Goal: Task Accomplishment & Management: Use online tool/utility

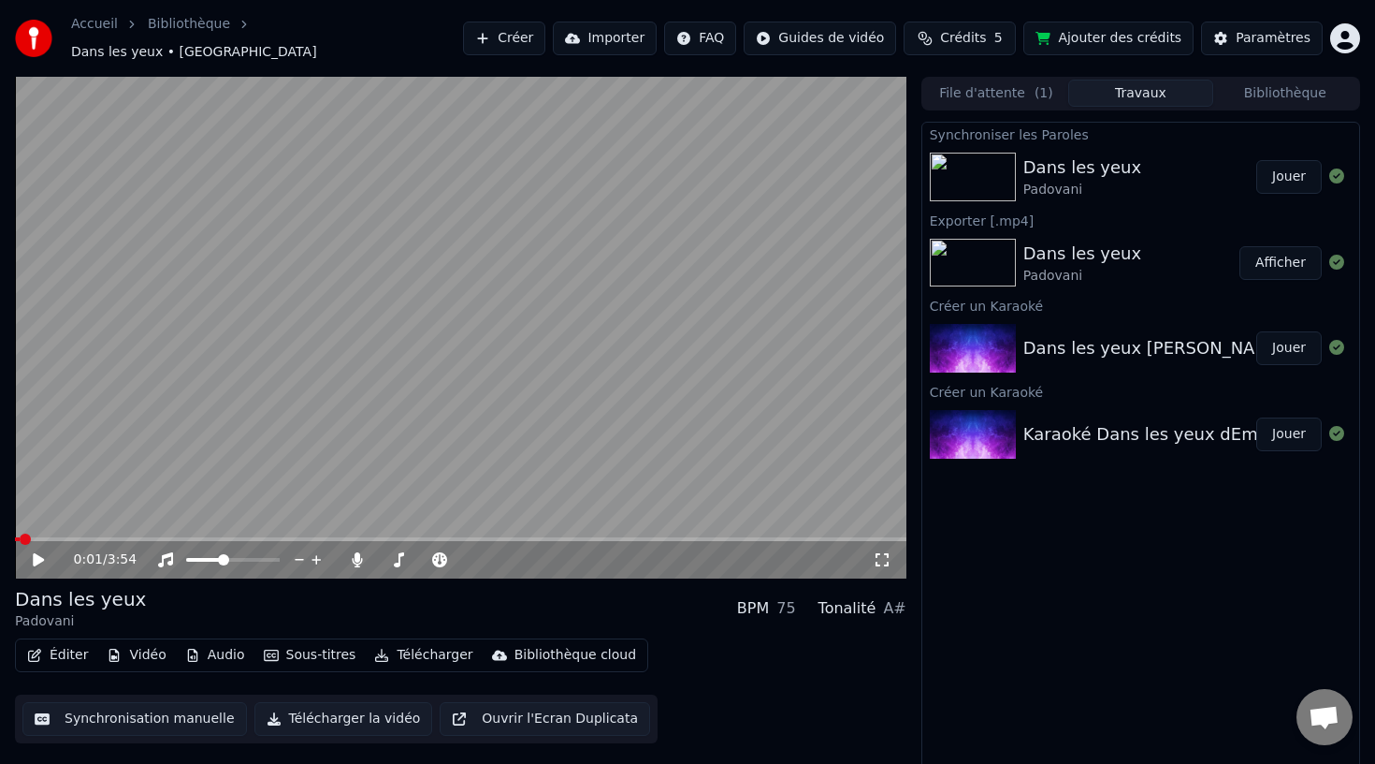
click at [129, 707] on button "Synchronisation manuelle" at bounding box center [134, 719] width 225 height 34
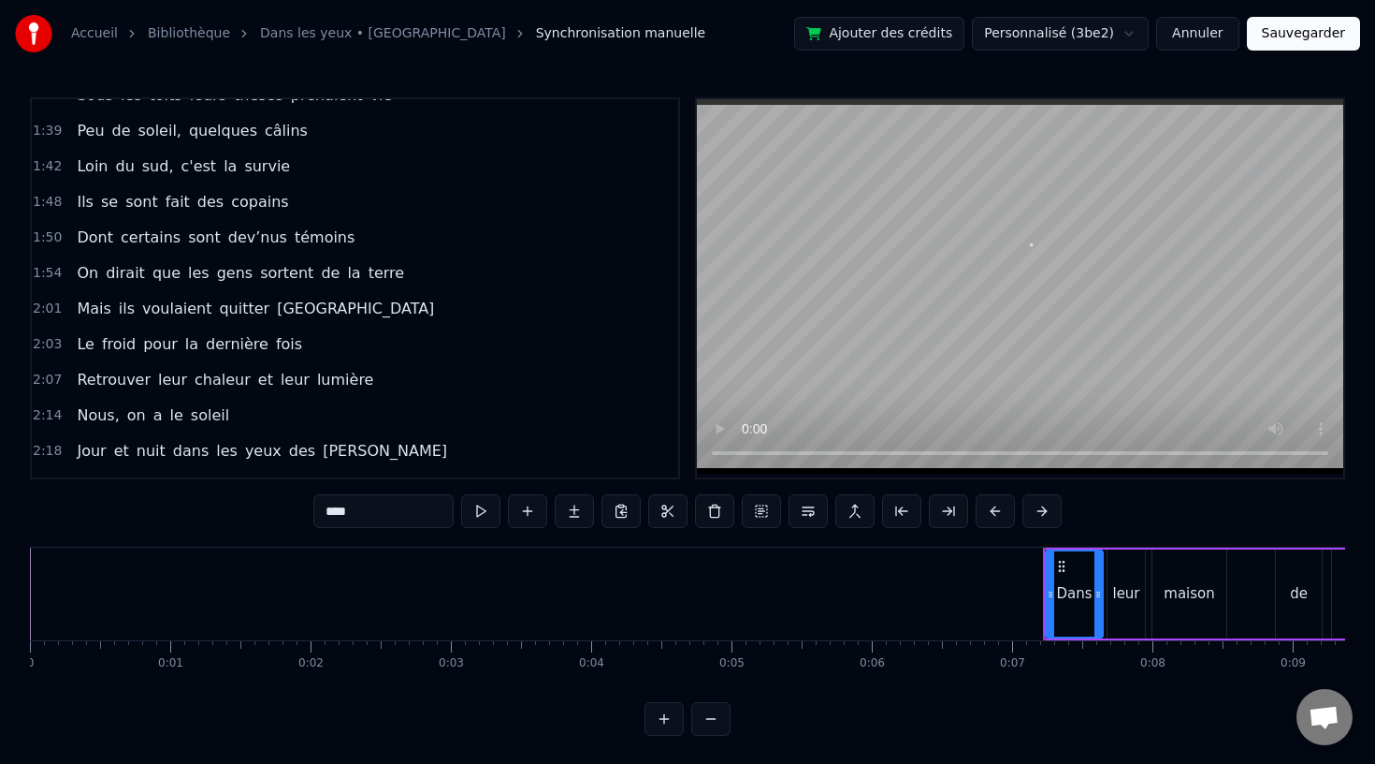
scroll to position [1080, 0]
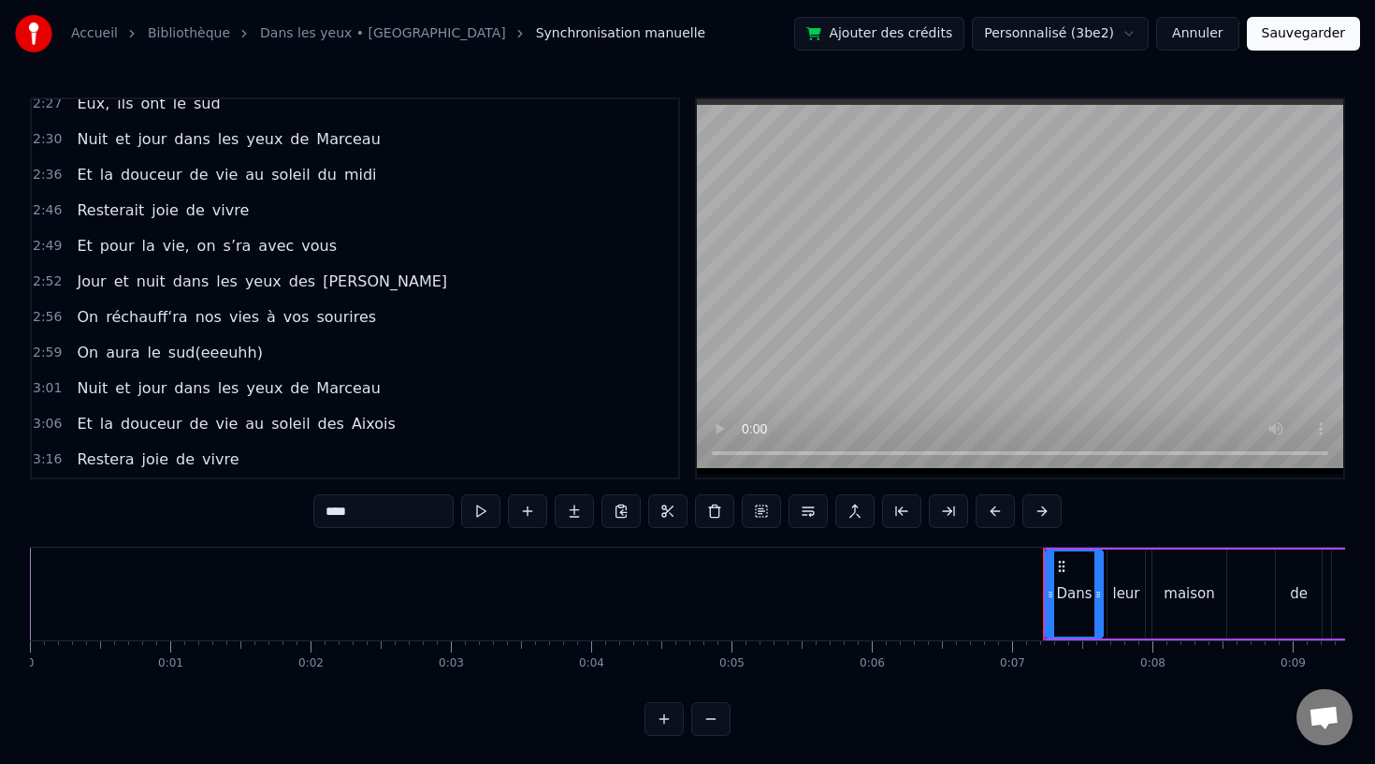
click at [184, 210] on span "de" at bounding box center [195, 210] width 22 height 22
type input "**"
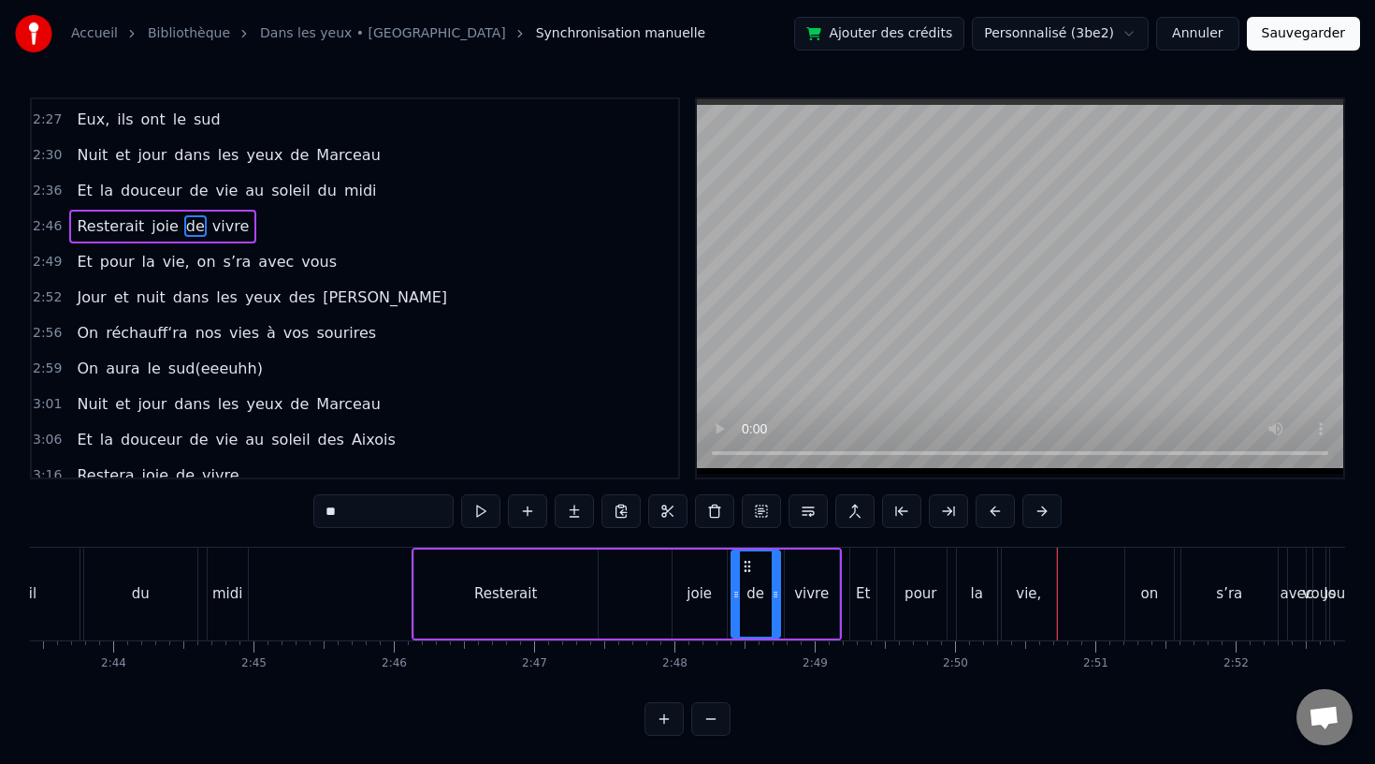
scroll to position [0, 22933]
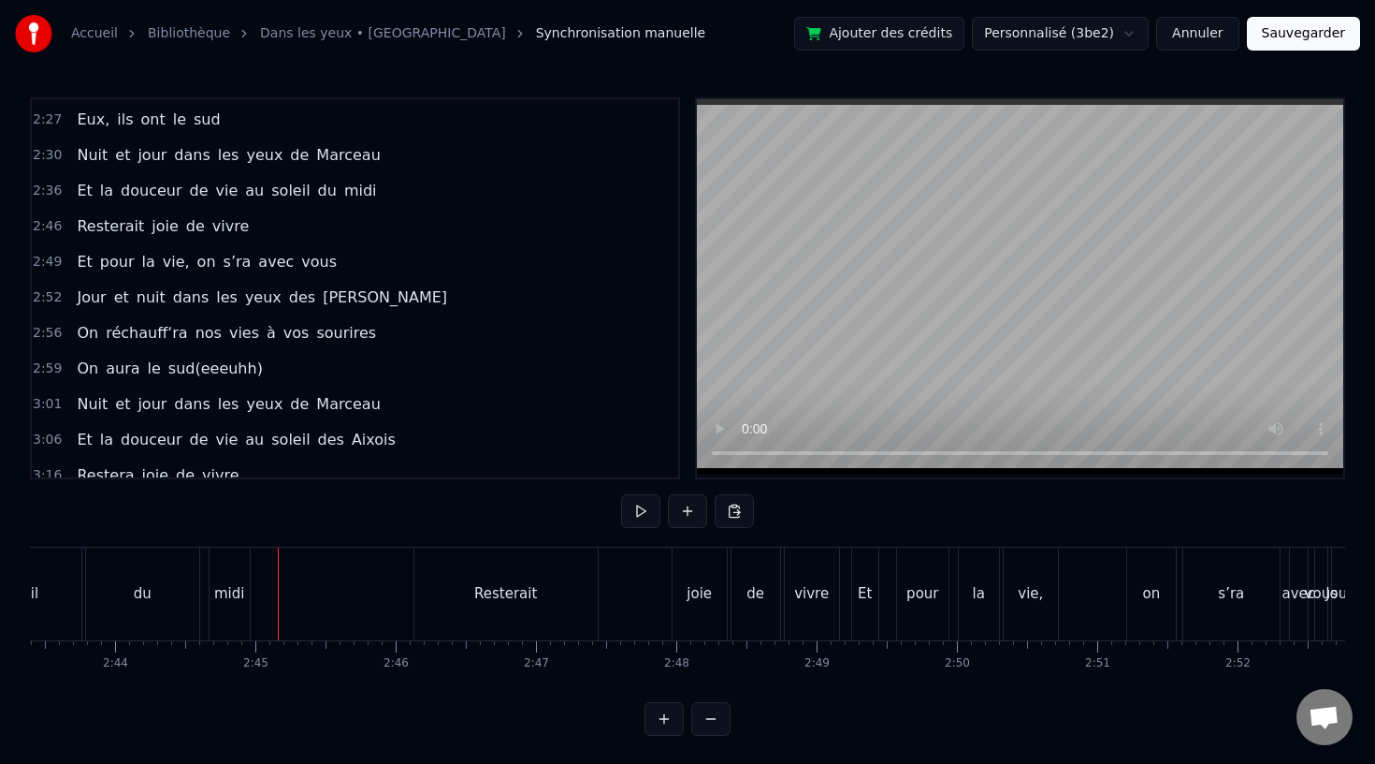
click at [111, 583] on div "du" at bounding box center [142, 593] width 113 height 93
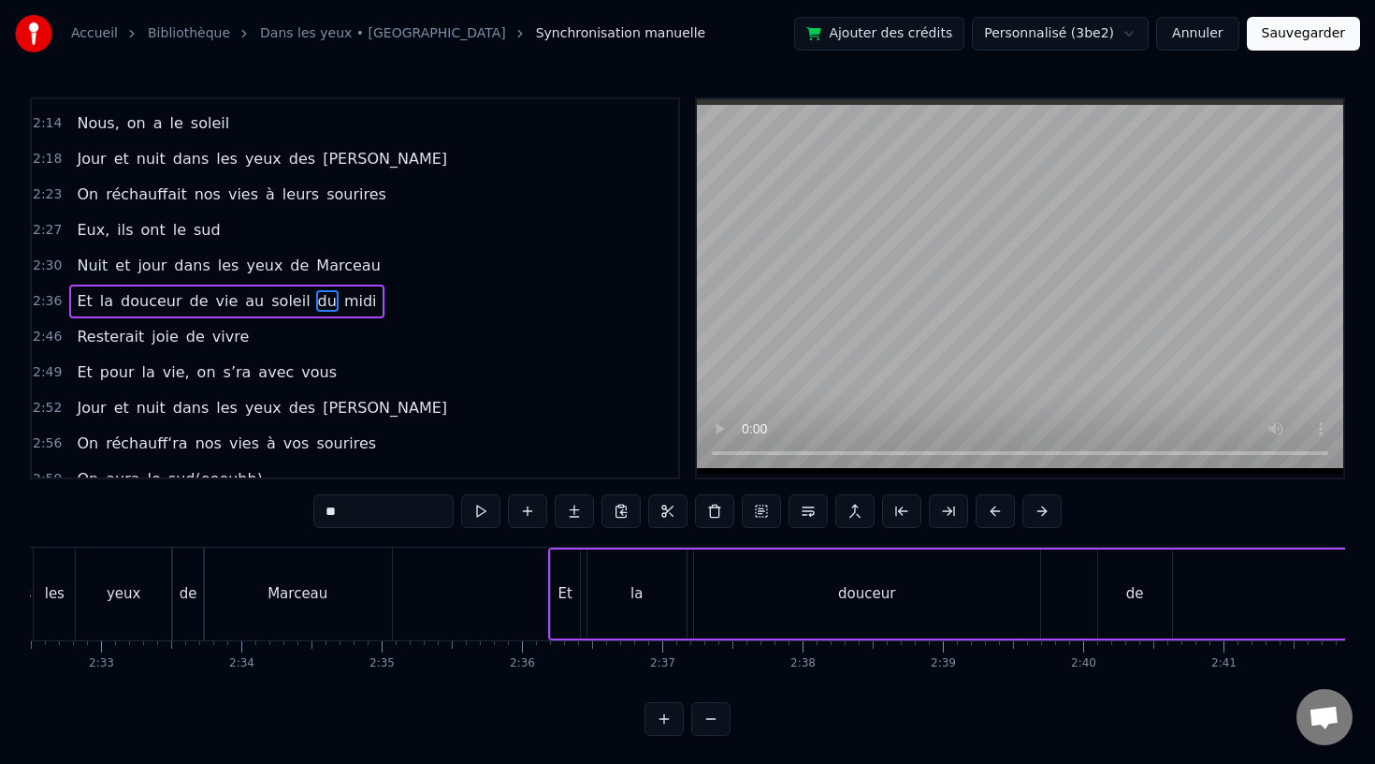
scroll to position [0, 21230]
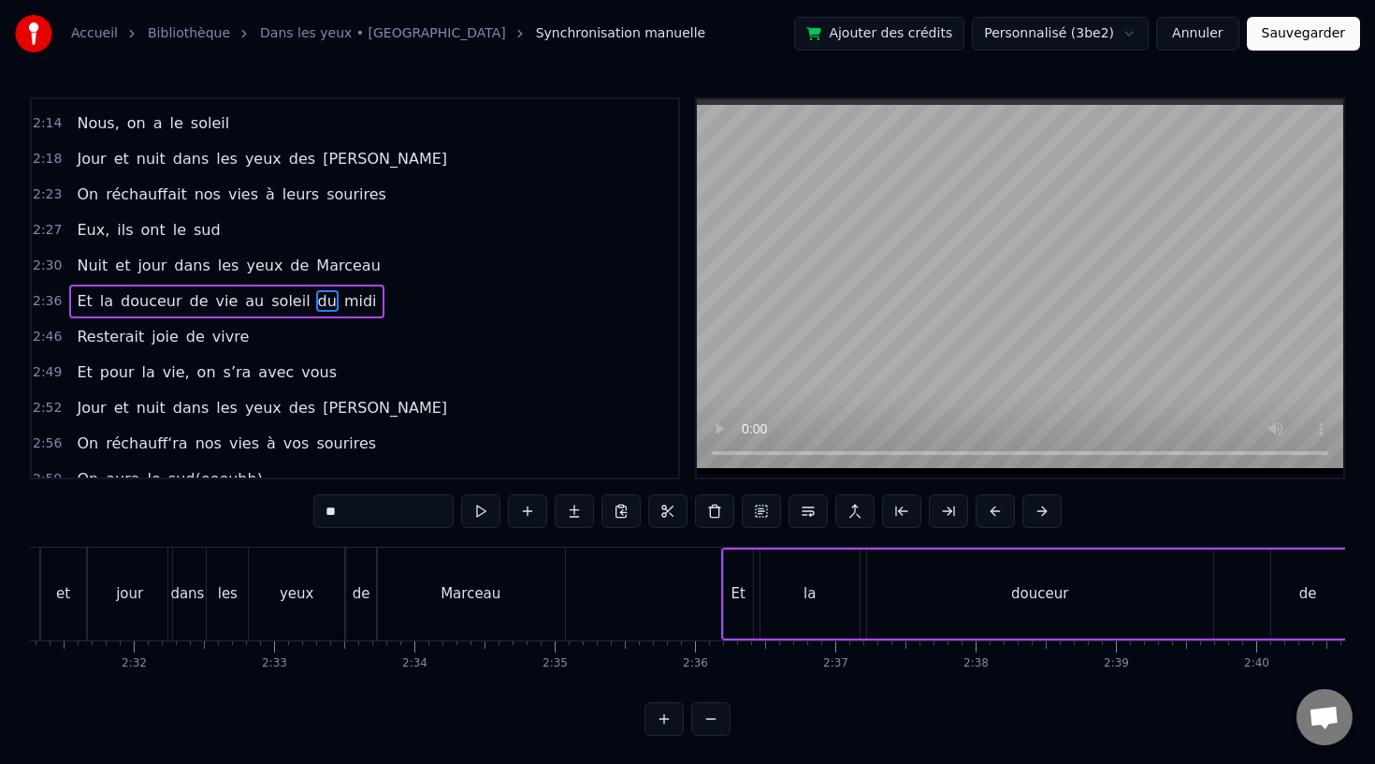
click at [243, 602] on div "les" at bounding box center [227, 593] width 41 height 93
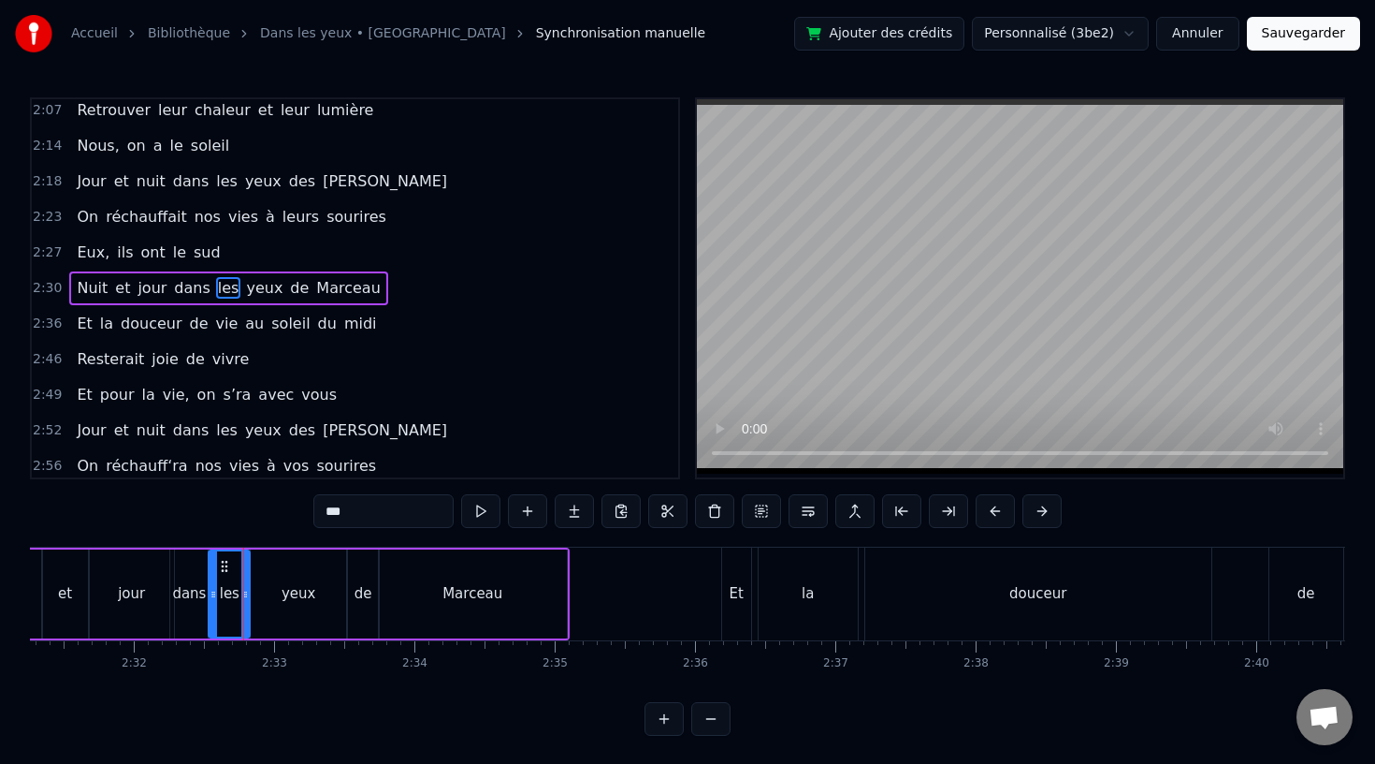
scroll to position [931, 0]
click at [789, 567] on div "la" at bounding box center [808, 593] width 99 height 93
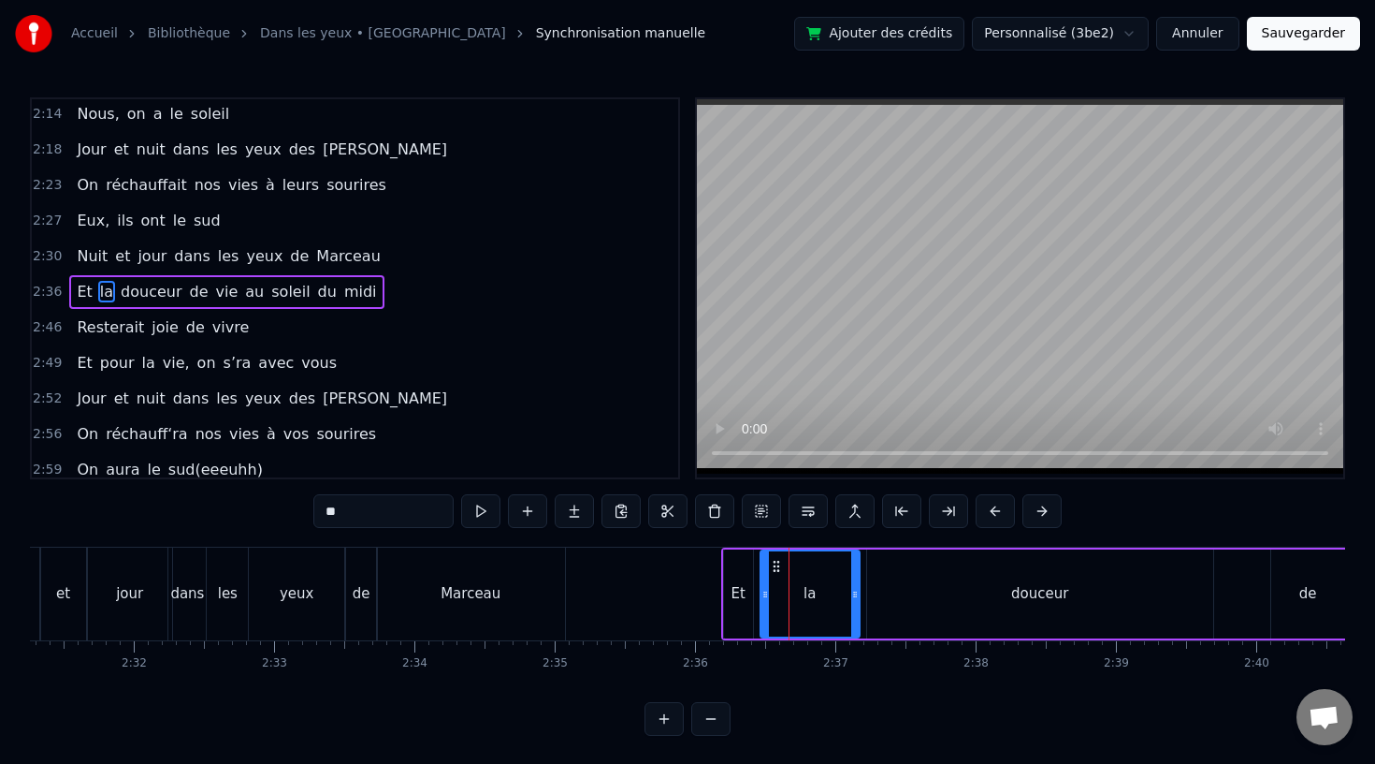
scroll to position [967, 0]
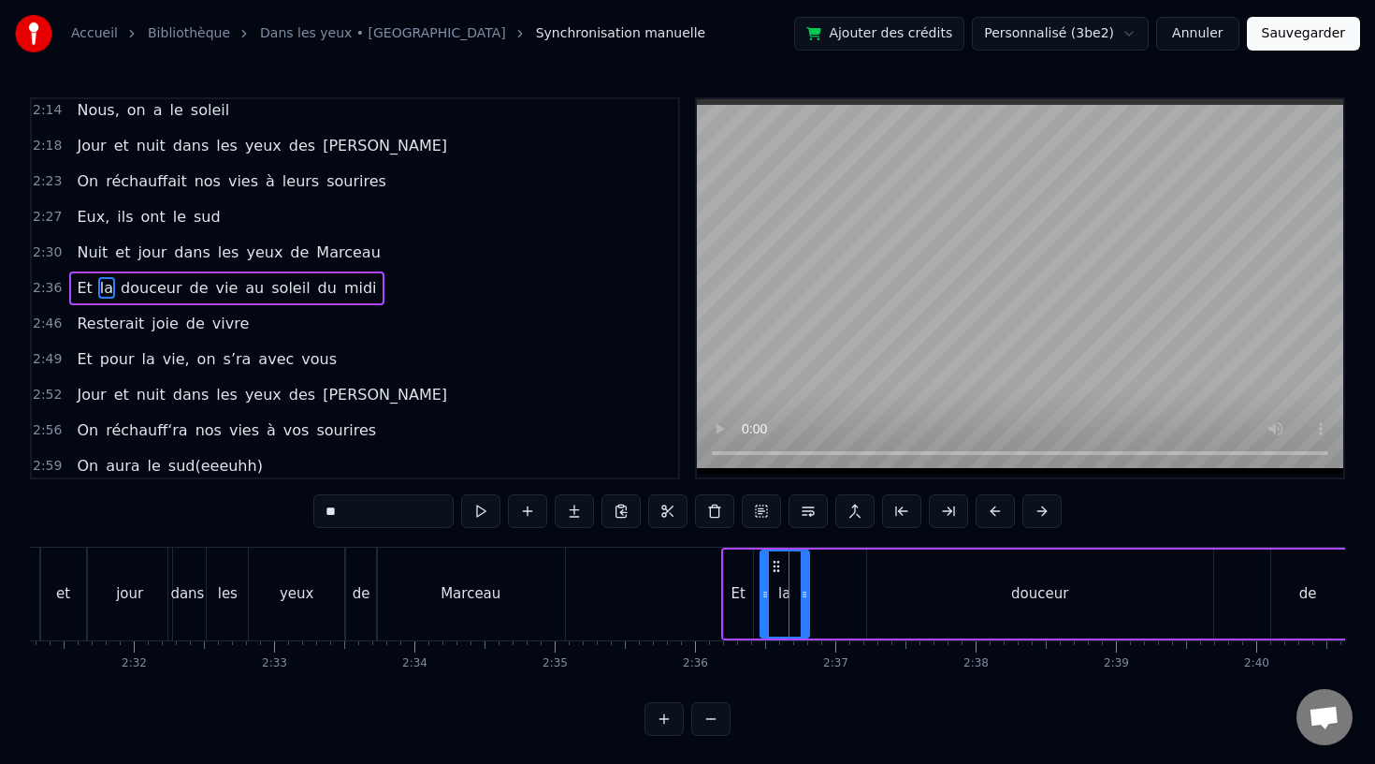
drag, startPoint x: 854, startPoint y: 593, endPoint x: 804, endPoint y: 594, distance: 50.5
click at [804, 594] on icon at bounding box center [804, 594] width 7 height 15
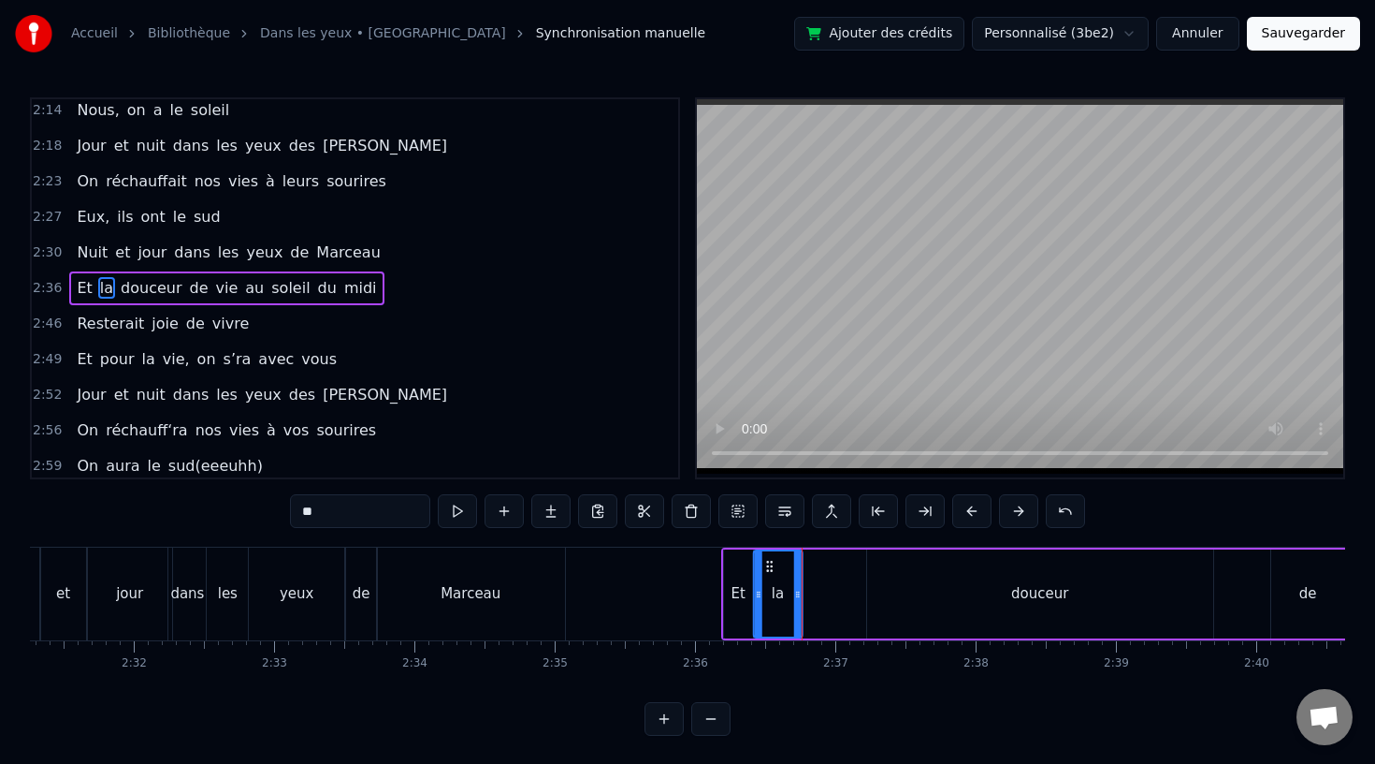
click at [767, 563] on icon at bounding box center [769, 566] width 15 height 15
click at [923, 567] on div "douceur" at bounding box center [1040, 593] width 346 height 89
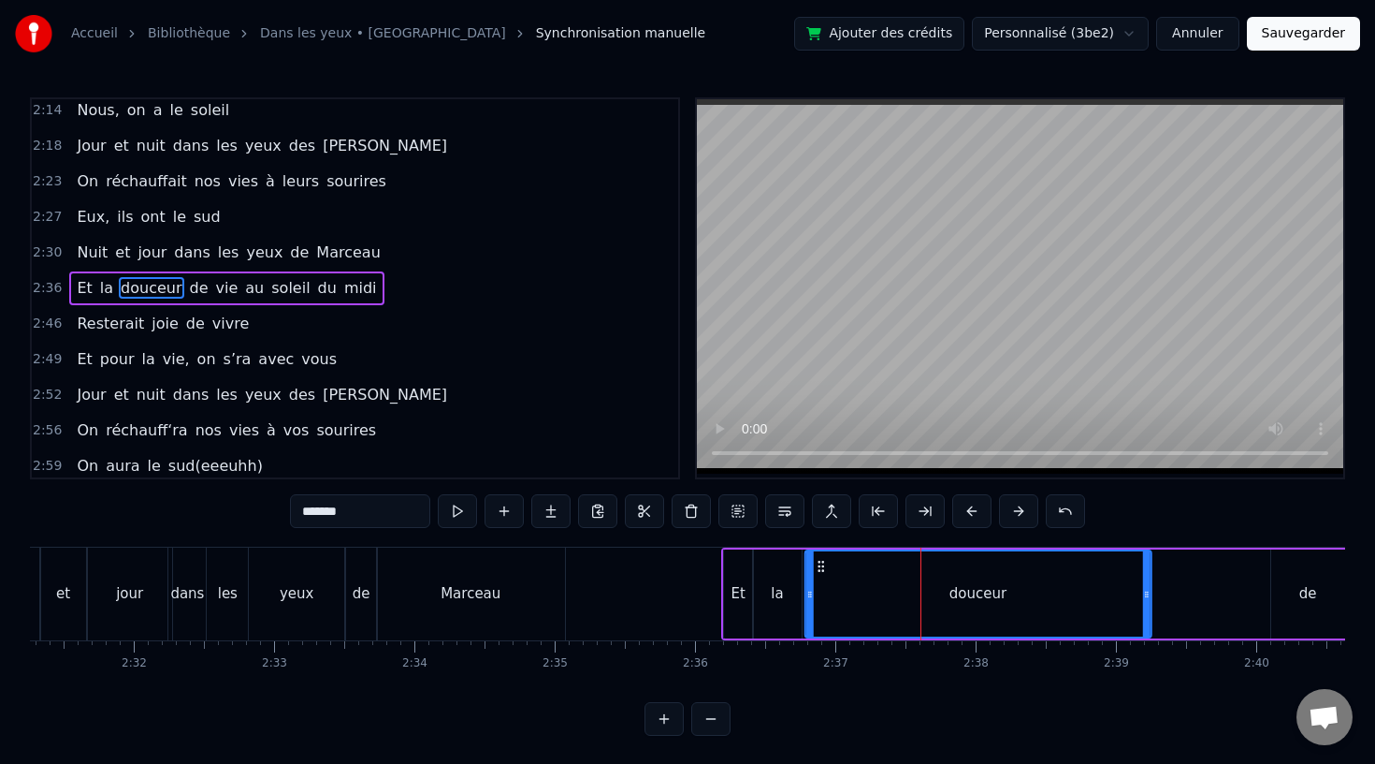
drag, startPoint x: 881, startPoint y: 568, endPoint x: 820, endPoint y: 570, distance: 61.8
click at [820, 570] on icon at bounding box center [820, 566] width 15 height 15
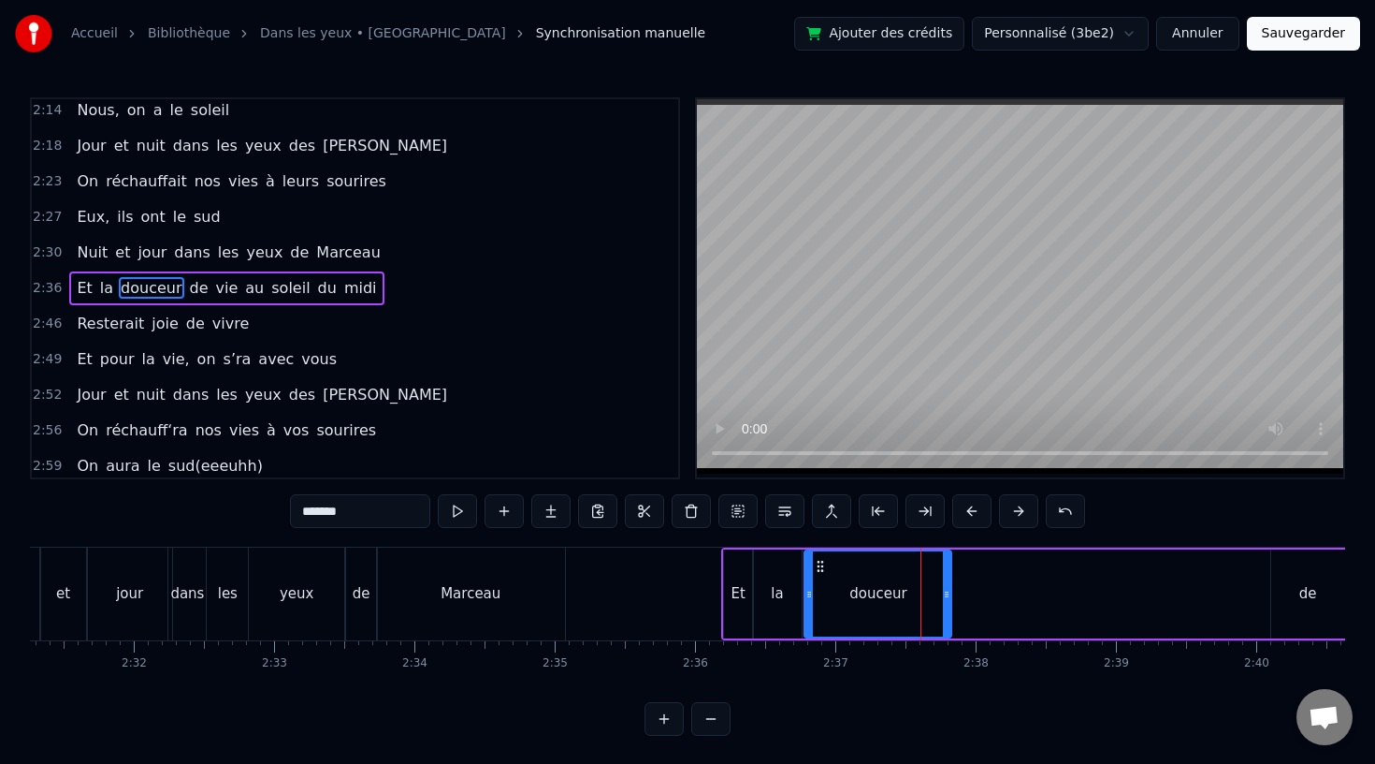
drag, startPoint x: 1148, startPoint y: 596, endPoint x: 949, endPoint y: 597, distance: 199.3
click at [949, 597] on icon at bounding box center [946, 594] width 7 height 15
click at [1300, 587] on div "de" at bounding box center [1309, 594] width 18 height 22
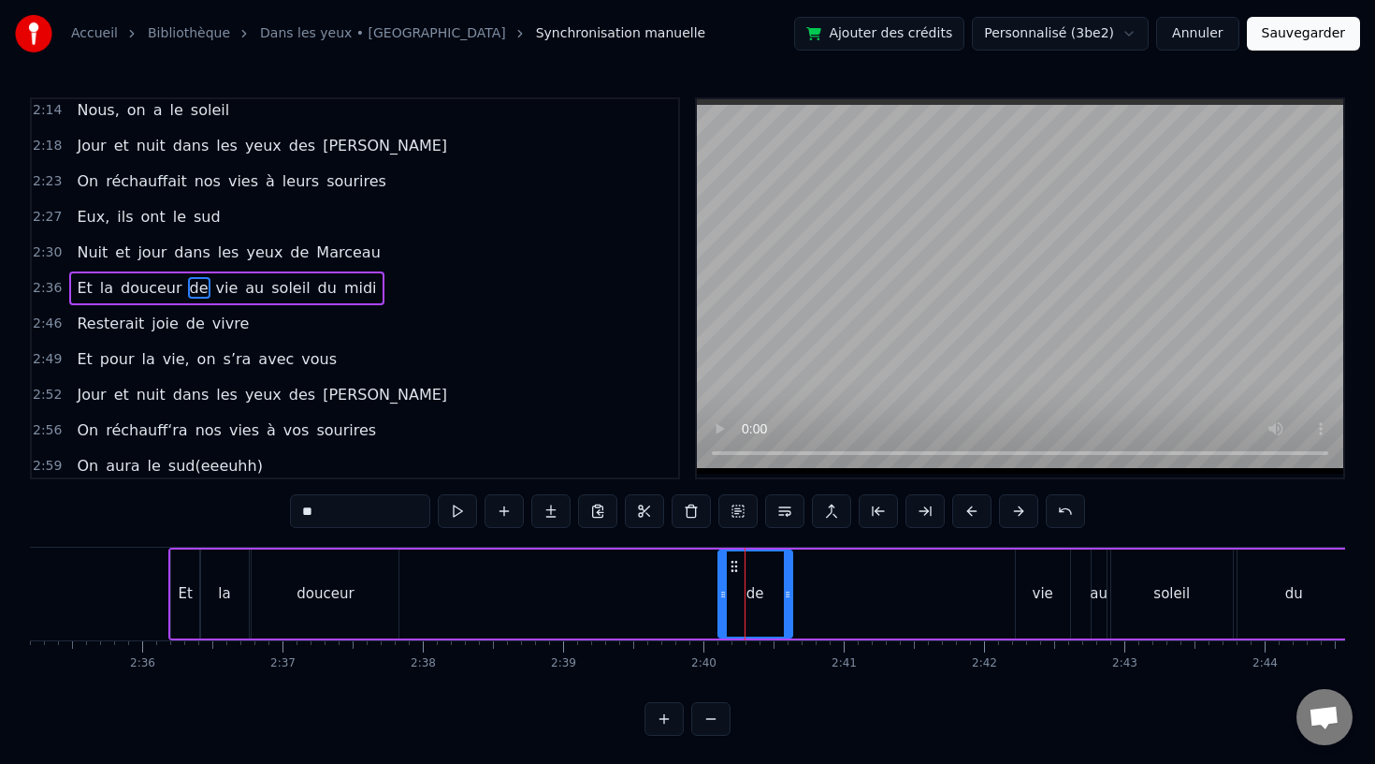
scroll to position [0, 21723]
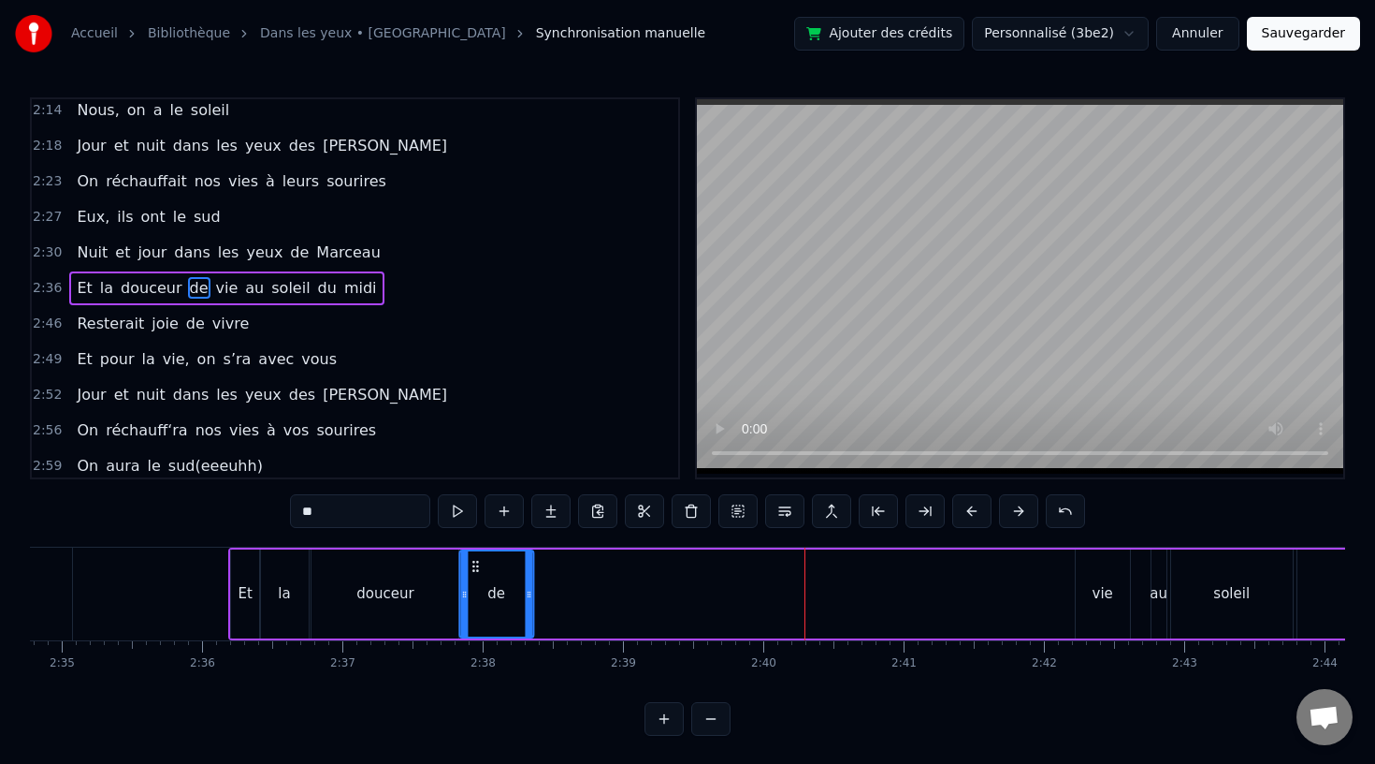
drag, startPoint x: 793, startPoint y: 569, endPoint x: 473, endPoint y: 574, distance: 319.1
click at [473, 574] on div "de" at bounding box center [496, 593] width 72 height 85
click at [1097, 583] on div "vie" at bounding box center [1103, 594] width 21 height 22
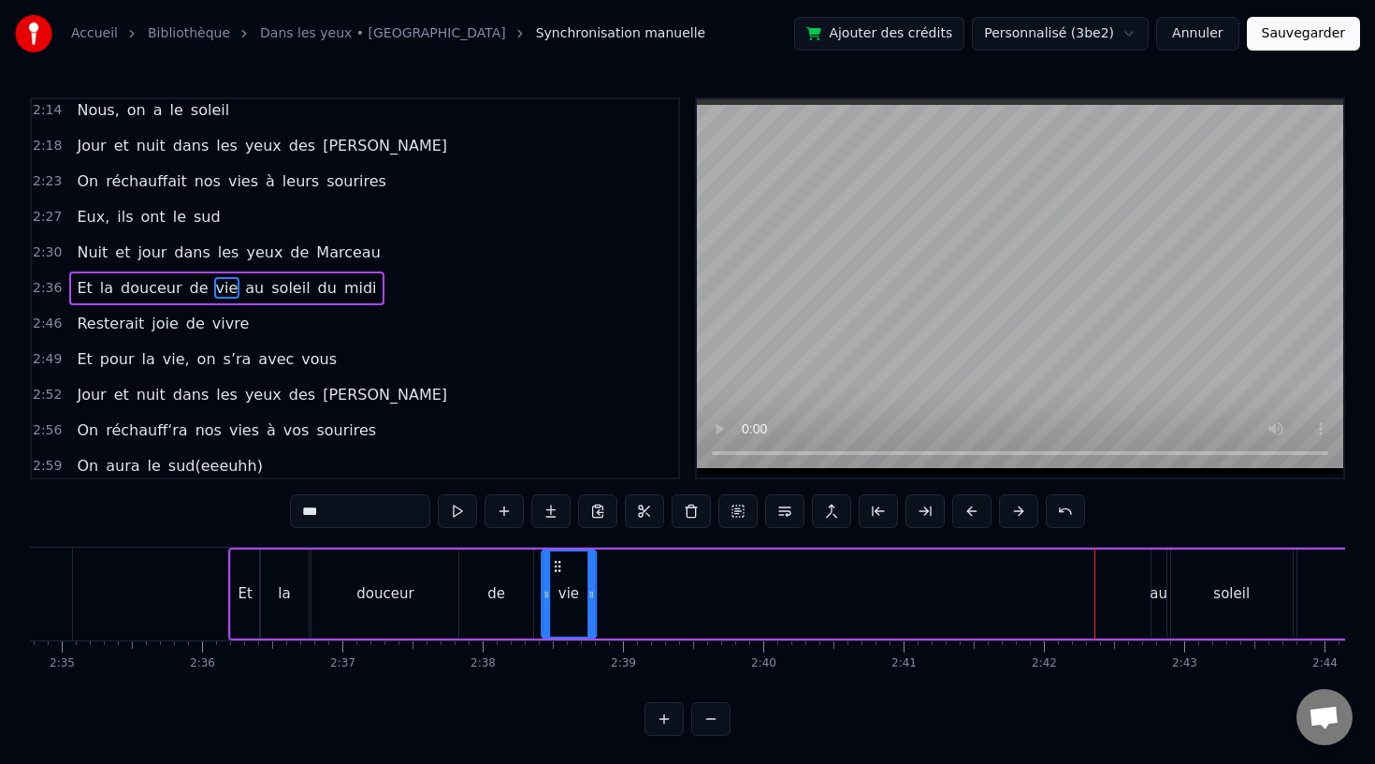
drag, startPoint x: 1086, startPoint y: 560, endPoint x: 547, endPoint y: 559, distance: 539.0
click at [550, 559] on icon at bounding box center [557, 566] width 15 height 15
click at [504, 596] on div "de" at bounding box center [496, 593] width 74 height 89
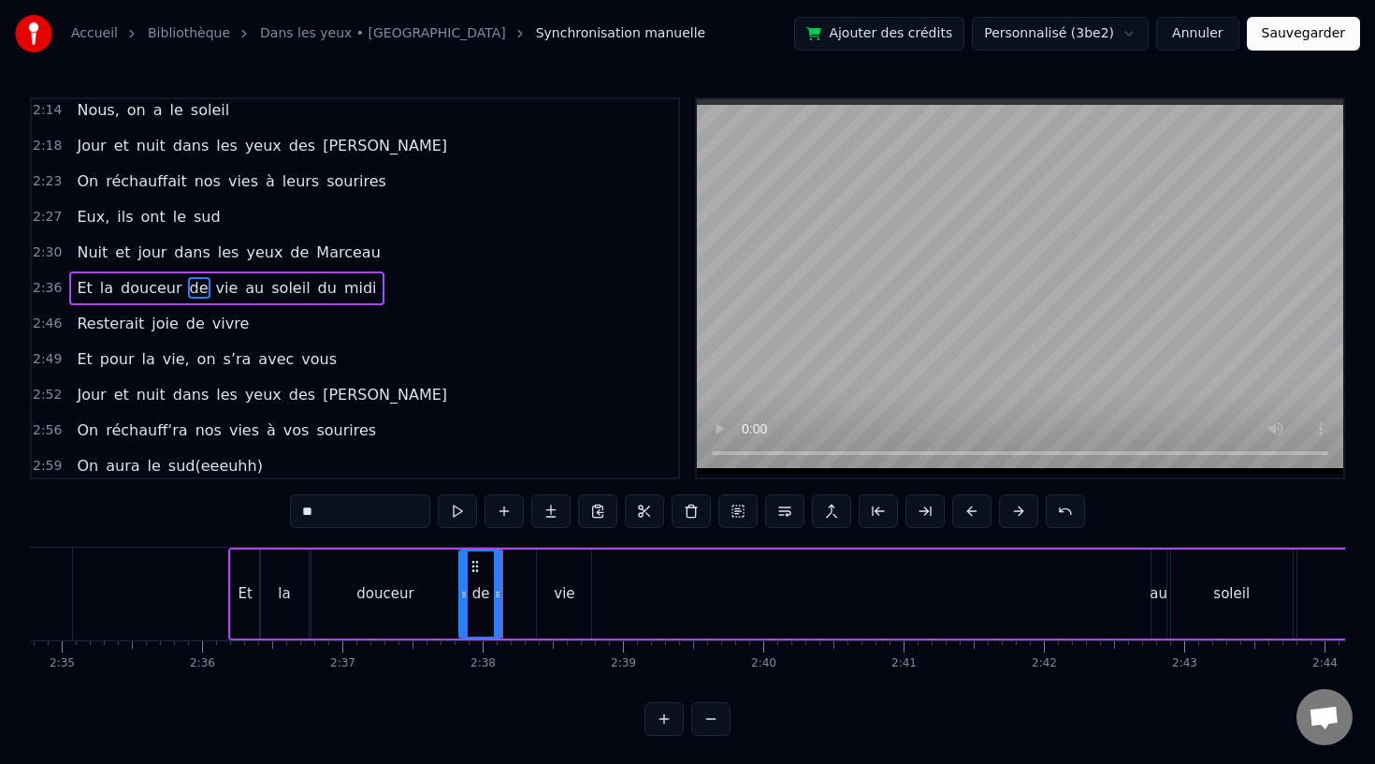
drag, startPoint x: 528, startPoint y: 594, endPoint x: 498, endPoint y: 595, distance: 30.0
click at [498, 595] on icon at bounding box center [497, 594] width 7 height 15
click at [568, 595] on div "vie" at bounding box center [564, 594] width 21 height 22
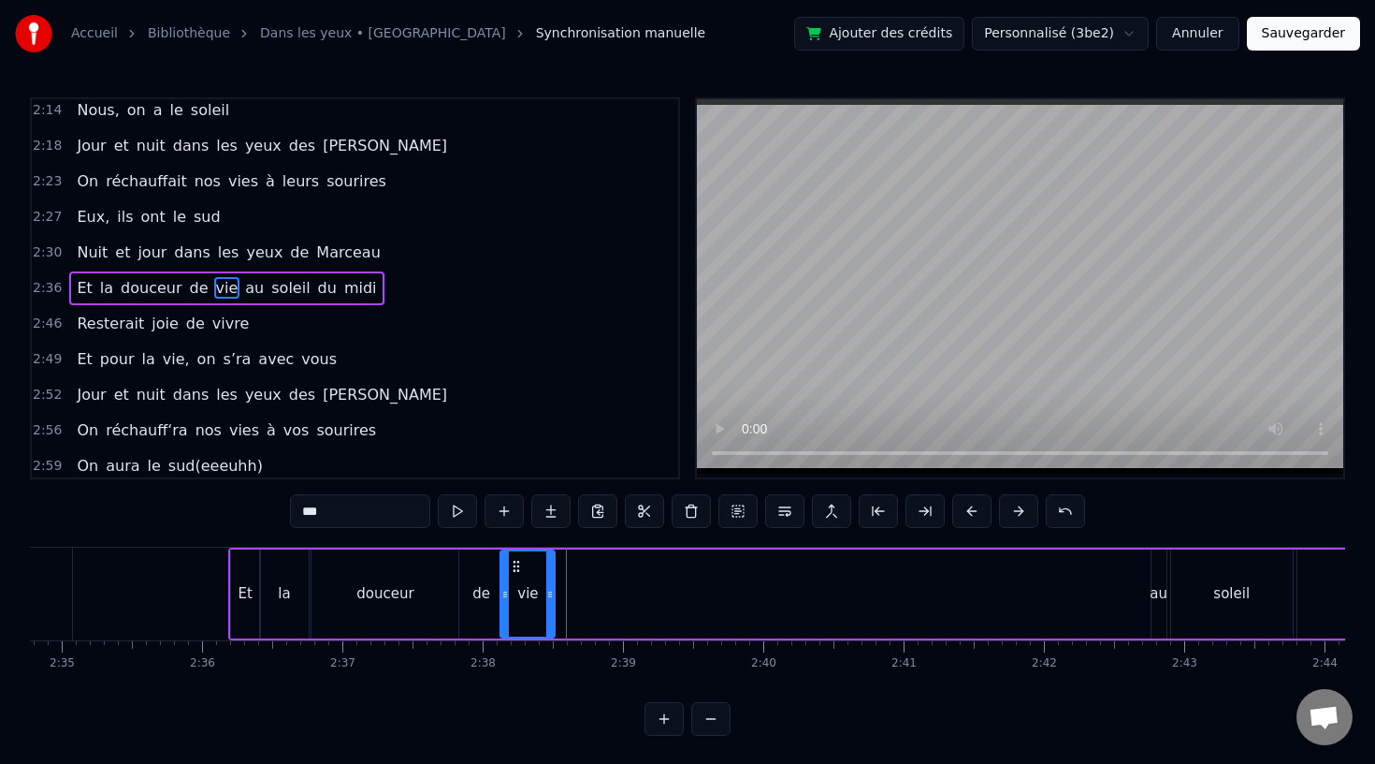
drag, startPoint x: 552, startPoint y: 559, endPoint x: 516, endPoint y: 560, distance: 36.5
click at [516, 560] on icon at bounding box center [516, 566] width 15 height 15
click at [1156, 585] on div "au" at bounding box center [1159, 594] width 18 height 22
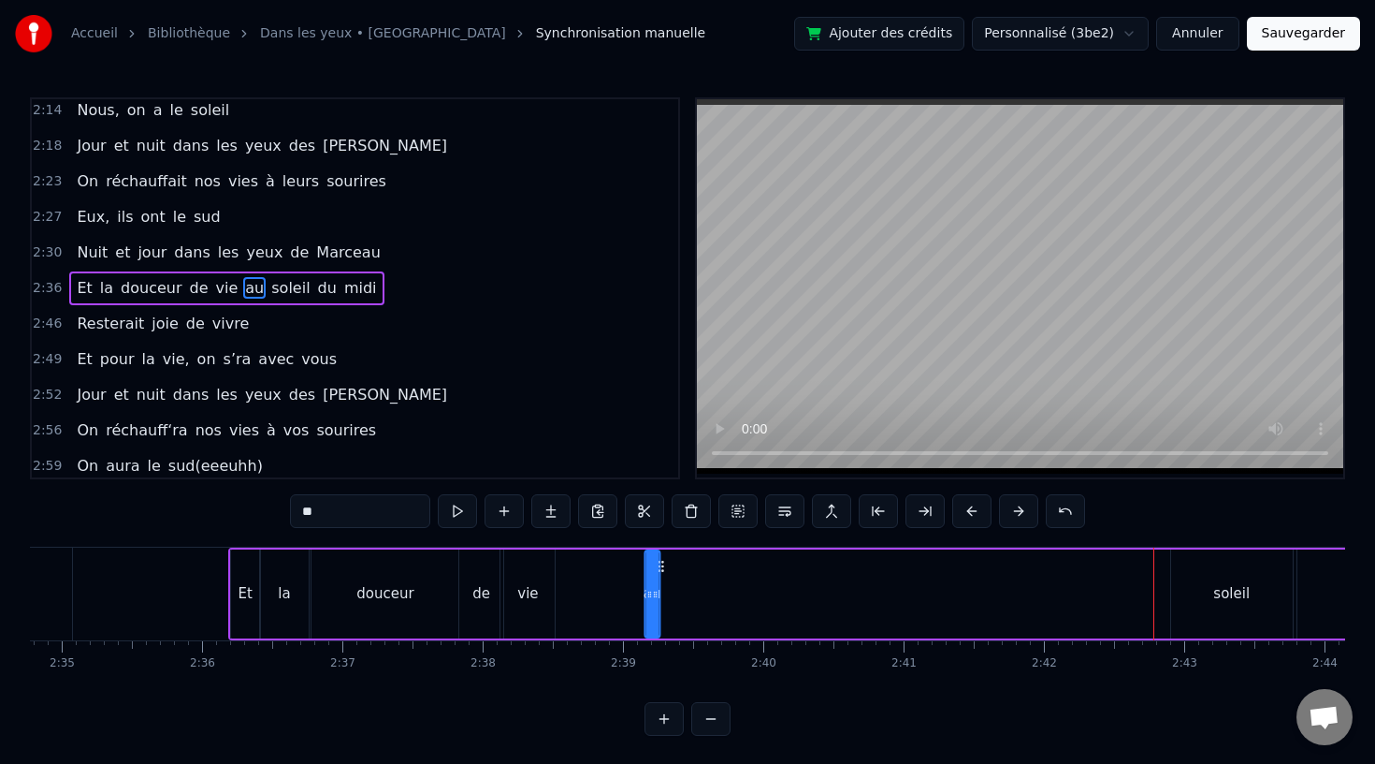
drag, startPoint x: 1169, startPoint y: 566, endPoint x: 662, endPoint y: 598, distance: 507.2
click at [662, 598] on div "Et la douceur de vie au soleil du midi" at bounding box center [846, 593] width 1236 height 93
click at [1229, 598] on div "soleil" at bounding box center [1232, 594] width 36 height 22
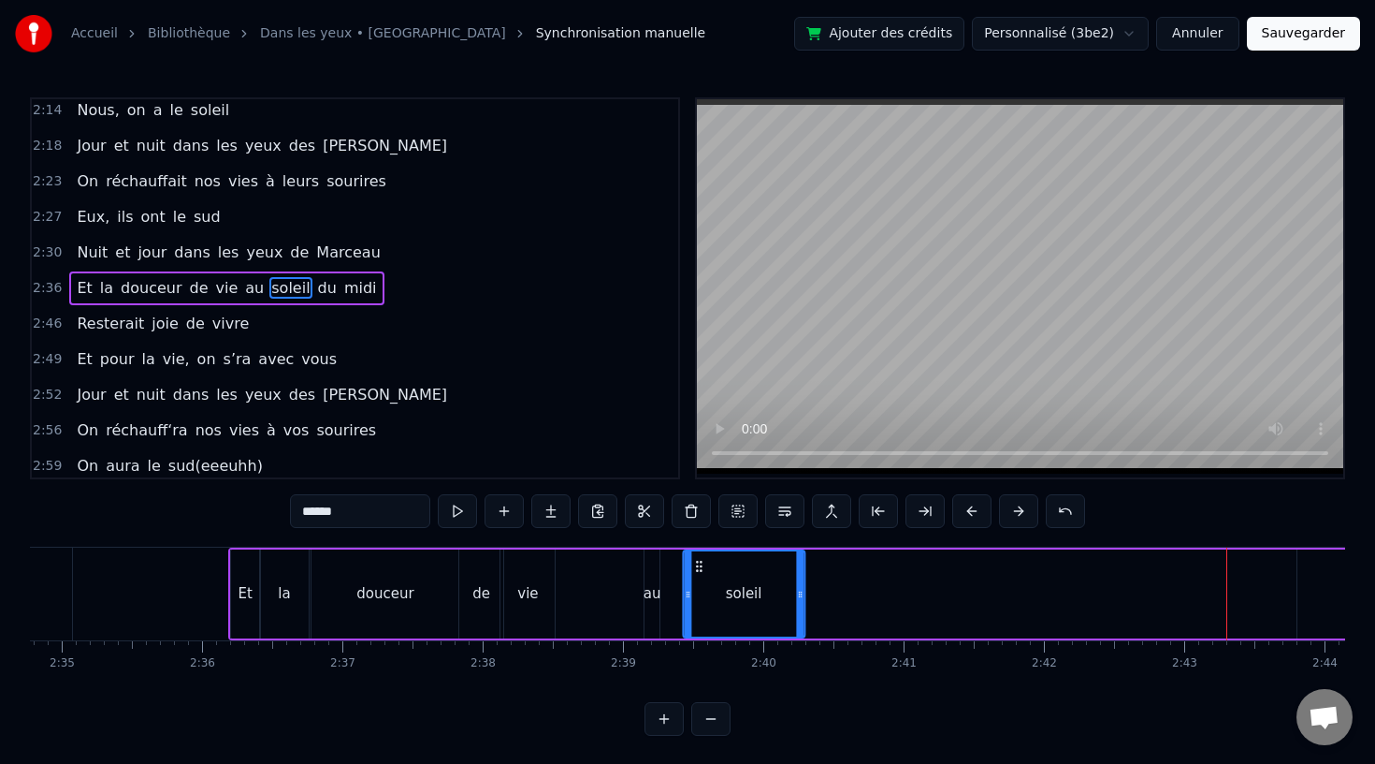
drag, startPoint x: 1189, startPoint y: 561, endPoint x: 701, endPoint y: 577, distance: 488.7
click at [701, 577] on div "soleil" at bounding box center [744, 593] width 120 height 85
drag, startPoint x: 701, startPoint y: 561, endPoint x: 677, endPoint y: 561, distance: 23.4
click at [678, 561] on circle at bounding box center [678, 561] width 1 height 1
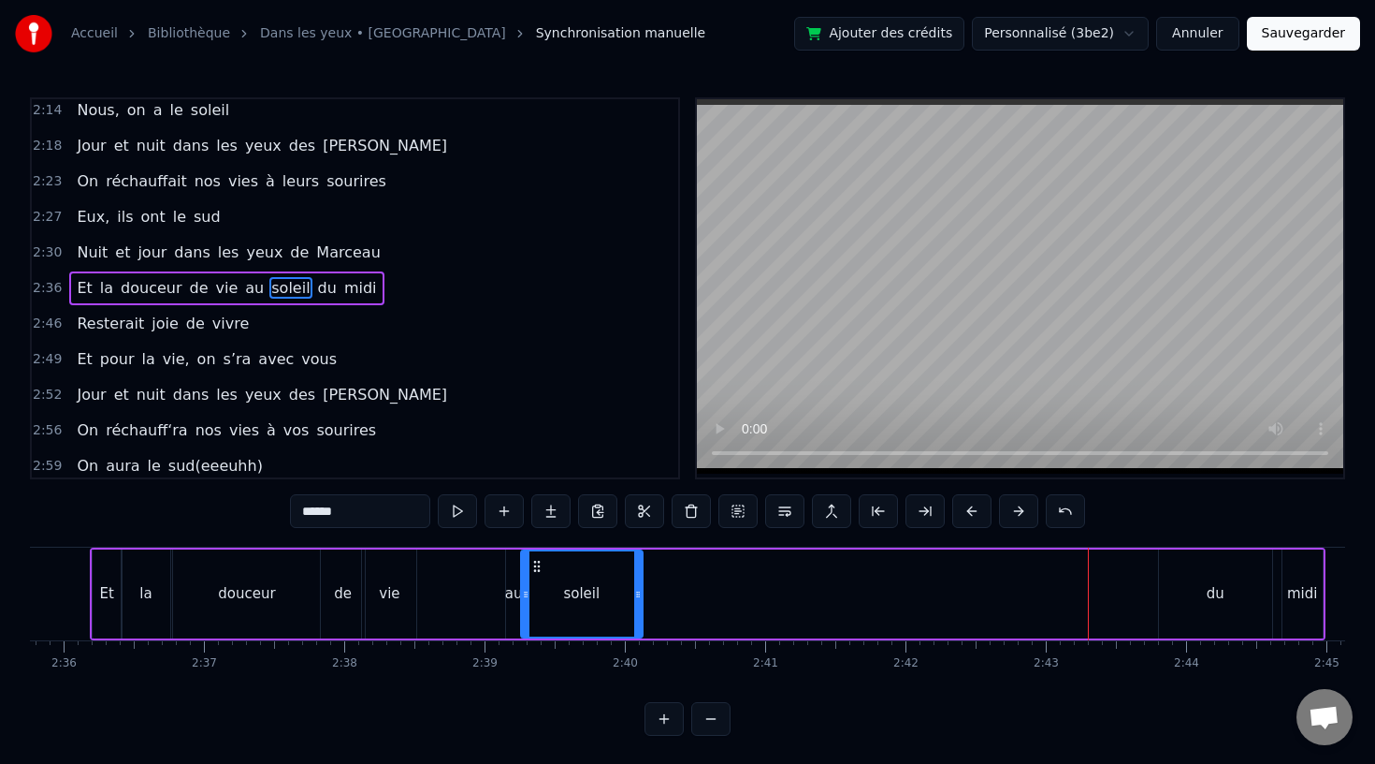
scroll to position [0, 21896]
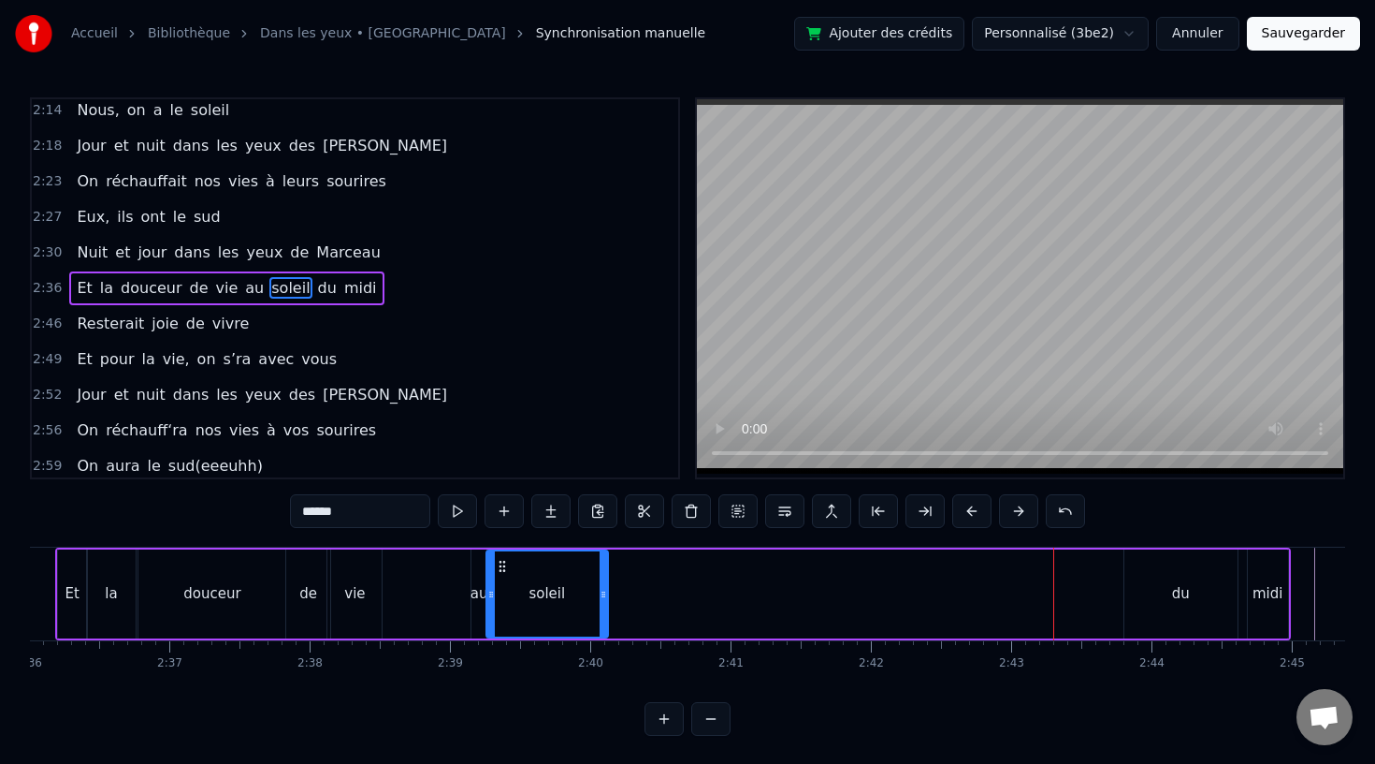
click at [1154, 578] on div "du" at bounding box center [1181, 593] width 113 height 89
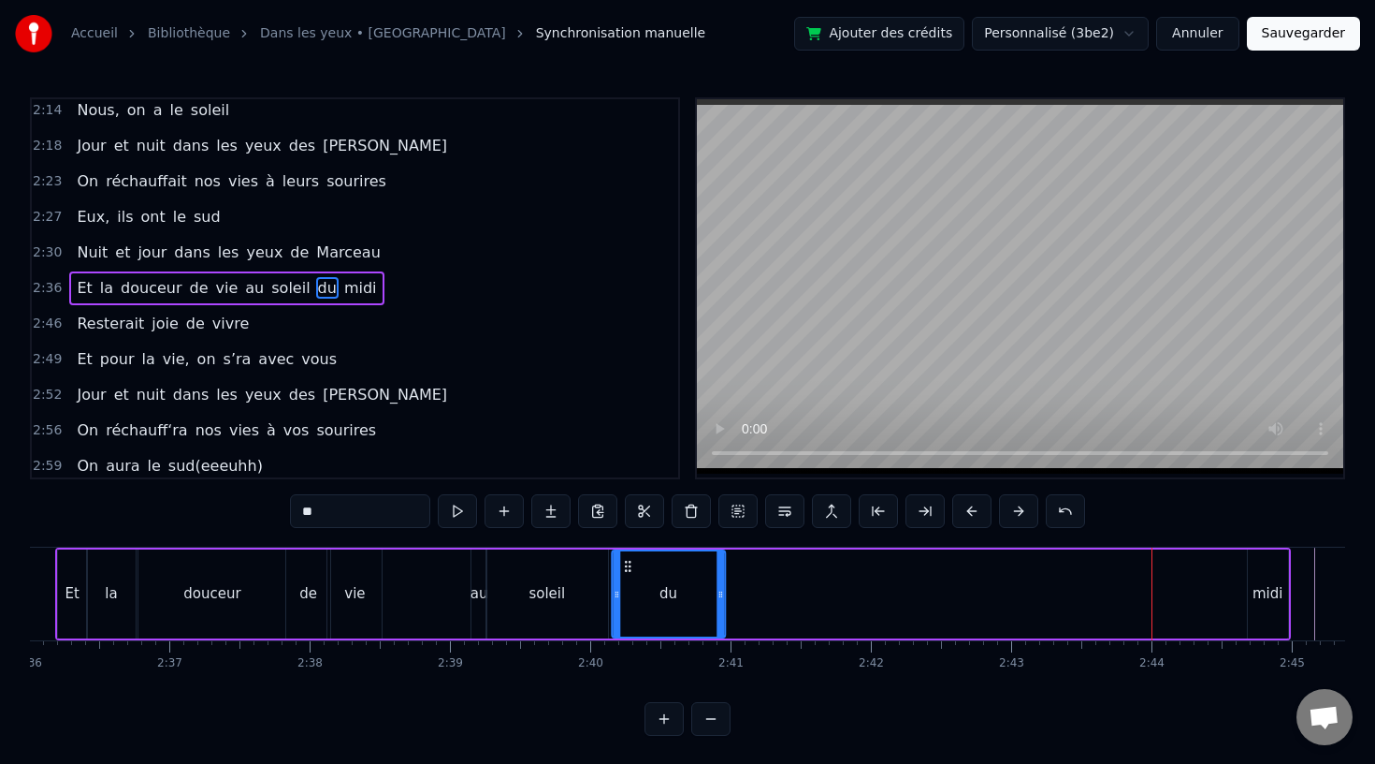
drag, startPoint x: 1140, startPoint y: 566, endPoint x: 628, endPoint y: 574, distance: 511.9
click at [628, 574] on div "du" at bounding box center [668, 593] width 111 height 85
drag, startPoint x: 722, startPoint y: 594, endPoint x: 661, endPoint y: 596, distance: 61.8
click at [661, 596] on icon at bounding box center [659, 594] width 7 height 15
click at [1260, 600] on div "midi" at bounding box center [1268, 594] width 30 height 22
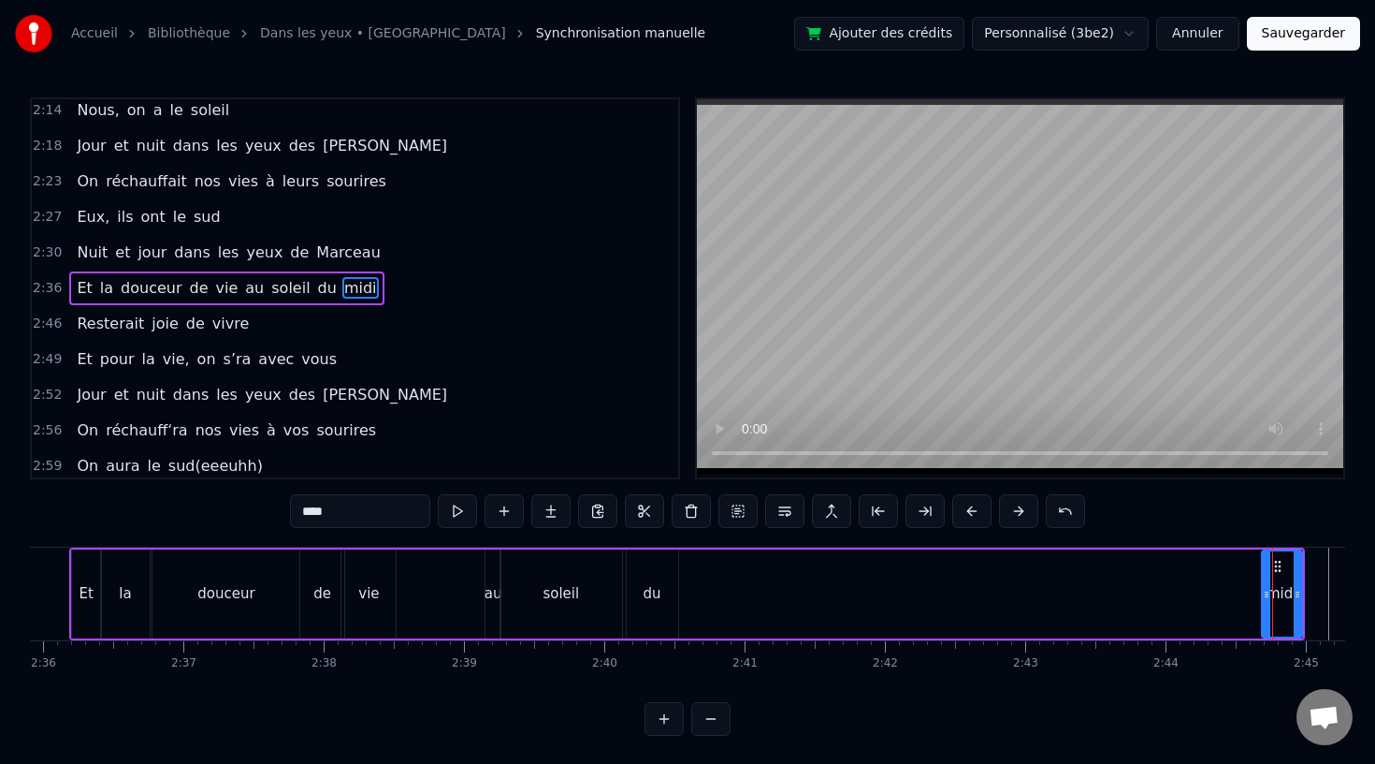
scroll to position [0, 21877]
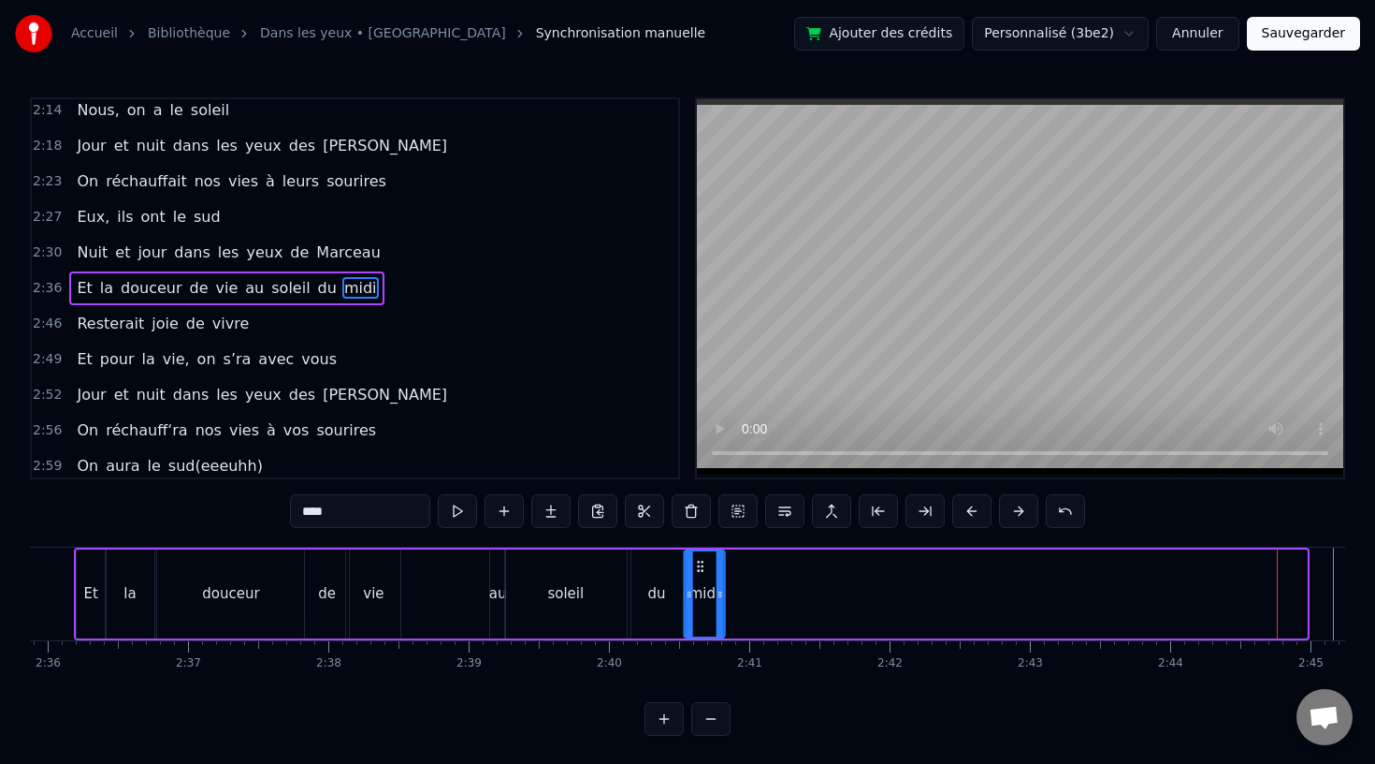
drag, startPoint x: 1280, startPoint y: 567, endPoint x: 697, endPoint y: 575, distance: 583.0
click at [697, 575] on div "midi" at bounding box center [704, 593] width 38 height 85
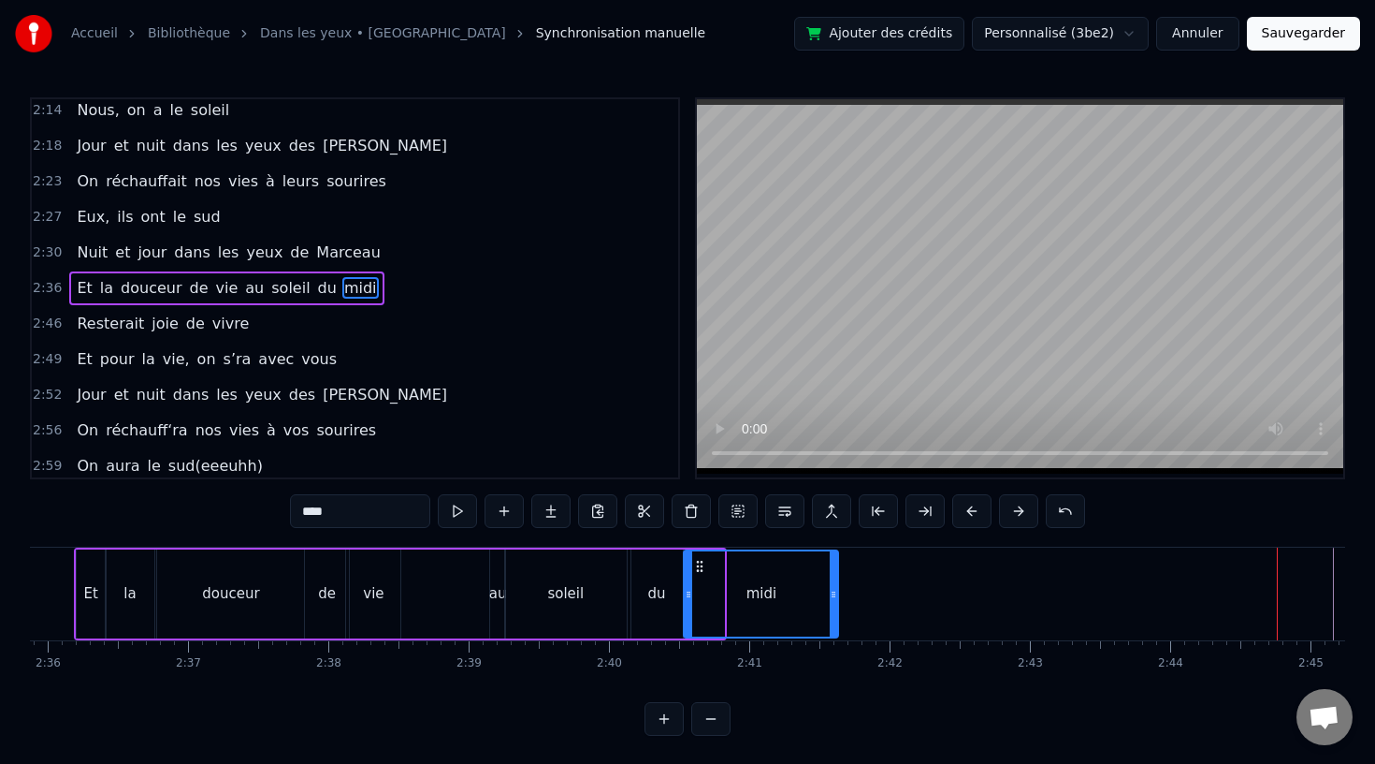
drag, startPoint x: 720, startPoint y: 594, endPoint x: 885, endPoint y: 594, distance: 165.6
click at [837, 594] on icon at bounding box center [833, 594] width 7 height 15
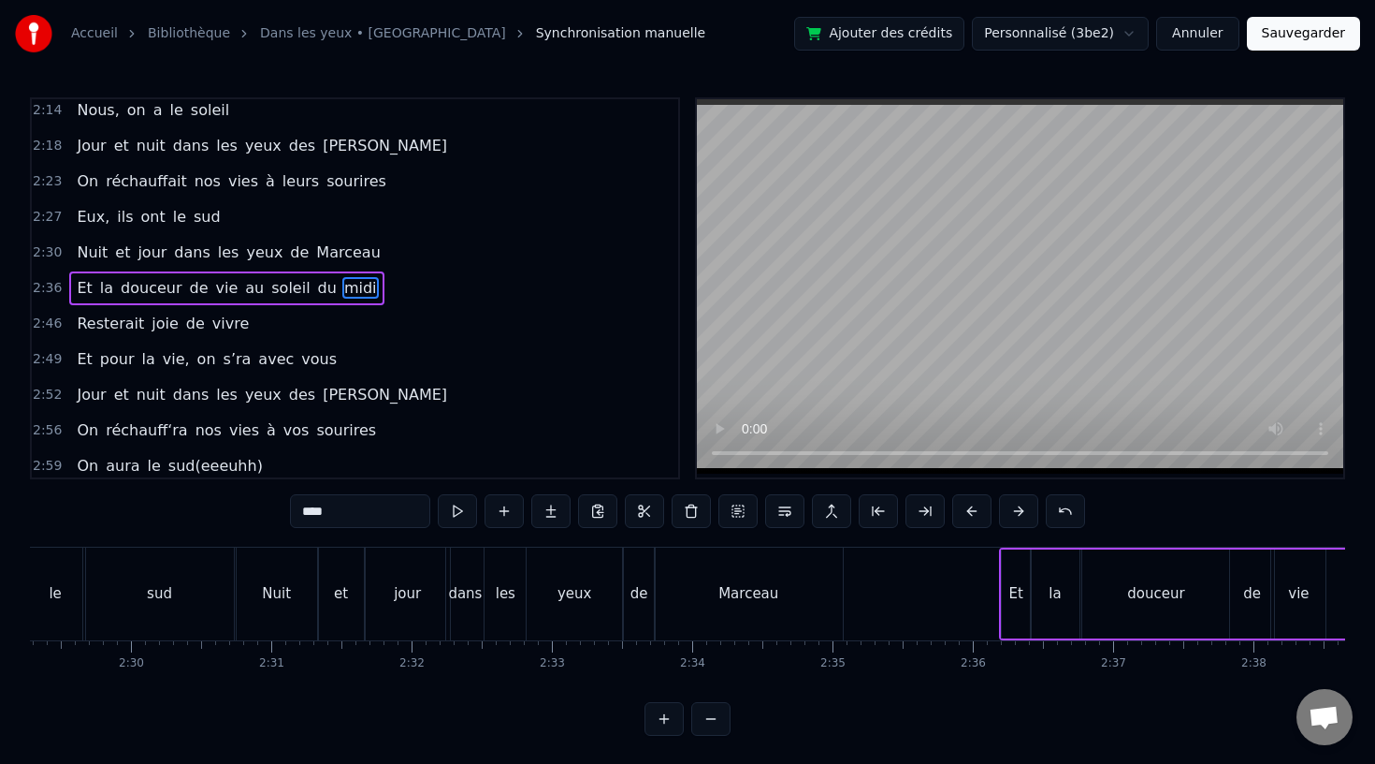
scroll to position [0, 20950]
click at [647, 626] on div "de" at bounding box center [641, 593] width 31 height 93
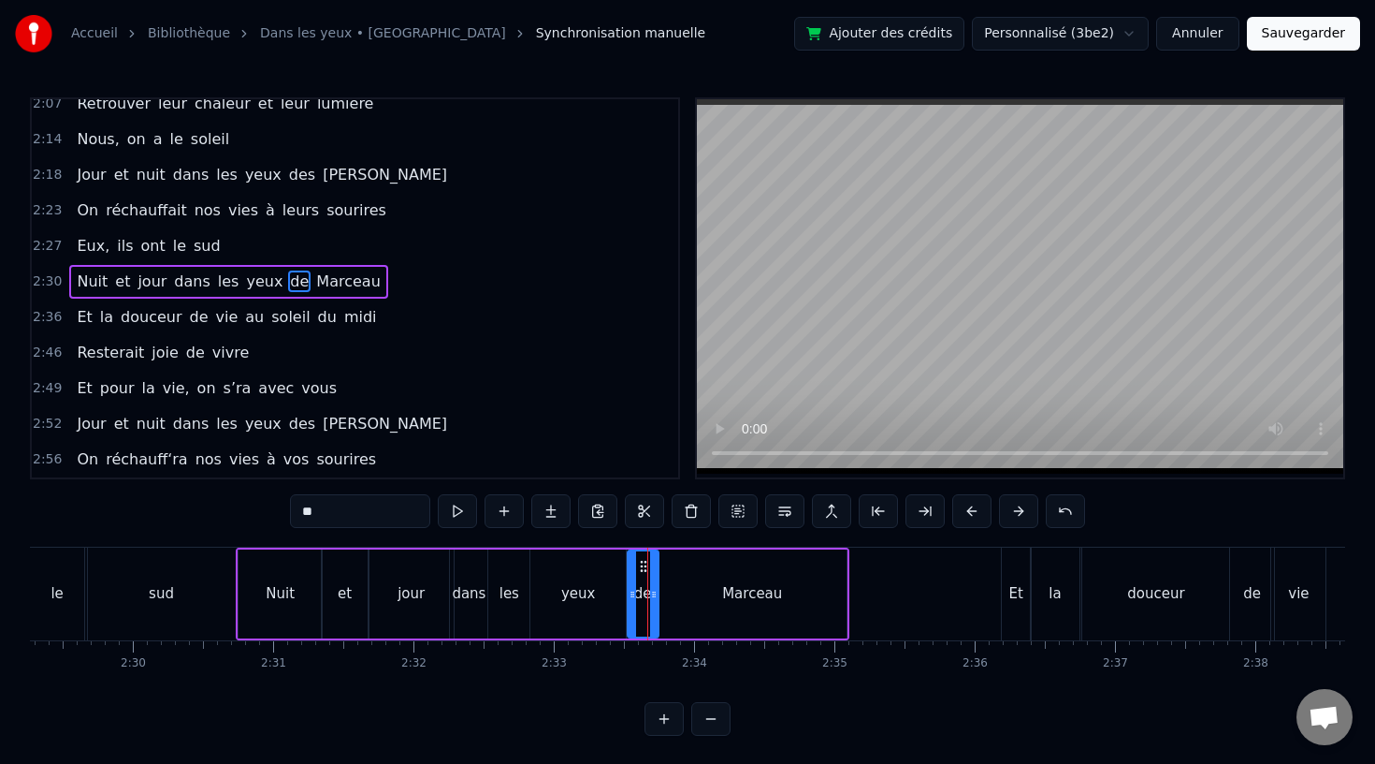
scroll to position [931, 0]
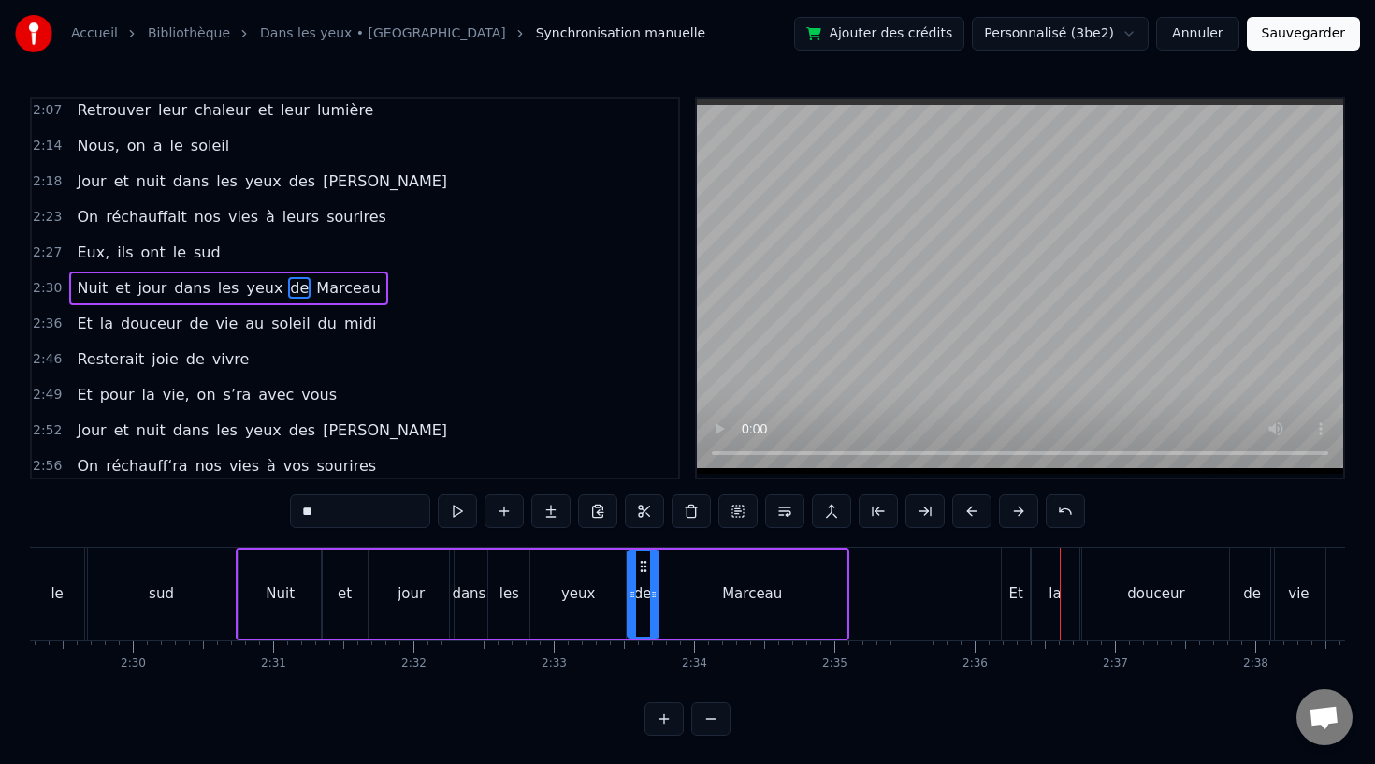
click at [1020, 595] on div "Et" at bounding box center [1017, 594] width 14 height 22
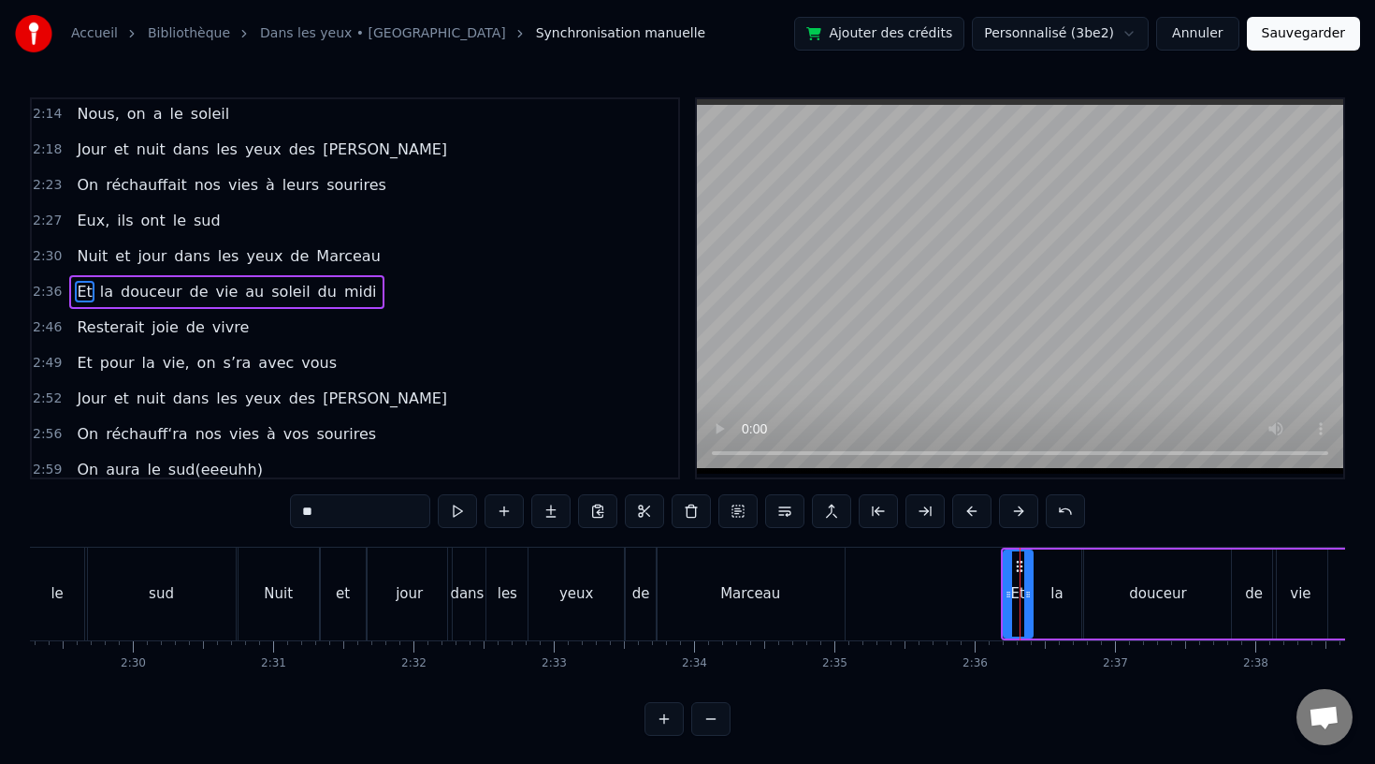
scroll to position [967, 0]
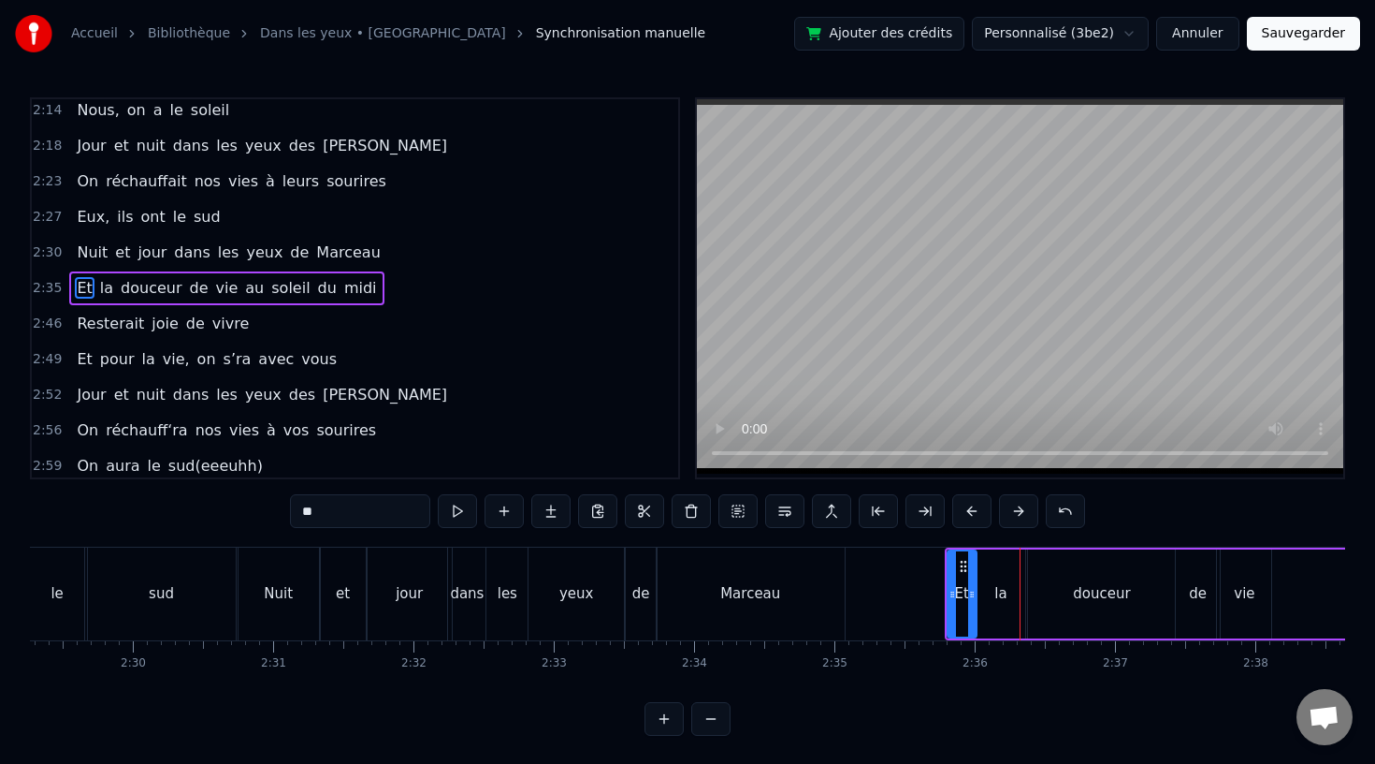
click at [700, 628] on div "Marceau" at bounding box center [751, 593] width 188 height 93
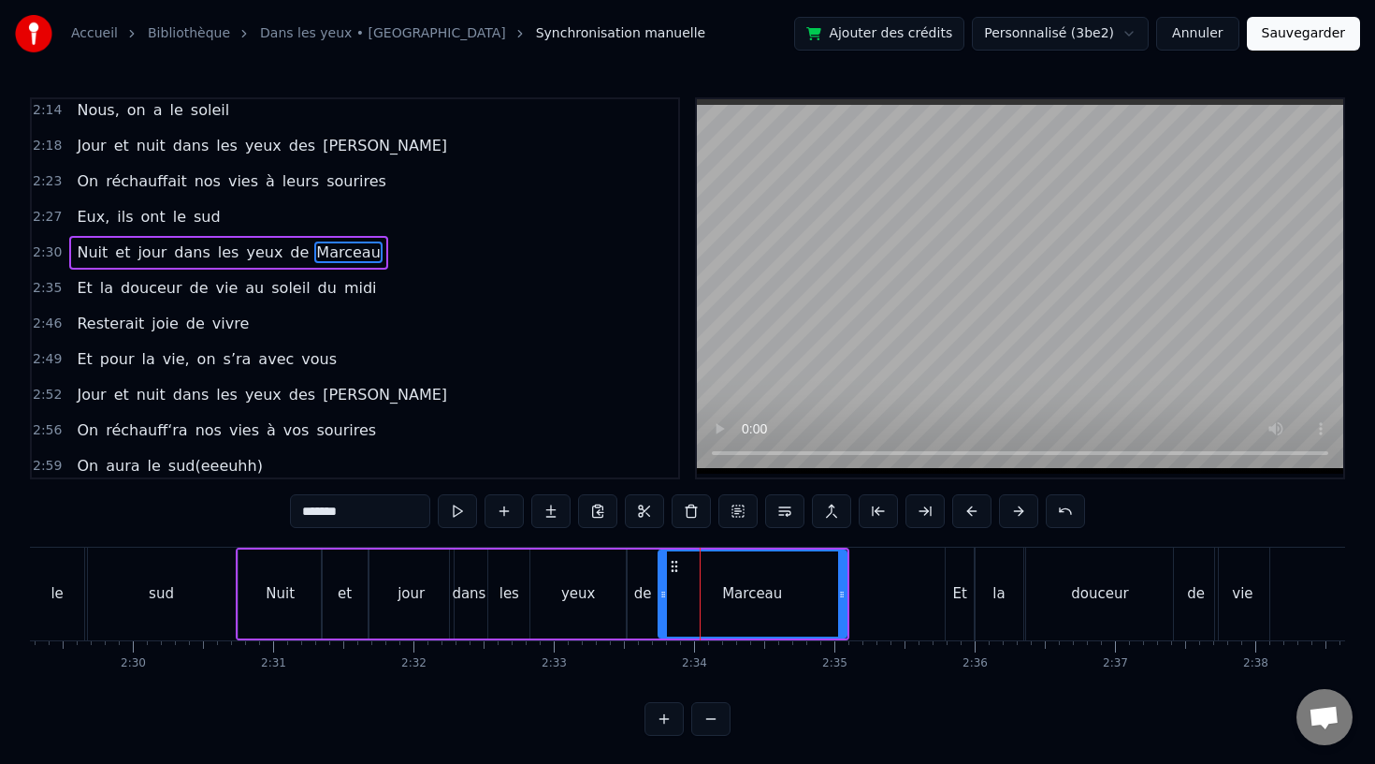
scroll to position [931, 0]
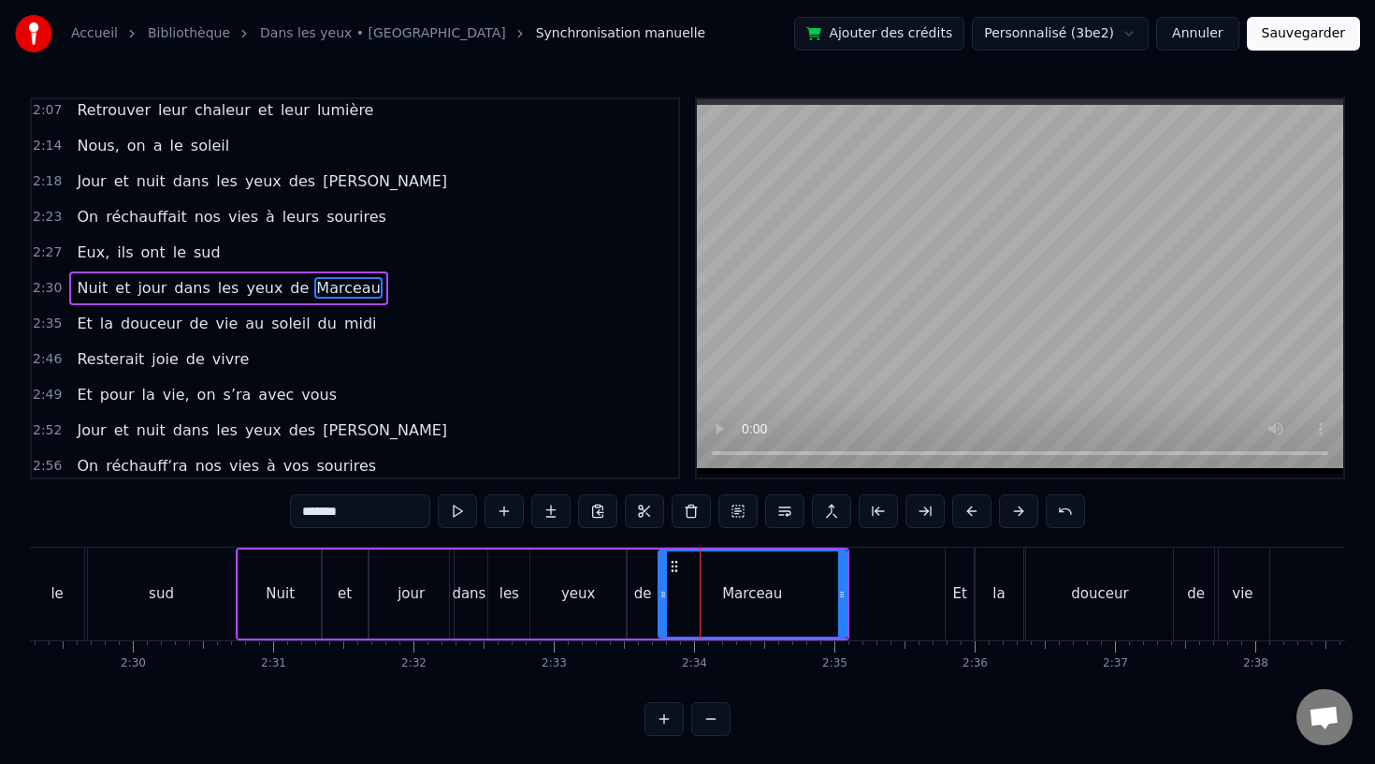
click at [667, 718] on button at bounding box center [664, 719] width 39 height 34
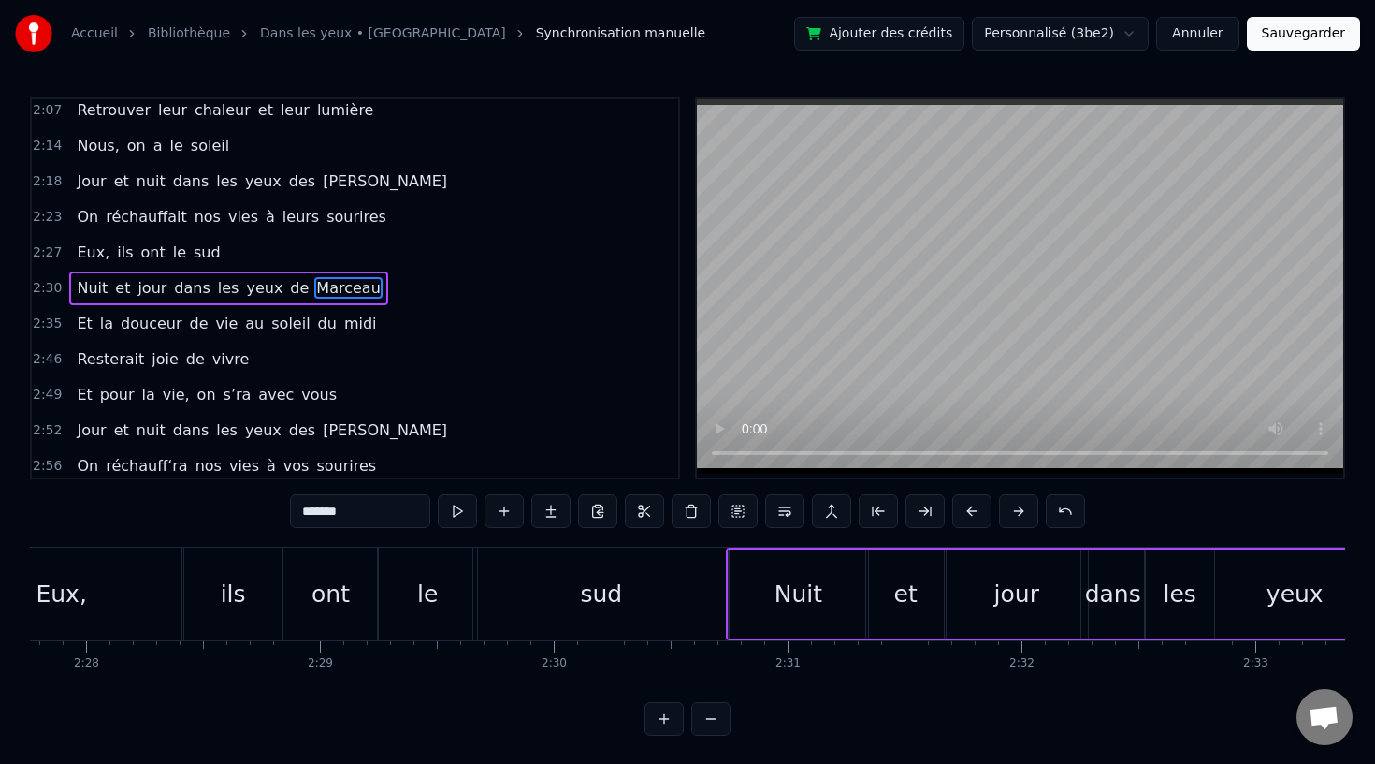
scroll to position [0, 34566]
click at [893, 598] on div "et" at bounding box center [905, 593] width 80 height 89
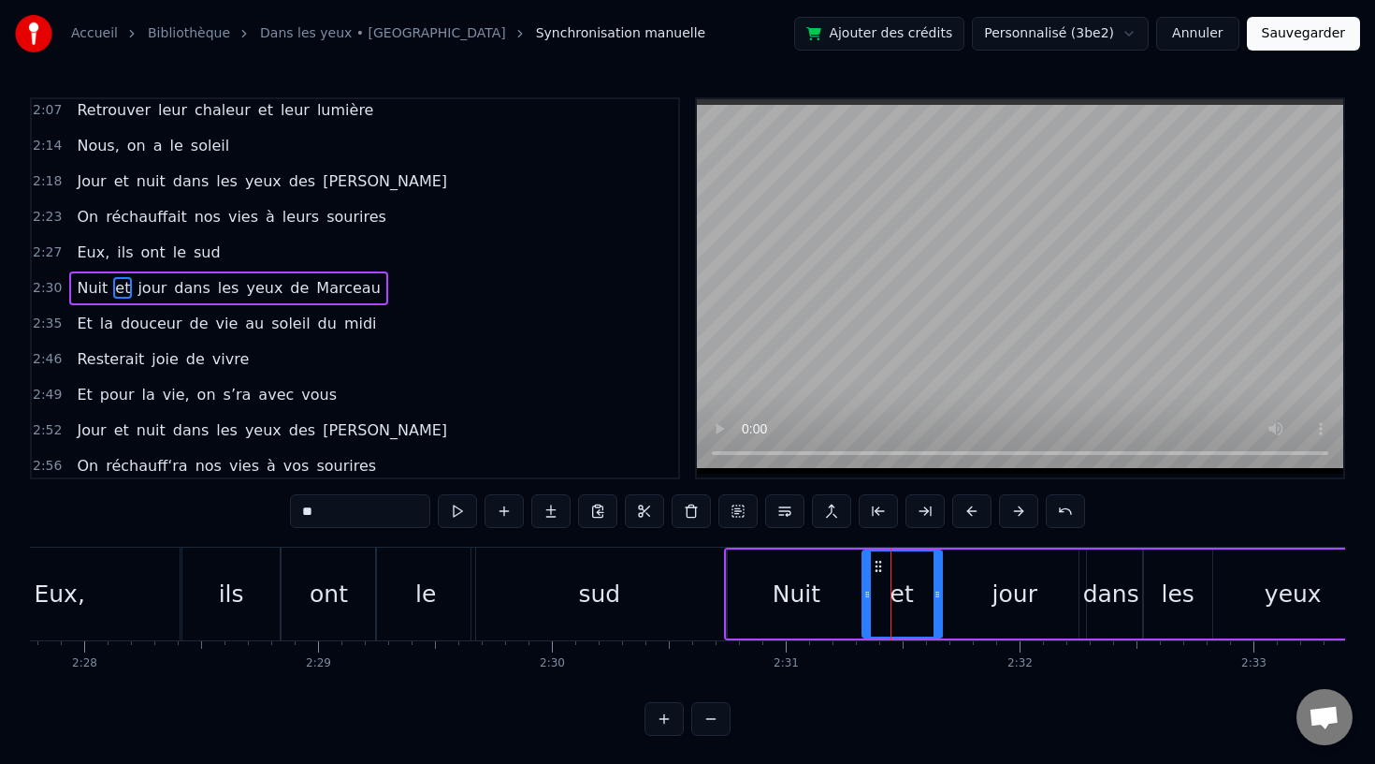
click at [879, 562] on icon at bounding box center [878, 566] width 15 height 15
click at [1008, 594] on div "jour" at bounding box center [1015, 594] width 45 height 36
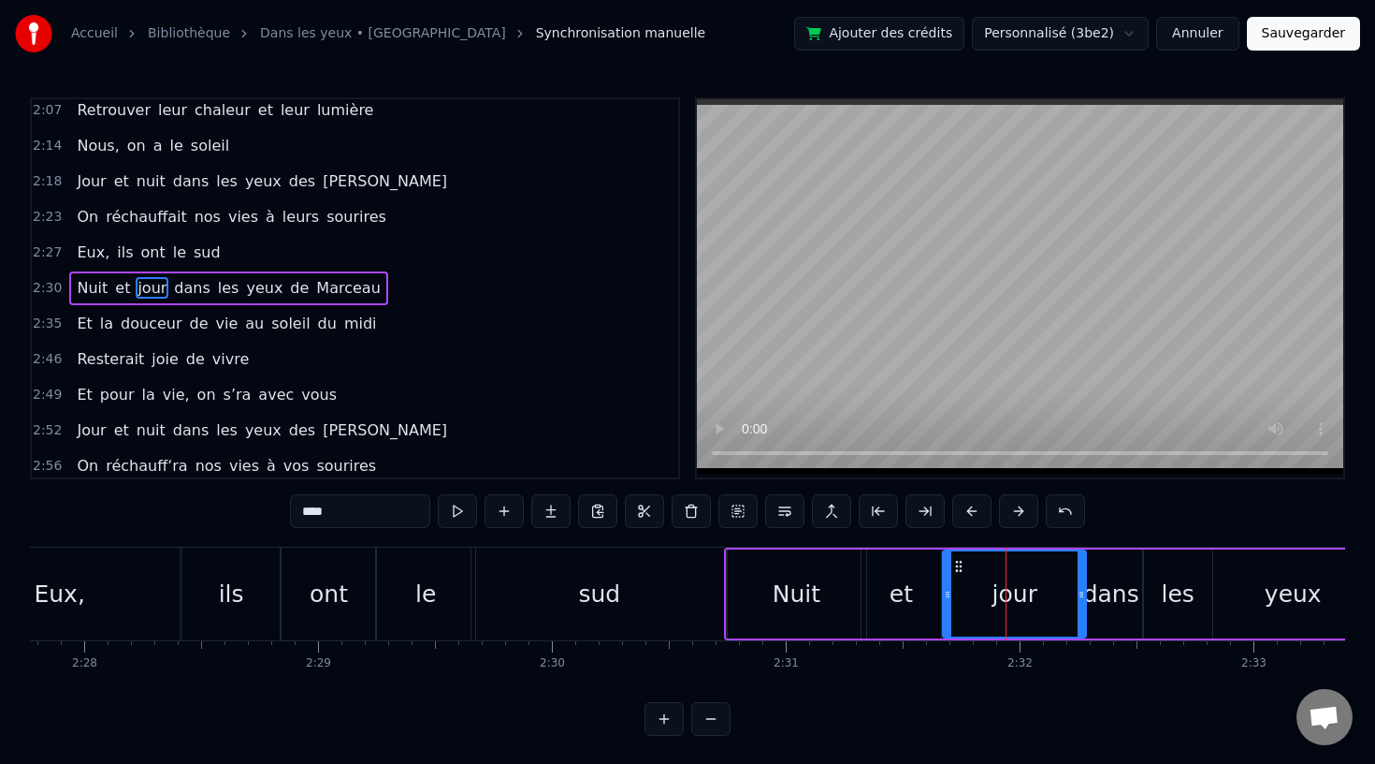
click at [887, 585] on div "et" at bounding box center [902, 593] width 80 height 89
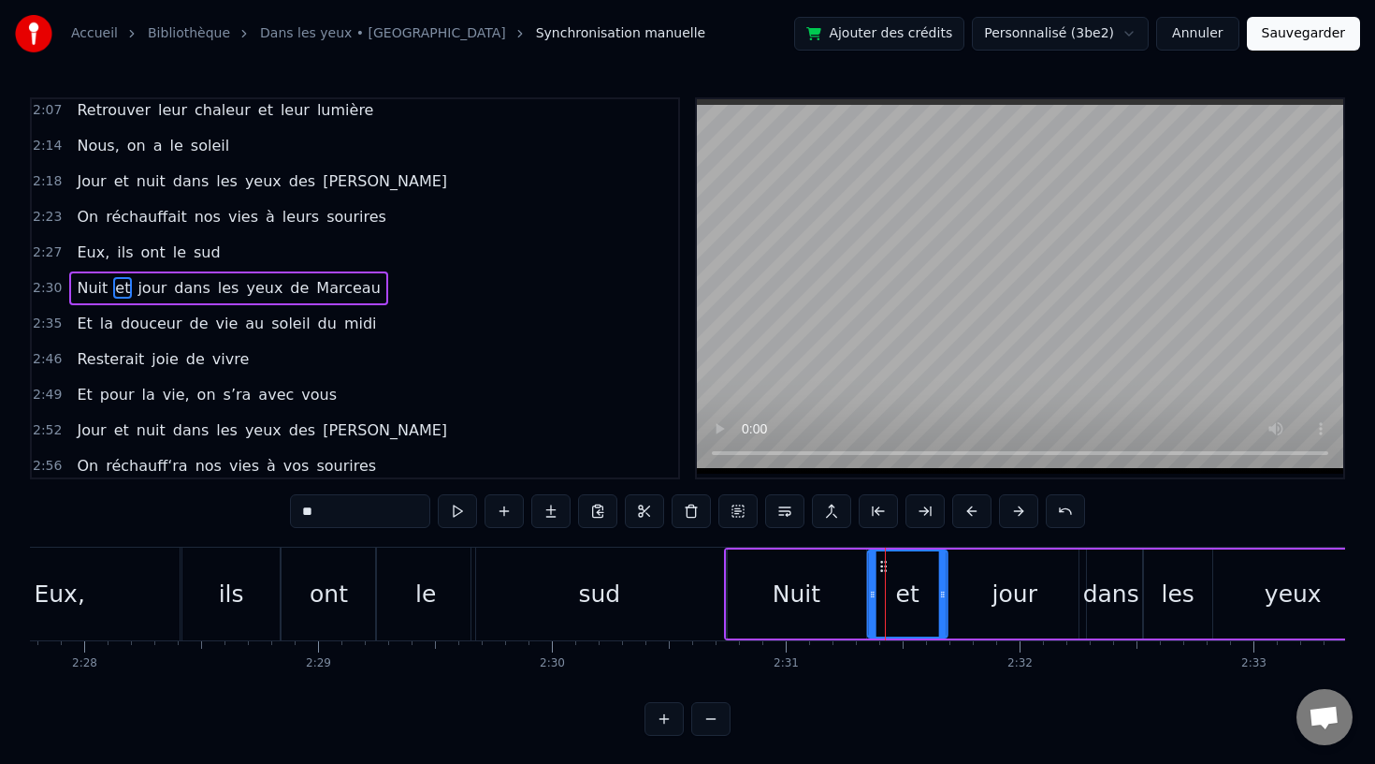
click at [883, 562] on icon at bounding box center [884, 566] width 15 height 15
click at [1022, 592] on div "jour" at bounding box center [1015, 594] width 45 height 36
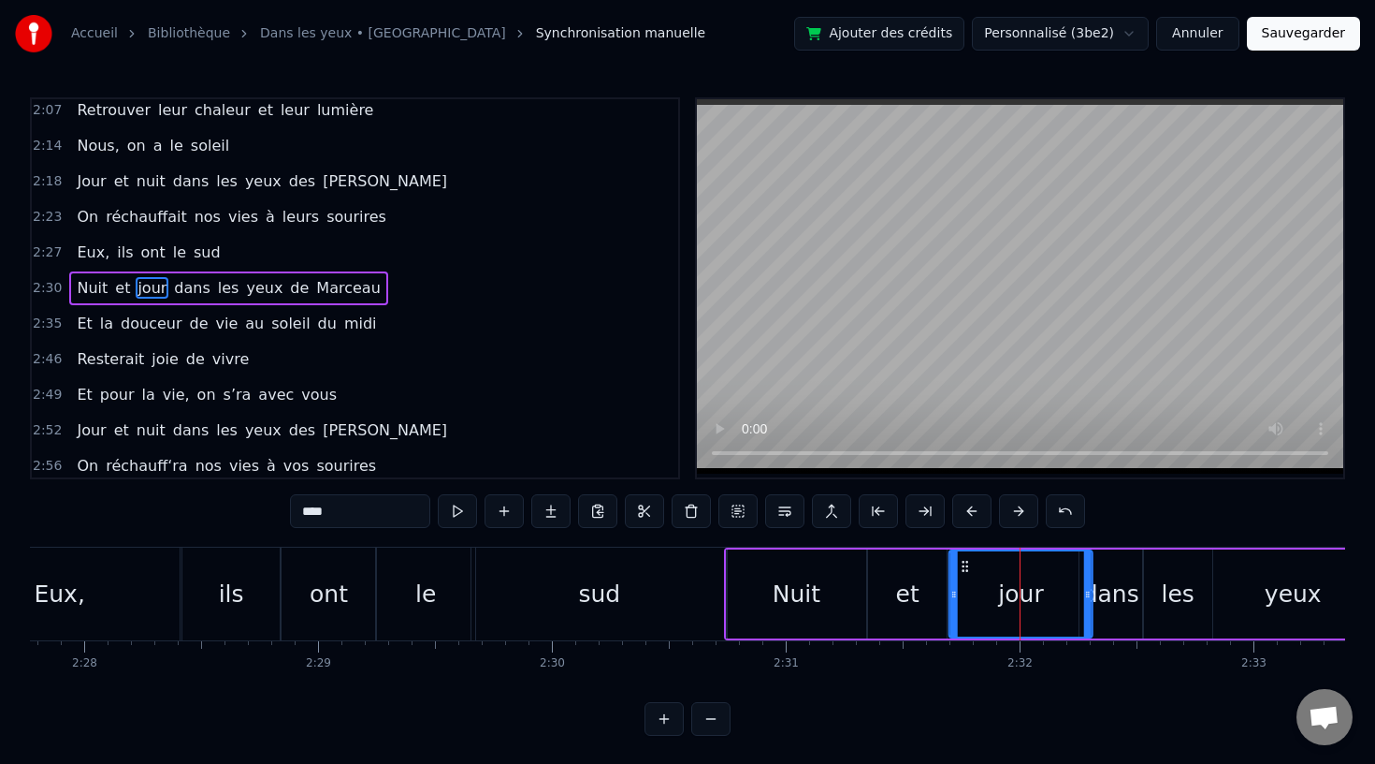
click at [964, 567] on icon at bounding box center [965, 566] width 15 height 15
click at [1136, 586] on div "dans" at bounding box center [1112, 593] width 64 height 89
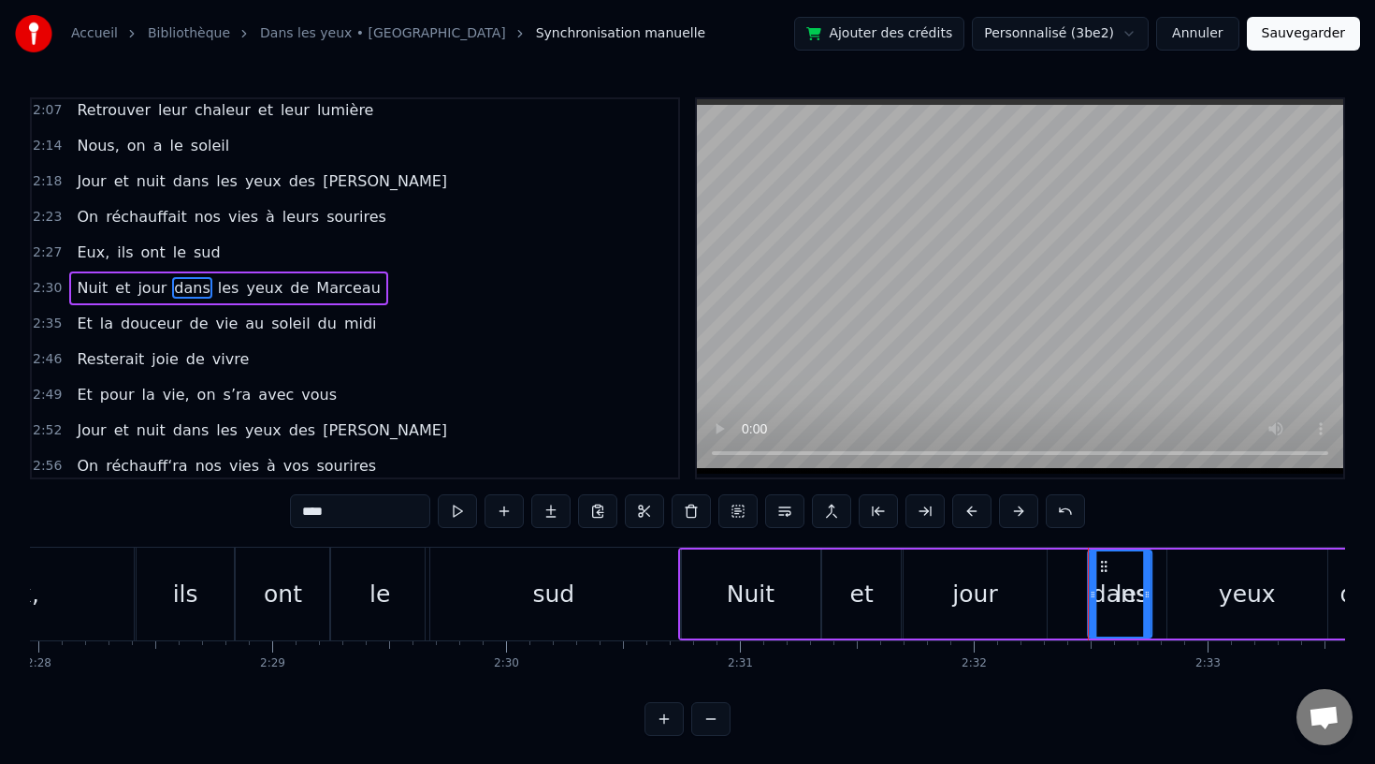
scroll to position [0, 34614]
drag, startPoint x: 1096, startPoint y: 561, endPoint x: 1061, endPoint y: 570, distance: 35.6
click at [1061, 570] on icon at bounding box center [1061, 566] width 15 height 15
click at [1129, 580] on div "les" at bounding box center [1129, 594] width 33 height 36
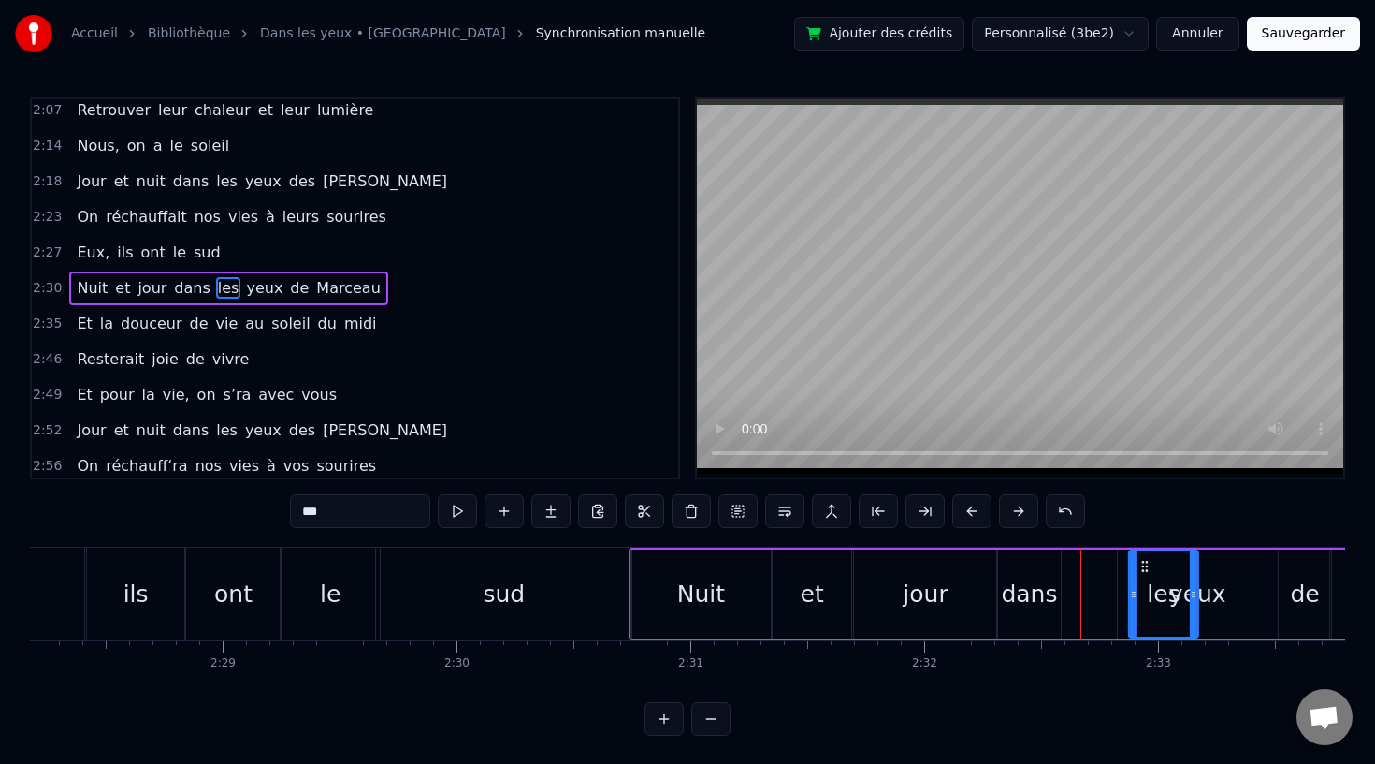
scroll to position [0, 34714]
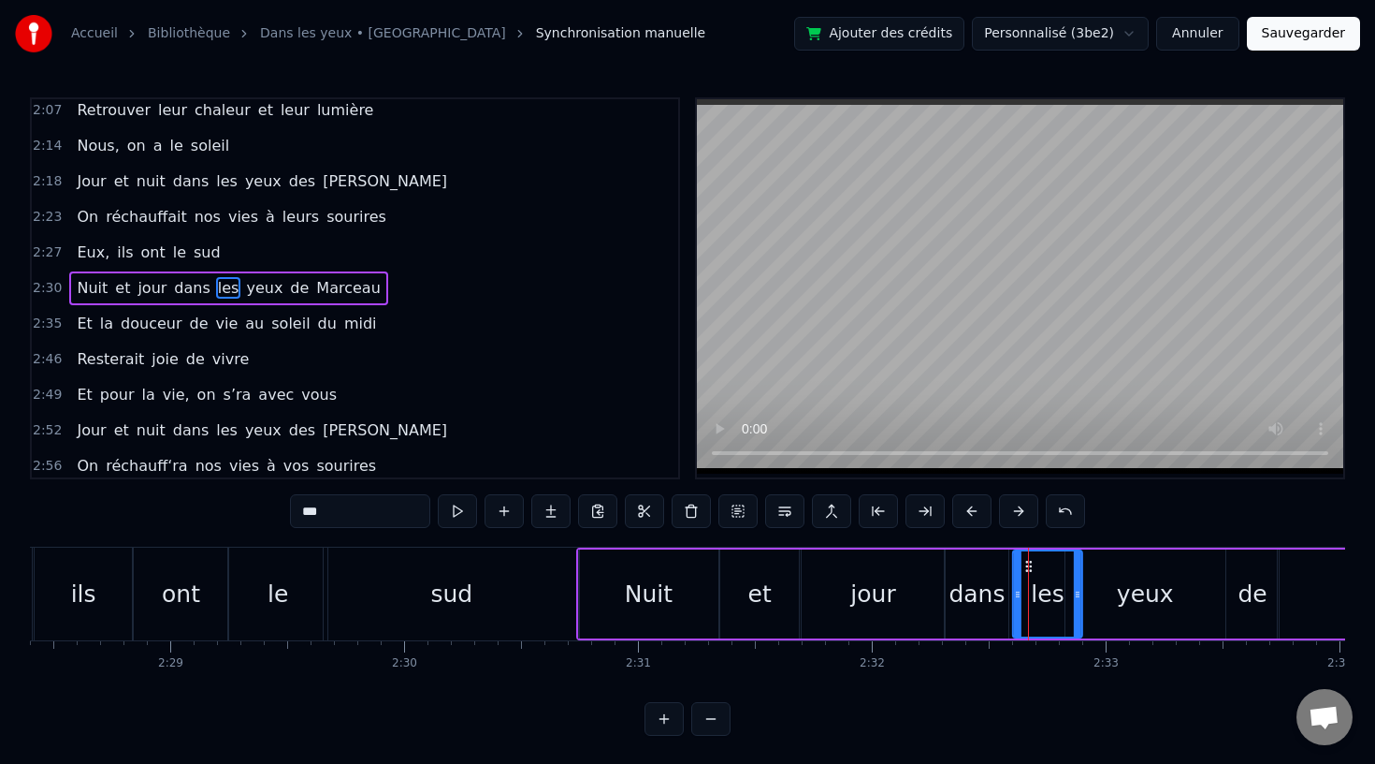
drag, startPoint x: 1115, startPoint y: 561, endPoint x: 1033, endPoint y: 583, distance: 85.1
click at [1033, 583] on div "les" at bounding box center [1048, 593] width 68 height 85
click at [1125, 581] on div "yeux" at bounding box center [1145, 594] width 57 height 36
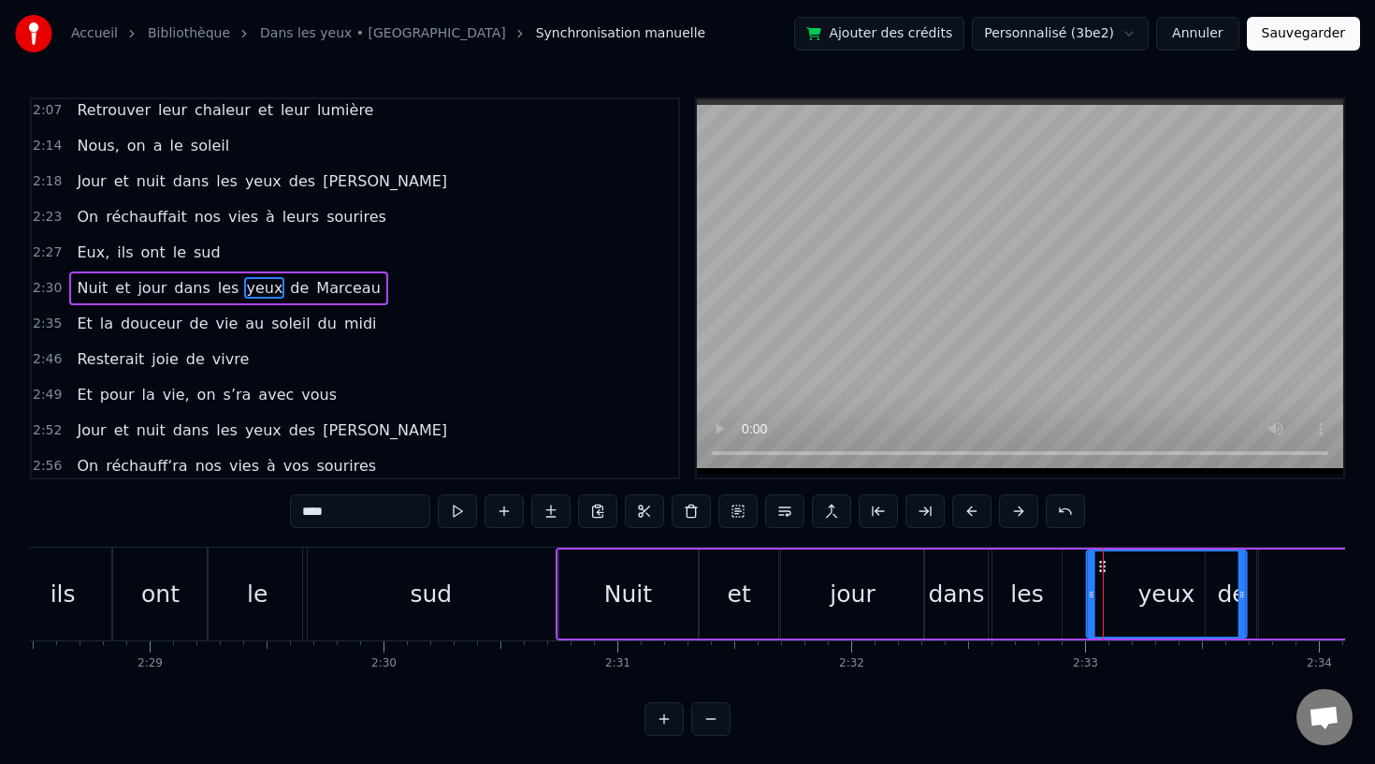
drag, startPoint x: 1079, startPoint y: 563, endPoint x: 1101, endPoint y: 563, distance: 22.5
click at [1101, 563] on icon at bounding box center [1102, 566] width 15 height 15
click at [998, 597] on div "les" at bounding box center [1025, 593] width 70 height 89
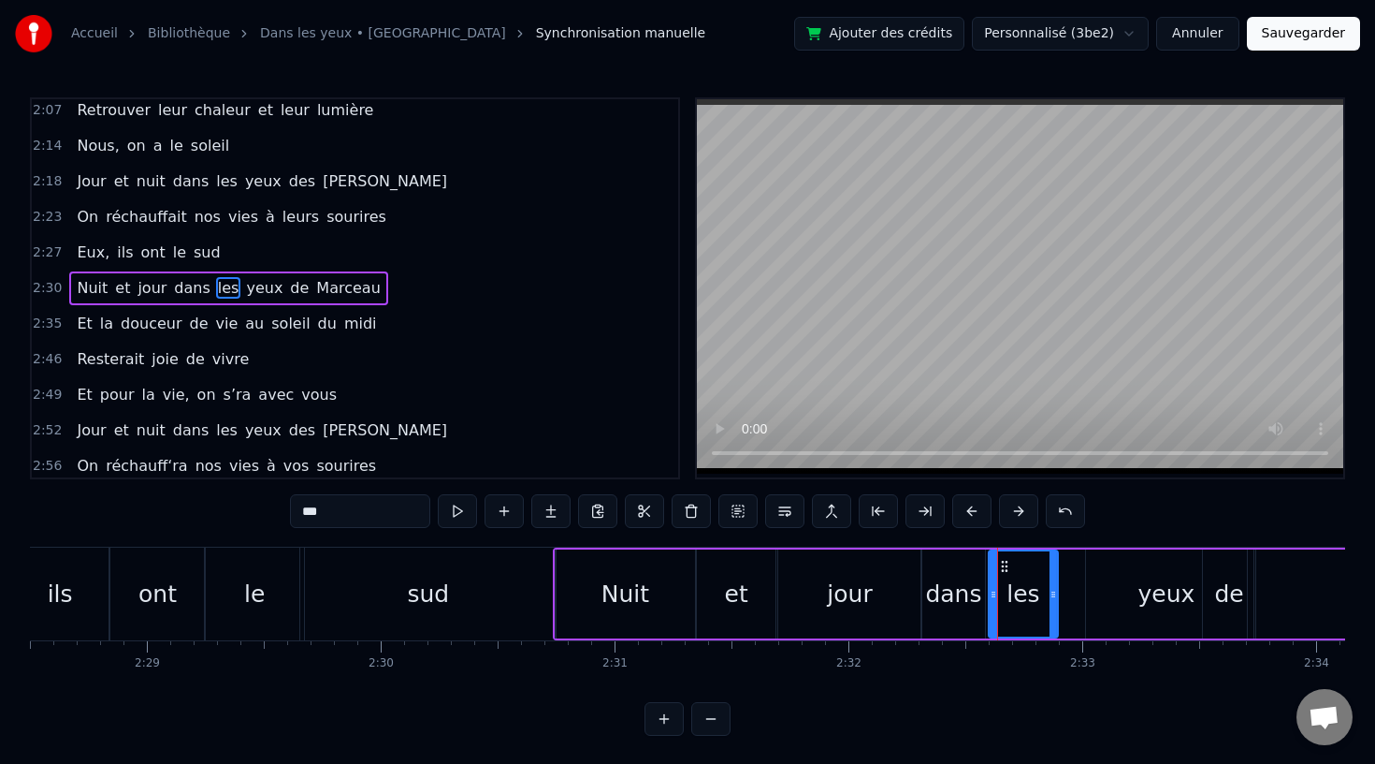
click at [1003, 563] on icon at bounding box center [1004, 566] width 15 height 15
click at [1091, 574] on div "yeux" at bounding box center [1166, 593] width 160 height 89
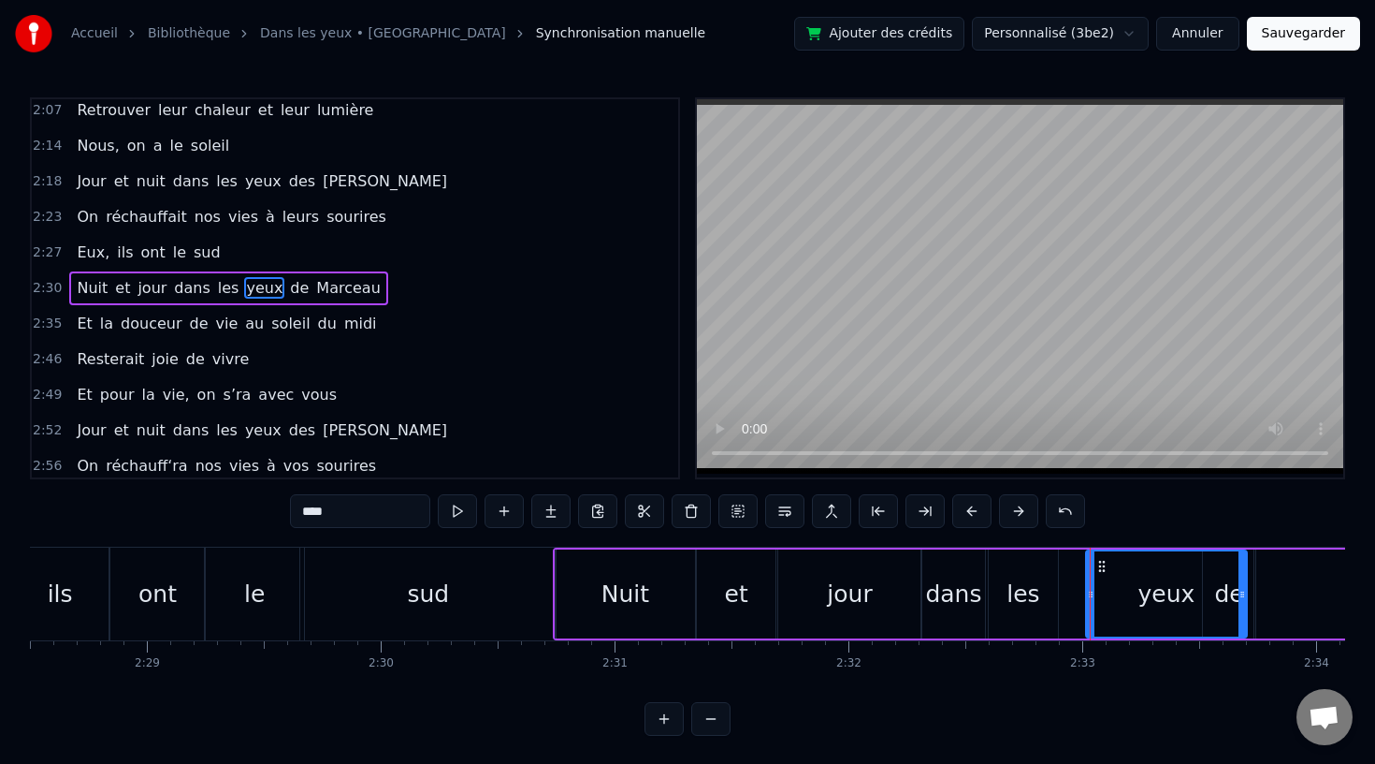
click at [996, 580] on div "les" at bounding box center [1024, 593] width 70 height 89
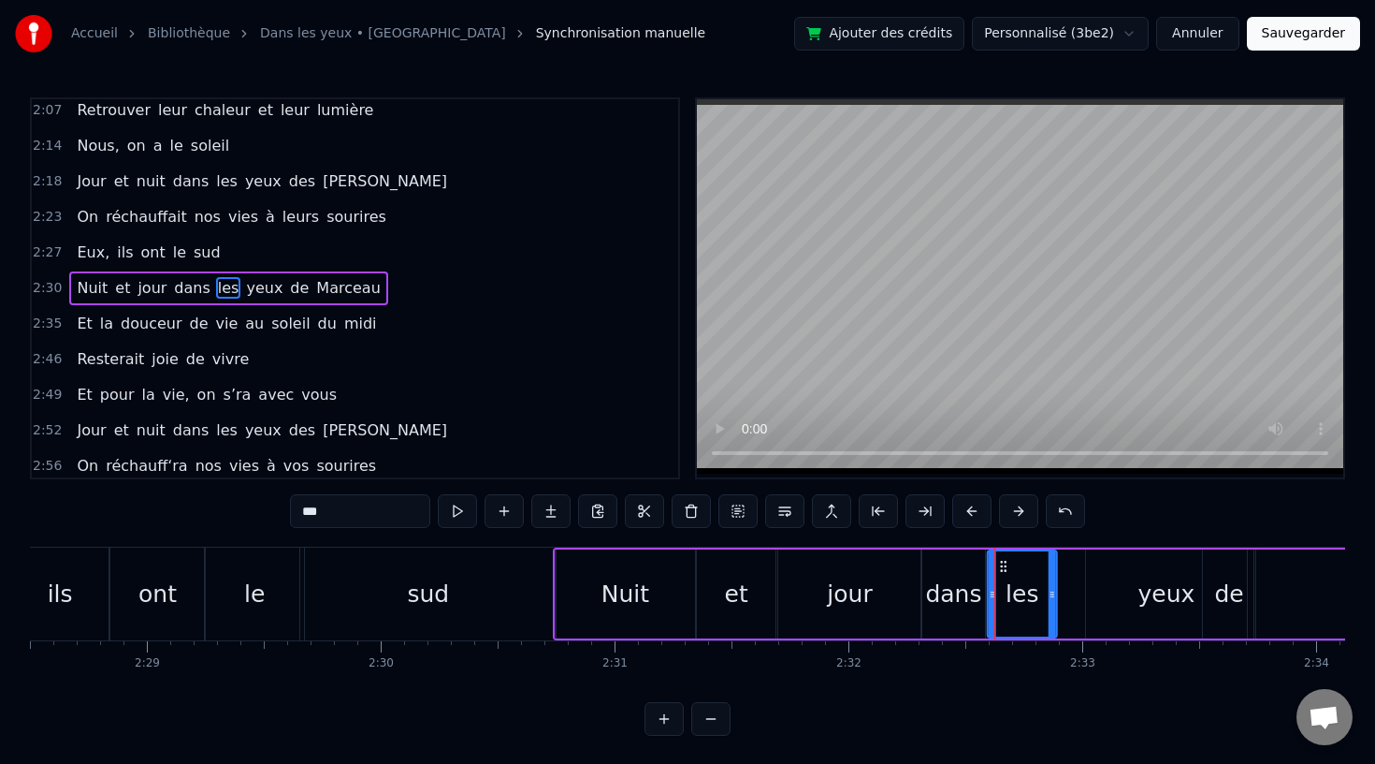
click at [1003, 564] on icon at bounding box center [1003, 566] width 15 height 15
click at [1134, 575] on div "yeux" at bounding box center [1166, 593] width 160 height 89
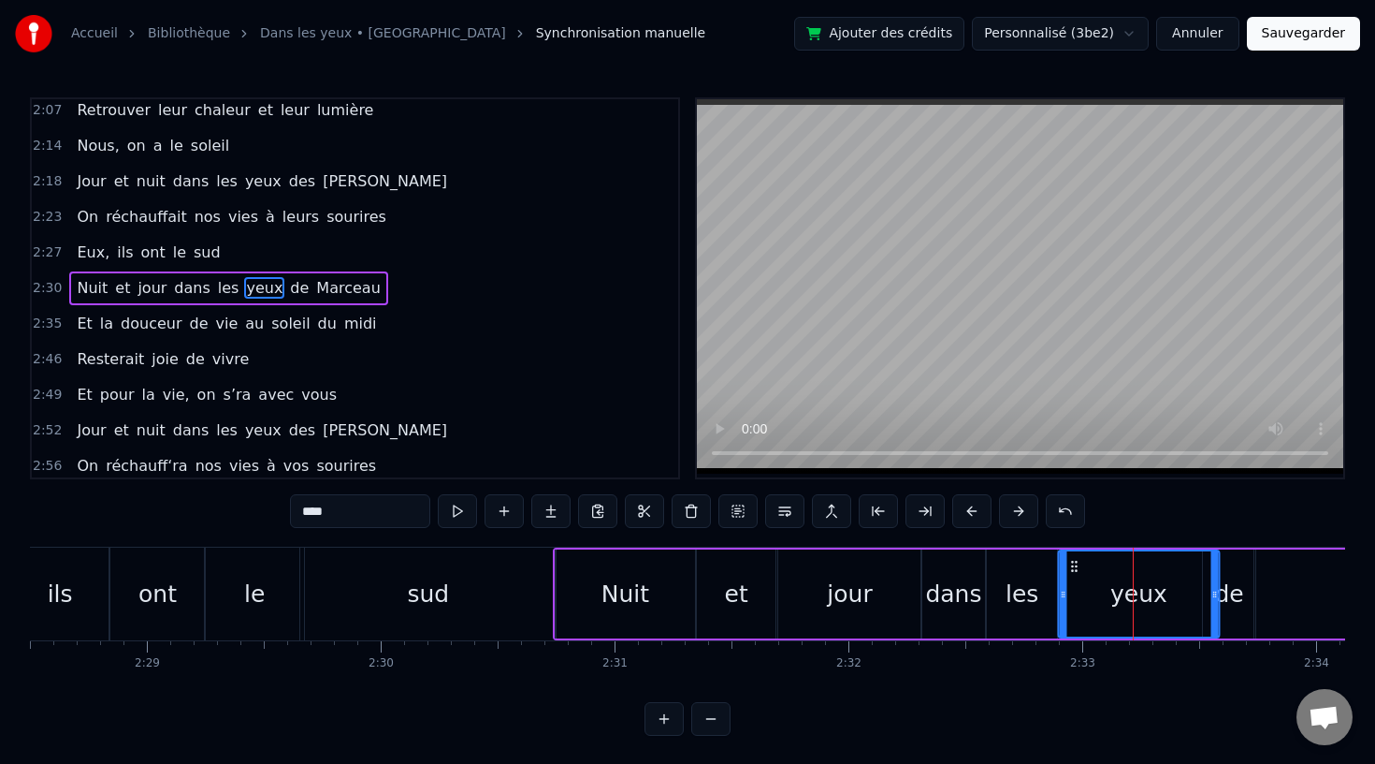
drag, startPoint x: 1102, startPoint y: 560, endPoint x: 1075, endPoint y: 564, distance: 27.4
click at [1075, 564] on icon at bounding box center [1075, 566] width 15 height 15
click at [1209, 595] on div "yeux" at bounding box center [1139, 593] width 158 height 85
click at [1227, 595] on div "de" at bounding box center [1229, 594] width 29 height 36
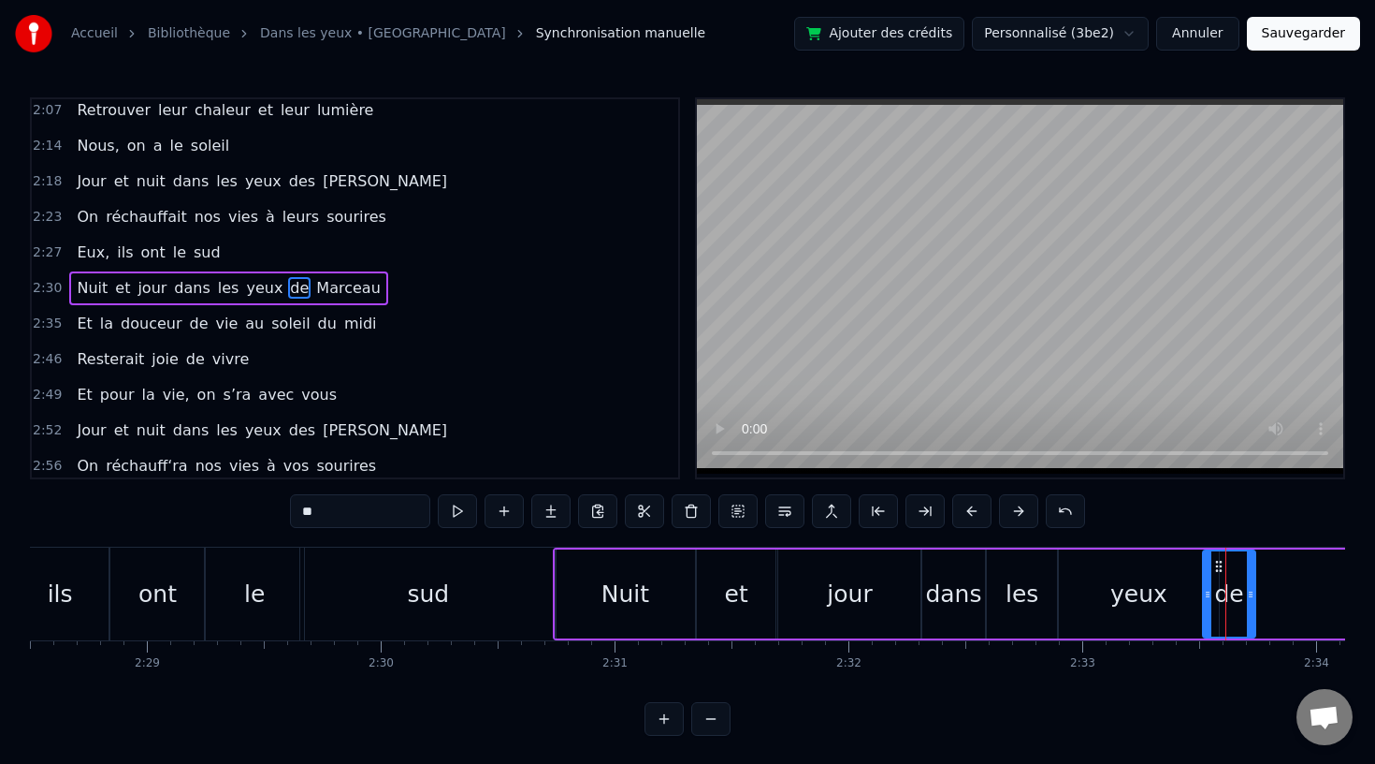
click at [1189, 598] on div "yeux" at bounding box center [1139, 593] width 160 height 89
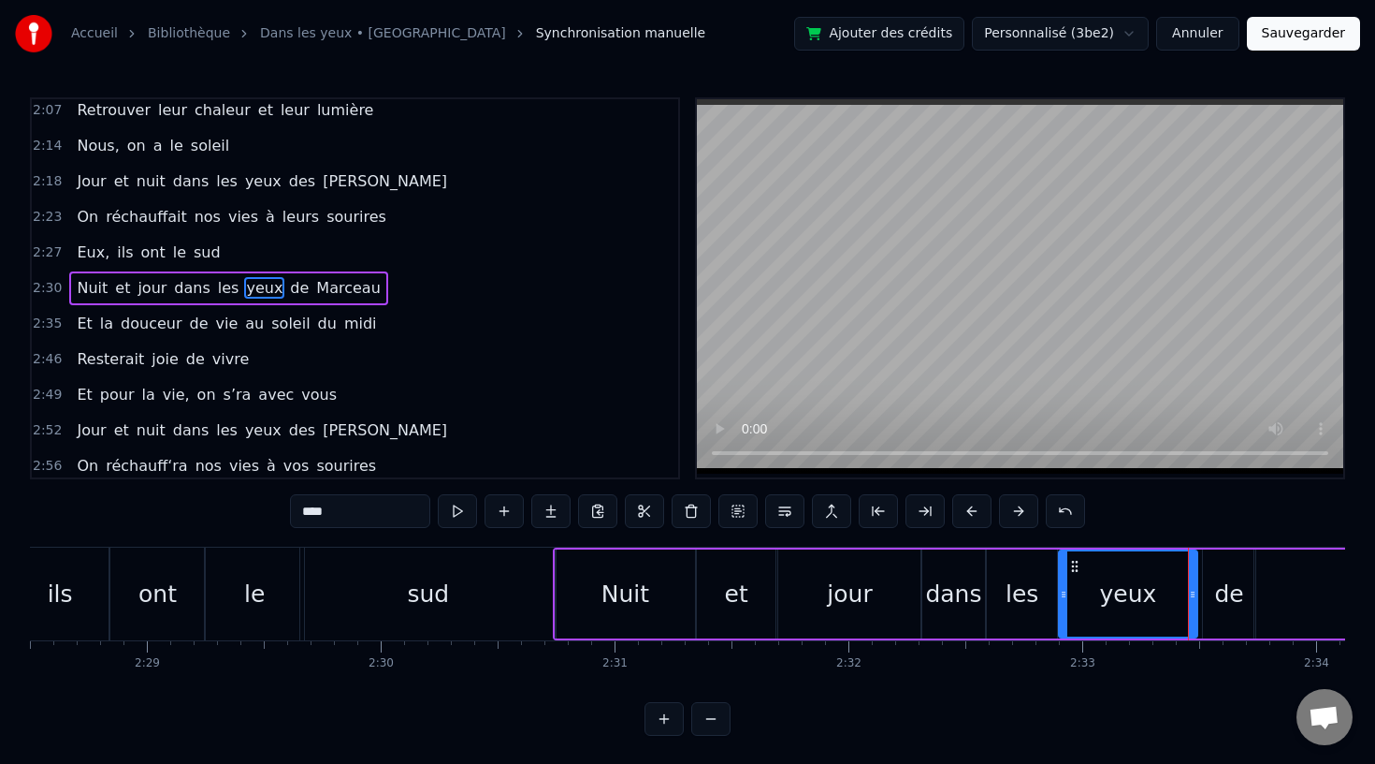
drag, startPoint x: 1210, startPoint y: 592, endPoint x: 1188, endPoint y: 595, distance: 21.7
click at [1189, 595] on icon at bounding box center [1192, 594] width 7 height 15
click at [1229, 597] on div "de" at bounding box center [1229, 594] width 29 height 36
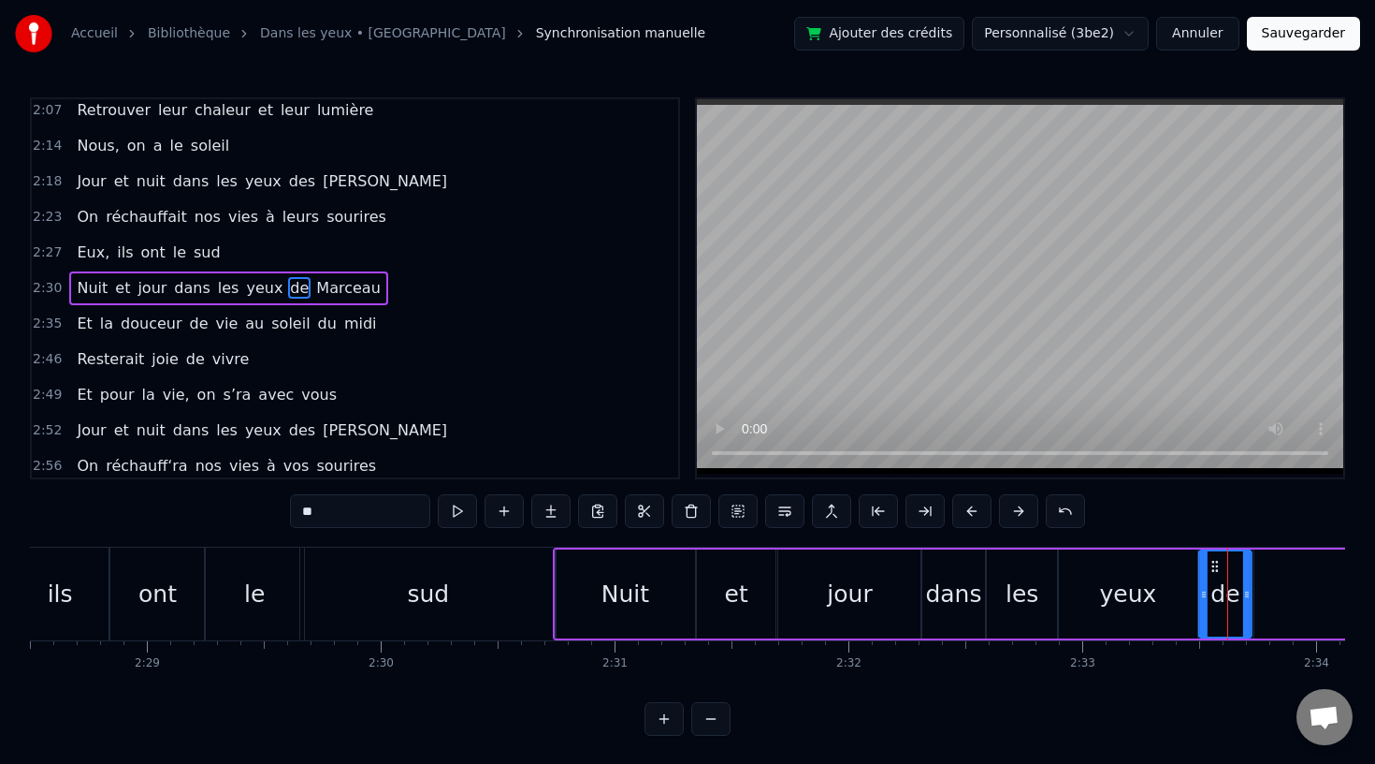
click at [1212, 564] on icon at bounding box center [1215, 566] width 15 height 15
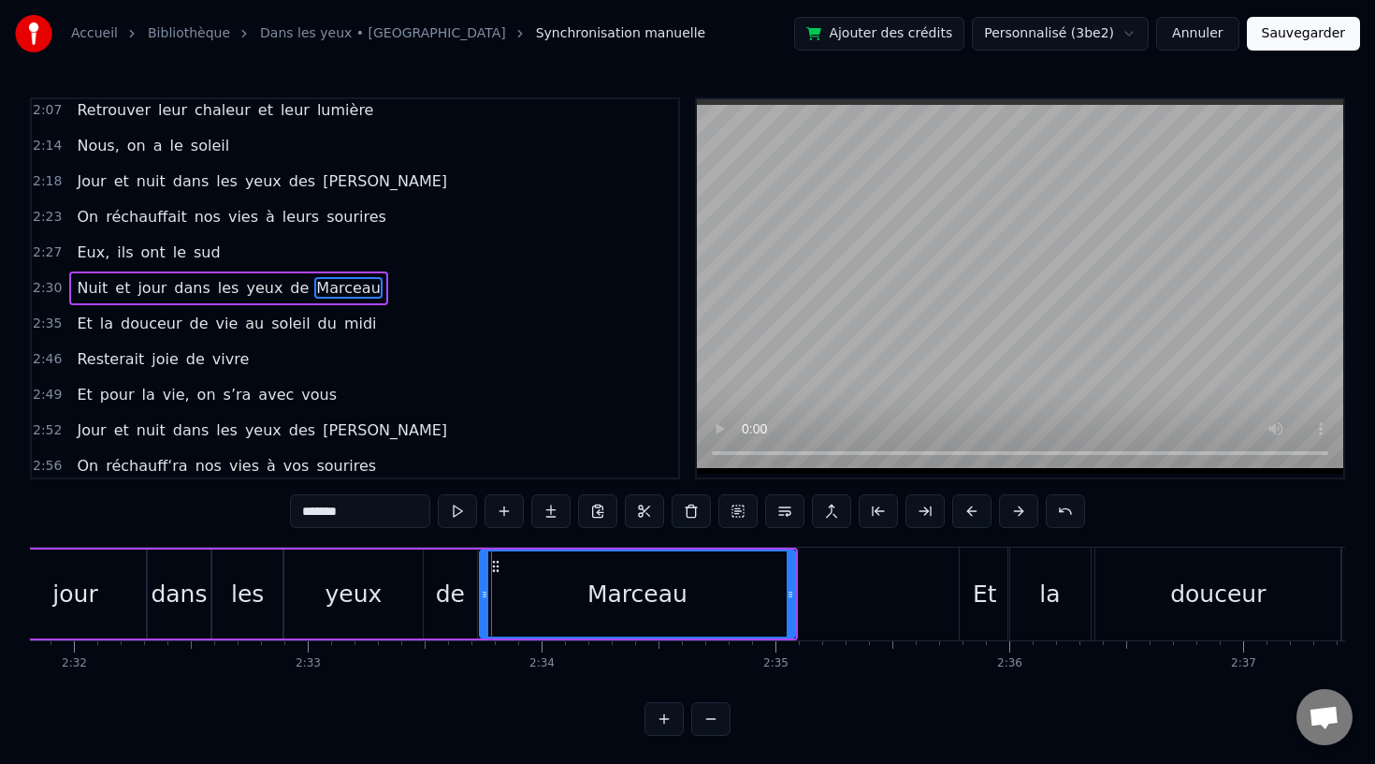
scroll to position [0, 35463]
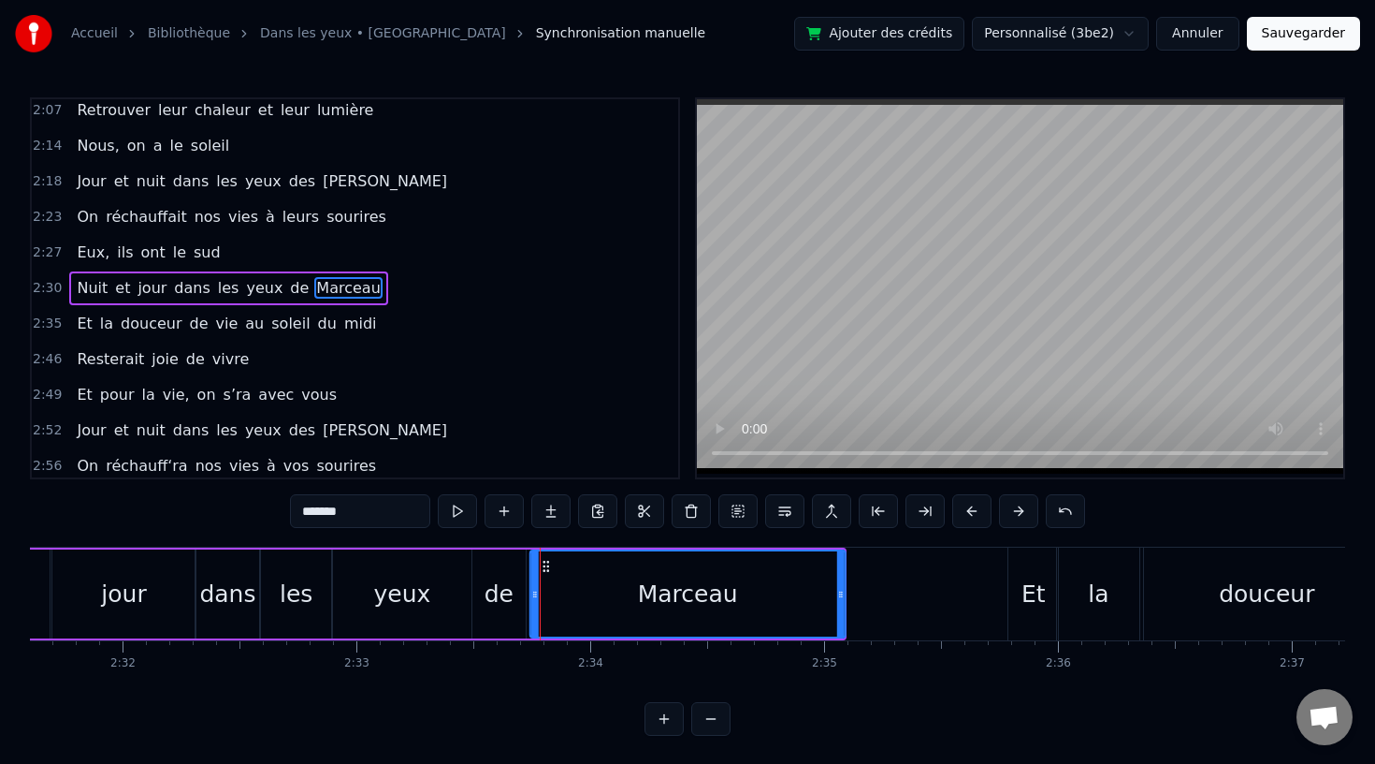
click at [546, 565] on icon at bounding box center [546, 566] width 15 height 15
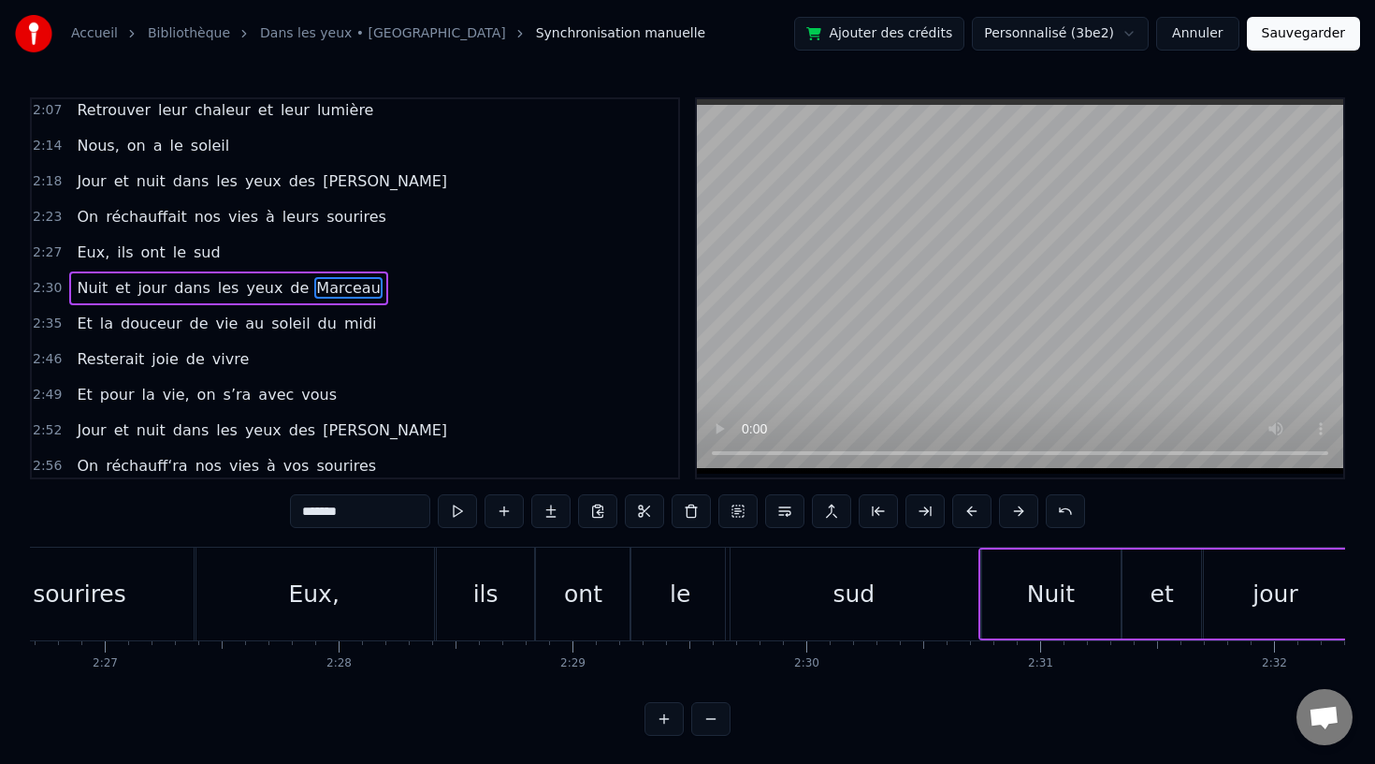
scroll to position [0, 34308]
click at [429, 606] on div "Eux," at bounding box center [318, 593] width 240 height 93
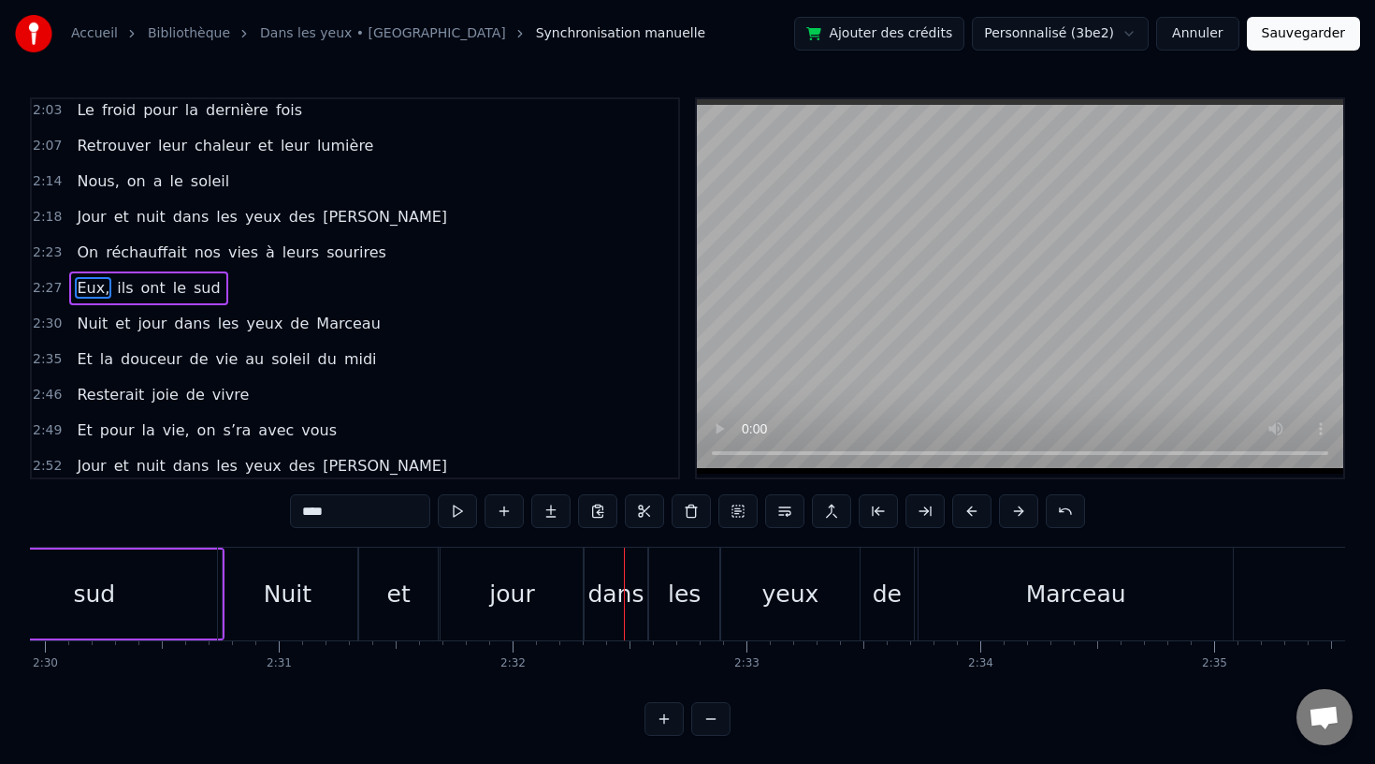
scroll to position [0, 35057]
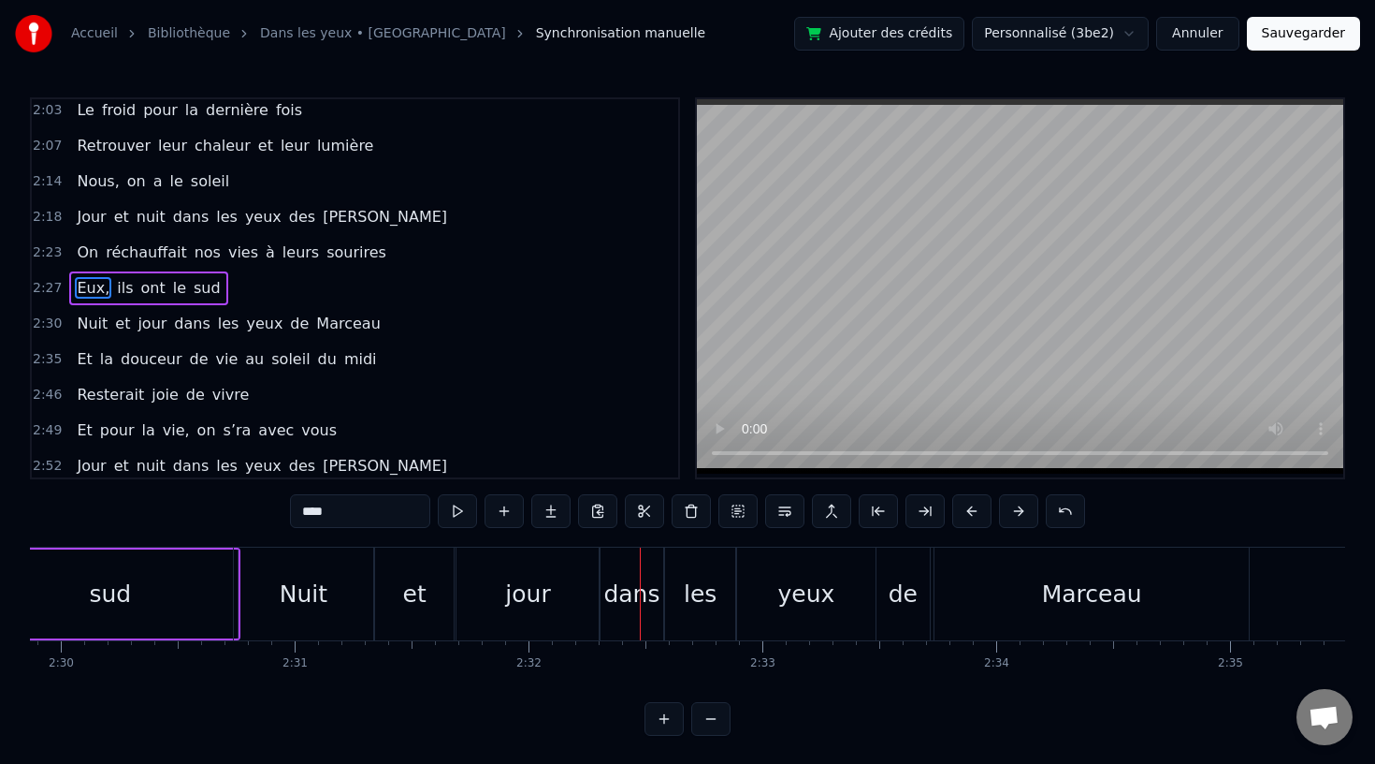
click at [615, 603] on div "dans" at bounding box center [632, 594] width 56 height 36
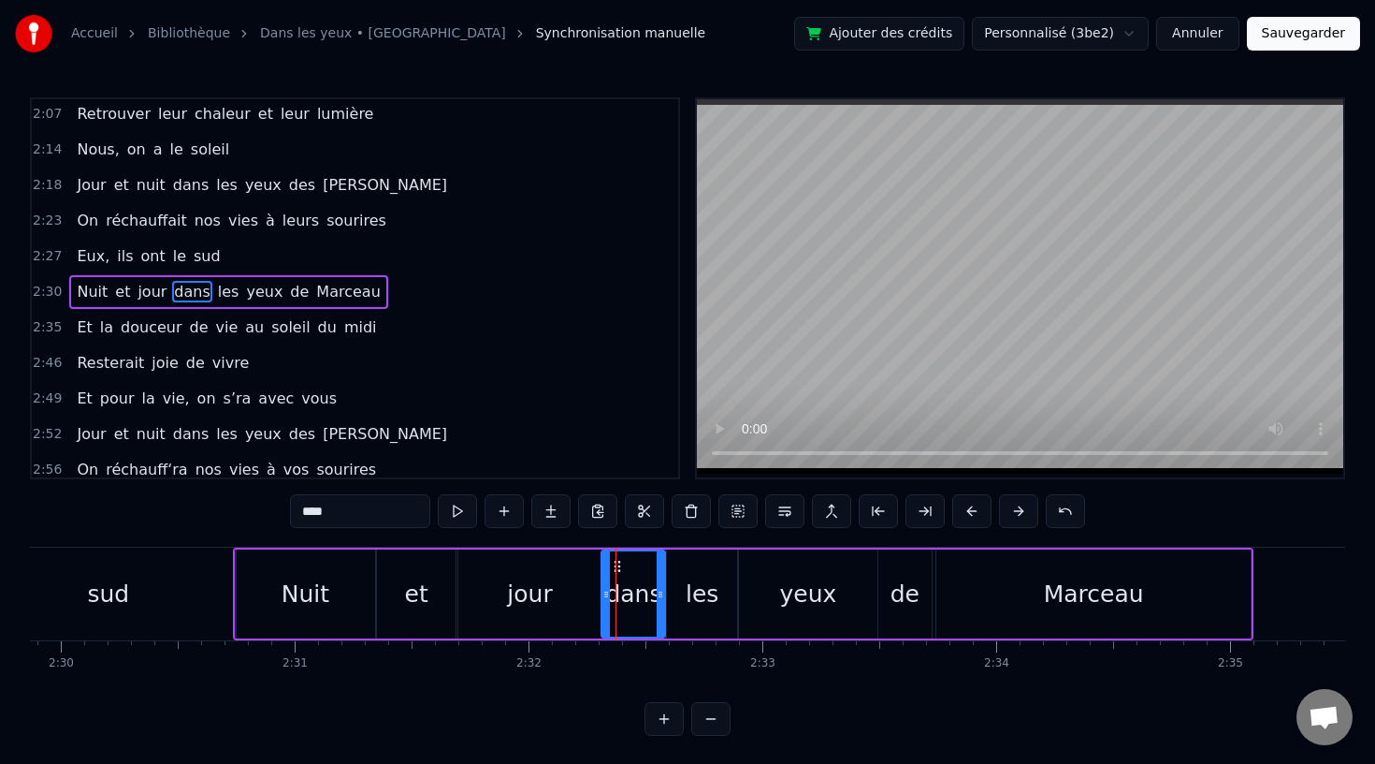
scroll to position [931, 0]
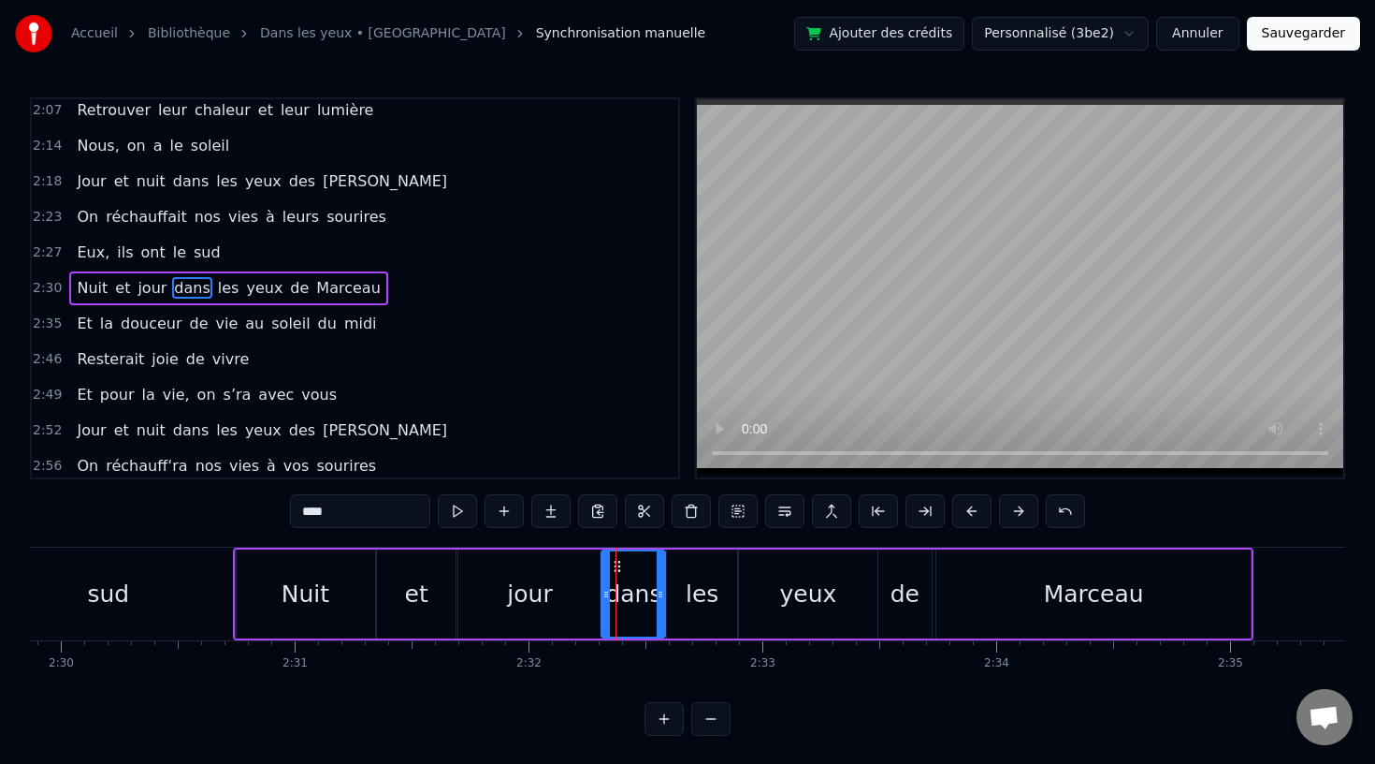
click at [610, 590] on div "dans" at bounding box center [633, 594] width 56 height 36
drag, startPoint x: 658, startPoint y: 594, endPoint x: 639, endPoint y: 596, distance: 18.8
click at [639, 596] on icon at bounding box center [641, 594] width 7 height 15
click at [717, 598] on div "les" at bounding box center [702, 593] width 70 height 89
drag, startPoint x: 730, startPoint y: 594, endPoint x: 719, endPoint y: 594, distance: 11.2
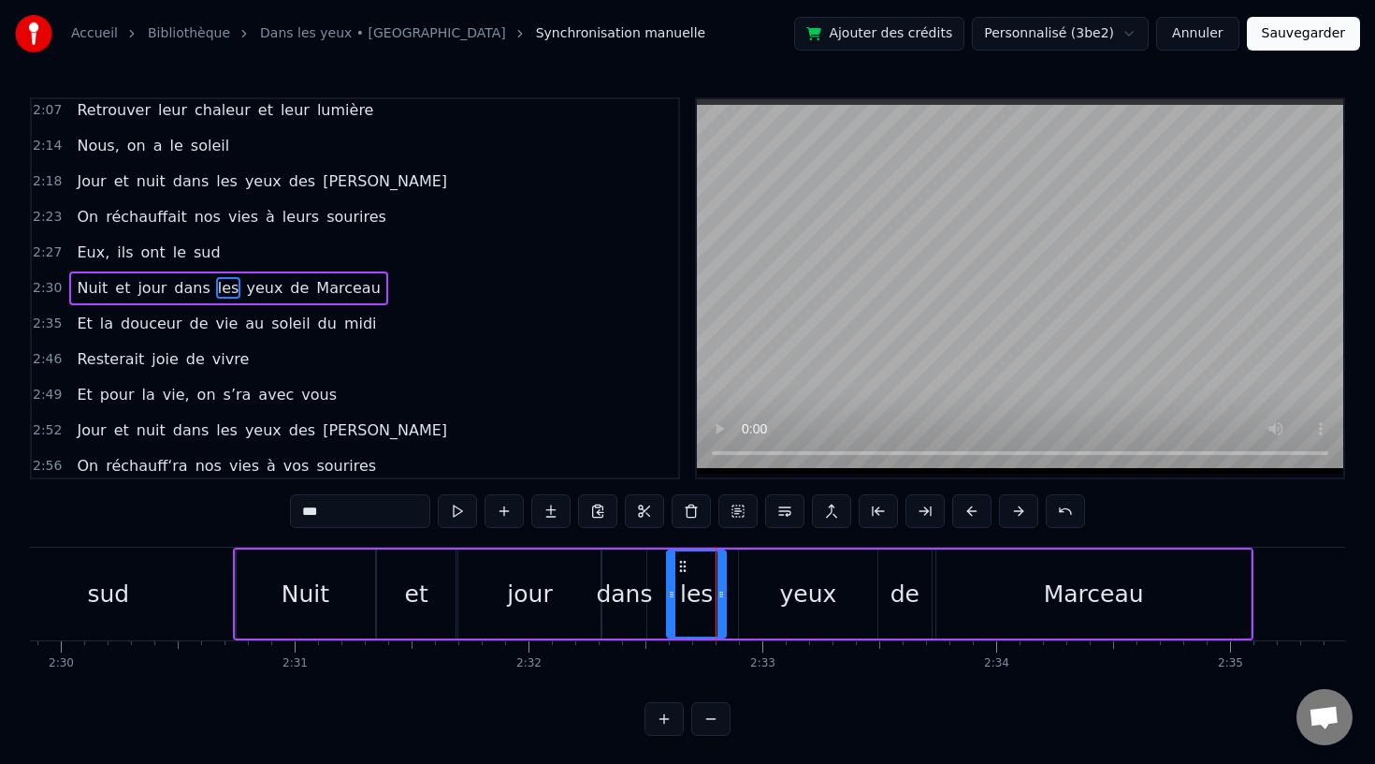
click at [719, 594] on icon at bounding box center [721, 594] width 7 height 15
click at [793, 594] on div "yeux" at bounding box center [807, 594] width 57 height 36
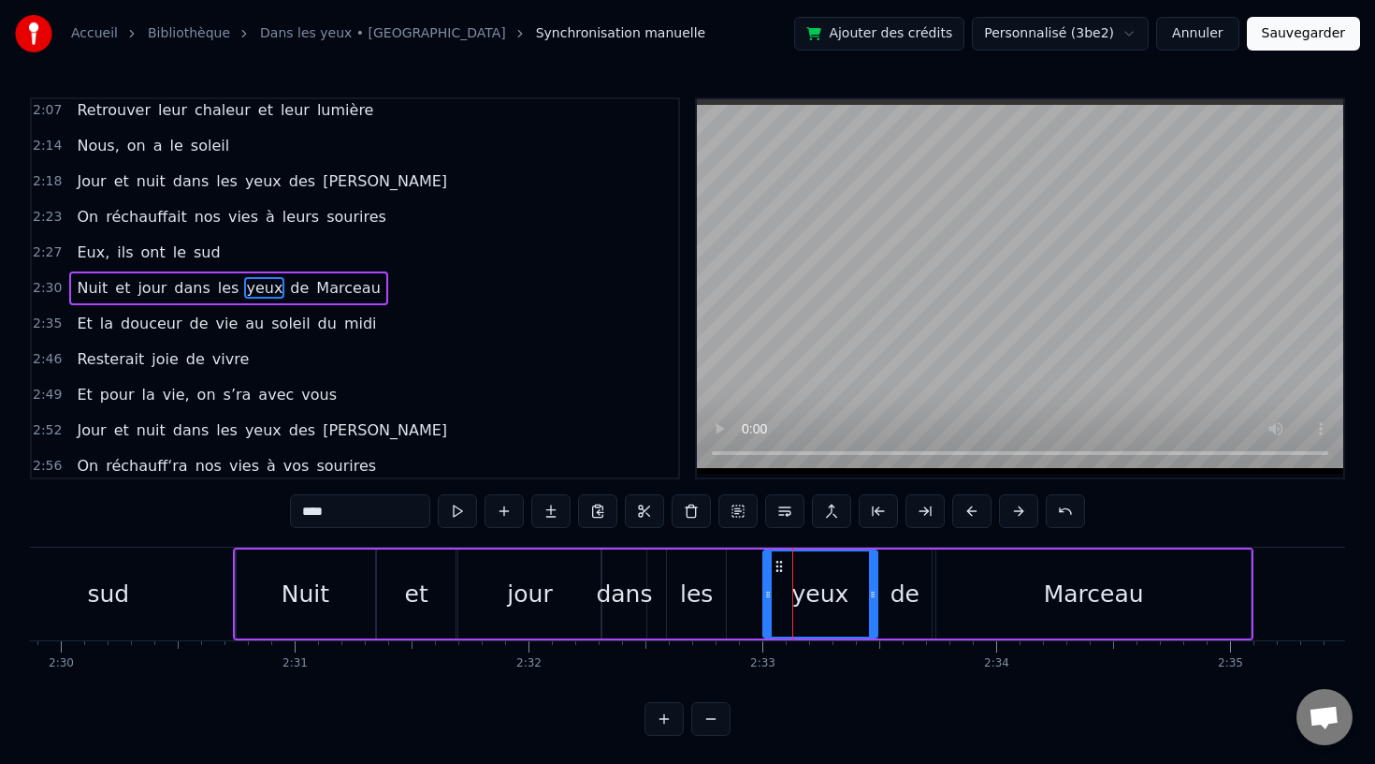
drag, startPoint x: 746, startPoint y: 589, endPoint x: 772, endPoint y: 589, distance: 26.2
click at [772, 589] on icon at bounding box center [767, 594] width 7 height 15
click at [703, 588] on div "les" at bounding box center [696, 594] width 33 height 36
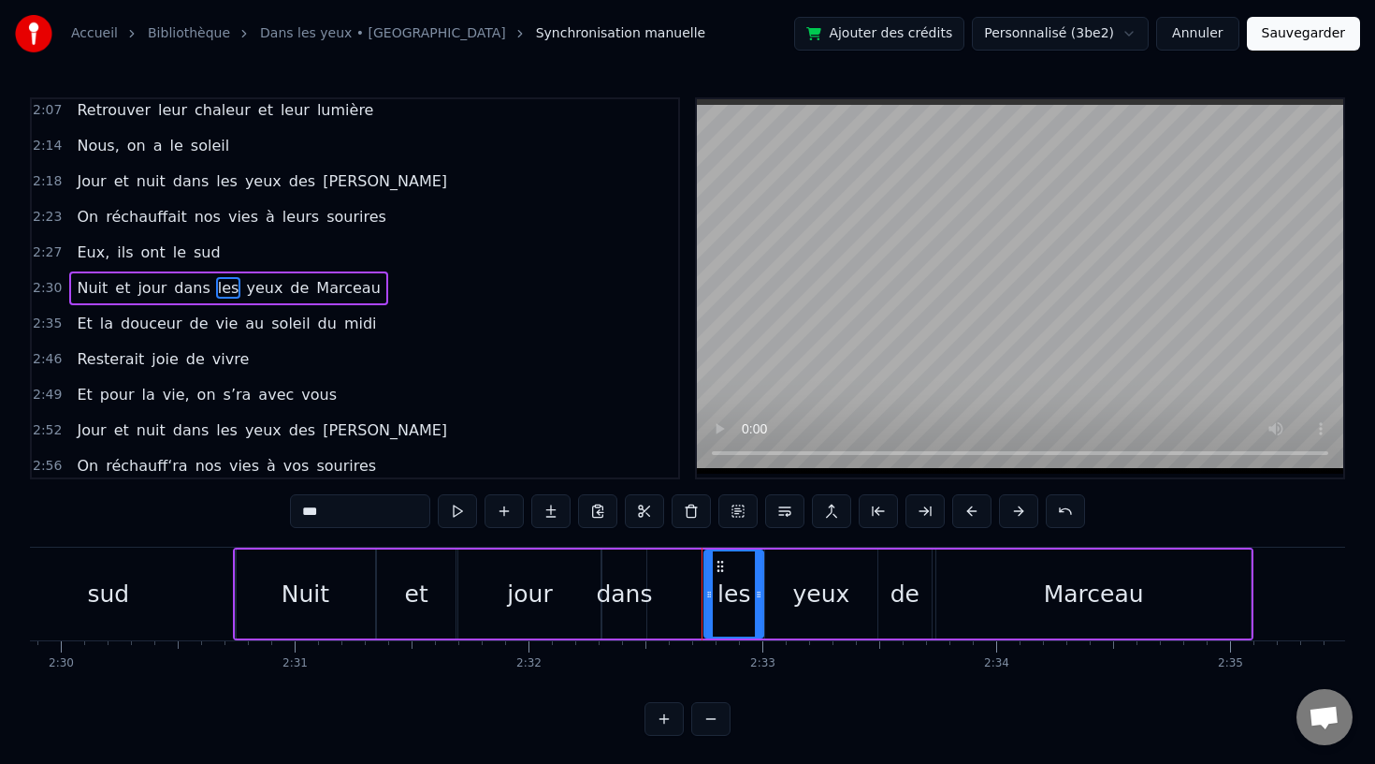
drag, startPoint x: 681, startPoint y: 558, endPoint x: 719, endPoint y: 563, distance: 37.8
click at [719, 563] on icon at bounding box center [720, 566] width 15 height 15
click at [613, 584] on div "dans" at bounding box center [624, 594] width 56 height 36
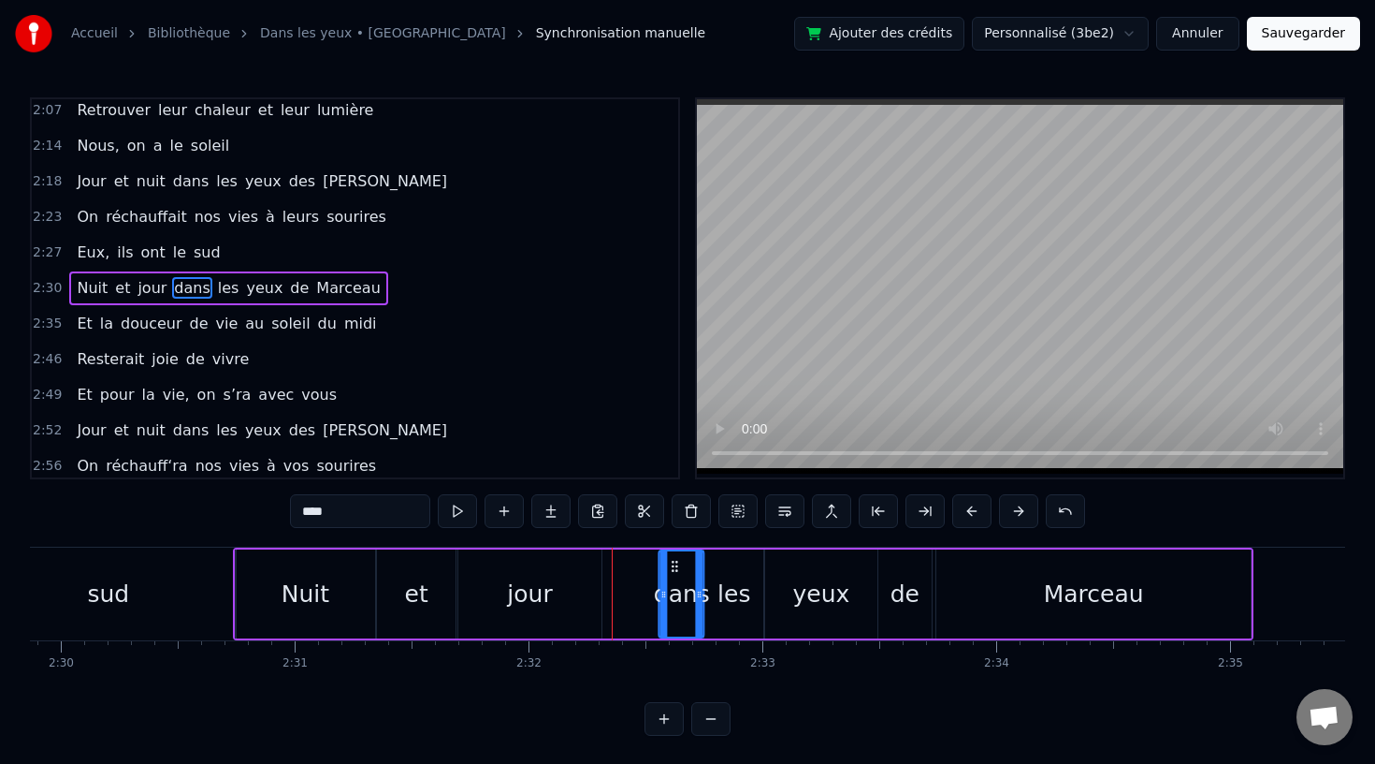
drag, startPoint x: 614, startPoint y: 560, endPoint x: 672, endPoint y: 563, distance: 58.1
click at [672, 563] on icon at bounding box center [675, 566] width 15 height 15
click at [566, 577] on div "jour" at bounding box center [529, 593] width 143 height 89
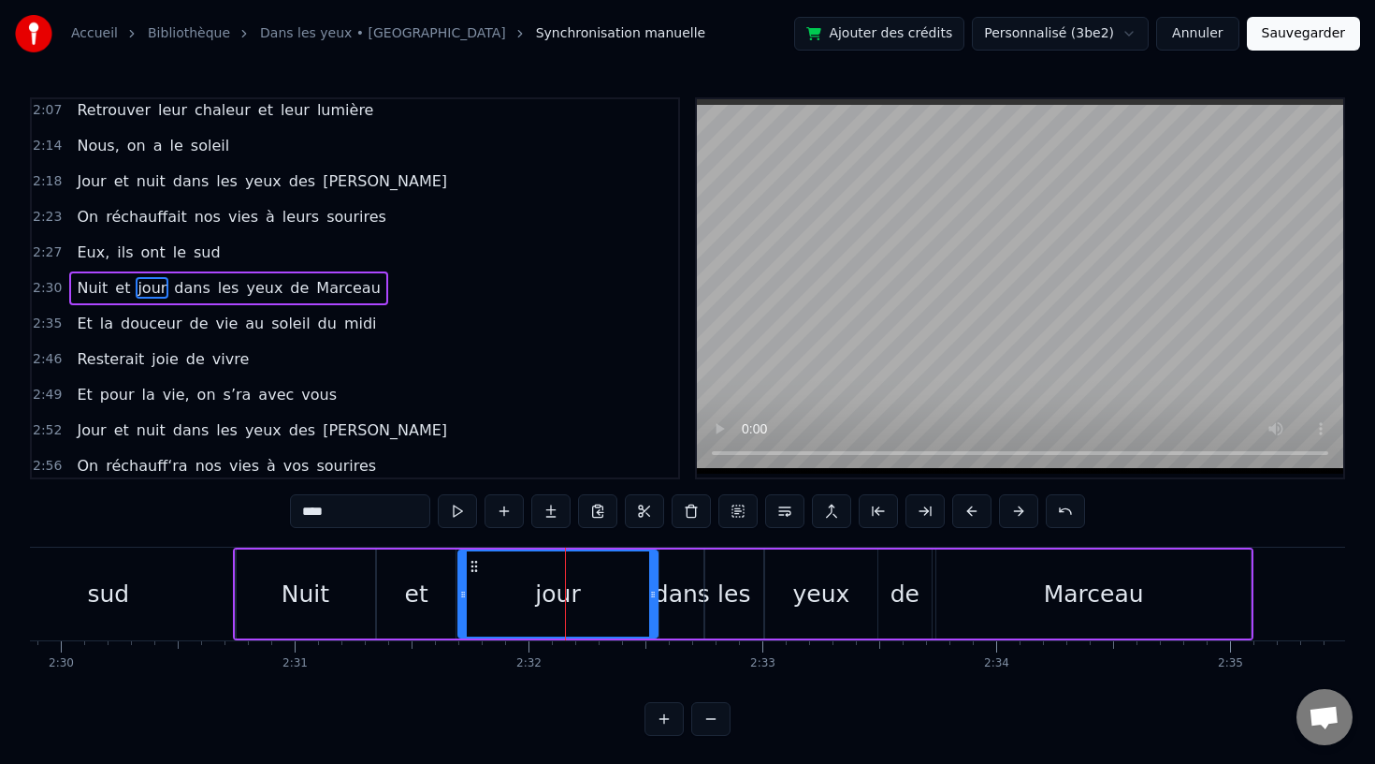
drag, startPoint x: 599, startPoint y: 591, endPoint x: 655, endPoint y: 597, distance: 56.4
click at [655, 597] on icon at bounding box center [652, 594] width 7 height 15
click at [153, 586] on div "sud" at bounding box center [107, 593] width 255 height 93
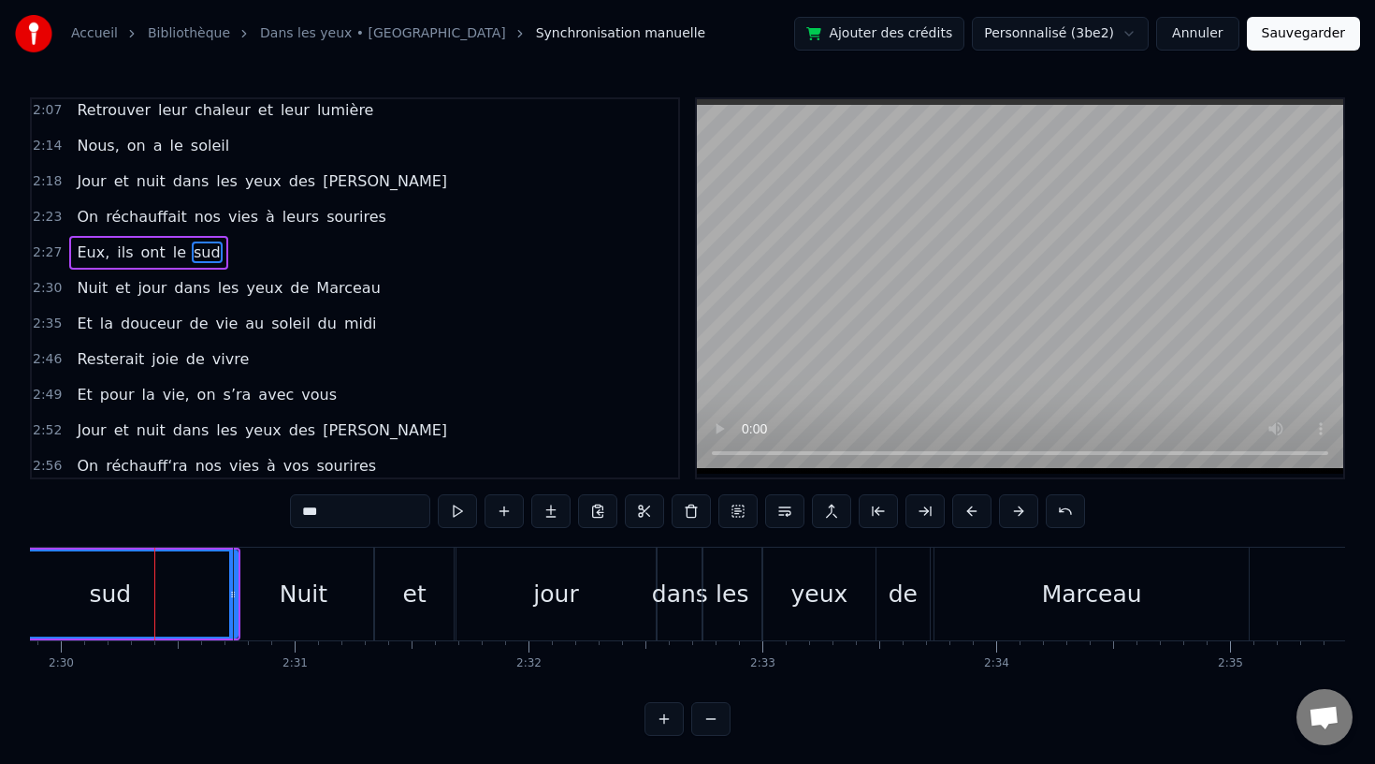
scroll to position [895, 0]
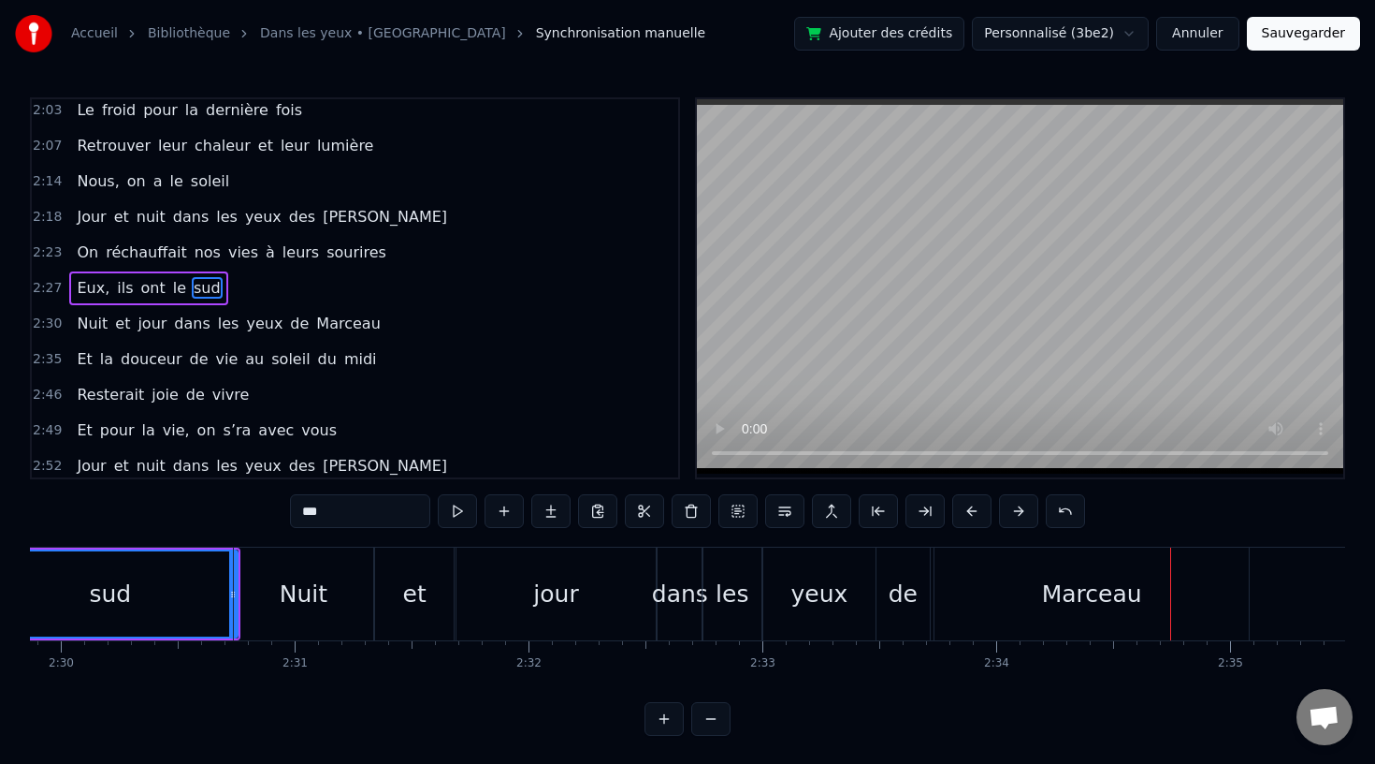
click at [964, 601] on div "Marceau" at bounding box center [1092, 593] width 314 height 93
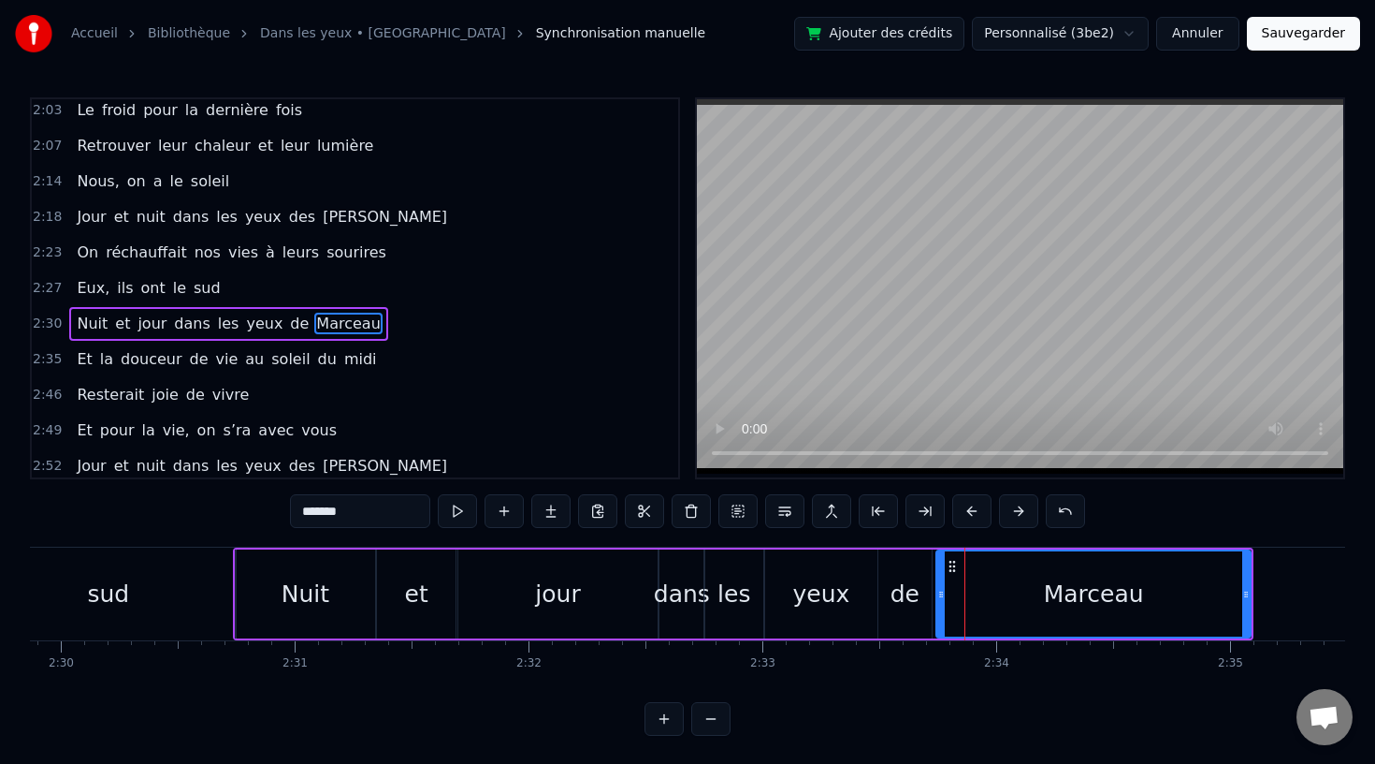
scroll to position [931, 0]
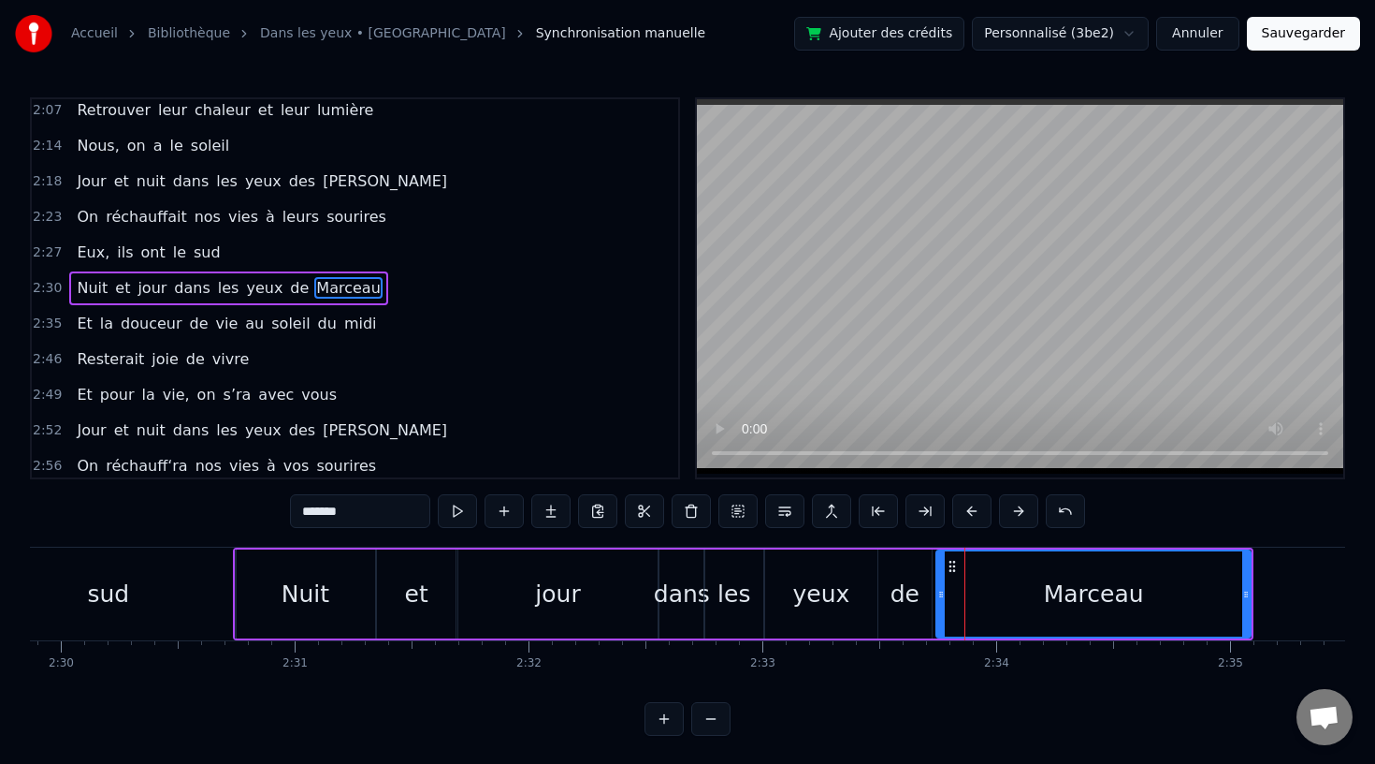
click at [953, 565] on circle at bounding box center [953, 565] width 1 height 1
click at [890, 596] on div "de" at bounding box center [905, 593] width 52 height 89
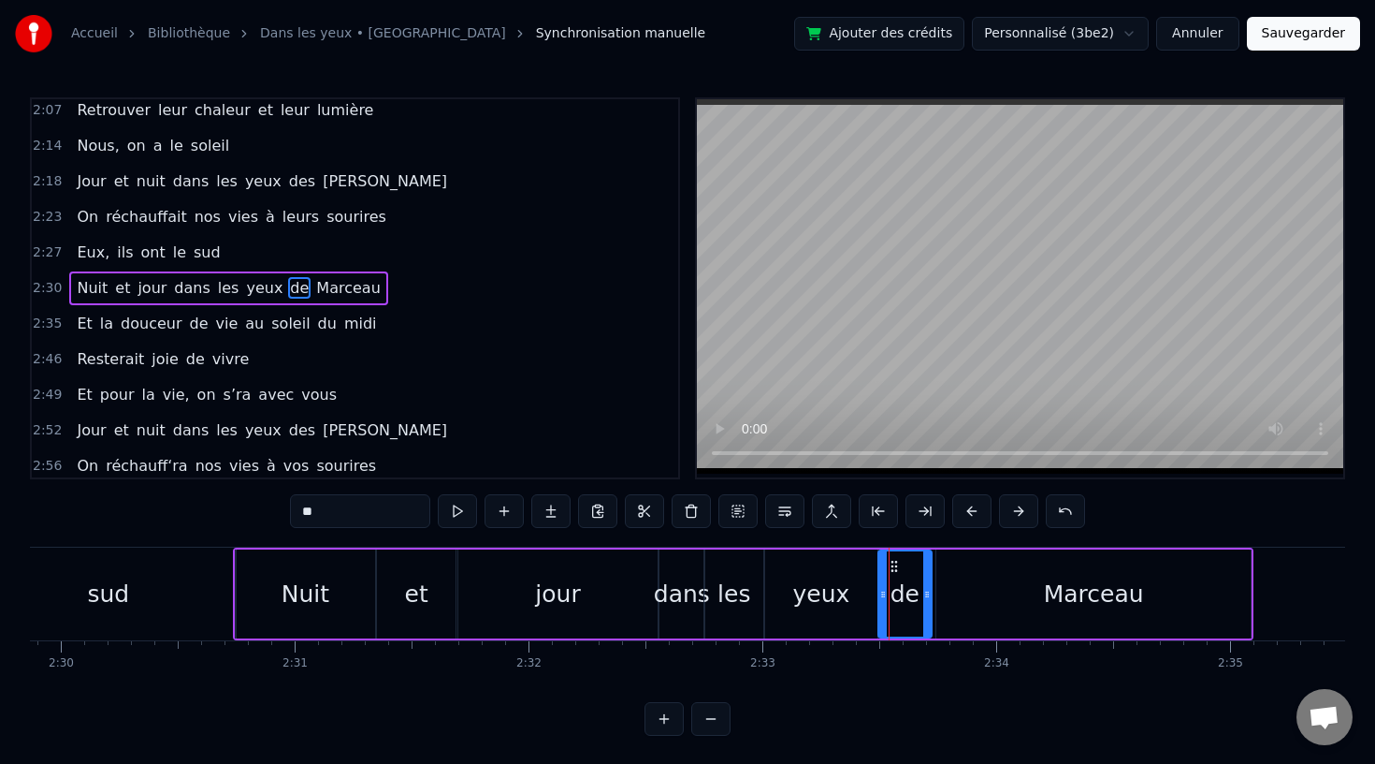
click at [949, 560] on div "Marceau" at bounding box center [1094, 593] width 314 height 89
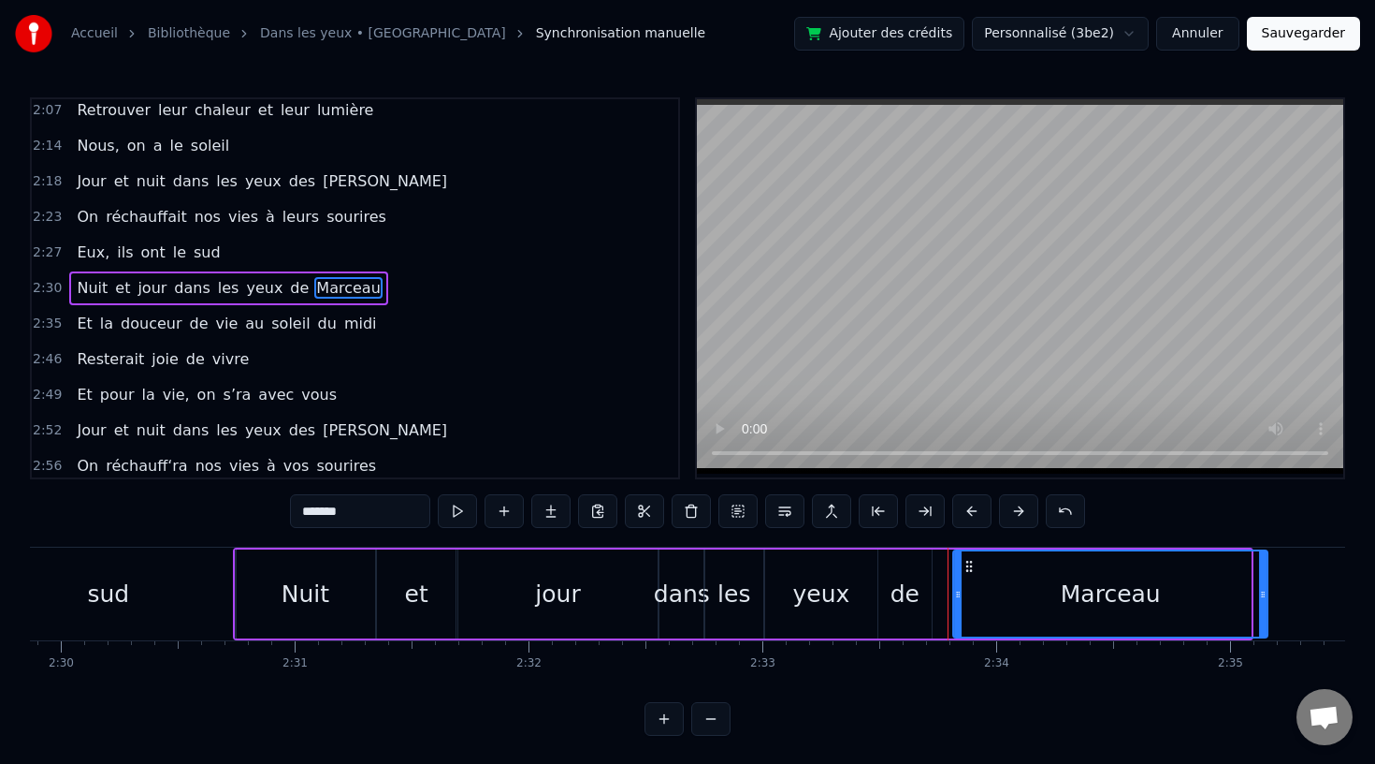
drag, startPoint x: 951, startPoint y: 560, endPoint x: 967, endPoint y: 560, distance: 16.8
click at [967, 561] on circle at bounding box center [967, 561] width 1 height 1
click at [895, 599] on div "de" at bounding box center [905, 594] width 29 height 36
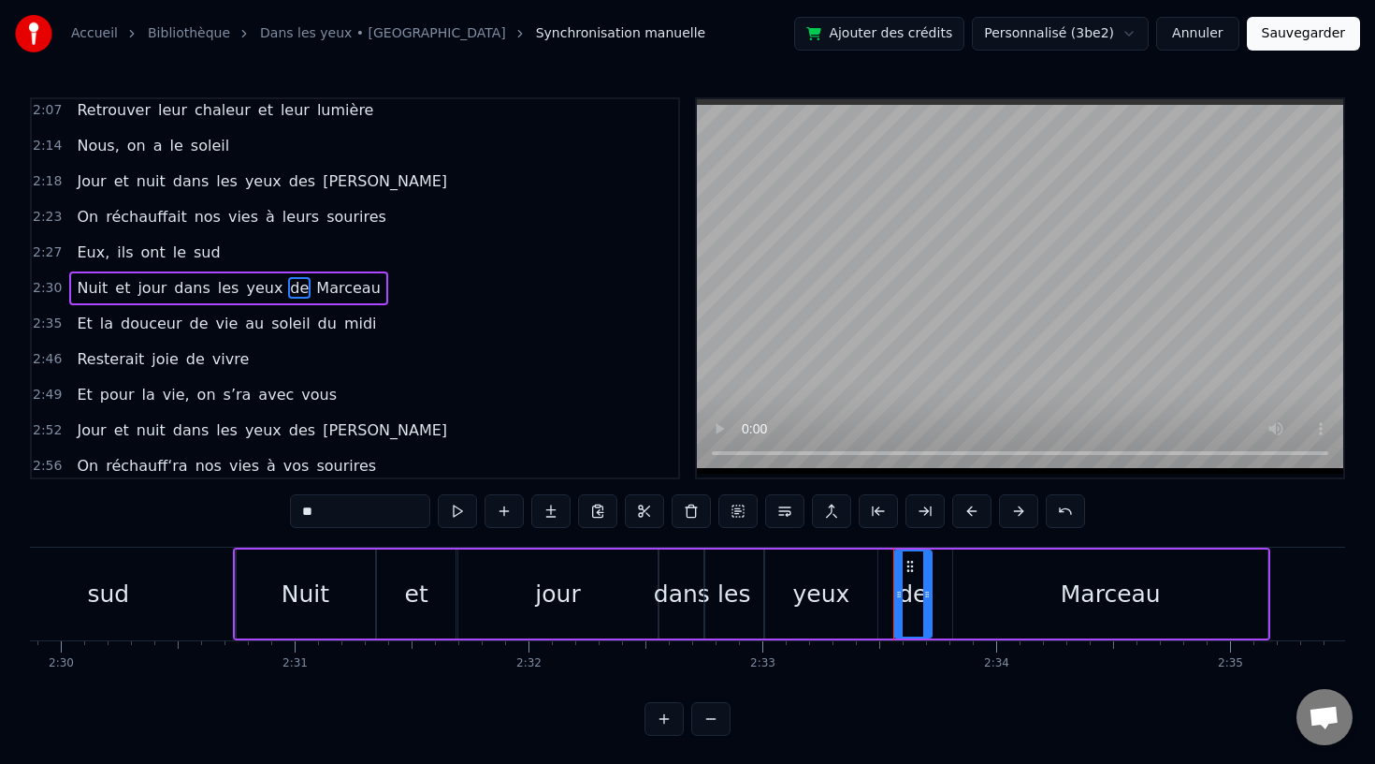
drag, startPoint x: 880, startPoint y: 591, endPoint x: 896, endPoint y: 591, distance: 15.9
click at [896, 591] on icon at bounding box center [898, 594] width 7 height 15
drag, startPoint x: 910, startPoint y: 561, endPoint x: 924, endPoint y: 562, distance: 14.1
click at [924, 562] on icon at bounding box center [924, 566] width 15 height 15
click at [846, 595] on div "yeux" at bounding box center [821, 593] width 112 height 89
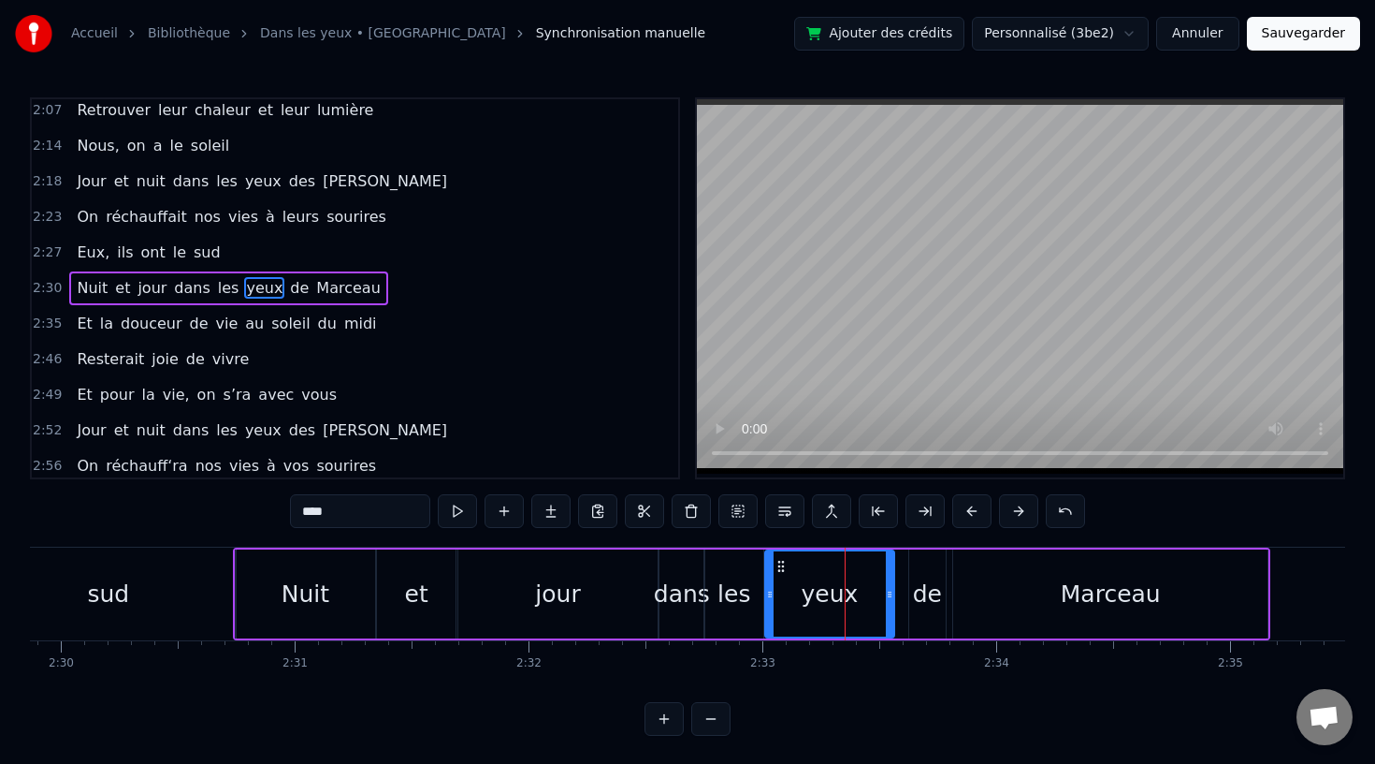
drag, startPoint x: 874, startPoint y: 591, endPoint x: 891, endPoint y: 591, distance: 16.8
click at [891, 591] on icon at bounding box center [889, 594] width 7 height 15
click at [924, 591] on div "de" at bounding box center [927, 594] width 29 height 36
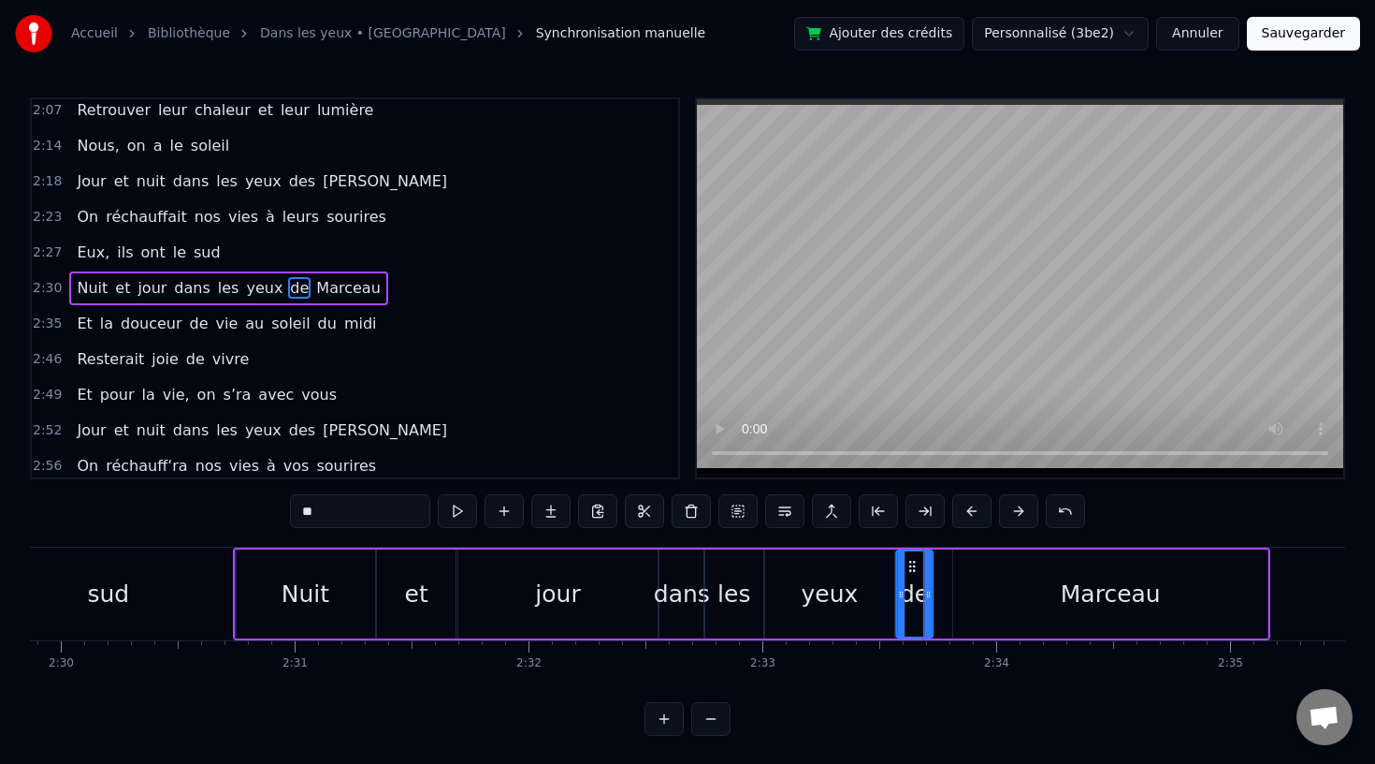
drag, startPoint x: 924, startPoint y: 560, endPoint x: 911, endPoint y: 561, distance: 13.2
click at [911, 561] on icon at bounding box center [912, 566] width 15 height 15
click at [1032, 597] on div "Marceau" at bounding box center [1110, 593] width 314 height 89
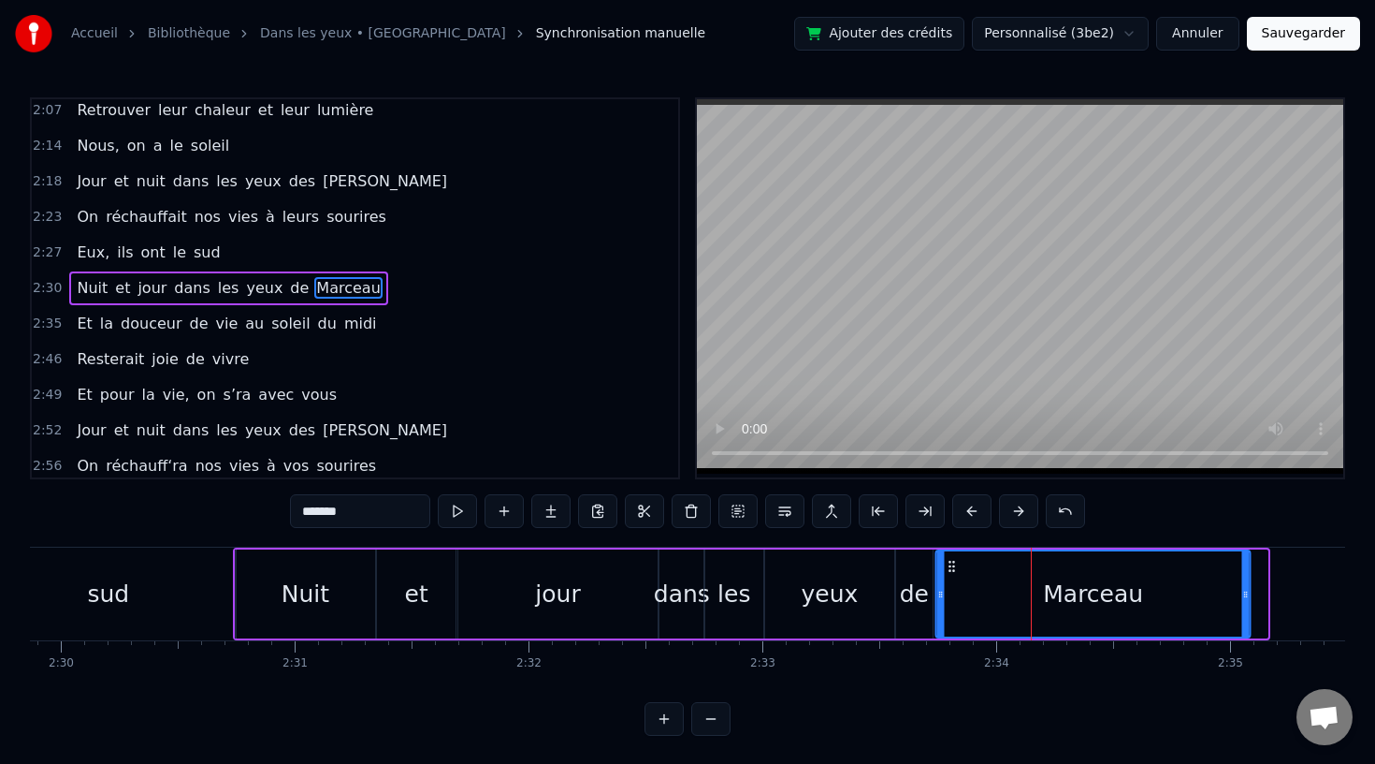
drag, startPoint x: 968, startPoint y: 560, endPoint x: 950, endPoint y: 562, distance: 18.8
click at [950, 562] on icon at bounding box center [952, 566] width 15 height 15
drag, startPoint x: 1244, startPoint y: 593, endPoint x: 1149, endPoint y: 594, distance: 94.5
click at [1149, 594] on icon at bounding box center [1150, 594] width 7 height 15
click at [498, 560] on div "jour" at bounding box center [557, 593] width 199 height 89
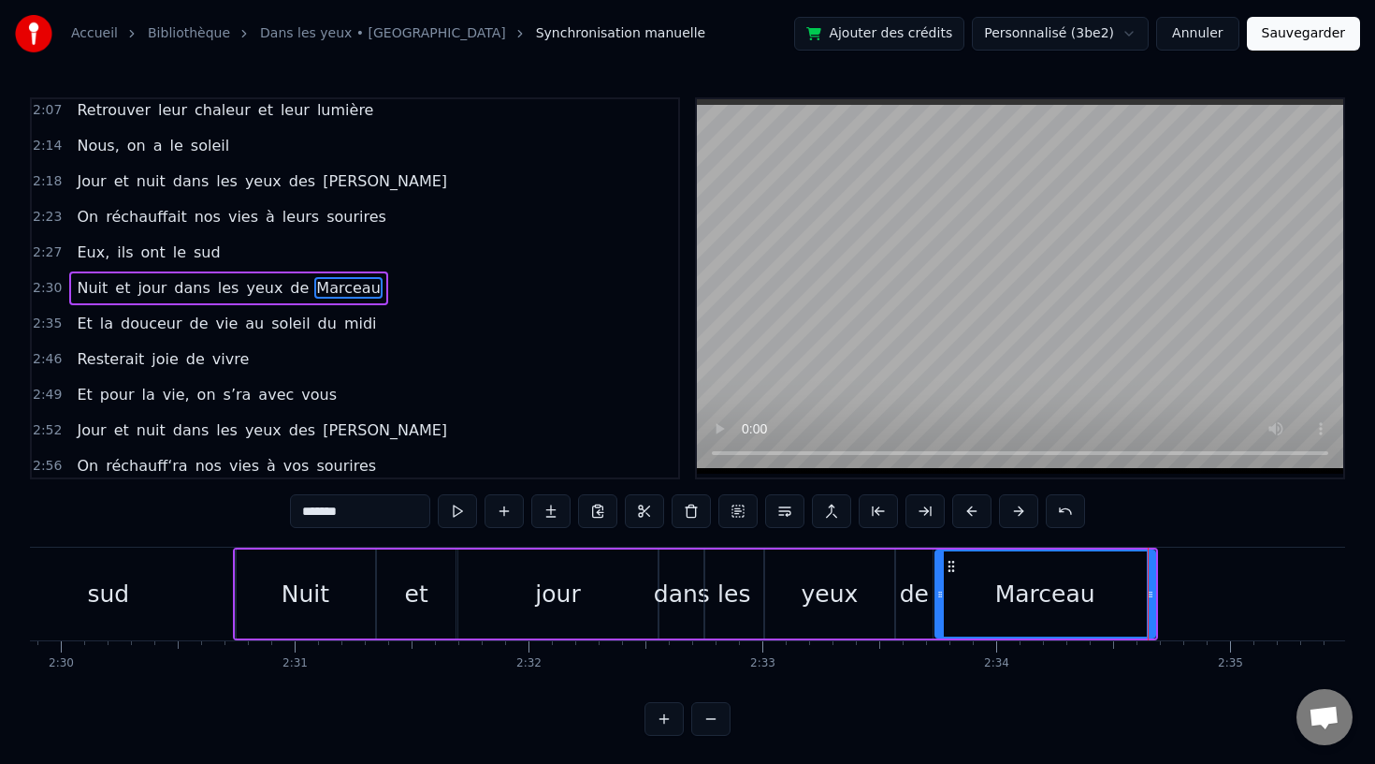
type input "****"
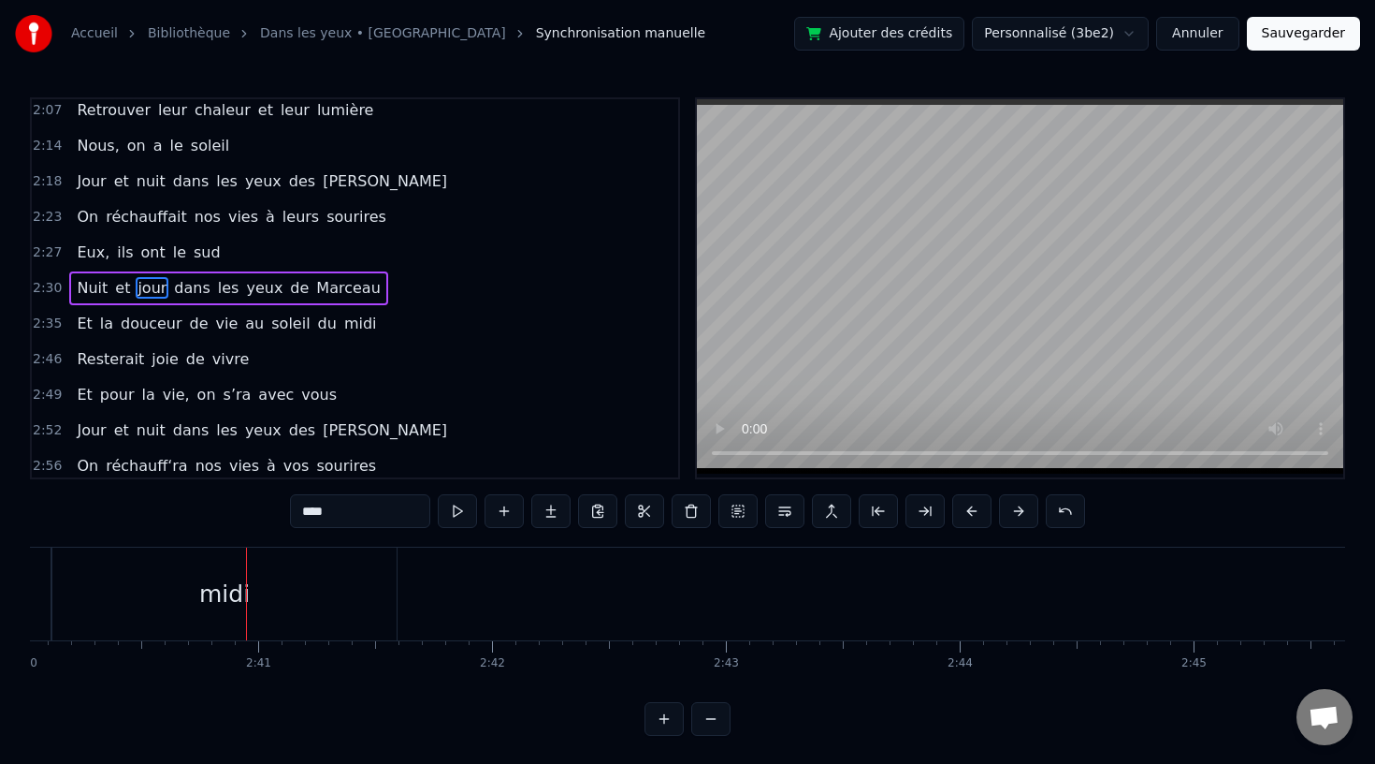
scroll to position [0, 37452]
click at [1329, 32] on button "Sauvegarder" at bounding box center [1303, 34] width 113 height 34
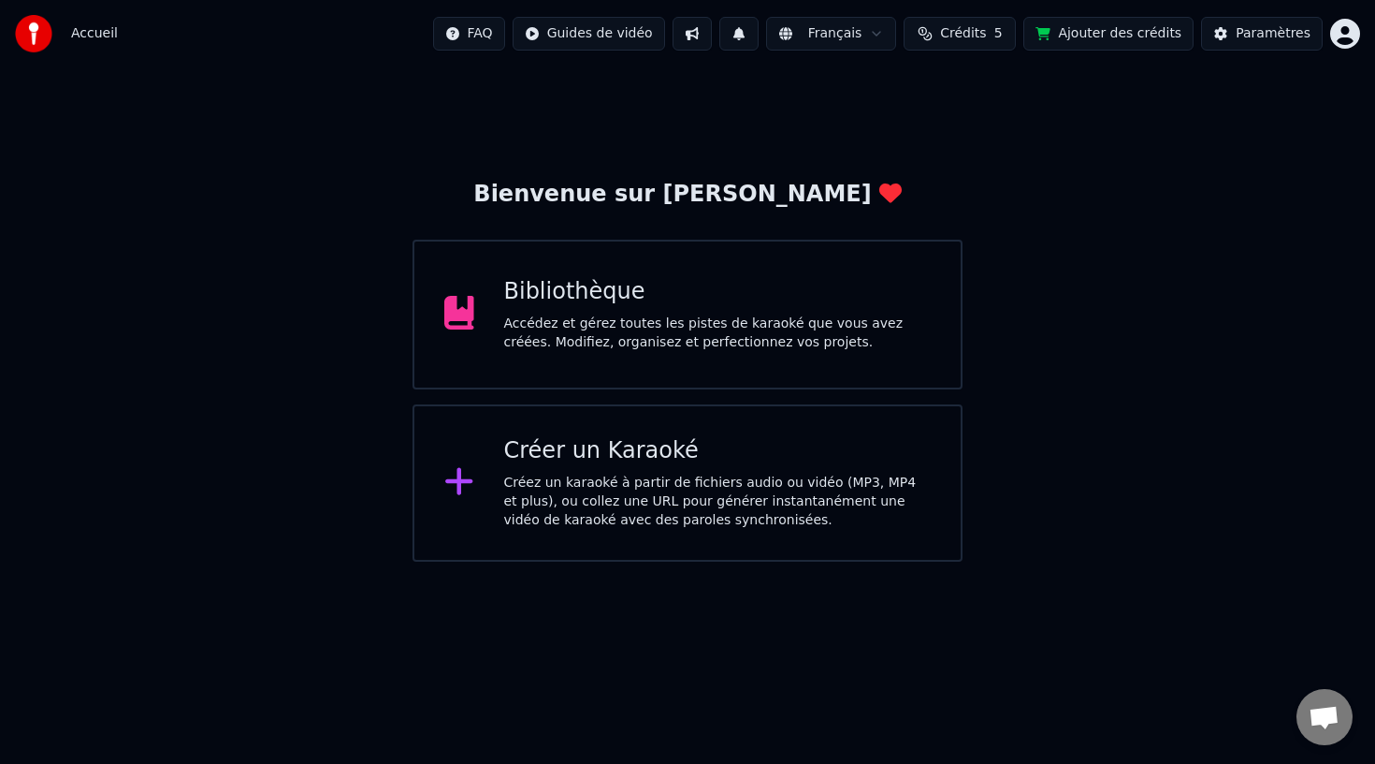
click at [604, 345] on div "Accédez et gérez toutes les pistes de karaoké que vous avez créées. Modifiez, o…" at bounding box center [718, 332] width 428 height 37
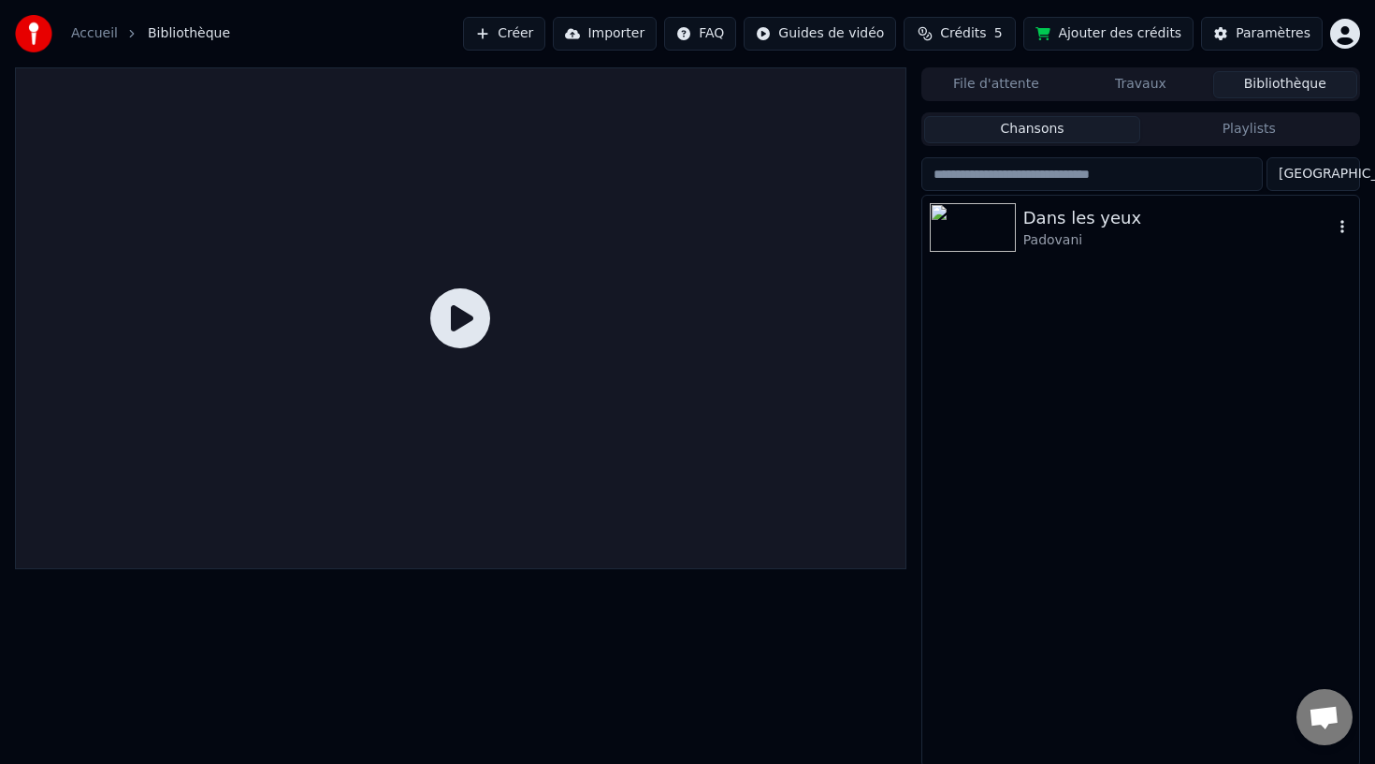
click at [1147, 238] on div "Padovani" at bounding box center [1179, 240] width 310 height 19
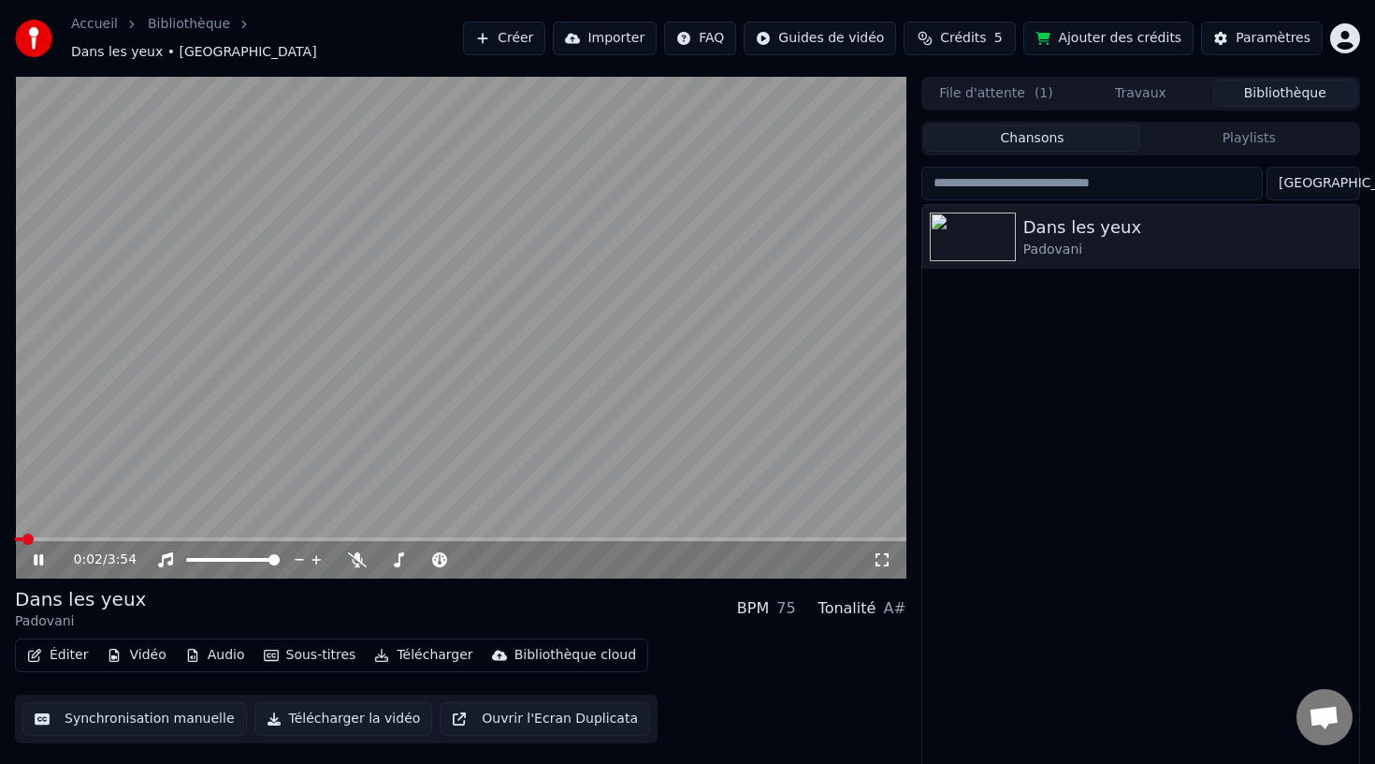
click at [358, 541] on div "0:02 / 3:54" at bounding box center [461, 559] width 892 height 37
click at [406, 525] on video at bounding box center [461, 328] width 892 height 502
click at [429, 541] on div "0:02 / 3:54" at bounding box center [461, 559] width 892 height 37
click at [413, 533] on span at bounding box center [414, 538] width 11 height 11
click at [32, 552] on icon at bounding box center [52, 559] width 44 height 15
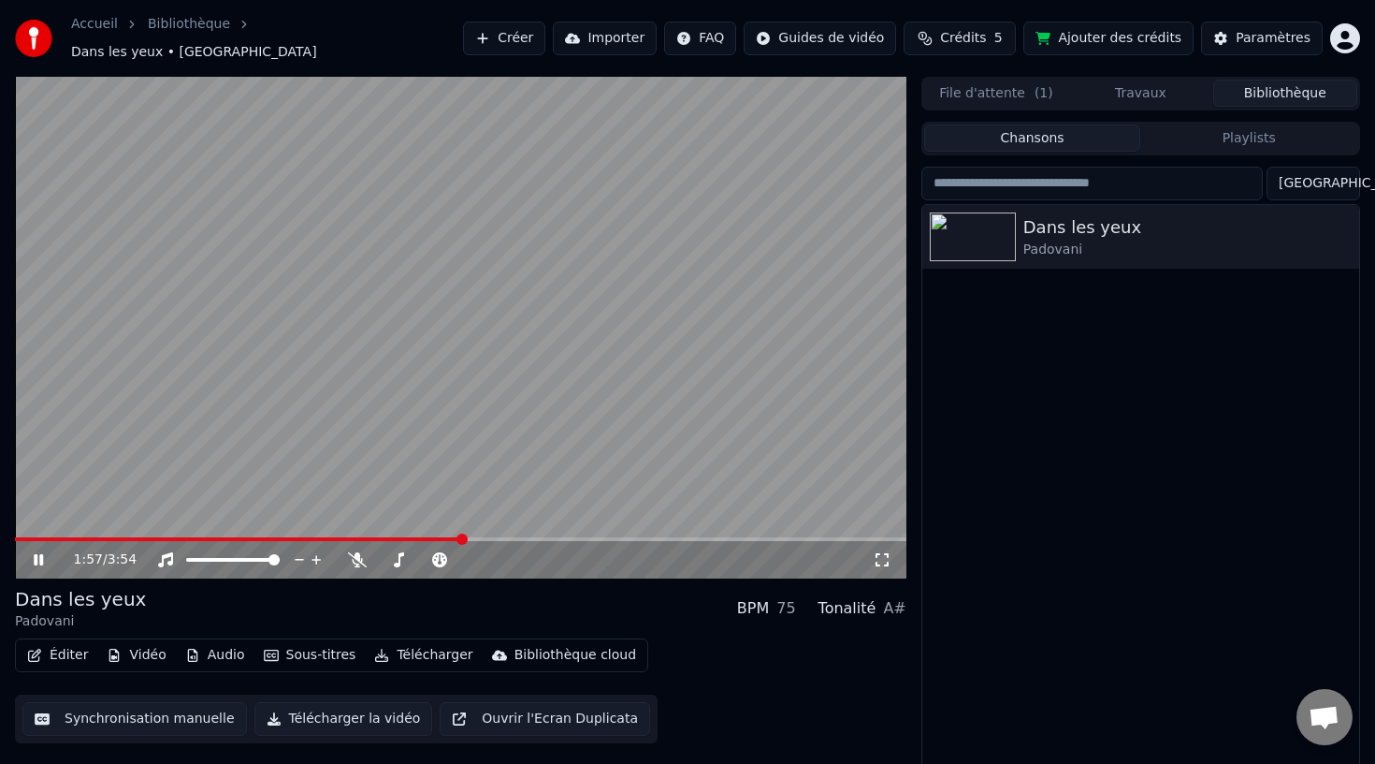
click at [41, 554] on icon at bounding box center [38, 559] width 9 height 11
click at [96, 717] on button "Synchronisation manuelle" at bounding box center [134, 719] width 225 height 34
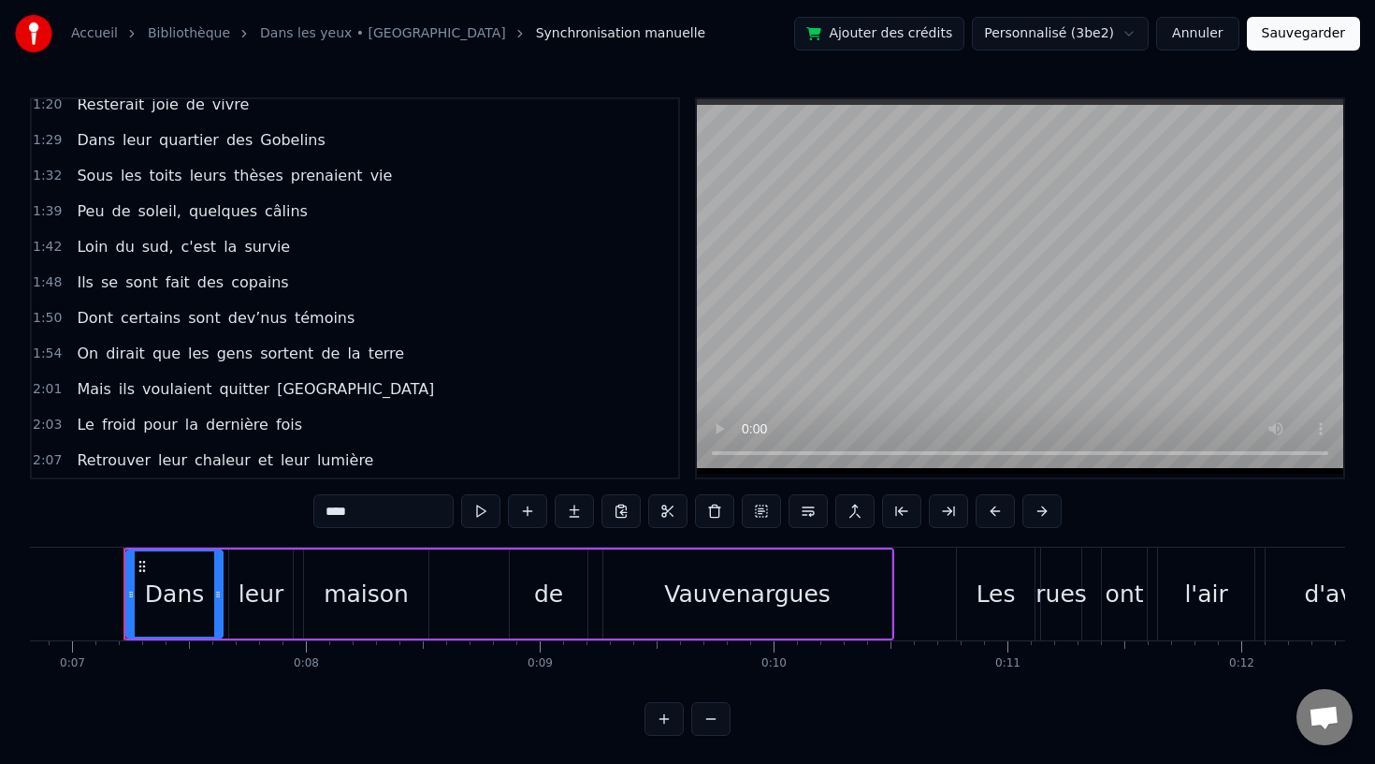
scroll to position [585, 0]
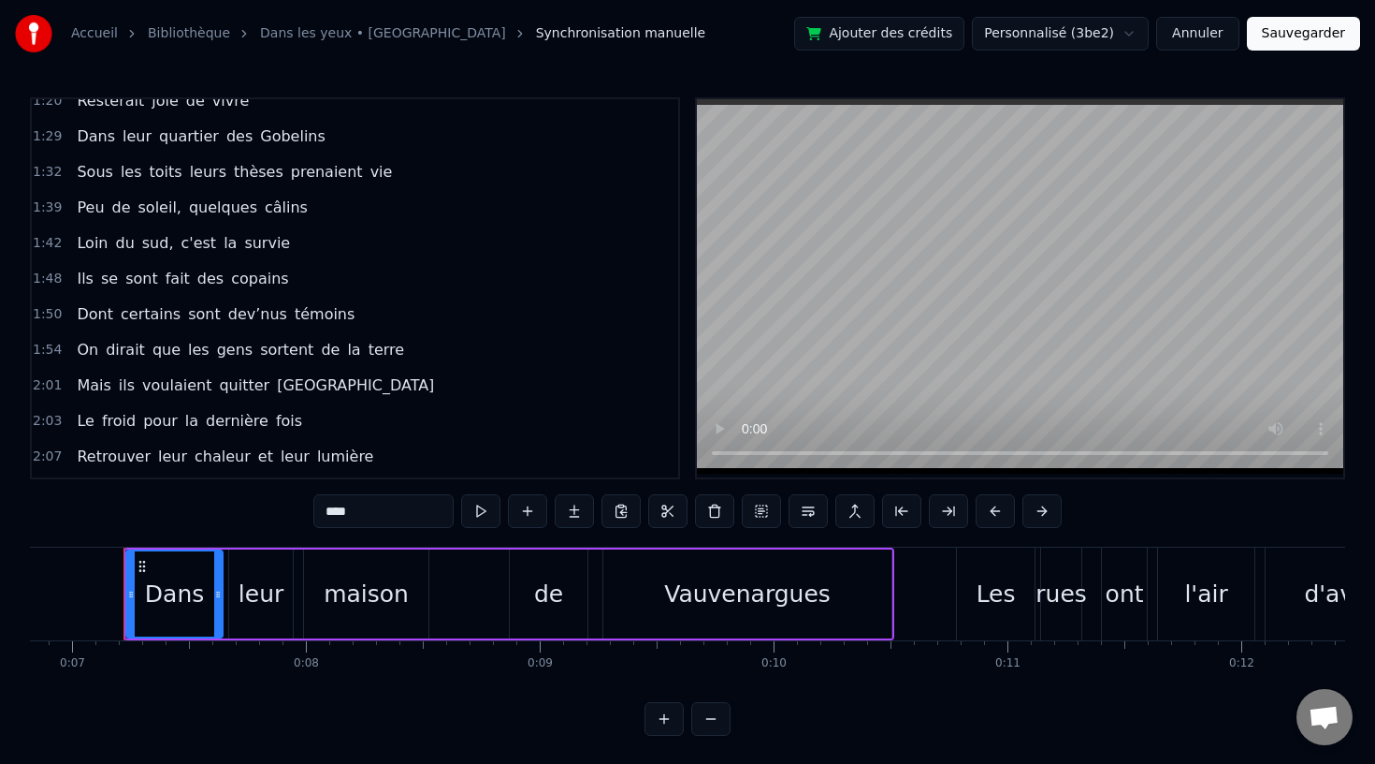
click at [167, 346] on span "que" at bounding box center [167, 350] width 32 height 22
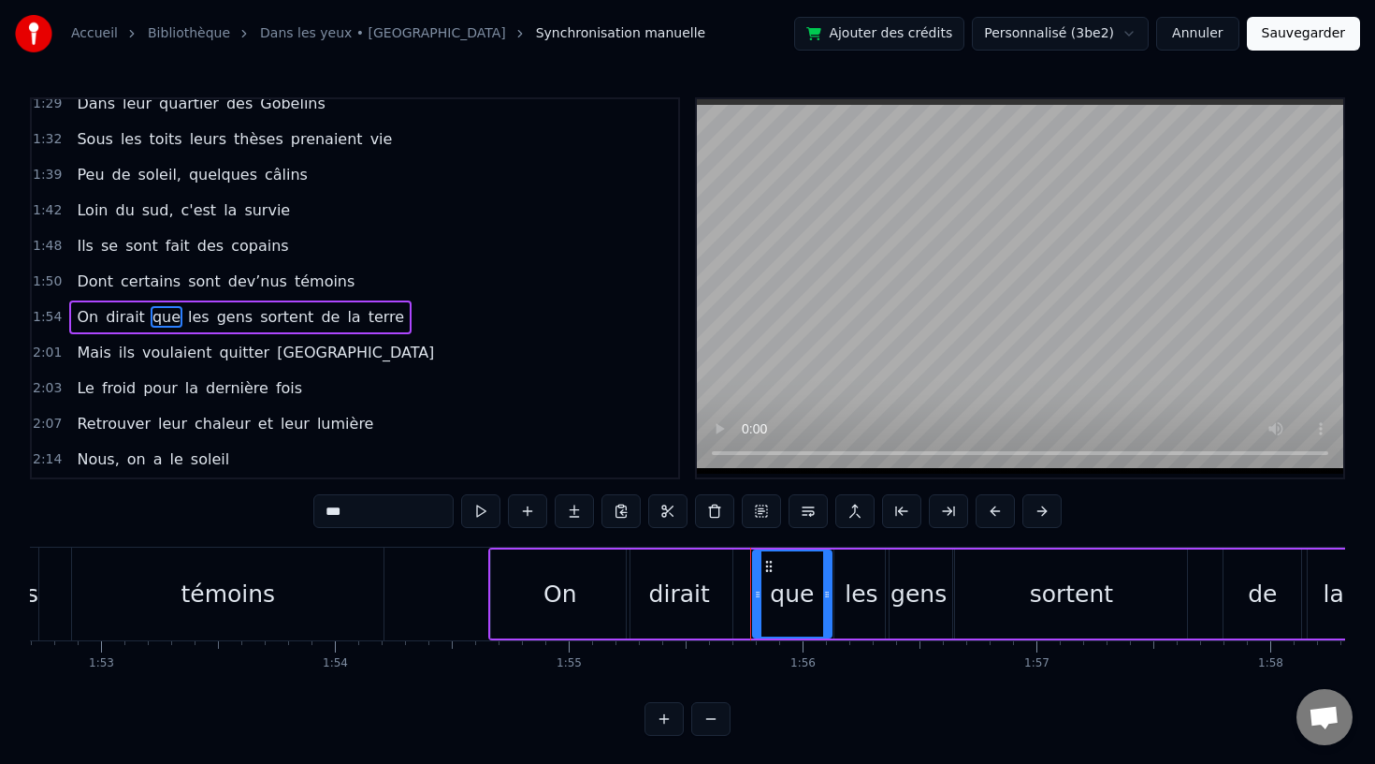
scroll to position [0, 26358]
click at [574, 616] on div "On" at bounding box center [564, 593] width 138 height 89
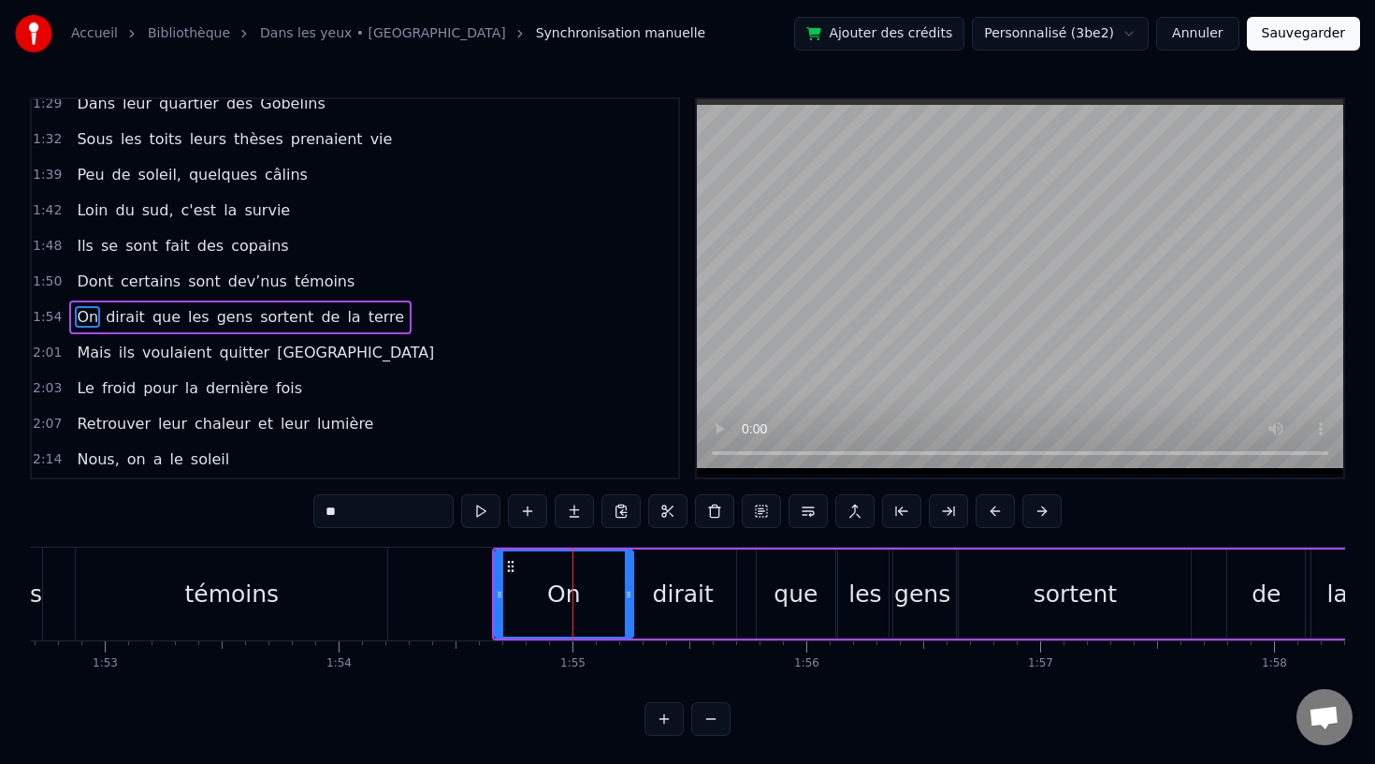
scroll to position [647, 0]
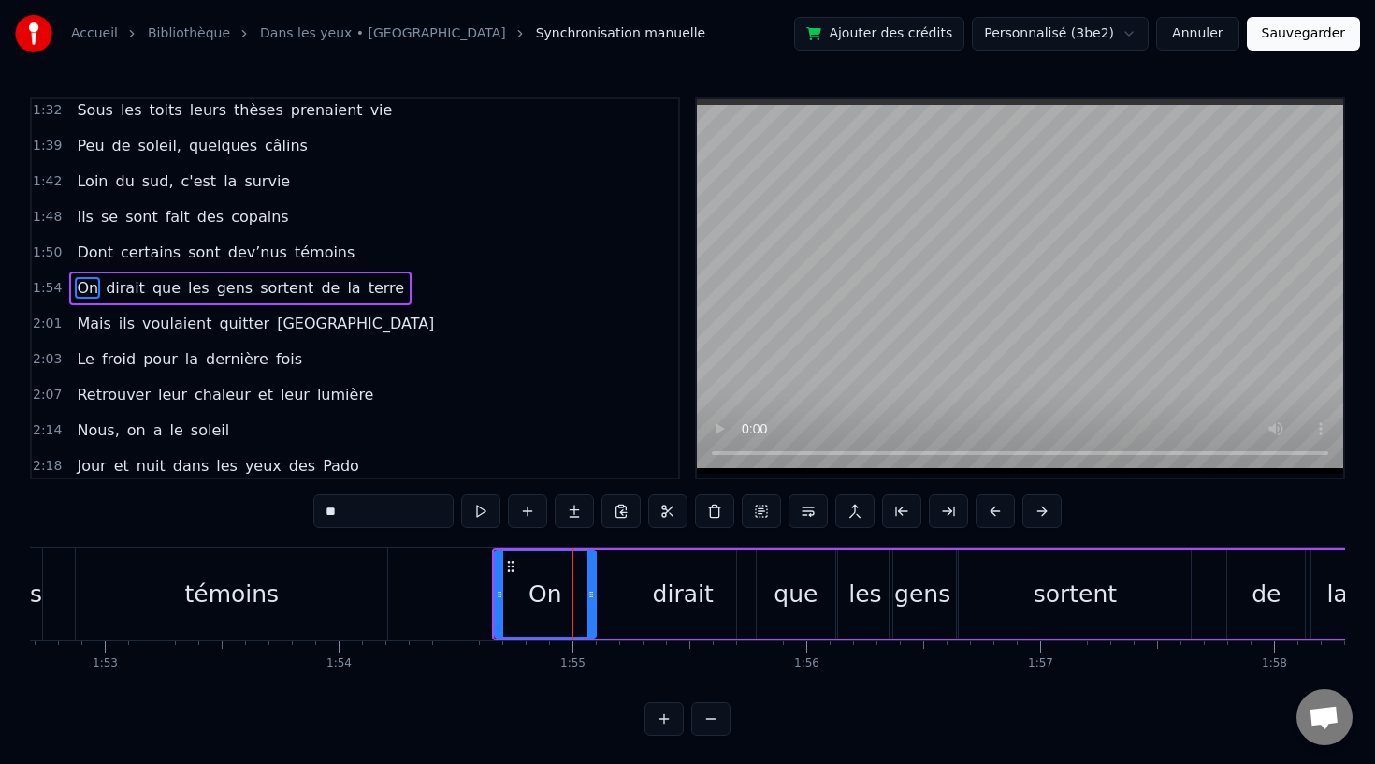
drag, startPoint x: 627, startPoint y: 593, endPoint x: 586, endPoint y: 593, distance: 41.2
click at [589, 593] on circle at bounding box center [589, 593] width 1 height 1
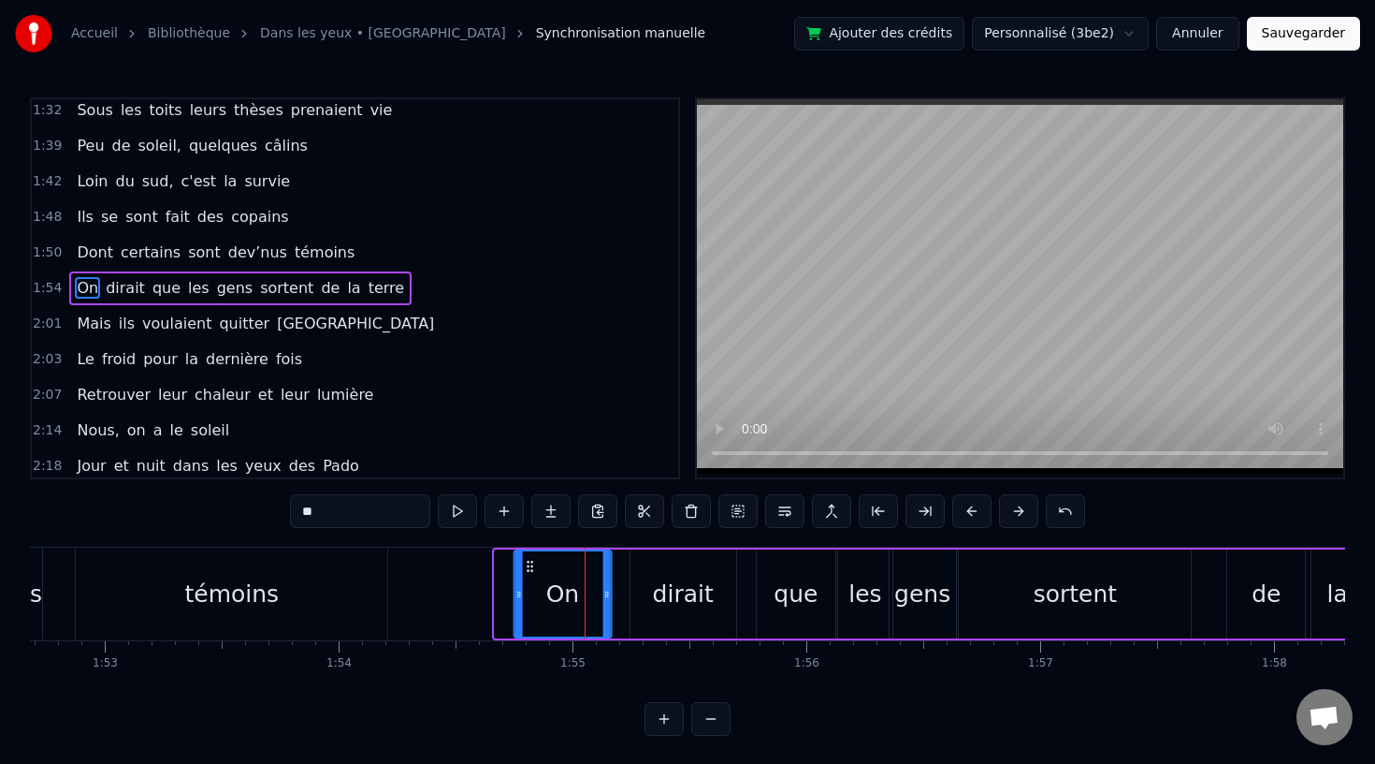
drag, startPoint x: 509, startPoint y: 562, endPoint x: 532, endPoint y: 562, distance: 23.4
click at [532, 562] on icon at bounding box center [529, 566] width 15 height 15
click at [688, 596] on div "dirait" at bounding box center [683, 594] width 61 height 36
type input "******"
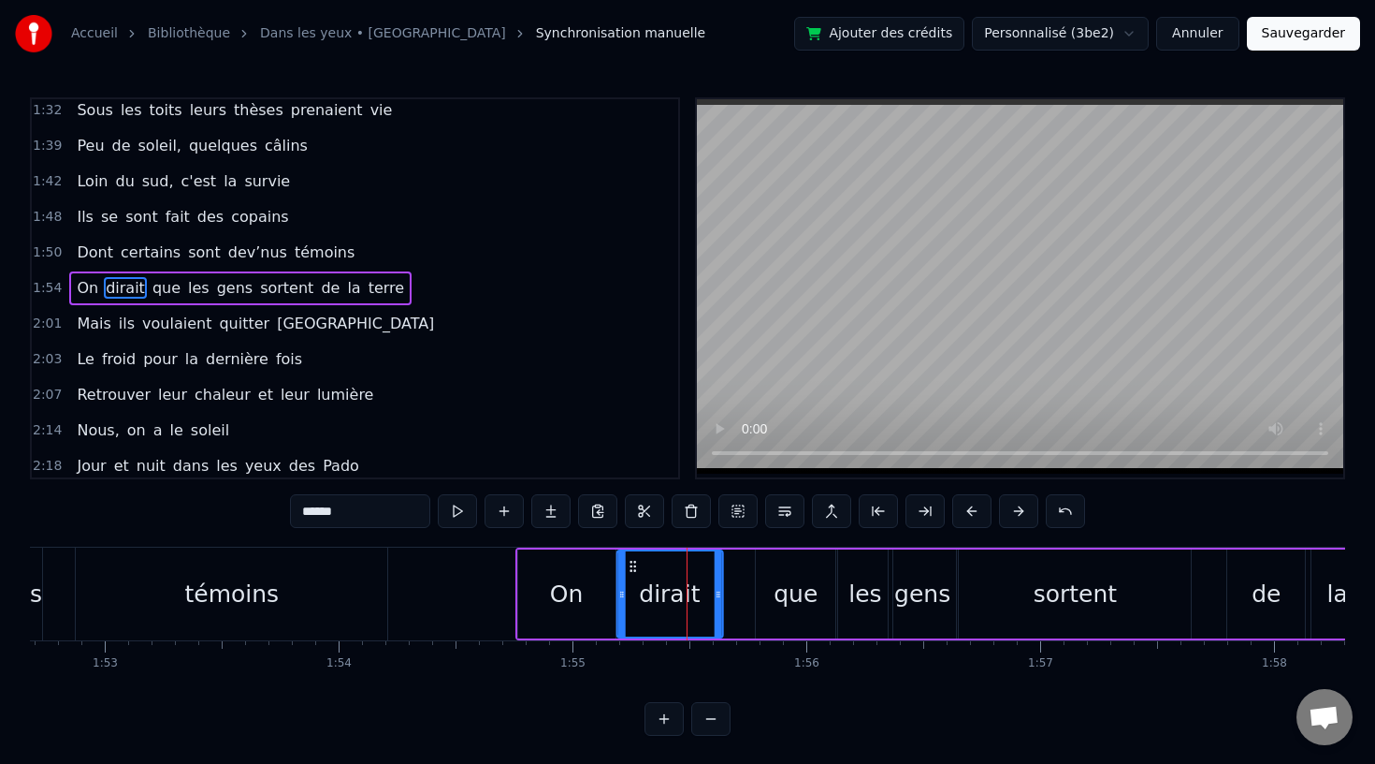
drag, startPoint x: 644, startPoint y: 564, endPoint x: 631, endPoint y: 566, distance: 13.2
click at [631, 566] on icon at bounding box center [632, 566] width 15 height 15
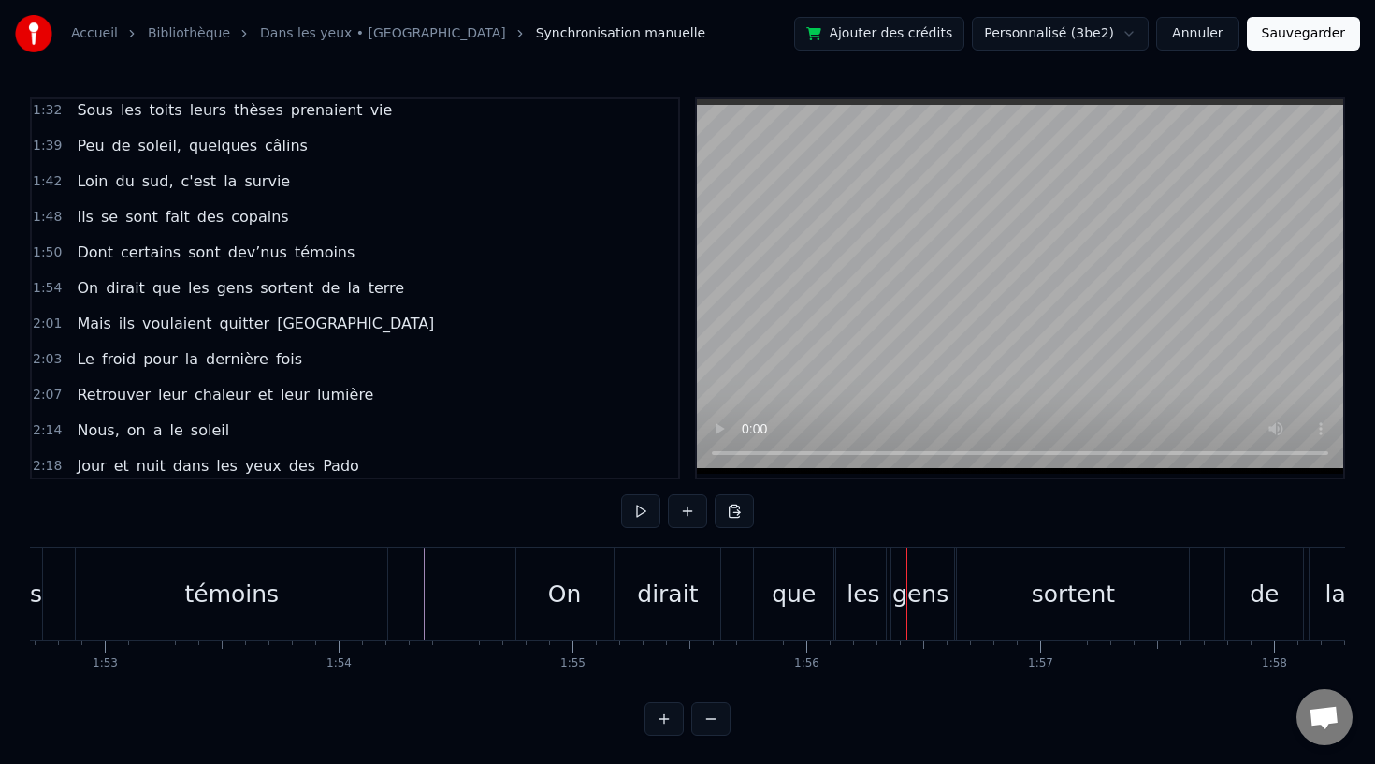
click at [814, 599] on div "que" at bounding box center [794, 593] width 80 height 93
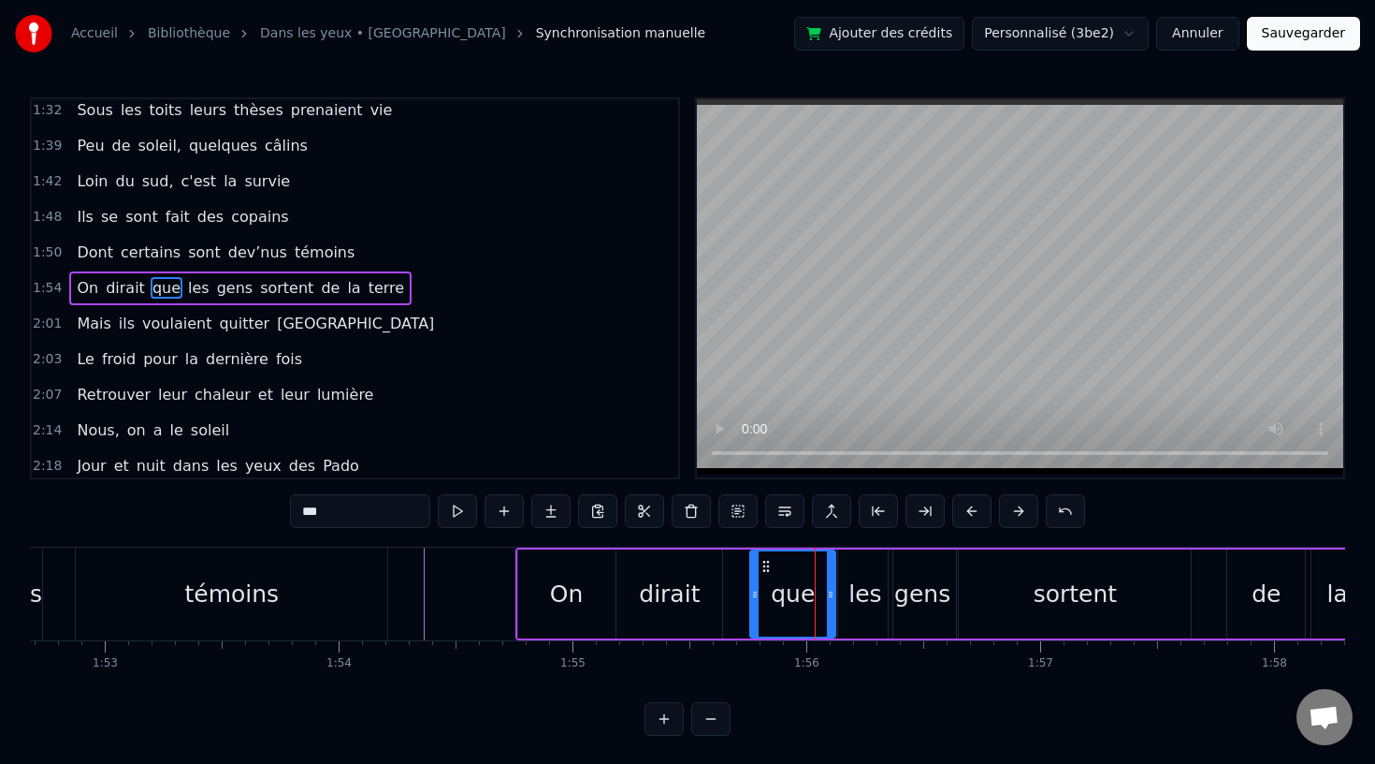
drag, startPoint x: 761, startPoint y: 594, endPoint x: 749, endPoint y: 594, distance: 11.2
click at [751, 594] on icon at bounding box center [754, 594] width 7 height 15
drag, startPoint x: 761, startPoint y: 565, endPoint x: 741, endPoint y: 567, distance: 19.7
click at [741, 567] on icon at bounding box center [742, 566] width 15 height 15
click at [853, 582] on div "les" at bounding box center [865, 594] width 33 height 36
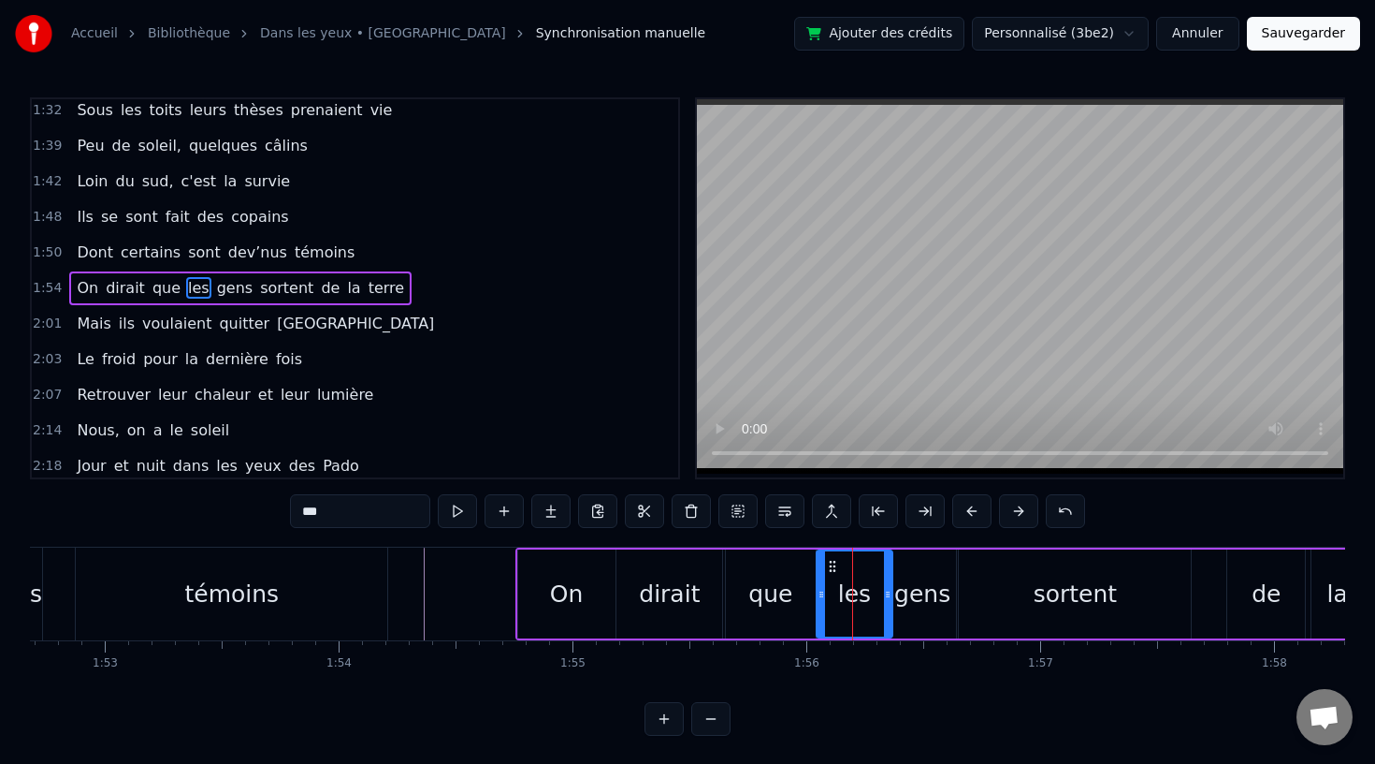
drag, startPoint x: 844, startPoint y: 597, endPoint x: 822, endPoint y: 602, distance: 22.0
click at [822, 602] on div at bounding box center [821, 593] width 7 height 85
click at [920, 598] on div "gens" at bounding box center [923, 594] width 56 height 36
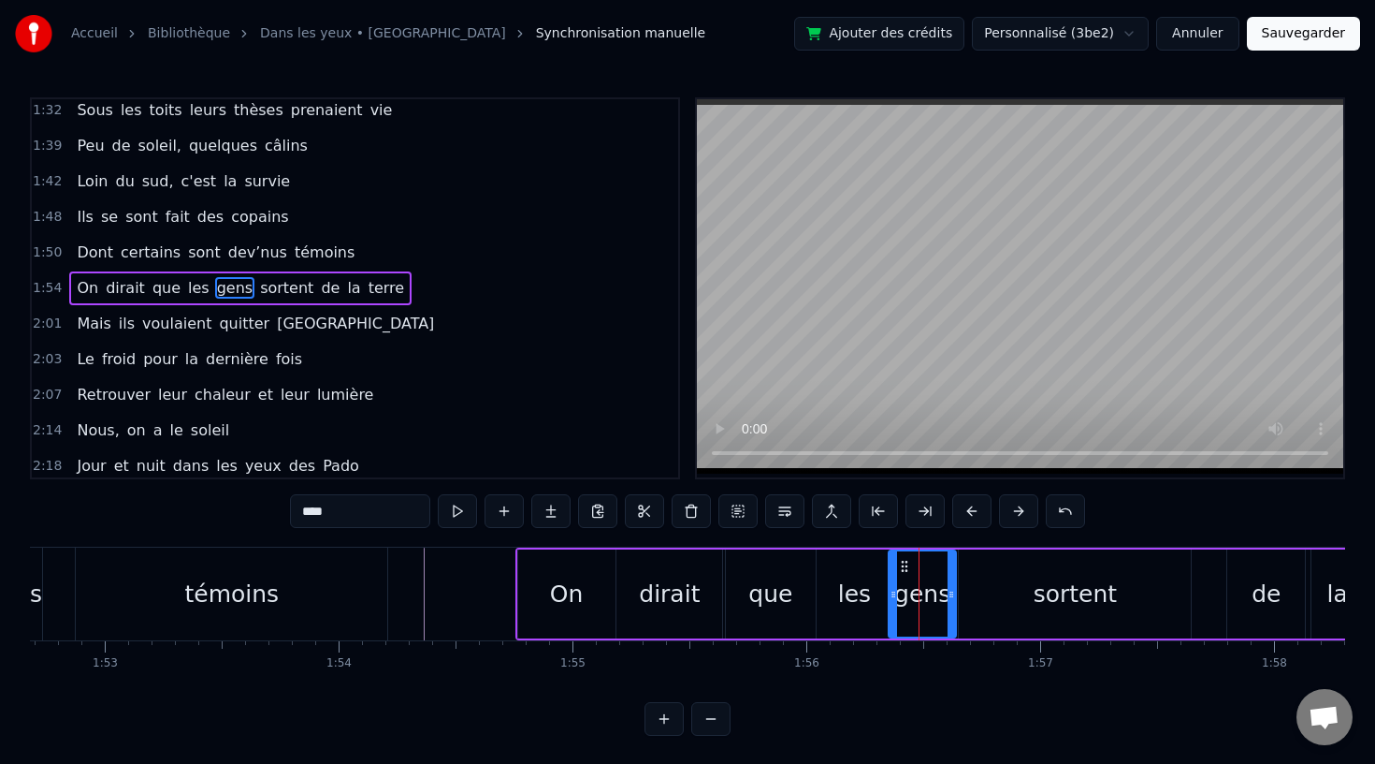
click at [1022, 593] on div "sortent" at bounding box center [1075, 593] width 232 height 89
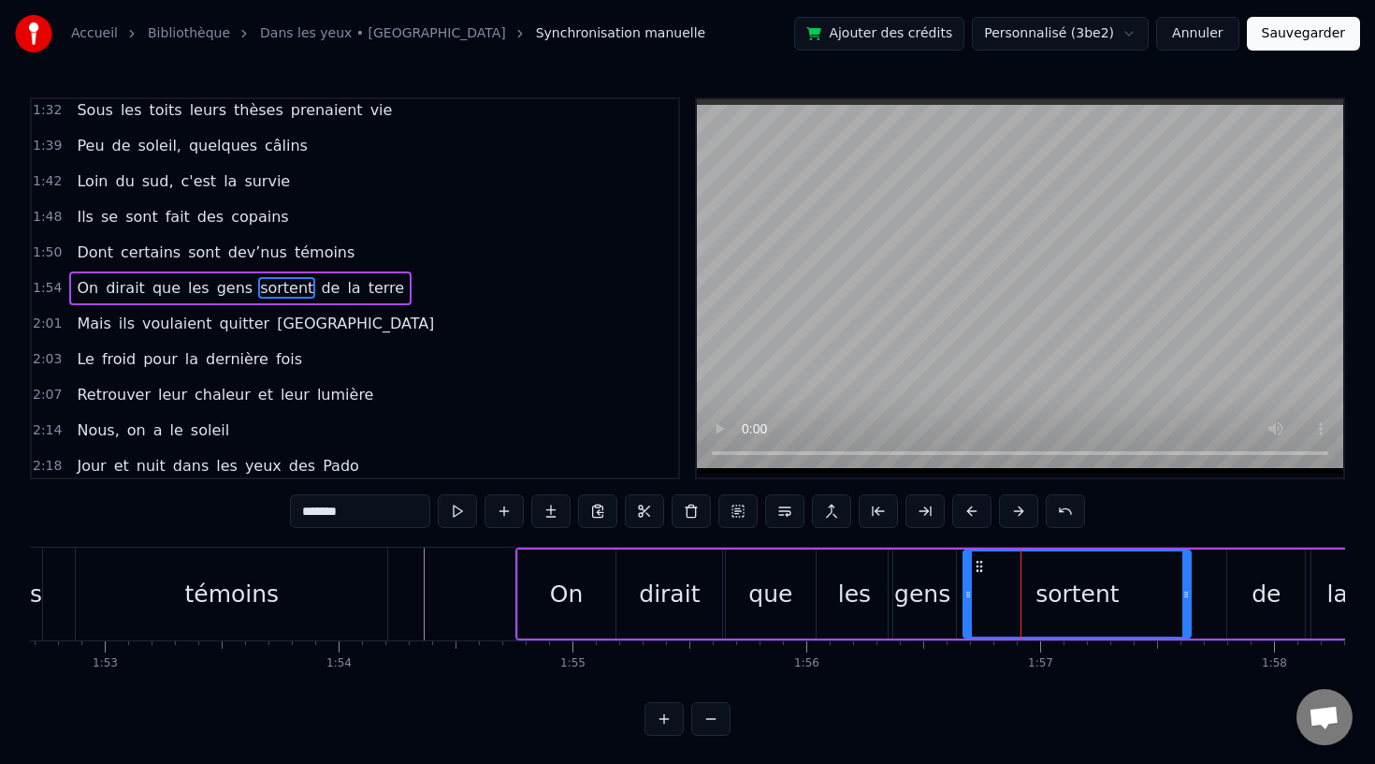
click at [972, 593] on icon at bounding box center [968, 594] width 7 height 15
click at [920, 595] on div "gens" at bounding box center [923, 594] width 56 height 36
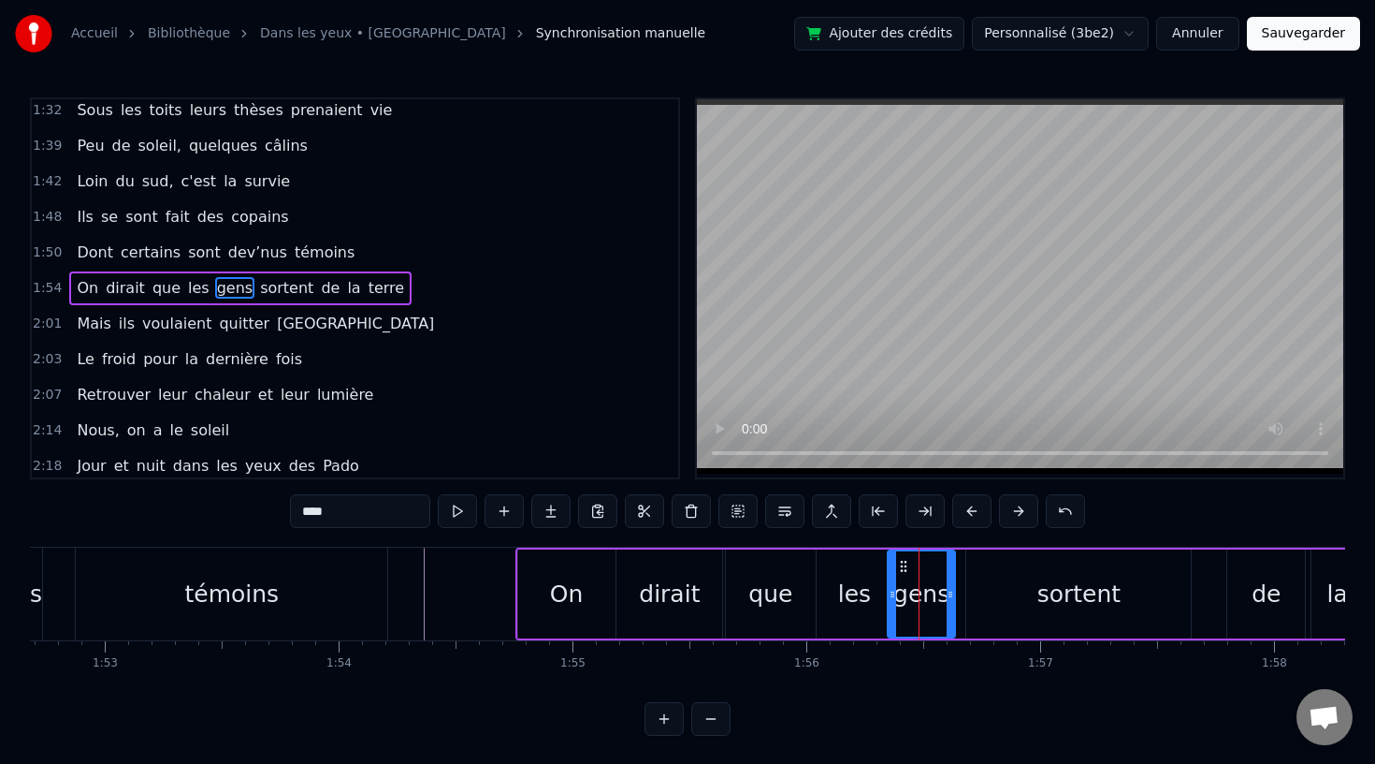
click at [902, 561] on circle at bounding box center [902, 561] width 1 height 1
drag, startPoint x: 951, startPoint y: 602, endPoint x: 963, endPoint y: 602, distance: 12.2
click at [963, 602] on div at bounding box center [959, 593] width 7 height 85
click at [1026, 602] on div "sortent" at bounding box center [1079, 593] width 225 height 89
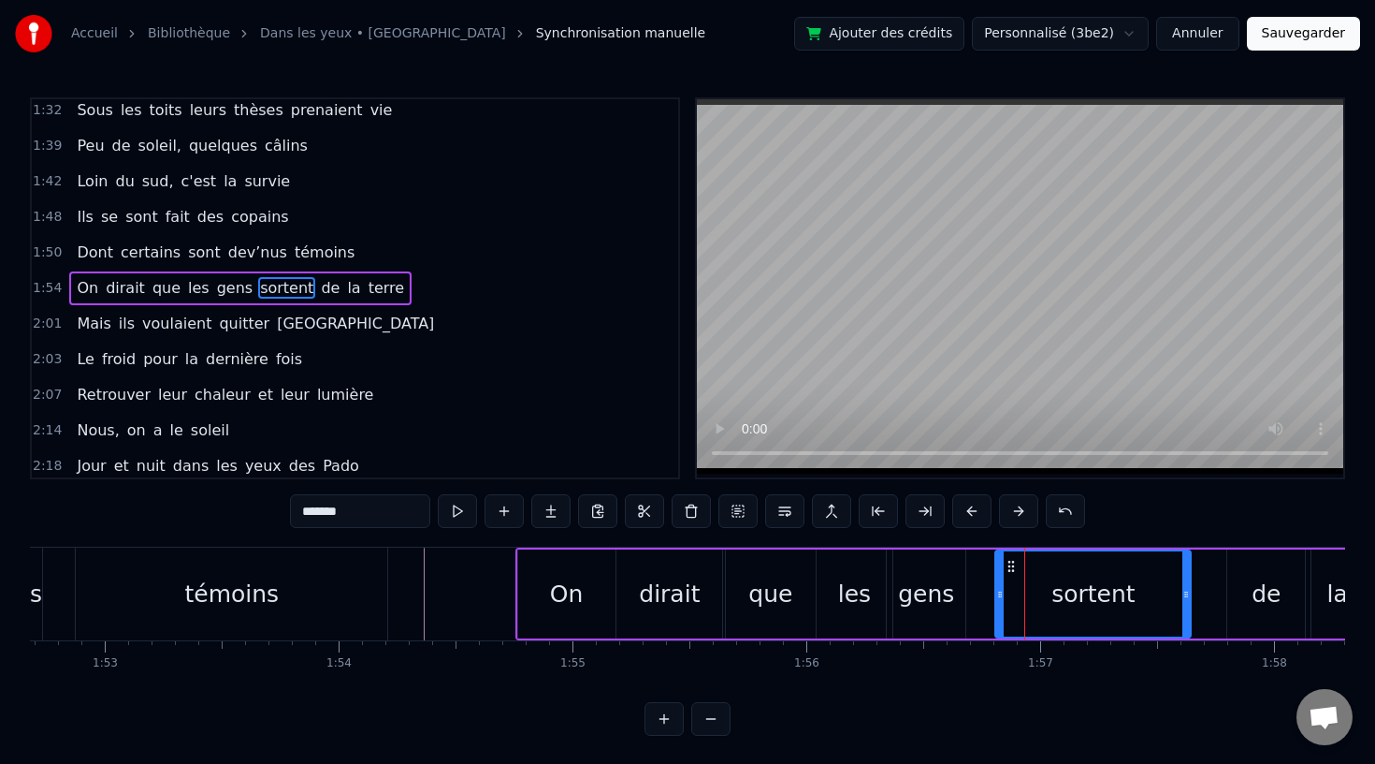
drag, startPoint x: 969, startPoint y: 596, endPoint x: 1006, endPoint y: 597, distance: 36.5
click at [1004, 597] on icon at bounding box center [1000, 594] width 7 height 15
click at [942, 597] on div "gens" at bounding box center [926, 594] width 56 height 36
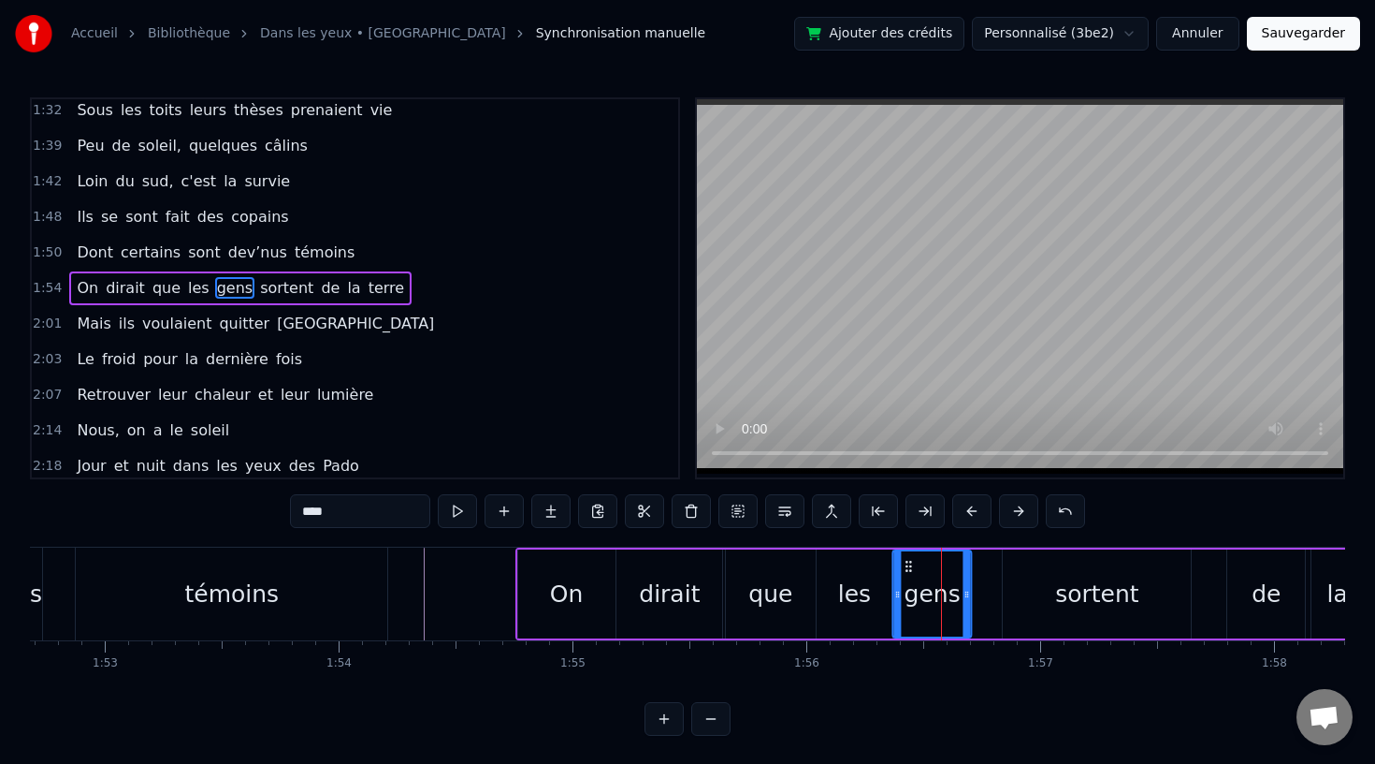
click at [908, 561] on circle at bounding box center [907, 561] width 1 height 1
click at [972, 593] on icon at bounding box center [968, 594] width 7 height 15
click at [1034, 589] on div "sortent" at bounding box center [1097, 593] width 188 height 89
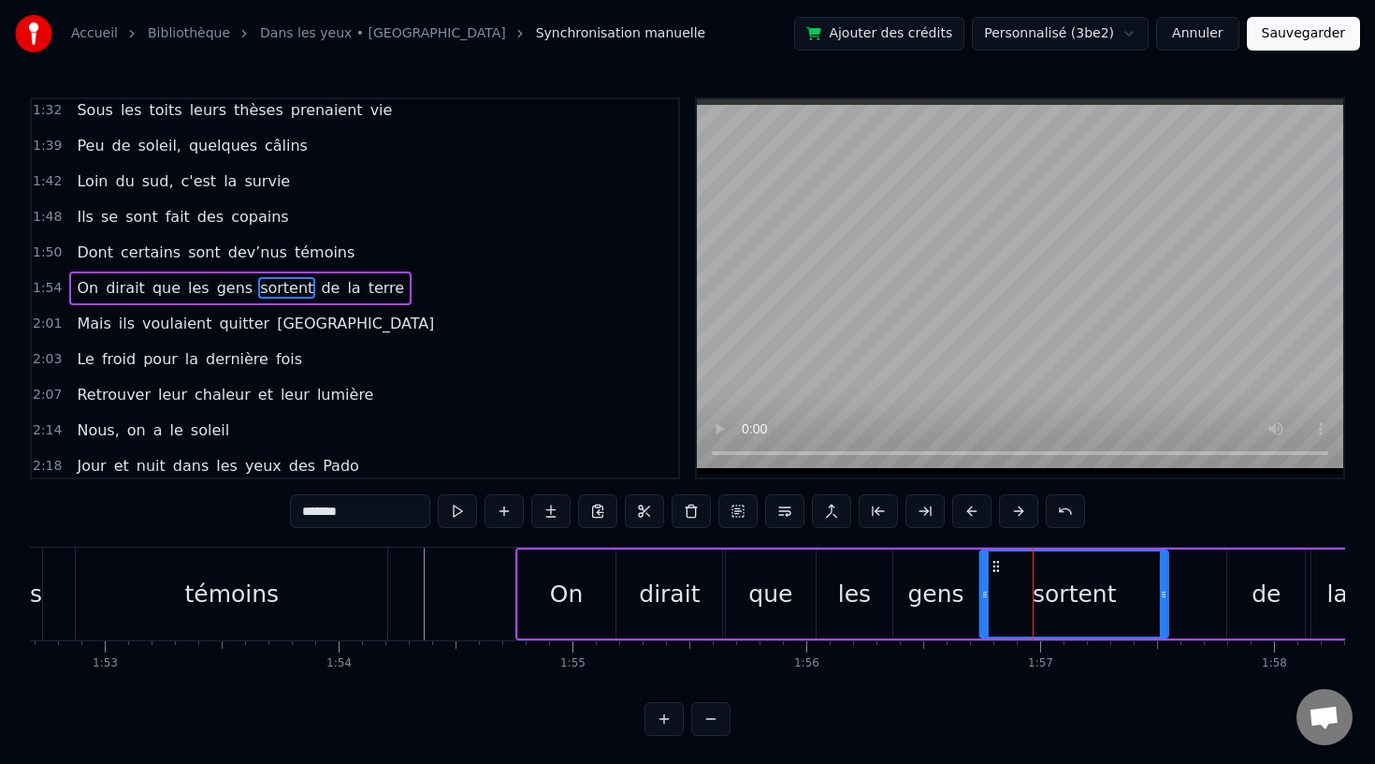
drag, startPoint x: 1019, startPoint y: 564, endPoint x: 997, endPoint y: 567, distance: 22.6
click at [997, 567] on icon at bounding box center [996, 566] width 15 height 15
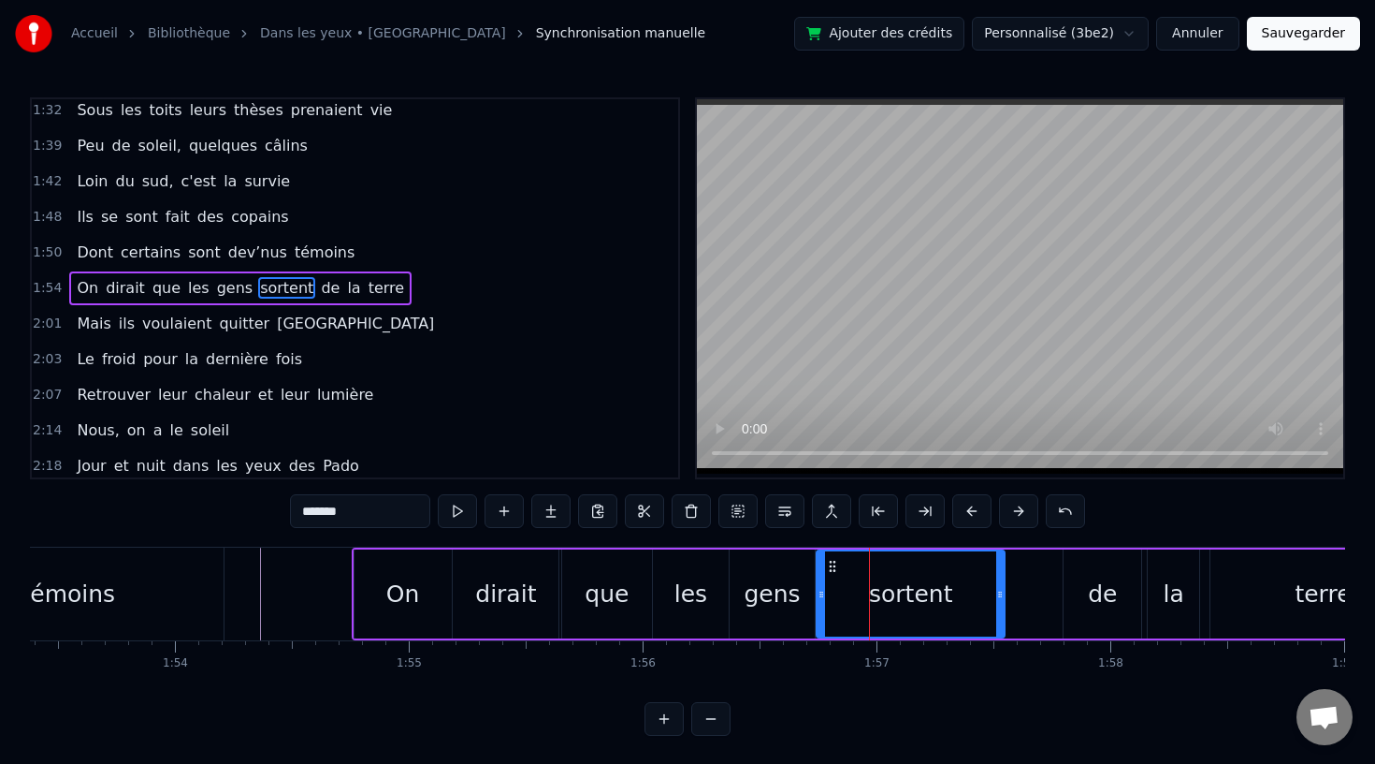
scroll to position [0, 26524]
click at [358, 580] on div "On" at bounding box center [401, 593] width 97 height 89
type input "**"
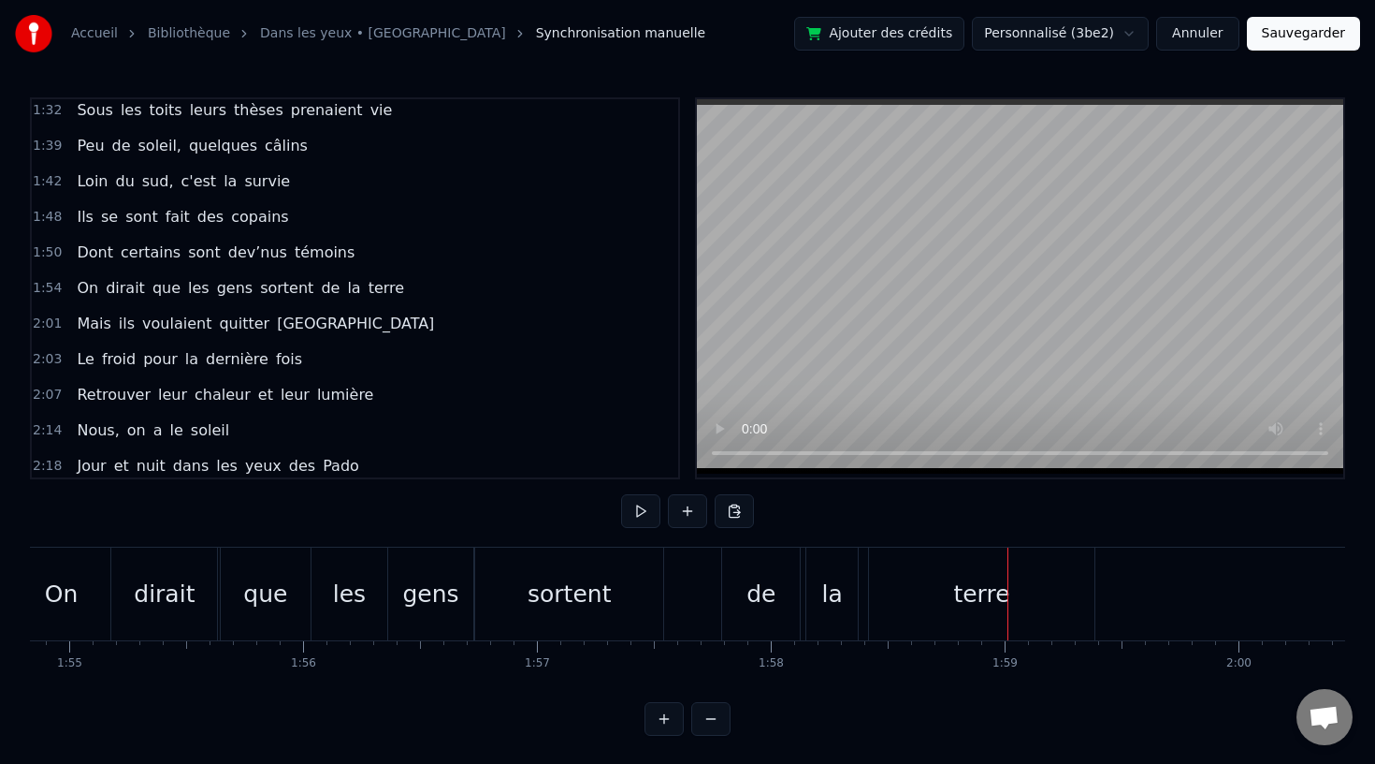
scroll to position [0, 26847]
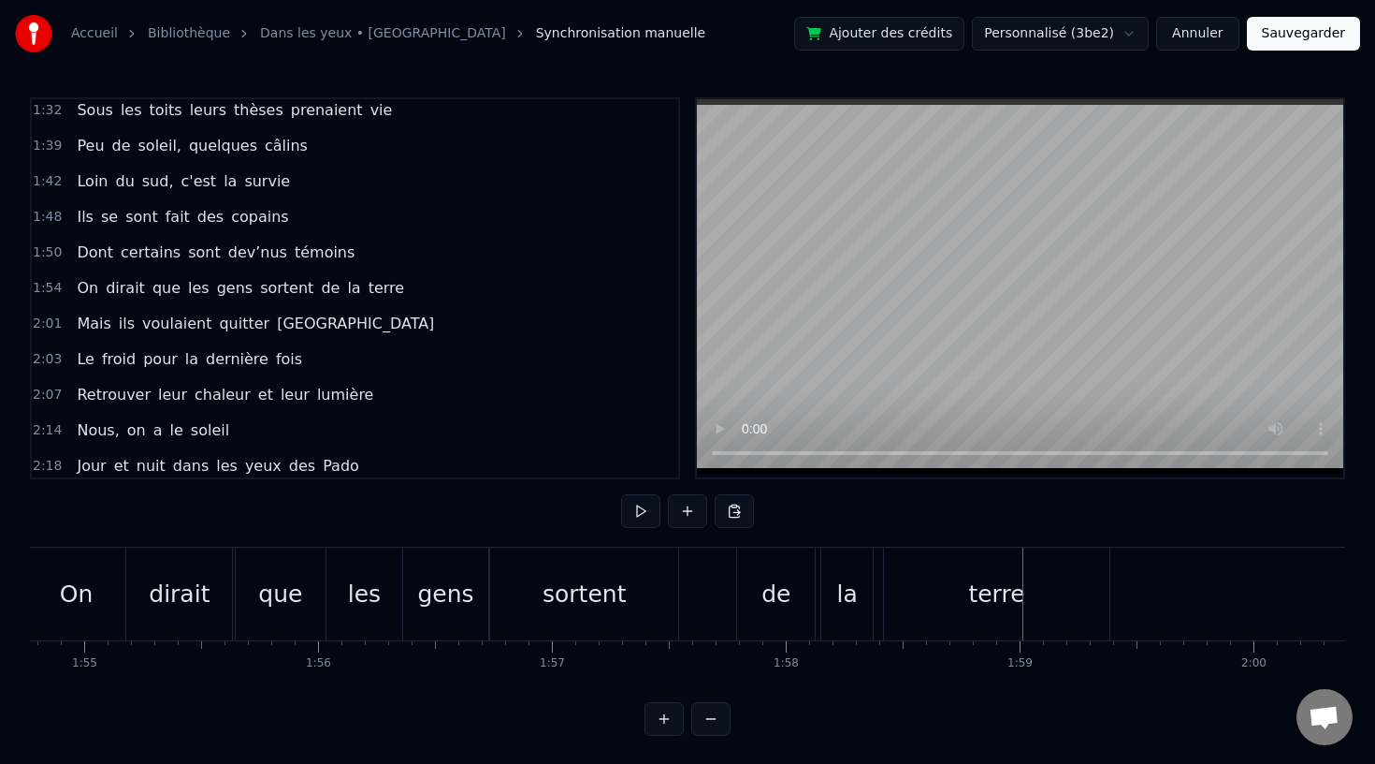
click at [656, 601] on div "sortent" at bounding box center [584, 593] width 188 height 93
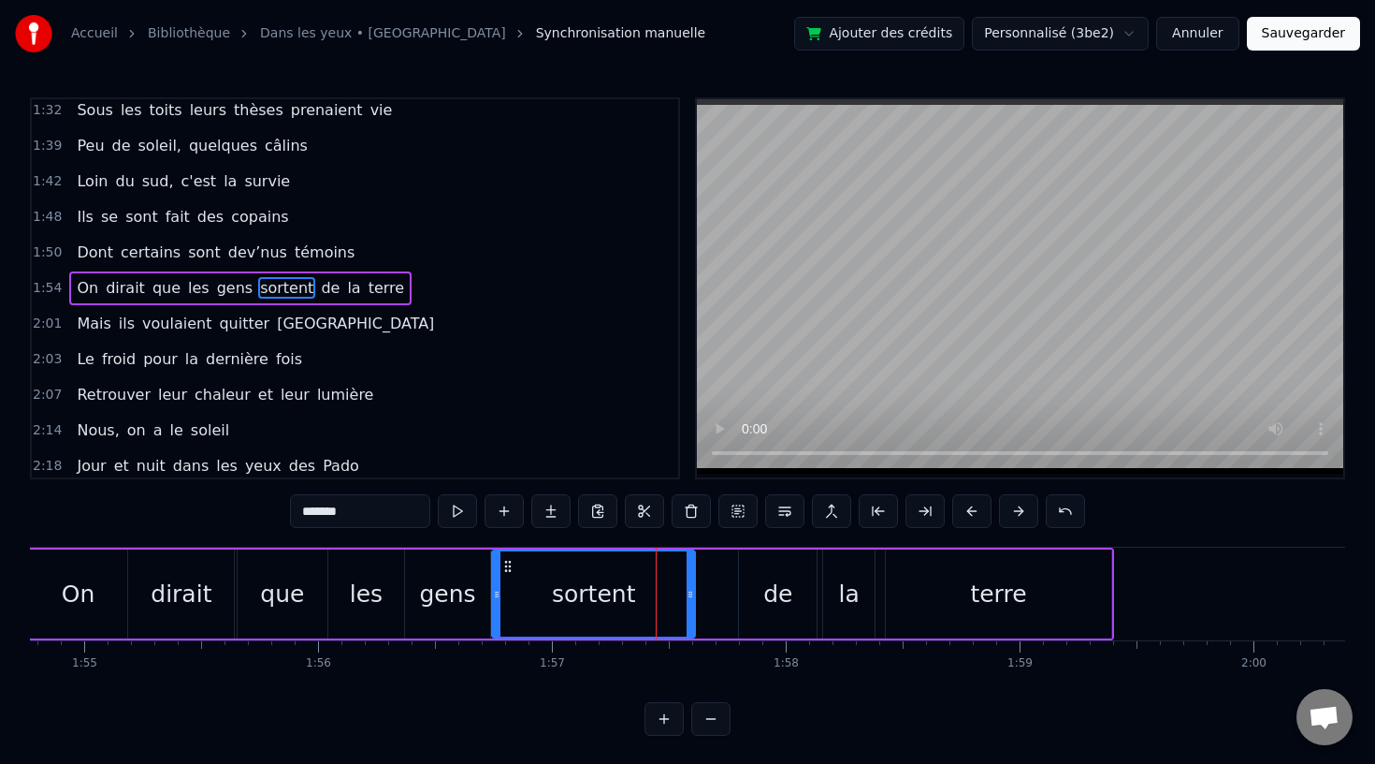
drag, startPoint x: 678, startPoint y: 590, endPoint x: 702, endPoint y: 591, distance: 23.4
click at [694, 591] on icon at bounding box center [690, 594] width 7 height 15
click at [799, 592] on div "de" at bounding box center [778, 593] width 78 height 89
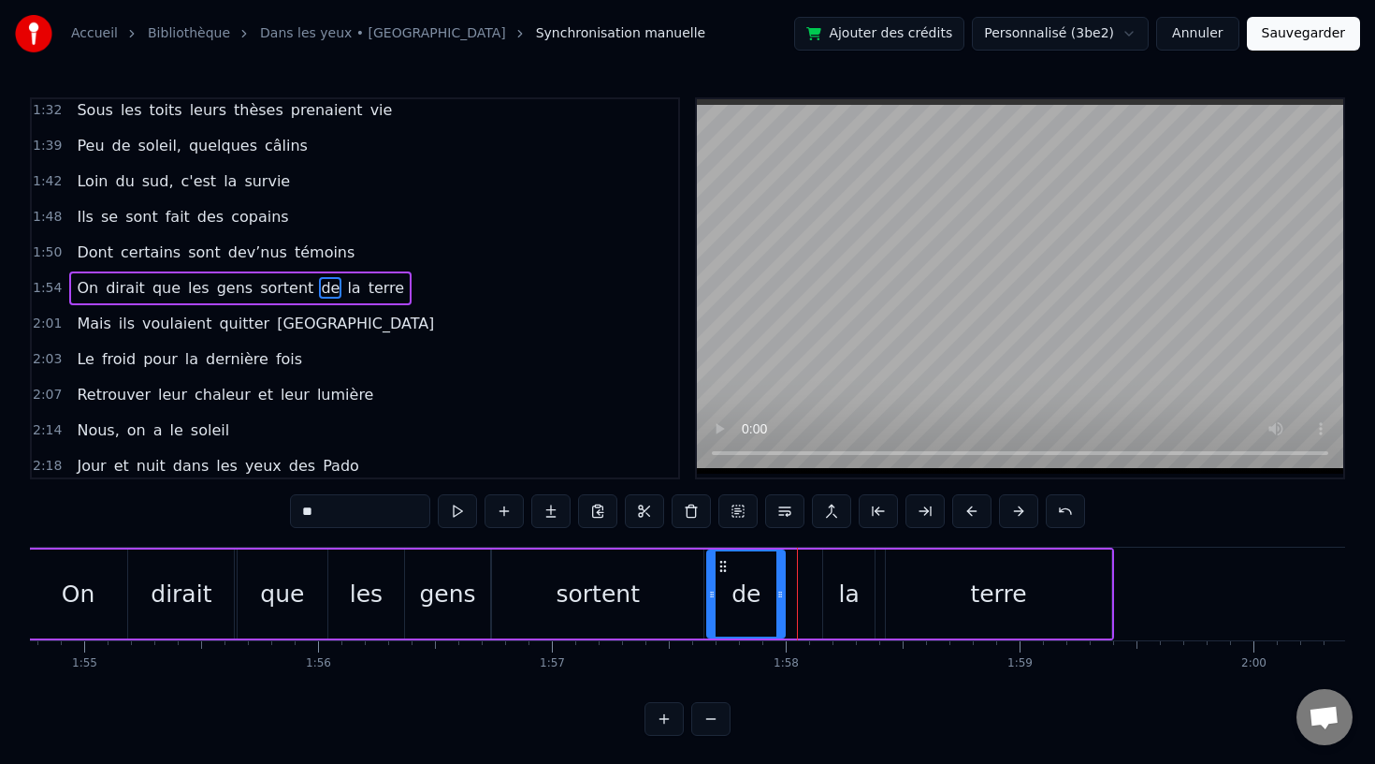
drag, startPoint x: 755, startPoint y: 563, endPoint x: 723, endPoint y: 565, distance: 31.9
click at [723, 565] on icon at bounding box center [723, 566] width 15 height 15
click at [852, 570] on div "la" at bounding box center [848, 593] width 51 height 89
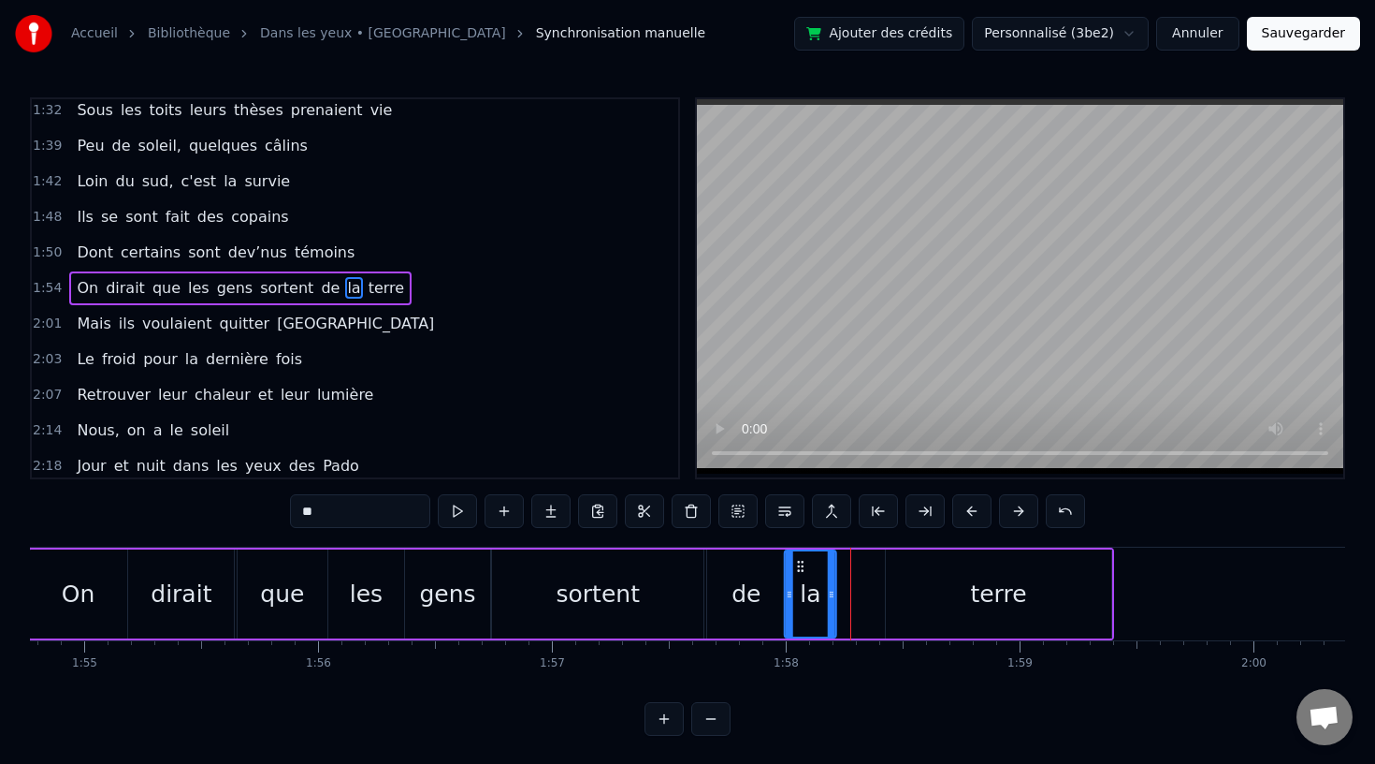
drag, startPoint x: 838, startPoint y: 561, endPoint x: 800, endPoint y: 566, distance: 38.6
click at [800, 566] on icon at bounding box center [800, 566] width 15 height 15
click at [987, 572] on div "terre" at bounding box center [999, 593] width 226 height 89
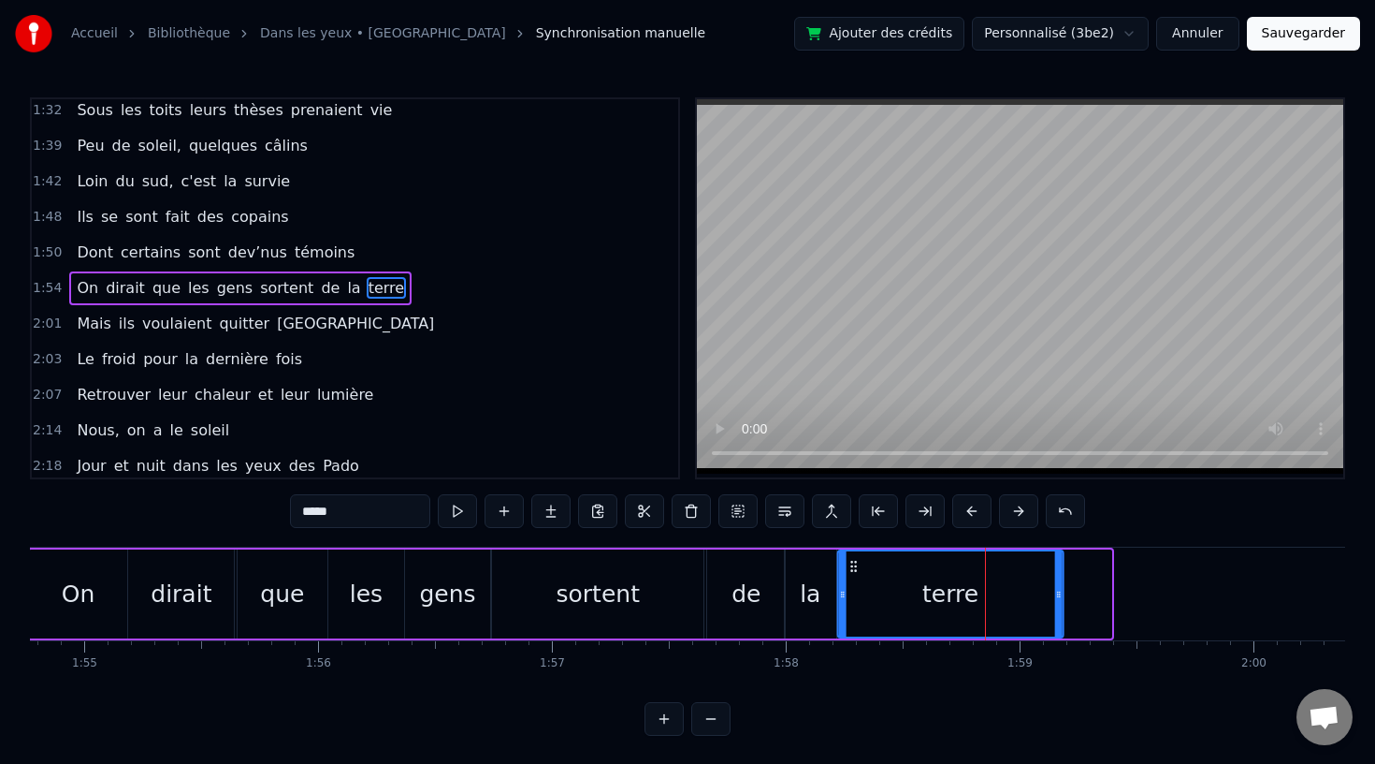
drag, startPoint x: 898, startPoint y: 561, endPoint x: 850, endPoint y: 567, distance: 49.0
click at [850, 567] on icon at bounding box center [853, 566] width 15 height 15
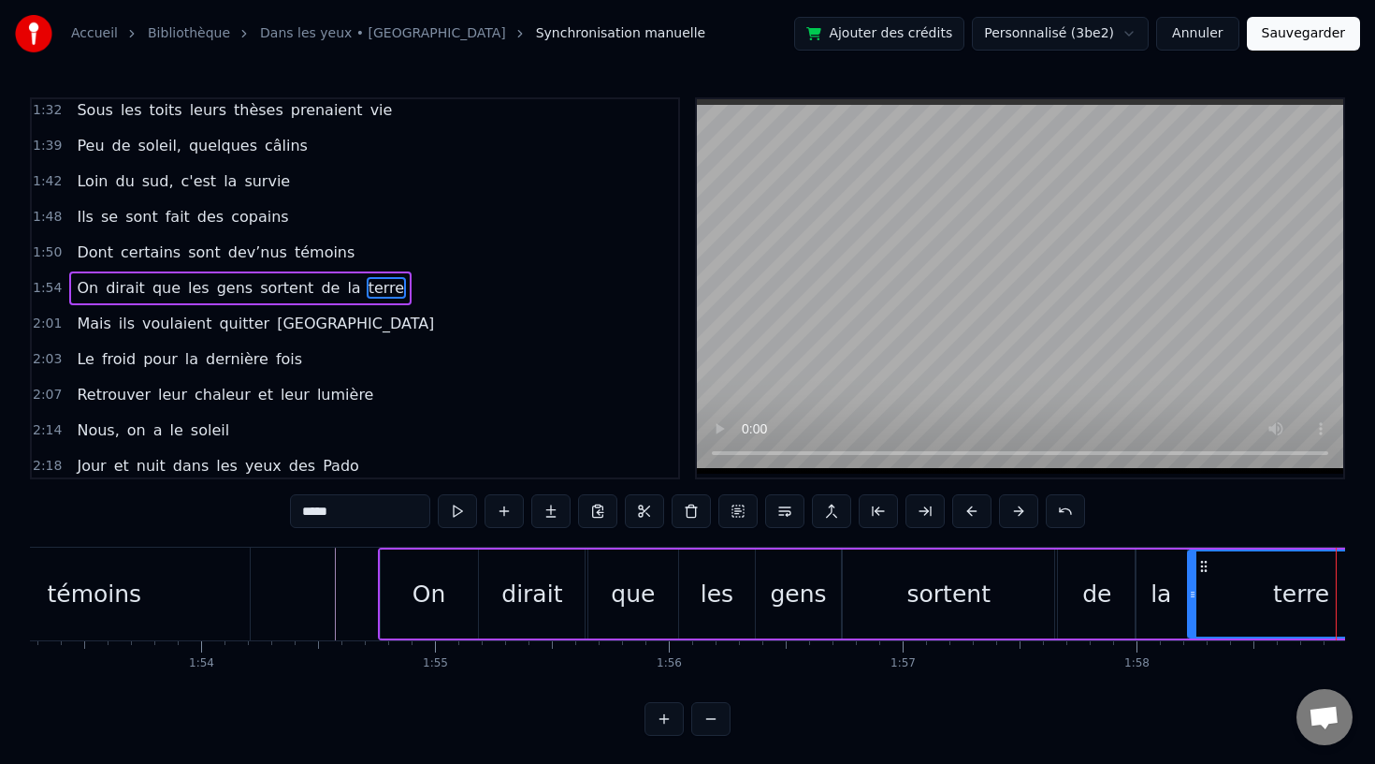
scroll to position [0, 26471]
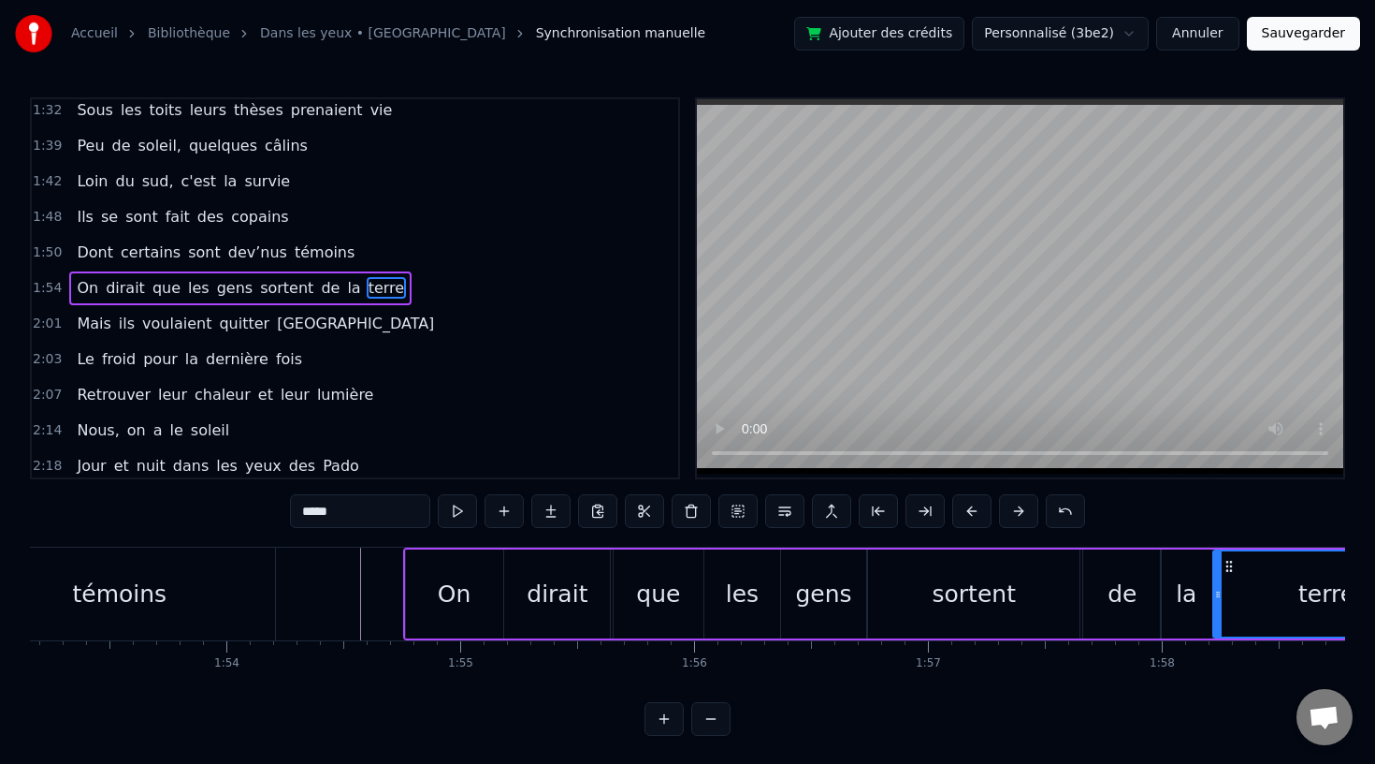
click at [223, 589] on div "témoins" at bounding box center [120, 593] width 312 height 93
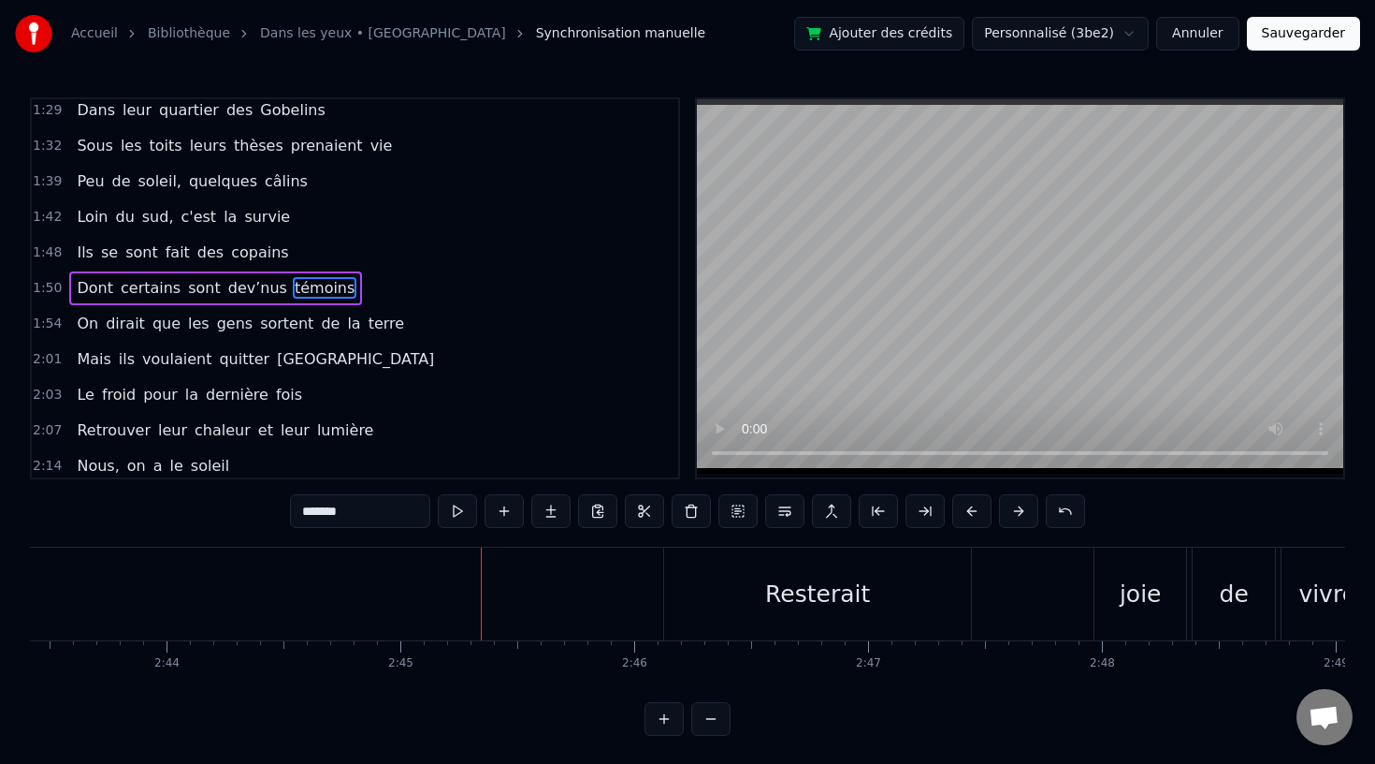
scroll to position [2, 0]
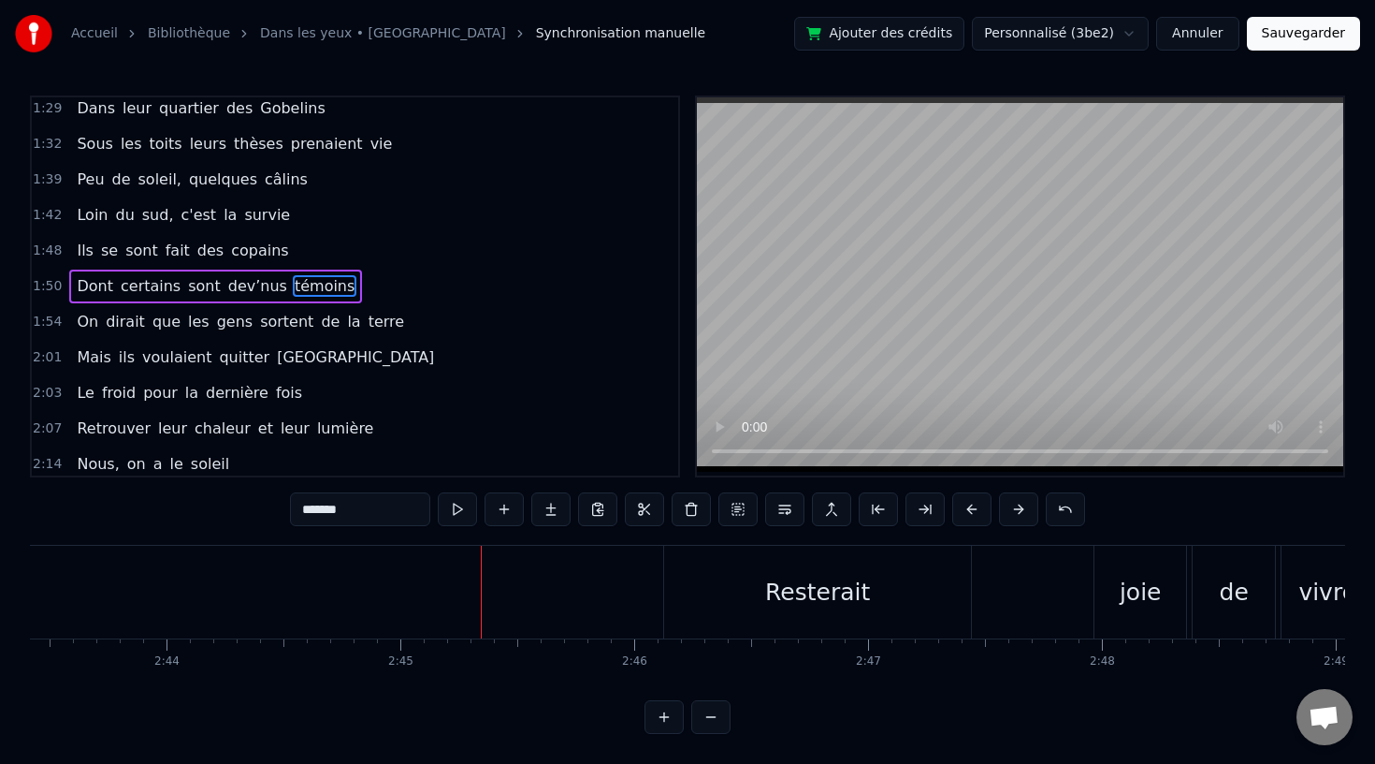
click at [784, 609] on div "Resterait" at bounding box center [817, 593] width 105 height 36
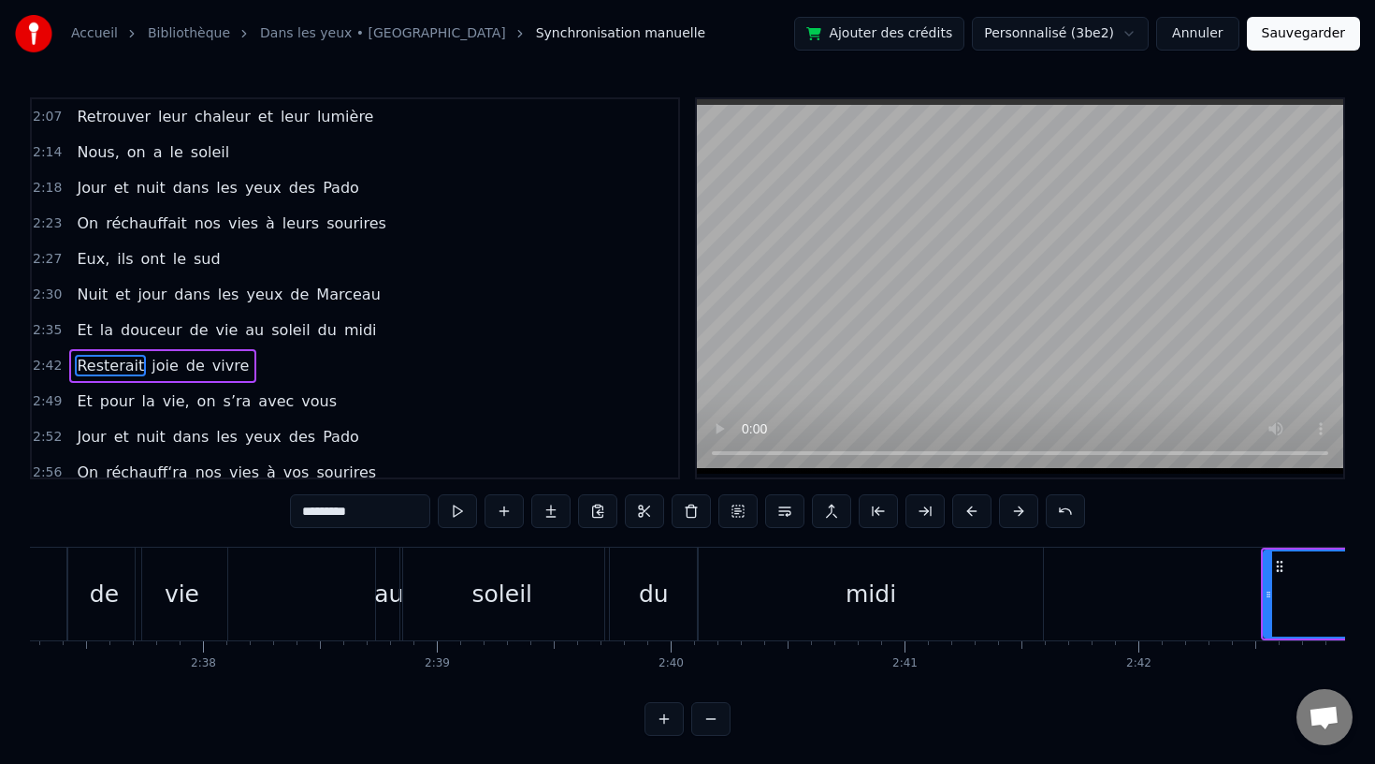
scroll to position [0, 36783]
click at [759, 633] on div "midi" at bounding box center [875, 593] width 344 height 93
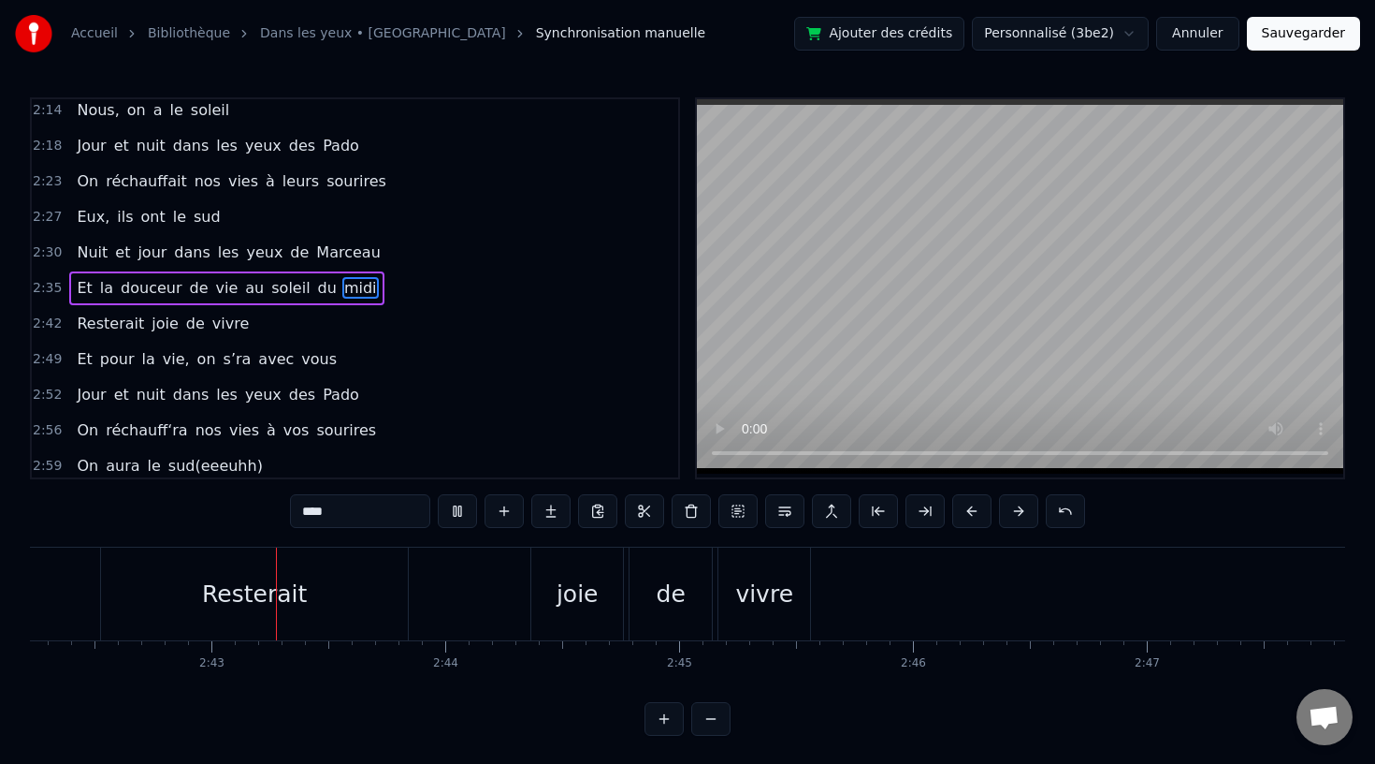
scroll to position [0, 37953]
click at [575, 577] on div "joie" at bounding box center [572, 594] width 42 height 36
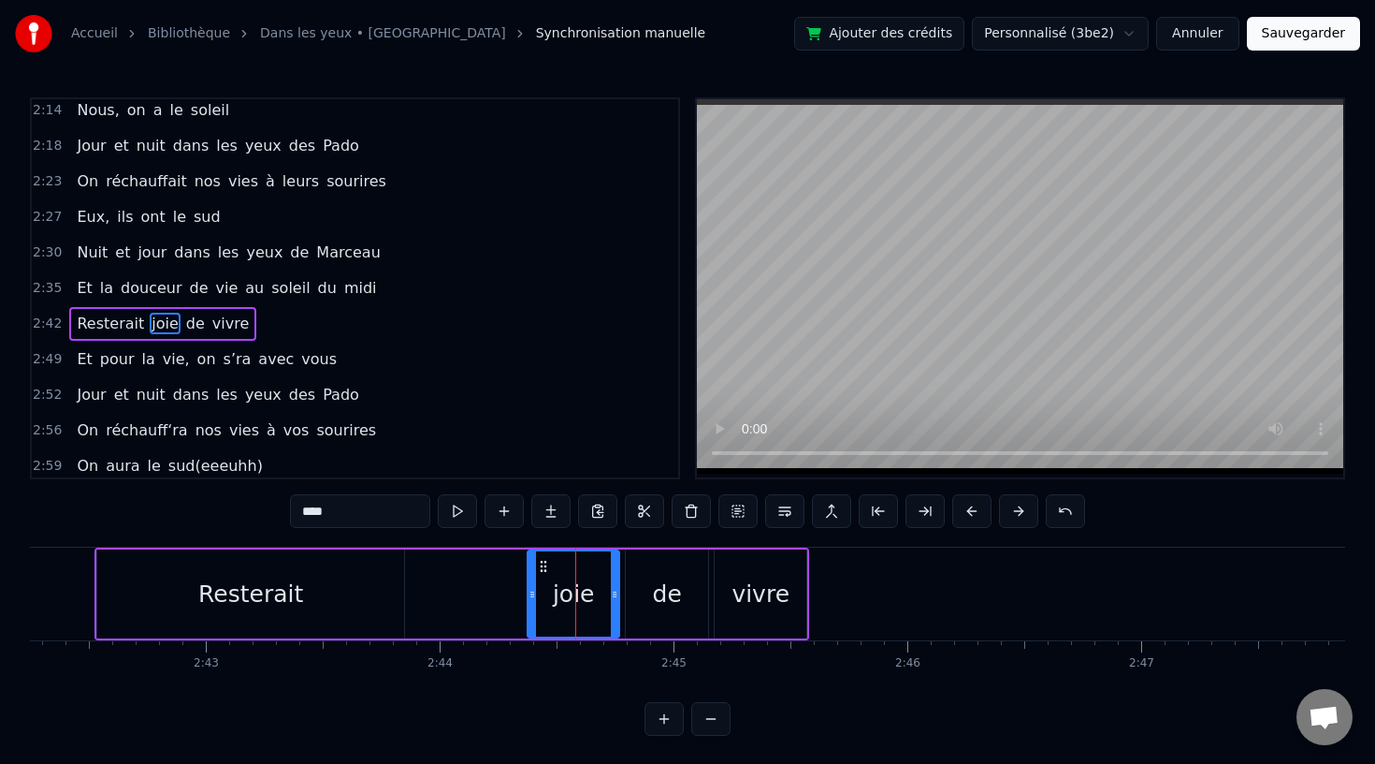
scroll to position [1002, 0]
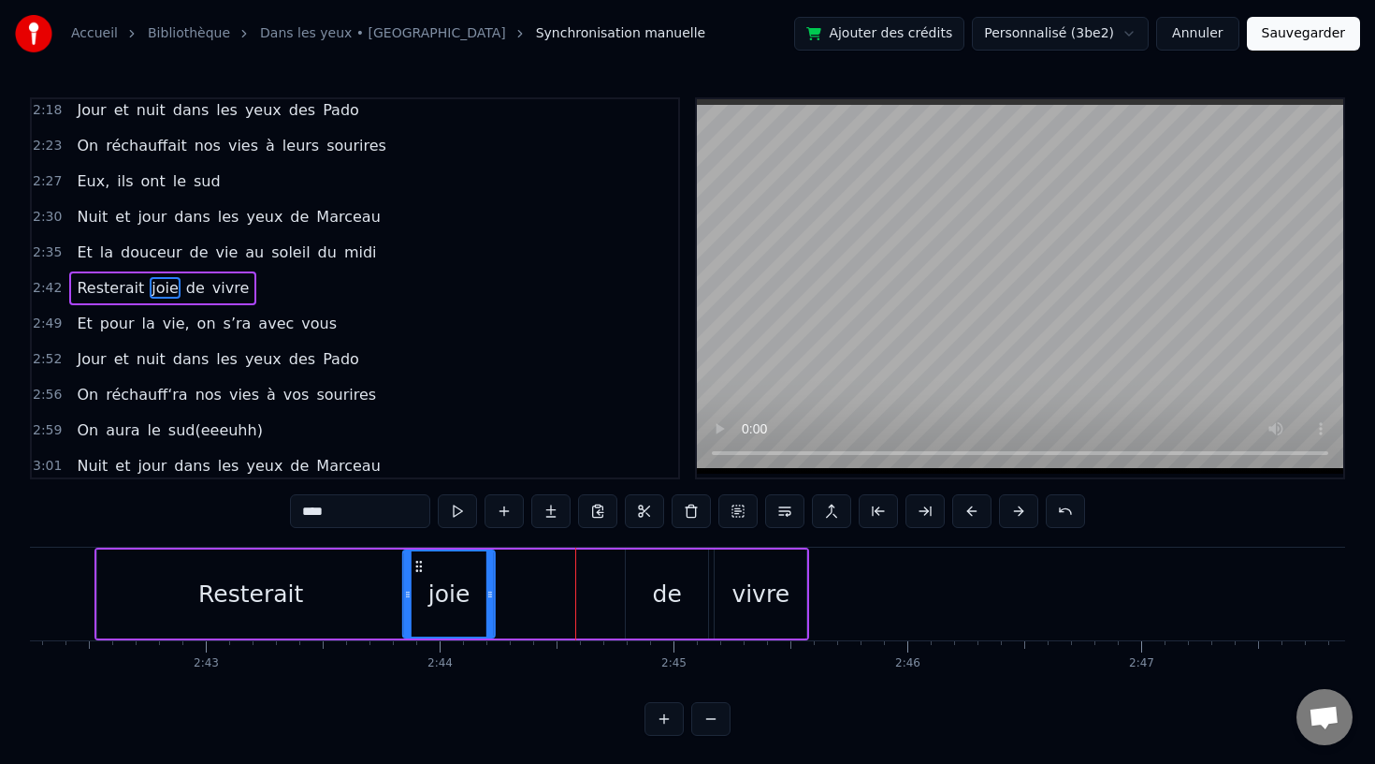
drag, startPoint x: 546, startPoint y: 563, endPoint x: 422, endPoint y: 566, distance: 124.5
click at [422, 566] on icon at bounding box center [419, 566] width 15 height 15
click at [683, 603] on div "de" at bounding box center [667, 593] width 82 height 89
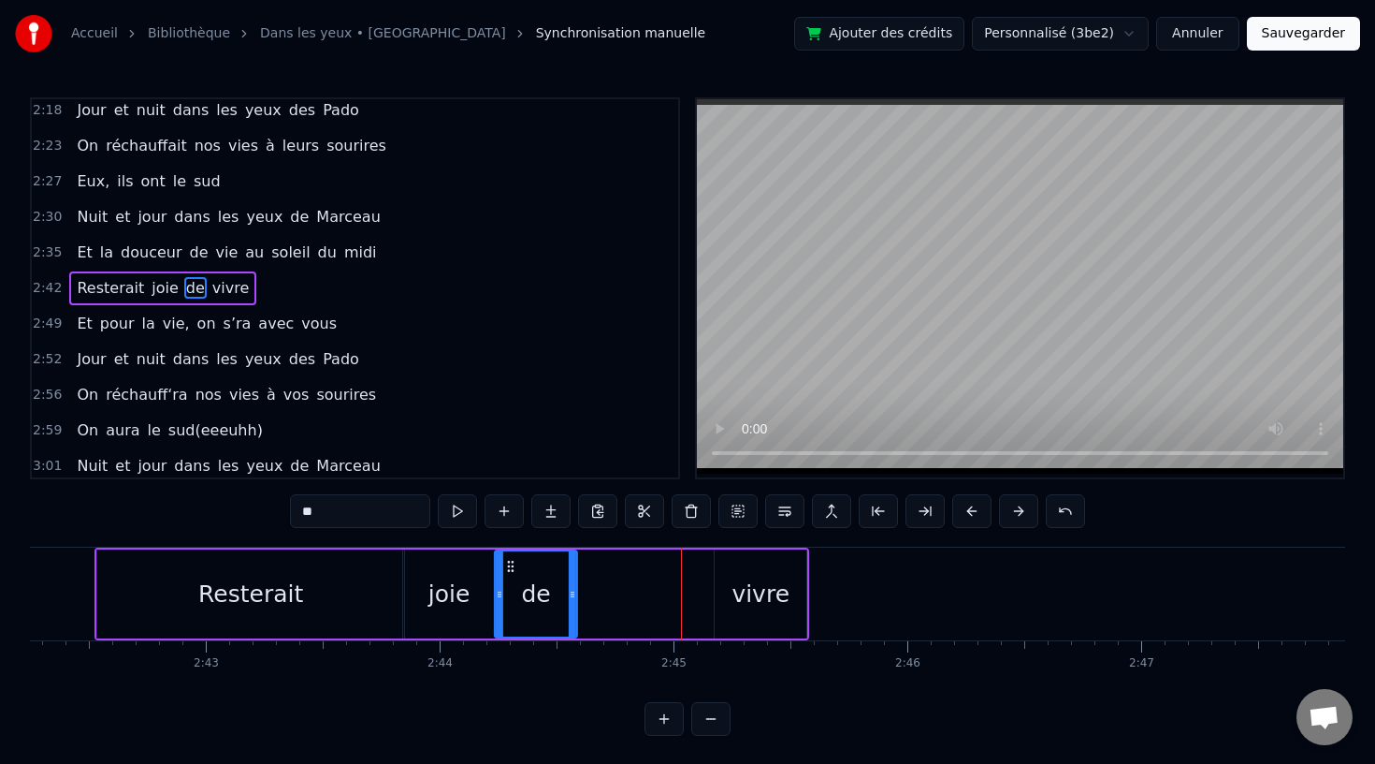
drag, startPoint x: 638, startPoint y: 564, endPoint x: 508, endPoint y: 572, distance: 130.3
click at [508, 572] on icon at bounding box center [510, 566] width 15 height 15
click at [760, 593] on div "vivre" at bounding box center [761, 594] width 58 height 36
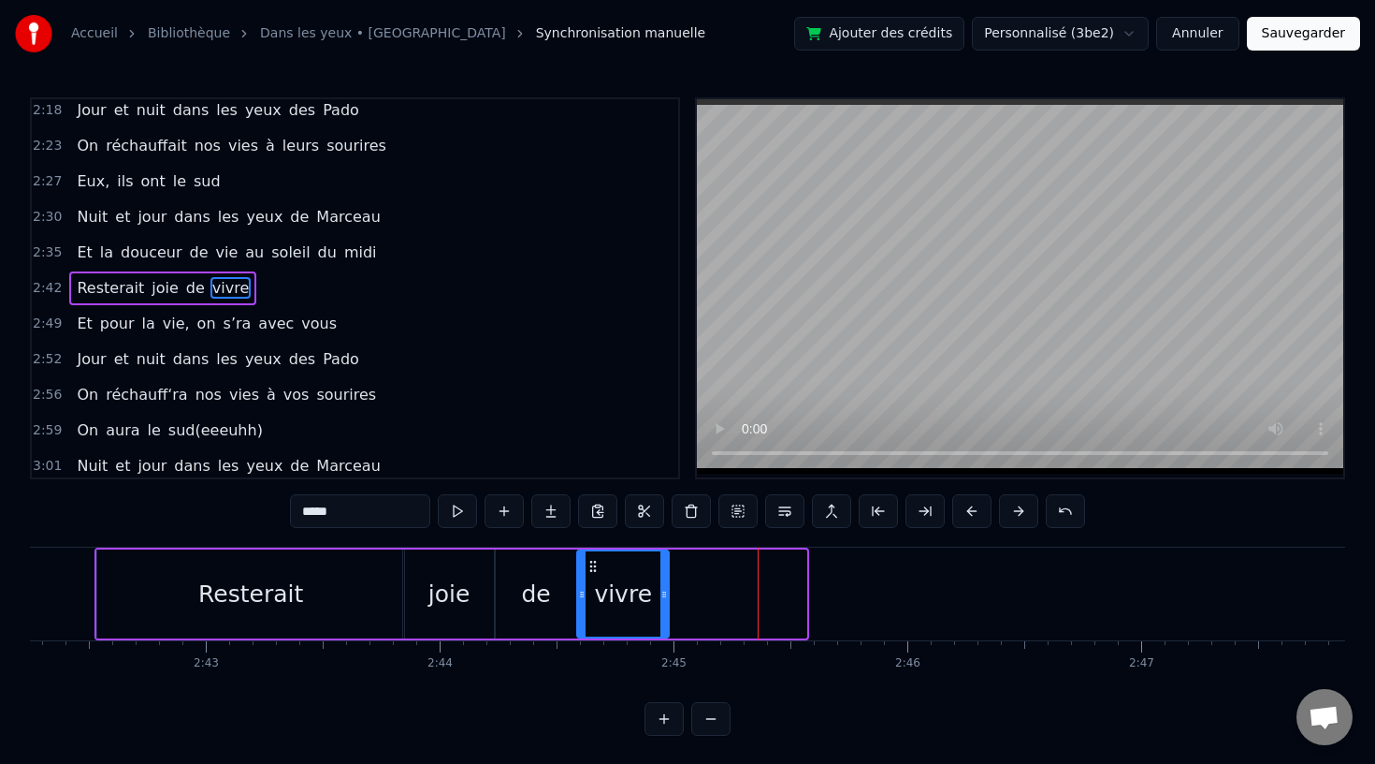
drag, startPoint x: 731, startPoint y: 560, endPoint x: 593, endPoint y: 569, distance: 137.8
click at [593, 569] on icon at bounding box center [593, 566] width 15 height 15
drag, startPoint x: 666, startPoint y: 594, endPoint x: 784, endPoint y: 594, distance: 117.9
click at [784, 594] on icon at bounding box center [781, 594] width 7 height 15
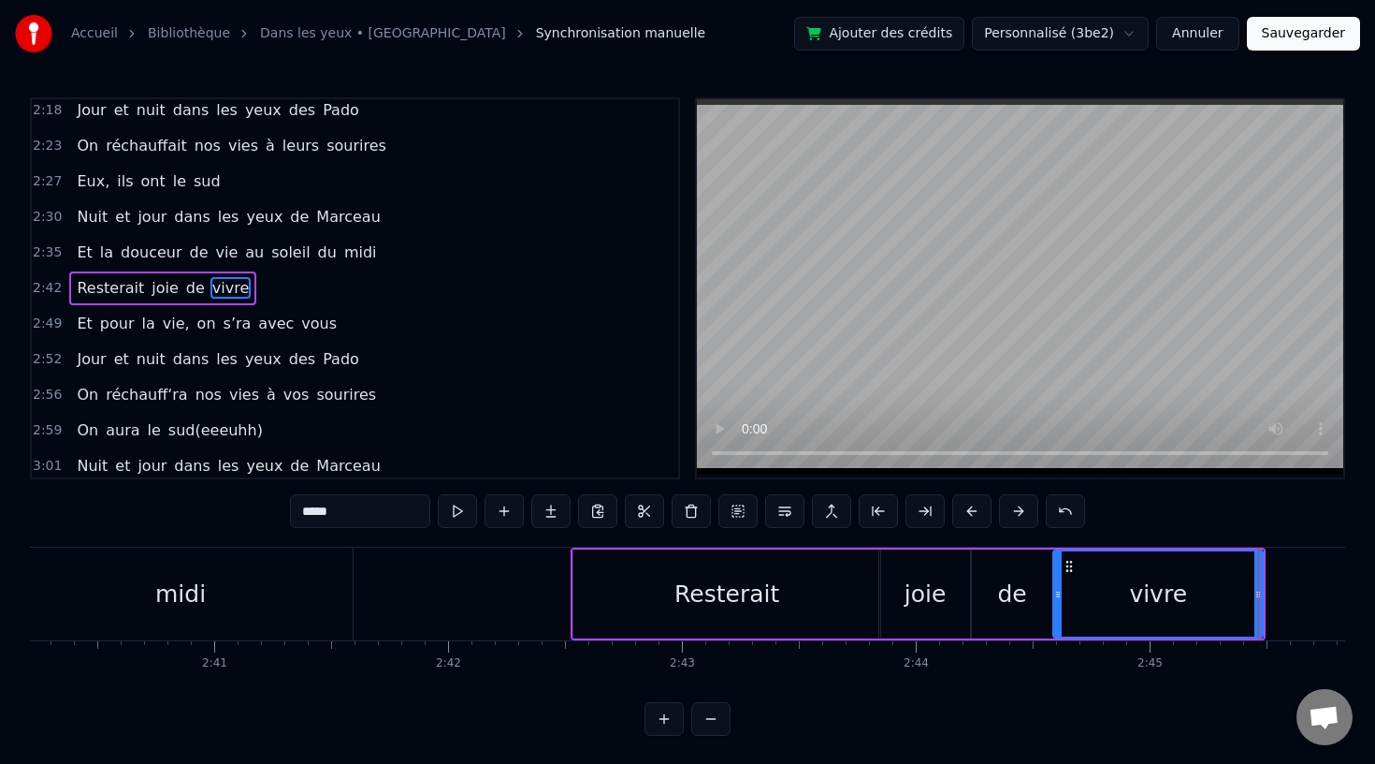
scroll to position [0, 37474]
click at [155, 580] on div "midi" at bounding box center [183, 593] width 344 height 93
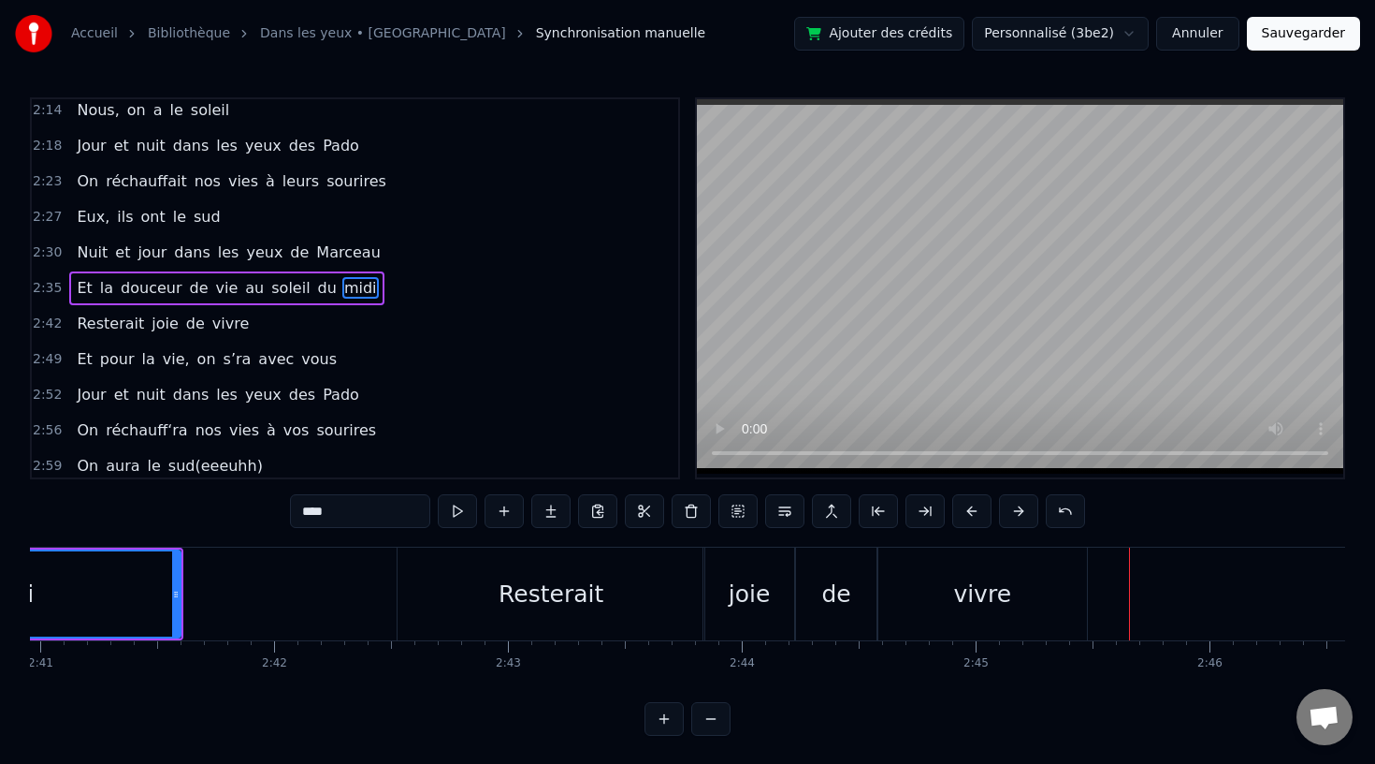
scroll to position [0, 37645]
click at [806, 585] on div "de" at bounding box center [843, 593] width 82 height 93
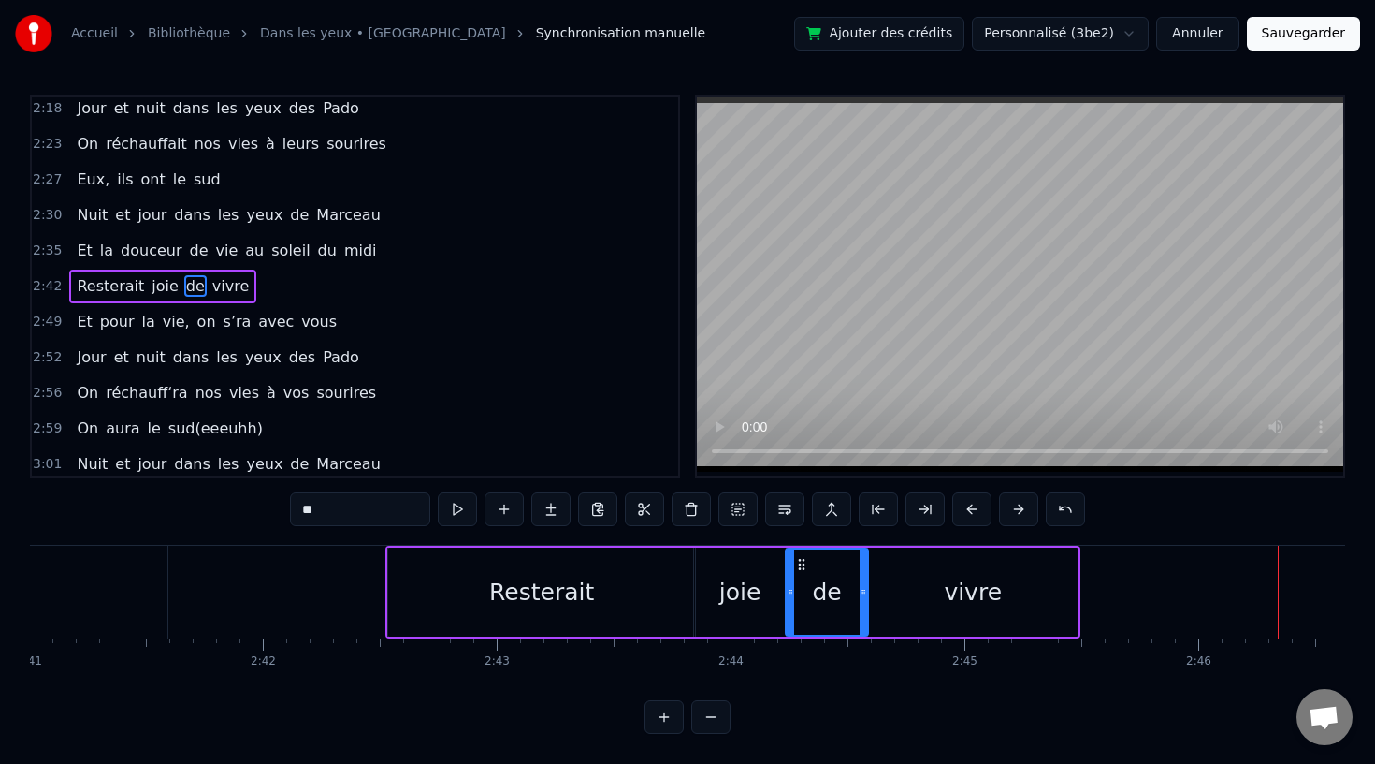
scroll to position [0, 37651]
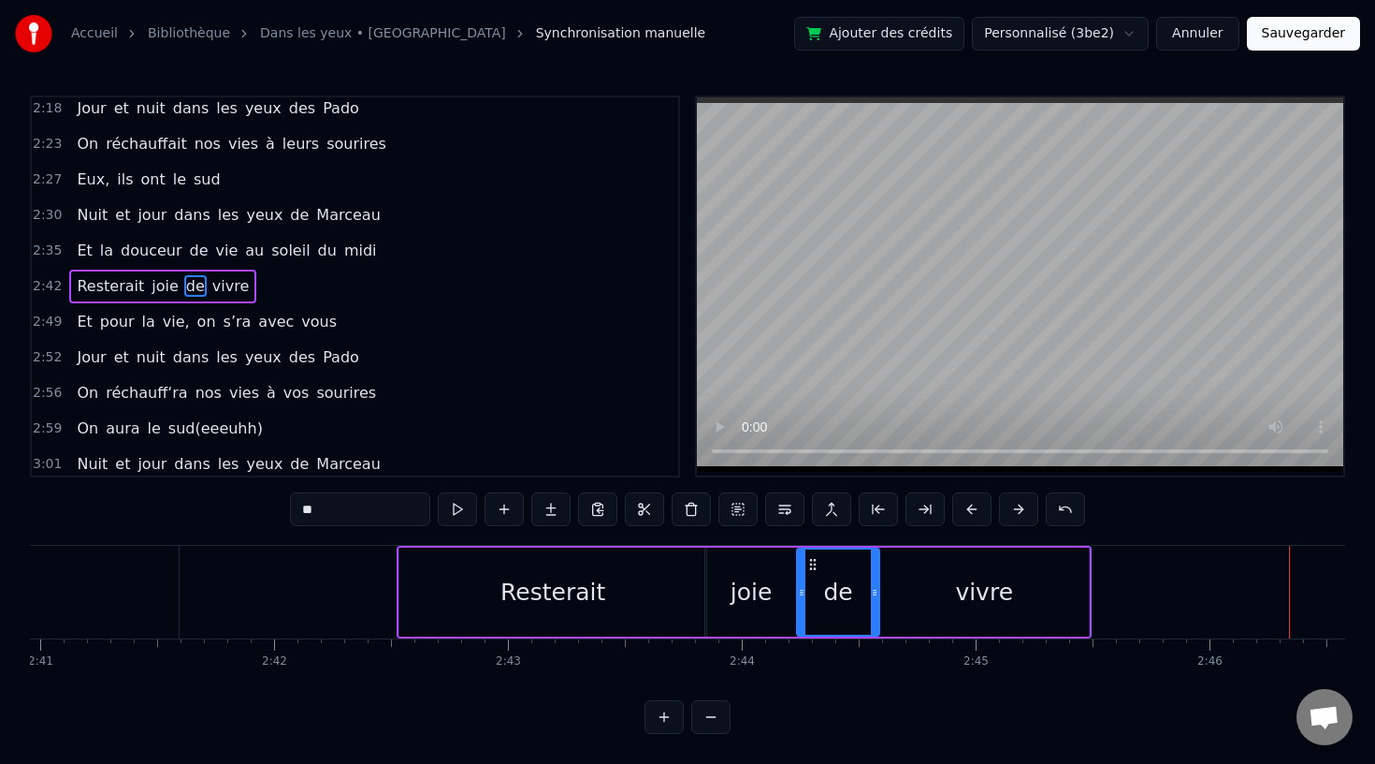
click at [893, 585] on div "vivre" at bounding box center [985, 591] width 210 height 89
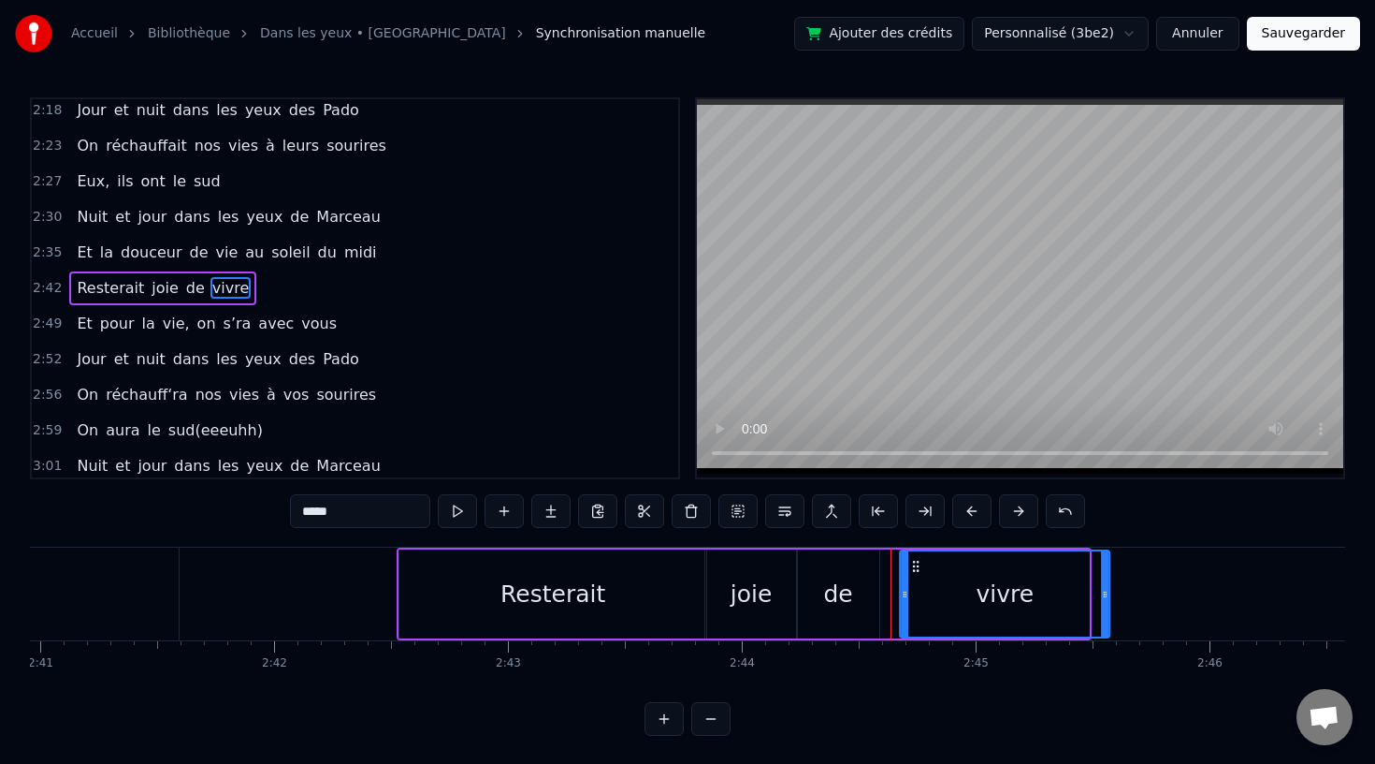
drag, startPoint x: 896, startPoint y: 561, endPoint x: 910, endPoint y: 566, distance: 14.8
click at [917, 563] on icon at bounding box center [916, 566] width 15 height 15
click at [849, 594] on div "de" at bounding box center [837, 594] width 29 height 36
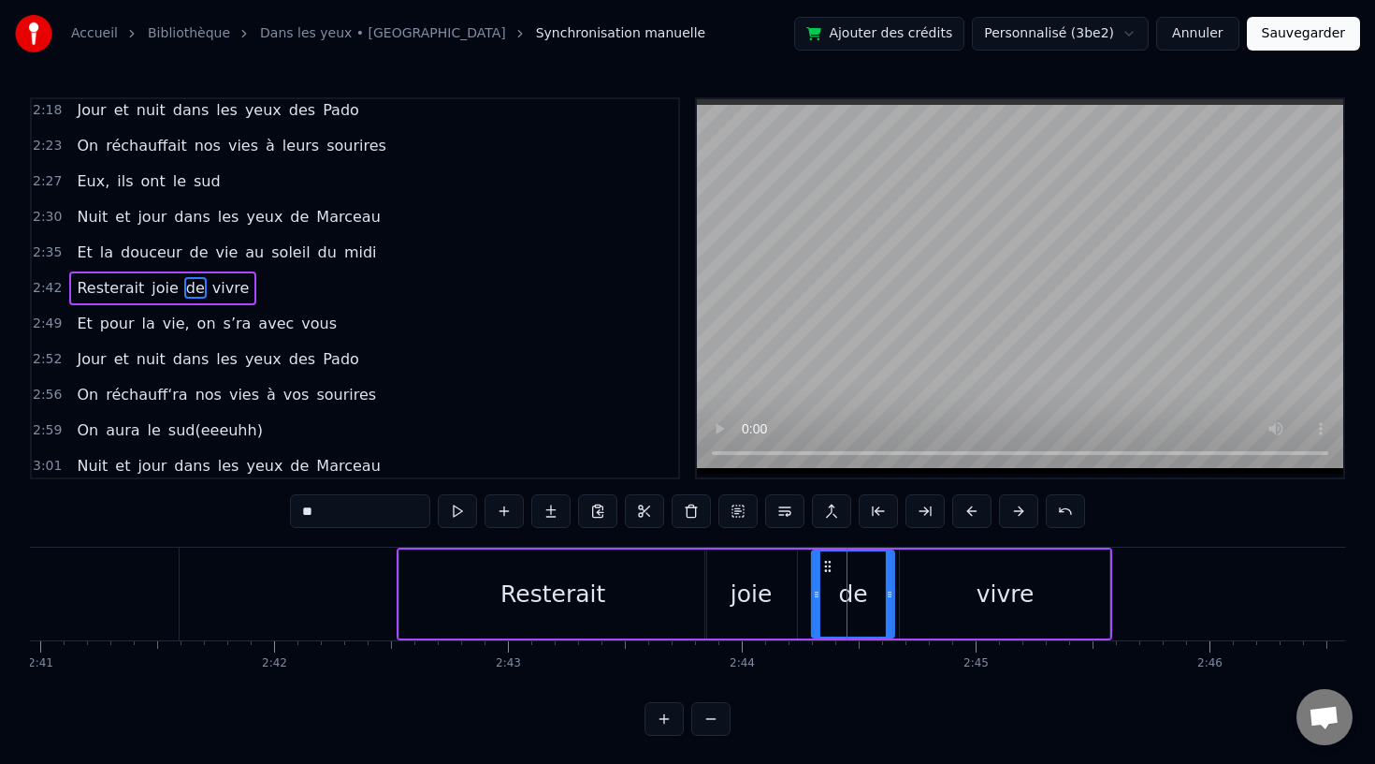
drag, startPoint x: 814, startPoint y: 560, endPoint x: 828, endPoint y: 560, distance: 14.0
click at [828, 560] on icon at bounding box center [828, 566] width 15 height 15
click at [758, 591] on div "joie" at bounding box center [752, 594] width 42 height 36
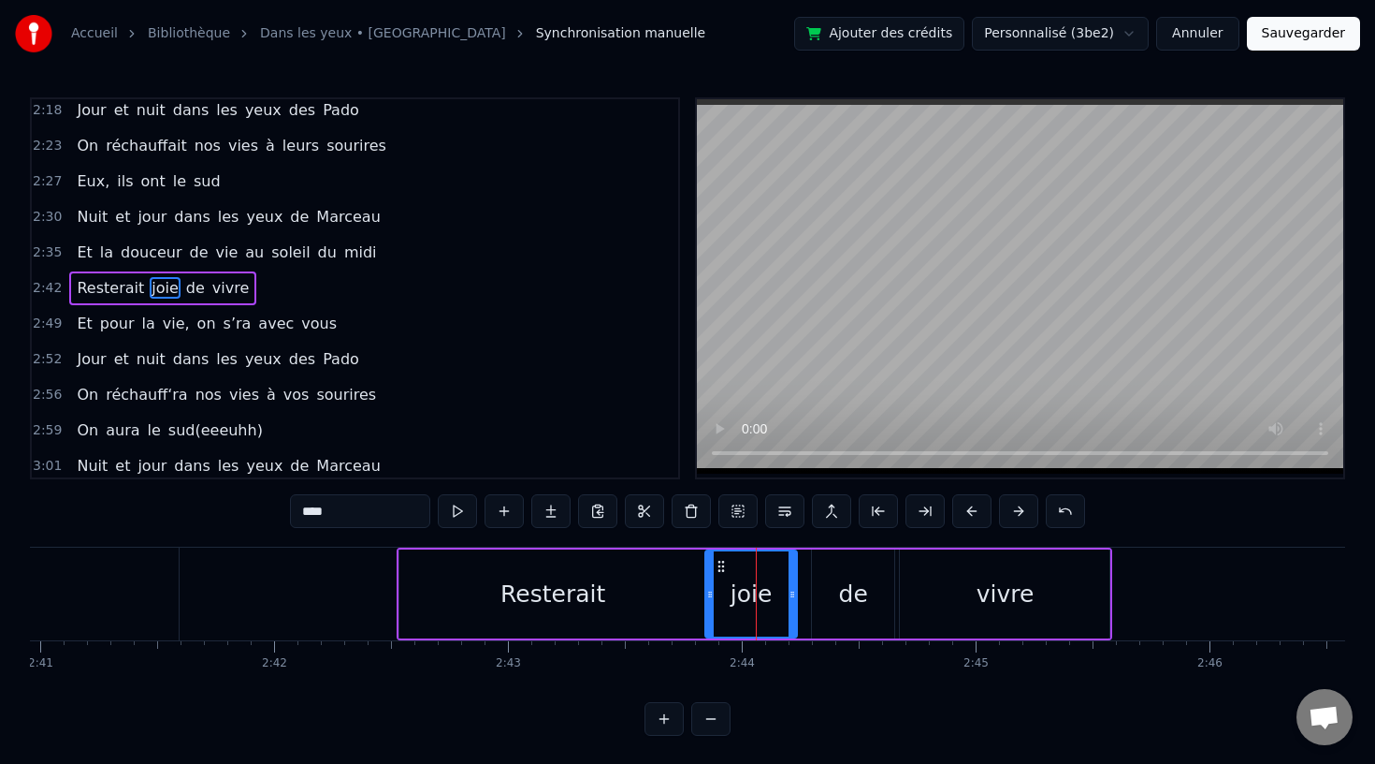
click at [909, 565] on div "vivre" at bounding box center [1005, 593] width 210 height 89
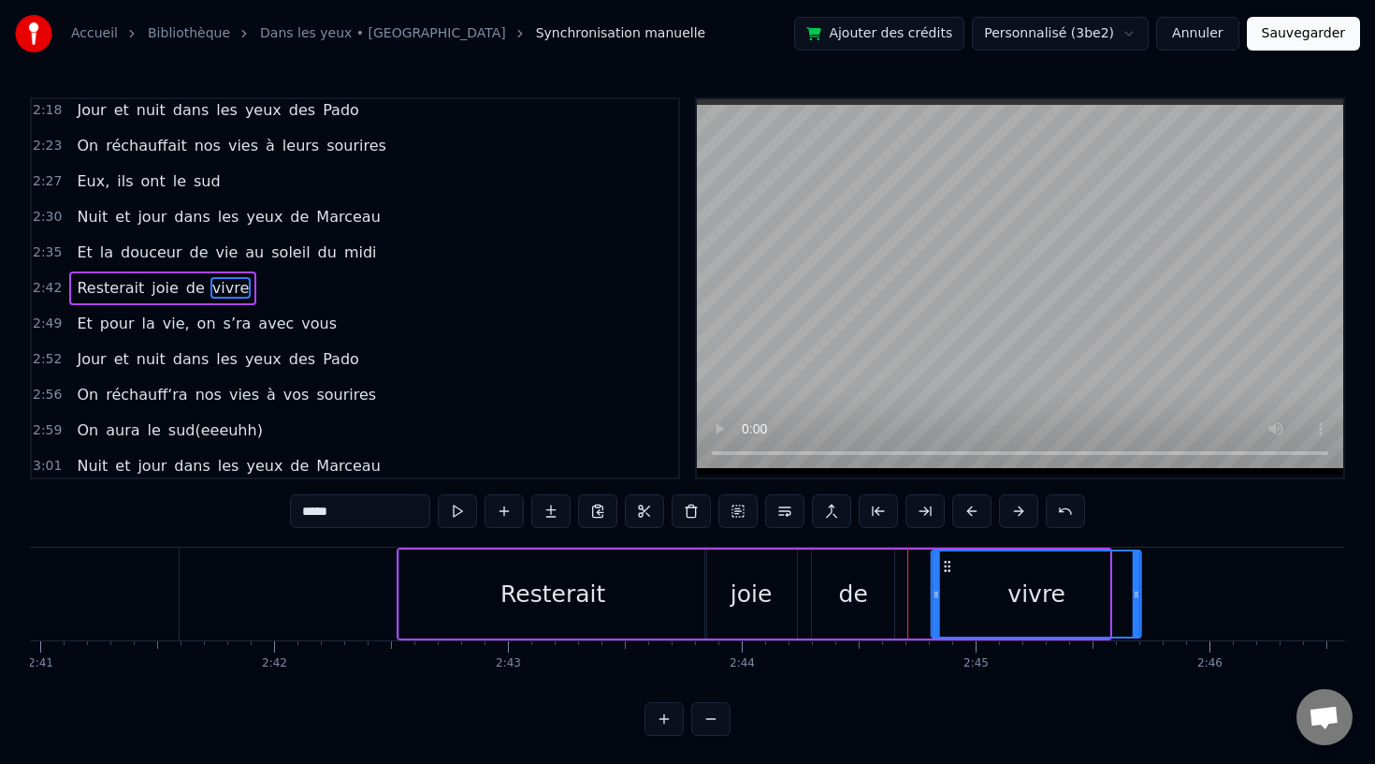
drag, startPoint x: 919, startPoint y: 564, endPoint x: 951, endPoint y: 571, distance: 32.5
click at [951, 571] on icon at bounding box center [947, 566] width 15 height 15
click at [846, 597] on div "de" at bounding box center [853, 594] width 29 height 36
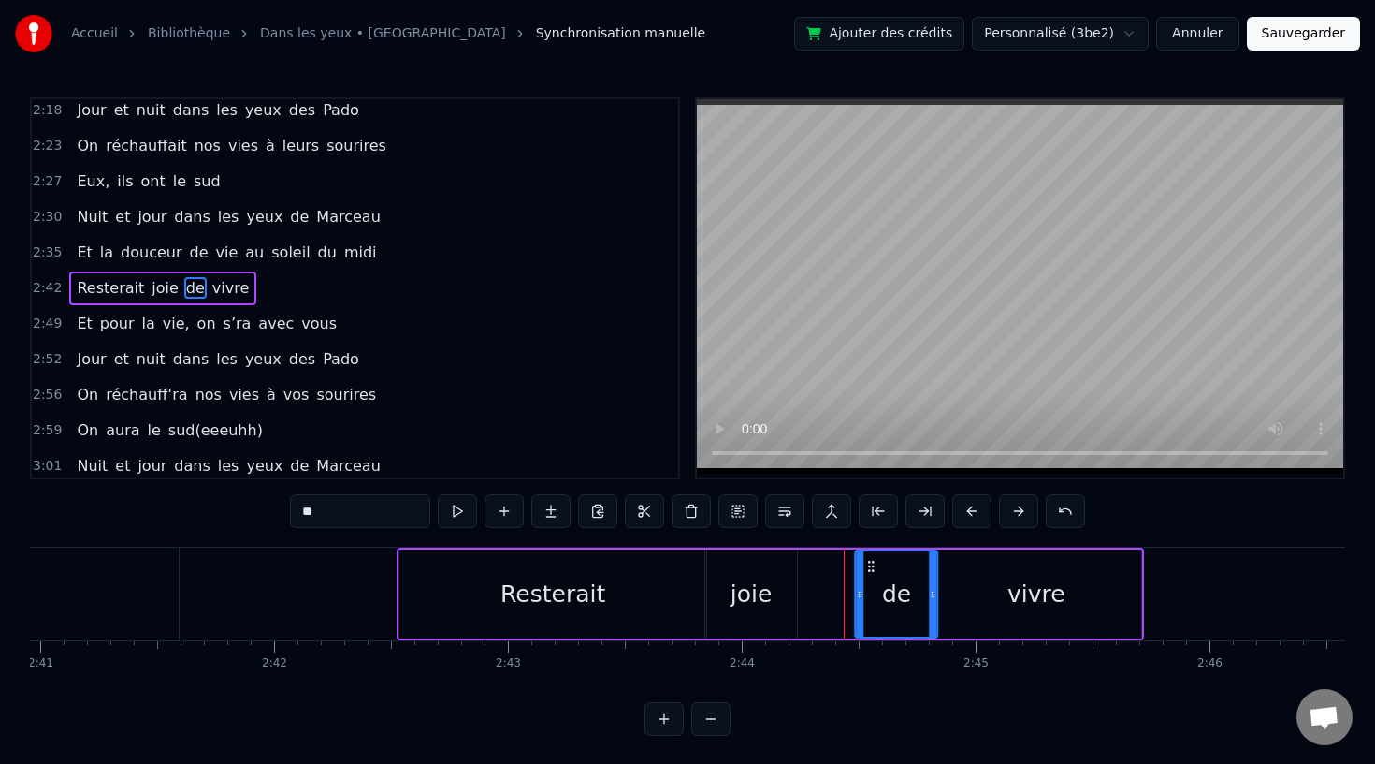
drag, startPoint x: 824, startPoint y: 563, endPoint x: 866, endPoint y: 563, distance: 42.1
click at [866, 563] on icon at bounding box center [872, 566] width 15 height 15
click at [752, 577] on div "joie" at bounding box center [752, 594] width 42 height 36
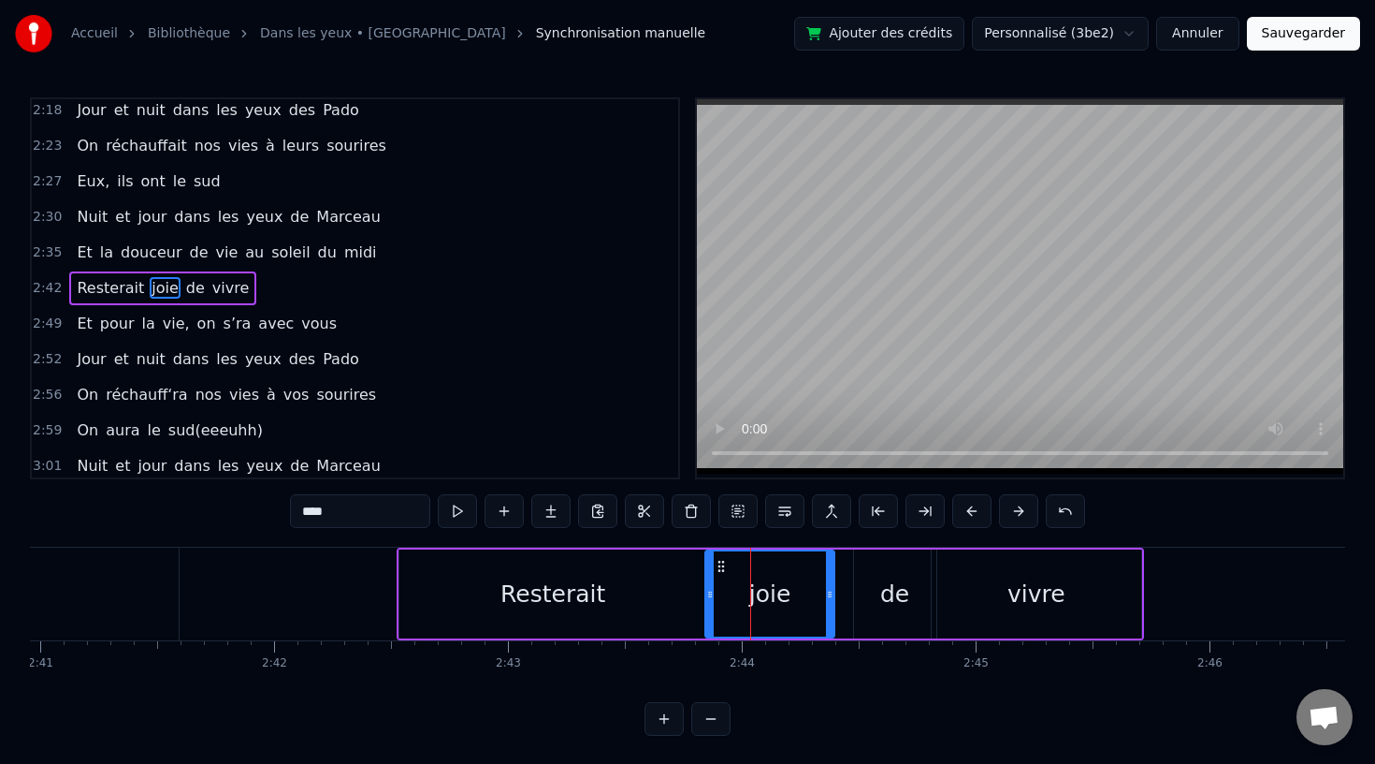
drag, startPoint x: 795, startPoint y: 598, endPoint x: 833, endPoint y: 599, distance: 37.4
click at [833, 599] on icon at bounding box center [829, 594] width 7 height 15
click at [892, 600] on div "de" at bounding box center [894, 594] width 29 height 36
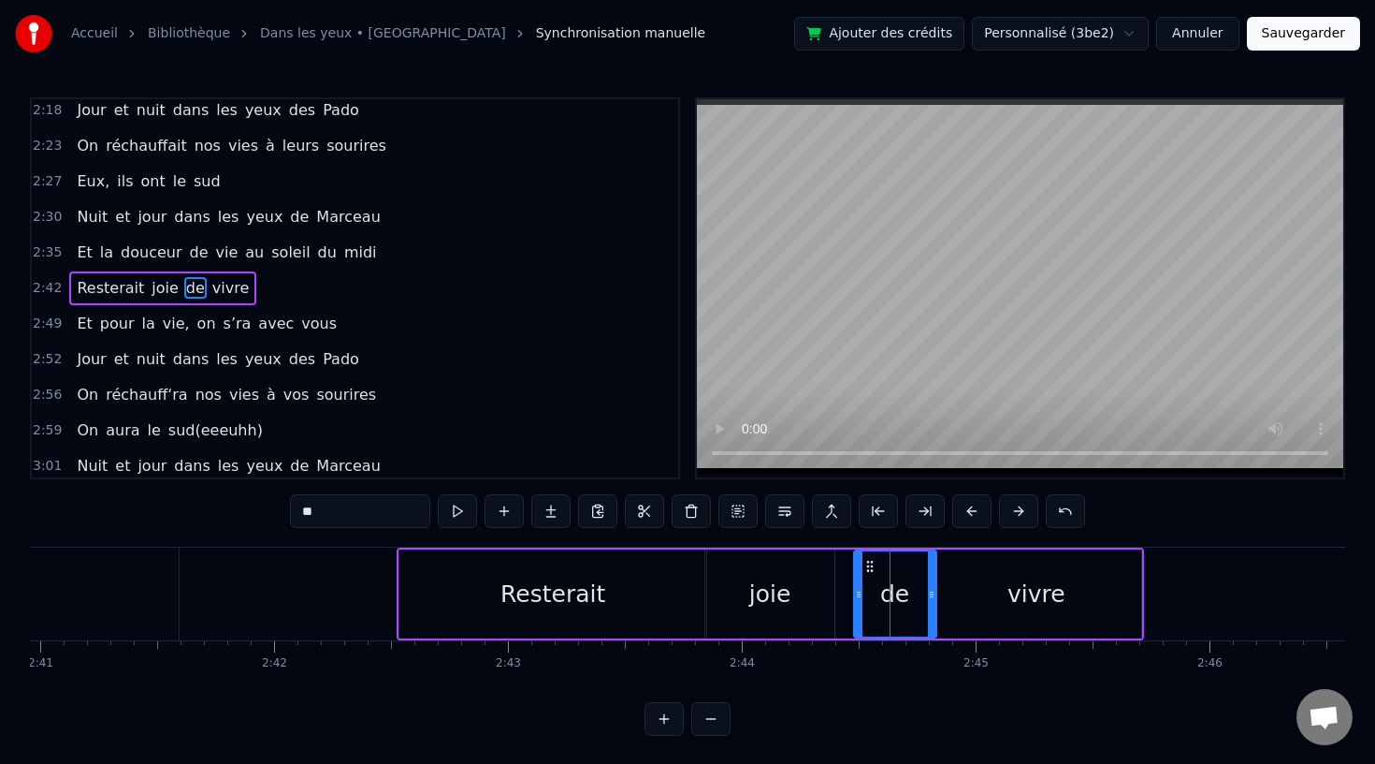
drag, startPoint x: 793, startPoint y: 589, endPoint x: 806, endPoint y: 589, distance: 13.1
click at [806, 589] on div "joie" at bounding box center [770, 593] width 129 height 89
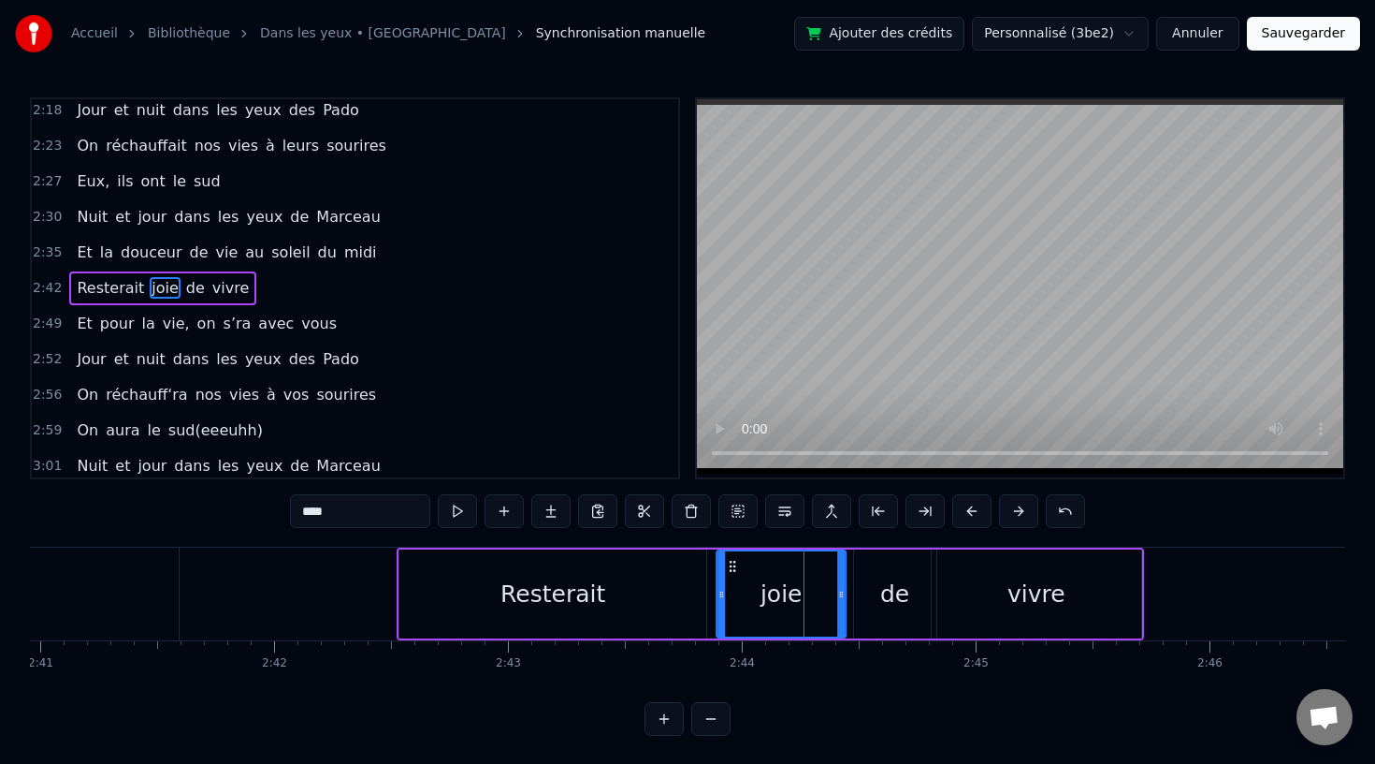
drag, startPoint x: 721, startPoint y: 564, endPoint x: 733, endPoint y: 566, distance: 11.4
click at [733, 565] on icon at bounding box center [732, 566] width 15 height 15
click at [1021, 591] on div "vivre" at bounding box center [1037, 594] width 58 height 36
type input "*****"
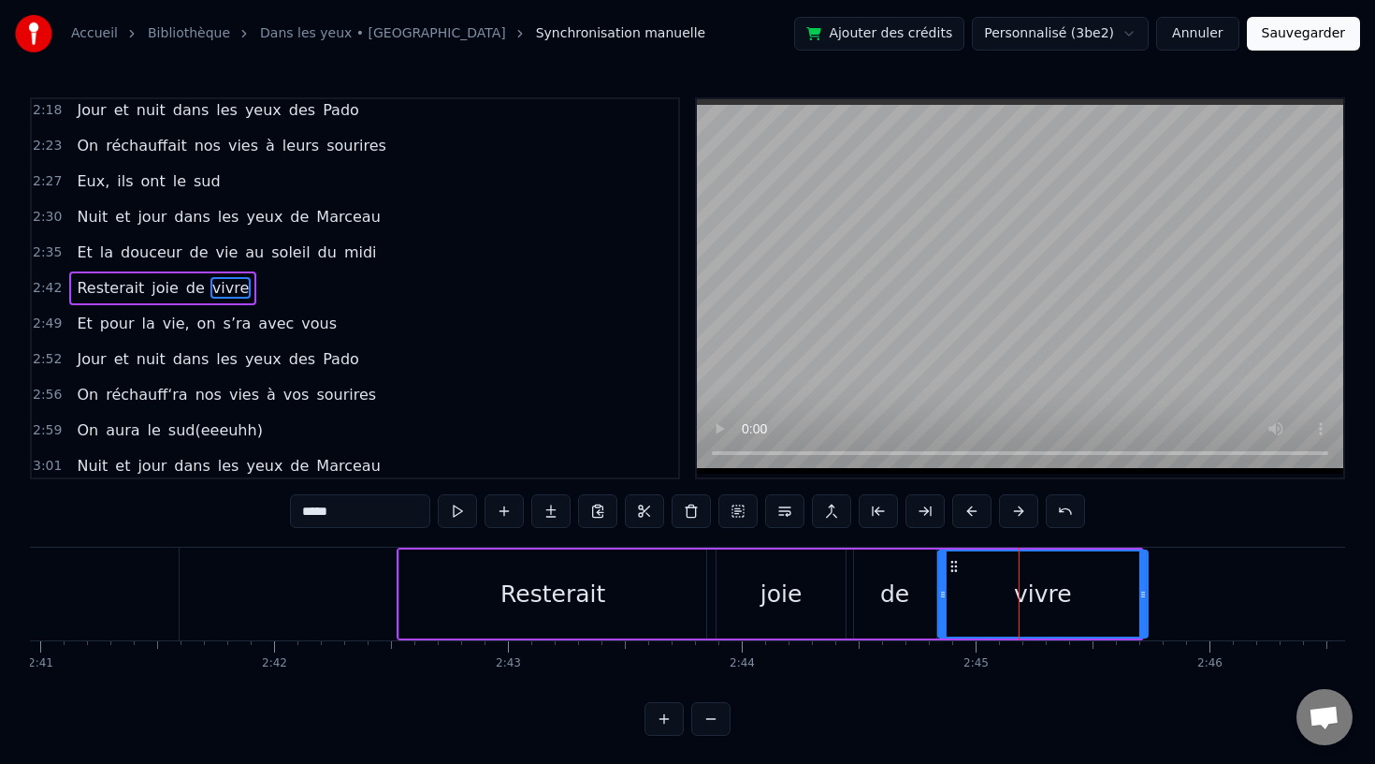
click at [953, 564] on icon at bounding box center [954, 566] width 15 height 15
drag, startPoint x: 1143, startPoint y: 592, endPoint x: 1189, endPoint y: 592, distance: 45.8
click at [1189, 592] on icon at bounding box center [1189, 594] width 7 height 15
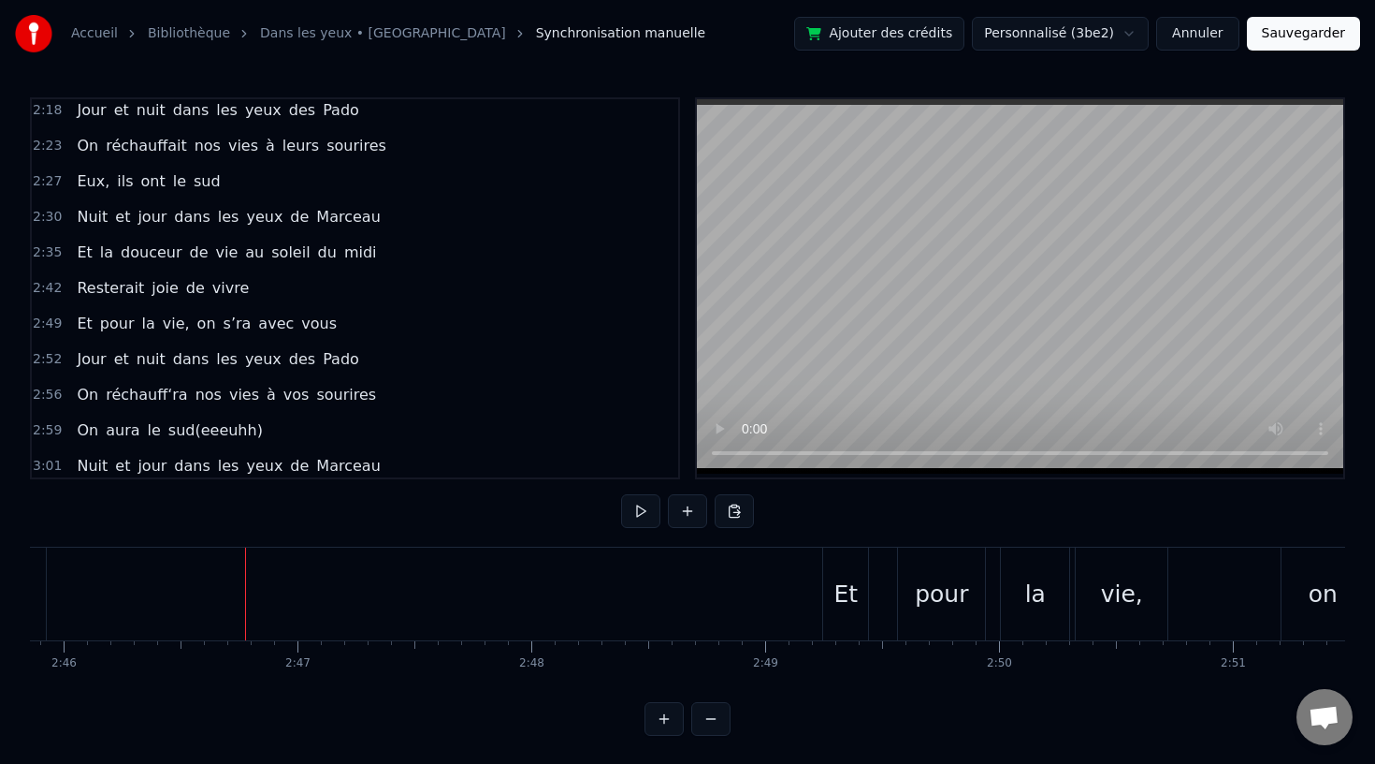
scroll to position [0, 38818]
click at [821, 602] on div "Et" at bounding box center [825, 594] width 24 height 36
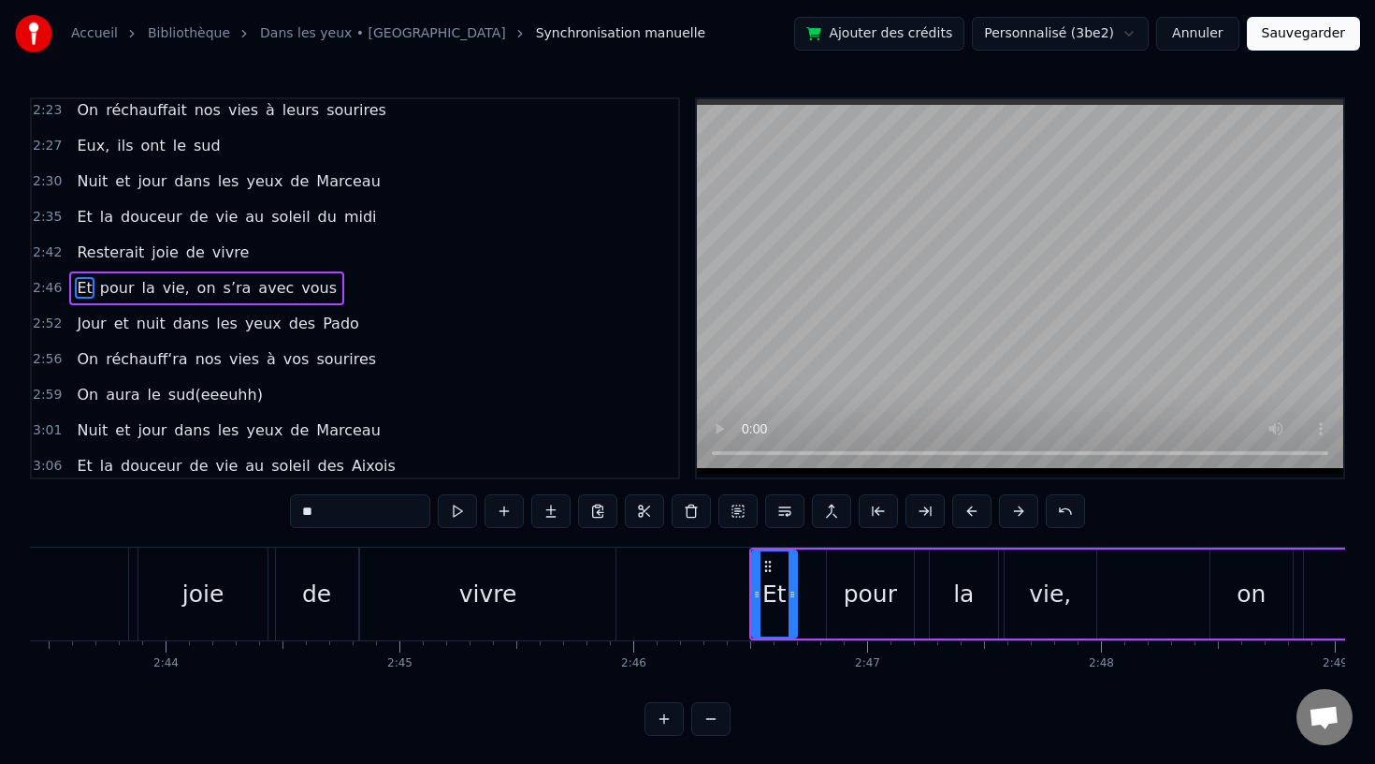
scroll to position [0, 38212]
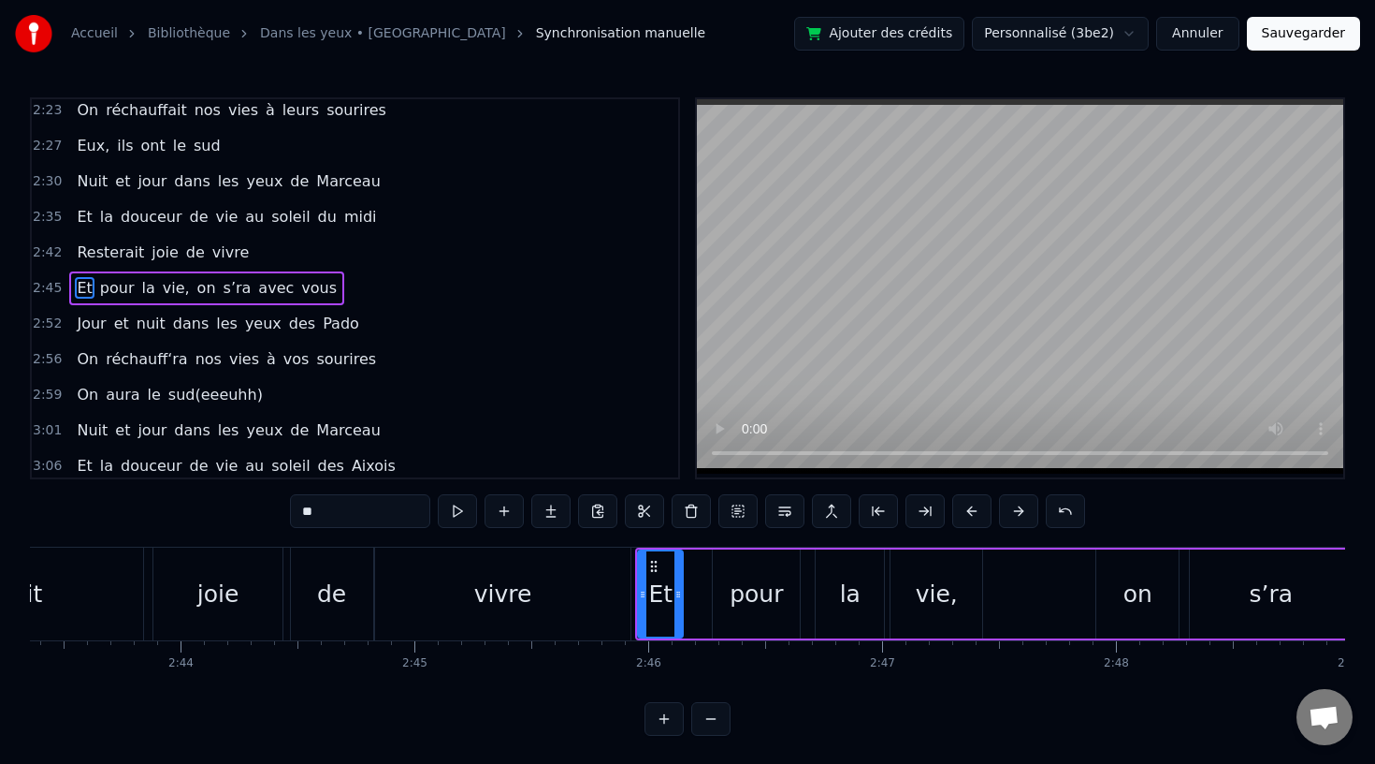
click at [436, 599] on div "vivre" at bounding box center [502, 593] width 255 height 93
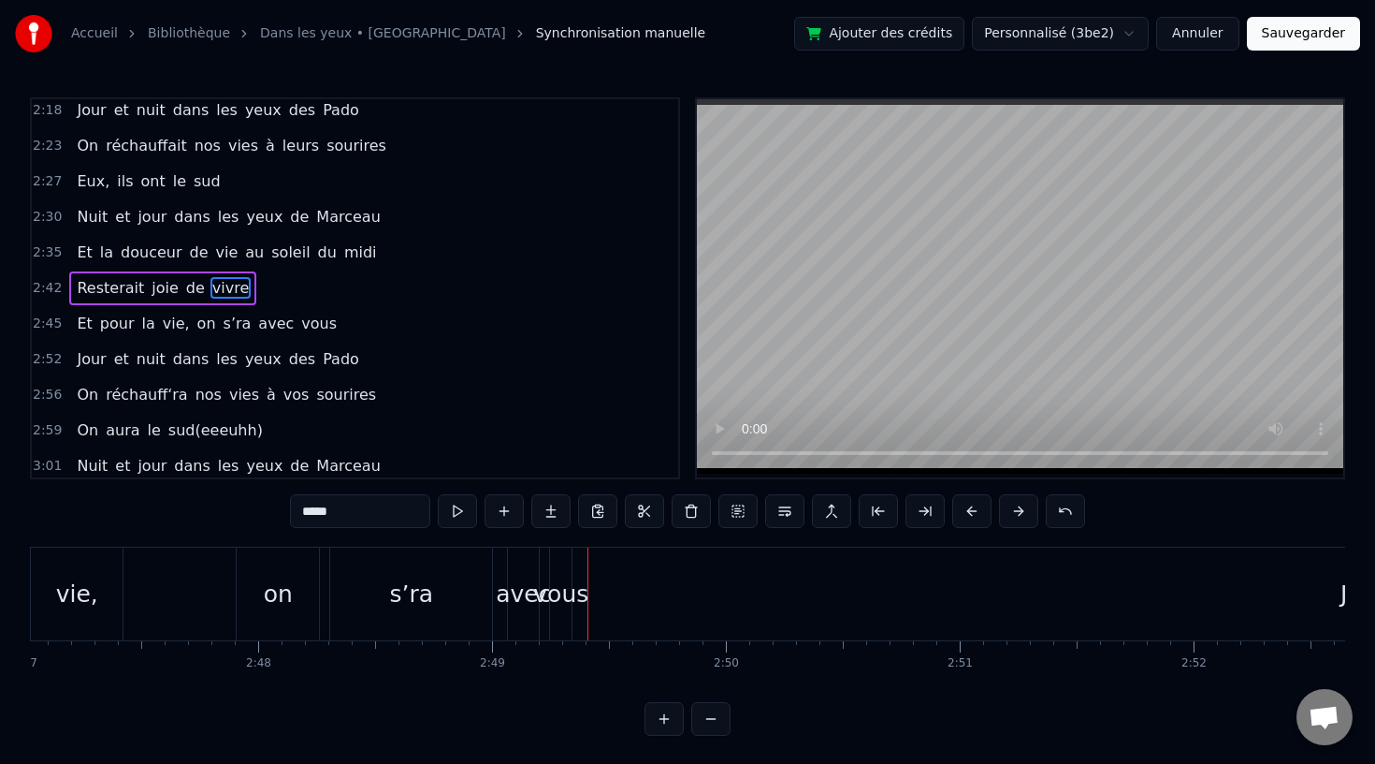
scroll to position [0, 39036]
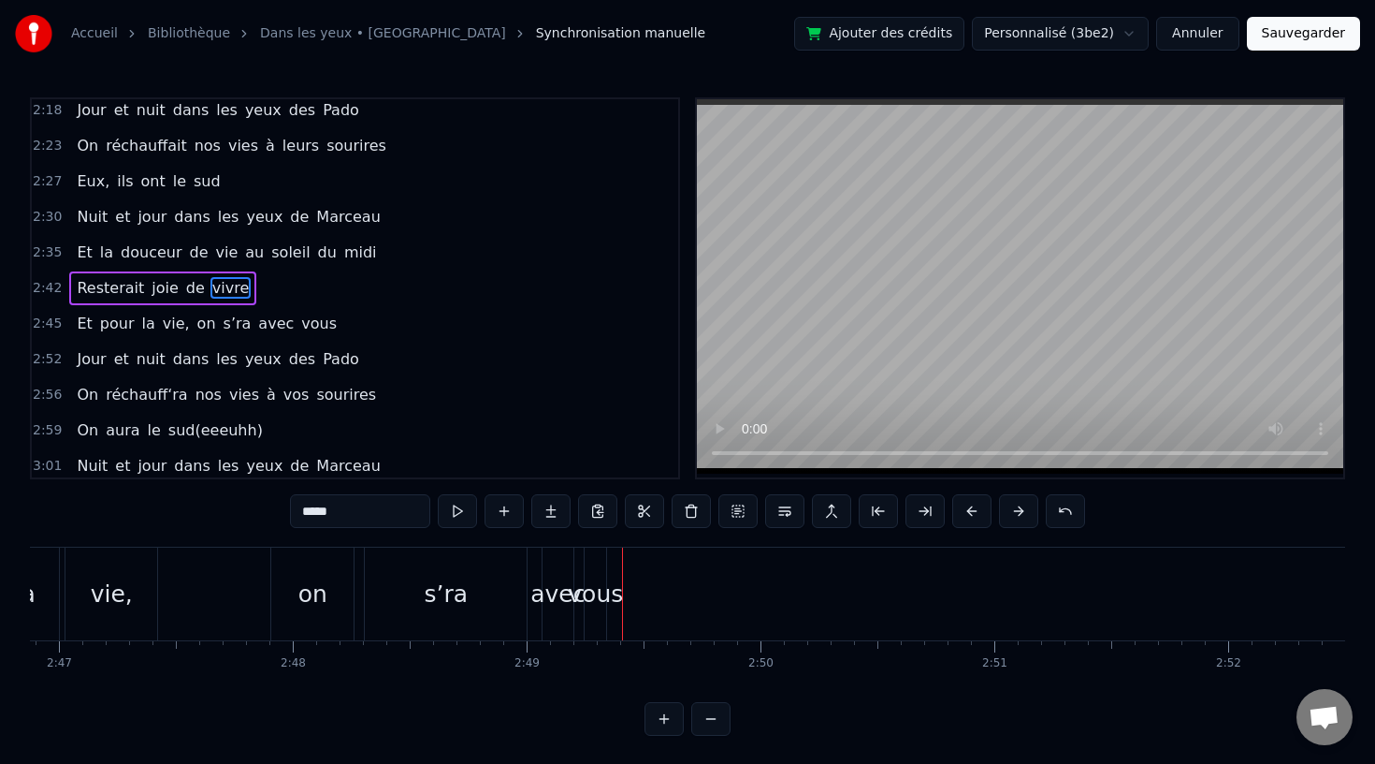
click at [592, 600] on div "vous" at bounding box center [595, 594] width 55 height 36
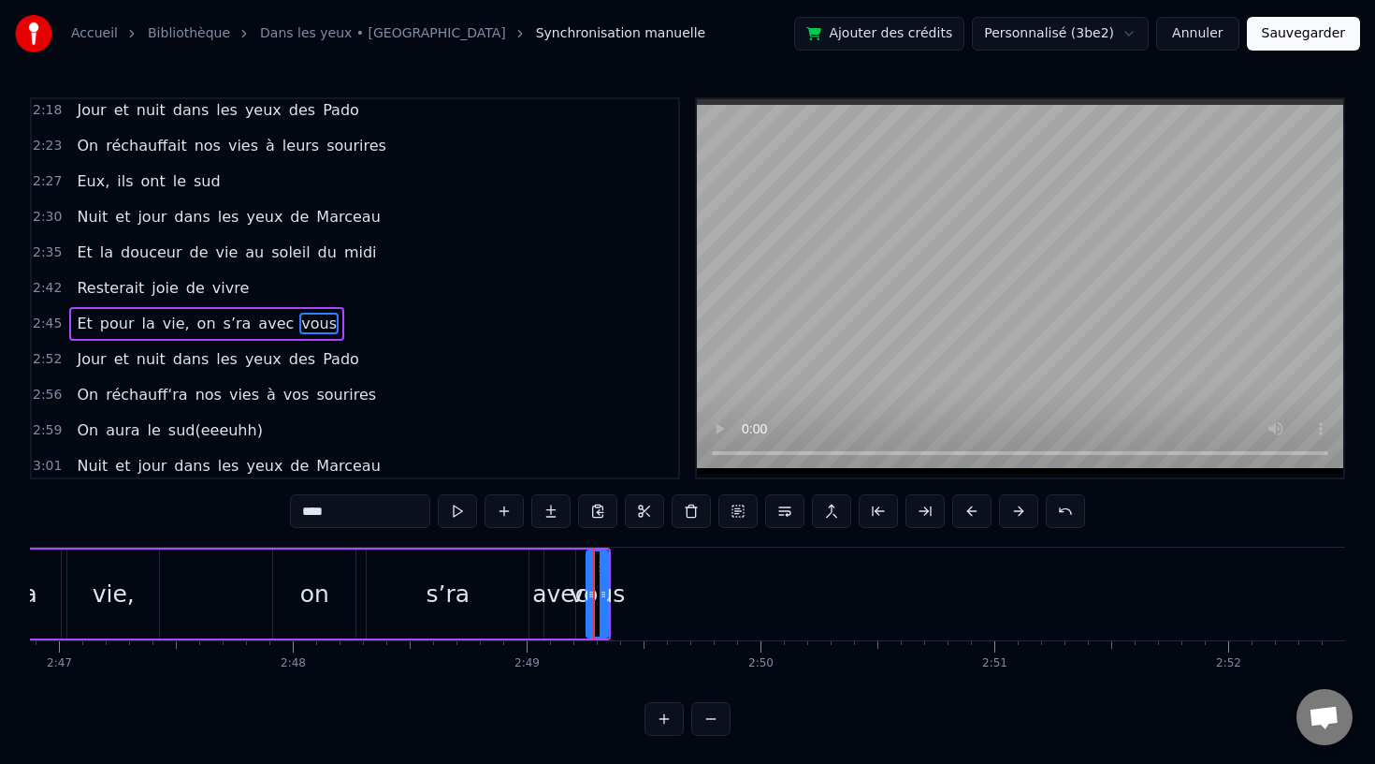
scroll to position [1038, 0]
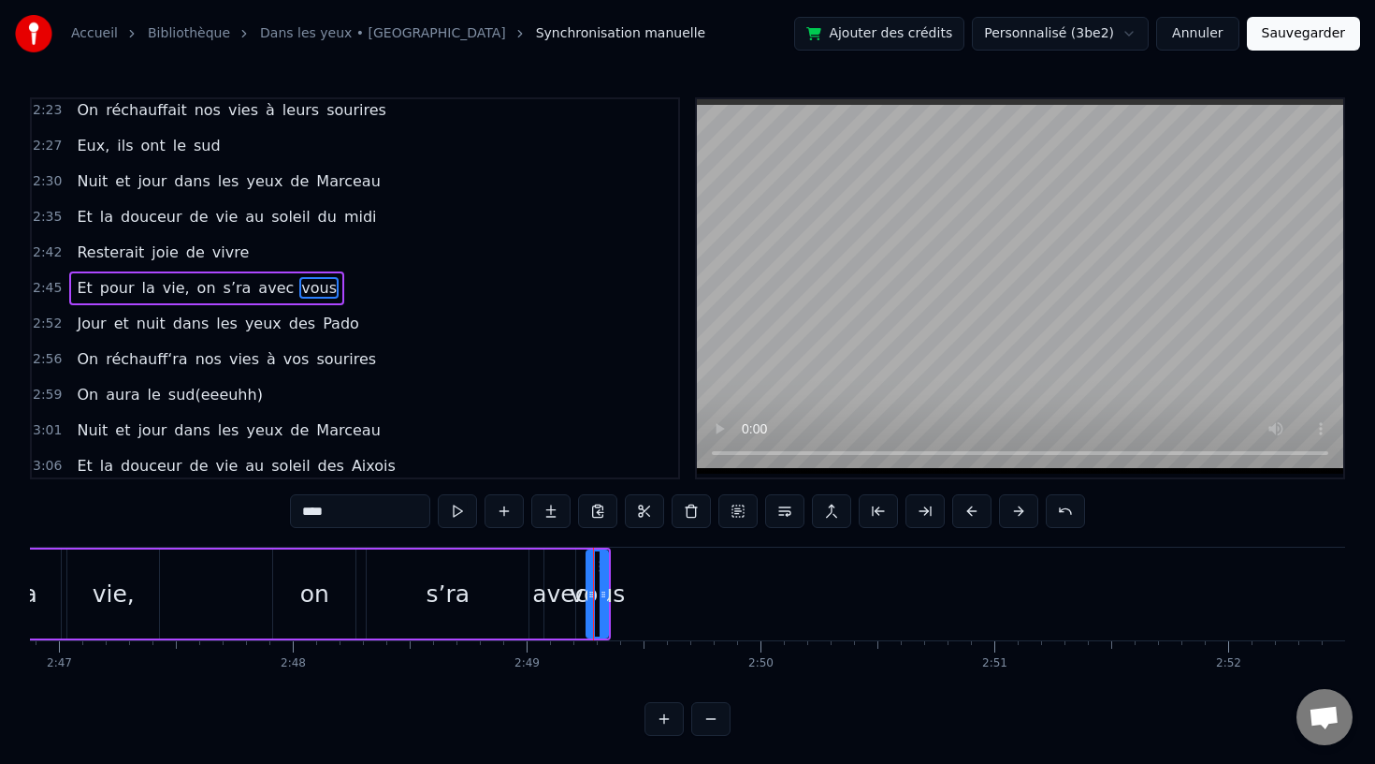
click at [614, 589] on div "vous" at bounding box center [597, 594] width 55 height 36
click at [608, 595] on div "vous" at bounding box center [597, 594] width 55 height 36
drag, startPoint x: 603, startPoint y: 594, endPoint x: 632, endPoint y: 594, distance: 29.0
click at [632, 594] on icon at bounding box center [627, 594] width 7 height 15
click at [469, 602] on div "s’ra" at bounding box center [448, 593] width 162 height 89
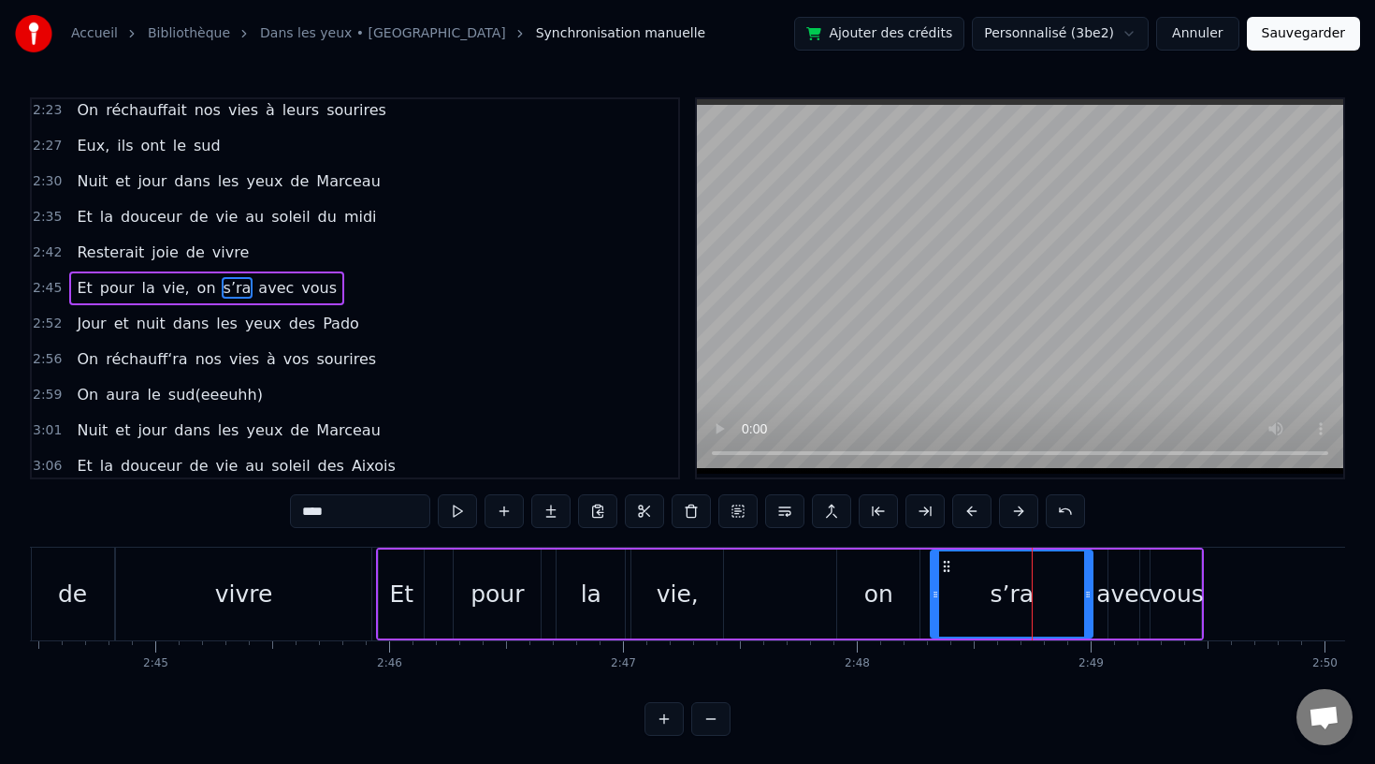
scroll to position [0, 38449]
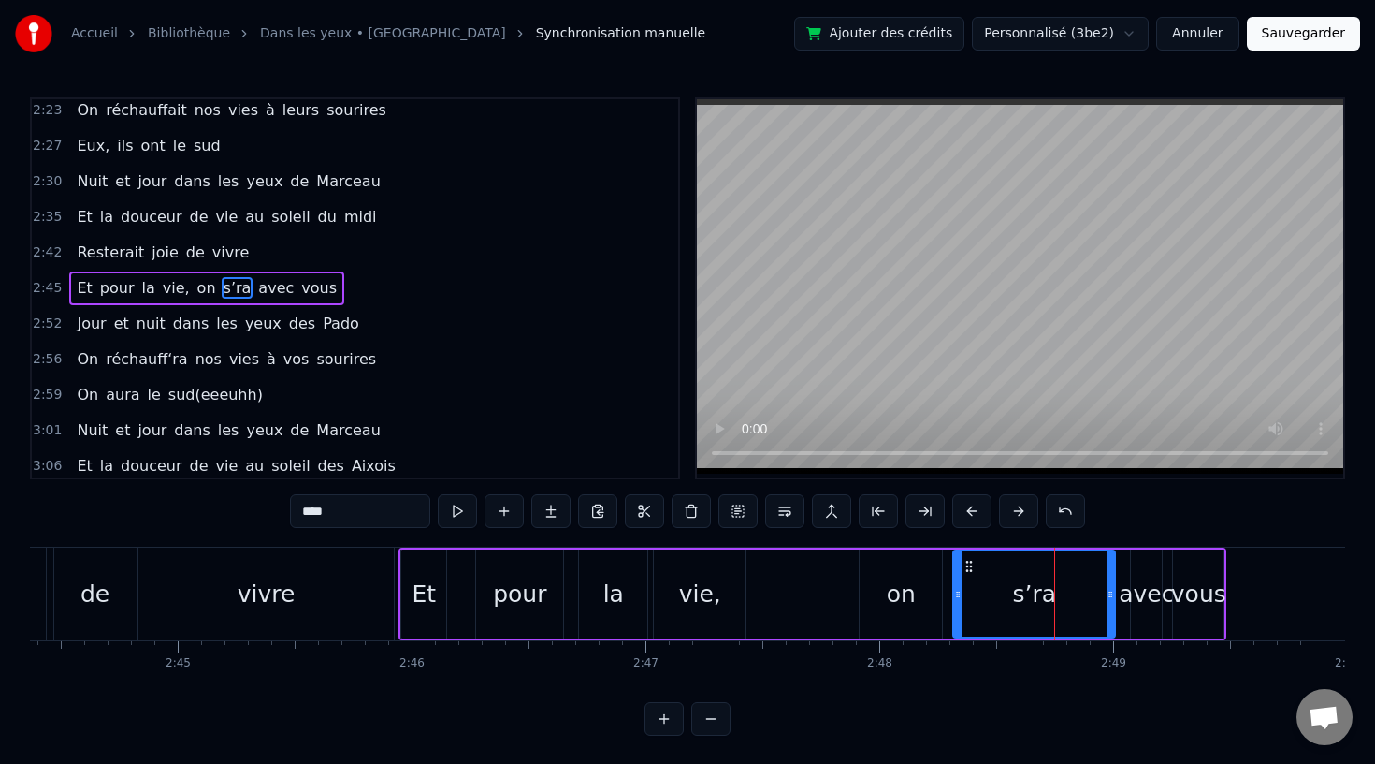
click at [387, 594] on div "vivre" at bounding box center [265, 593] width 255 height 93
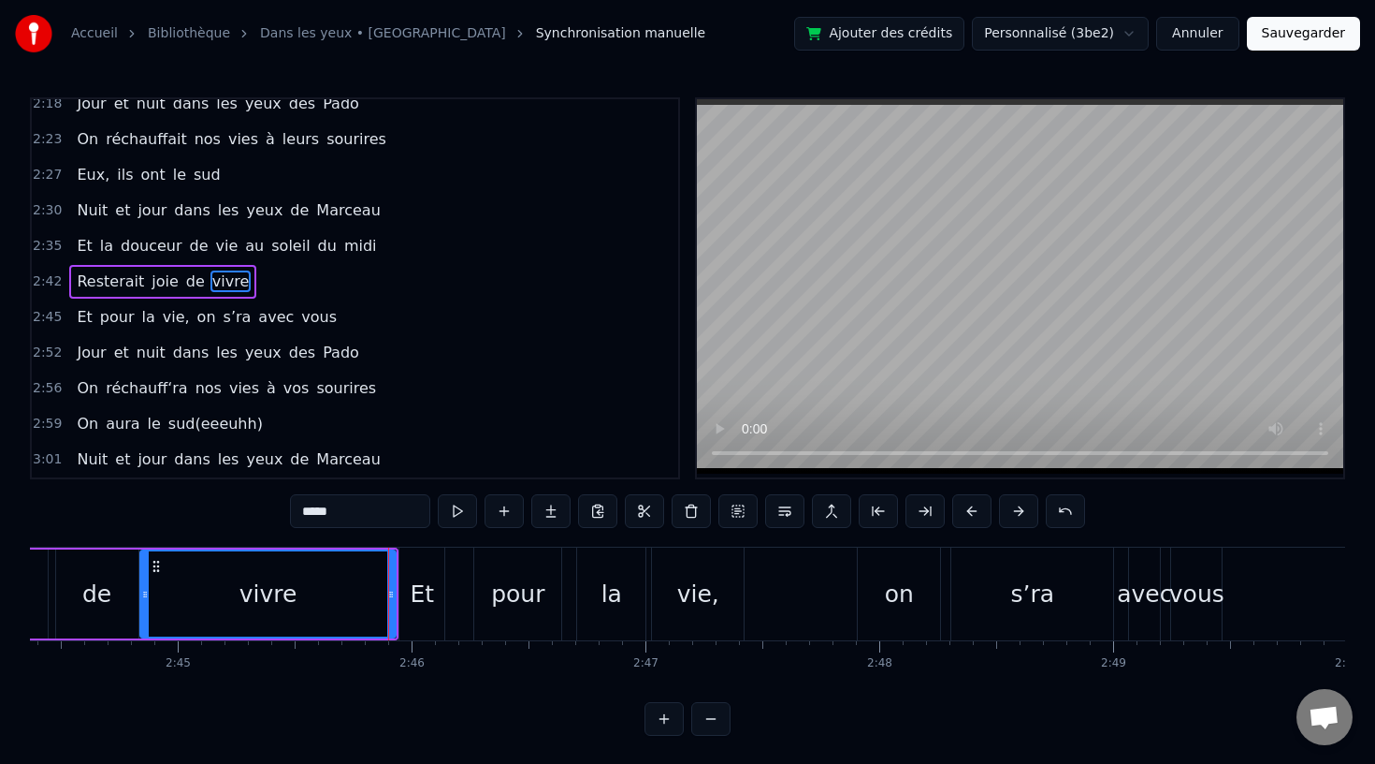
scroll to position [1002, 0]
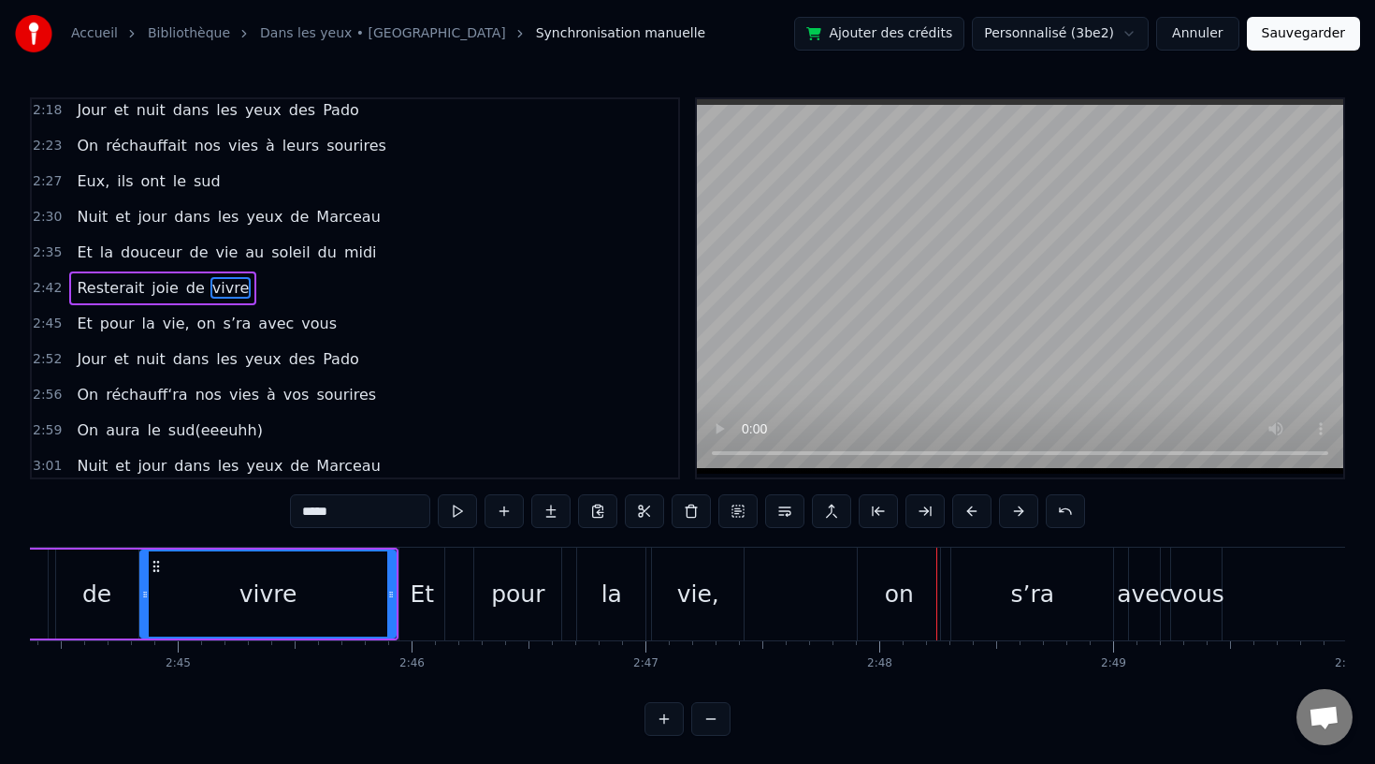
click at [913, 578] on div "on" at bounding box center [899, 593] width 82 height 93
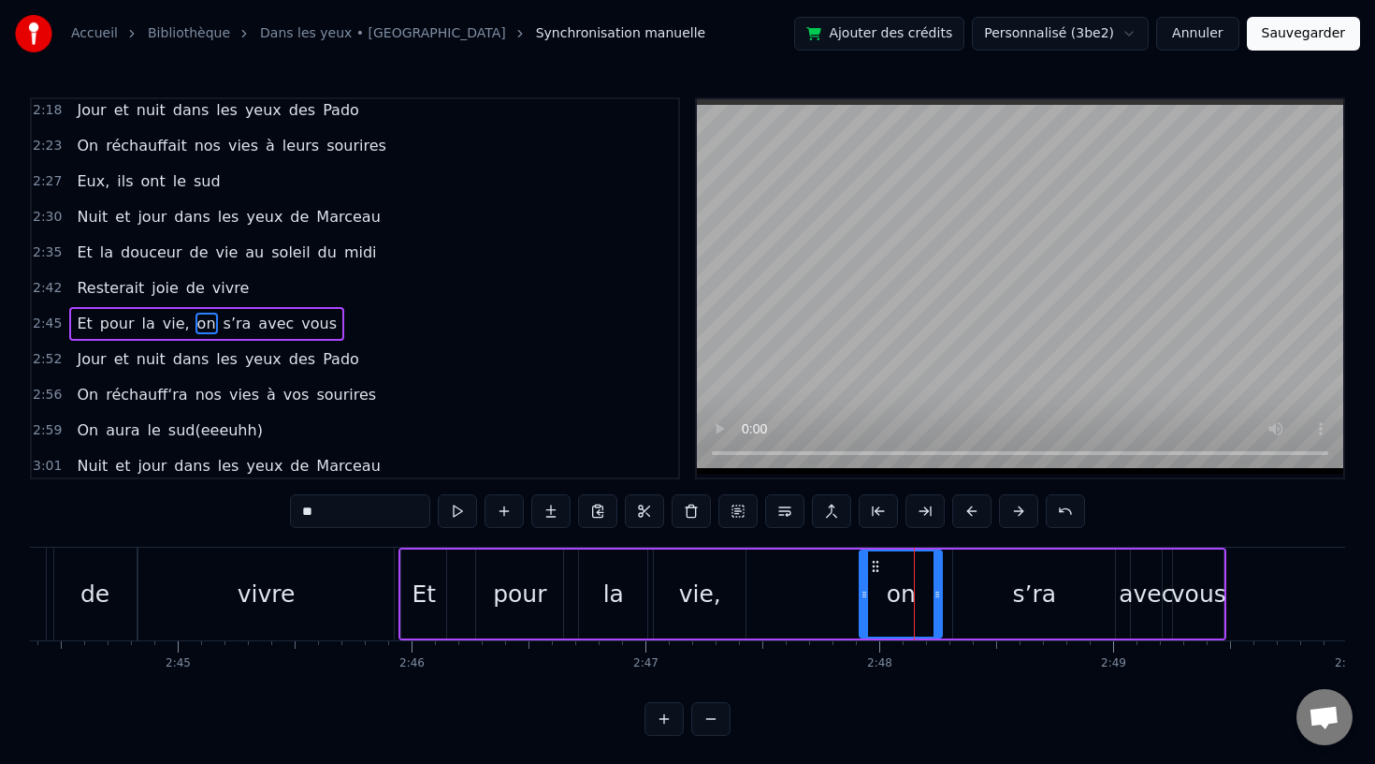
scroll to position [1038, 0]
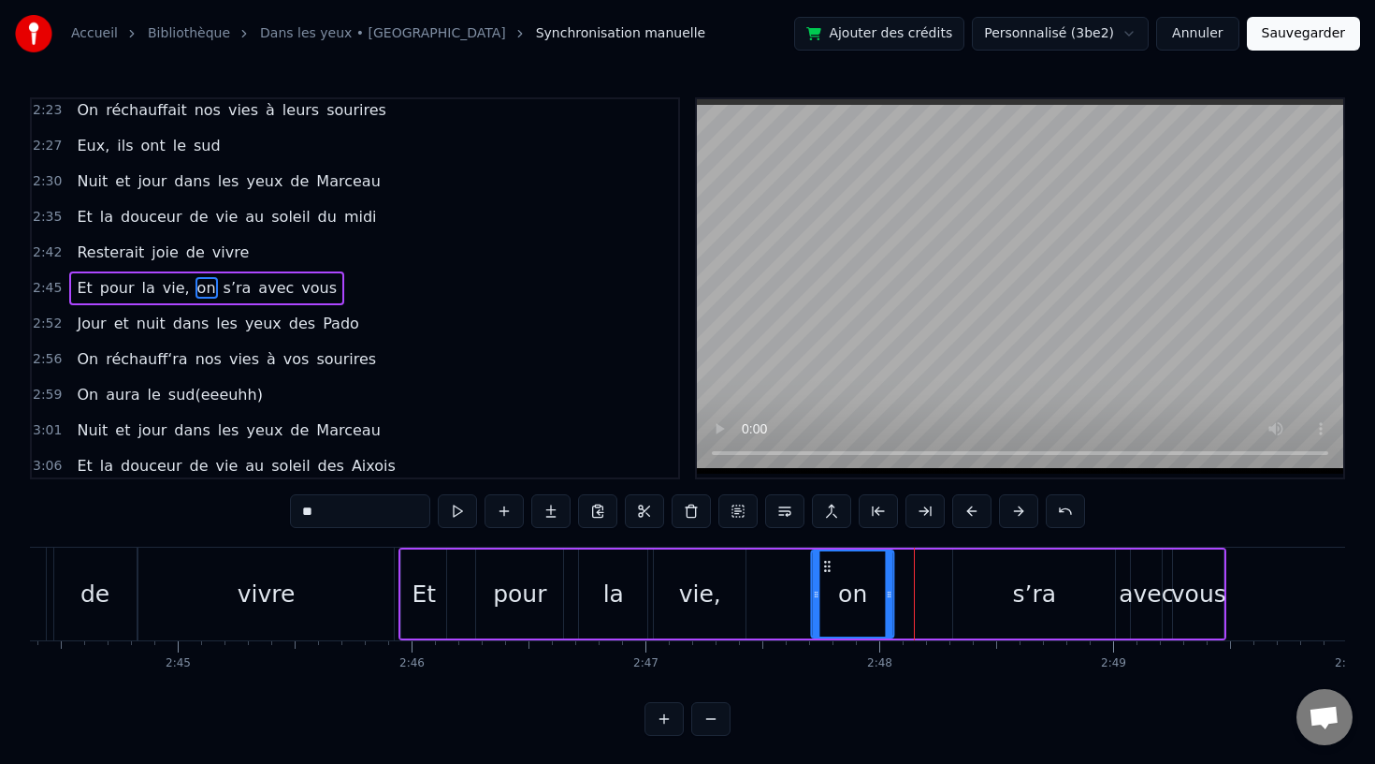
drag, startPoint x: 876, startPoint y: 565, endPoint x: 828, endPoint y: 568, distance: 47.8
click at [828, 568] on icon at bounding box center [828, 566] width 15 height 15
click at [1010, 592] on div "s’ra" at bounding box center [1034, 593] width 162 height 89
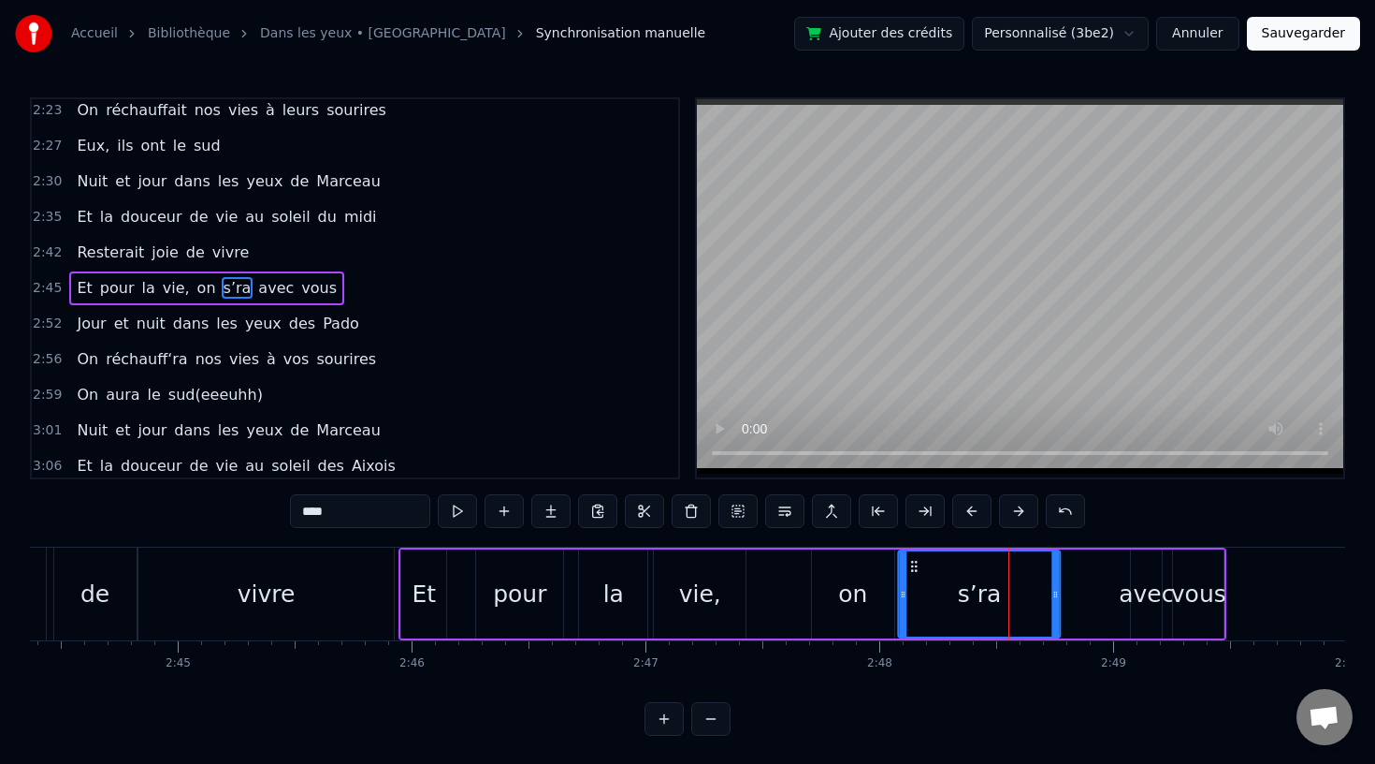
drag, startPoint x: 969, startPoint y: 566, endPoint x: 915, endPoint y: 569, distance: 54.3
click at [915, 569] on icon at bounding box center [915, 566] width 15 height 15
click at [1148, 585] on div "avec" at bounding box center [1146, 594] width 55 height 36
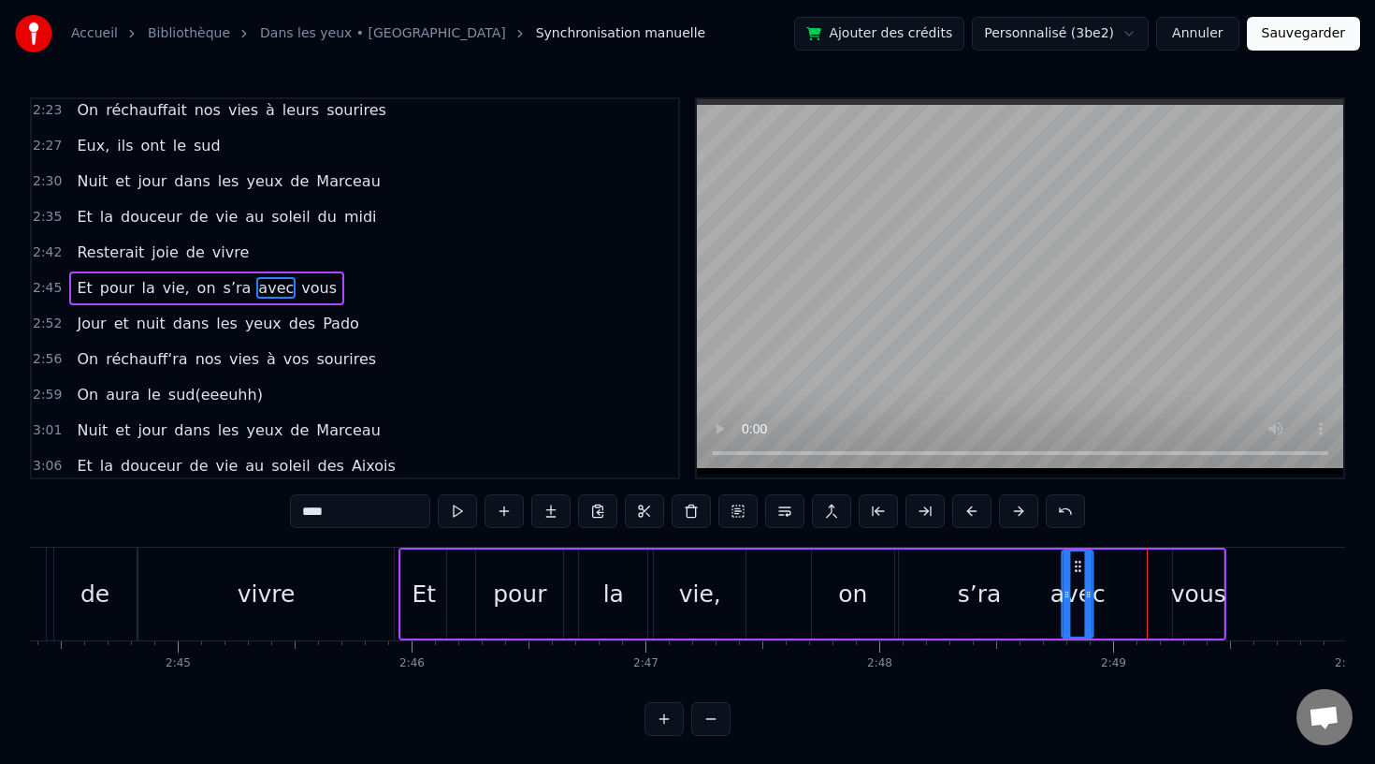
drag, startPoint x: 1141, startPoint y: 560, endPoint x: 1072, endPoint y: 566, distance: 68.6
click at [1072, 566] on icon at bounding box center [1078, 566] width 15 height 15
click at [1179, 573] on div "vous" at bounding box center [1198, 593] width 51 height 89
type input "****"
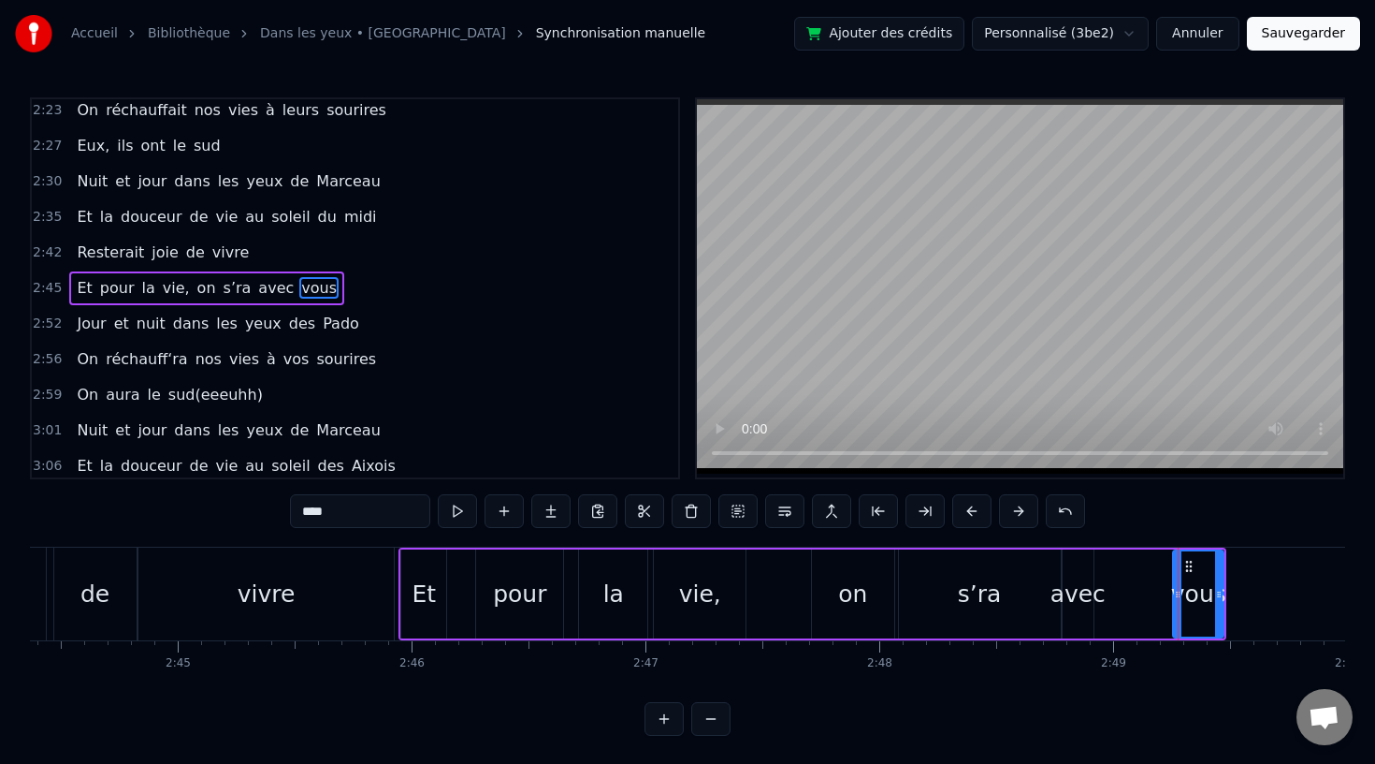
drag, startPoint x: 1190, startPoint y: 557, endPoint x: 1113, endPoint y: 558, distance: 76.7
click at [1113, 558] on div "Et pour la vie, on s’ra avec vous" at bounding box center [813, 593] width 828 height 93
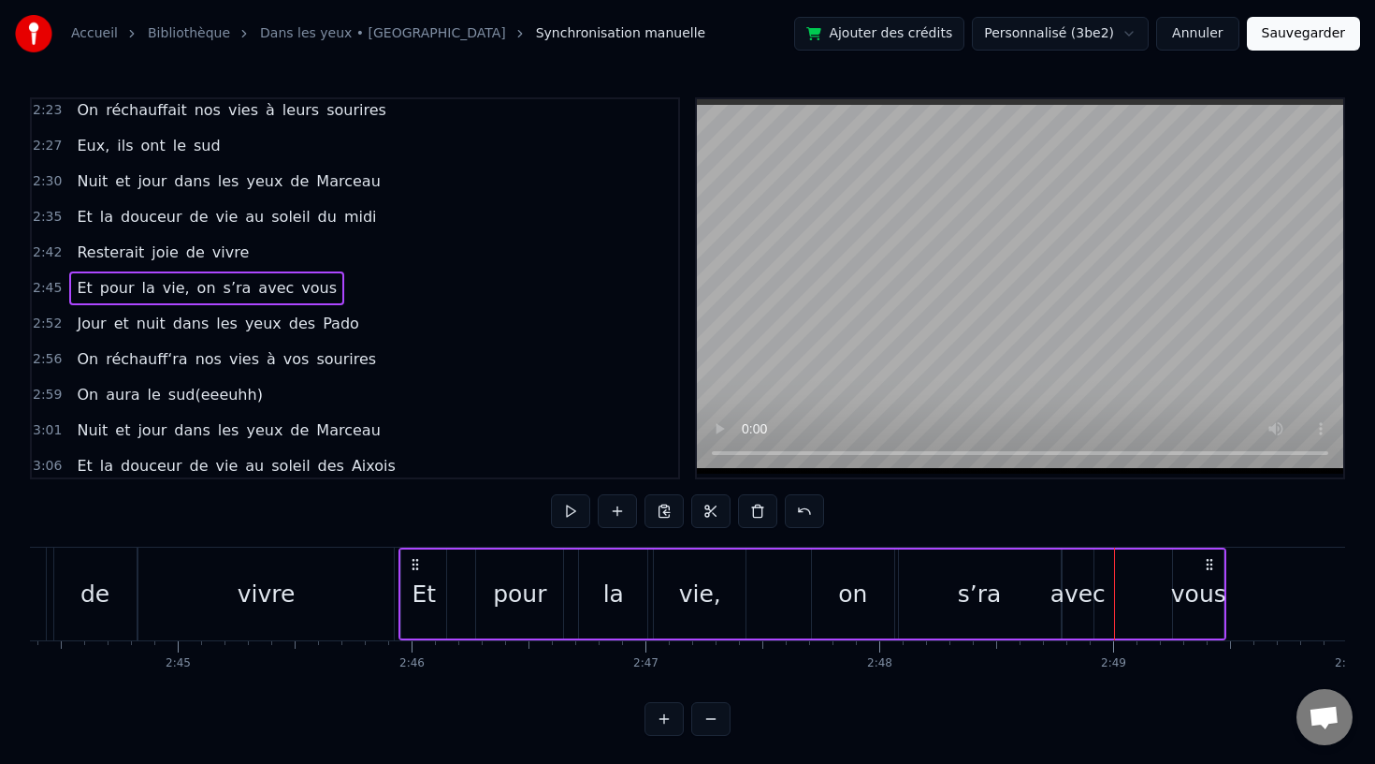
click at [1208, 560] on circle at bounding box center [1208, 560] width 1 height 1
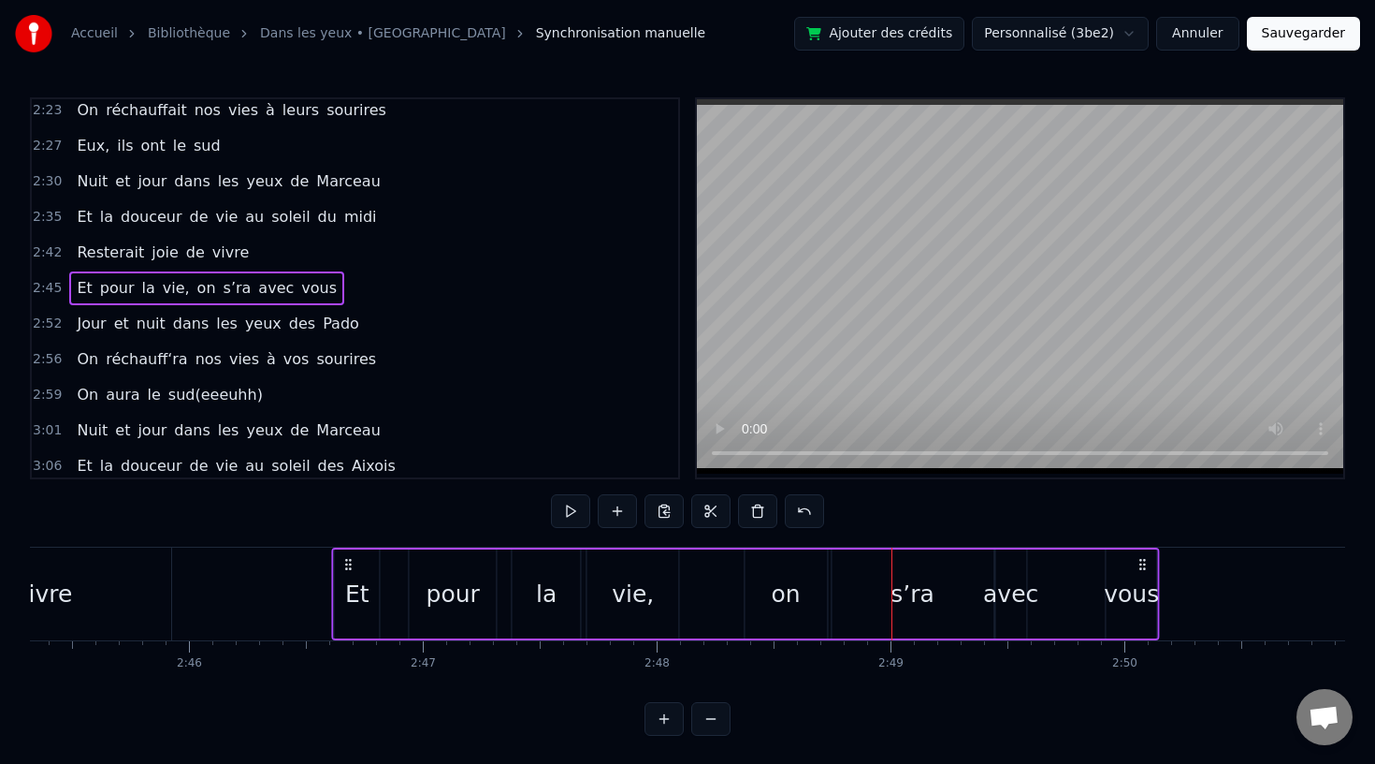
drag, startPoint x: 1211, startPoint y: 563, endPoint x: 1153, endPoint y: 569, distance: 58.3
click at [1151, 569] on icon at bounding box center [1143, 564] width 15 height 15
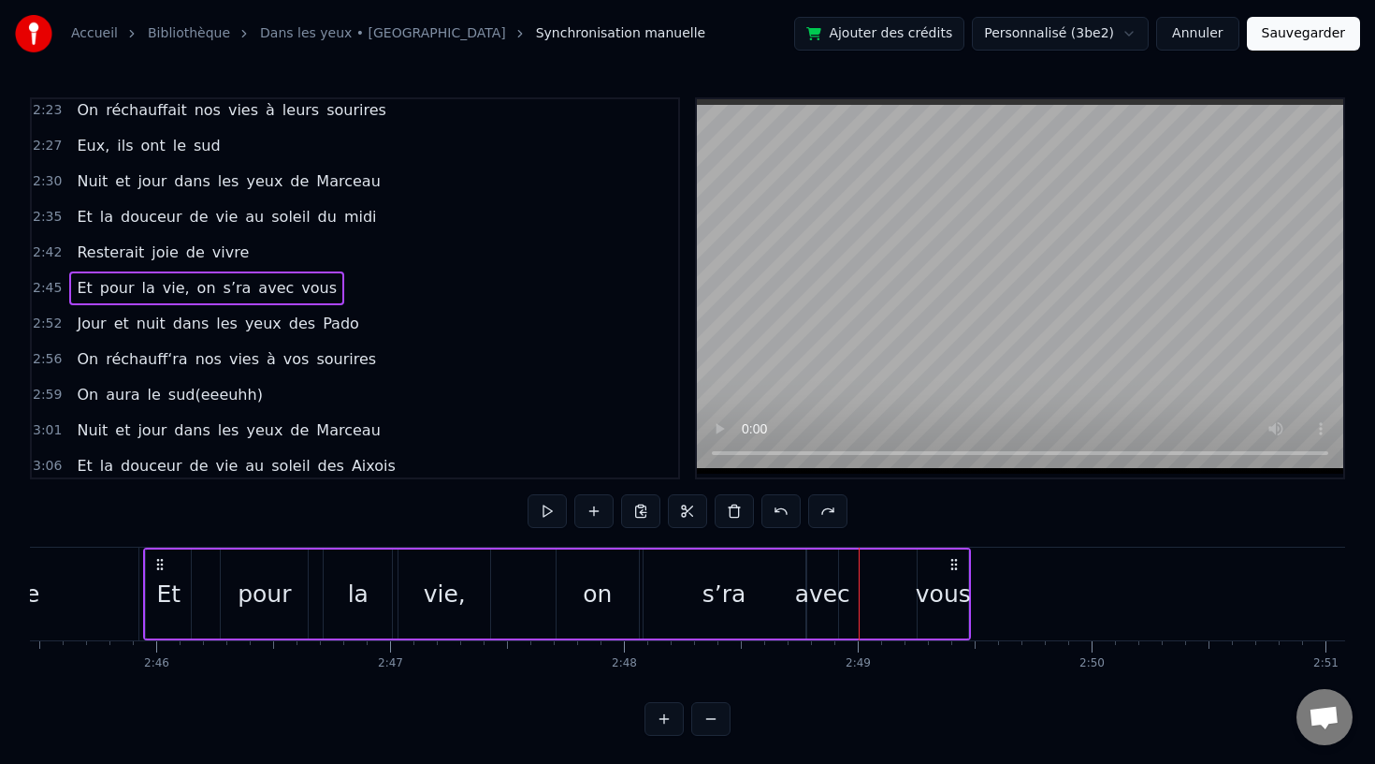
click at [947, 561] on icon at bounding box center [954, 564] width 15 height 15
click at [961, 561] on icon at bounding box center [954, 564] width 15 height 15
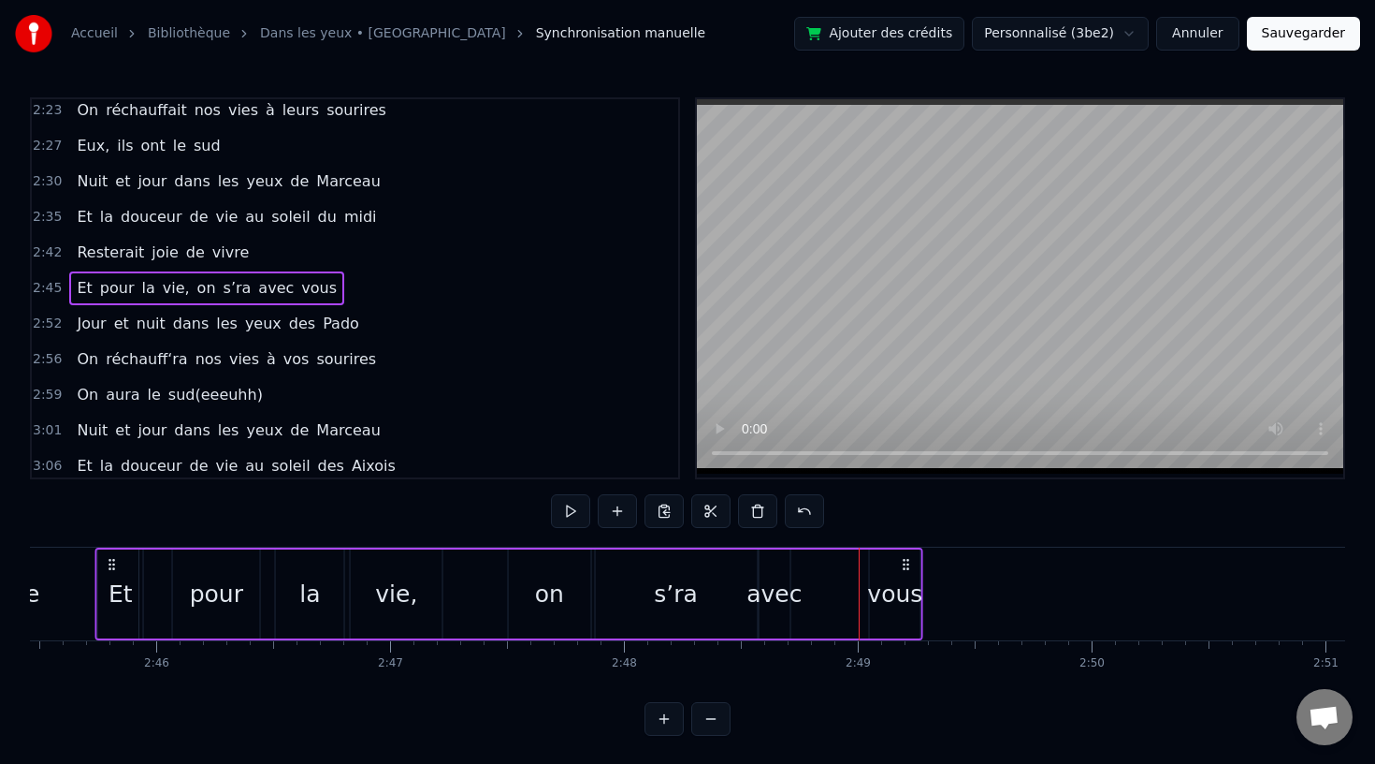
drag, startPoint x: 953, startPoint y: 567, endPoint x: 938, endPoint y: 579, distance: 20.0
click at [924, 579] on div "Et pour la vie, on s’ra avec vous" at bounding box center [509, 593] width 828 height 93
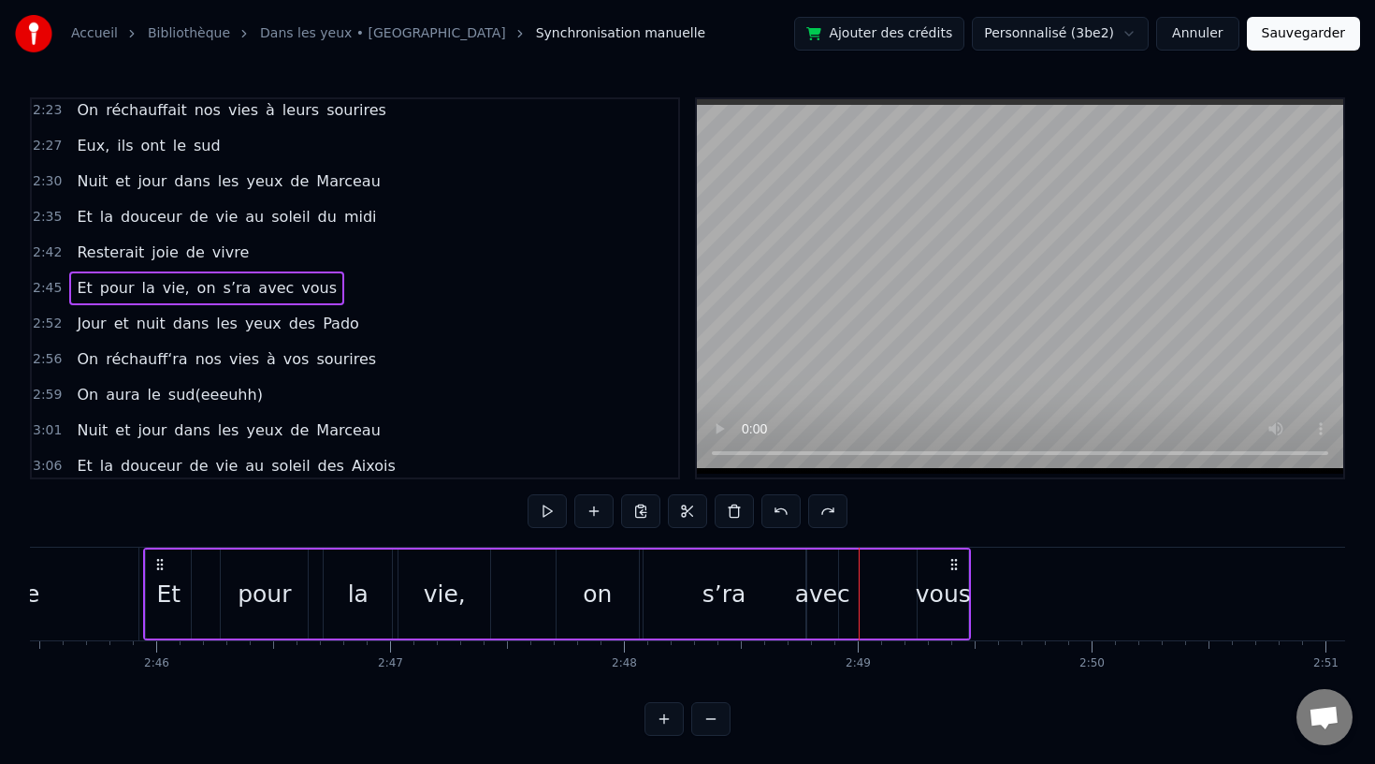
click at [956, 573] on div "vous" at bounding box center [943, 593] width 51 height 89
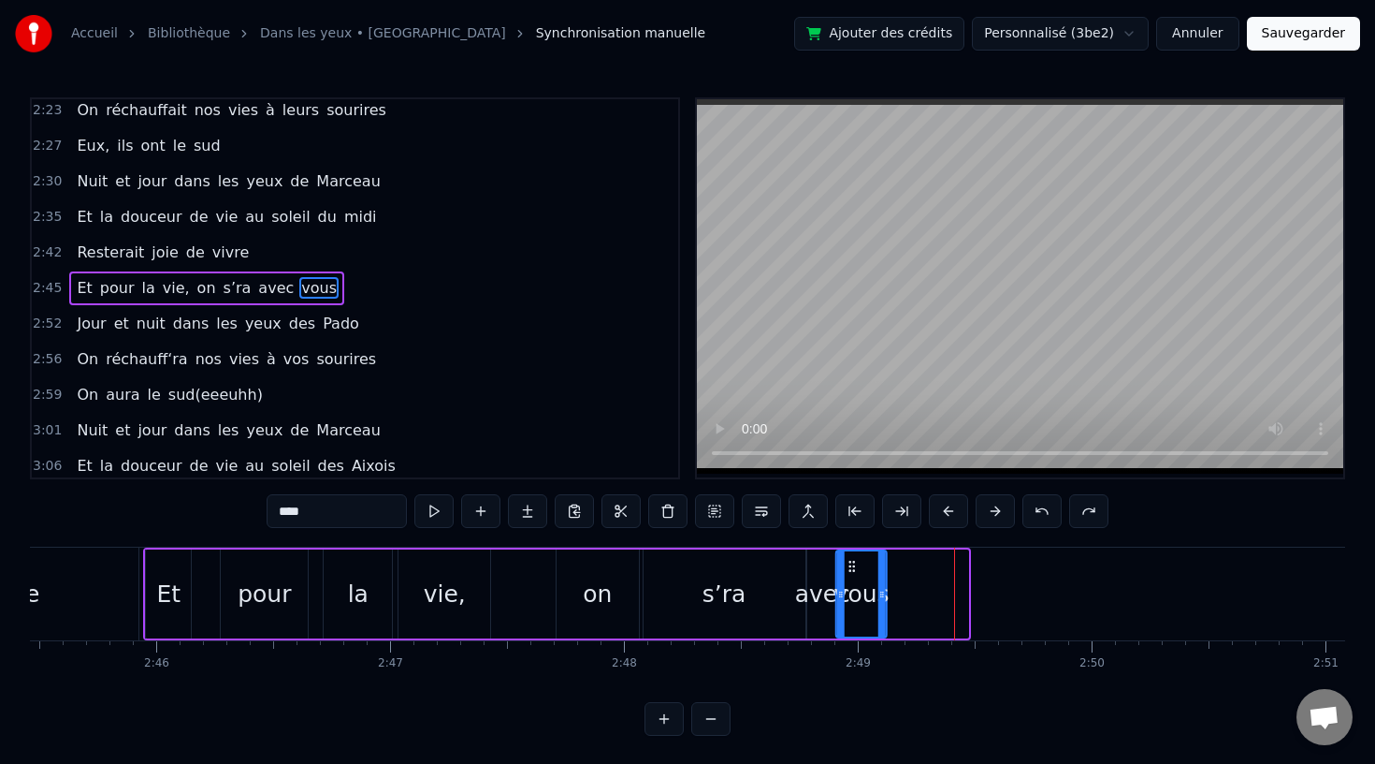
drag, startPoint x: 934, startPoint y: 566, endPoint x: 852, endPoint y: 572, distance: 81.6
click at [852, 572] on icon at bounding box center [852, 566] width 15 height 15
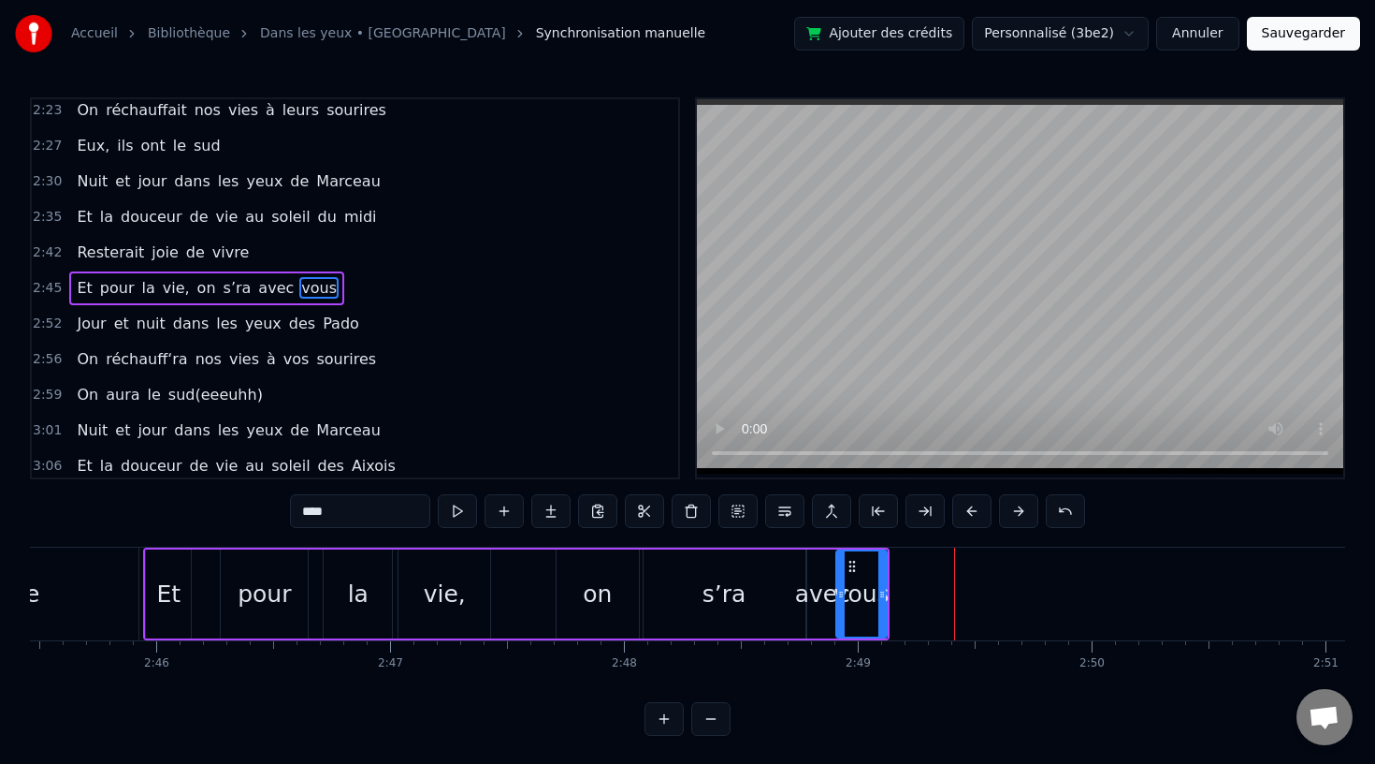
click at [113, 576] on div "vivre" at bounding box center [10, 593] width 255 height 93
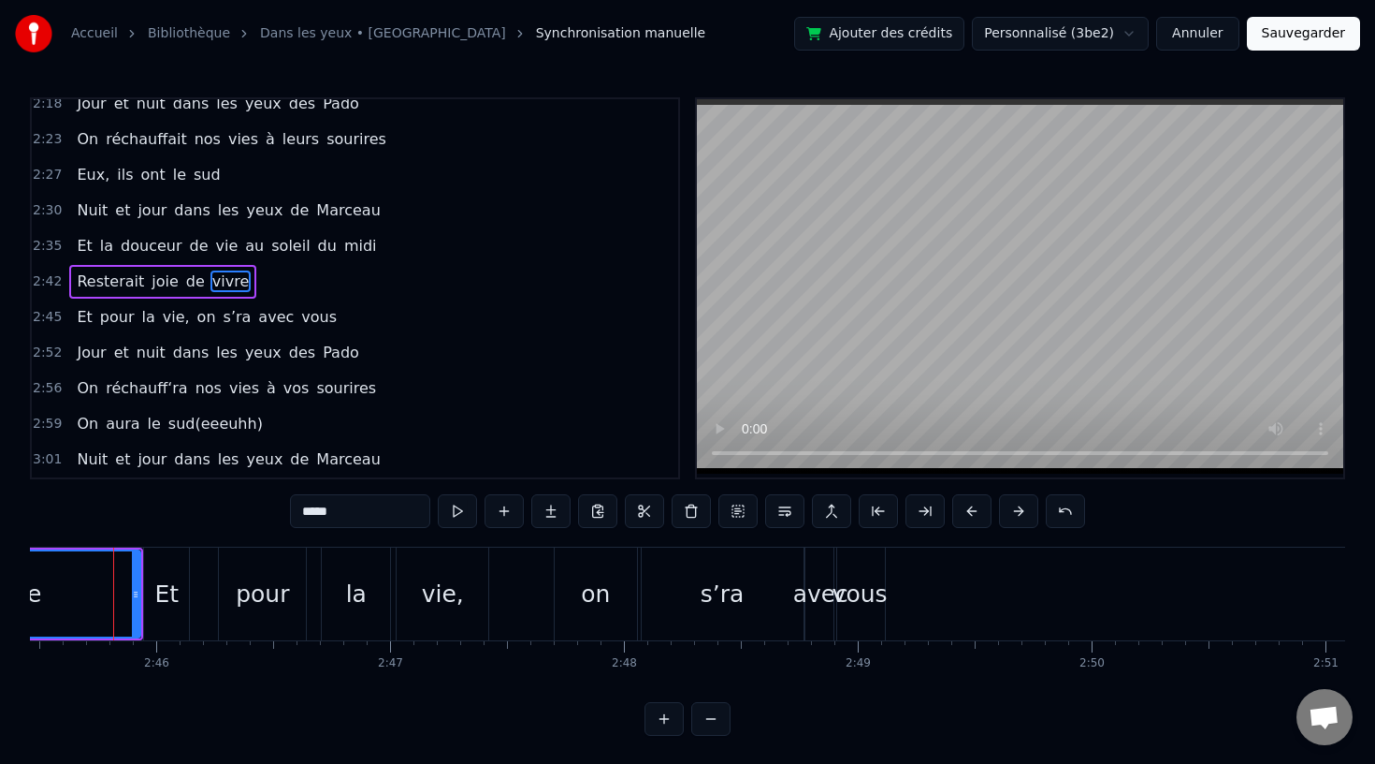
scroll to position [0, 38694]
click at [607, 587] on div "on" at bounding box center [605, 594] width 29 height 36
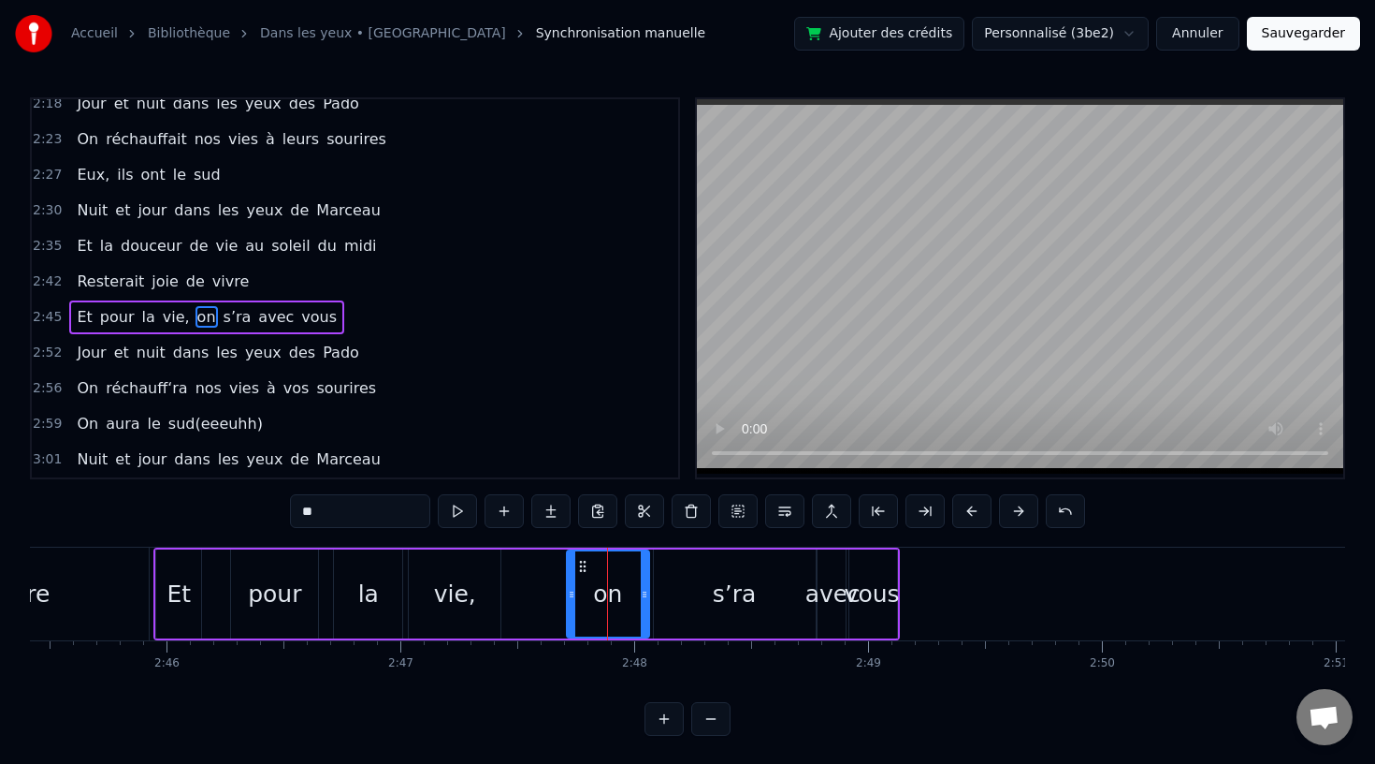
scroll to position [1038, 0]
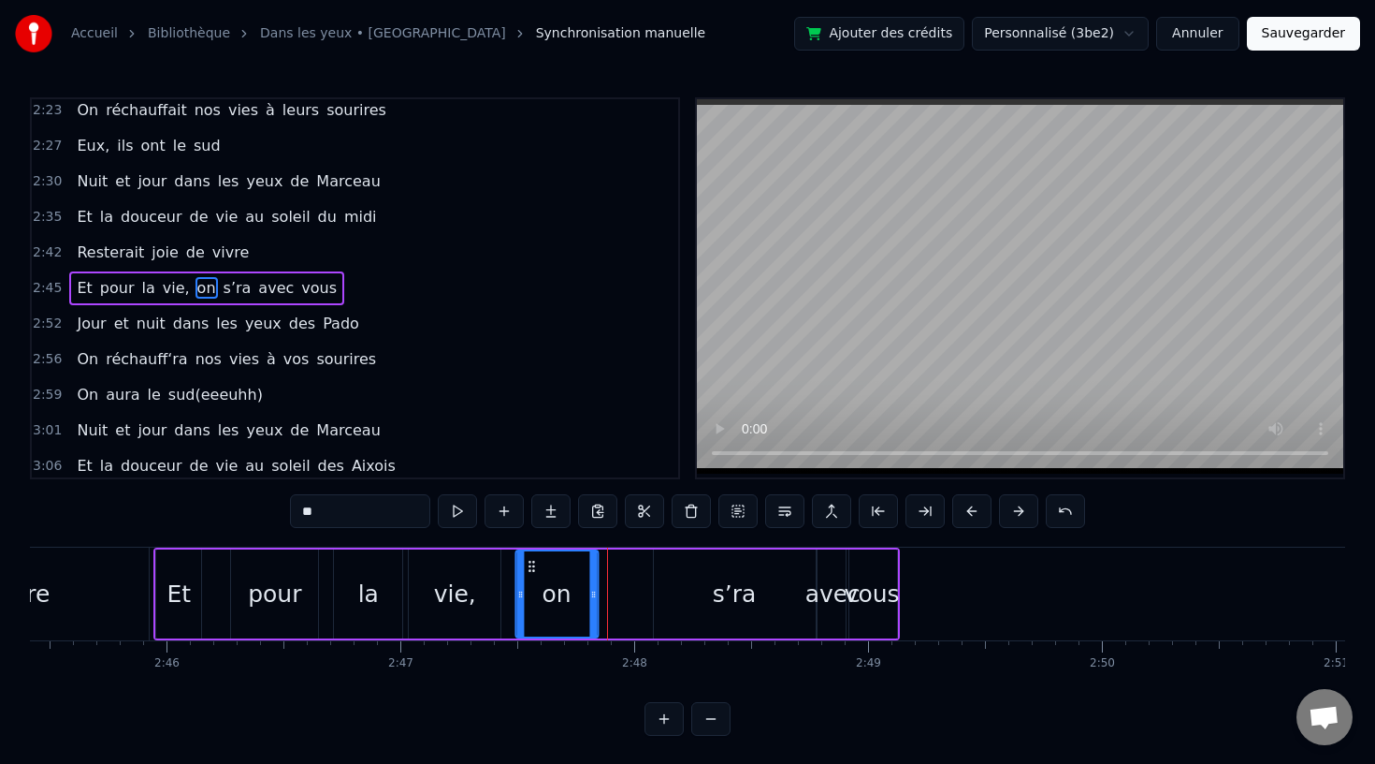
drag, startPoint x: 578, startPoint y: 565, endPoint x: 528, endPoint y: 570, distance: 50.7
click at [527, 570] on icon at bounding box center [531, 566] width 15 height 15
click at [727, 599] on div "s’ra" at bounding box center [735, 594] width 44 height 36
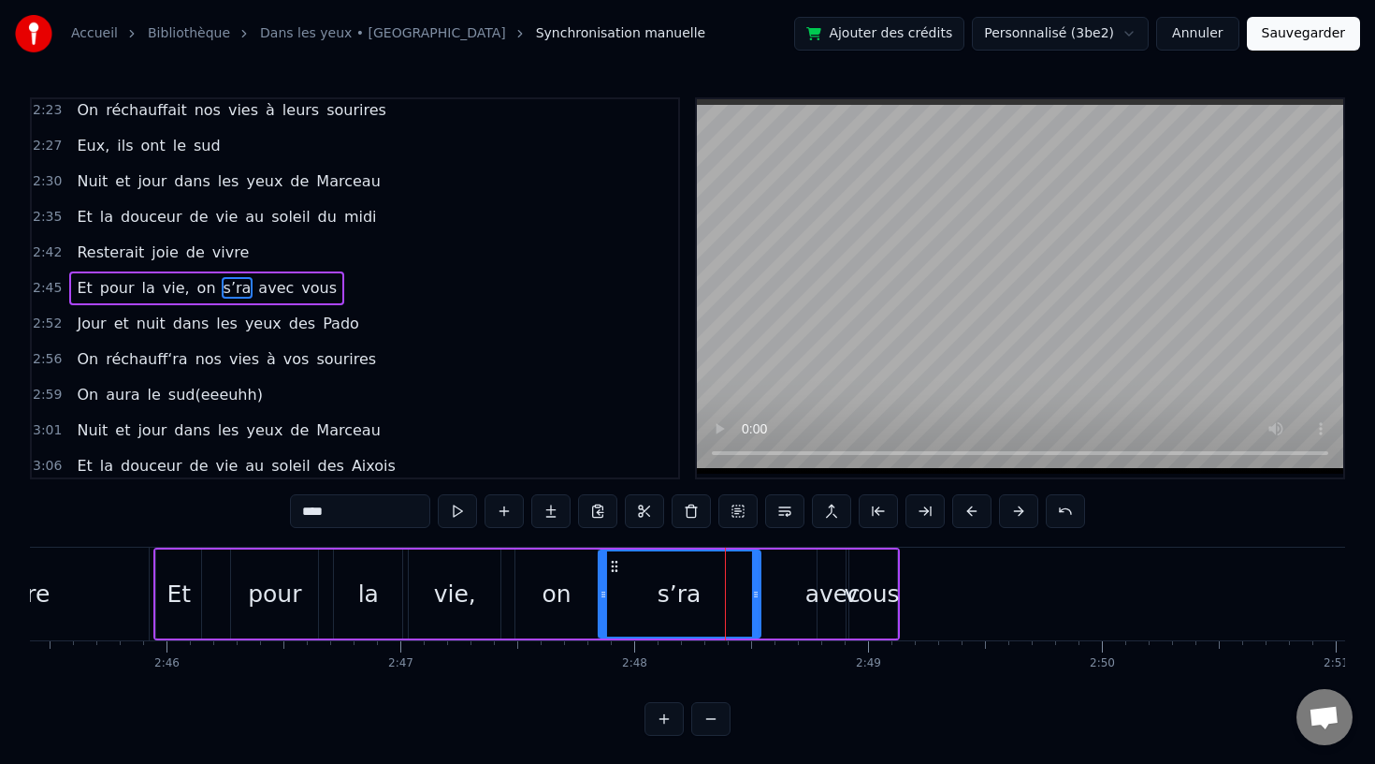
drag, startPoint x: 667, startPoint y: 563, endPoint x: 614, endPoint y: 568, distance: 53.5
click at [611, 568] on icon at bounding box center [614, 566] width 15 height 15
drag, startPoint x: 756, startPoint y: 593, endPoint x: 704, endPoint y: 596, distance: 52.5
click at [704, 596] on icon at bounding box center [703, 594] width 7 height 15
click at [845, 590] on div "avec" at bounding box center [833, 594] width 55 height 36
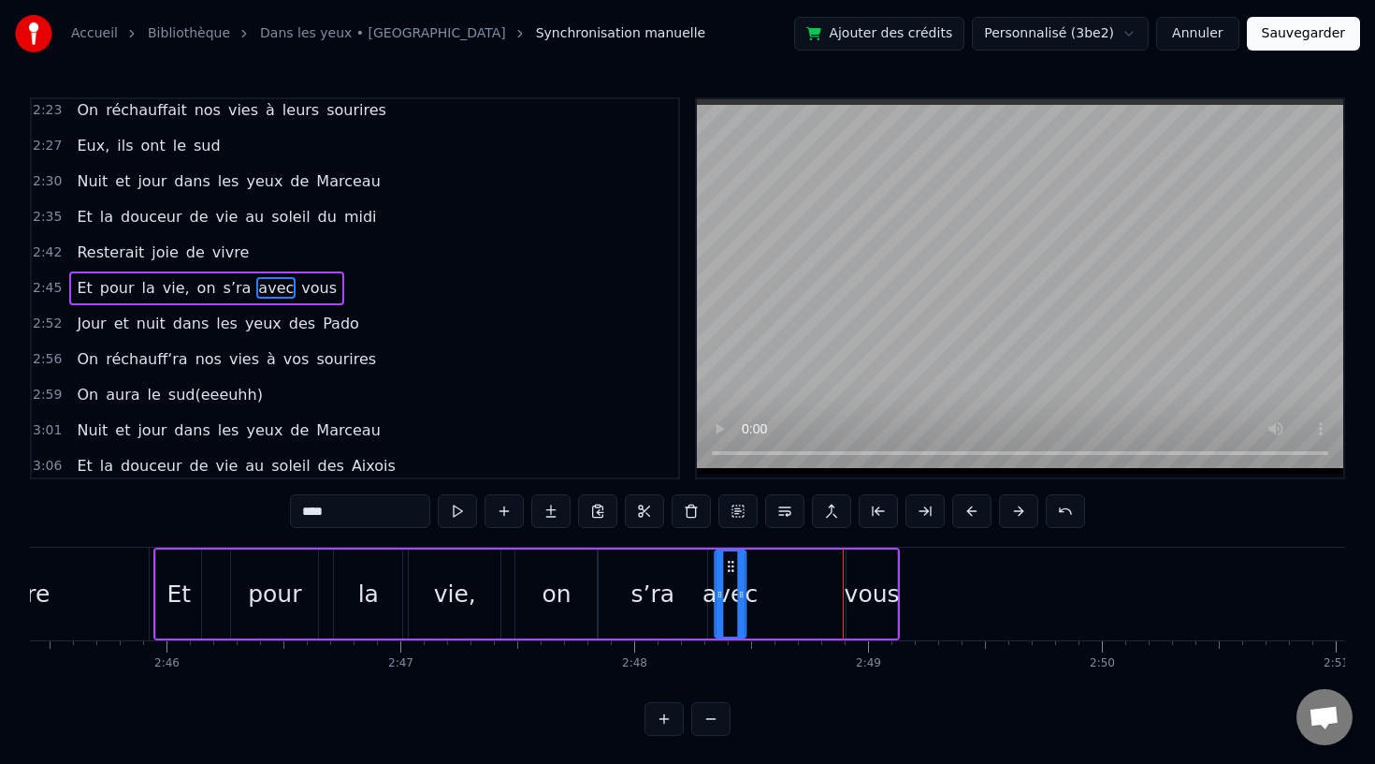
drag, startPoint x: 829, startPoint y: 561, endPoint x: 726, endPoint y: 566, distance: 103.0
click at [726, 566] on icon at bounding box center [730, 566] width 15 height 15
click at [855, 582] on div "vous" at bounding box center [872, 594] width 55 height 36
type input "****"
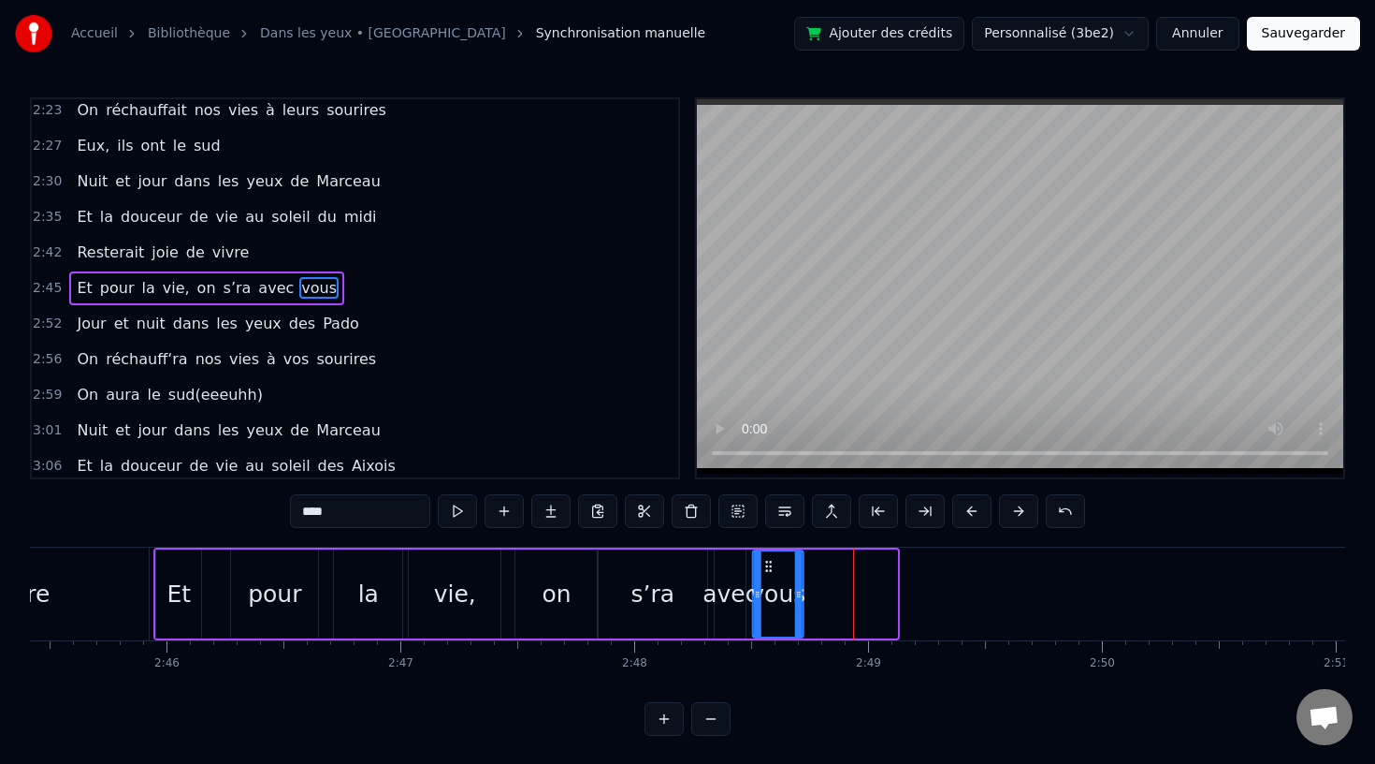
drag, startPoint x: 857, startPoint y: 560, endPoint x: 763, endPoint y: 561, distance: 94.5
click at [763, 561] on icon at bounding box center [769, 566] width 15 height 15
drag, startPoint x: 800, startPoint y: 592, endPoint x: 853, endPoint y: 595, distance: 53.4
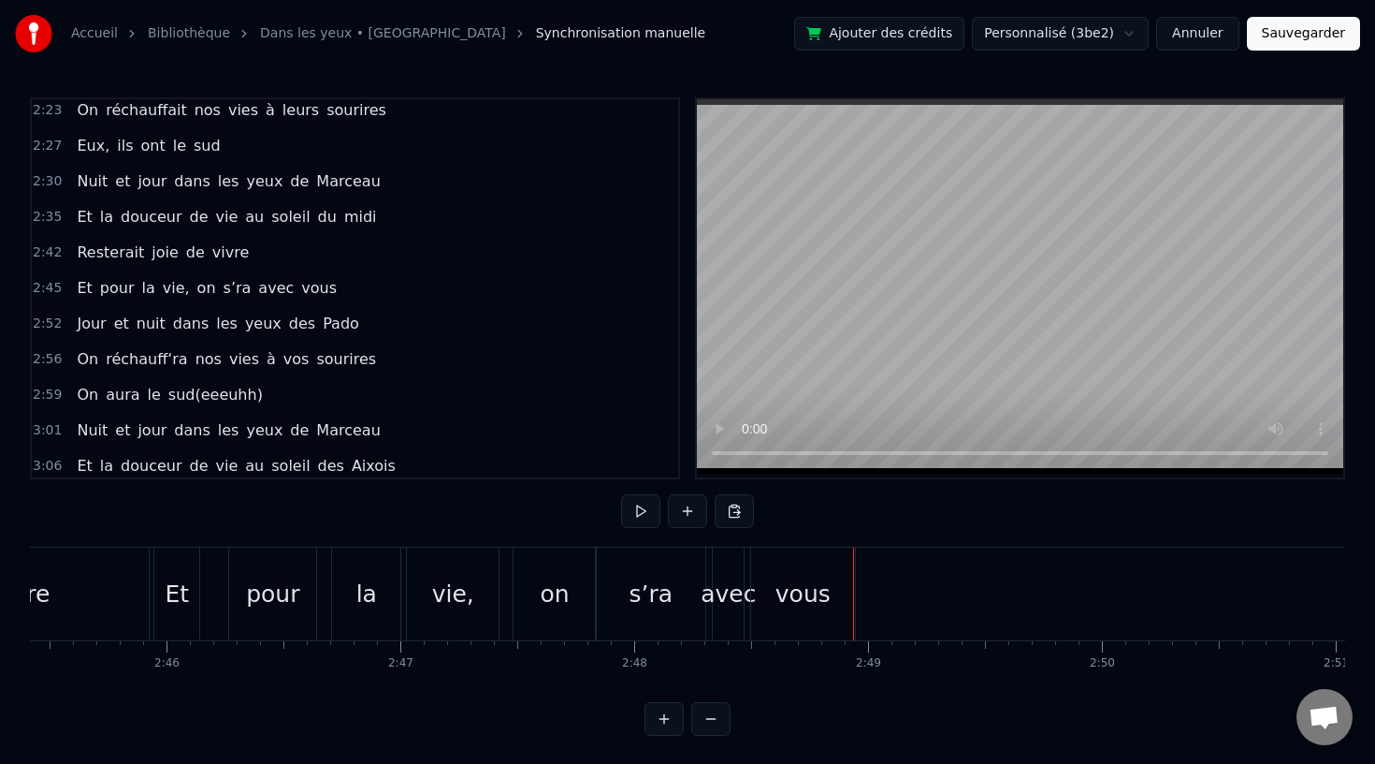
click at [732, 592] on div "avec" at bounding box center [728, 594] width 55 height 36
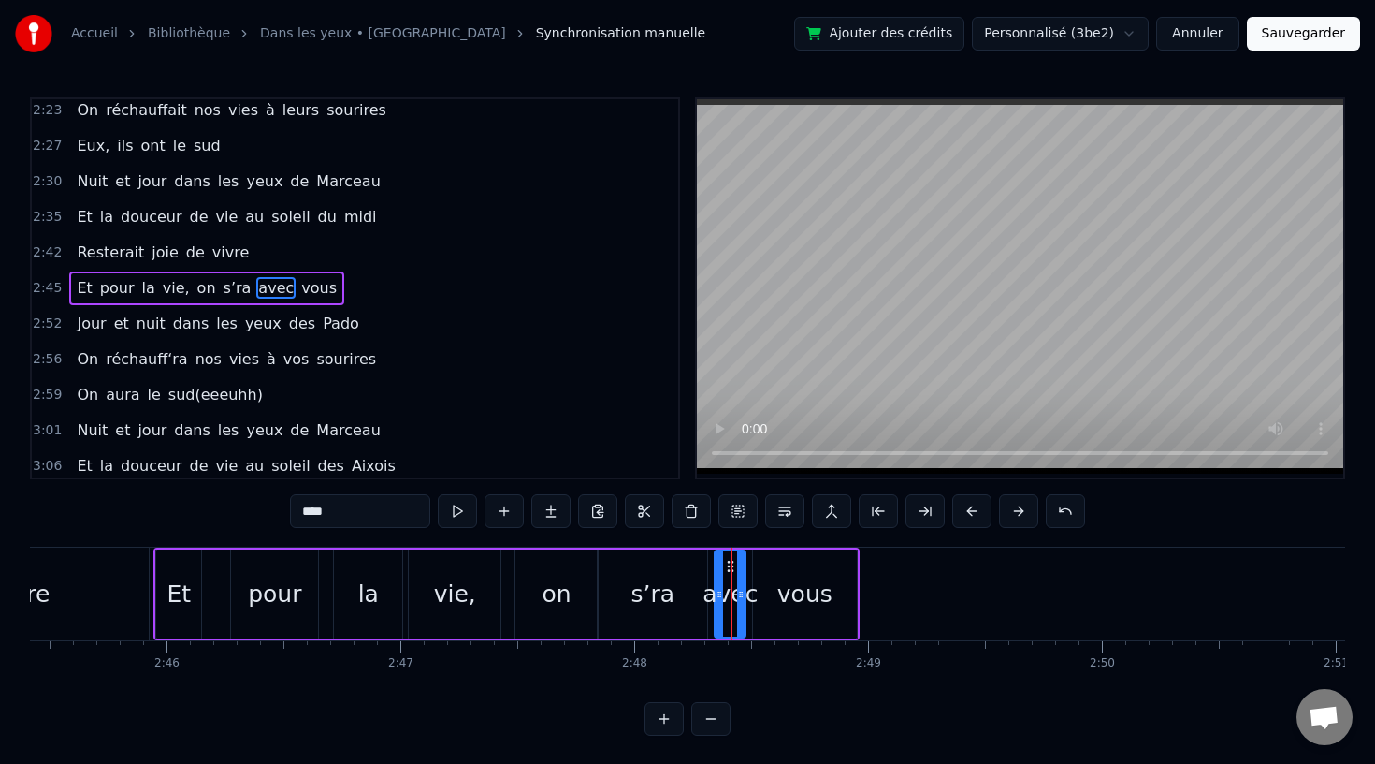
click at [96, 587] on div "vivre" at bounding box center [20, 593] width 255 height 93
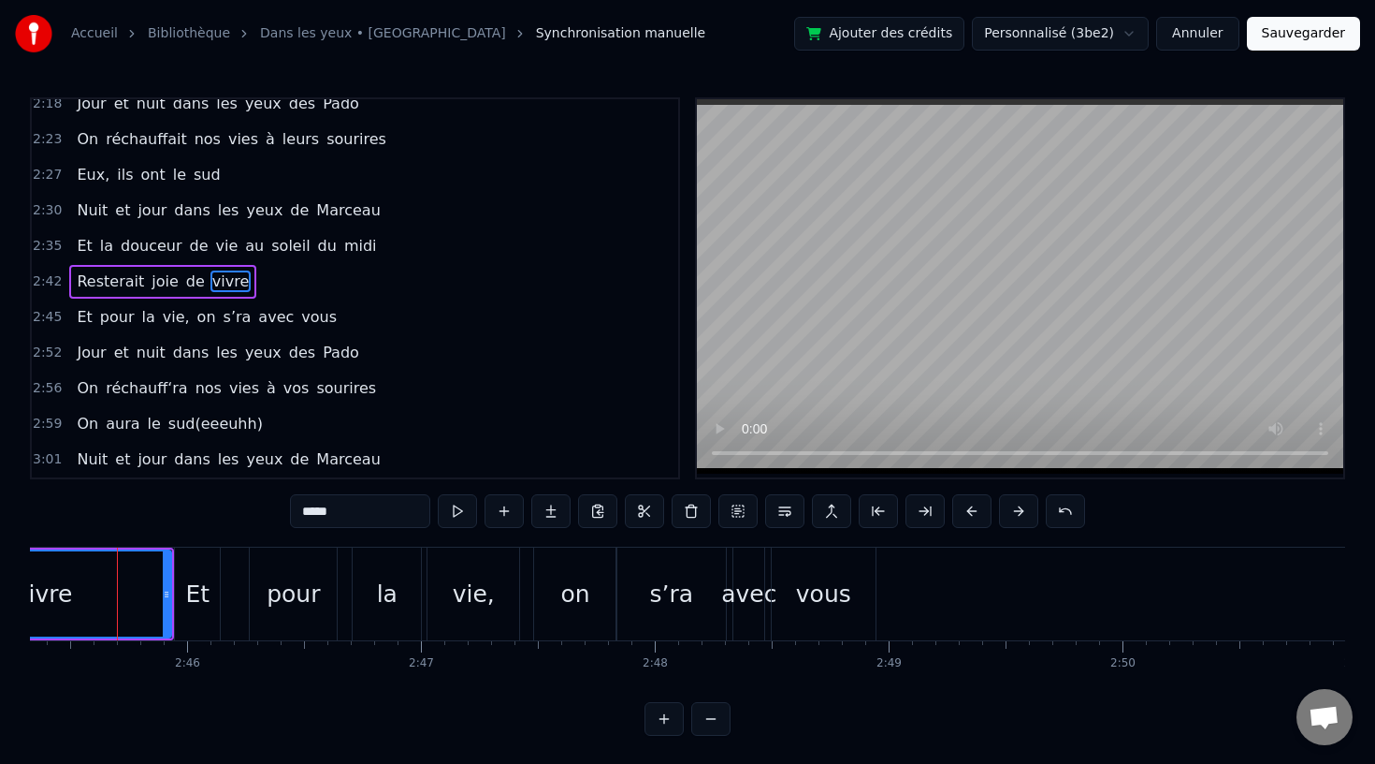
scroll to position [0, 38667]
click at [398, 595] on div "la" at bounding box center [394, 594] width 21 height 36
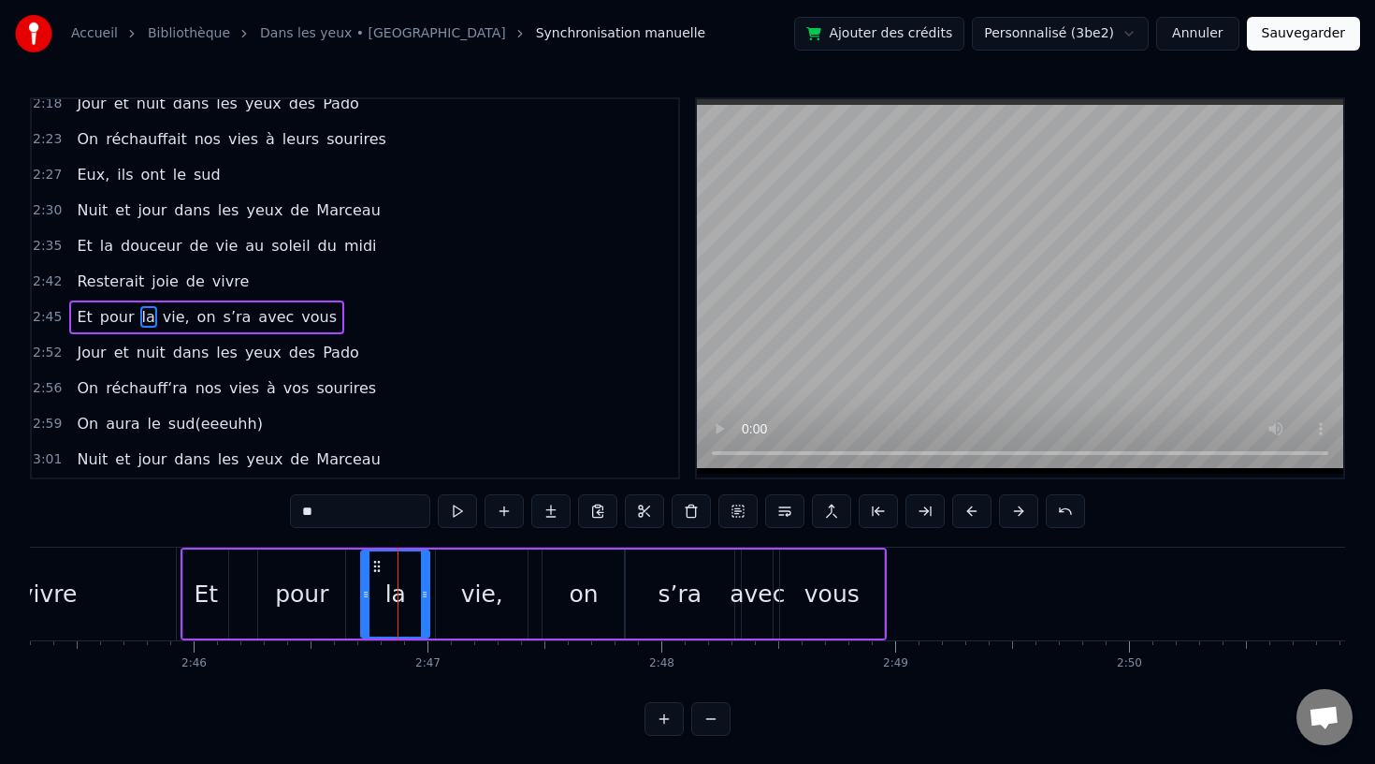
scroll to position [1038, 0]
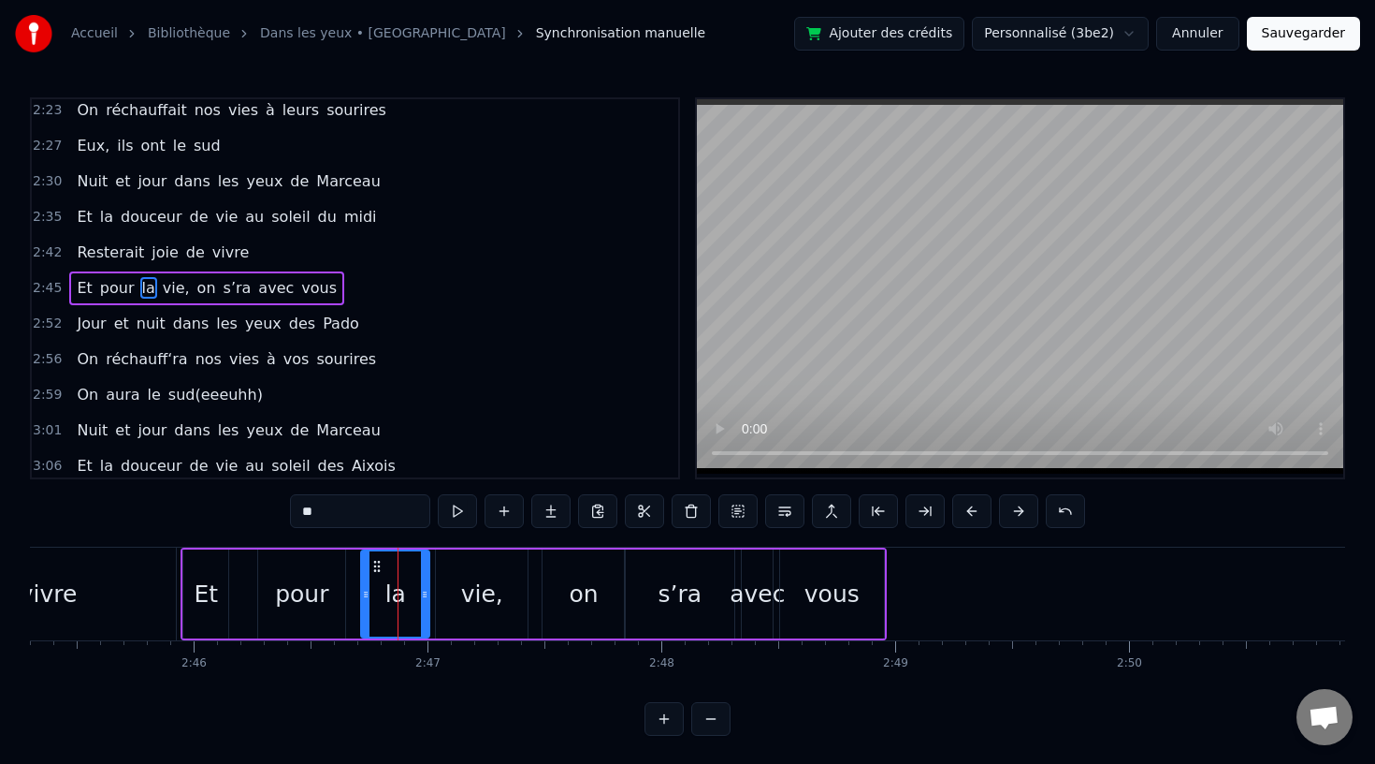
click at [298, 589] on div "pour" at bounding box center [301, 594] width 53 height 36
type input "****"
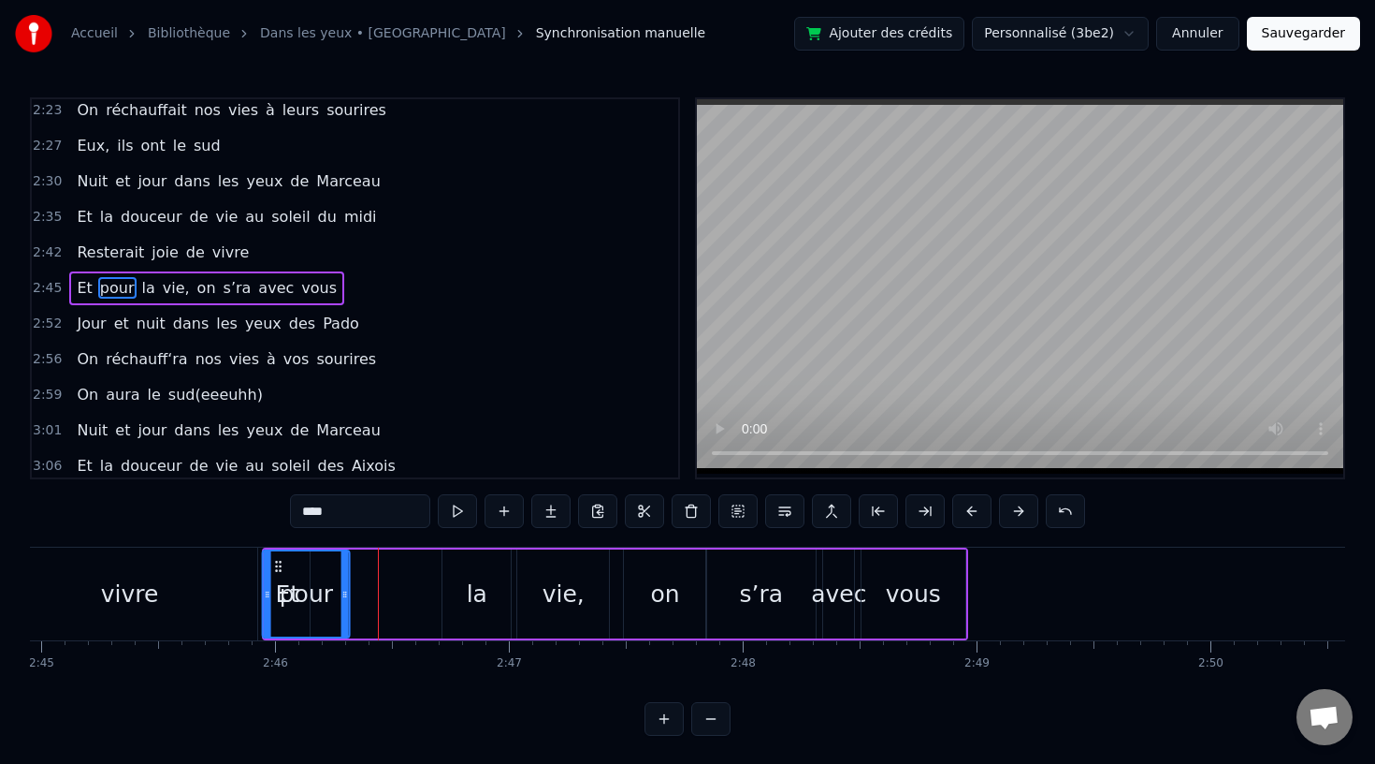
scroll to position [0, 38586]
drag, startPoint x: 270, startPoint y: 566, endPoint x: 329, endPoint y: 590, distance: 63.8
click at [329, 590] on div "pour" at bounding box center [360, 593] width 85 height 85
click at [439, 596] on div "Et pour la vie, on s’ra avec vous" at bounding box center [615, 593] width 706 height 93
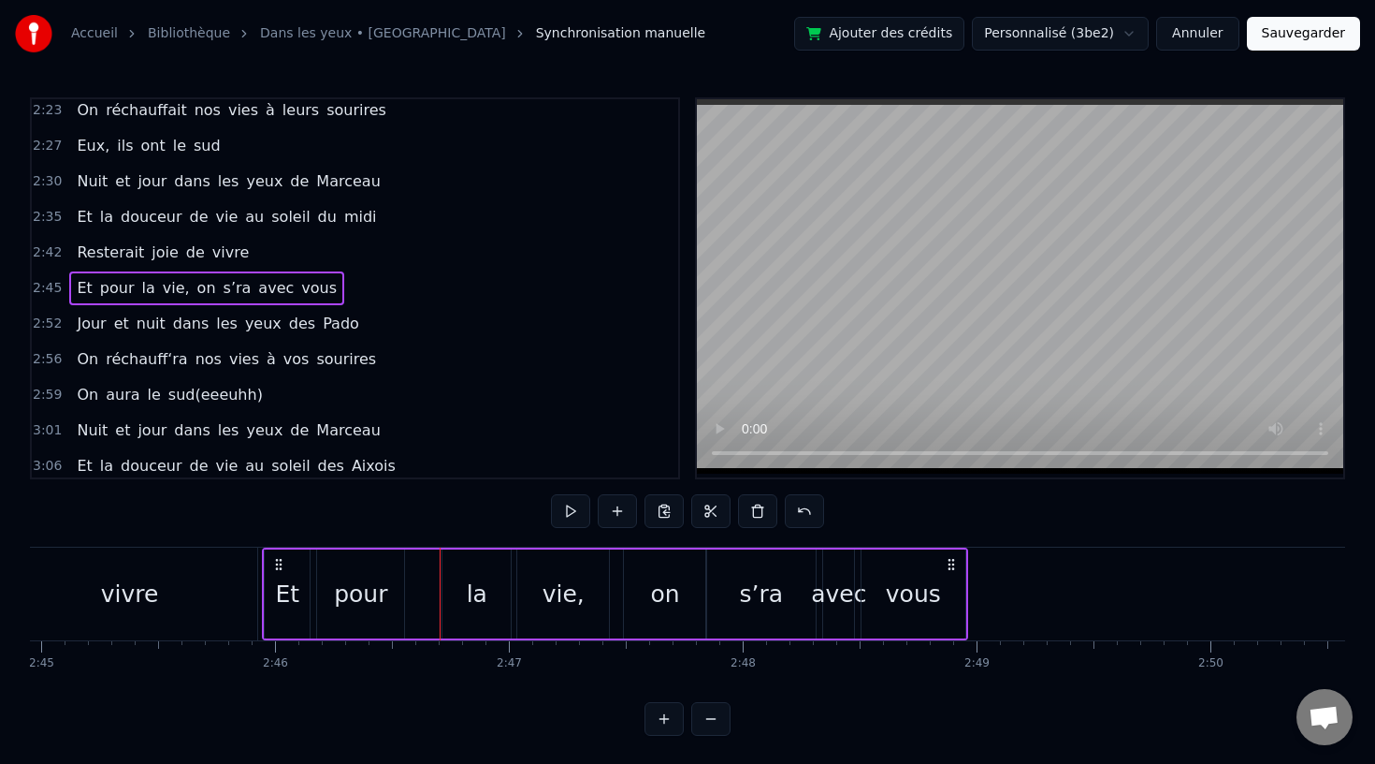
click at [468, 596] on div "la" at bounding box center [477, 594] width 21 height 36
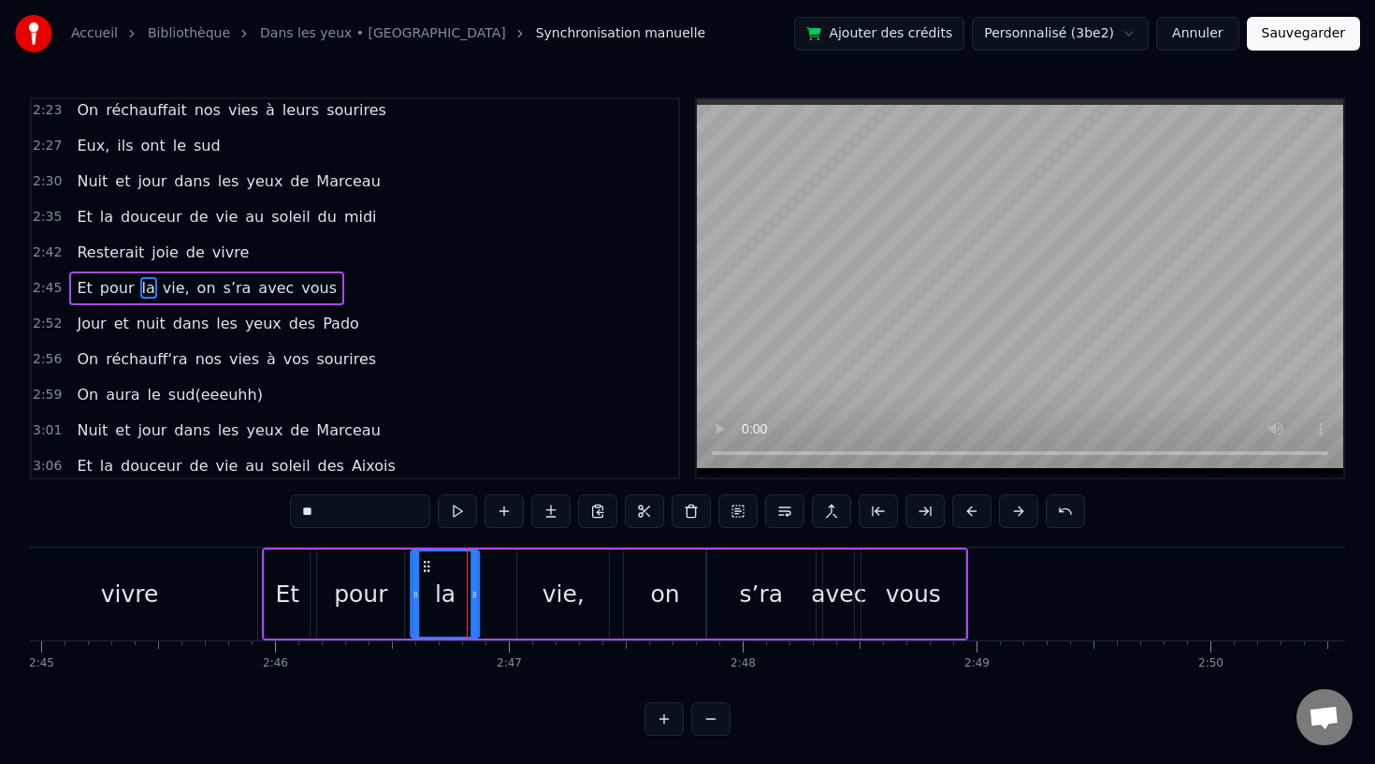
drag, startPoint x: 456, startPoint y: 563, endPoint x: 424, endPoint y: 565, distance: 31.9
click at [424, 565] on icon at bounding box center [427, 566] width 15 height 15
click at [535, 571] on div "vie," at bounding box center [563, 593] width 92 height 89
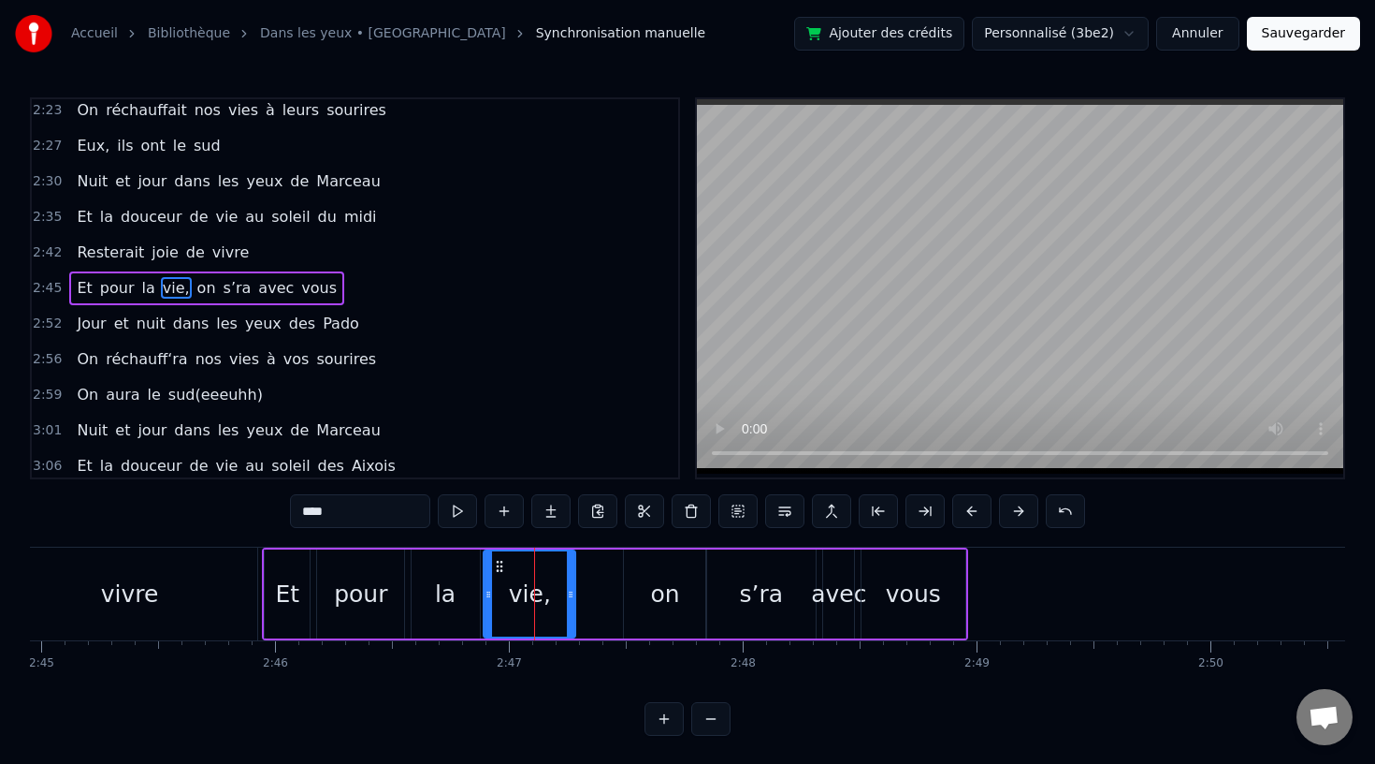
drag, startPoint x: 535, startPoint y: 562, endPoint x: 502, endPoint y: 563, distance: 33.7
click at [502, 563] on icon at bounding box center [499, 566] width 15 height 15
click at [675, 601] on div "on" at bounding box center [665, 594] width 29 height 36
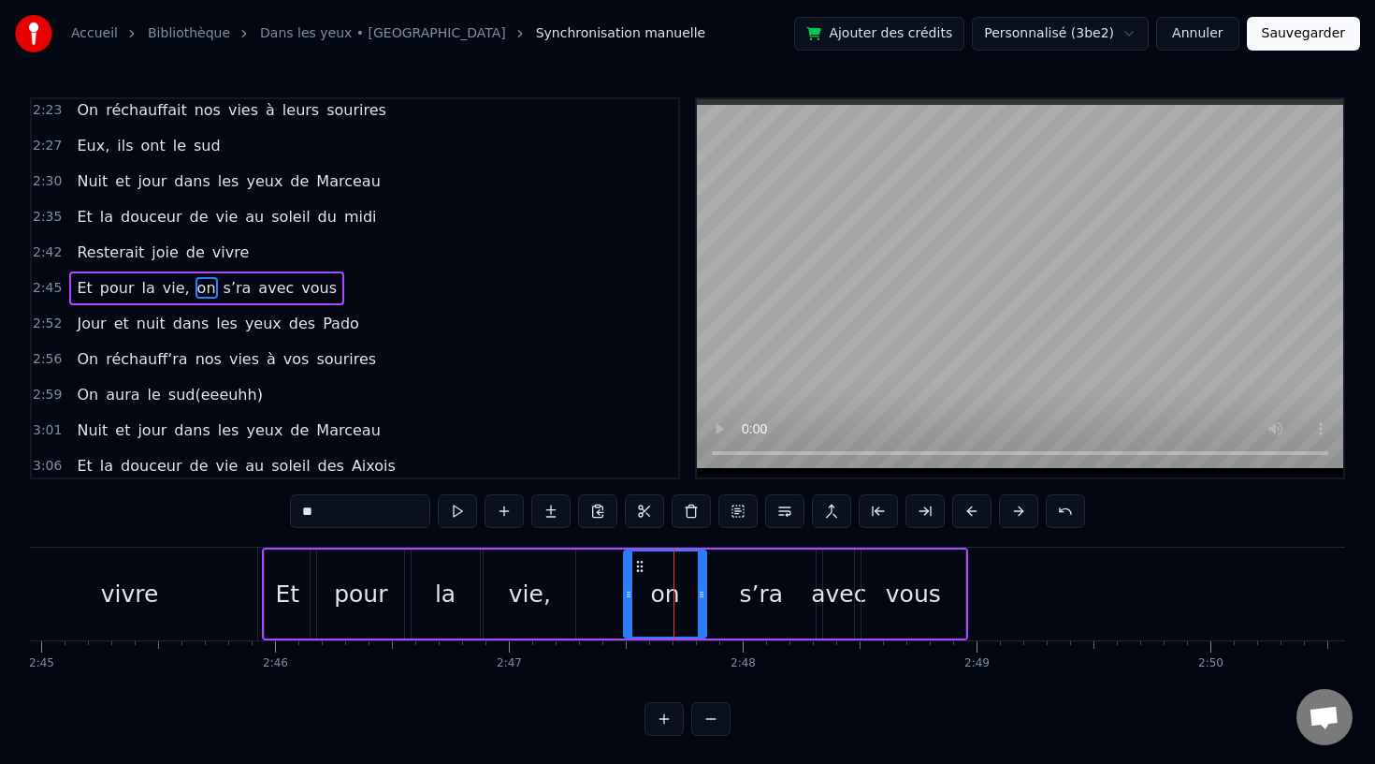
click at [240, 569] on div "vivre" at bounding box center [129, 593] width 255 height 93
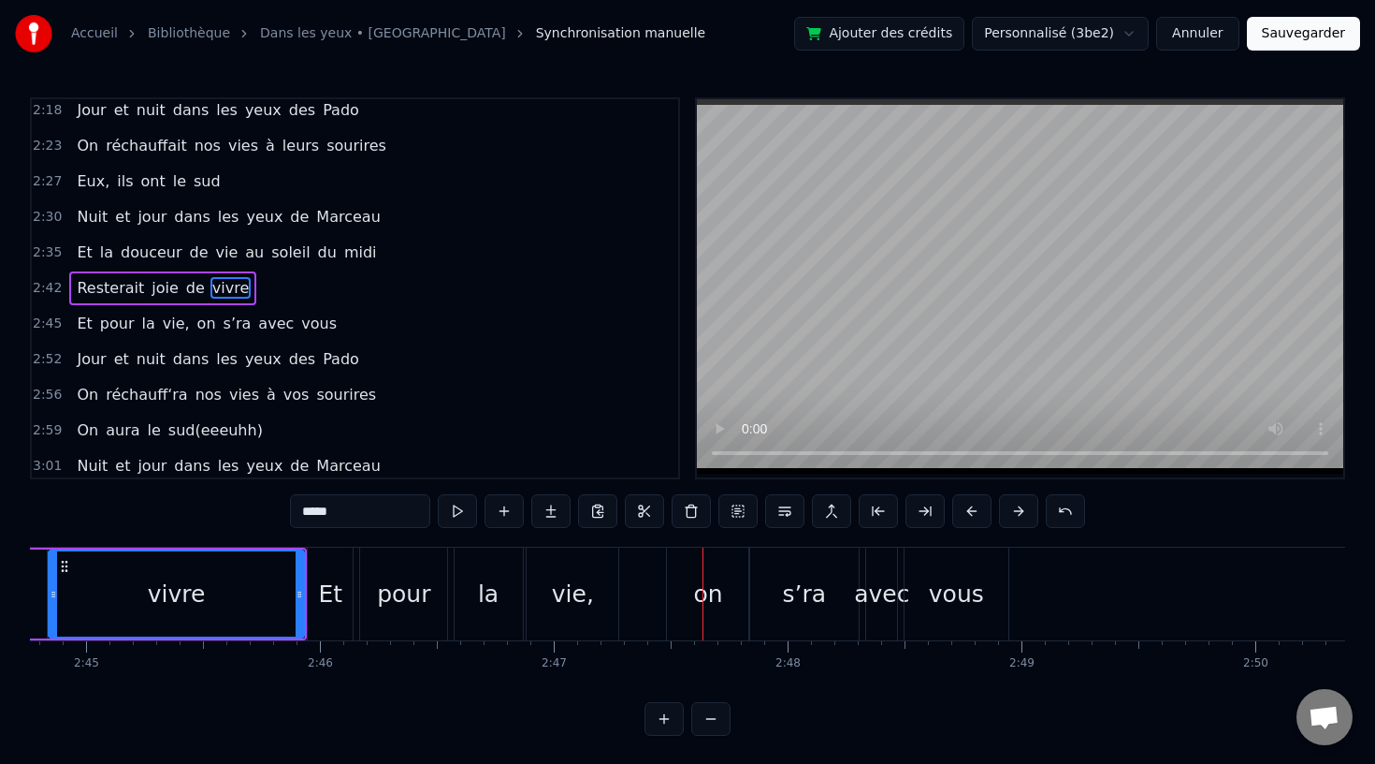
scroll to position [0, 38525]
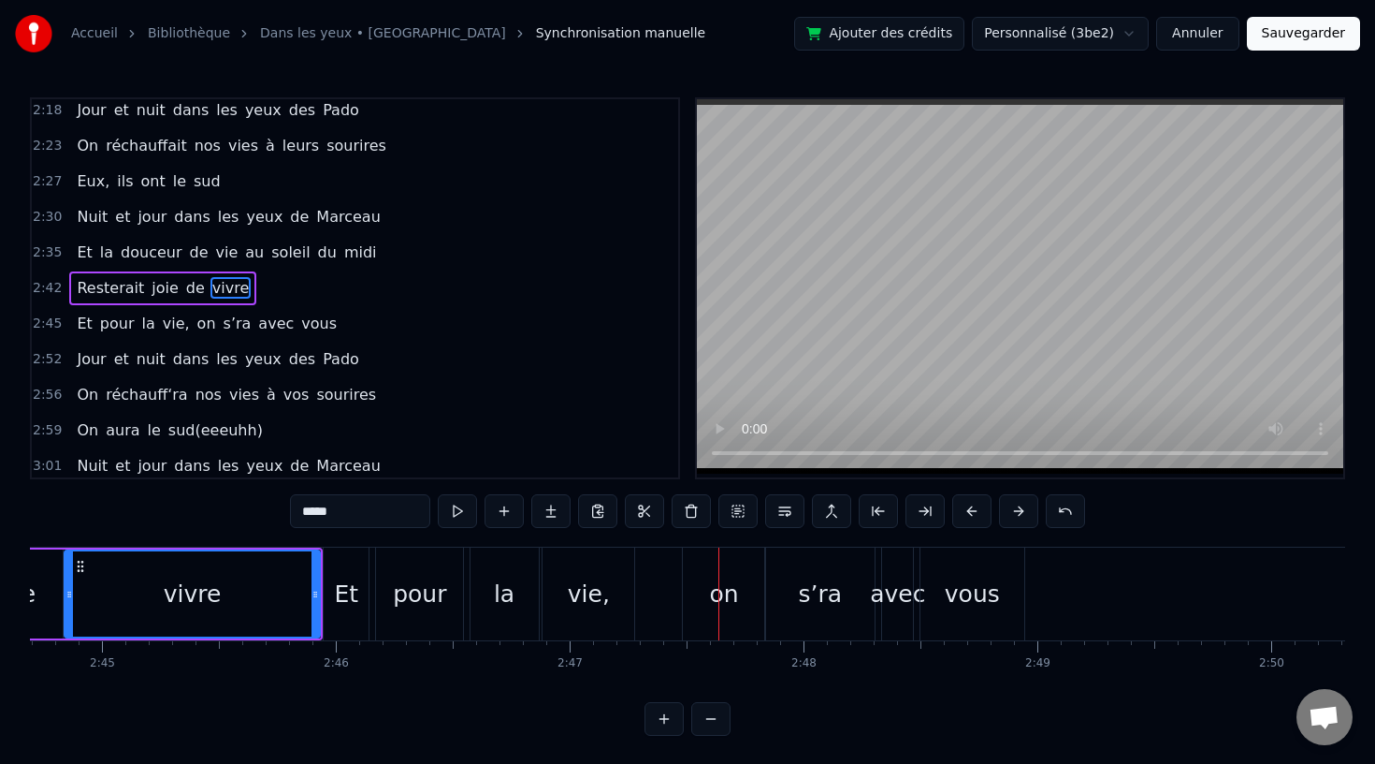
click at [356, 599] on div "Et" at bounding box center [346, 594] width 24 height 36
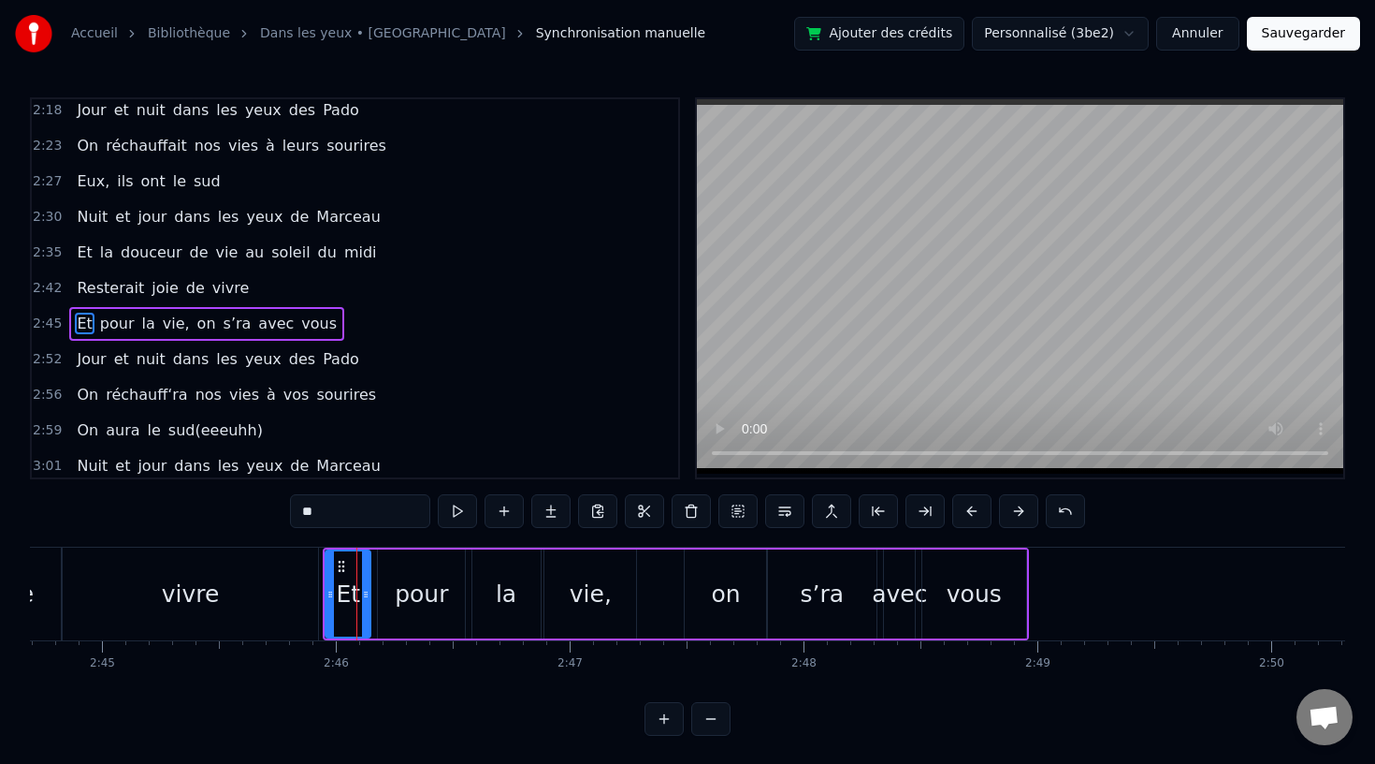
scroll to position [1038, 0]
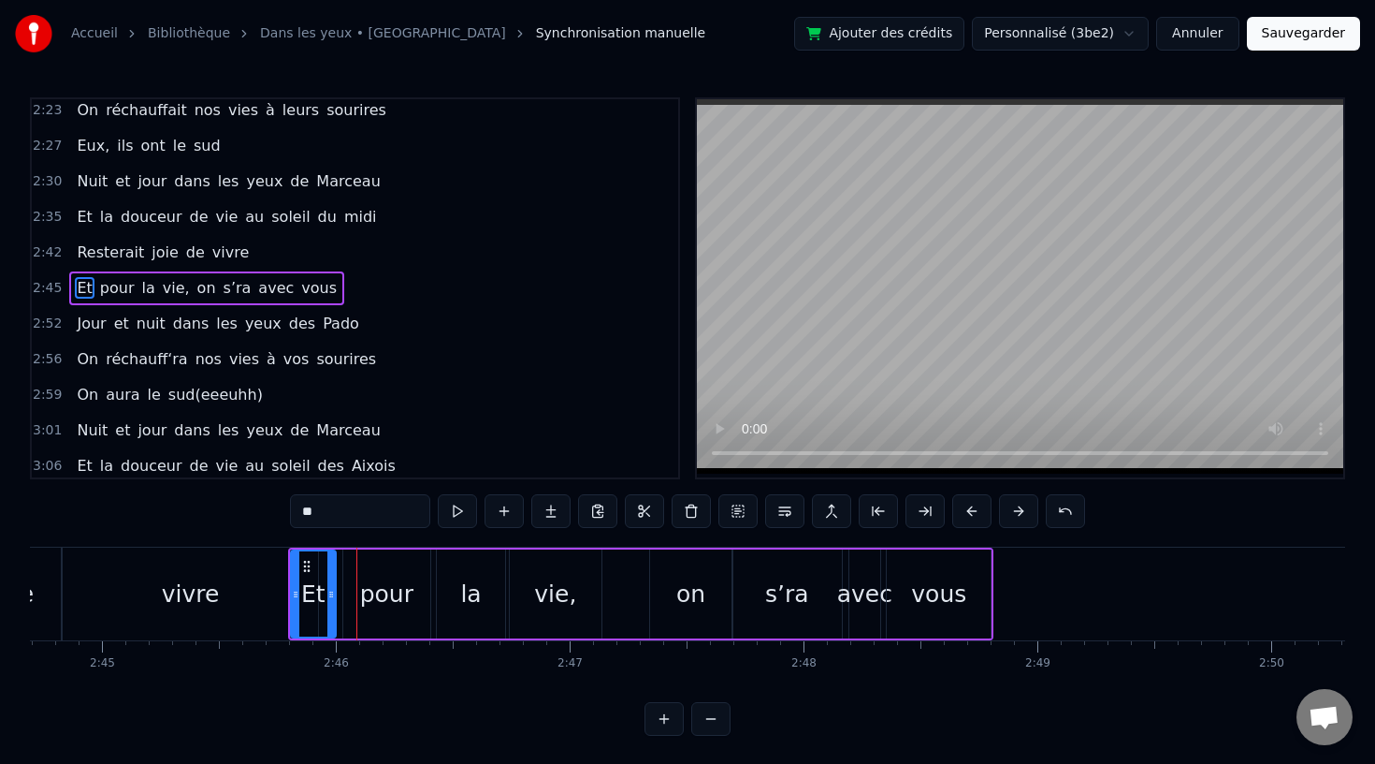
click at [386, 593] on div "pour" at bounding box center [386, 594] width 53 height 36
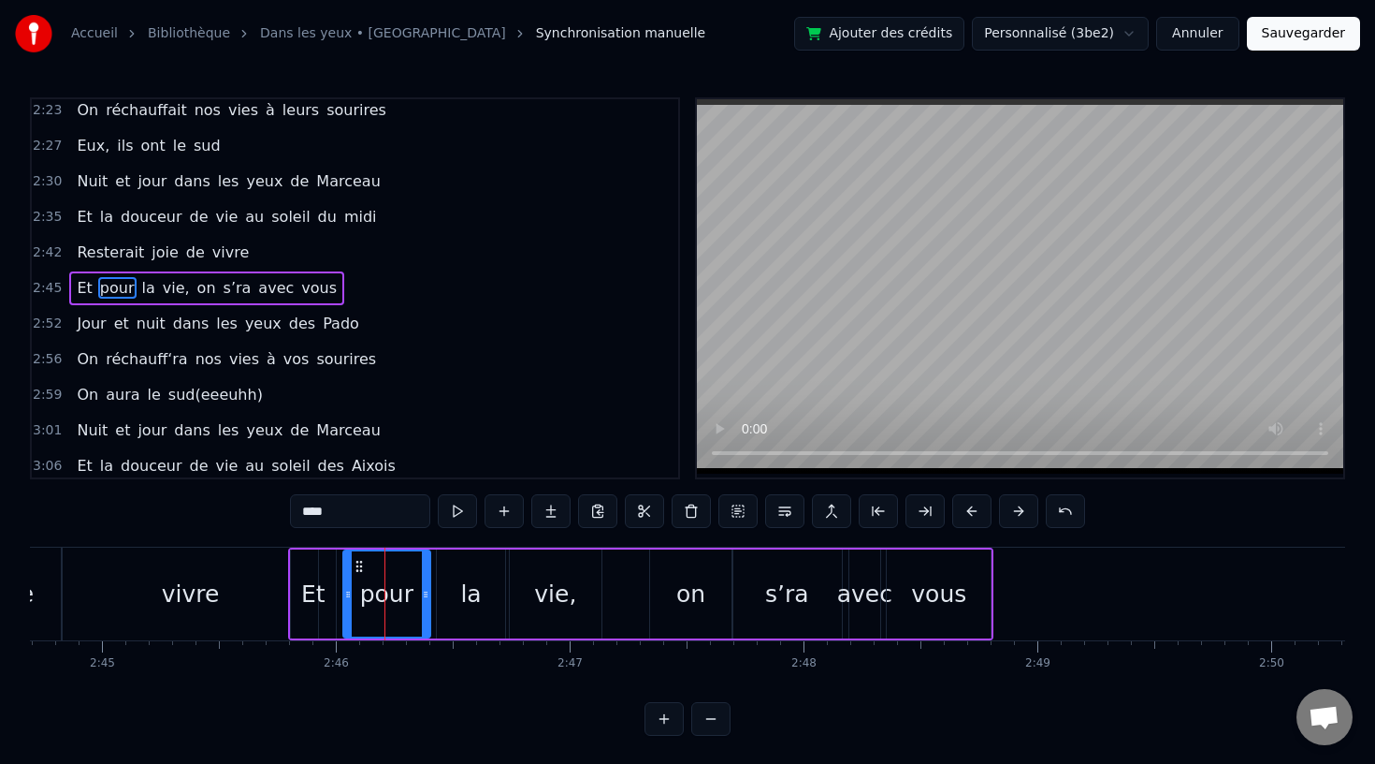
click at [285, 593] on div "vivre" at bounding box center [190, 593] width 255 height 93
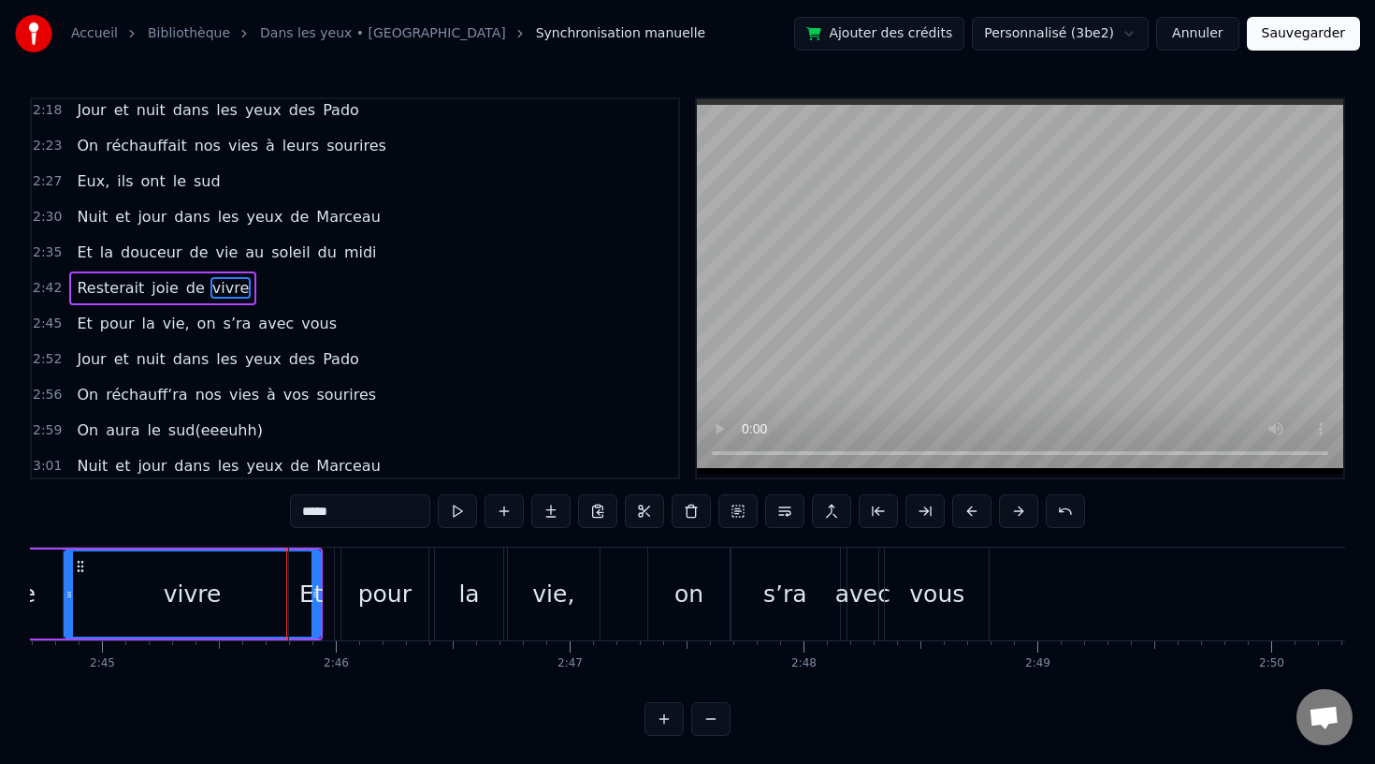
click at [314, 593] on div "Et" at bounding box center [311, 594] width 24 height 36
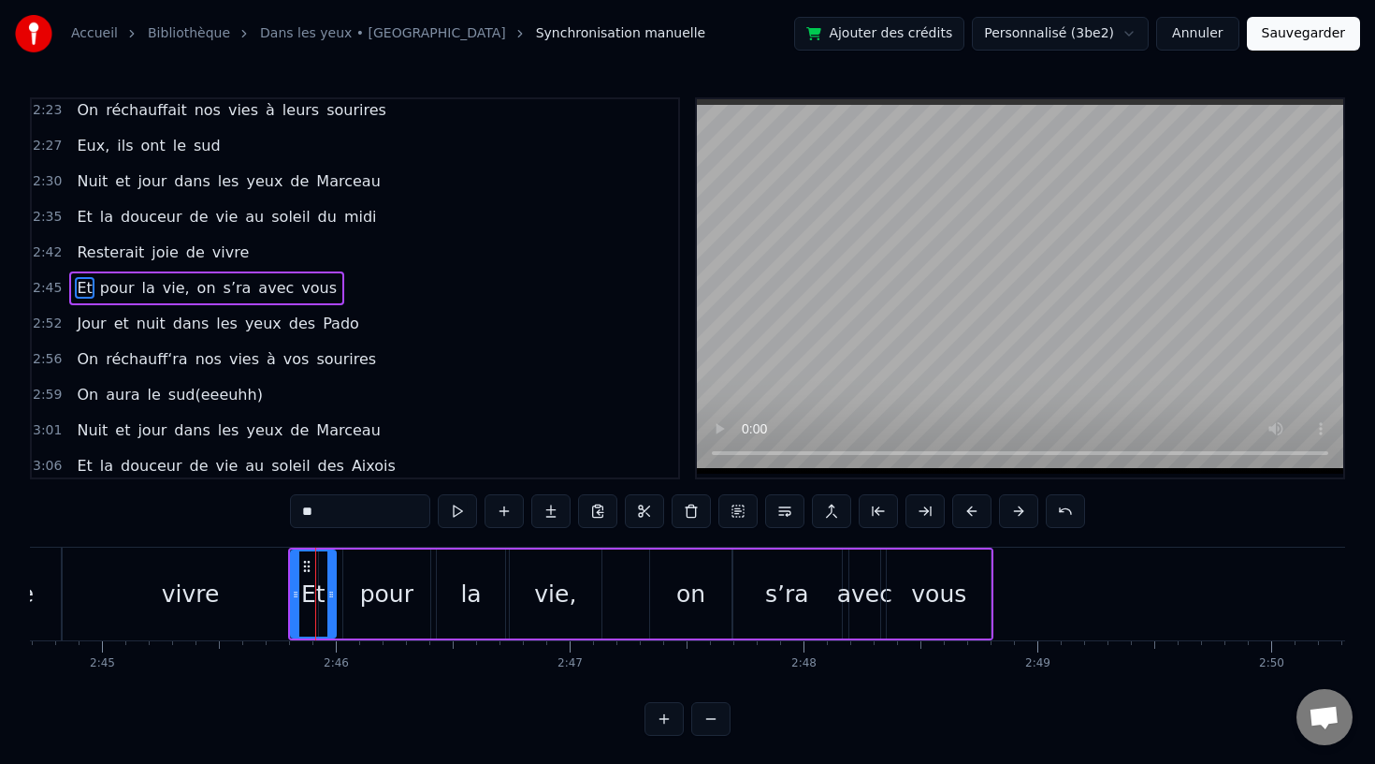
click at [359, 595] on div "pour" at bounding box center [386, 593] width 87 height 89
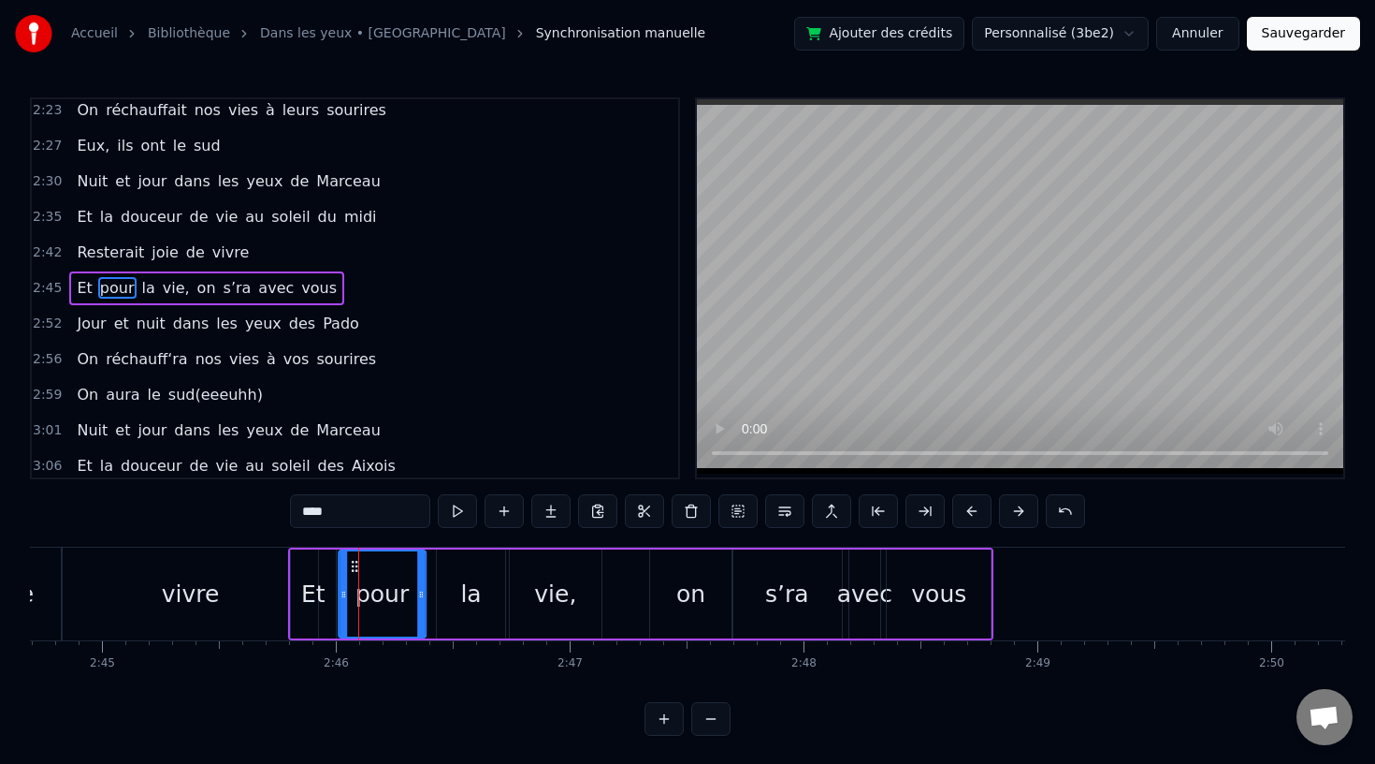
click at [354, 563] on icon at bounding box center [354, 566] width 15 height 15
click at [413, 594] on div "pour" at bounding box center [382, 593] width 85 height 85
click at [342, 672] on div "Dans leur maison de Vauvenargues Les rues ont l'air d'avoir l'accent Et la mont…" at bounding box center [688, 616] width 1316 height 140
click at [470, 600] on div "la" at bounding box center [470, 594] width 21 height 36
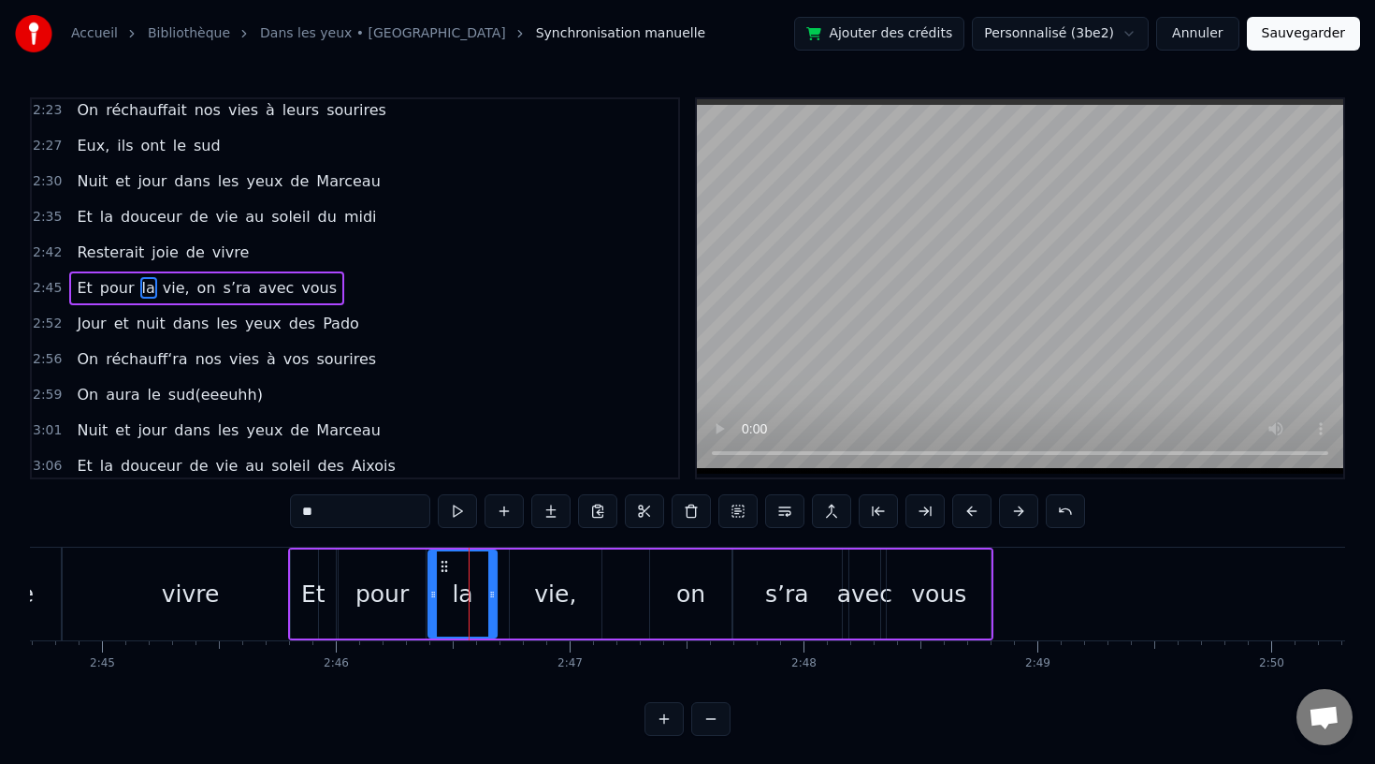
click at [441, 563] on icon at bounding box center [444, 566] width 15 height 15
click at [562, 592] on div "vie," at bounding box center [555, 594] width 42 height 36
type input "****"
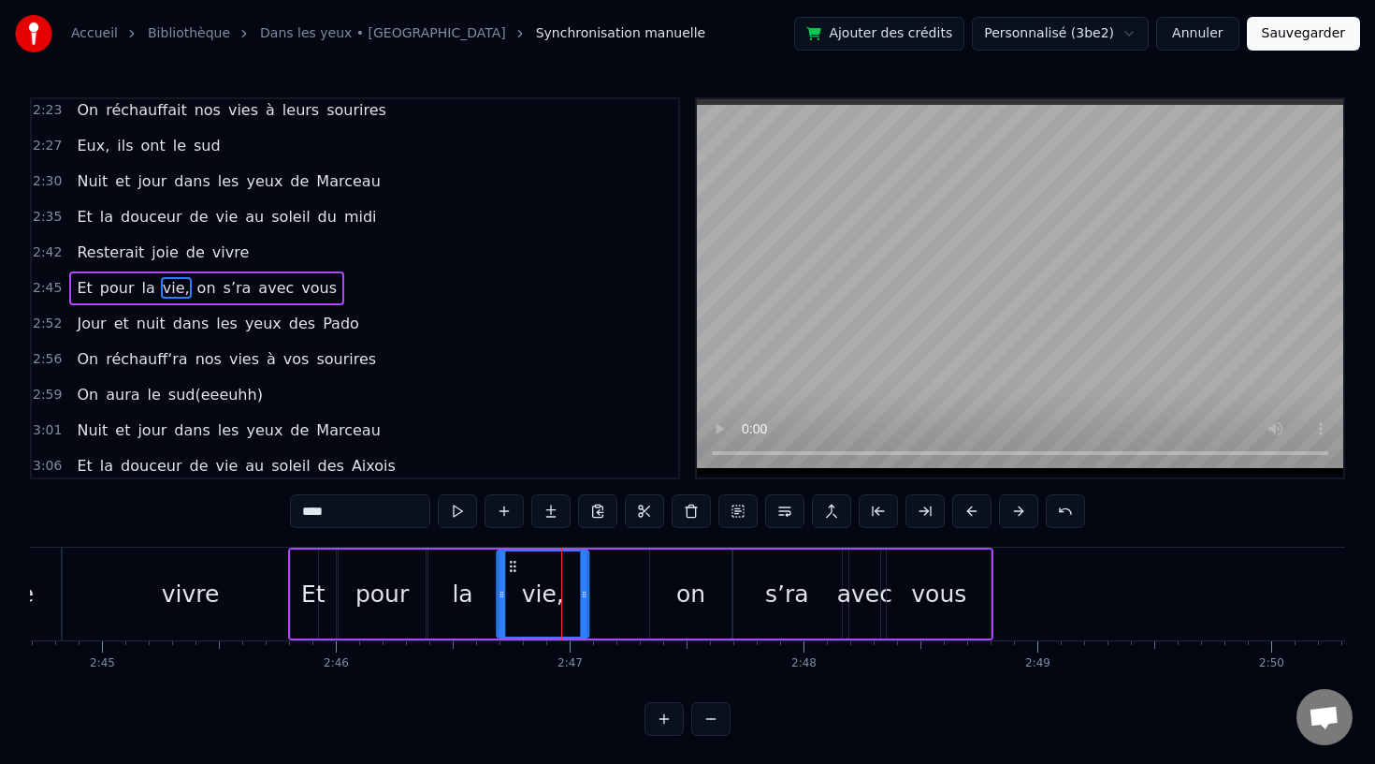
drag, startPoint x: 525, startPoint y: 563, endPoint x: 512, endPoint y: 564, distance: 13.1
click at [512, 564] on icon at bounding box center [512, 566] width 15 height 15
click at [626, 601] on div "Et pour la vie, on s’ra avec vous" at bounding box center [641, 593] width 706 height 93
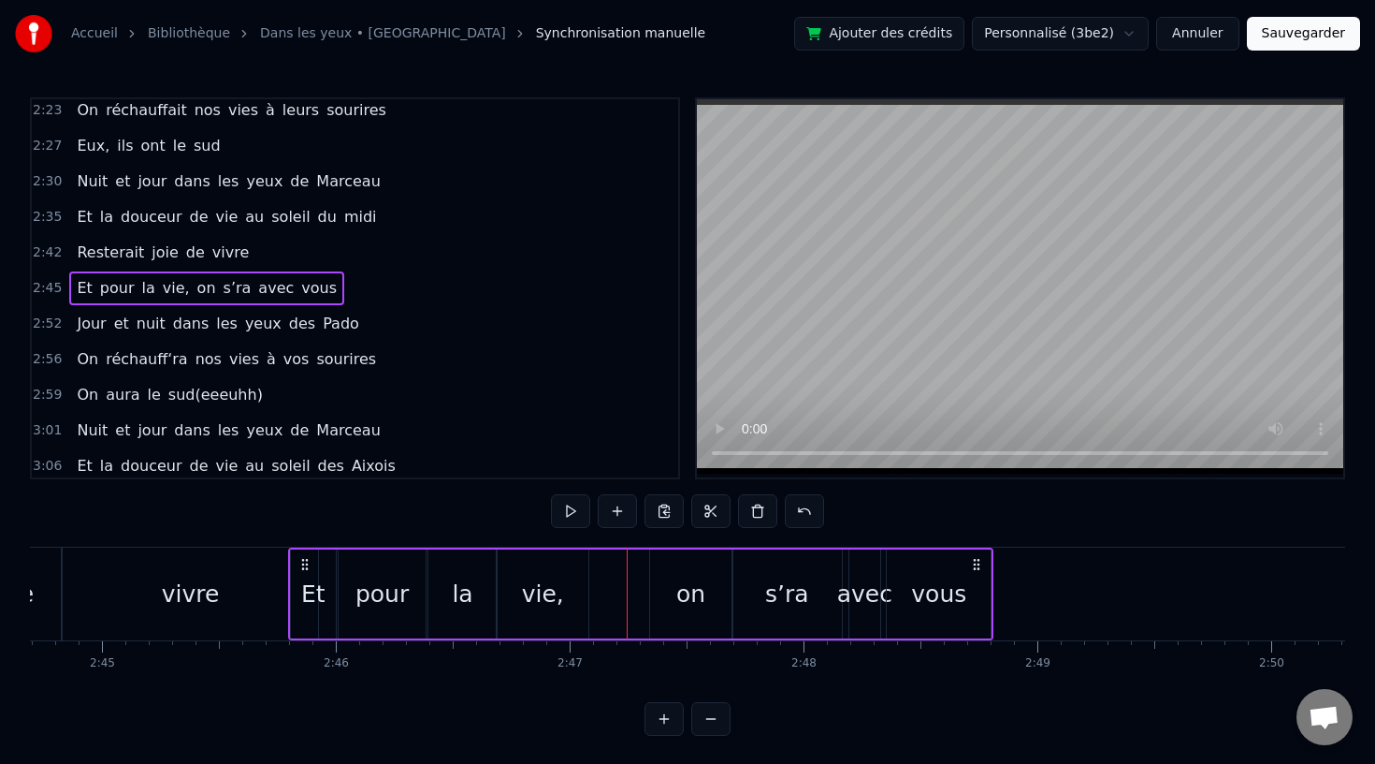
click at [709, 573] on div "on" at bounding box center [691, 593] width 82 height 89
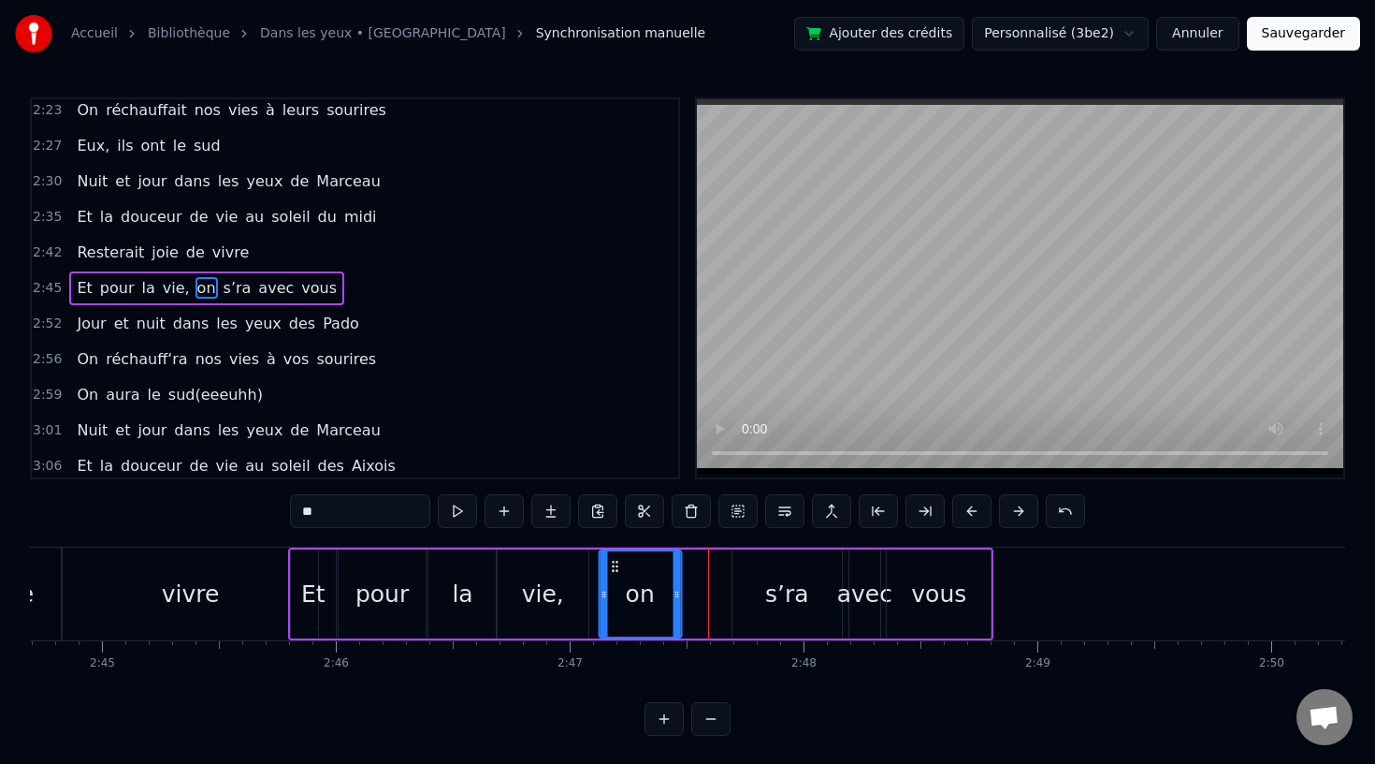
drag, startPoint x: 660, startPoint y: 561, endPoint x: 609, endPoint y: 565, distance: 50.7
click at [609, 565] on icon at bounding box center [614, 566] width 15 height 15
click at [755, 574] on div "s’ra" at bounding box center [787, 593] width 109 height 89
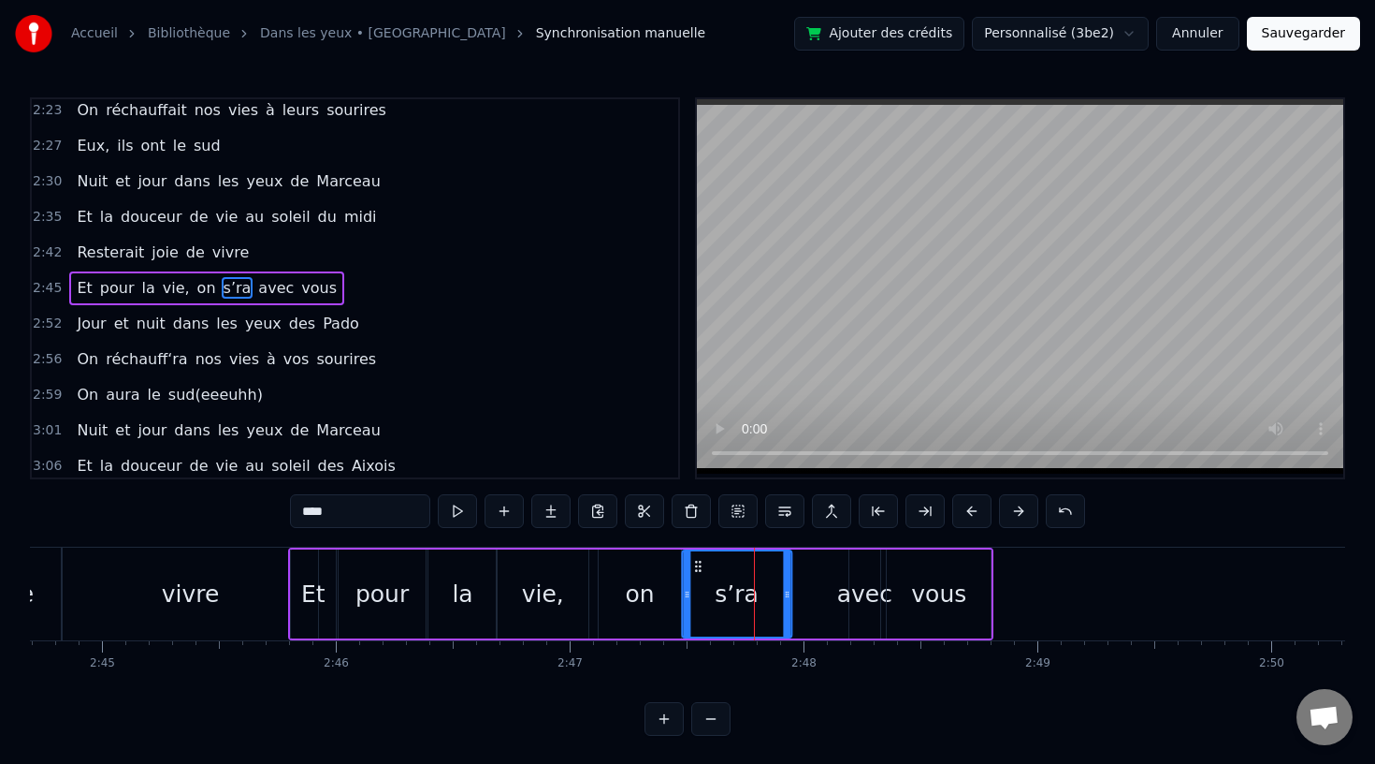
drag, startPoint x: 747, startPoint y: 560, endPoint x: 696, endPoint y: 560, distance: 50.5
click at [696, 560] on icon at bounding box center [698, 566] width 15 height 15
click at [852, 582] on div "avec" at bounding box center [864, 594] width 55 height 36
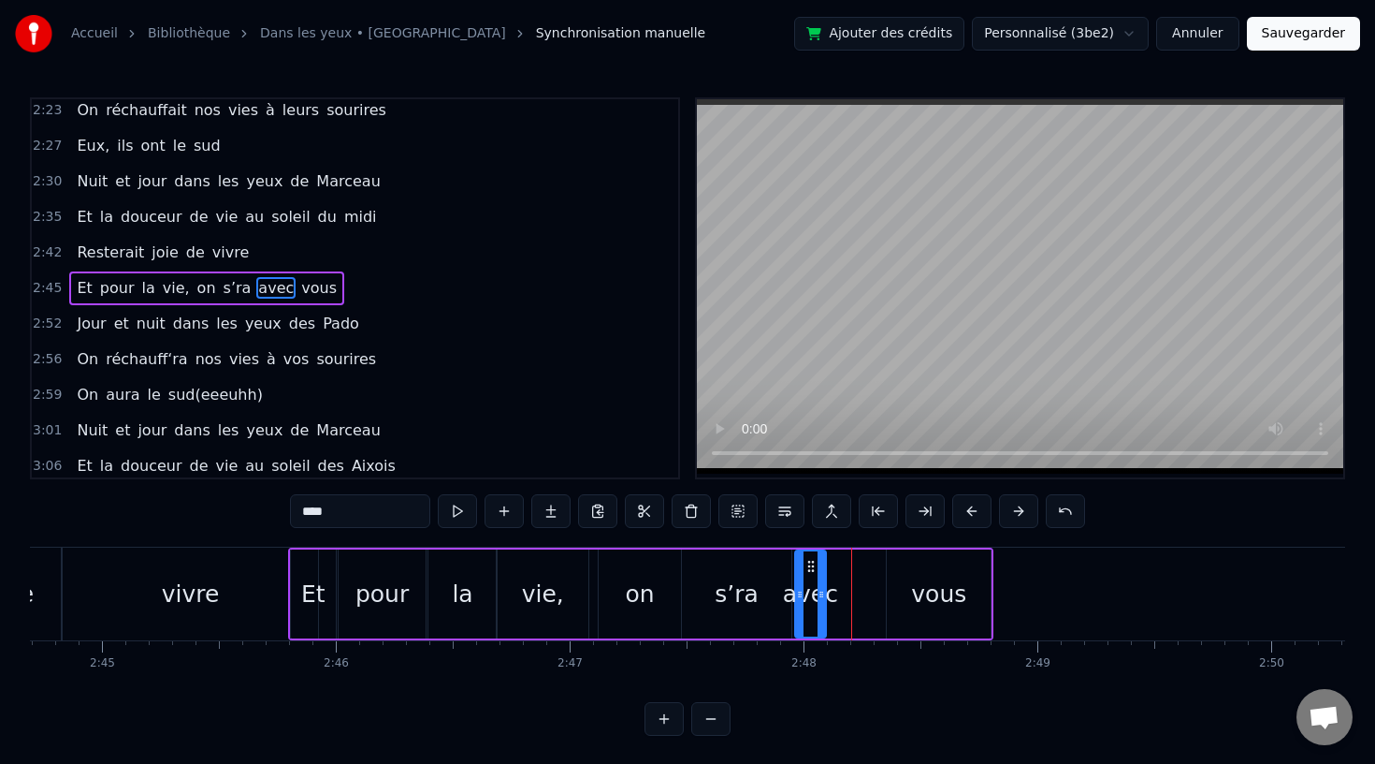
drag, startPoint x: 864, startPoint y: 563, endPoint x: 809, endPoint y: 566, distance: 54.3
click at [809, 566] on icon at bounding box center [811, 566] width 15 height 15
click at [924, 577] on div "vous" at bounding box center [938, 594] width 55 height 36
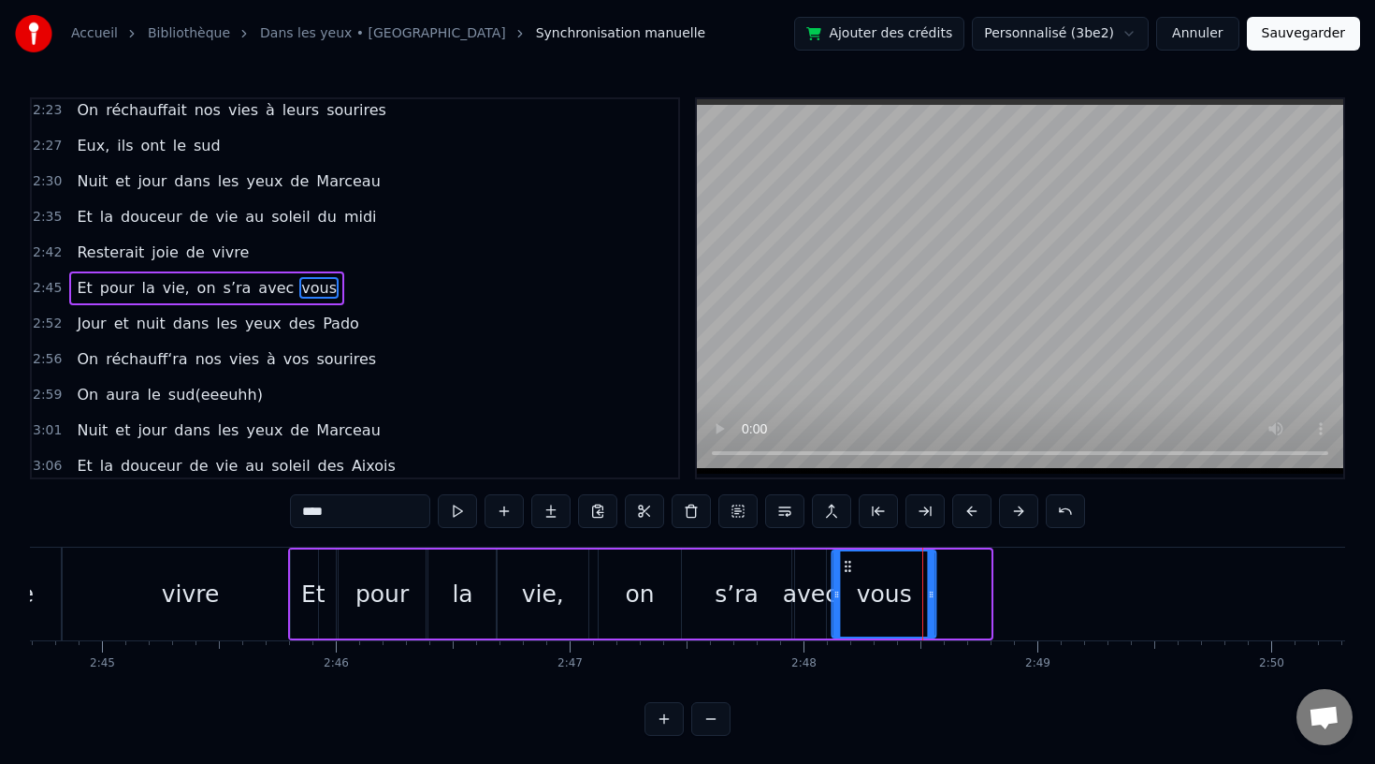
drag, startPoint x: 899, startPoint y: 563, endPoint x: 844, endPoint y: 567, distance: 55.3
click at [844, 567] on icon at bounding box center [848, 566] width 15 height 15
click at [257, 601] on div "vivre" at bounding box center [190, 593] width 255 height 93
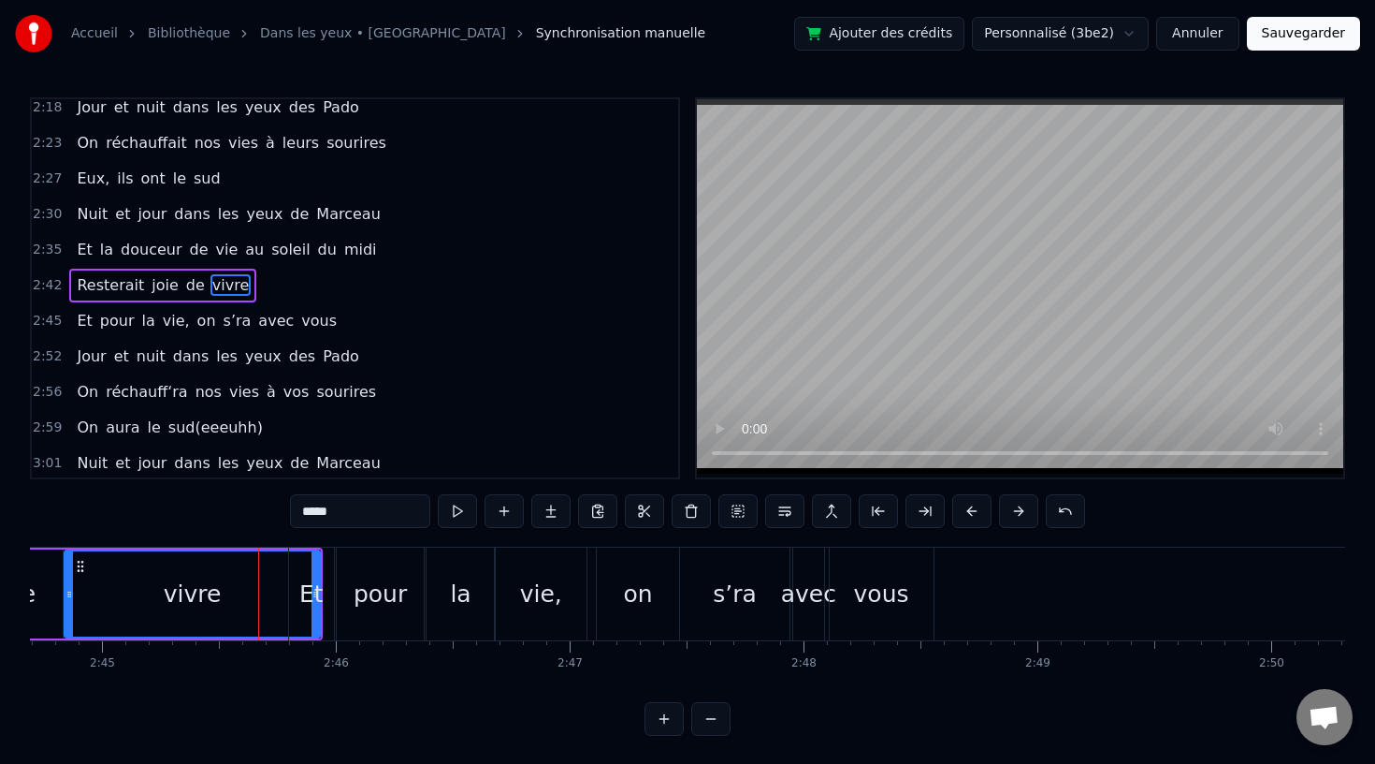
scroll to position [1002, 0]
click at [880, 607] on div "vous" at bounding box center [881, 594] width 55 height 36
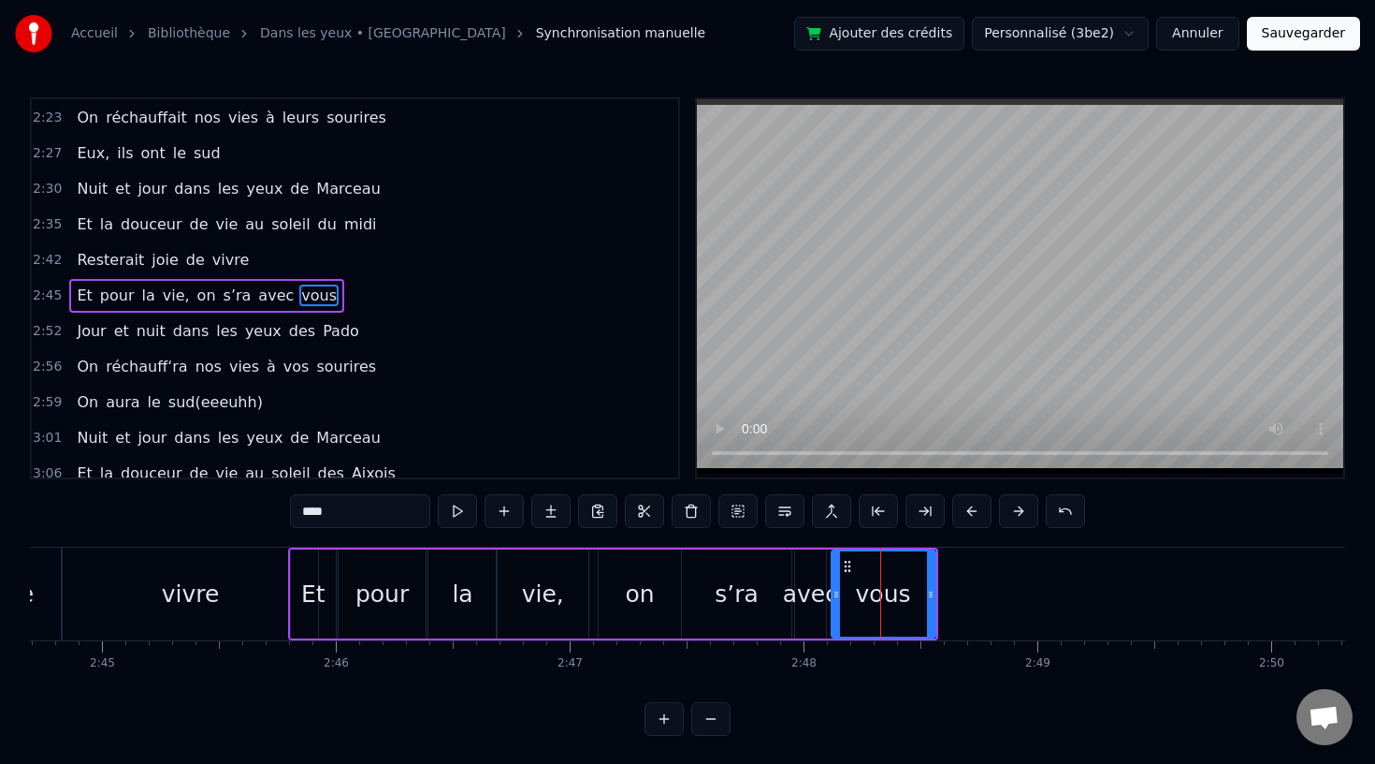
scroll to position [1038, 0]
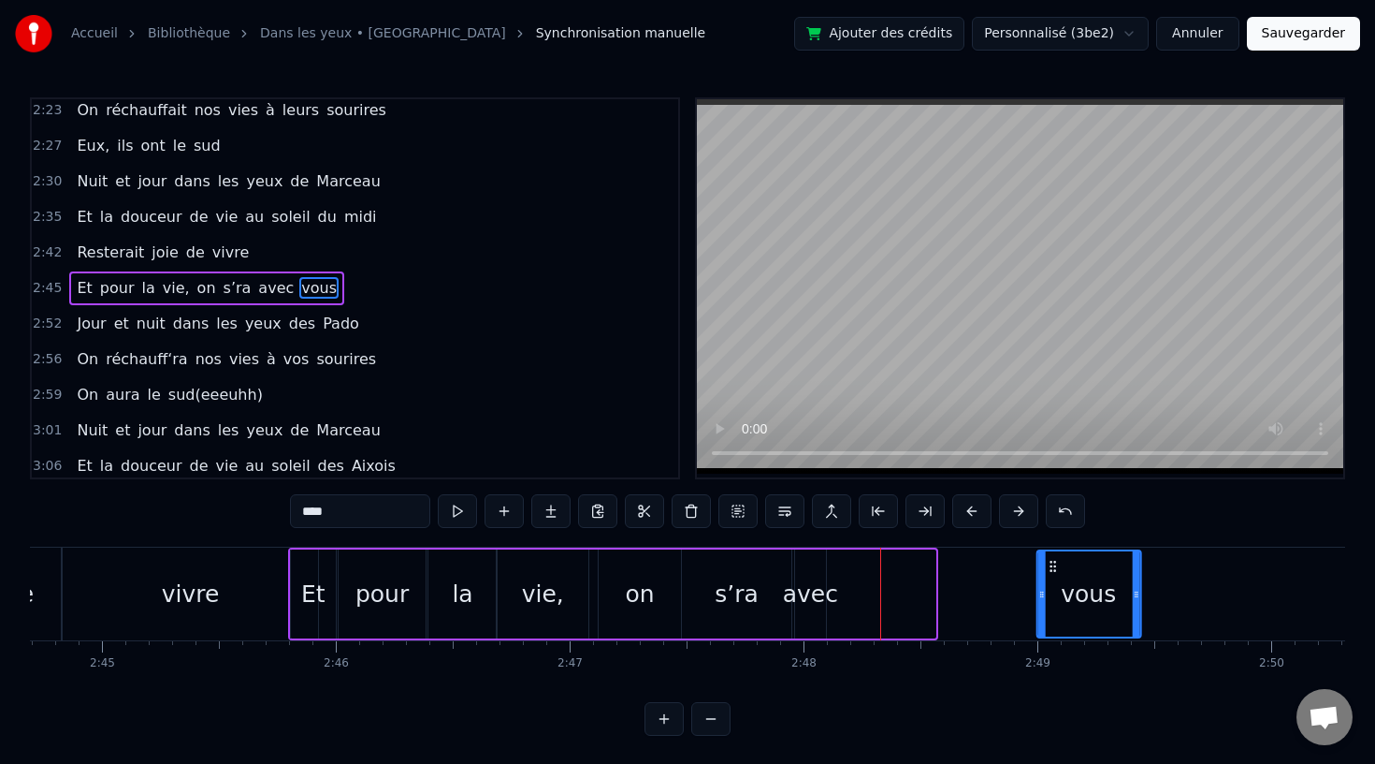
drag, startPoint x: 841, startPoint y: 564, endPoint x: 1065, endPoint y: 587, distance: 224.8
click at [1065, 587] on div "vous" at bounding box center [1089, 593] width 102 height 85
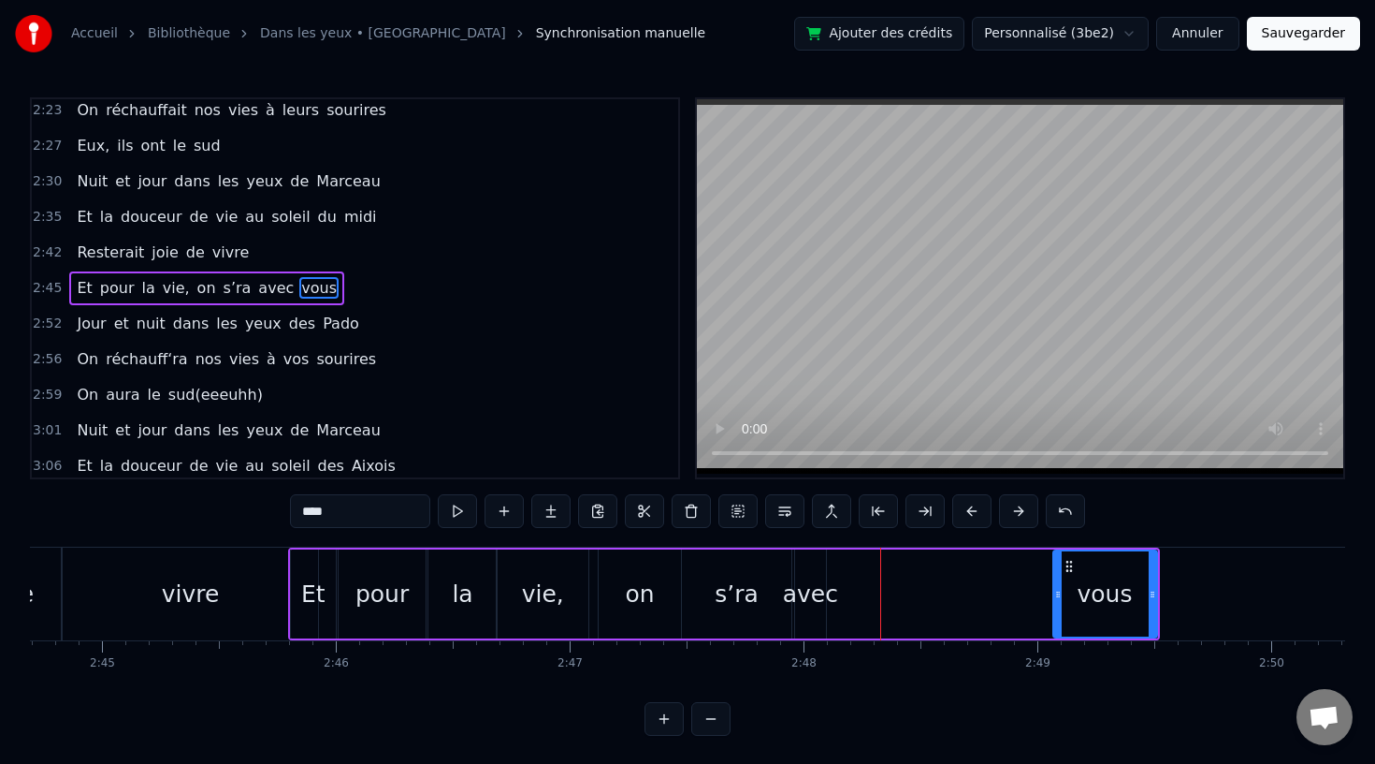
click at [822, 586] on div "avec" at bounding box center [810, 594] width 55 height 36
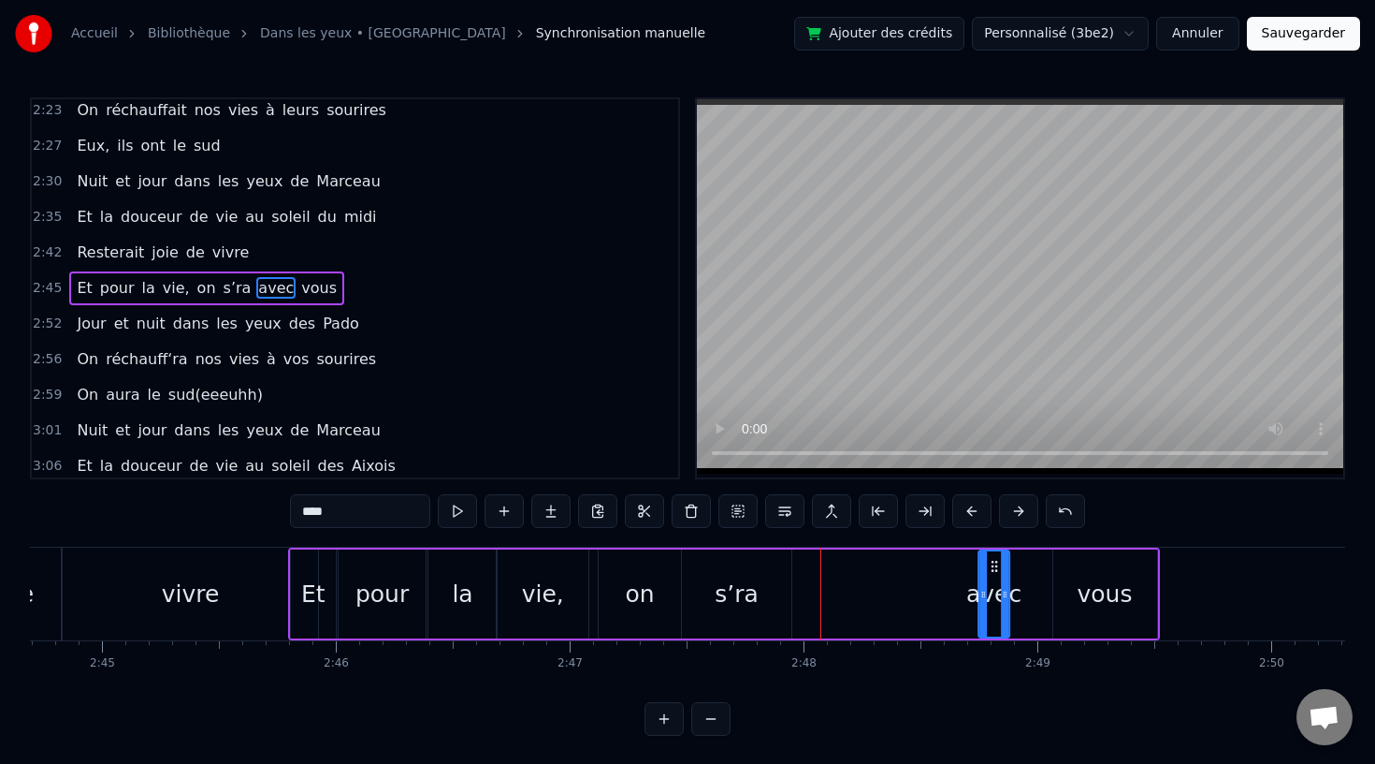
drag, startPoint x: 808, startPoint y: 563, endPoint x: 994, endPoint y: 570, distance: 185.4
click at [994, 569] on icon at bounding box center [994, 566] width 15 height 15
click at [729, 615] on div "s’ra" at bounding box center [736, 593] width 109 height 89
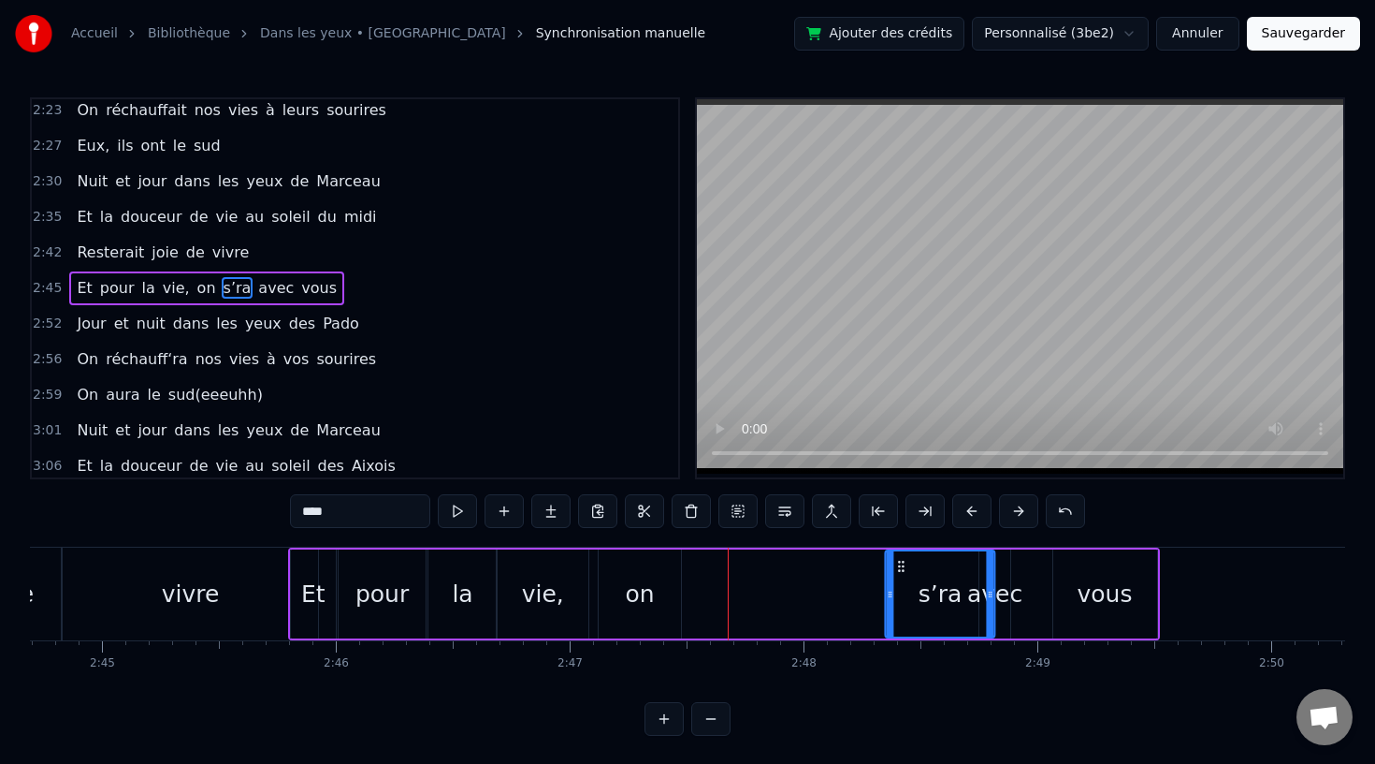
drag, startPoint x: 695, startPoint y: 561, endPoint x: 888, endPoint y: 567, distance: 192.8
click at [895, 566] on icon at bounding box center [902, 566] width 15 height 15
click at [632, 593] on div "on" at bounding box center [640, 594] width 29 height 36
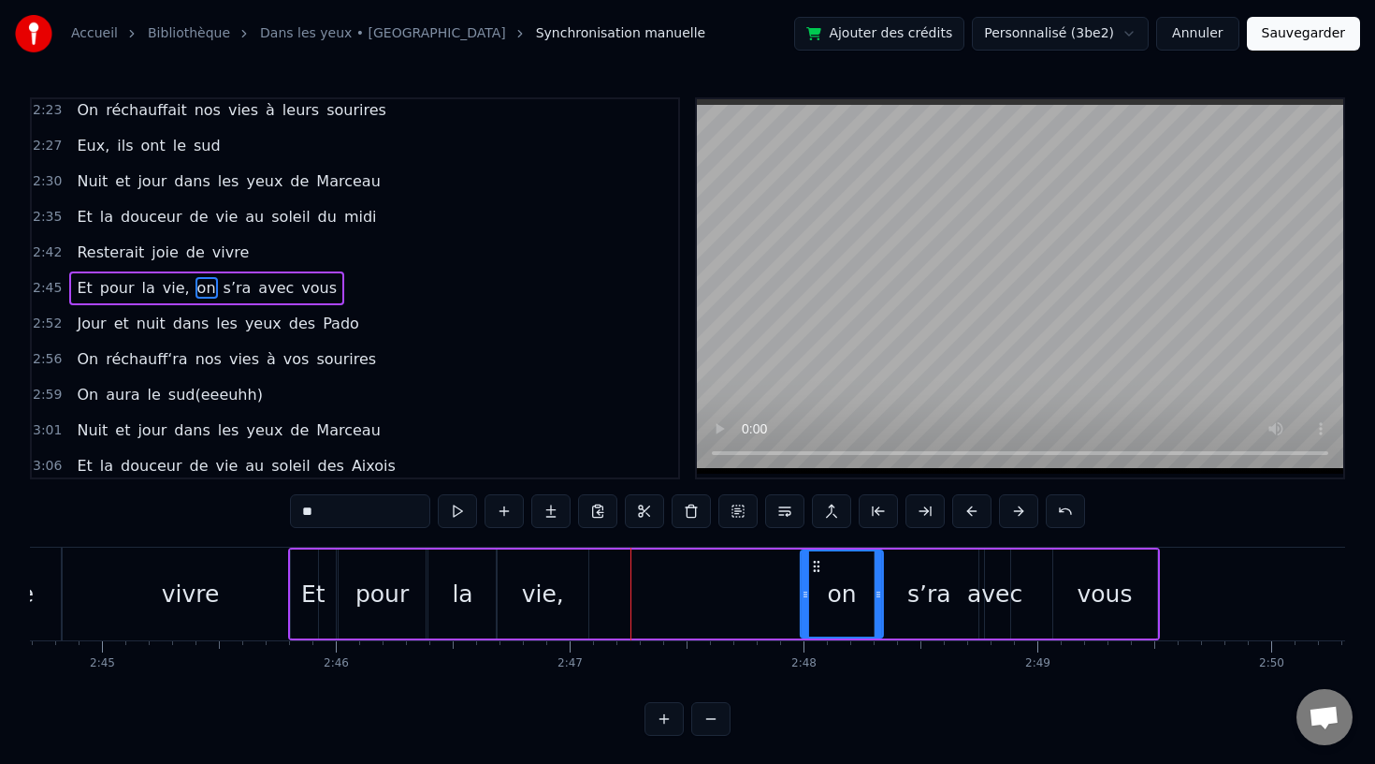
drag, startPoint x: 608, startPoint y: 560, endPoint x: 809, endPoint y: 565, distance: 201.3
click at [809, 565] on icon at bounding box center [816, 566] width 15 height 15
click at [545, 586] on div "vie," at bounding box center [543, 594] width 42 height 36
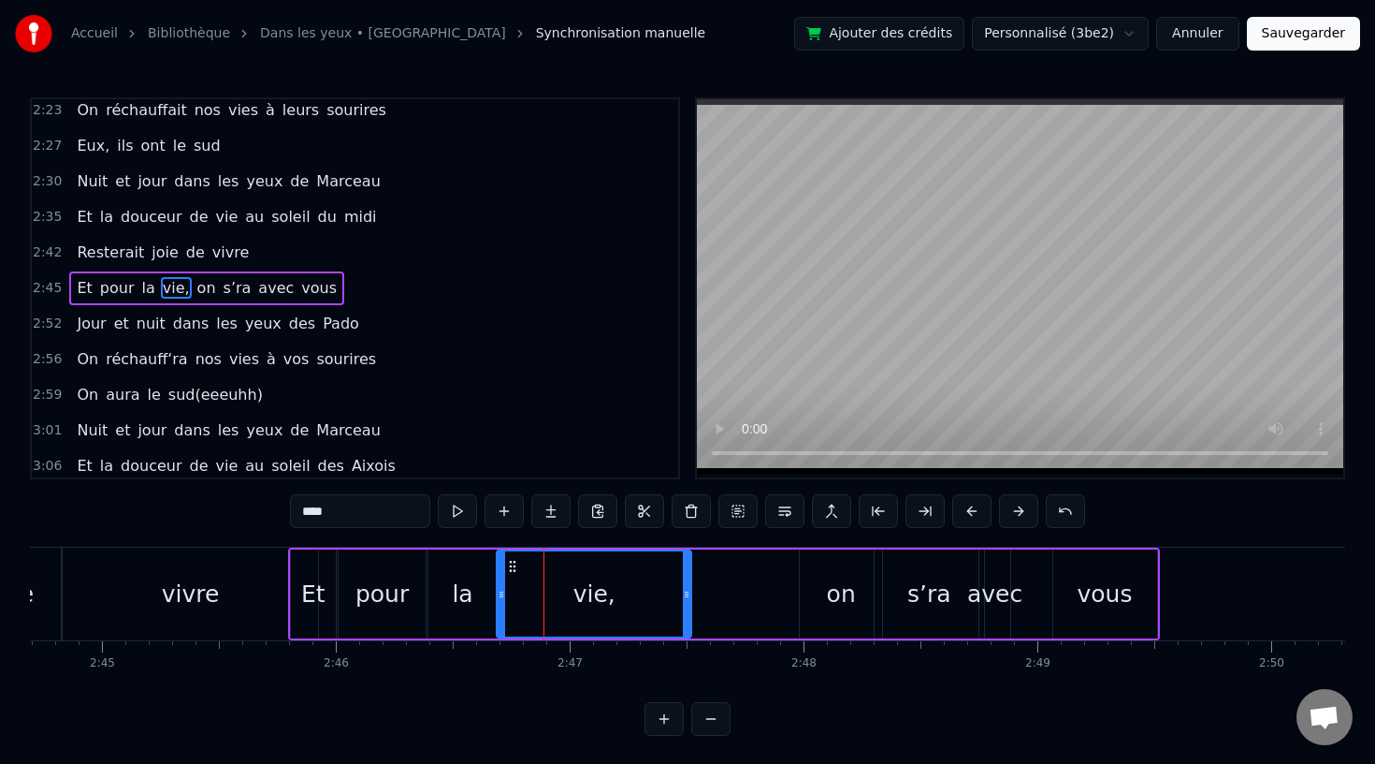
drag, startPoint x: 584, startPoint y: 592, endPoint x: 686, endPoint y: 593, distance: 102.0
click at [686, 593] on icon at bounding box center [686, 594] width 7 height 15
click at [313, 587] on div "Et" at bounding box center [313, 594] width 24 height 36
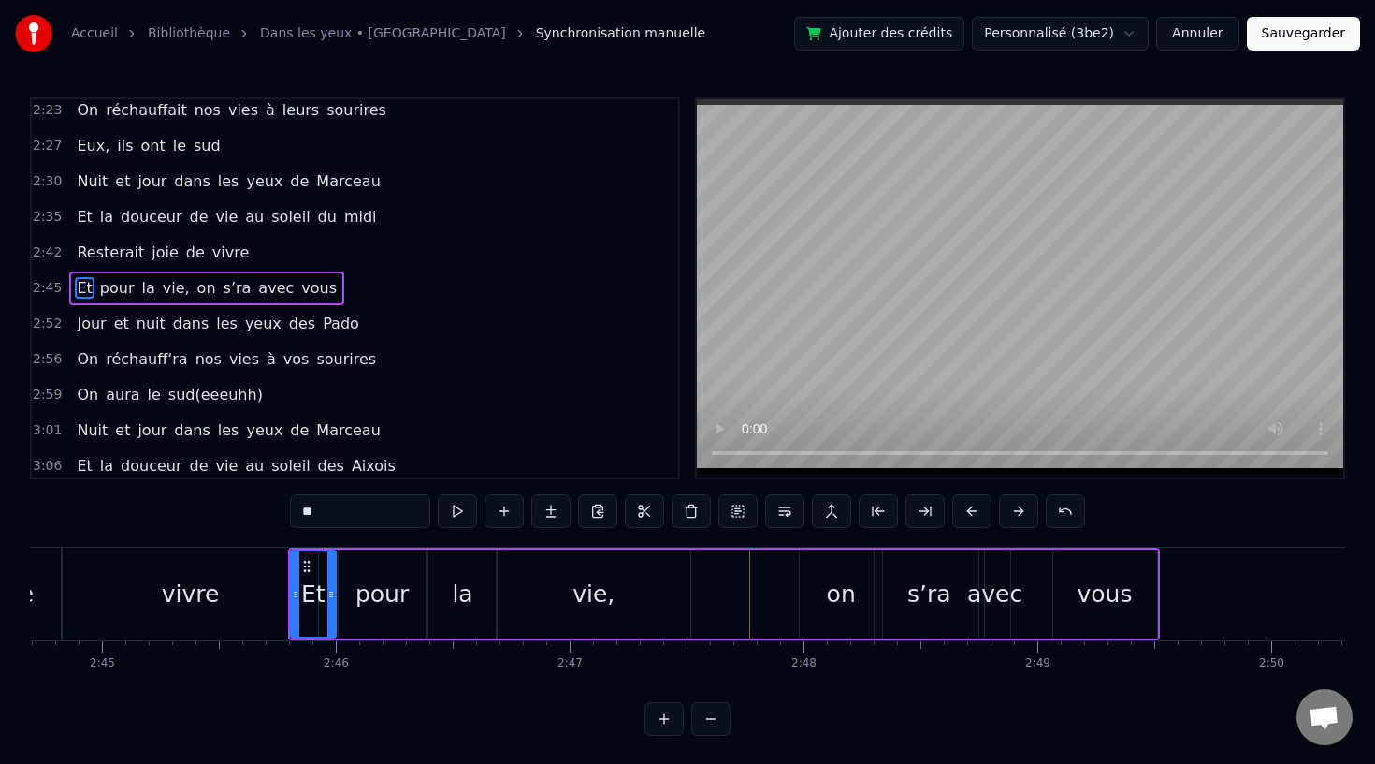
click at [160, 591] on div "vivre" at bounding box center [190, 593] width 255 height 93
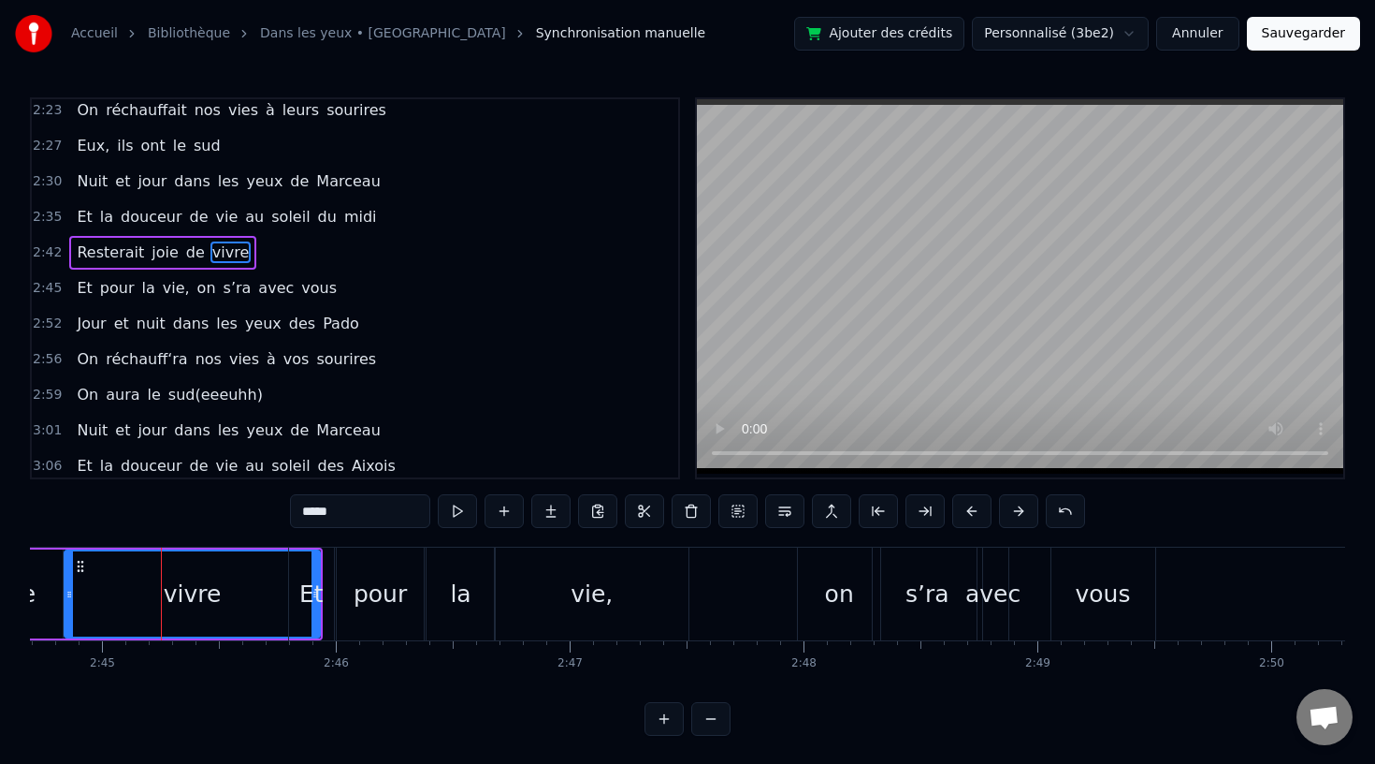
scroll to position [1002, 0]
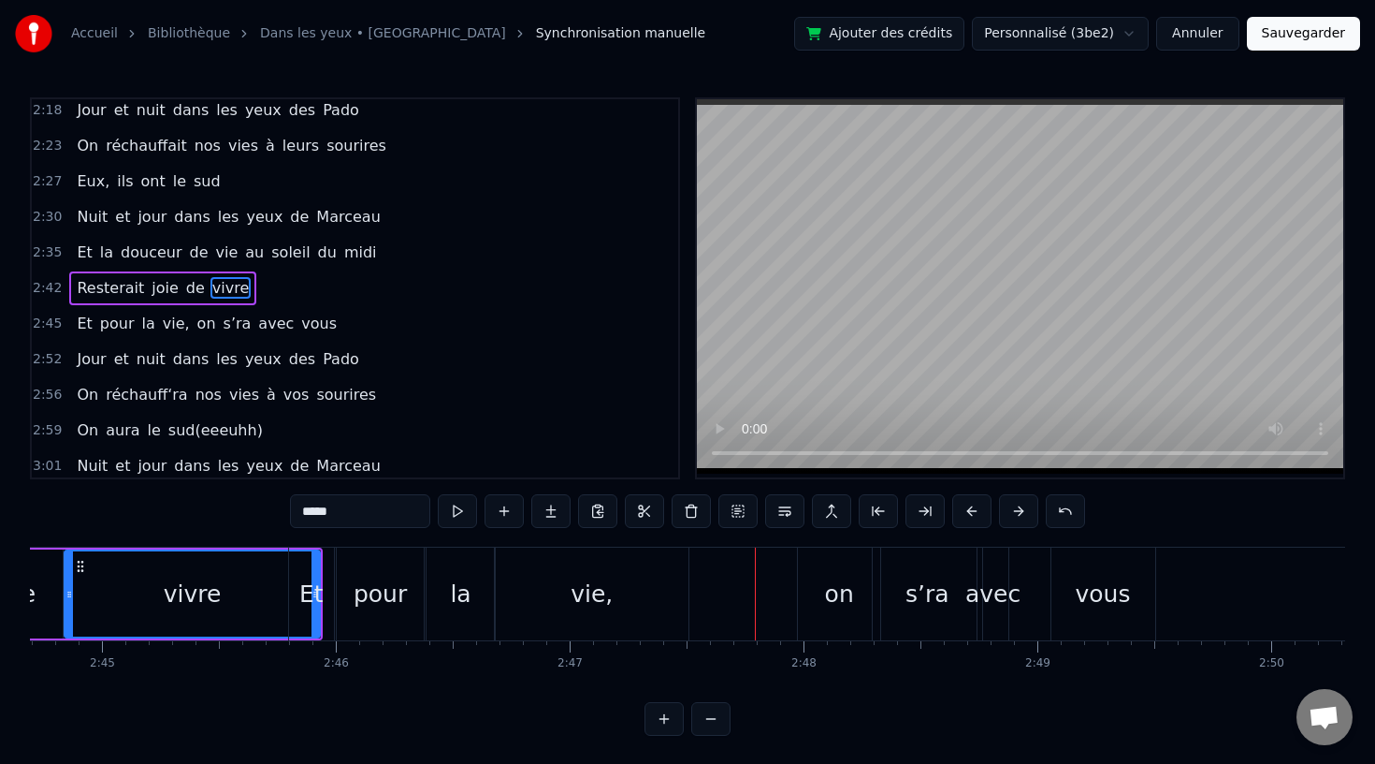
click at [650, 601] on div "vie," at bounding box center [592, 593] width 194 height 93
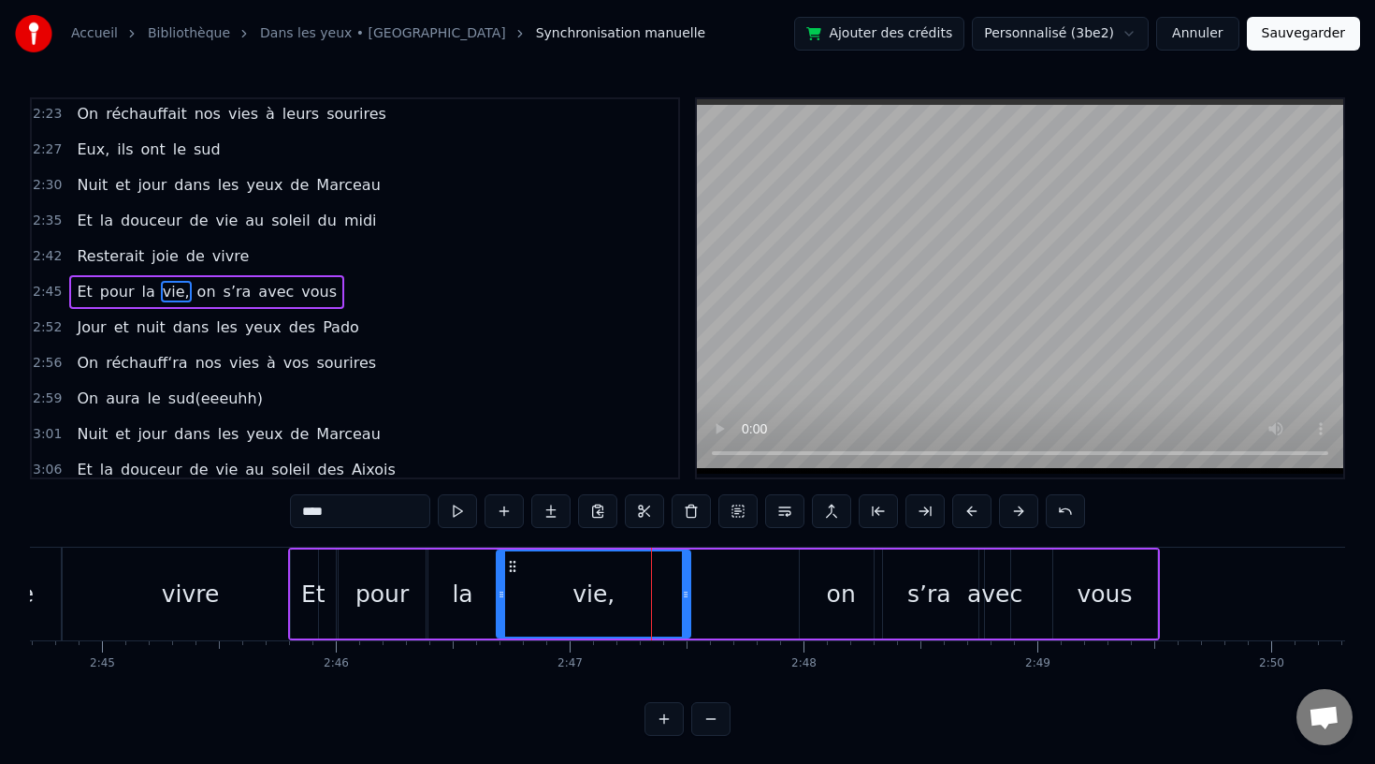
scroll to position [1038, 0]
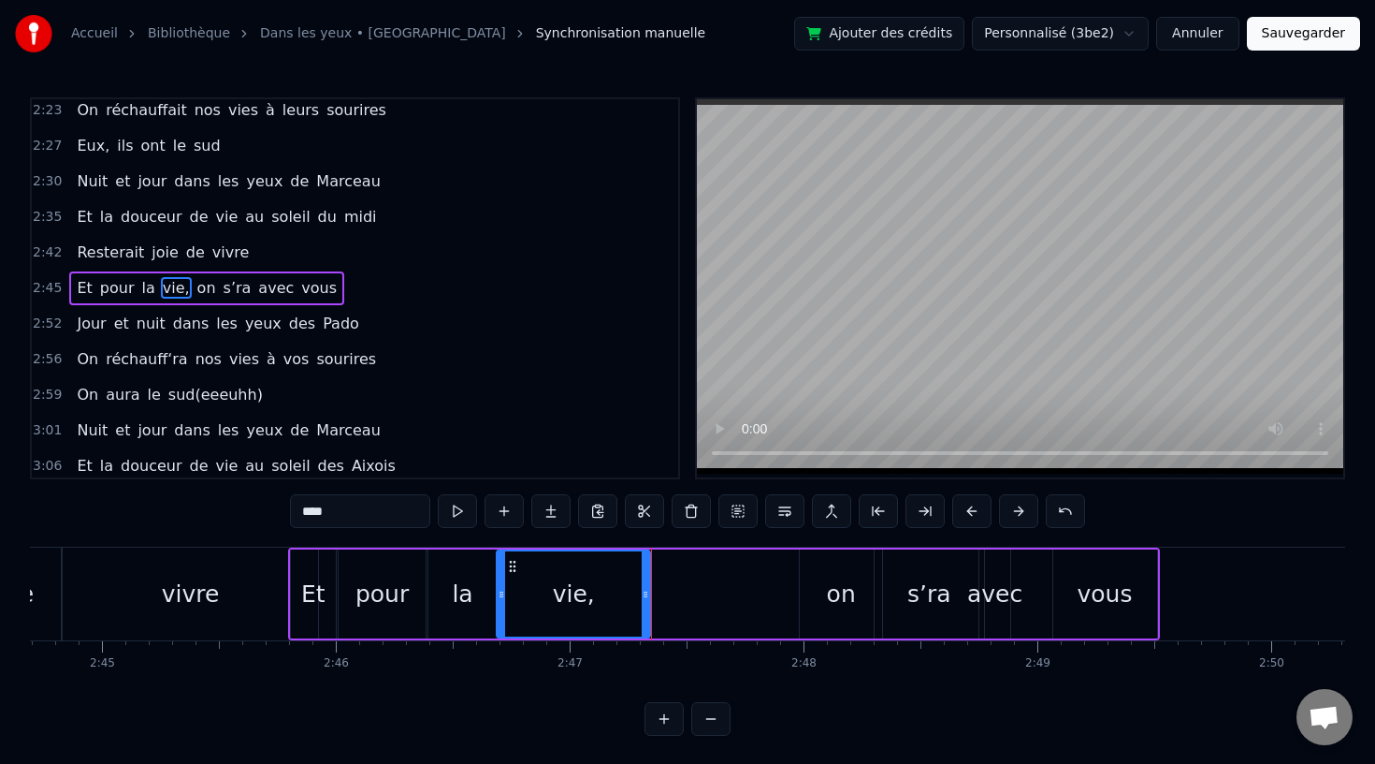
drag, startPoint x: 687, startPoint y: 593, endPoint x: 647, endPoint y: 593, distance: 40.2
click at [647, 593] on icon at bounding box center [645, 594] width 7 height 15
click at [829, 593] on div "on" at bounding box center [841, 594] width 29 height 36
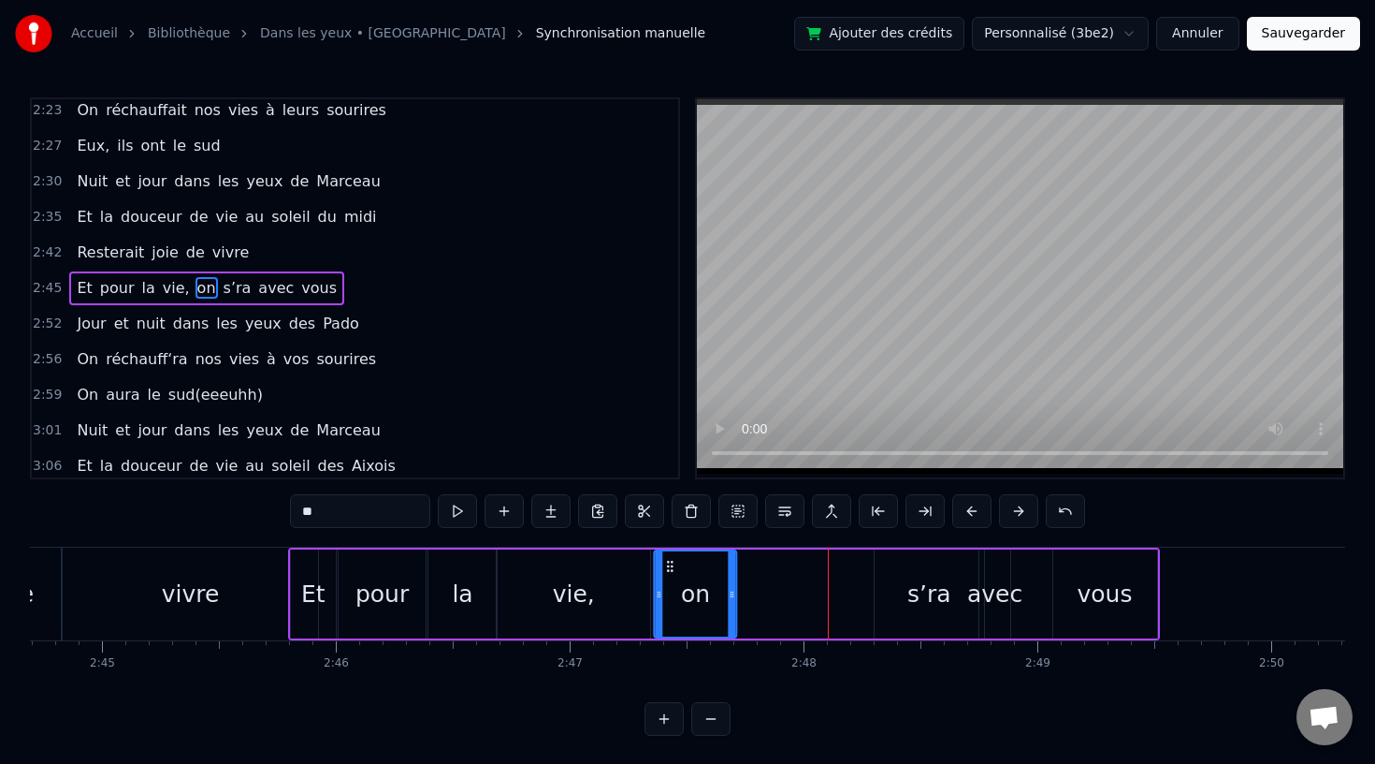
drag, startPoint x: 815, startPoint y: 562, endPoint x: 670, endPoint y: 569, distance: 145.2
click at [670, 569] on icon at bounding box center [670, 566] width 15 height 15
click at [921, 583] on div "s’ra" at bounding box center [930, 594] width 44 height 36
type input "****"
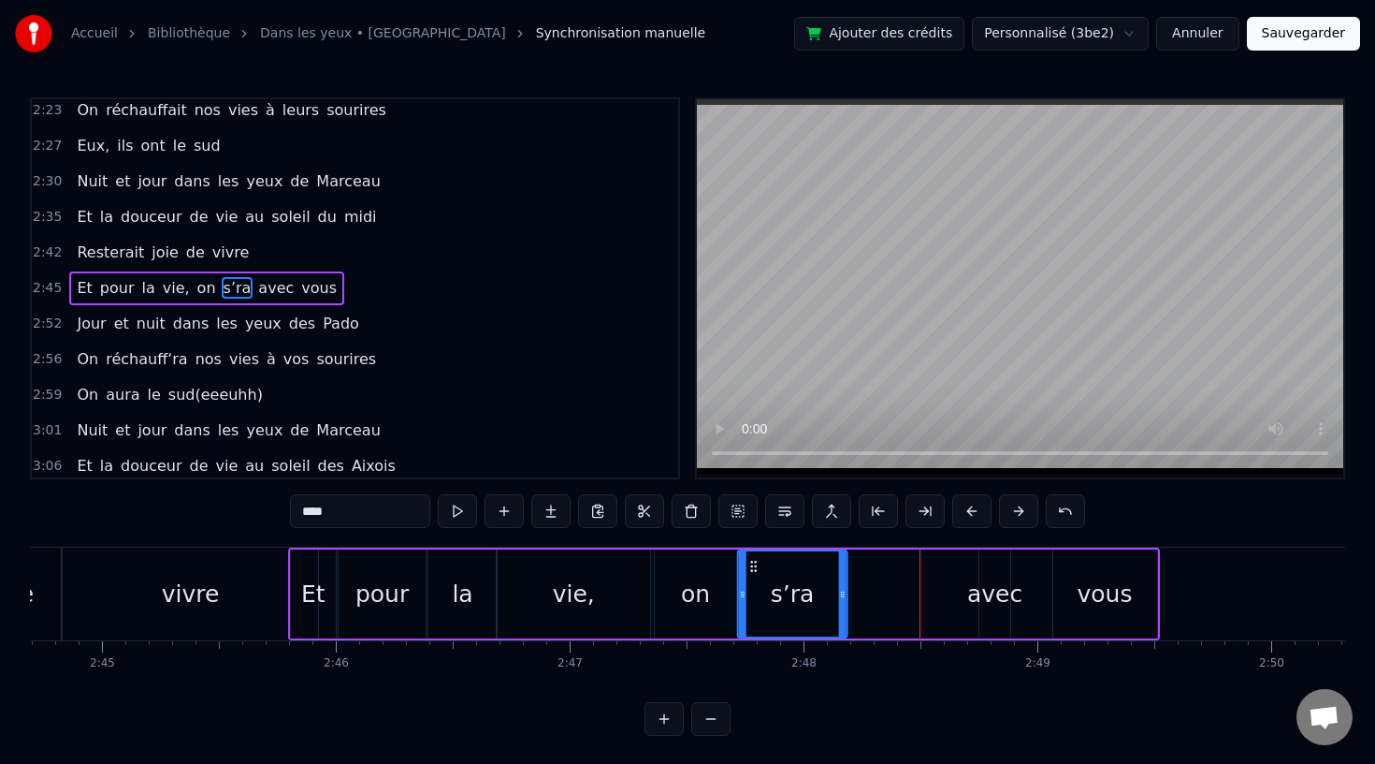
drag, startPoint x: 889, startPoint y: 563, endPoint x: 752, endPoint y: 567, distance: 136.7
click at [752, 567] on icon at bounding box center [754, 566] width 15 height 15
click at [966, 568] on div "Et pour la vie, on s’ra avec vous" at bounding box center [724, 593] width 872 height 93
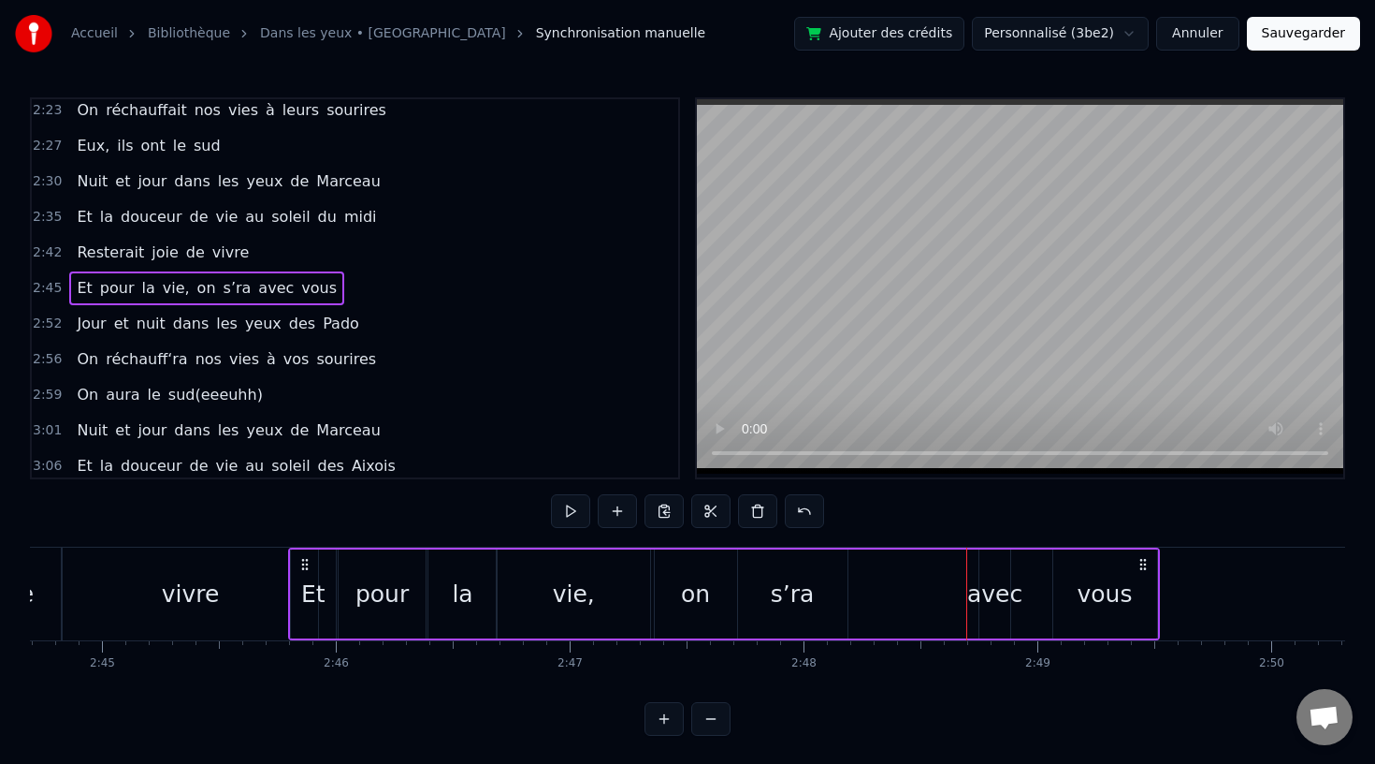
click at [992, 571] on div "avec" at bounding box center [995, 593] width 31 height 89
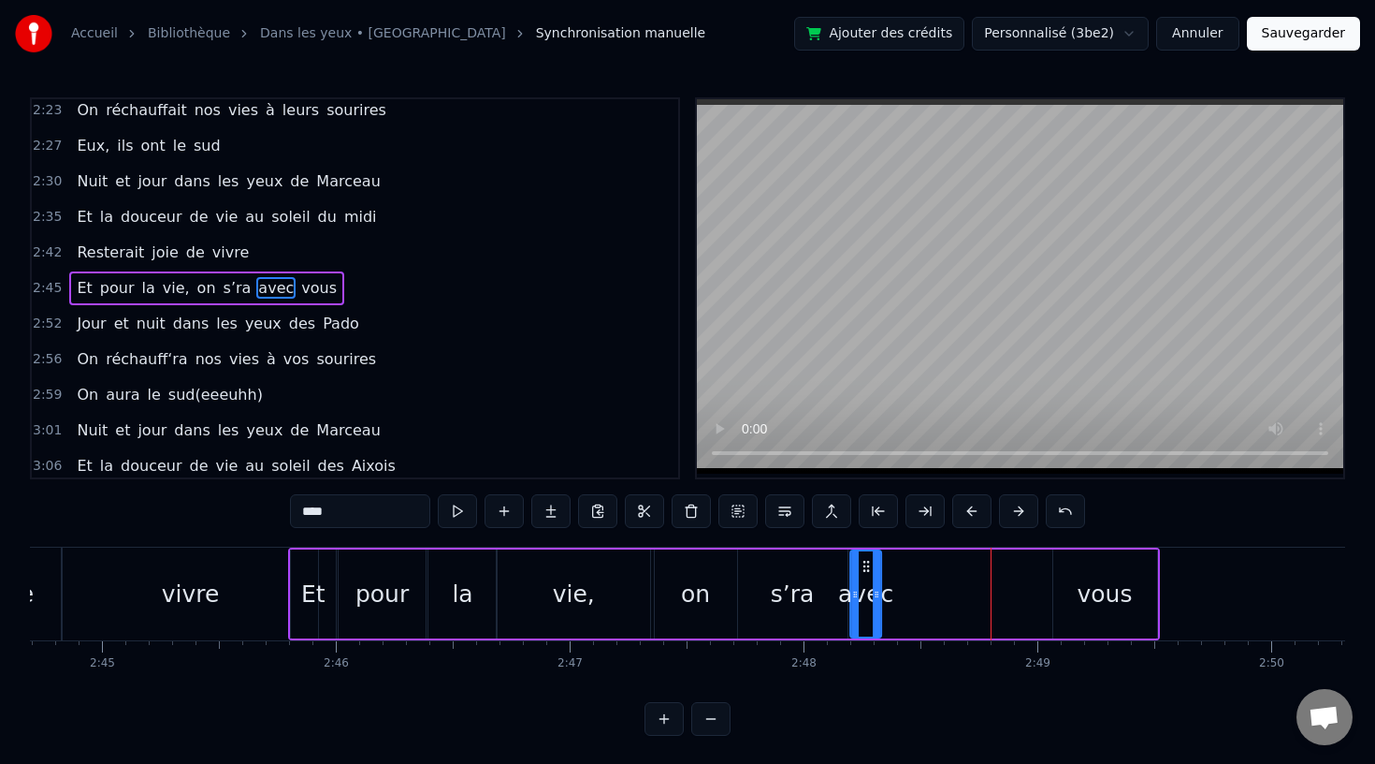
drag, startPoint x: 995, startPoint y: 565, endPoint x: 865, endPoint y: 572, distance: 130.2
click at [865, 572] on icon at bounding box center [866, 566] width 15 height 15
drag, startPoint x: 878, startPoint y: 594, endPoint x: 898, endPoint y: 594, distance: 20.6
click at [897, 594] on icon at bounding box center [893, 594] width 7 height 15
click at [1095, 595] on div "vous" at bounding box center [1105, 594] width 55 height 36
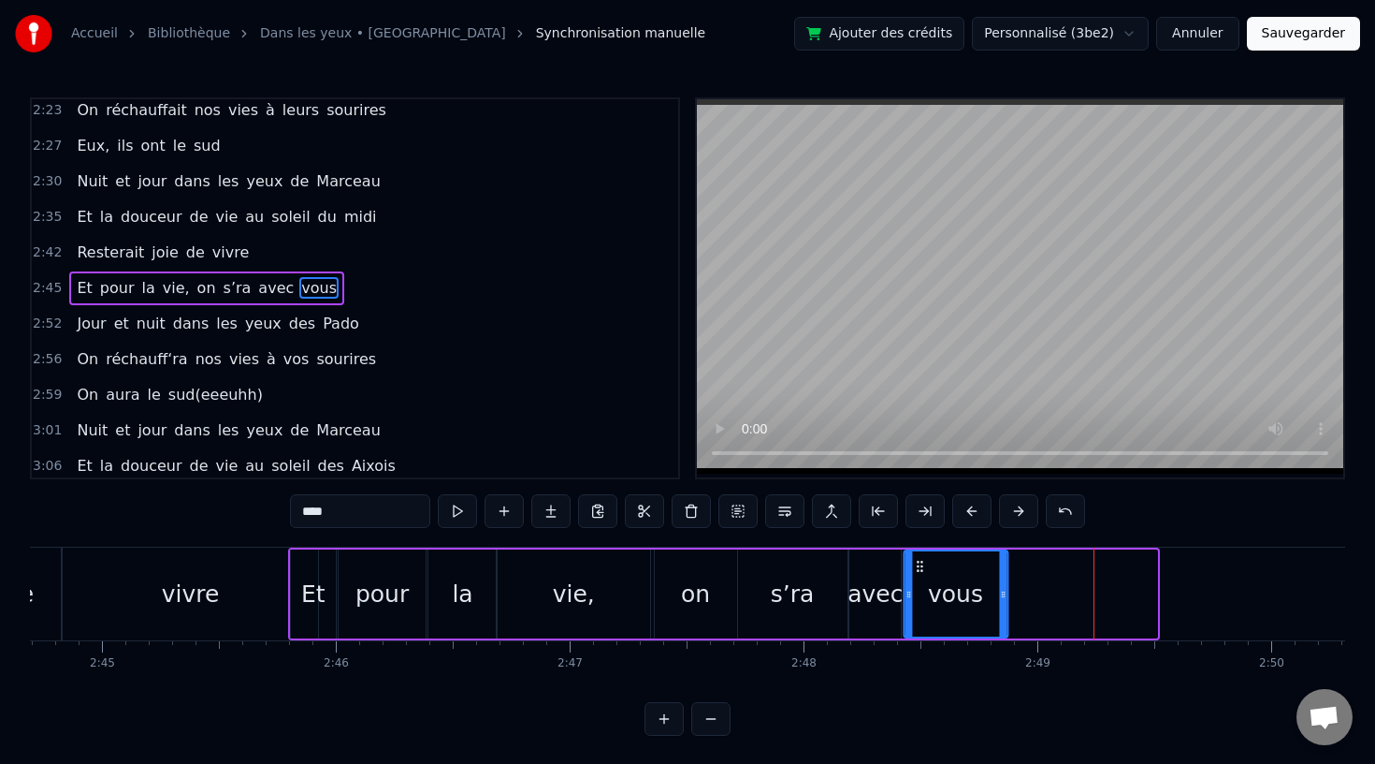
drag, startPoint x: 1065, startPoint y: 560, endPoint x: 913, endPoint y: 573, distance: 152.1
click at [913, 573] on icon at bounding box center [919, 566] width 15 height 15
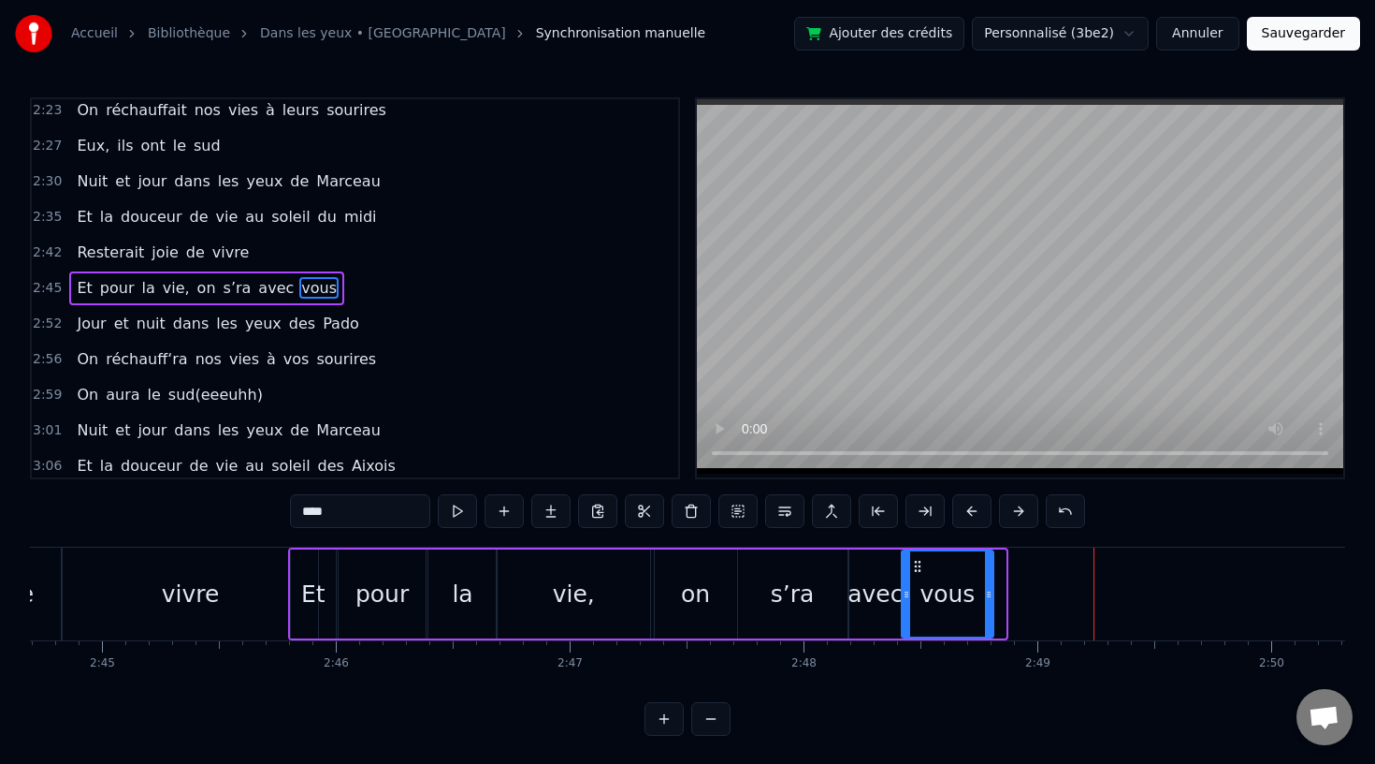
drag, startPoint x: 999, startPoint y: 594, endPoint x: 987, endPoint y: 594, distance: 12.2
click at [987, 594] on icon at bounding box center [988, 594] width 7 height 15
click at [842, 594] on div "s’ra" at bounding box center [792, 593] width 109 height 89
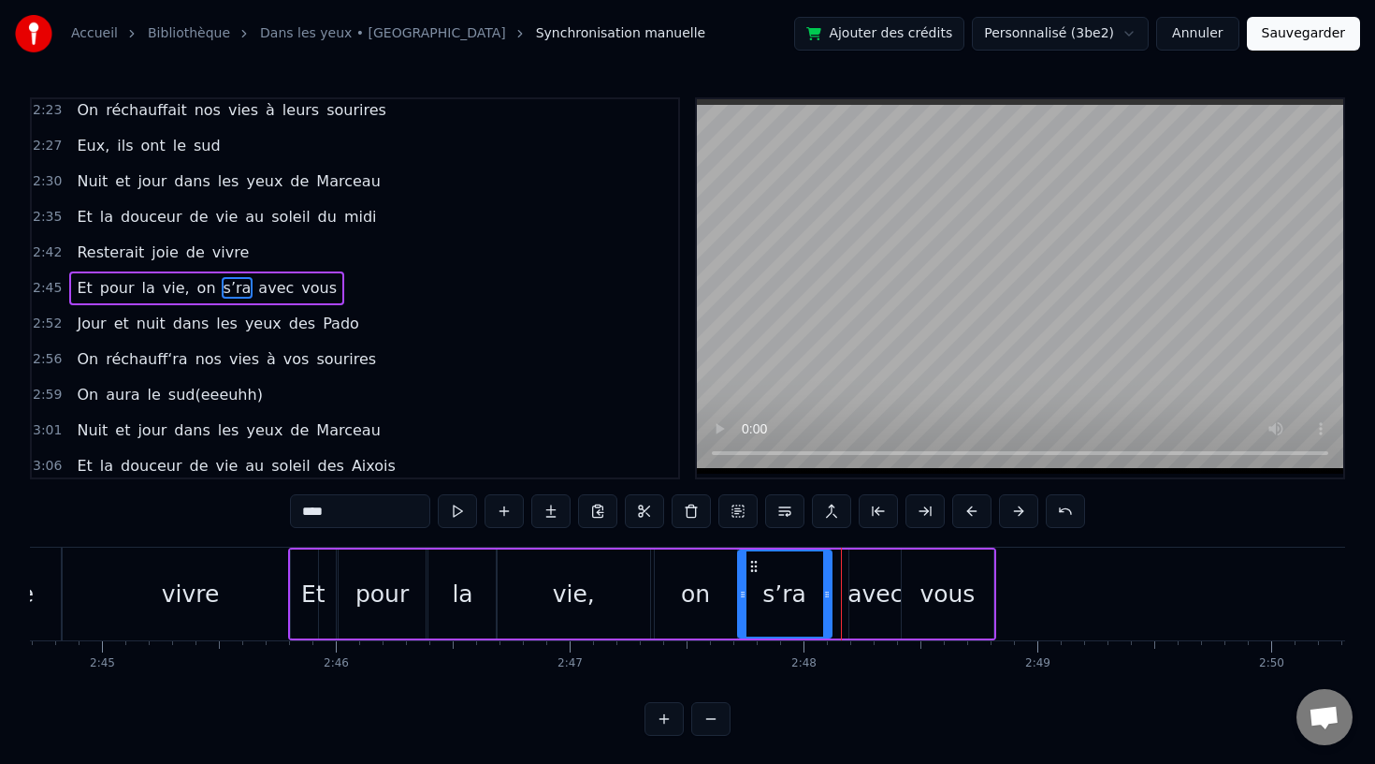
drag, startPoint x: 841, startPoint y: 594, endPoint x: 825, endPoint y: 595, distance: 15.9
click at [825, 595] on icon at bounding box center [826, 594] width 7 height 15
click at [877, 597] on div "avec" at bounding box center [875, 594] width 55 height 36
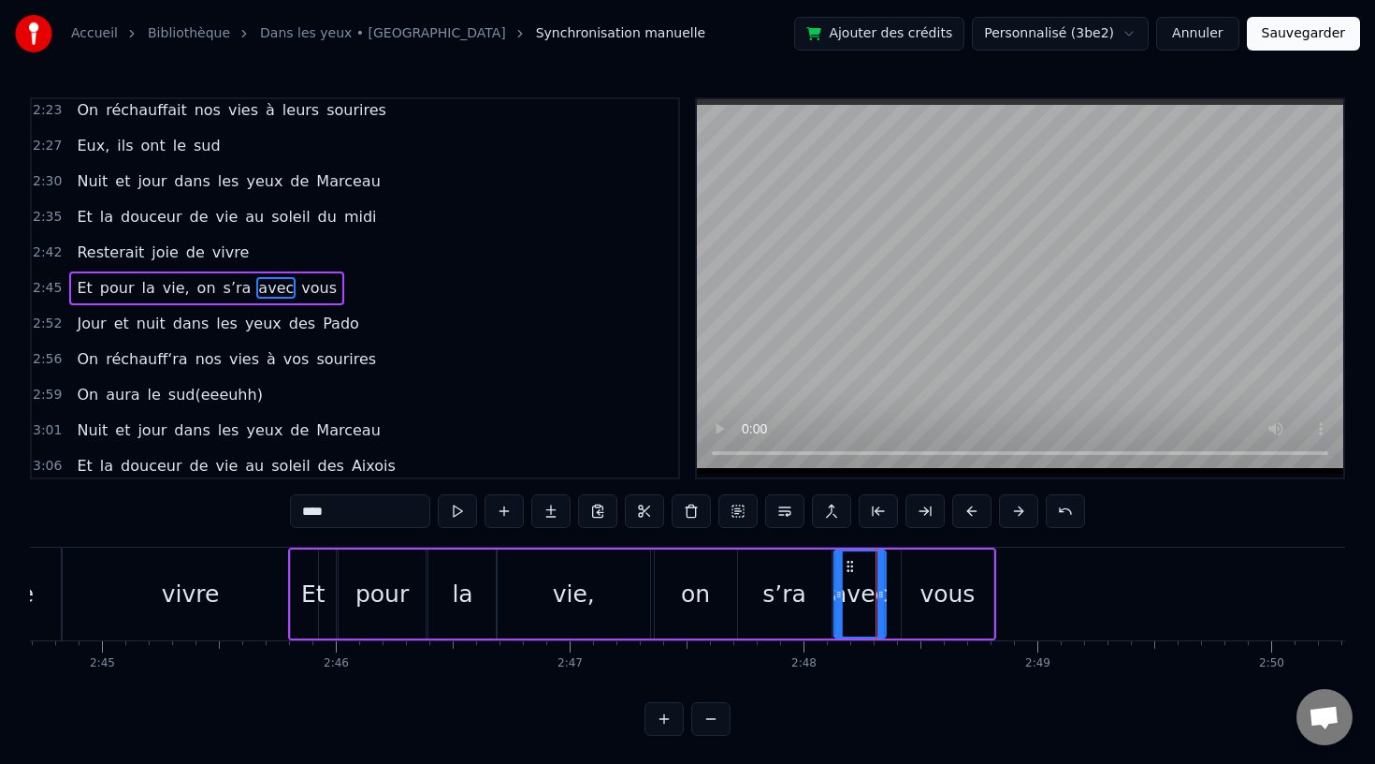
drag, startPoint x: 860, startPoint y: 563, endPoint x: 845, endPoint y: 566, distance: 15.2
click at [845, 566] on icon at bounding box center [850, 566] width 15 height 15
click at [960, 574] on div "vous" at bounding box center [948, 593] width 92 height 89
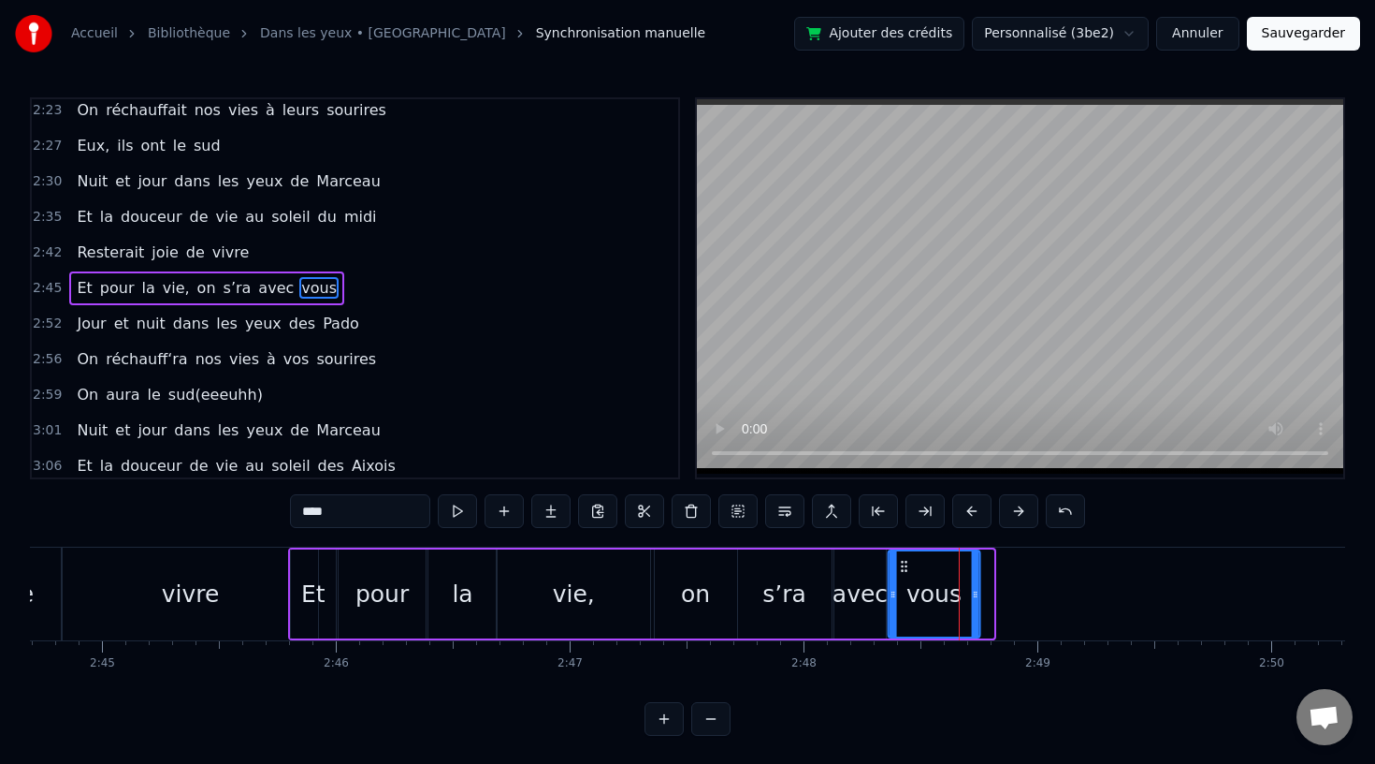
drag, startPoint x: 918, startPoint y: 569, endPoint x: 905, endPoint y: 570, distance: 13.1
click at [906, 570] on circle at bounding box center [906, 570] width 1 height 1
click at [240, 597] on div "vivre" at bounding box center [190, 593] width 255 height 93
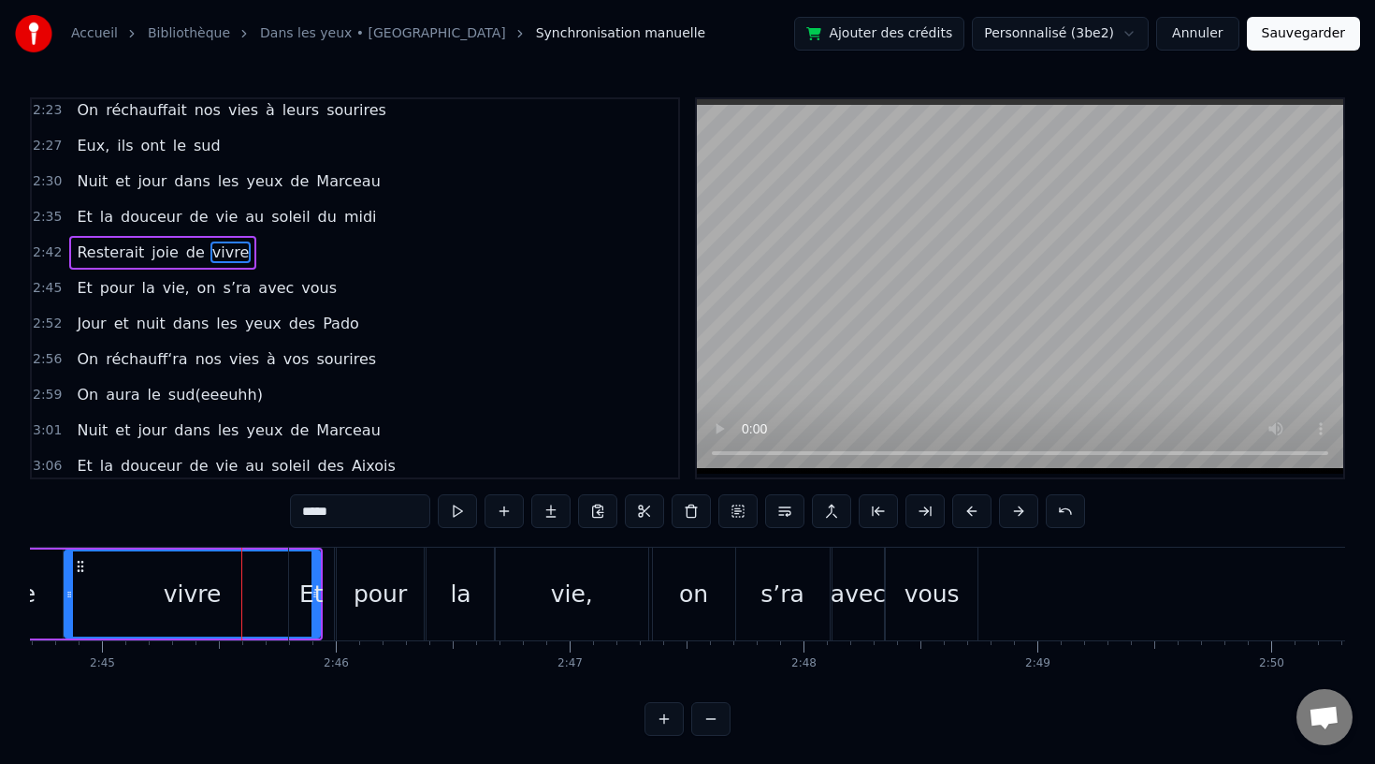
scroll to position [1002, 0]
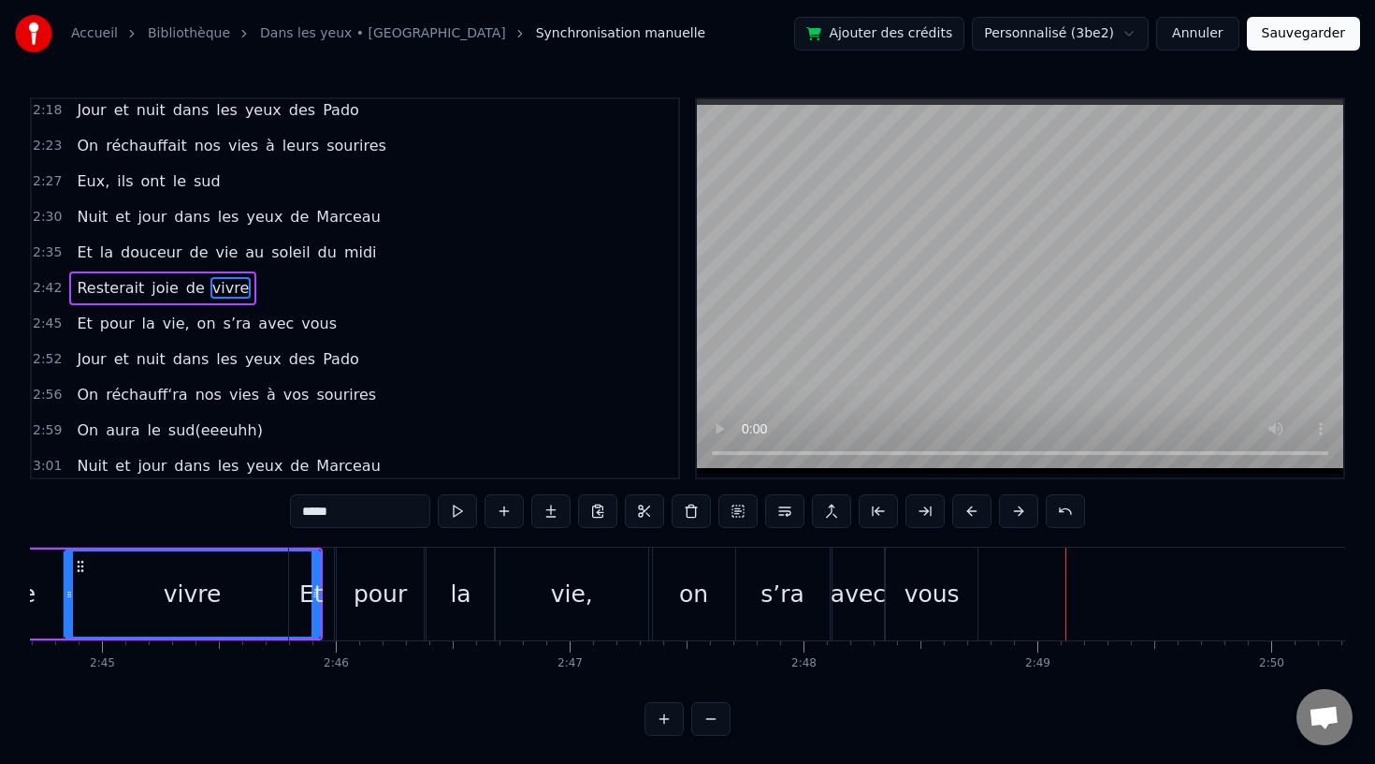
click at [213, 581] on div "vivre" at bounding box center [193, 594] width 58 height 36
click at [942, 583] on div "vous" at bounding box center [932, 594] width 55 height 36
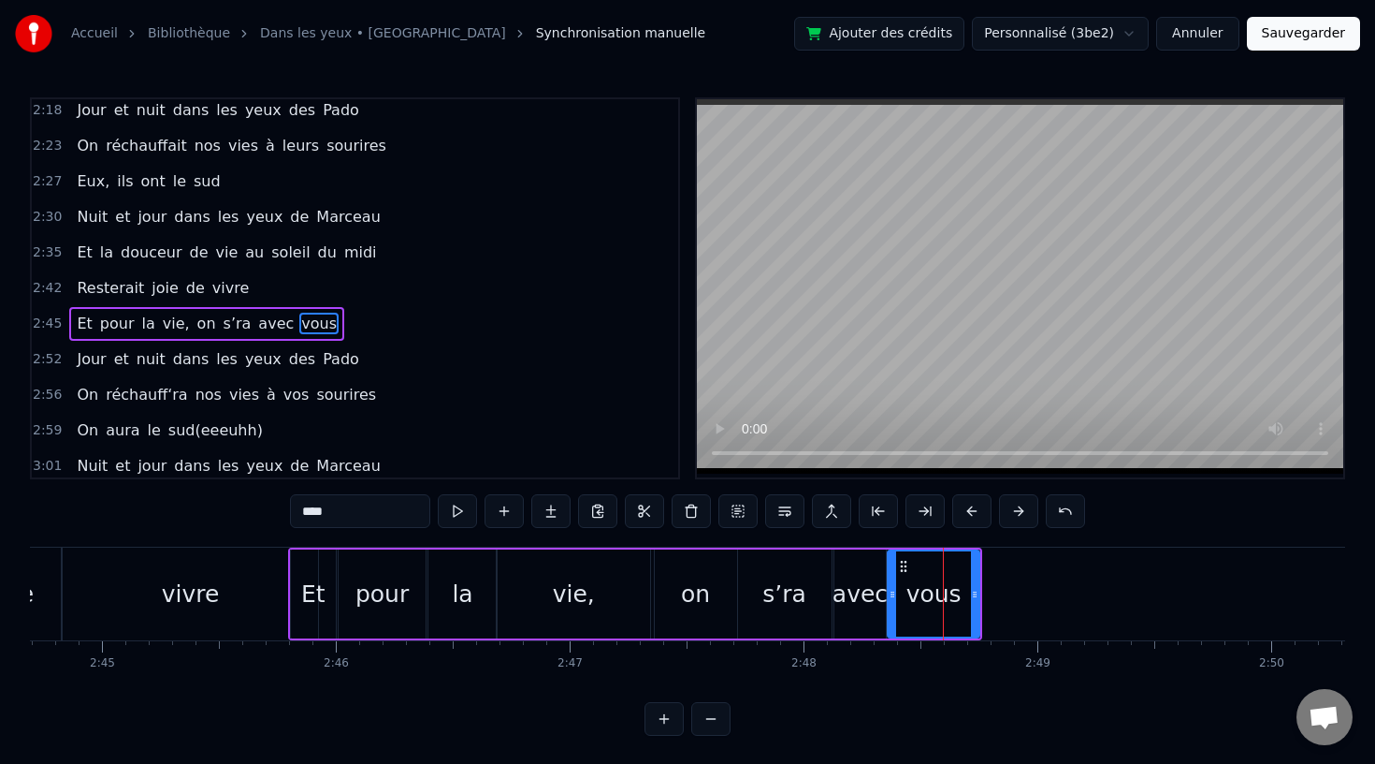
scroll to position [1038, 0]
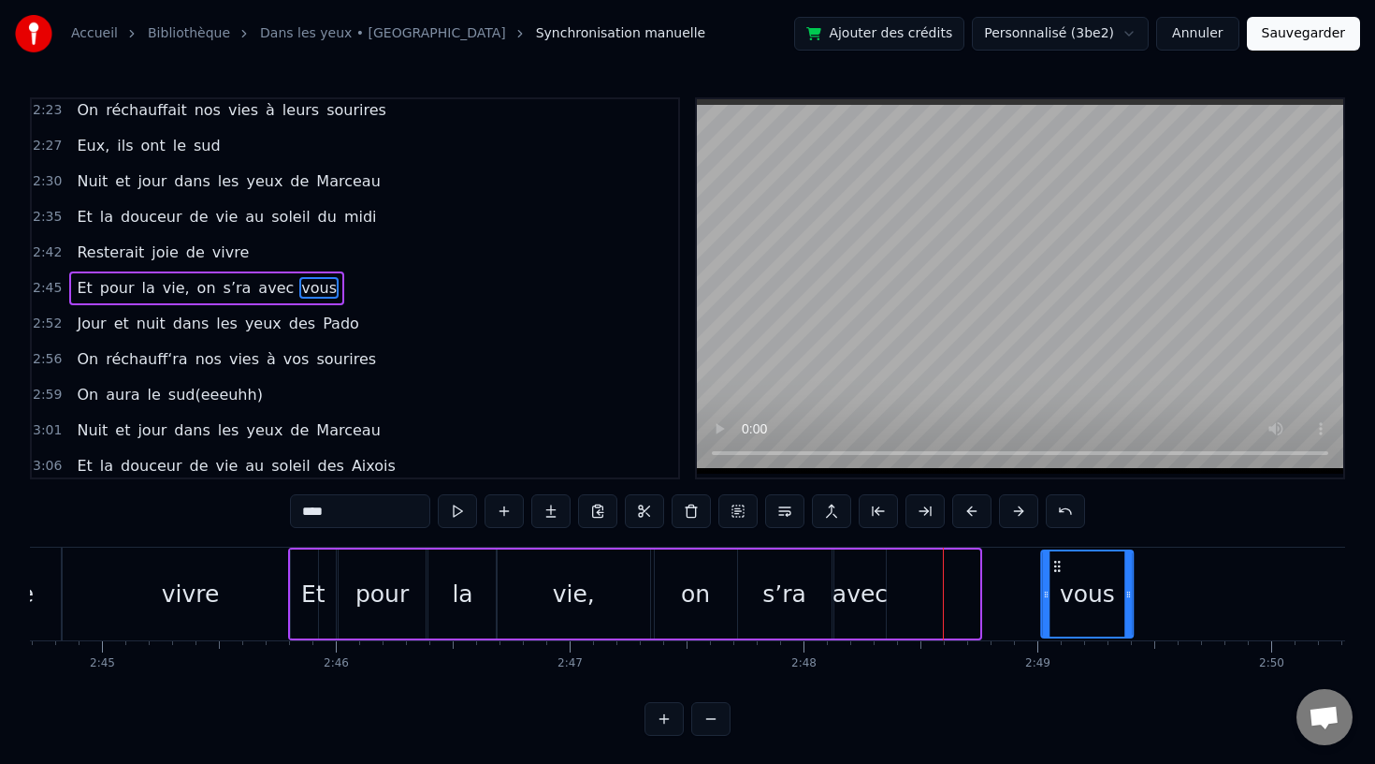
drag, startPoint x: 905, startPoint y: 567, endPoint x: 1094, endPoint y: 572, distance: 189.1
click at [1065, 572] on icon at bounding box center [1057, 566] width 15 height 15
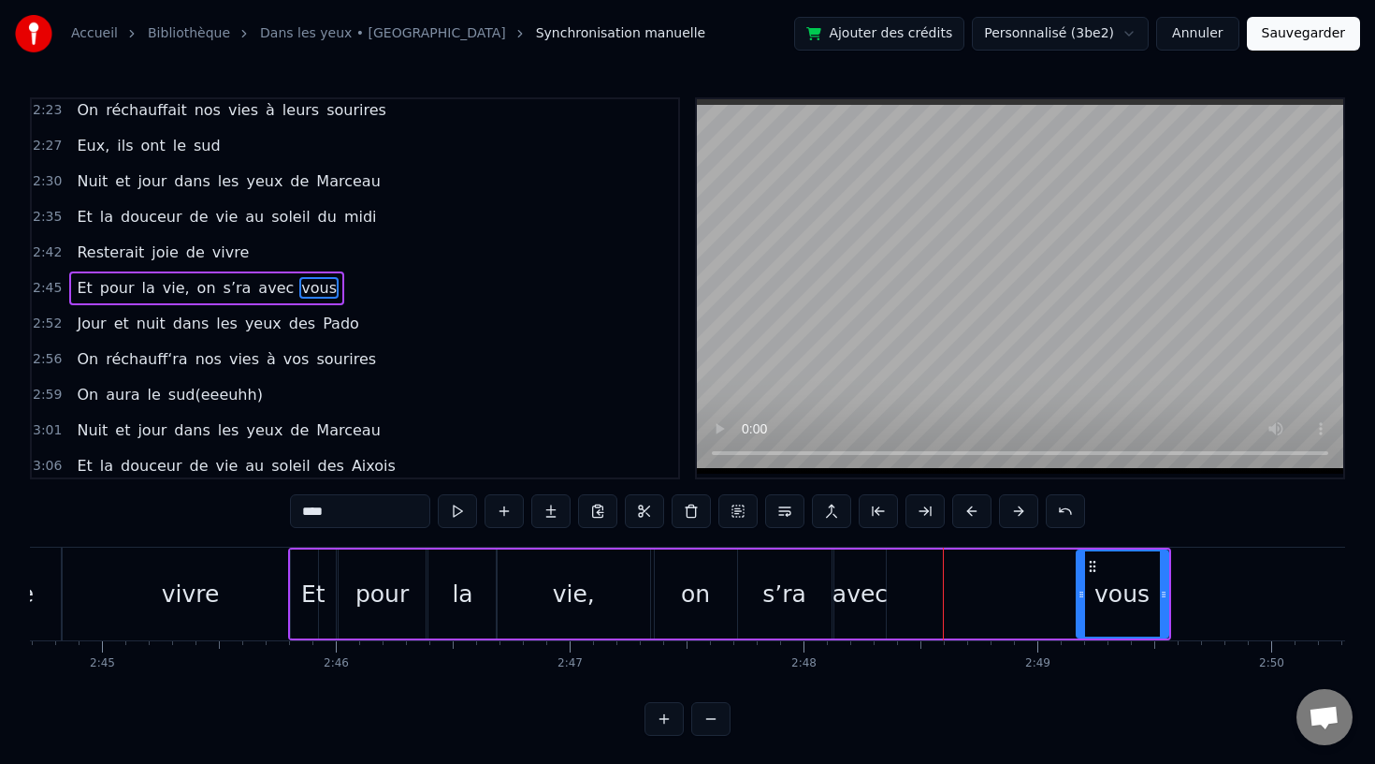
click at [842, 582] on div "avec" at bounding box center [860, 594] width 55 height 36
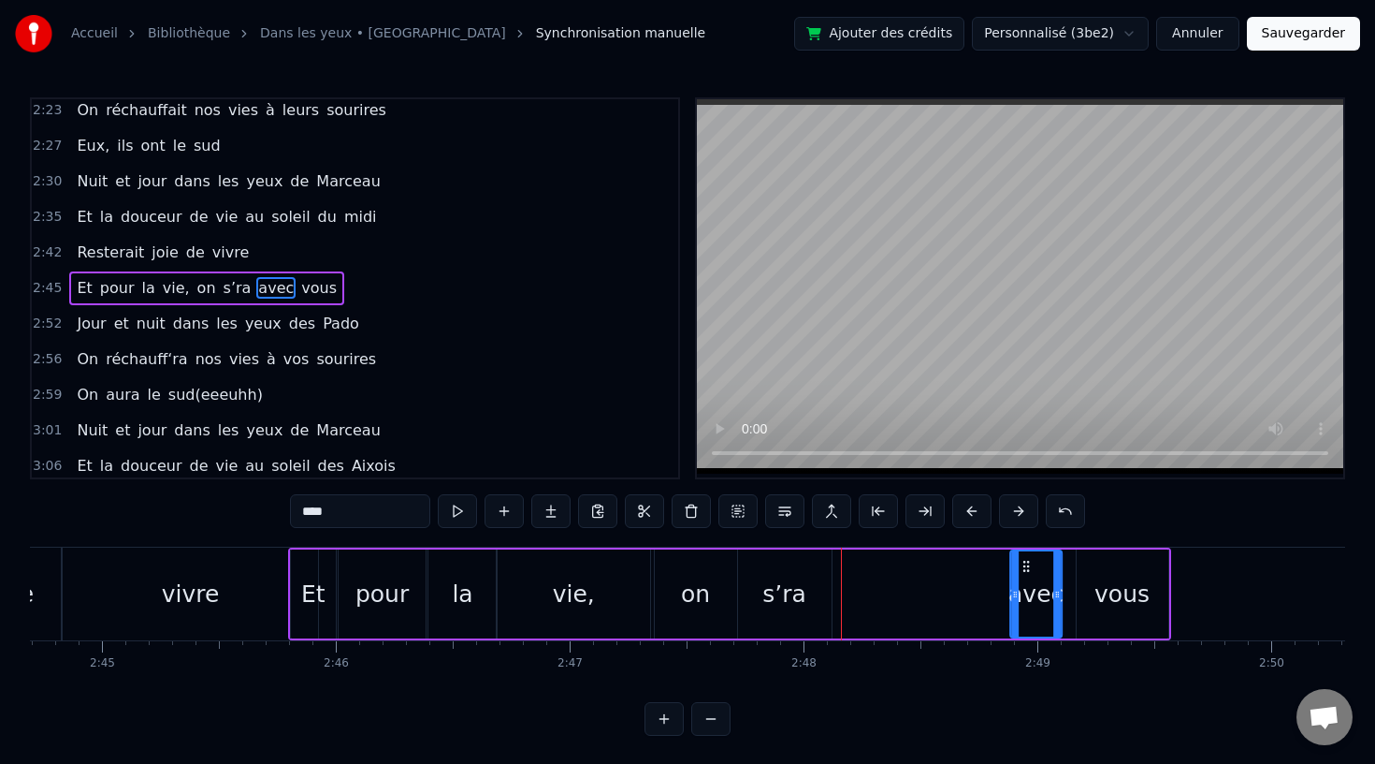
drag, startPoint x: 850, startPoint y: 561, endPoint x: 1045, endPoint y: 563, distance: 195.6
click at [1034, 563] on icon at bounding box center [1026, 566] width 15 height 15
click at [801, 582] on div "s’ra" at bounding box center [785, 594] width 44 height 36
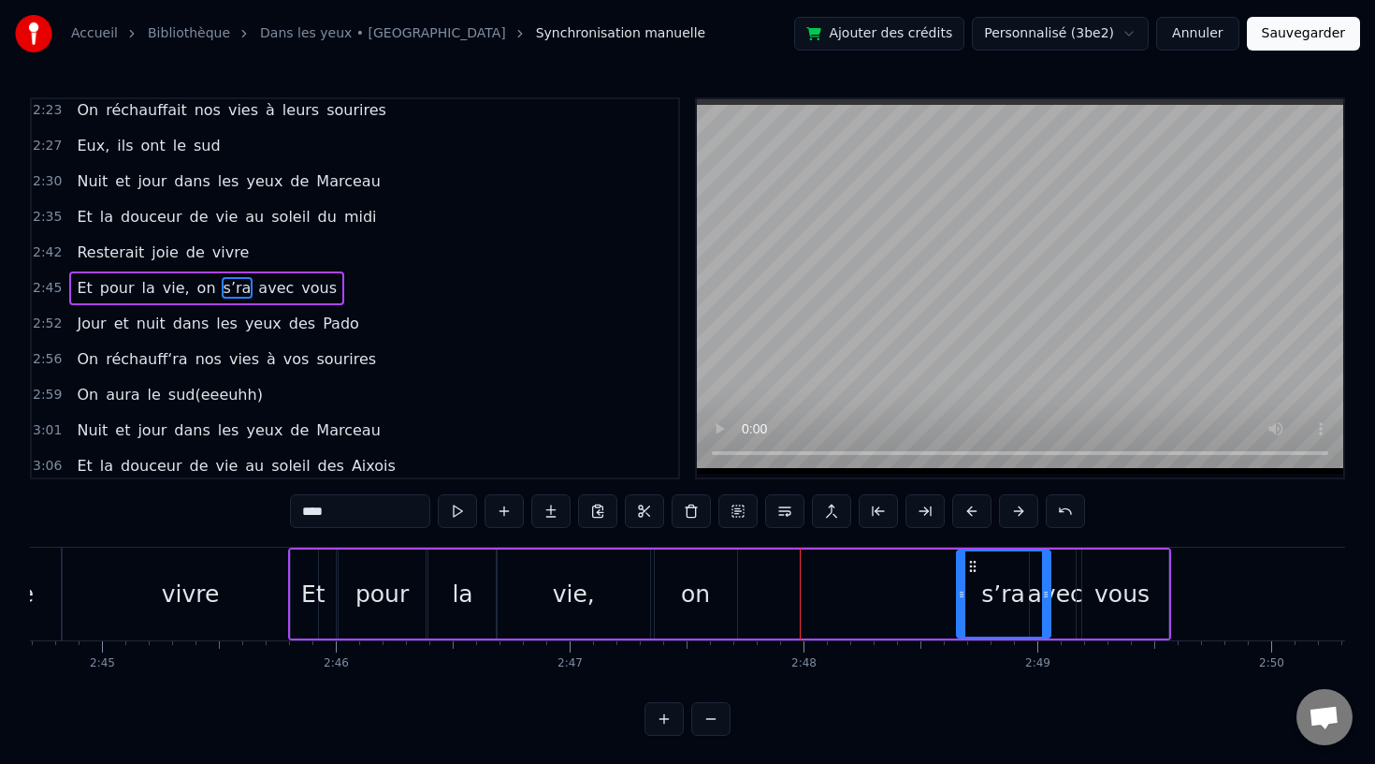
drag, startPoint x: 751, startPoint y: 562, endPoint x: 982, endPoint y: 571, distance: 230.3
click at [981, 571] on icon at bounding box center [973, 566] width 15 height 15
click at [700, 590] on div "on" at bounding box center [695, 594] width 29 height 36
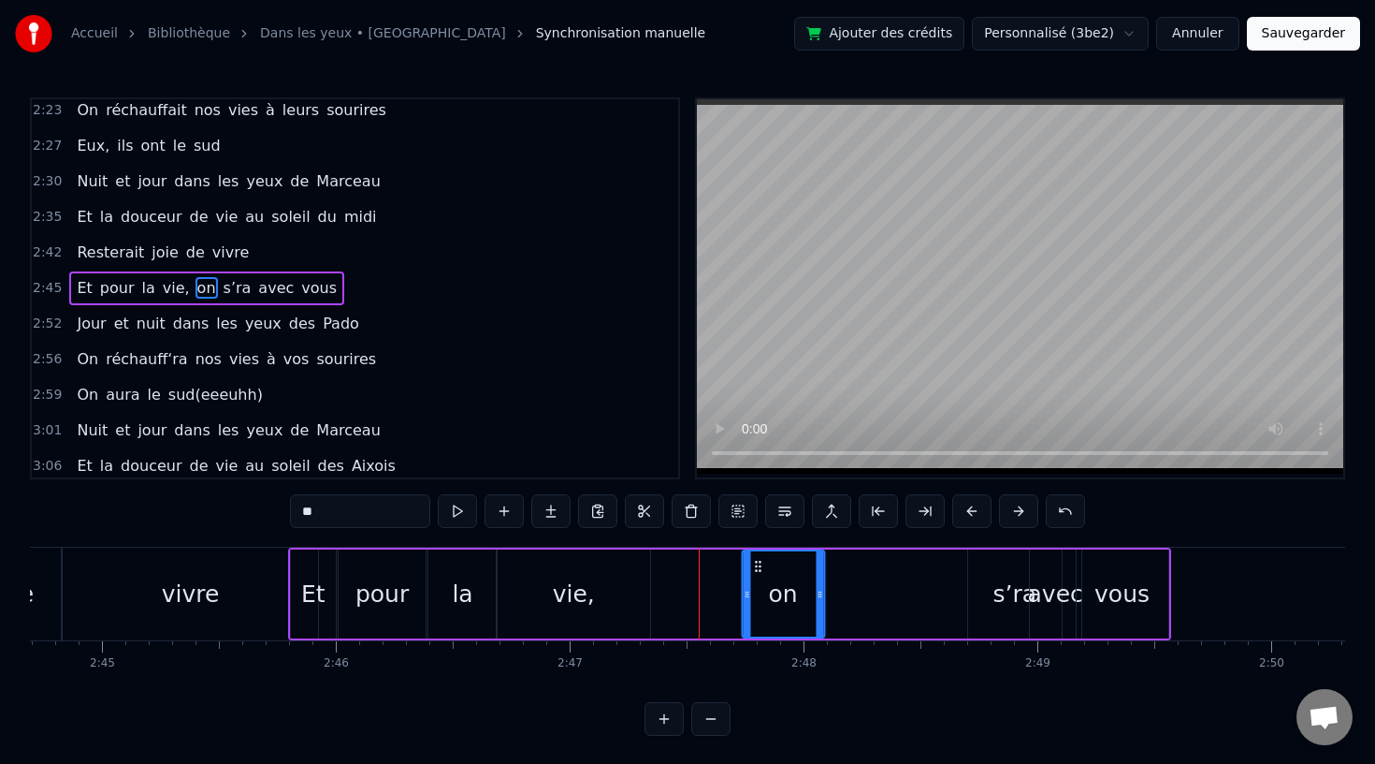
drag, startPoint x: 667, startPoint y: 559, endPoint x: 755, endPoint y: 579, distance: 90.3
click at [755, 579] on div "on" at bounding box center [783, 593] width 80 height 85
click at [989, 583] on div "s’ra" at bounding box center [1015, 593] width 94 height 89
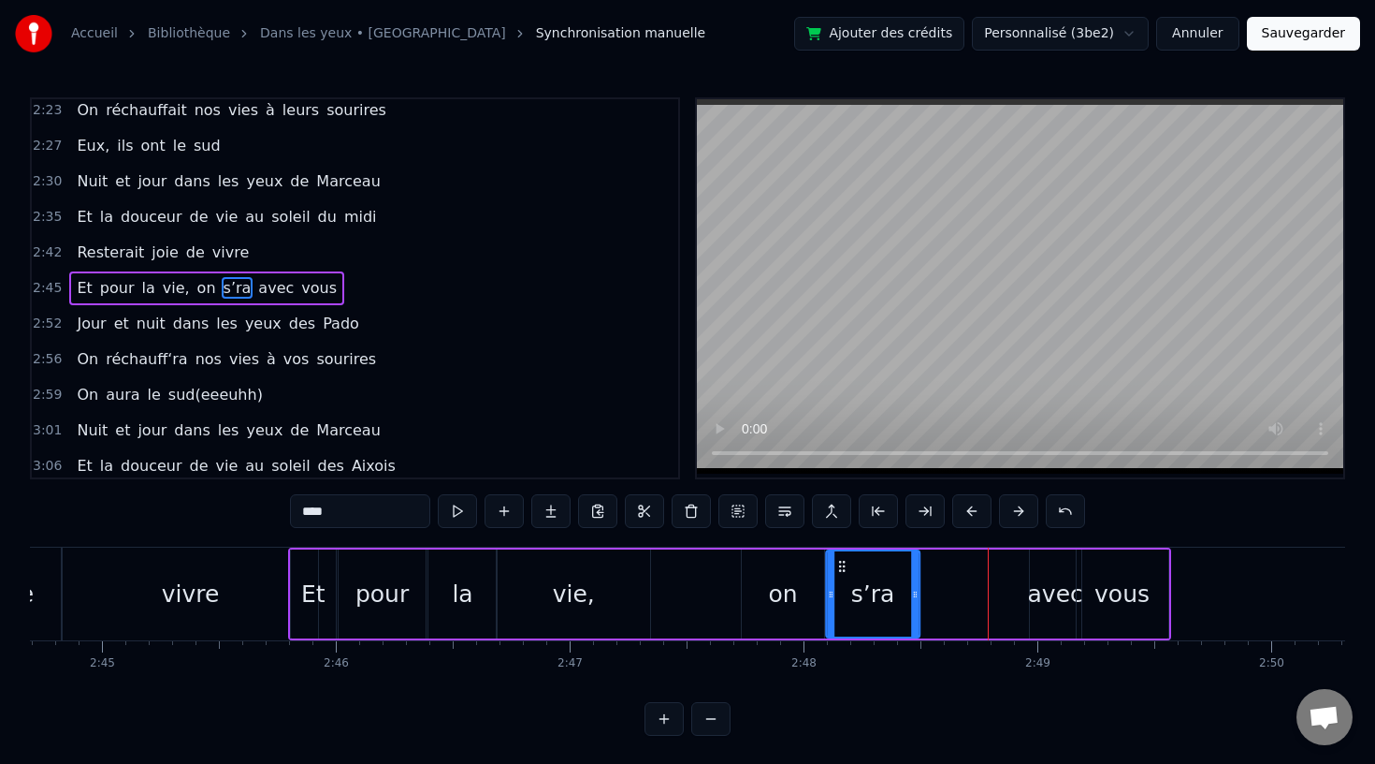
drag, startPoint x: 984, startPoint y: 564, endPoint x: 842, endPoint y: 573, distance: 142.5
click at [842, 573] on icon at bounding box center [842, 566] width 15 height 15
click at [1038, 589] on div "avec" at bounding box center [1055, 594] width 55 height 36
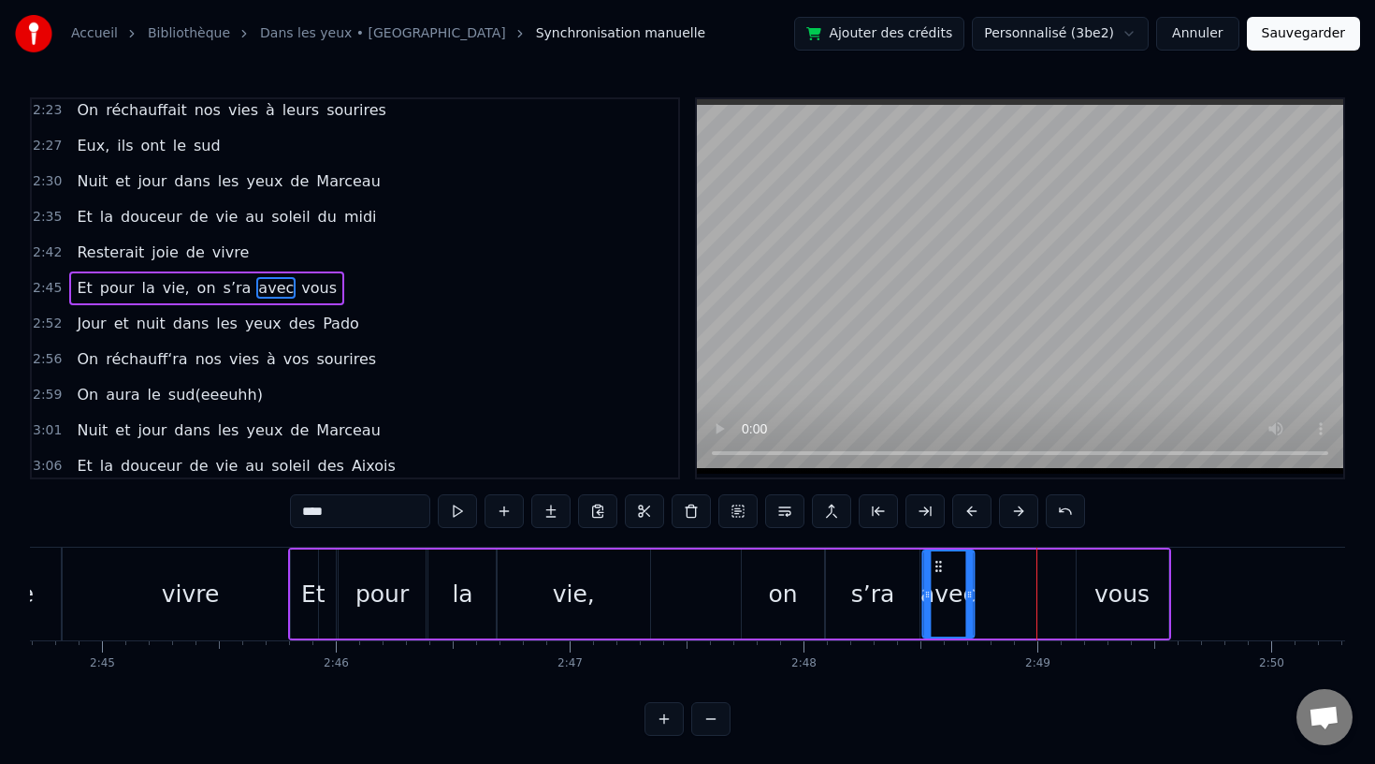
drag, startPoint x: 1046, startPoint y: 559, endPoint x: 939, endPoint y: 562, distance: 106.7
click at [939, 562] on icon at bounding box center [938, 566] width 15 height 15
click at [1130, 581] on div "vous" at bounding box center [1122, 594] width 55 height 36
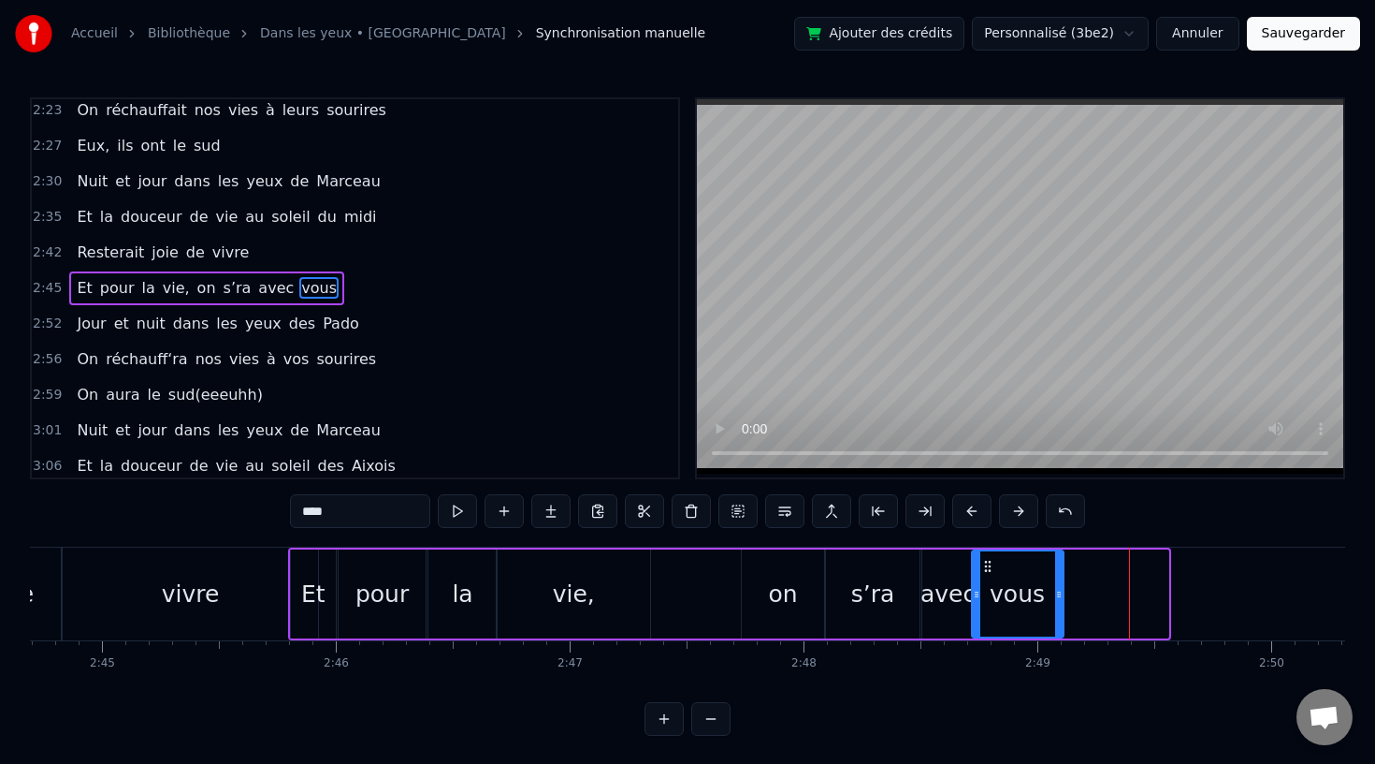
drag, startPoint x: 1091, startPoint y: 562, endPoint x: 986, endPoint y: 568, distance: 104.9
click at [986, 568] on icon at bounding box center [988, 566] width 15 height 15
click at [603, 604] on div "vie," at bounding box center [573, 593] width 153 height 89
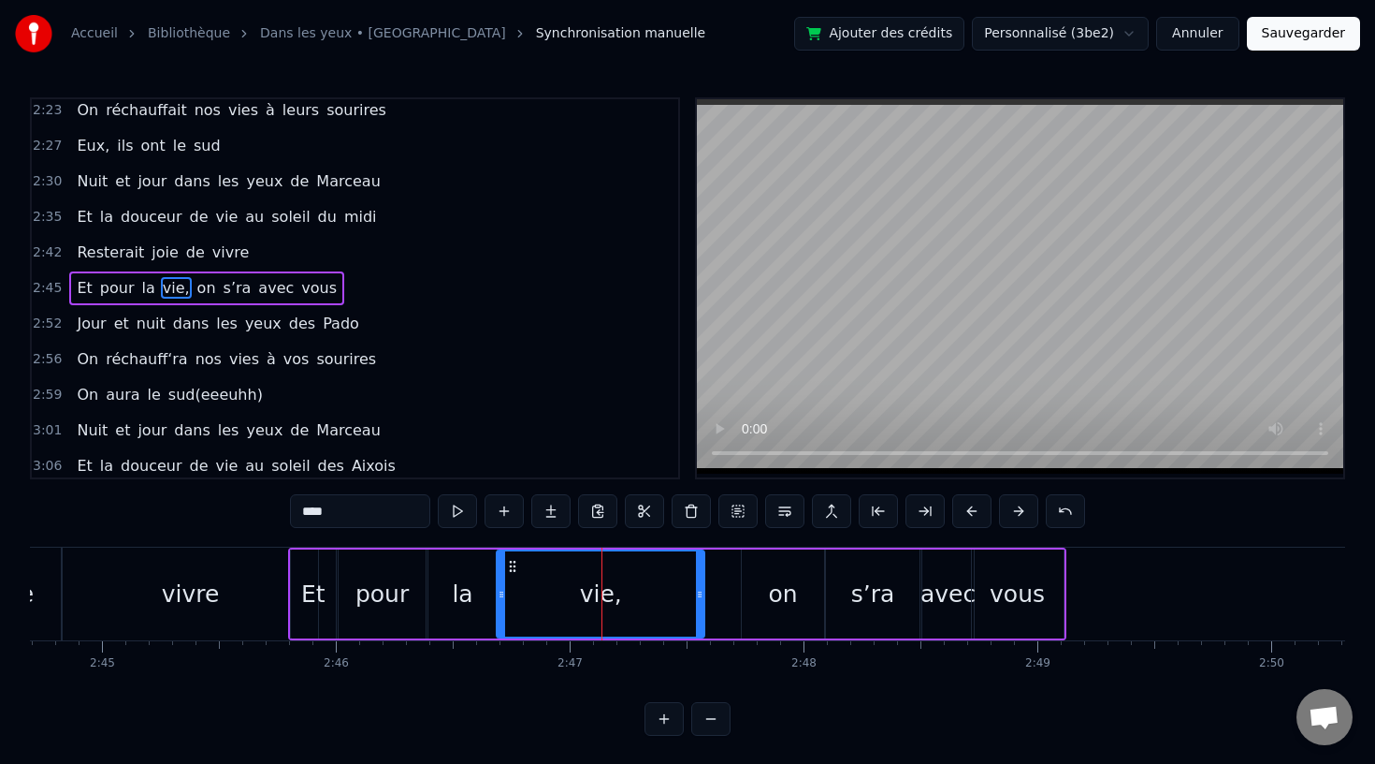
drag, startPoint x: 647, startPoint y: 592, endPoint x: 704, endPoint y: 594, distance: 57.1
click at [704, 594] on icon at bounding box center [699, 594] width 7 height 15
click at [245, 596] on div "vivre" at bounding box center [190, 593] width 255 height 93
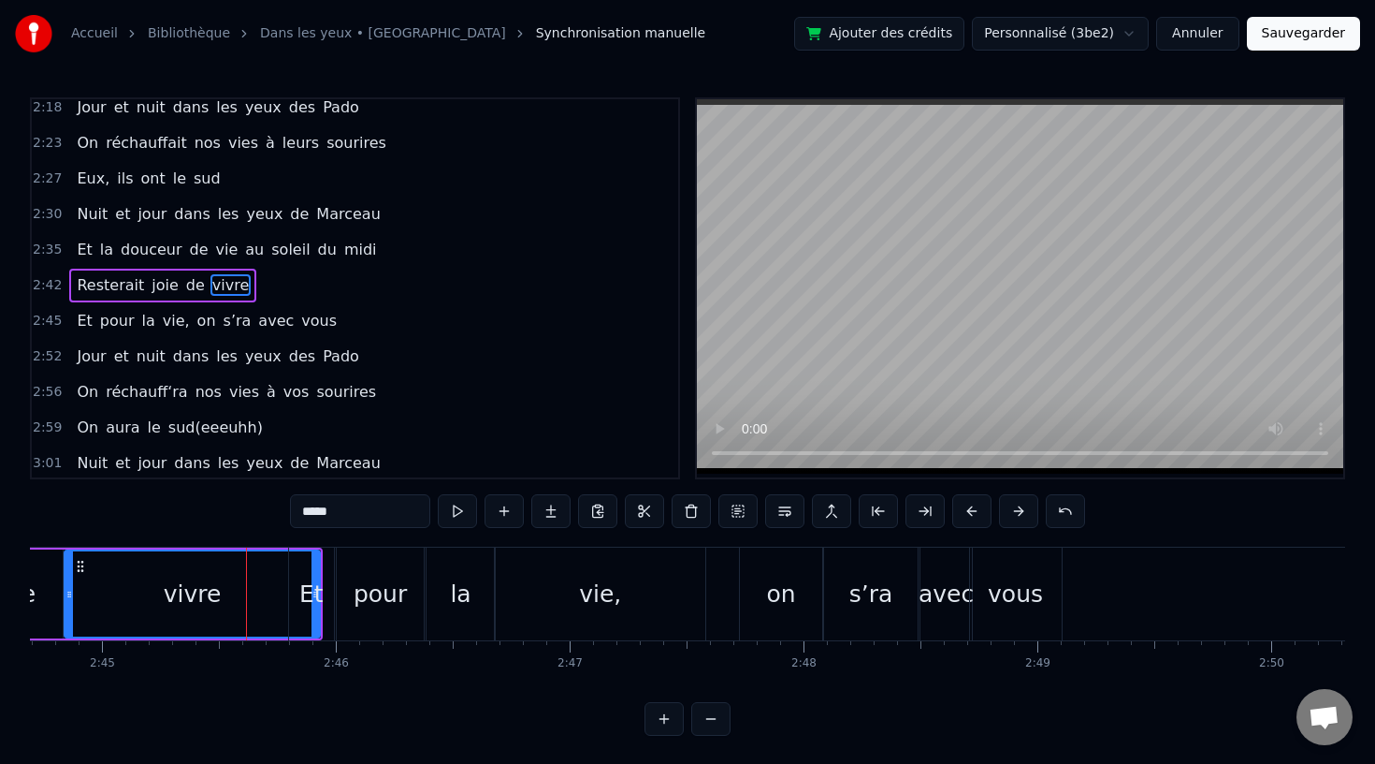
scroll to position [1002, 0]
click at [1006, 582] on div "vous" at bounding box center [1015, 594] width 55 height 36
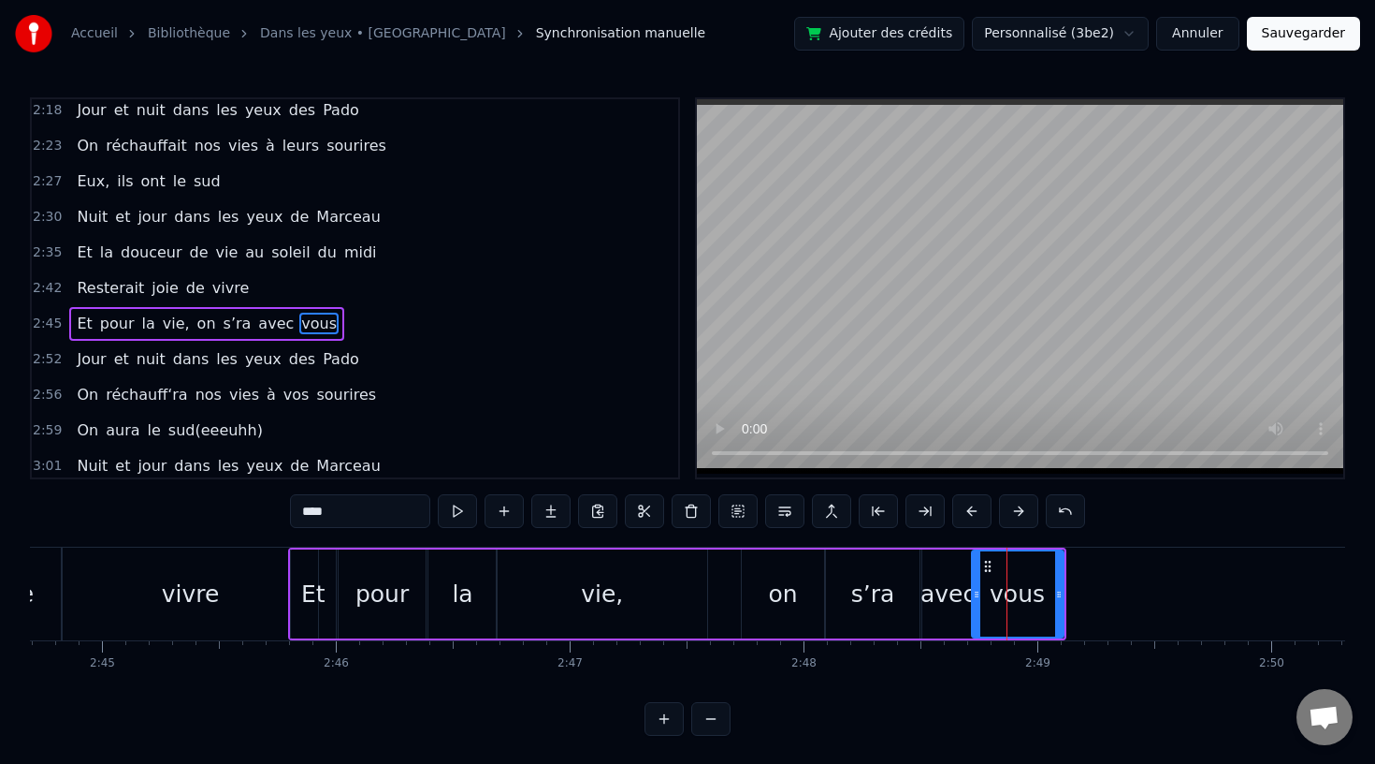
scroll to position [1038, 0]
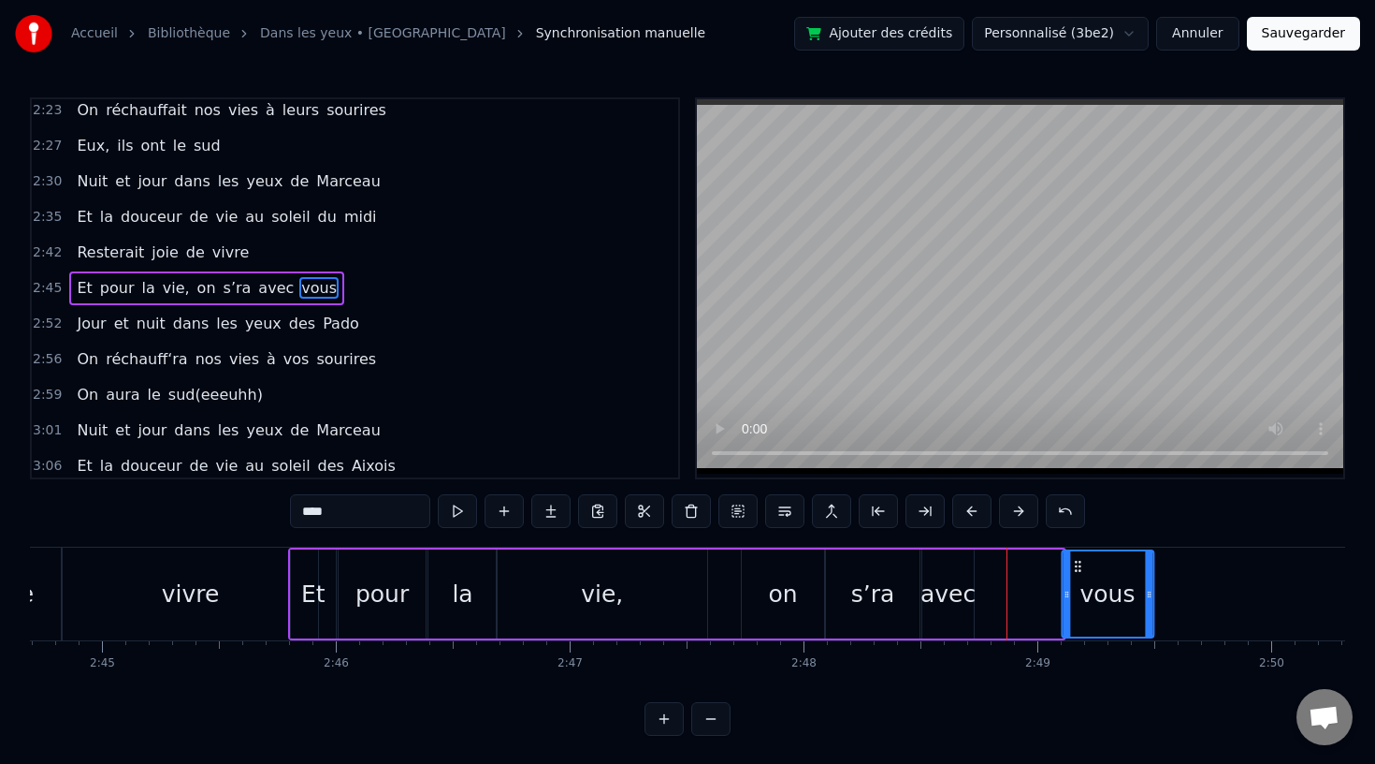
drag, startPoint x: 986, startPoint y: 563, endPoint x: 1076, endPoint y: 578, distance: 91.1
click at [1076, 578] on div "vous" at bounding box center [1108, 593] width 90 height 85
drag, startPoint x: 1148, startPoint y: 591, endPoint x: 1206, endPoint y: 593, distance: 58.0
click at [1191, 593] on icon at bounding box center [1187, 594] width 7 height 15
click at [949, 592] on div "avec" at bounding box center [948, 594] width 55 height 36
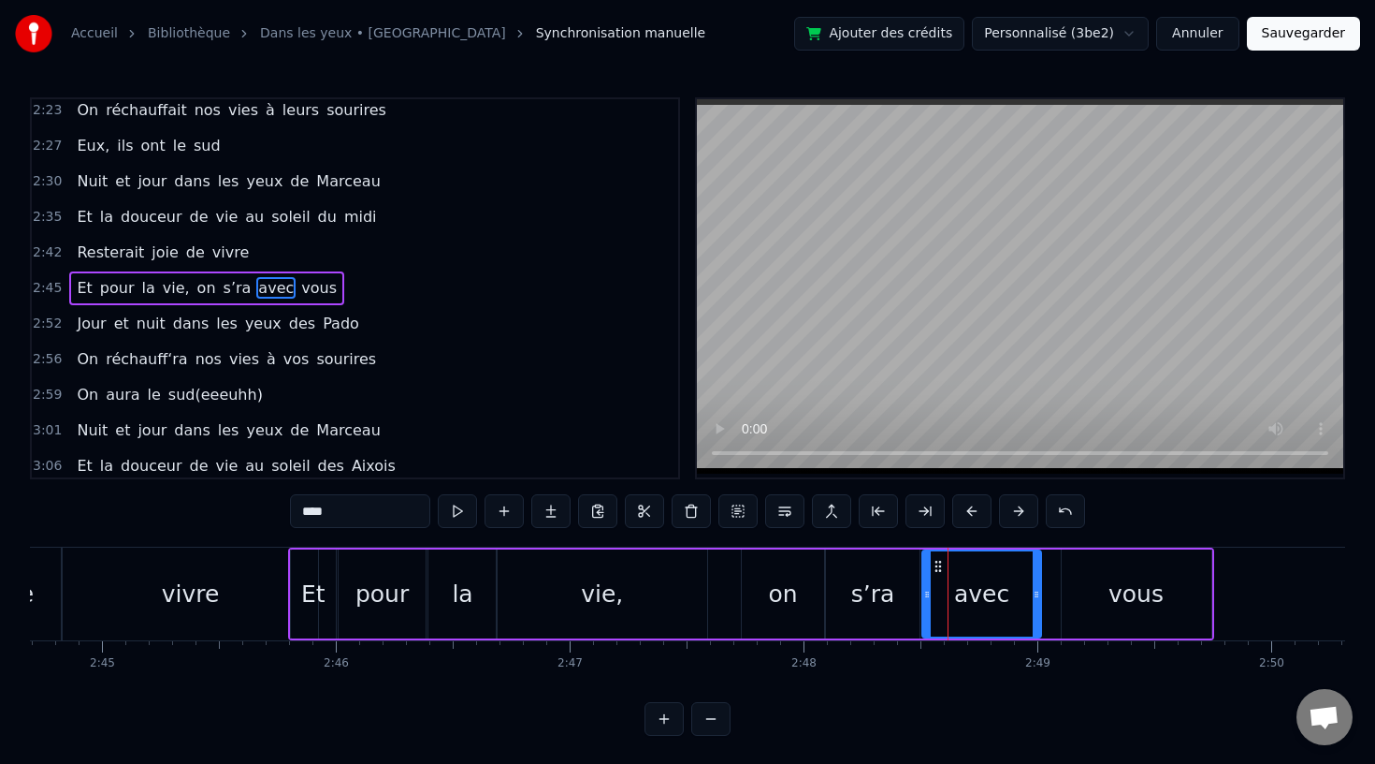
drag, startPoint x: 967, startPoint y: 590, endPoint x: 1034, endPoint y: 593, distance: 67.4
click at [1035, 593] on icon at bounding box center [1036, 594] width 7 height 15
drag, startPoint x: 939, startPoint y: 561, endPoint x: 958, endPoint y: 563, distance: 18.8
click at [958, 563] on icon at bounding box center [956, 566] width 15 height 15
click at [878, 586] on div "s’ra" at bounding box center [873, 594] width 44 height 36
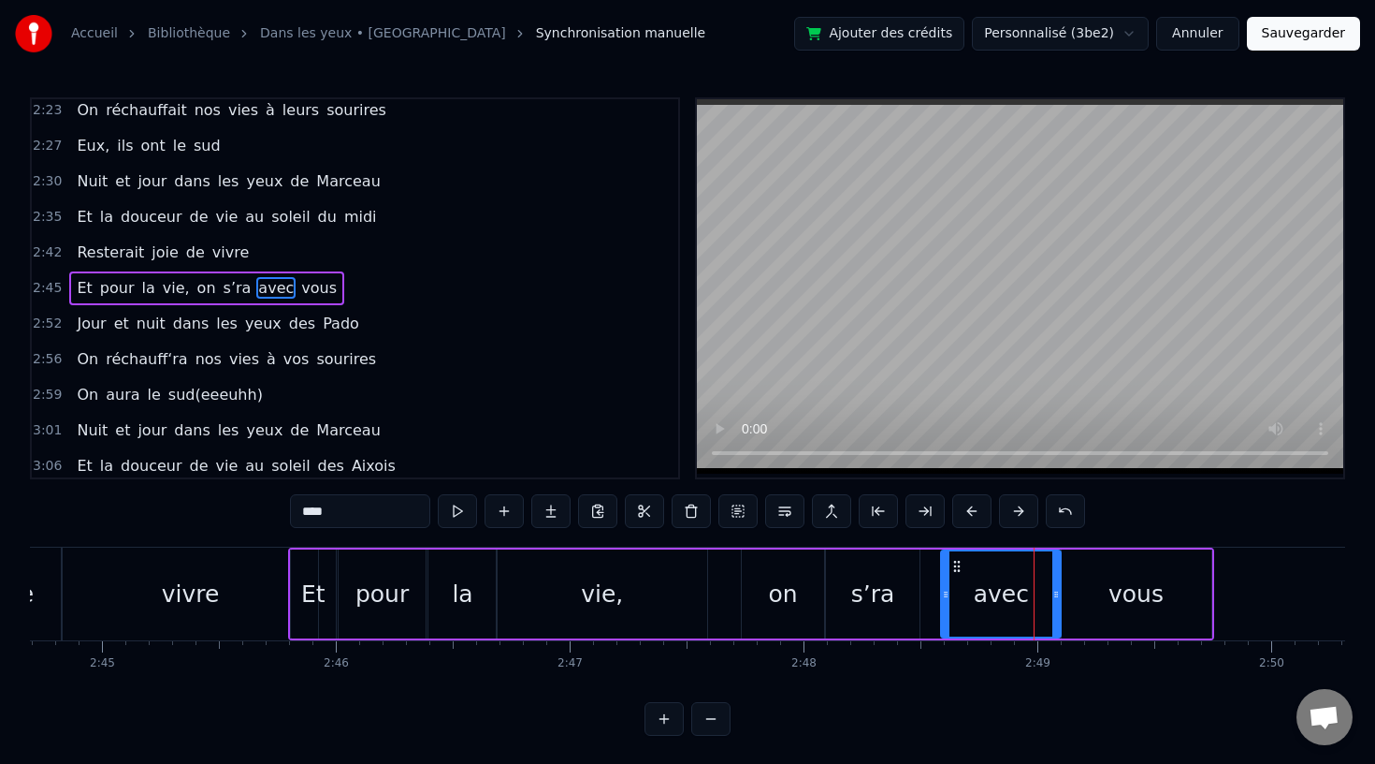
type input "****"
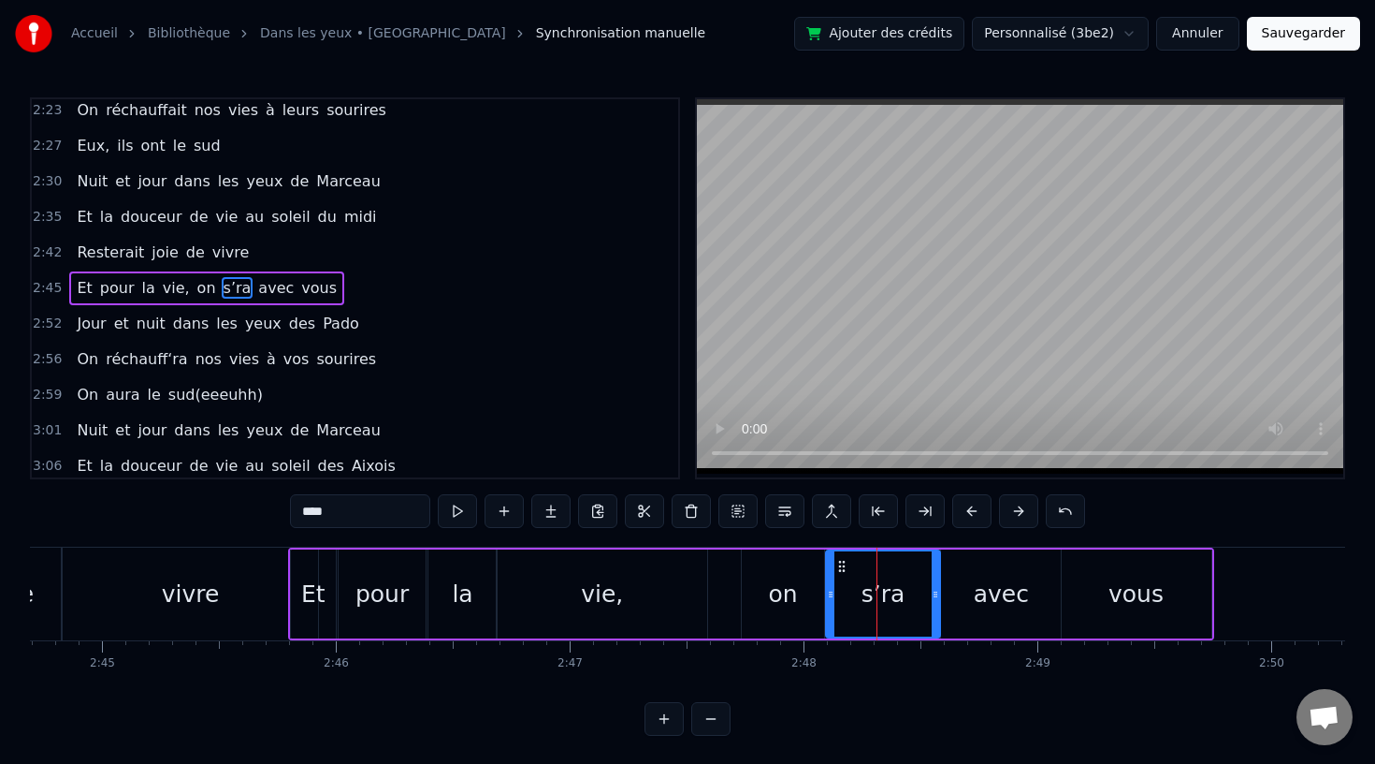
drag, startPoint x: 913, startPoint y: 593, endPoint x: 935, endPoint y: 595, distance: 21.6
click at [935, 595] on icon at bounding box center [935, 594] width 7 height 15
click at [871, 744] on html "Accueil Bibliothèque Dans les yeux • Padovani Synchronisation manuelle Ajouter …" at bounding box center [687, 382] width 1375 height 765
drag, startPoint x: 712, startPoint y: 599, endPoint x: 246, endPoint y: 592, distance: 466.0
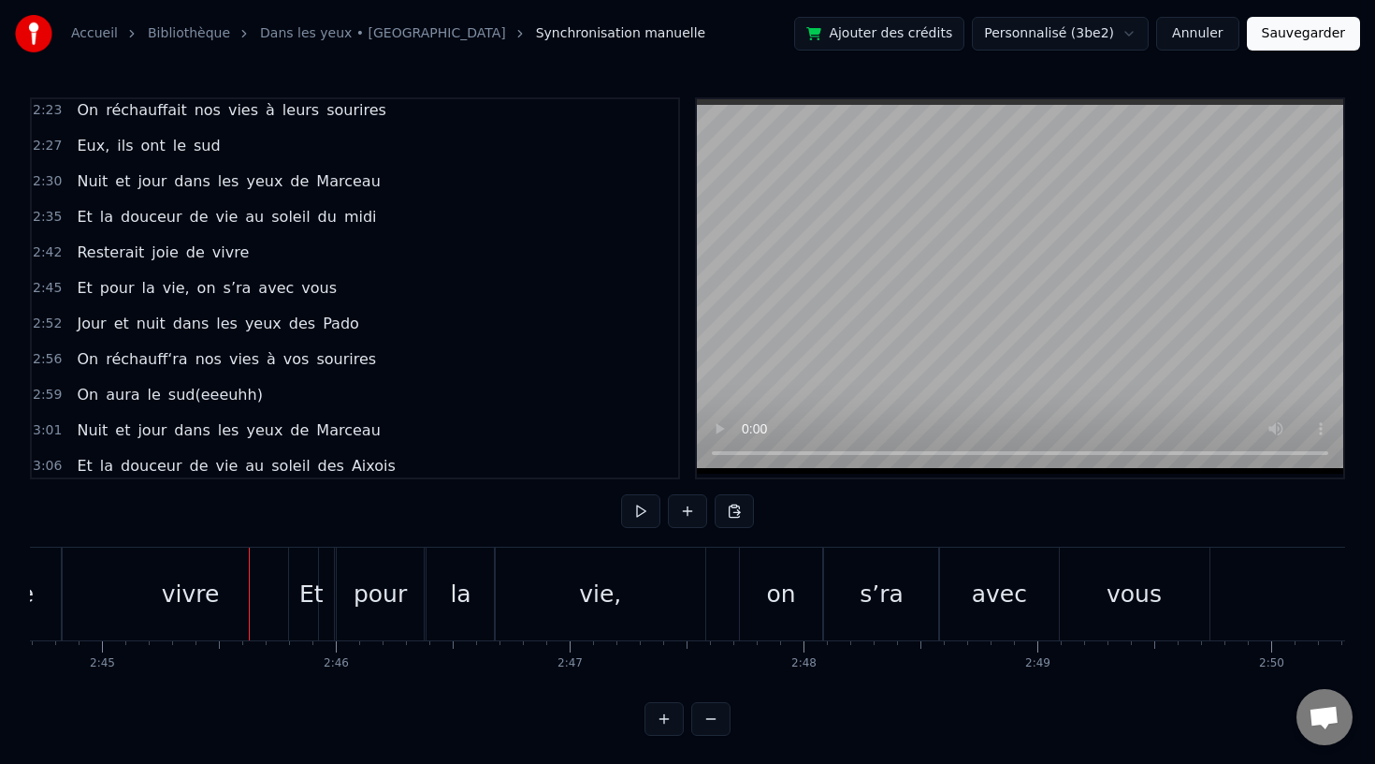
click at [239, 592] on div "vivre" at bounding box center [190, 593] width 255 height 93
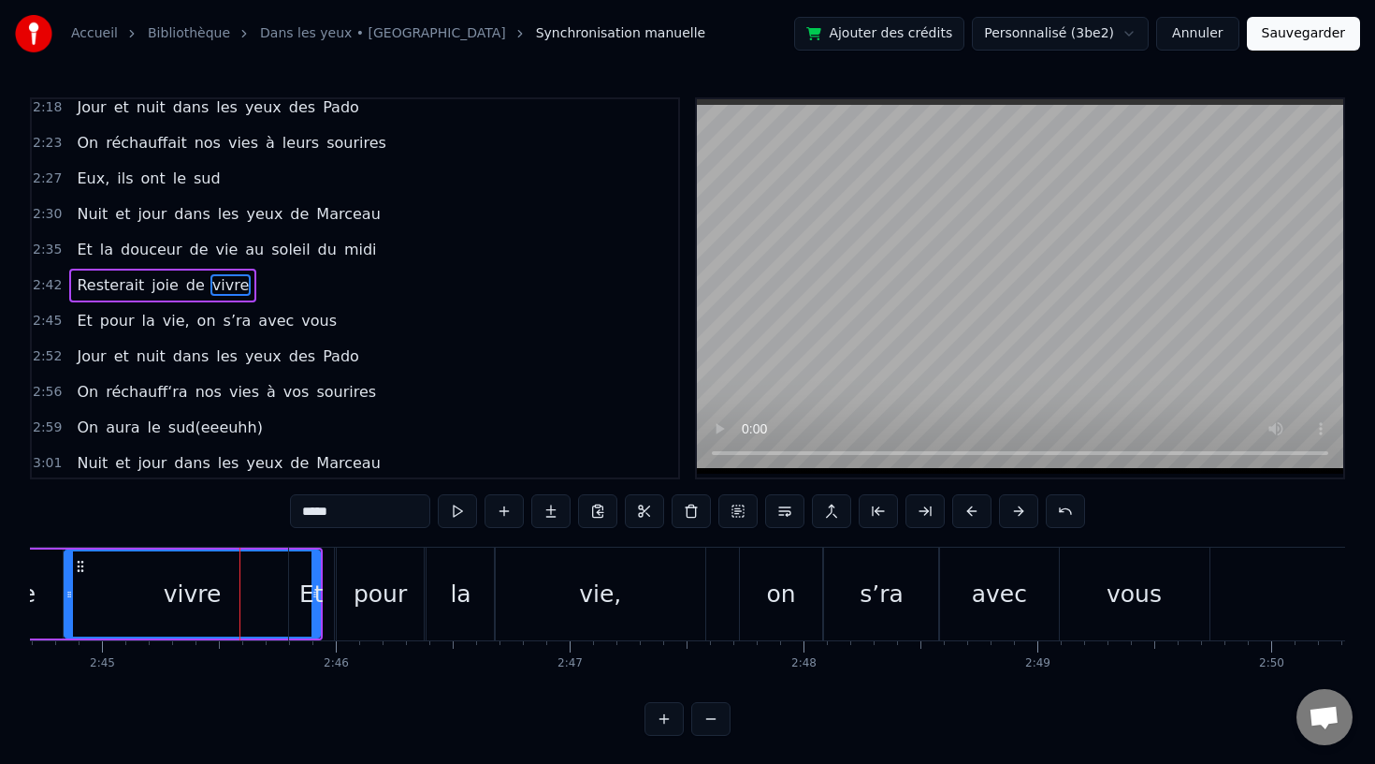
scroll to position [1002, 0]
click at [604, 573] on div "vie," at bounding box center [600, 593] width 211 height 93
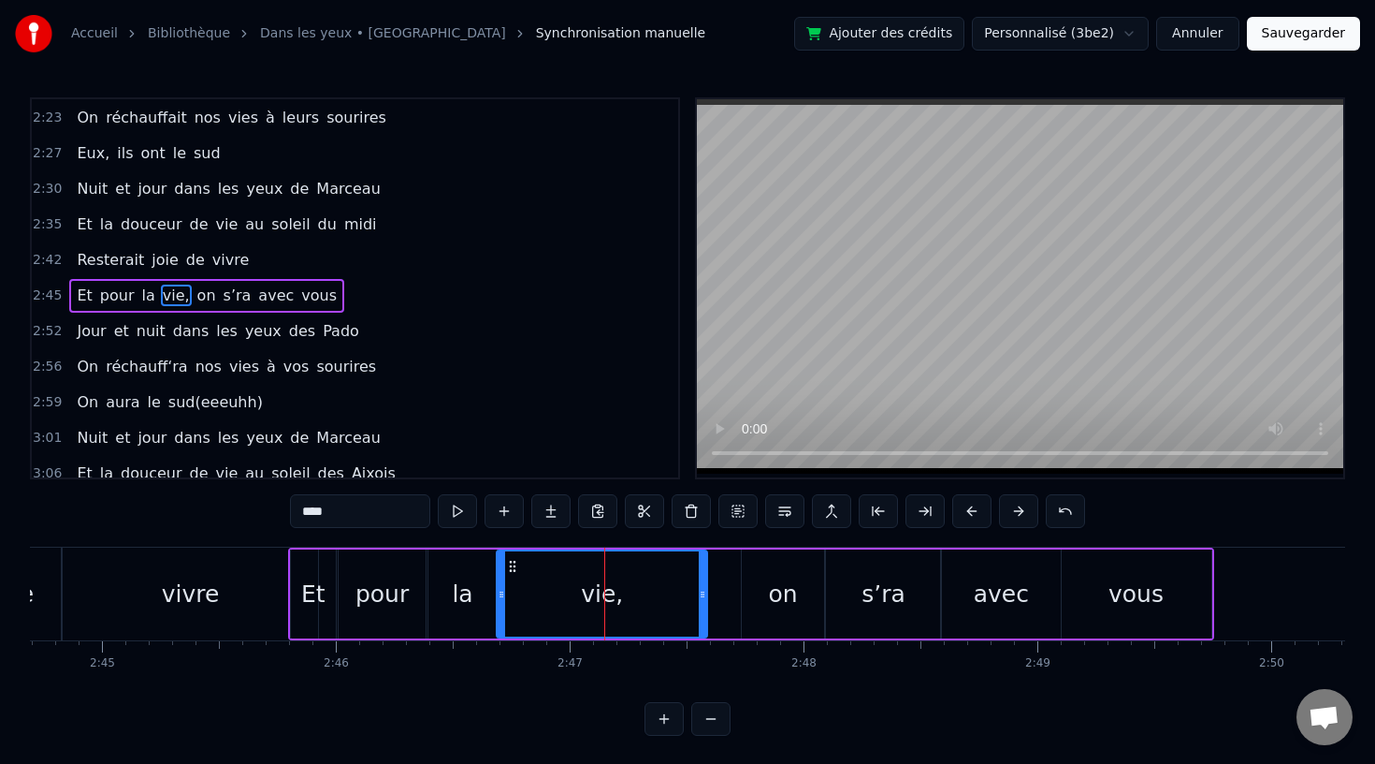
scroll to position [1038, 0]
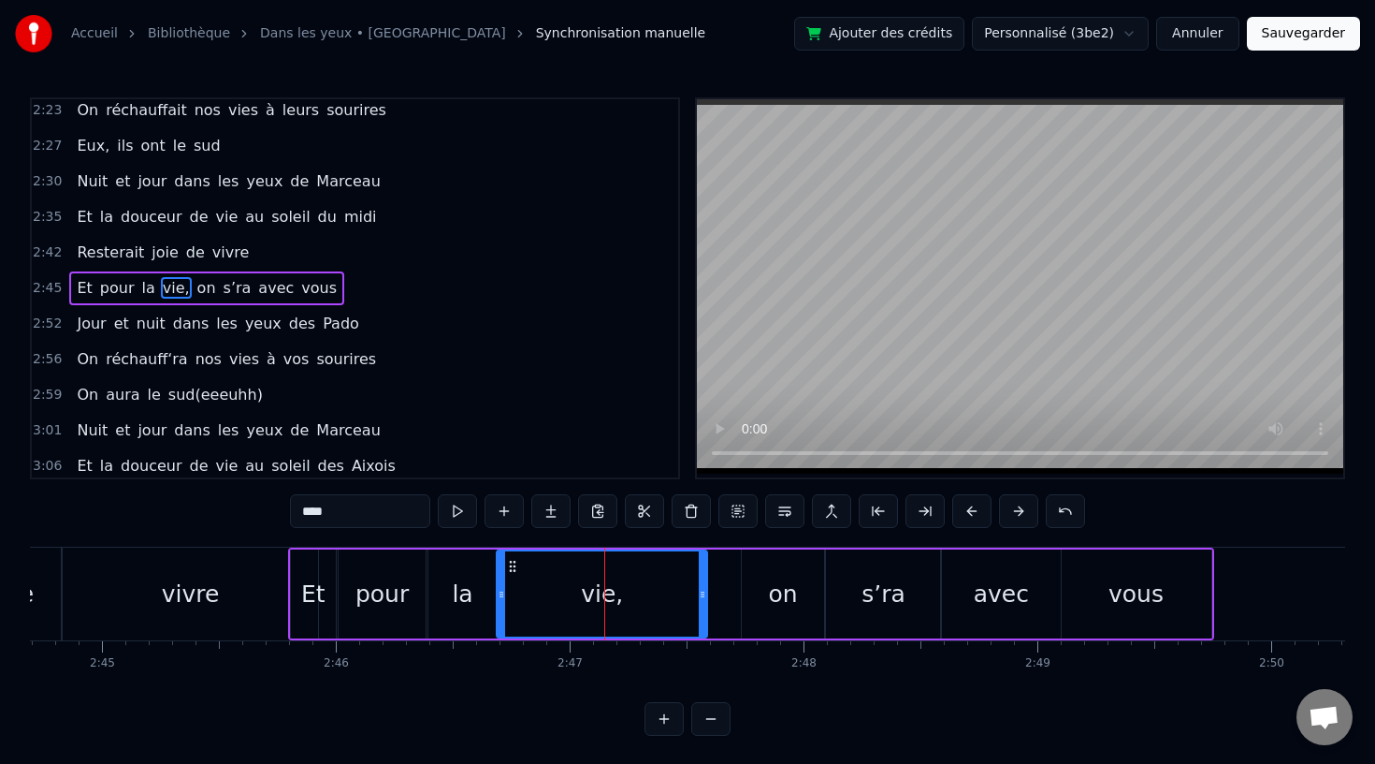
click at [524, 577] on div "vie," at bounding box center [602, 593] width 209 height 85
click at [511, 563] on icon at bounding box center [512, 566] width 15 height 15
drag, startPoint x: 513, startPoint y: 563, endPoint x: 545, endPoint y: 563, distance: 31.8
click at [545, 563] on icon at bounding box center [545, 566] width 15 height 15
click at [464, 605] on div "la" at bounding box center [462, 594] width 21 height 36
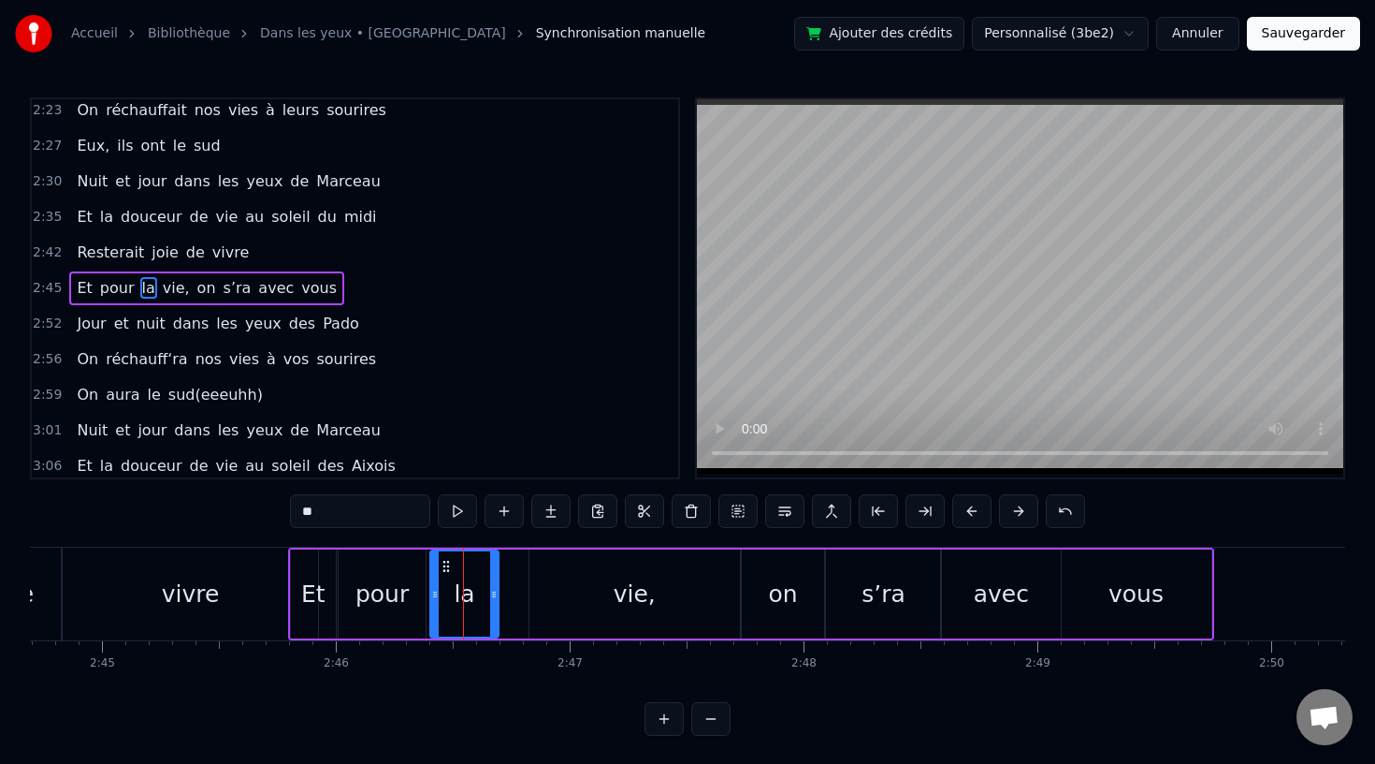
click at [451, 560] on icon at bounding box center [446, 566] width 15 height 15
click at [562, 608] on div "vie," at bounding box center [635, 593] width 211 height 89
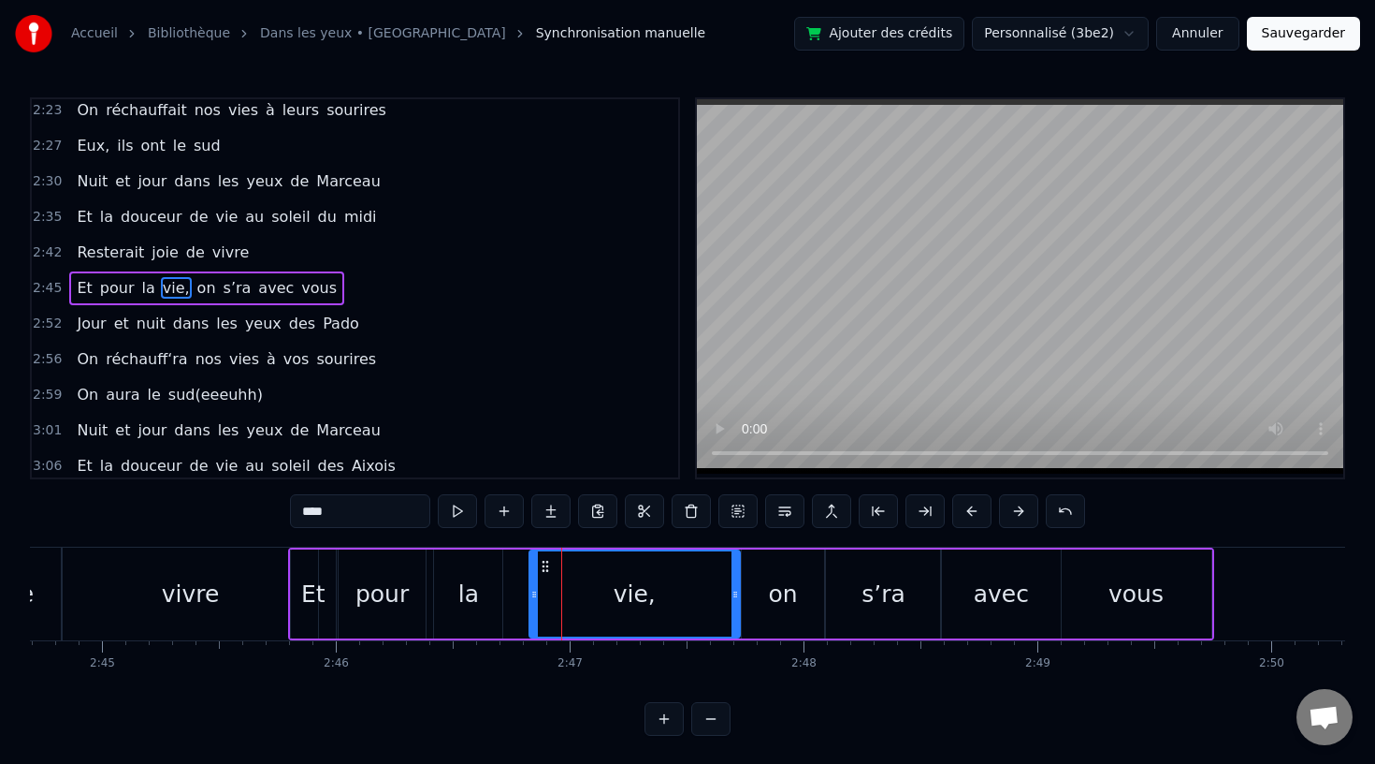
drag, startPoint x: 459, startPoint y: 589, endPoint x: 481, endPoint y: 589, distance: 21.5
click at [481, 589] on div "la" at bounding box center [468, 593] width 68 height 89
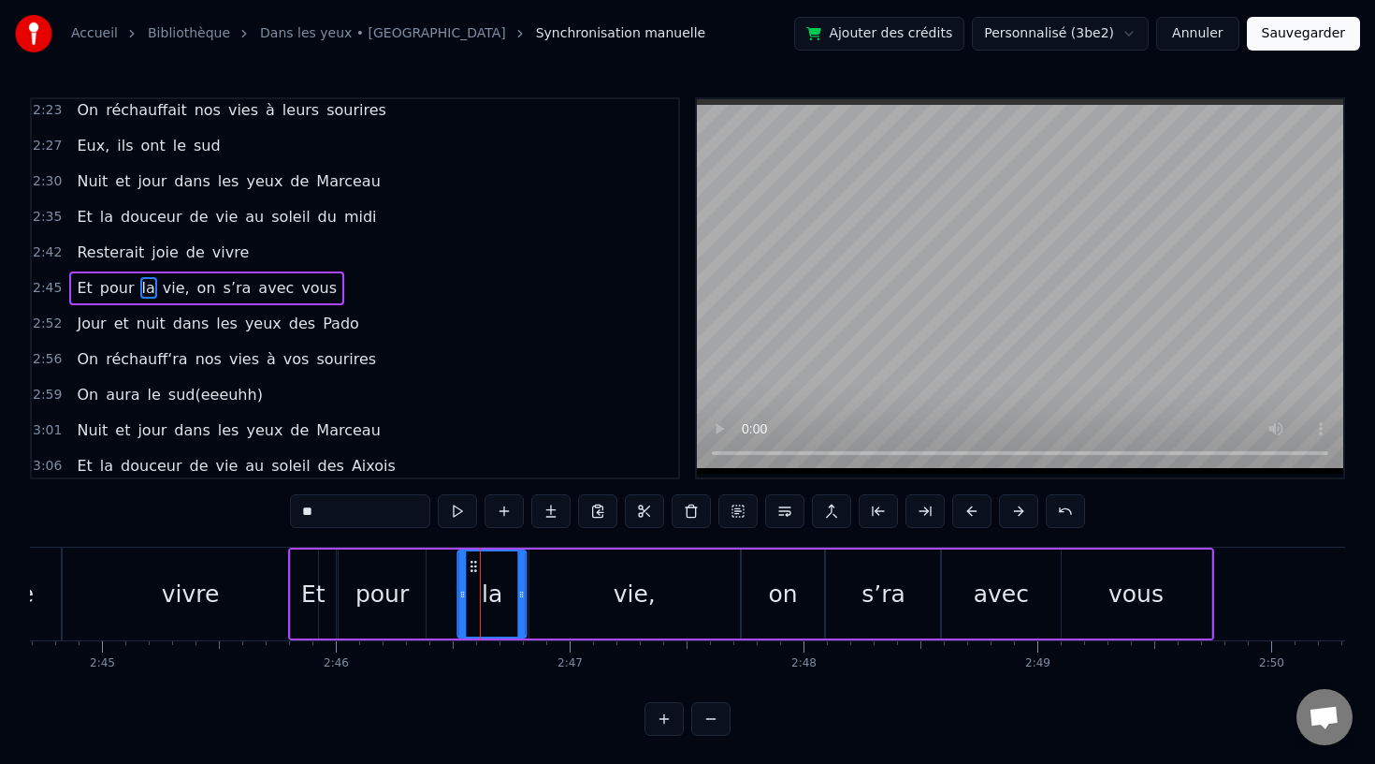
drag, startPoint x: 452, startPoint y: 565, endPoint x: 477, endPoint y: 565, distance: 25.3
click at [476, 565] on circle at bounding box center [475, 565] width 1 height 1
click at [397, 585] on div "pour" at bounding box center [382, 594] width 53 height 36
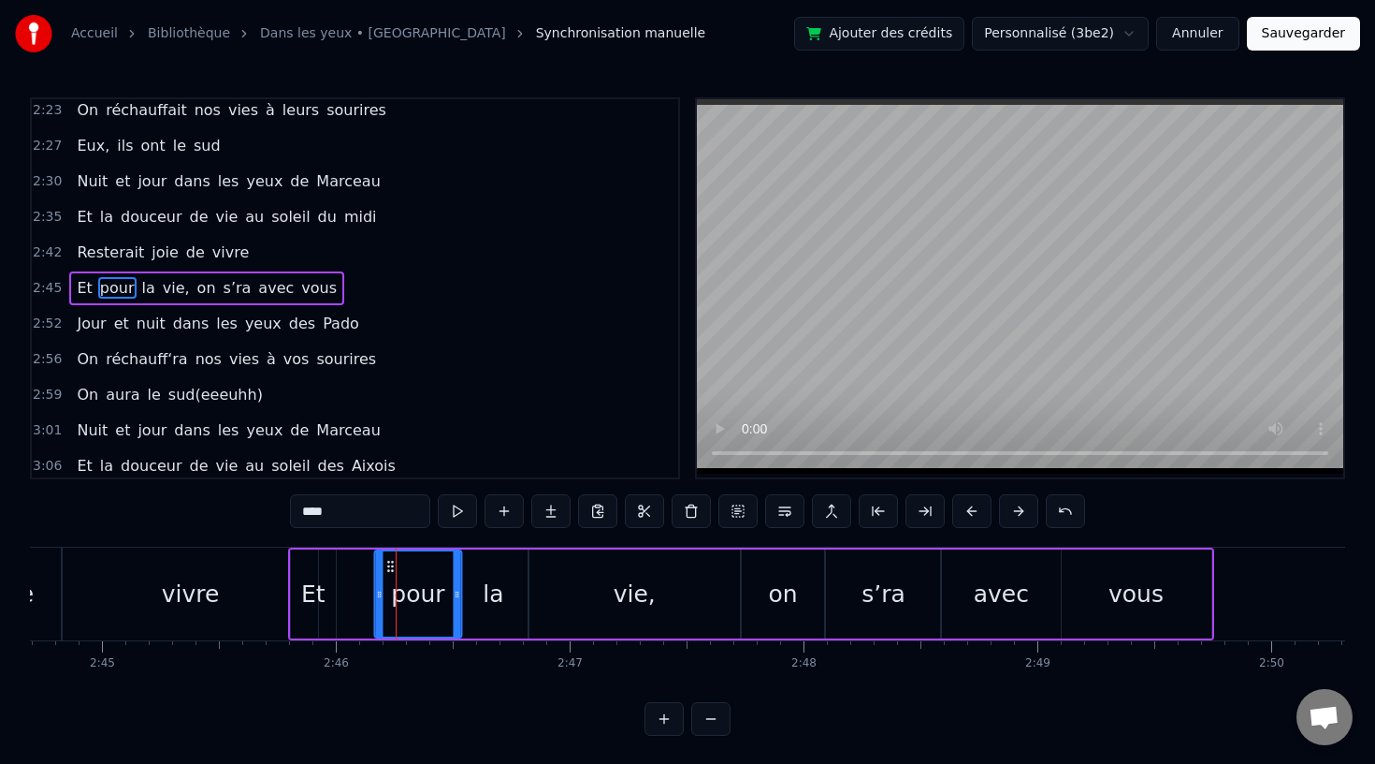
drag, startPoint x: 352, startPoint y: 560, endPoint x: 387, endPoint y: 562, distance: 35.7
click at [388, 562] on icon at bounding box center [391, 566] width 15 height 15
click at [315, 589] on div "Et" at bounding box center [313, 594] width 24 height 36
type input "**"
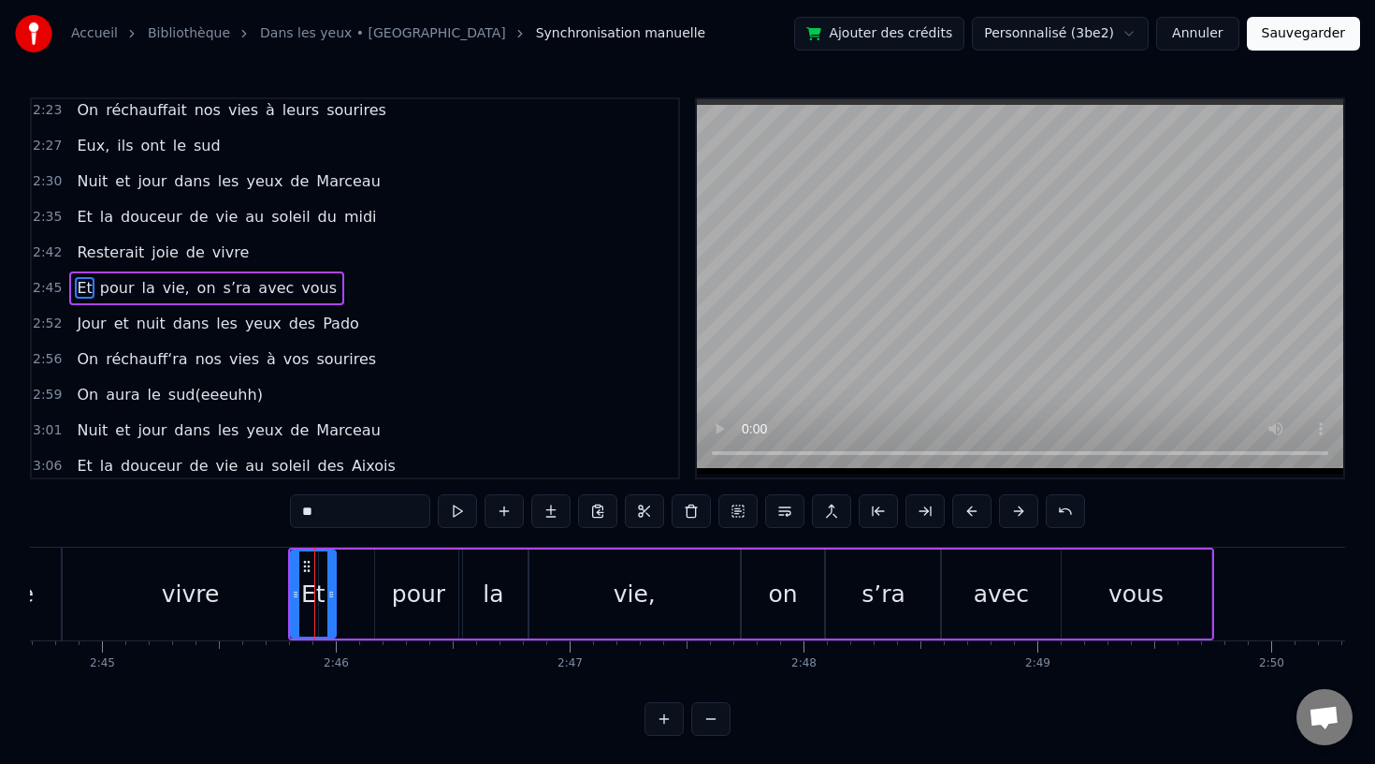
drag, startPoint x: 308, startPoint y: 558, endPoint x: 346, endPoint y: 559, distance: 38.4
click at [346, 559] on div "Et pour la vie, on s’ra avec vous" at bounding box center [751, 593] width 926 height 93
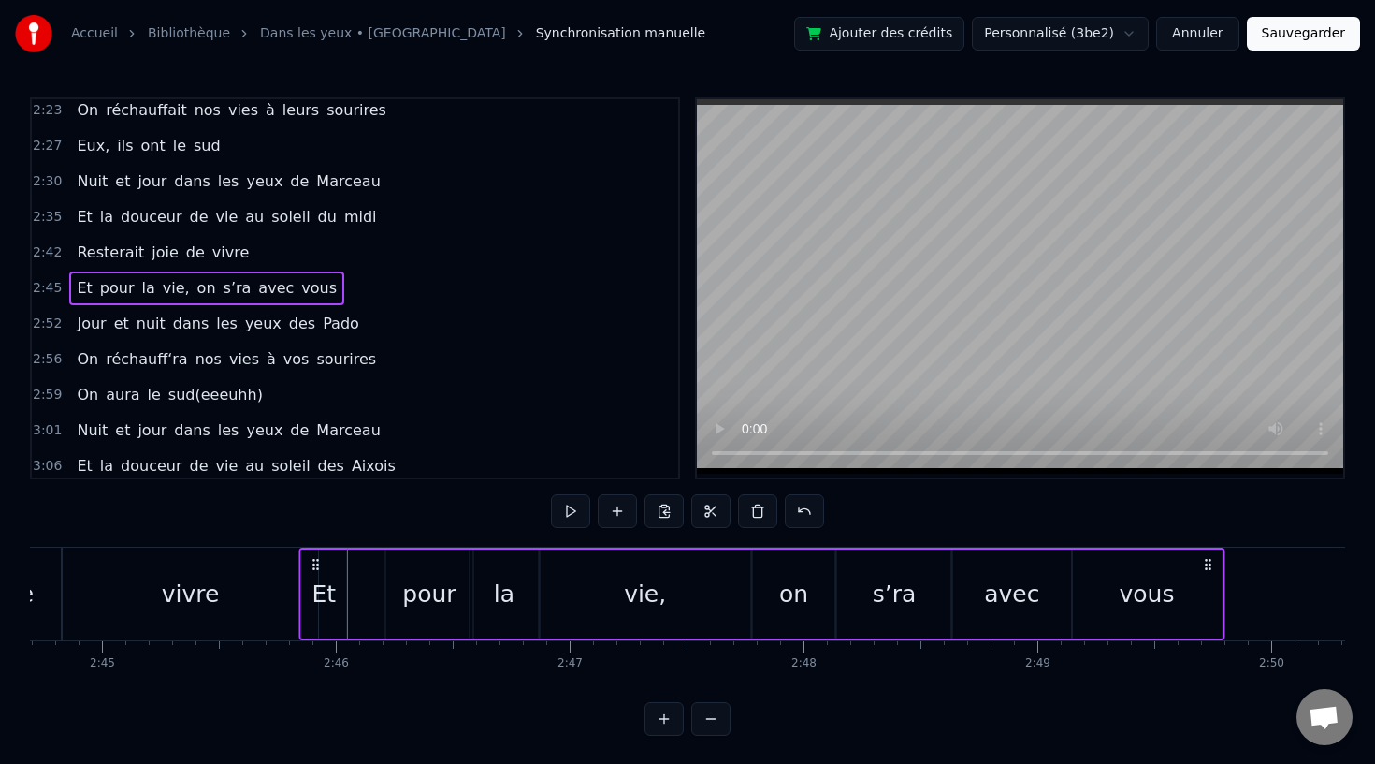
drag, startPoint x: 305, startPoint y: 560, endPoint x: 310, endPoint y: 569, distance: 9.6
click at [310, 569] on icon at bounding box center [315, 564] width 15 height 15
click at [313, 561] on icon at bounding box center [310, 564] width 15 height 15
click at [327, 594] on div "Et" at bounding box center [319, 594] width 24 height 36
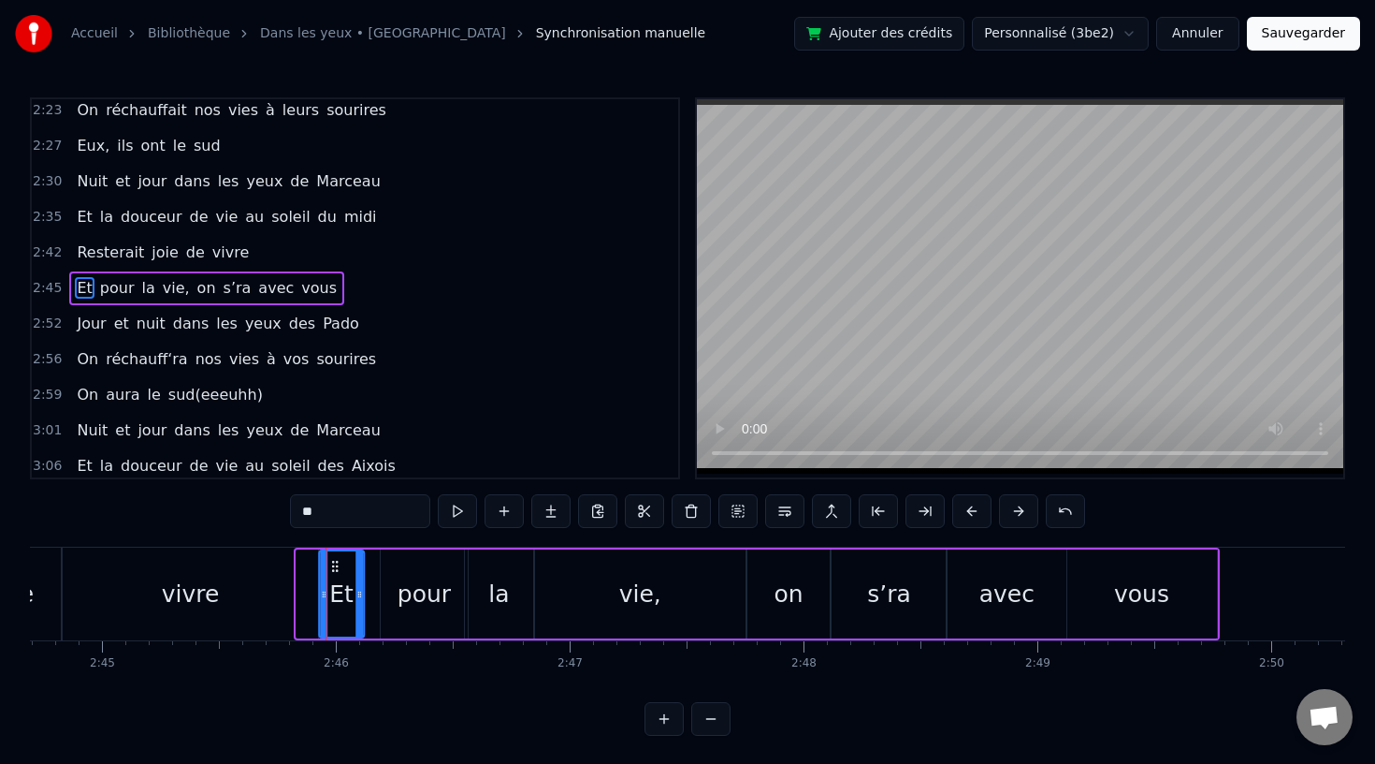
drag, startPoint x: 313, startPoint y: 563, endPoint x: 335, endPoint y: 564, distance: 22.5
click at [335, 564] on icon at bounding box center [334, 566] width 15 height 15
drag, startPoint x: 359, startPoint y: 598, endPoint x: 375, endPoint y: 599, distance: 15.9
click at [375, 599] on icon at bounding box center [374, 594] width 7 height 15
click at [264, 600] on div "vivre" at bounding box center [190, 593] width 255 height 93
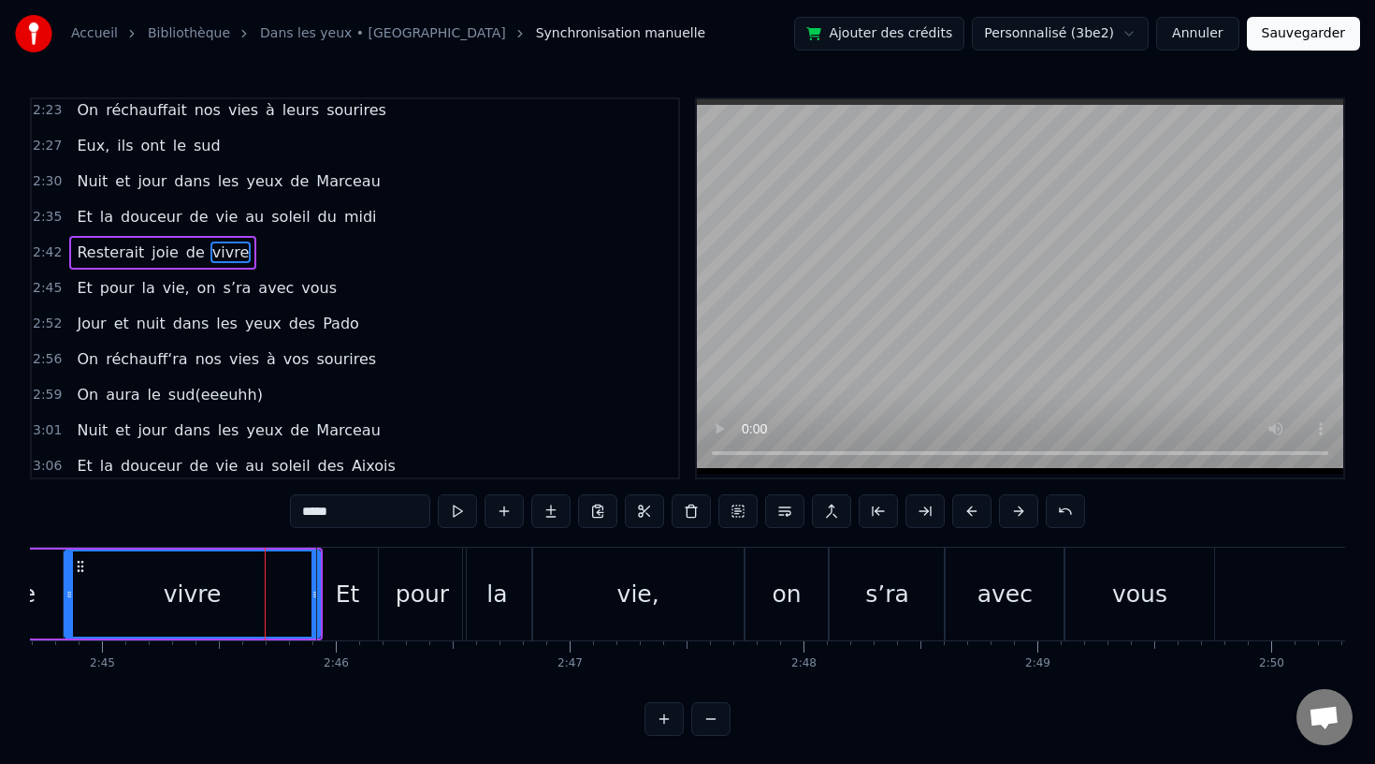
scroll to position [1002, 0]
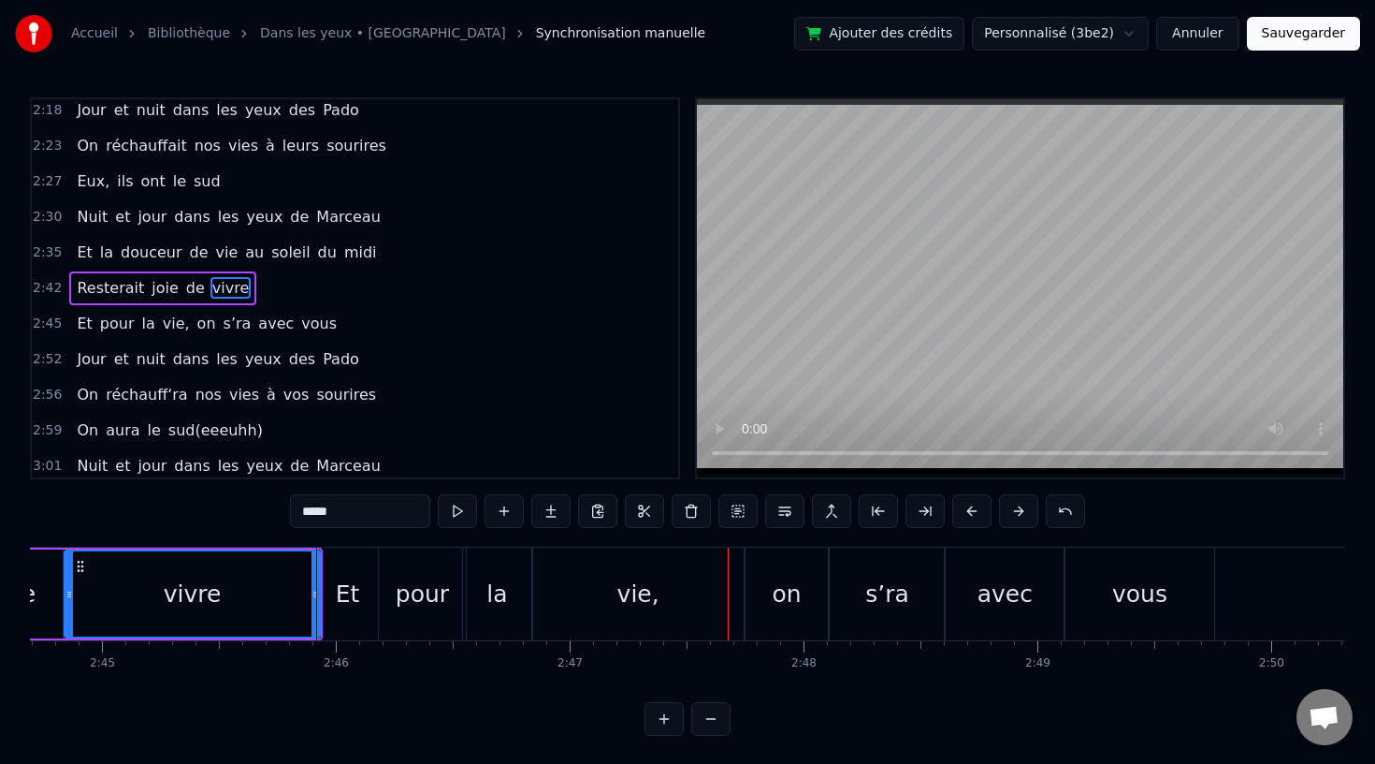
click at [350, 591] on div "Et" at bounding box center [348, 594] width 24 height 36
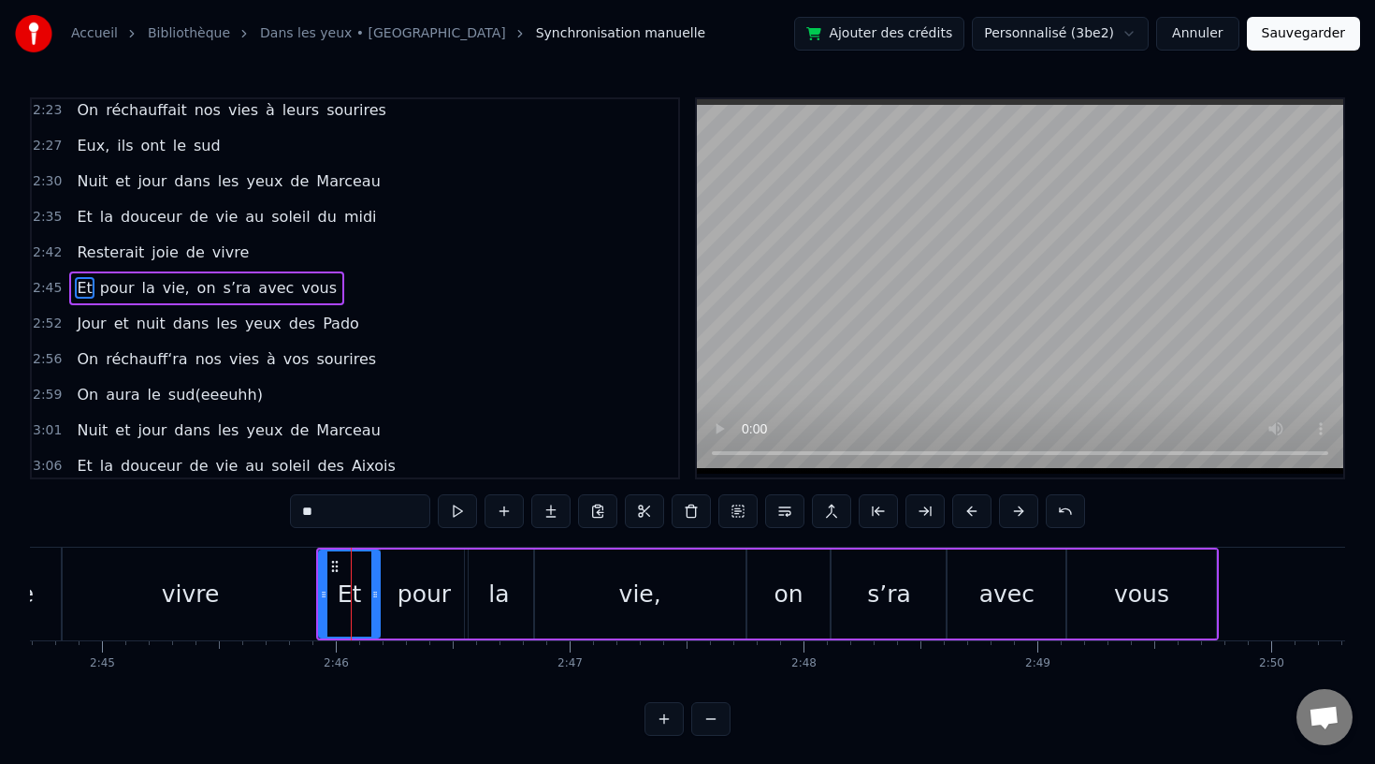
click at [270, 599] on div "vivre" at bounding box center [190, 593] width 255 height 93
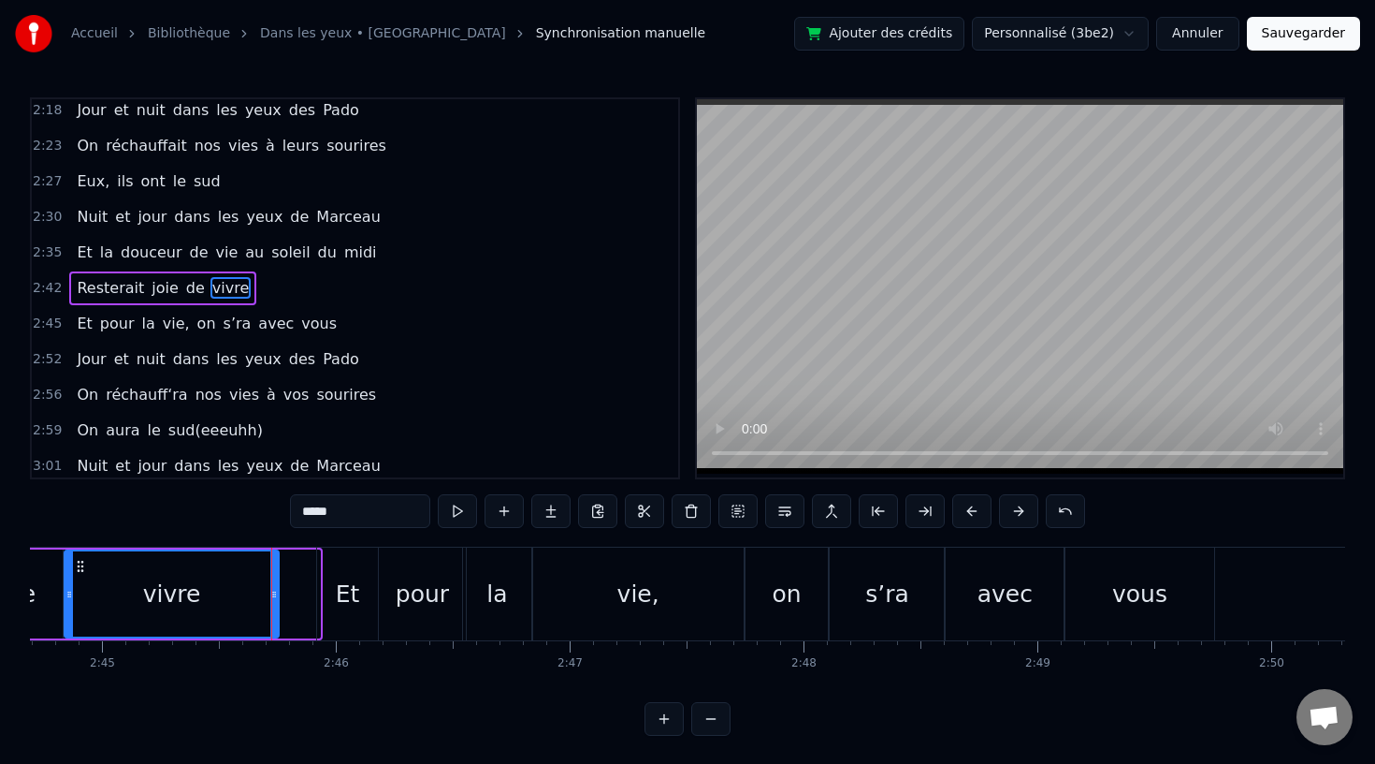
drag, startPoint x: 313, startPoint y: 591, endPoint x: 272, endPoint y: 592, distance: 41.2
click at [272, 592] on icon at bounding box center [273, 594] width 7 height 15
click at [342, 592] on div "Et" at bounding box center [348, 594] width 24 height 36
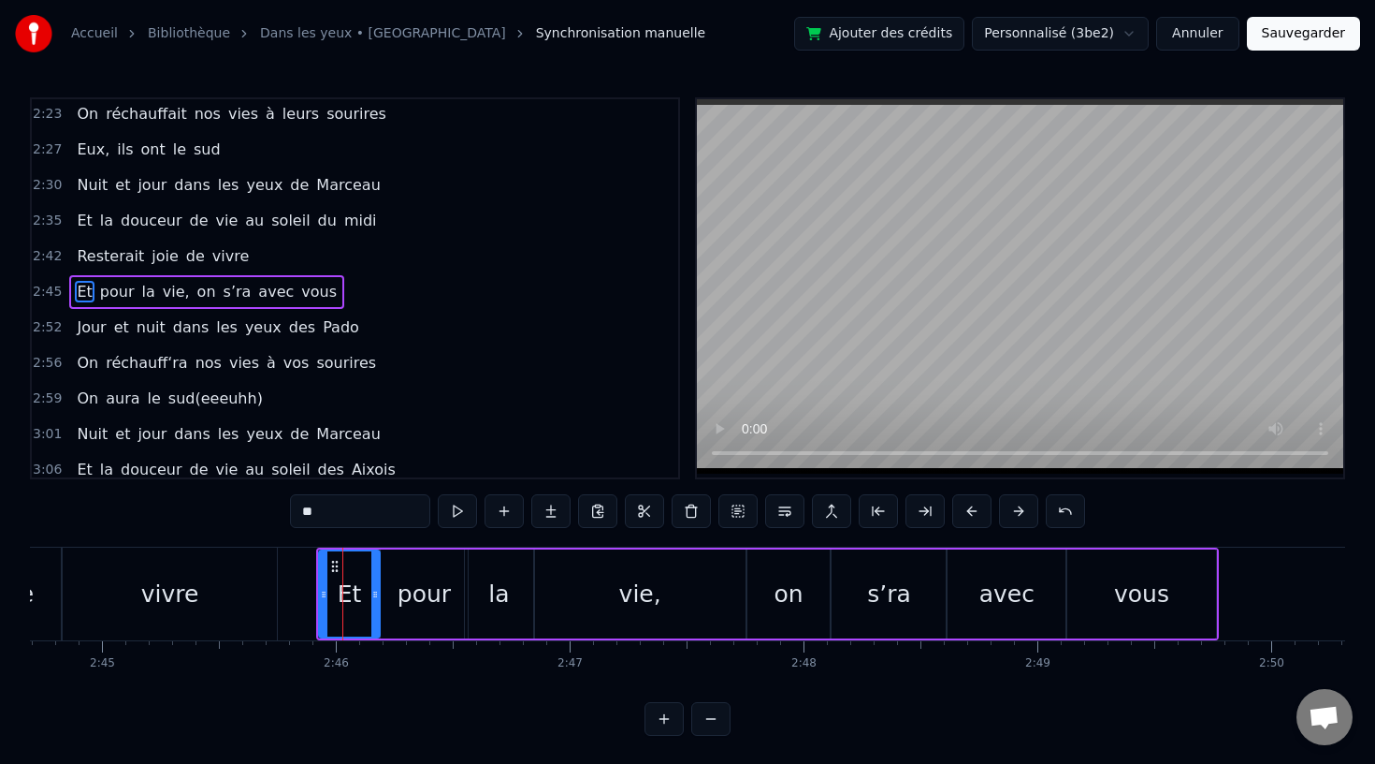
scroll to position [1038, 0]
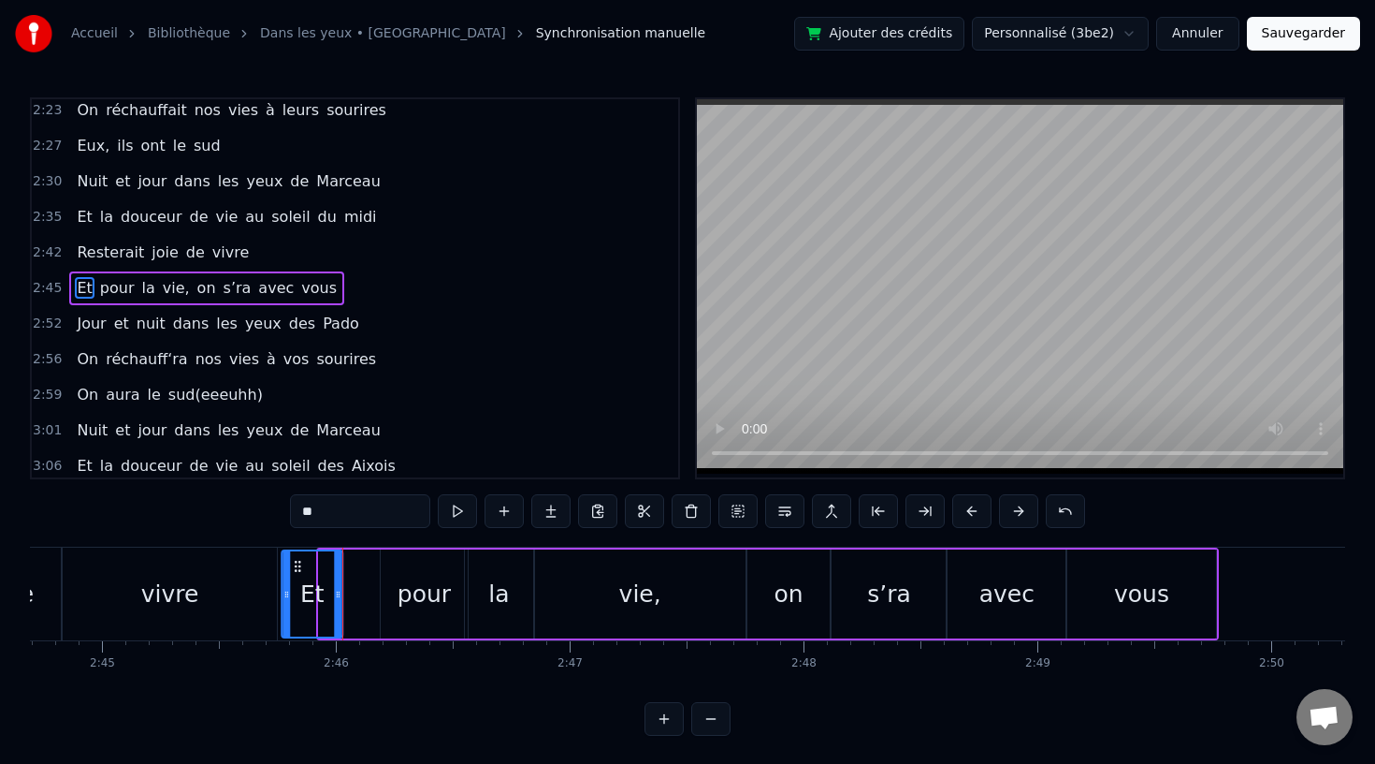
drag, startPoint x: 330, startPoint y: 560, endPoint x: 293, endPoint y: 568, distance: 38.4
click at [293, 568] on icon at bounding box center [297, 566] width 15 height 15
click at [418, 606] on div "pour" at bounding box center [424, 594] width 53 height 36
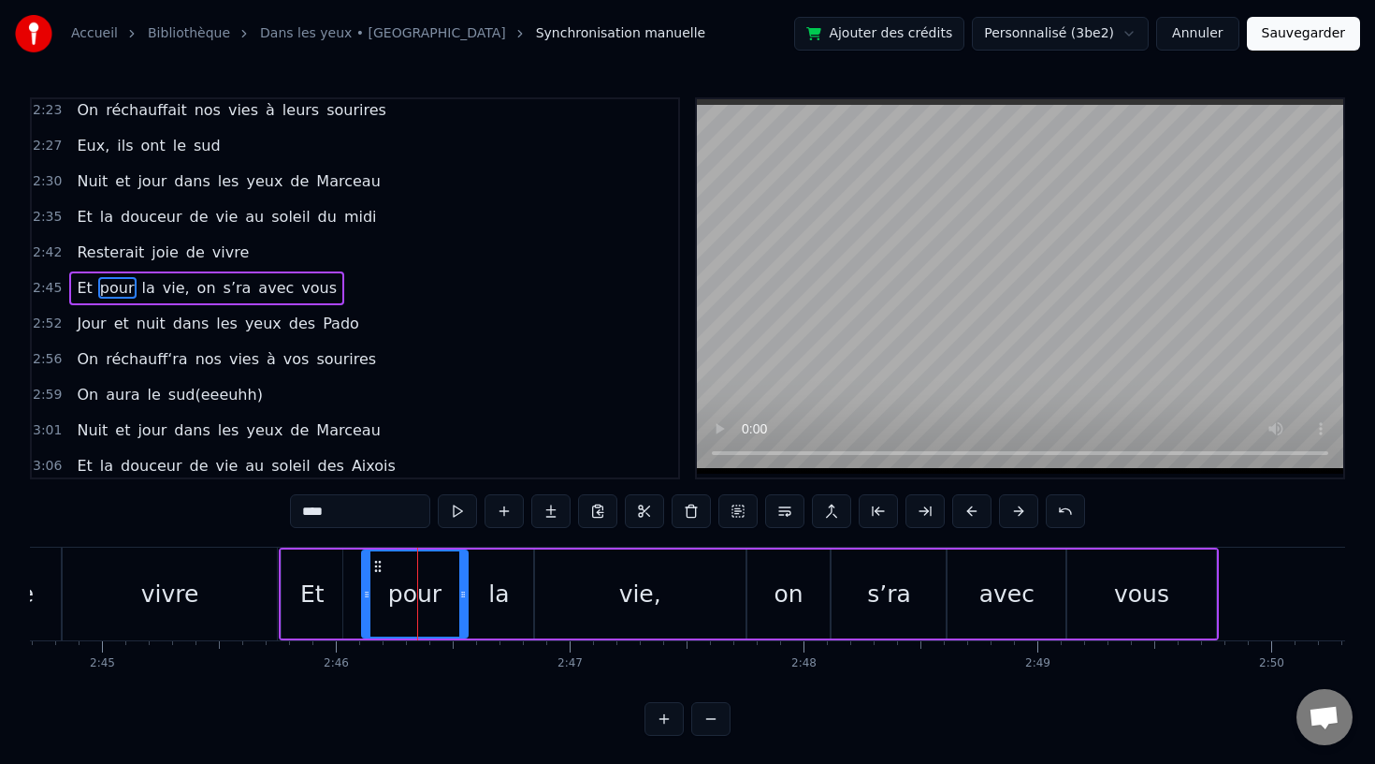
drag, startPoint x: 385, startPoint y: 594, endPoint x: 366, endPoint y: 595, distance: 18.7
click at [366, 595] on icon at bounding box center [366, 594] width 7 height 15
click at [380, 564] on icon at bounding box center [378, 566] width 15 height 15
click at [325, 596] on div "Et" at bounding box center [312, 593] width 61 height 89
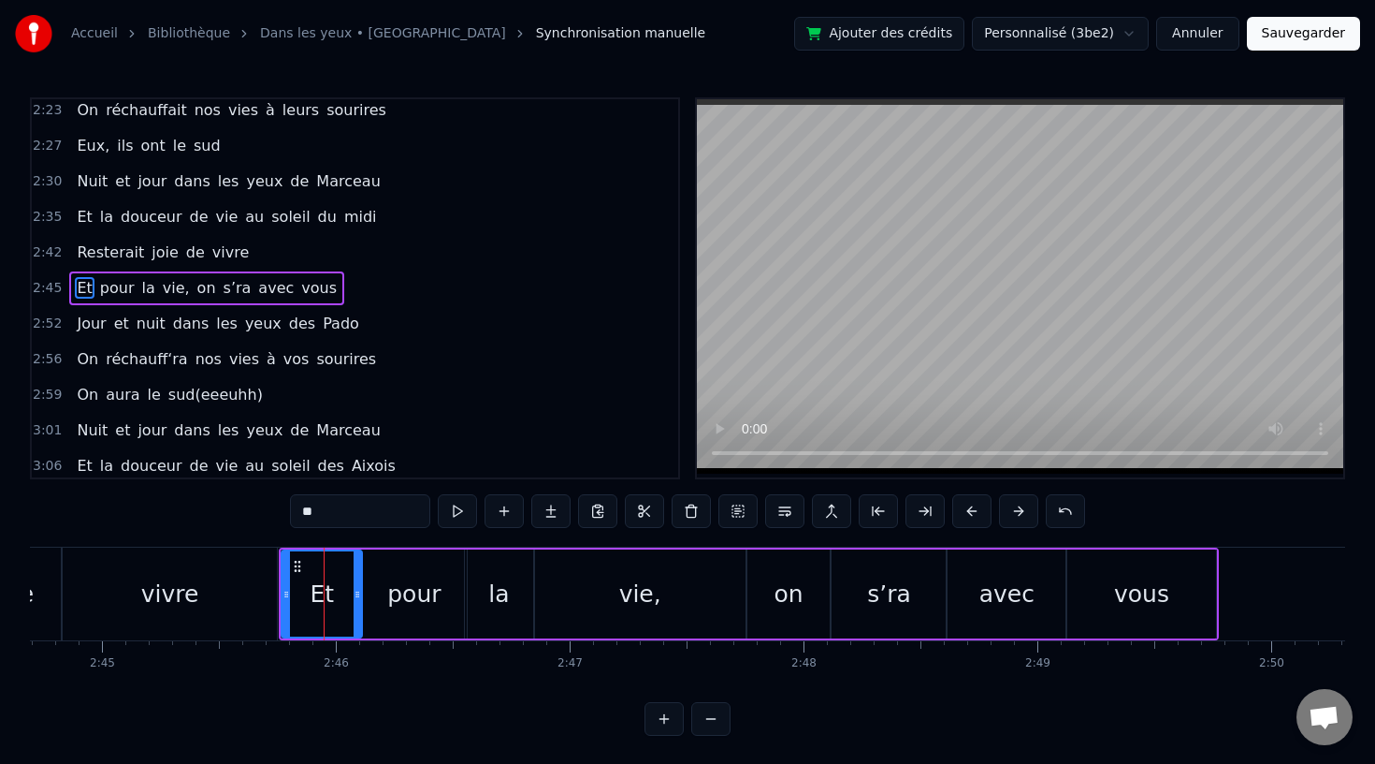
drag, startPoint x: 337, startPoint y: 593, endPoint x: 356, endPoint y: 593, distance: 19.6
click at [356, 593] on icon at bounding box center [357, 594] width 7 height 15
click at [531, 601] on div "la" at bounding box center [499, 593] width 68 height 89
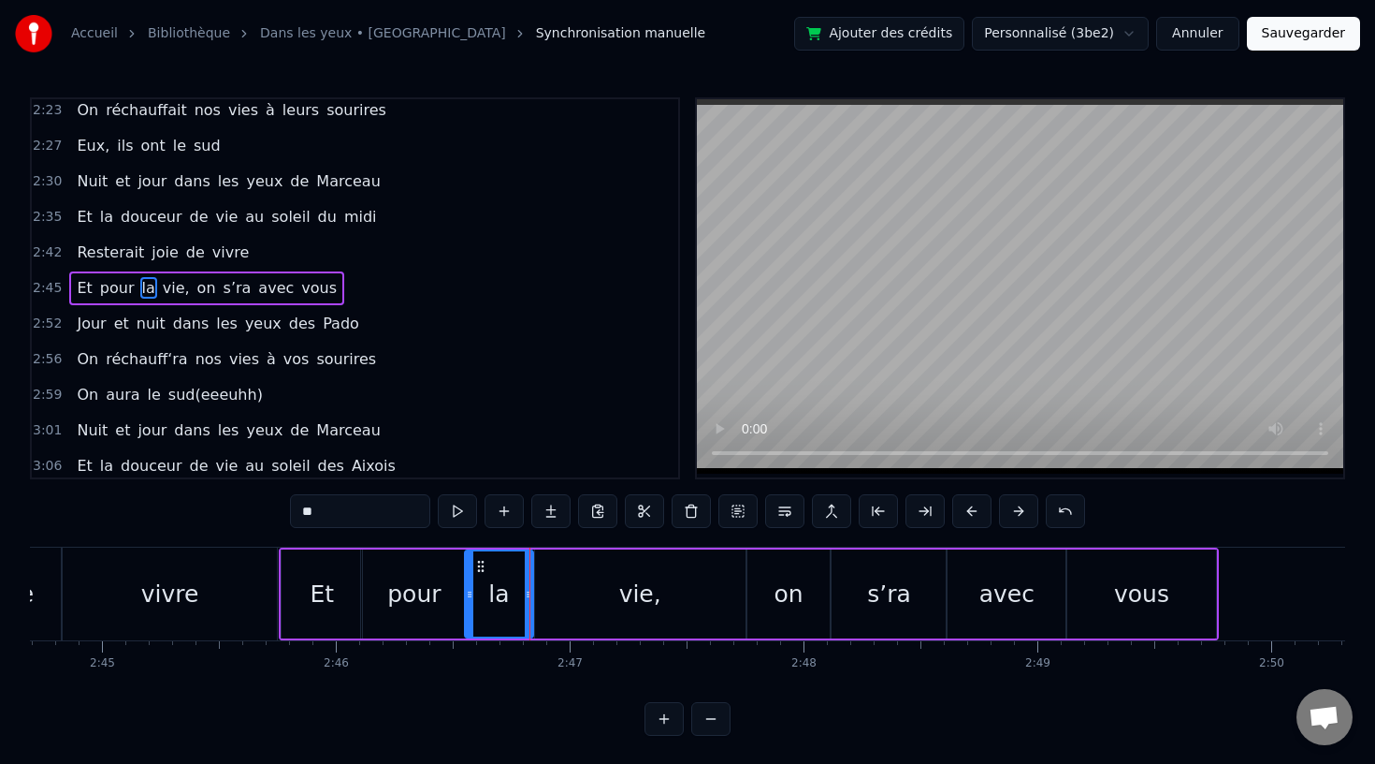
click at [636, 604] on div "vie," at bounding box center [640, 594] width 42 height 36
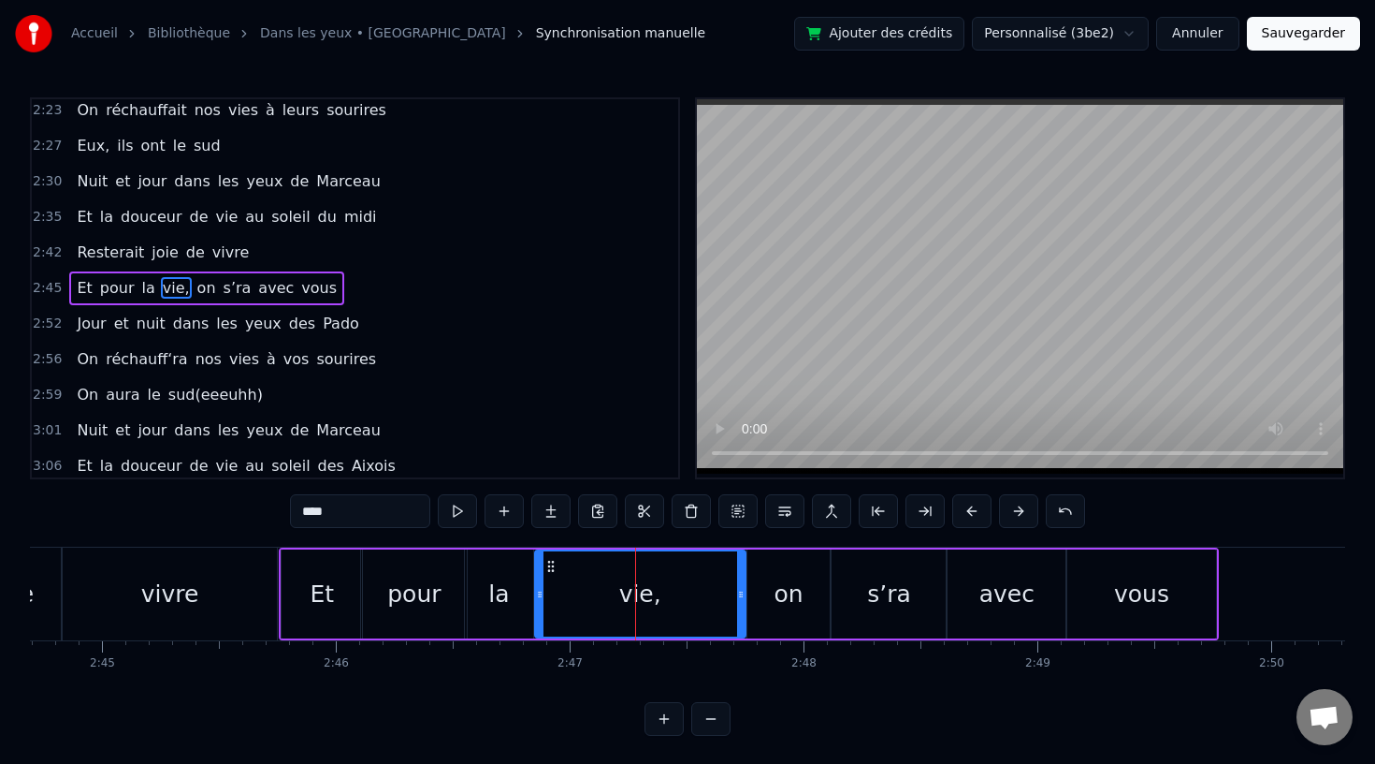
click at [282, 633] on div "Et" at bounding box center [322, 593] width 82 height 89
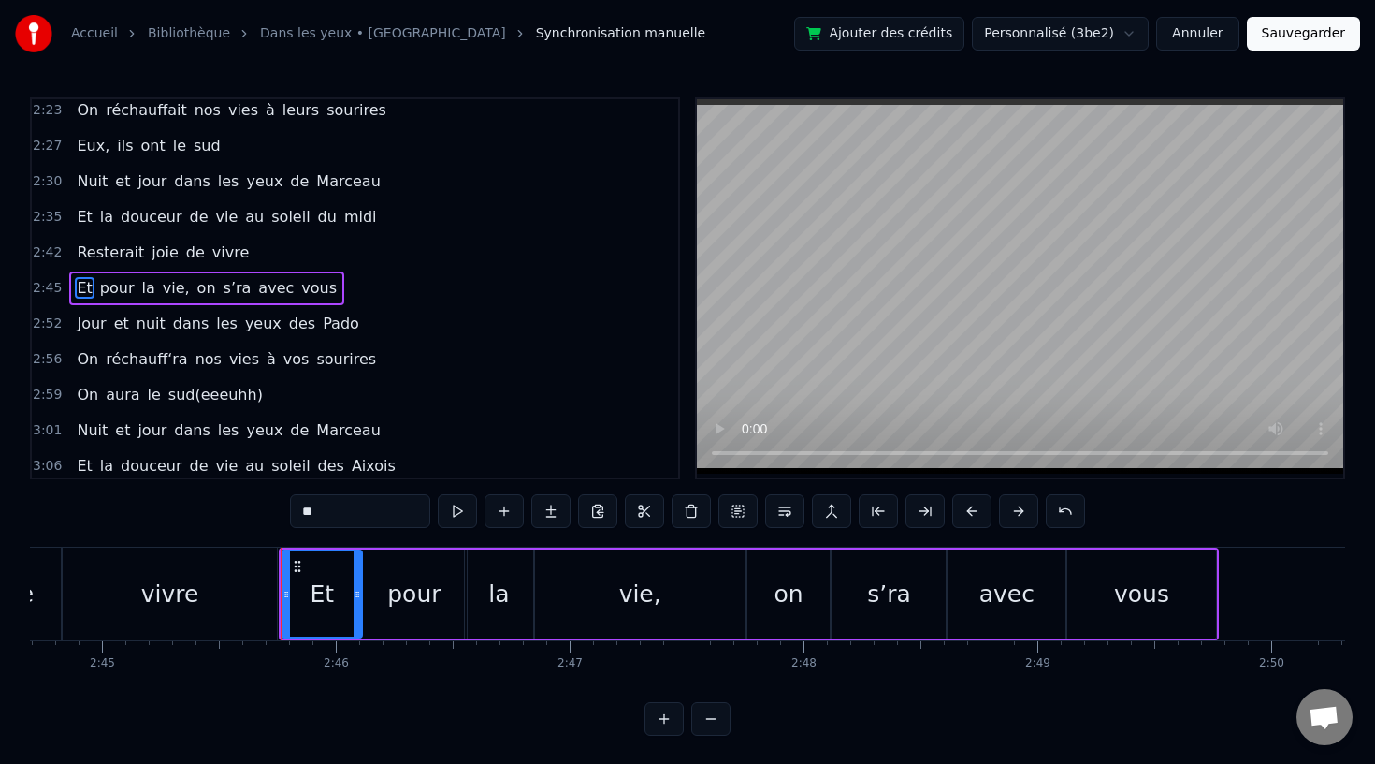
click at [240, 624] on div "vivre" at bounding box center [170, 593] width 214 height 93
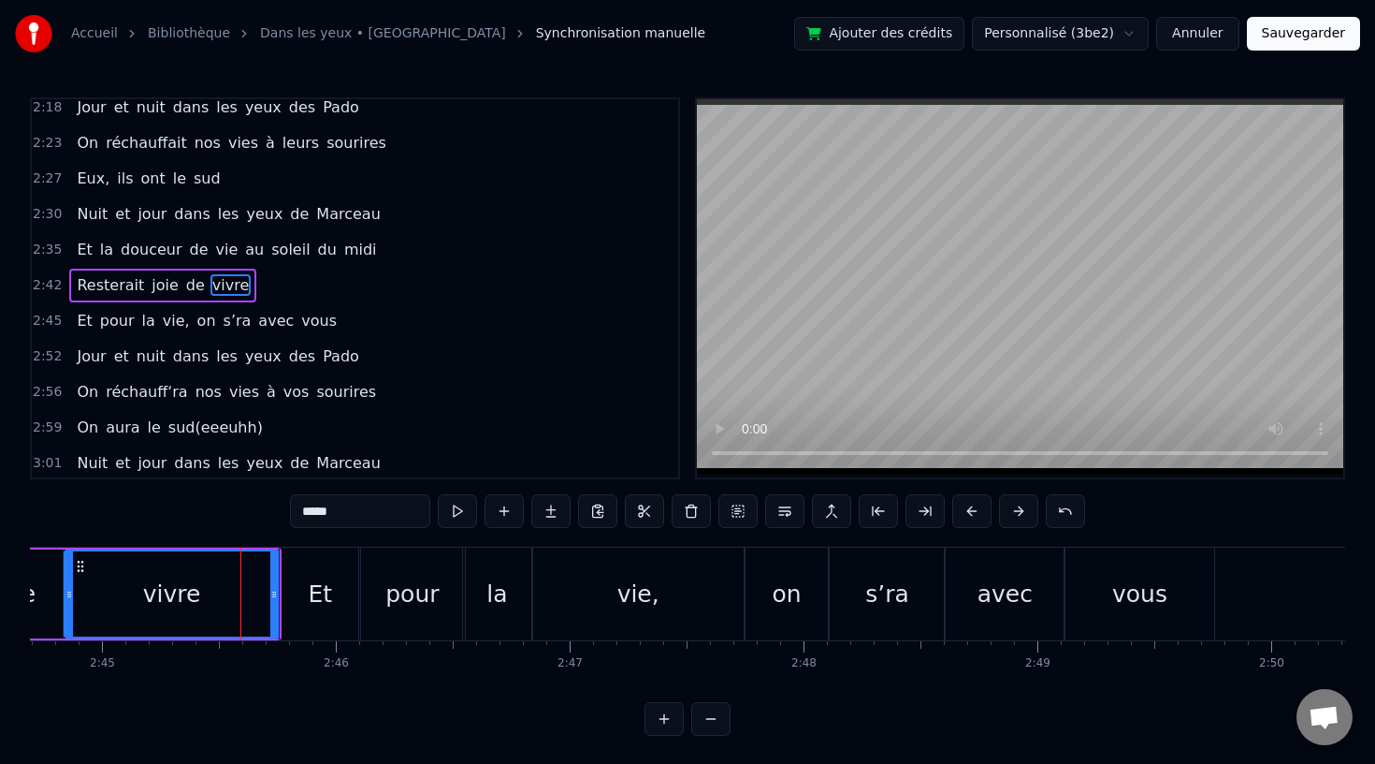
scroll to position [1002, 0]
click at [1133, 591] on div "vous" at bounding box center [1140, 594] width 55 height 36
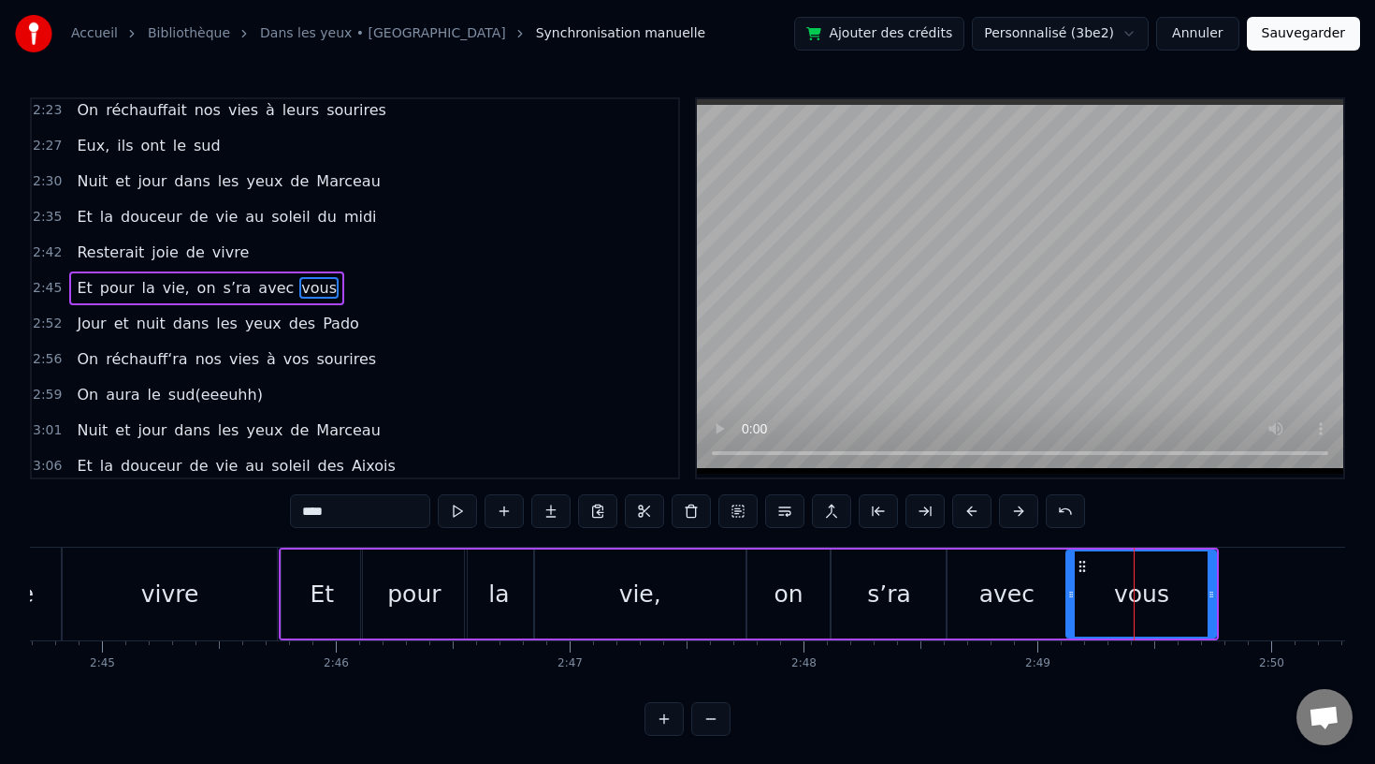
scroll to position [2, 0]
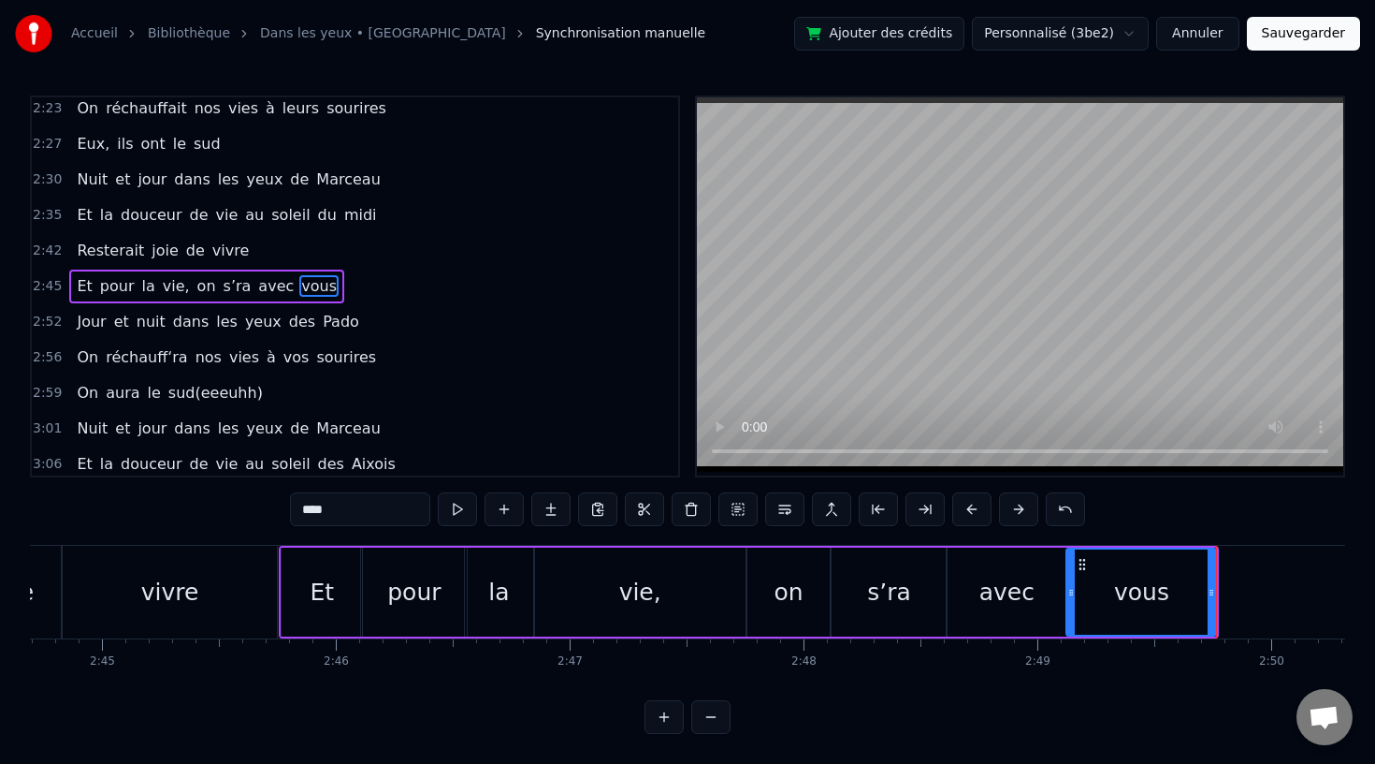
click at [486, 573] on div "la" at bounding box center [499, 591] width 68 height 89
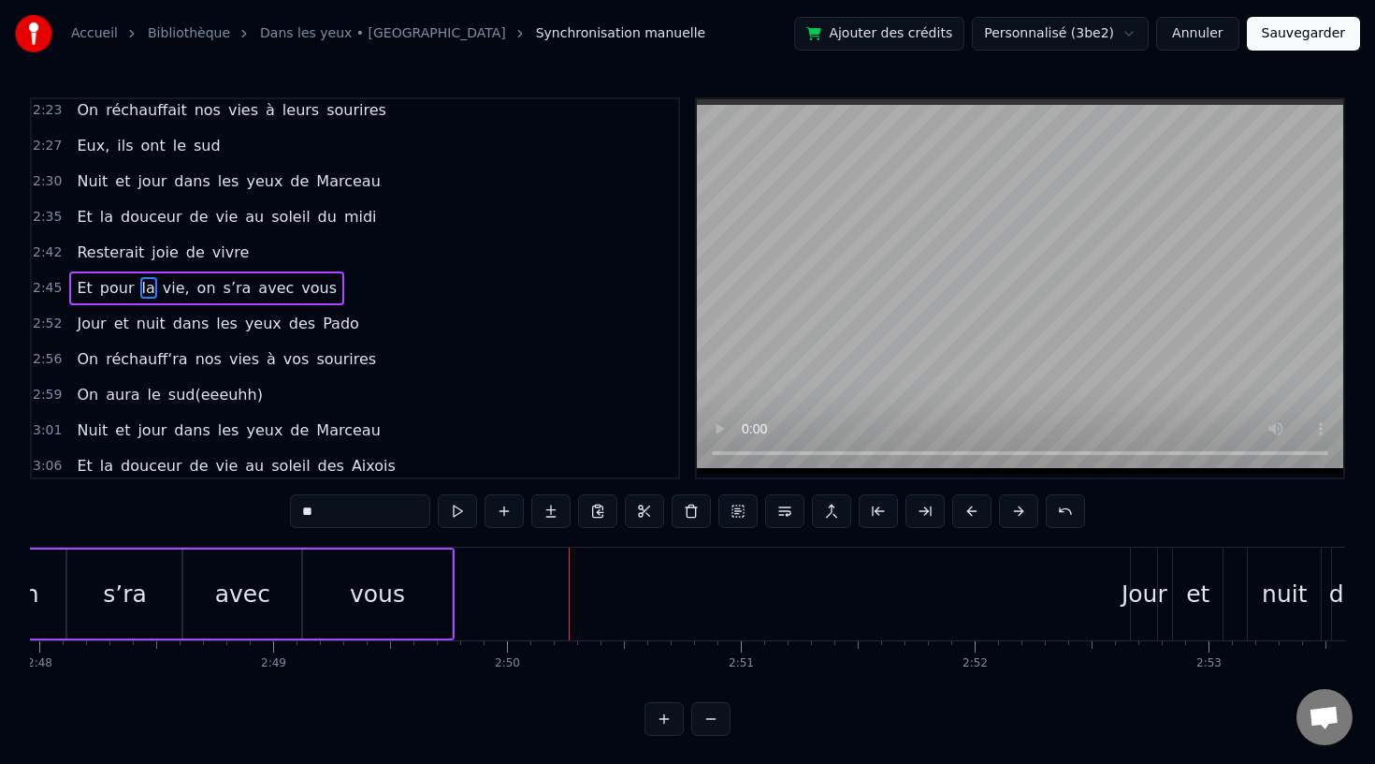
scroll to position [0, 39282]
click at [369, 594] on div "vous" at bounding box center [384, 594] width 55 height 36
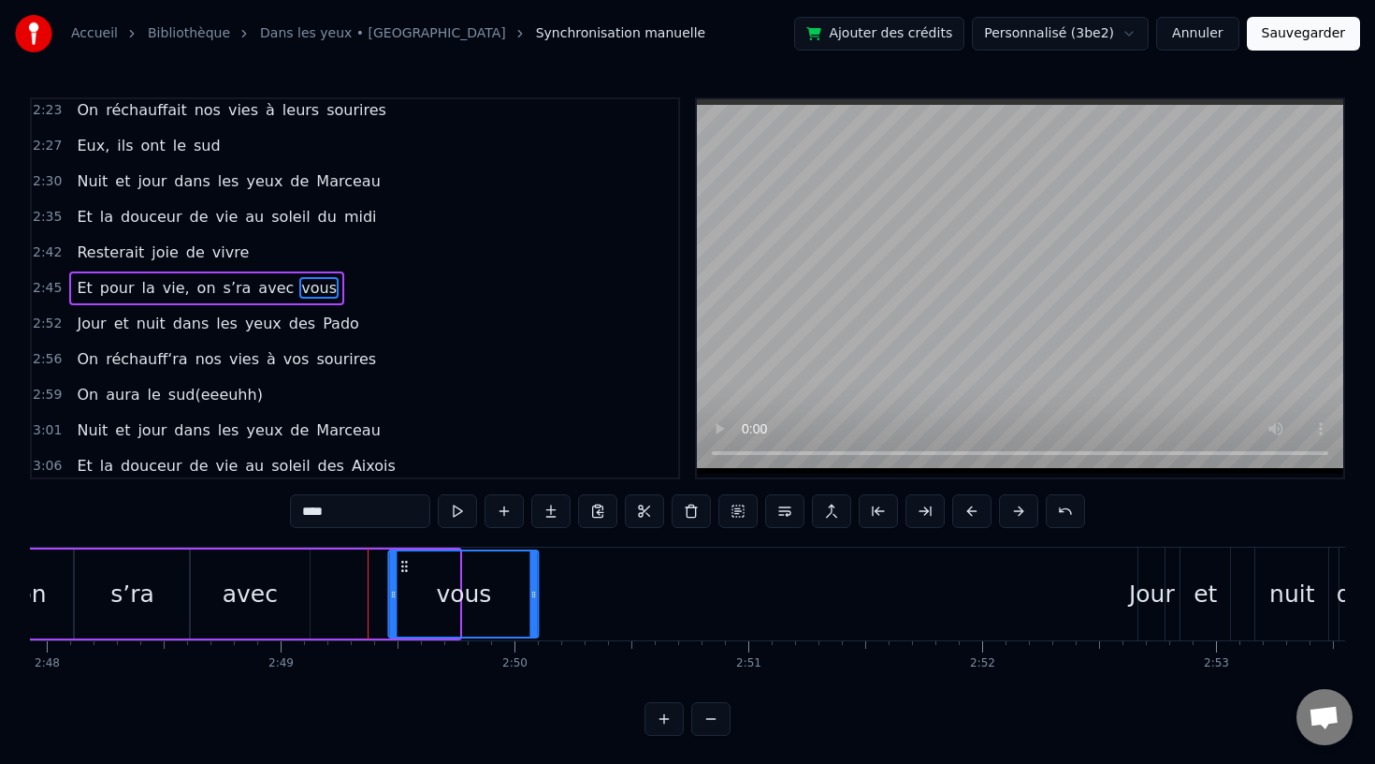
drag, startPoint x: 324, startPoint y: 562, endPoint x: 402, endPoint y: 569, distance: 78.9
click at [402, 569] on icon at bounding box center [405, 566] width 15 height 15
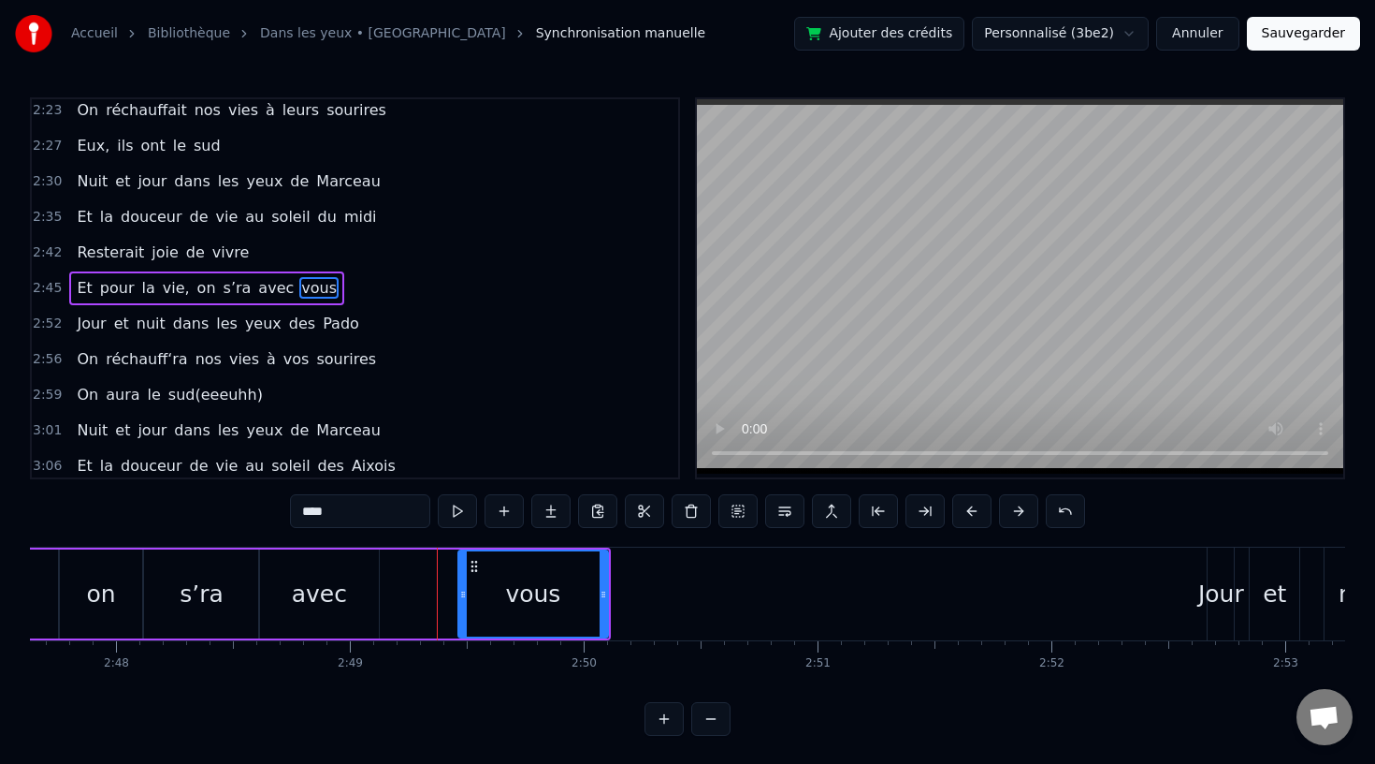
scroll to position [0, 39211]
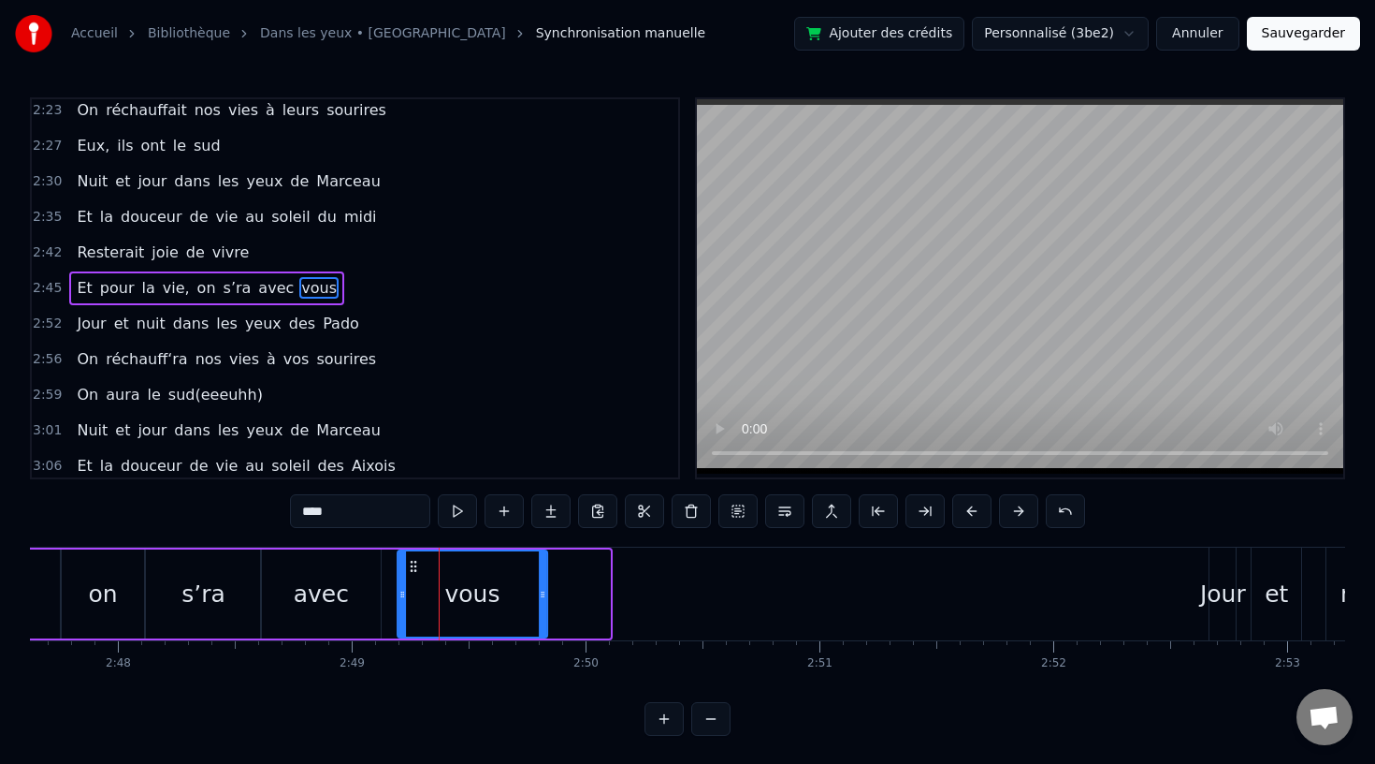
drag, startPoint x: 475, startPoint y: 567, endPoint x: 413, endPoint y: 568, distance: 62.7
click at [413, 568] on icon at bounding box center [413, 566] width 15 height 15
drag, startPoint x: 541, startPoint y: 594, endPoint x: 561, endPoint y: 606, distance: 23.9
click at [561, 606] on div at bounding box center [563, 593] width 7 height 85
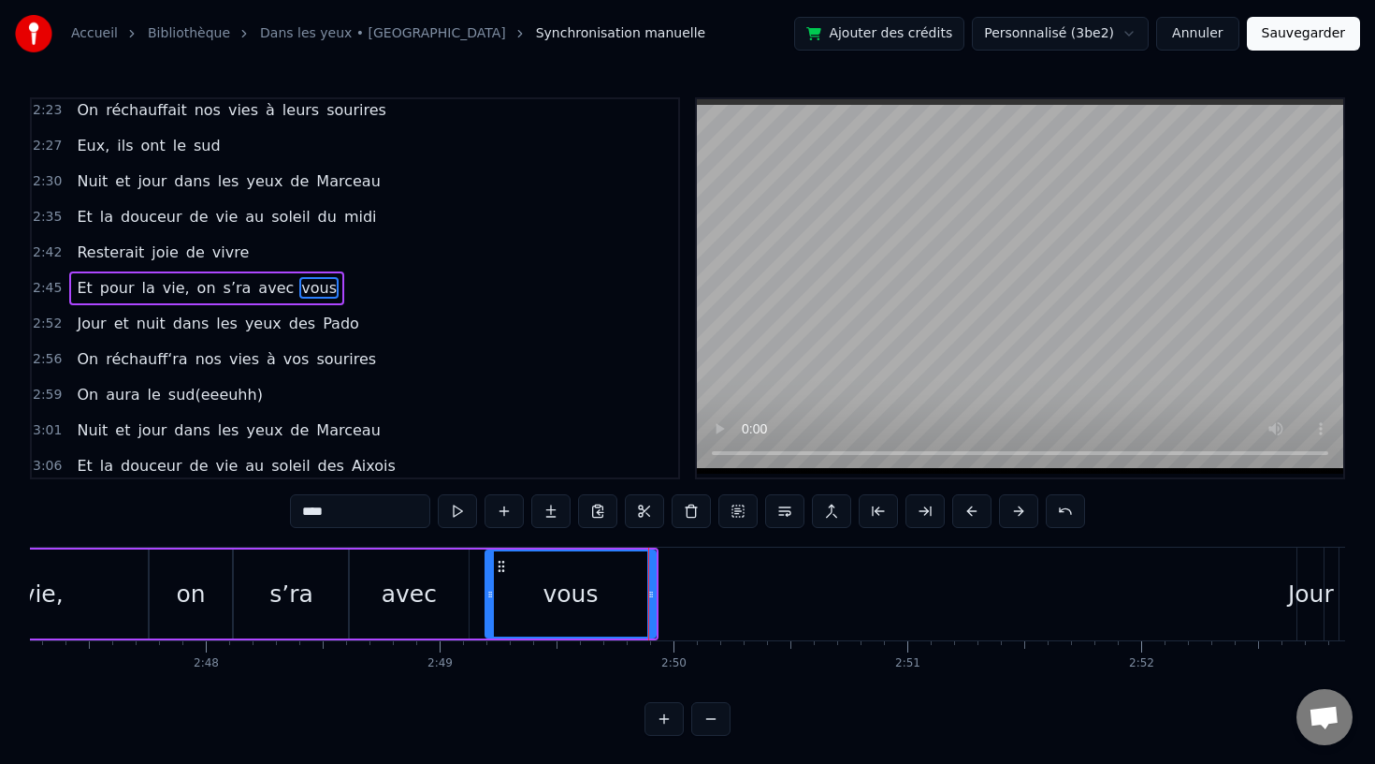
scroll to position [0, 39117]
click at [437, 604] on div "avec" at bounding box center [414, 594] width 55 height 36
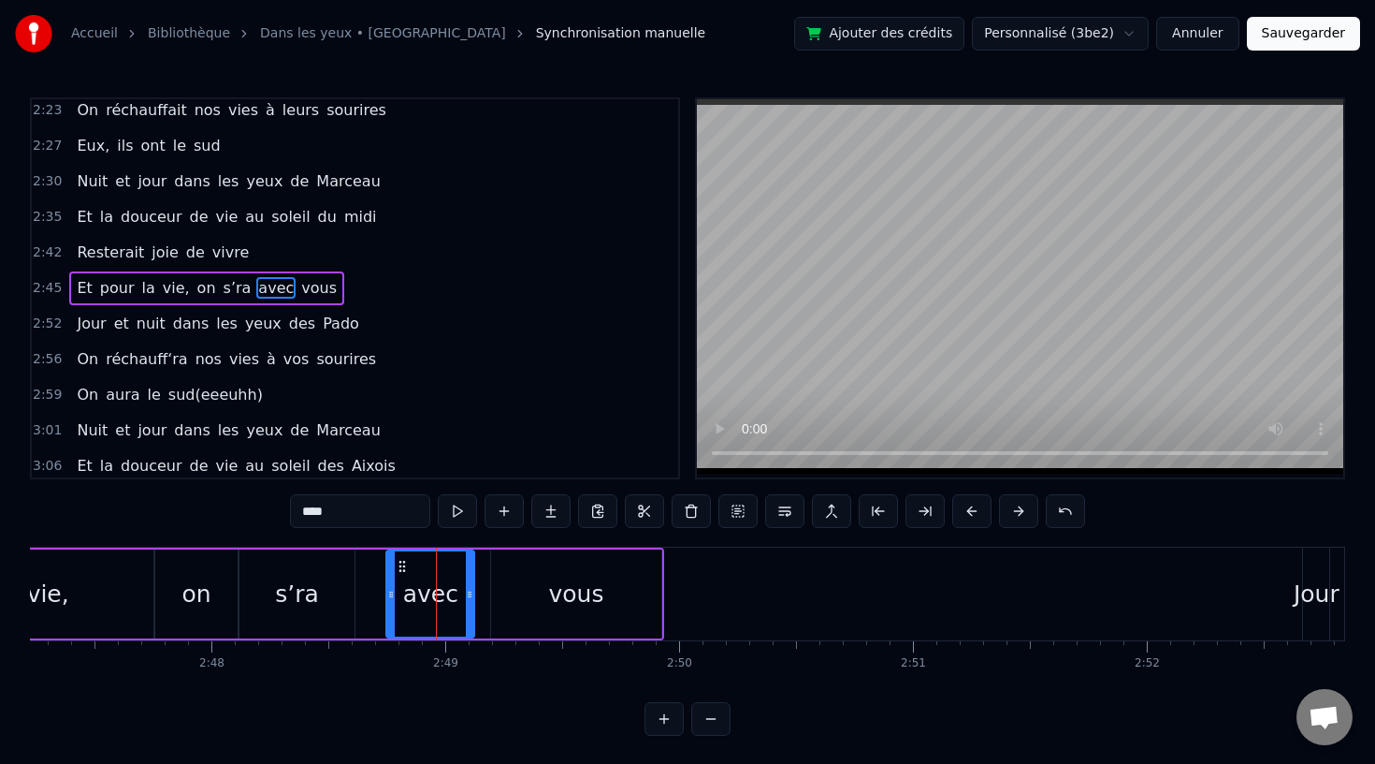
drag, startPoint x: 360, startPoint y: 589, endPoint x: 392, endPoint y: 589, distance: 31.8
click at [392, 589] on icon at bounding box center [390, 594] width 7 height 15
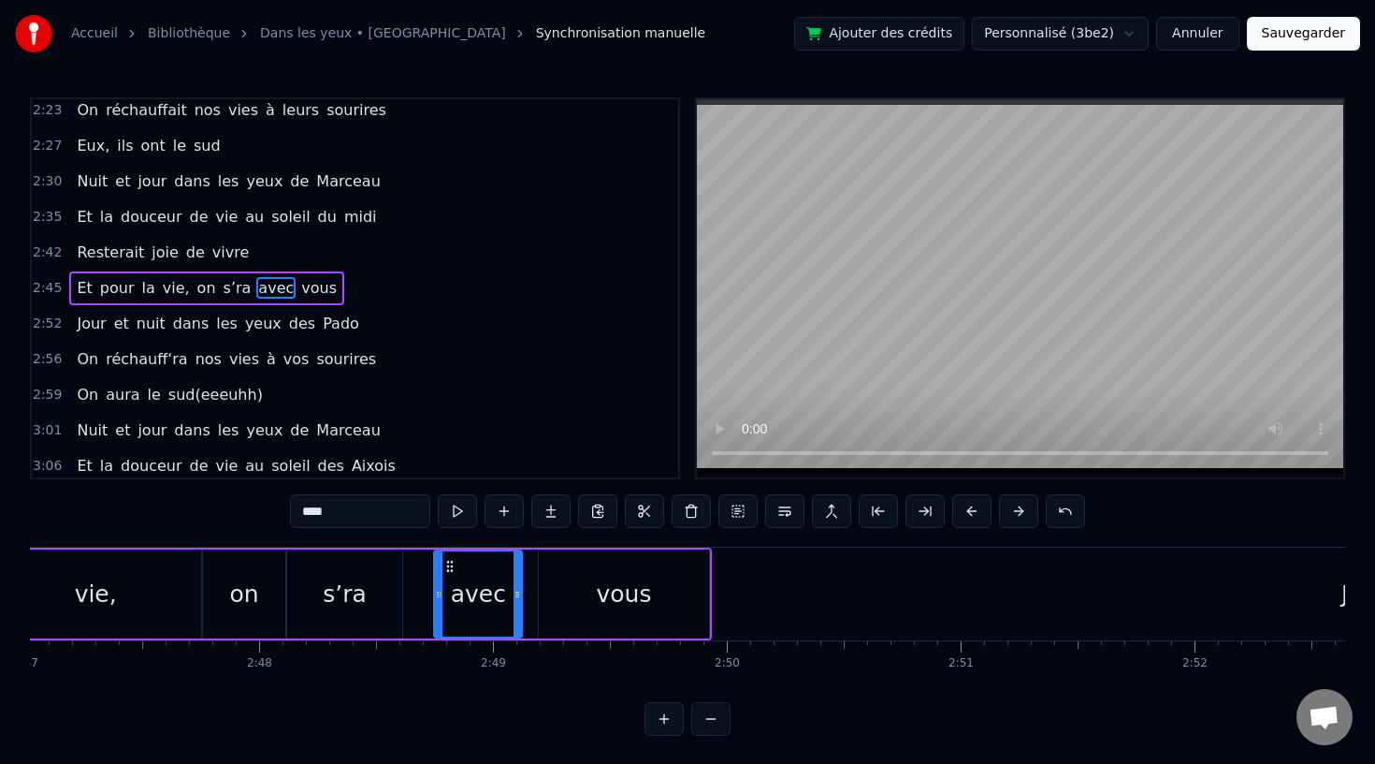
scroll to position [0, 39069]
drag, startPoint x: 441, startPoint y: 593, endPoint x: 457, endPoint y: 596, distance: 16.2
click at [455, 596] on icon at bounding box center [450, 594] width 7 height 15
drag, startPoint x: 466, startPoint y: 564, endPoint x: 483, endPoint y: 565, distance: 16.9
click at [483, 565] on icon at bounding box center [484, 566] width 15 height 15
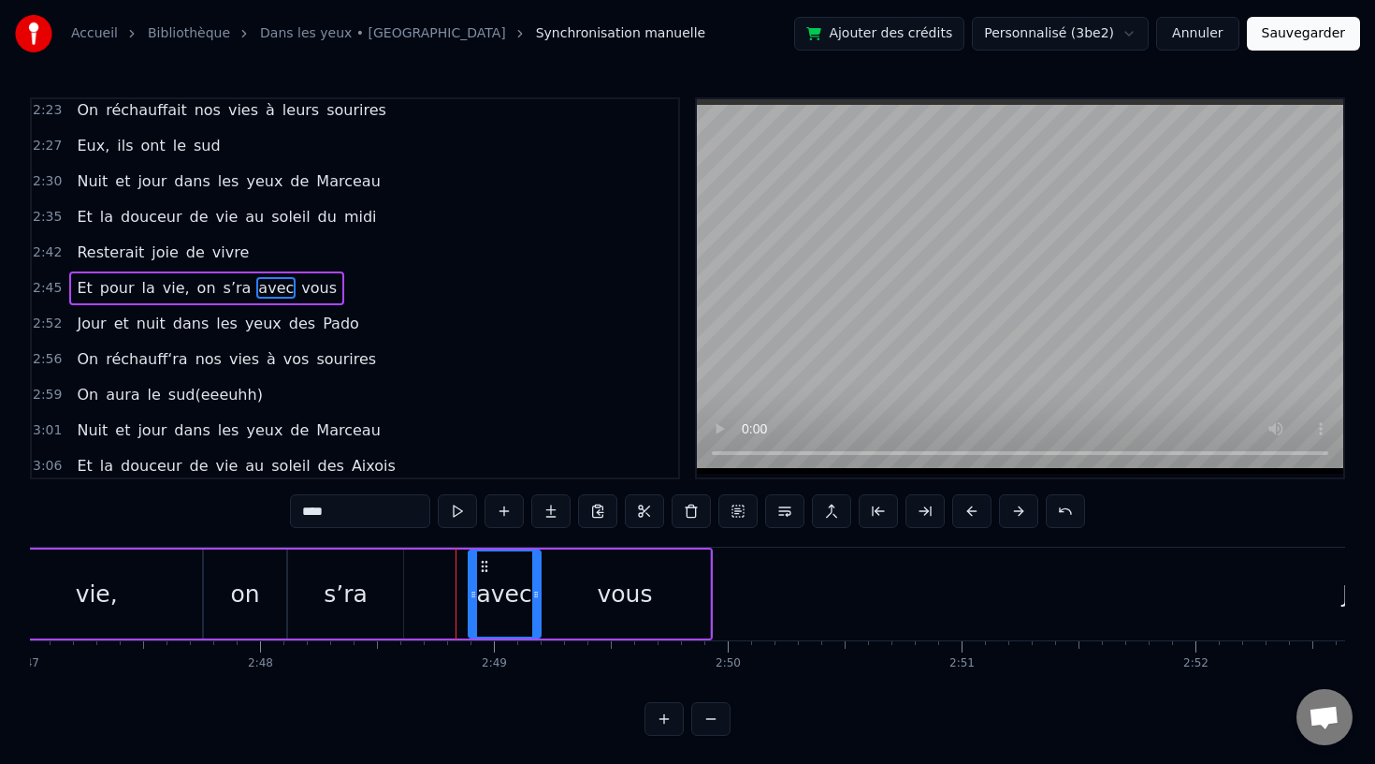
click at [371, 578] on div "s’ra" at bounding box center [345, 593] width 115 height 89
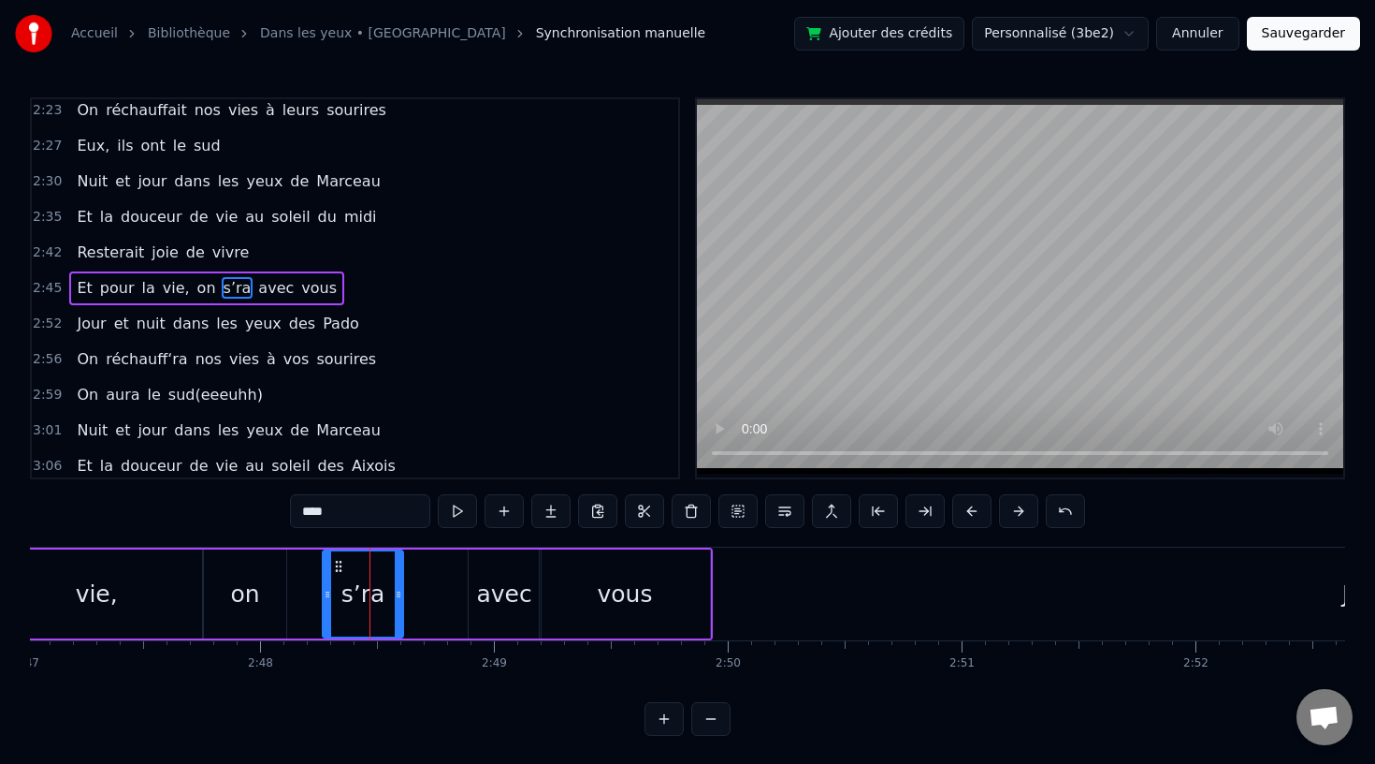
drag, startPoint x: 293, startPoint y: 591, endPoint x: 327, endPoint y: 591, distance: 34.6
click at [327, 591] on icon at bounding box center [327, 594] width 7 height 15
drag, startPoint x: 337, startPoint y: 563, endPoint x: 400, endPoint y: 566, distance: 63.7
click at [400, 566] on icon at bounding box center [402, 566] width 15 height 15
click at [271, 579] on div "on" at bounding box center [245, 593] width 82 height 89
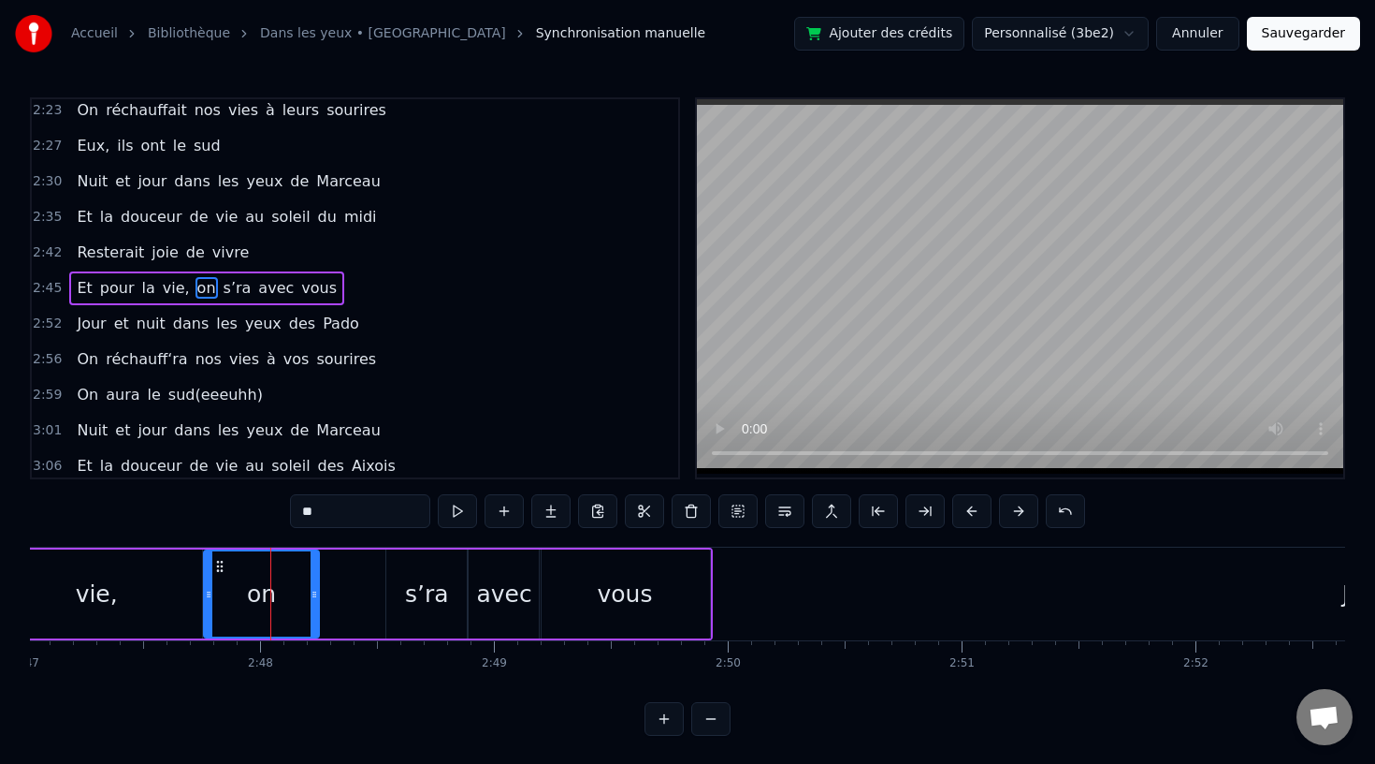
drag, startPoint x: 279, startPoint y: 596, endPoint x: 318, endPoint y: 599, distance: 39.4
click at [318, 599] on icon at bounding box center [314, 594] width 7 height 15
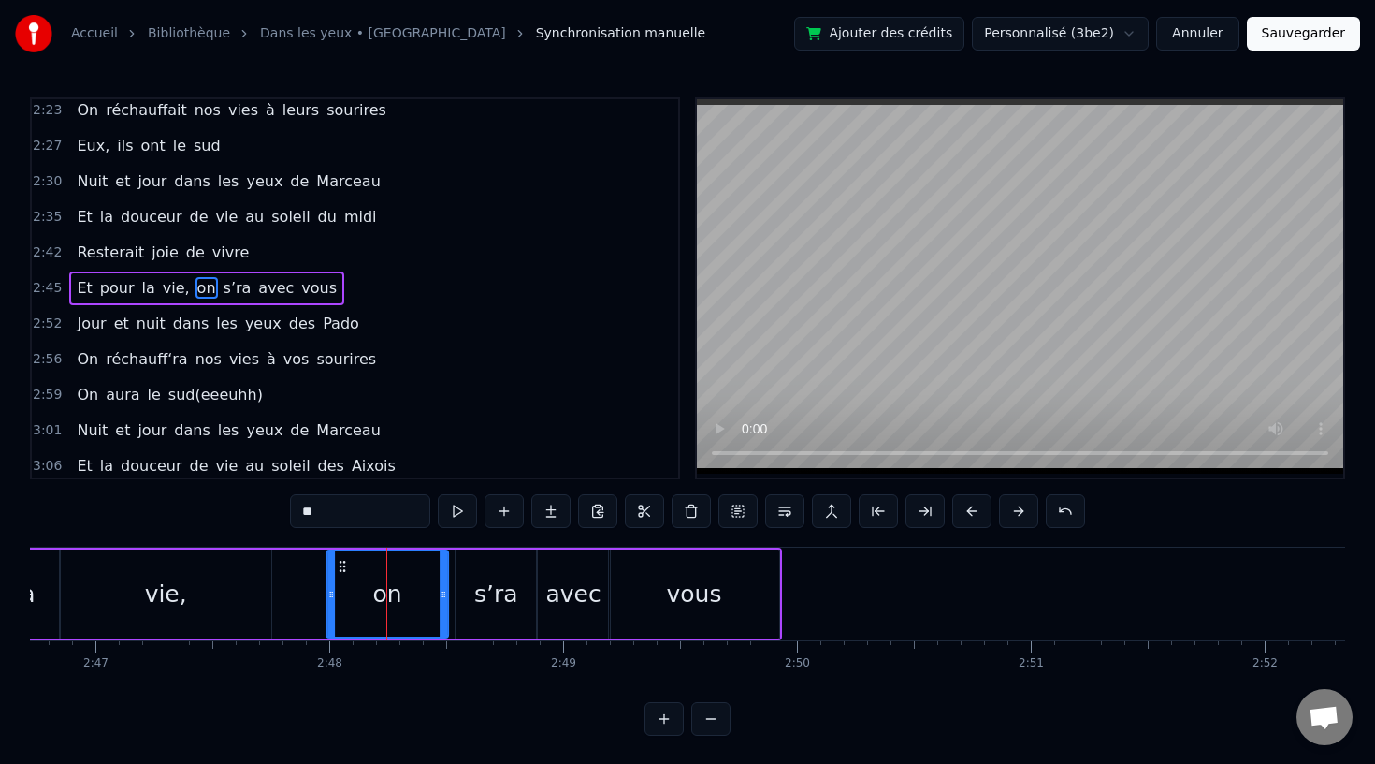
scroll to position [0, 38998]
drag, startPoint x: 215, startPoint y: 562, endPoint x: 350, endPoint y: 583, distance: 136.3
click at [350, 583] on div "on" at bounding box center [400, 593] width 120 height 85
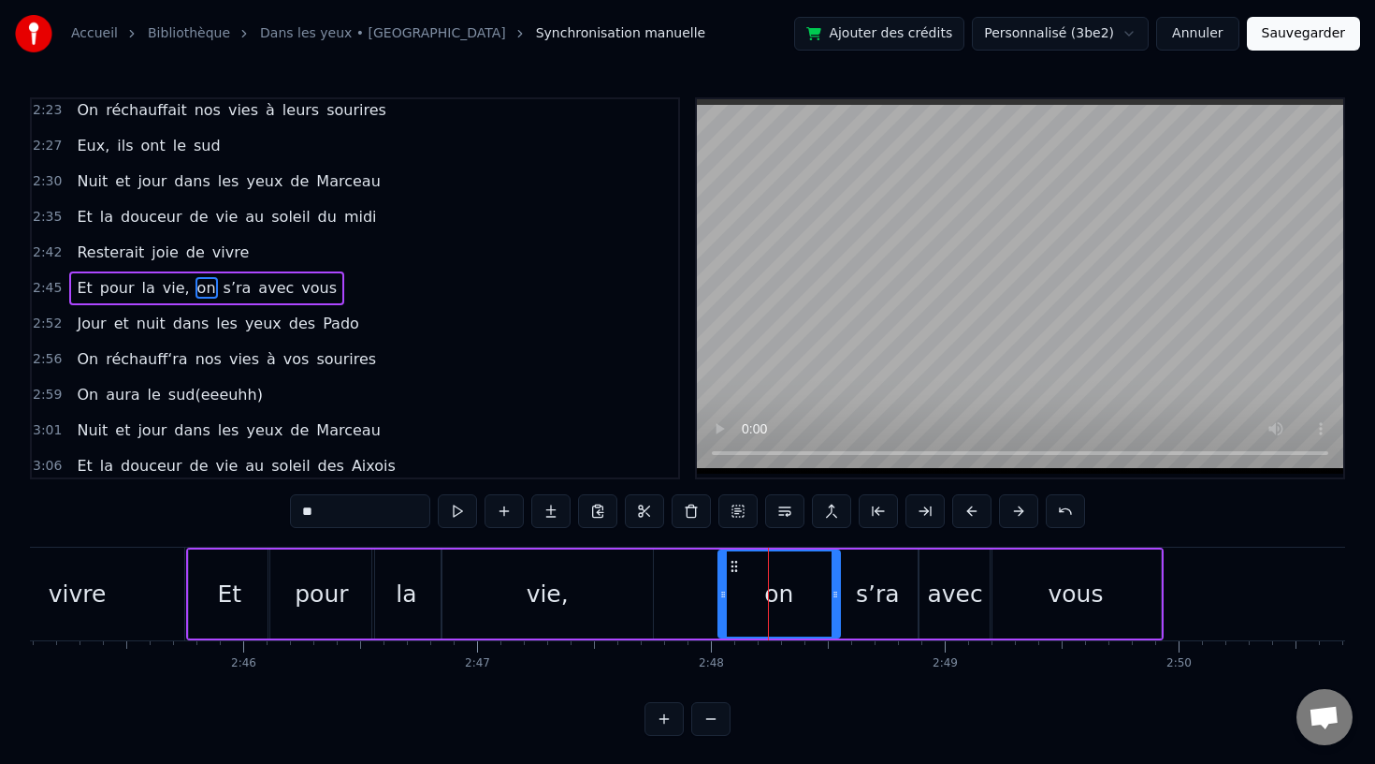
scroll to position [0, 38613]
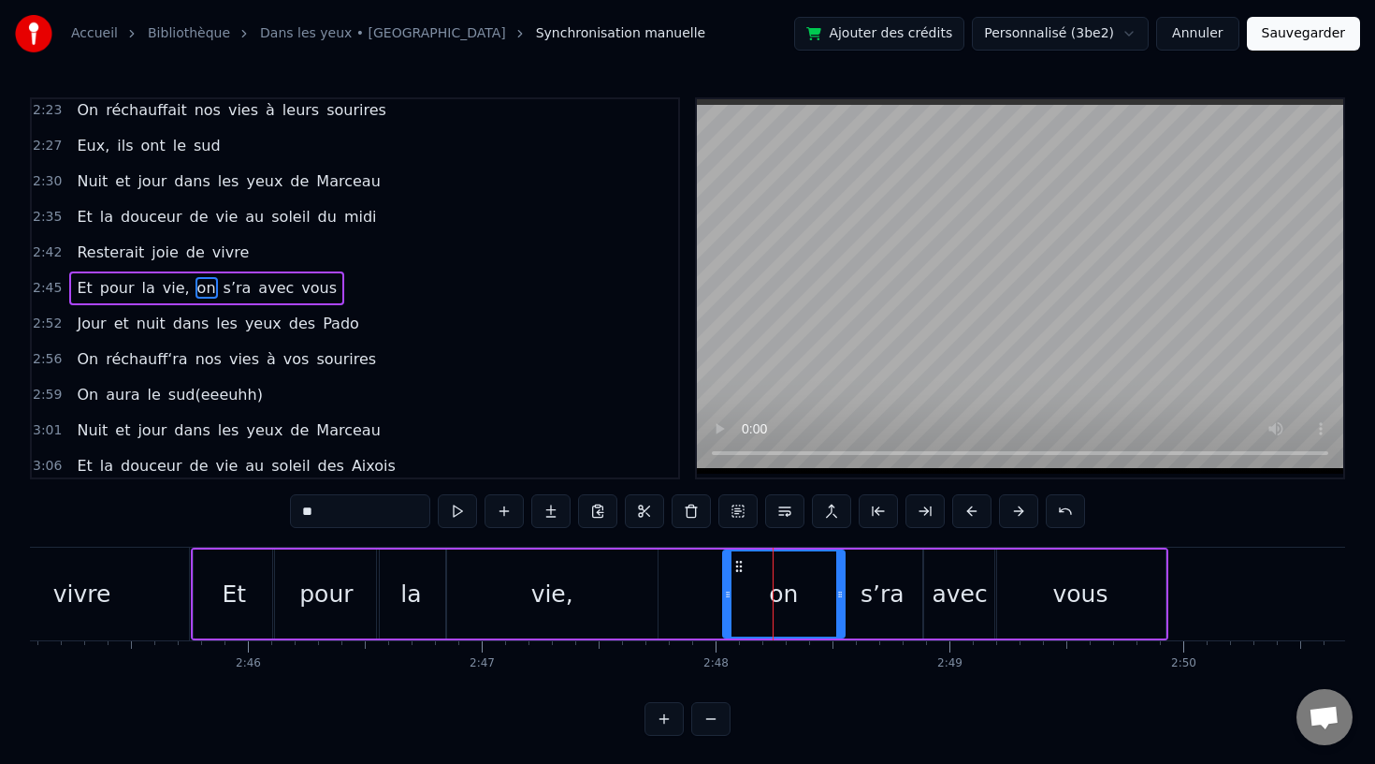
click at [134, 594] on div "vivre" at bounding box center [82, 593] width 214 height 93
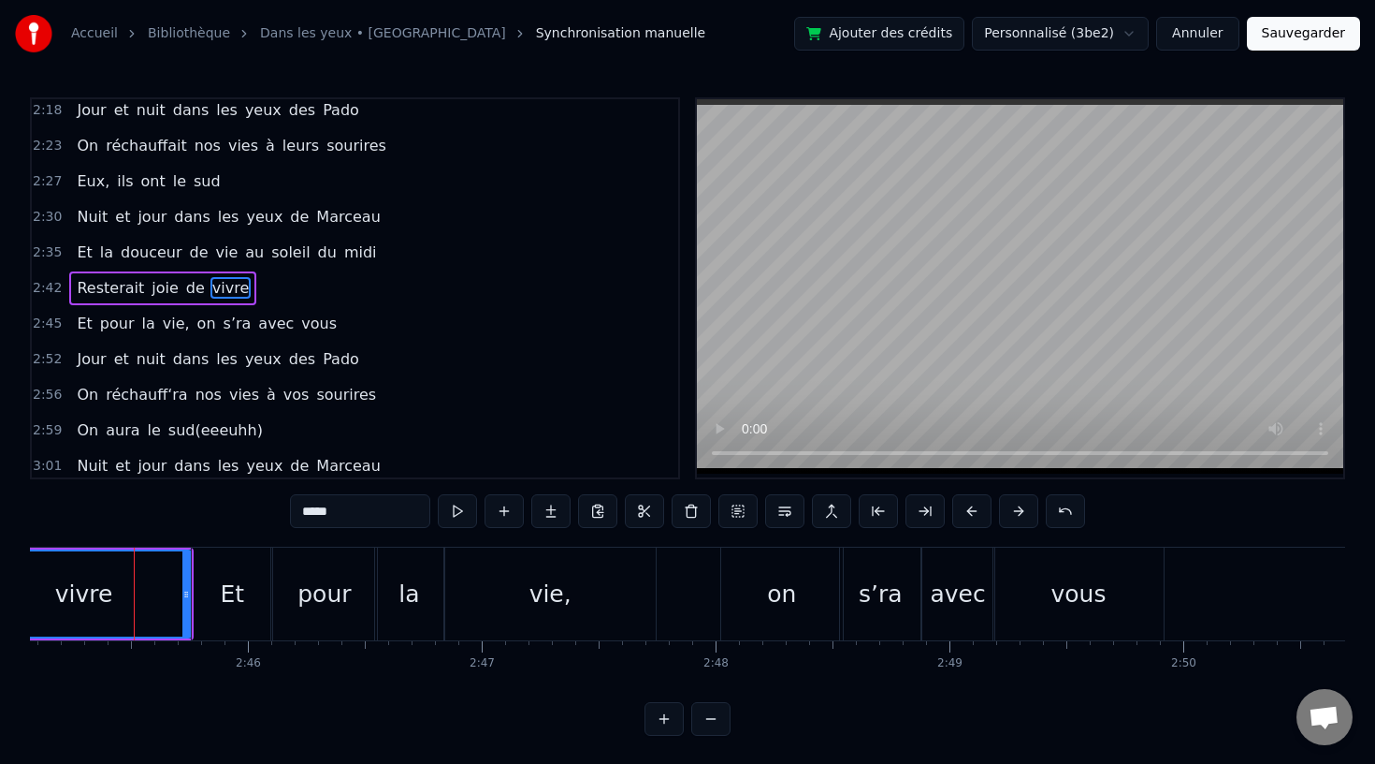
click at [561, 616] on div "vie," at bounding box center [550, 593] width 211 height 93
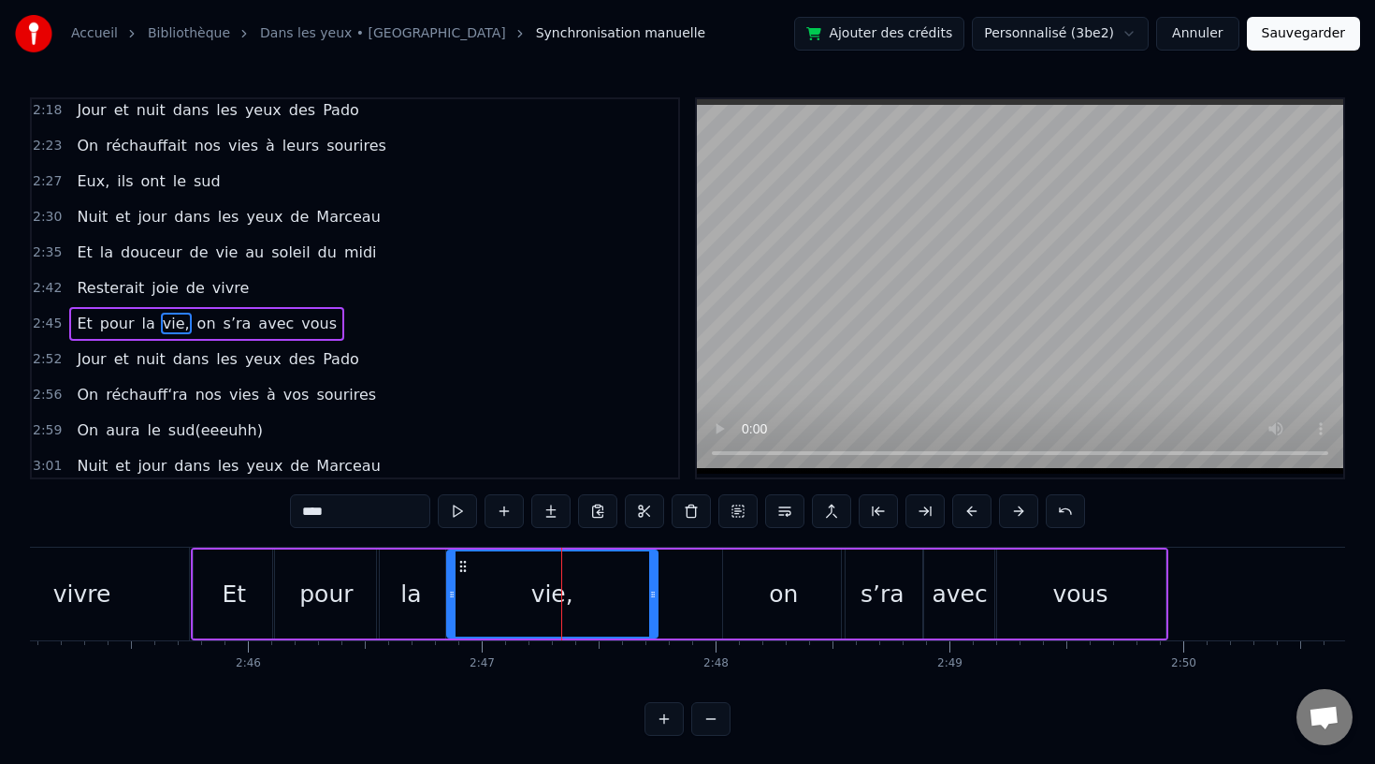
scroll to position [1038, 0]
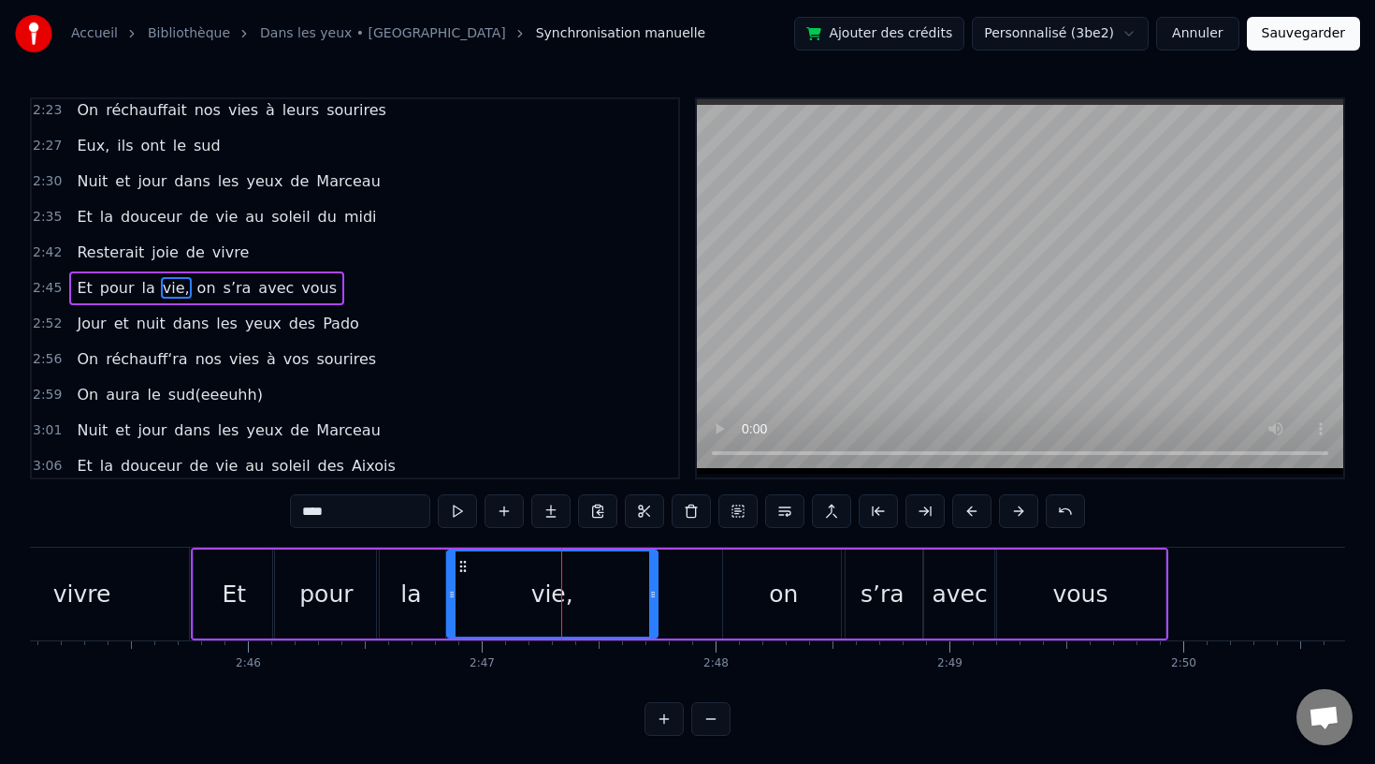
click at [487, 576] on div "vie," at bounding box center [552, 593] width 209 height 85
click at [96, 567] on div "vivre" at bounding box center [82, 593] width 214 height 93
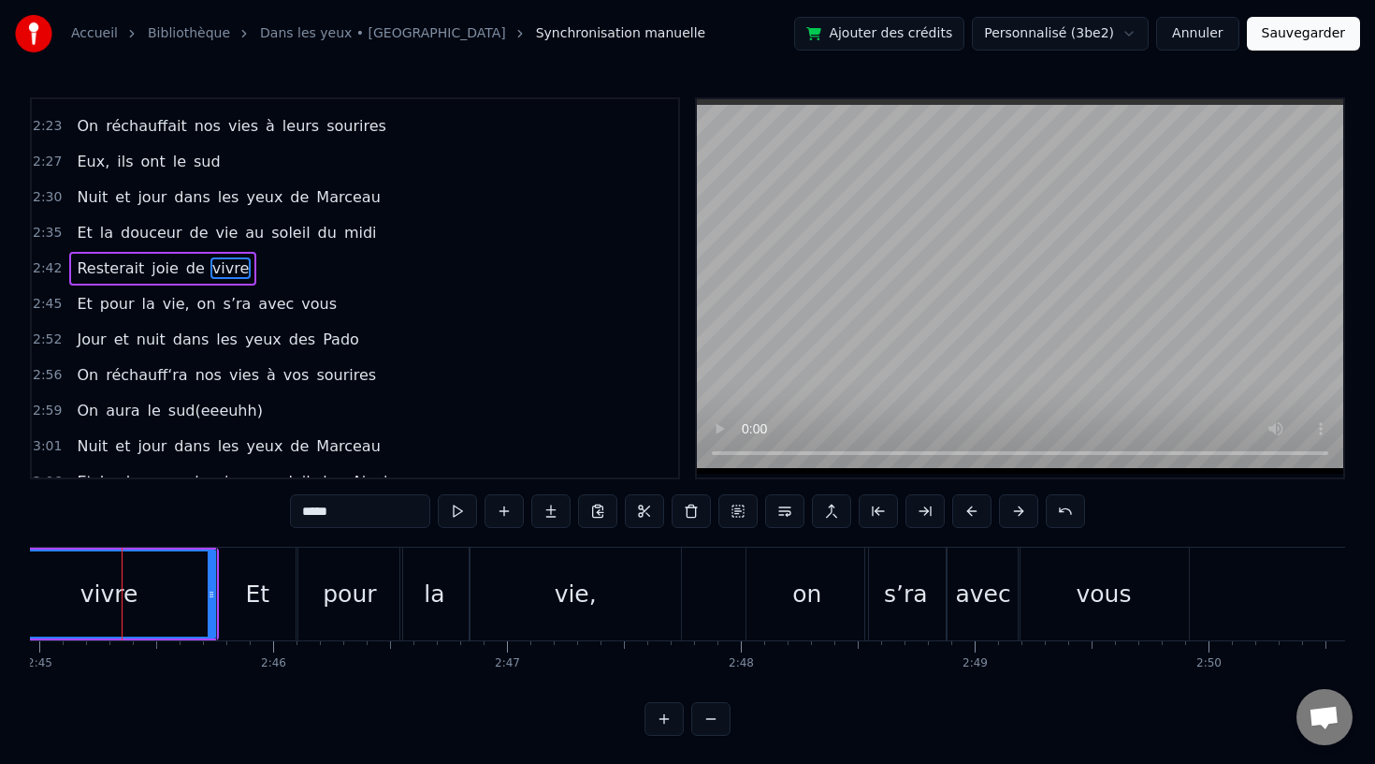
scroll to position [0, 38586]
click at [604, 582] on div "vie," at bounding box center [578, 593] width 211 height 93
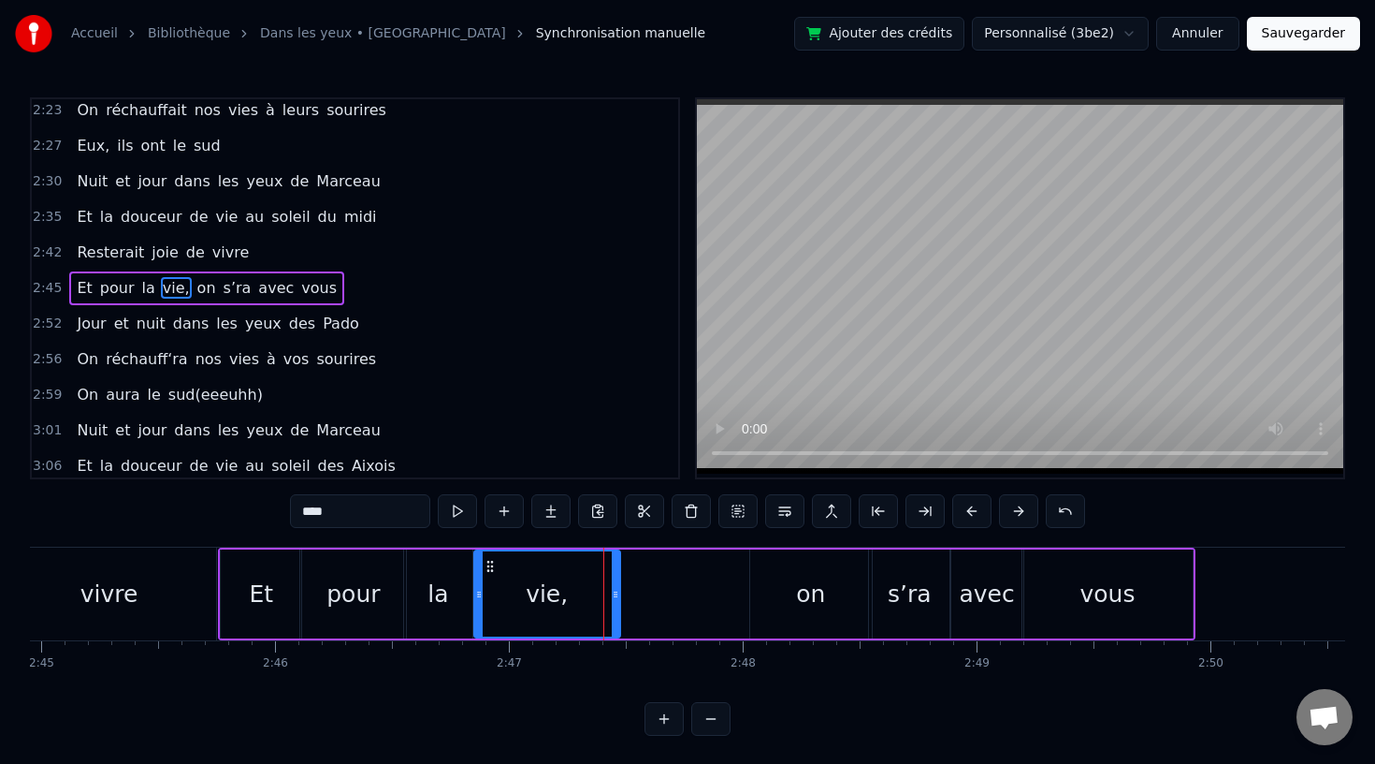
drag, startPoint x: 679, startPoint y: 595, endPoint x: 615, endPoint y: 601, distance: 64.8
click at [615, 601] on icon at bounding box center [615, 594] width 7 height 15
click at [778, 594] on div "on" at bounding box center [811, 593] width 122 height 89
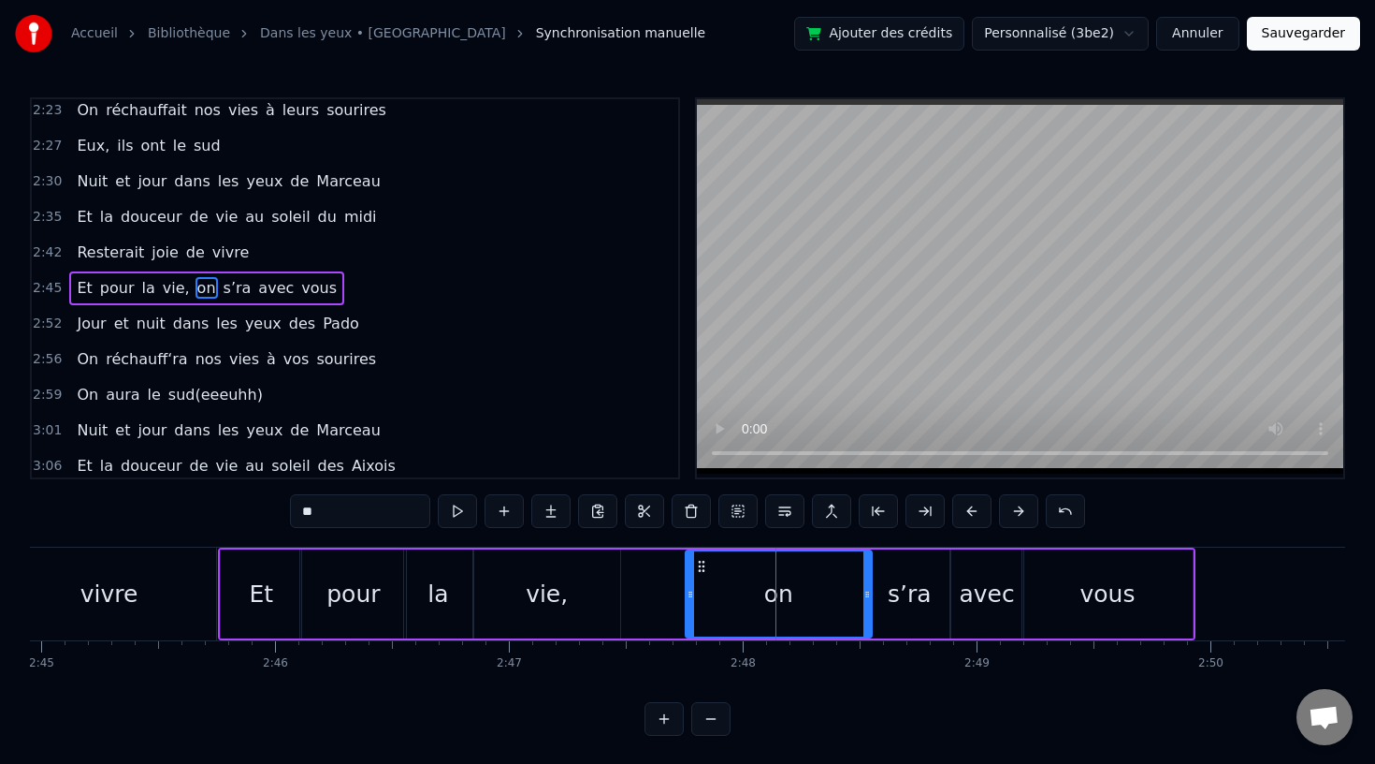
drag, startPoint x: 753, startPoint y: 594, endPoint x: 689, endPoint y: 598, distance: 64.7
click at [689, 598] on icon at bounding box center [690, 594] width 7 height 15
click at [215, 592] on div "vivre" at bounding box center [109, 593] width 216 height 93
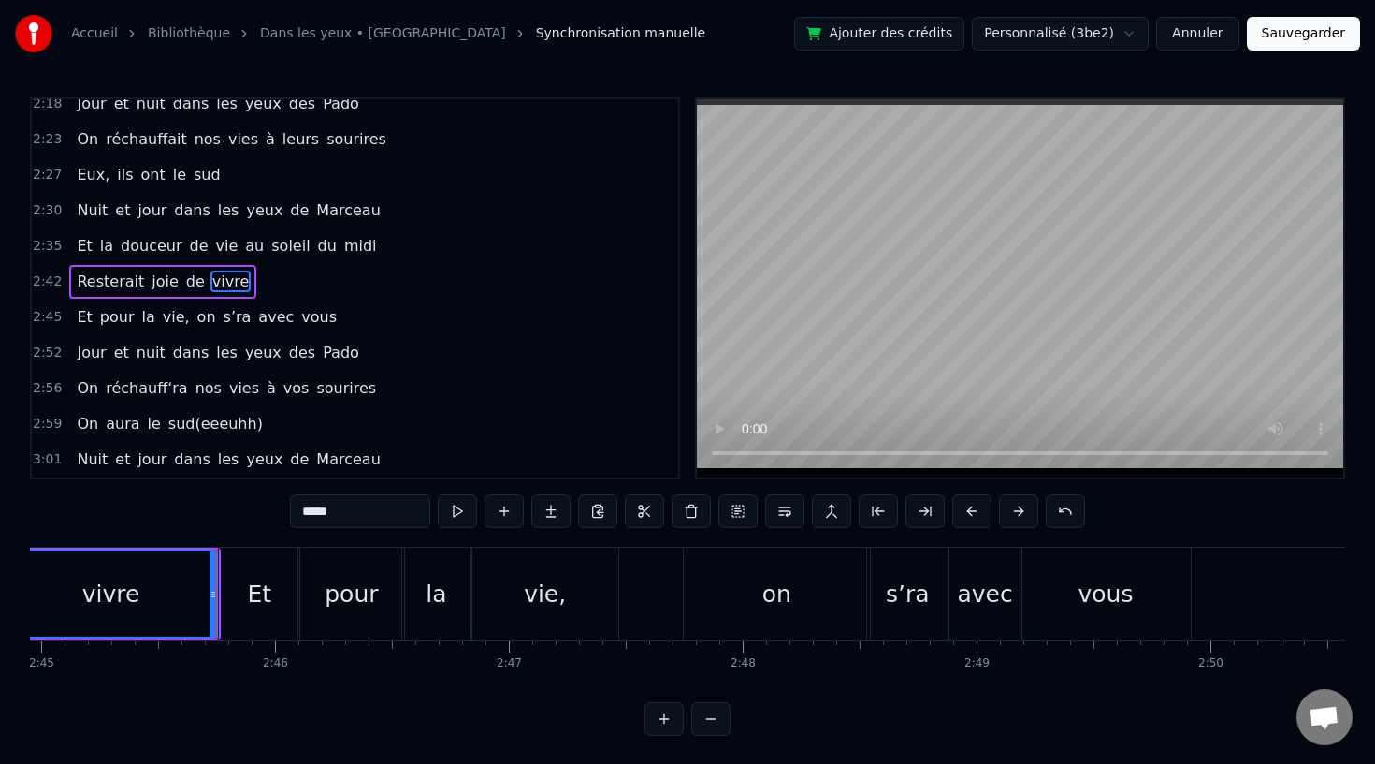
scroll to position [1002, 0]
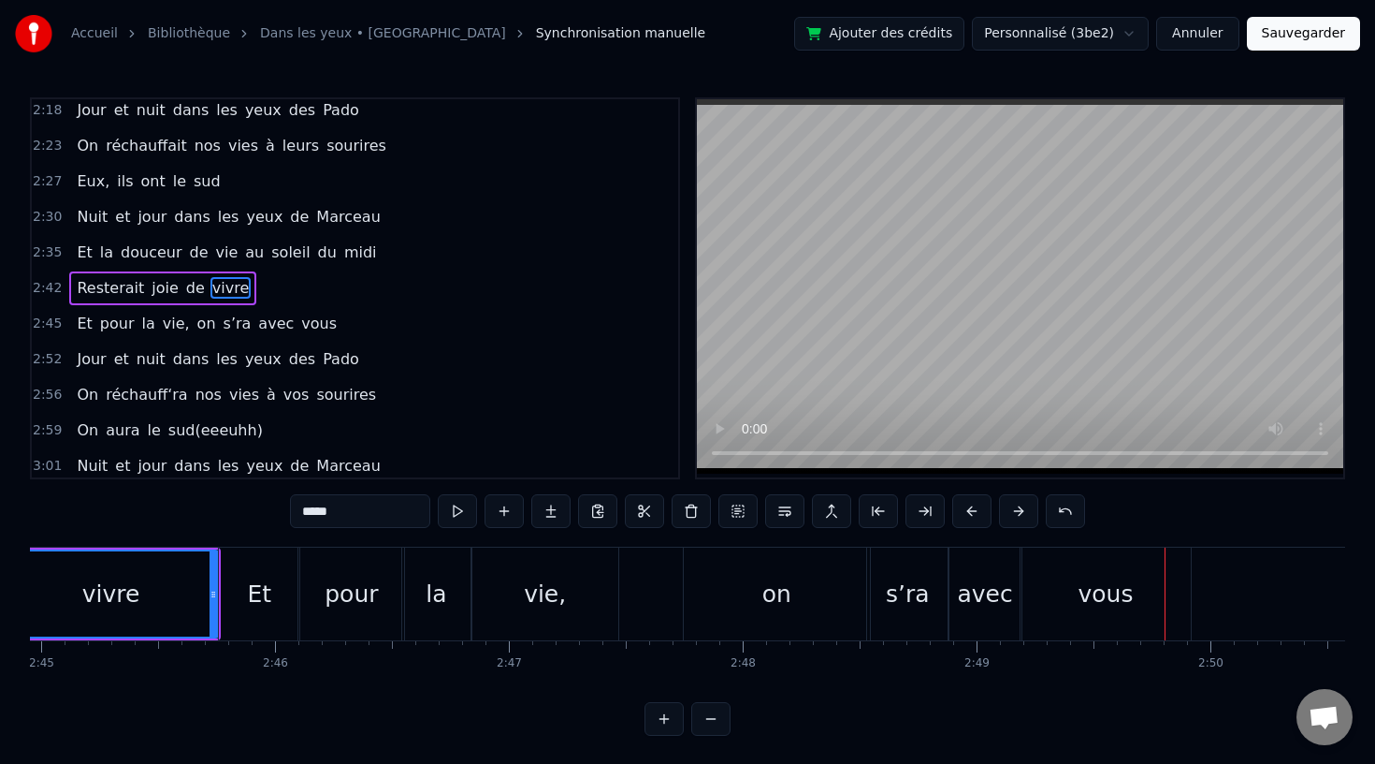
click at [565, 579] on div "vie," at bounding box center [546, 593] width 146 height 93
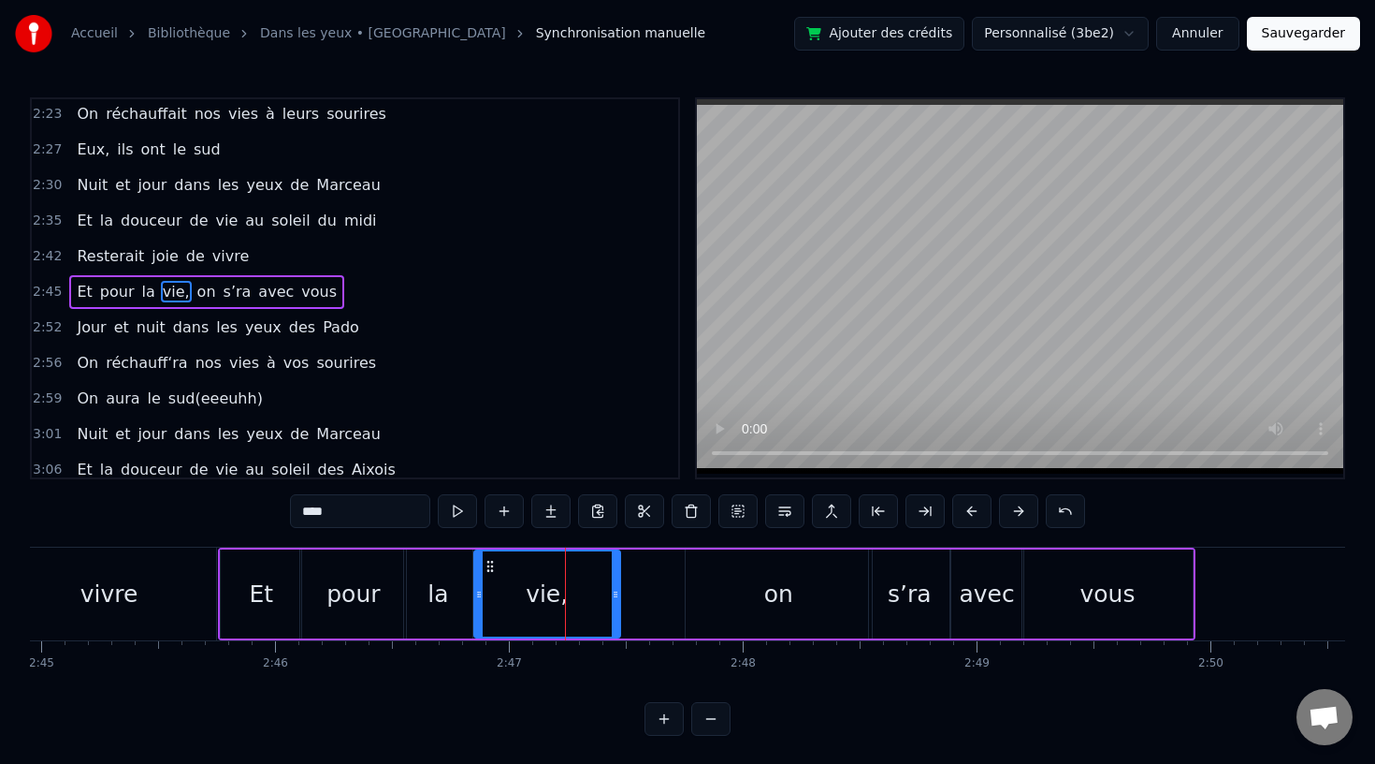
scroll to position [1038, 0]
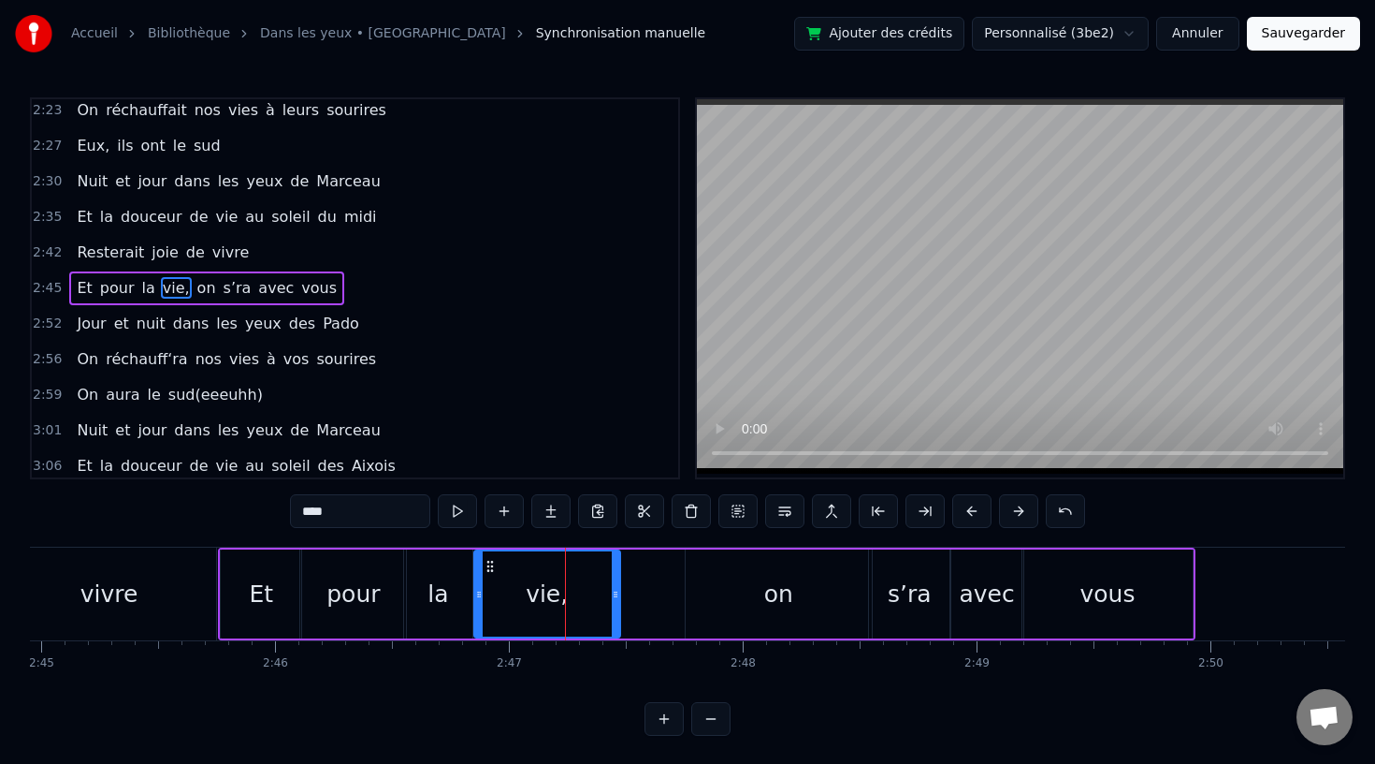
click at [501, 571] on div "vie," at bounding box center [547, 593] width 144 height 85
drag, startPoint x: 489, startPoint y: 564, endPoint x: 509, endPoint y: 564, distance: 19.6
click at [509, 564] on icon at bounding box center [509, 566] width 15 height 15
click at [465, 592] on div "la" at bounding box center [438, 593] width 68 height 89
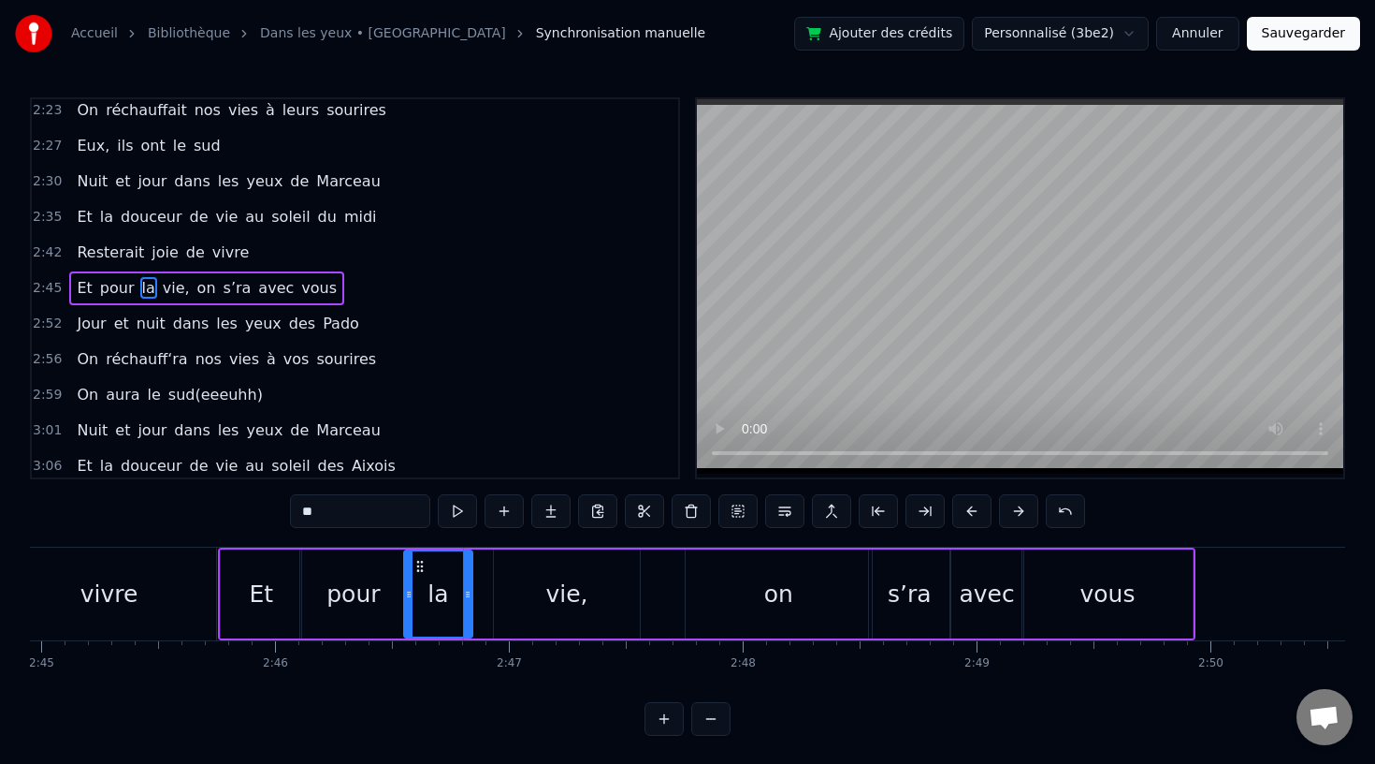
click at [472, 599] on icon at bounding box center [467, 594] width 7 height 15
drag, startPoint x: 422, startPoint y: 562, endPoint x: 437, endPoint y: 563, distance: 15.0
click at [437, 563] on icon at bounding box center [435, 566] width 15 height 15
click at [362, 599] on div "pour" at bounding box center [353, 594] width 53 height 36
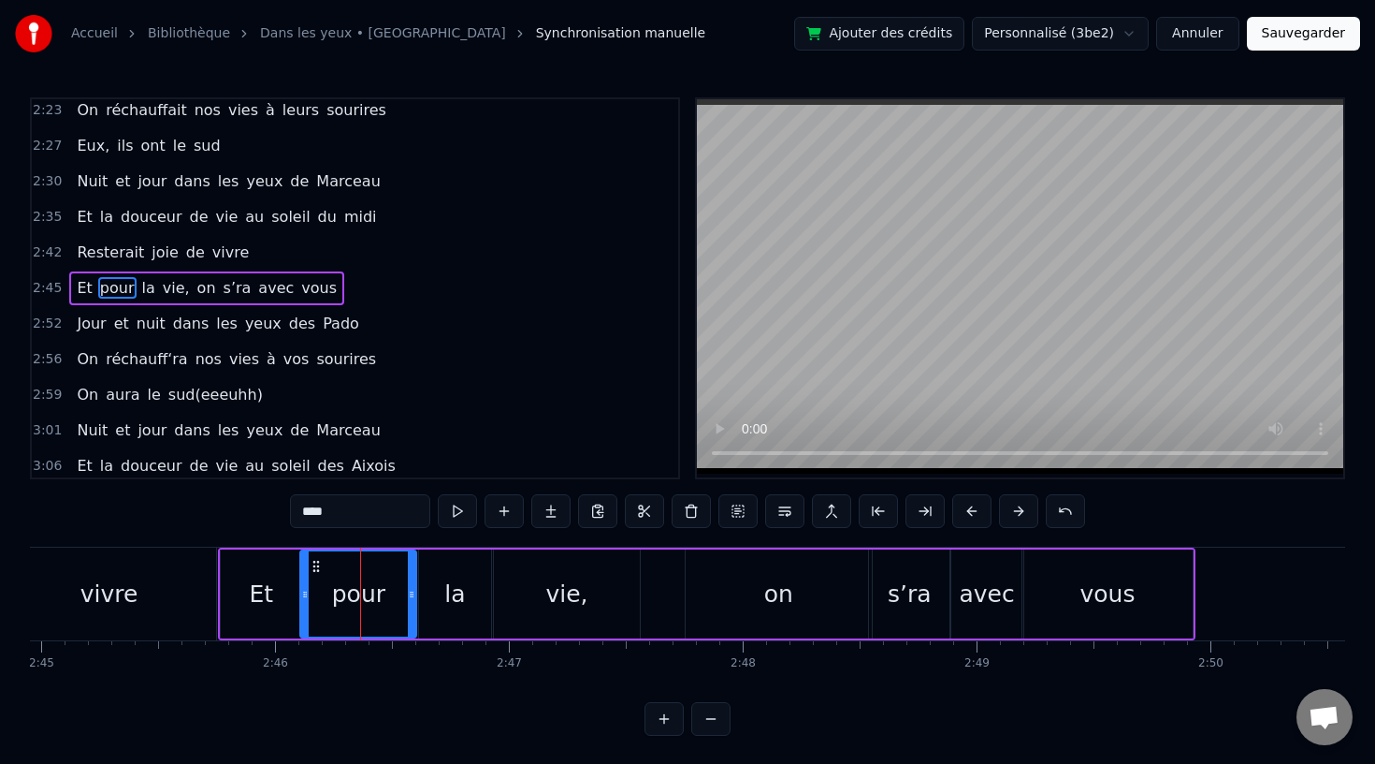
drag, startPoint x: 402, startPoint y: 594, endPoint x: 415, endPoint y: 596, distance: 12.3
click at [415, 596] on icon at bounding box center [411, 594] width 7 height 15
click at [152, 609] on div "vivre" at bounding box center [109, 593] width 214 height 93
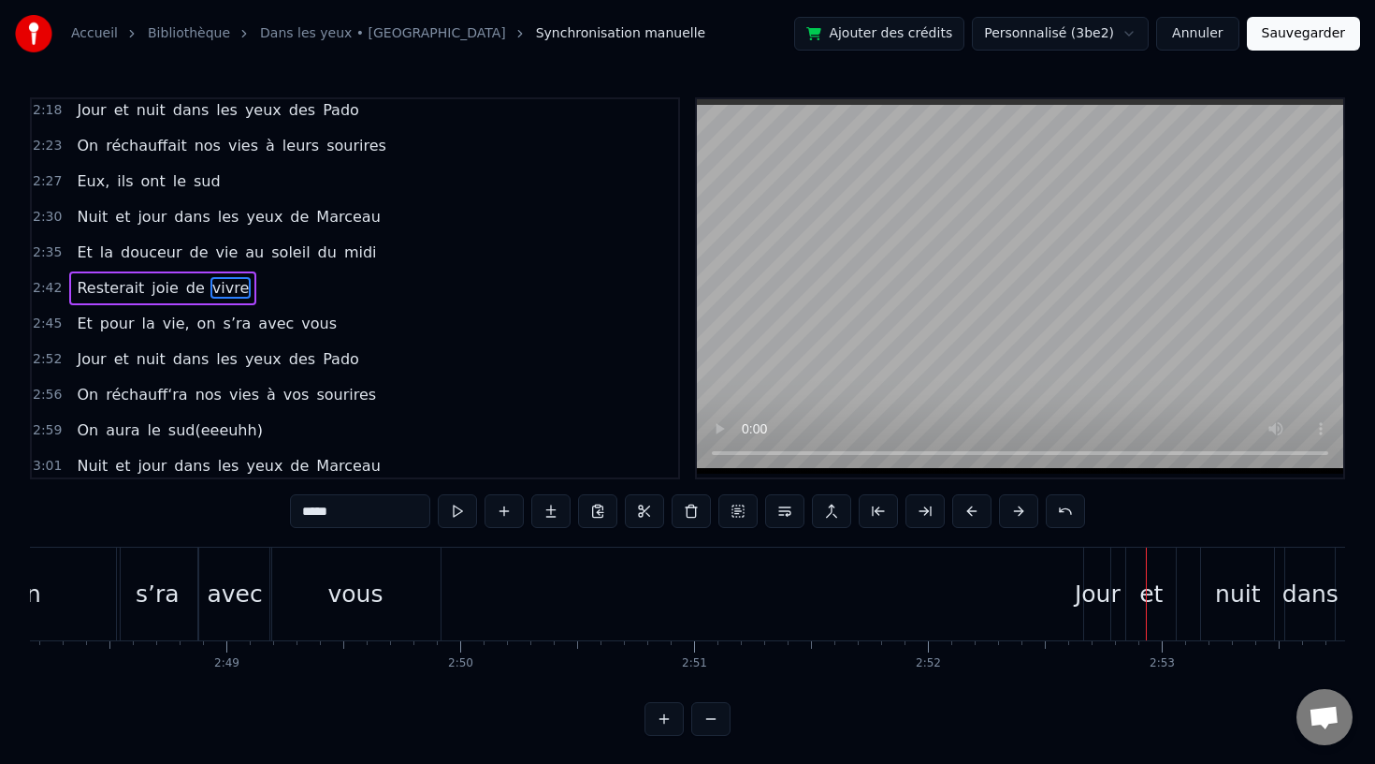
scroll to position [0, 39302]
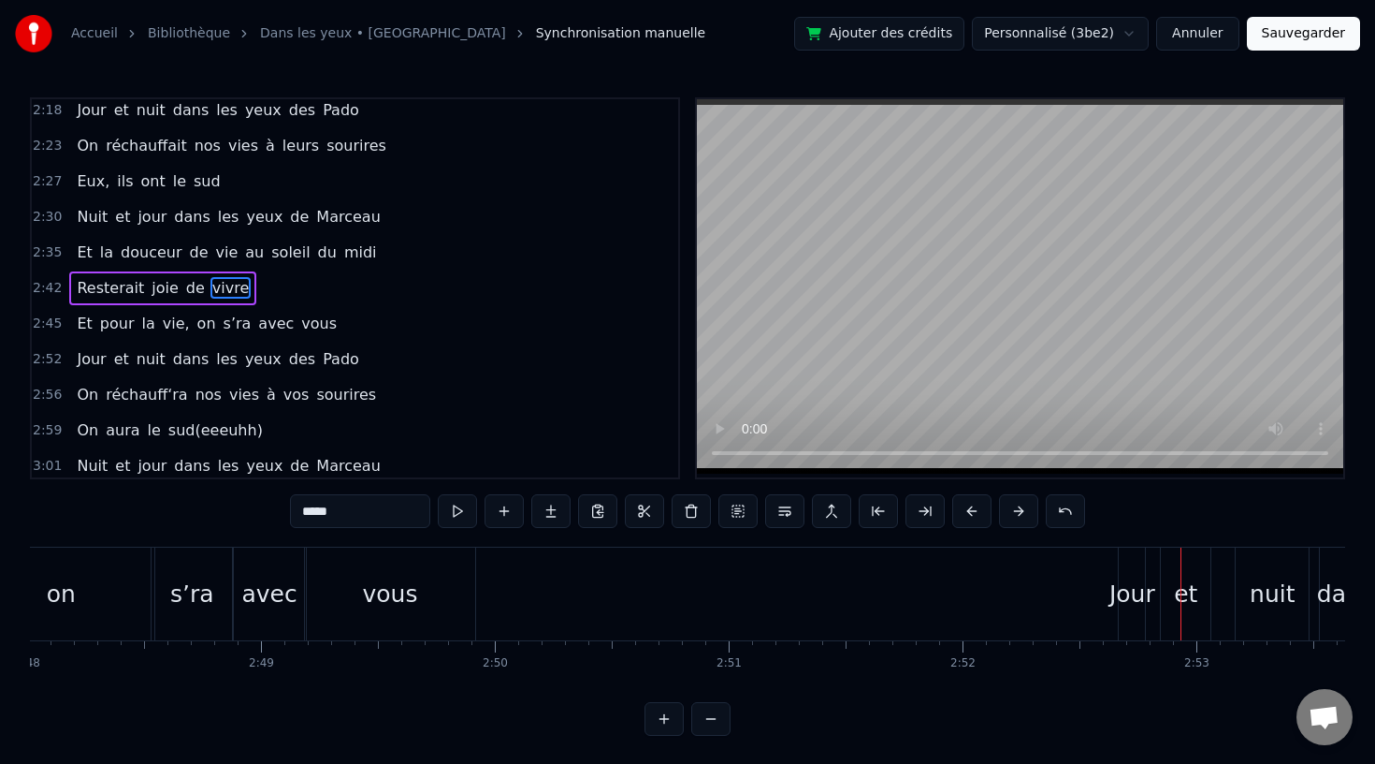
click at [1119, 598] on div "Jour" at bounding box center [1133, 594] width 46 height 36
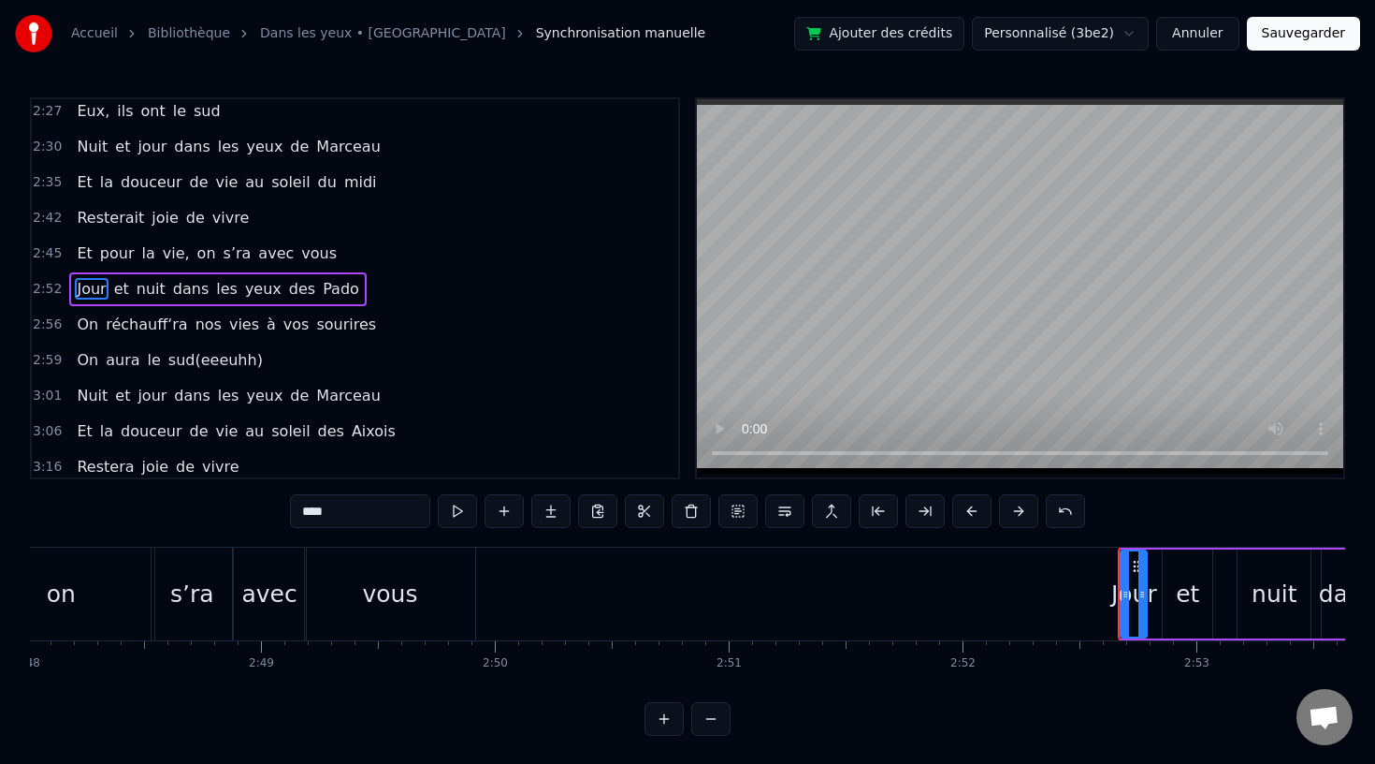
scroll to position [1073, 0]
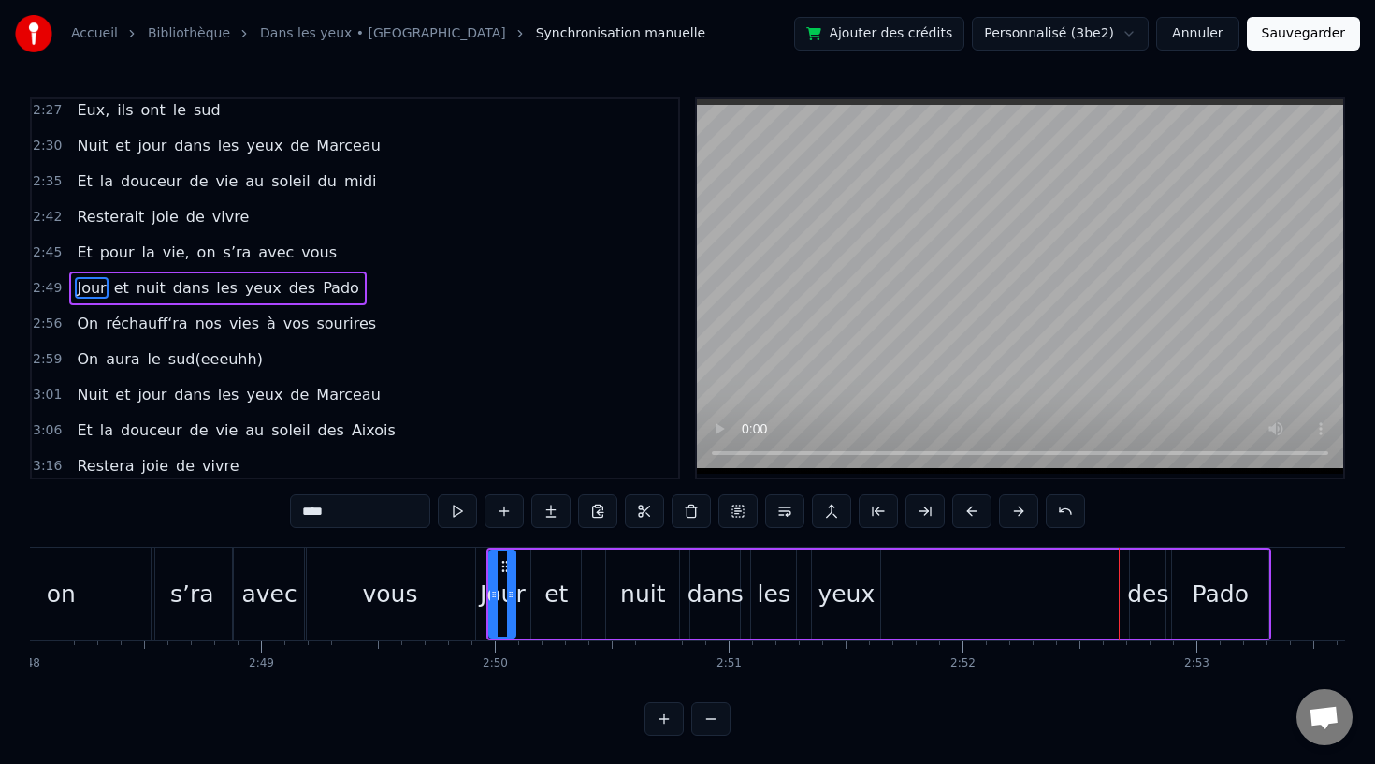
click at [320, 589] on div "vous" at bounding box center [390, 593] width 170 height 93
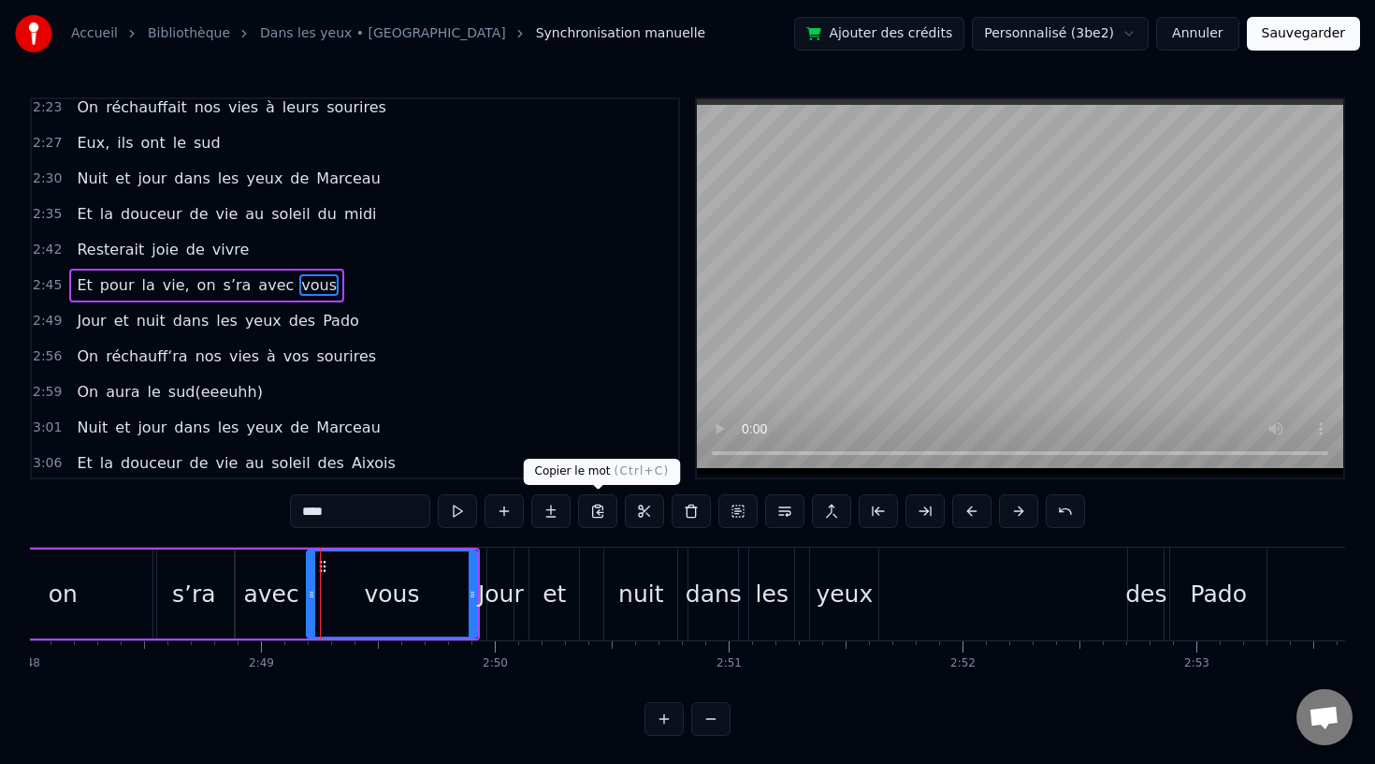
scroll to position [1038, 0]
click at [858, 593] on div "yeux" at bounding box center [844, 594] width 57 height 36
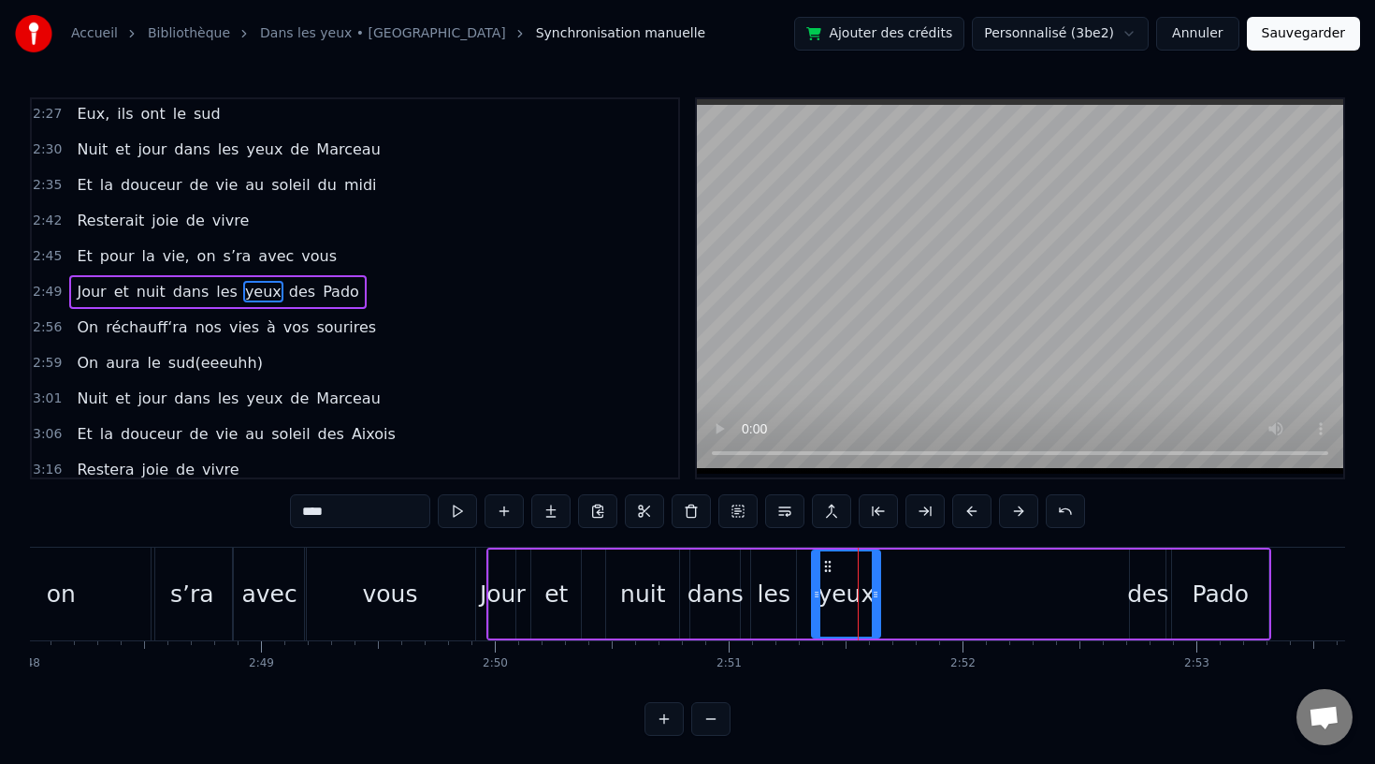
scroll to position [1073, 0]
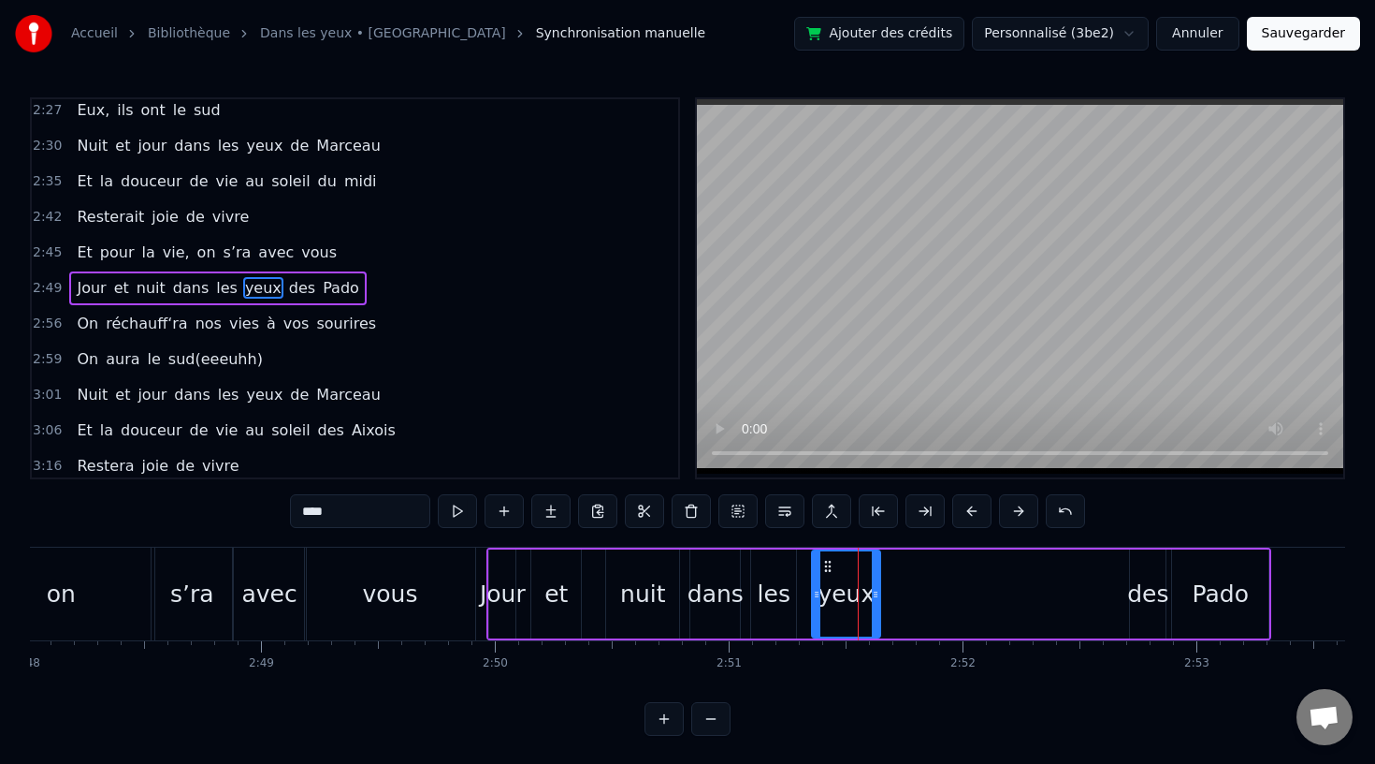
click at [829, 564] on icon at bounding box center [828, 566] width 15 height 15
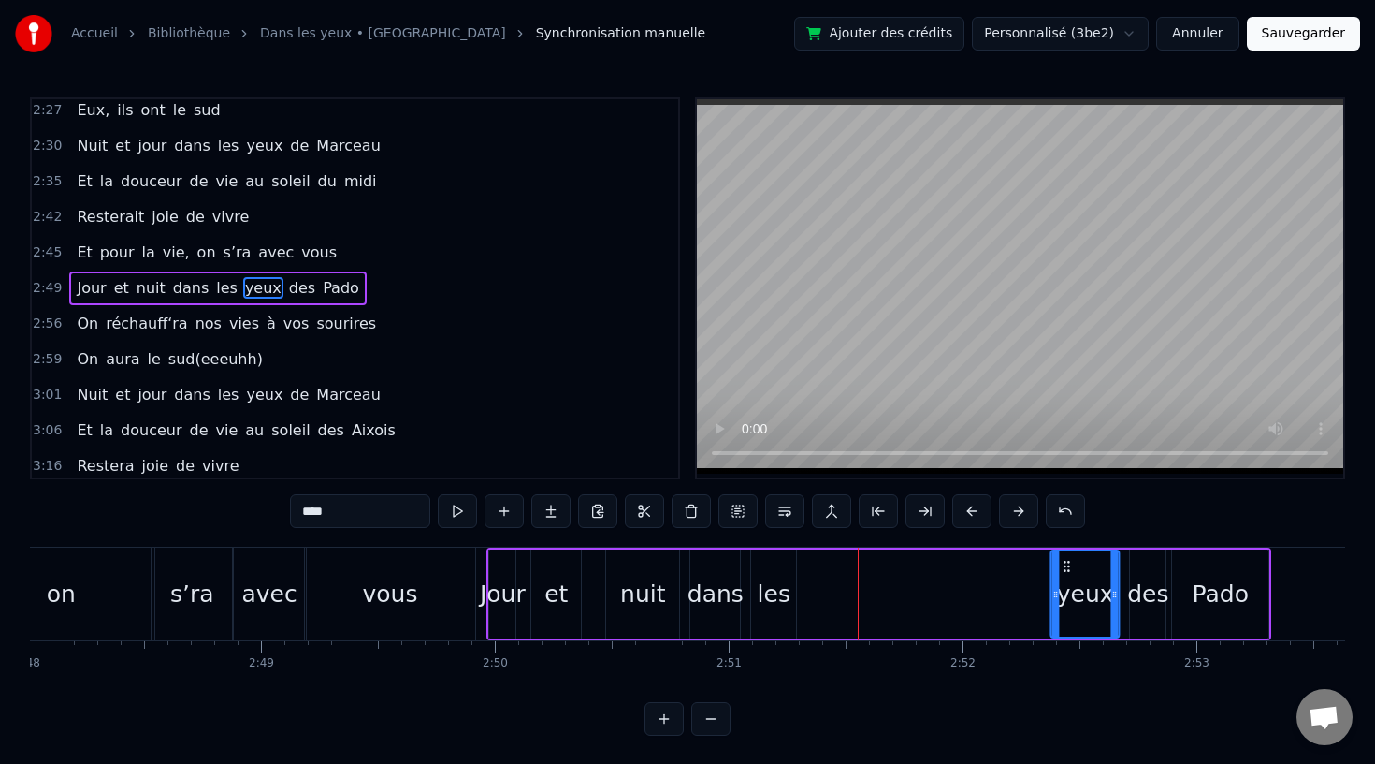
drag, startPoint x: 825, startPoint y: 564, endPoint x: 1082, endPoint y: 570, distance: 256.4
click at [1075, 570] on icon at bounding box center [1067, 566] width 15 height 15
click at [779, 576] on div "les" at bounding box center [774, 594] width 33 height 36
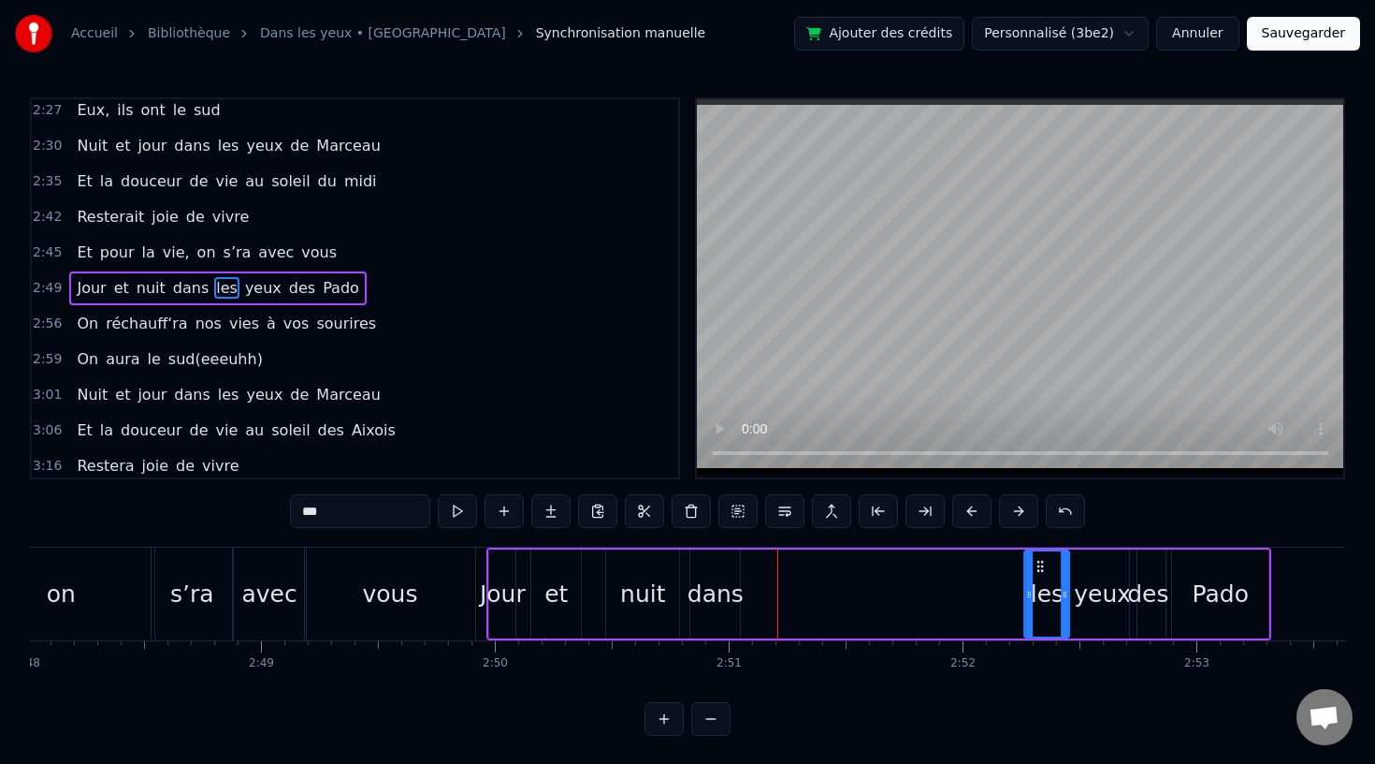
drag, startPoint x: 765, startPoint y: 560, endPoint x: 1038, endPoint y: 569, distance: 272.4
click at [1038, 569] on icon at bounding box center [1040, 566] width 15 height 15
click at [718, 572] on div "dans" at bounding box center [716, 593] width 50 height 89
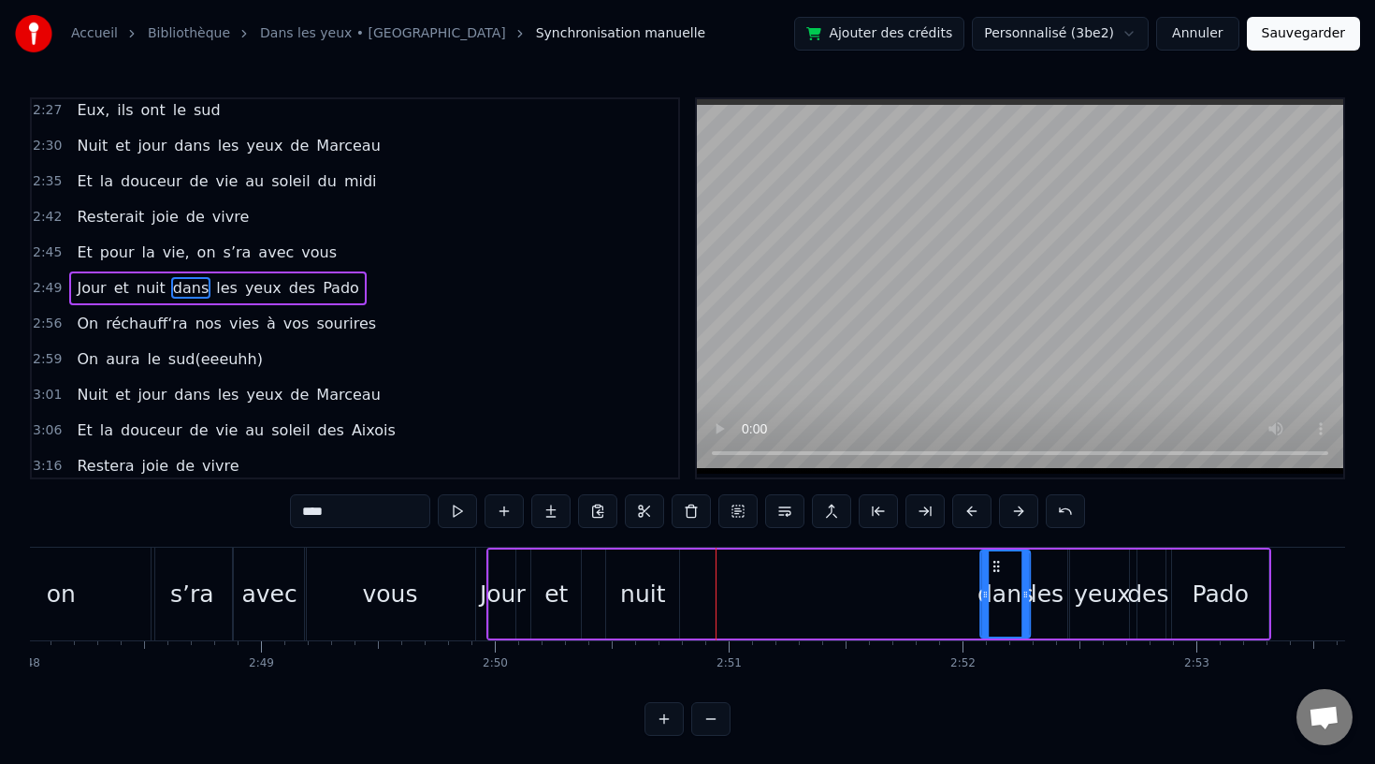
drag, startPoint x: 706, startPoint y: 560, endPoint x: 995, endPoint y: 573, distance: 289.4
click at [995, 573] on icon at bounding box center [997, 566] width 15 height 15
click at [647, 585] on div "nuit" at bounding box center [642, 594] width 45 height 36
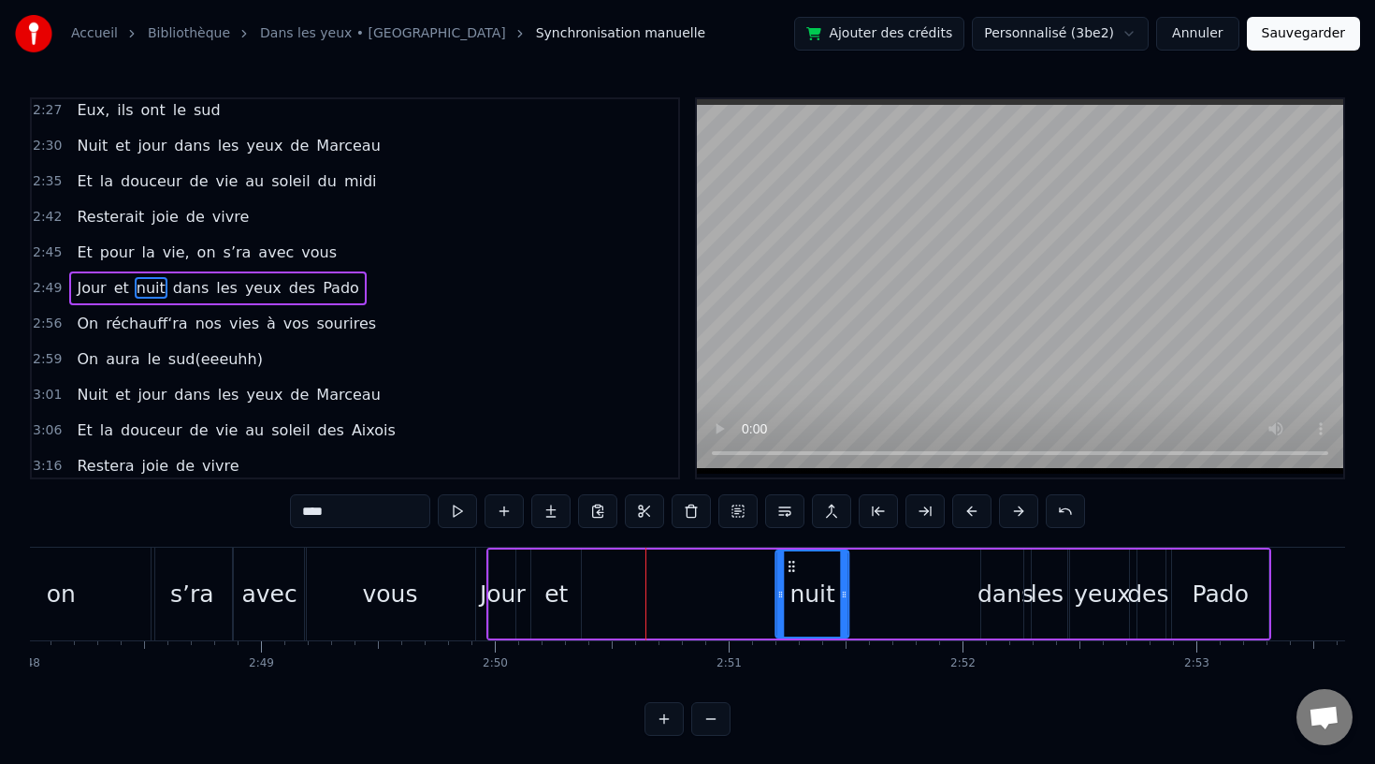
drag, startPoint x: 624, startPoint y: 560, endPoint x: 789, endPoint y: 573, distance: 165.2
click at [793, 573] on icon at bounding box center [792, 566] width 15 height 15
click at [563, 588] on div "et" at bounding box center [556, 594] width 23 height 36
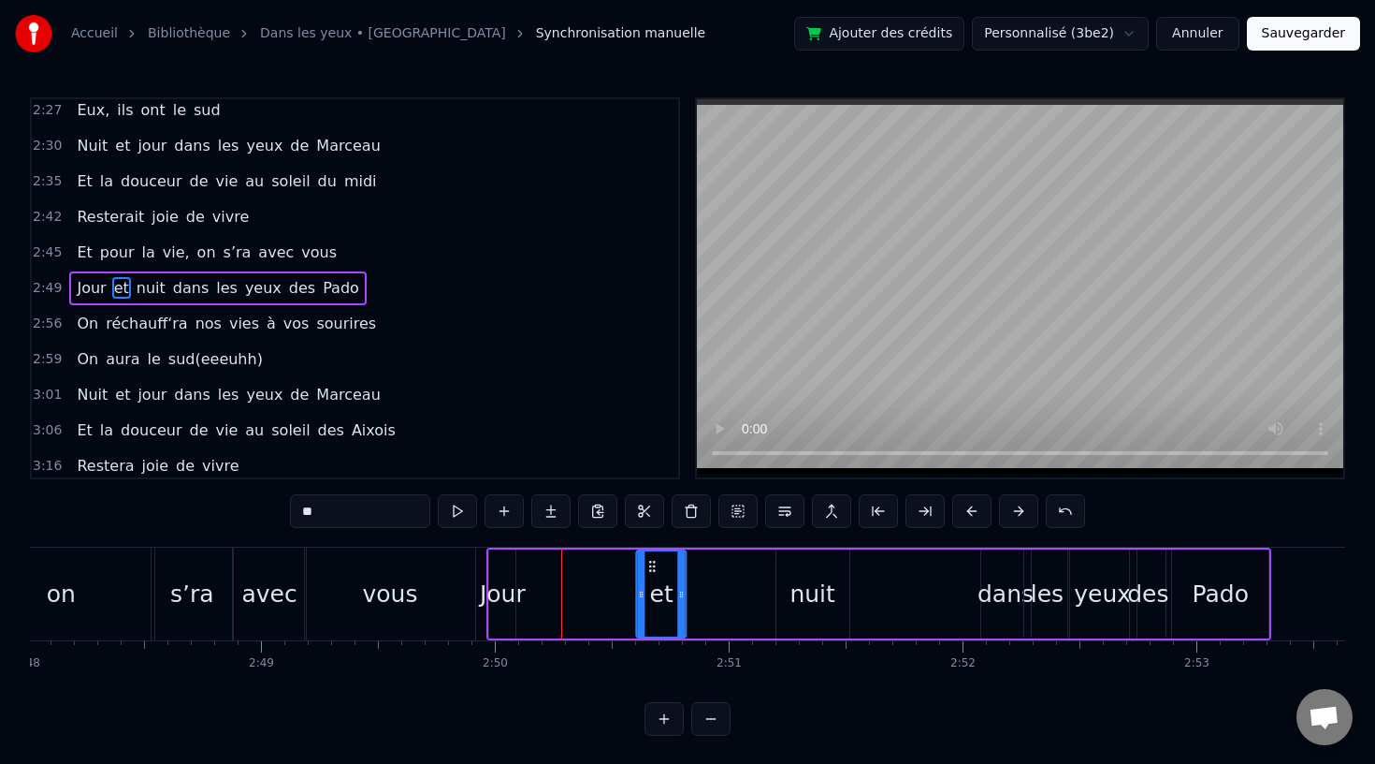
drag, startPoint x: 548, startPoint y: 561, endPoint x: 663, endPoint y: 569, distance: 115.3
click at [661, 569] on icon at bounding box center [653, 566] width 15 height 15
click at [491, 582] on div "Jour" at bounding box center [503, 594] width 46 height 36
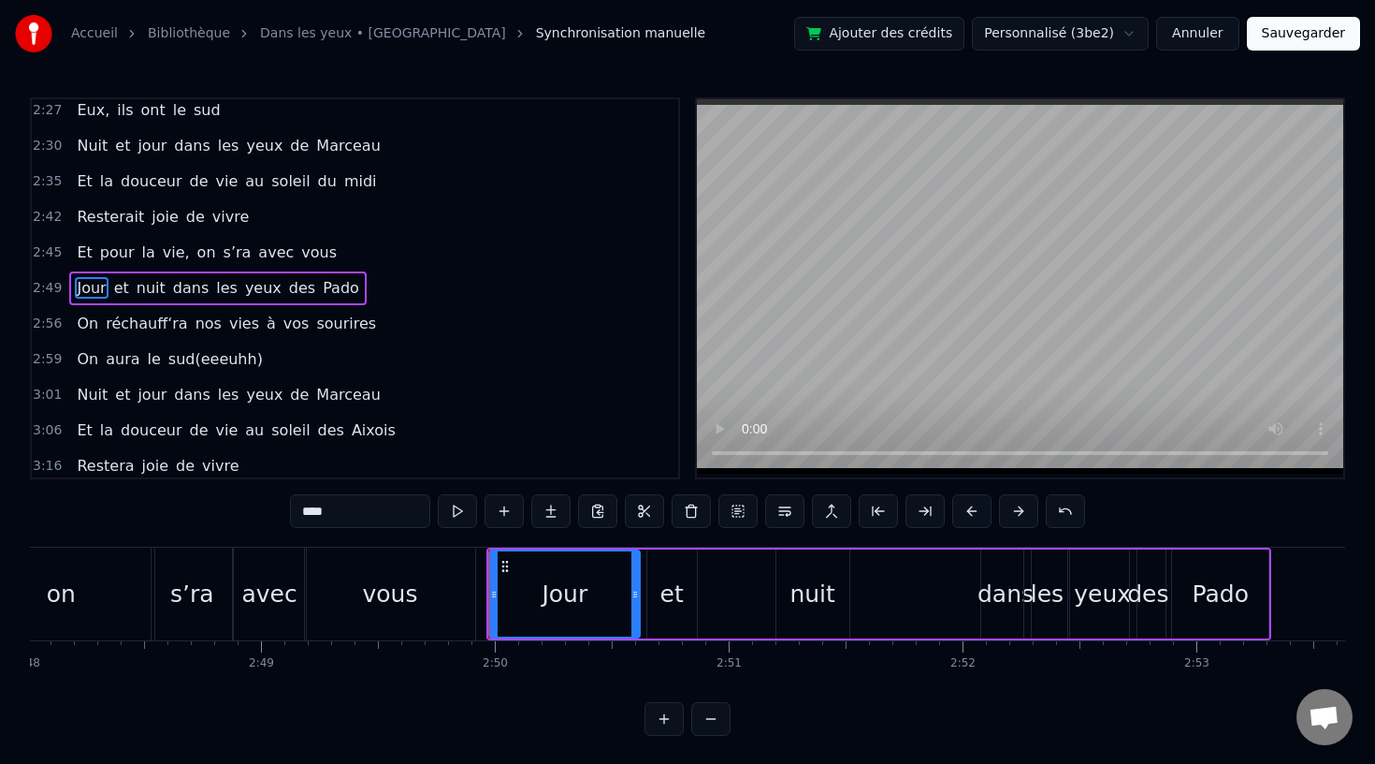
drag, startPoint x: 513, startPoint y: 591, endPoint x: 636, endPoint y: 598, distance: 123.7
click at [637, 598] on icon at bounding box center [635, 594] width 7 height 15
click at [777, 606] on div "nuit" at bounding box center [813, 593] width 75 height 89
type input "****"
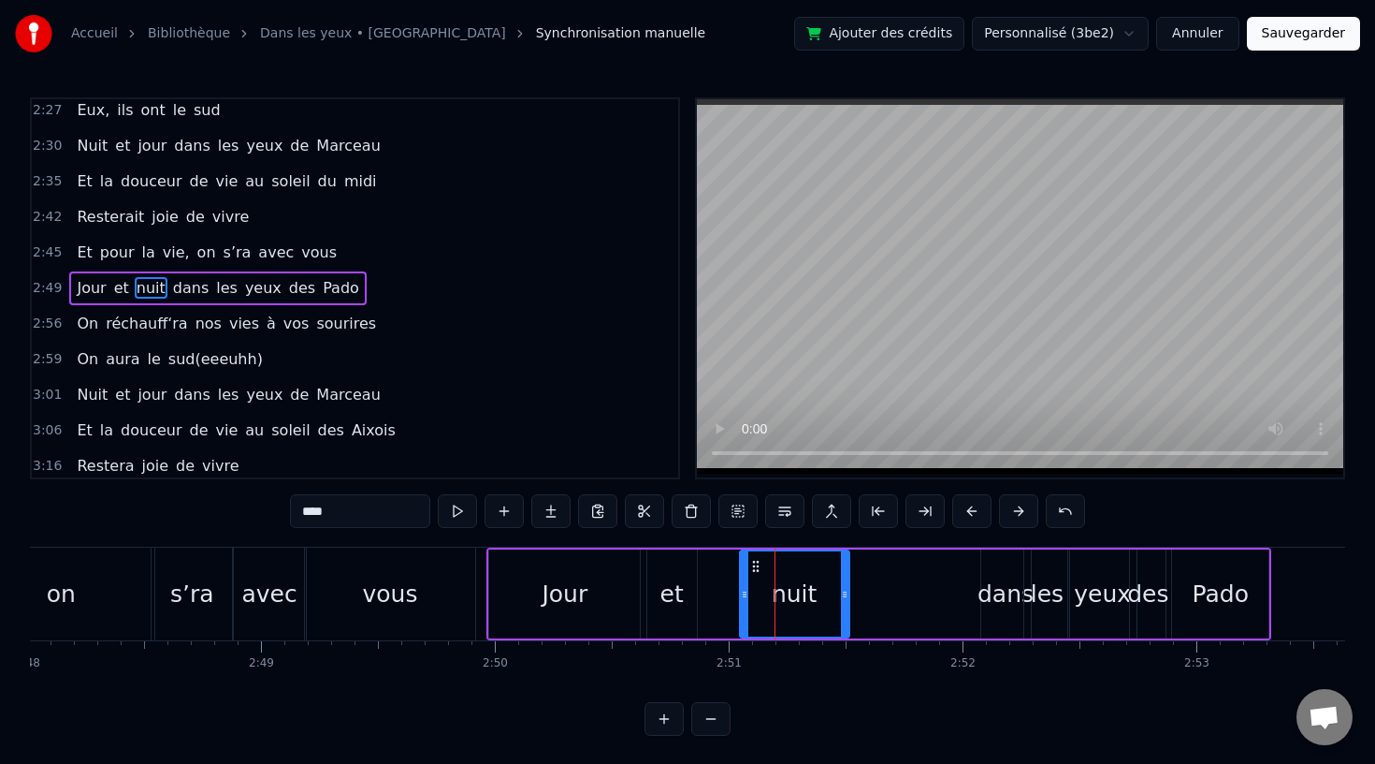
drag, startPoint x: 777, startPoint y: 595, endPoint x: 740, endPoint y: 597, distance: 36.5
click at [741, 597] on icon at bounding box center [744, 594] width 7 height 15
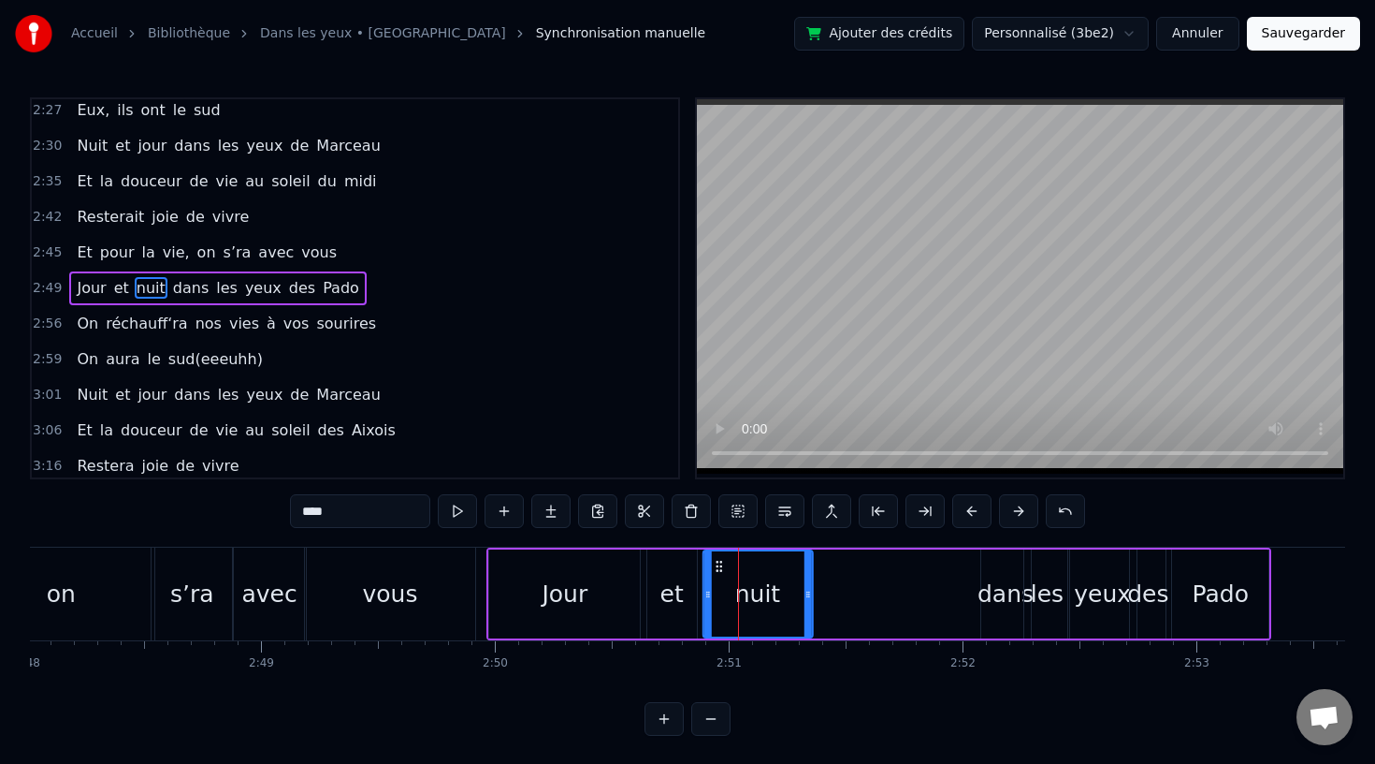
drag, startPoint x: 757, startPoint y: 565, endPoint x: 720, endPoint y: 568, distance: 36.6
click at [720, 568] on icon at bounding box center [718, 566] width 15 height 15
click at [961, 613] on div "Jour et nuit dans les yeux des Pado" at bounding box center [879, 593] width 785 height 93
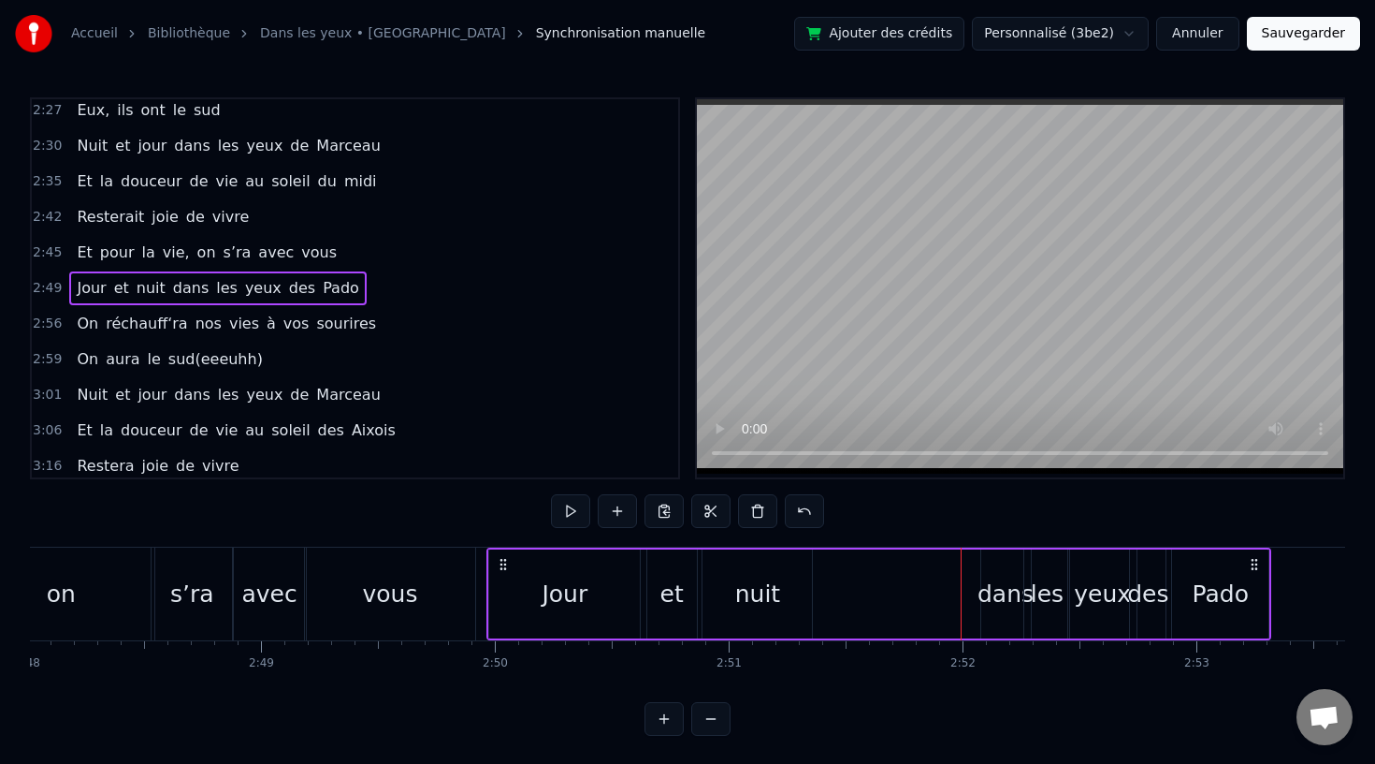
click at [1020, 603] on div "dans" at bounding box center [1006, 594] width 56 height 36
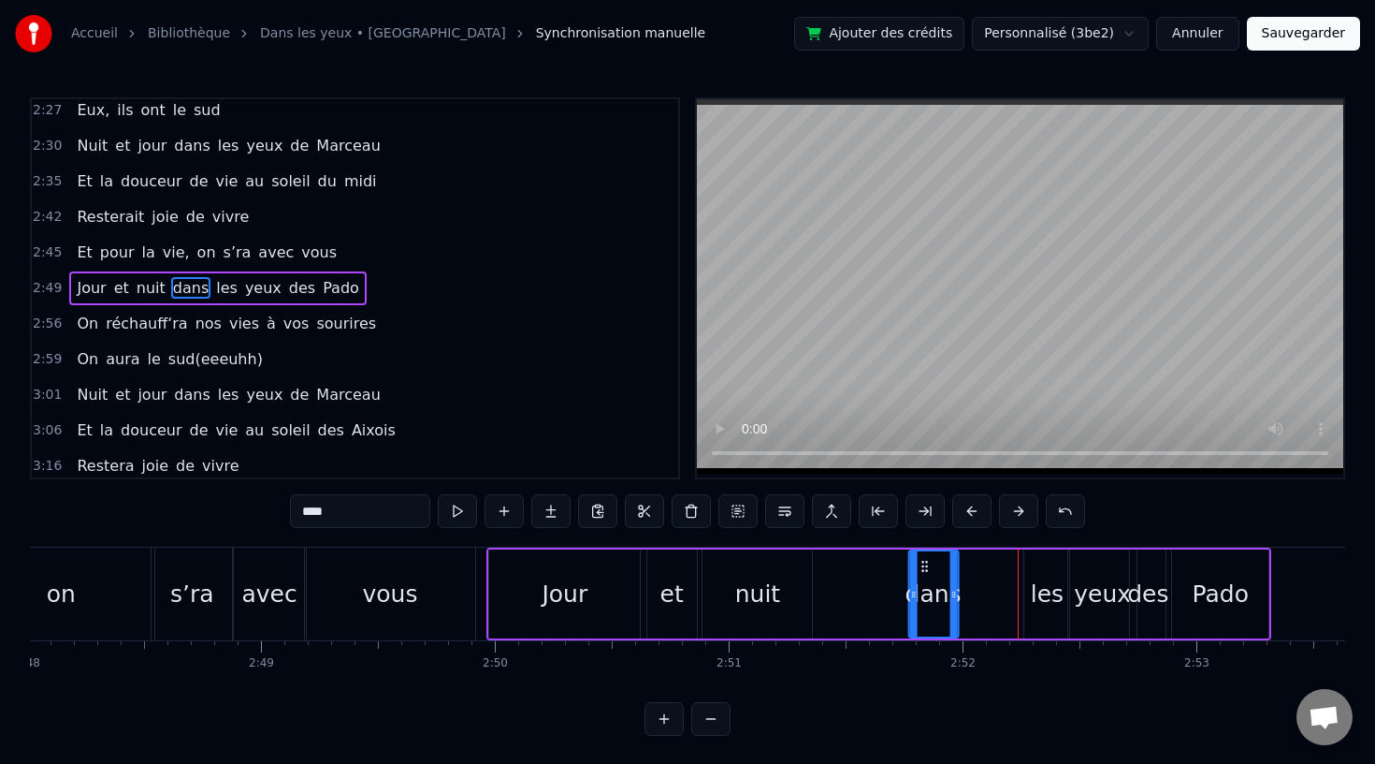
drag, startPoint x: 996, startPoint y: 560, endPoint x: 924, endPoint y: 566, distance: 72.3
click at [924, 566] on icon at bounding box center [924, 566] width 15 height 15
drag, startPoint x: 955, startPoint y: 593, endPoint x: 974, endPoint y: 594, distance: 18.7
click at [973, 594] on icon at bounding box center [969, 594] width 7 height 15
click at [1041, 593] on div "les" at bounding box center [1047, 594] width 33 height 36
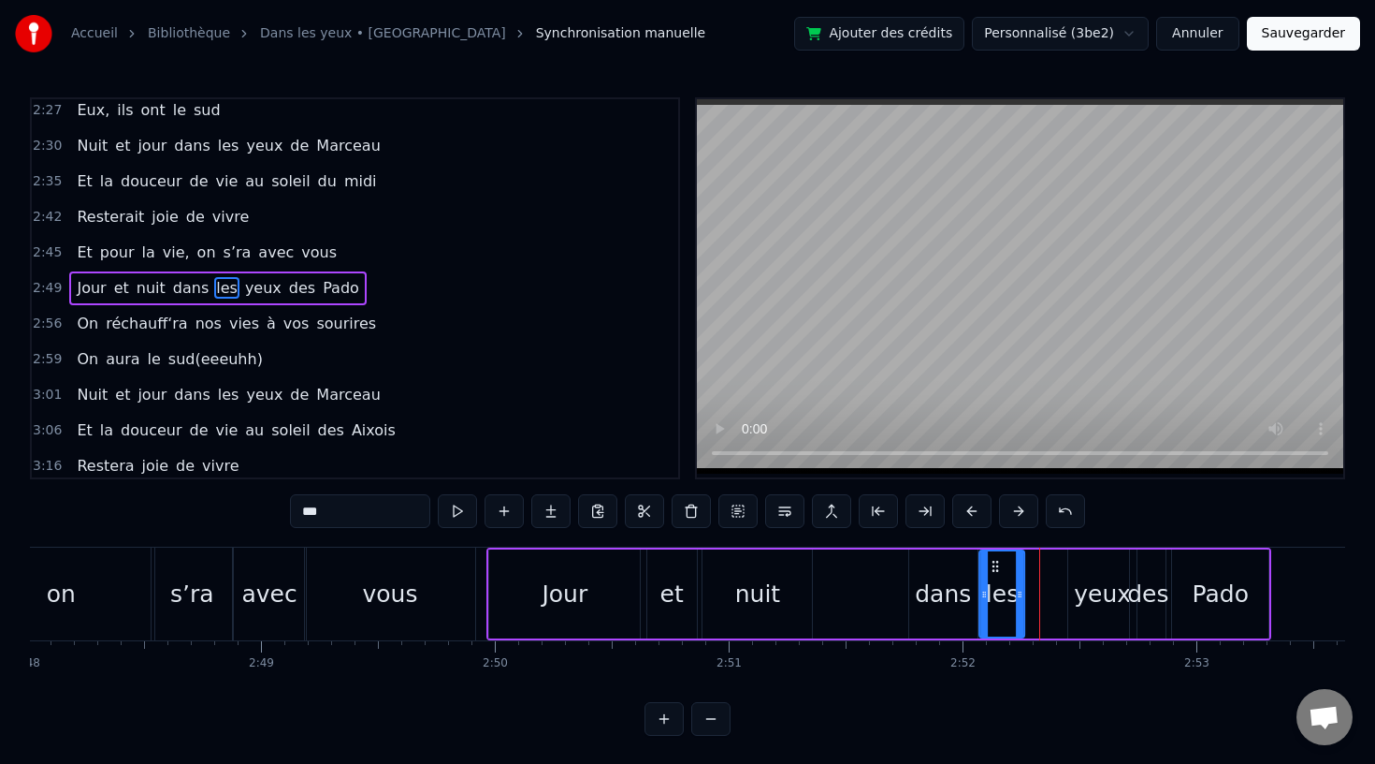
drag, startPoint x: 1035, startPoint y: 560, endPoint x: 992, endPoint y: 565, distance: 43.3
click at [992, 565] on icon at bounding box center [996, 566] width 15 height 15
click at [1086, 586] on div "yeux" at bounding box center [1102, 594] width 57 height 36
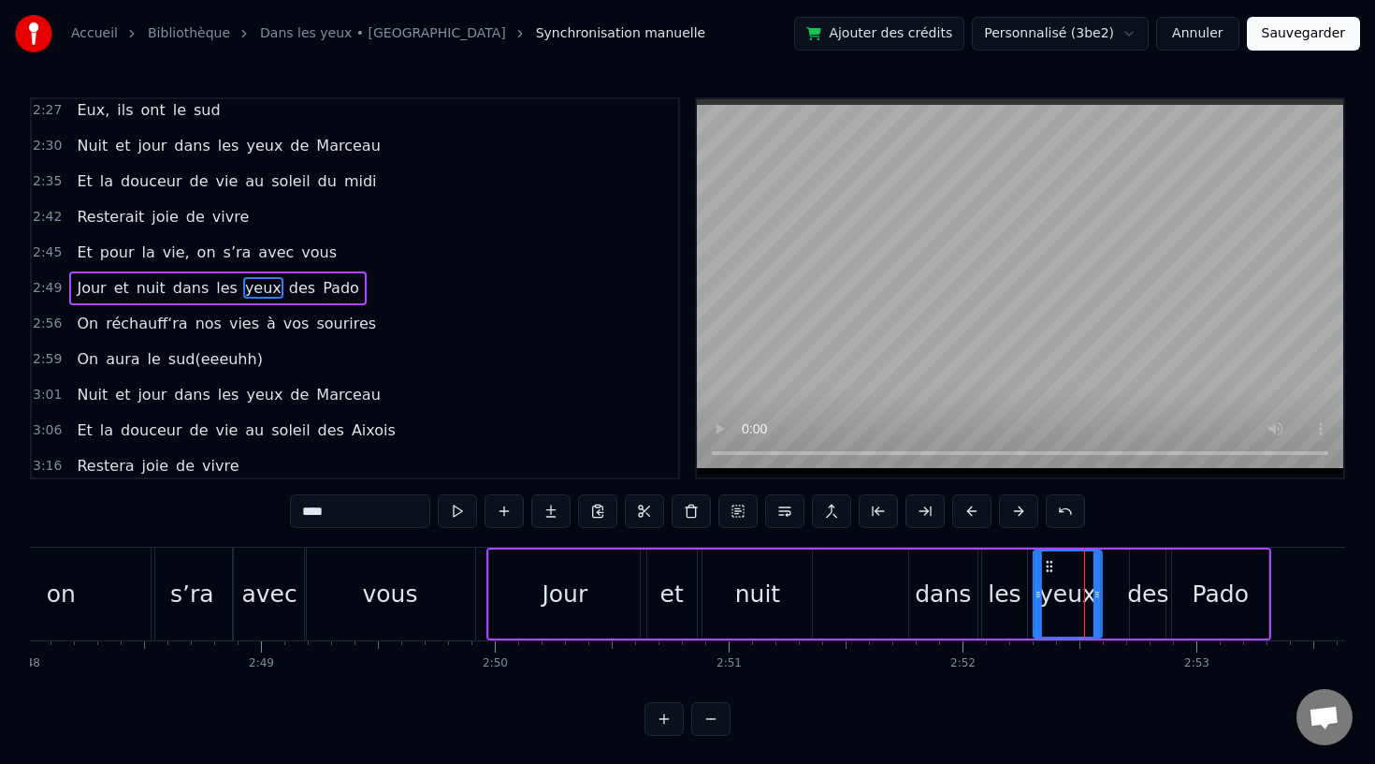
drag, startPoint x: 1083, startPoint y: 560, endPoint x: 1046, endPoint y: 562, distance: 36.5
click at [1046, 562] on icon at bounding box center [1049, 566] width 15 height 15
click at [1148, 589] on div "des" at bounding box center [1148, 594] width 41 height 36
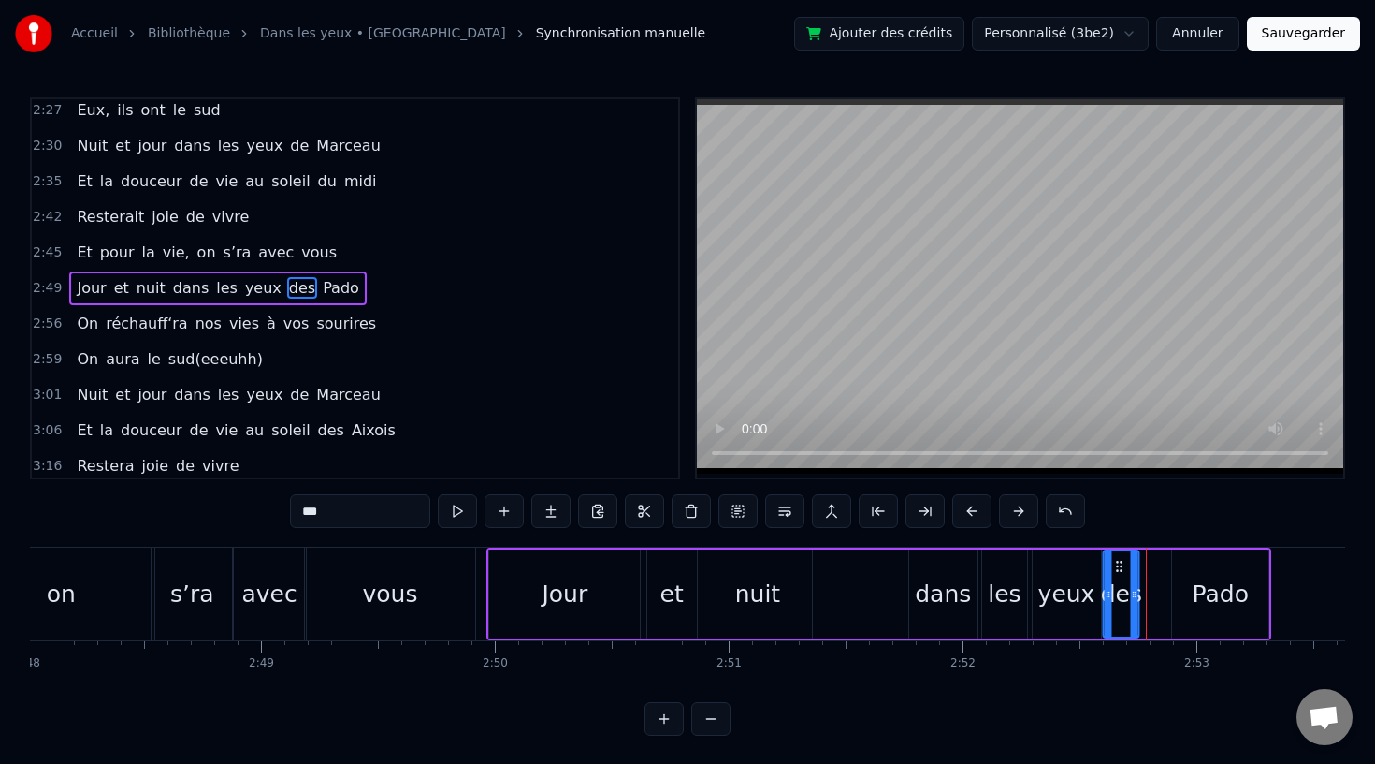
drag, startPoint x: 1145, startPoint y: 563, endPoint x: 1118, endPoint y: 566, distance: 27.3
click at [1118, 566] on icon at bounding box center [1120, 566] width 15 height 15
click at [1215, 587] on div "Pado" at bounding box center [1221, 594] width 56 height 36
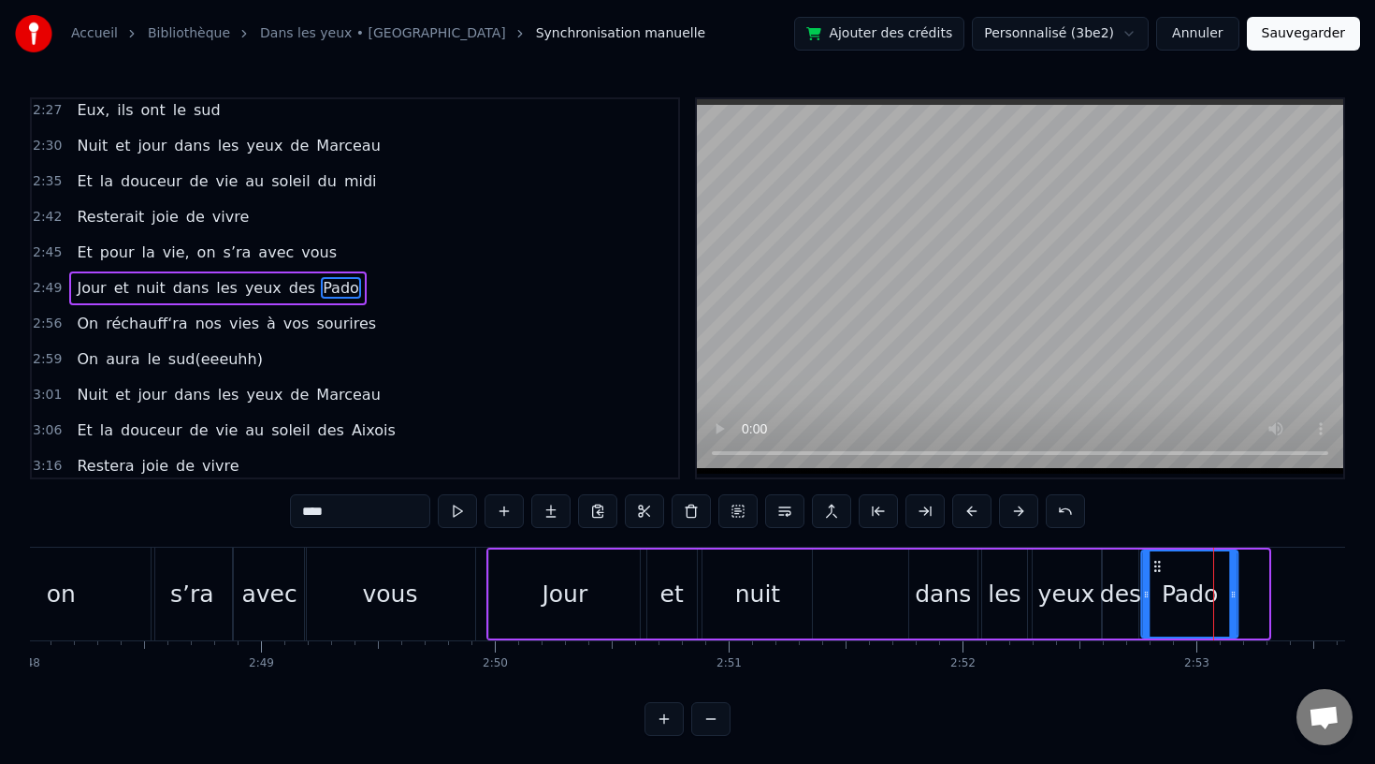
drag, startPoint x: 1187, startPoint y: 564, endPoint x: 1153, endPoint y: 567, distance: 34.7
click at [1153, 567] on icon at bounding box center [1158, 566] width 15 height 15
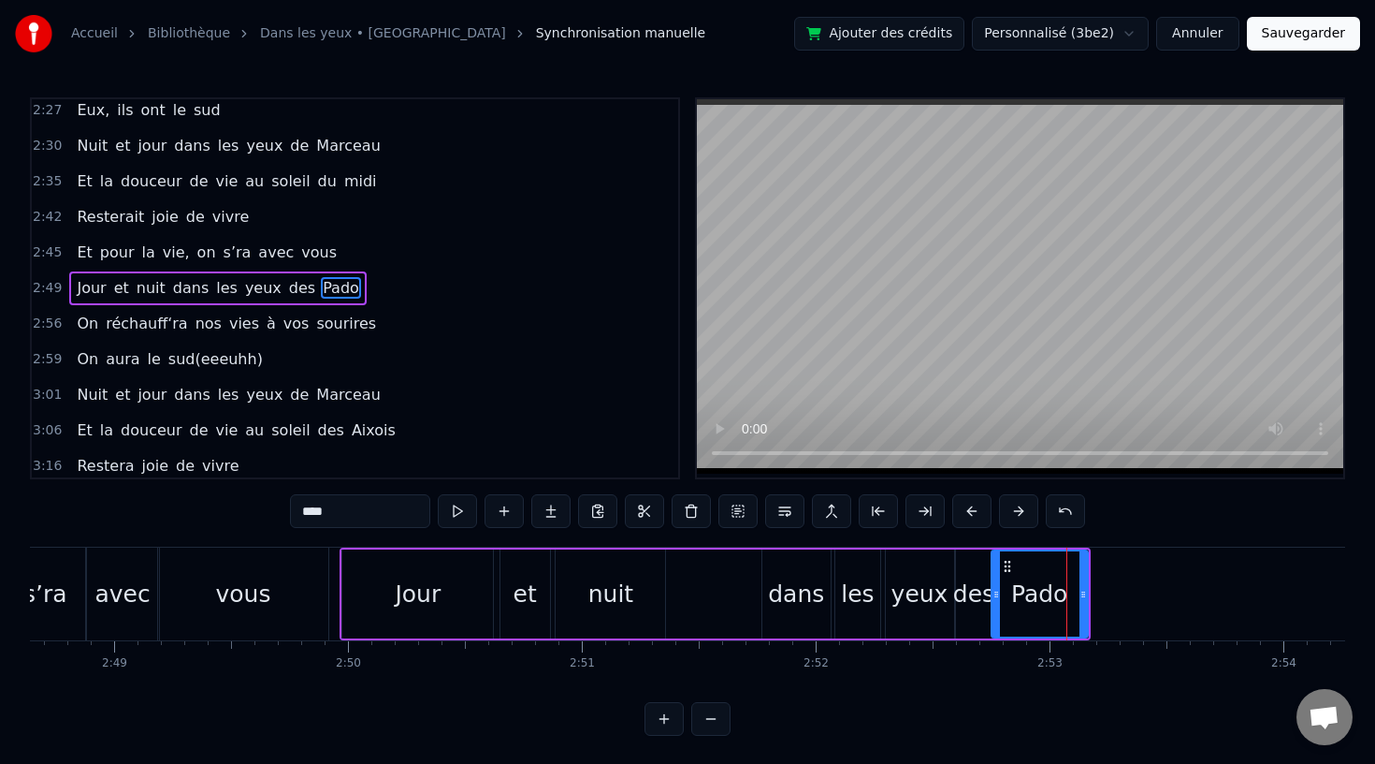
scroll to position [0, 39461]
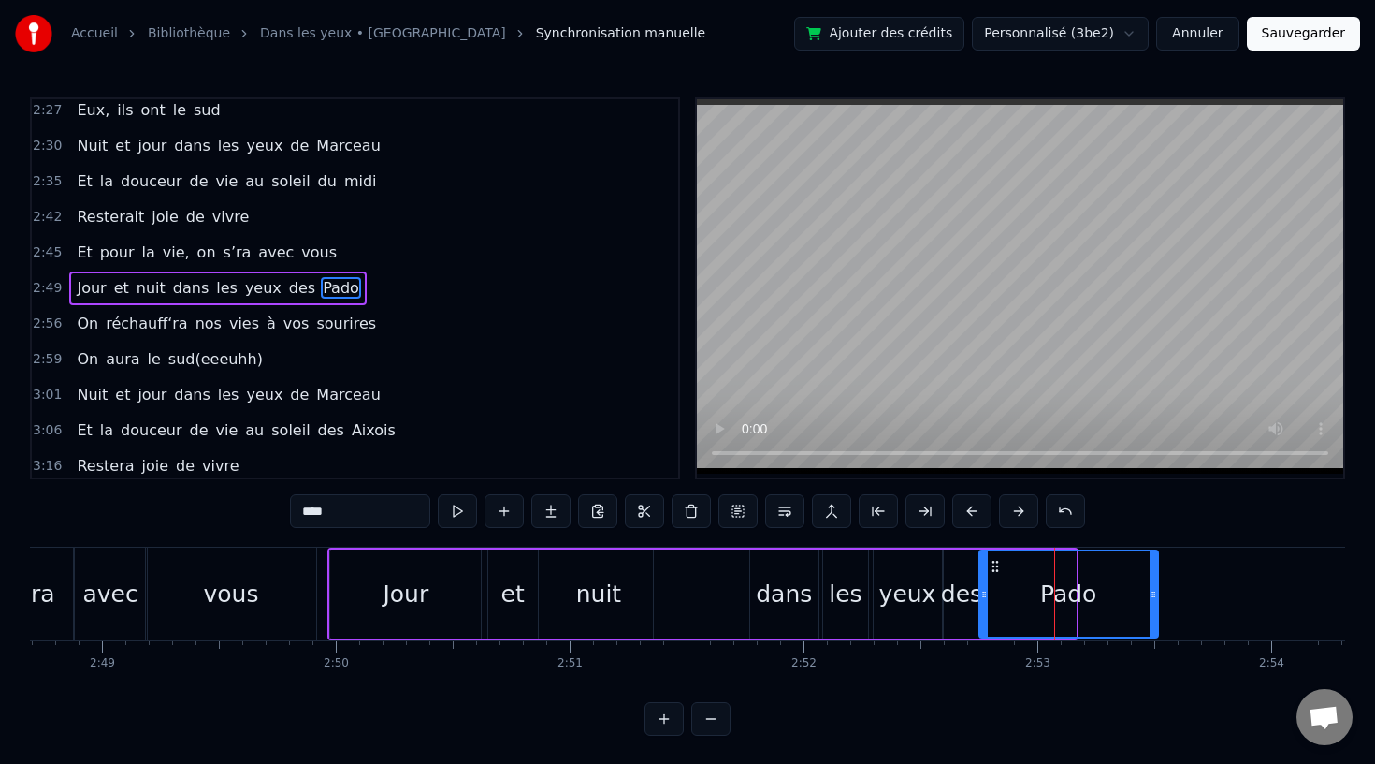
drag, startPoint x: 1071, startPoint y: 591, endPoint x: 1157, endPoint y: 593, distance: 86.1
click at [1157, 593] on icon at bounding box center [1153, 594] width 7 height 15
click at [298, 575] on div "vous" at bounding box center [231, 593] width 170 height 93
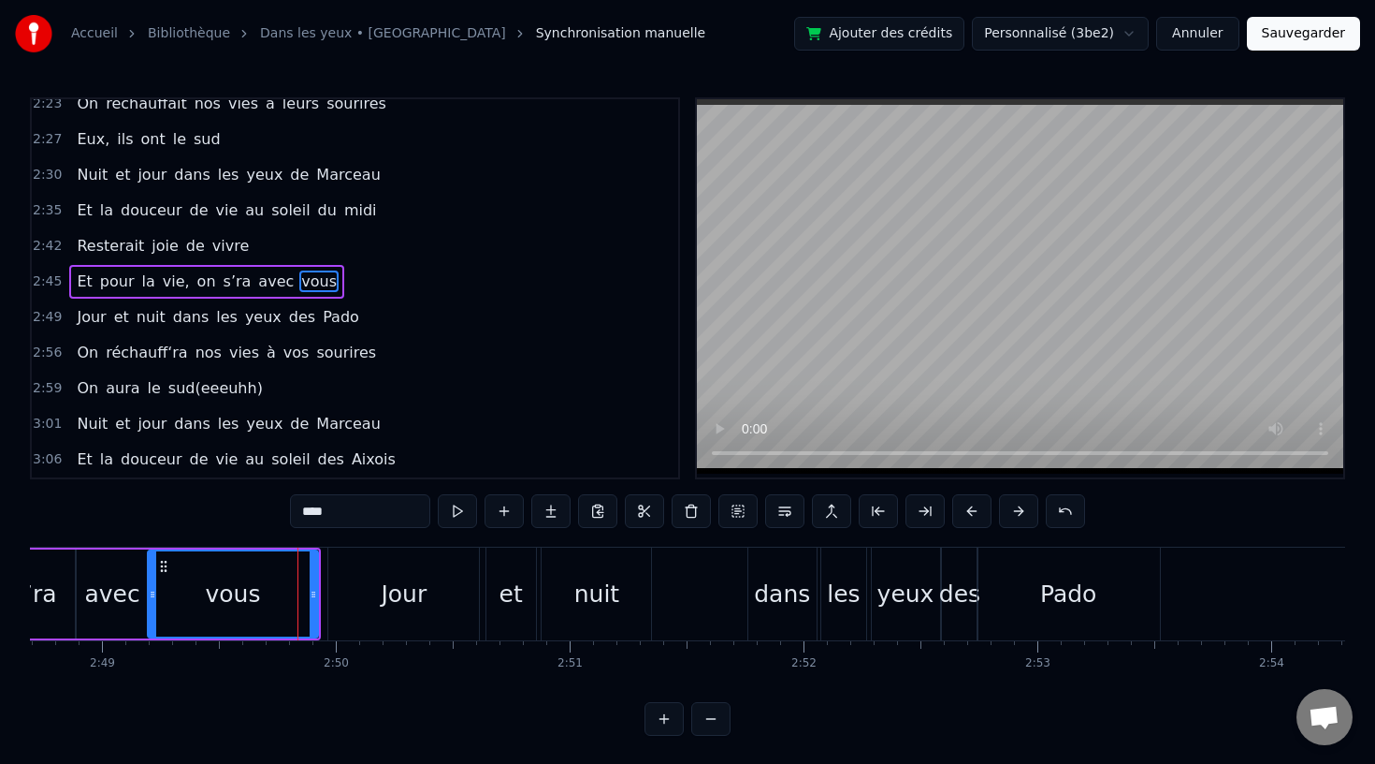
scroll to position [1038, 0]
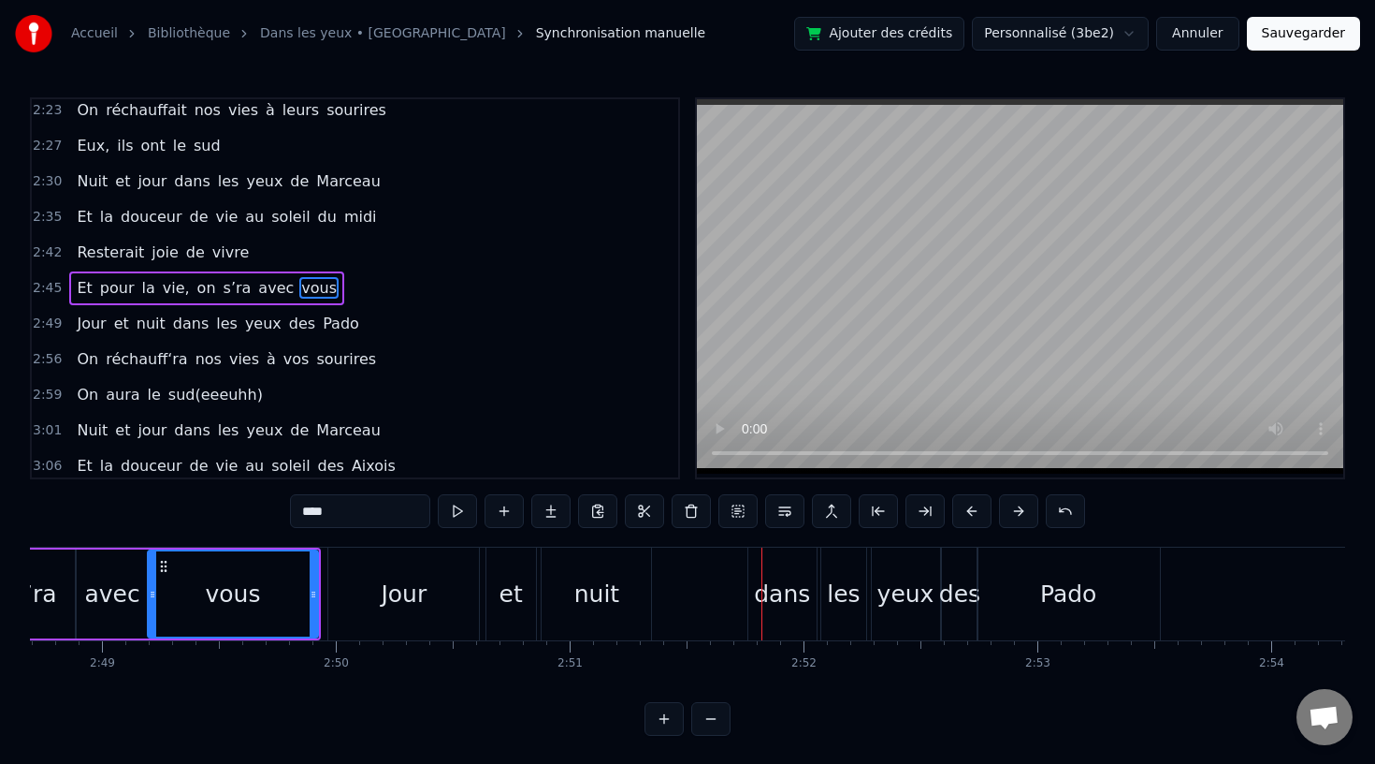
click at [617, 596] on div "nuit" at bounding box center [596, 593] width 109 height 93
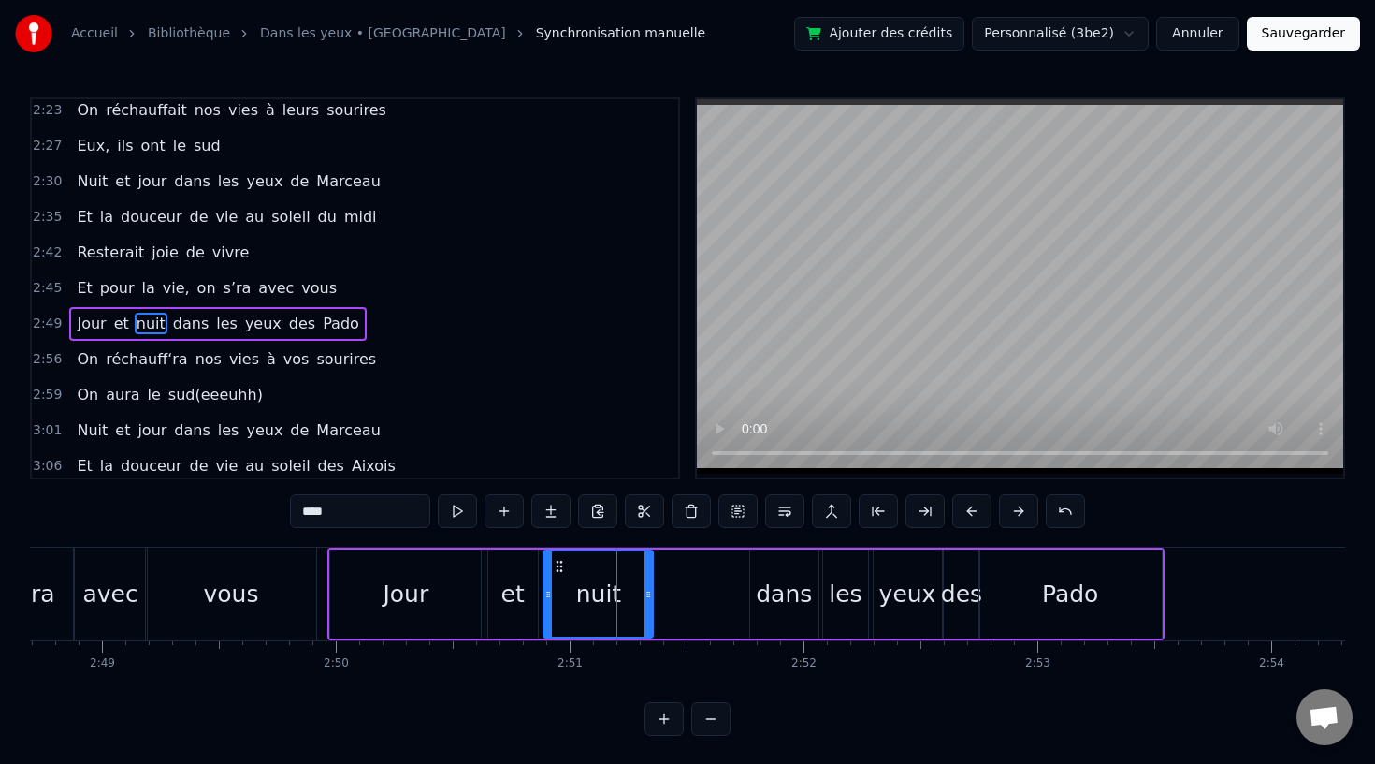
scroll to position [1073, 0]
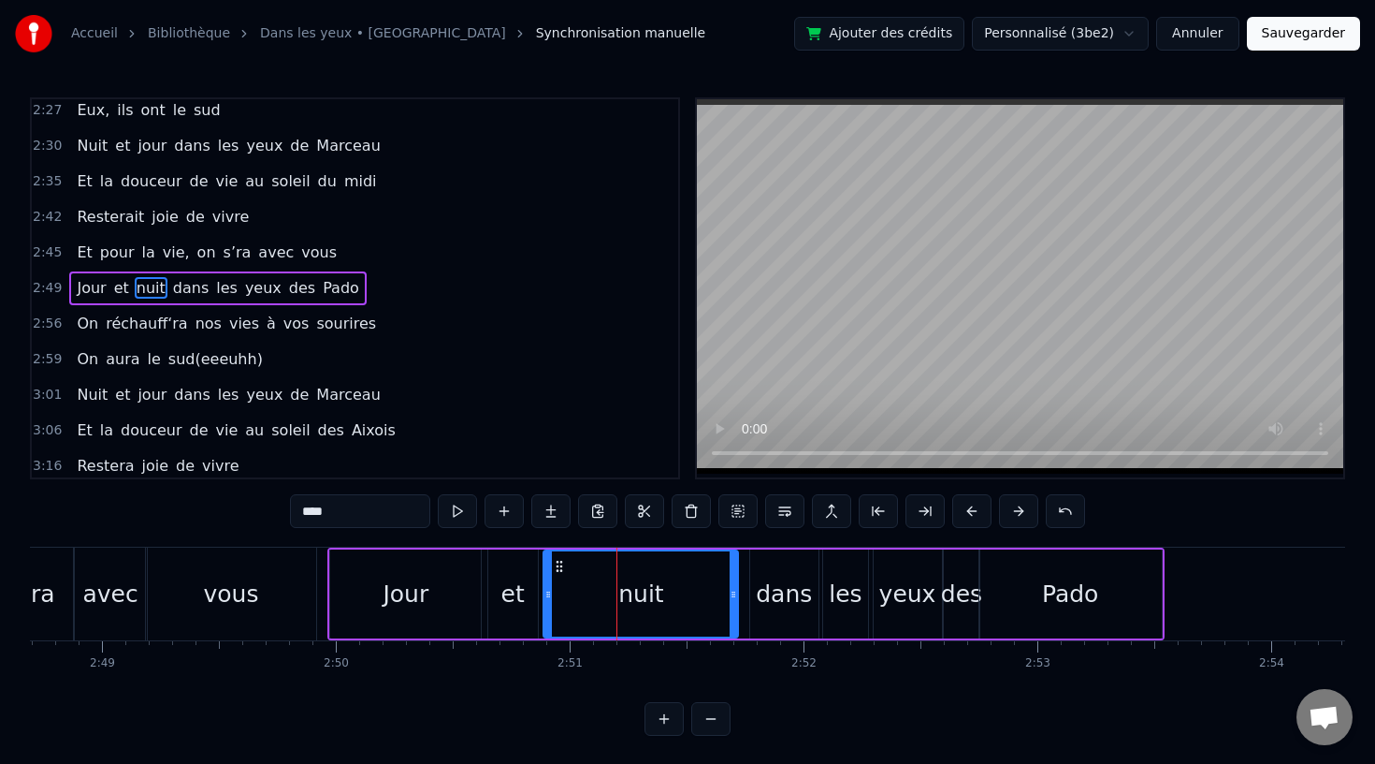
drag, startPoint x: 651, startPoint y: 595, endPoint x: 736, endPoint y: 600, distance: 85.3
click at [736, 600] on icon at bounding box center [733, 594] width 7 height 15
drag, startPoint x: 546, startPoint y: 590, endPoint x: 575, endPoint y: 590, distance: 28.1
click at [552, 590] on icon at bounding box center [548, 594] width 7 height 15
click at [531, 591] on div "et" at bounding box center [513, 593] width 50 height 89
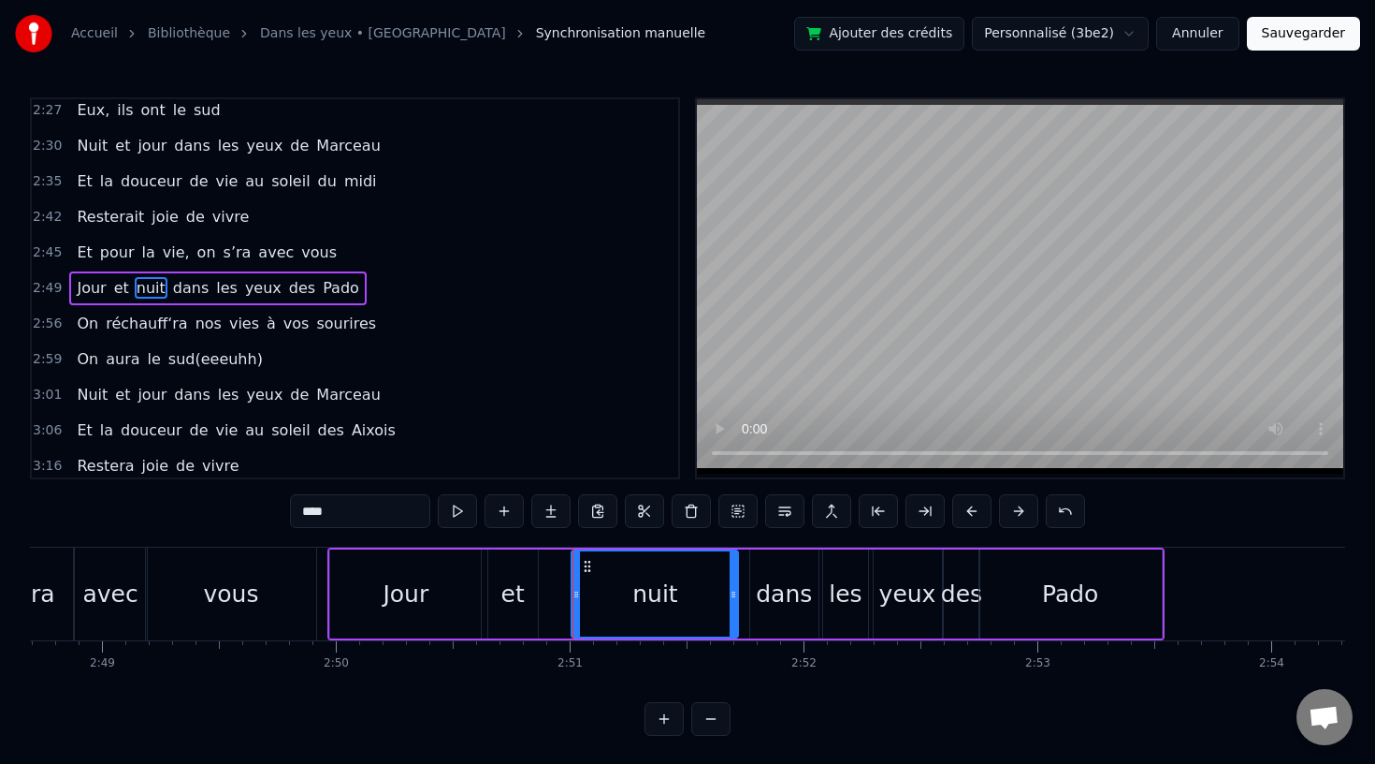
type input "**"
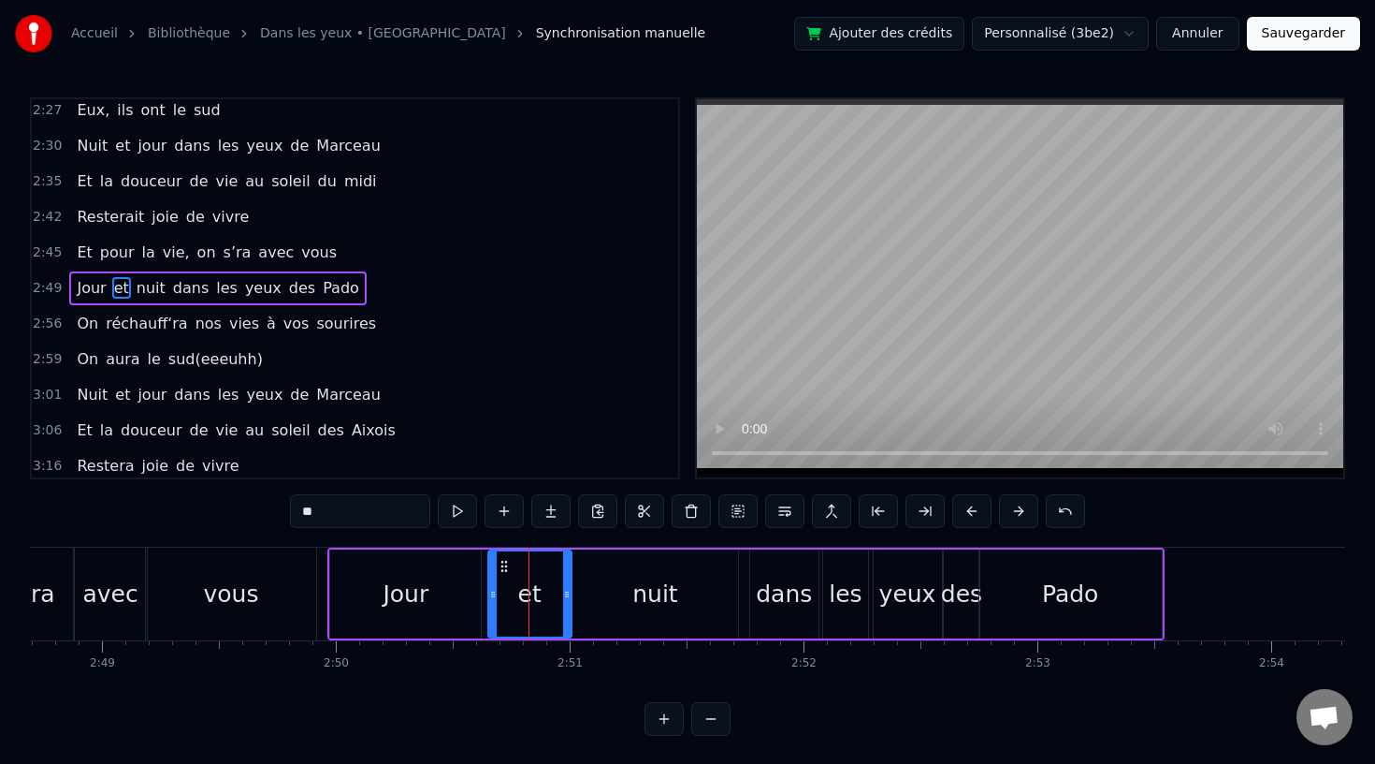
drag, startPoint x: 531, startPoint y: 594, endPoint x: 565, endPoint y: 595, distance: 33.7
click at [565, 595] on icon at bounding box center [566, 594] width 7 height 15
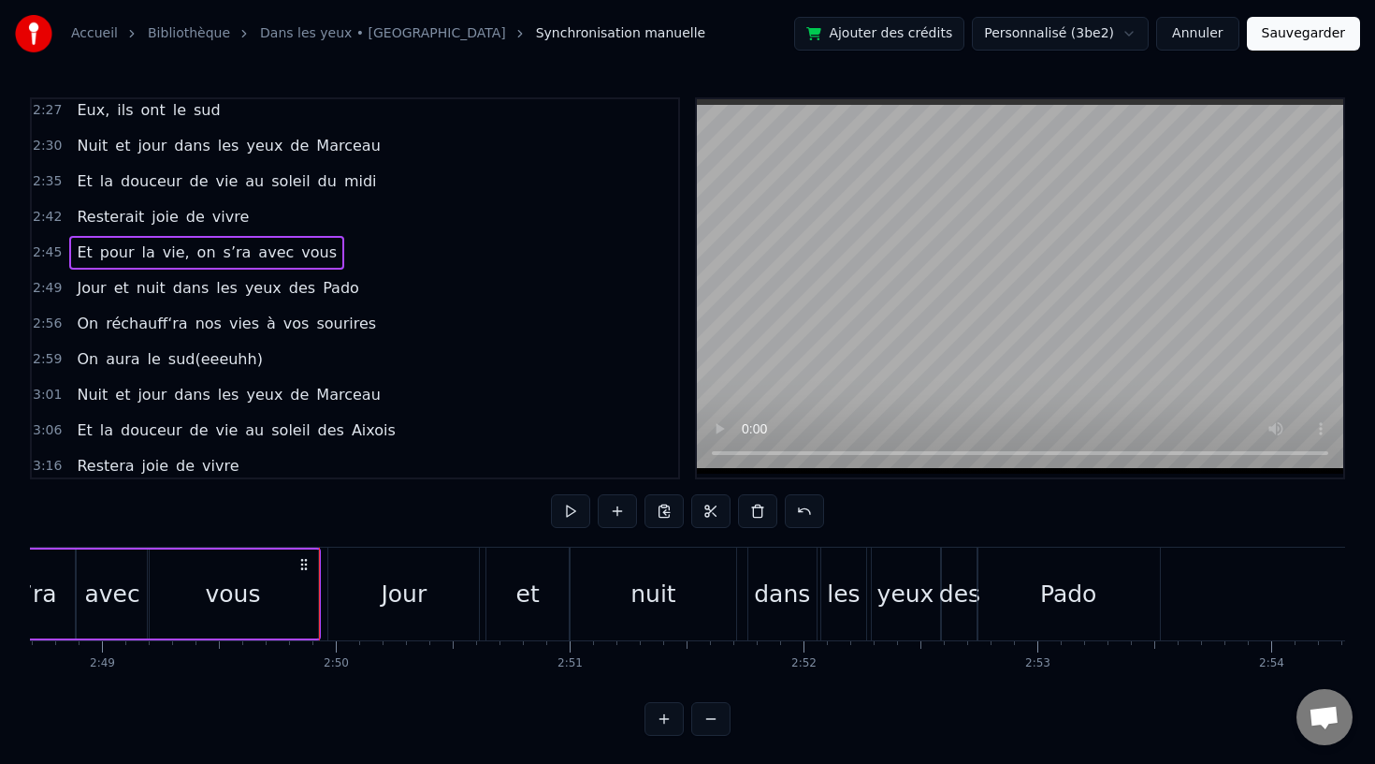
click at [290, 598] on div "vous" at bounding box center [233, 593] width 170 height 89
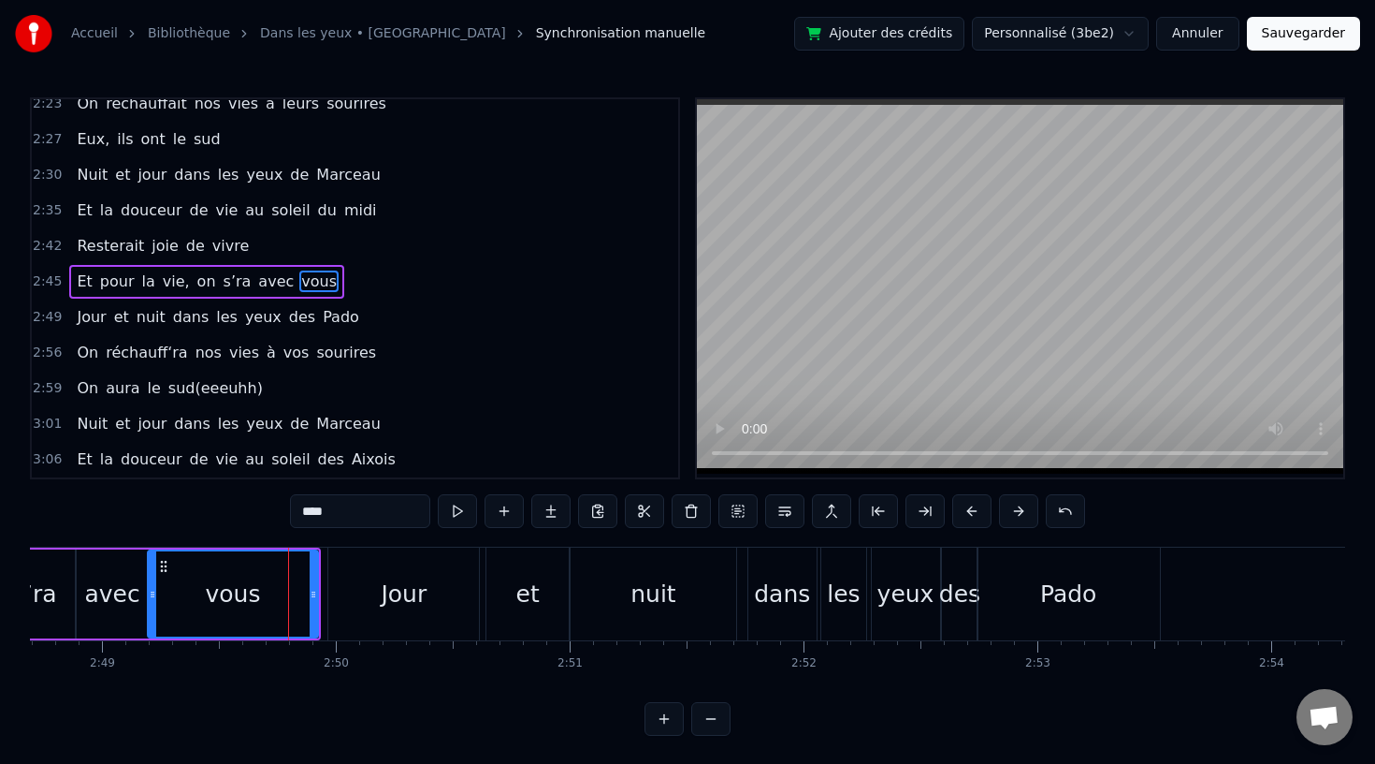
scroll to position [1038, 0]
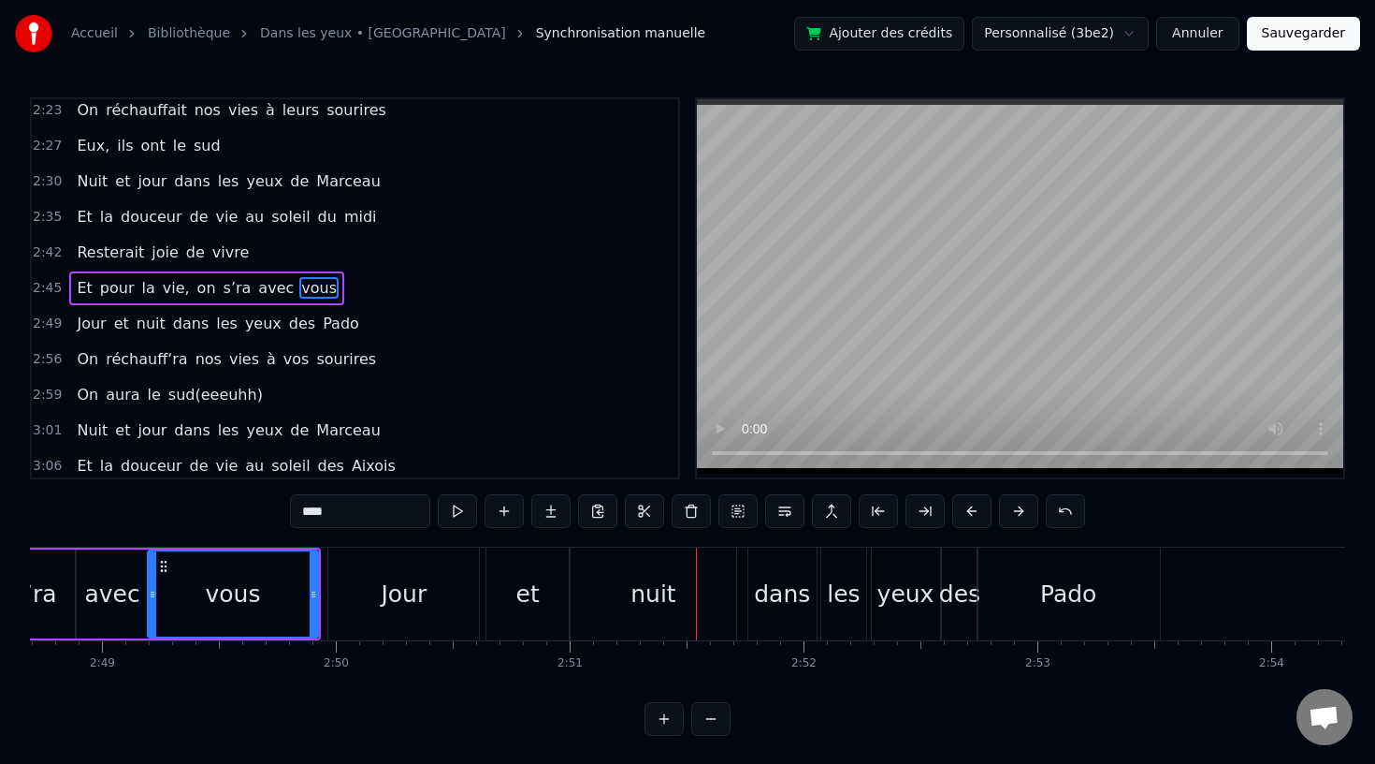
click at [681, 562] on div "nuit" at bounding box center [653, 593] width 167 height 93
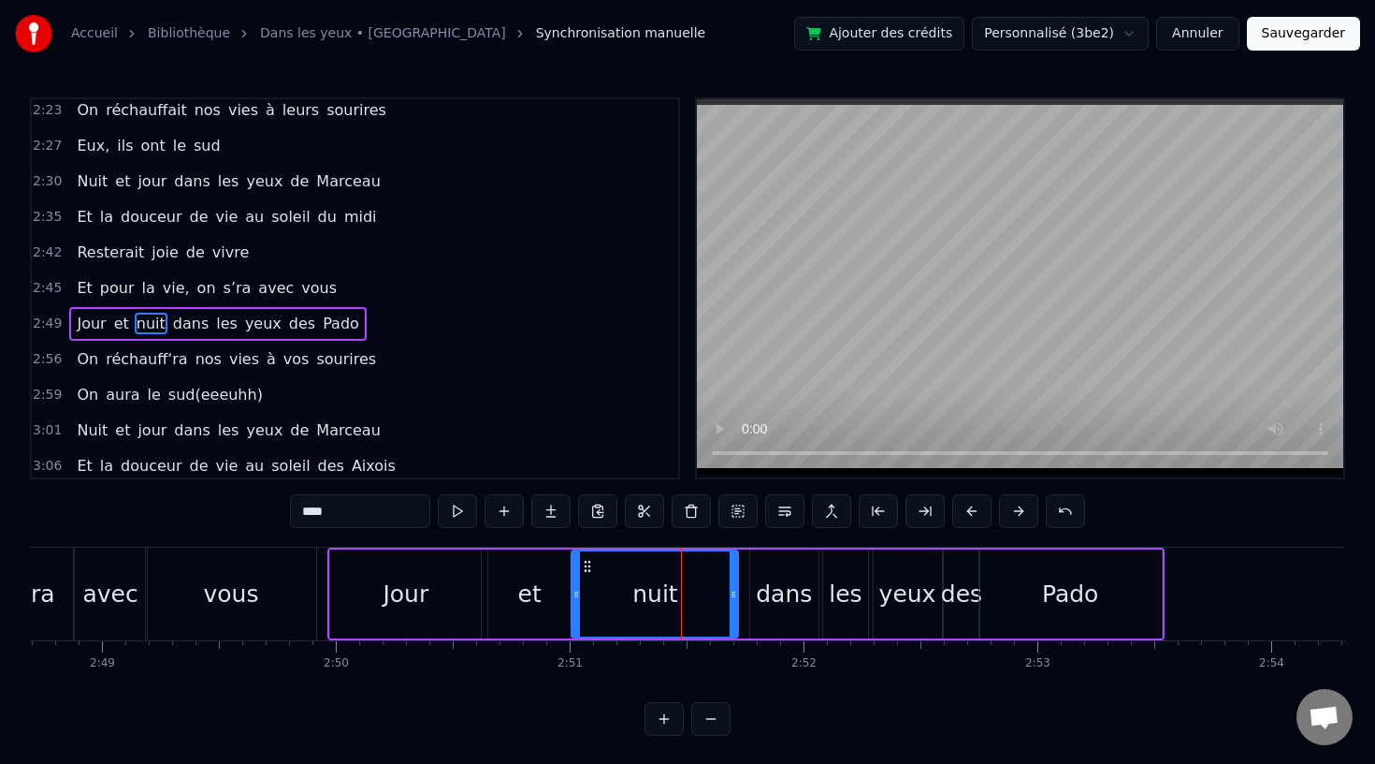
scroll to position [1073, 0]
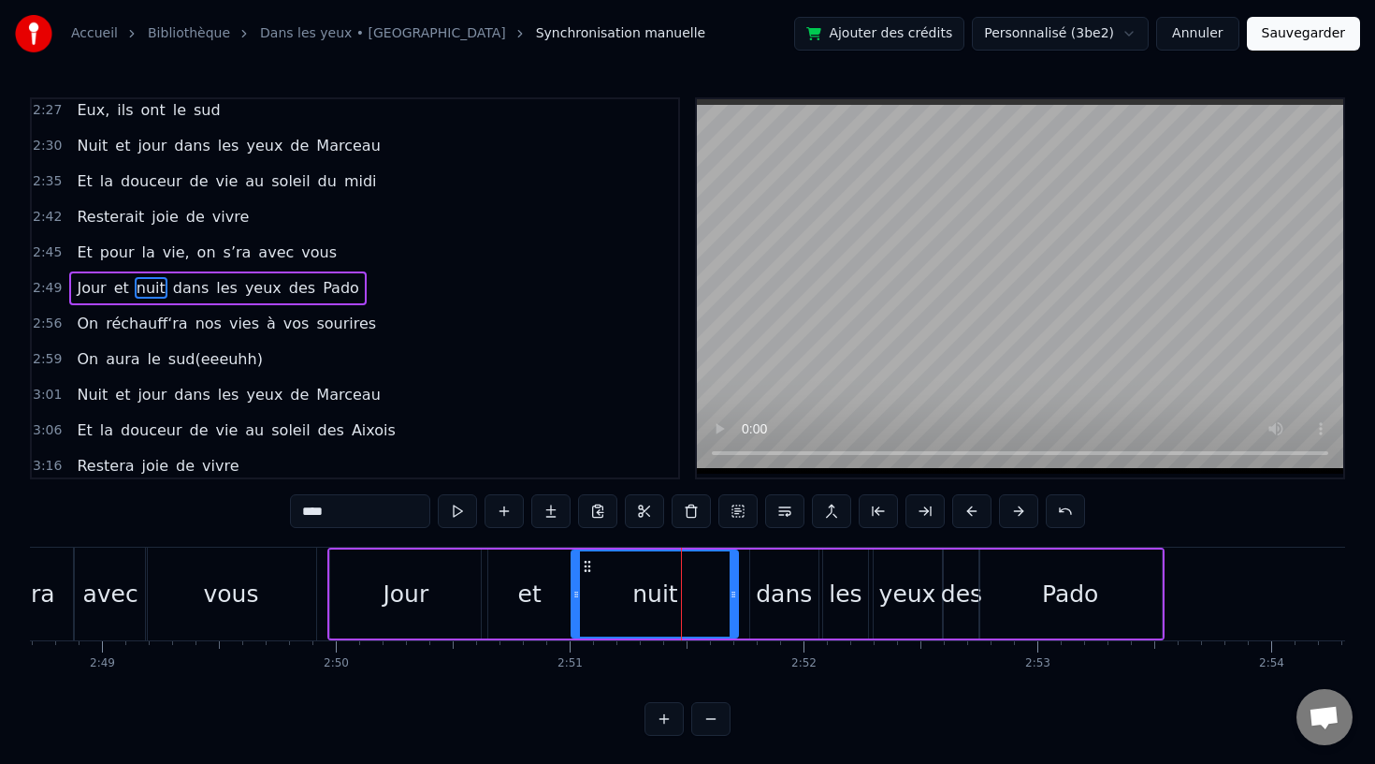
click at [647, 596] on div "nuit" at bounding box center [655, 594] width 45 height 36
drag, startPoint x: 579, startPoint y: 591, endPoint x: 614, endPoint y: 592, distance: 34.6
click at [614, 592] on div "nuit" at bounding box center [671, 593] width 131 height 85
click at [546, 592] on div "et" at bounding box center [529, 593] width 83 height 89
type input "**"
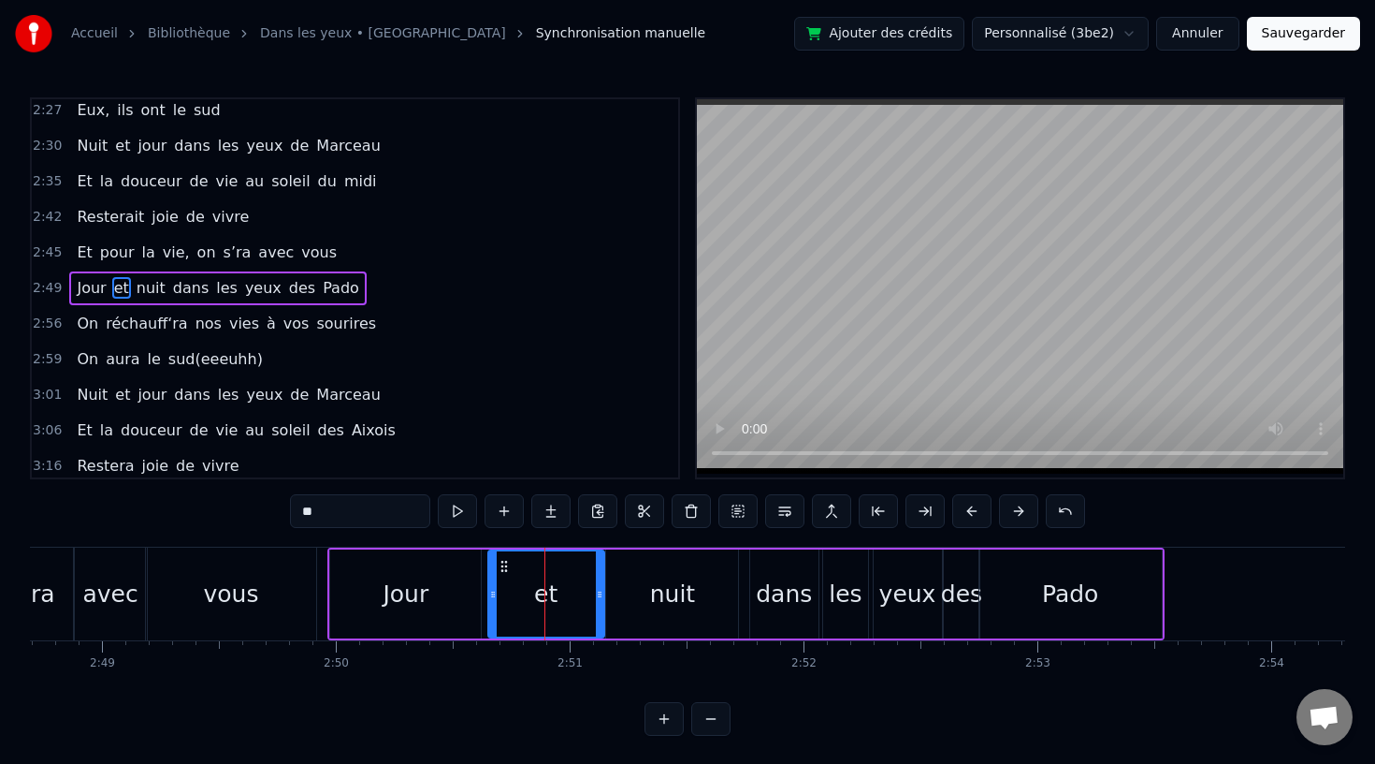
drag, startPoint x: 566, startPoint y: 591, endPoint x: 600, endPoint y: 594, distance: 33.8
click at [600, 594] on icon at bounding box center [599, 594] width 7 height 15
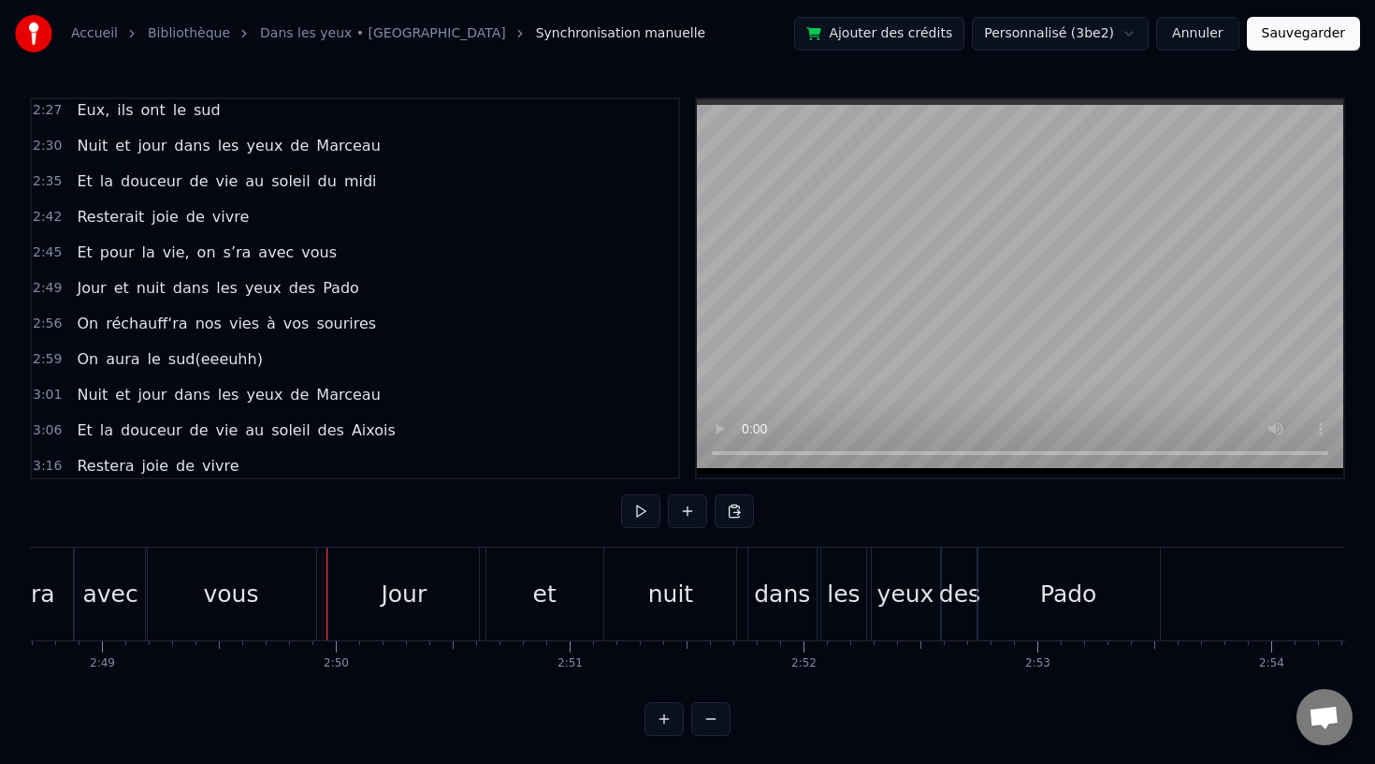
click at [357, 593] on div "Jour" at bounding box center [403, 593] width 151 height 93
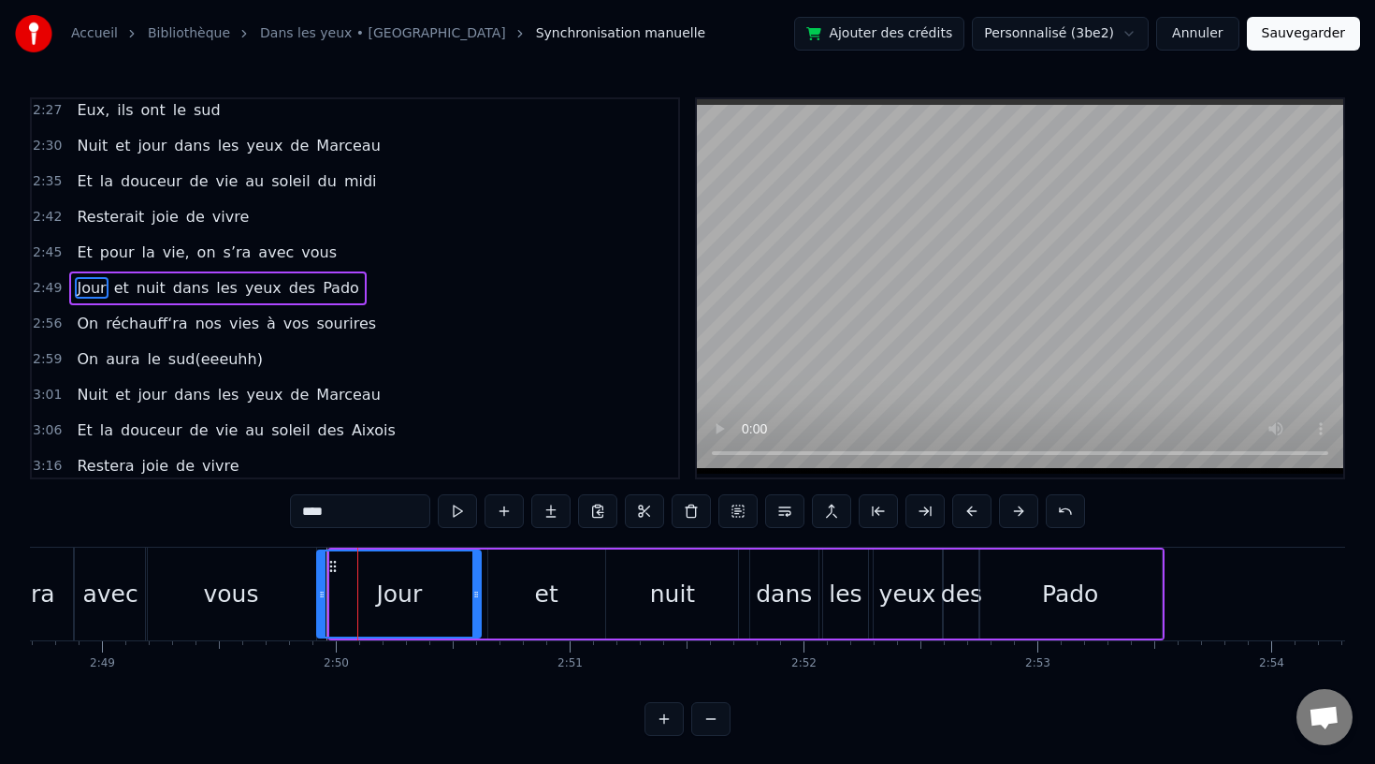
drag, startPoint x: 336, startPoint y: 592, endPoint x: 322, endPoint y: 594, distance: 14.2
click at [322, 594] on icon at bounding box center [321, 594] width 7 height 15
click at [282, 593] on div "vous" at bounding box center [231, 593] width 170 height 93
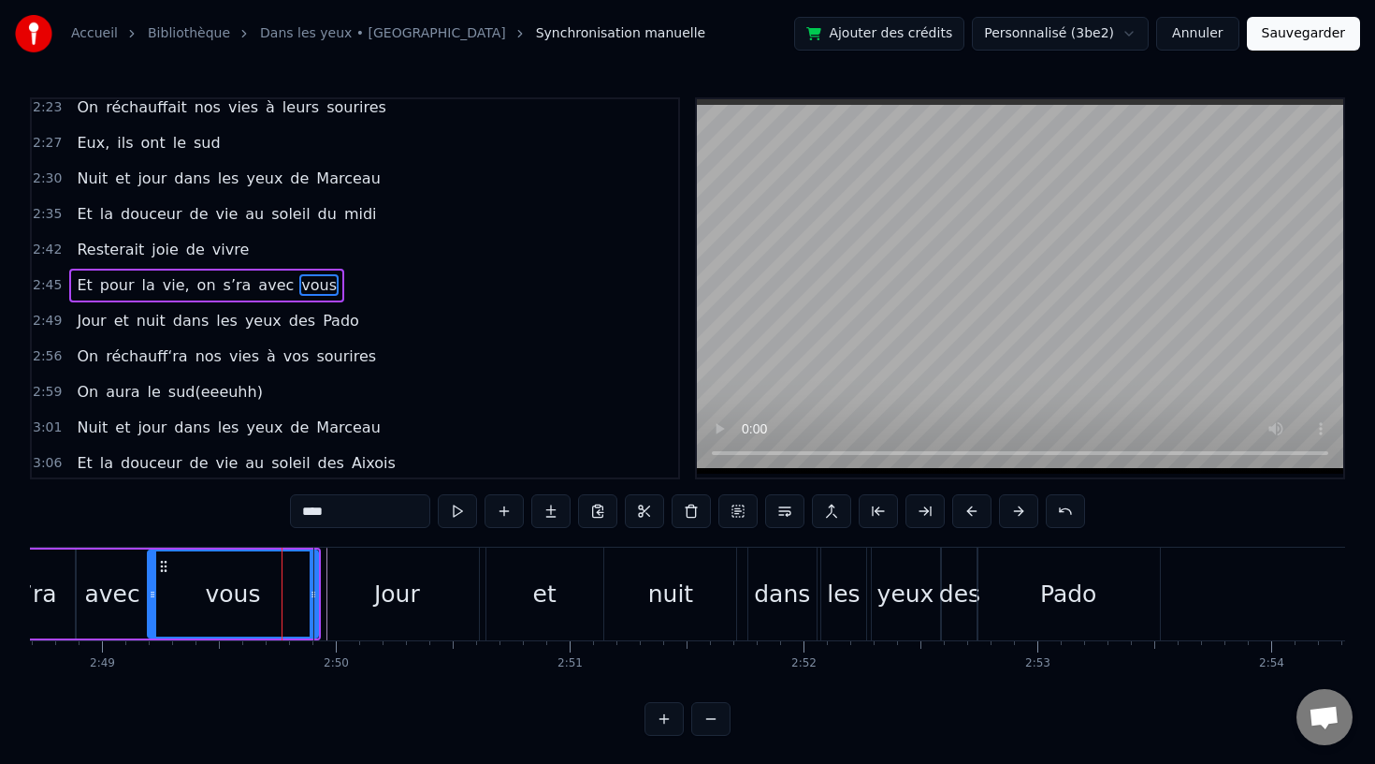
scroll to position [1038, 0]
click at [824, 602] on div "les" at bounding box center [844, 593] width 45 height 93
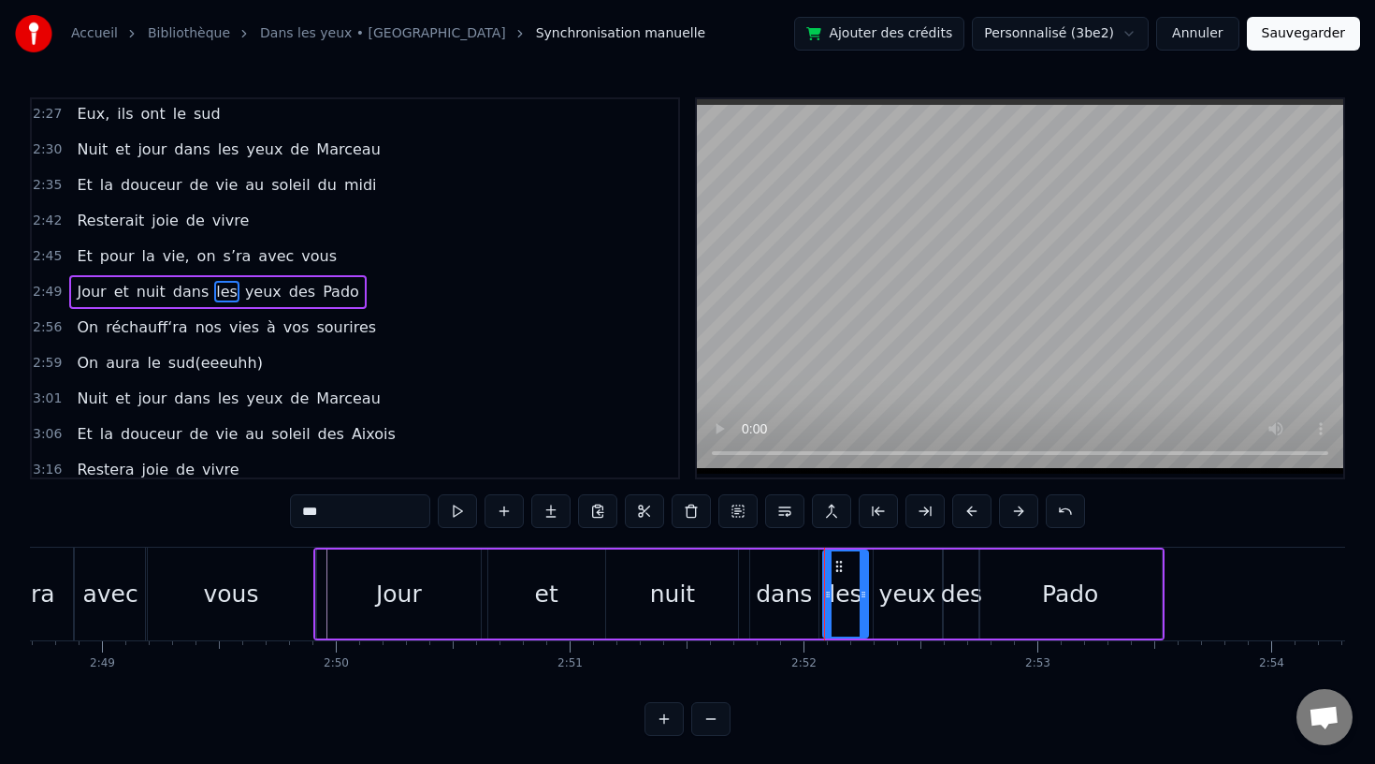
scroll to position [1073, 0]
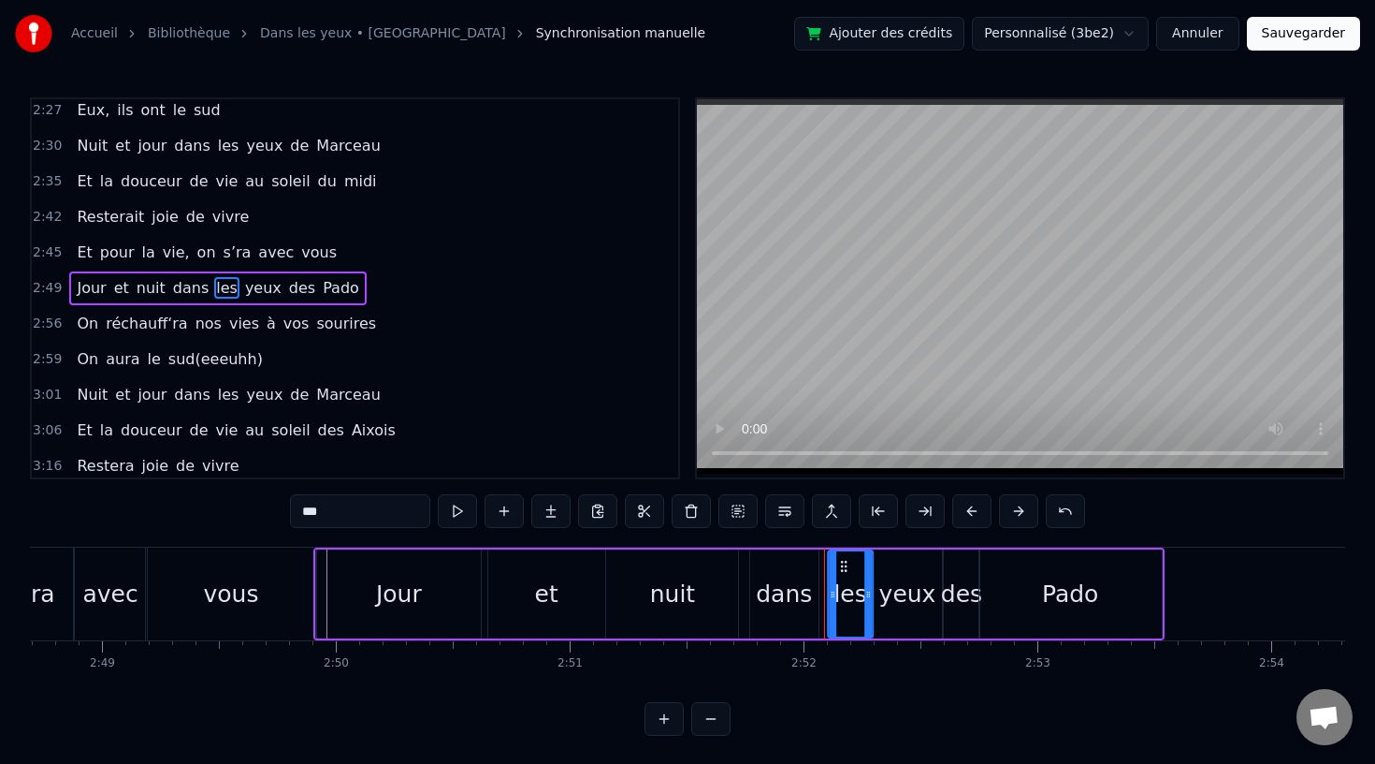
click at [845, 560] on icon at bounding box center [844, 566] width 15 height 15
click at [787, 570] on div "dans" at bounding box center [784, 593] width 68 height 89
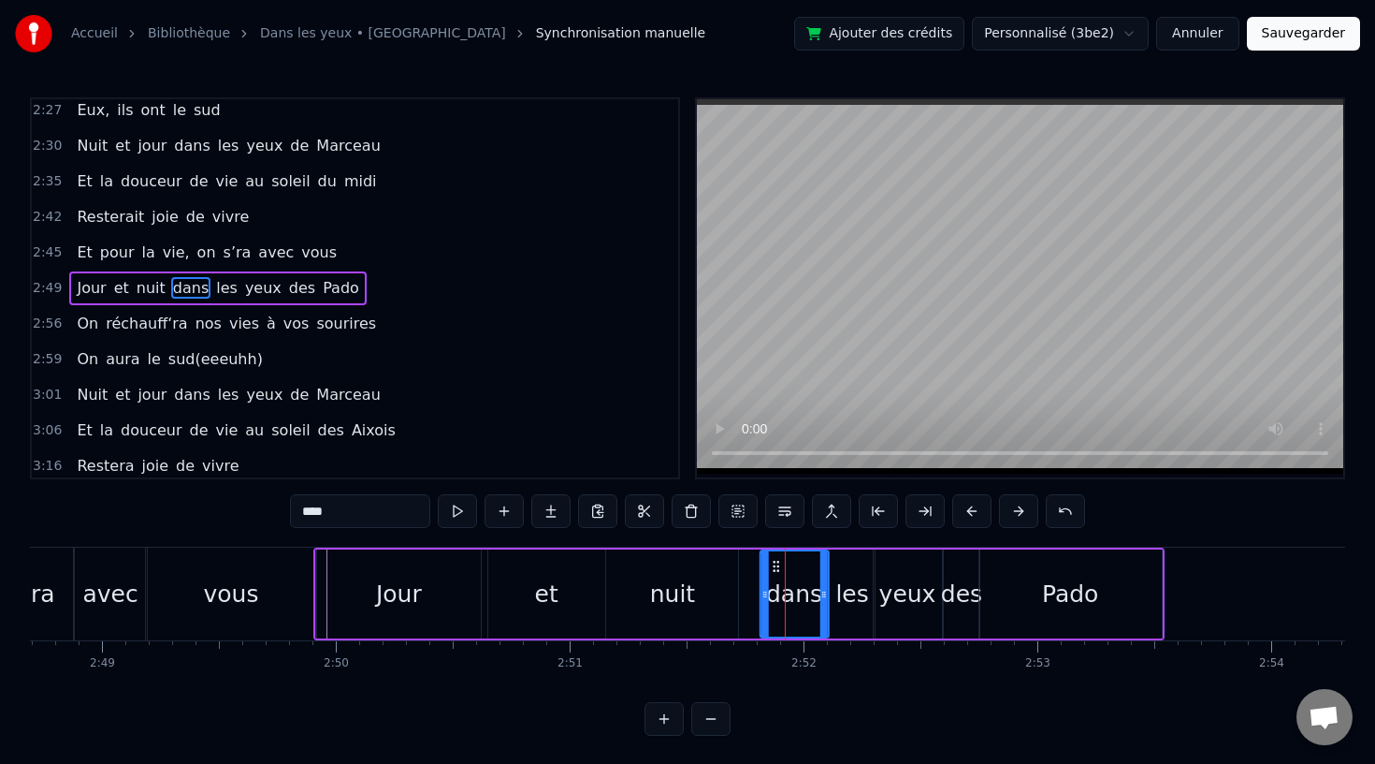
drag, startPoint x: 763, startPoint y: 563, endPoint x: 774, endPoint y: 563, distance: 11.2
click at [774, 563] on icon at bounding box center [776, 566] width 15 height 15
drag, startPoint x: 768, startPoint y: 595, endPoint x: 781, endPoint y: 595, distance: 13.1
click at [781, 595] on icon at bounding box center [779, 594] width 7 height 15
click at [917, 601] on div "yeux" at bounding box center [908, 594] width 57 height 36
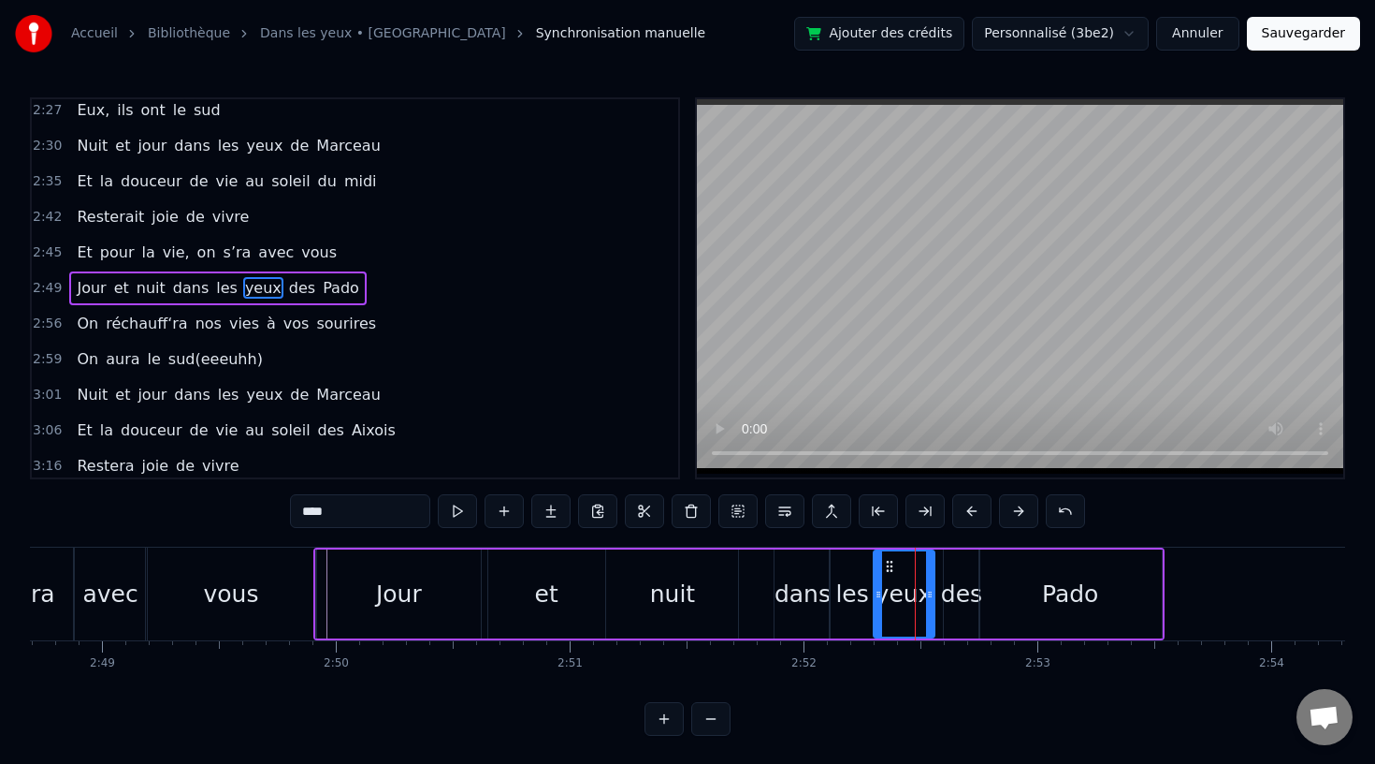
click at [926, 594] on icon at bounding box center [929, 594] width 7 height 15
click at [949, 594] on div "des" at bounding box center [961, 594] width 41 height 36
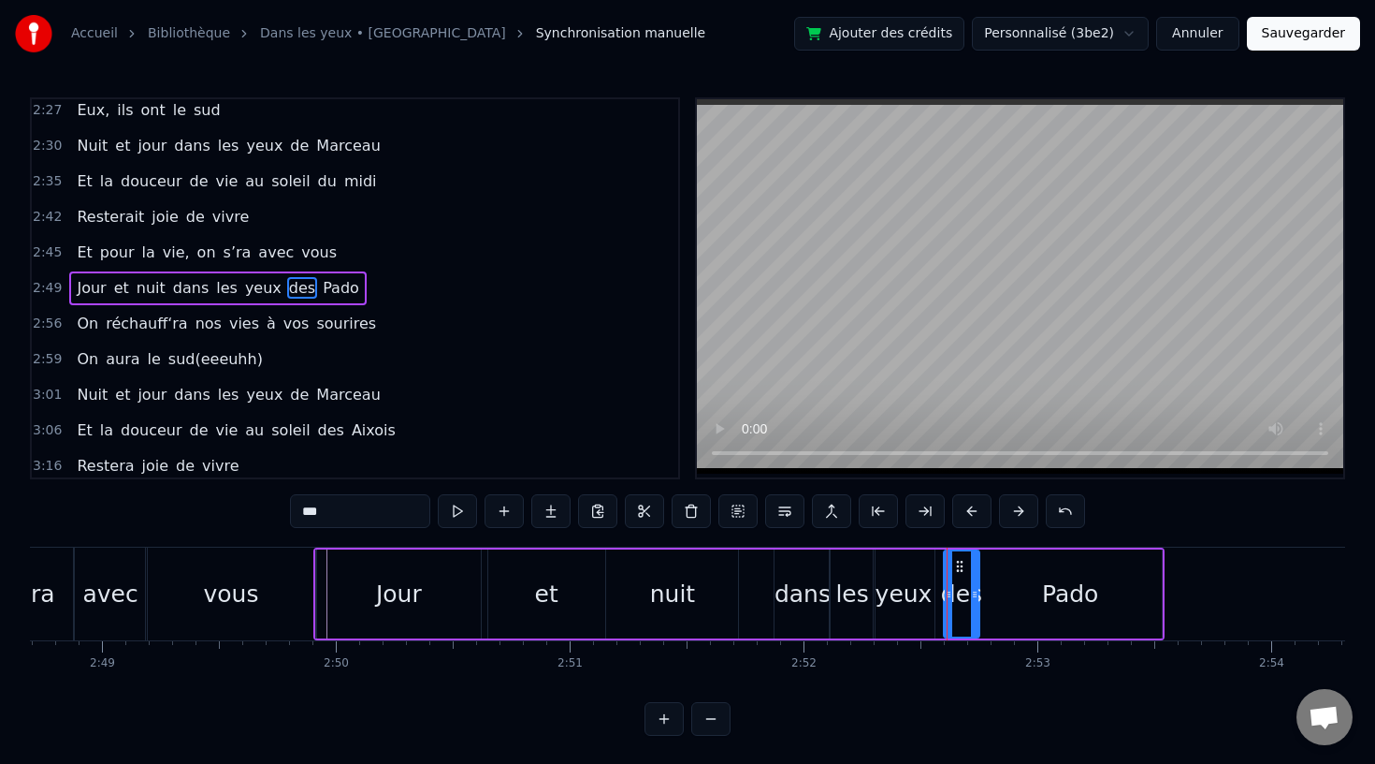
click at [909, 581] on div "yeux" at bounding box center [904, 594] width 57 height 36
click at [897, 562] on icon at bounding box center [899, 566] width 15 height 15
click at [846, 573] on div "les" at bounding box center [852, 593] width 45 height 89
type input "***"
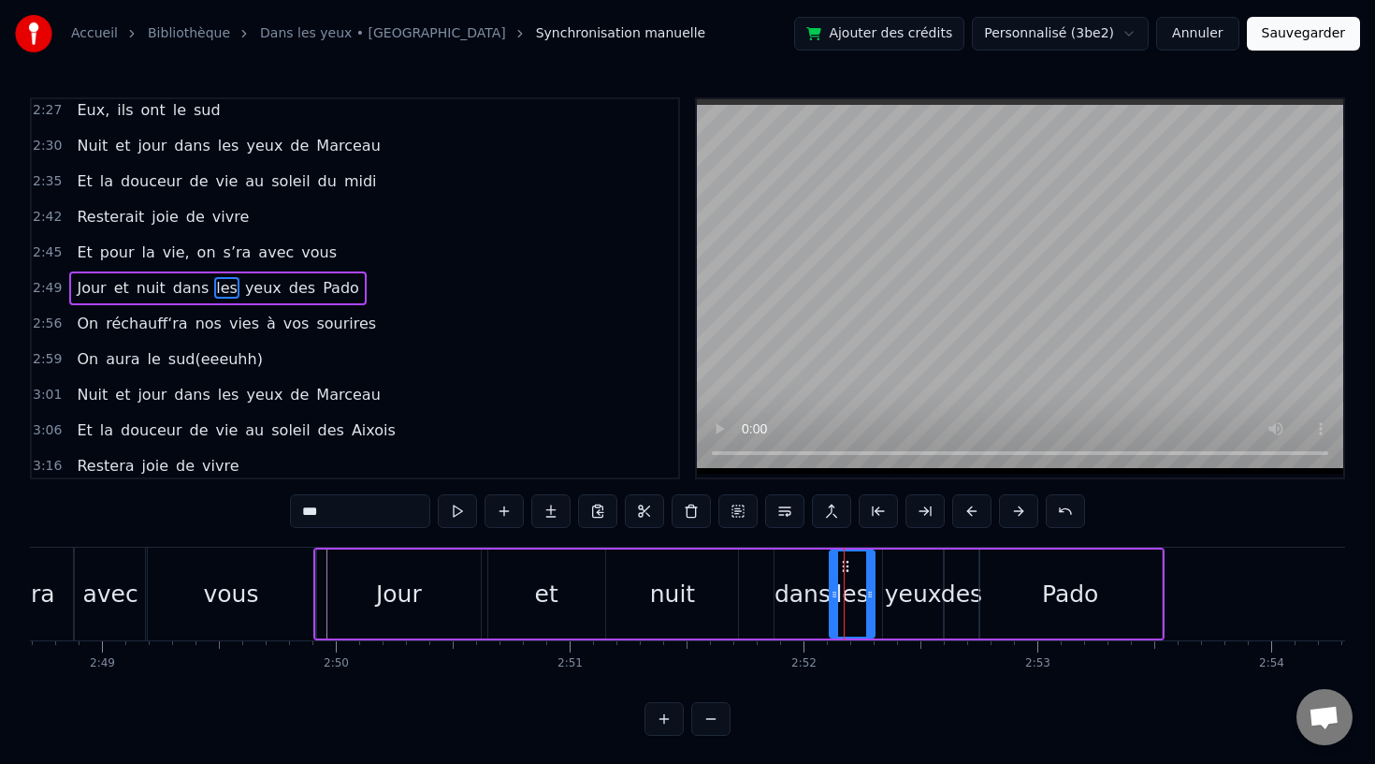
drag, startPoint x: 844, startPoint y: 561, endPoint x: 856, endPoint y: 562, distance: 12.2
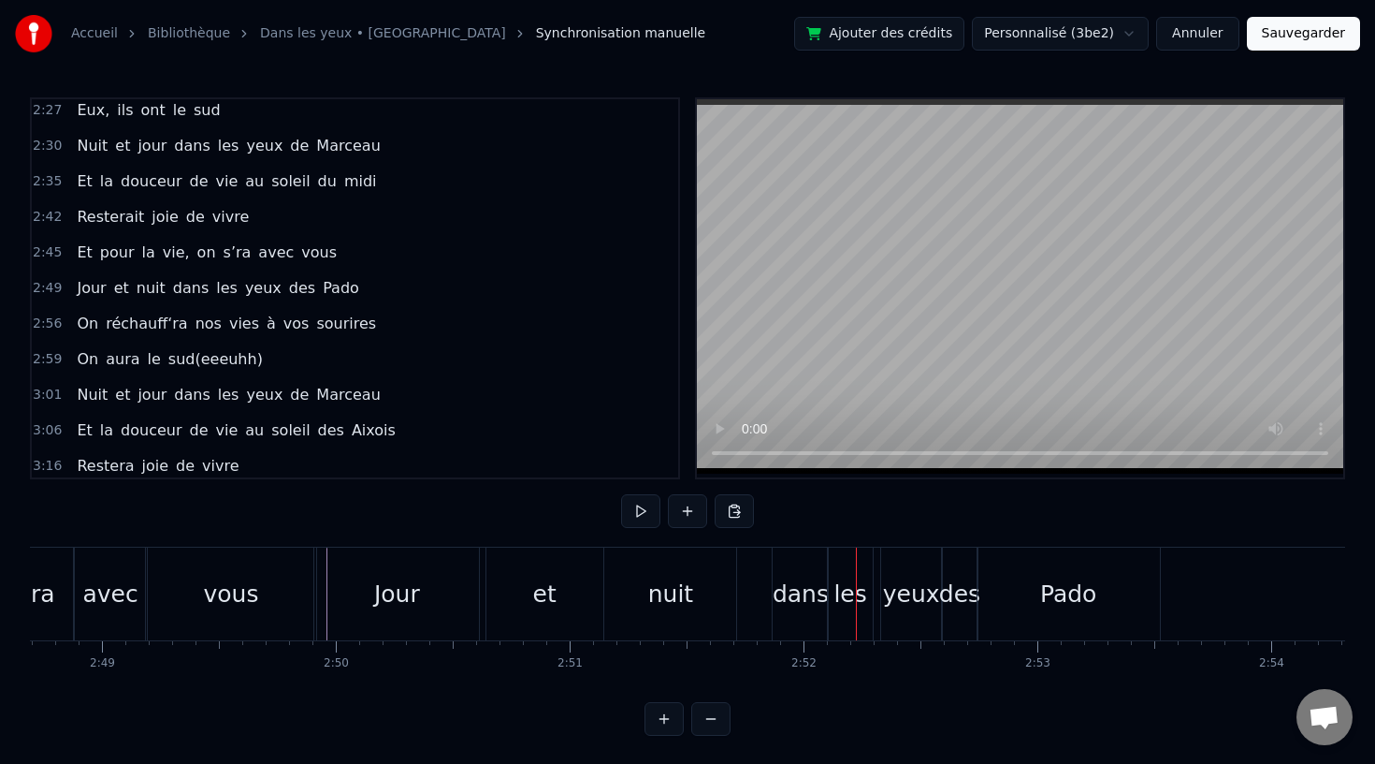
click at [841, 565] on div "les" at bounding box center [850, 593] width 45 height 93
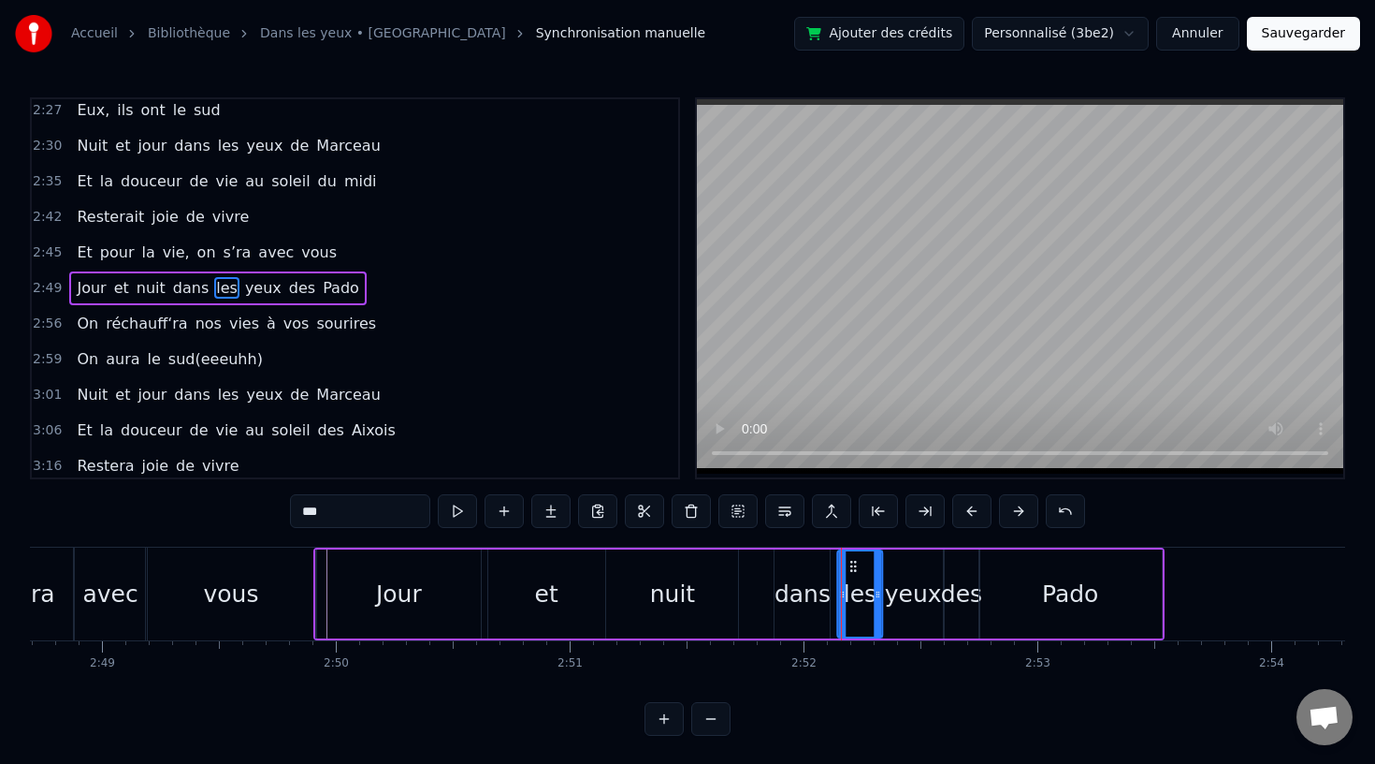
click at [855, 562] on icon at bounding box center [853, 566] width 15 height 15
click at [822, 576] on div "dans" at bounding box center [803, 594] width 56 height 36
drag, startPoint x: 791, startPoint y: 561, endPoint x: 800, endPoint y: 560, distance: 9.4
click at [800, 560] on icon at bounding box center [800, 566] width 15 height 15
click at [702, 602] on div "nuit" at bounding box center [672, 593] width 132 height 89
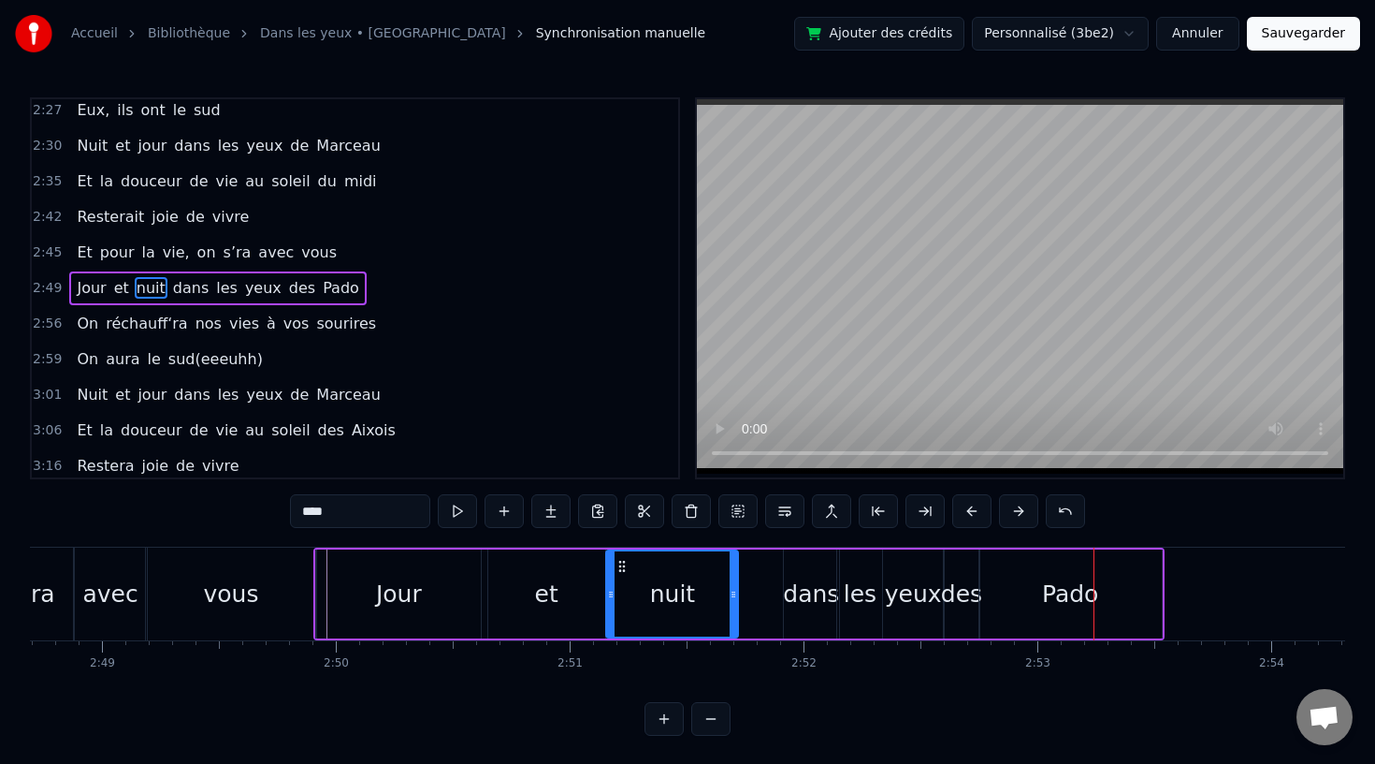
click at [1037, 600] on div "Pado" at bounding box center [1071, 593] width 182 height 89
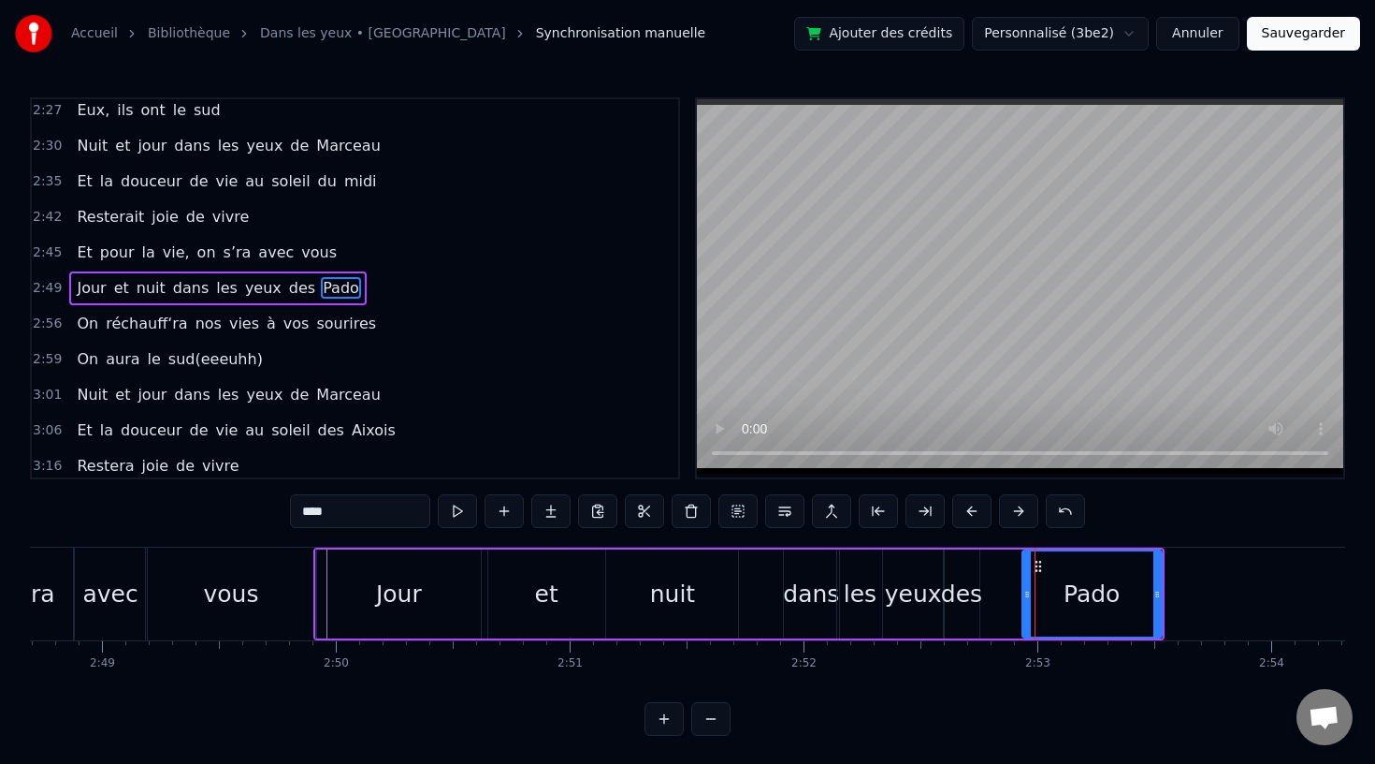
drag, startPoint x: 984, startPoint y: 590, endPoint x: 1031, endPoint y: 593, distance: 46.9
click at [1031, 593] on icon at bounding box center [1027, 594] width 7 height 15
click at [957, 599] on div "des" at bounding box center [961, 594] width 41 height 36
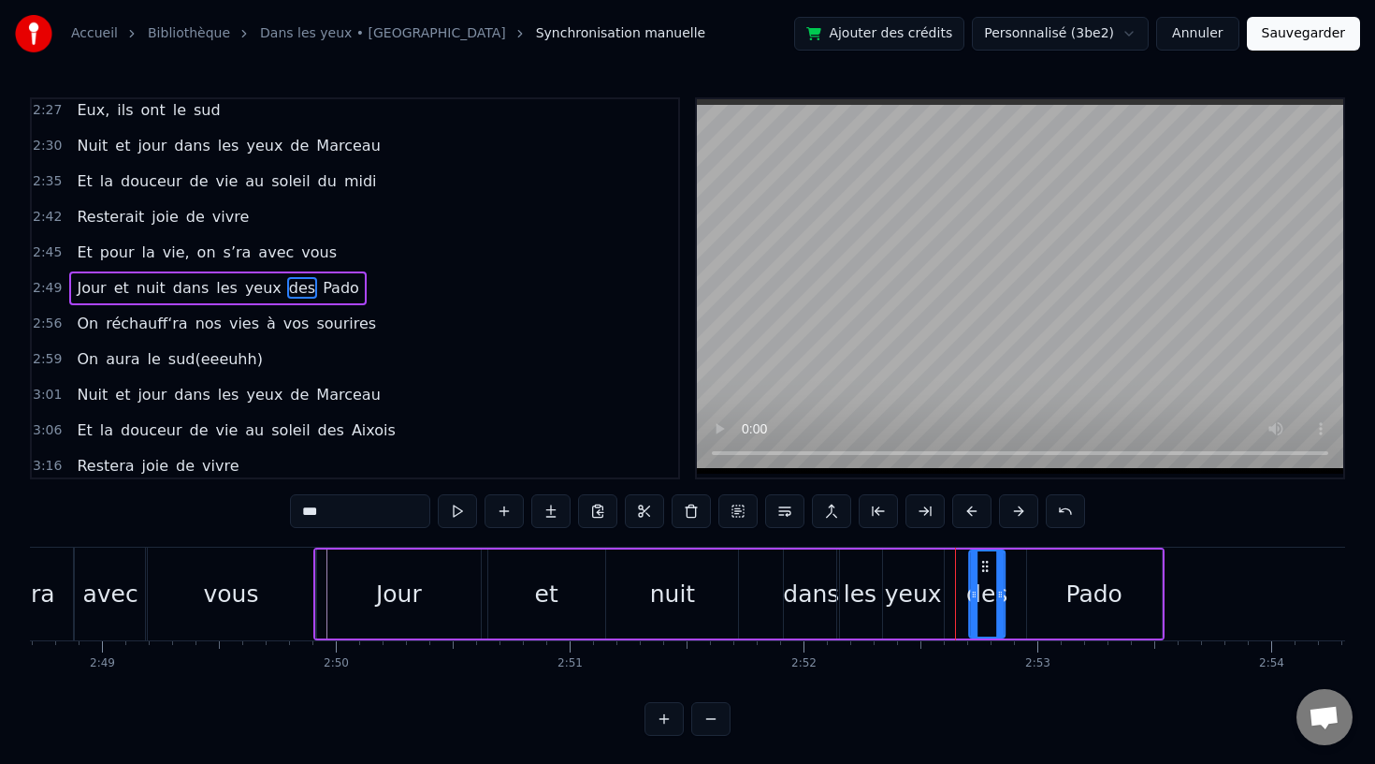
drag, startPoint x: 959, startPoint y: 560, endPoint x: 984, endPoint y: 570, distance: 26.9
click at [984, 570] on icon at bounding box center [985, 566] width 15 height 15
click at [1005, 596] on icon at bounding box center [1003, 594] width 7 height 15
click at [1079, 600] on div "Pado" at bounding box center [1094, 594] width 56 height 36
type input "****"
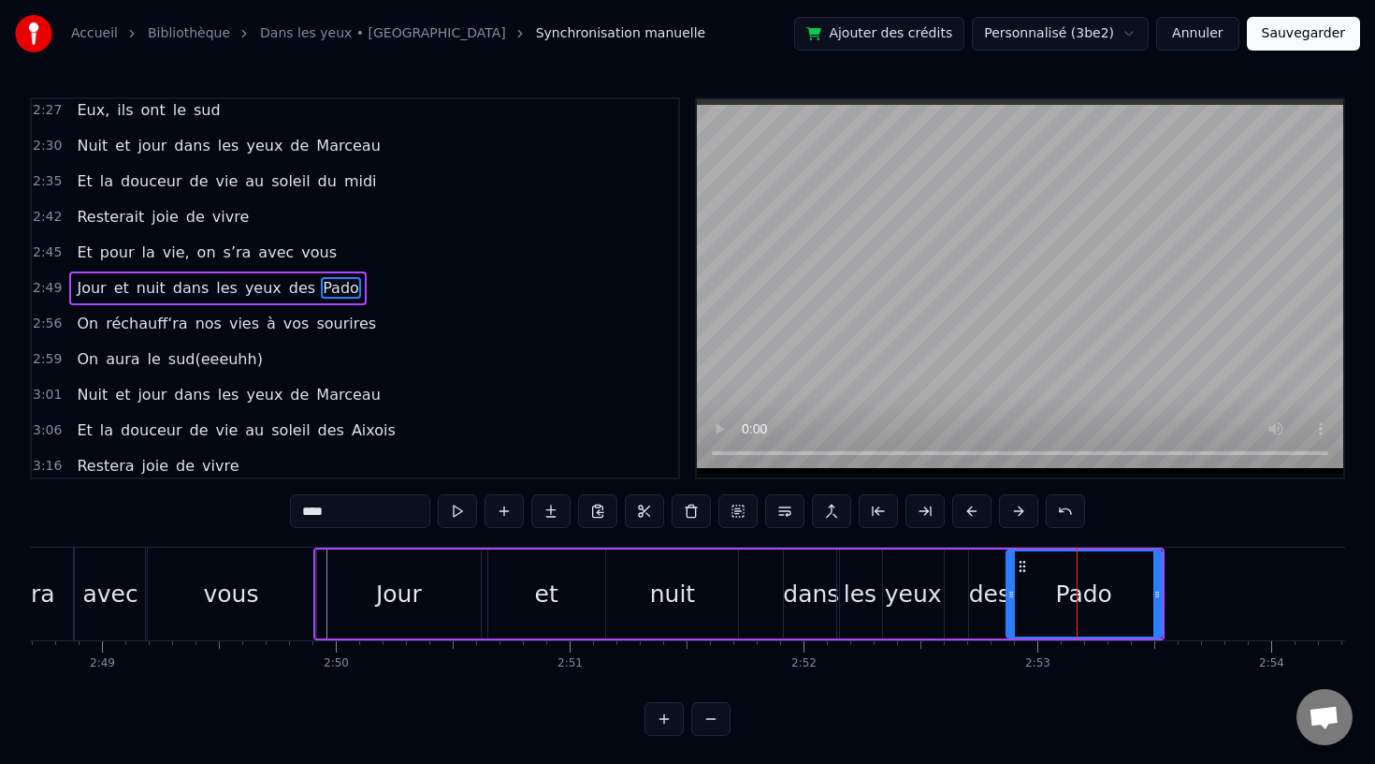
drag, startPoint x: 1033, startPoint y: 594, endPoint x: 1012, endPoint y: 596, distance: 20.7
click at [1012, 596] on icon at bounding box center [1011, 594] width 7 height 15
click at [774, 602] on div "Jour et nuit dans les yeux des Pado" at bounding box center [738, 593] width 851 height 93
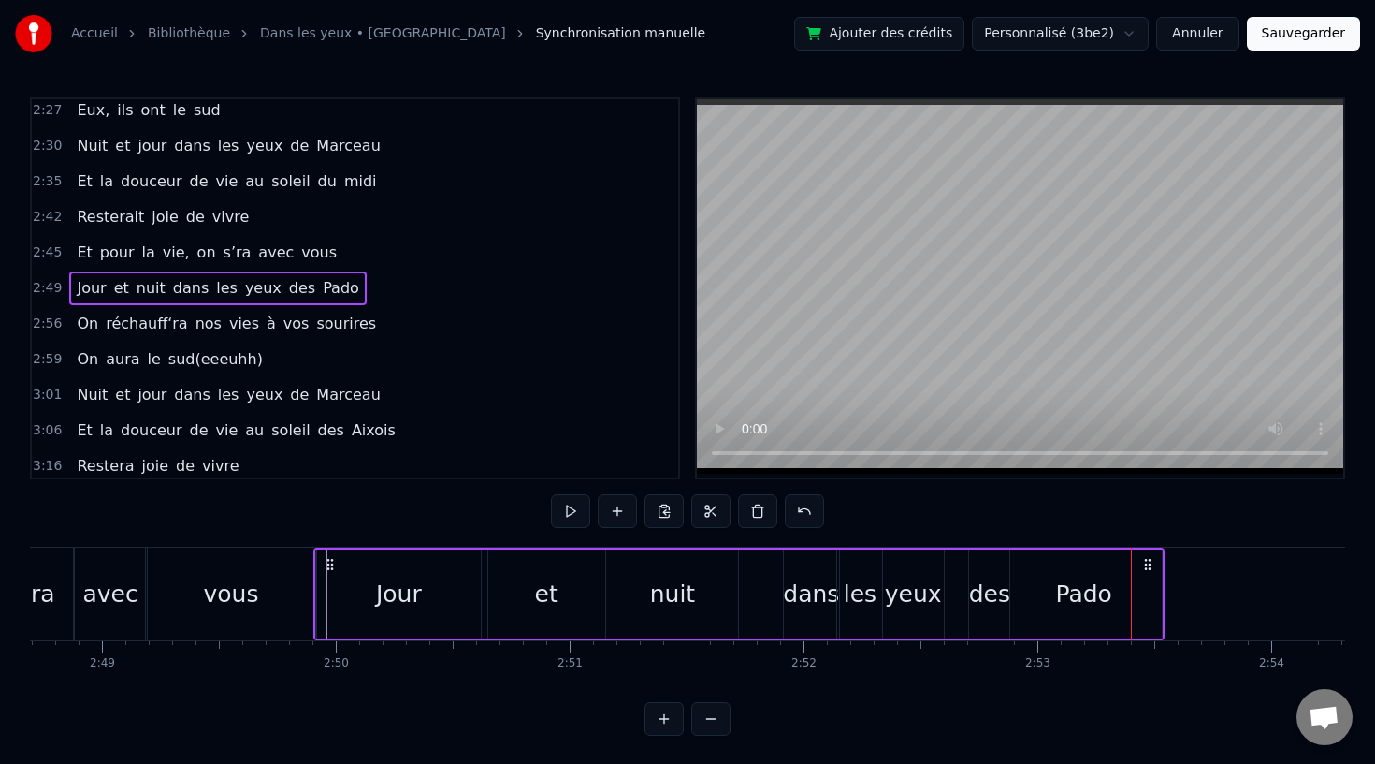
click at [1066, 599] on div "Pado" at bounding box center [1083, 594] width 56 height 36
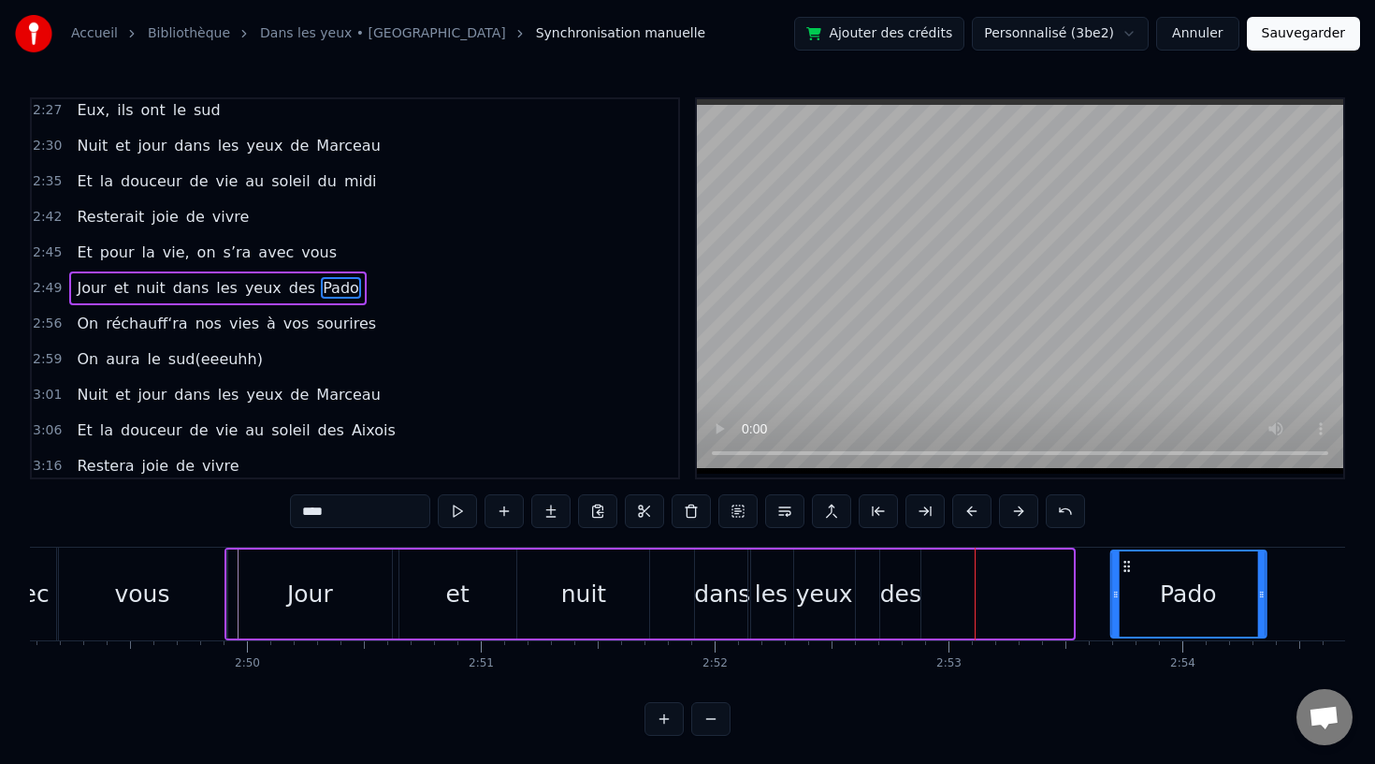
scroll to position [0, 39558]
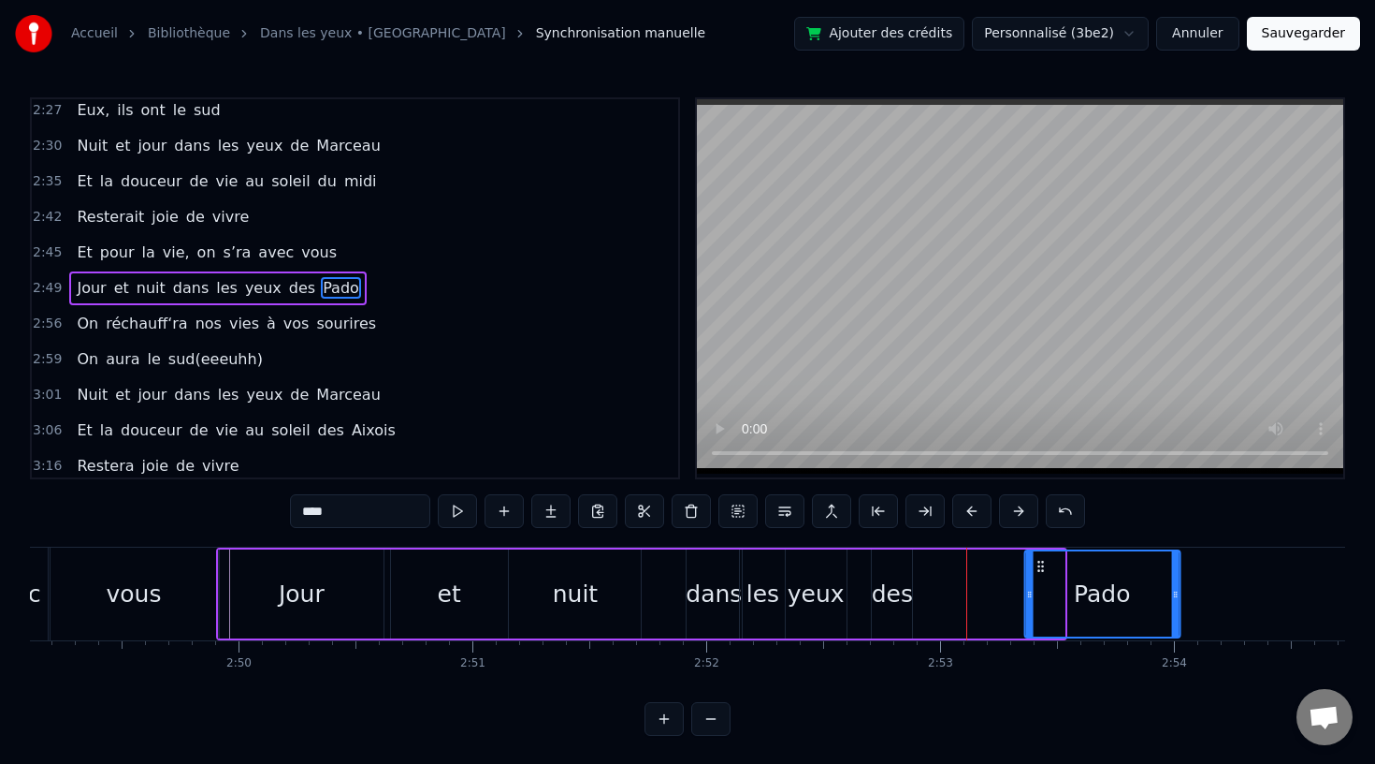
drag, startPoint x: 1023, startPoint y: 562, endPoint x: 1040, endPoint y: 593, distance: 35.6
click at [1040, 593] on div "Pado" at bounding box center [1102, 593] width 153 height 85
click at [895, 590] on div "des" at bounding box center [892, 594] width 41 height 36
type input "***"
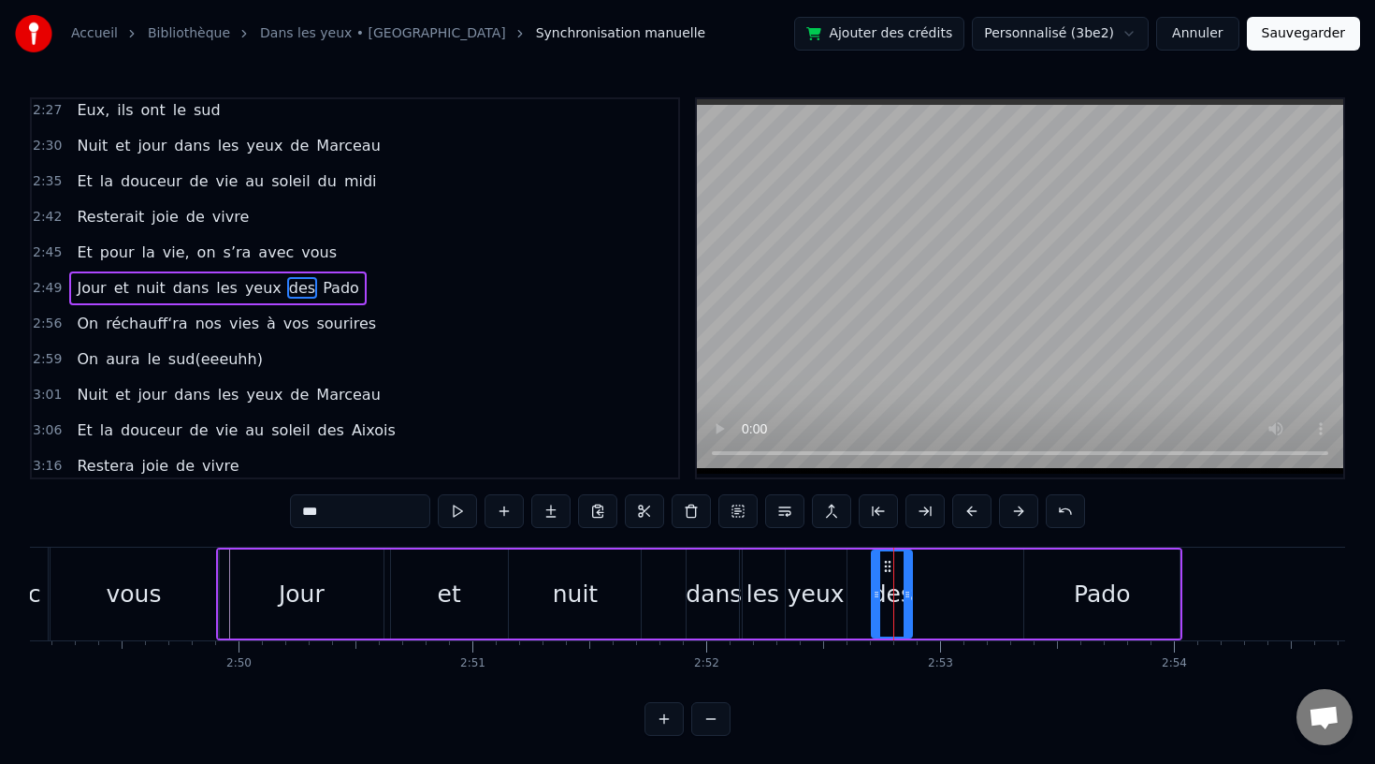
drag, startPoint x: 888, startPoint y: 557, endPoint x: 935, endPoint y: 558, distance: 46.8
click at [935, 558] on div "Jour et nuit dans les yeux des Pado" at bounding box center [699, 593] width 967 height 93
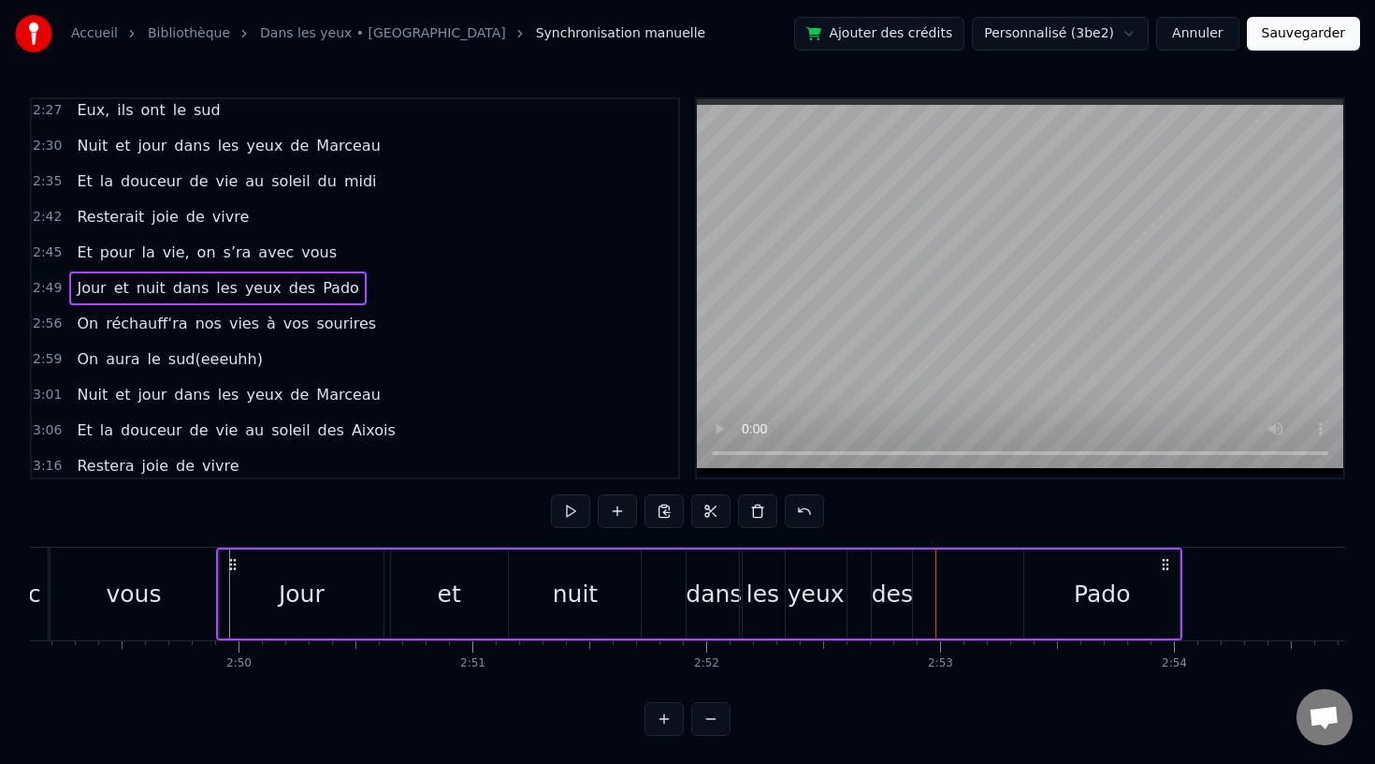
click at [892, 560] on div "des" at bounding box center [892, 593] width 40 height 89
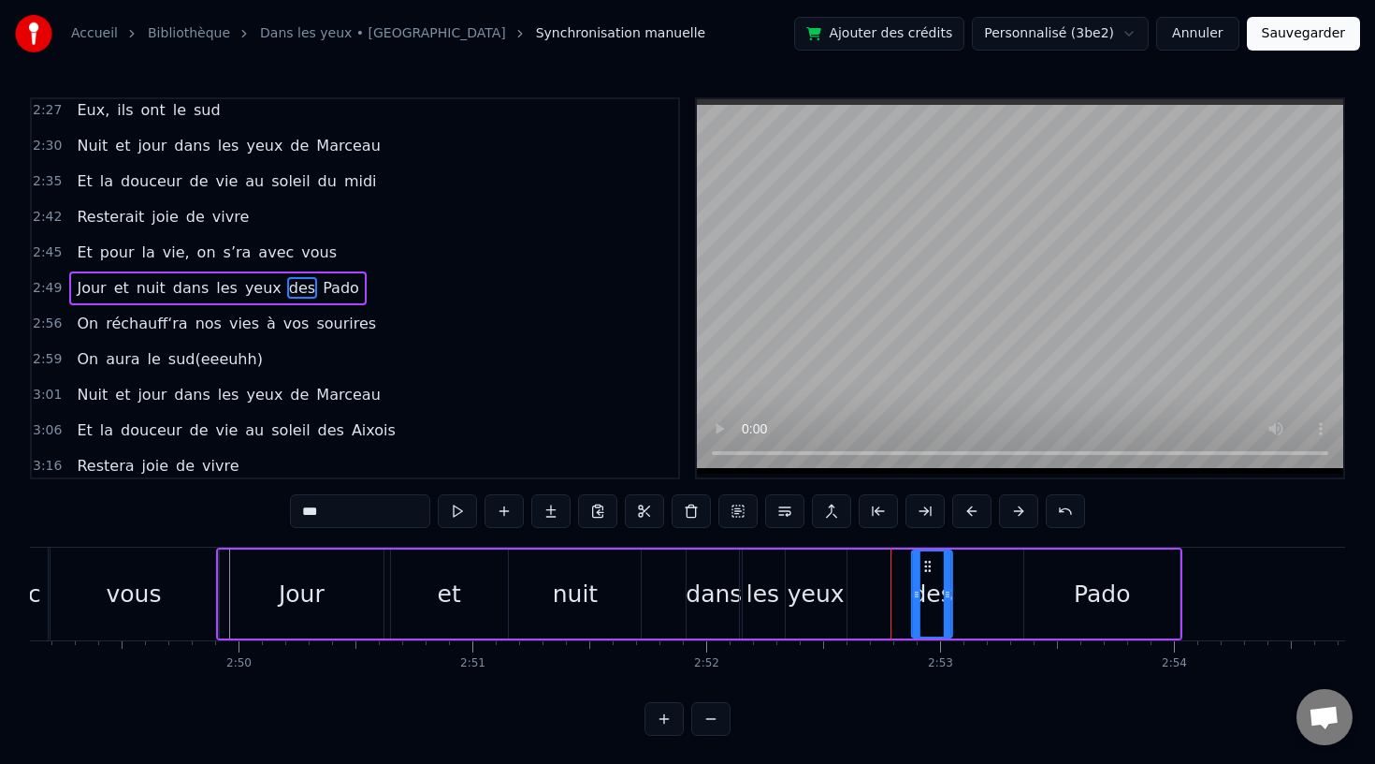
drag, startPoint x: 887, startPoint y: 565, endPoint x: 925, endPoint y: 568, distance: 38.5
click at [925, 568] on icon at bounding box center [928, 566] width 15 height 15
drag, startPoint x: 947, startPoint y: 594, endPoint x: 1003, endPoint y: 596, distance: 56.2
click at [1003, 596] on icon at bounding box center [1002, 594] width 7 height 15
click at [1100, 604] on div "Pado" at bounding box center [1102, 594] width 56 height 36
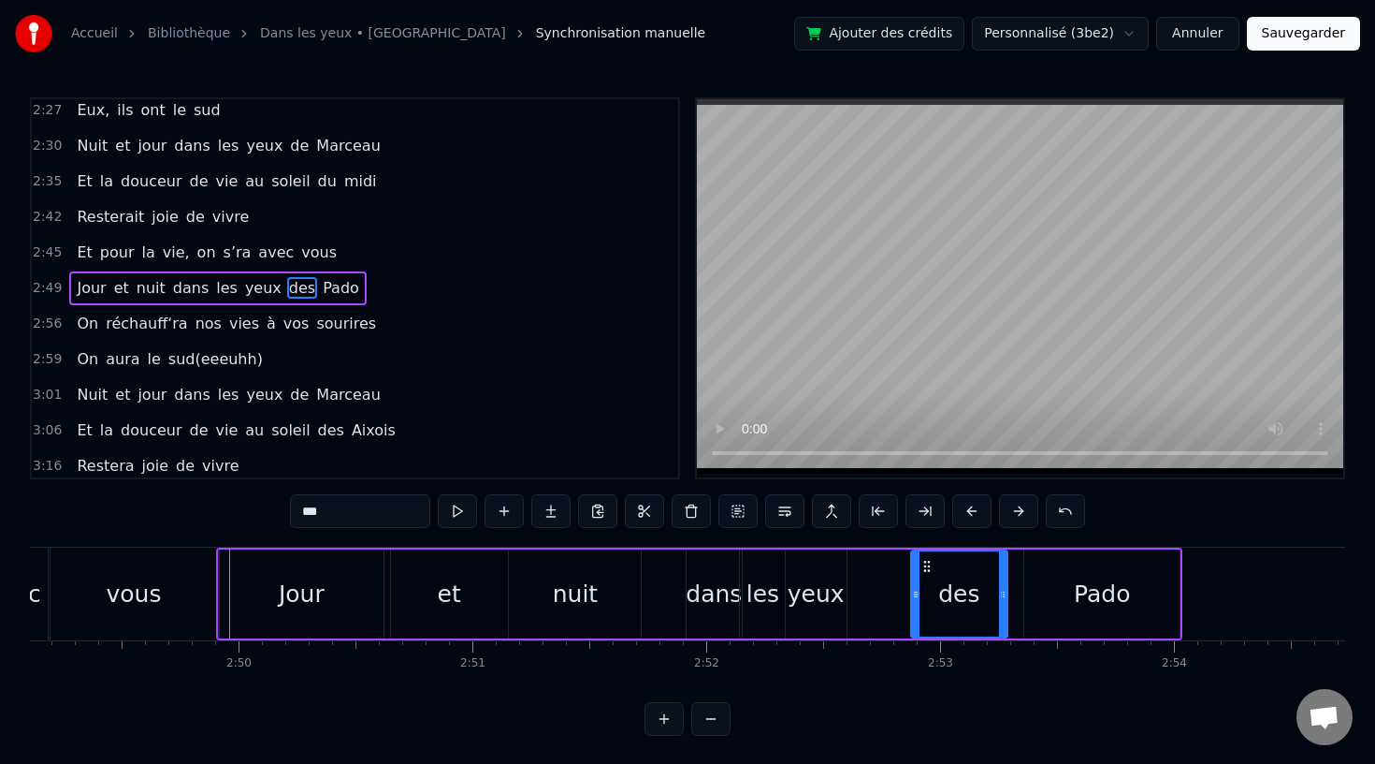
type input "****"
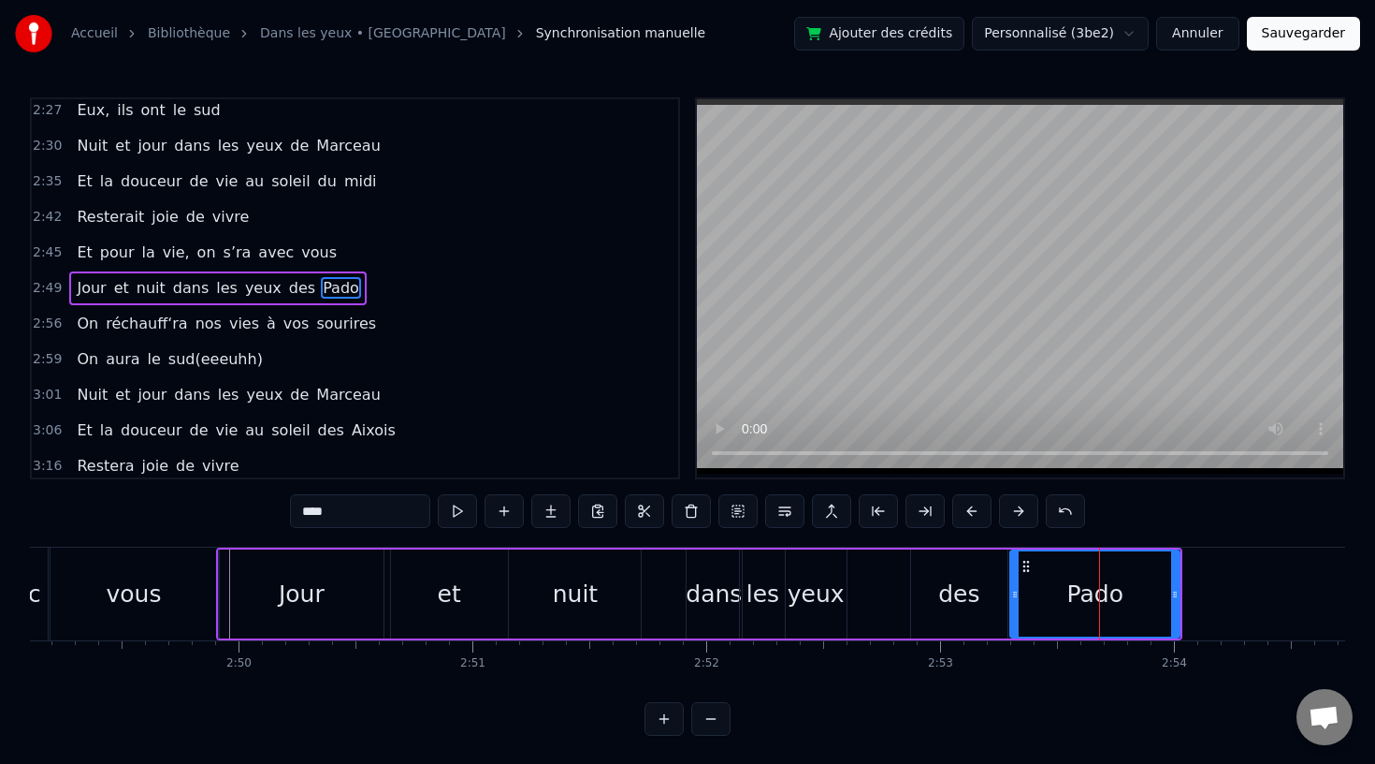
drag, startPoint x: 1030, startPoint y: 597, endPoint x: 1012, endPoint y: 599, distance: 17.9
click at [1012, 599] on icon at bounding box center [1014, 594] width 7 height 15
drag, startPoint x: 1172, startPoint y: 591, endPoint x: 1247, endPoint y: 597, distance: 75.1
click at [1247, 597] on icon at bounding box center [1243, 594] width 7 height 15
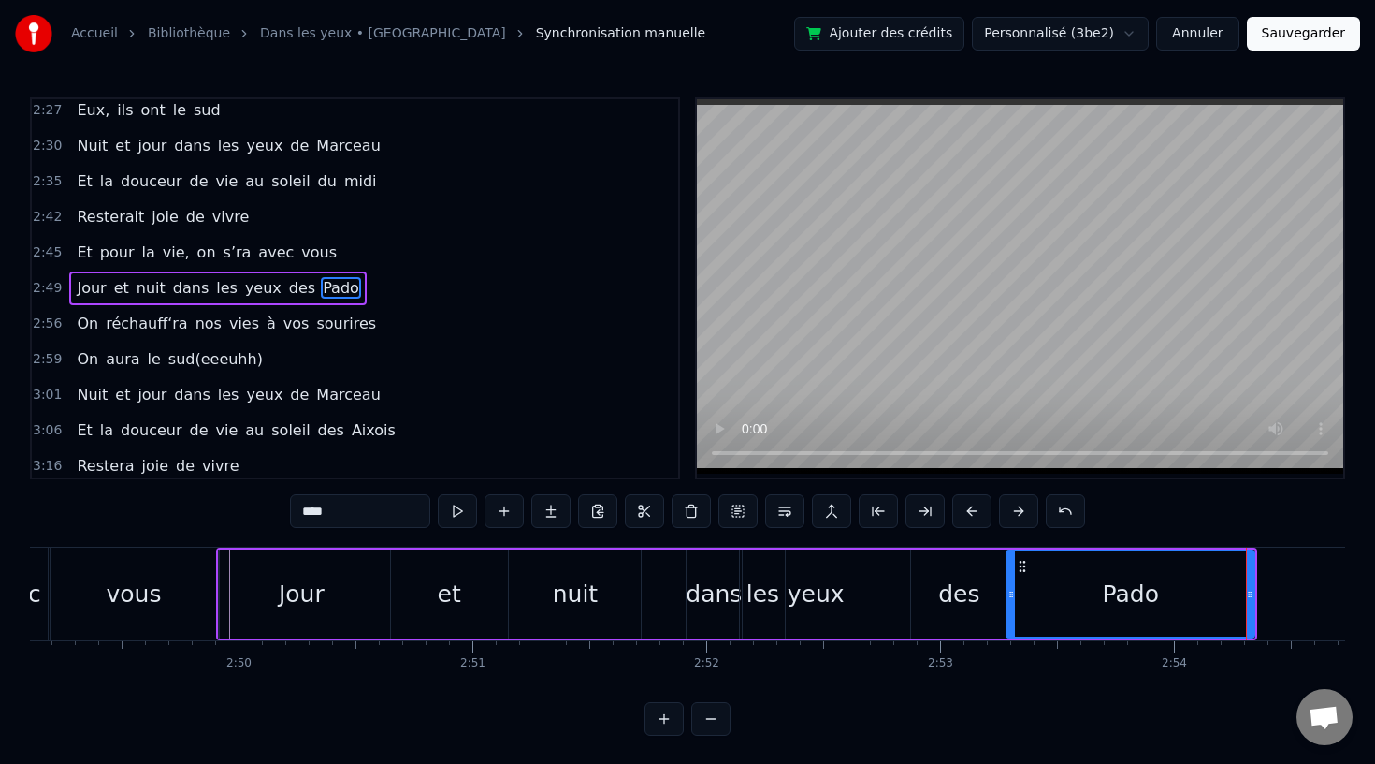
click at [681, 592] on div "Jour et nuit dans les yeux des Pado" at bounding box center [736, 593] width 1041 height 93
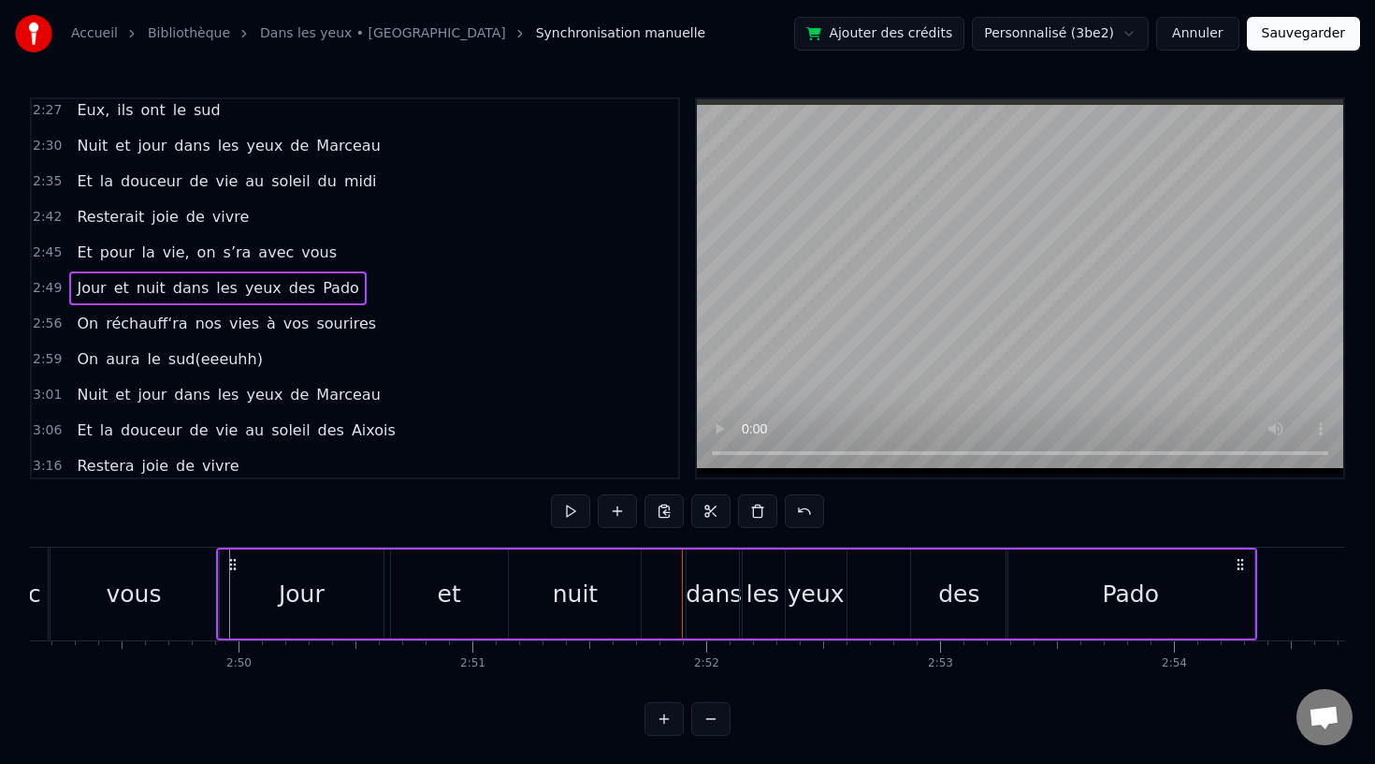
click at [523, 584] on div "nuit" at bounding box center [575, 593] width 132 height 89
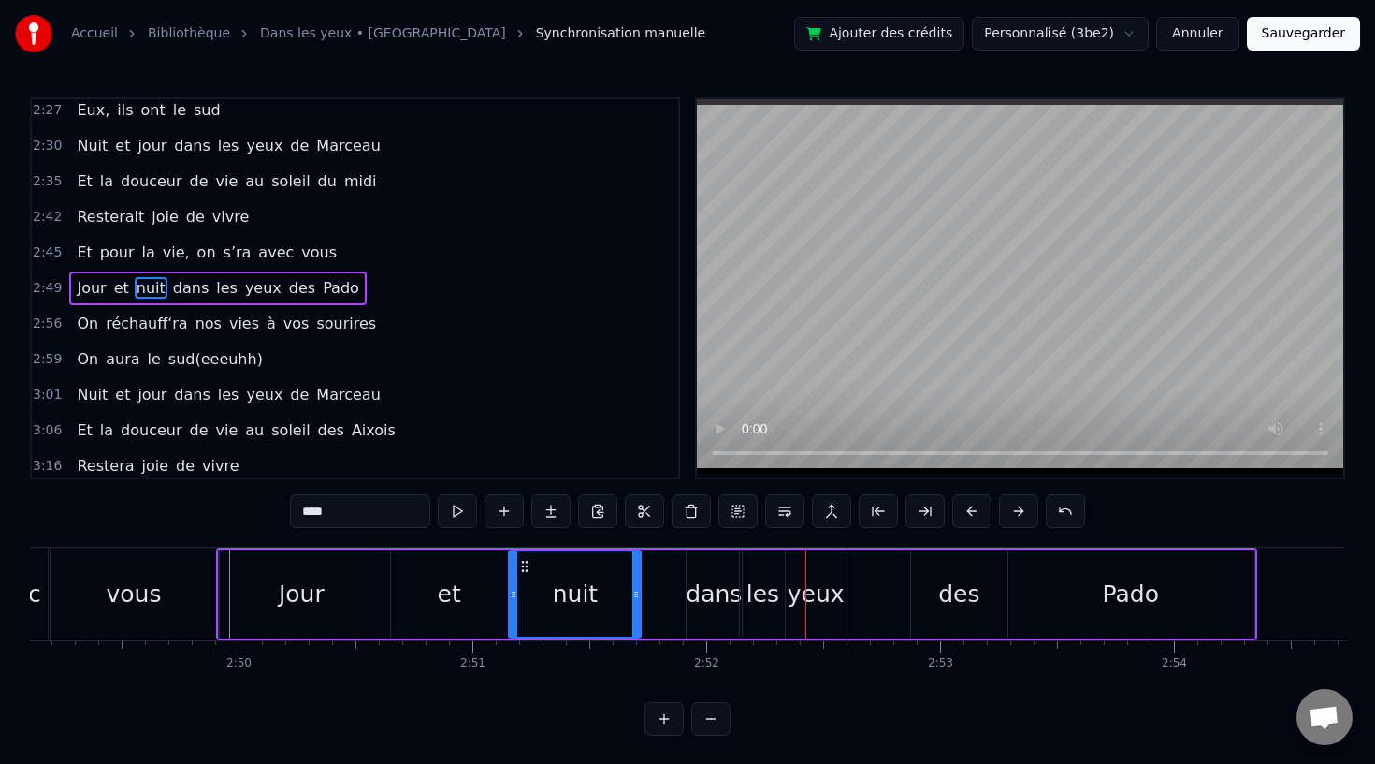
click at [623, 600] on div "nuit" at bounding box center [575, 593] width 130 height 85
drag, startPoint x: 637, startPoint y: 596, endPoint x: 680, endPoint y: 598, distance: 43.1
click at [680, 598] on icon at bounding box center [679, 594] width 7 height 15
click at [353, 600] on div "Jour" at bounding box center [301, 593] width 165 height 89
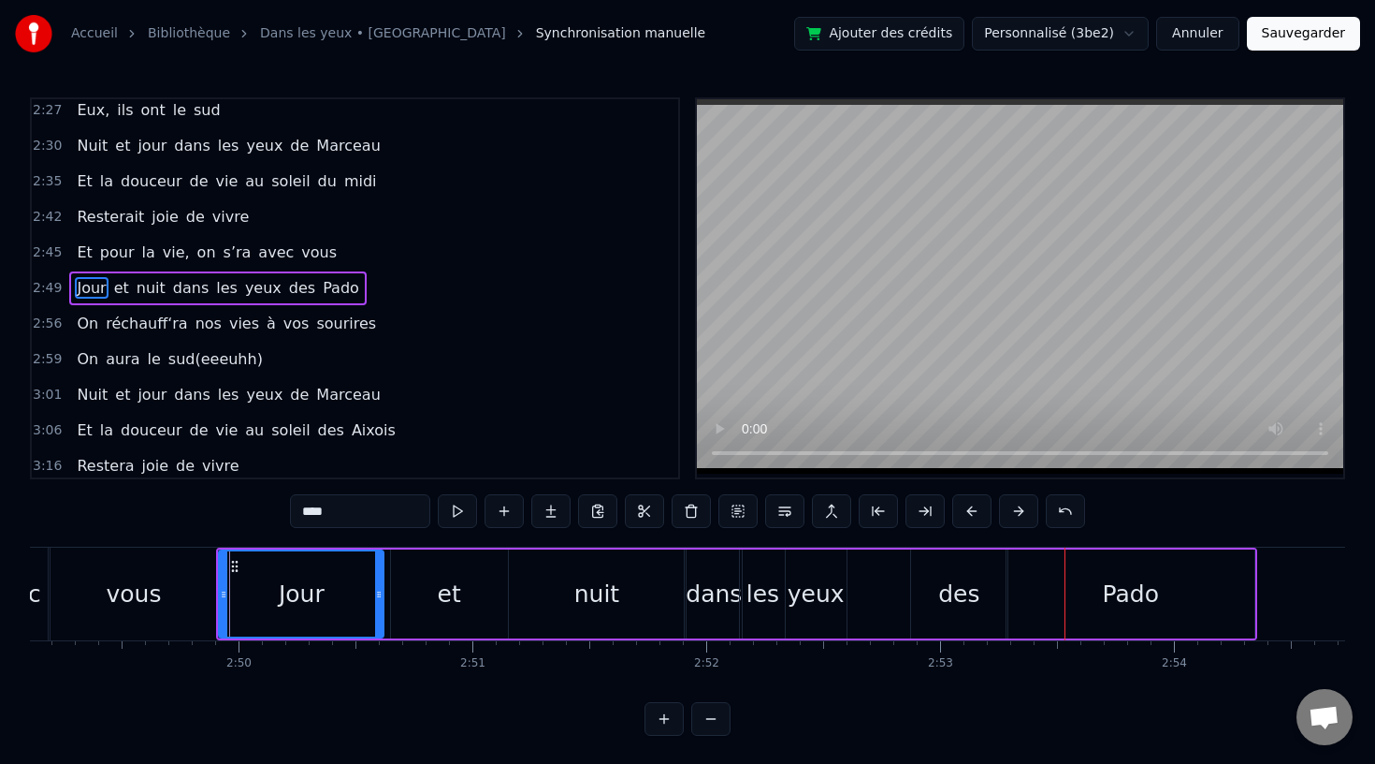
click at [922, 595] on div "des" at bounding box center [959, 593] width 96 height 89
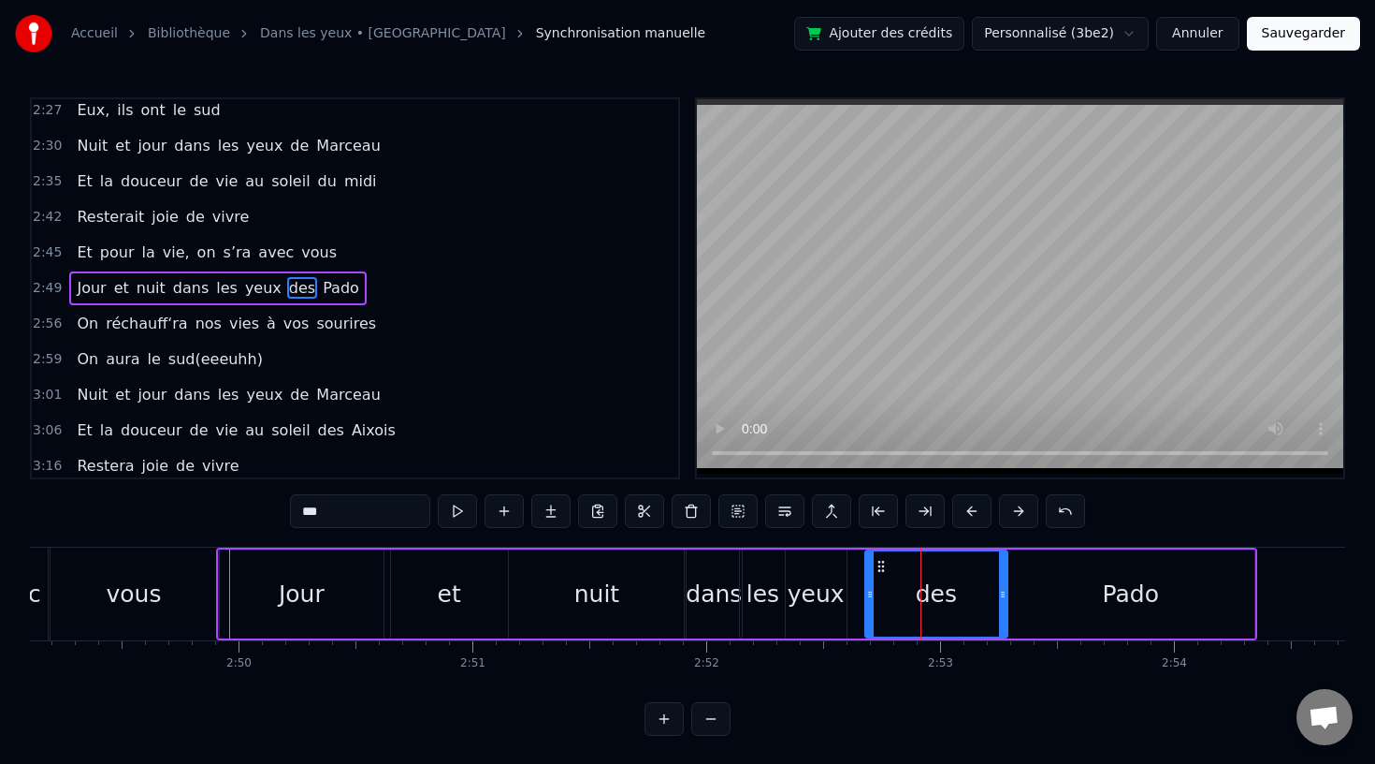
drag, startPoint x: 913, startPoint y: 593, endPoint x: 864, endPoint y: 596, distance: 49.7
click at [866, 596] on icon at bounding box center [869, 594] width 7 height 15
click at [575, 590] on div "nuit" at bounding box center [596, 593] width 175 height 89
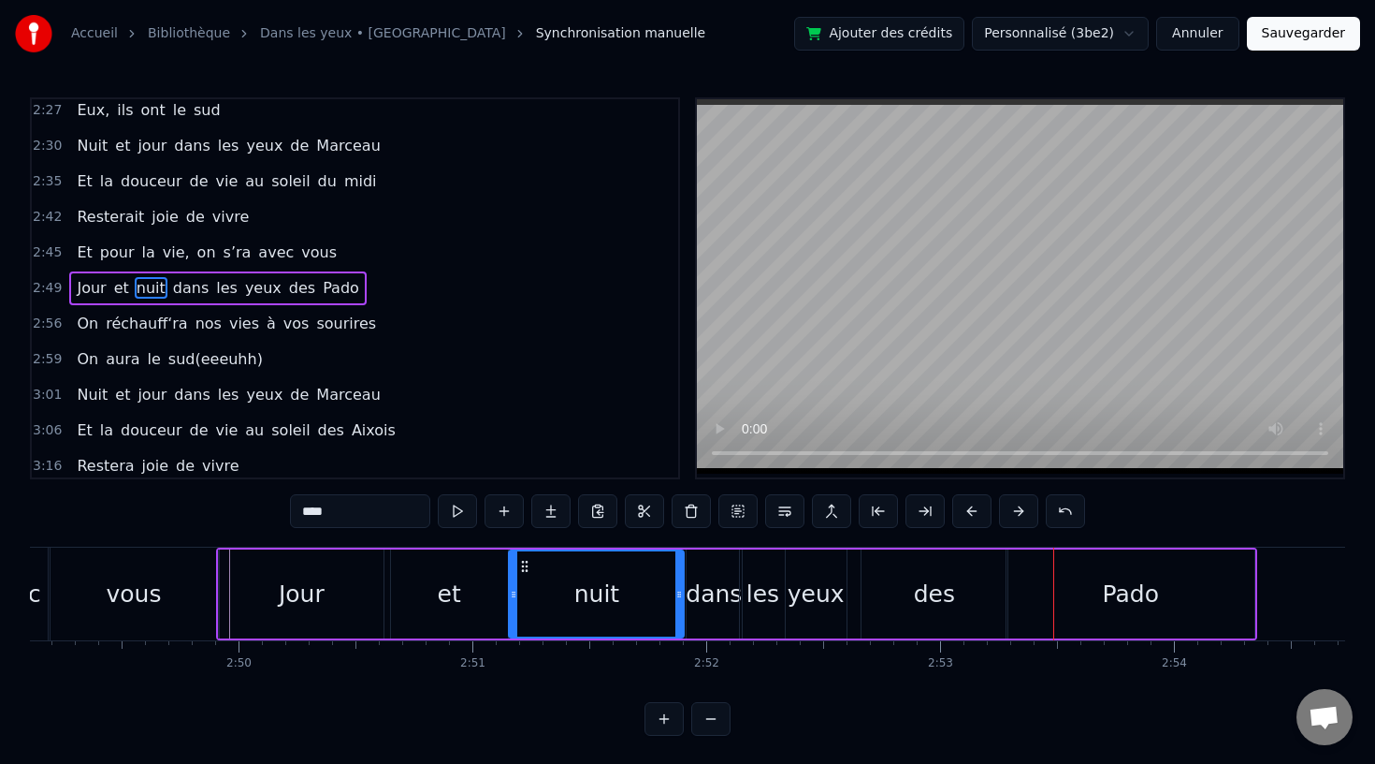
click at [984, 582] on div "des" at bounding box center [935, 593] width 146 height 89
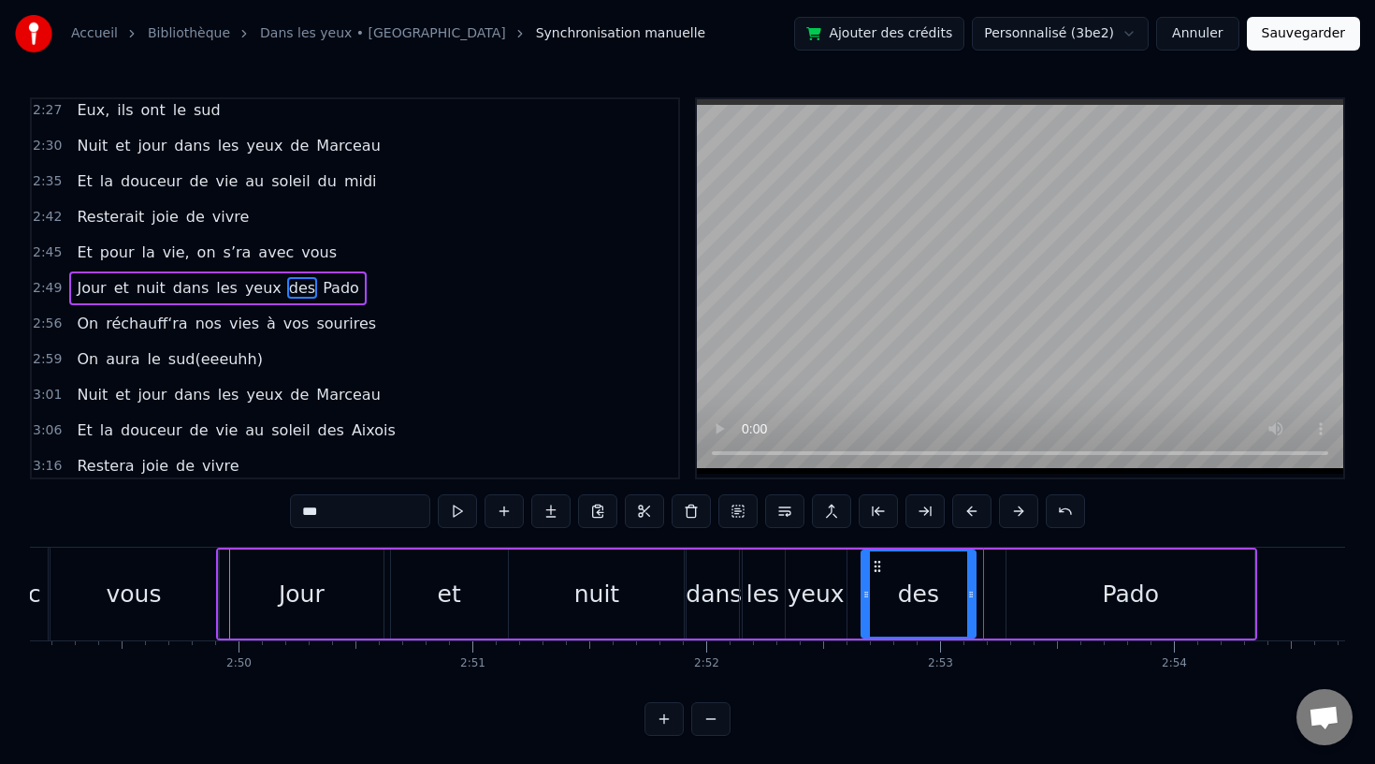
drag, startPoint x: 1005, startPoint y: 595, endPoint x: 973, endPoint y: 595, distance: 31.8
click at [973, 595] on icon at bounding box center [970, 594] width 7 height 15
click at [1060, 595] on div "Pado" at bounding box center [1131, 593] width 248 height 89
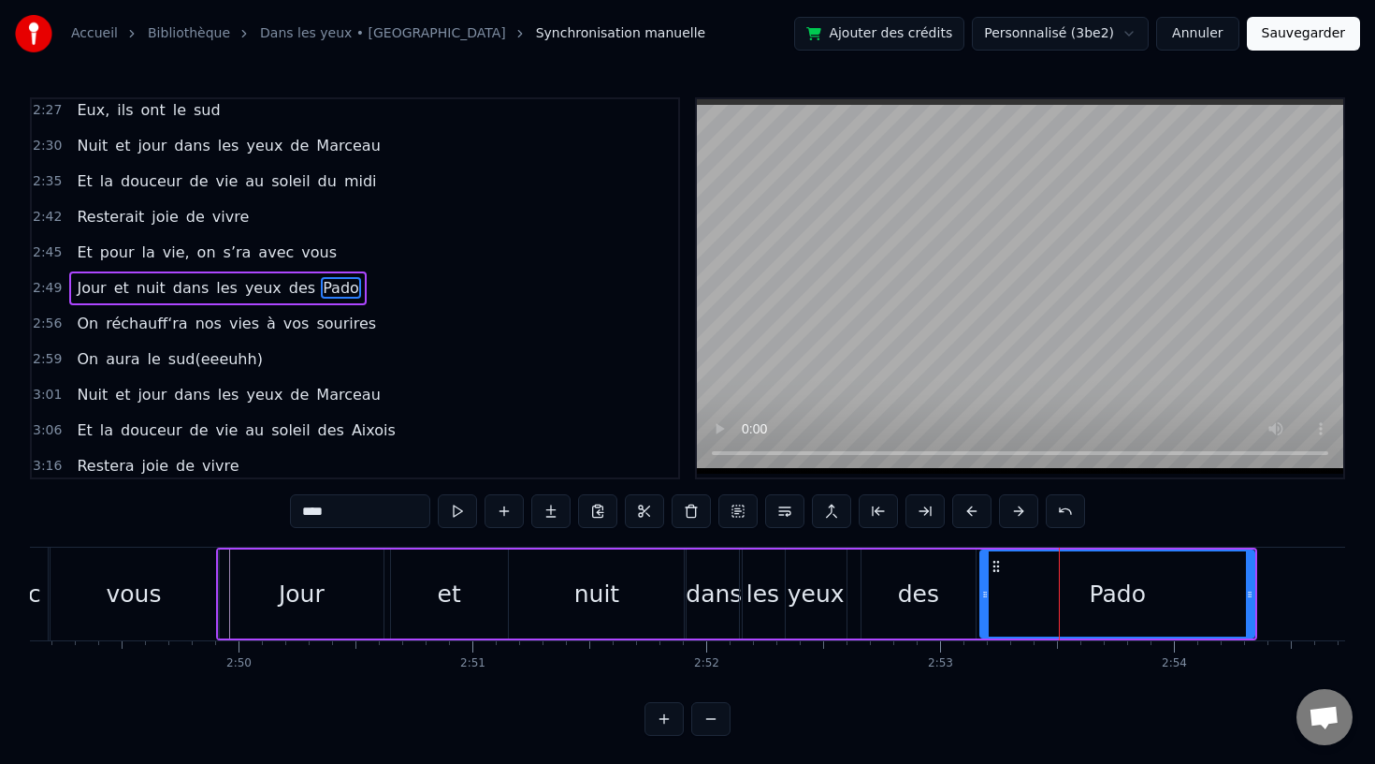
drag, startPoint x: 1011, startPoint y: 595, endPoint x: 985, endPoint y: 596, distance: 26.2
click at [985, 596] on icon at bounding box center [985, 594] width 7 height 15
click at [941, 596] on div "des" at bounding box center [919, 593] width 114 height 89
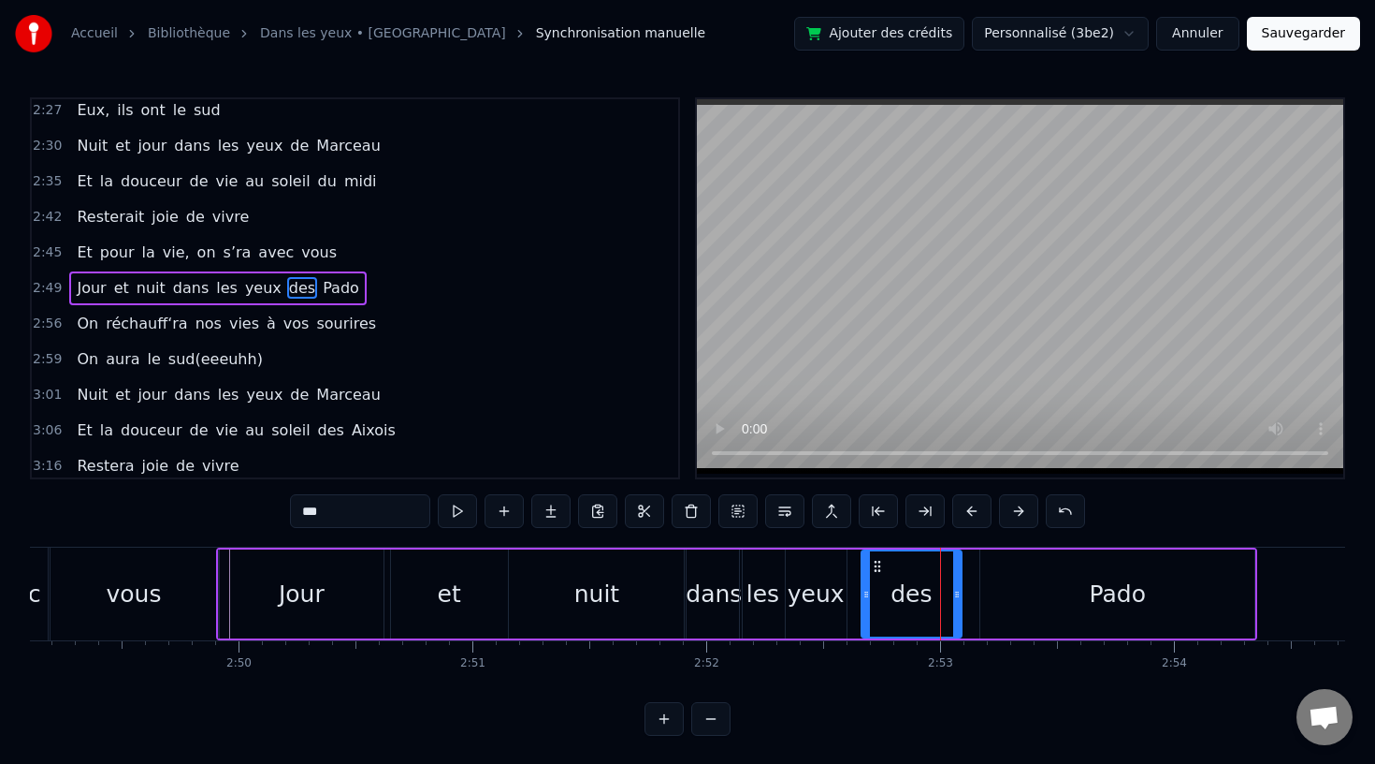
drag, startPoint x: 969, startPoint y: 594, endPoint x: 955, endPoint y: 594, distance: 14.0
click at [955, 594] on icon at bounding box center [956, 594] width 7 height 15
click at [1000, 594] on div "Pado" at bounding box center [1118, 593] width 274 height 89
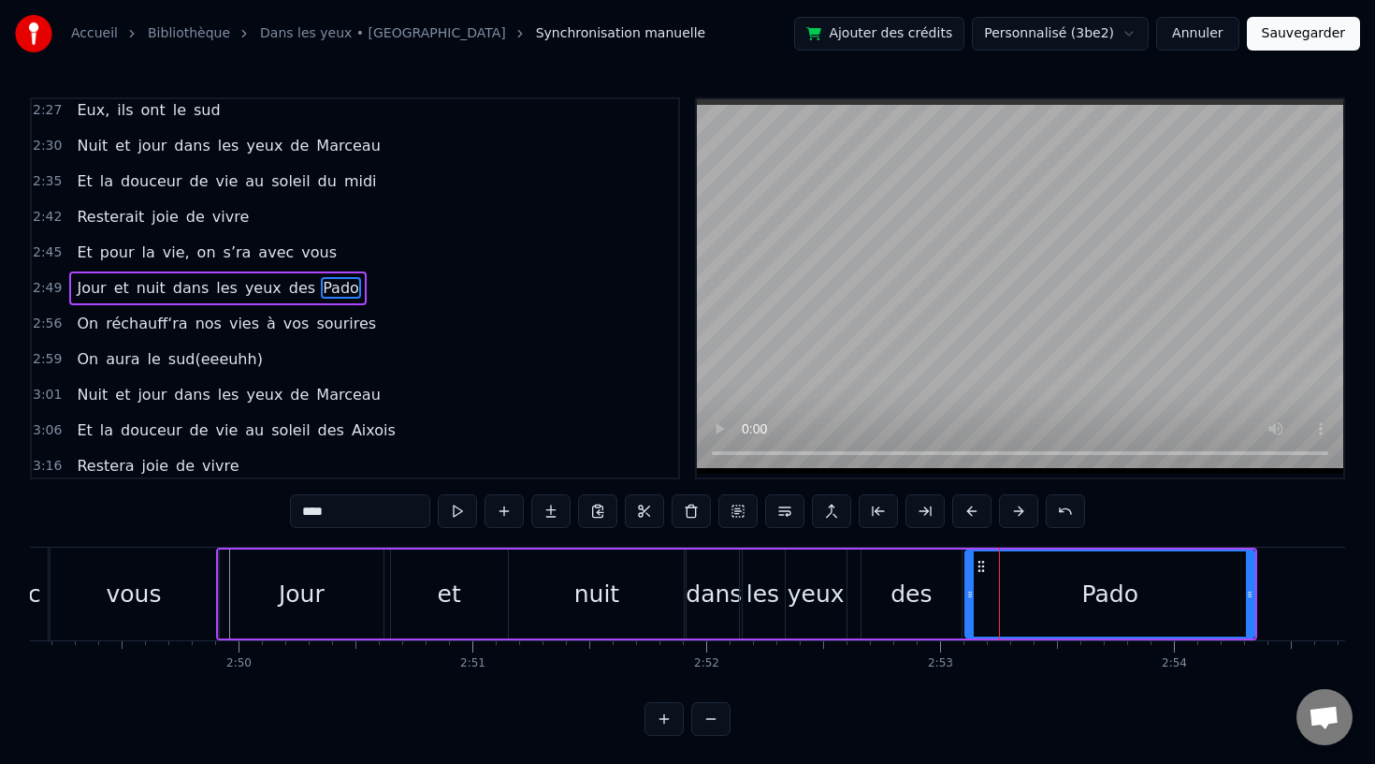
drag, startPoint x: 982, startPoint y: 594, endPoint x: 966, endPoint y: 596, distance: 16.0
click at [967, 596] on icon at bounding box center [970, 594] width 7 height 15
click at [723, 589] on div "dans" at bounding box center [714, 594] width 56 height 36
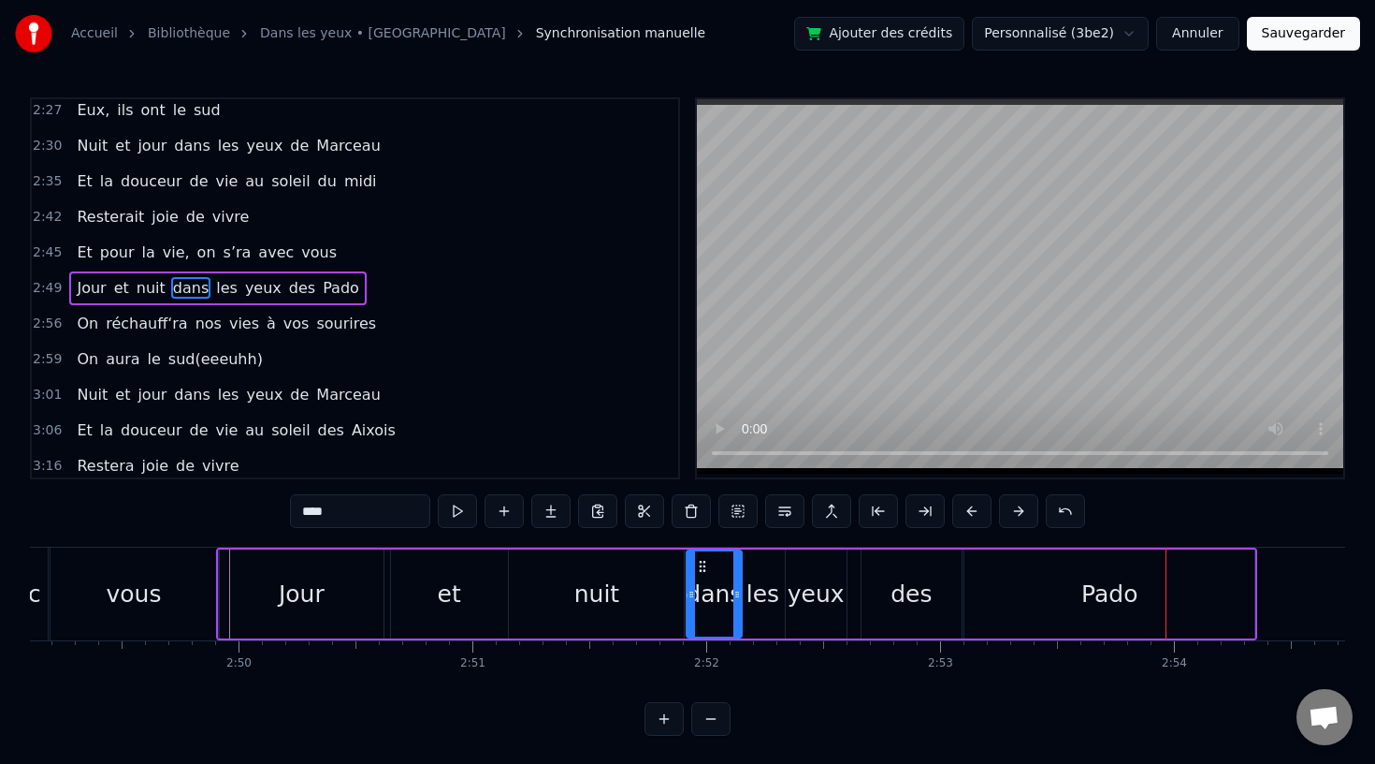
click at [558, 617] on div "nuit" at bounding box center [596, 593] width 175 height 89
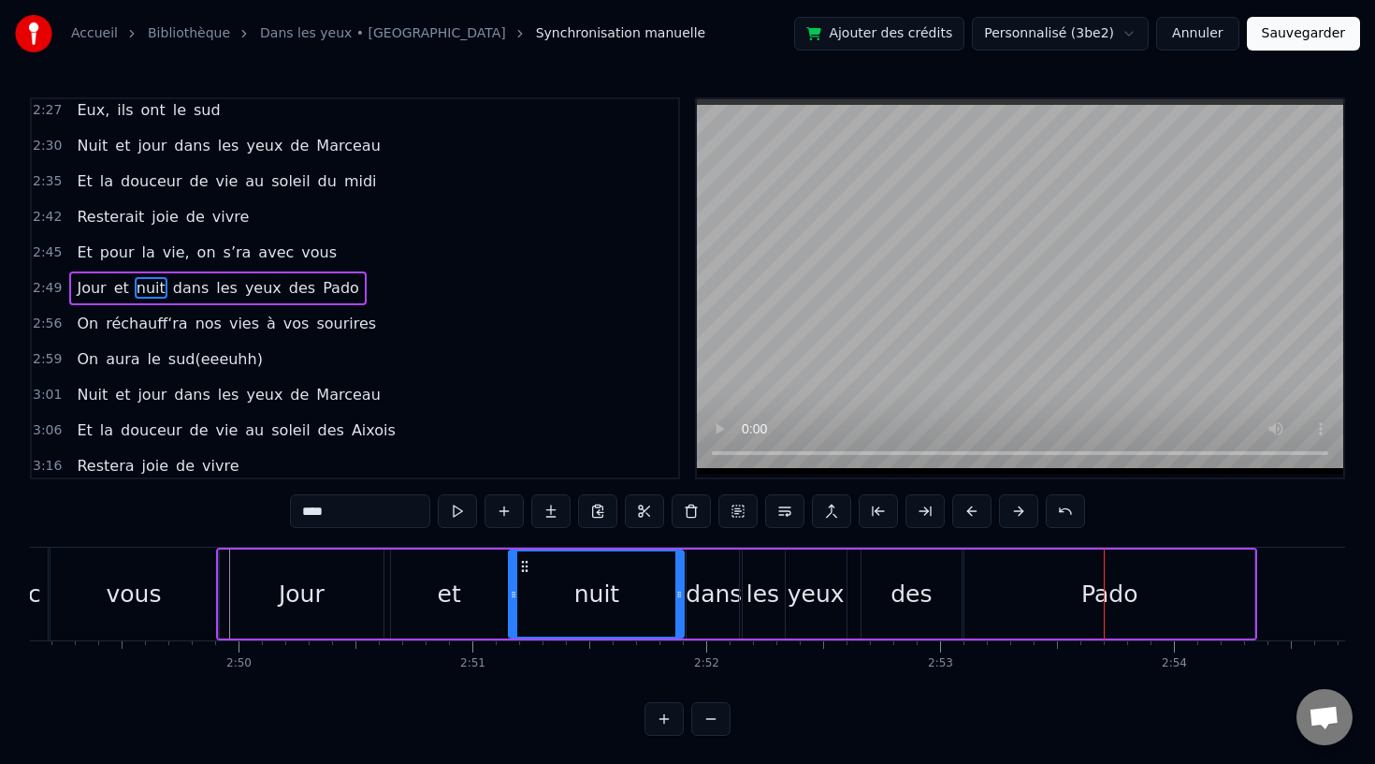
click at [1072, 608] on div "Pado" at bounding box center [1110, 593] width 290 height 89
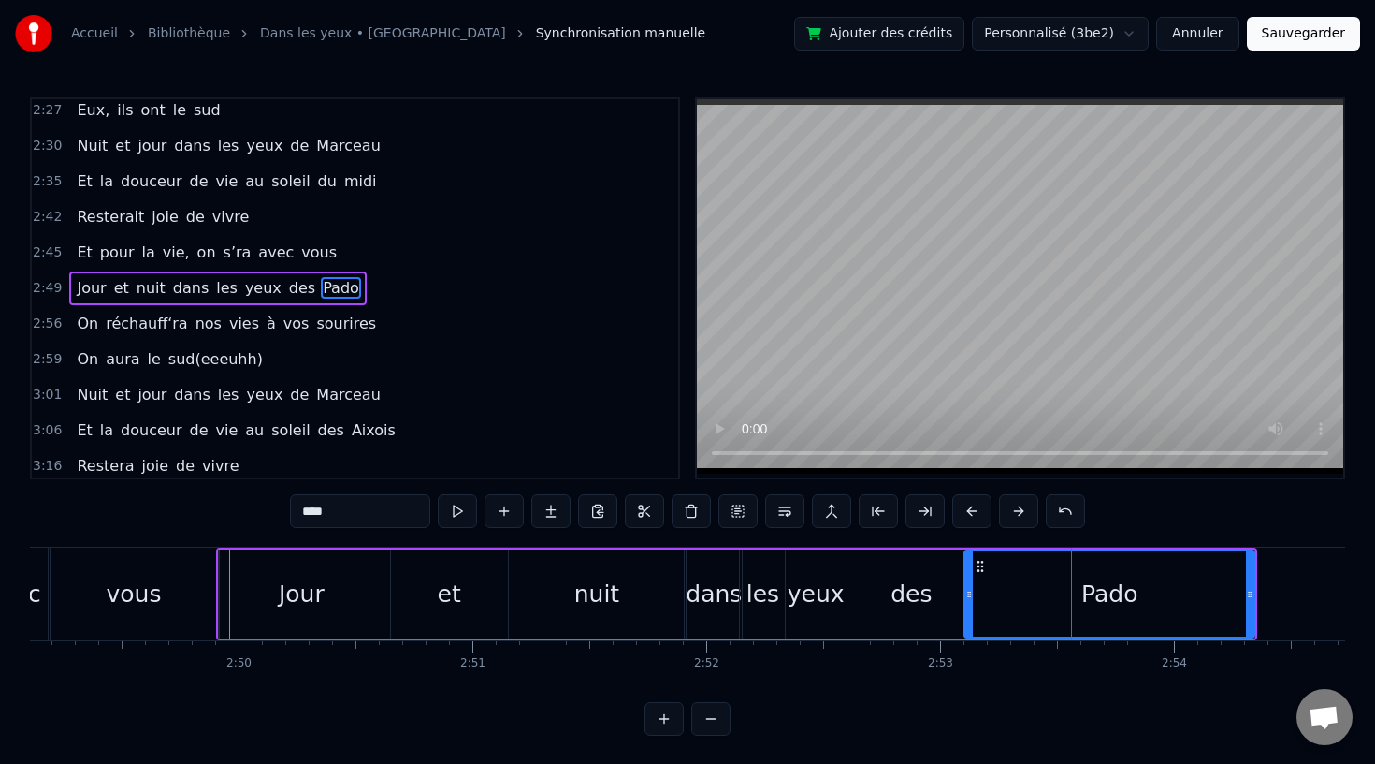
click at [395, 604] on div "et" at bounding box center [449, 593] width 117 height 89
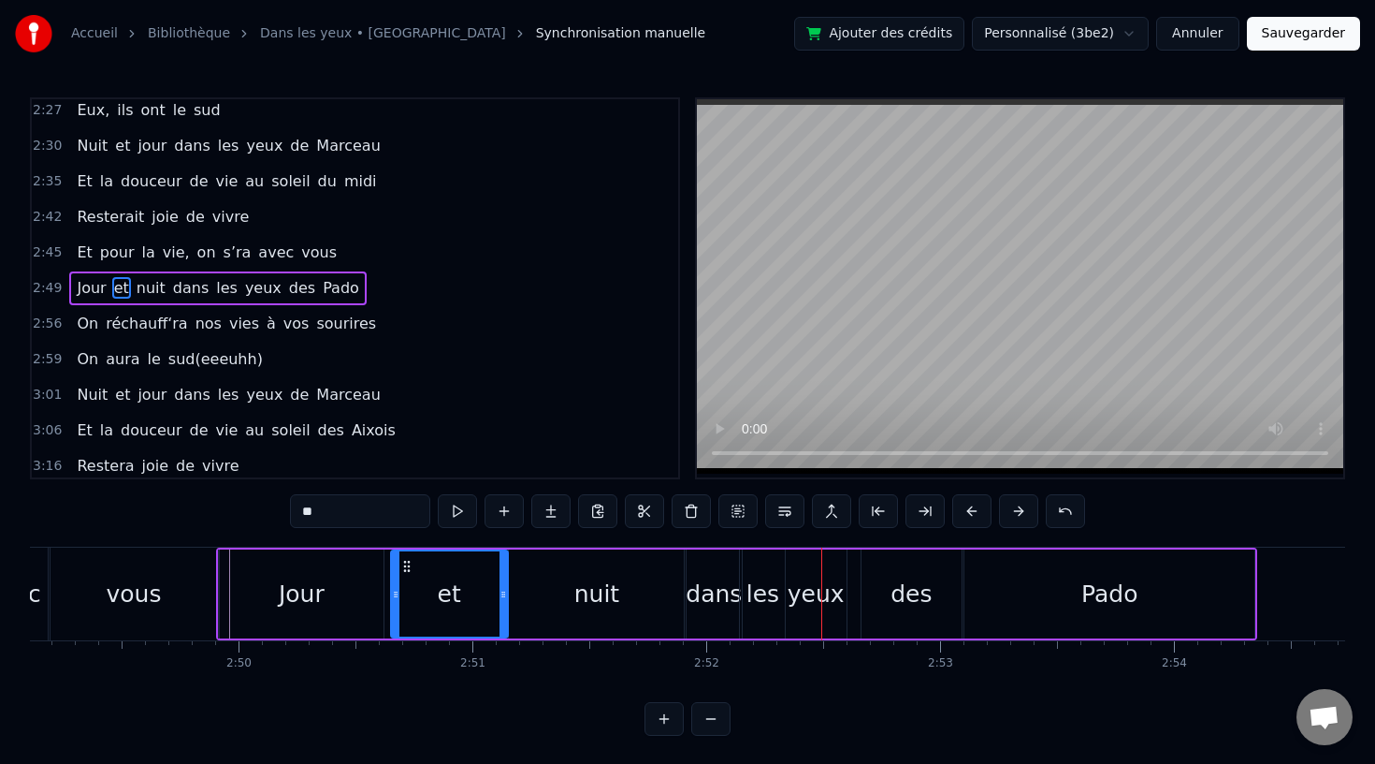
click at [638, 590] on div "nuit" at bounding box center [596, 593] width 175 height 89
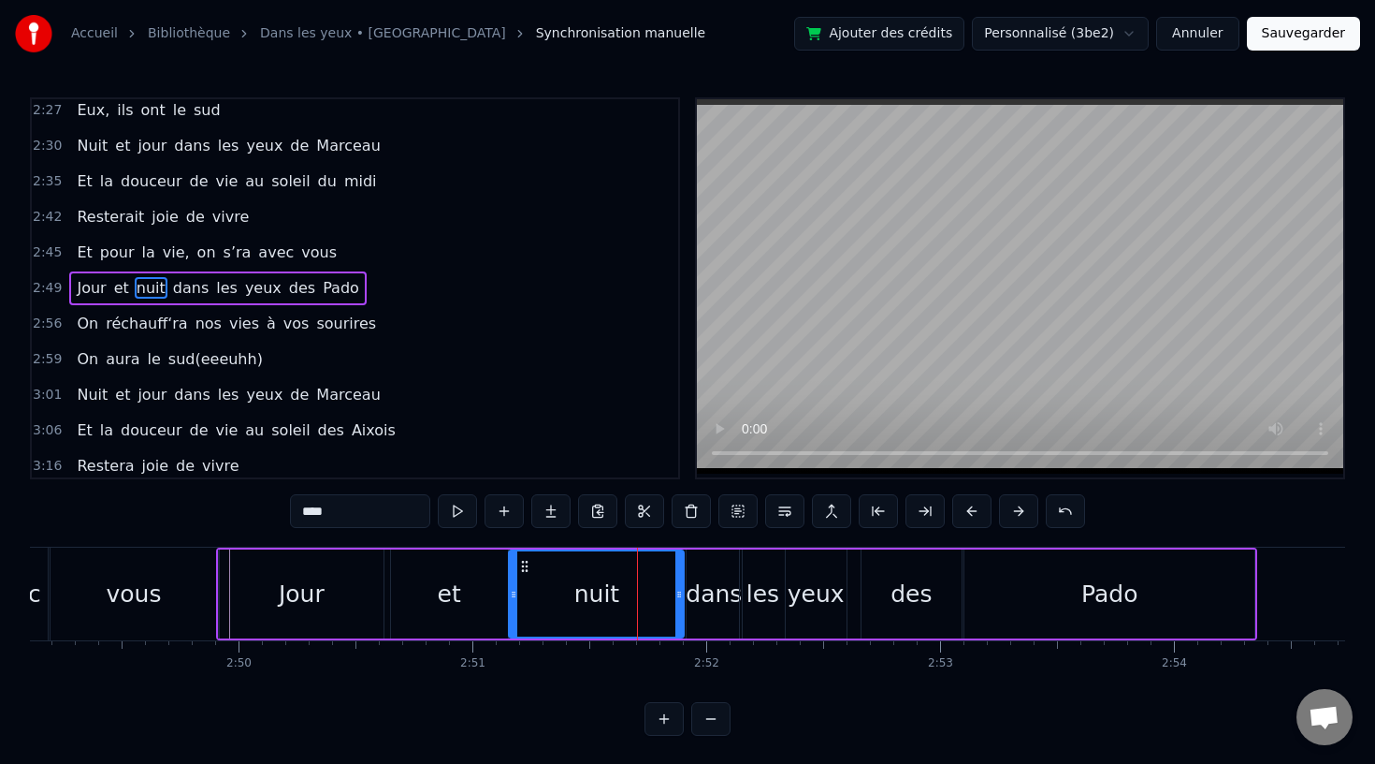
click at [339, 584] on div "Jour" at bounding box center [301, 593] width 165 height 89
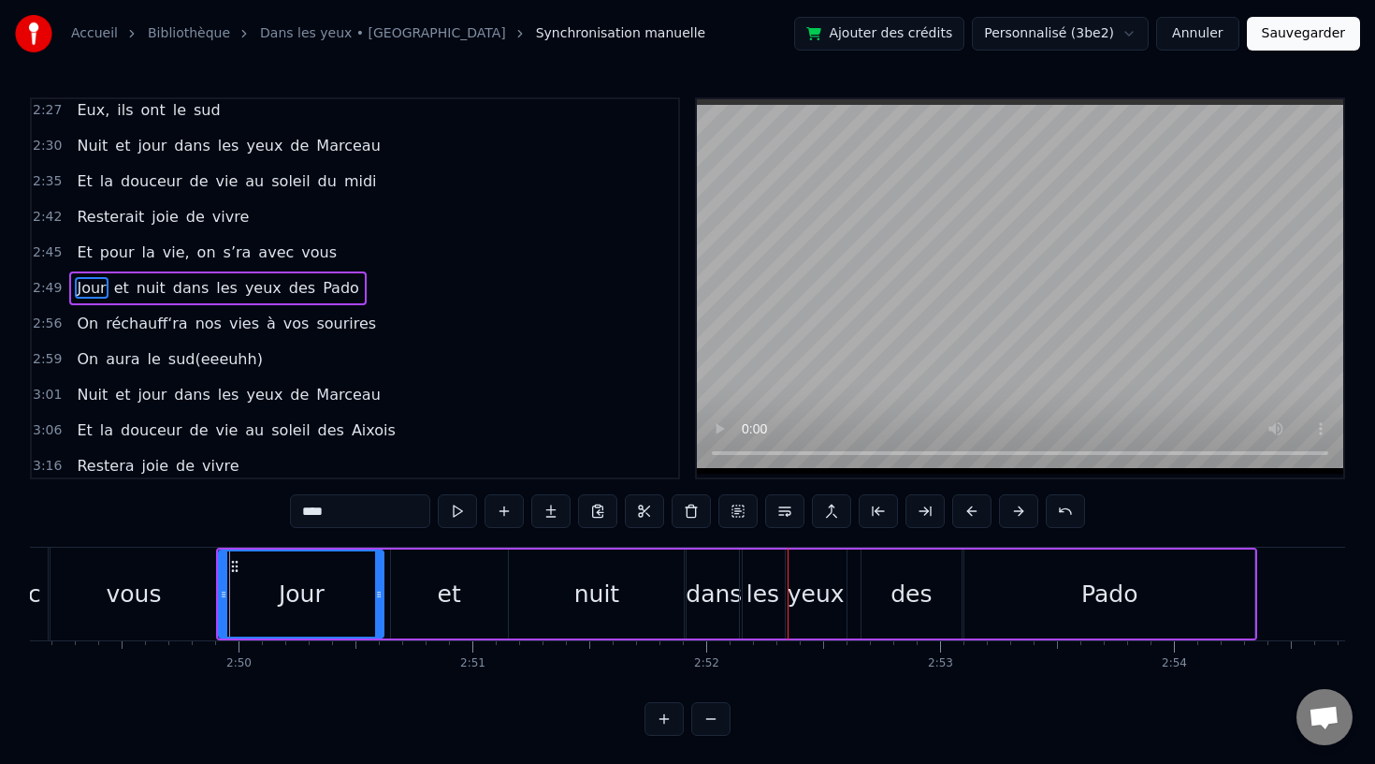
click at [910, 604] on div "des" at bounding box center [911, 594] width 41 height 36
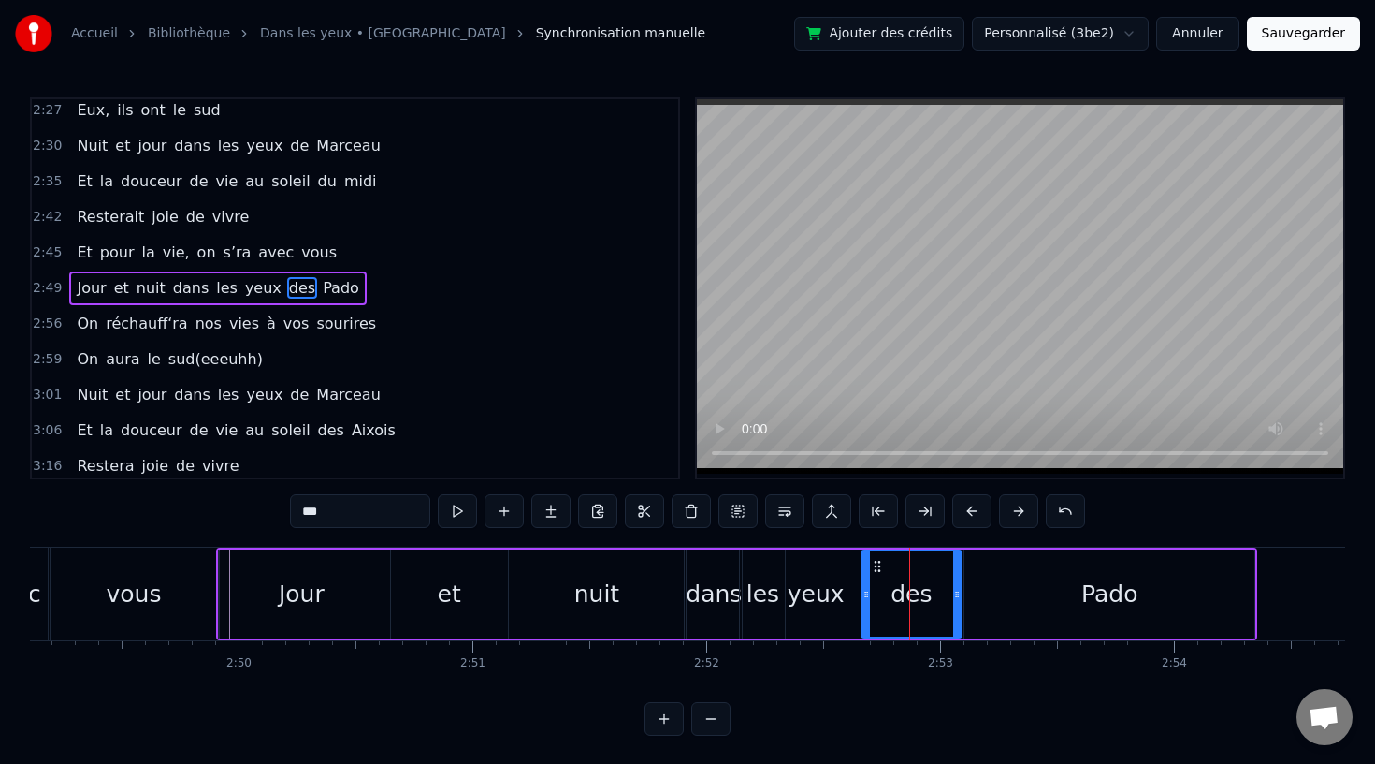
click at [1013, 593] on div "Pado" at bounding box center [1110, 593] width 290 height 89
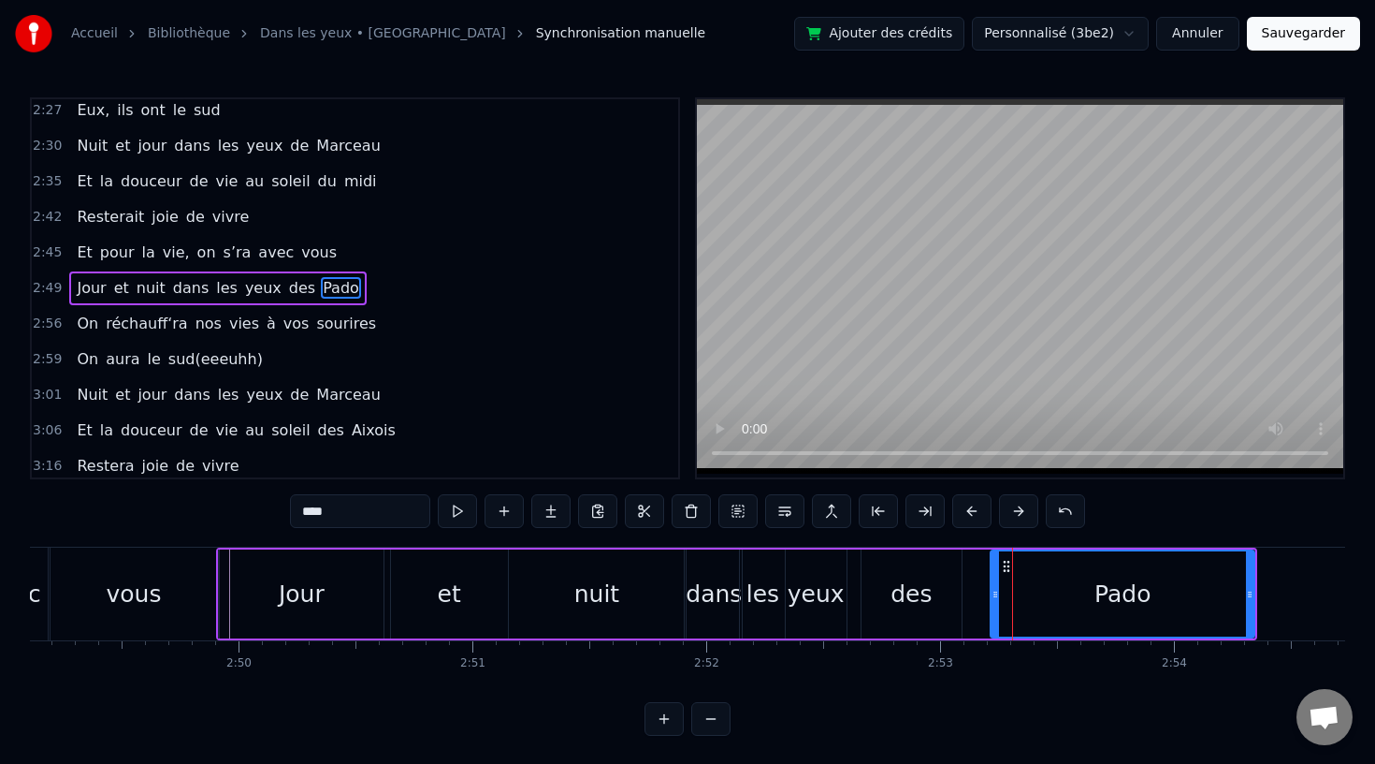
drag, startPoint x: 968, startPoint y: 592, endPoint x: 998, endPoint y: 592, distance: 29.9
click at [998, 592] on icon at bounding box center [995, 594] width 7 height 15
click at [913, 593] on div "des" at bounding box center [911, 594] width 41 height 36
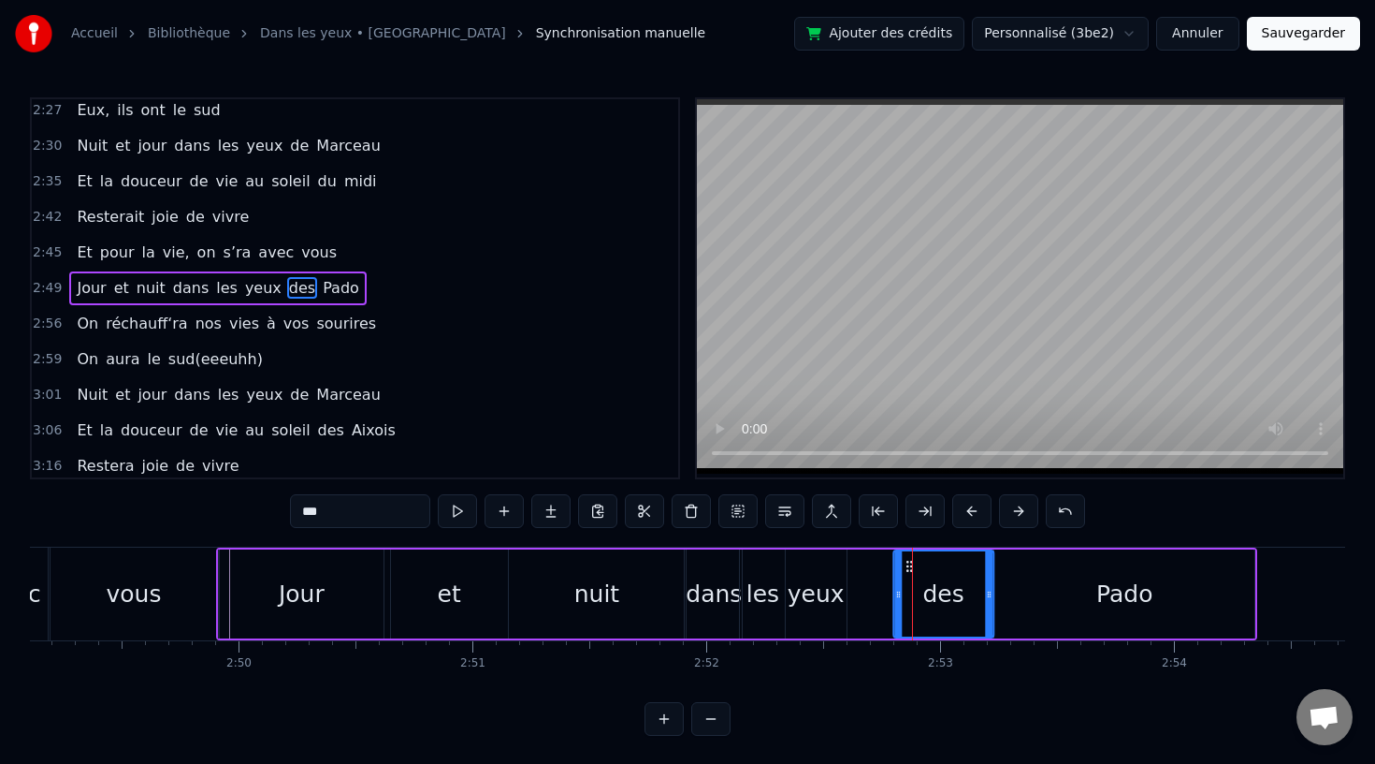
drag, startPoint x: 879, startPoint y: 566, endPoint x: 910, endPoint y: 566, distance: 31.8
click at [910, 566] on circle at bounding box center [910, 565] width 1 height 1
click at [822, 589] on div "yeux" at bounding box center [816, 594] width 57 height 36
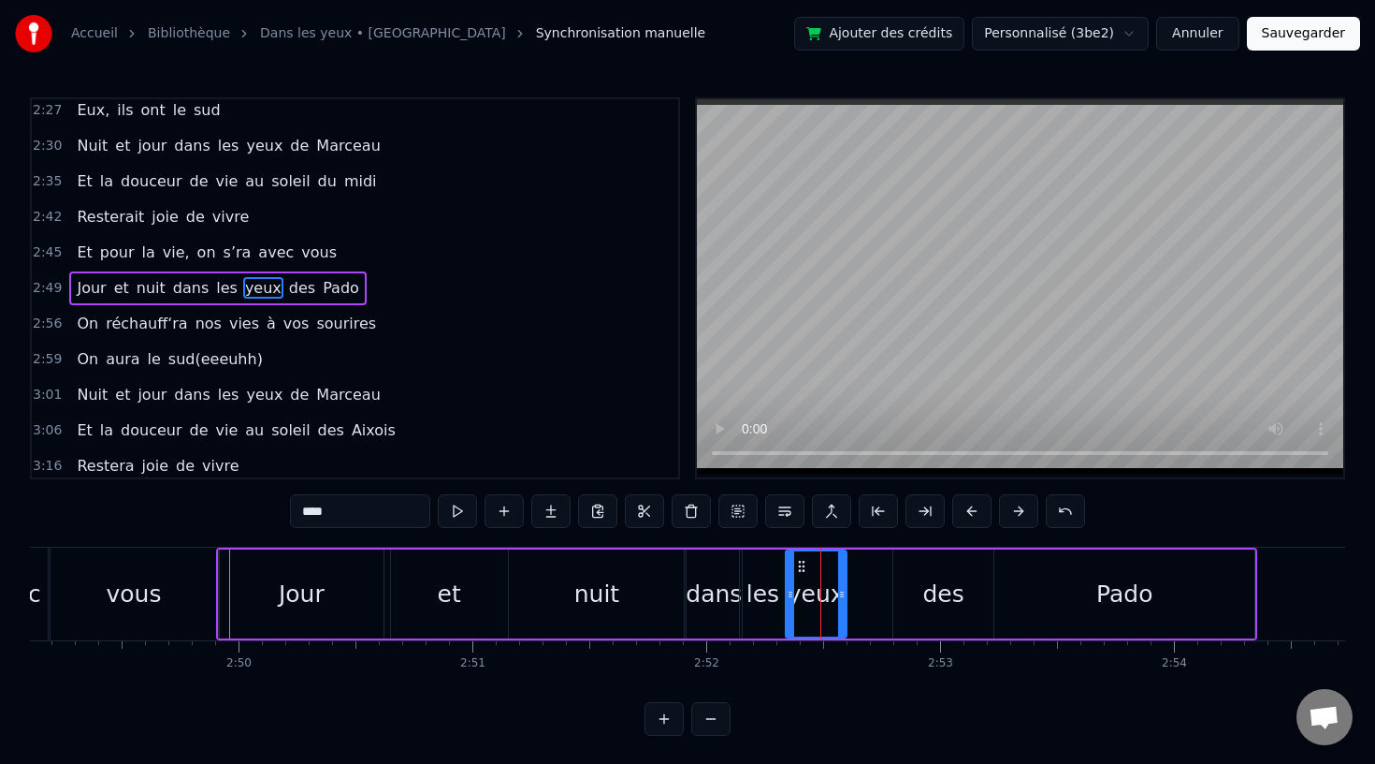
click at [793, 557] on div at bounding box center [790, 593] width 7 height 85
drag, startPoint x: 798, startPoint y: 564, endPoint x: 835, endPoint y: 566, distance: 36.5
click at [835, 566] on icon at bounding box center [838, 566] width 15 height 15
click at [772, 573] on div "les" at bounding box center [762, 593] width 45 height 89
drag, startPoint x: 756, startPoint y: 563, endPoint x: 793, endPoint y: 565, distance: 37.5
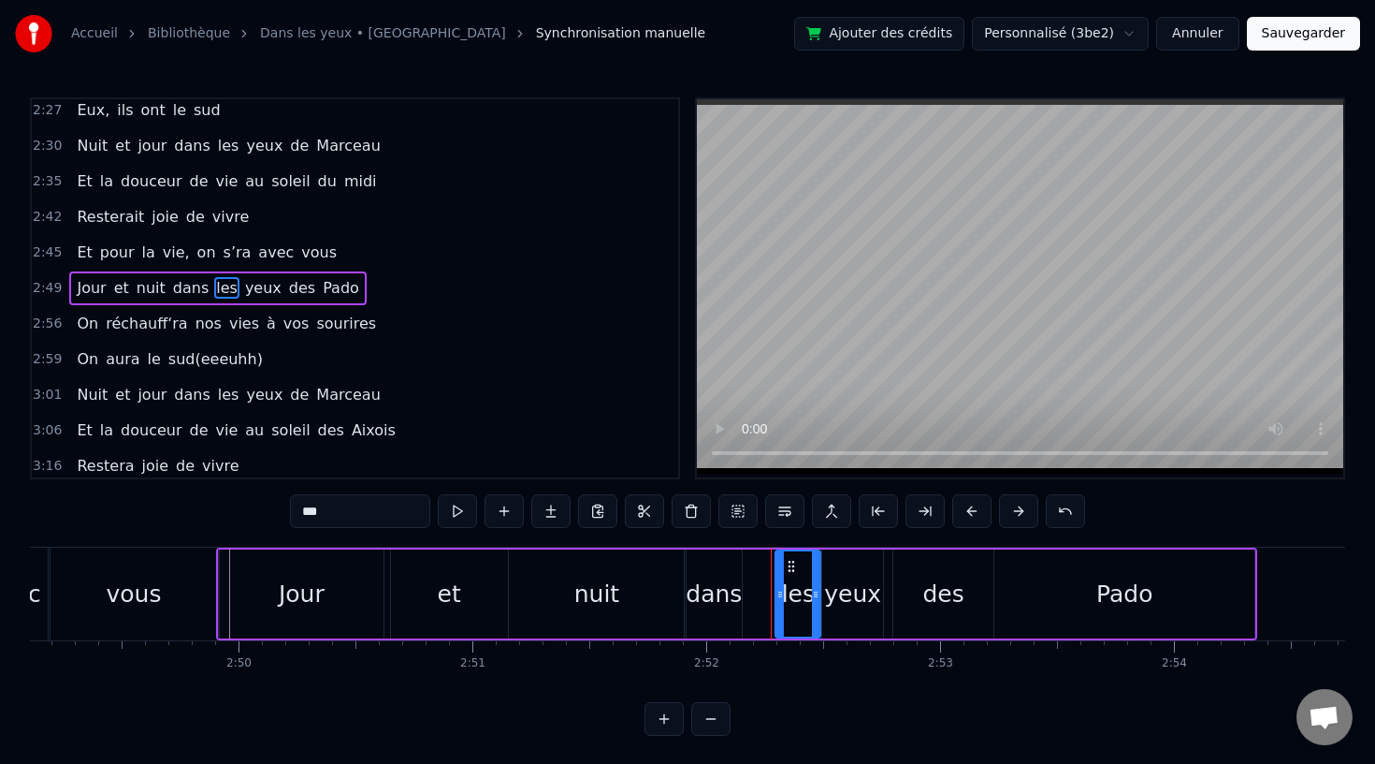
click at [793, 565] on icon at bounding box center [791, 566] width 15 height 15
click at [740, 579] on div "dans" at bounding box center [714, 593] width 57 height 89
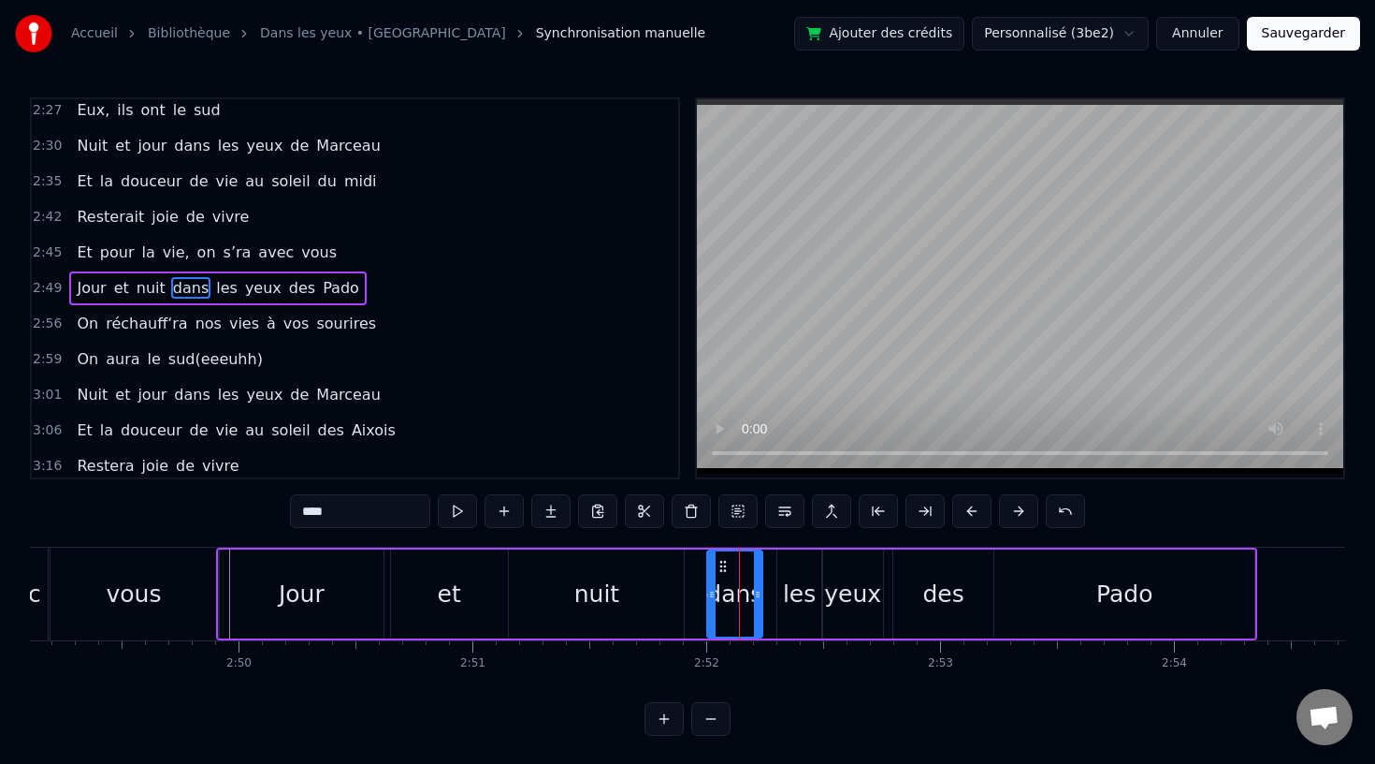
drag, startPoint x: 699, startPoint y: 560, endPoint x: 720, endPoint y: 563, distance: 20.9
click at [720, 563] on icon at bounding box center [723, 566] width 15 height 15
click at [801, 588] on div "les" at bounding box center [799, 594] width 33 height 36
drag, startPoint x: 791, startPoint y: 564, endPoint x: 778, endPoint y: 564, distance: 12.2
click at [778, 564] on icon at bounding box center [781, 566] width 15 height 15
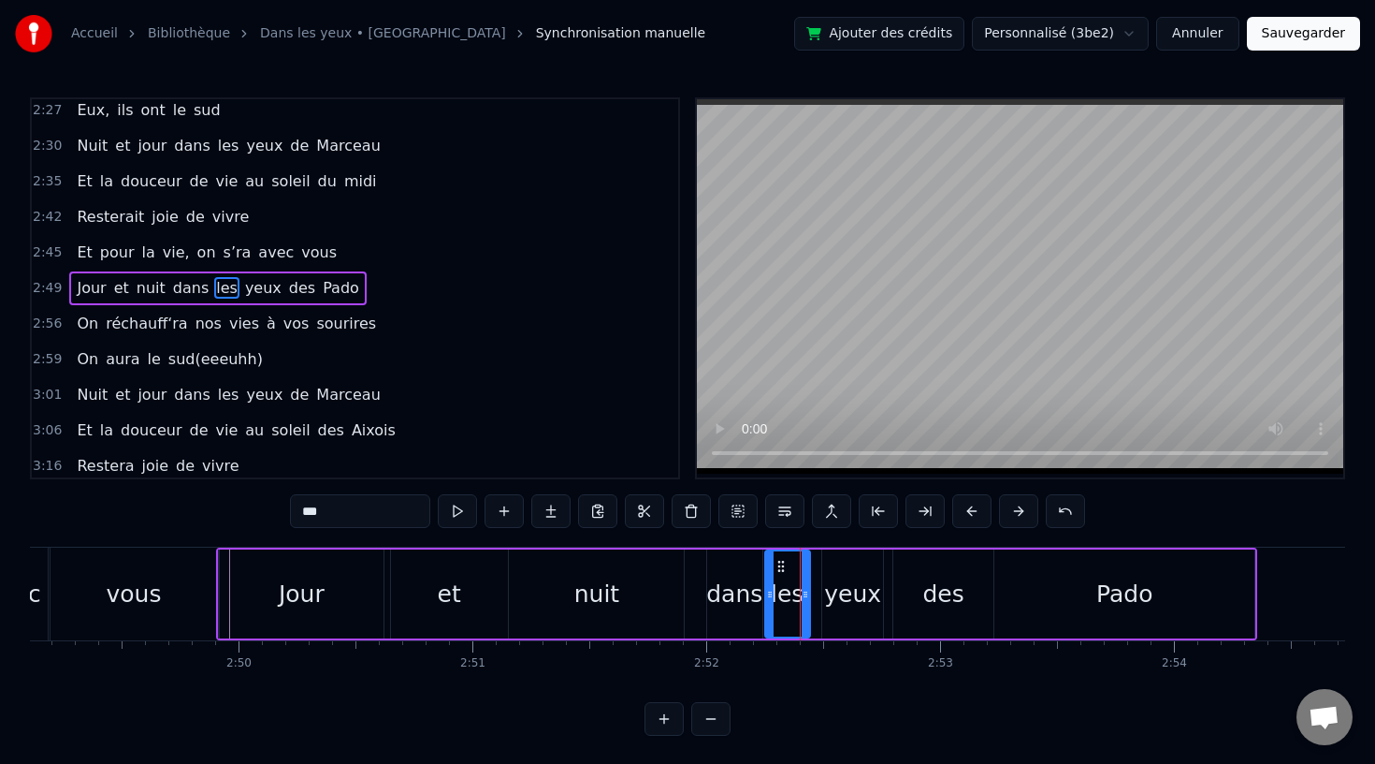
click at [849, 582] on div "yeux" at bounding box center [852, 594] width 57 height 36
drag, startPoint x: 837, startPoint y: 565, endPoint x: 827, endPoint y: 566, distance: 10.3
click at [827, 566] on icon at bounding box center [828, 566] width 15 height 15
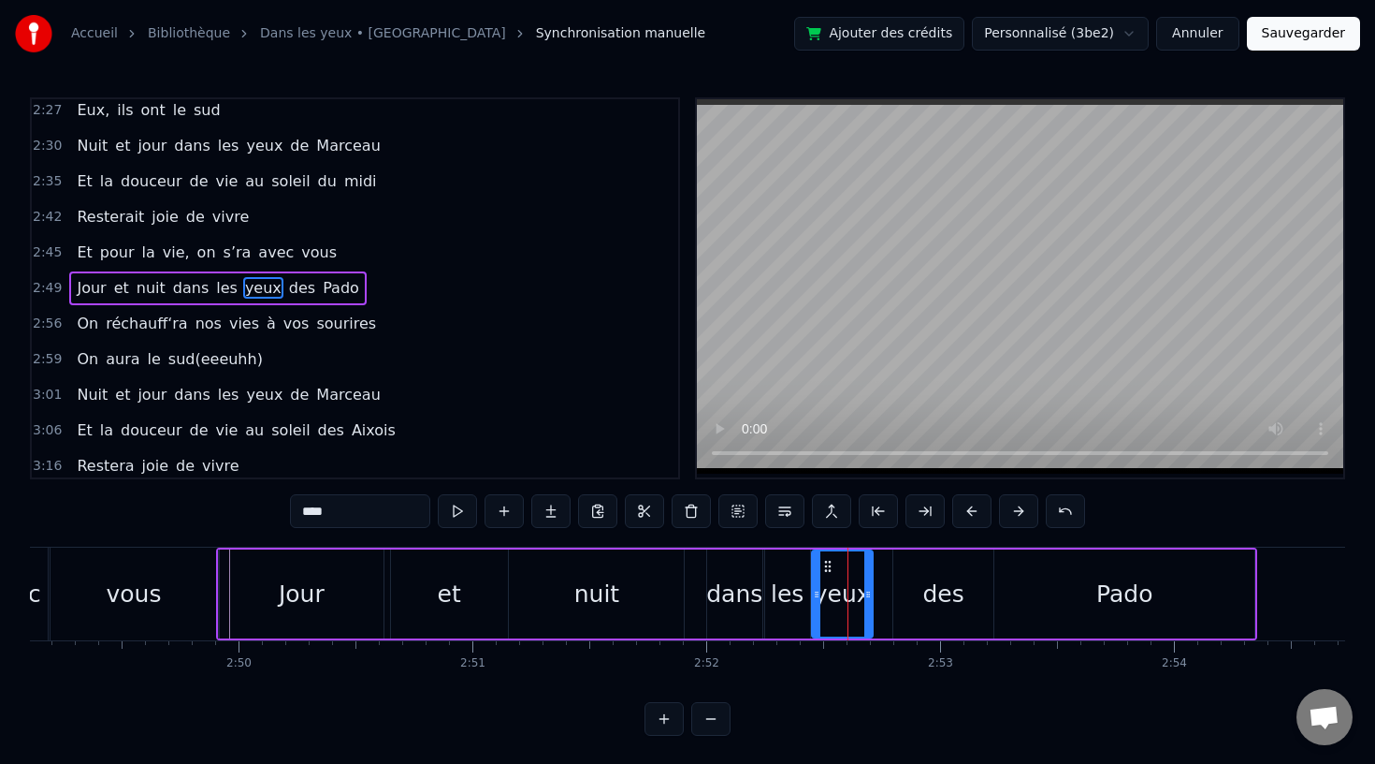
click at [948, 598] on div "des" at bounding box center [943, 594] width 41 height 36
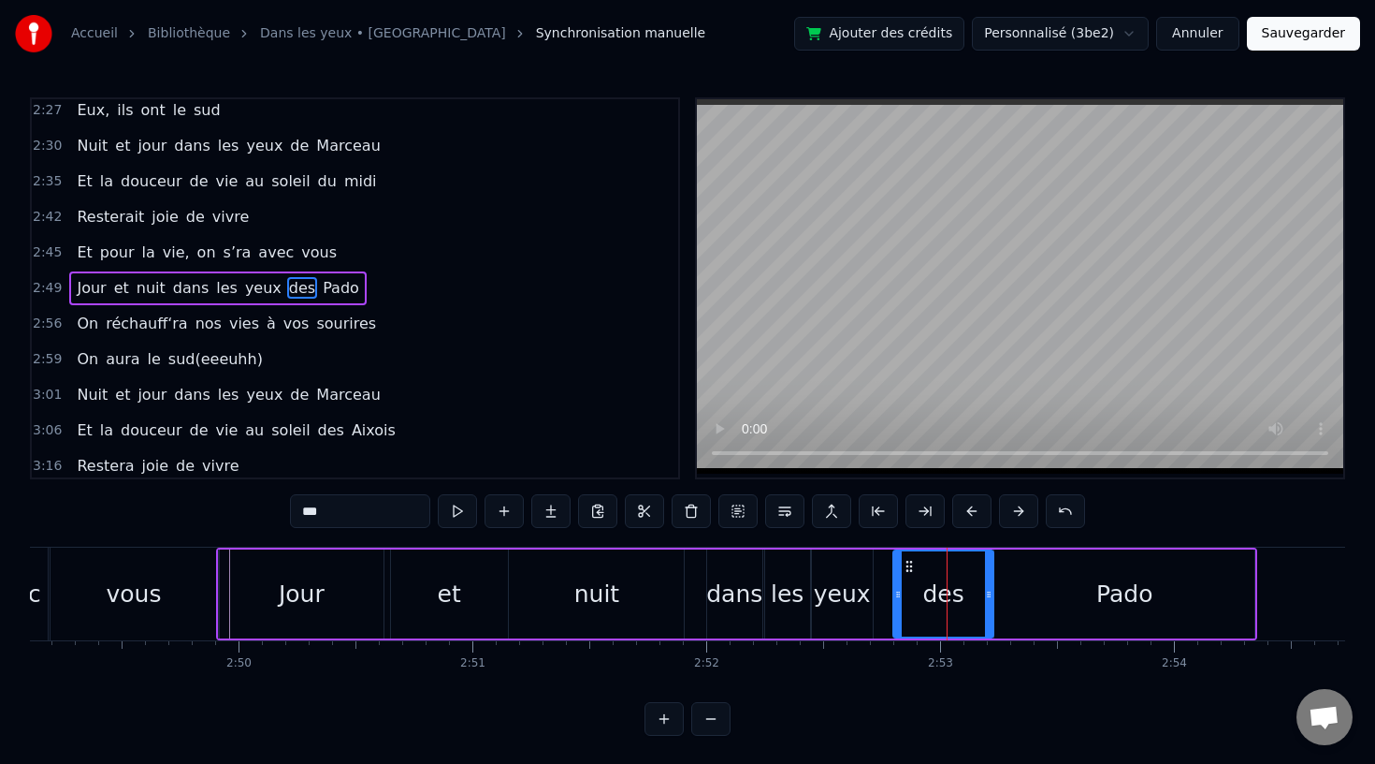
click at [323, 586] on div "Jour" at bounding box center [301, 593] width 165 height 89
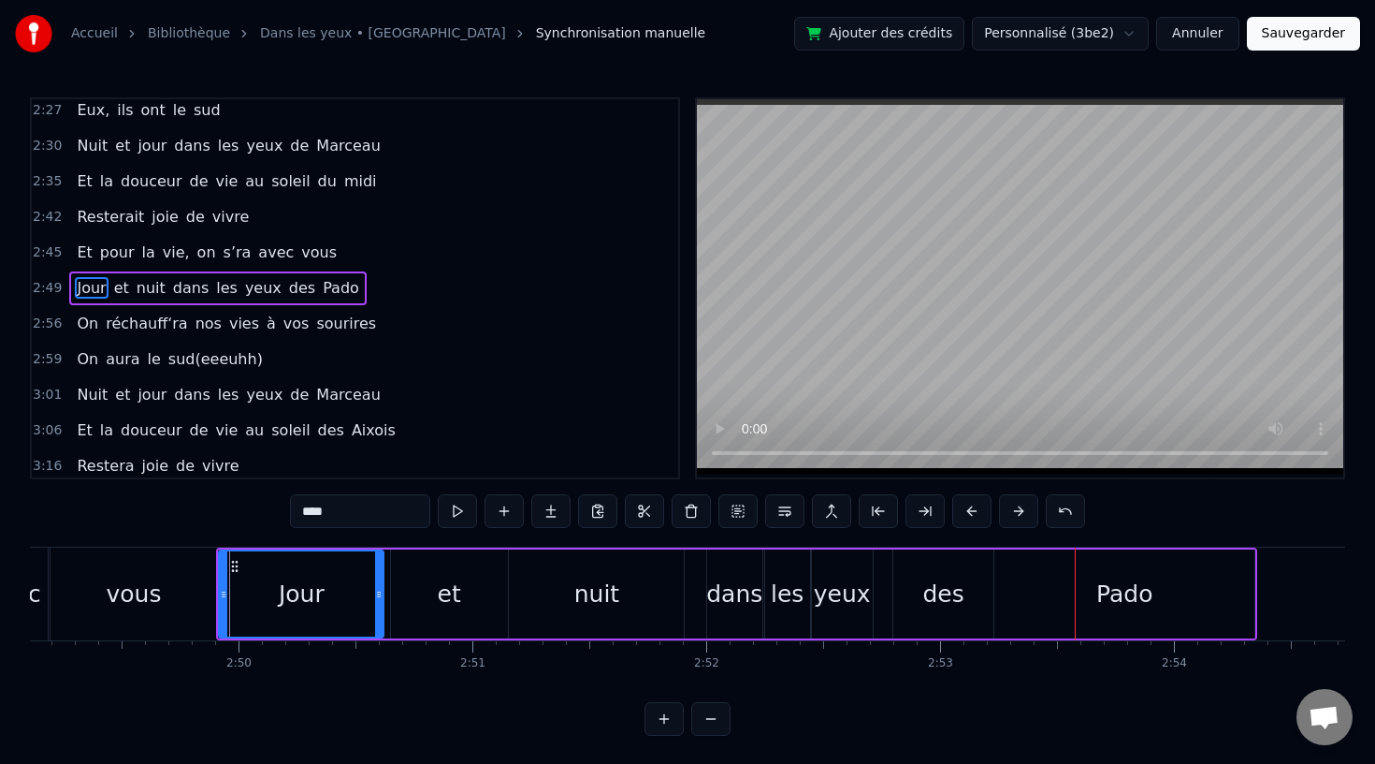
click at [921, 591] on div "des" at bounding box center [944, 593] width 100 height 89
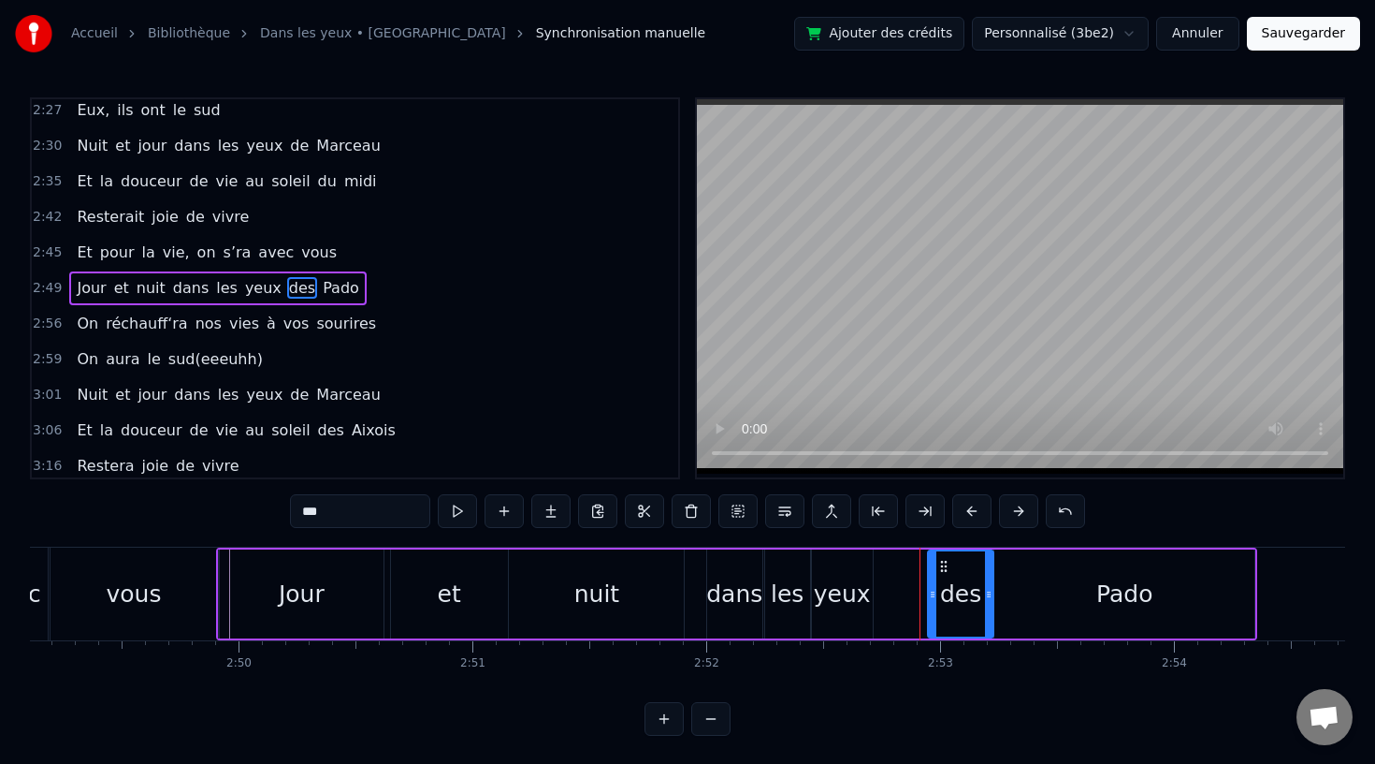
drag, startPoint x: 897, startPoint y: 593, endPoint x: 934, endPoint y: 593, distance: 36.5
click at [934, 593] on icon at bounding box center [932, 594] width 7 height 15
click at [858, 593] on div "yeux" at bounding box center [842, 594] width 57 height 36
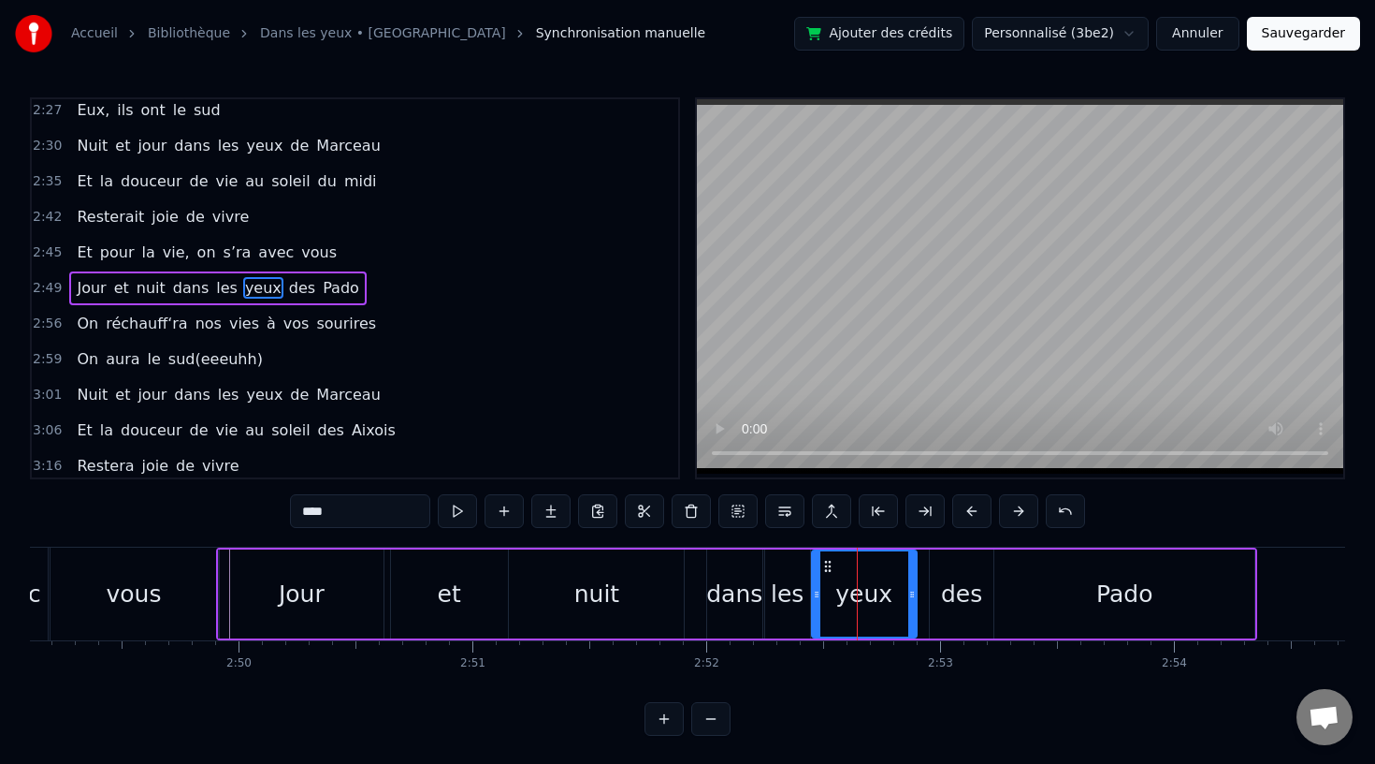
drag, startPoint x: 866, startPoint y: 591, endPoint x: 910, endPoint y: 600, distance: 44.8
click at [910, 600] on icon at bounding box center [912, 594] width 7 height 15
click at [361, 588] on div "Jour" at bounding box center [301, 593] width 165 height 89
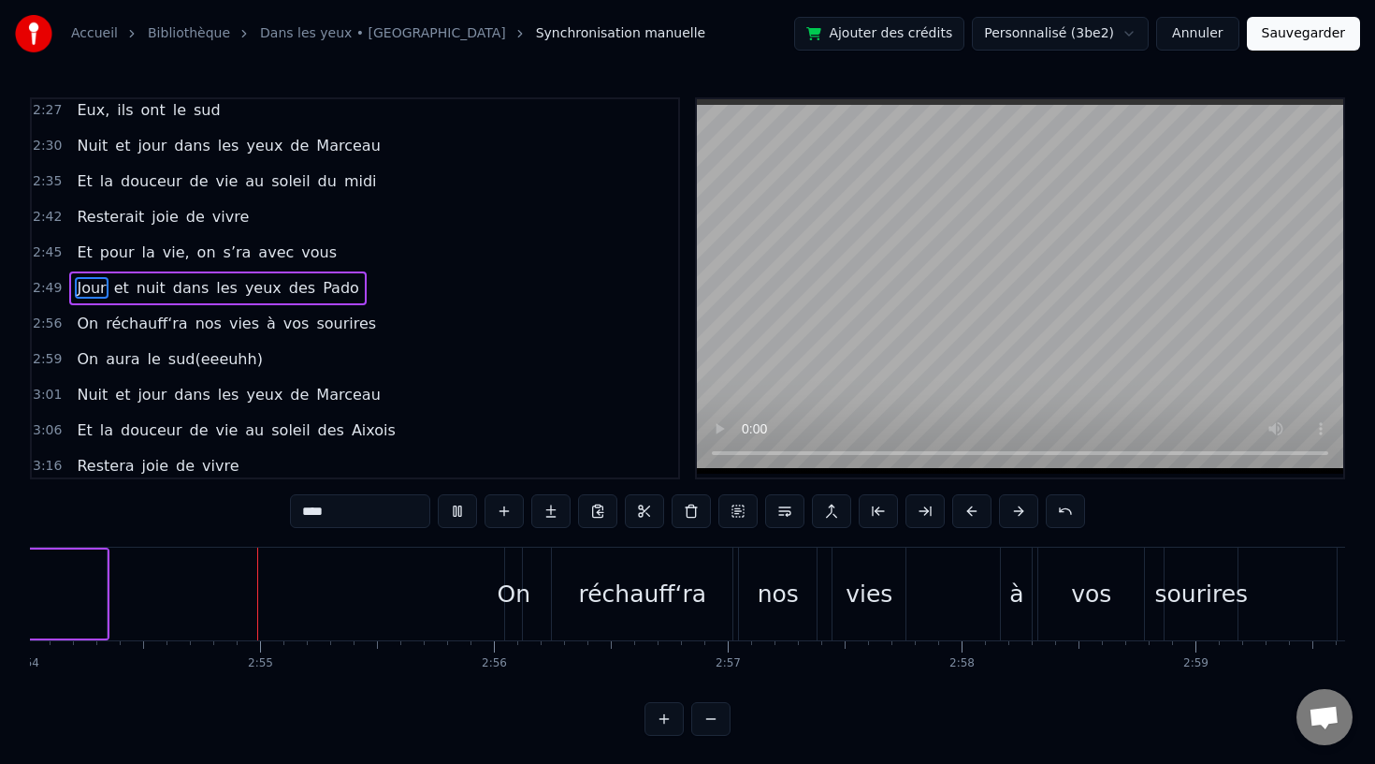
scroll to position [0, 40707]
click at [516, 593] on div "On" at bounding box center [514, 594] width 34 height 36
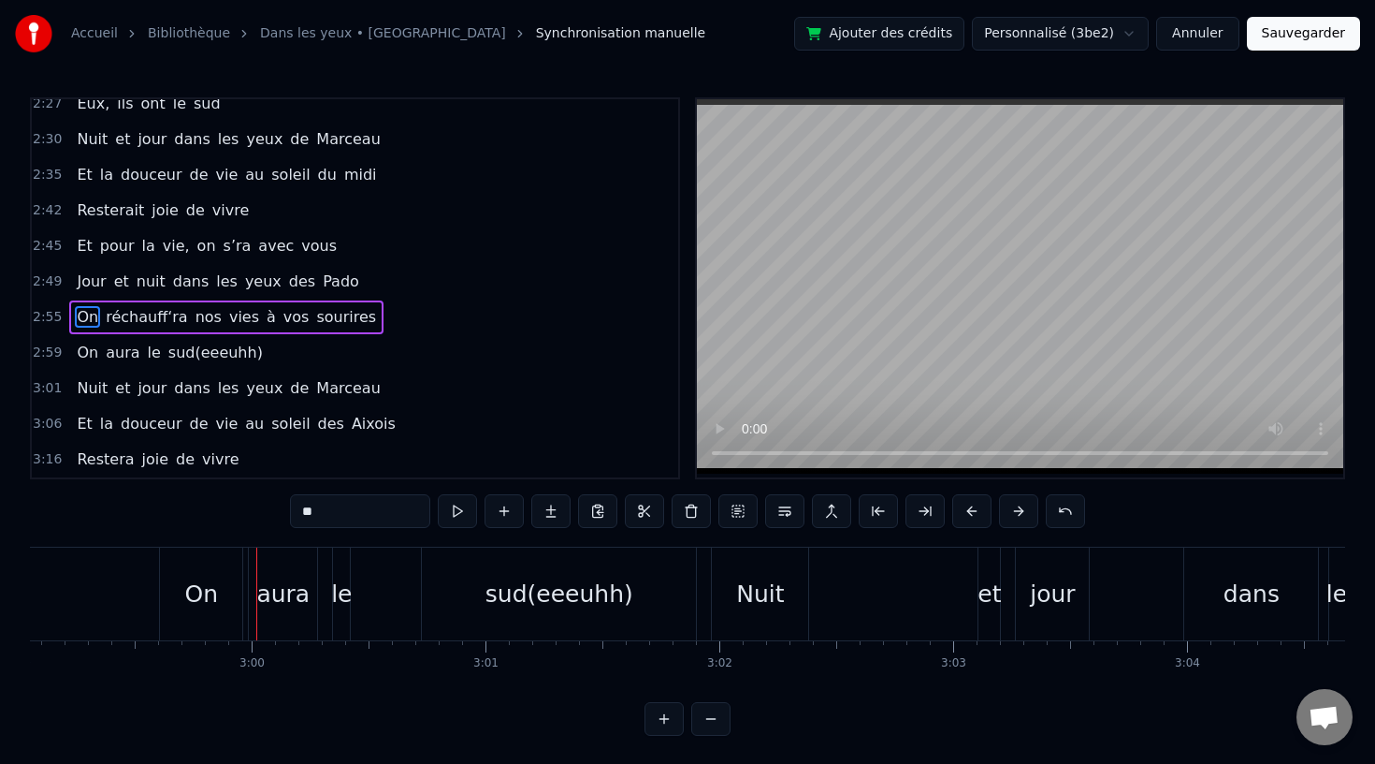
scroll to position [0, 41885]
click at [592, 600] on div "sud(eeeuhh)" at bounding box center [559, 594] width 148 height 36
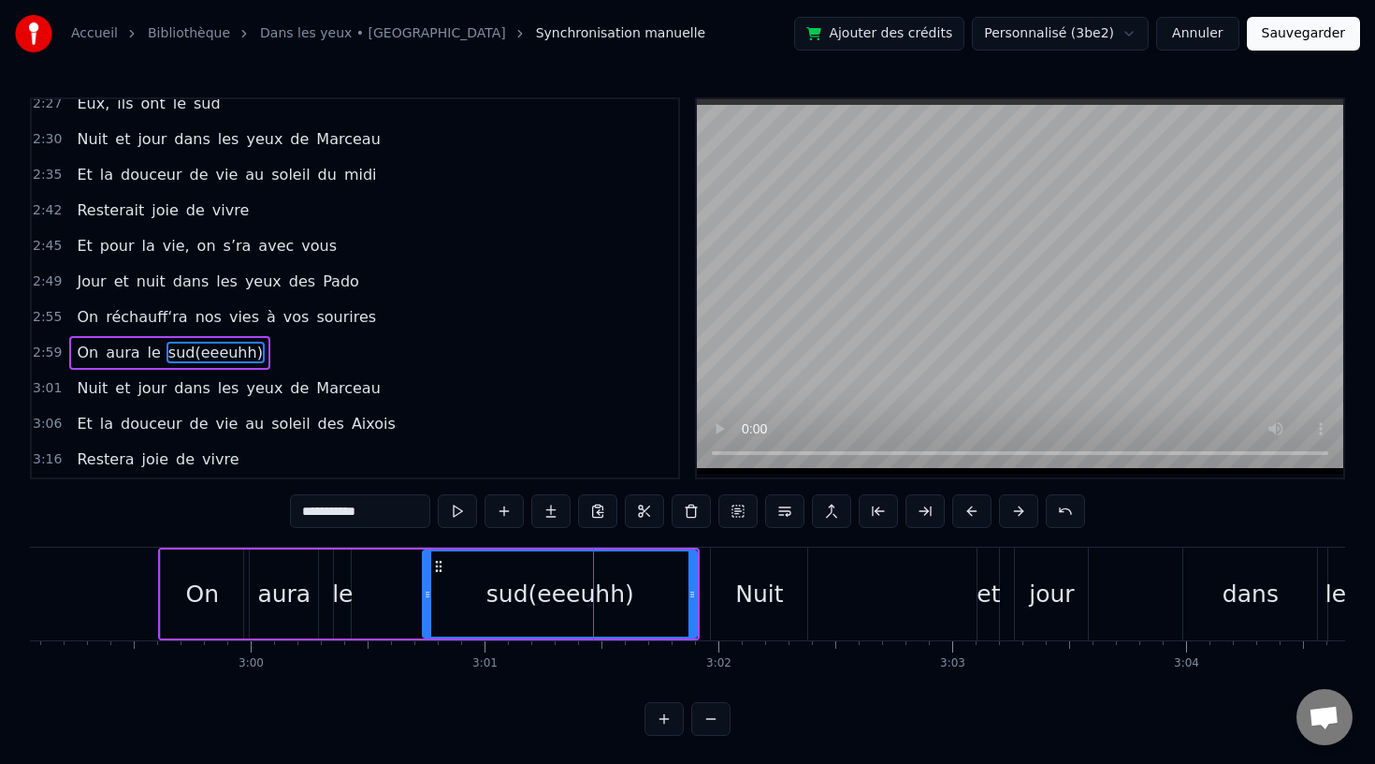
click at [380, 513] on input "**********" at bounding box center [360, 511] width 140 height 34
click at [395, 513] on input "**********" at bounding box center [360, 511] width 140 height 34
type input "***"
click at [507, 686] on div "Dans leur maison de Vauvenargues Les rues ont l'air d'avoir l'accent Et la mont…" at bounding box center [688, 616] width 1316 height 140
click at [563, 720] on div "0:07 Dans leur maison de Vauvenargues 0:10 Les rues ont l'air d'avoir l'accent …" at bounding box center [688, 416] width 1316 height 638
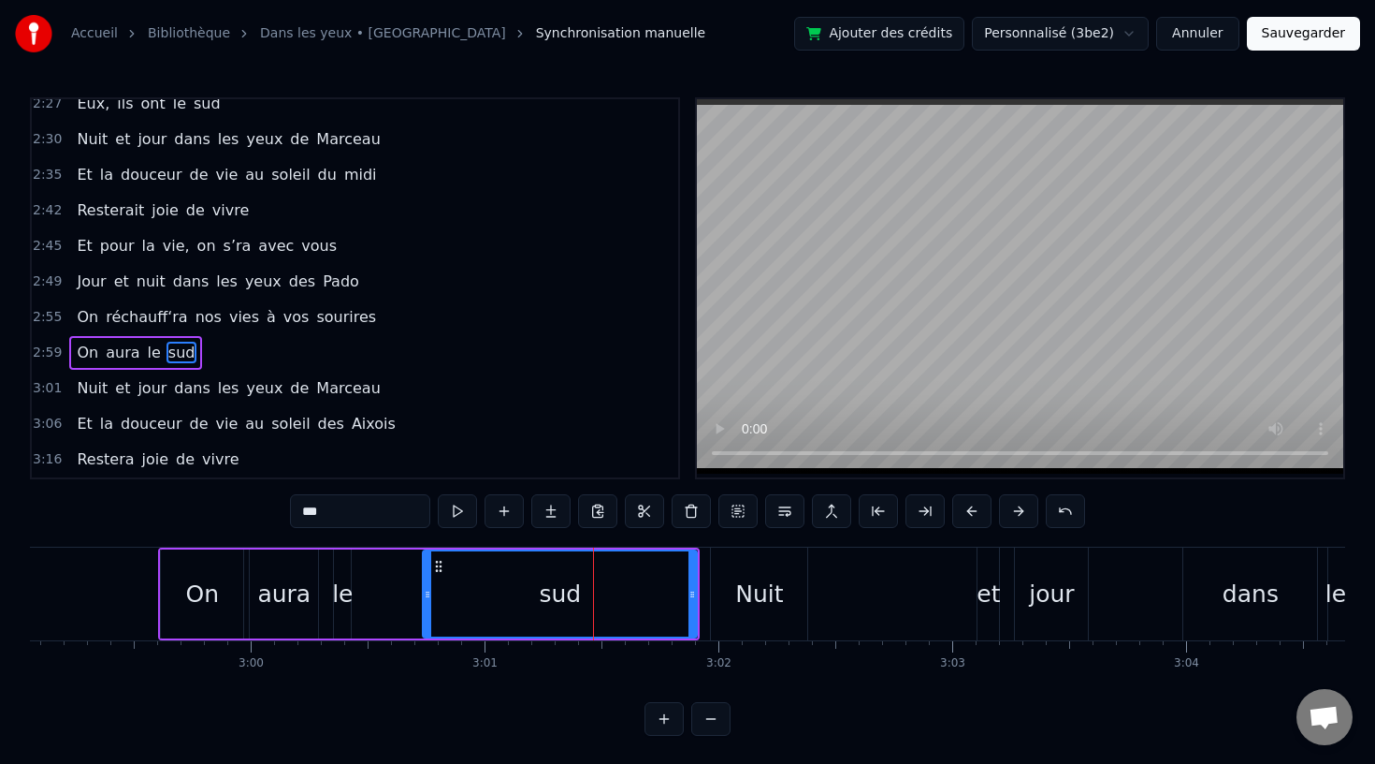
click at [439, 691] on div "0:07 Dans leur maison de Vauvenargues 0:10 Les rues ont l'air d'avoir l'accent …" at bounding box center [688, 416] width 1316 height 638
click at [395, 603] on div "On aura le sud" at bounding box center [429, 593] width 542 height 93
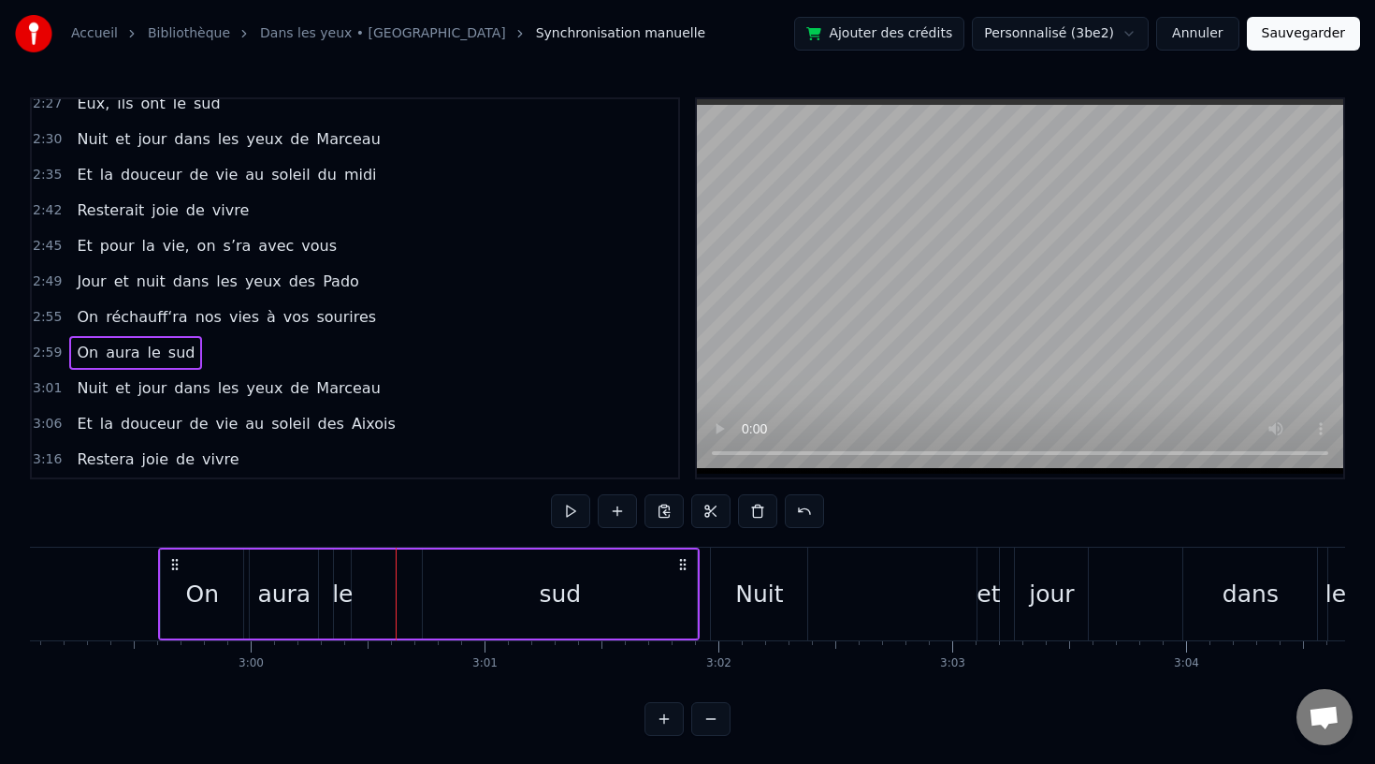
click at [523, 599] on div "sud" at bounding box center [560, 593] width 274 height 89
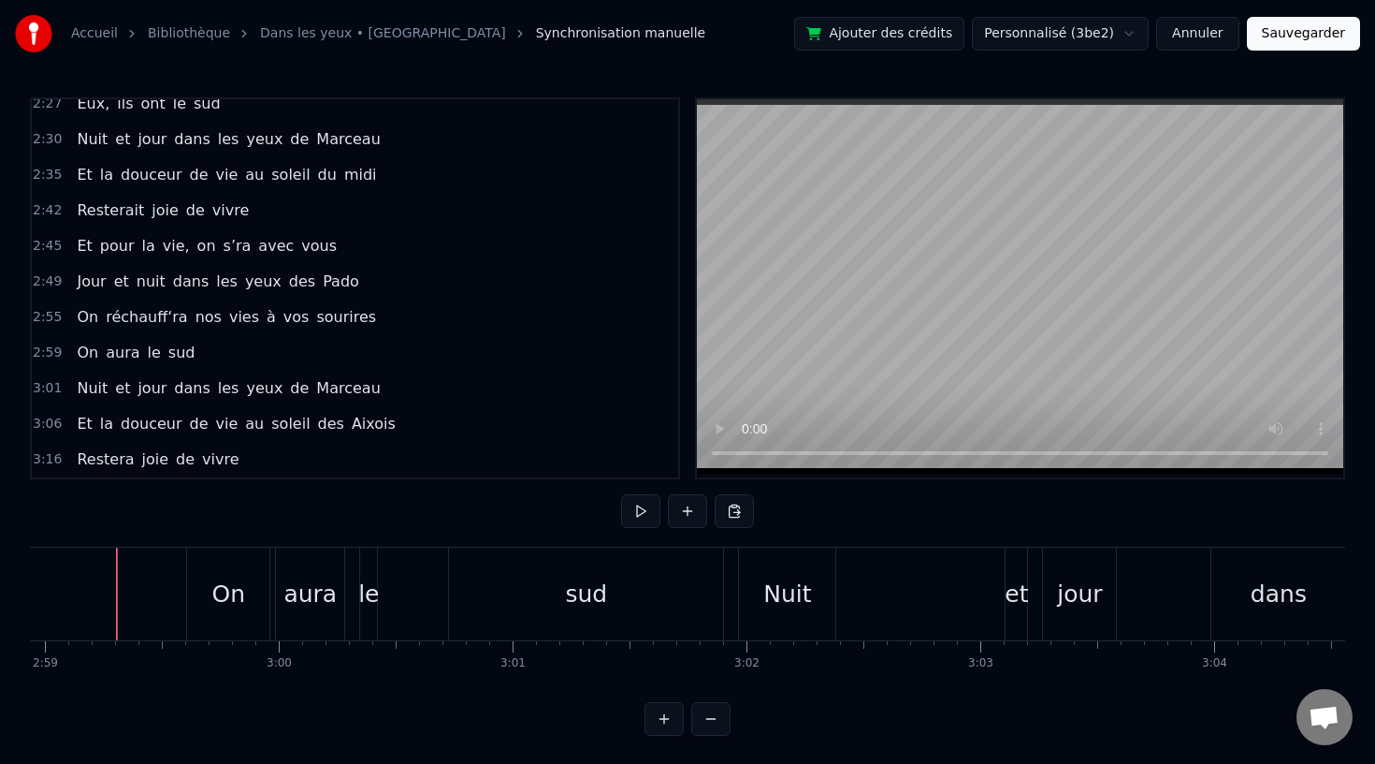
scroll to position [0, 41849]
click at [228, 619] on div "On" at bounding box center [236, 593] width 82 height 93
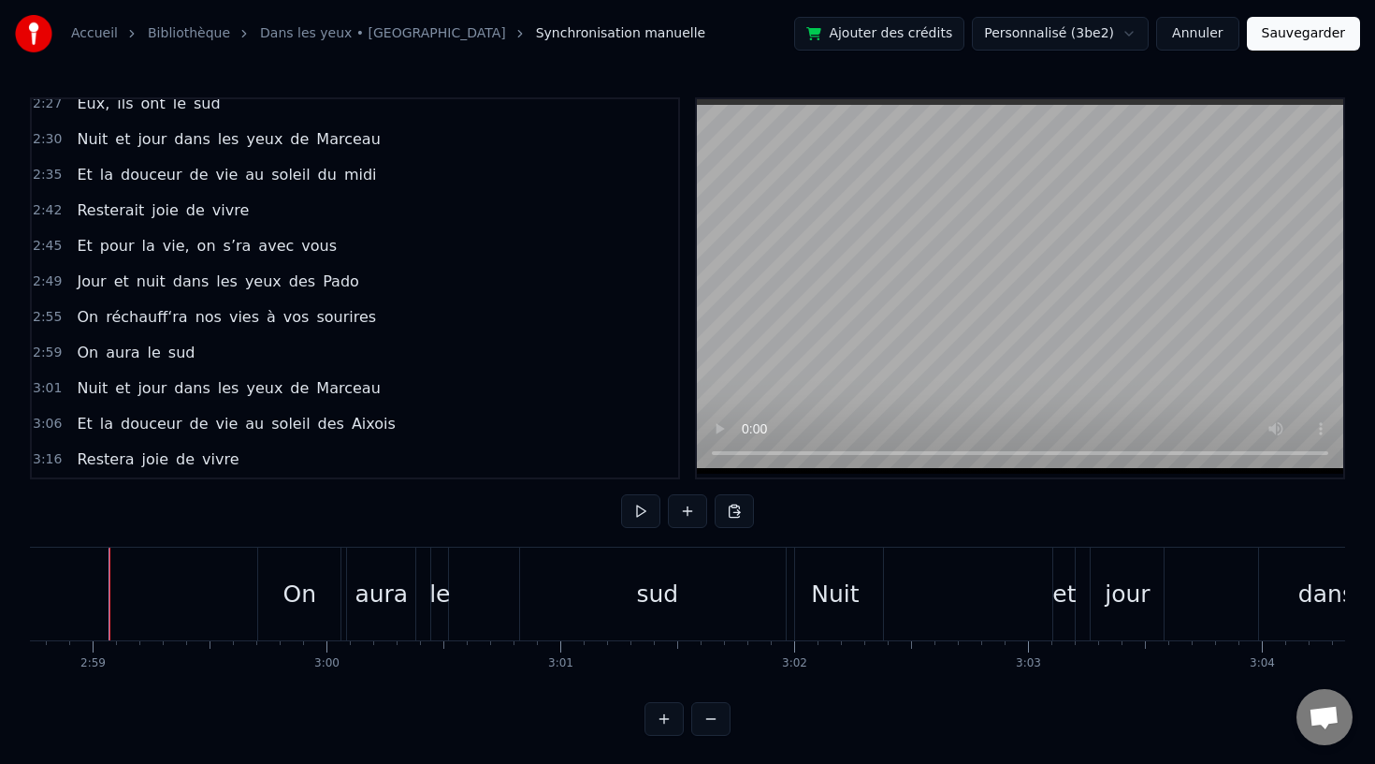
scroll to position [0, 41794]
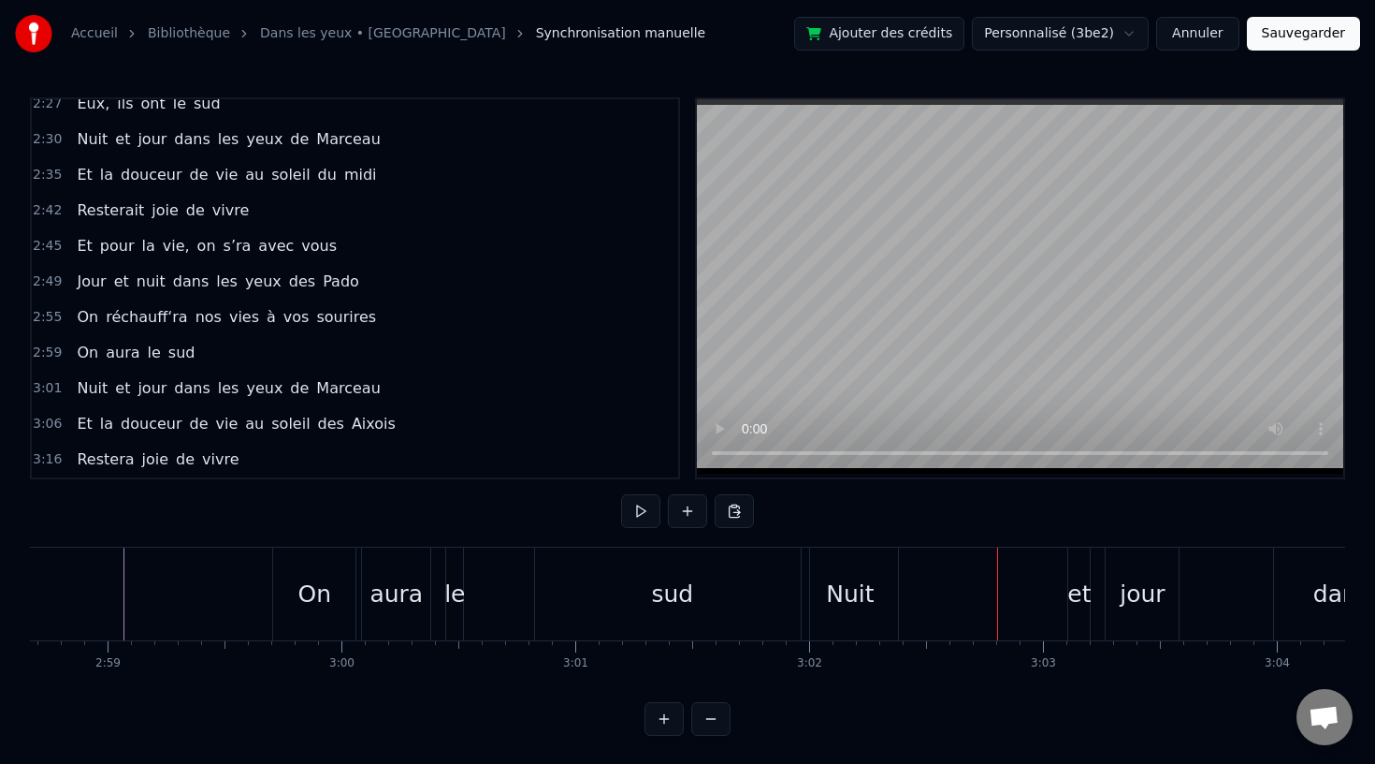
click at [838, 572] on div "Nuit" at bounding box center [850, 593] width 96 height 93
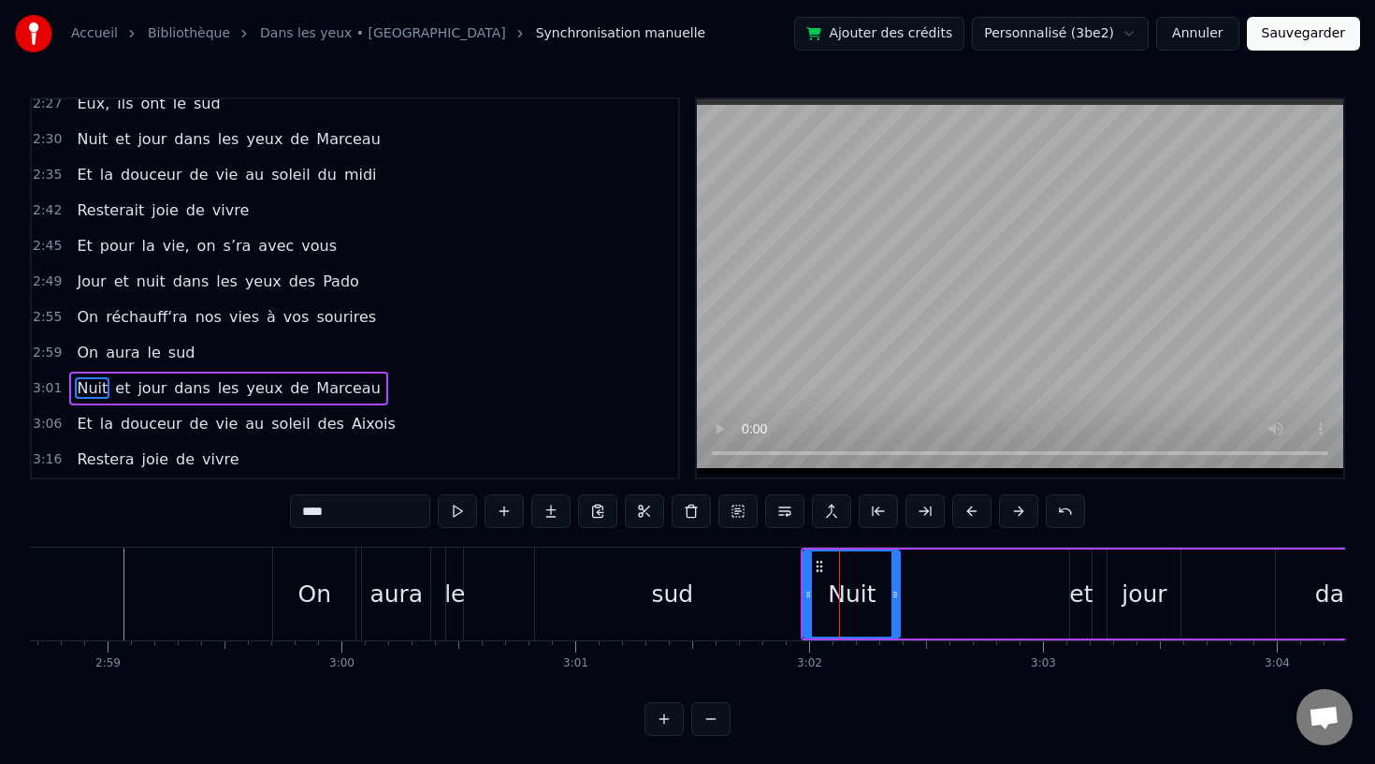
scroll to position [2, 0]
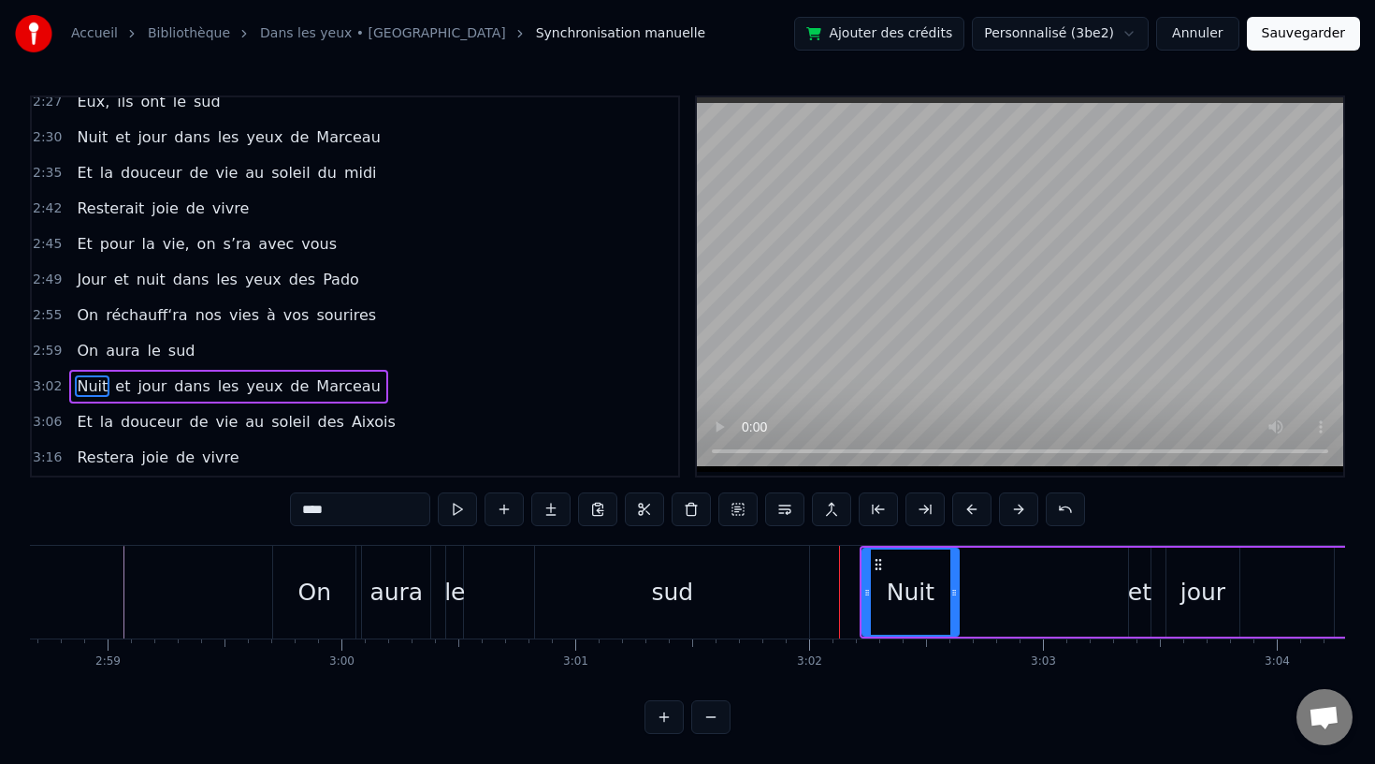
click at [773, 601] on div "sud" at bounding box center [672, 592] width 274 height 93
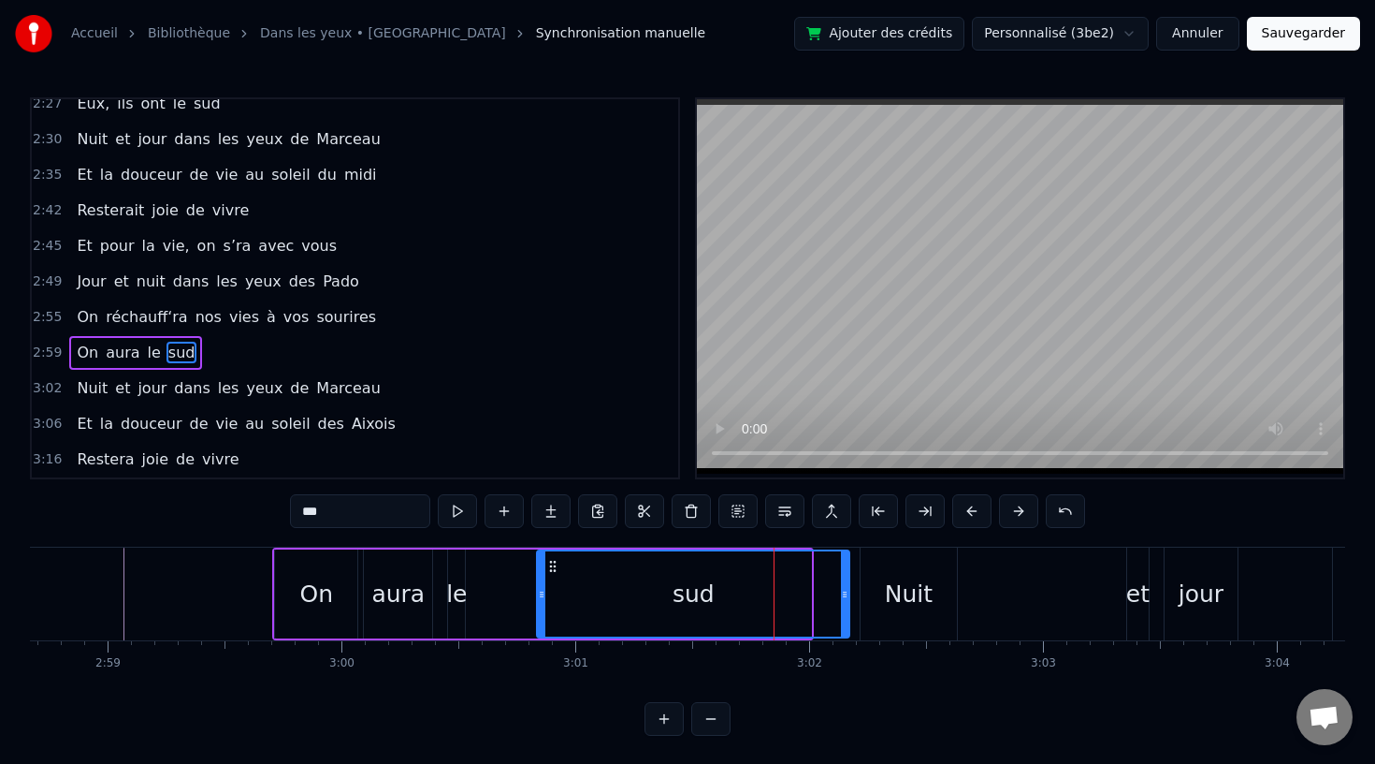
drag, startPoint x: 807, startPoint y: 590, endPoint x: 847, endPoint y: 592, distance: 39.3
click at [848, 592] on icon at bounding box center [844, 594] width 7 height 15
click at [923, 604] on div "Nuit" at bounding box center [909, 594] width 48 height 36
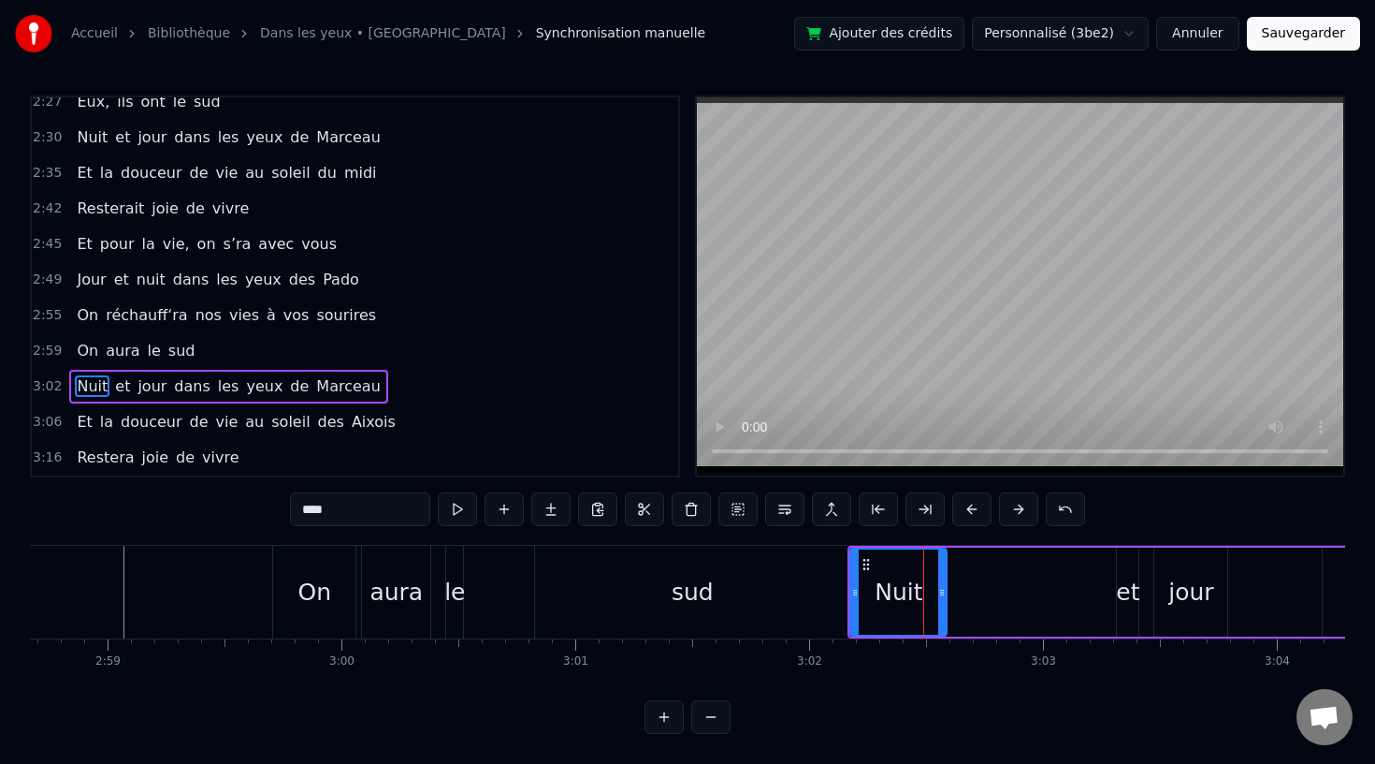
click at [628, 614] on div "sud" at bounding box center [692, 592] width 314 height 93
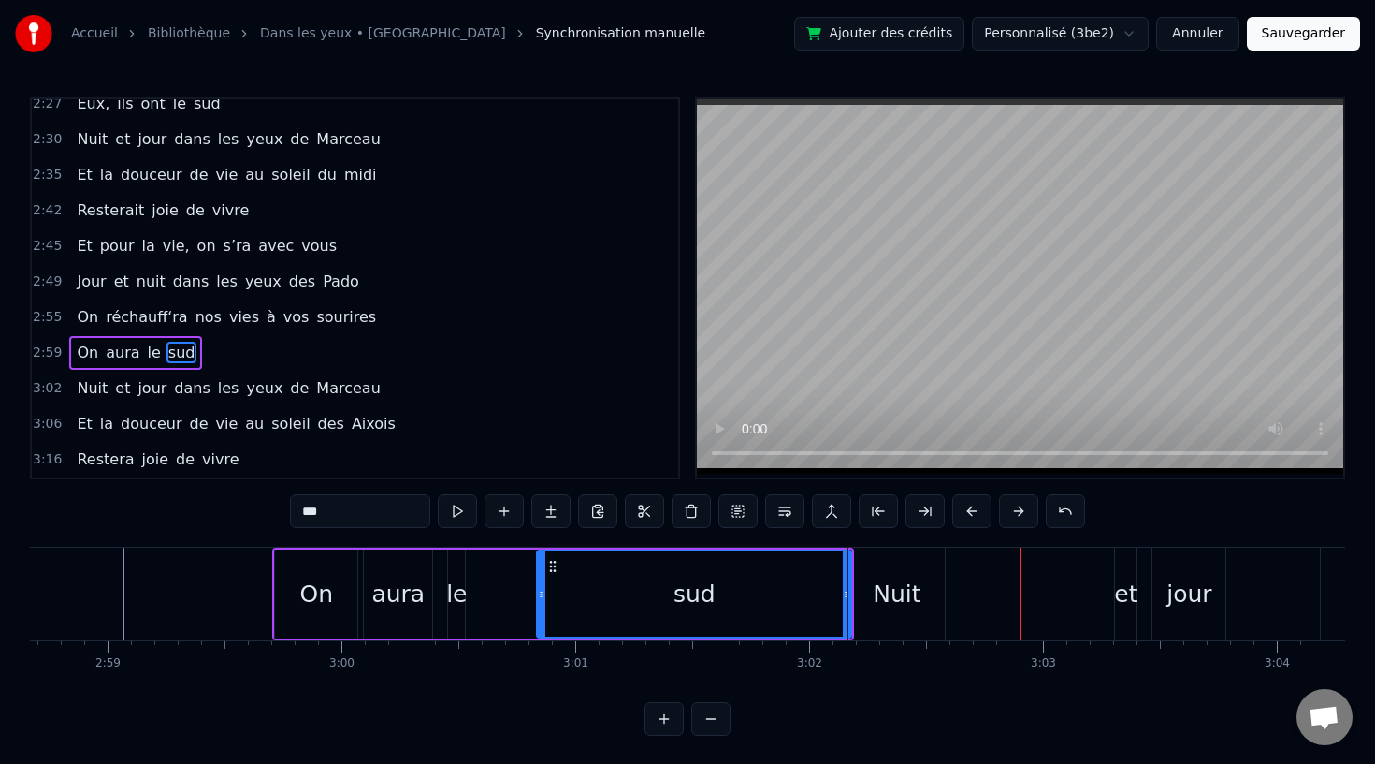
click at [907, 603] on div "Nuit" at bounding box center [897, 594] width 48 height 36
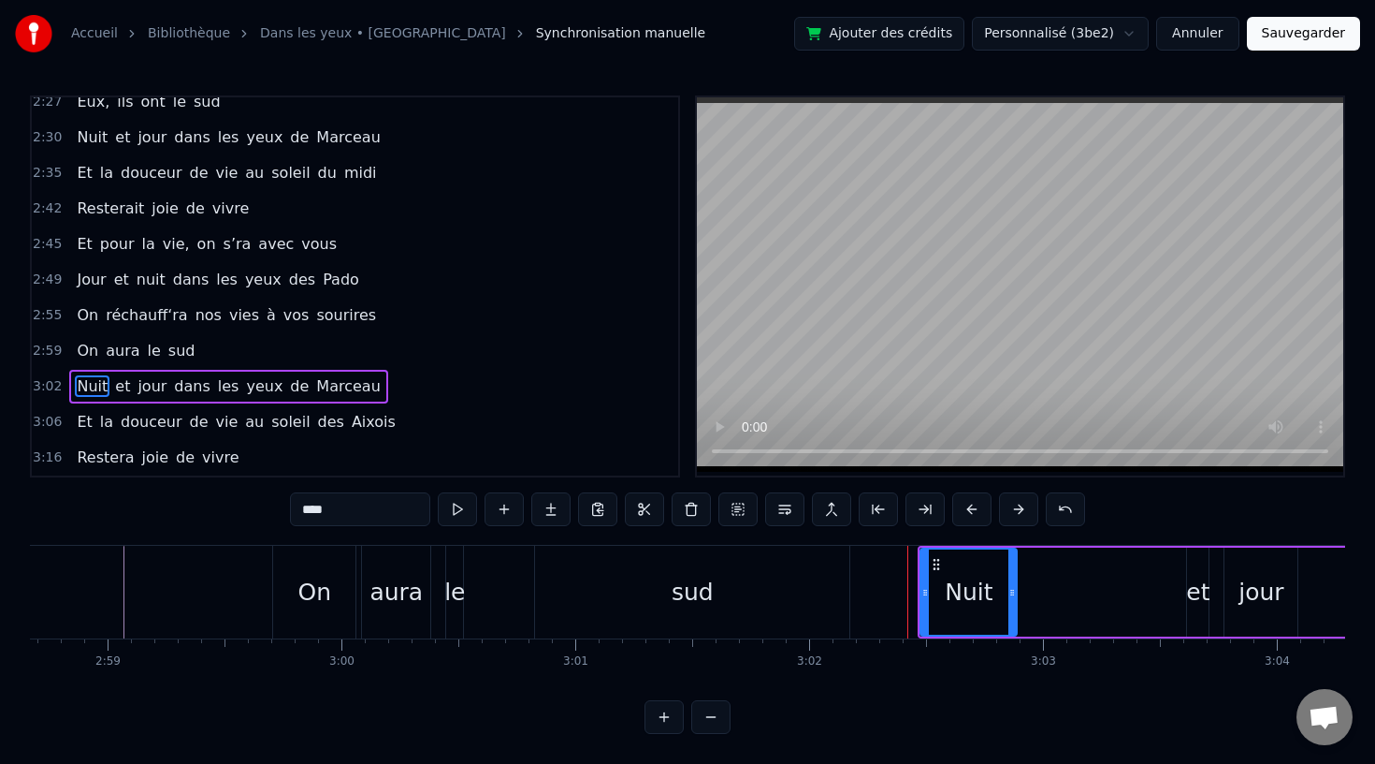
click at [1193, 586] on div "et" at bounding box center [1197, 593] width 23 height 36
type input "**"
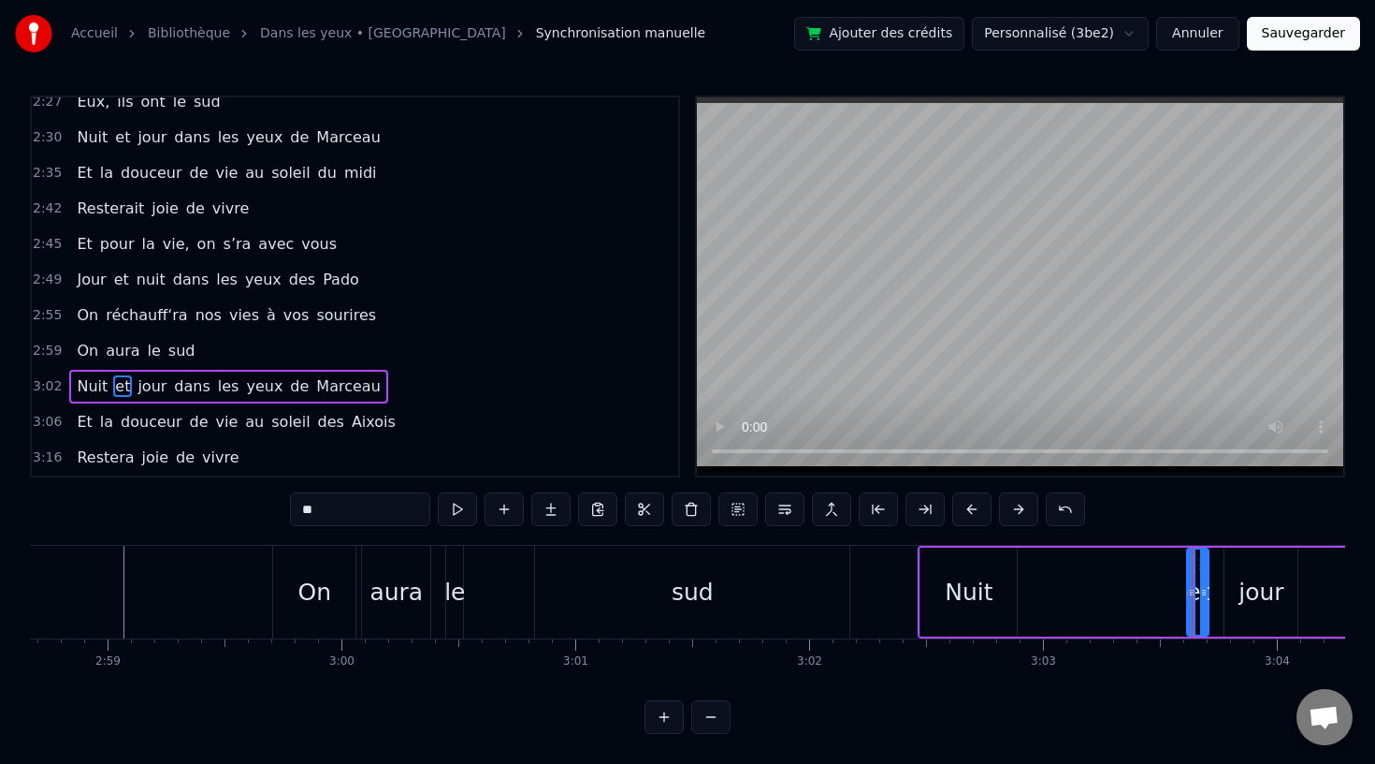
click at [1192, 592] on div at bounding box center [1192, 592] width 1 height 93
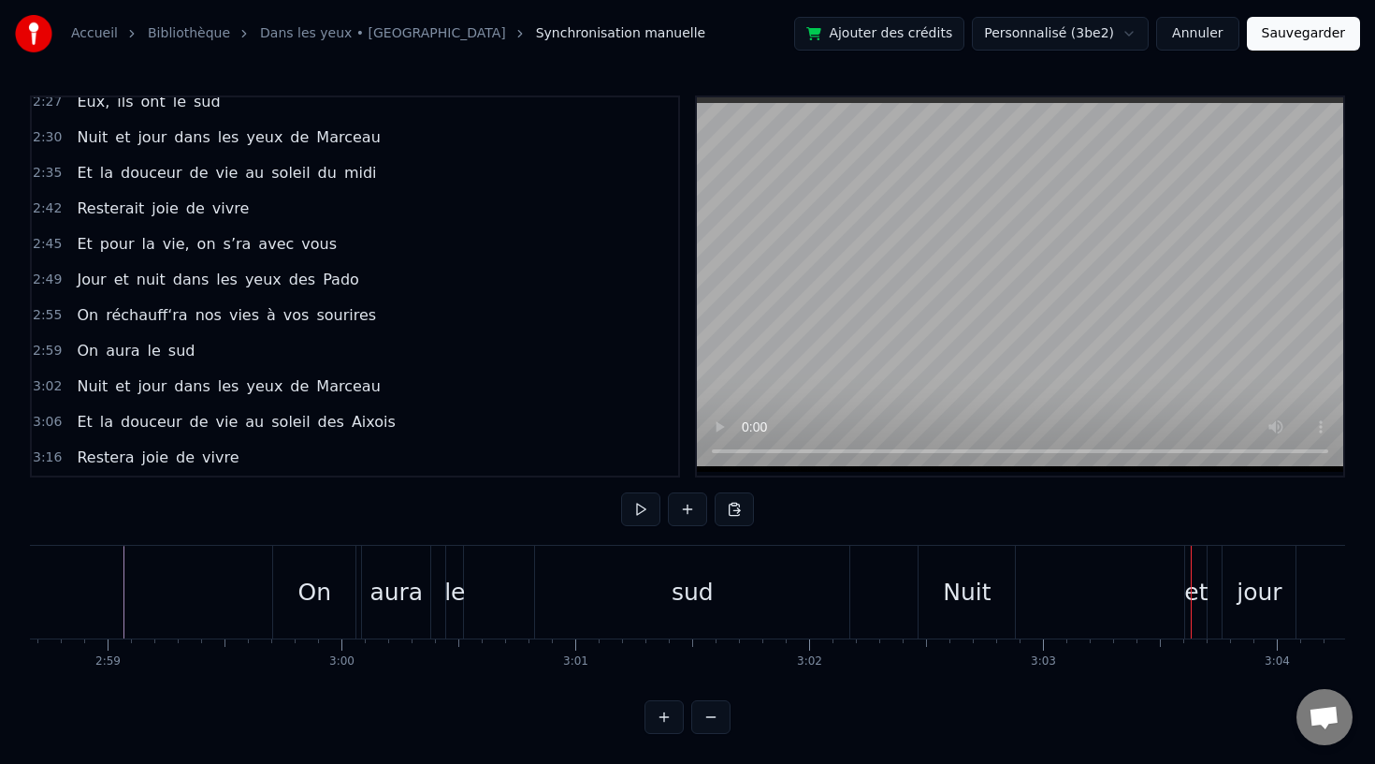
click at [1193, 592] on div "et" at bounding box center [1196, 593] width 23 height 36
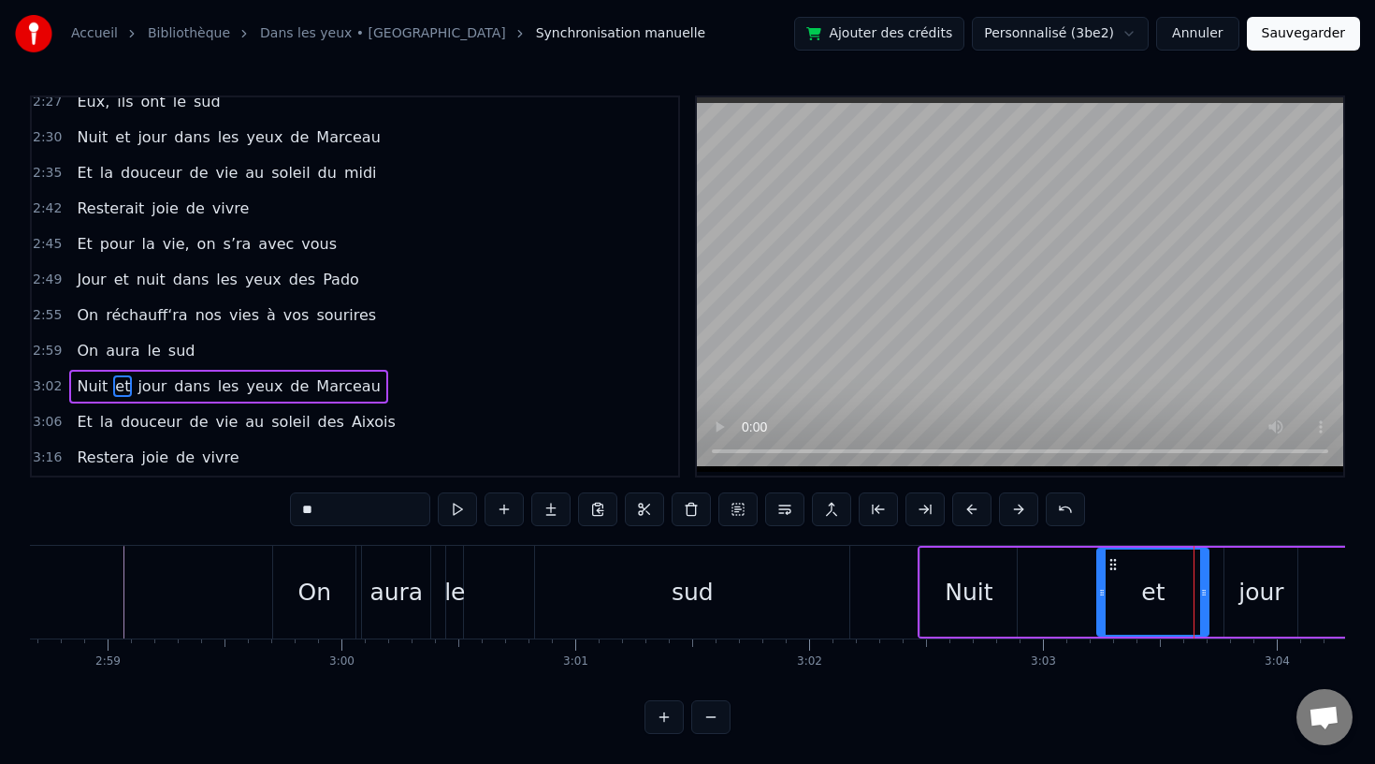
drag, startPoint x: 1187, startPoint y: 593, endPoint x: 1096, endPoint y: 593, distance: 91.7
click at [1098, 593] on icon at bounding box center [1101, 592] width 7 height 15
drag, startPoint x: 1113, startPoint y: 559, endPoint x: 1088, endPoint y: 559, distance: 25.3
click at [1113, 560] on circle at bounding box center [1113, 560] width 1 height 1
click at [998, 588] on div "Nuit" at bounding box center [969, 591] width 96 height 89
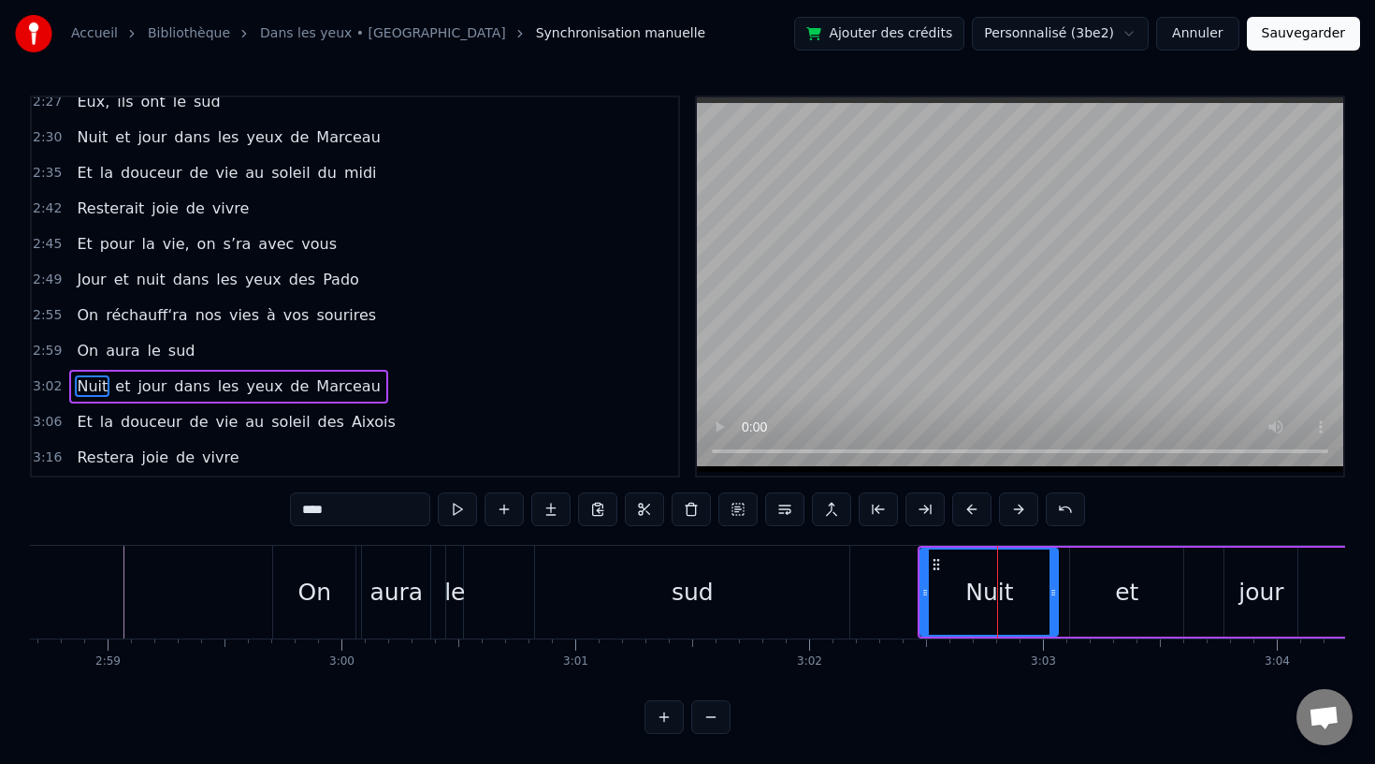
drag, startPoint x: 1012, startPoint y: 590, endPoint x: 1054, endPoint y: 597, distance: 41.7
click at [1054, 597] on icon at bounding box center [1053, 592] width 7 height 15
click at [1273, 605] on div "jour" at bounding box center [1261, 593] width 45 height 36
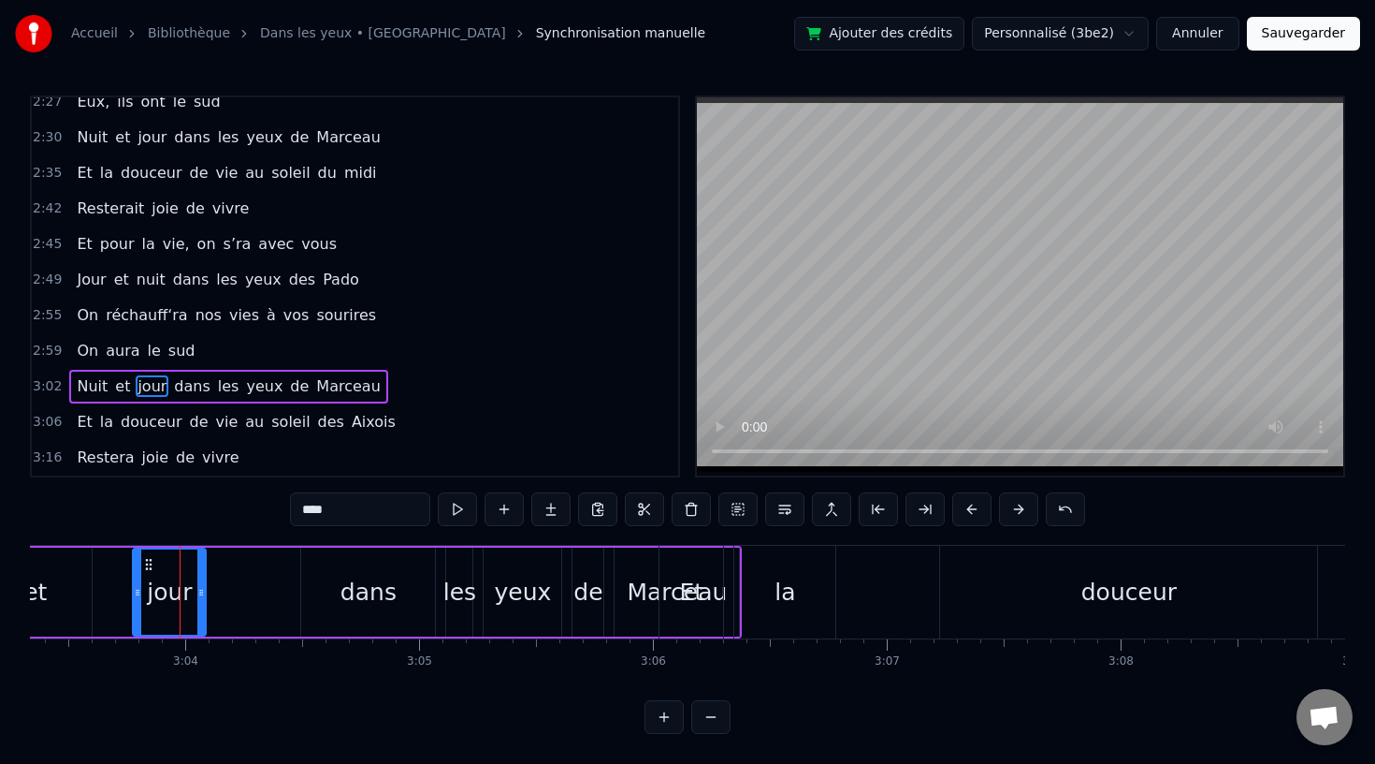
scroll to position [0, 42849]
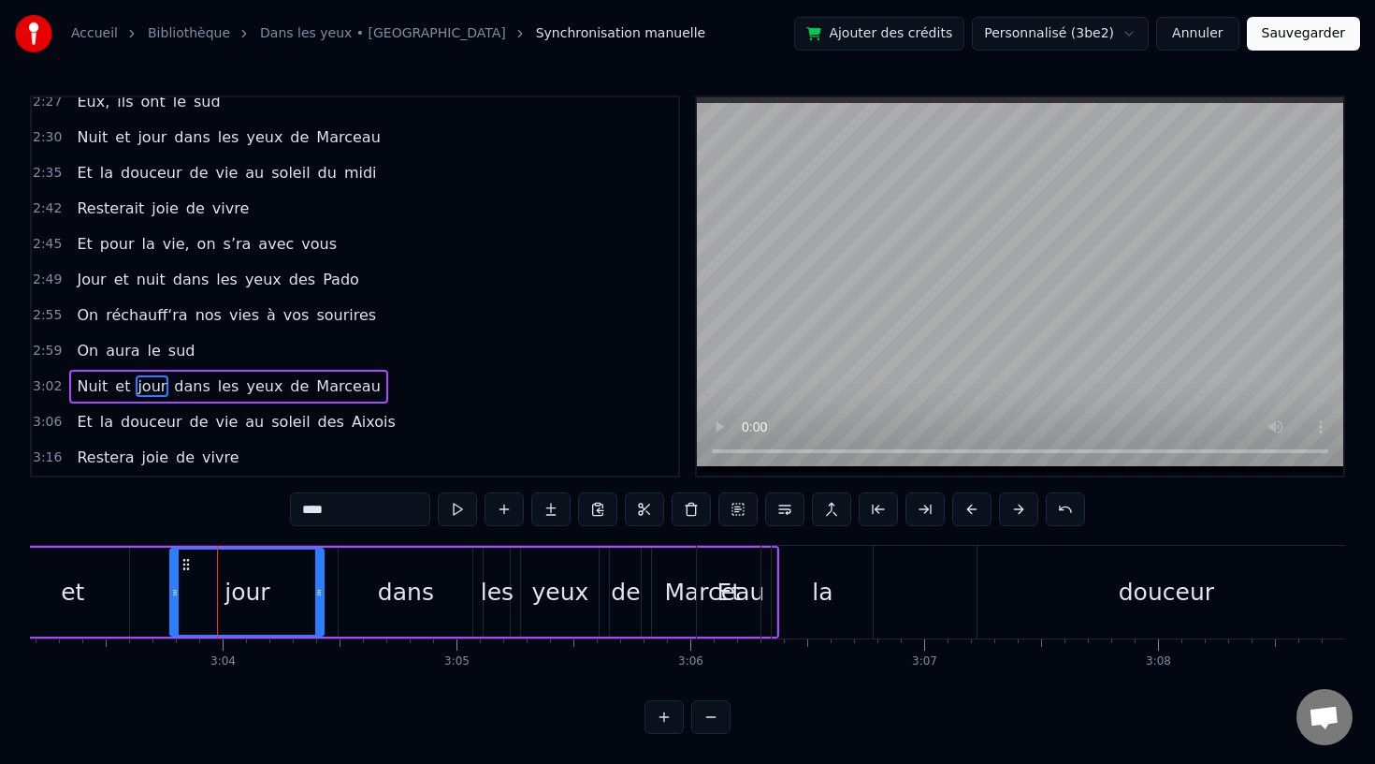
drag, startPoint x: 238, startPoint y: 590, endPoint x: 317, endPoint y: 596, distance: 79.7
click at [317, 596] on icon at bounding box center [318, 592] width 7 height 15
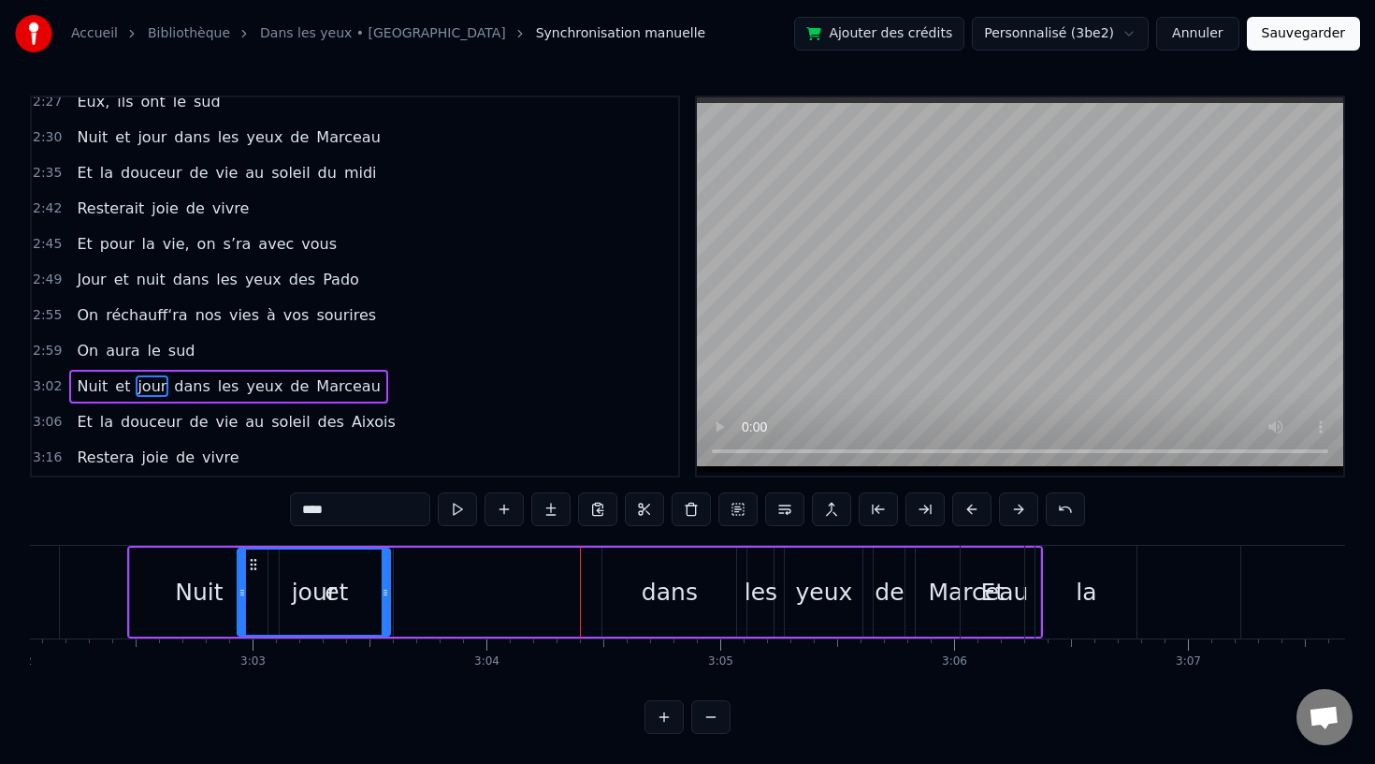
scroll to position [0, 42575]
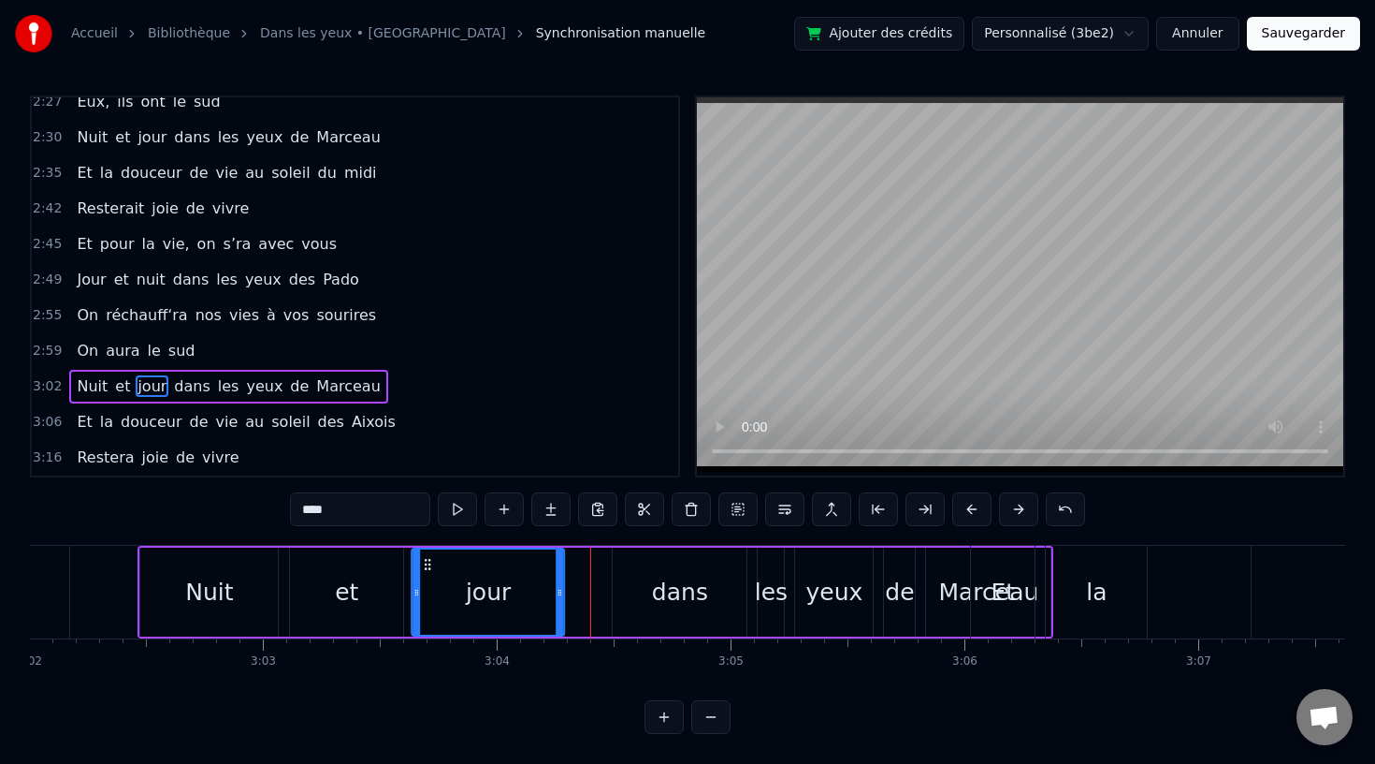
drag, startPoint x: 187, startPoint y: 562, endPoint x: 429, endPoint y: 588, distance: 242.7
click at [429, 588] on div "jour" at bounding box center [489, 591] width 151 height 85
click at [632, 611] on div "dans" at bounding box center [680, 591] width 134 height 89
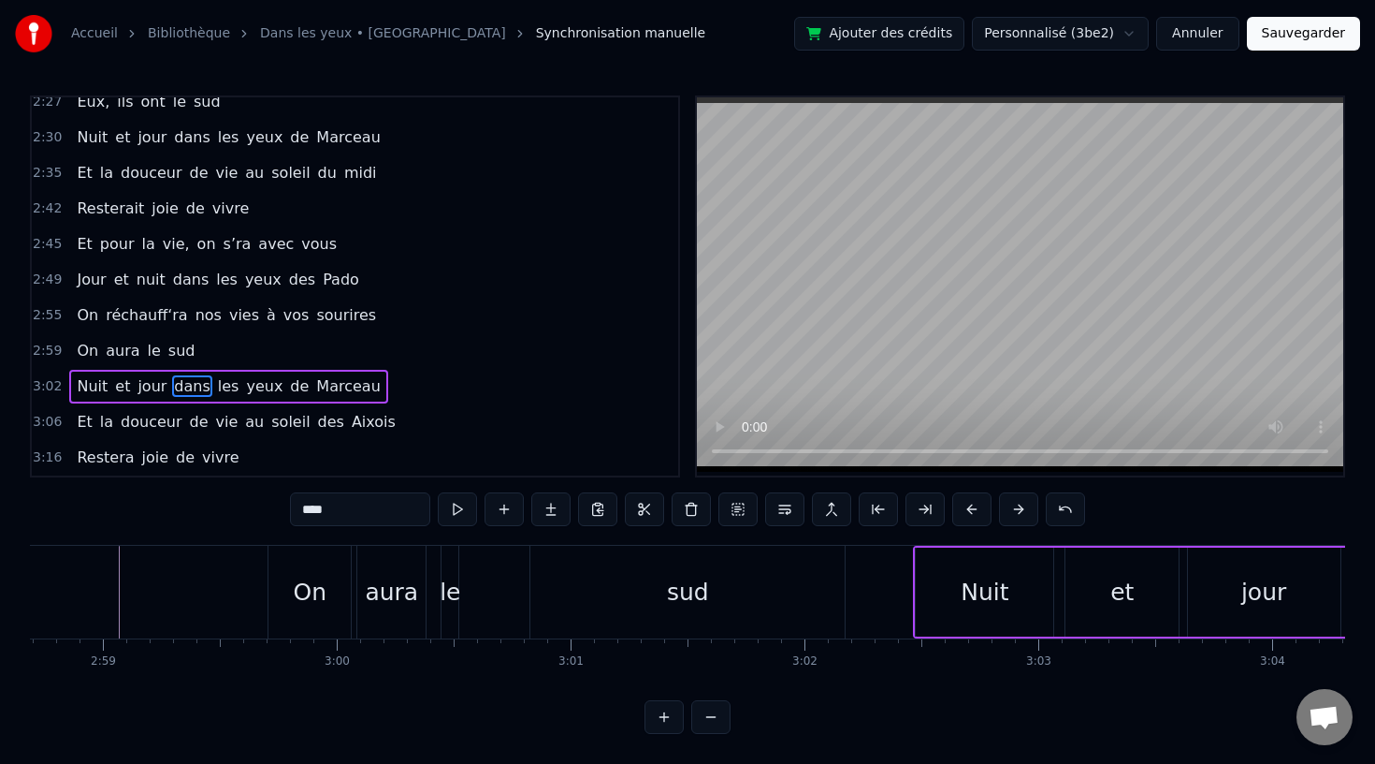
scroll to position [0, 41795]
click at [363, 608] on div "aura" at bounding box center [395, 592] width 68 height 93
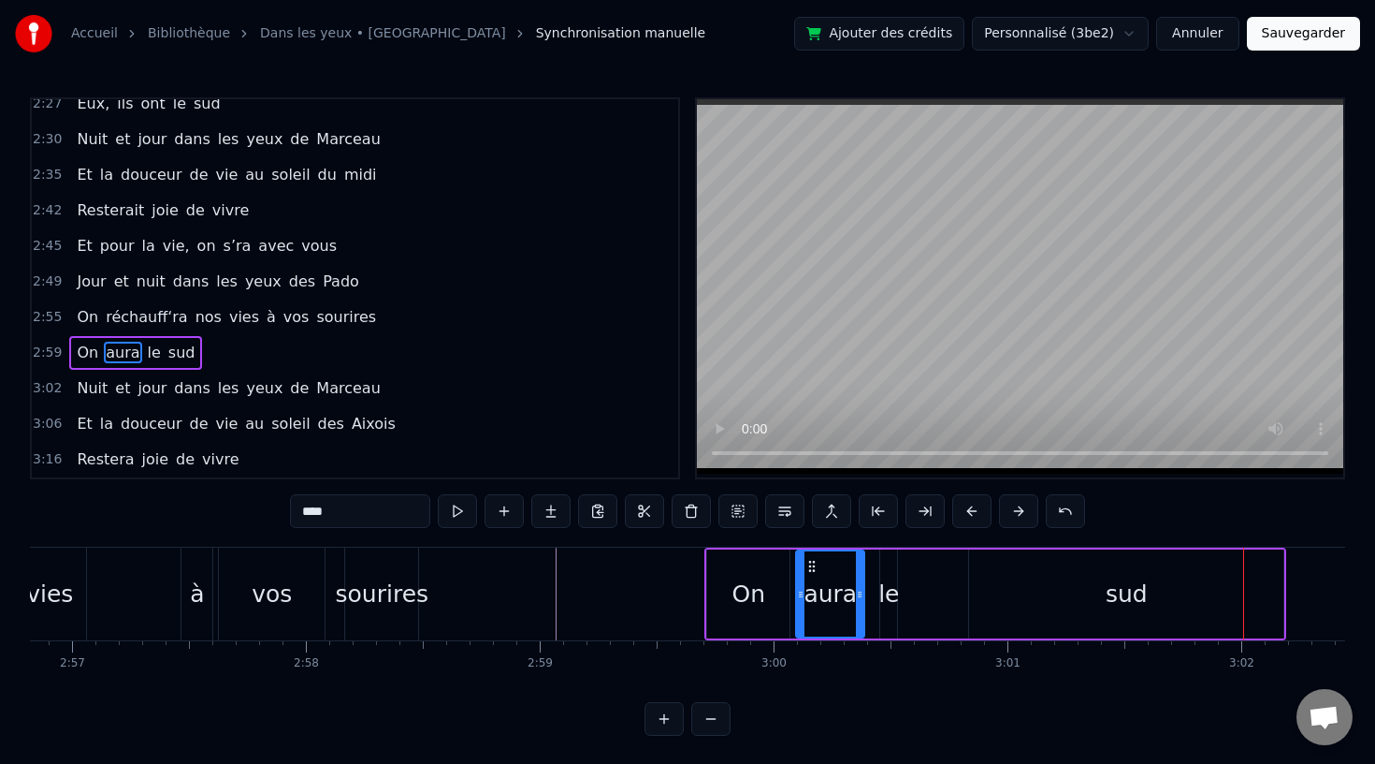
scroll to position [0, 41329]
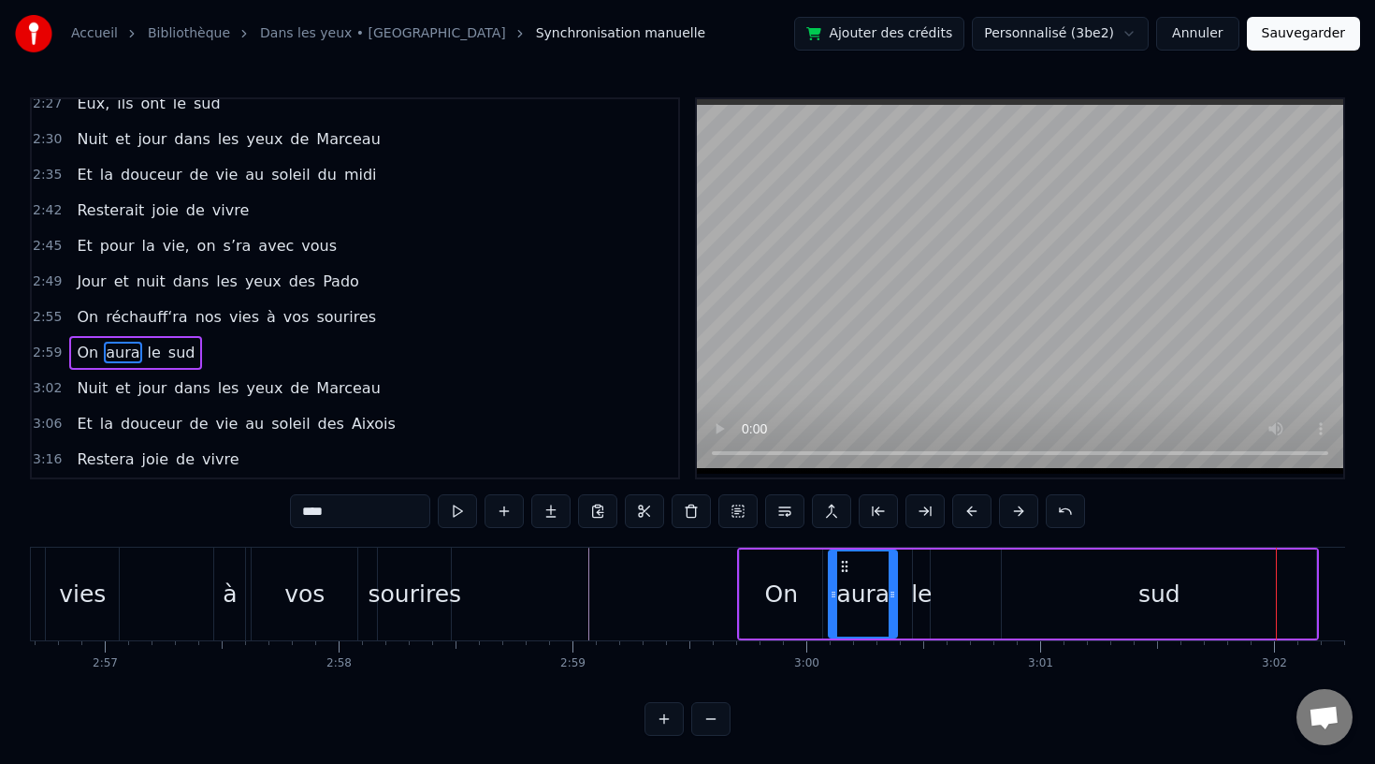
click at [348, 602] on div "vos" at bounding box center [305, 593] width 106 height 93
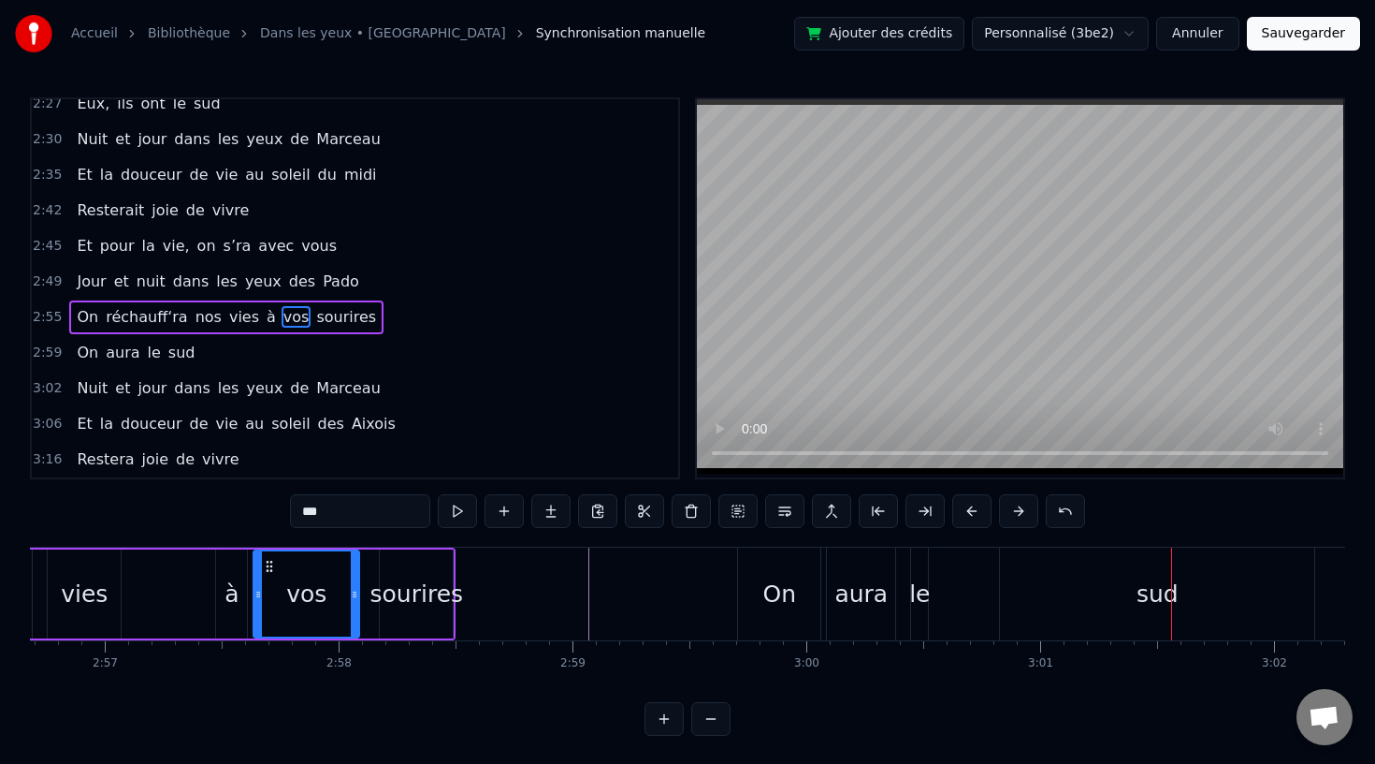
click at [1105, 603] on div "sud" at bounding box center [1157, 593] width 314 height 93
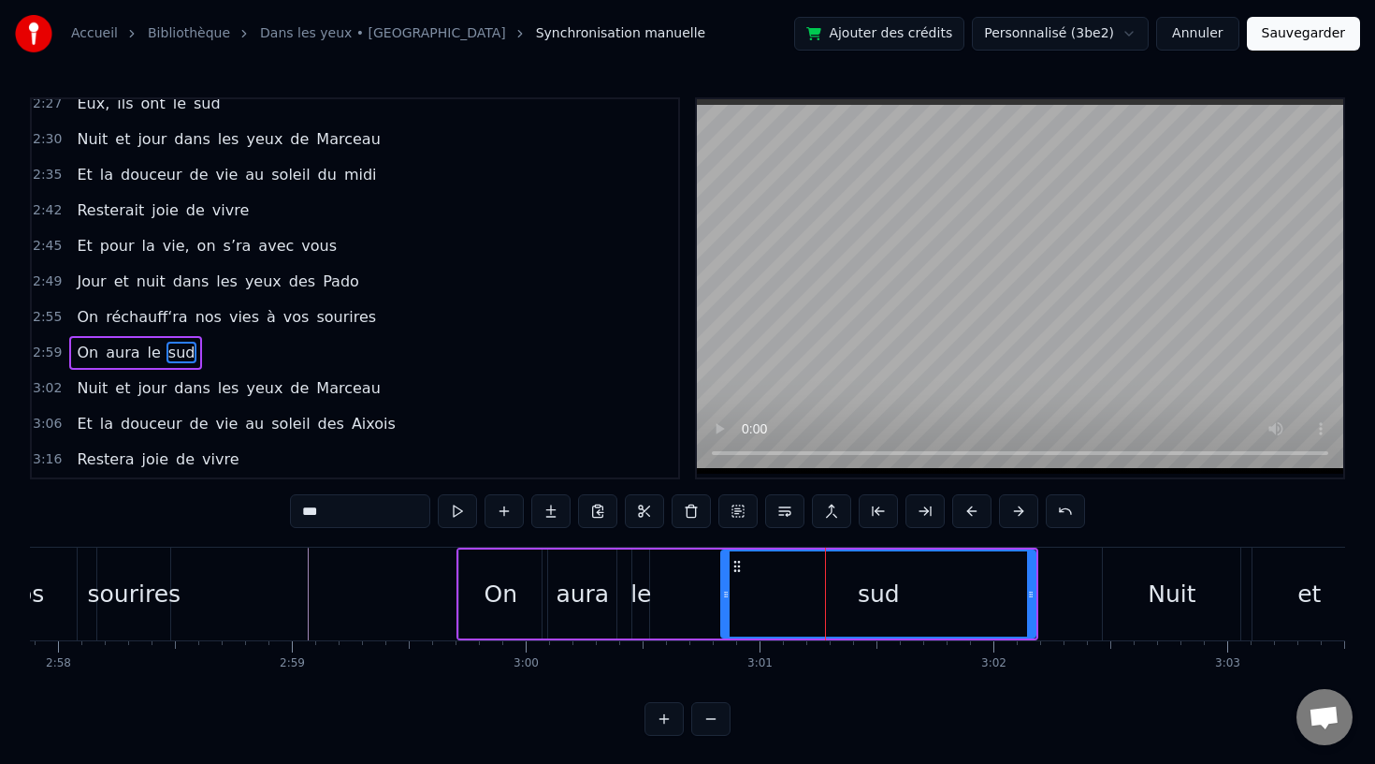
scroll to position [0, 41652]
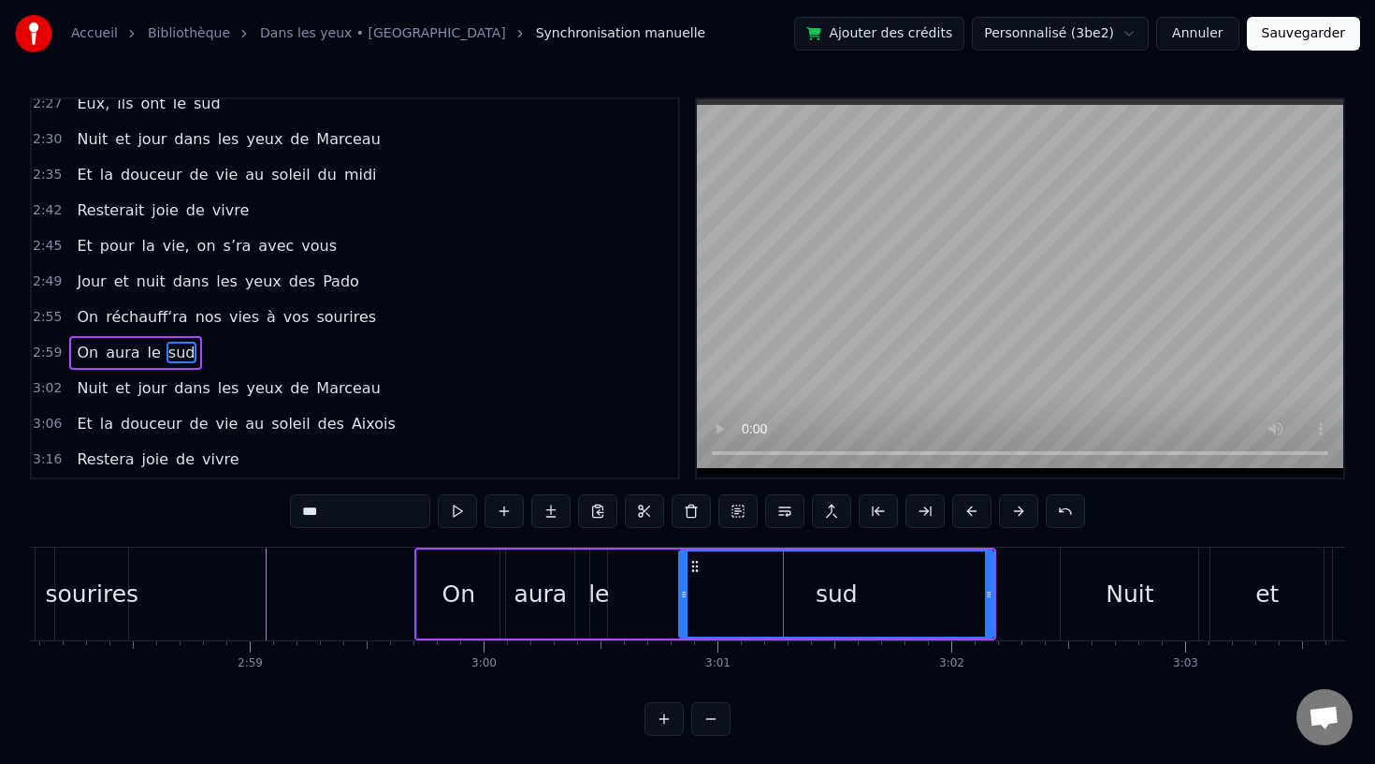
click at [1115, 605] on div "Nuit" at bounding box center [1130, 594] width 48 height 36
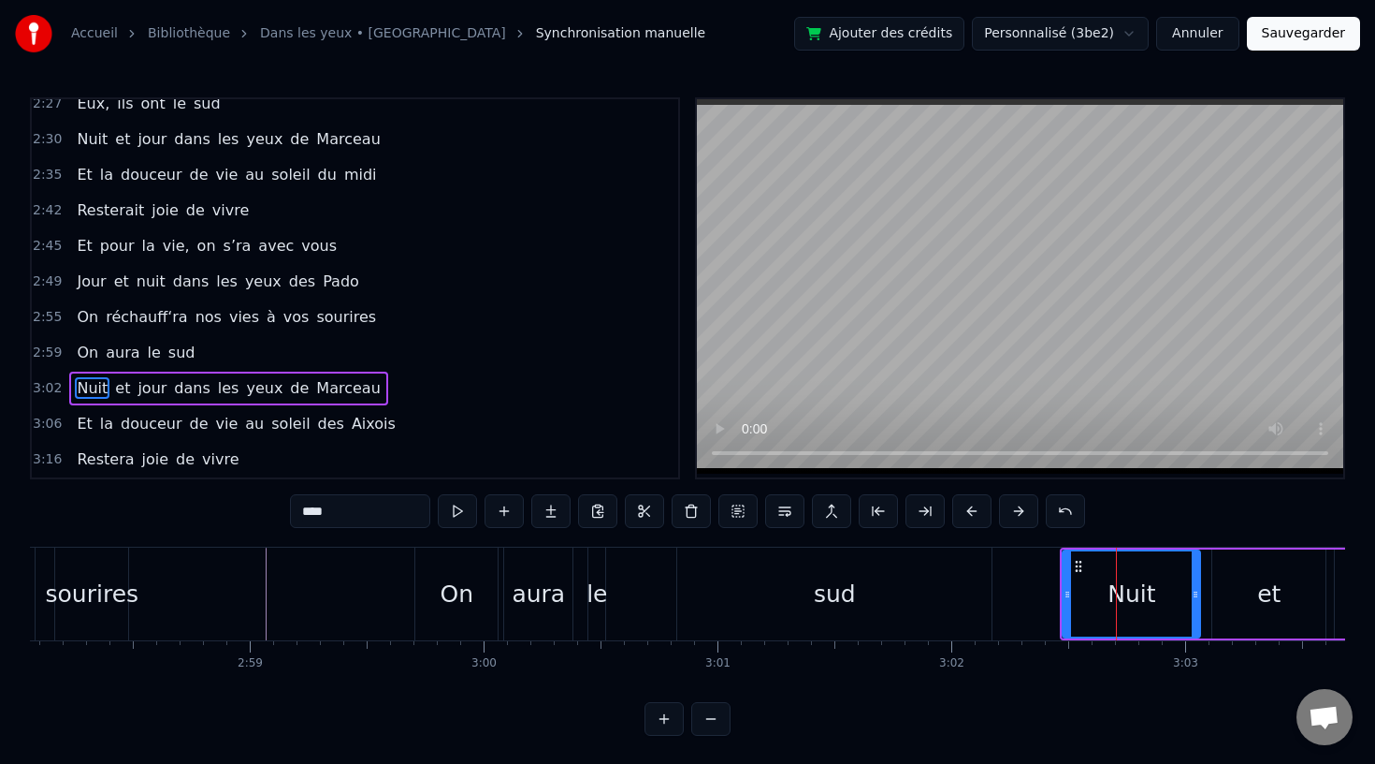
scroll to position [2, 0]
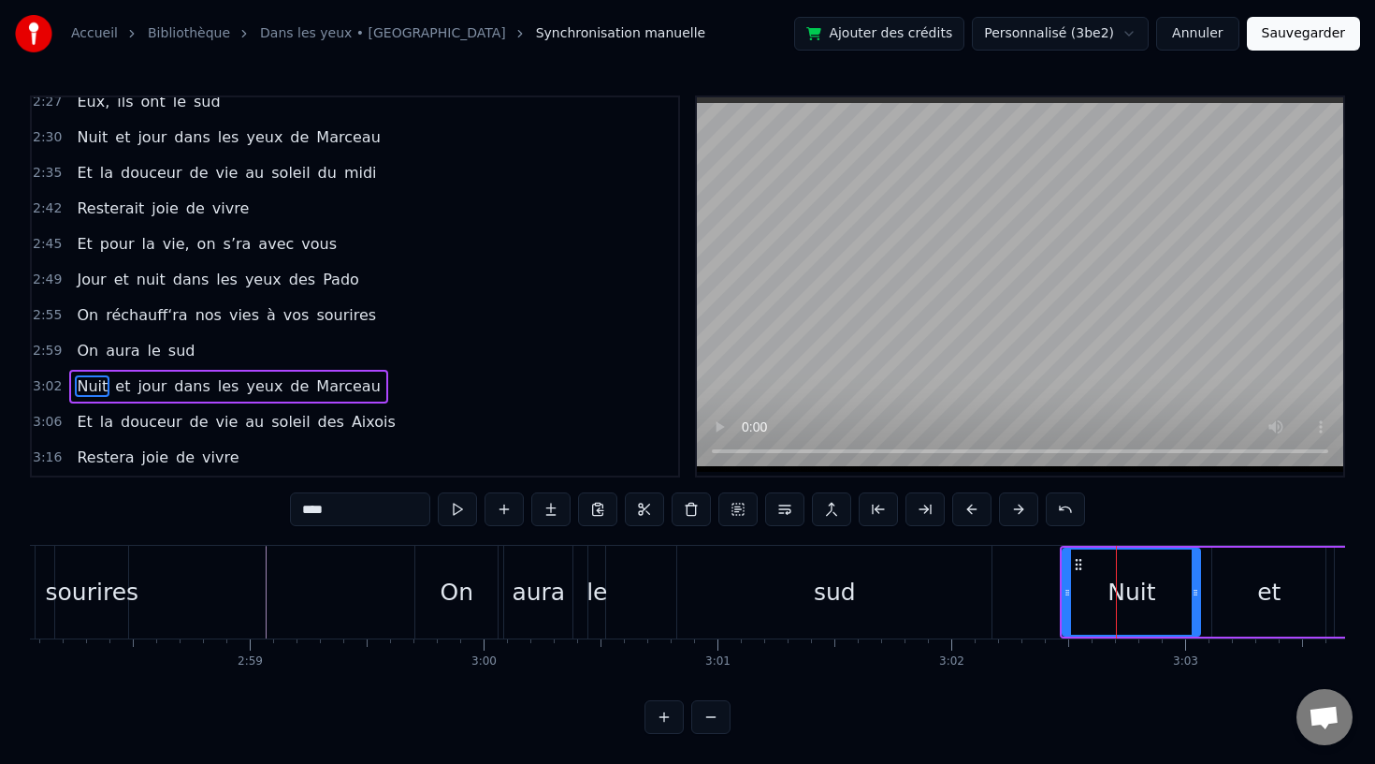
click at [174, 318] on span "réchauff‘ra" at bounding box center [146, 315] width 85 height 22
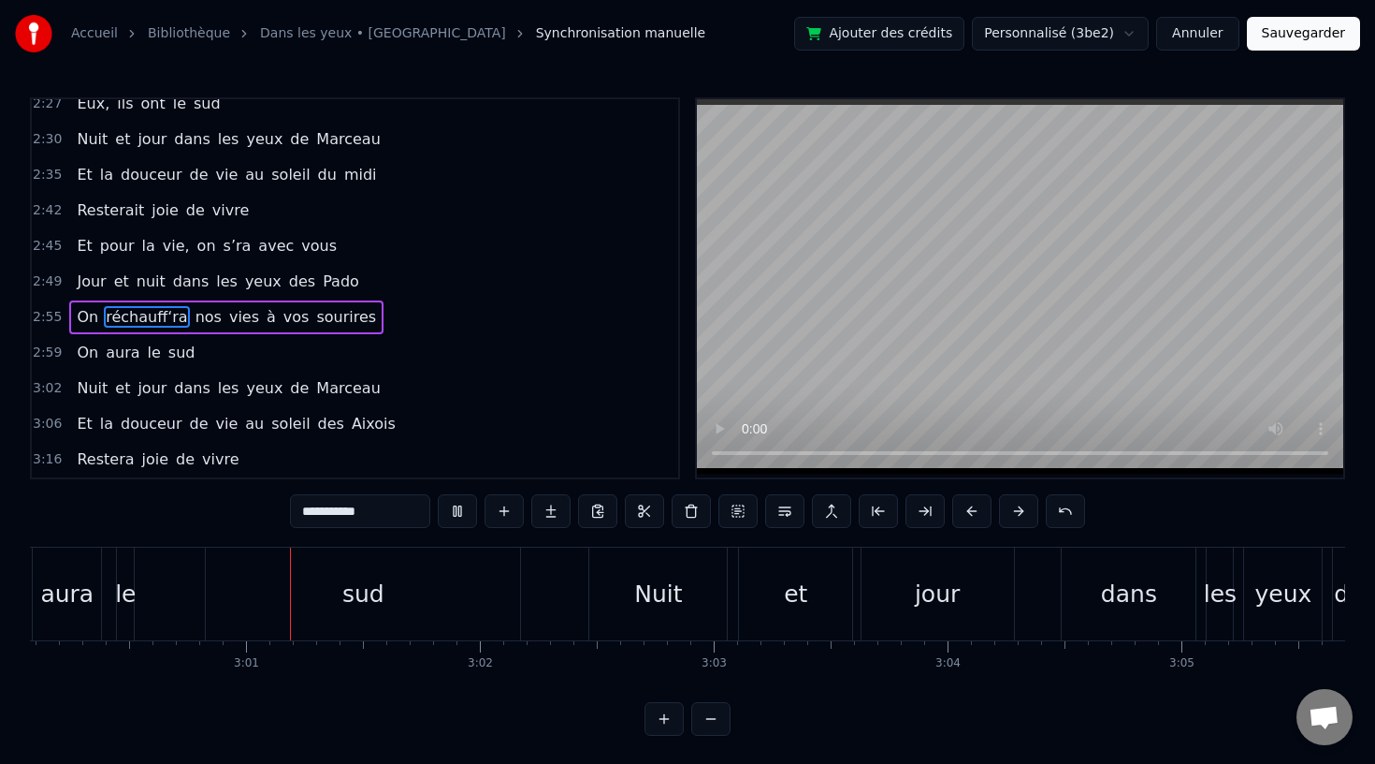
scroll to position [0, 42128]
click at [606, 621] on div "Nuit" at bounding box center [654, 593] width 138 height 93
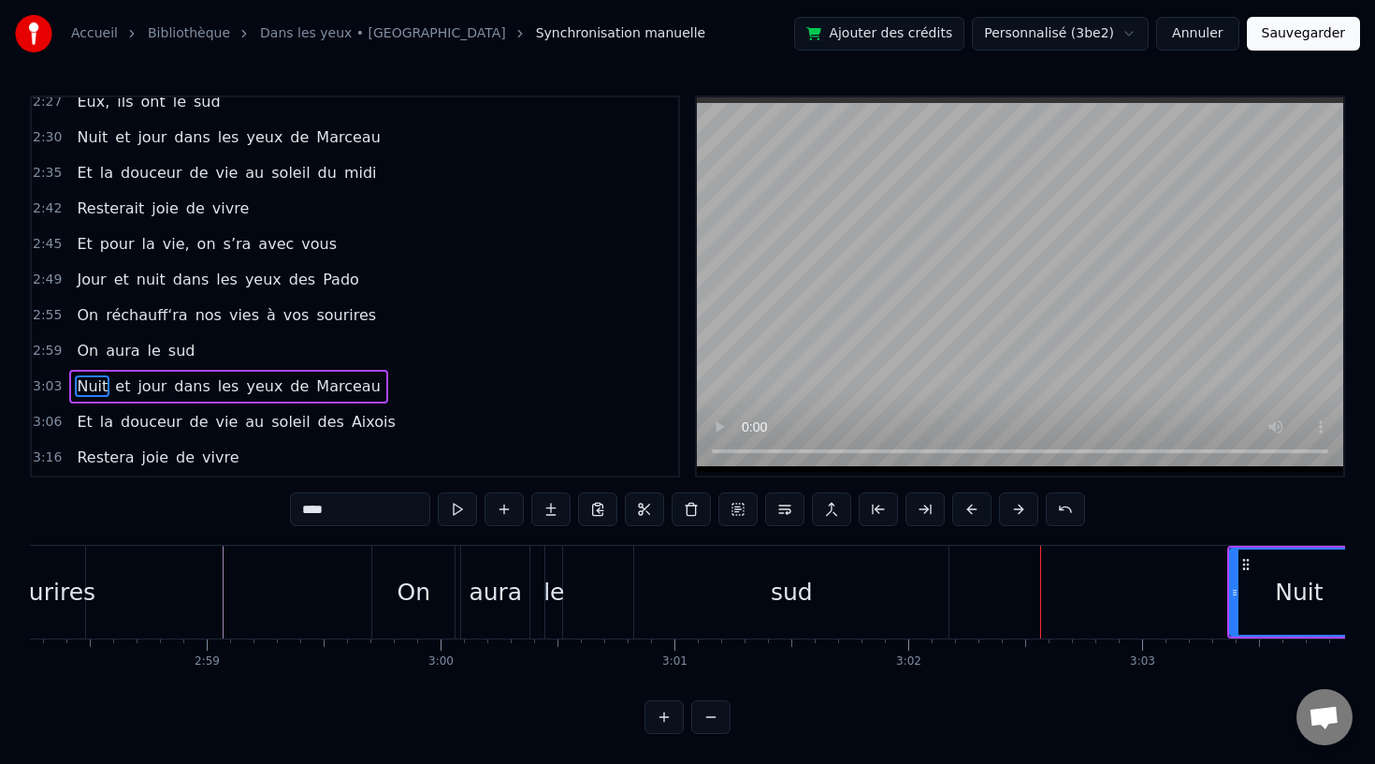
scroll to position [0, 41687]
click at [708, 598] on div "sud" at bounding box center [800, 592] width 314 height 93
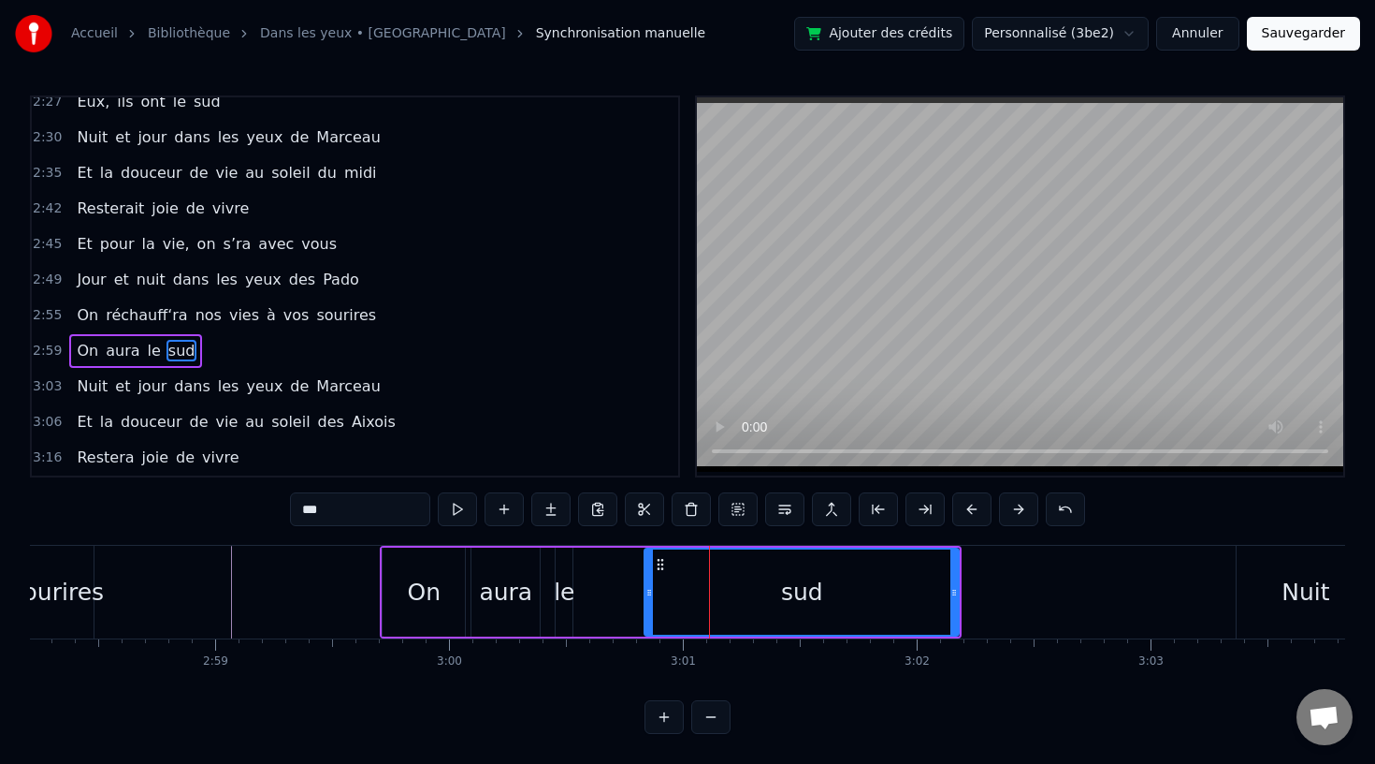
scroll to position [0, 0]
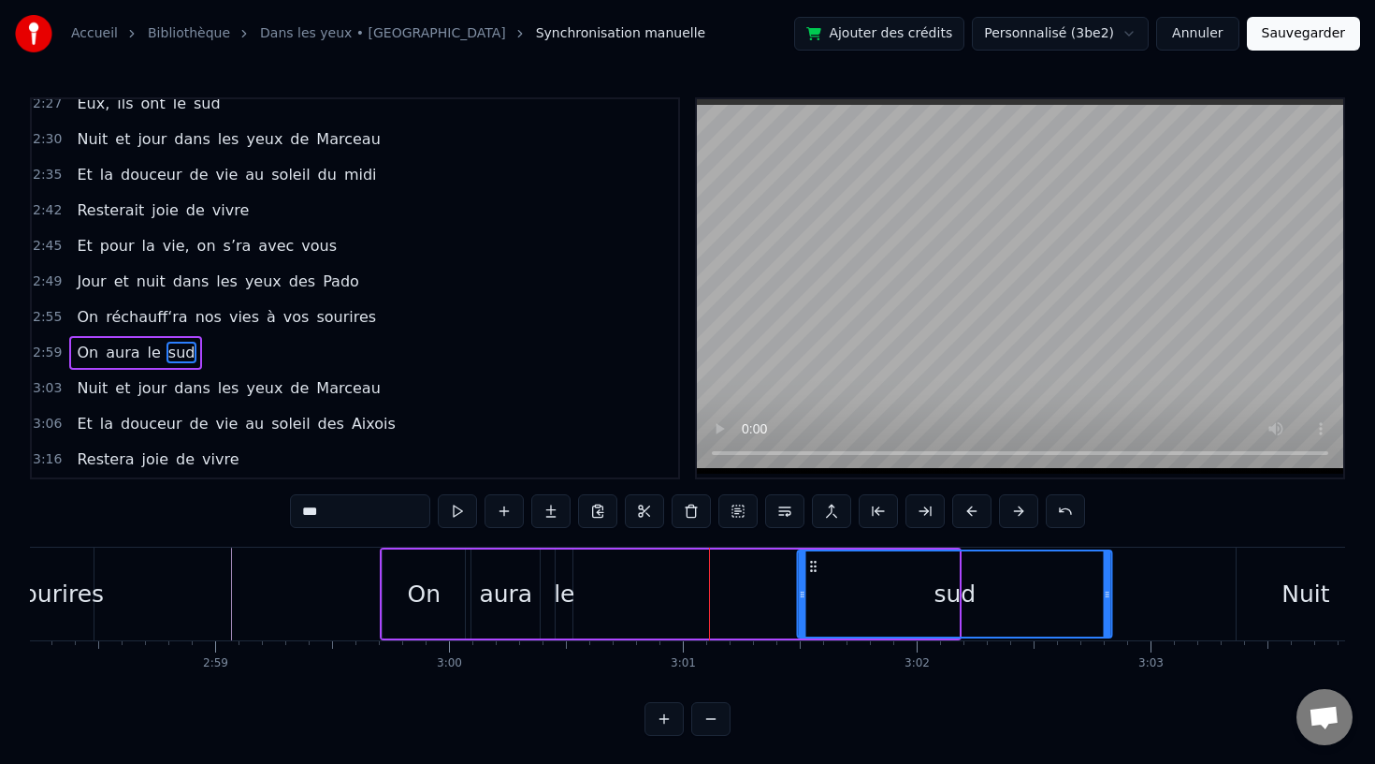
drag, startPoint x: 662, startPoint y: 563, endPoint x: 815, endPoint y: 575, distance: 153.9
click at [815, 575] on div "sud" at bounding box center [955, 593] width 313 height 85
click at [565, 587] on div "le" at bounding box center [564, 594] width 21 height 36
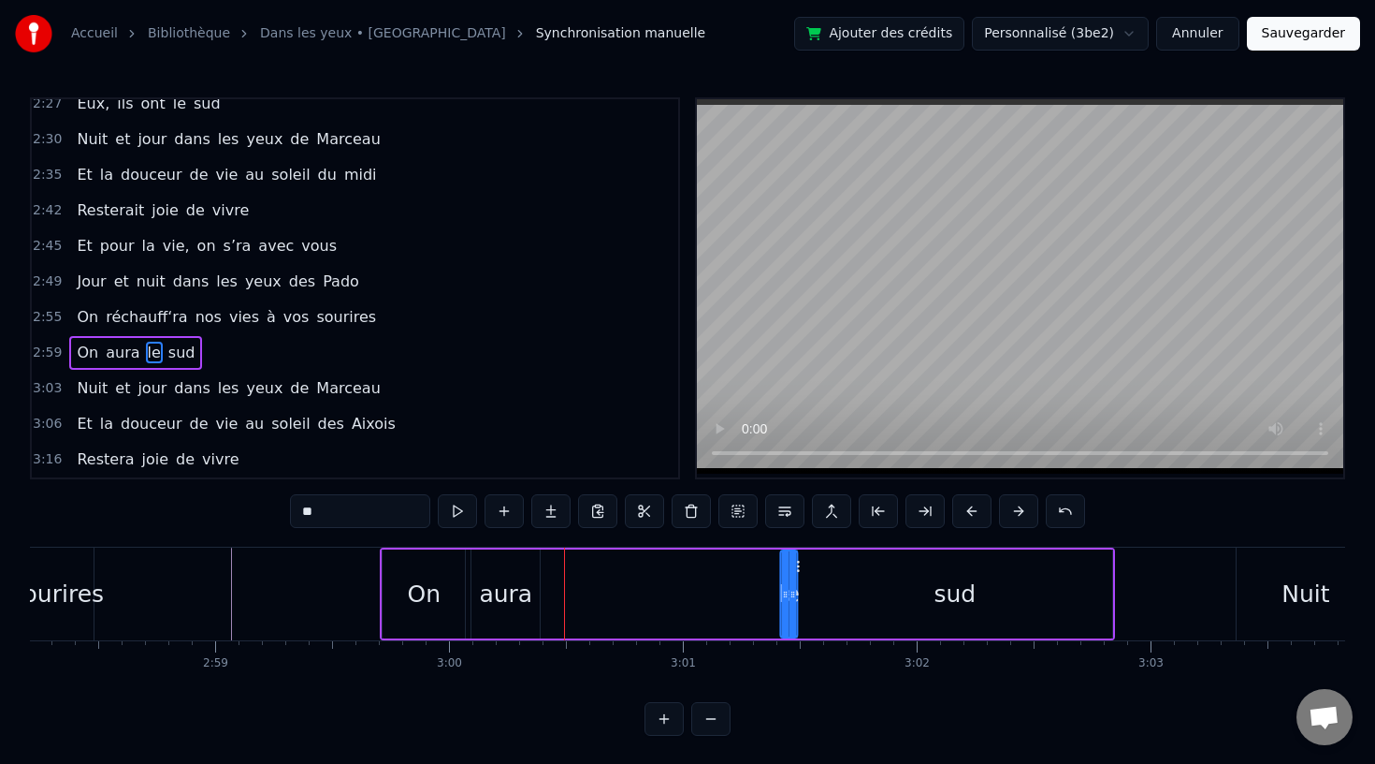
drag, startPoint x: 572, startPoint y: 567, endPoint x: 807, endPoint y: 580, distance: 236.2
click at [799, 580] on div "le" at bounding box center [789, 593] width 19 height 89
click at [520, 591] on div "aura" at bounding box center [505, 594] width 53 height 36
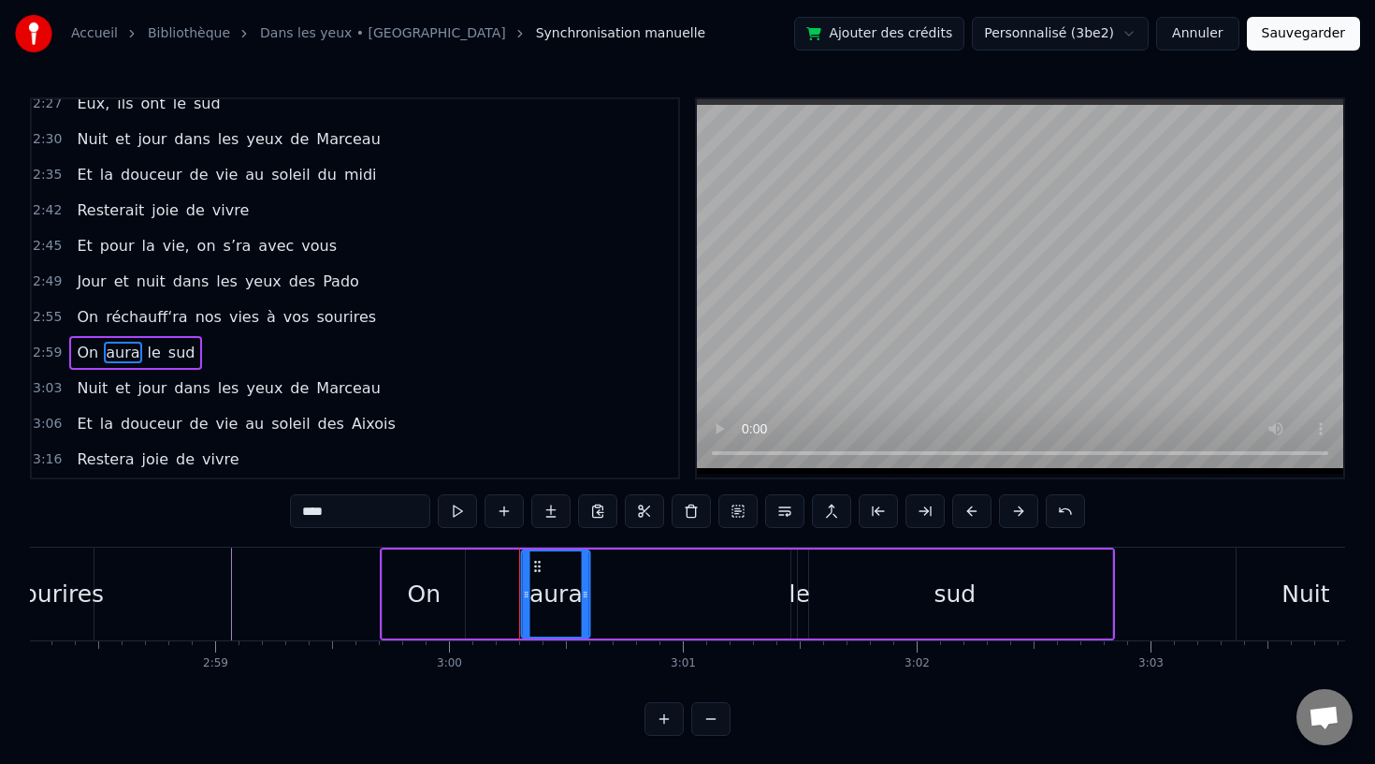
drag, startPoint x: 487, startPoint y: 562, endPoint x: 545, endPoint y: 562, distance: 57.1
click at [546, 562] on icon at bounding box center [538, 566] width 15 height 15
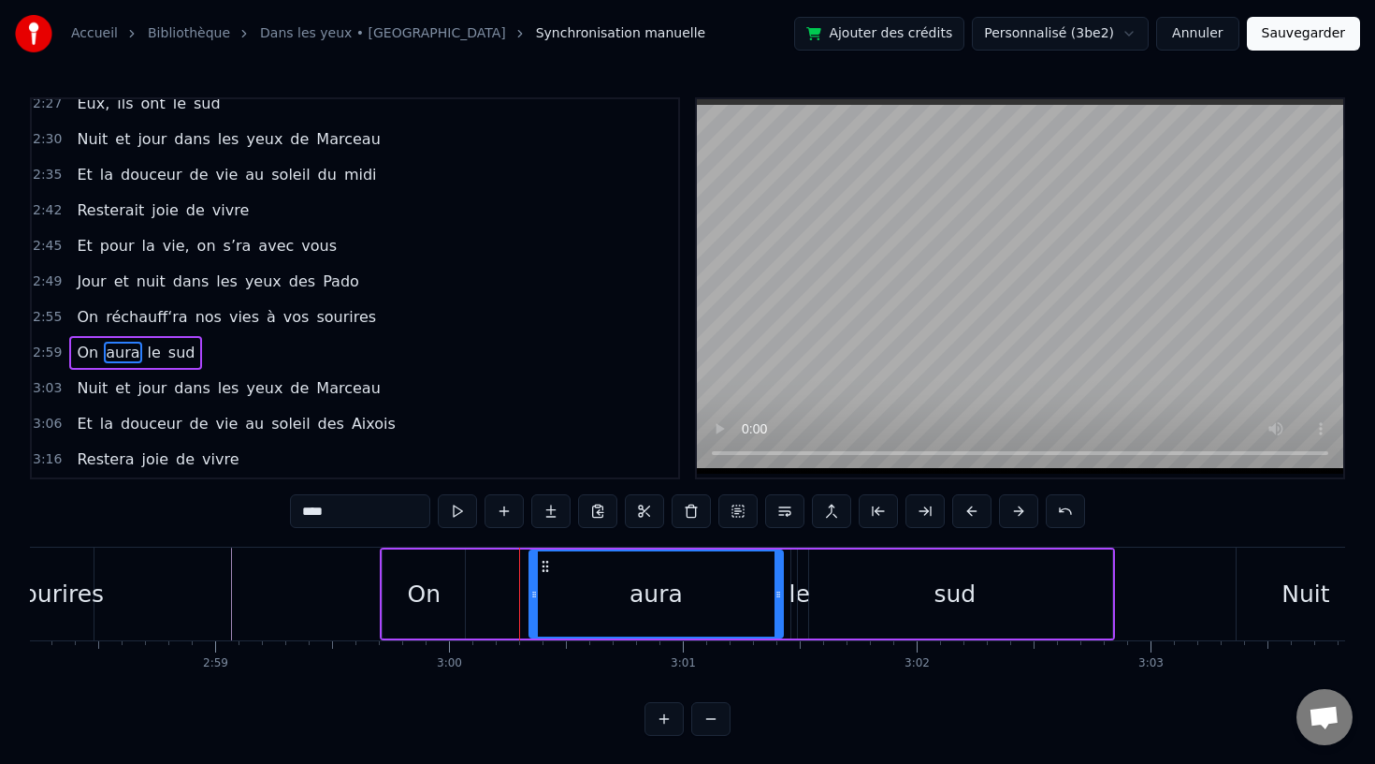
drag, startPoint x: 591, startPoint y: 596, endPoint x: 777, endPoint y: 600, distance: 185.3
click at [777, 600] on icon at bounding box center [778, 594] width 7 height 15
click at [433, 581] on div "On" at bounding box center [425, 594] width 34 height 36
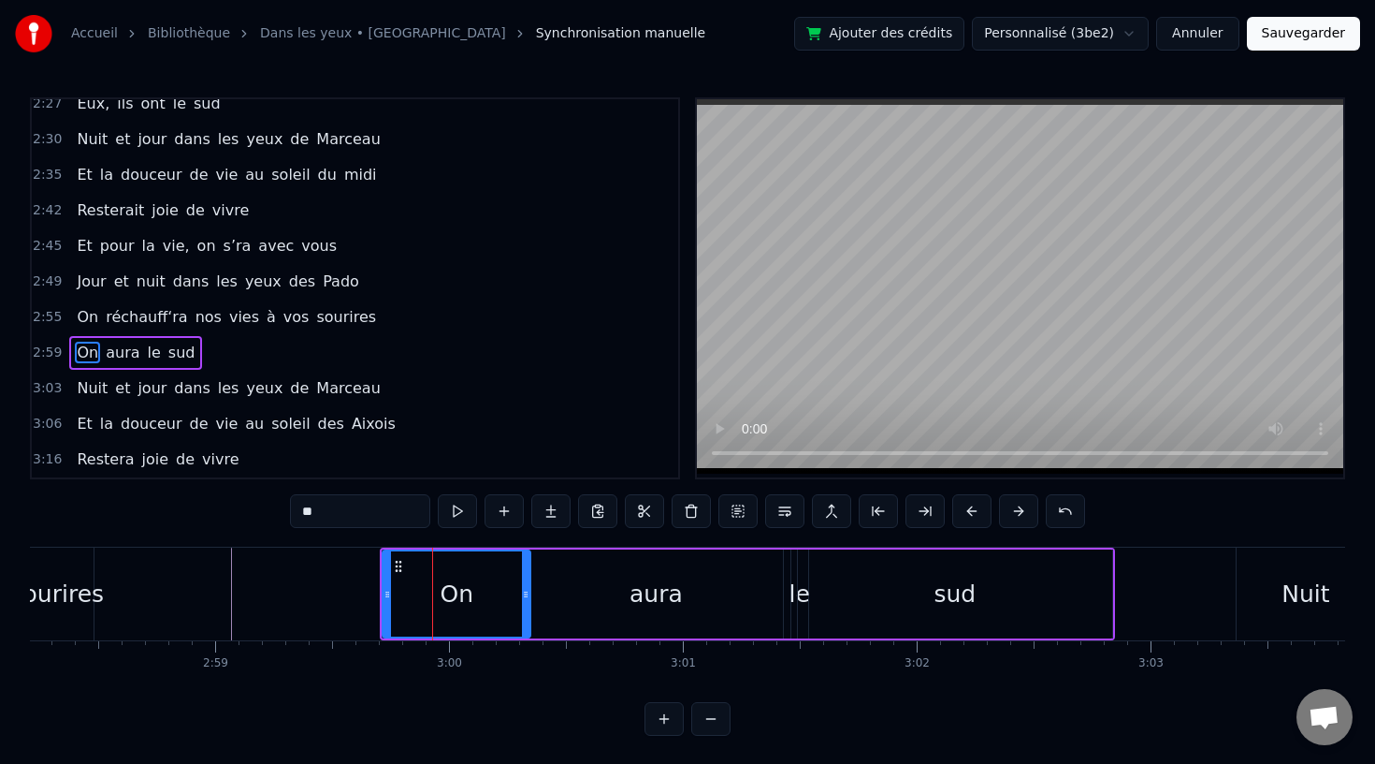
drag, startPoint x: 458, startPoint y: 592, endPoint x: 525, endPoint y: 597, distance: 67.5
click at [525, 597] on icon at bounding box center [525, 594] width 7 height 15
click at [837, 611] on div "sud" at bounding box center [955, 593] width 314 height 89
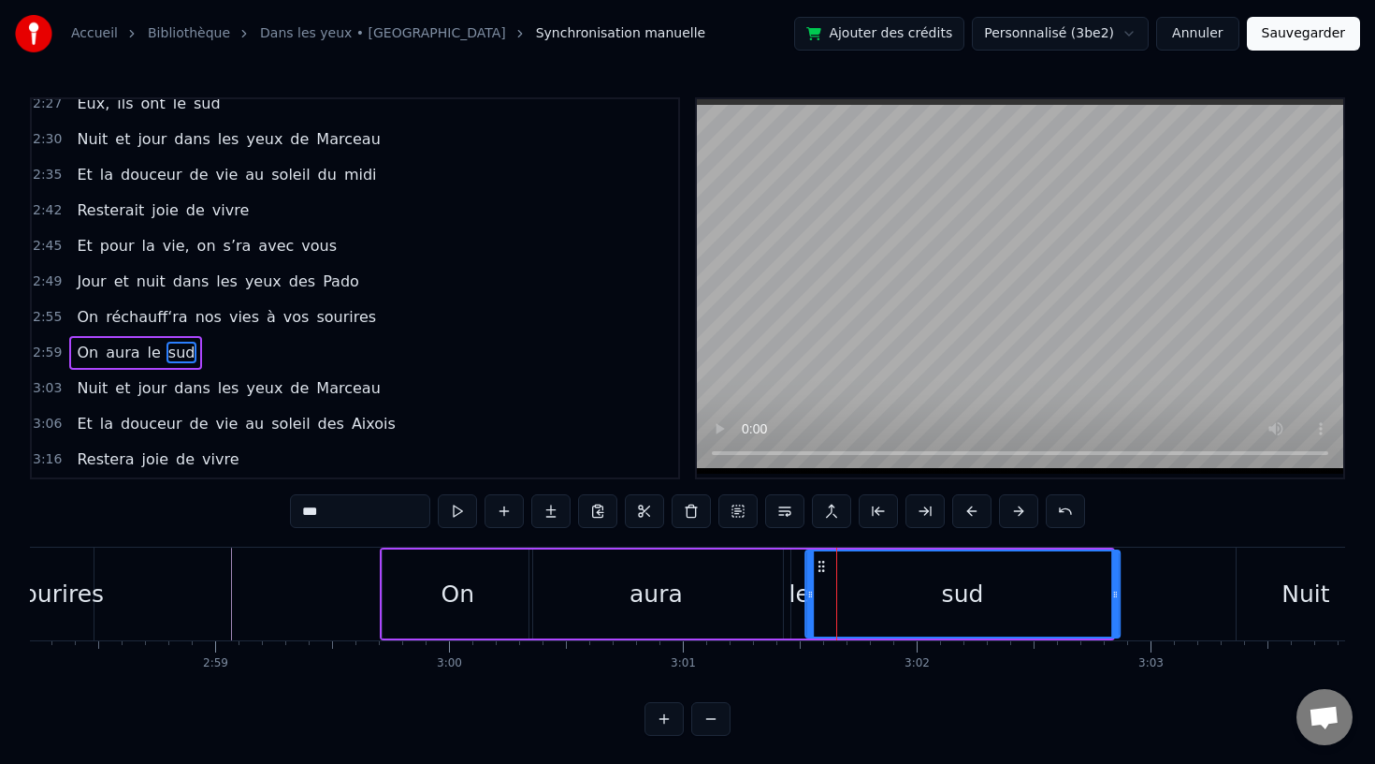
drag, startPoint x: 811, startPoint y: 565, endPoint x: 835, endPoint y: 565, distance: 23.4
click at [820, 565] on circle at bounding box center [819, 565] width 1 height 1
click at [800, 592] on div "le" at bounding box center [800, 594] width 21 height 36
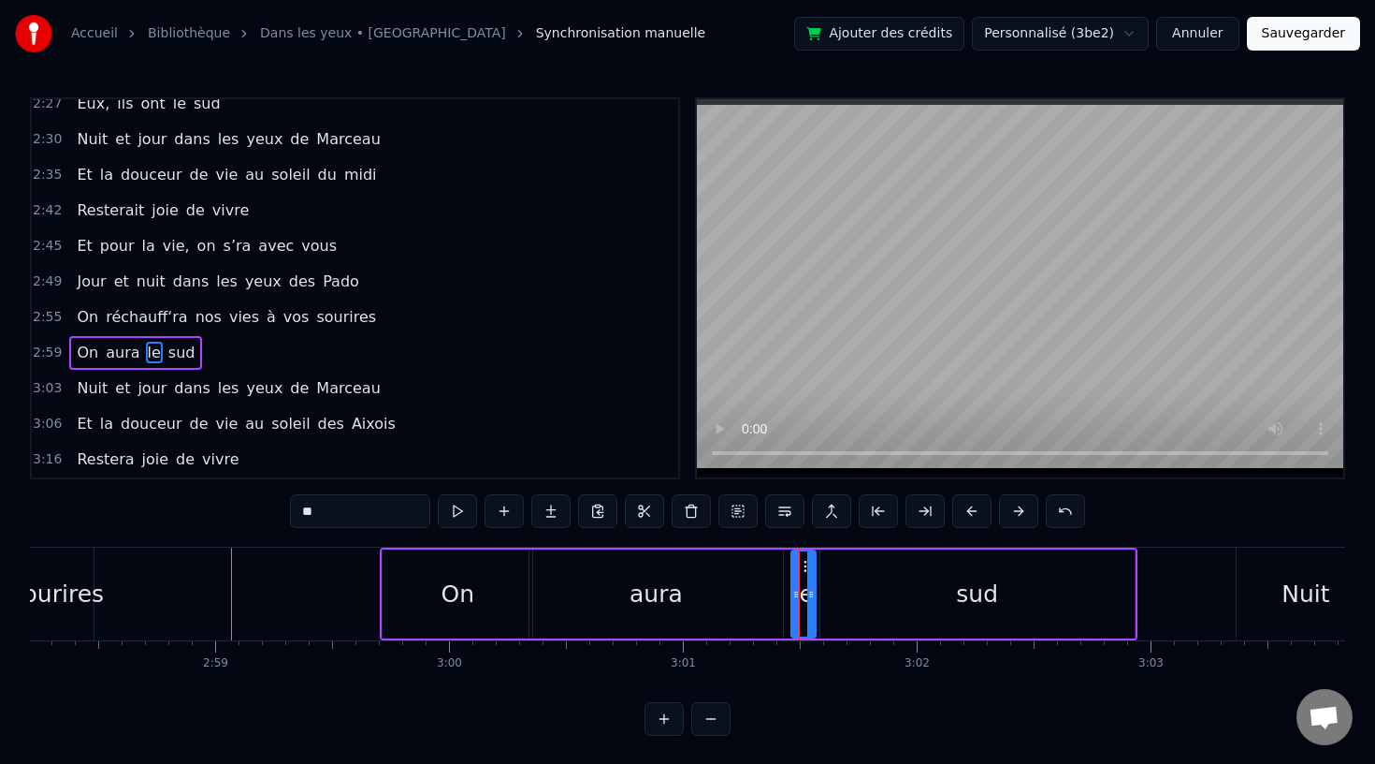
click at [807, 593] on icon at bounding box center [810, 594] width 7 height 15
click at [924, 609] on div "sud" at bounding box center [978, 593] width 314 height 89
type input "***"
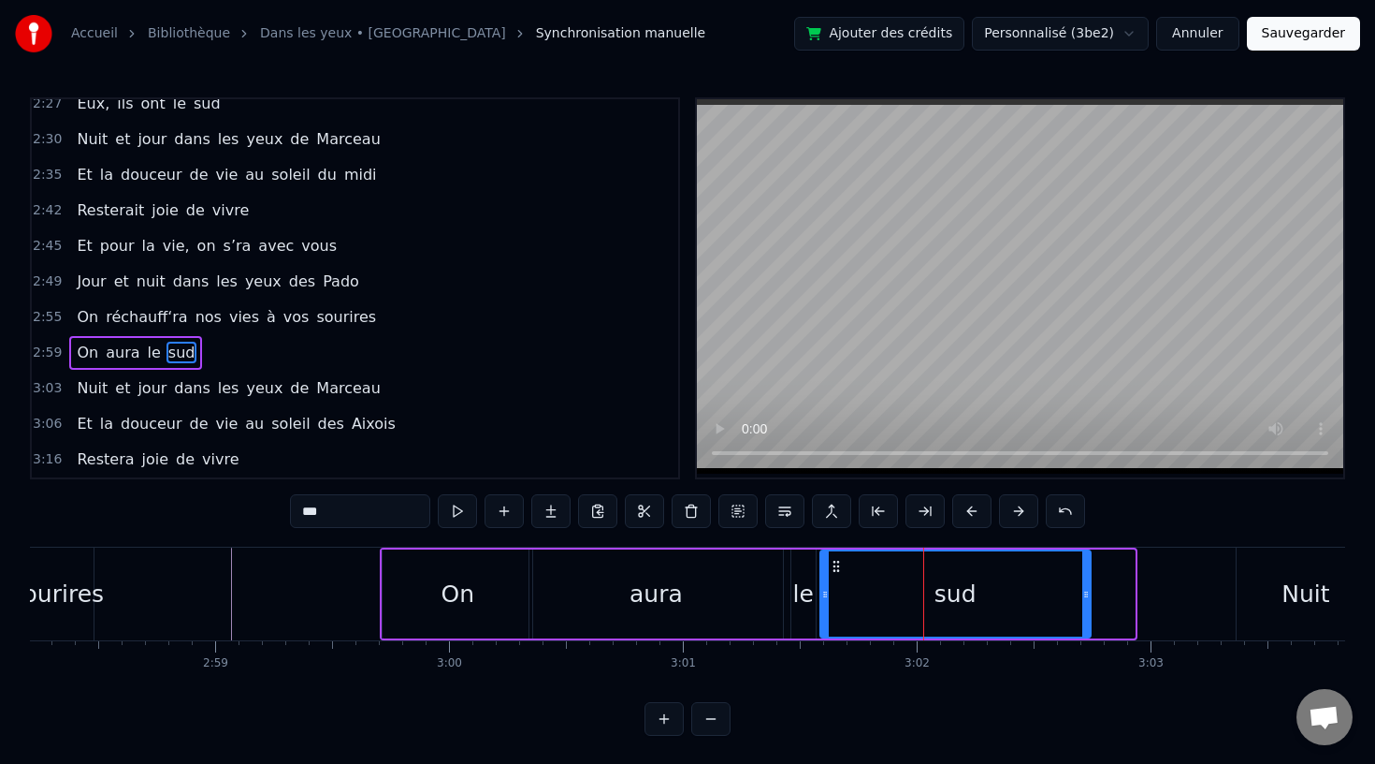
drag, startPoint x: 1128, startPoint y: 593, endPoint x: 1084, endPoint y: 593, distance: 44.0
click at [1084, 593] on icon at bounding box center [1086, 594] width 7 height 15
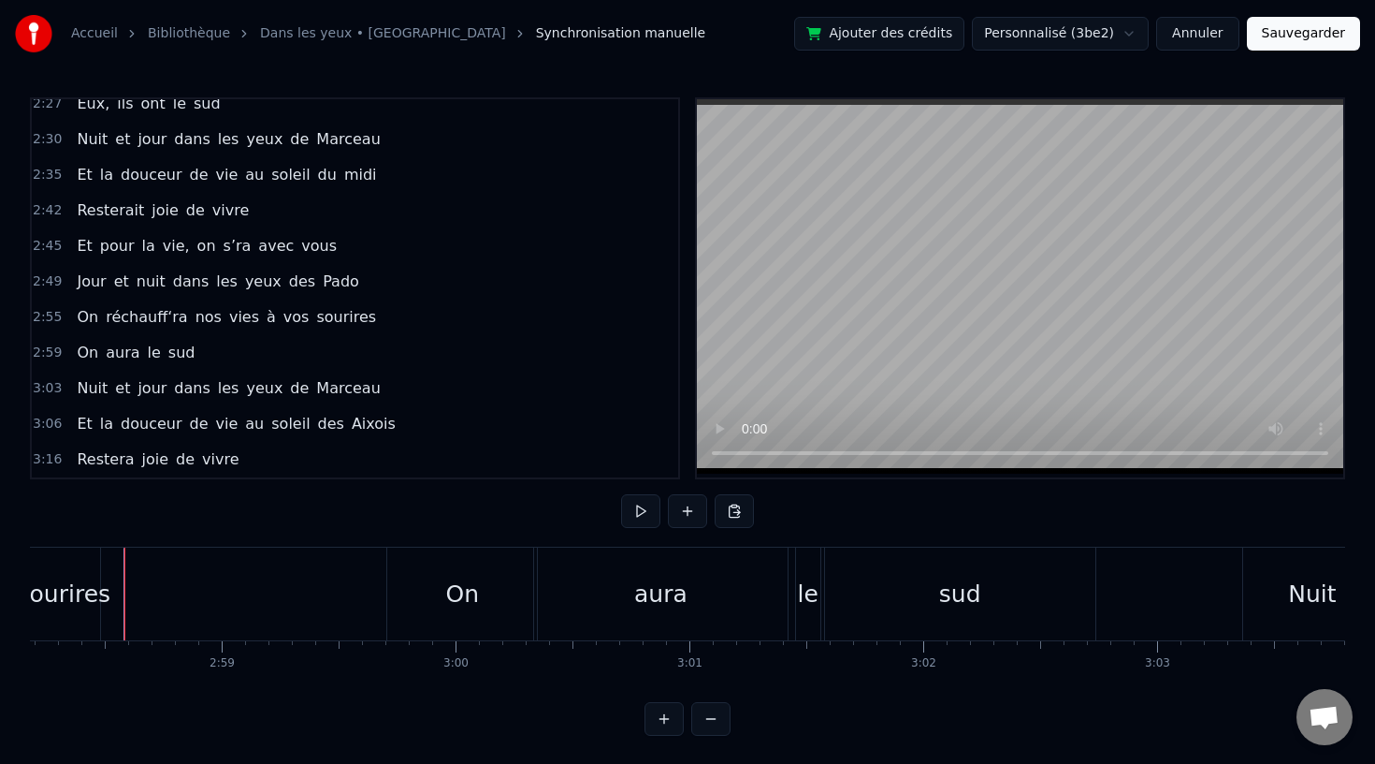
click at [65, 594] on div "sourires" at bounding box center [65, 594] width 94 height 36
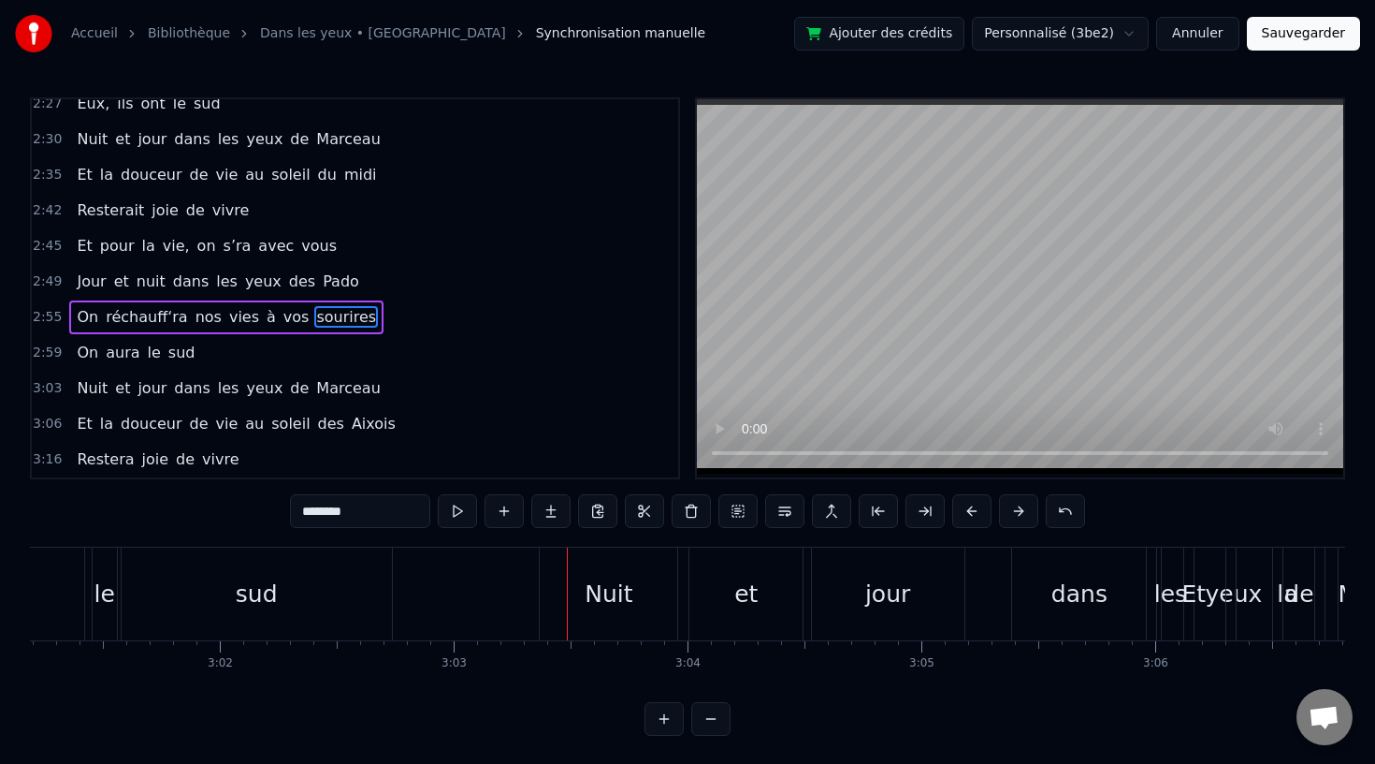
scroll to position [0, 42380]
click at [297, 579] on div "sud" at bounding box center [260, 593] width 270 height 93
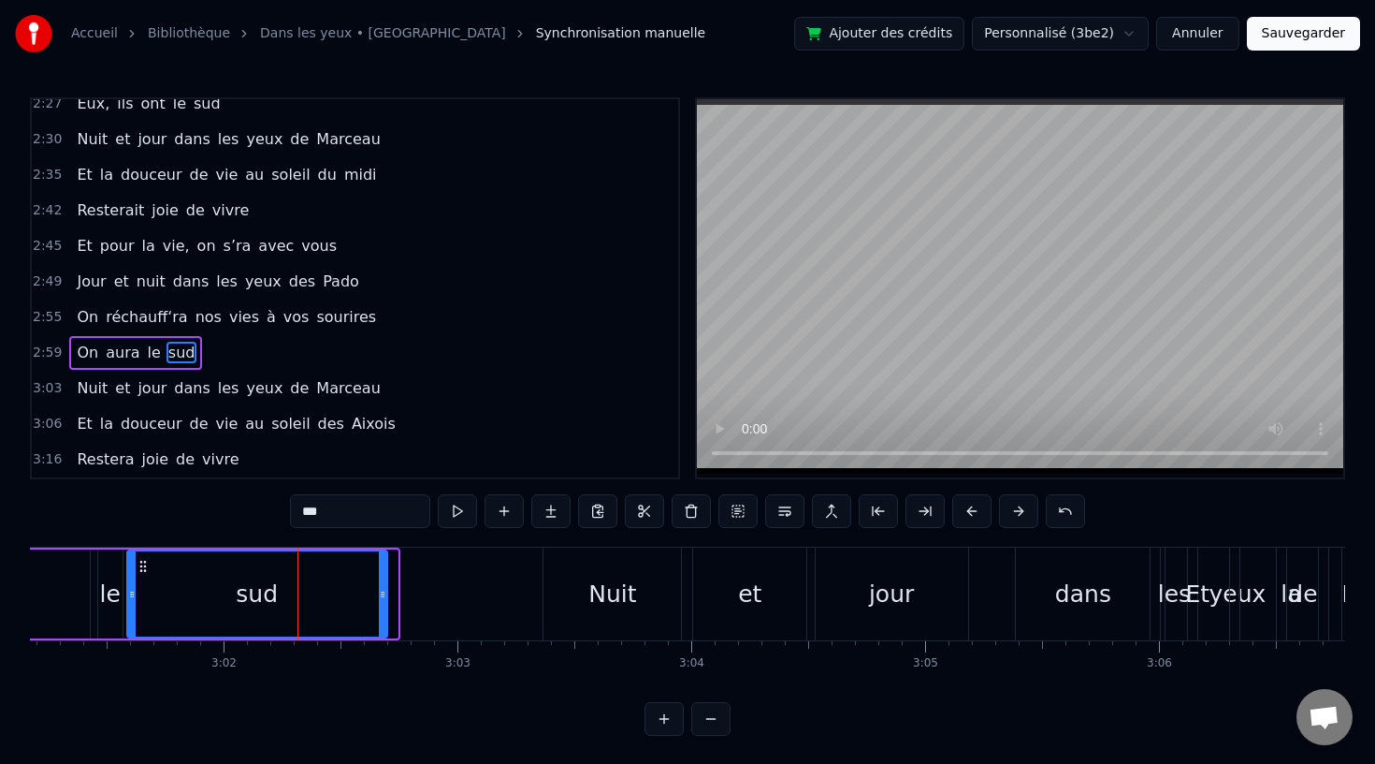
drag, startPoint x: 392, startPoint y: 592, endPoint x: 381, endPoint y: 592, distance: 11.2
click at [381, 592] on icon at bounding box center [382, 594] width 7 height 15
click at [602, 600] on div "Nuit" at bounding box center [613, 594] width 48 height 36
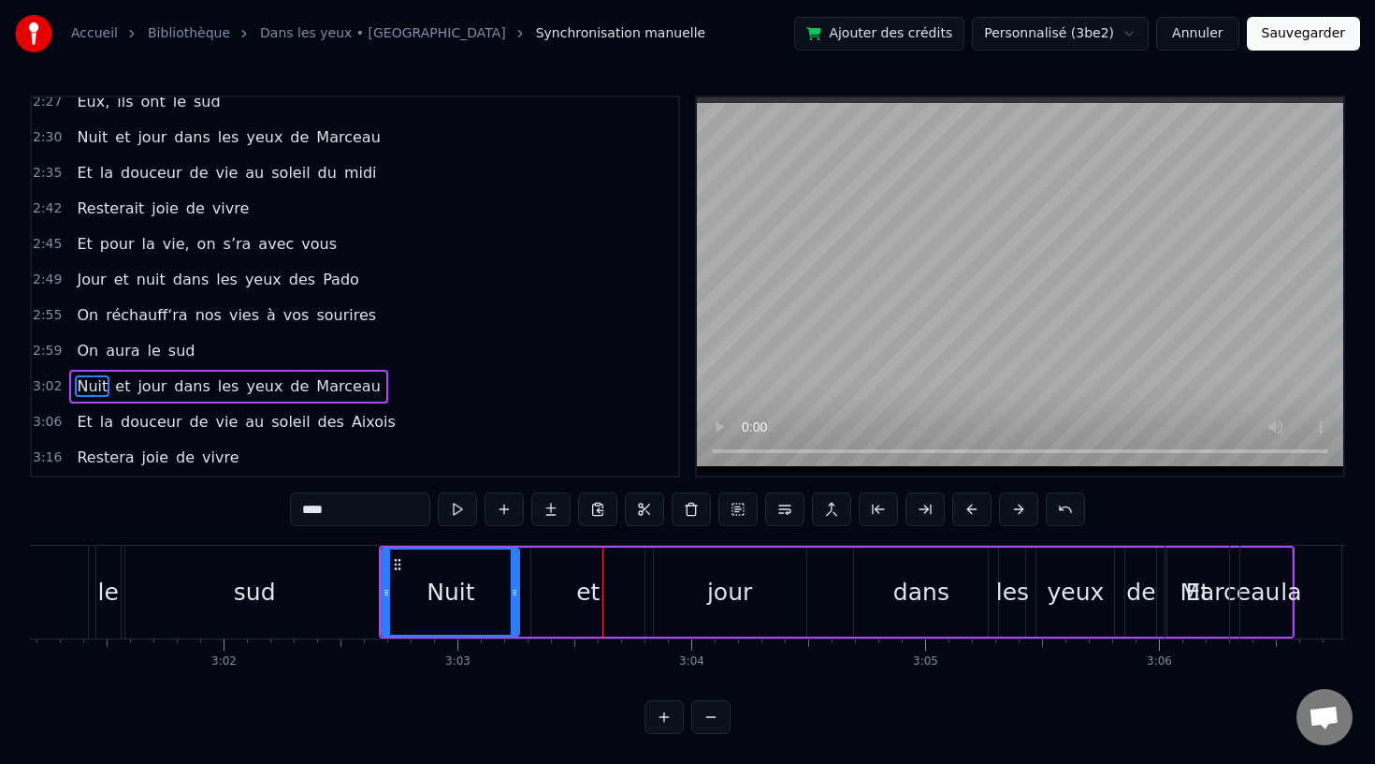
click at [209, 602] on div "sud" at bounding box center [254, 592] width 259 height 93
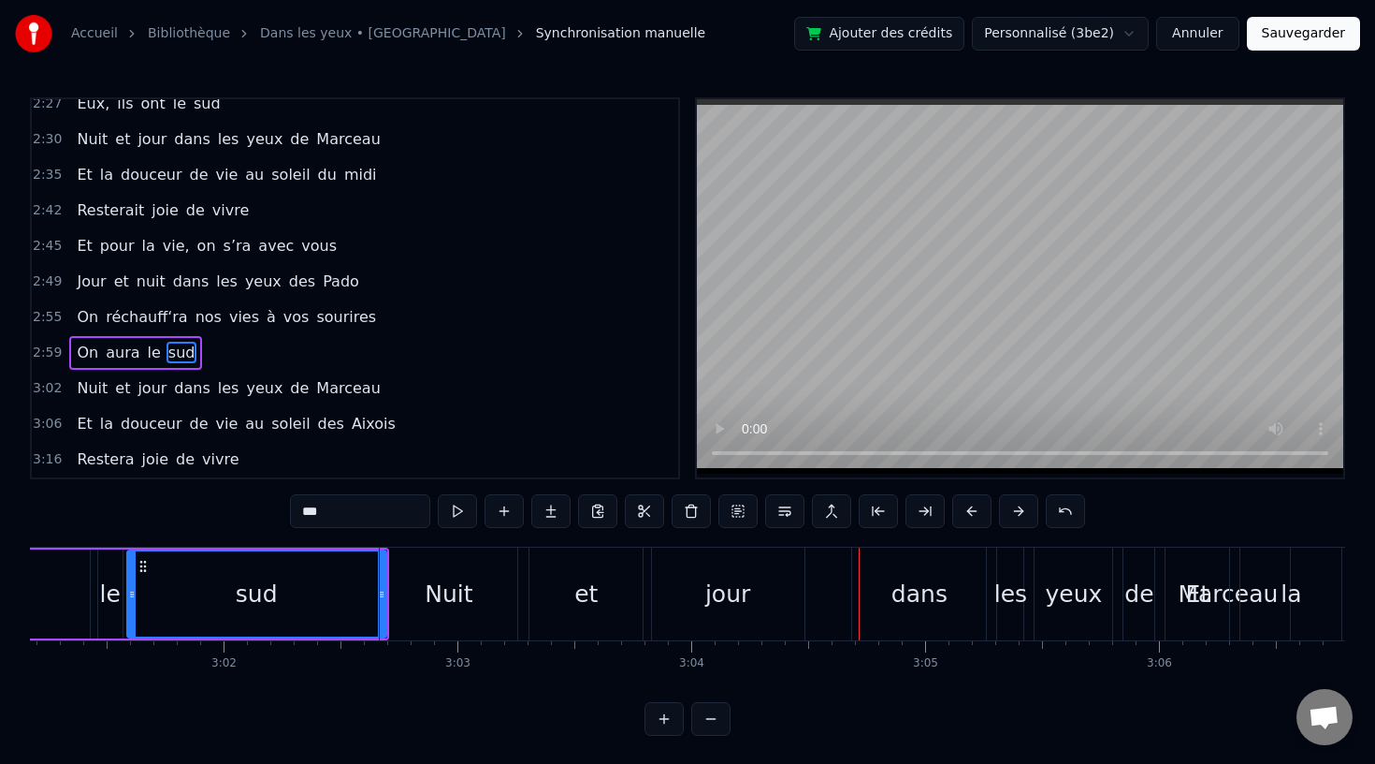
click at [746, 586] on div "jour" at bounding box center [728, 594] width 45 height 36
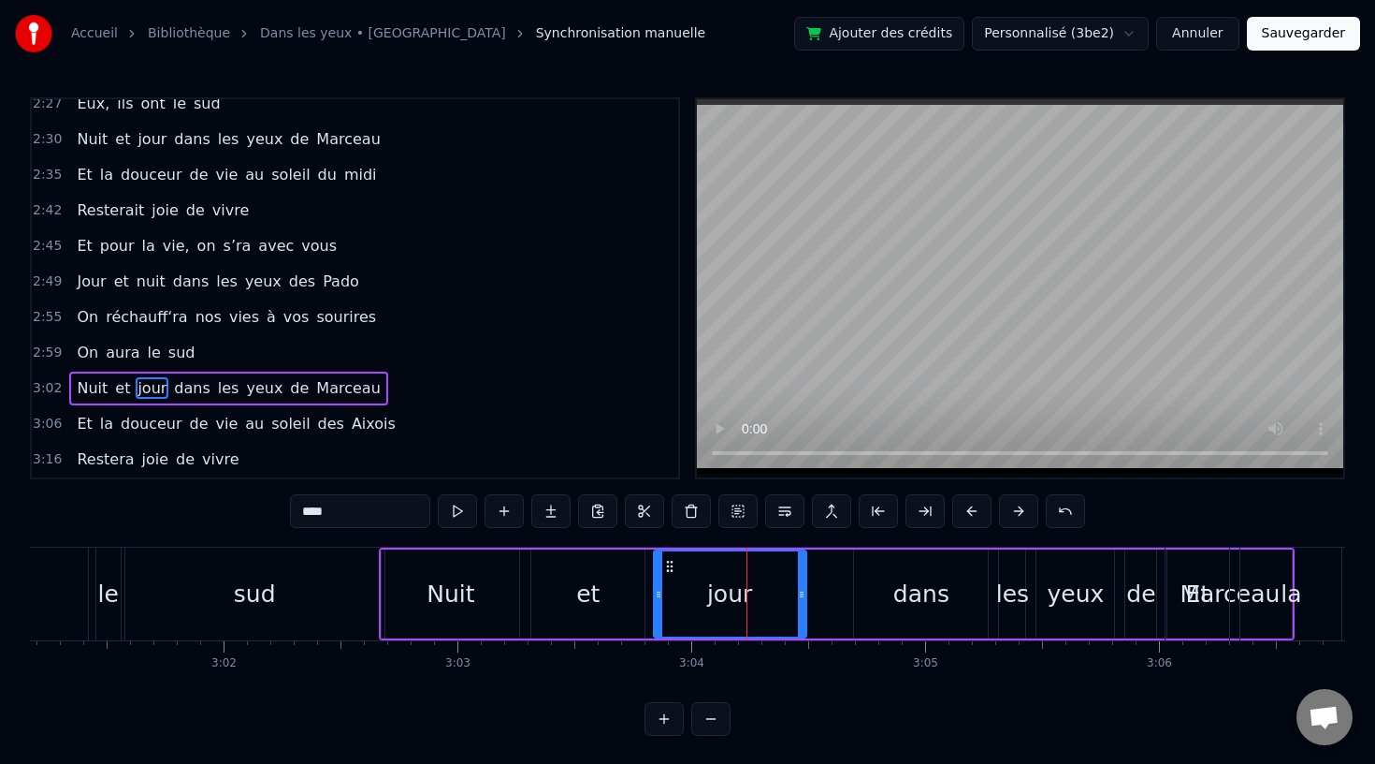
scroll to position [2, 0]
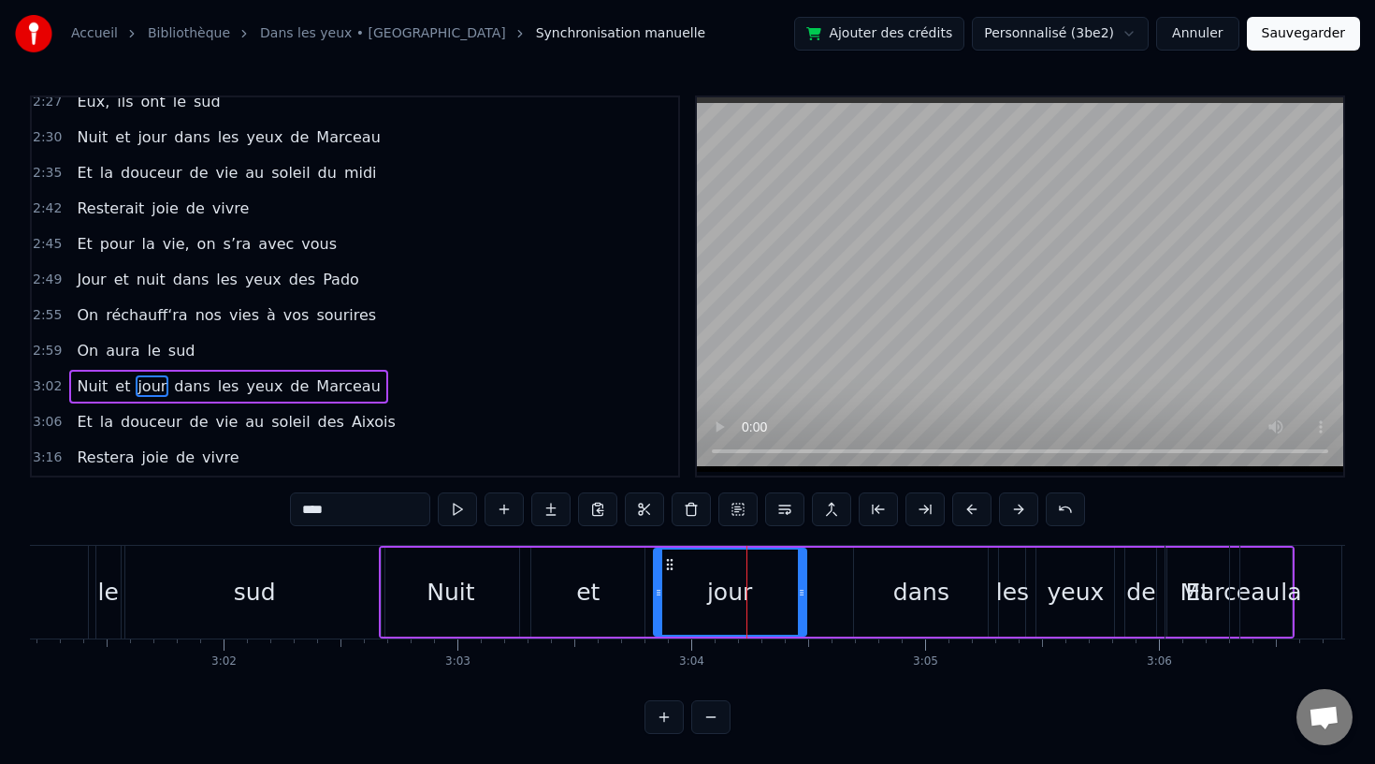
click at [765, 589] on div "jour" at bounding box center [730, 591] width 151 height 85
drag, startPoint x: 802, startPoint y: 590, endPoint x: 842, endPoint y: 592, distance: 40.3
click at [844, 591] on icon at bounding box center [844, 592] width 7 height 15
click at [662, 589] on div "jour" at bounding box center [751, 591] width 193 height 85
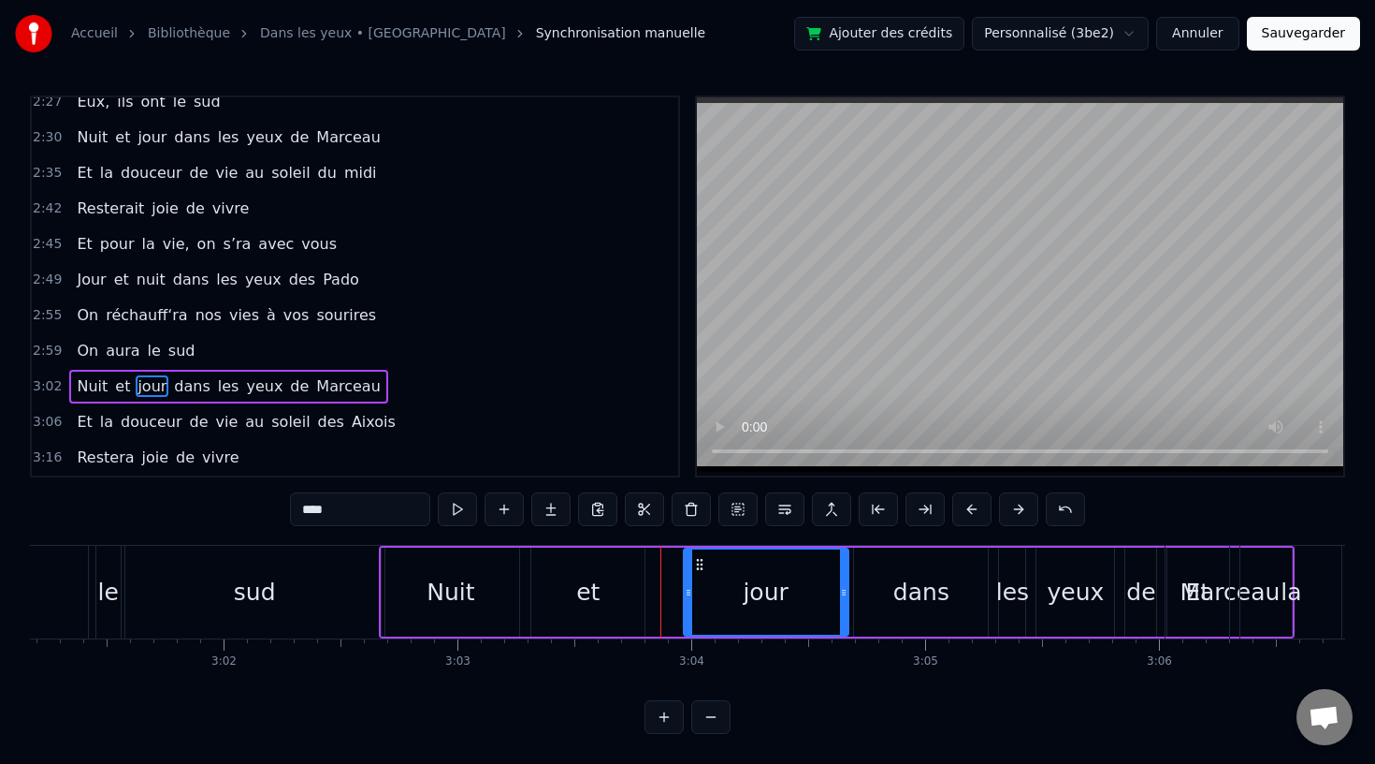
drag, startPoint x: 656, startPoint y: 592, endPoint x: 689, endPoint y: 596, distance: 33.0
click at [689, 596] on icon at bounding box center [688, 592] width 7 height 15
click at [599, 587] on div "et" at bounding box center [587, 591] width 113 height 89
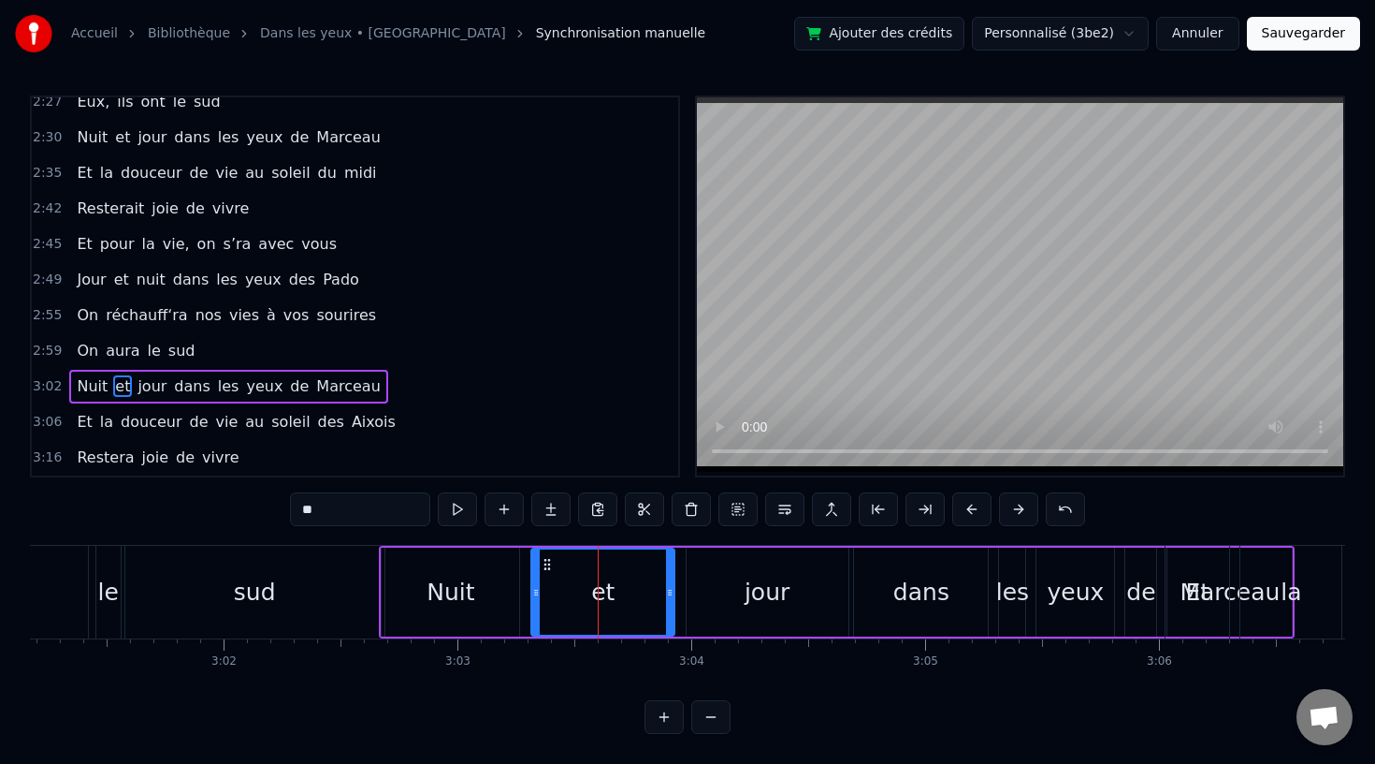
drag, startPoint x: 641, startPoint y: 595, endPoint x: 673, endPoint y: 596, distance: 31.8
click at [673, 596] on icon at bounding box center [669, 592] width 7 height 15
drag, startPoint x: 533, startPoint y: 594, endPoint x: 545, endPoint y: 594, distance: 11.2
click at [540, 594] on icon at bounding box center [535, 592] width 7 height 15
click at [567, 562] on icon at bounding box center [566, 564] width 15 height 15
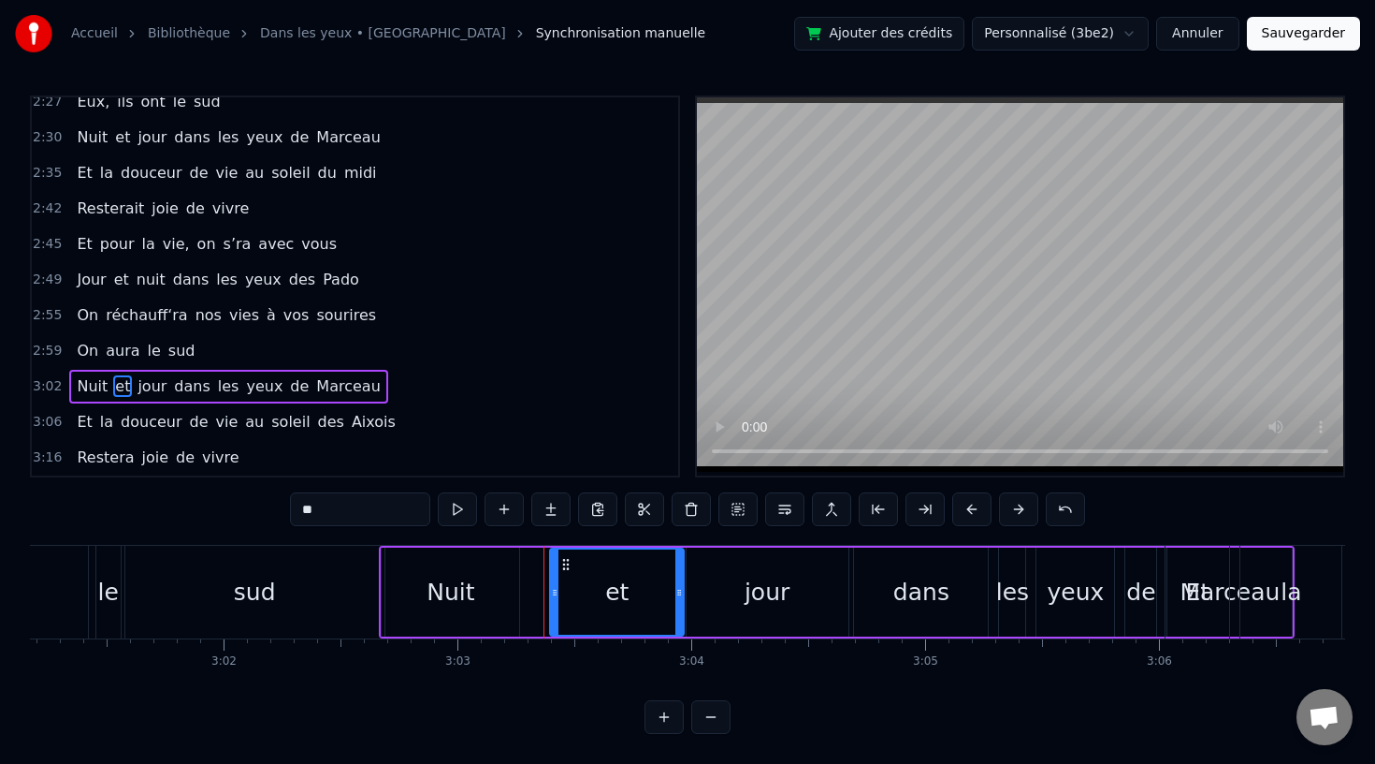
click at [465, 596] on div "Nuit" at bounding box center [451, 593] width 48 height 36
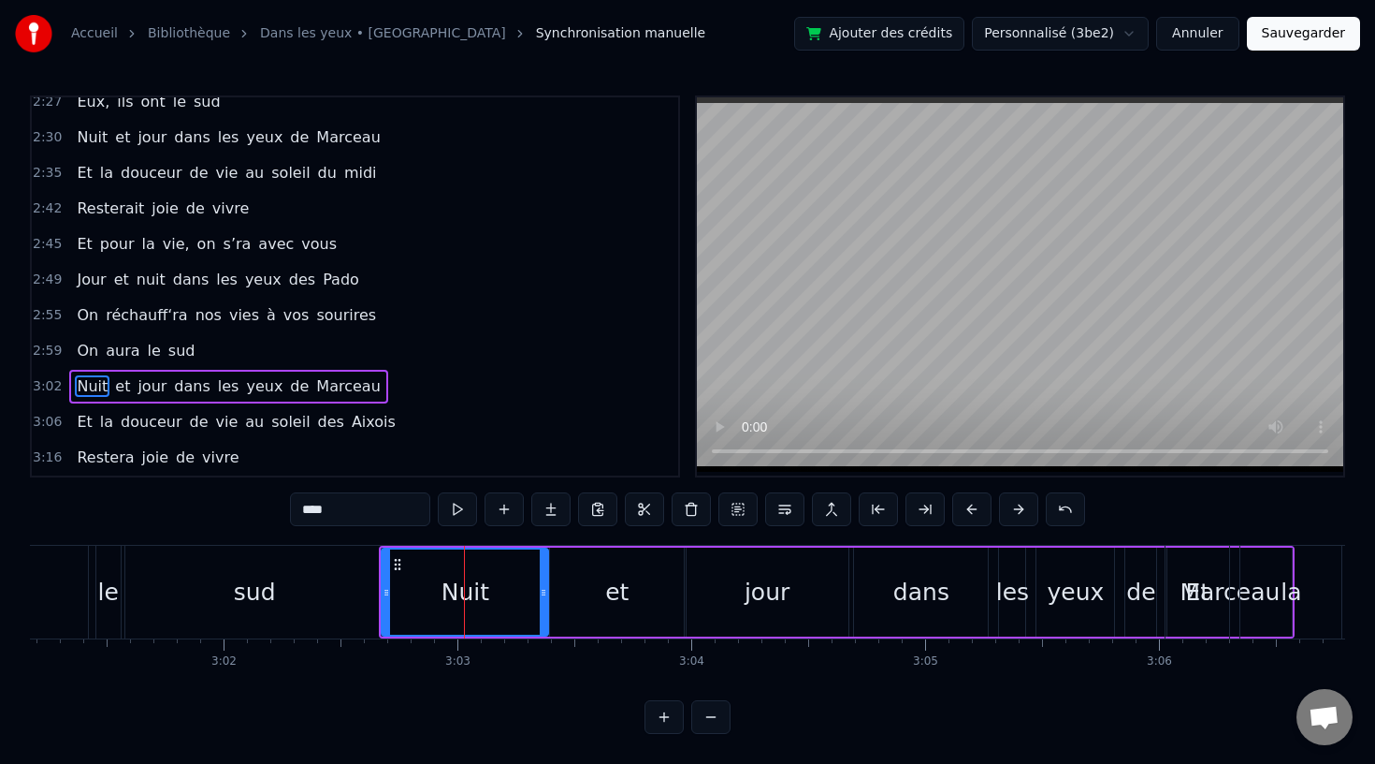
drag, startPoint x: 514, startPoint y: 590, endPoint x: 543, endPoint y: 592, distance: 29.1
click at [543, 592] on icon at bounding box center [543, 592] width 7 height 15
click at [283, 587] on div "sud" at bounding box center [254, 592] width 259 height 93
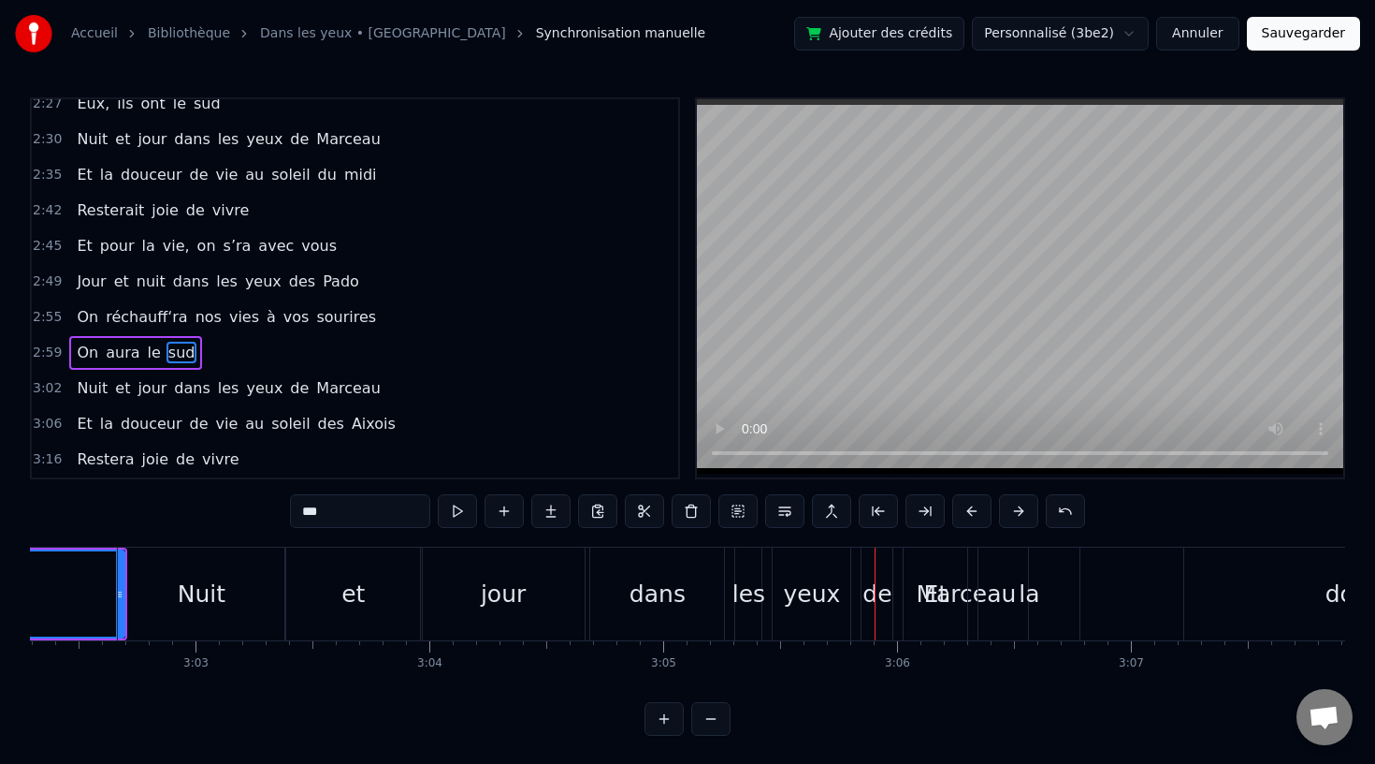
scroll to position [0, 42668]
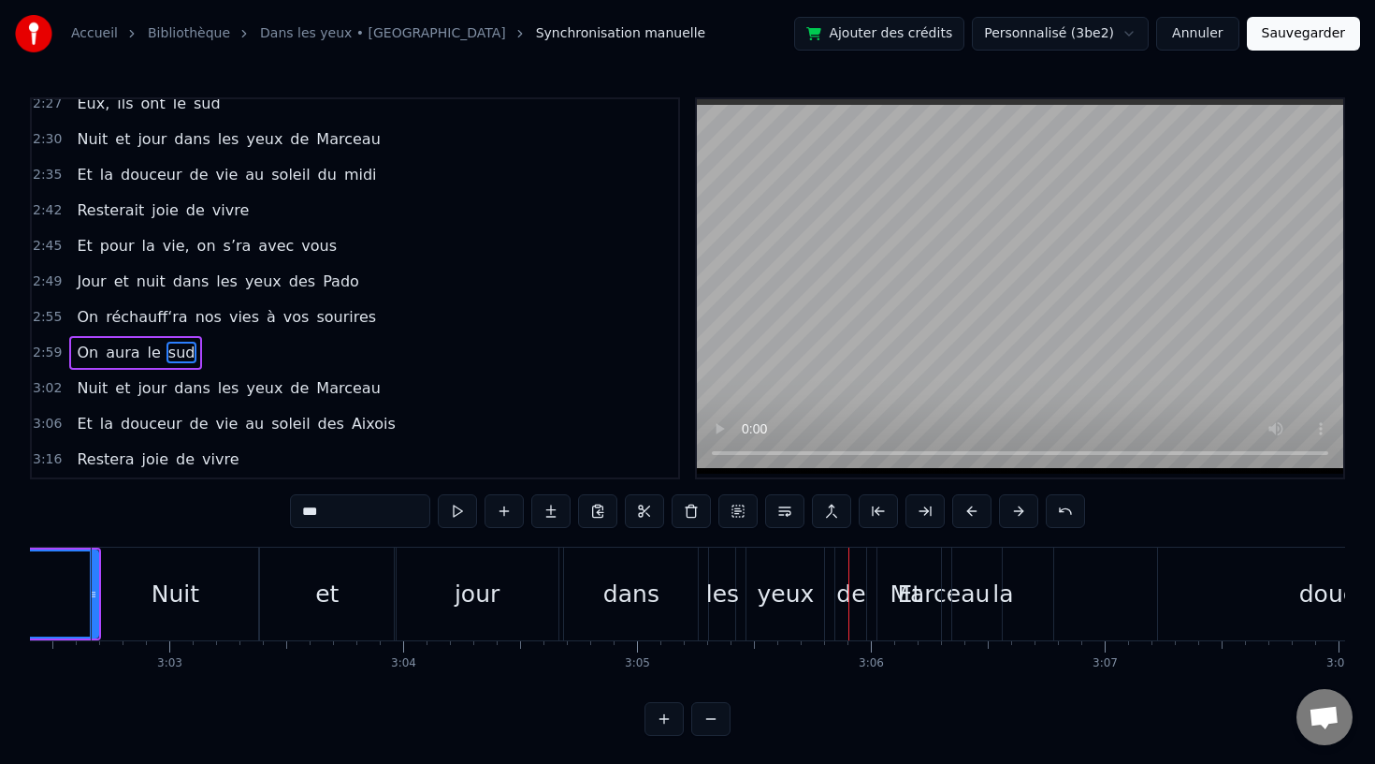
click at [1012, 602] on div "la" at bounding box center [1003, 593] width 101 height 93
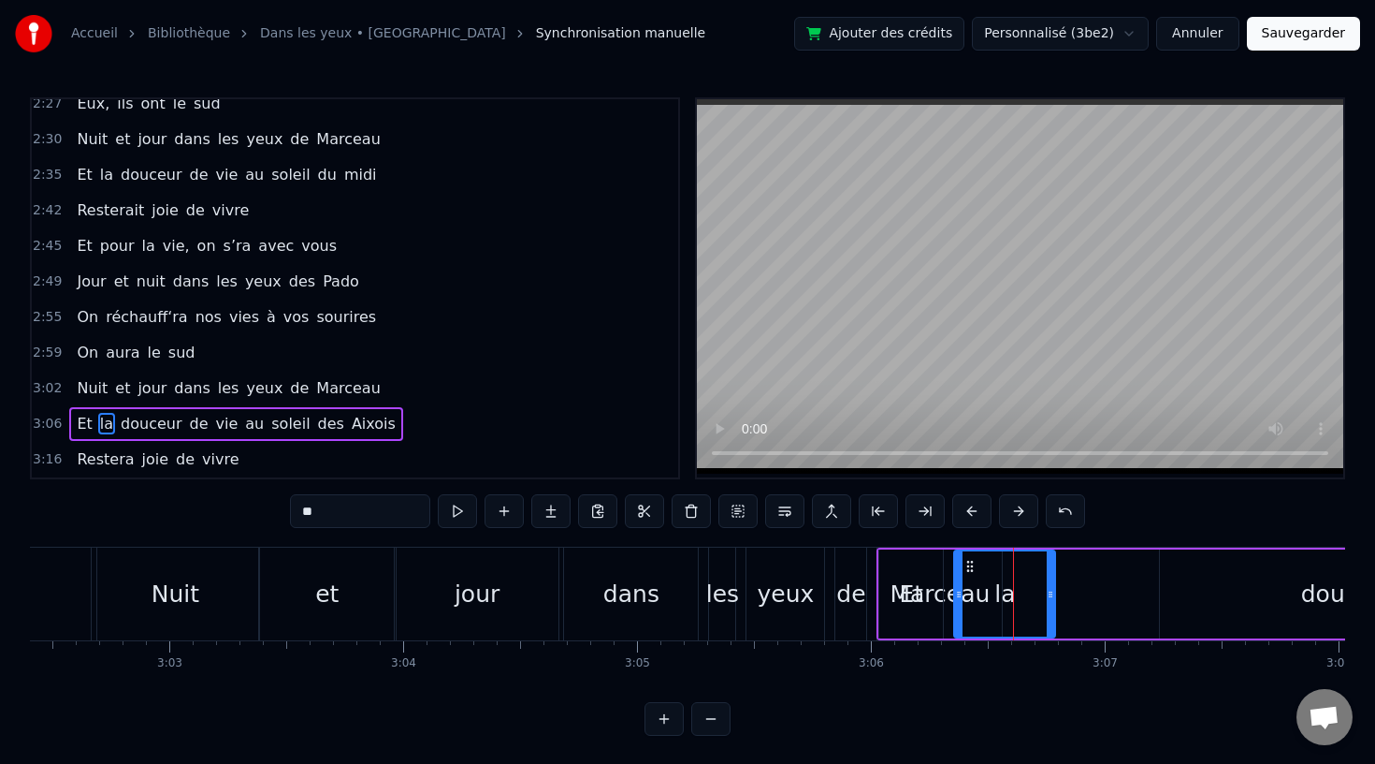
scroll to position [2, 0]
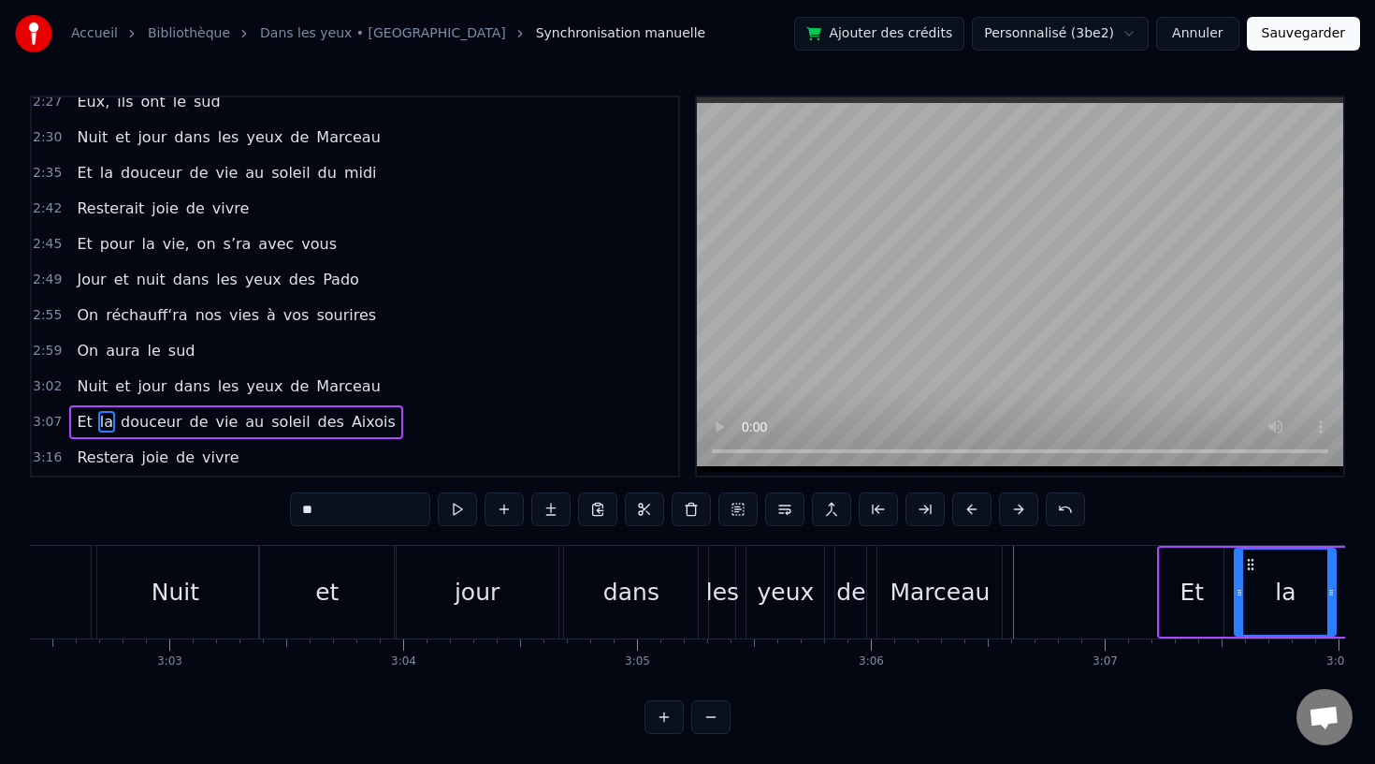
click at [855, 602] on div "de" at bounding box center [851, 593] width 29 height 36
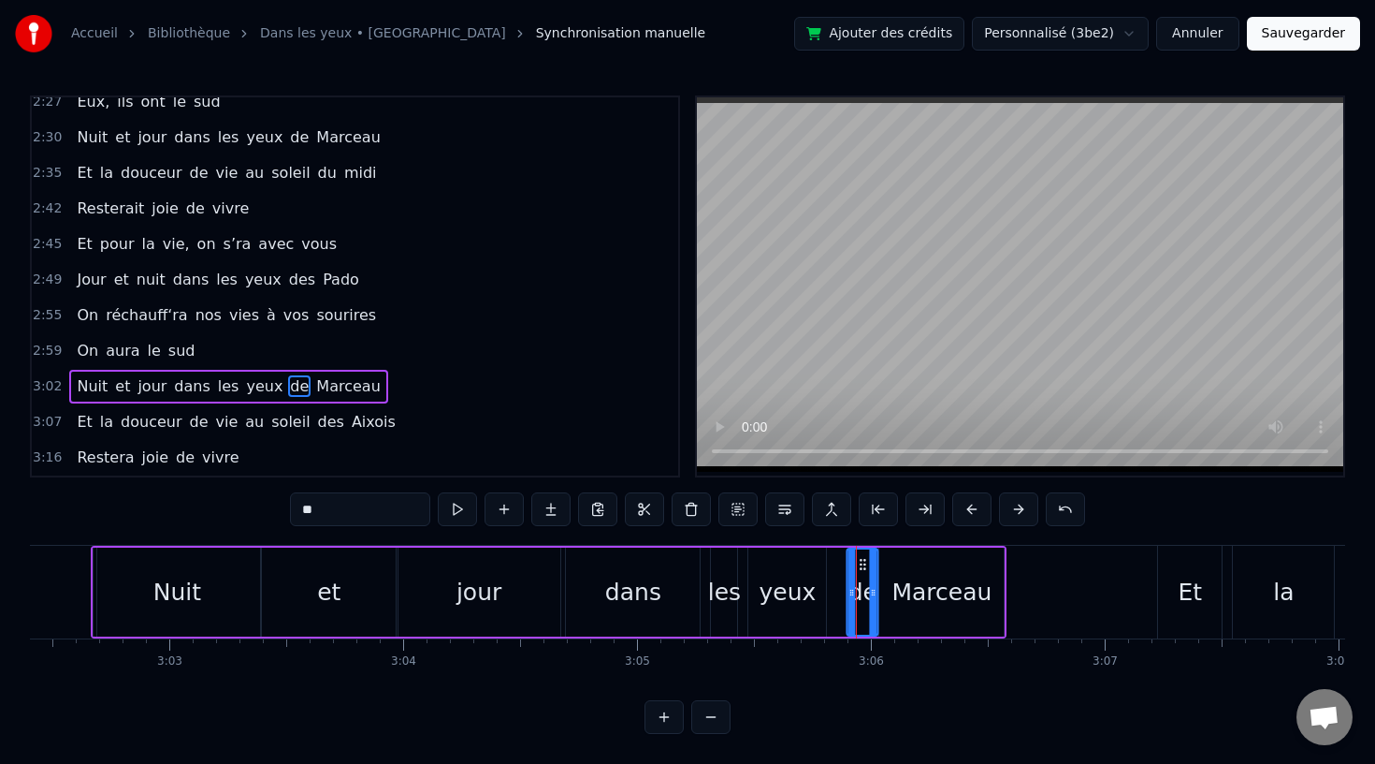
drag, startPoint x: 850, startPoint y: 558, endPoint x: 860, endPoint y: 558, distance: 10.3
click at [860, 558] on icon at bounding box center [863, 564] width 15 height 15
click at [793, 596] on div "yeux" at bounding box center [787, 593] width 57 height 36
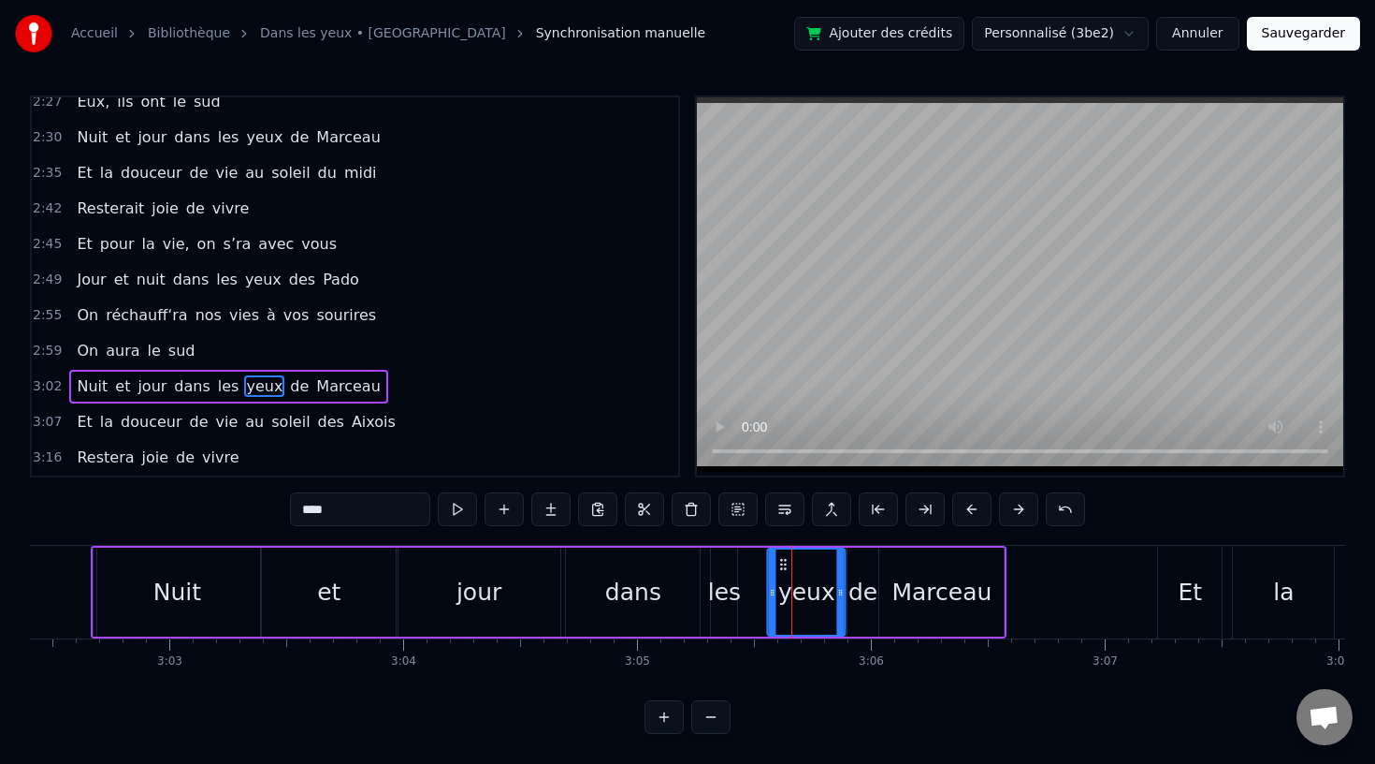
drag, startPoint x: 764, startPoint y: 563, endPoint x: 783, endPoint y: 564, distance: 18.7
click at [783, 564] on icon at bounding box center [784, 564] width 15 height 15
click at [717, 579] on div "les" at bounding box center [724, 593] width 33 height 36
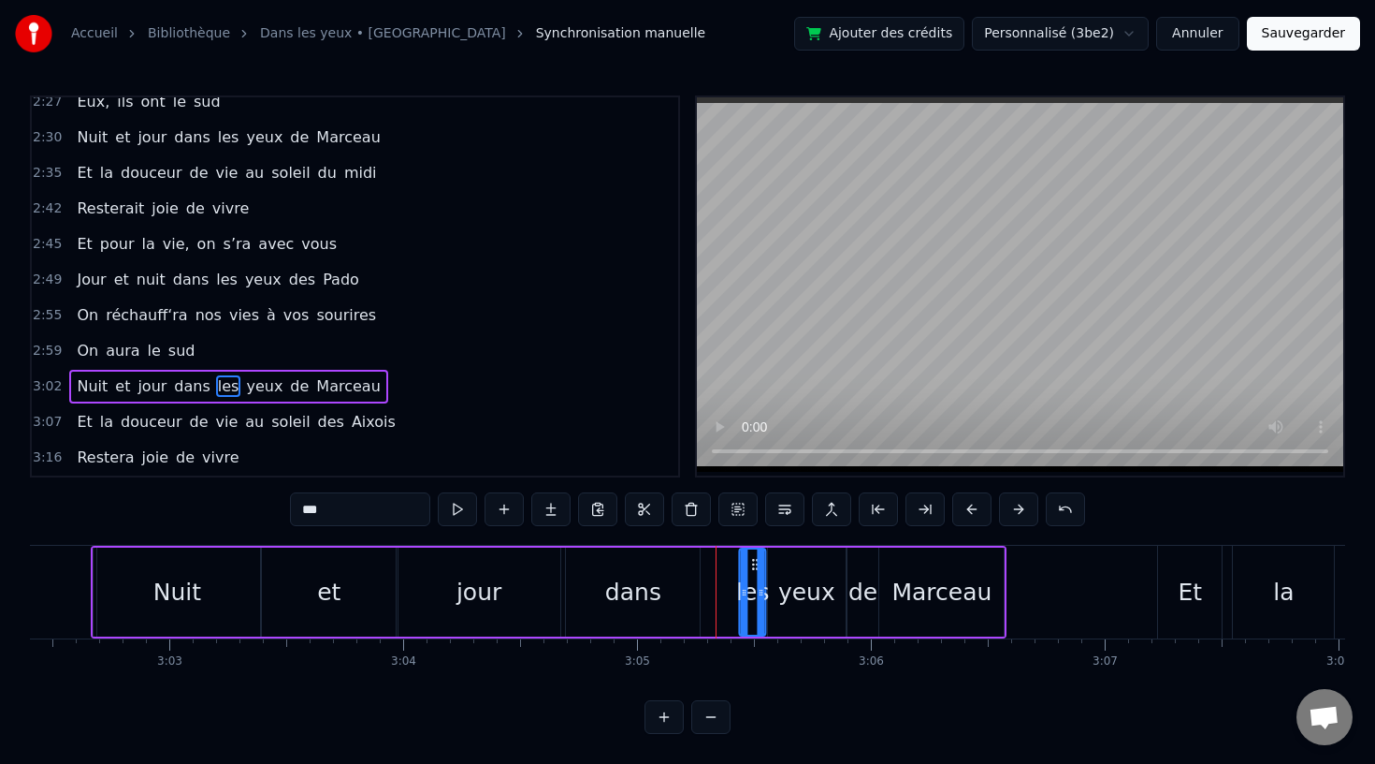
drag, startPoint x: 723, startPoint y: 563, endPoint x: 752, endPoint y: 563, distance: 29.0
click at [752, 563] on icon at bounding box center [756, 564] width 15 height 15
click at [656, 583] on div "dans" at bounding box center [633, 593] width 56 height 36
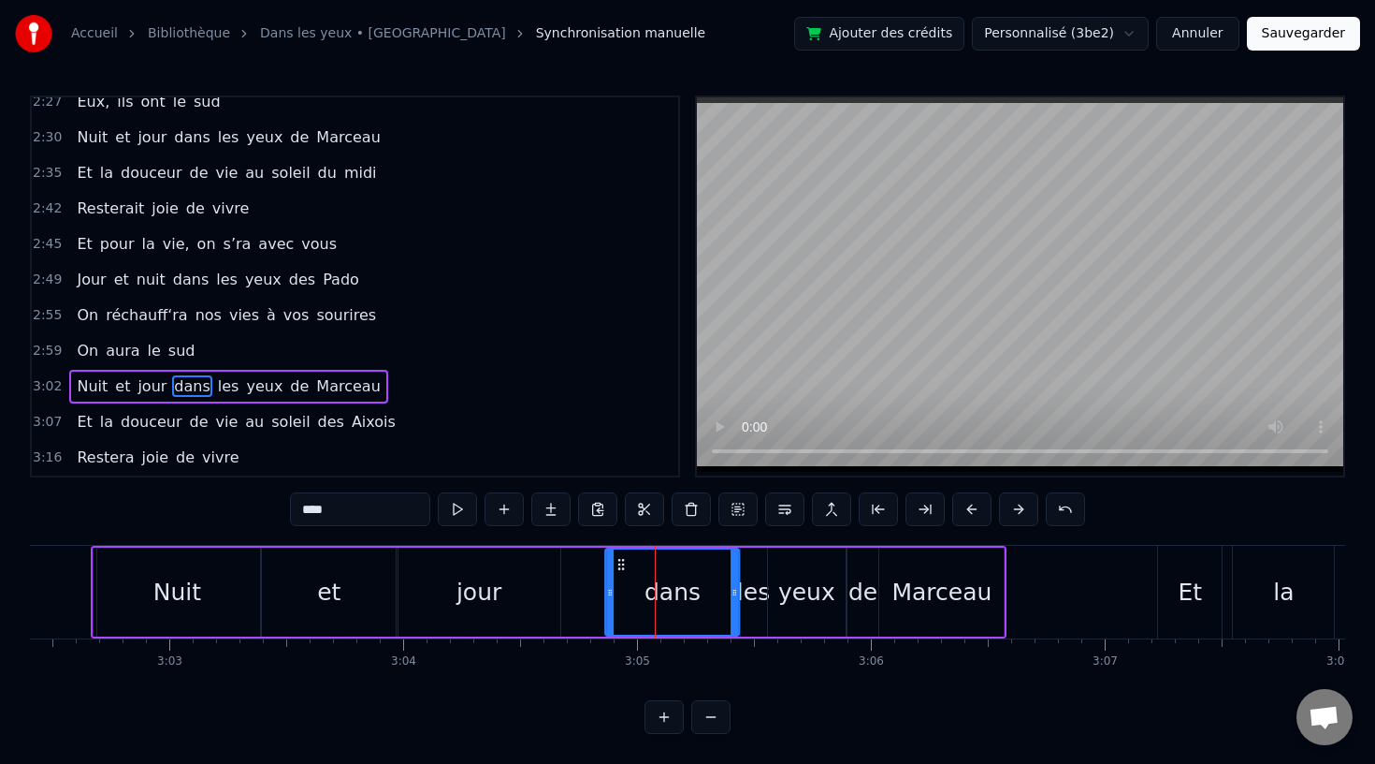
drag, startPoint x: 582, startPoint y: 560, endPoint x: 623, endPoint y: 560, distance: 41.2
click at [623, 560] on icon at bounding box center [622, 564] width 15 height 15
drag, startPoint x: 613, startPoint y: 592, endPoint x: 627, endPoint y: 593, distance: 14.1
click at [627, 593] on icon at bounding box center [625, 592] width 7 height 15
click at [217, 588] on div "Nuit" at bounding box center [177, 591] width 167 height 89
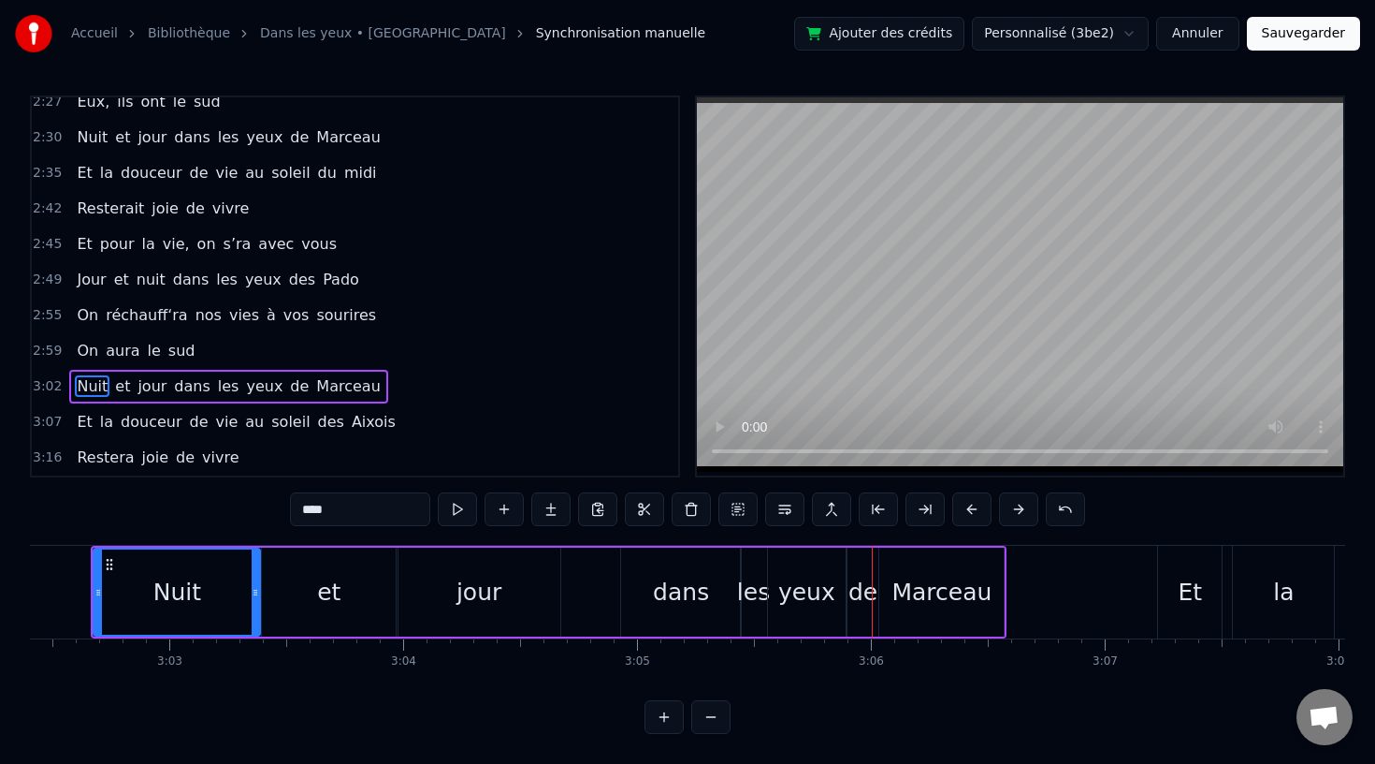
click at [692, 599] on div "dans" at bounding box center [681, 593] width 56 height 36
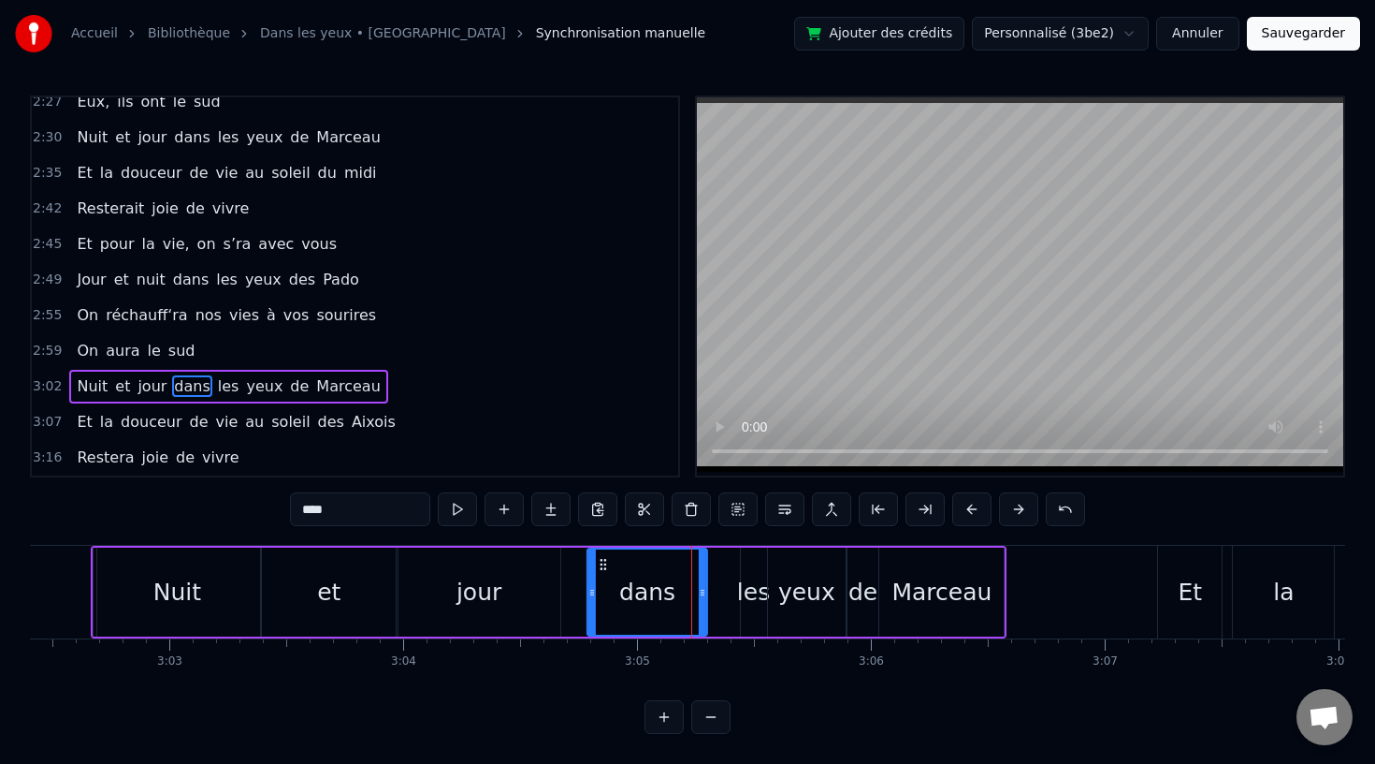
drag, startPoint x: 634, startPoint y: 560, endPoint x: 601, endPoint y: 565, distance: 34.0
click at [601, 565] on icon at bounding box center [603, 564] width 15 height 15
click at [753, 597] on div "les" at bounding box center [753, 593] width 33 height 36
type input "***"
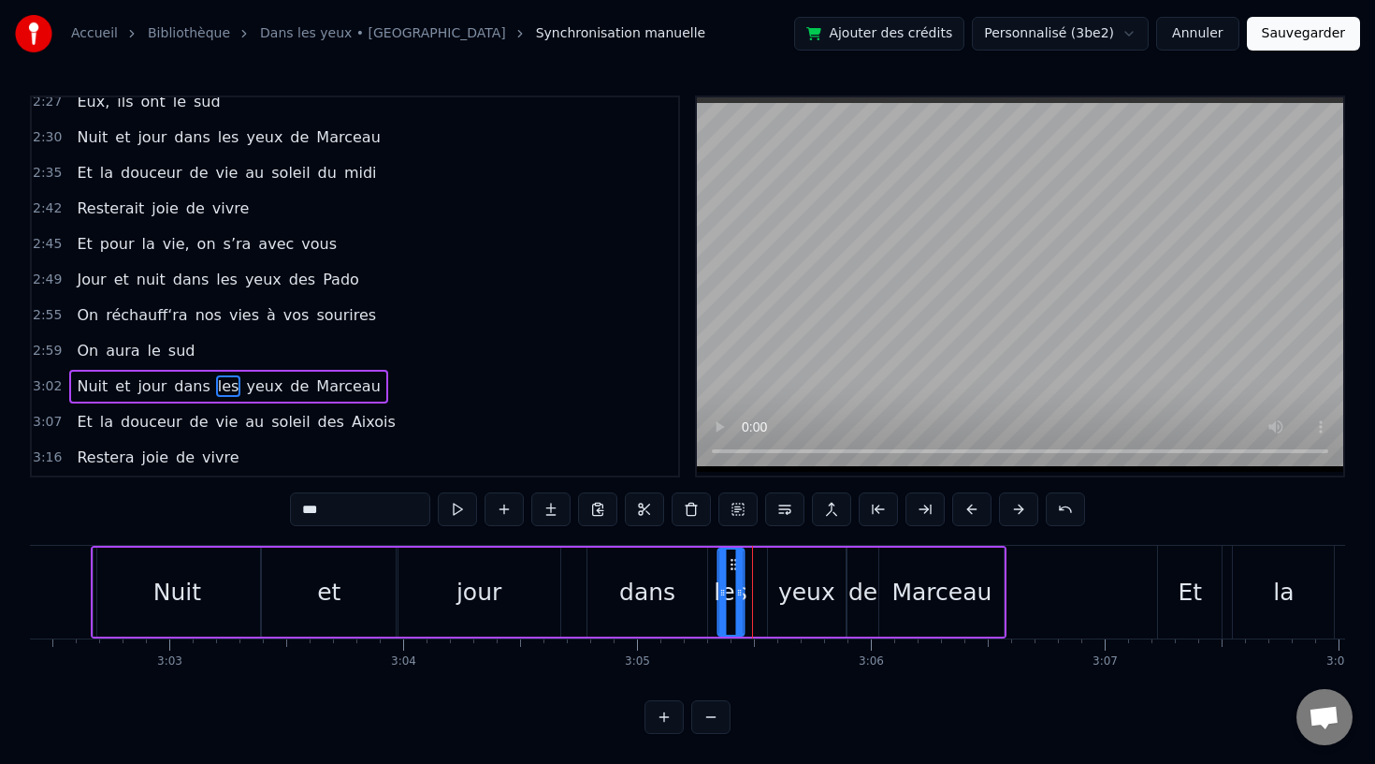
drag, startPoint x: 753, startPoint y: 560, endPoint x: 727, endPoint y: 562, distance: 26.3
click at [727, 562] on icon at bounding box center [733, 564] width 15 height 15
drag, startPoint x: 738, startPoint y: 595, endPoint x: 751, endPoint y: 597, distance: 13.2
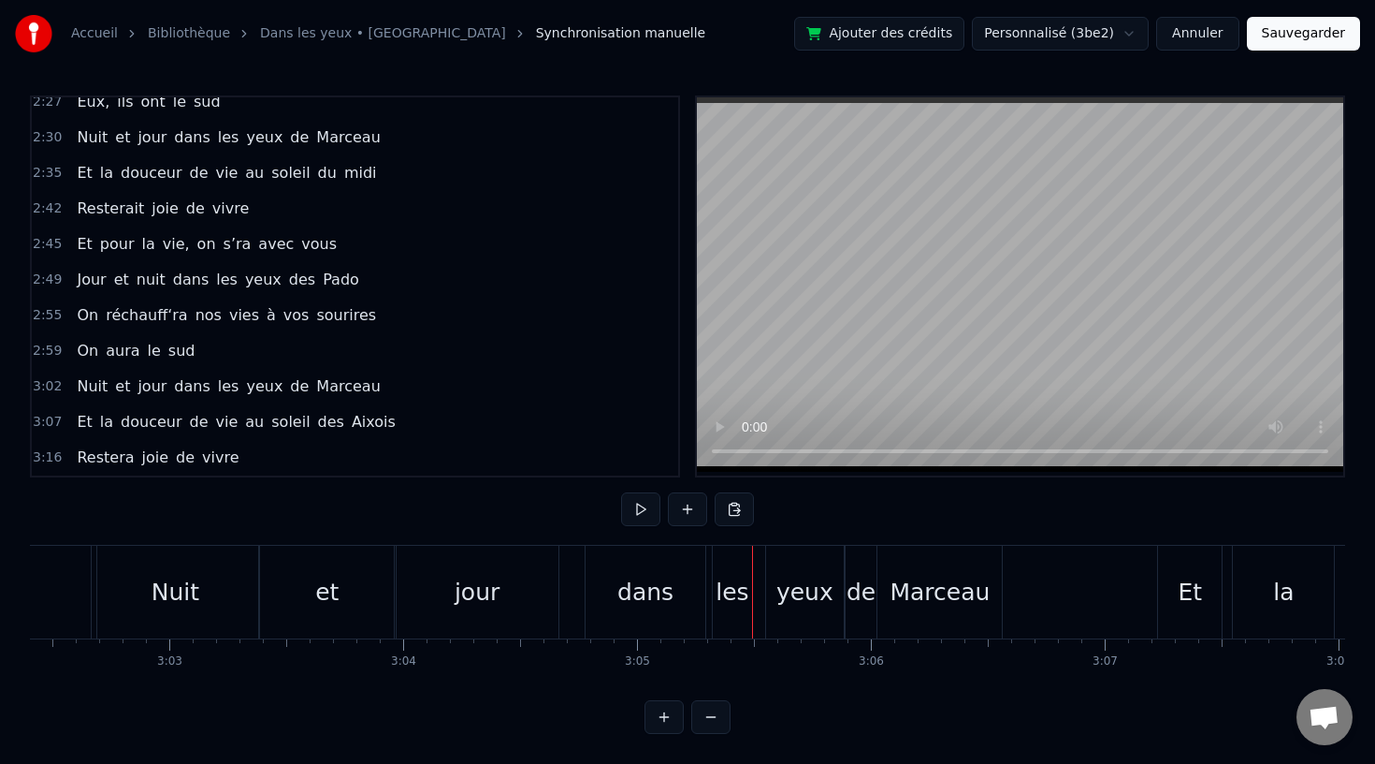
click at [731, 562] on div "les" at bounding box center [732, 592] width 39 height 93
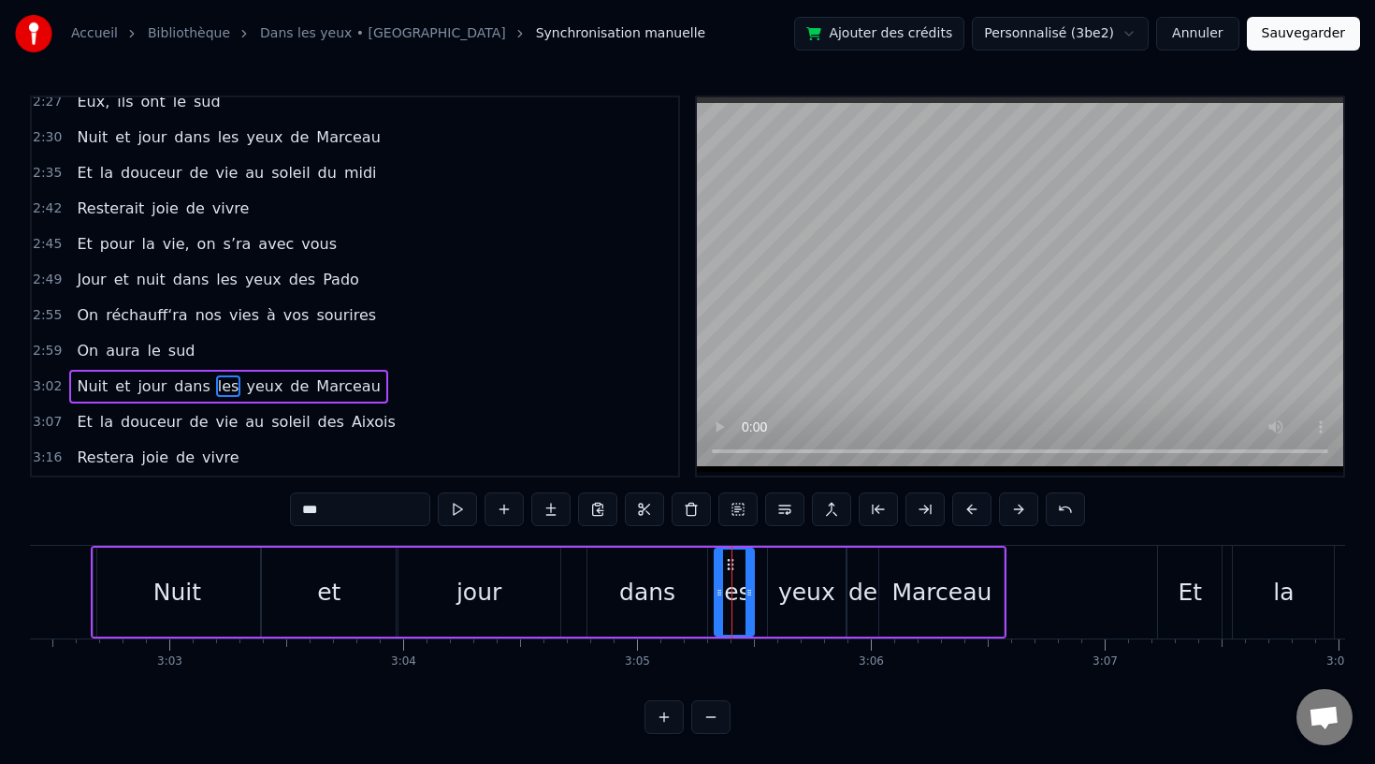
click at [792, 587] on div "yeux" at bounding box center [806, 593] width 57 height 36
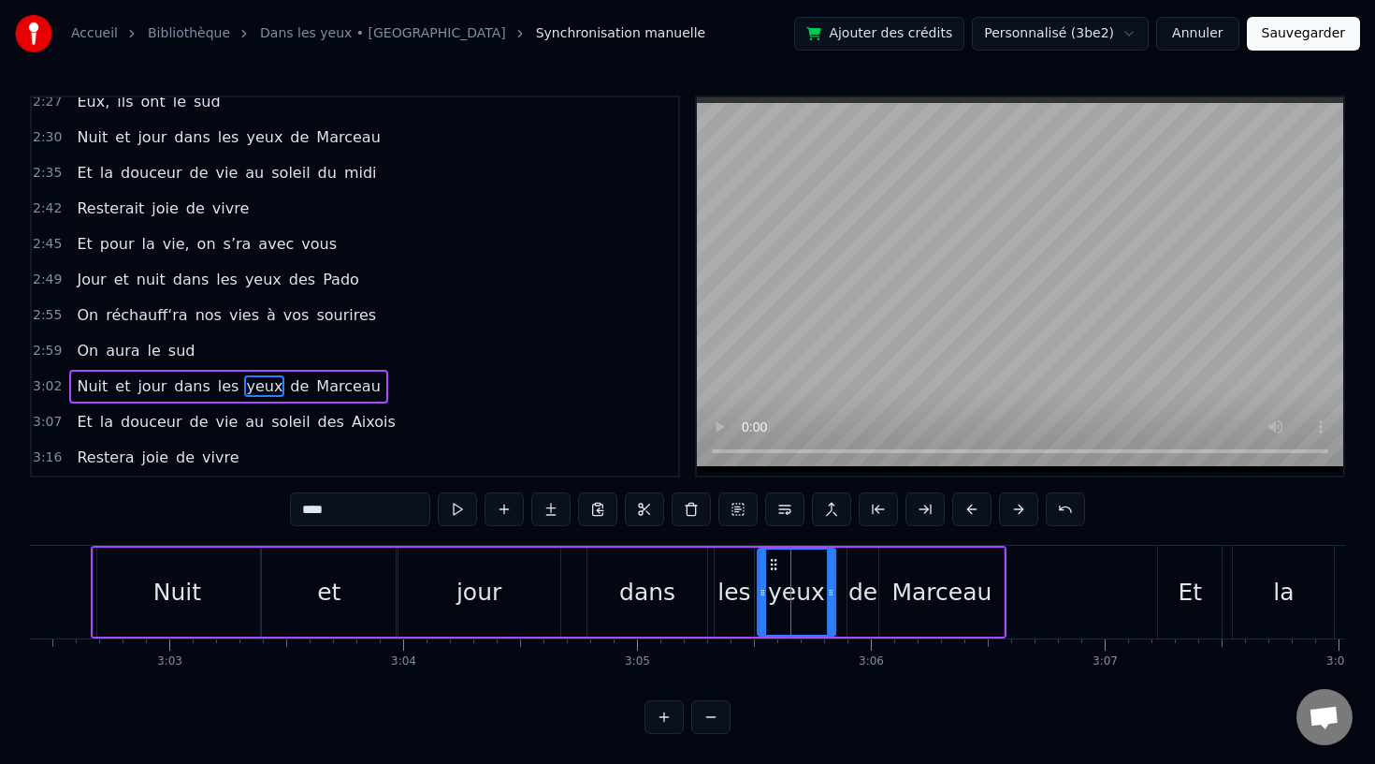
drag, startPoint x: 783, startPoint y: 560, endPoint x: 771, endPoint y: 561, distance: 12.3
click at [771, 561] on icon at bounding box center [773, 564] width 15 height 15
click at [852, 584] on div "de" at bounding box center [863, 593] width 29 height 36
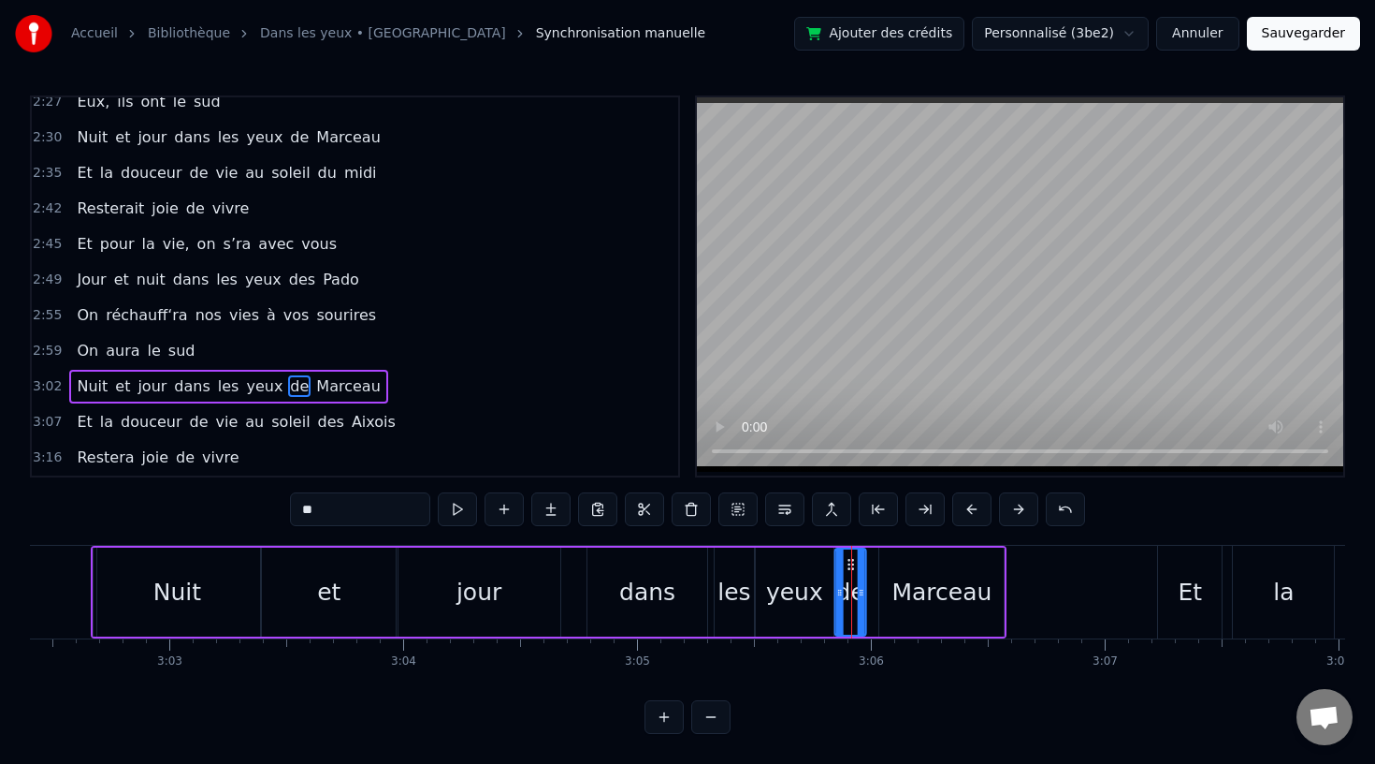
drag, startPoint x: 862, startPoint y: 561, endPoint x: 851, endPoint y: 563, distance: 11.4
click at [796, 593] on div "yeux" at bounding box center [794, 593] width 57 height 36
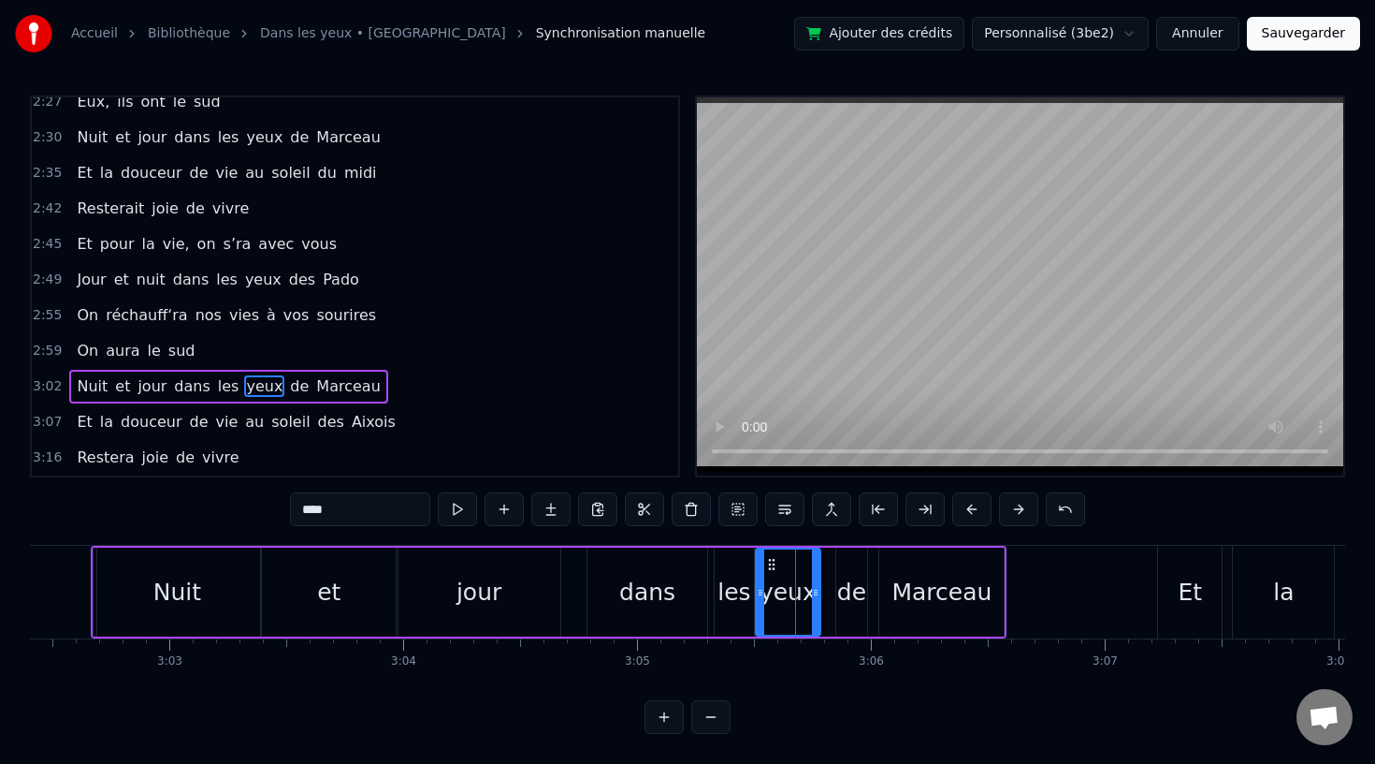
drag, startPoint x: 827, startPoint y: 589, endPoint x: 813, endPoint y: 591, distance: 14.2
click at [813, 591] on icon at bounding box center [815, 592] width 7 height 15
click at [848, 592] on div "de" at bounding box center [851, 593] width 29 height 36
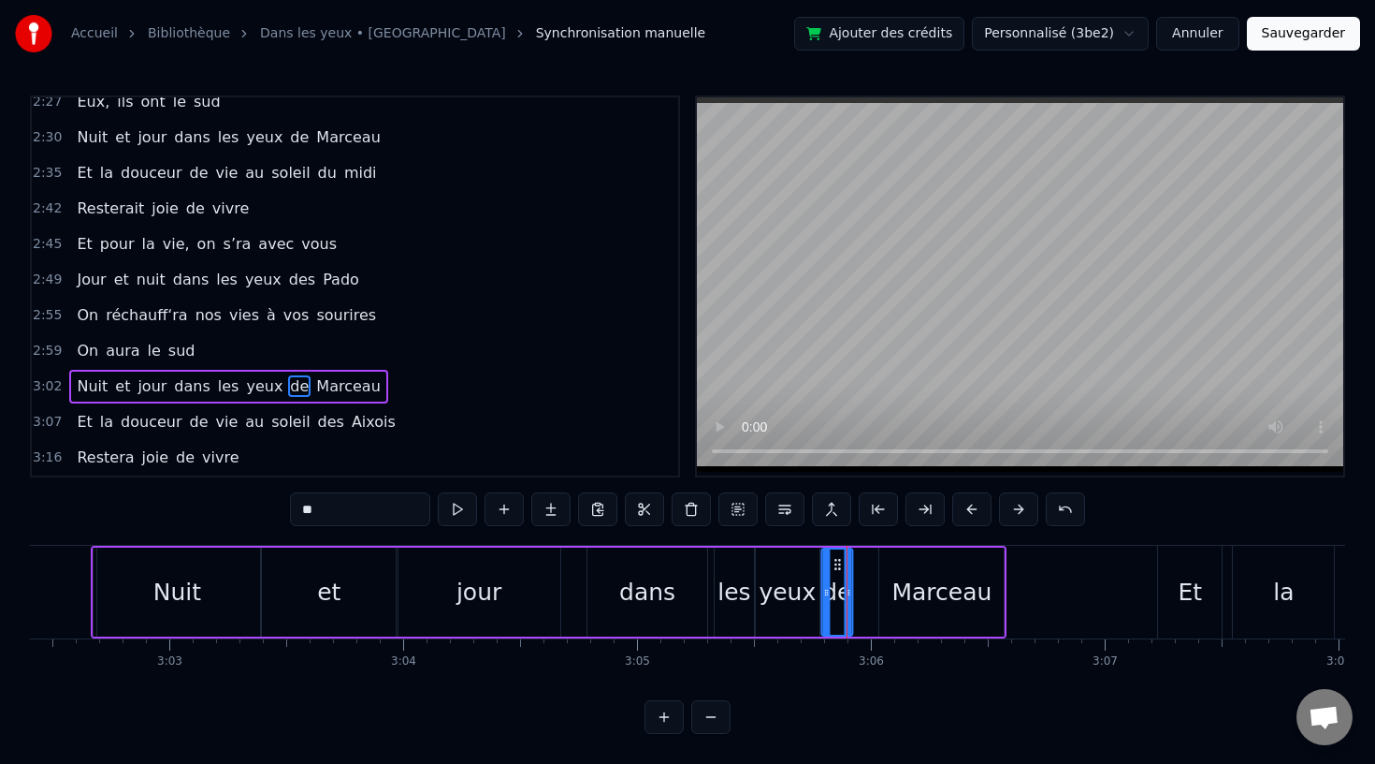
drag, startPoint x: 852, startPoint y: 562, endPoint x: 837, endPoint y: 564, distance: 15.1
click at [837, 564] on icon at bounding box center [837, 564] width 15 height 15
click at [960, 582] on div "Marceau" at bounding box center [942, 593] width 100 height 36
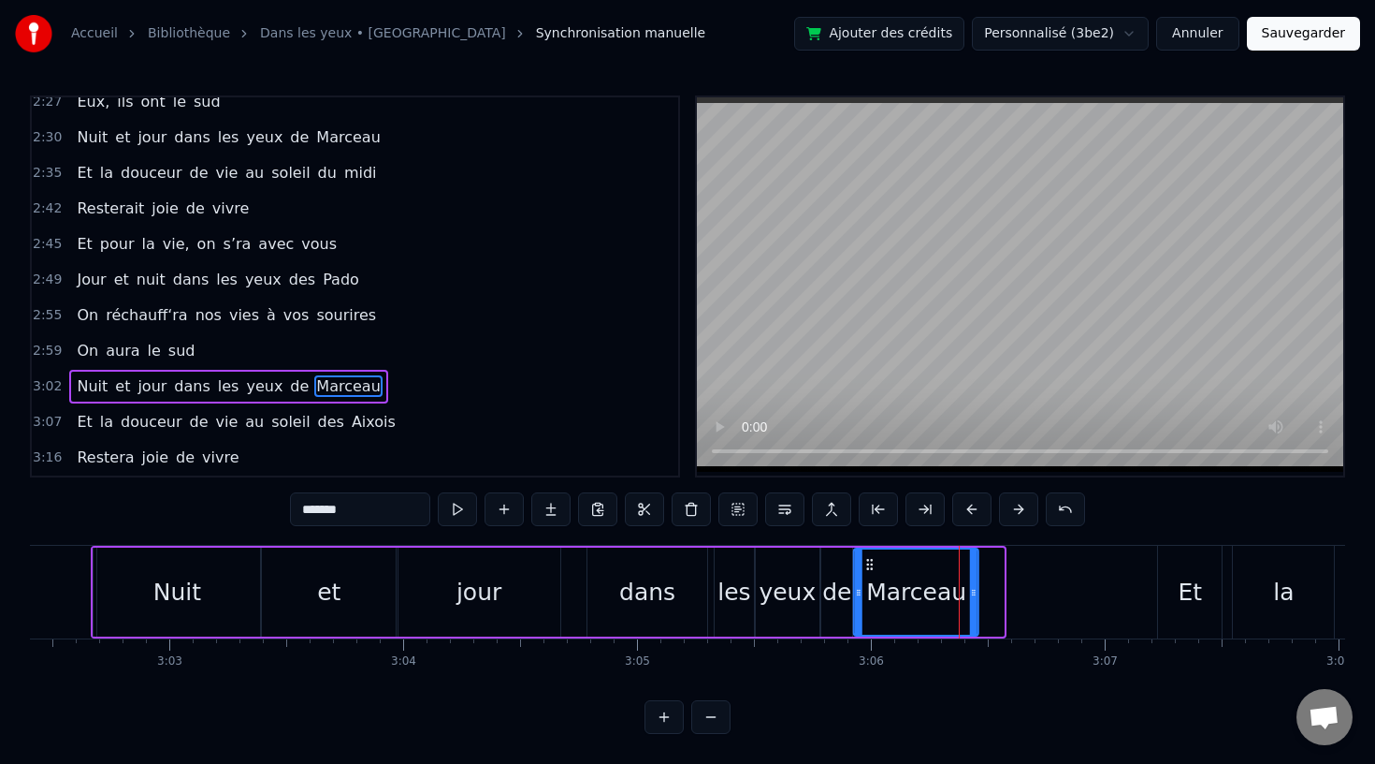
drag, startPoint x: 895, startPoint y: 563, endPoint x: 869, endPoint y: 566, distance: 26.3
click at [869, 566] on icon at bounding box center [870, 564] width 15 height 15
click at [197, 580] on div "Nuit" at bounding box center [177, 591] width 167 height 89
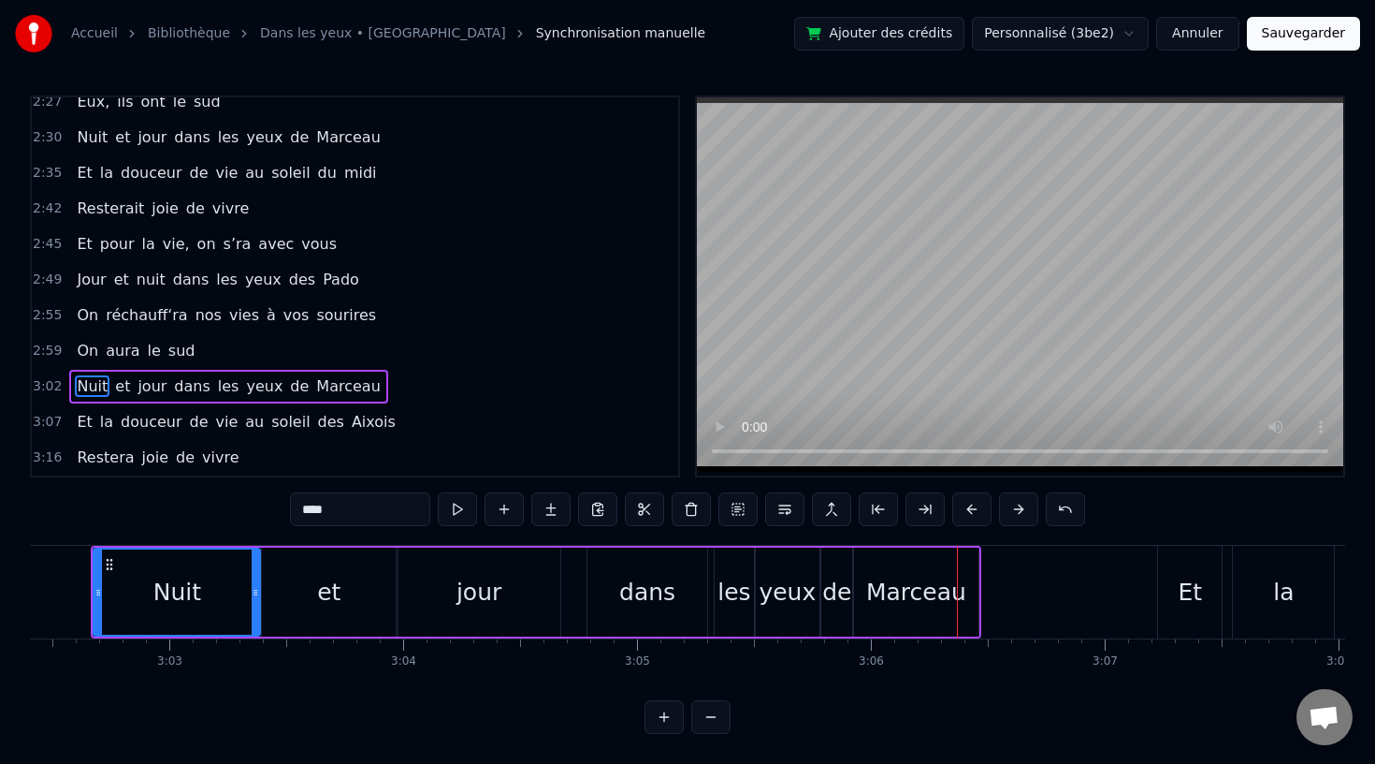
click at [876, 589] on div "Marceau" at bounding box center [916, 593] width 100 height 36
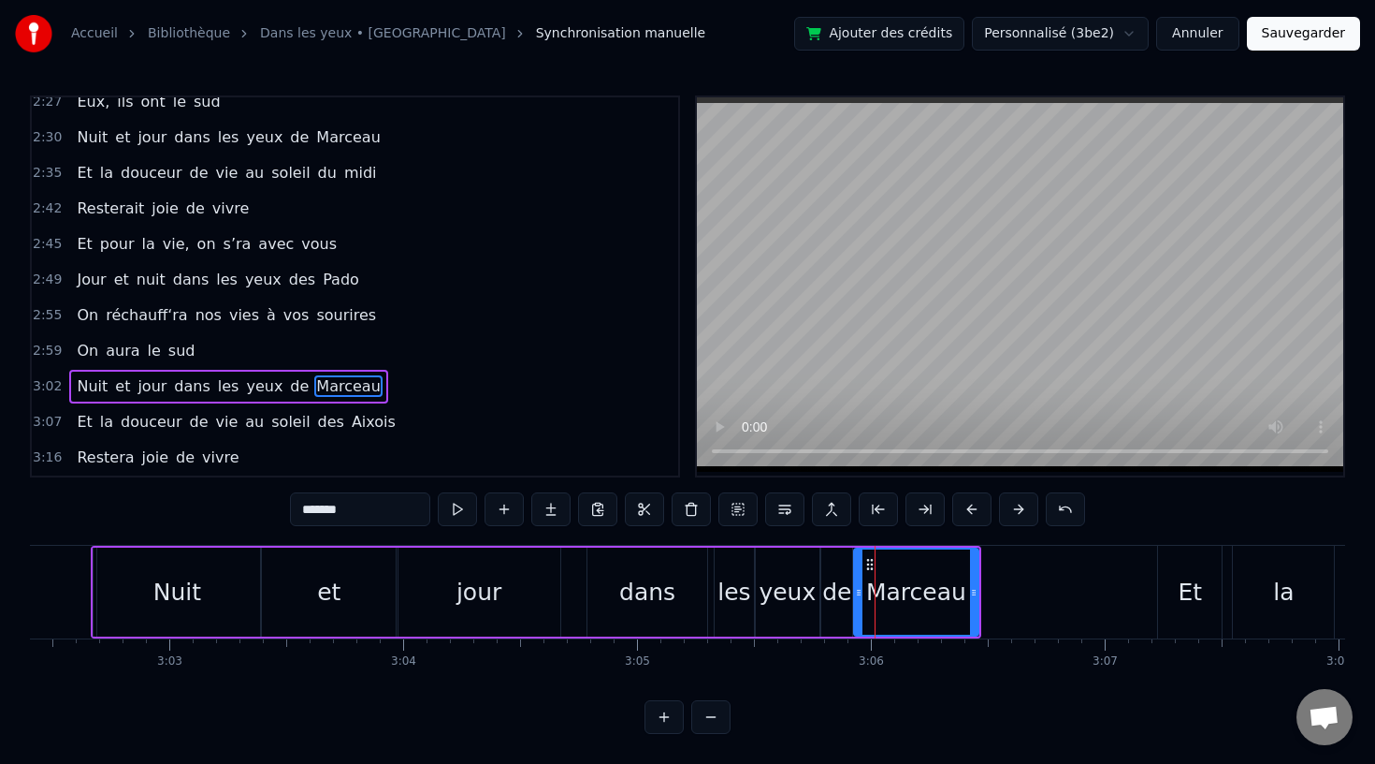
click at [667, 591] on div "dans" at bounding box center [647, 593] width 56 height 36
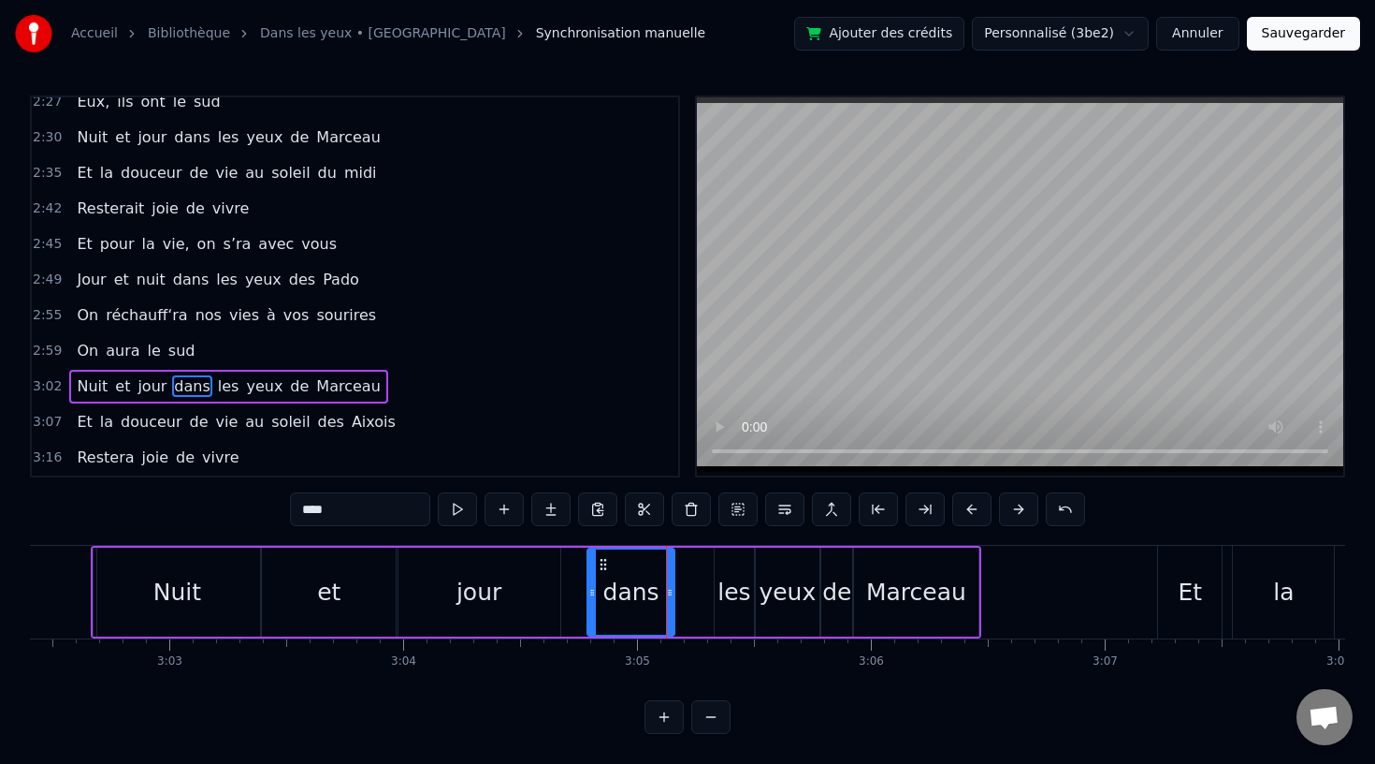
drag, startPoint x: 701, startPoint y: 589, endPoint x: 666, endPoint y: 592, distance: 34.8
click at [666, 592] on icon at bounding box center [669, 592] width 7 height 15
click at [729, 589] on div "les" at bounding box center [734, 593] width 33 height 36
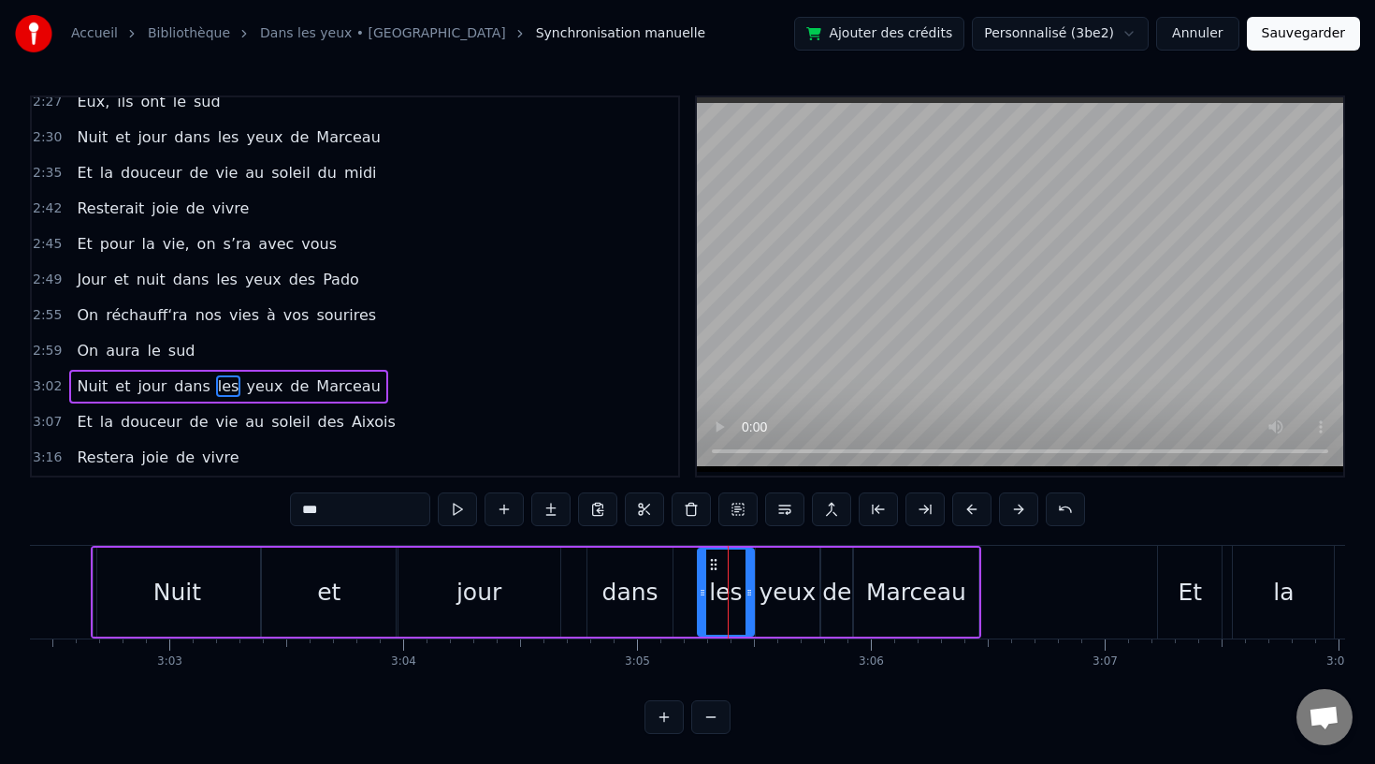
drag, startPoint x: 717, startPoint y: 596, endPoint x: 699, endPoint y: 597, distance: 17.8
click at [699, 597] on icon at bounding box center [702, 592] width 7 height 15
drag, startPoint x: 714, startPoint y: 560, endPoint x: 691, endPoint y: 562, distance: 23.6
click at [691, 562] on icon at bounding box center [691, 564] width 15 height 15
click at [769, 579] on div "yeux" at bounding box center [787, 593] width 57 height 36
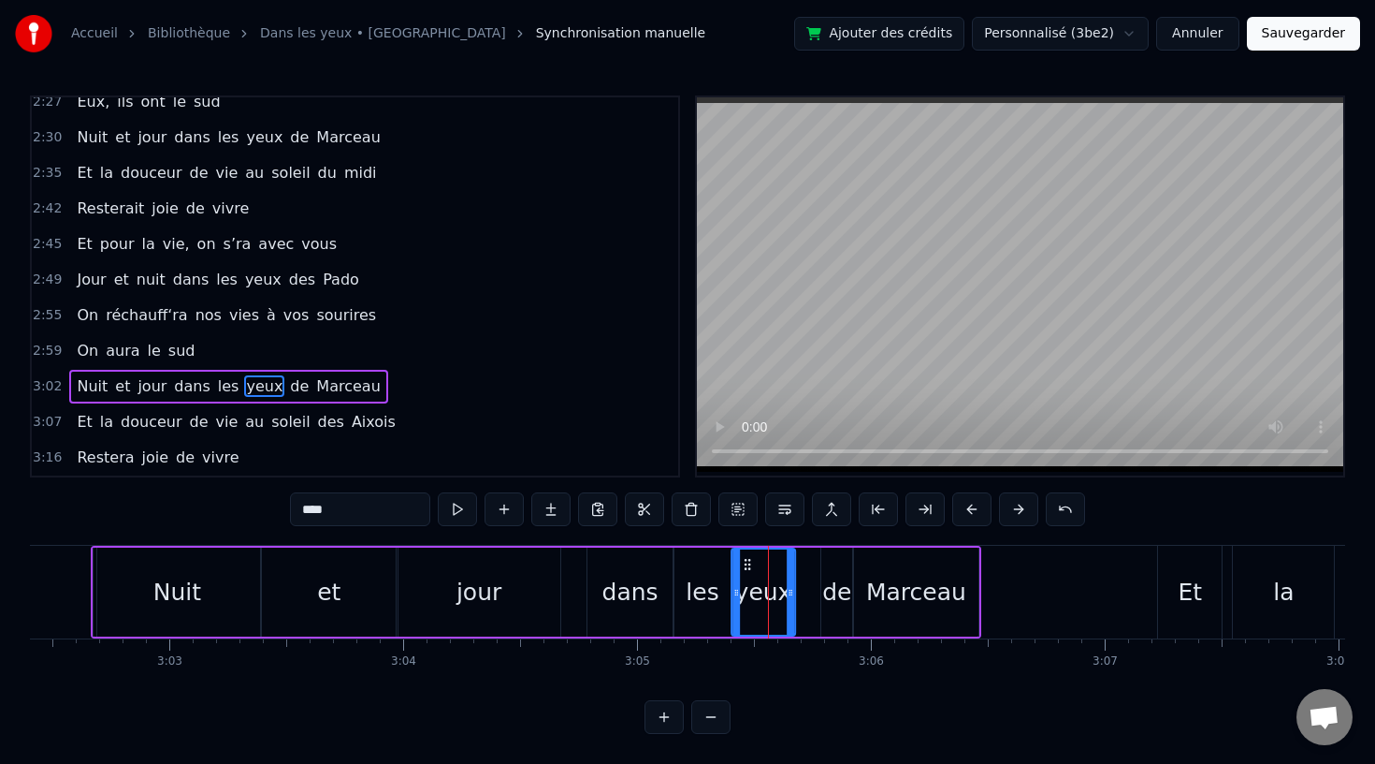
drag, startPoint x: 768, startPoint y: 560, endPoint x: 744, endPoint y: 560, distance: 24.3
click at [744, 560] on icon at bounding box center [747, 564] width 15 height 15
drag, startPoint x: 788, startPoint y: 594, endPoint x: 815, endPoint y: 595, distance: 27.2
click at [815, 595] on icon at bounding box center [817, 592] width 7 height 15
click at [310, 592] on div "et" at bounding box center [329, 591] width 134 height 89
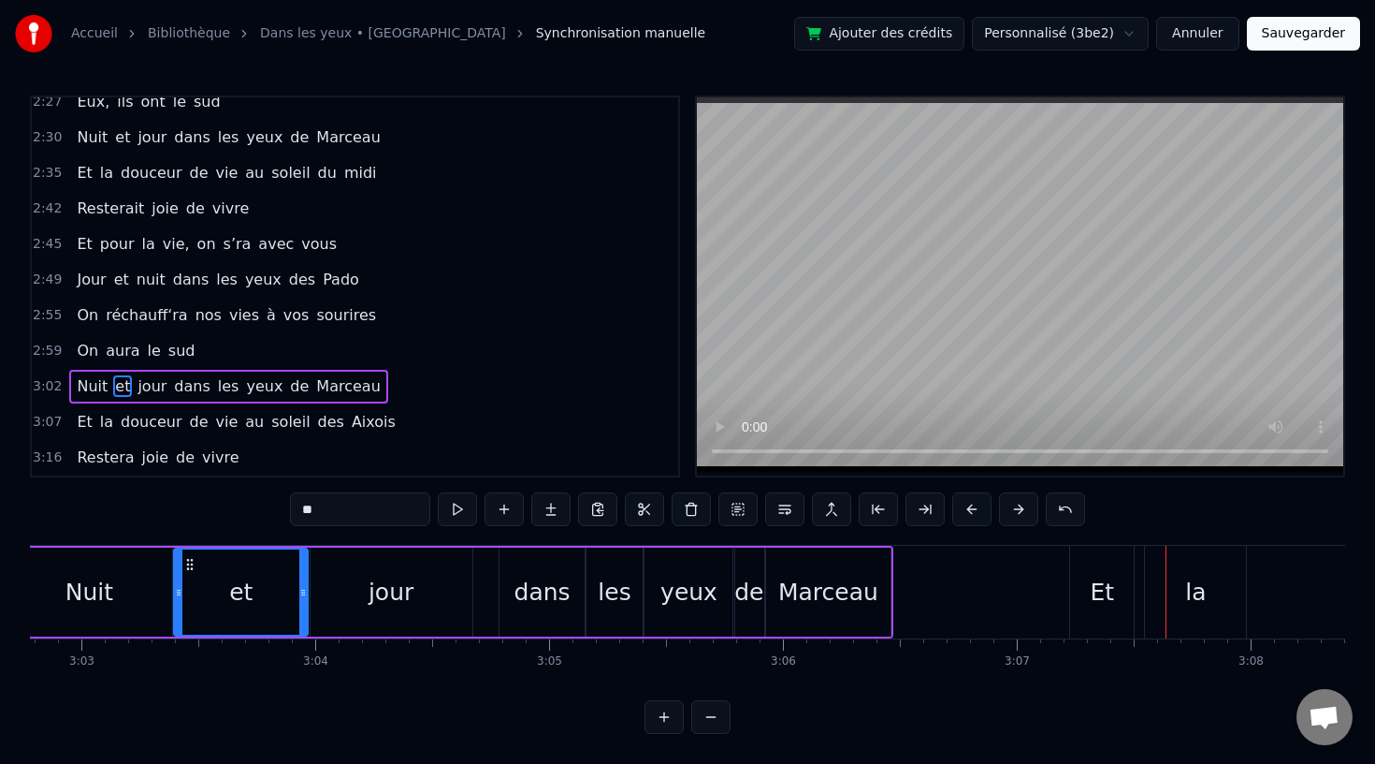
scroll to position [0, 42738]
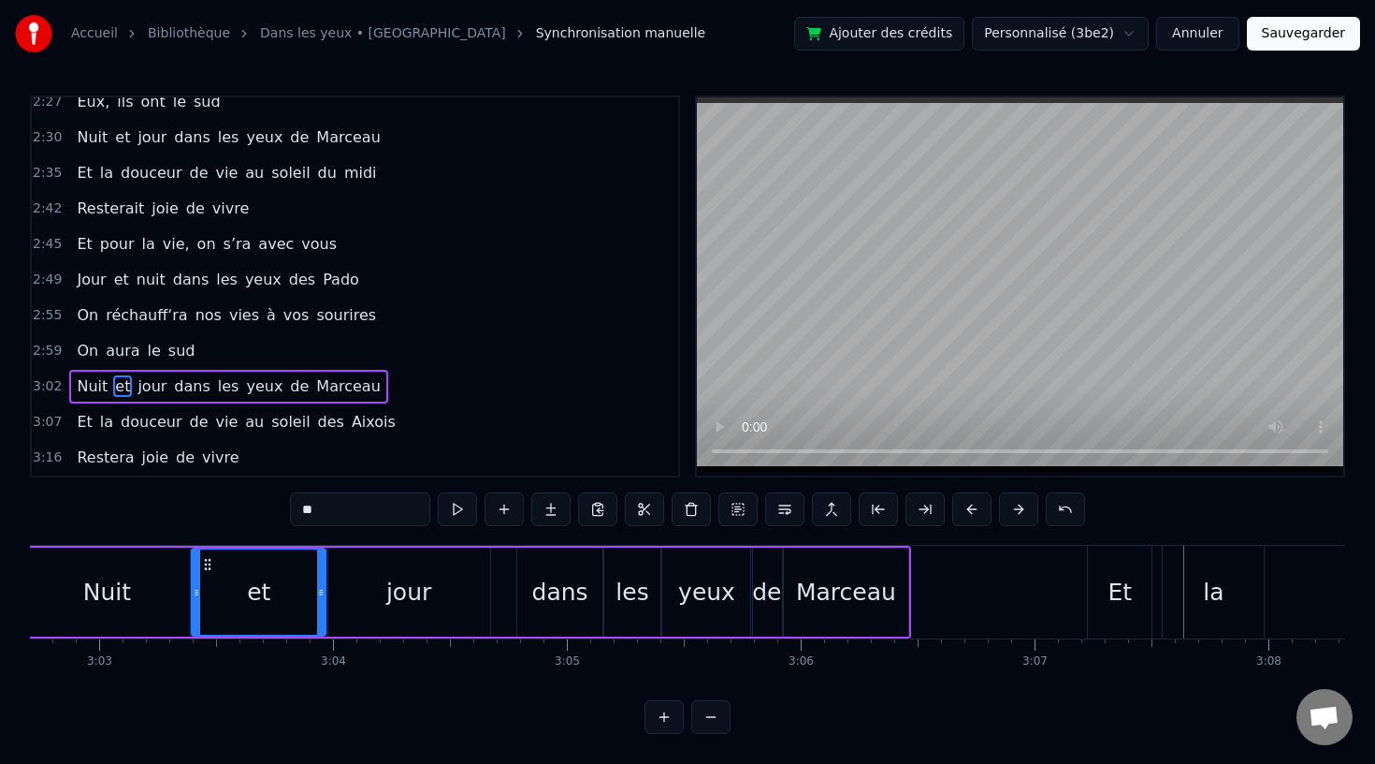
click at [846, 607] on div "Marceau" at bounding box center [846, 593] width 100 height 36
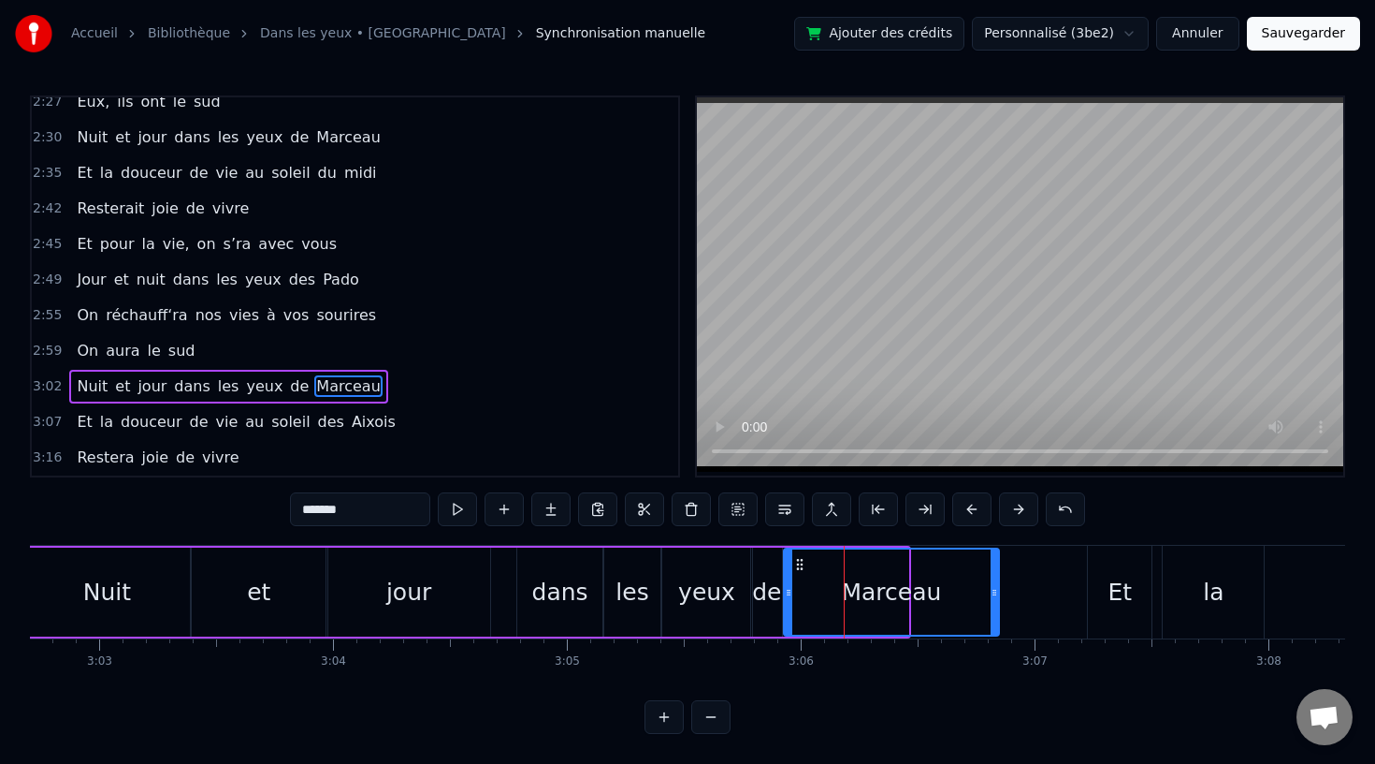
drag, startPoint x: 904, startPoint y: 587, endPoint x: 994, endPoint y: 595, distance: 90.2
click at [995, 595] on icon at bounding box center [994, 592] width 7 height 15
click at [766, 592] on div "de" at bounding box center [766, 593] width 29 height 36
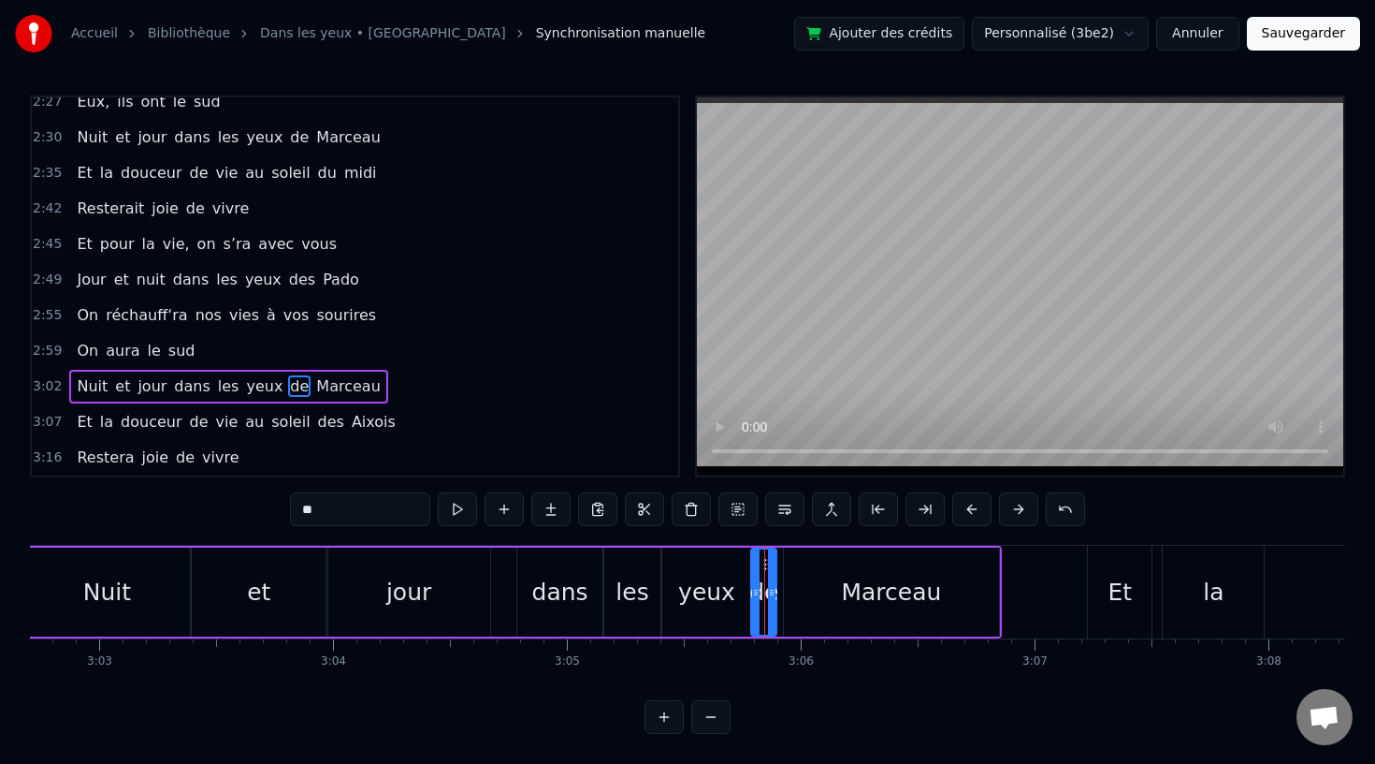
click at [771, 593] on icon at bounding box center [771, 592] width 7 height 15
click at [768, 567] on div at bounding box center [771, 591] width 7 height 85
click at [770, 563] on icon at bounding box center [772, 564] width 15 height 15
click at [716, 591] on div "yeux" at bounding box center [706, 593] width 57 height 36
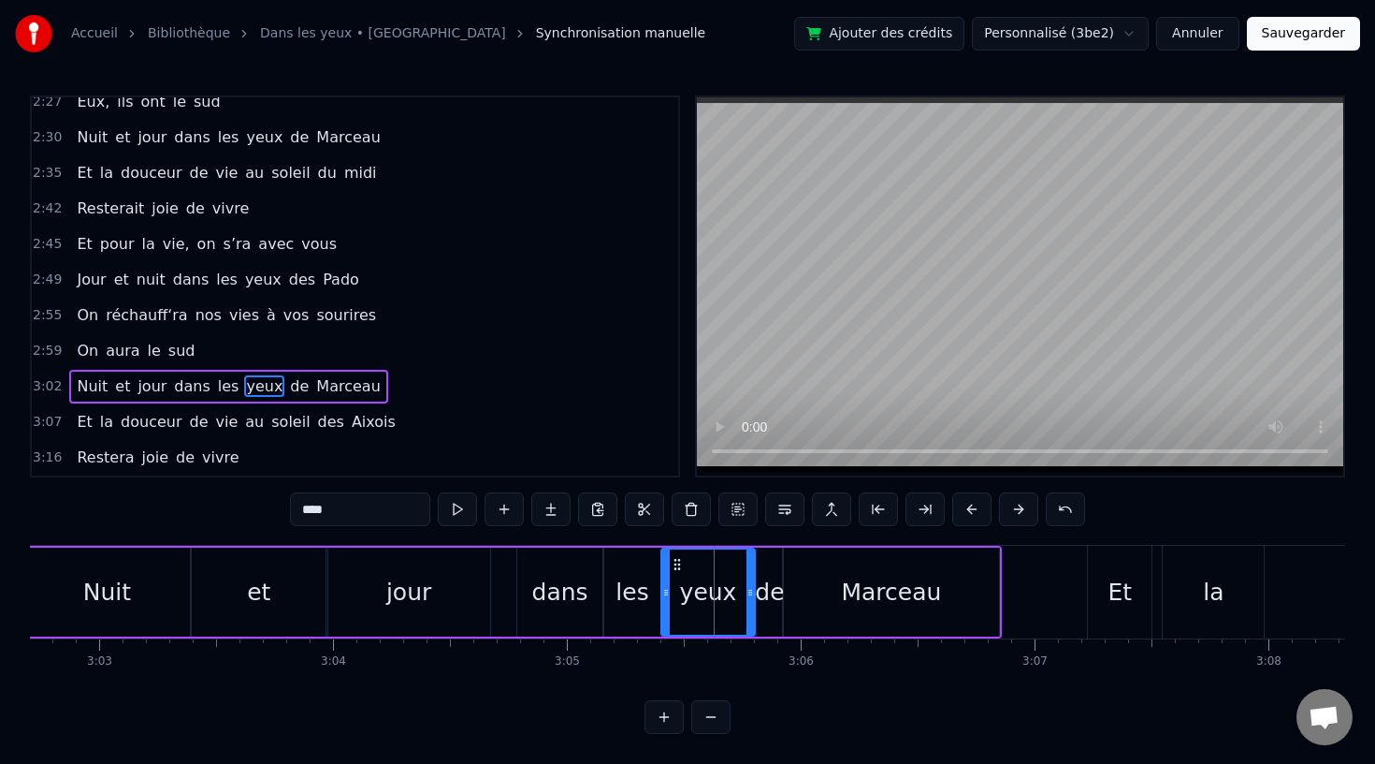
click at [754, 589] on icon at bounding box center [750, 592] width 7 height 15
click at [303, 592] on div "et" at bounding box center [259, 591] width 134 height 89
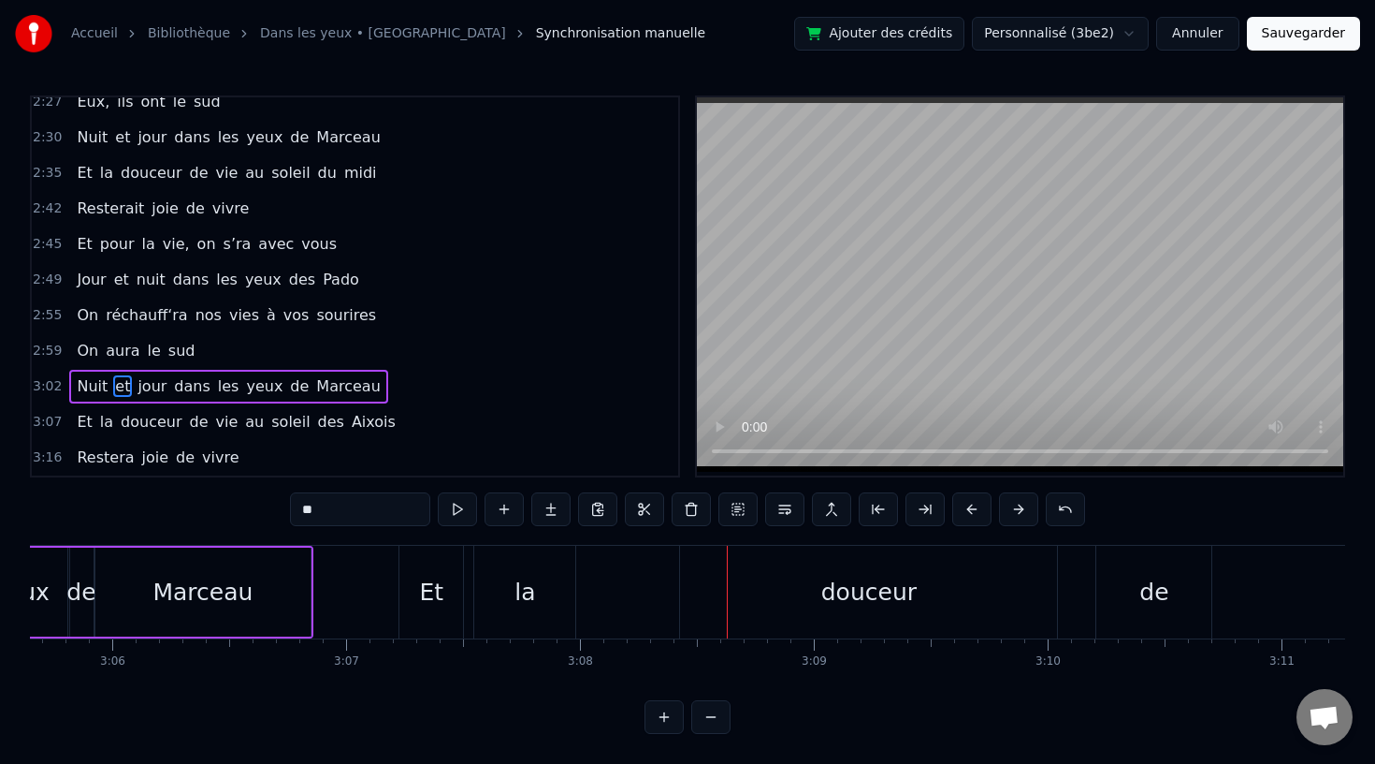
scroll to position [0, 43424]
click at [444, 609] on div "Et" at bounding box center [434, 592] width 64 height 93
type input "**"
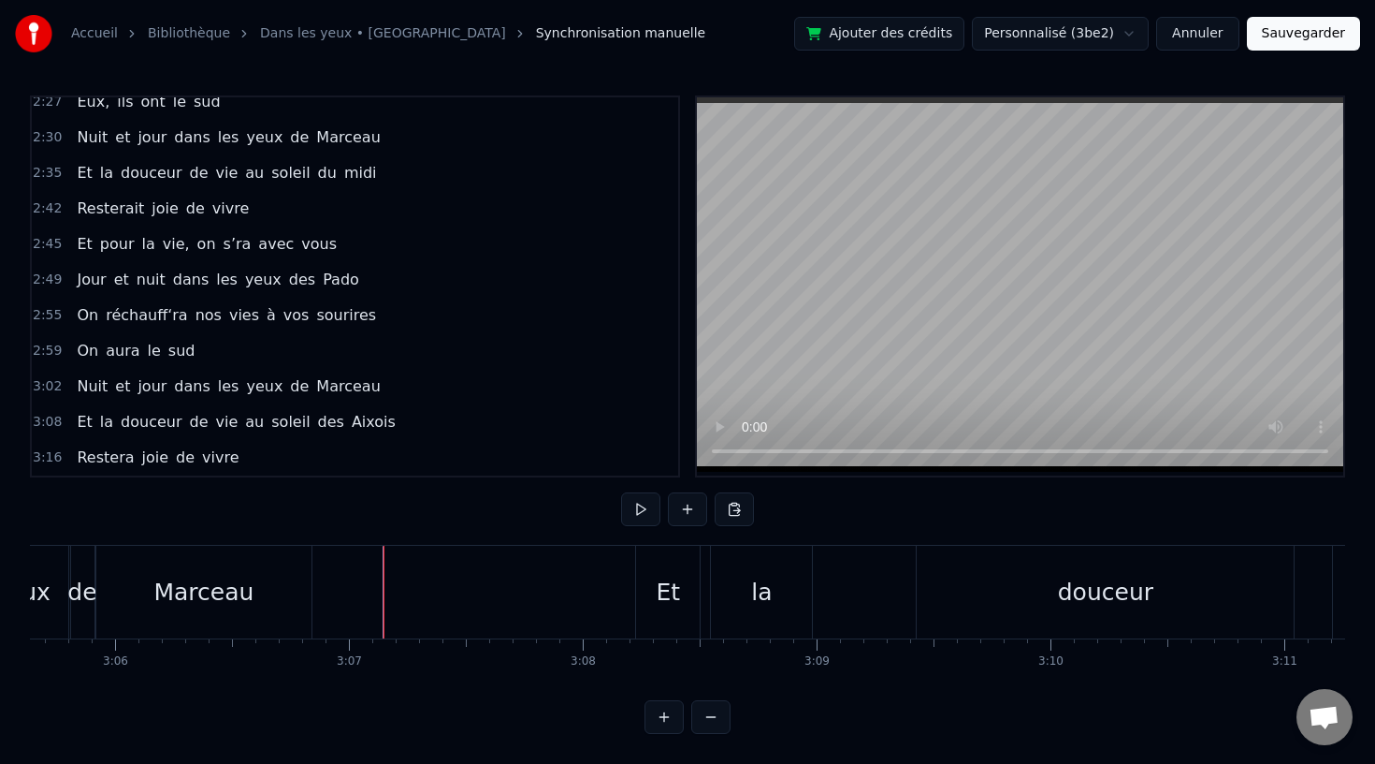
click at [230, 596] on div "Marceau" at bounding box center [203, 593] width 100 height 36
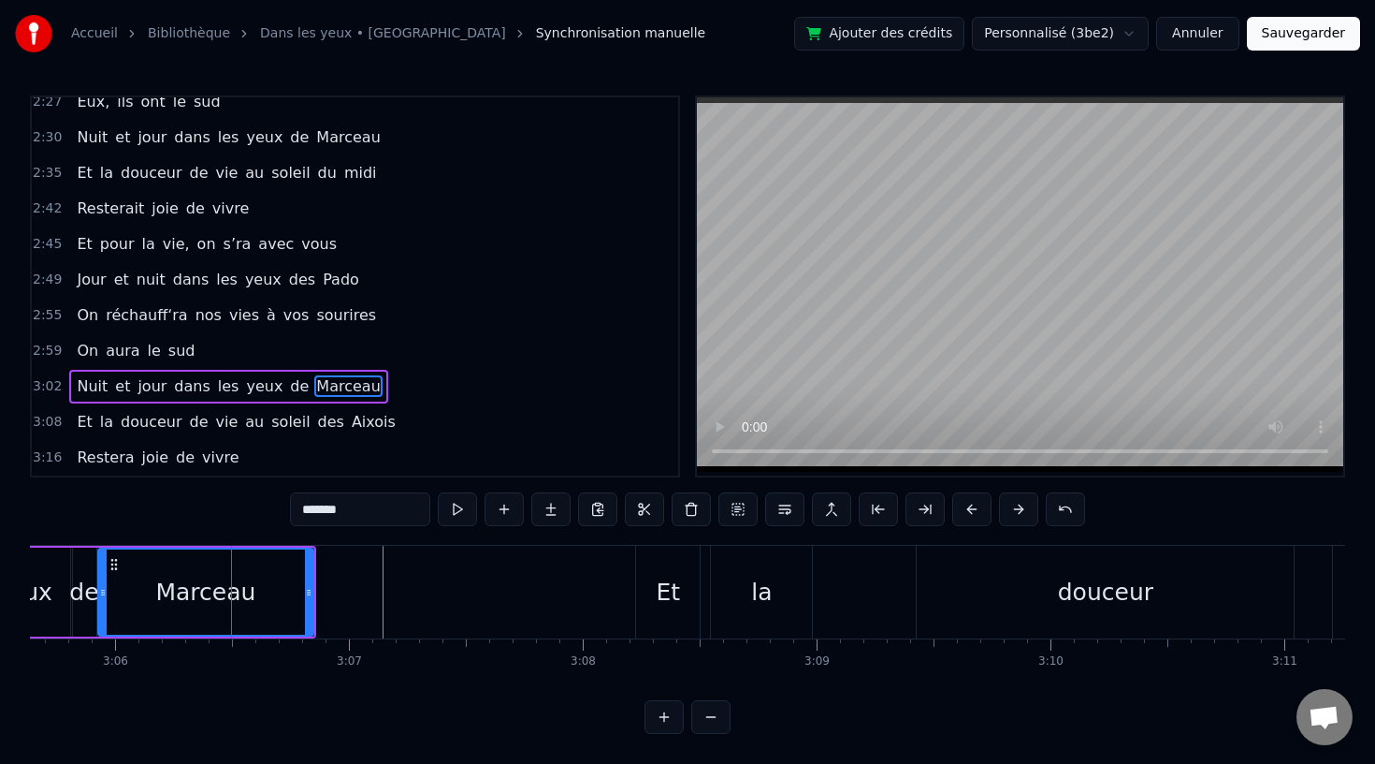
click at [56, 580] on div "yeux" at bounding box center [24, 591] width 96 height 89
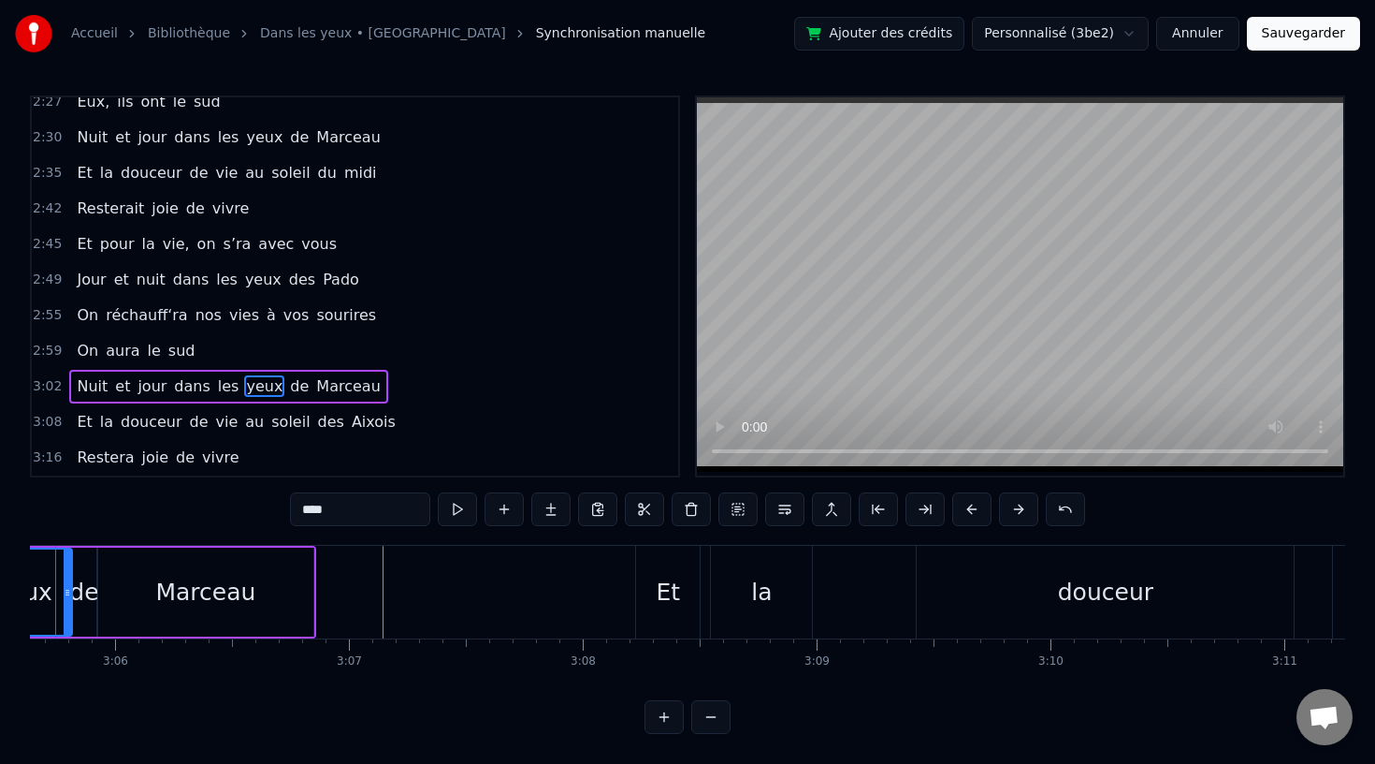
scroll to position [0, 43355]
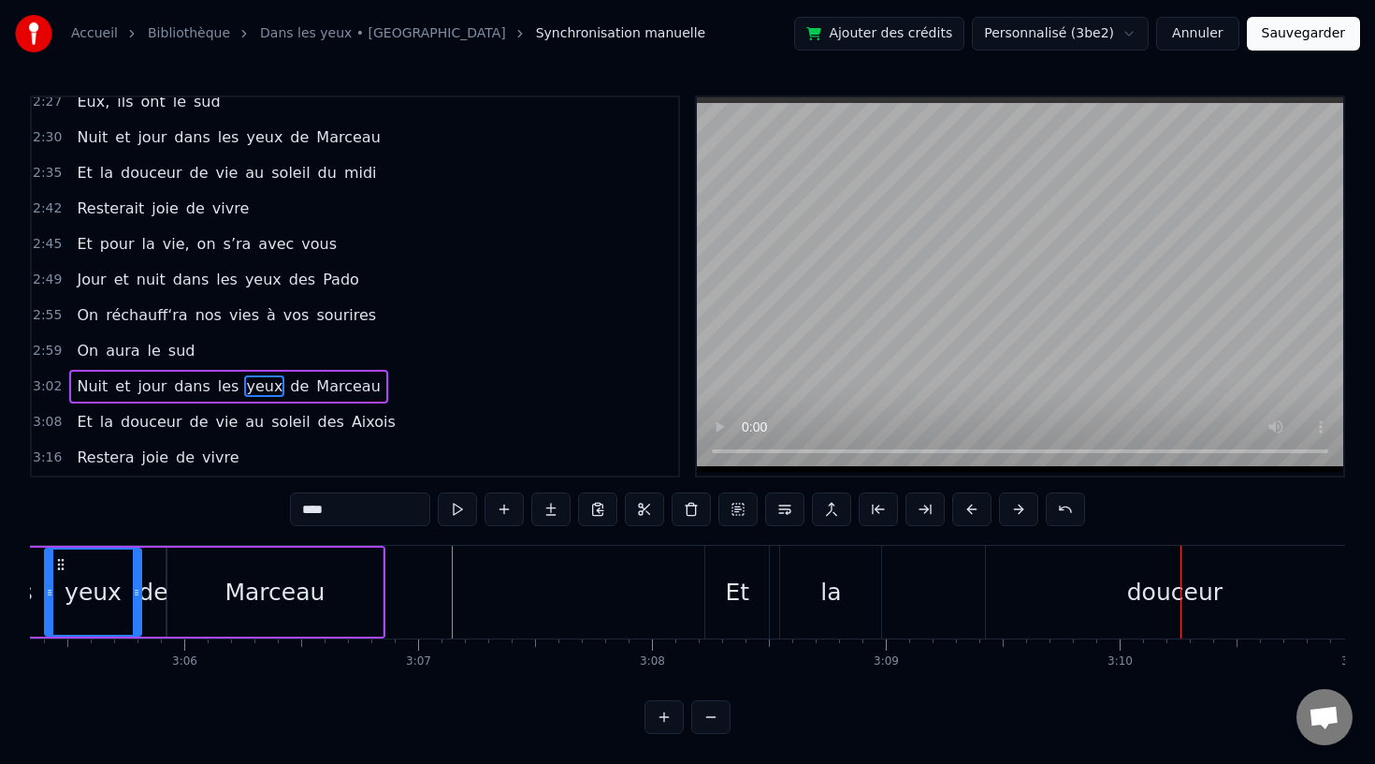
click at [1056, 612] on div "douceur" at bounding box center [1174, 592] width 377 height 93
type input "*******"
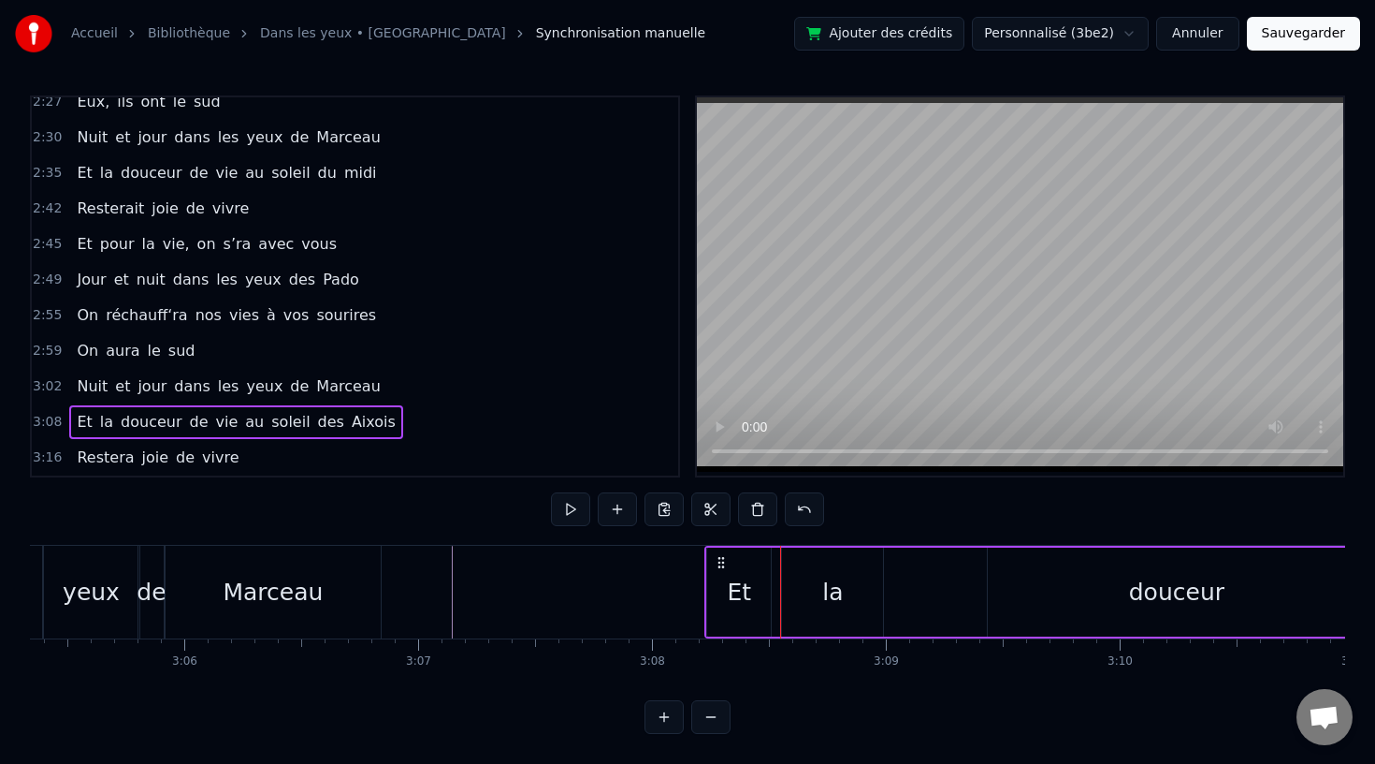
click at [818, 593] on div "la" at bounding box center [832, 591] width 101 height 89
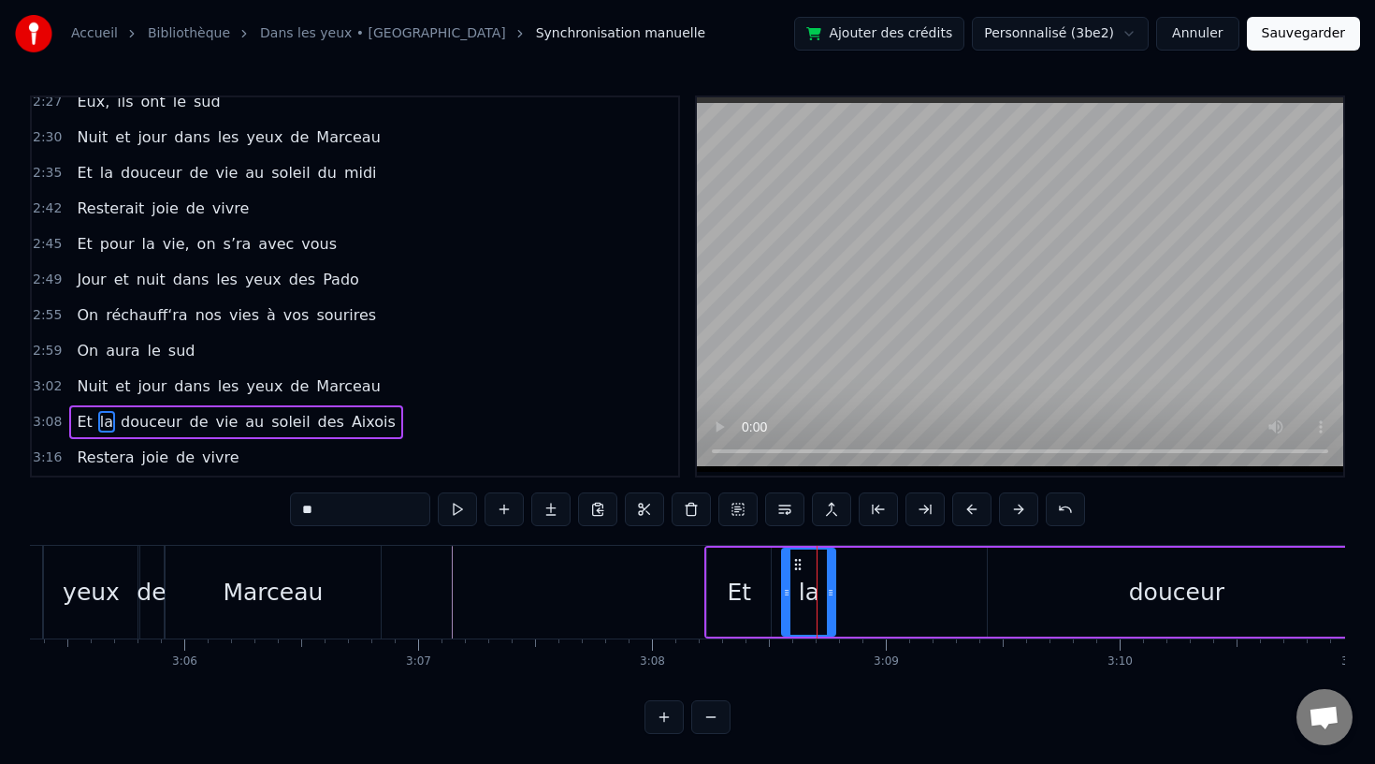
drag, startPoint x: 877, startPoint y: 591, endPoint x: 865, endPoint y: 592, distance: 12.2
click at [827, 592] on icon at bounding box center [830, 592] width 7 height 15
click at [1089, 598] on div "douceur" at bounding box center [1176, 591] width 377 height 89
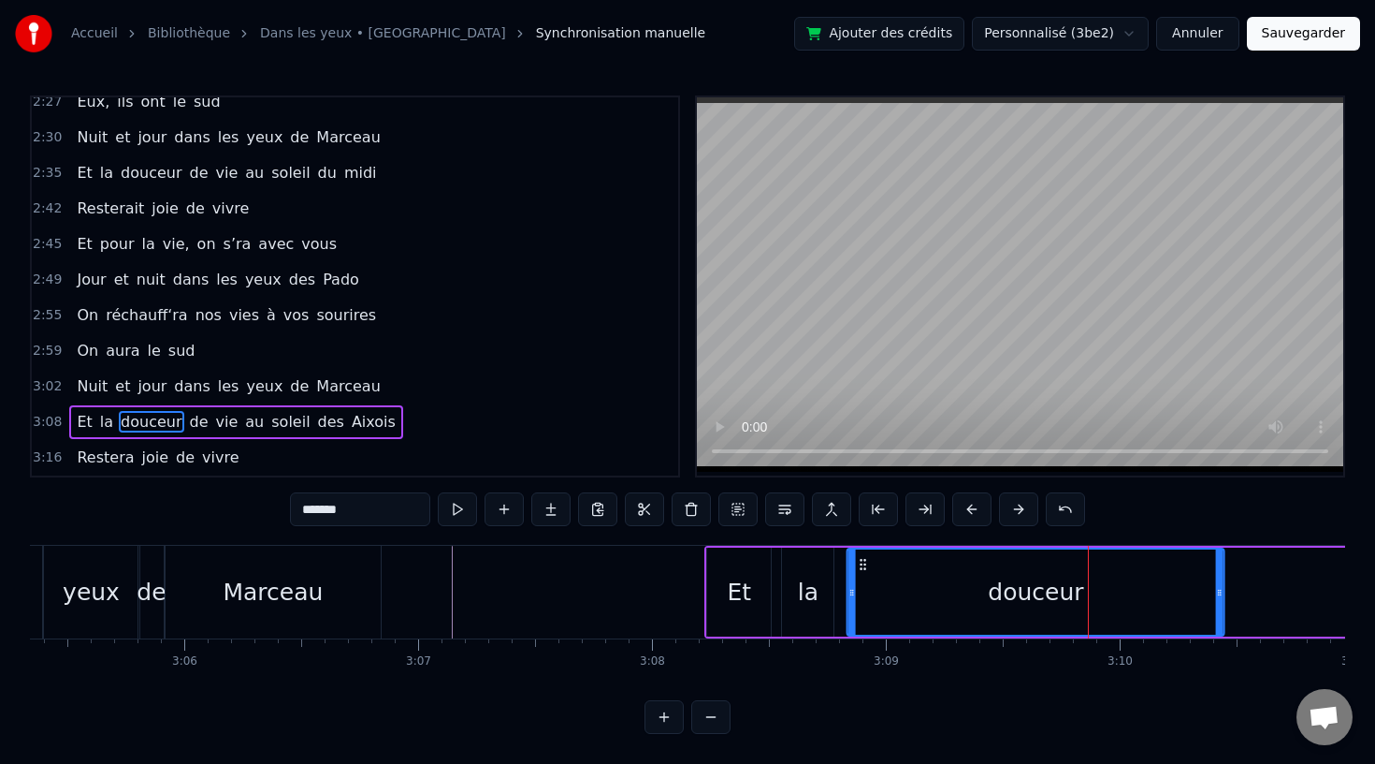
drag, startPoint x: 1005, startPoint y: 566, endPoint x: 859, endPoint y: 571, distance: 146.0
click at [859, 571] on icon at bounding box center [863, 564] width 15 height 15
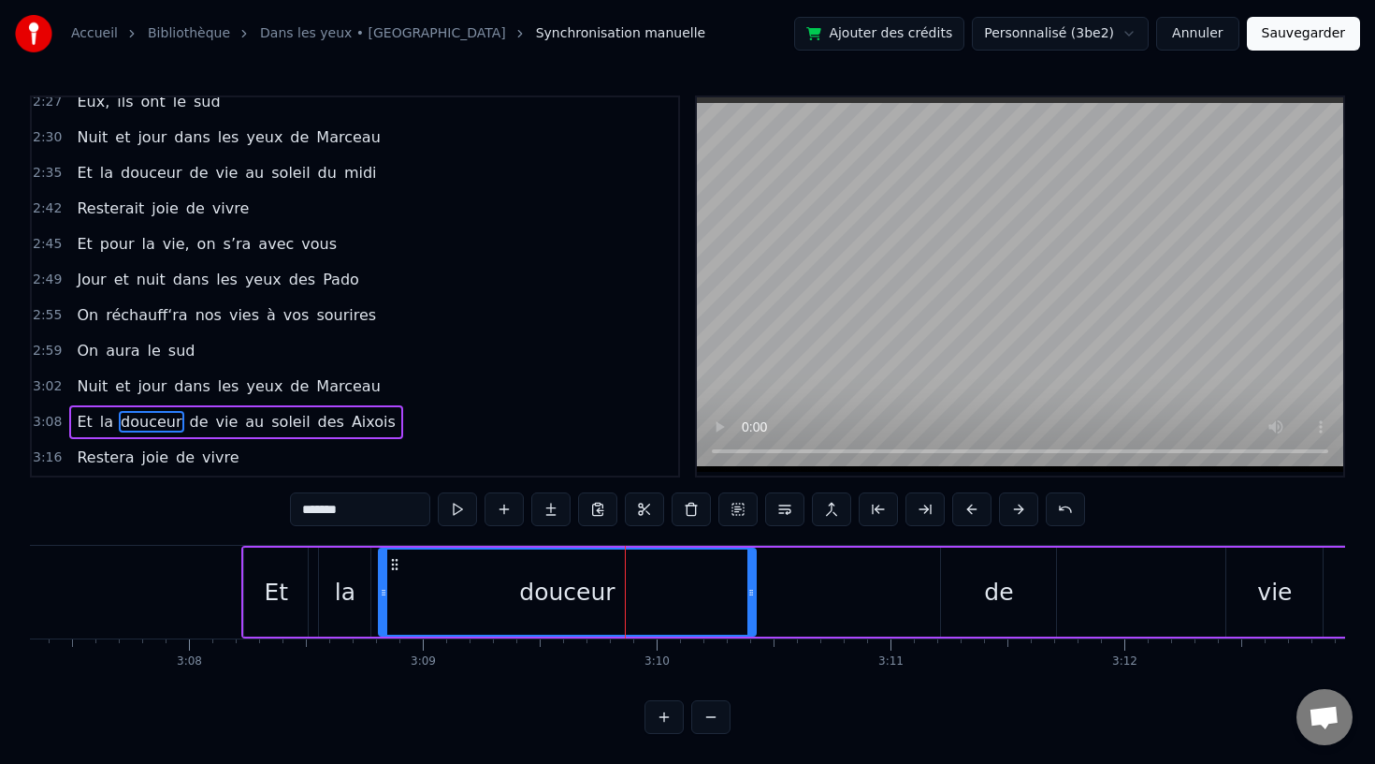
scroll to position [0, 43825]
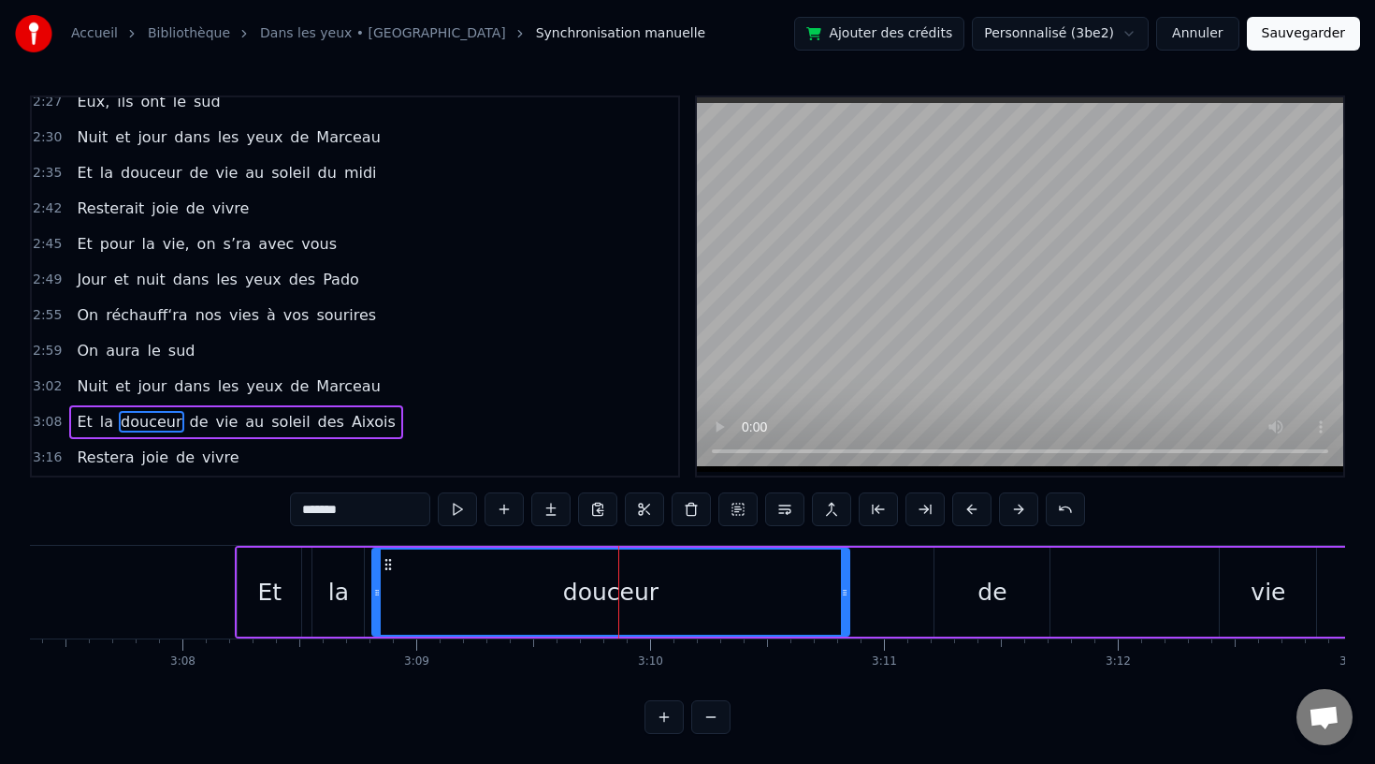
drag, startPoint x: 742, startPoint y: 591, endPoint x: 842, endPoint y: 624, distance: 105.3
click at [842, 624] on div at bounding box center [844, 591] width 7 height 85
click at [1010, 592] on div "de" at bounding box center [992, 591] width 115 height 89
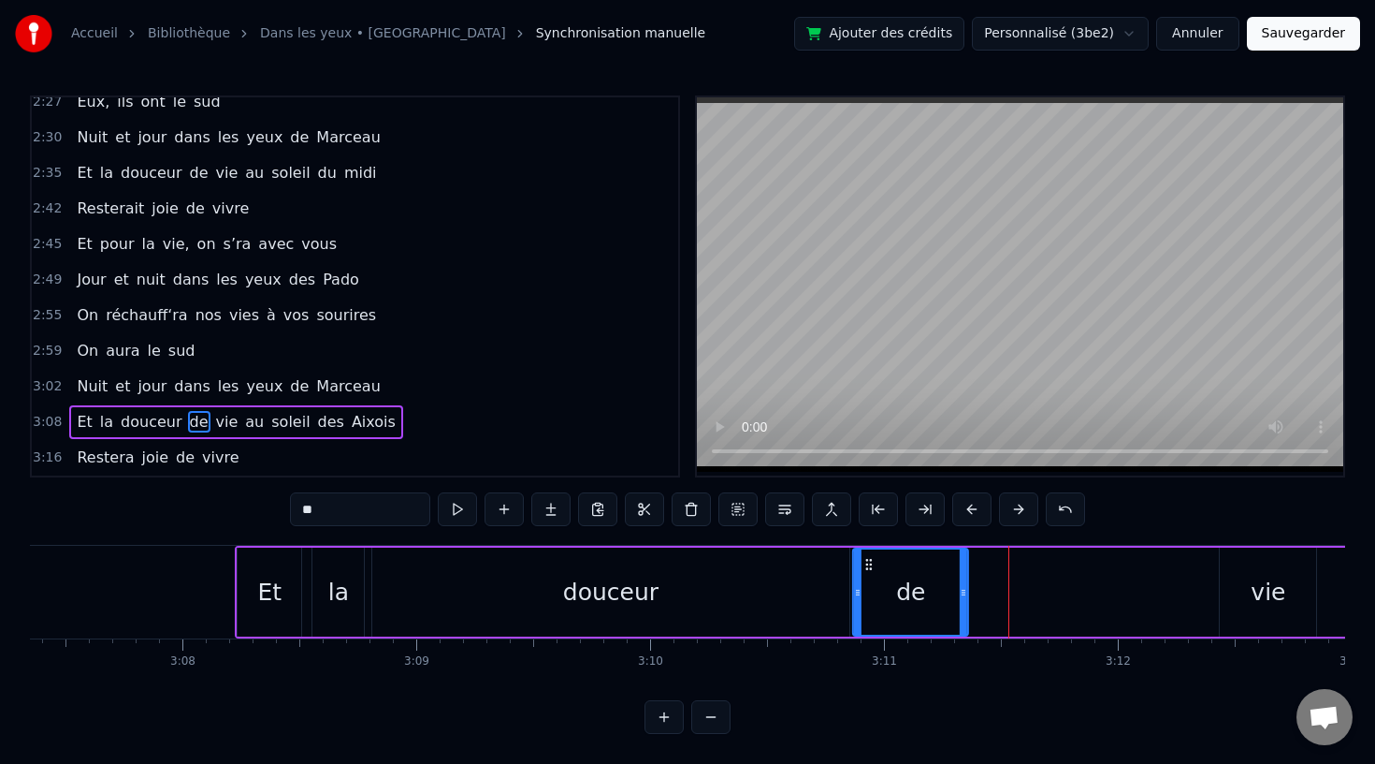
drag, startPoint x: 949, startPoint y: 560, endPoint x: 868, endPoint y: 565, distance: 80.7
click at [868, 565] on icon at bounding box center [869, 564] width 15 height 15
click at [1273, 579] on div "vie" at bounding box center [1268, 593] width 35 height 36
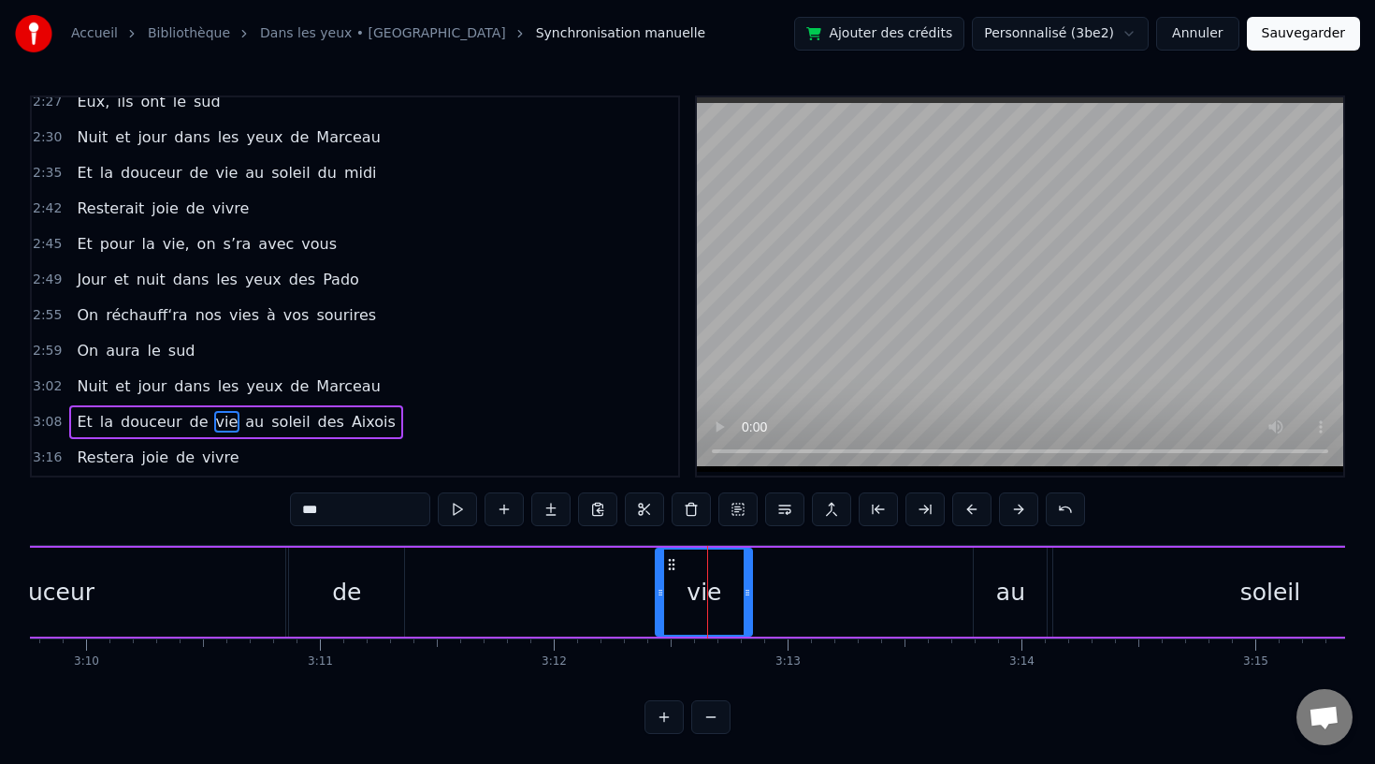
scroll to position [0, 44352]
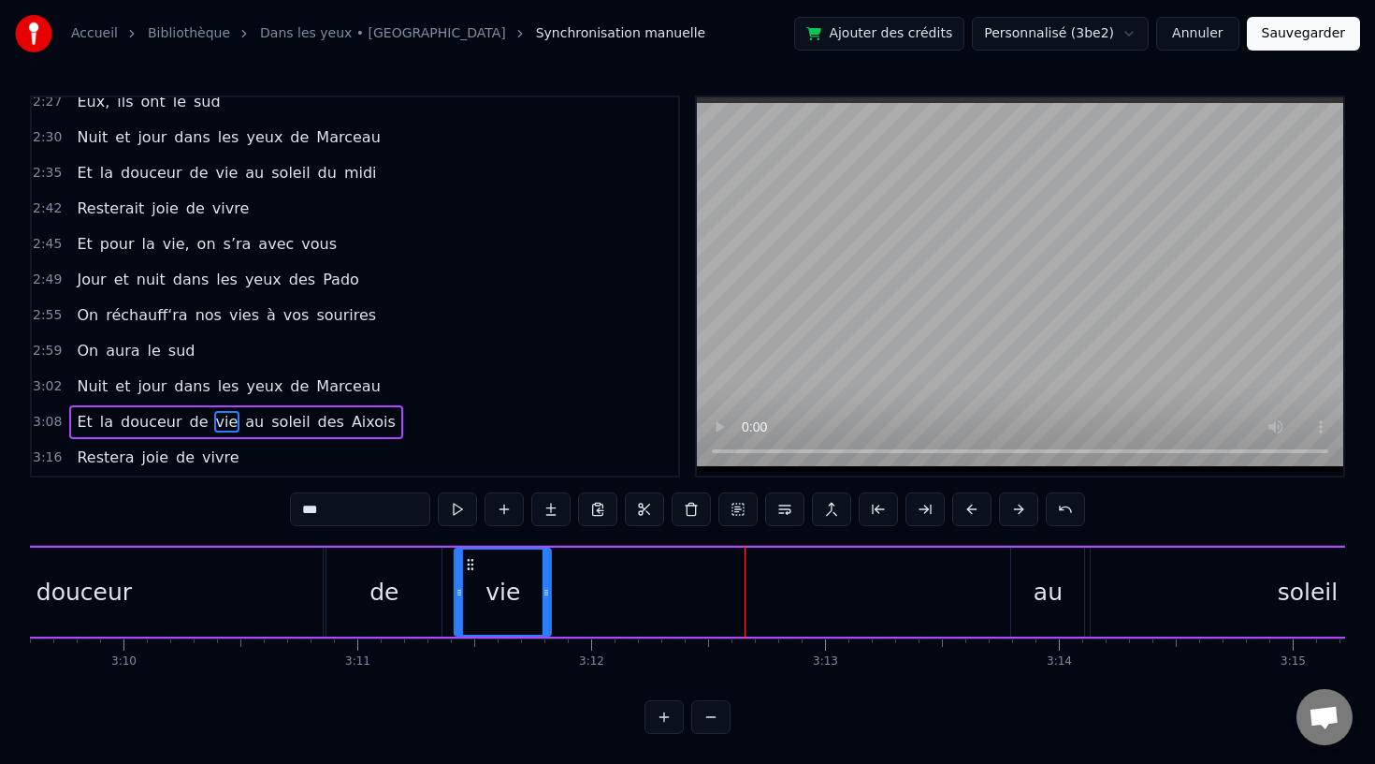
drag, startPoint x: 706, startPoint y: 561, endPoint x: 467, endPoint y: 569, distance: 239.7
click at [467, 569] on icon at bounding box center [470, 564] width 15 height 15
drag, startPoint x: 546, startPoint y: 590, endPoint x: 640, endPoint y: 589, distance: 94.5
click at [640, 589] on icon at bounding box center [640, 592] width 7 height 15
click at [1050, 608] on div "au" at bounding box center [1048, 593] width 29 height 36
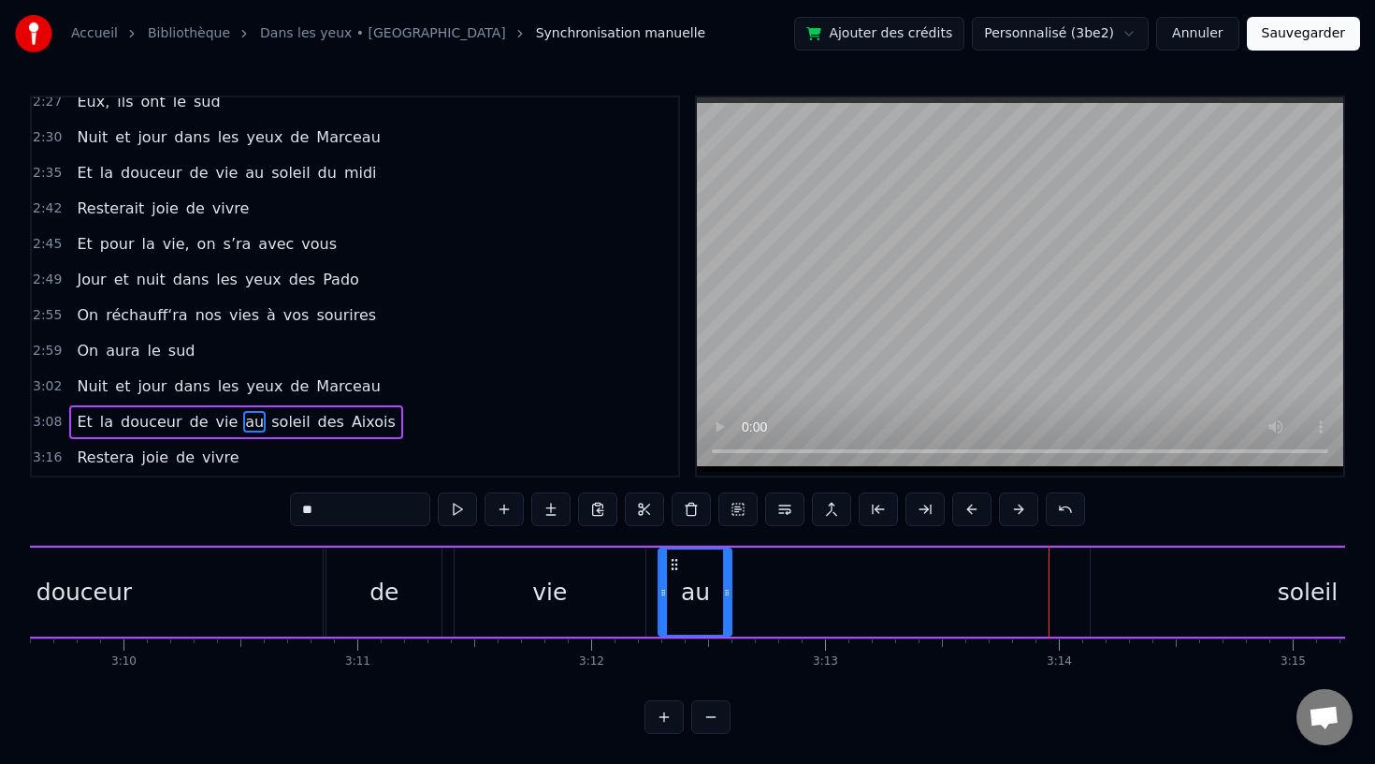
drag, startPoint x: 1024, startPoint y: 559, endPoint x: 670, endPoint y: 585, distance: 354.7
click at [670, 585] on div "au" at bounding box center [695, 591] width 71 height 85
click at [1314, 589] on div "soleil" at bounding box center [1308, 593] width 61 height 36
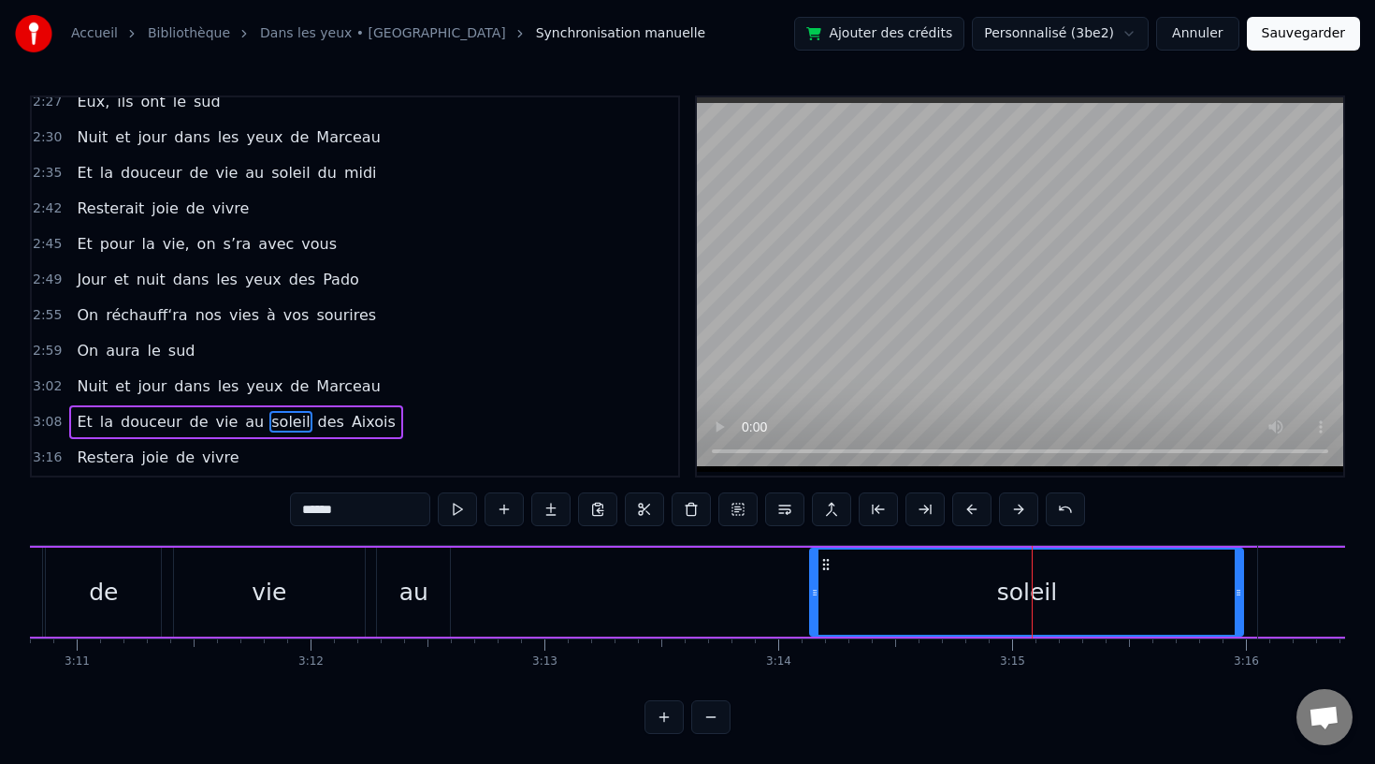
scroll to position [0, 44625]
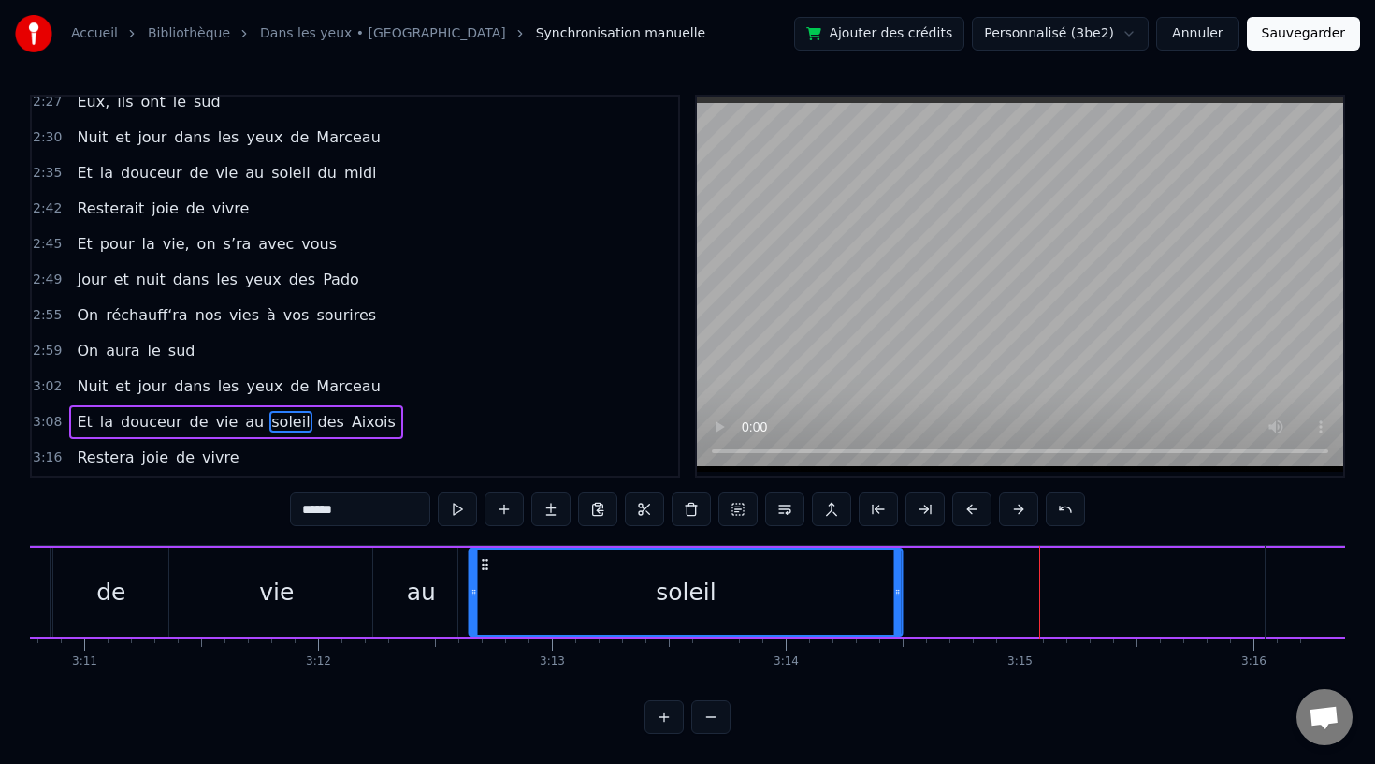
drag, startPoint x: 831, startPoint y: 564, endPoint x: 483, endPoint y: 586, distance: 348.7
click at [483, 586] on div "soleil" at bounding box center [686, 591] width 431 height 85
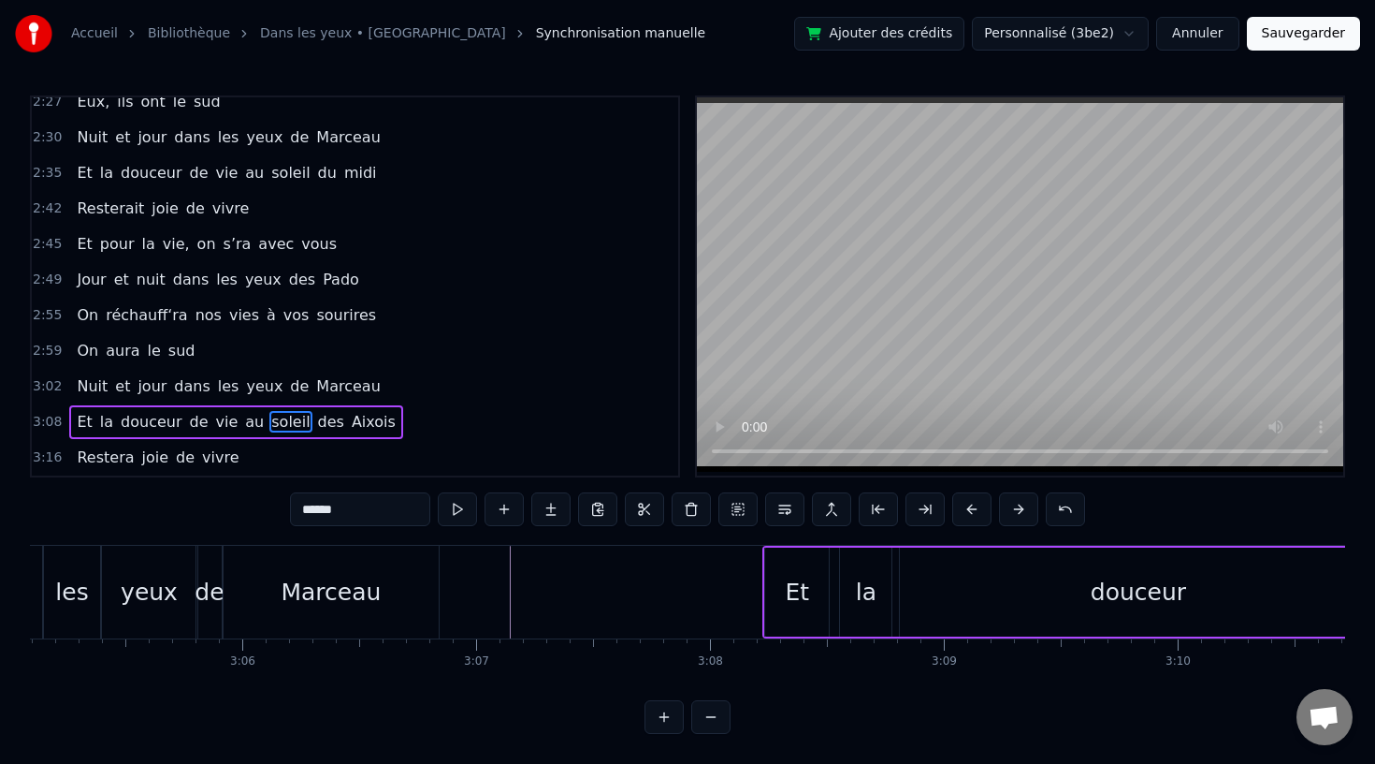
scroll to position [0, 43226]
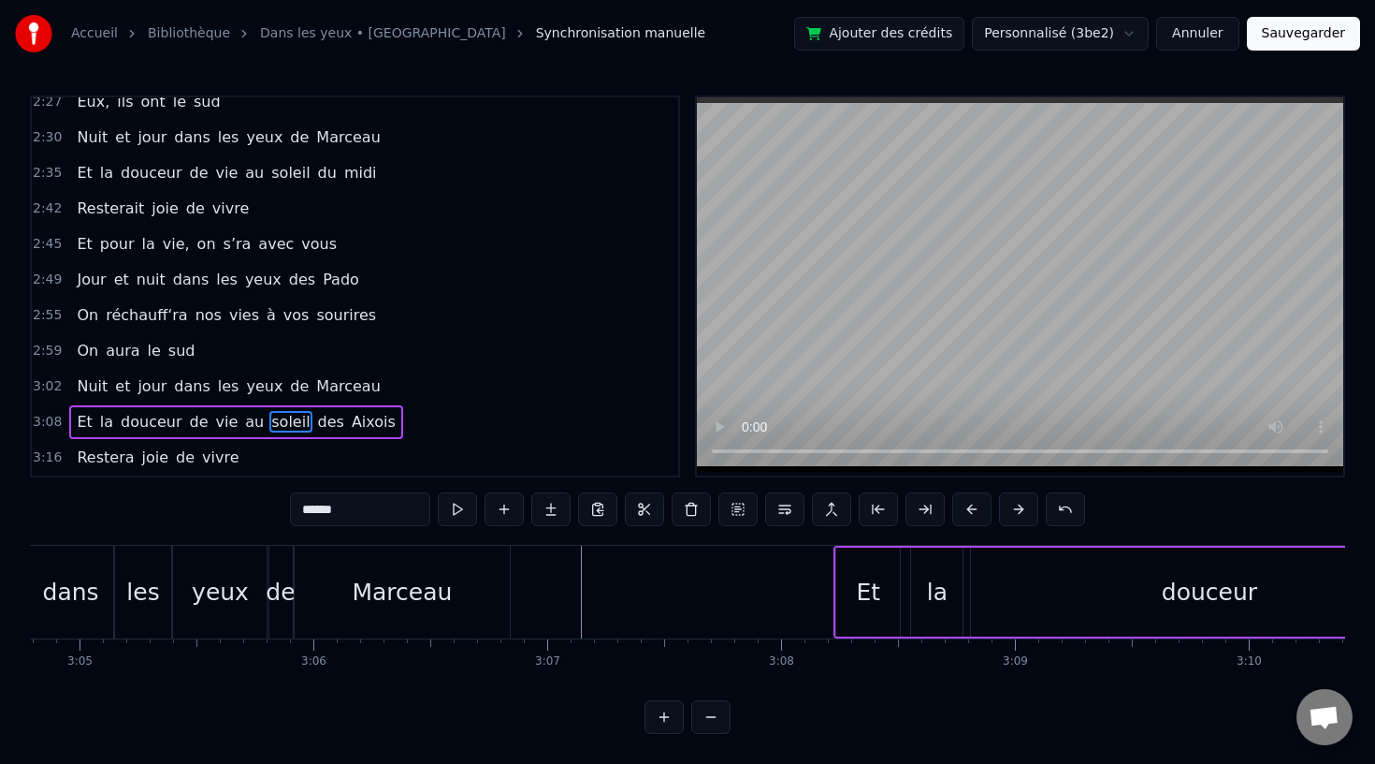
click at [156, 591] on div "les" at bounding box center [143, 592] width 57 height 93
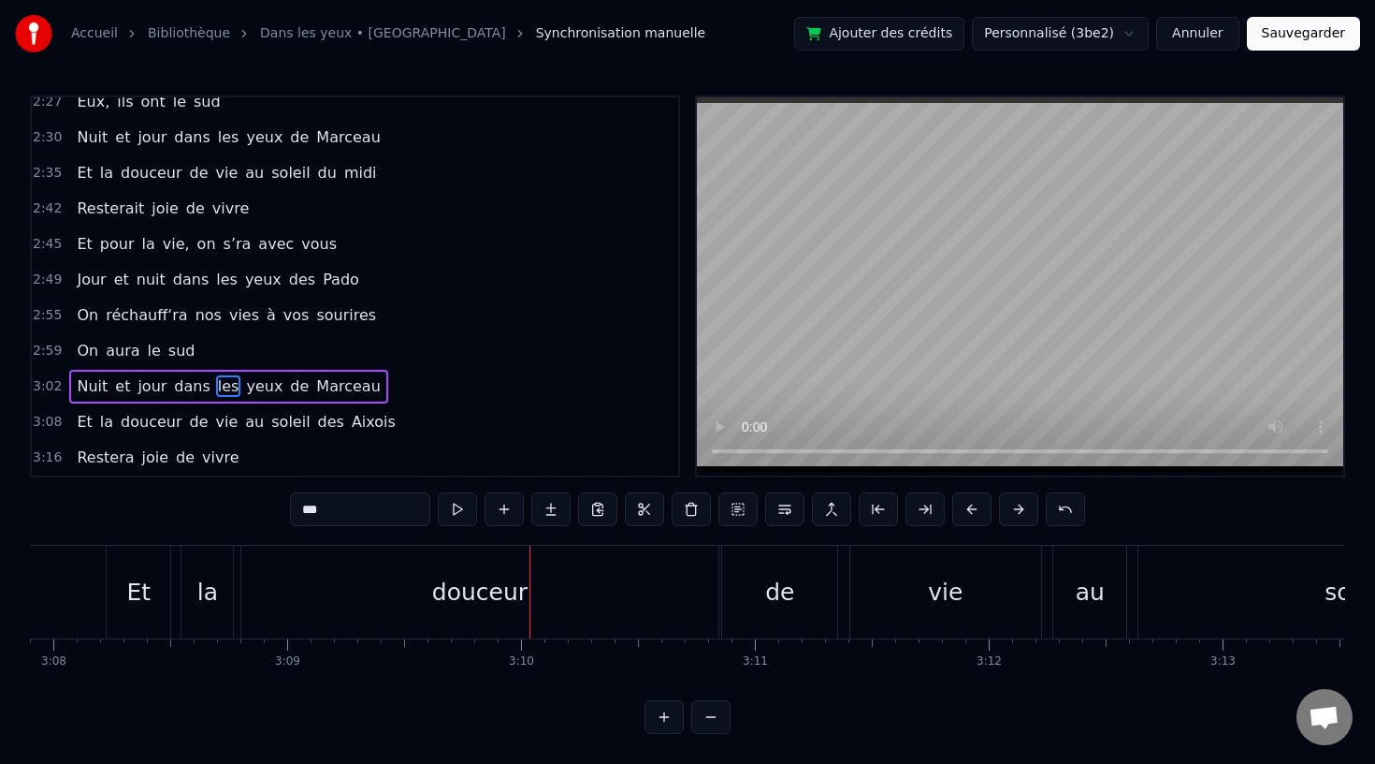
scroll to position [0, 43940]
click at [560, 596] on div "douceur" at bounding box center [493, 592] width 477 height 93
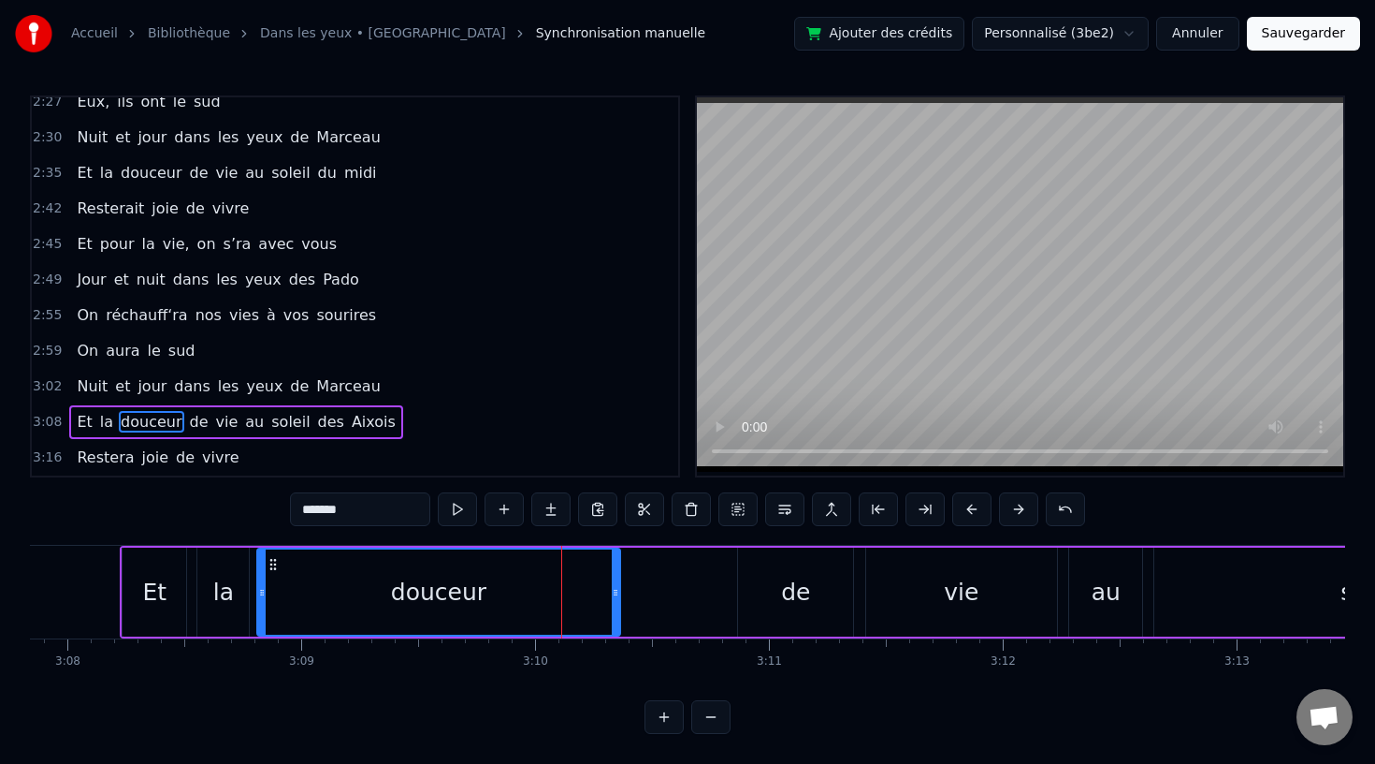
drag, startPoint x: 730, startPoint y: 592, endPoint x: 616, endPoint y: 598, distance: 114.3
click at [616, 598] on icon at bounding box center [615, 592] width 7 height 15
click at [786, 601] on div "de" at bounding box center [795, 593] width 29 height 36
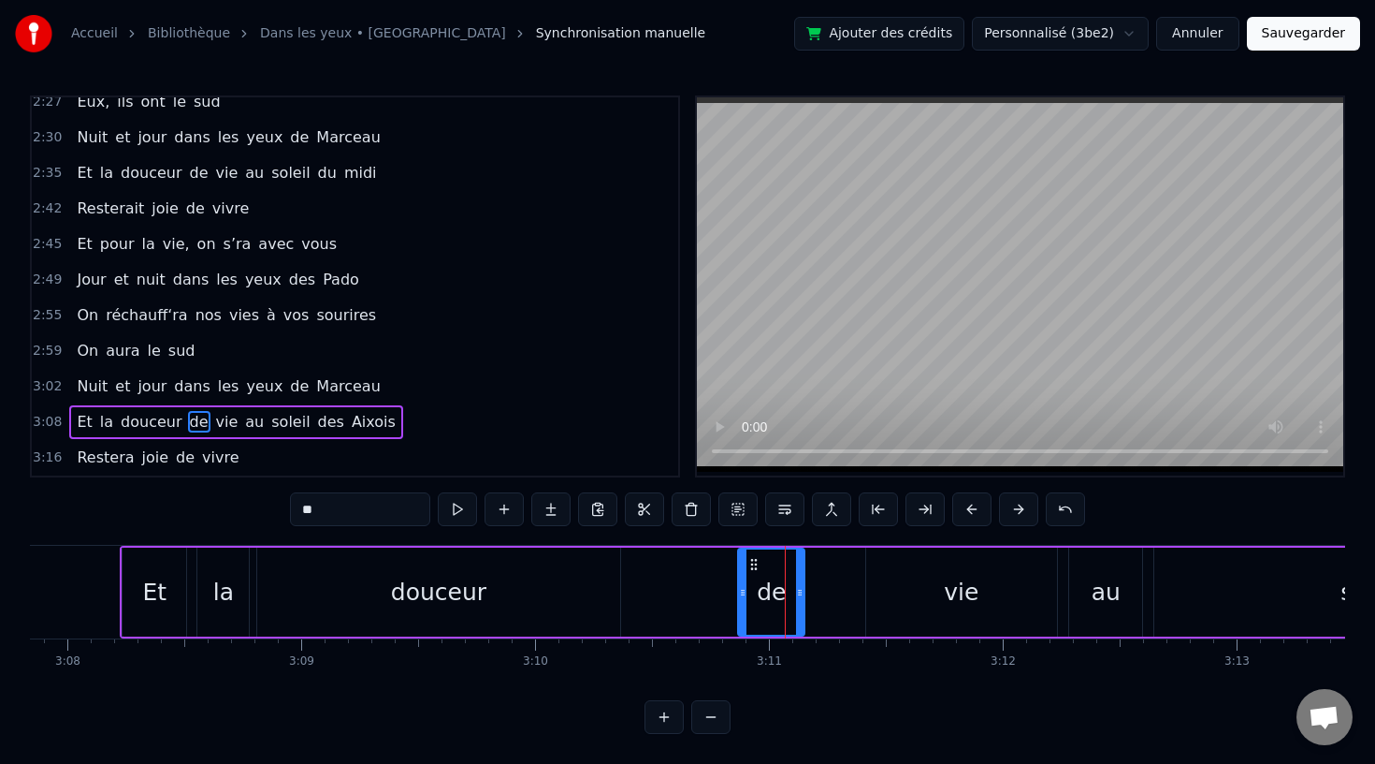
drag, startPoint x: 847, startPoint y: 592, endPoint x: 795, endPoint y: 594, distance: 51.5
click at [796, 593] on icon at bounding box center [799, 592] width 7 height 15
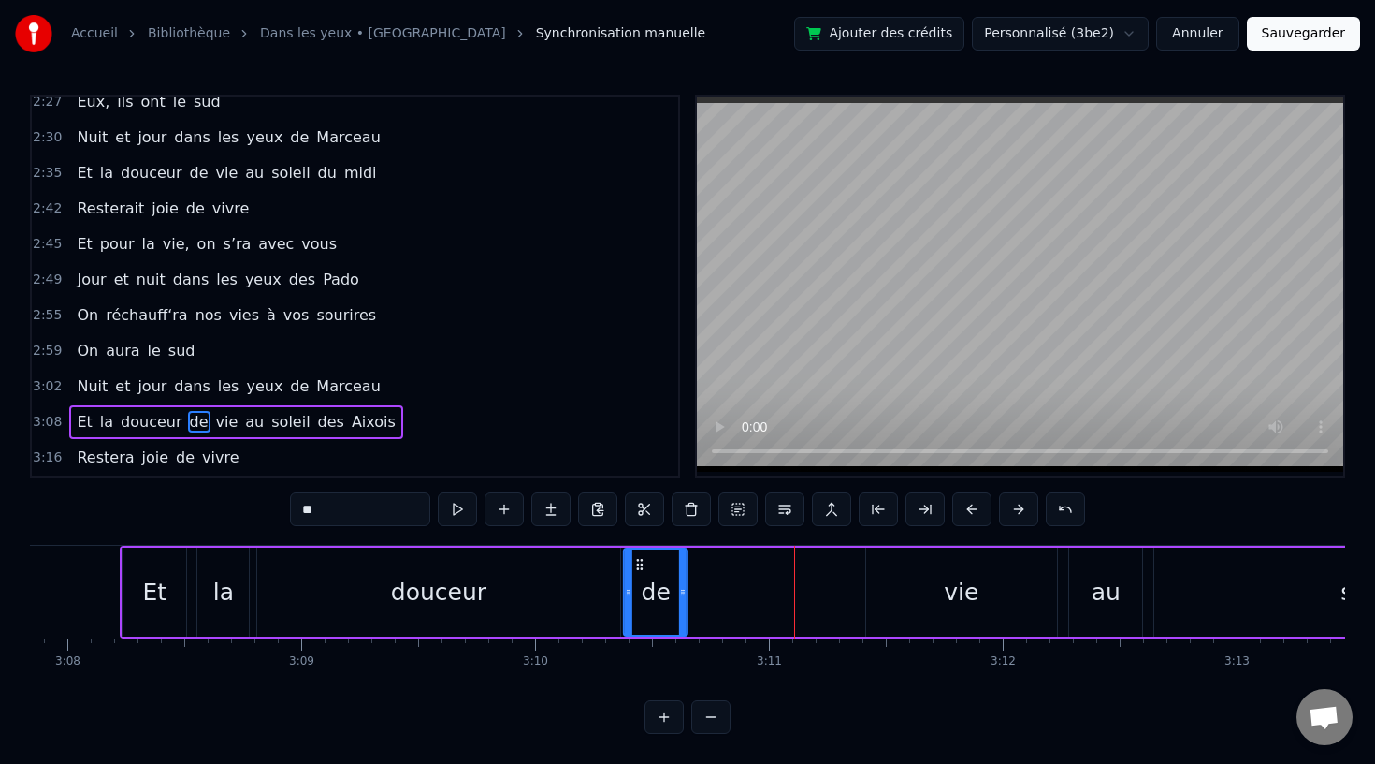
drag, startPoint x: 755, startPoint y: 561, endPoint x: 642, endPoint y: 566, distance: 113.3
click at [642, 566] on icon at bounding box center [640, 564] width 15 height 15
click at [960, 601] on div "vie" at bounding box center [961, 593] width 35 height 36
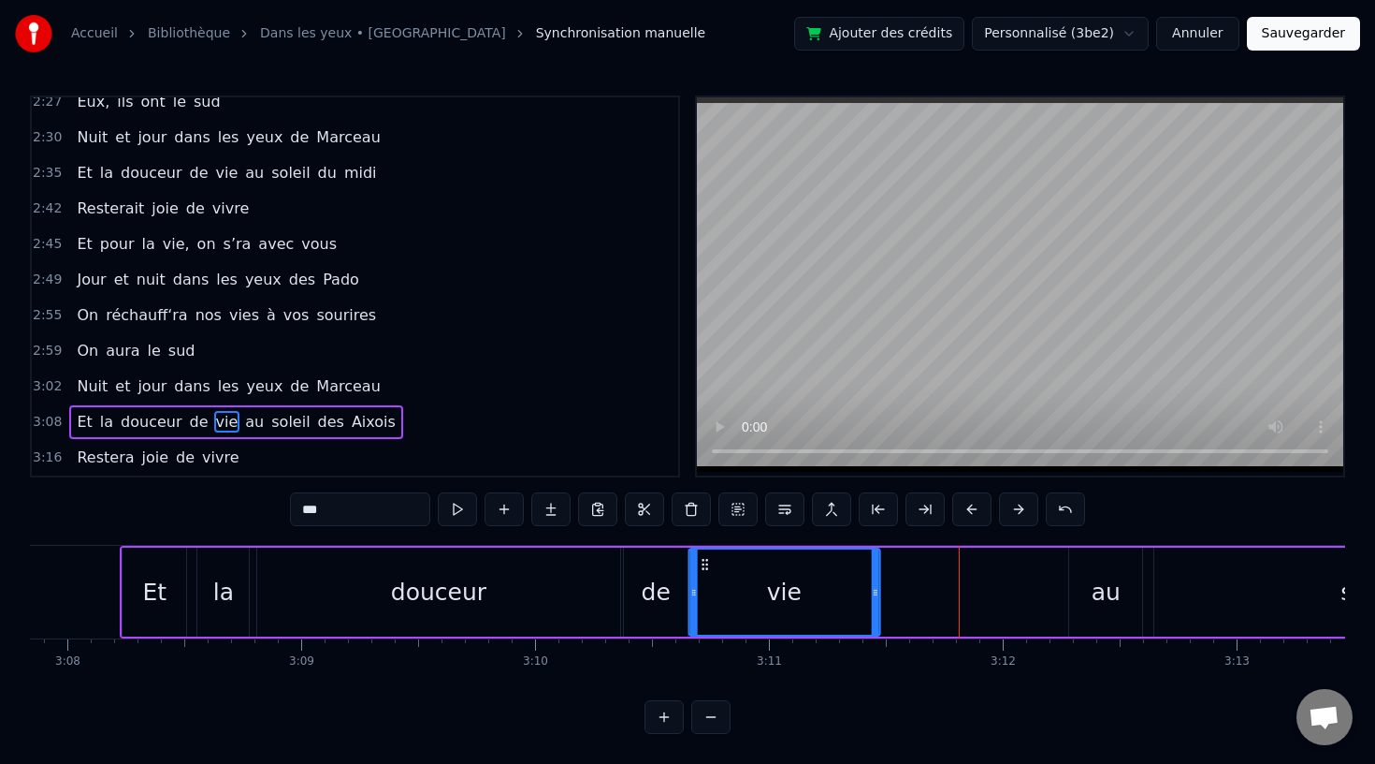
drag, startPoint x: 881, startPoint y: 564, endPoint x: 704, endPoint y: 575, distance: 178.1
click at [704, 575] on div "vie" at bounding box center [784, 591] width 189 height 85
drag, startPoint x: 878, startPoint y: 589, endPoint x: 746, endPoint y: 596, distance: 132.1
click at [746, 596] on div "vie" at bounding box center [719, 591] width 62 height 89
click at [152, 591] on div "Et" at bounding box center [155, 593] width 24 height 36
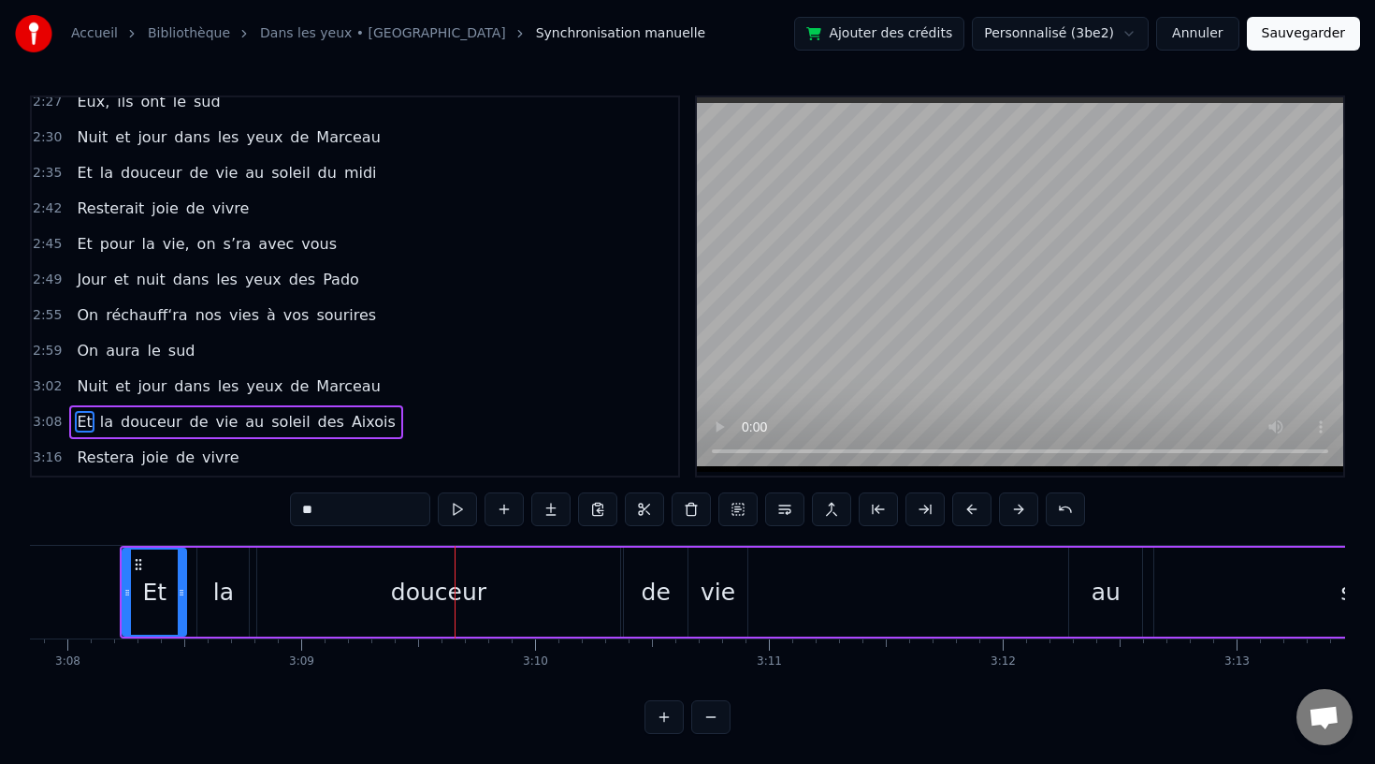
click at [528, 586] on div "douceur" at bounding box center [438, 591] width 363 height 89
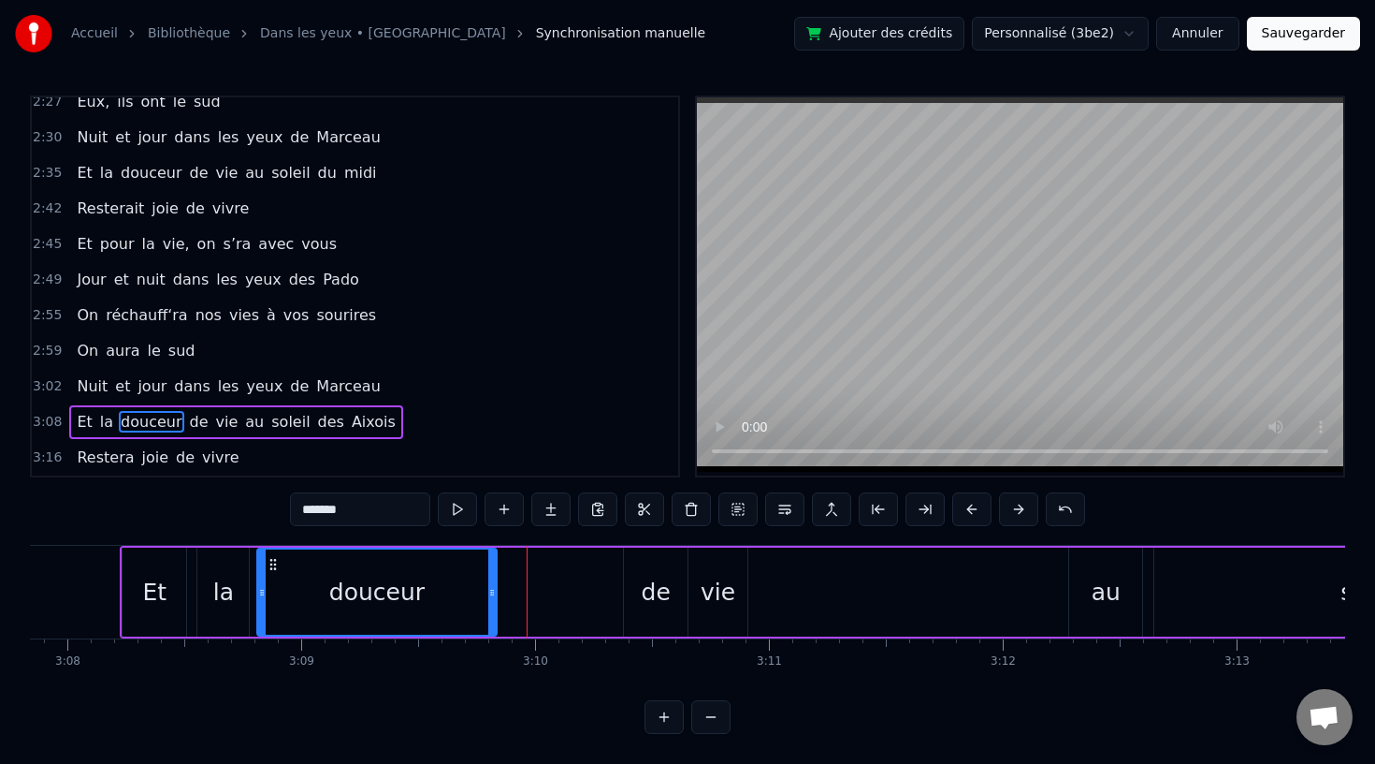
drag, startPoint x: 613, startPoint y: 589, endPoint x: 483, endPoint y: 590, distance: 130.1
click at [488, 590] on icon at bounding box center [491, 592] width 7 height 15
click at [680, 593] on div "de" at bounding box center [656, 591] width 64 height 89
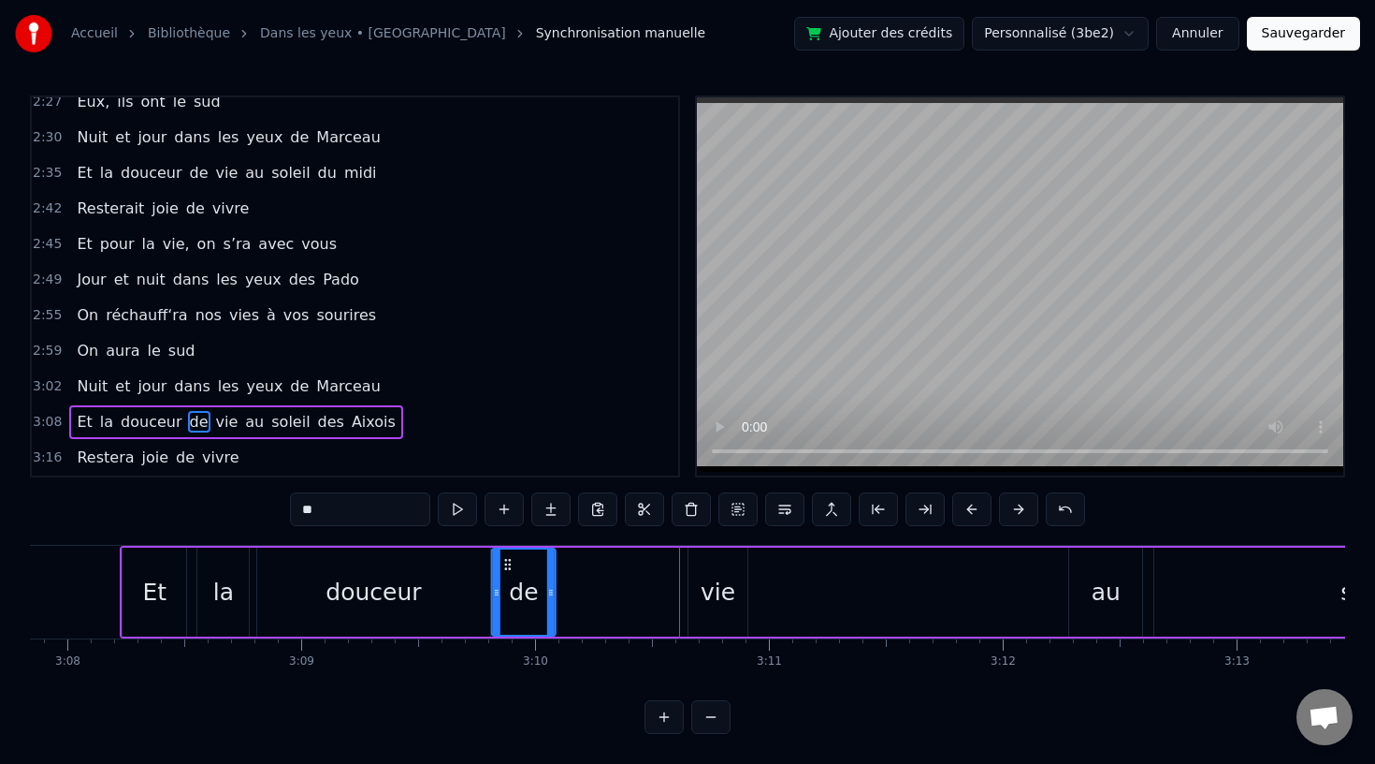
drag, startPoint x: 638, startPoint y: 560, endPoint x: 505, endPoint y: 568, distance: 133.1
click at [505, 568] on icon at bounding box center [508, 564] width 15 height 15
click at [718, 580] on div "vie" at bounding box center [718, 593] width 35 height 36
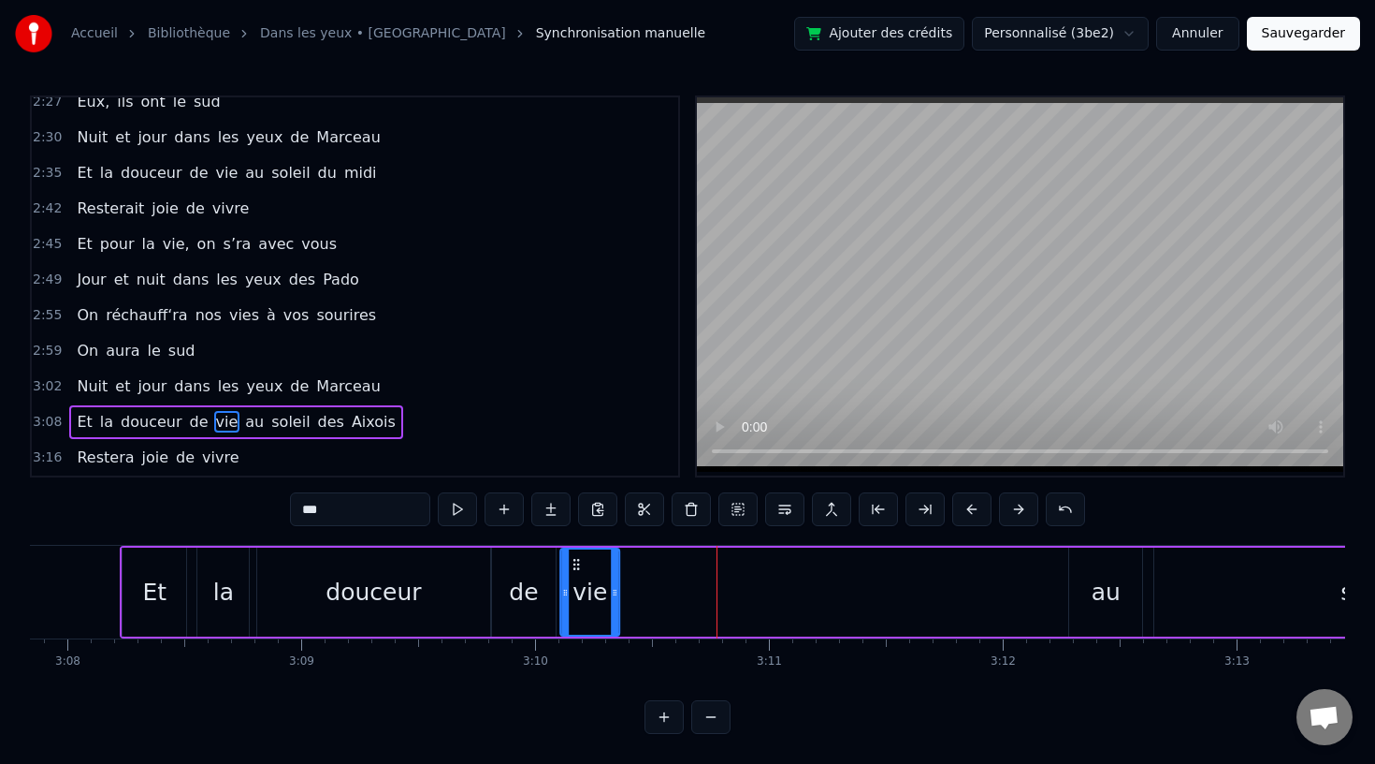
drag, startPoint x: 705, startPoint y: 560, endPoint x: 576, endPoint y: 564, distance: 128.2
click at [576, 564] on icon at bounding box center [576, 564] width 15 height 15
click at [149, 585] on div "Et" at bounding box center [155, 593] width 24 height 36
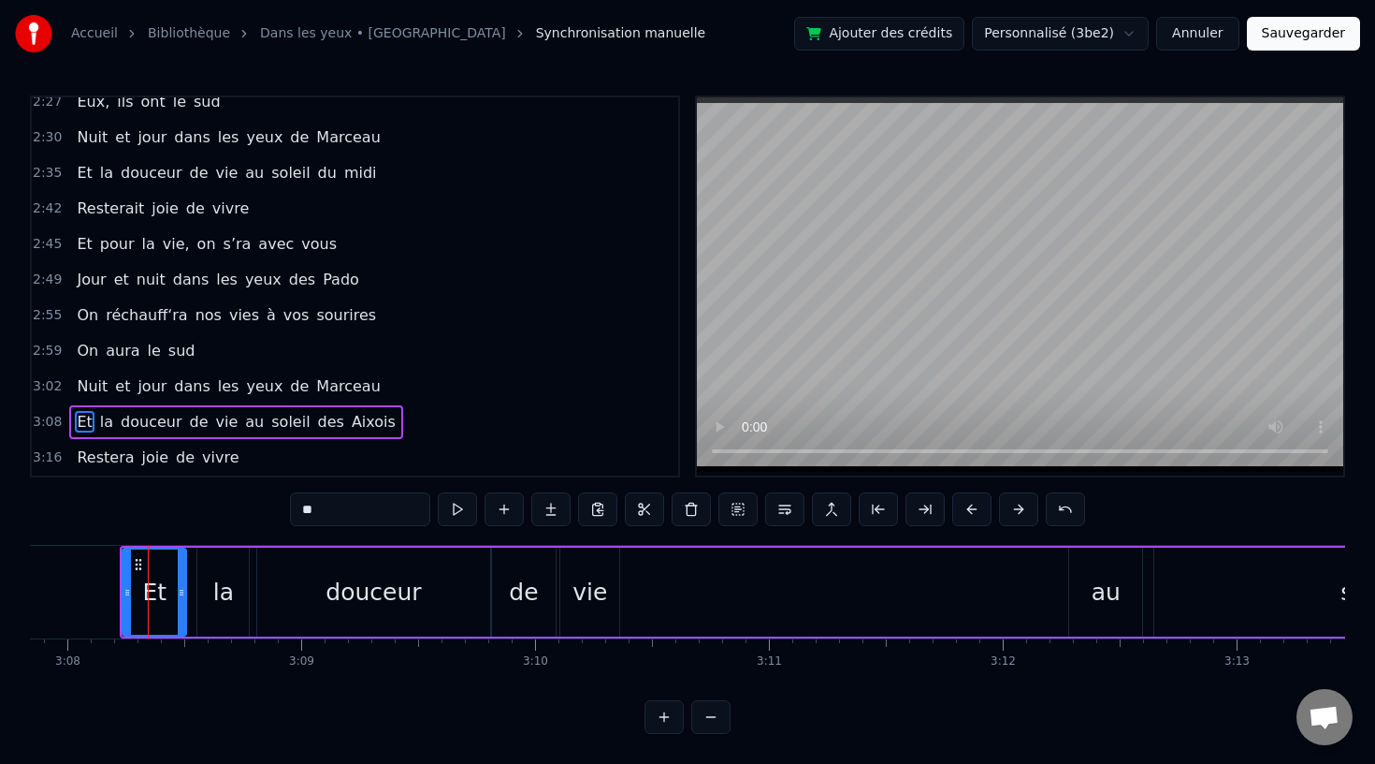
scroll to position [0, 43936]
click at [603, 586] on div "vie" at bounding box center [593, 593] width 35 height 36
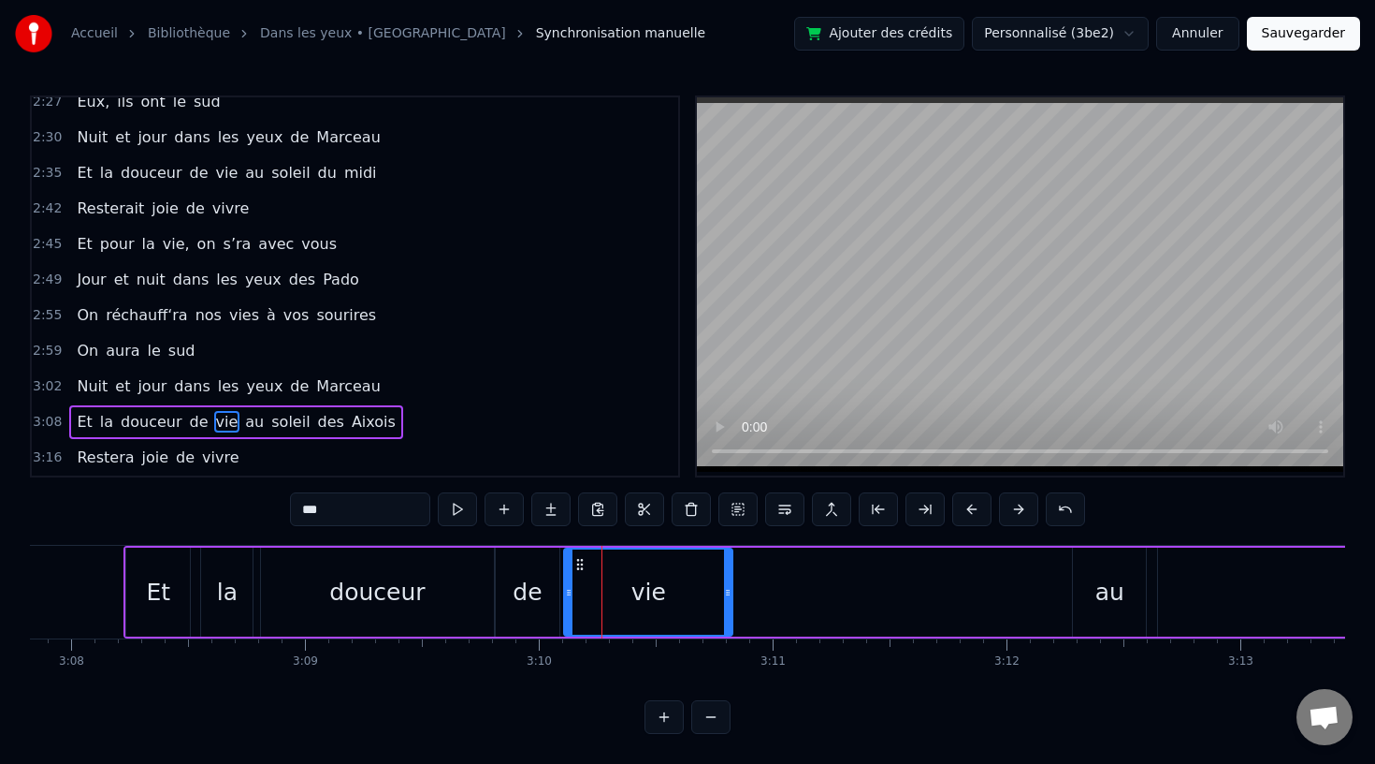
drag, startPoint x: 620, startPoint y: 590, endPoint x: 737, endPoint y: 597, distance: 117.1
click at [732, 597] on icon at bounding box center [727, 592] width 7 height 15
click at [516, 589] on div "de" at bounding box center [527, 593] width 29 height 36
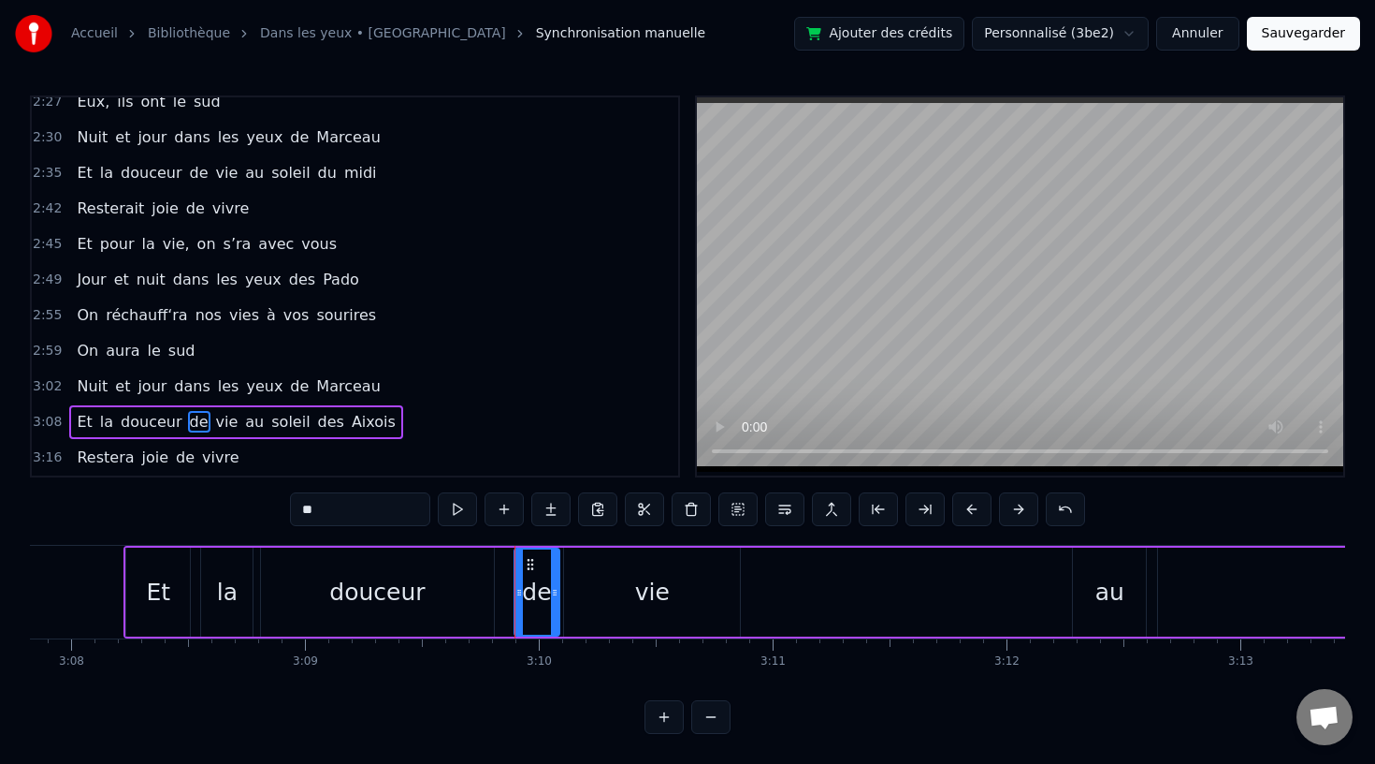
drag, startPoint x: 501, startPoint y: 591, endPoint x: 525, endPoint y: 591, distance: 24.3
click at [521, 591] on circle at bounding box center [520, 591] width 1 height 1
click at [451, 592] on div "douceur" at bounding box center [377, 591] width 233 height 89
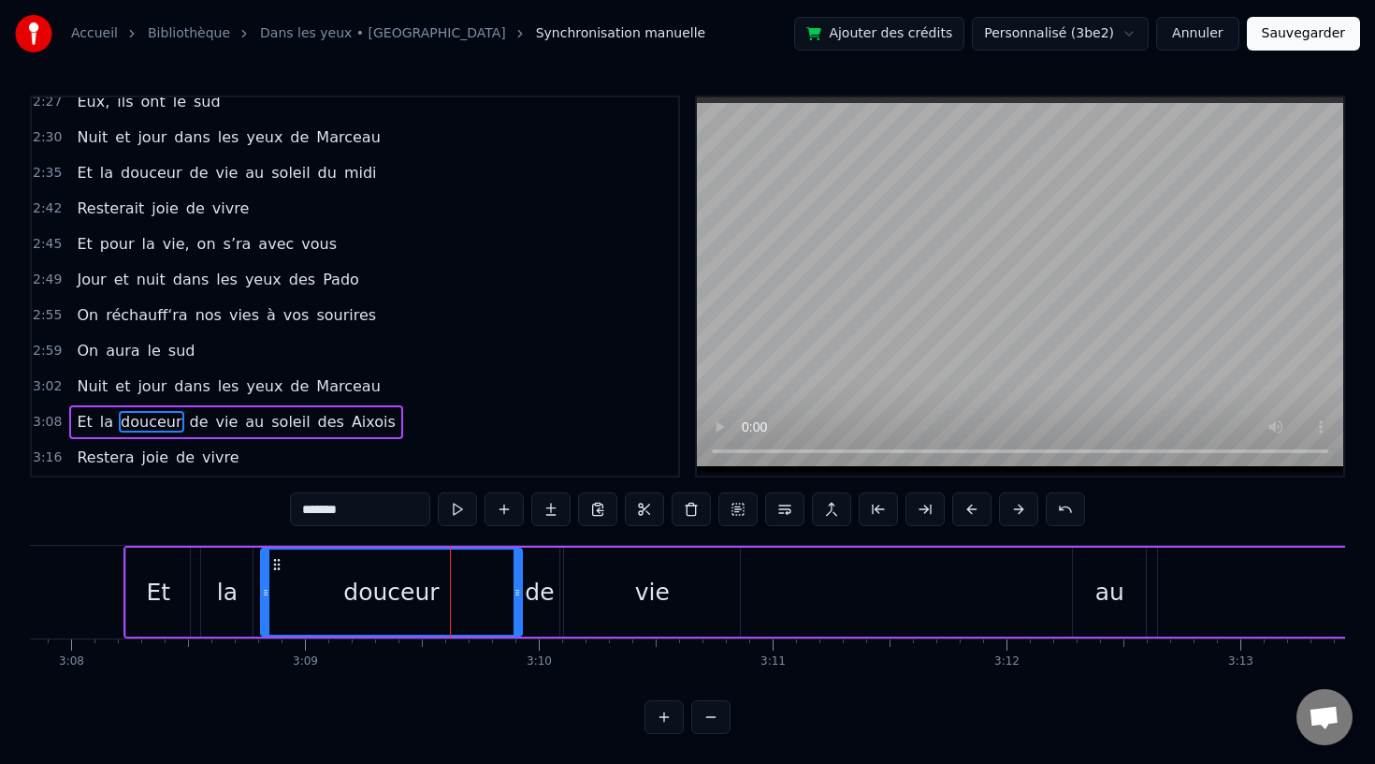
drag, startPoint x: 487, startPoint y: 591, endPoint x: 515, endPoint y: 592, distance: 28.1
click at [515, 592] on icon at bounding box center [517, 592] width 7 height 15
click at [226, 590] on div "la" at bounding box center [227, 593] width 21 height 36
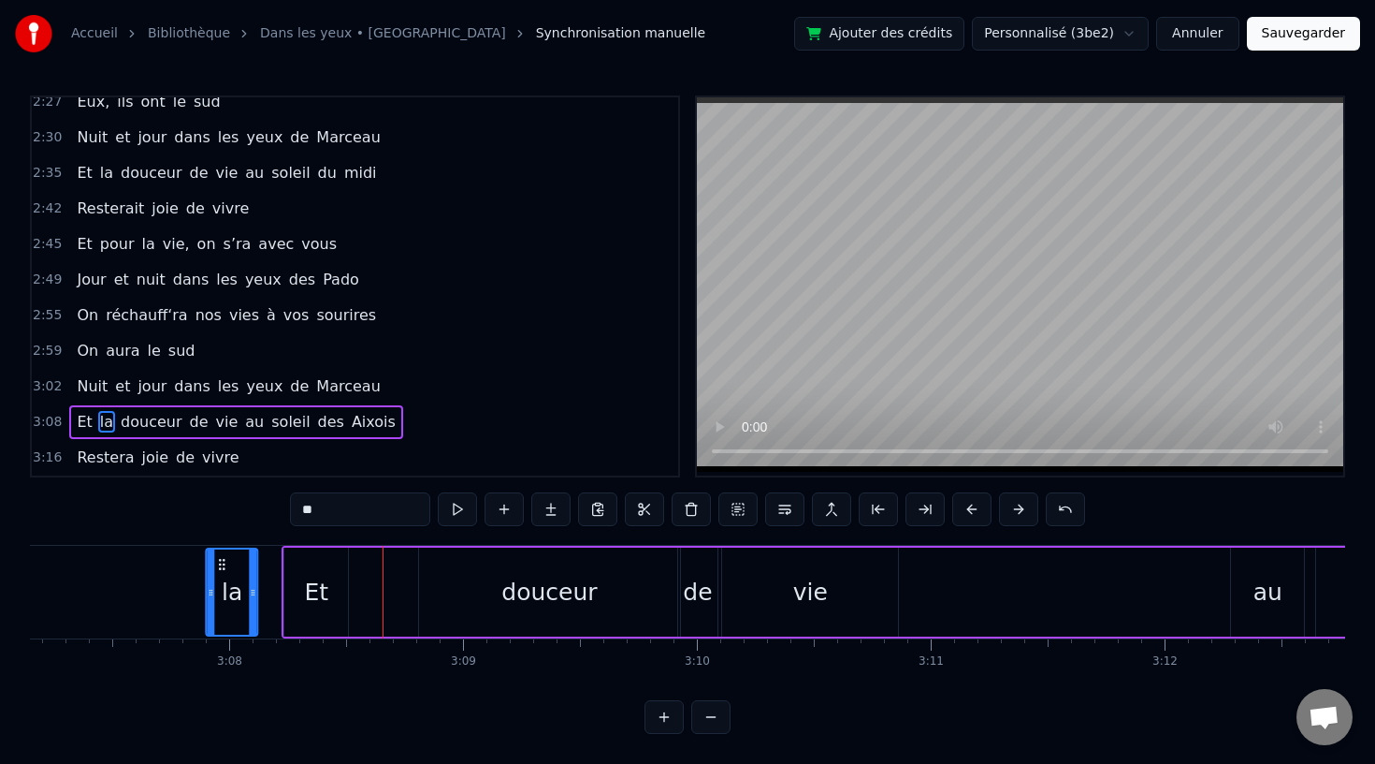
scroll to position [0, 43706]
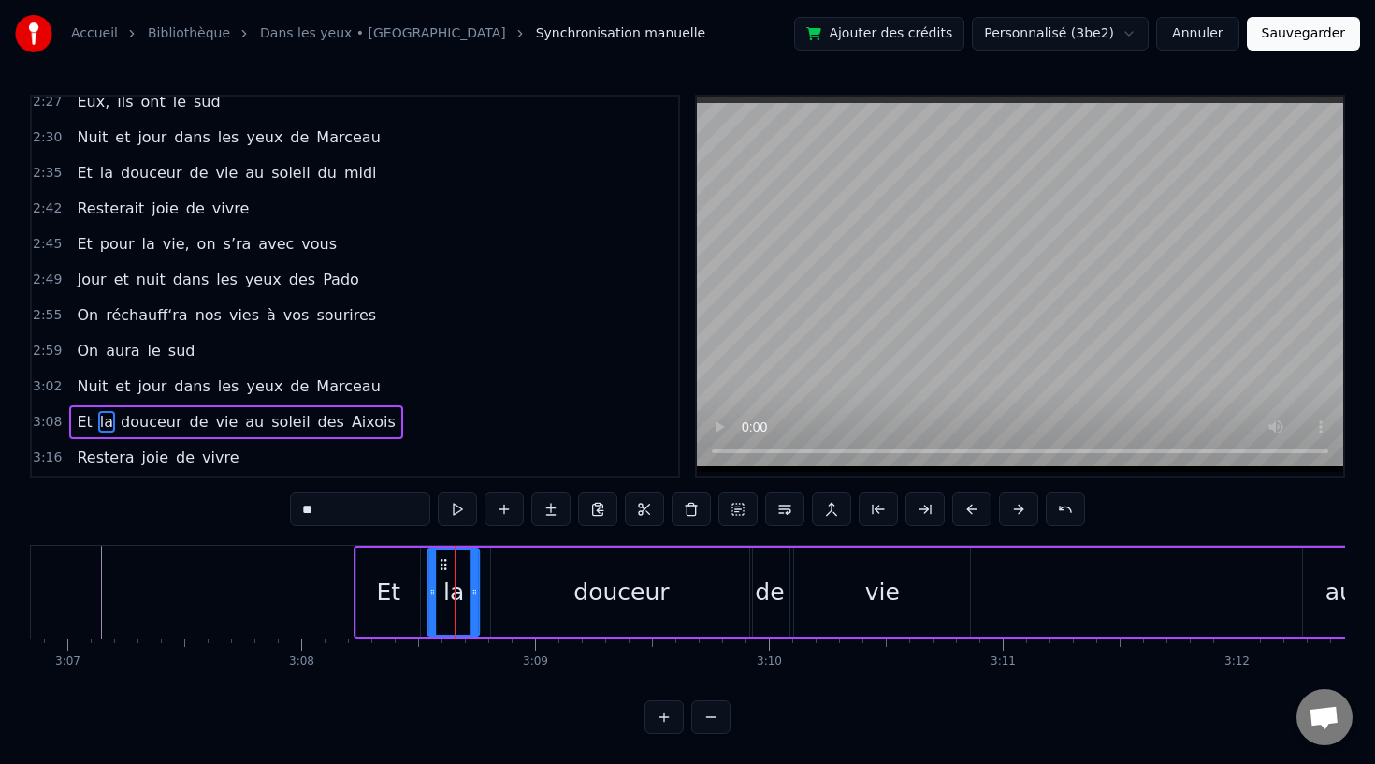
drag, startPoint x: 214, startPoint y: 560, endPoint x: 440, endPoint y: 584, distance: 226.8
click at [440, 584] on div "la" at bounding box center [454, 591] width 50 height 85
click at [393, 586] on div "Et" at bounding box center [389, 593] width 24 height 36
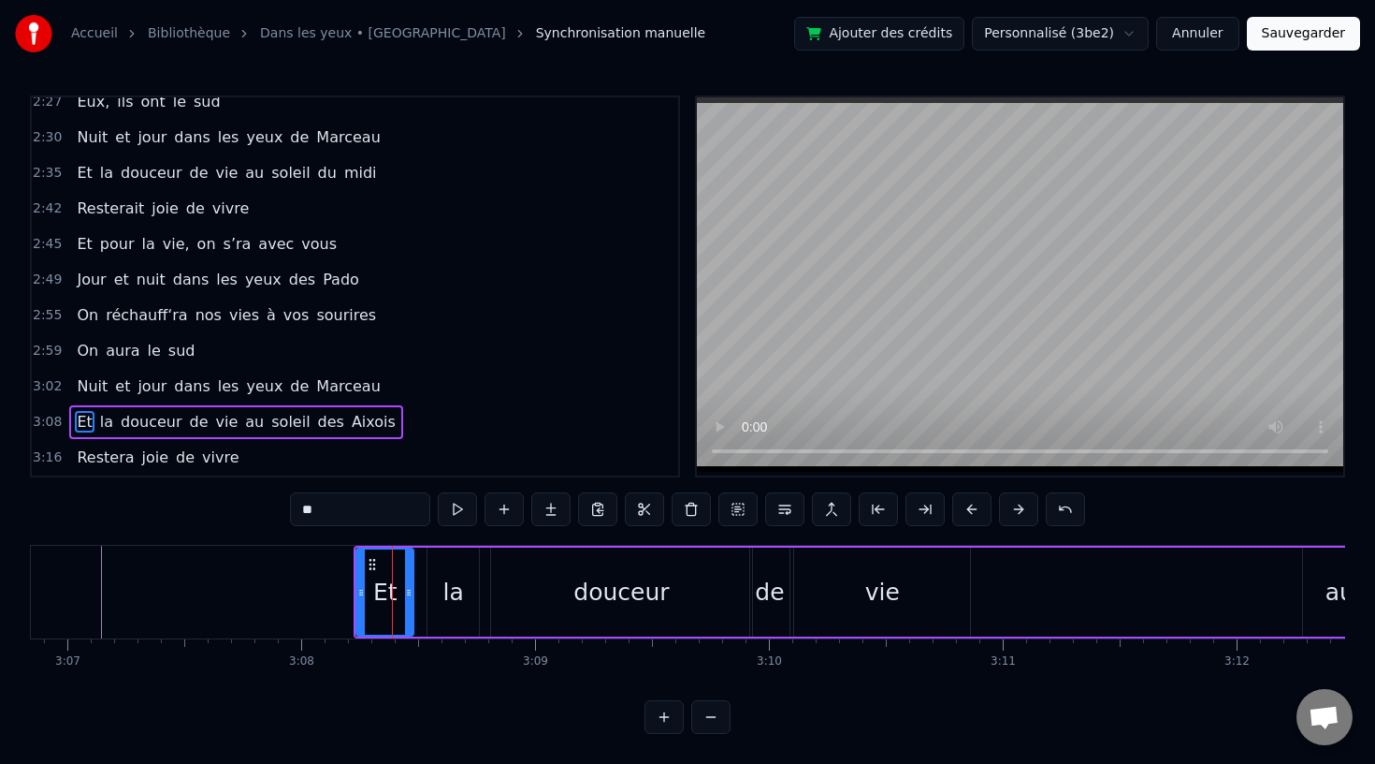
click at [410, 592] on icon at bounding box center [408, 592] width 7 height 15
click at [442, 592] on div "la" at bounding box center [453, 591] width 51 height 89
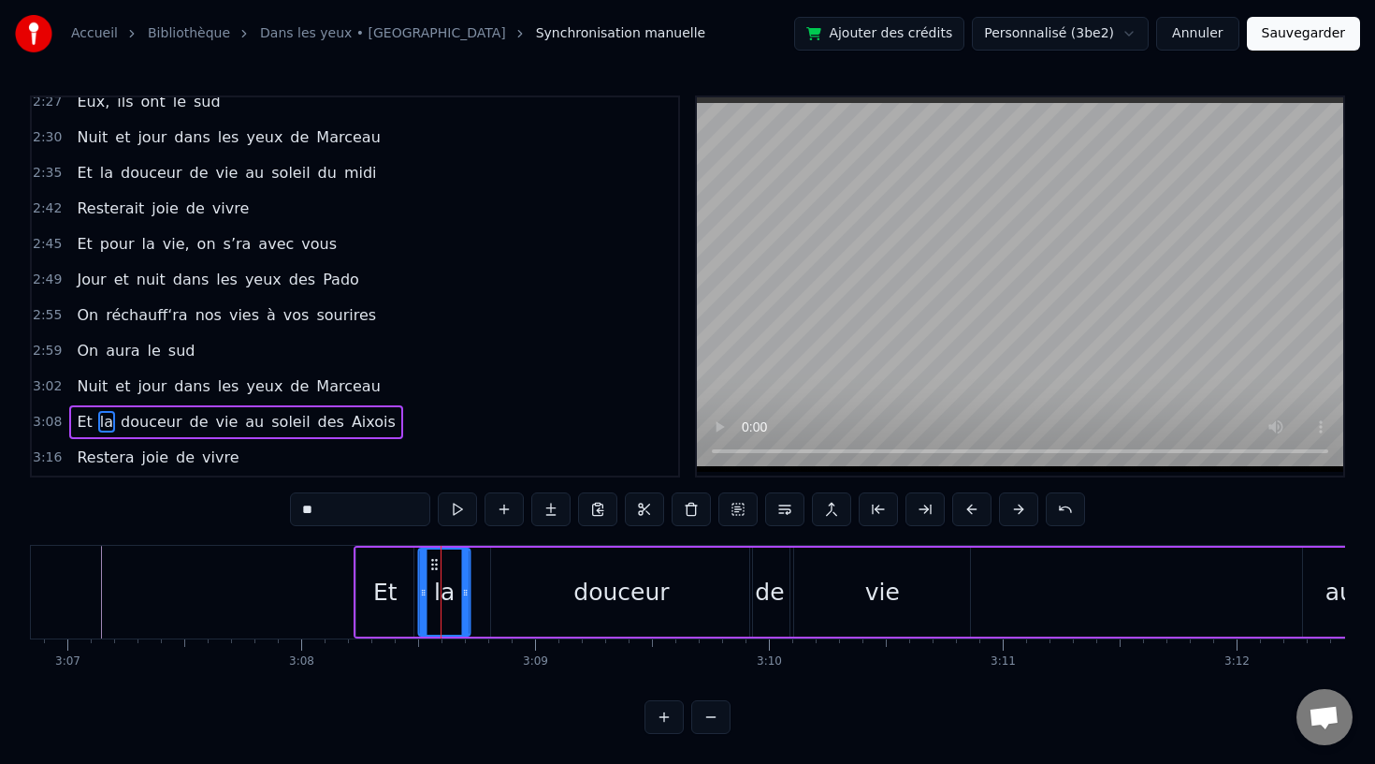
drag, startPoint x: 441, startPoint y: 562, endPoint x: 431, endPoint y: 564, distance: 9.5
click at [431, 564] on icon at bounding box center [435, 564] width 15 height 15
click at [558, 583] on div "douceur" at bounding box center [621, 591] width 261 height 89
type input "*******"
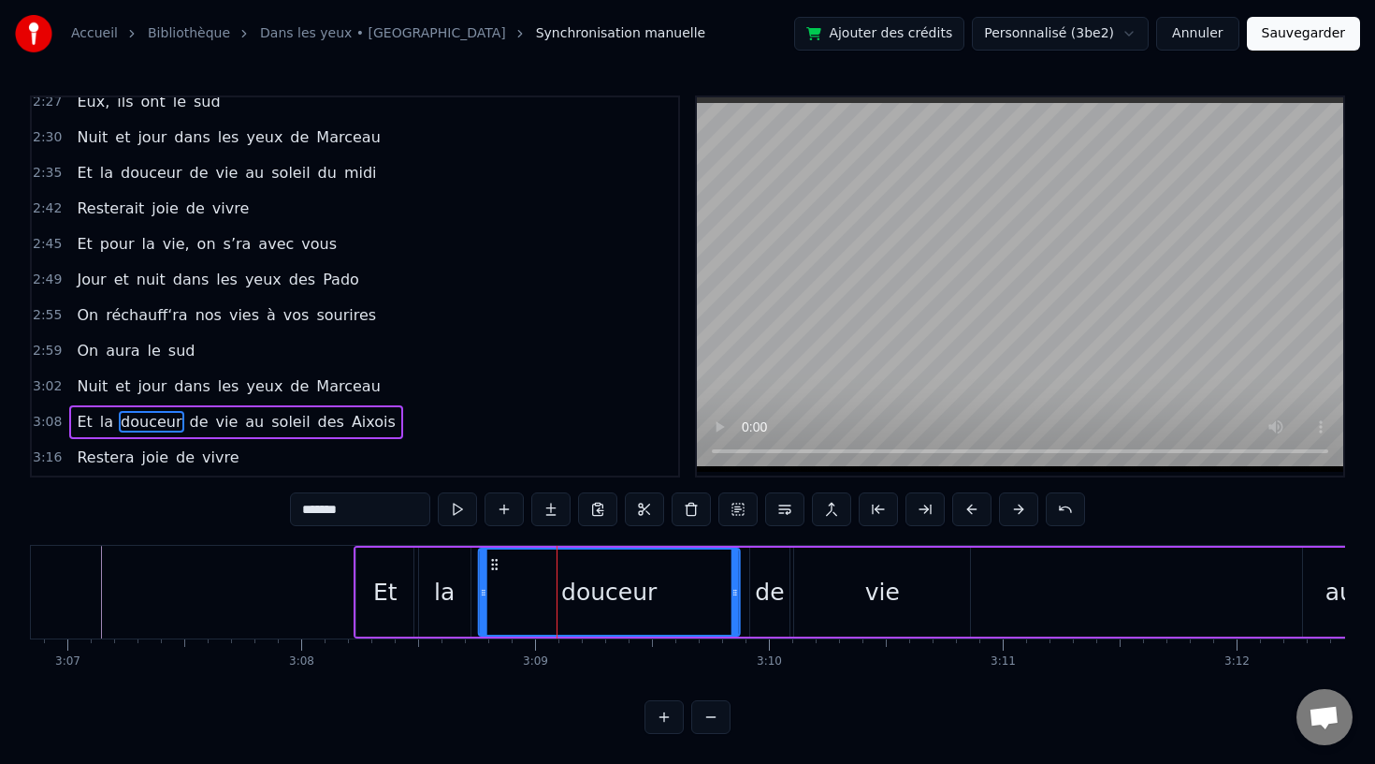
drag, startPoint x: 504, startPoint y: 562, endPoint x: 491, endPoint y: 564, distance: 13.2
click at [491, 564] on icon at bounding box center [494, 564] width 15 height 15
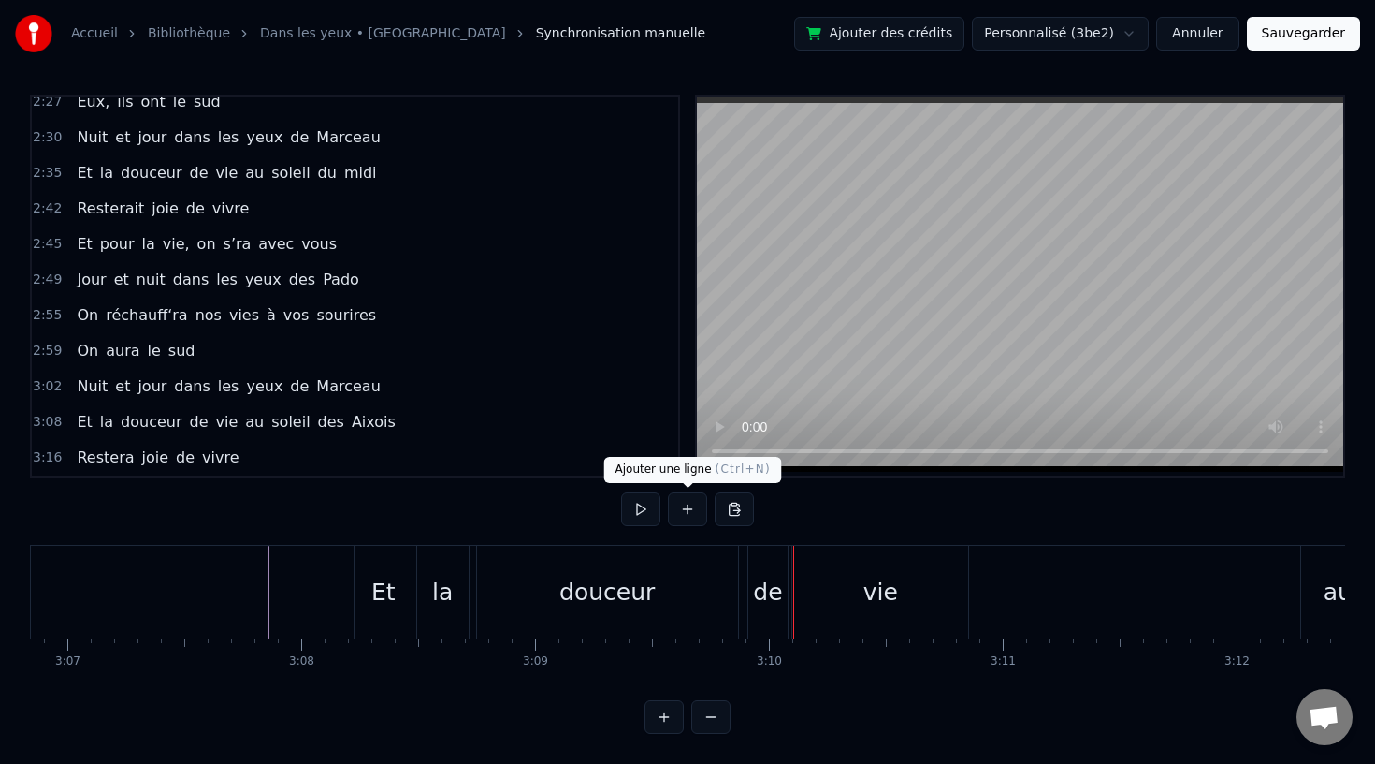
click at [627, 604] on div "douceur" at bounding box center [607, 593] width 95 height 36
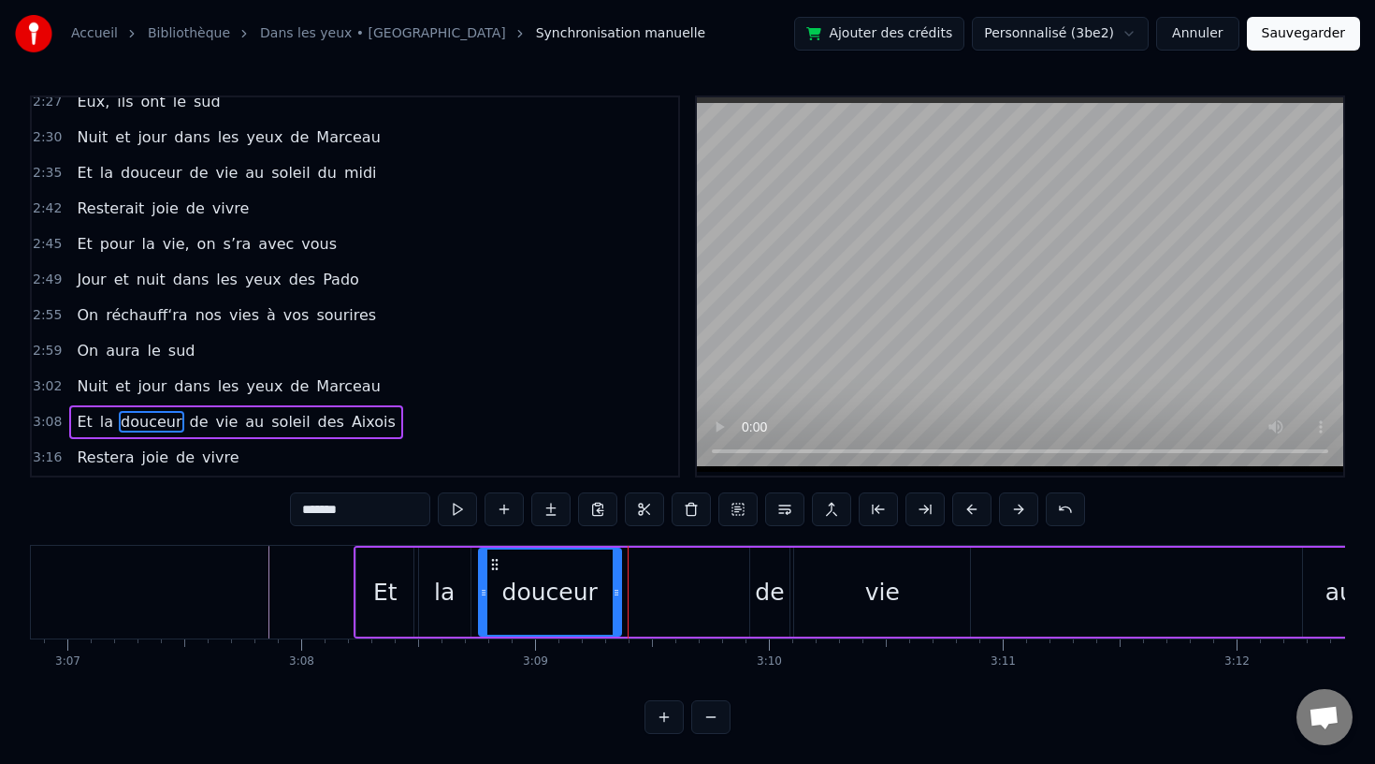
drag, startPoint x: 732, startPoint y: 591, endPoint x: 611, endPoint y: 595, distance: 120.8
click at [611, 595] on div "douceur" at bounding box center [550, 591] width 140 height 85
click at [410, 588] on div "Et" at bounding box center [384, 591] width 57 height 89
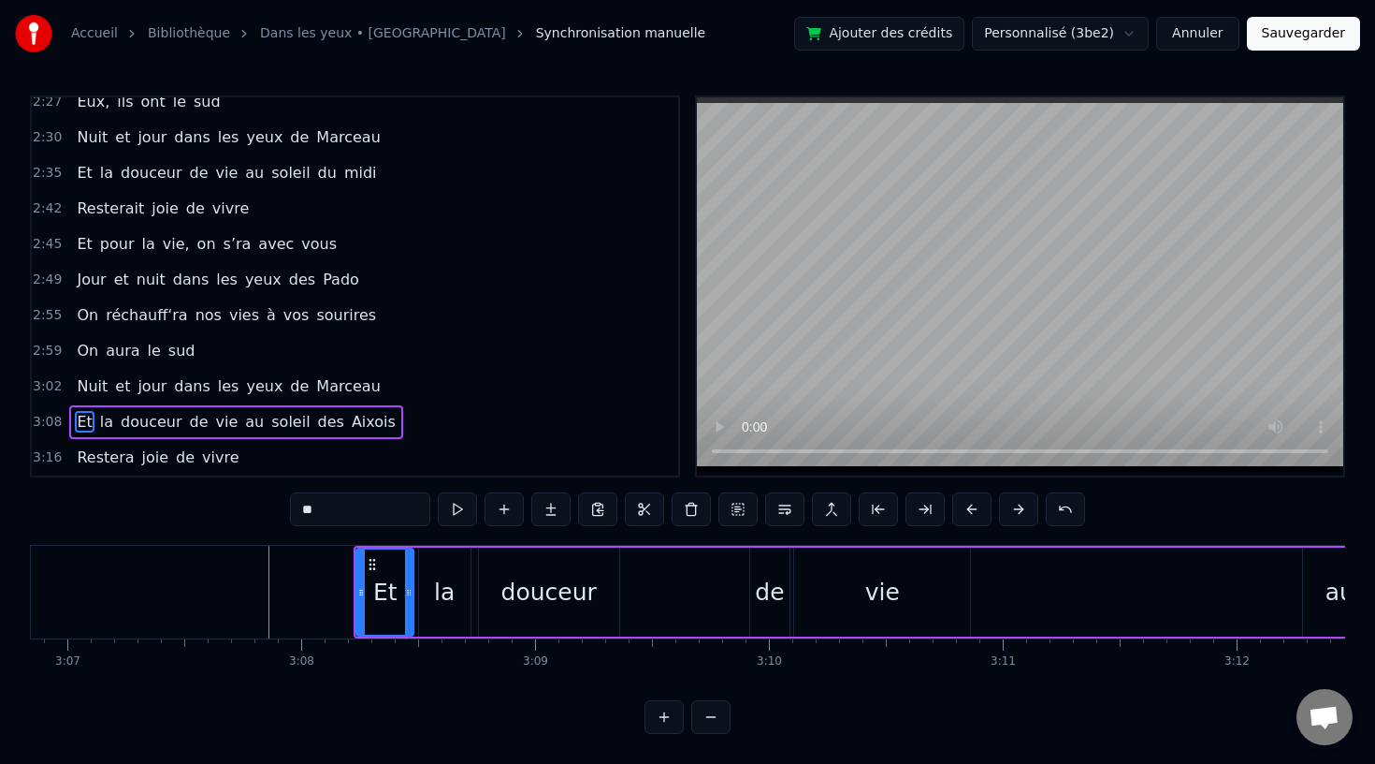
click at [467, 586] on div "la" at bounding box center [444, 591] width 51 height 89
click at [429, 562] on icon at bounding box center [432, 564] width 15 height 15
click at [550, 579] on div "douceur" at bounding box center [549, 593] width 95 height 36
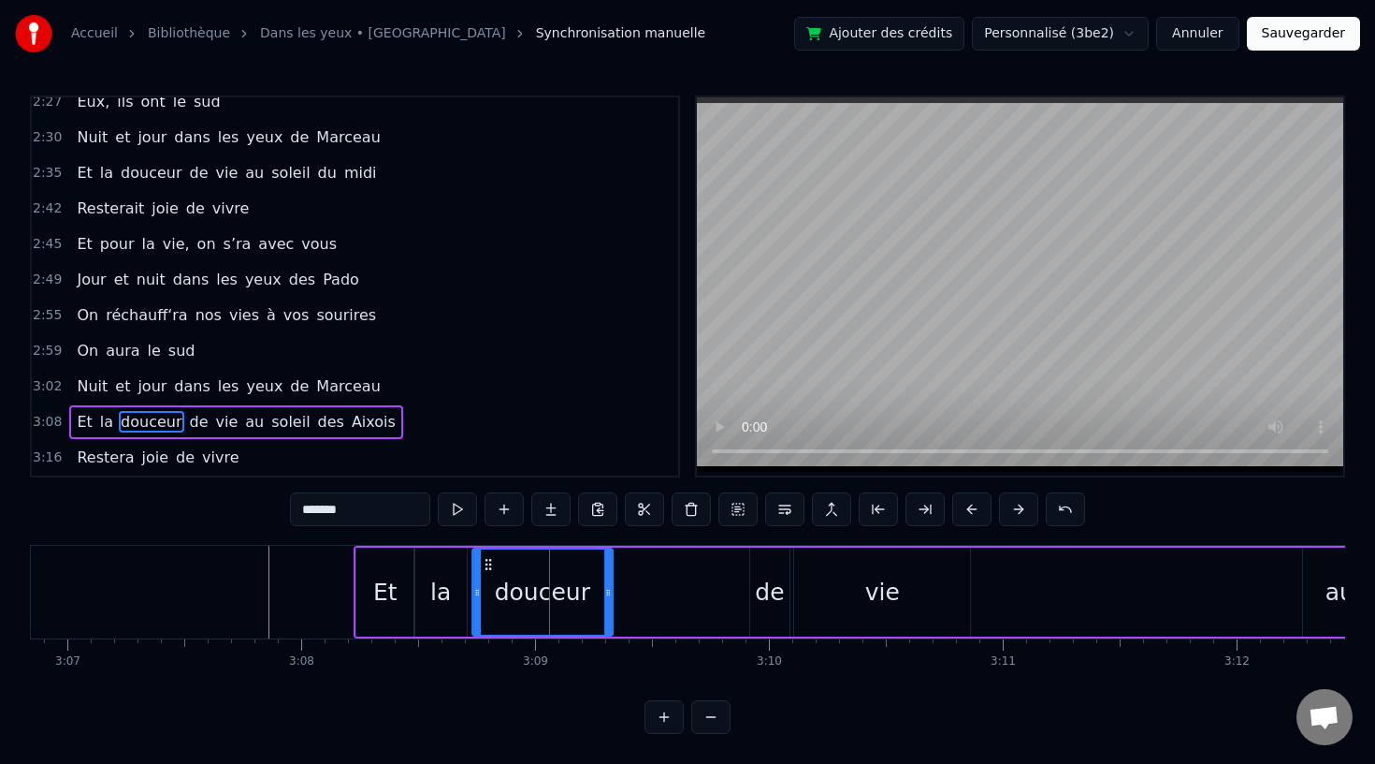
click at [483, 564] on icon at bounding box center [488, 564] width 15 height 15
click at [392, 584] on div "Et" at bounding box center [385, 593] width 24 height 36
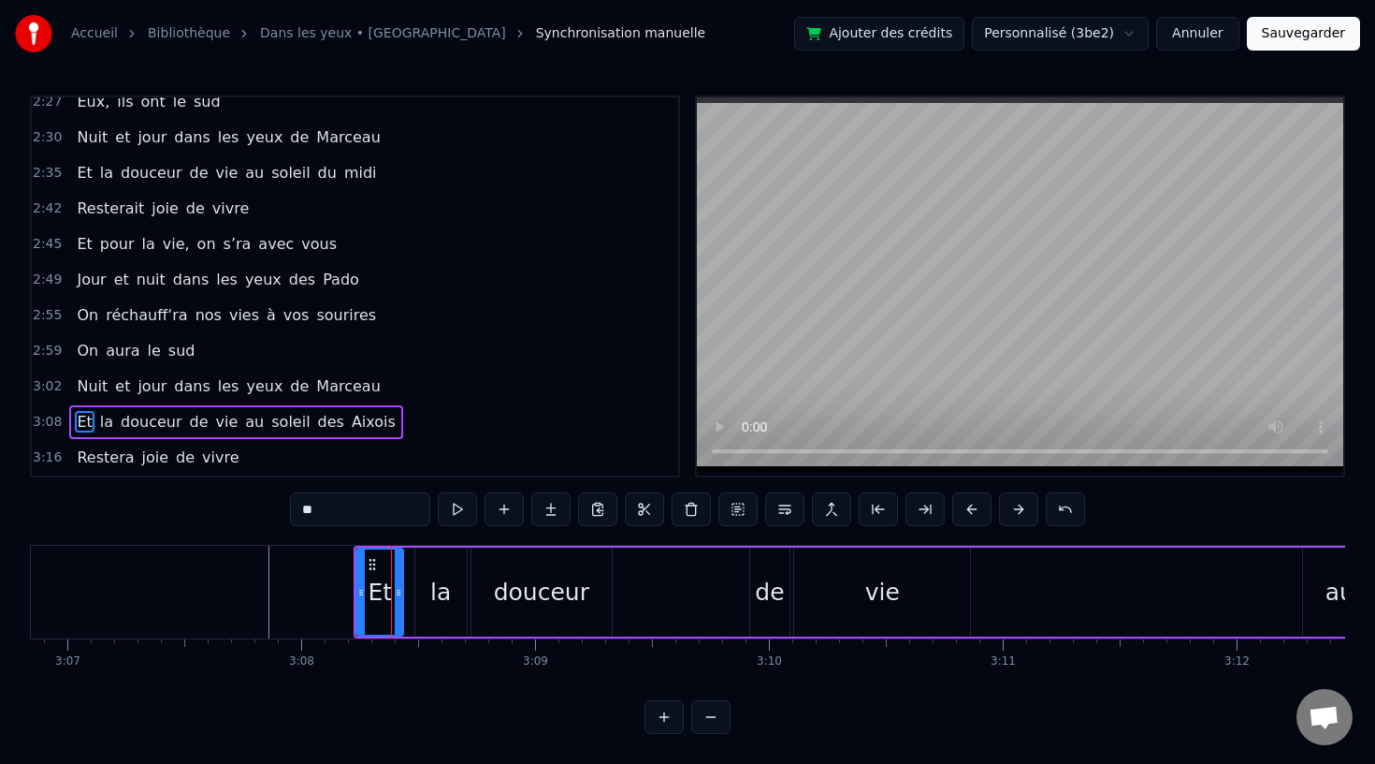
drag, startPoint x: 408, startPoint y: 590, endPoint x: 398, endPoint y: 590, distance: 10.3
click at [398, 590] on icon at bounding box center [398, 592] width 7 height 15
click at [443, 591] on div "la" at bounding box center [440, 593] width 21 height 36
click at [458, 589] on icon at bounding box center [457, 592] width 7 height 15
click at [419, 562] on icon at bounding box center [422, 564] width 15 height 15
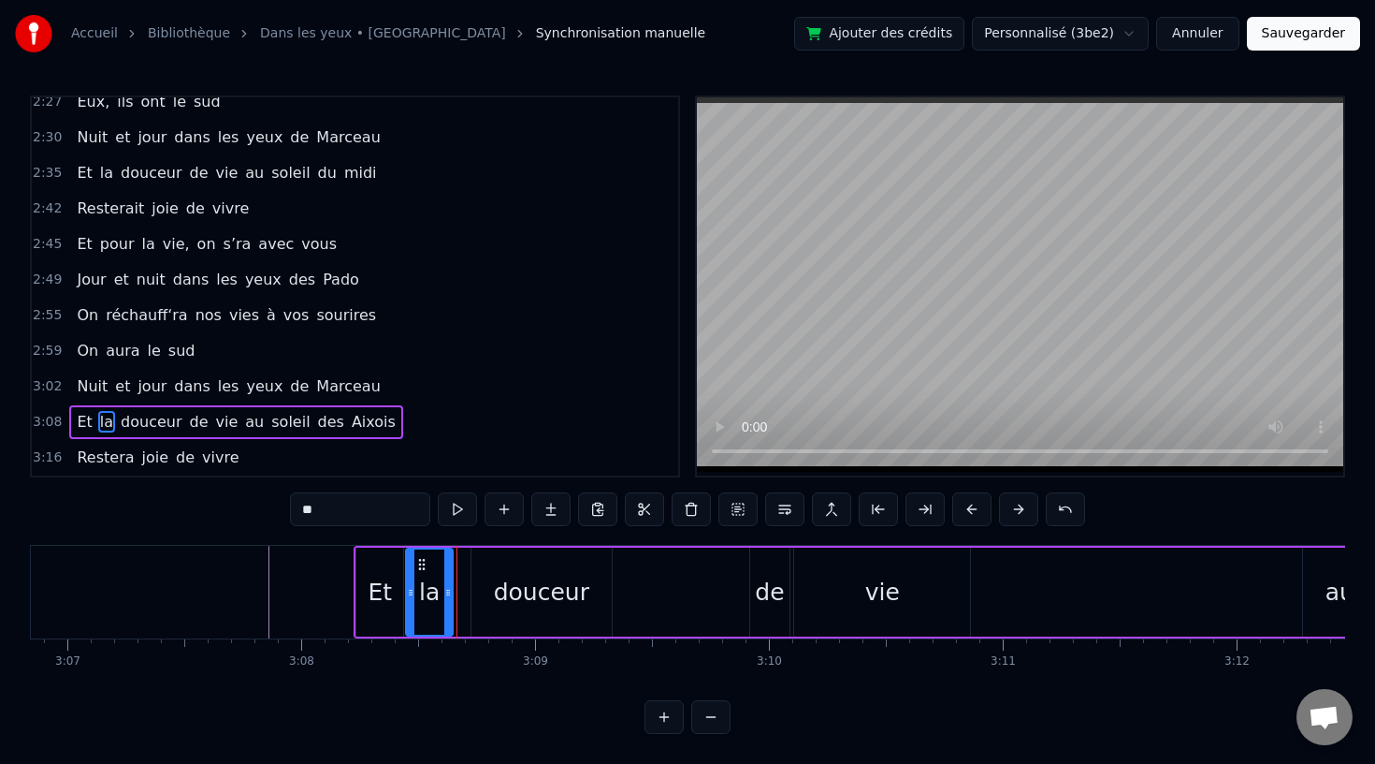
click at [539, 573] on div "douceur" at bounding box center [542, 591] width 140 height 89
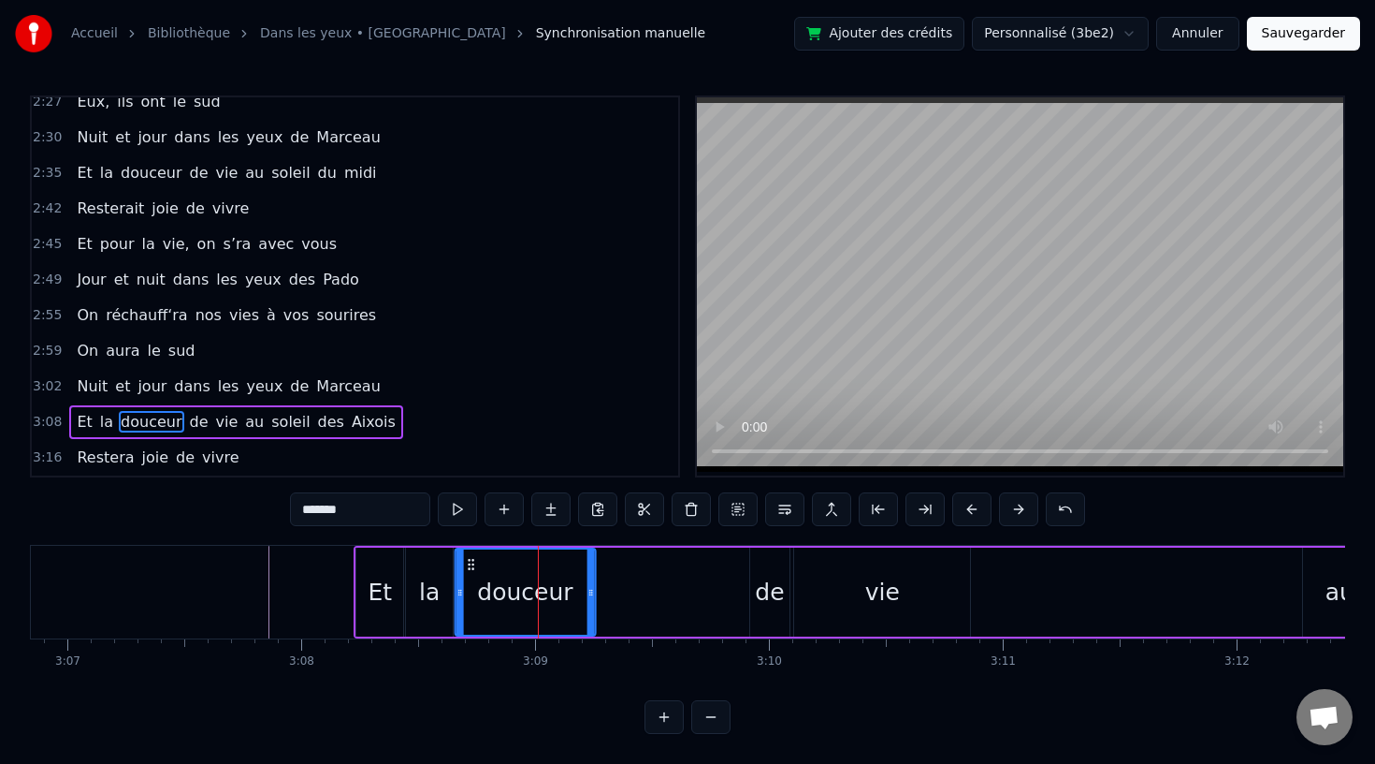
drag, startPoint x: 485, startPoint y: 564, endPoint x: 468, endPoint y: 564, distance: 16.8
click at [469, 564] on circle at bounding box center [469, 563] width 1 height 1
click at [585, 594] on icon at bounding box center [588, 592] width 7 height 15
click at [777, 589] on div "de" at bounding box center [769, 593] width 29 height 36
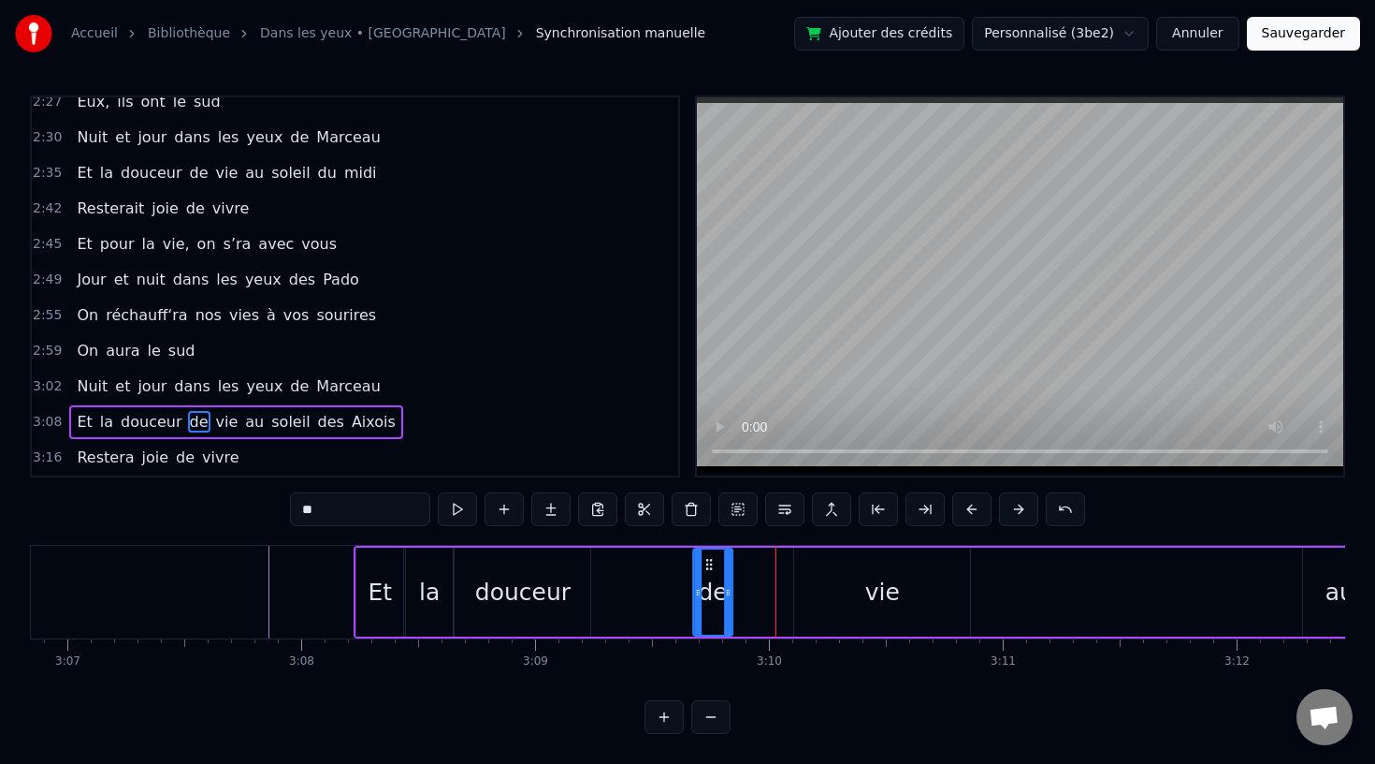
drag, startPoint x: 765, startPoint y: 561, endPoint x: 706, endPoint y: 567, distance: 60.1
click at [706, 567] on icon at bounding box center [709, 564] width 15 height 15
click at [858, 575] on div "vie" at bounding box center [882, 591] width 176 height 89
type input "***"
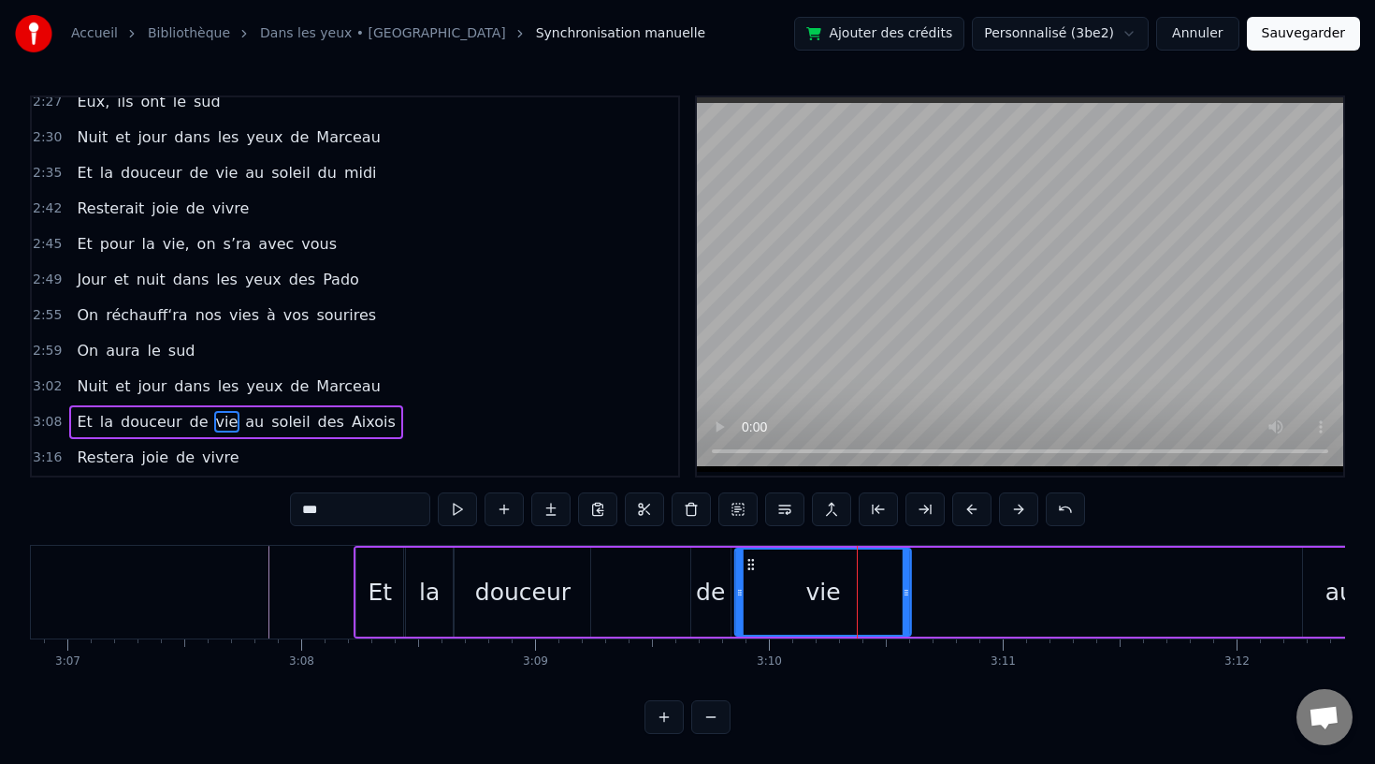
drag, startPoint x: 804, startPoint y: 563, endPoint x: 742, endPoint y: 566, distance: 61.8
click at [744, 566] on icon at bounding box center [751, 564] width 15 height 15
drag, startPoint x: 905, startPoint y: 589, endPoint x: 995, endPoint y: 591, distance: 89.8
click at [995, 591] on icon at bounding box center [993, 592] width 7 height 15
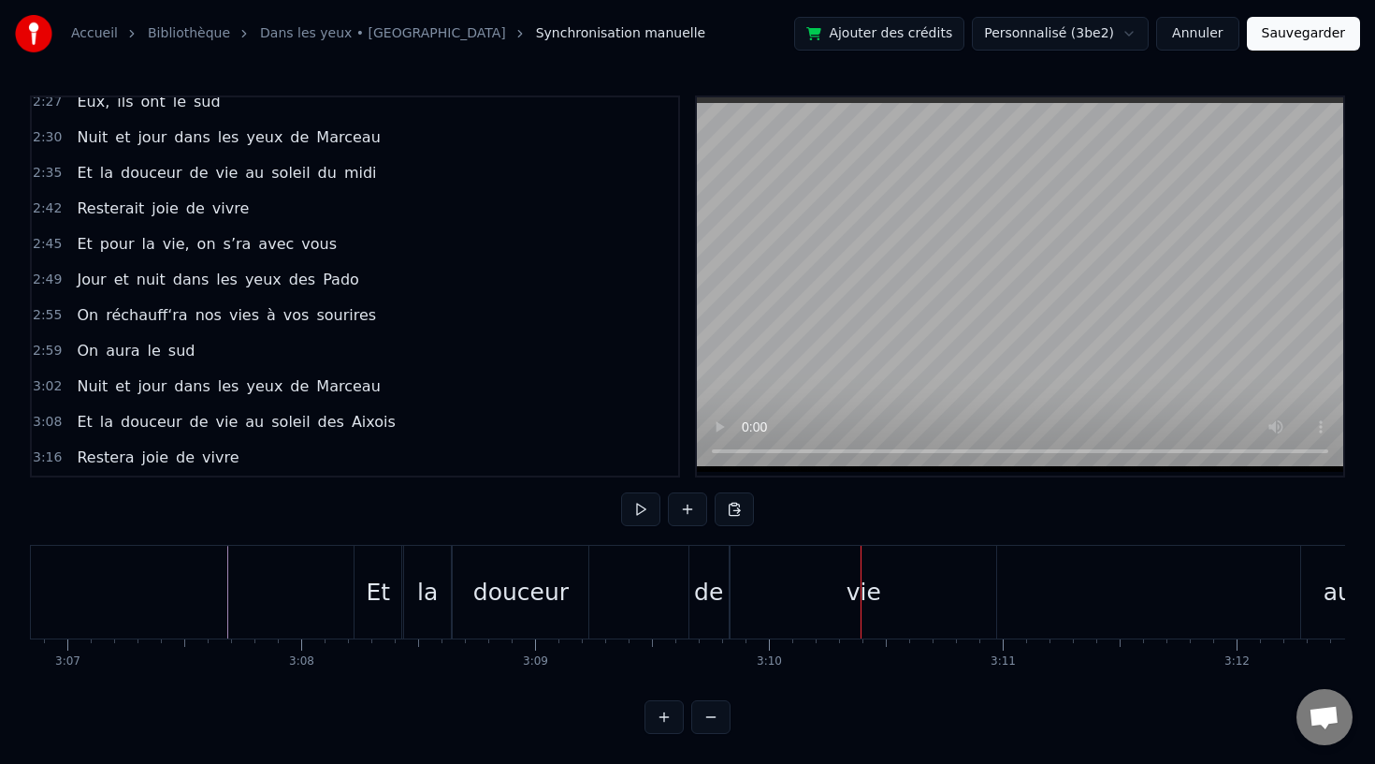
click at [691, 581] on div "de" at bounding box center [709, 592] width 39 height 93
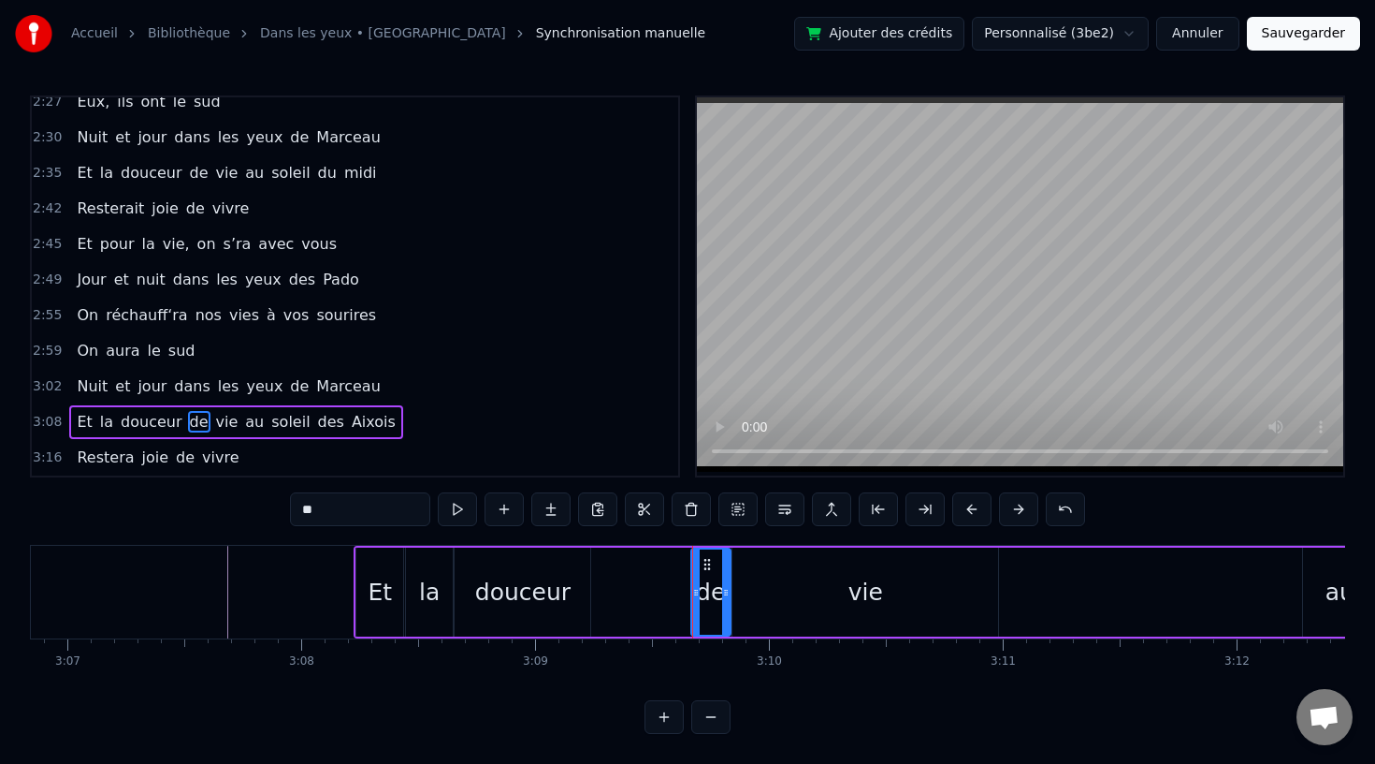
click at [539, 596] on div "douceur" at bounding box center [522, 593] width 95 height 36
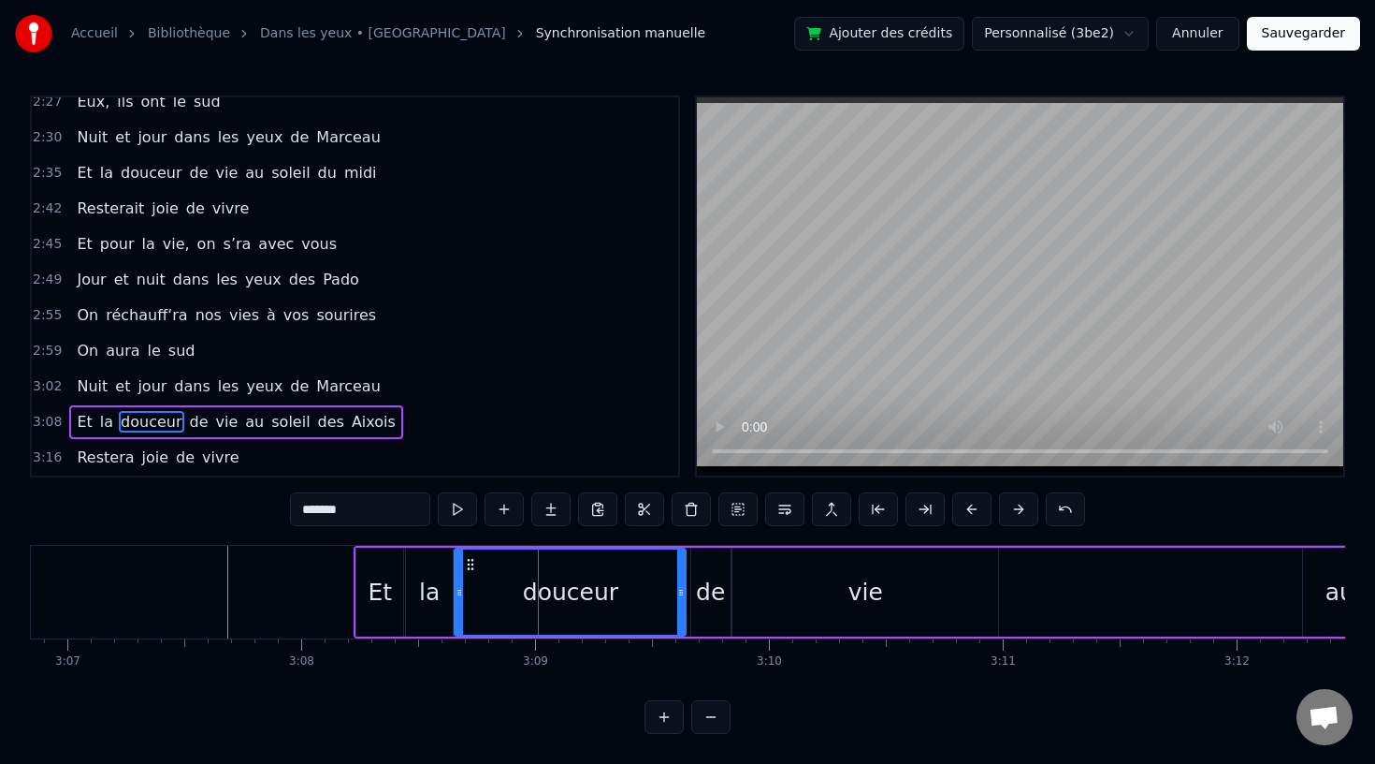
drag, startPoint x: 583, startPoint y: 589, endPoint x: 677, endPoint y: 595, distance: 94.7
click at [677, 594] on icon at bounding box center [680, 592] width 7 height 15
drag, startPoint x: 461, startPoint y: 591, endPoint x: 493, endPoint y: 591, distance: 31.8
click at [493, 591] on icon at bounding box center [490, 592] width 7 height 15
click at [428, 588] on div "la" at bounding box center [429, 593] width 21 height 36
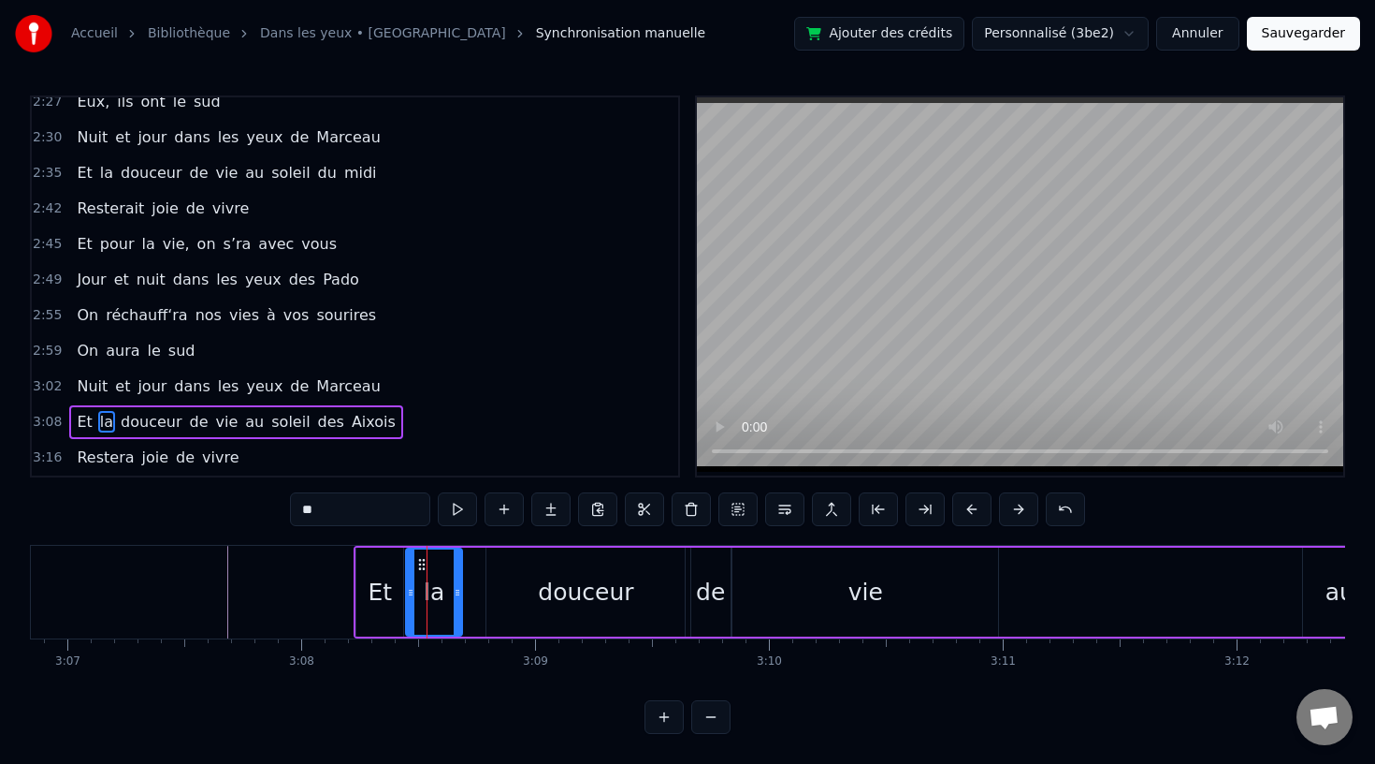
drag, startPoint x: 447, startPoint y: 588, endPoint x: 459, endPoint y: 589, distance: 12.2
click at [459, 589] on icon at bounding box center [457, 592] width 7 height 15
drag, startPoint x: 420, startPoint y: 562, endPoint x: 443, endPoint y: 563, distance: 22.5
click at [443, 563] on icon at bounding box center [443, 564] width 15 height 15
click at [387, 578] on div "Et" at bounding box center [381, 593] width 24 height 36
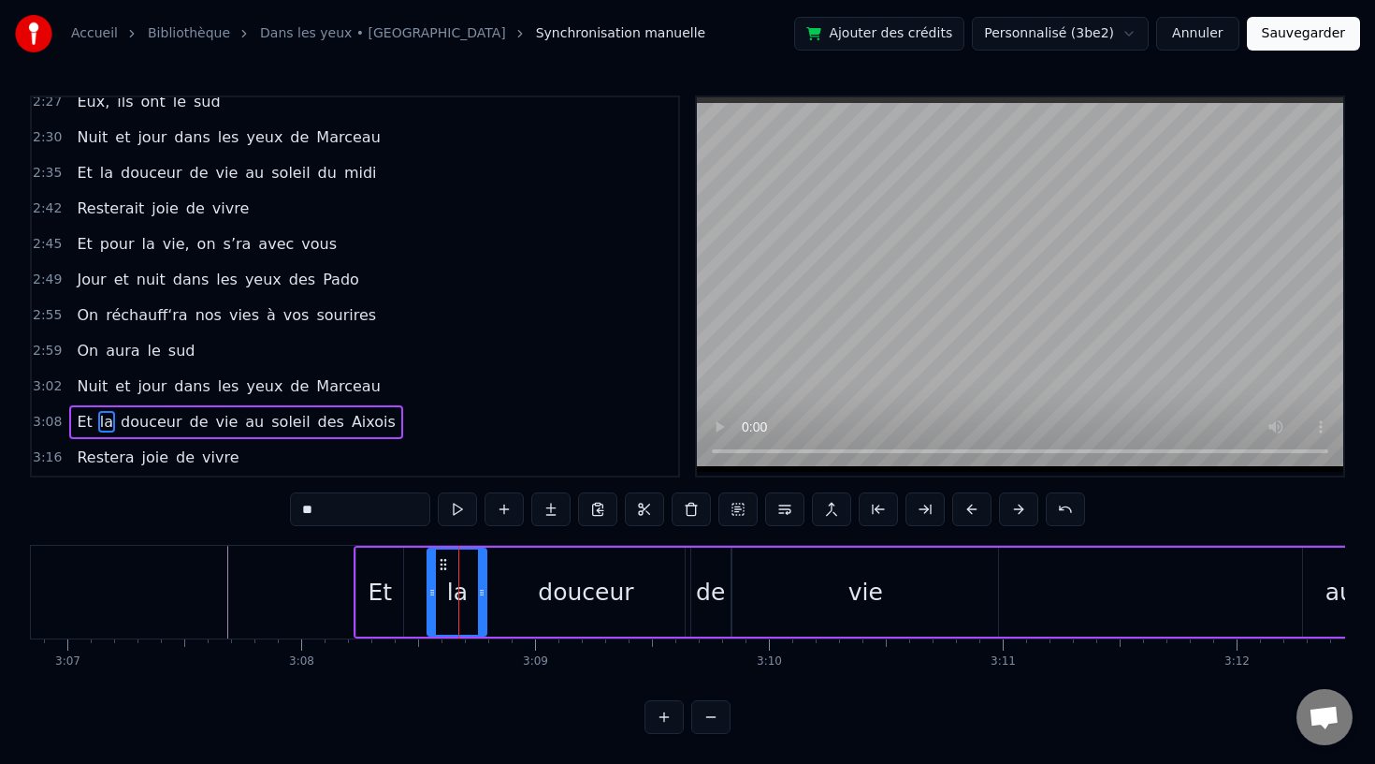
type input "**"
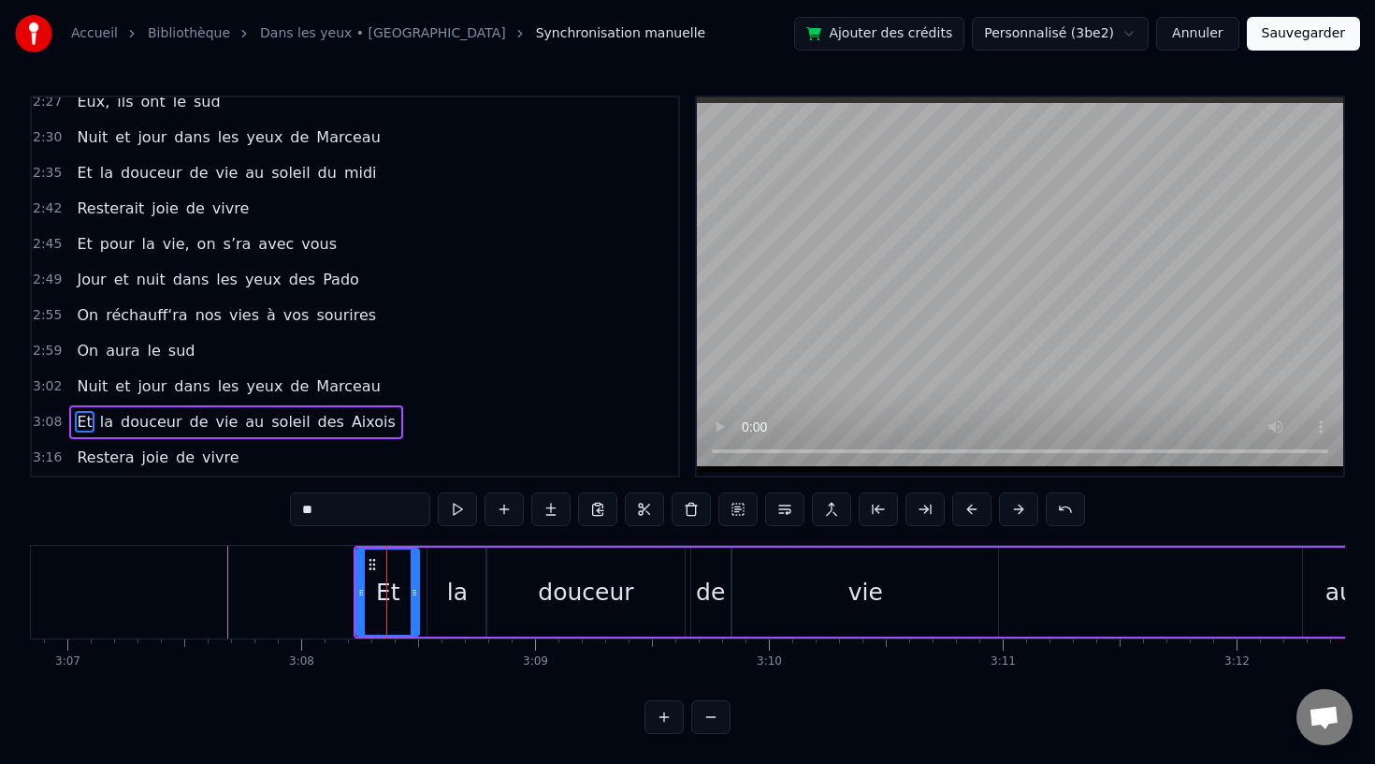
drag, startPoint x: 396, startPoint y: 589, endPoint x: 414, endPoint y: 590, distance: 17.8
click at [414, 590] on icon at bounding box center [414, 592] width 7 height 15
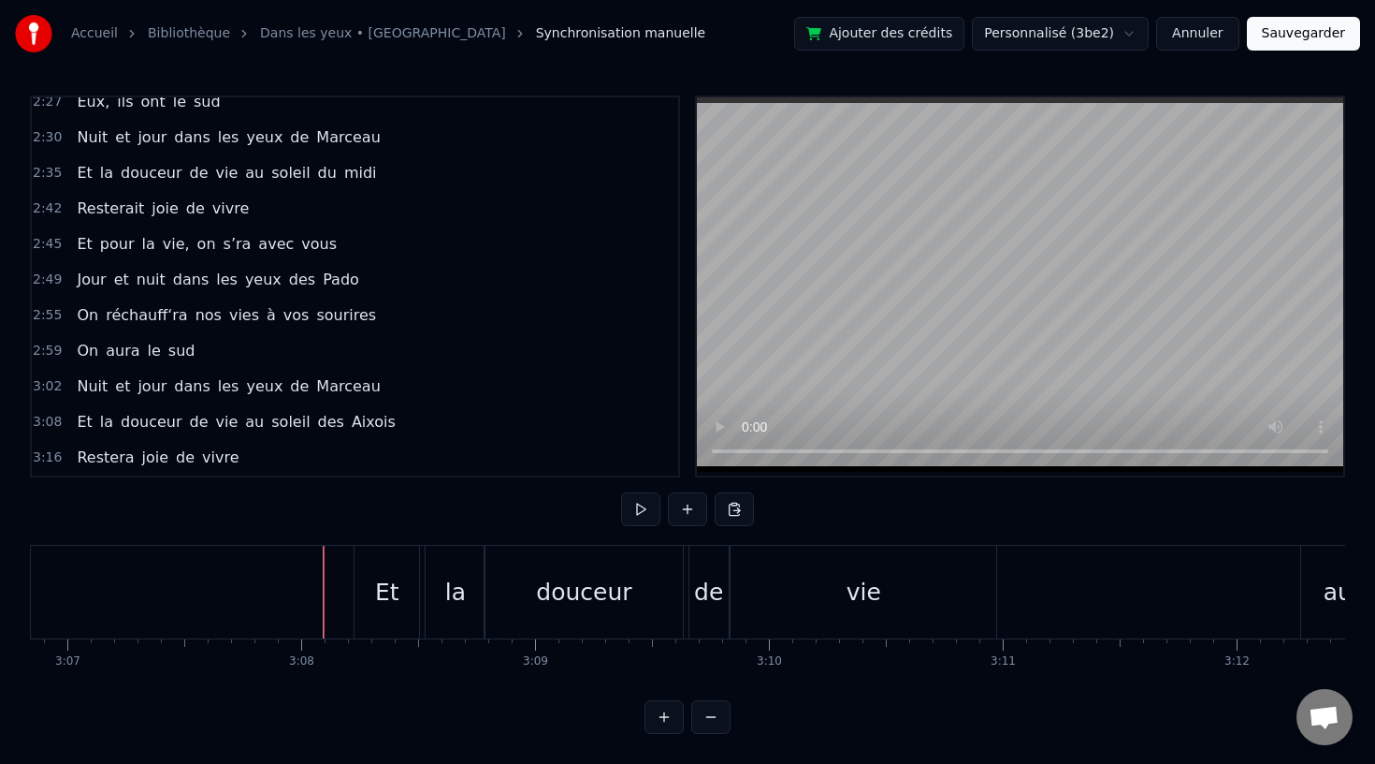
click at [634, 607] on div "douceur" at bounding box center [584, 592] width 198 height 93
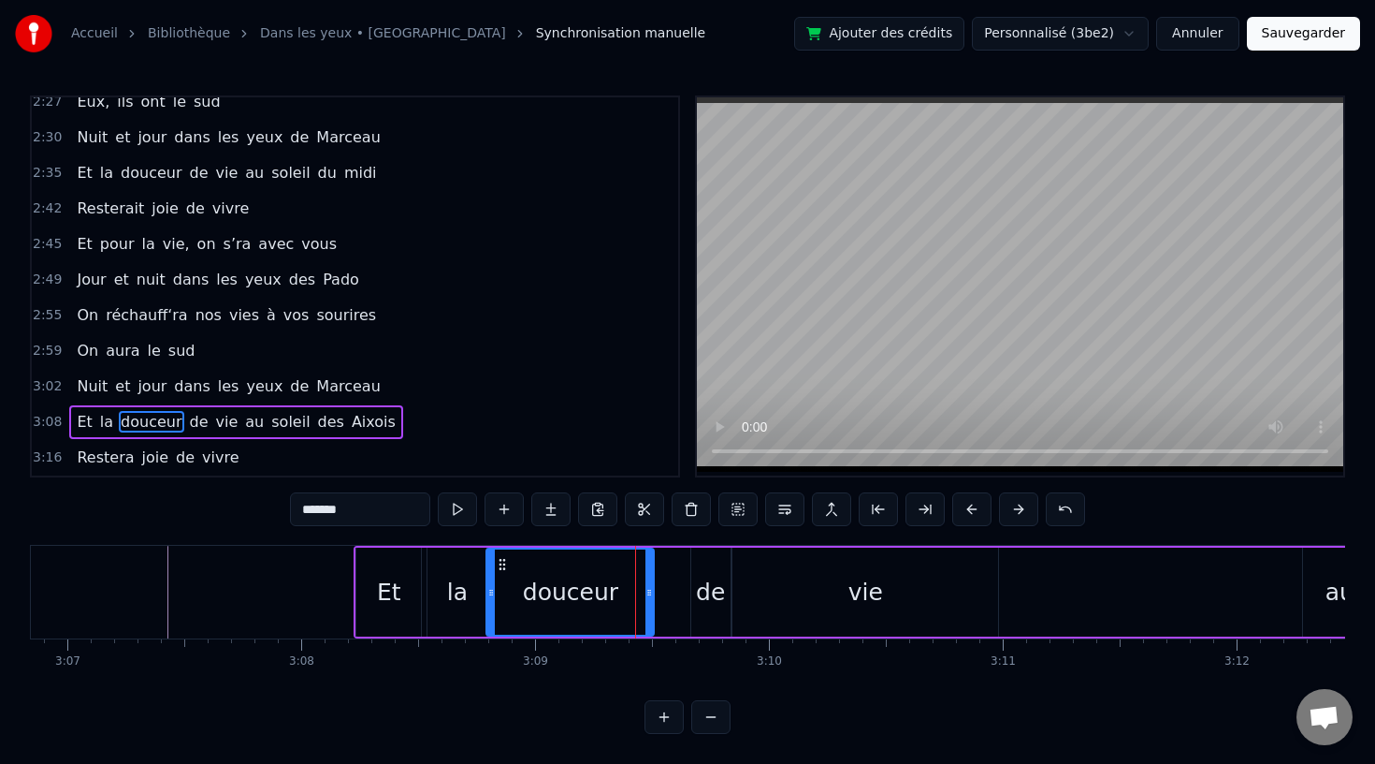
drag, startPoint x: 678, startPoint y: 591, endPoint x: 649, endPoint y: 592, distance: 29.0
click at [649, 592] on icon at bounding box center [649, 592] width 7 height 15
click at [710, 592] on div "de" at bounding box center [710, 593] width 29 height 36
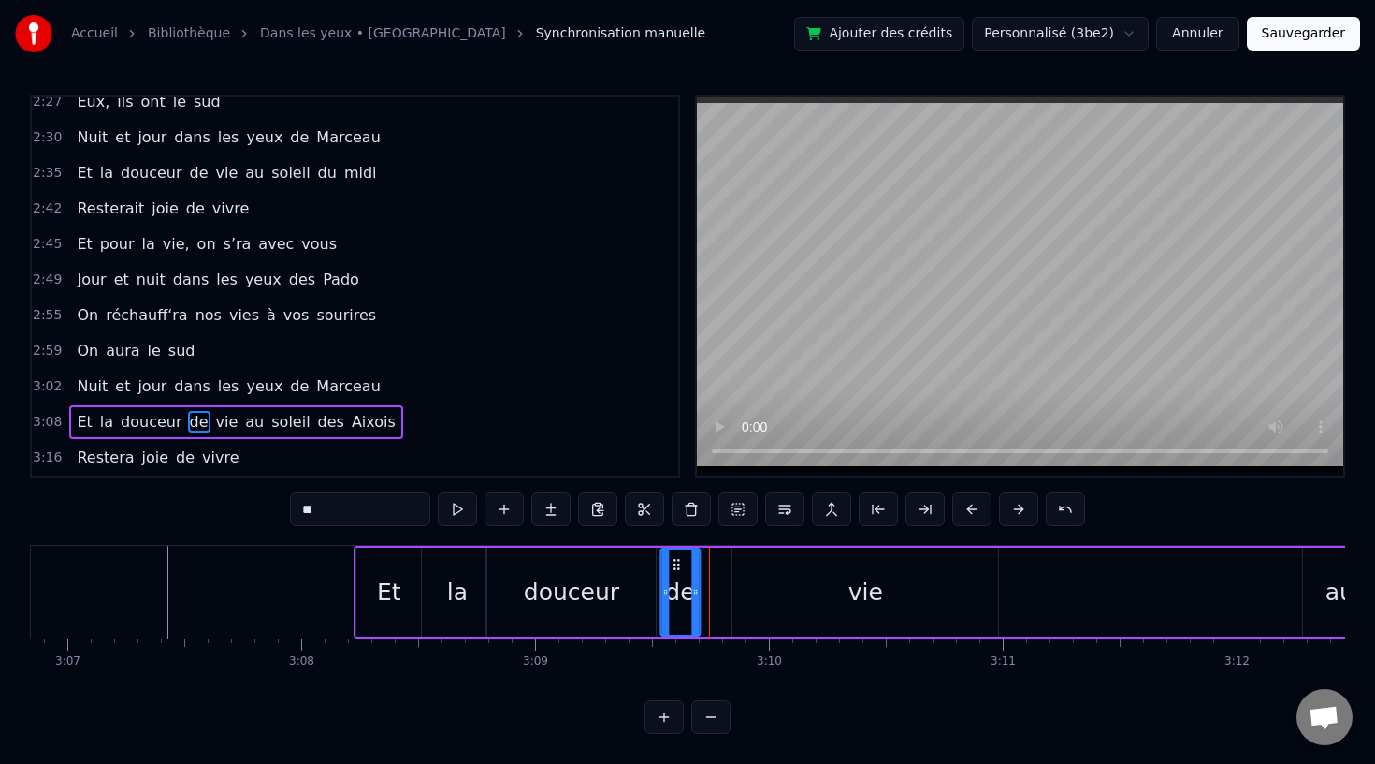
drag, startPoint x: 705, startPoint y: 560, endPoint x: 673, endPoint y: 563, distance: 32.0
click at [674, 563] on icon at bounding box center [676, 564] width 15 height 15
click at [835, 589] on div "vie" at bounding box center [866, 591] width 266 height 89
type input "***"
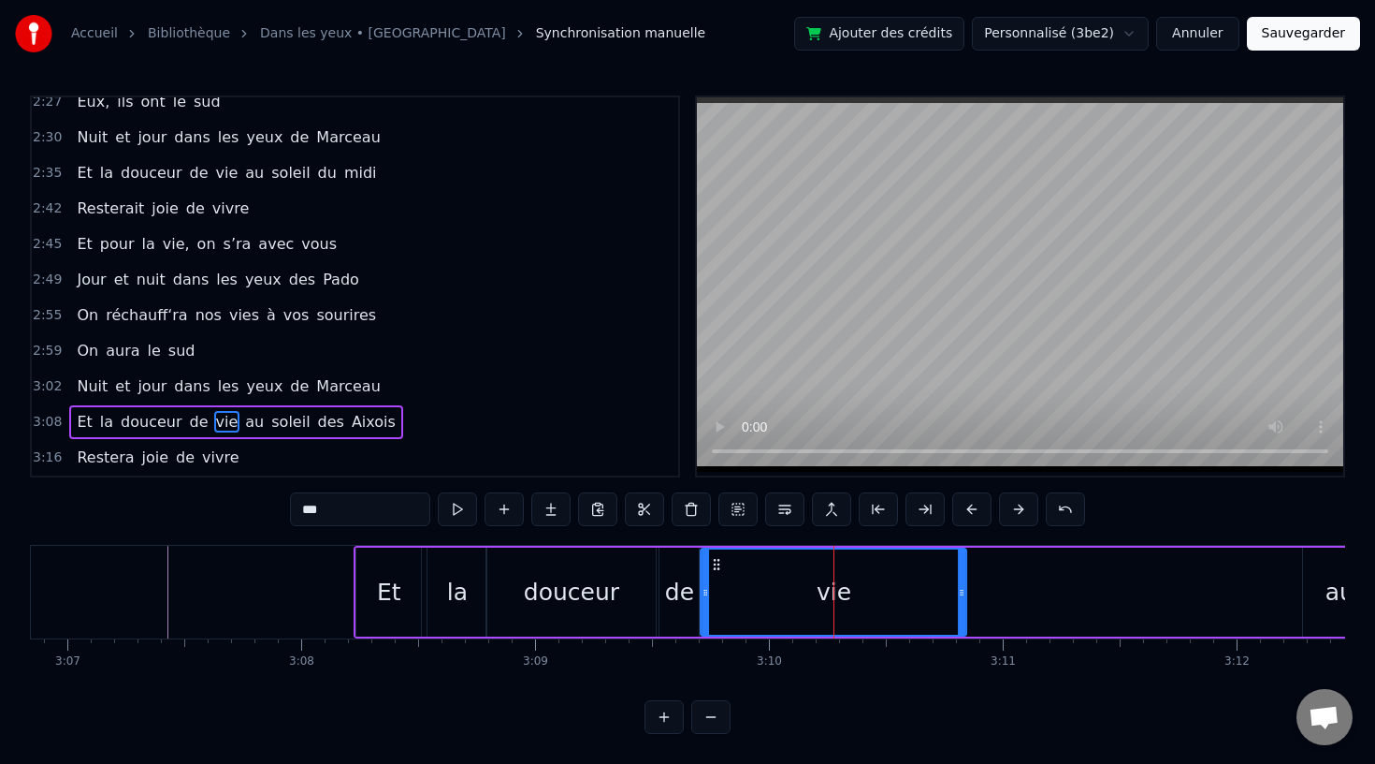
drag, startPoint x: 746, startPoint y: 562, endPoint x: 714, endPoint y: 567, distance: 32.2
click at [714, 567] on icon at bounding box center [716, 564] width 15 height 15
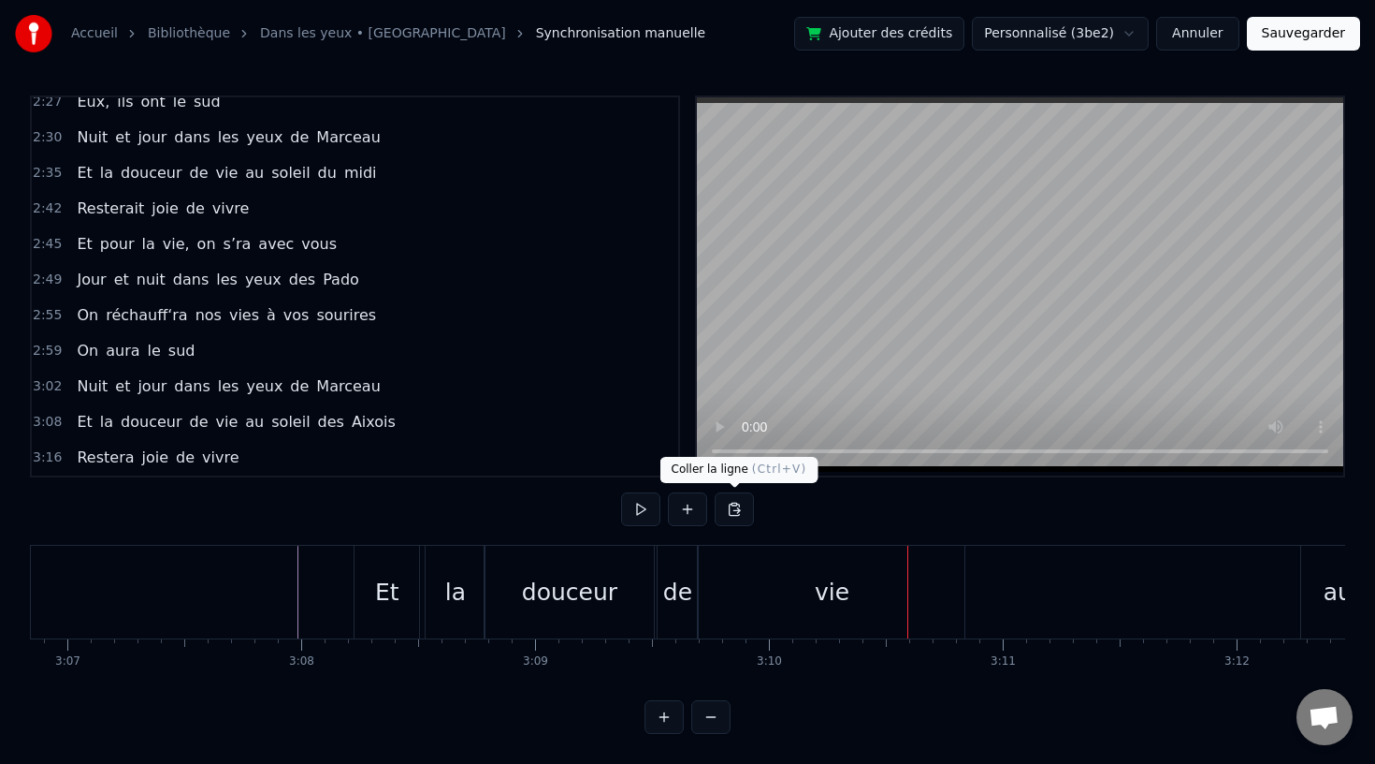
click at [821, 591] on div "vie" at bounding box center [832, 593] width 35 height 36
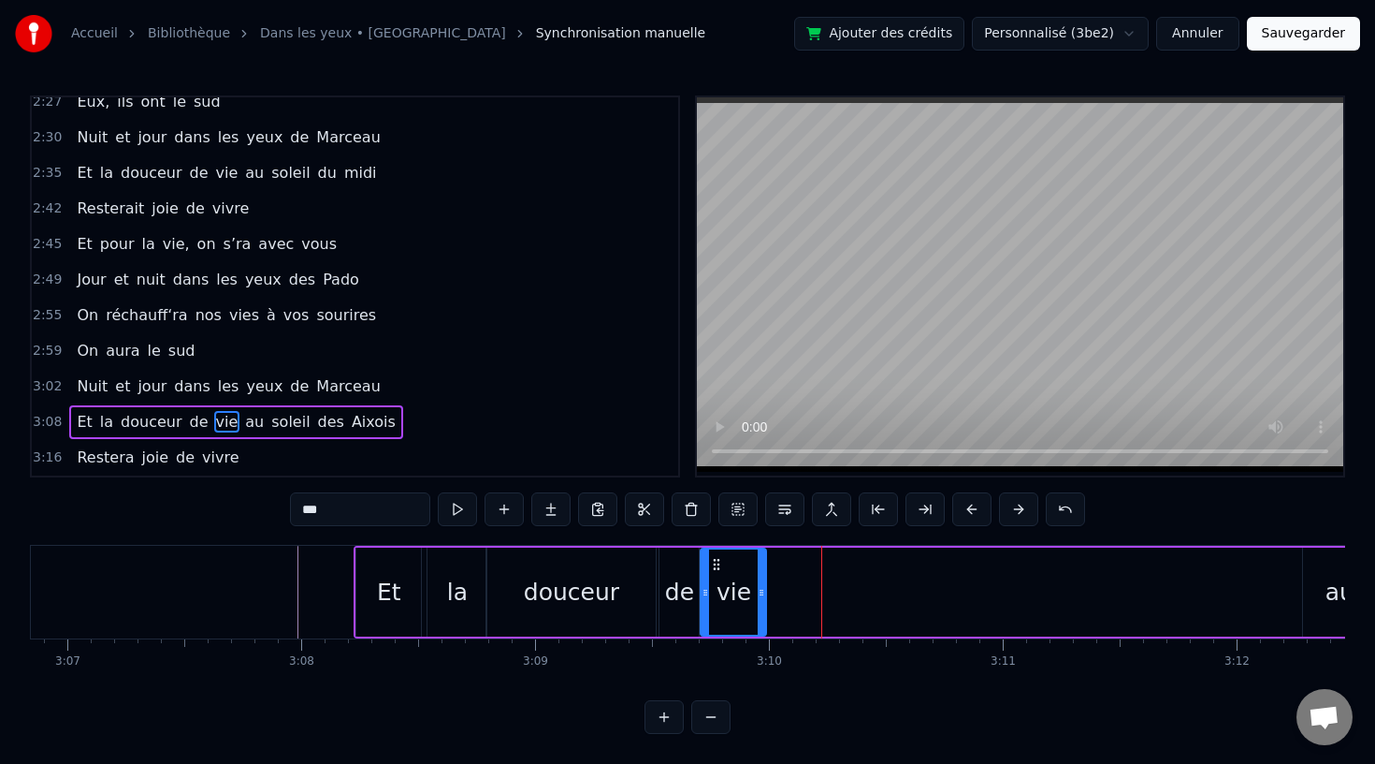
drag, startPoint x: 961, startPoint y: 591, endPoint x: 761, endPoint y: 601, distance: 200.5
click at [761, 601] on div at bounding box center [761, 591] width 7 height 85
click at [716, 562] on icon at bounding box center [716, 564] width 15 height 15
click at [755, 591] on icon at bounding box center [755, 592] width 7 height 15
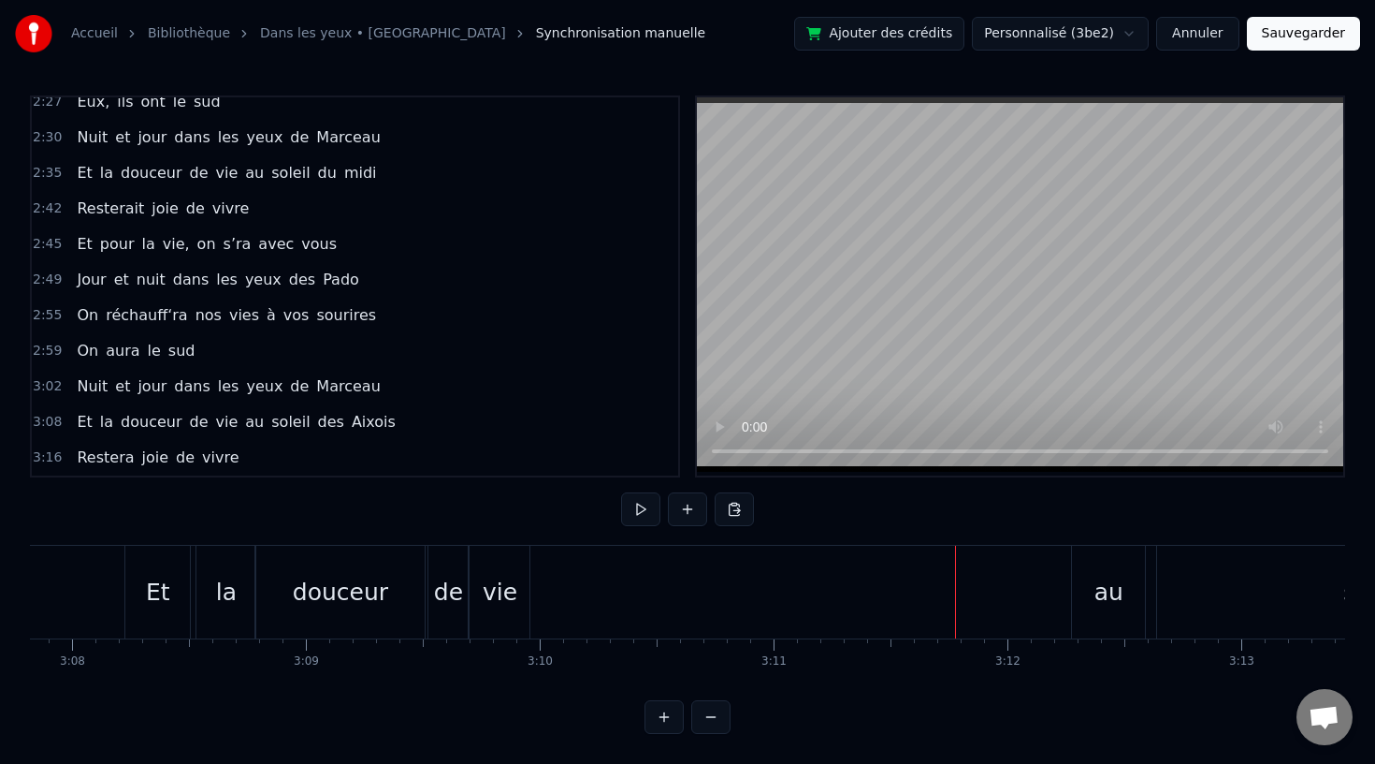
scroll to position [0, 44025]
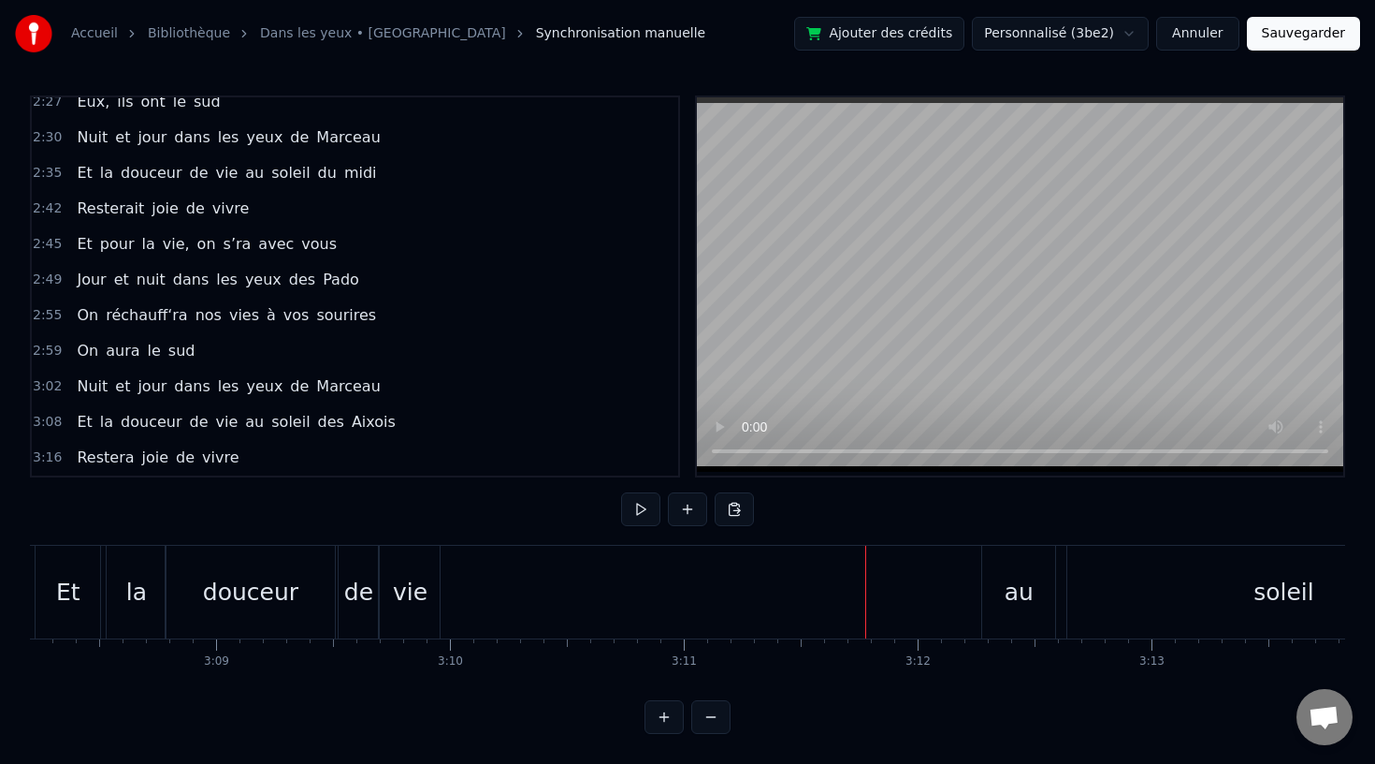
click at [1019, 589] on div "au" at bounding box center [1019, 593] width 29 height 36
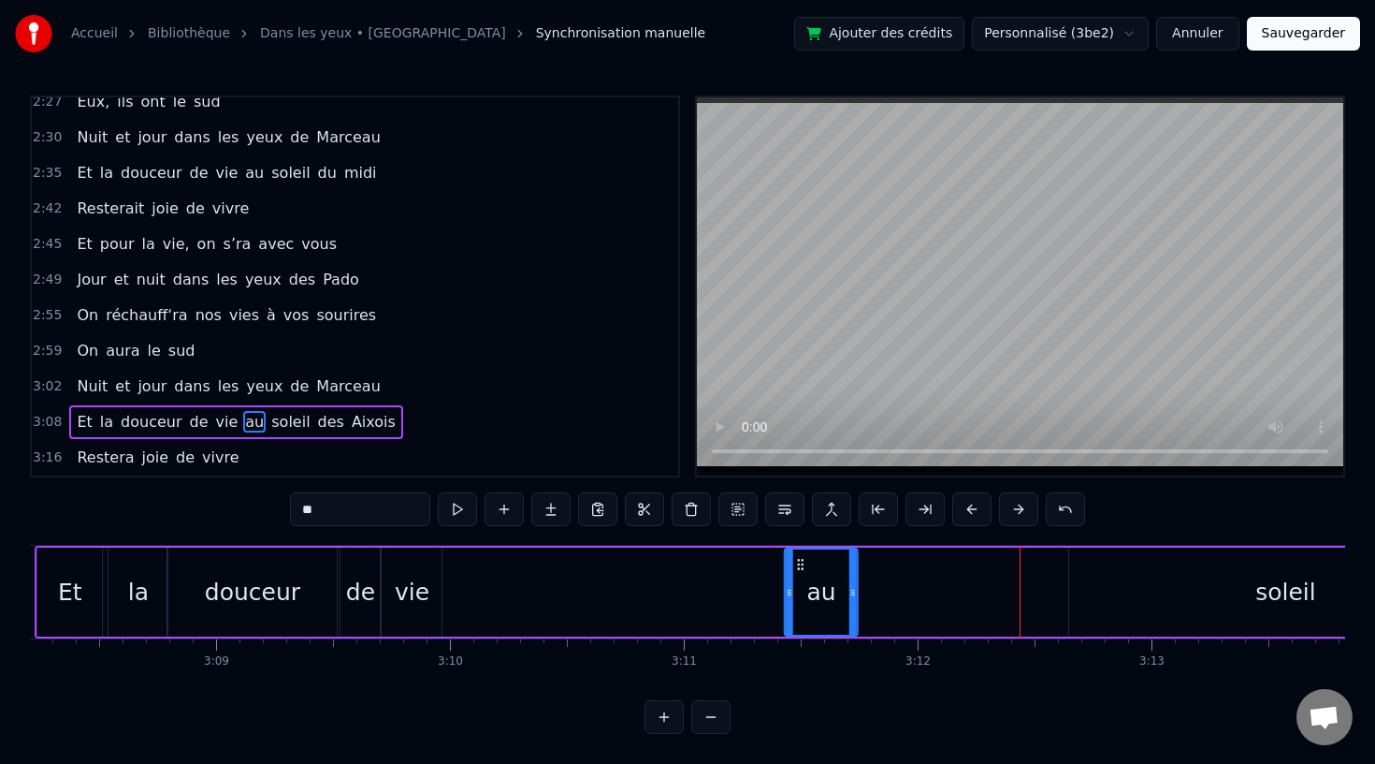
drag, startPoint x: 1002, startPoint y: 563, endPoint x: 803, endPoint y: 572, distance: 199.5
click at [803, 572] on div "au" at bounding box center [821, 591] width 71 height 85
click at [1247, 590] on div "soleil" at bounding box center [1285, 591] width 433 height 89
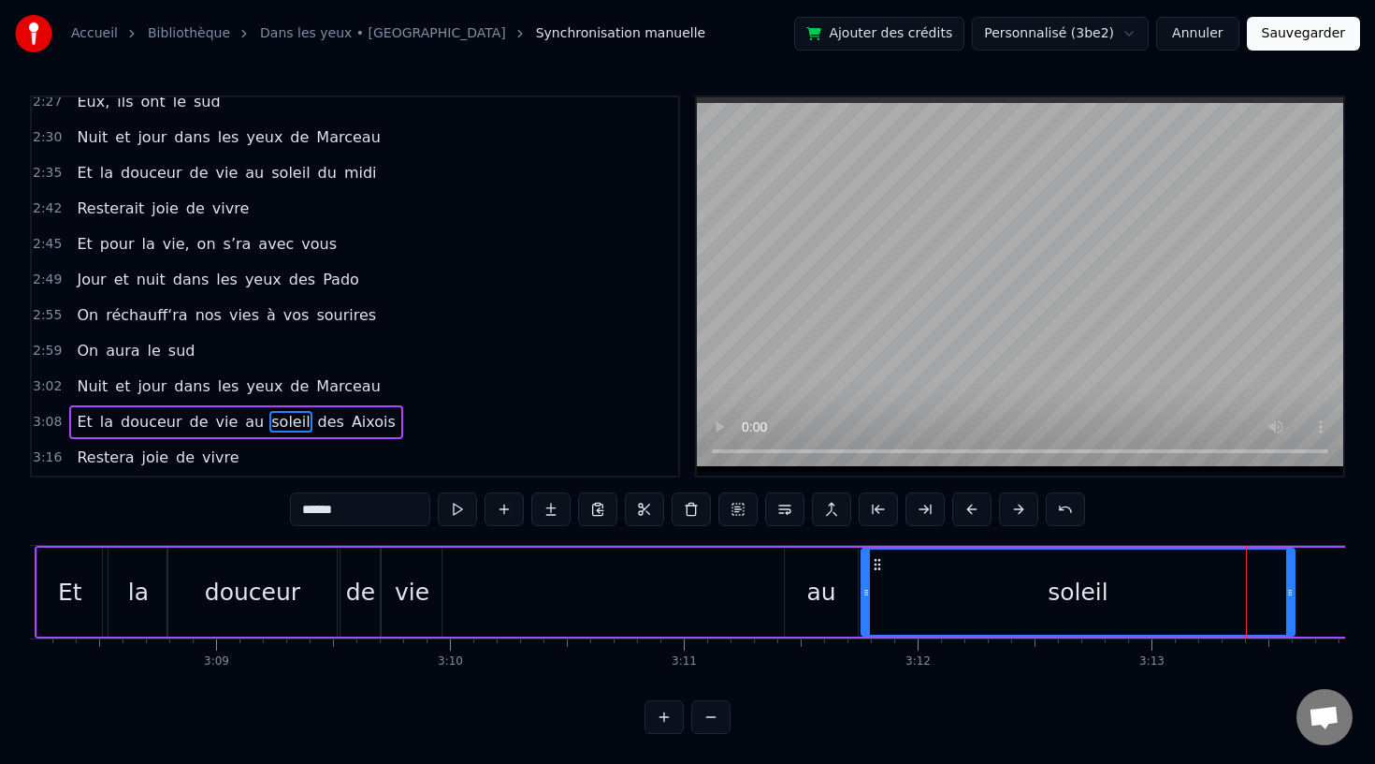
drag, startPoint x: 1087, startPoint y: 566, endPoint x: 880, endPoint y: 580, distance: 208.2
click at [880, 581] on div "soleil" at bounding box center [1078, 591] width 431 height 85
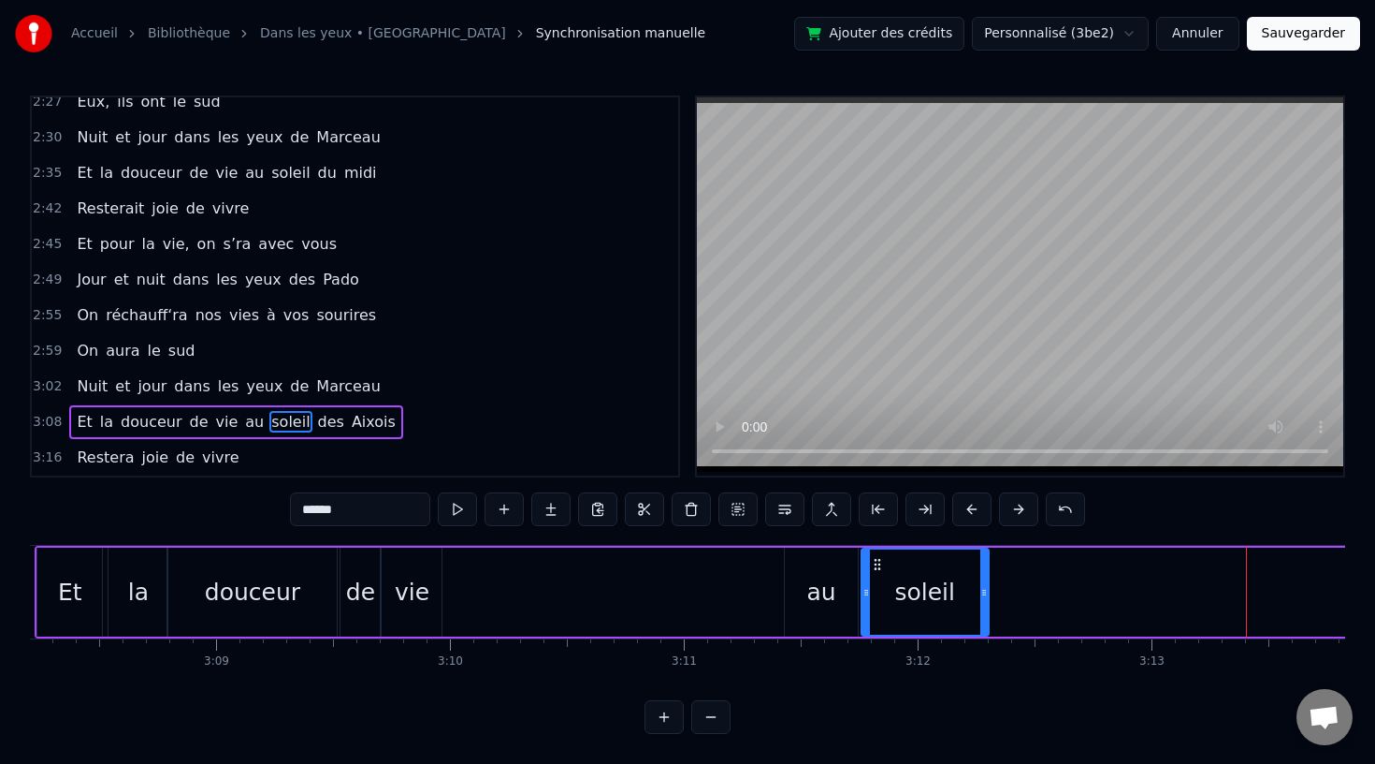
drag, startPoint x: 1290, startPoint y: 591, endPoint x: 994, endPoint y: 595, distance: 296.6
click at [988, 595] on icon at bounding box center [984, 592] width 7 height 15
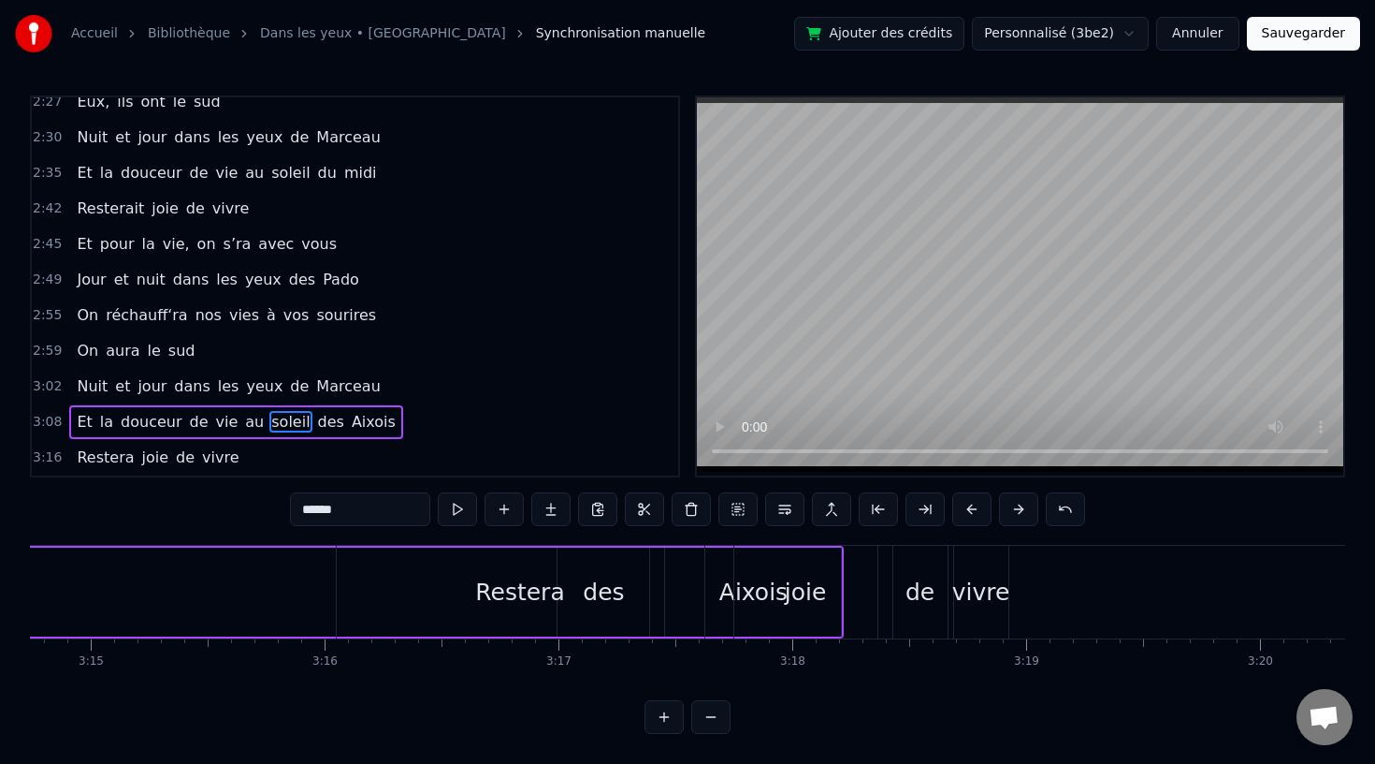
scroll to position [0, 45565]
click at [607, 595] on div "Restera" at bounding box center [510, 592] width 368 height 93
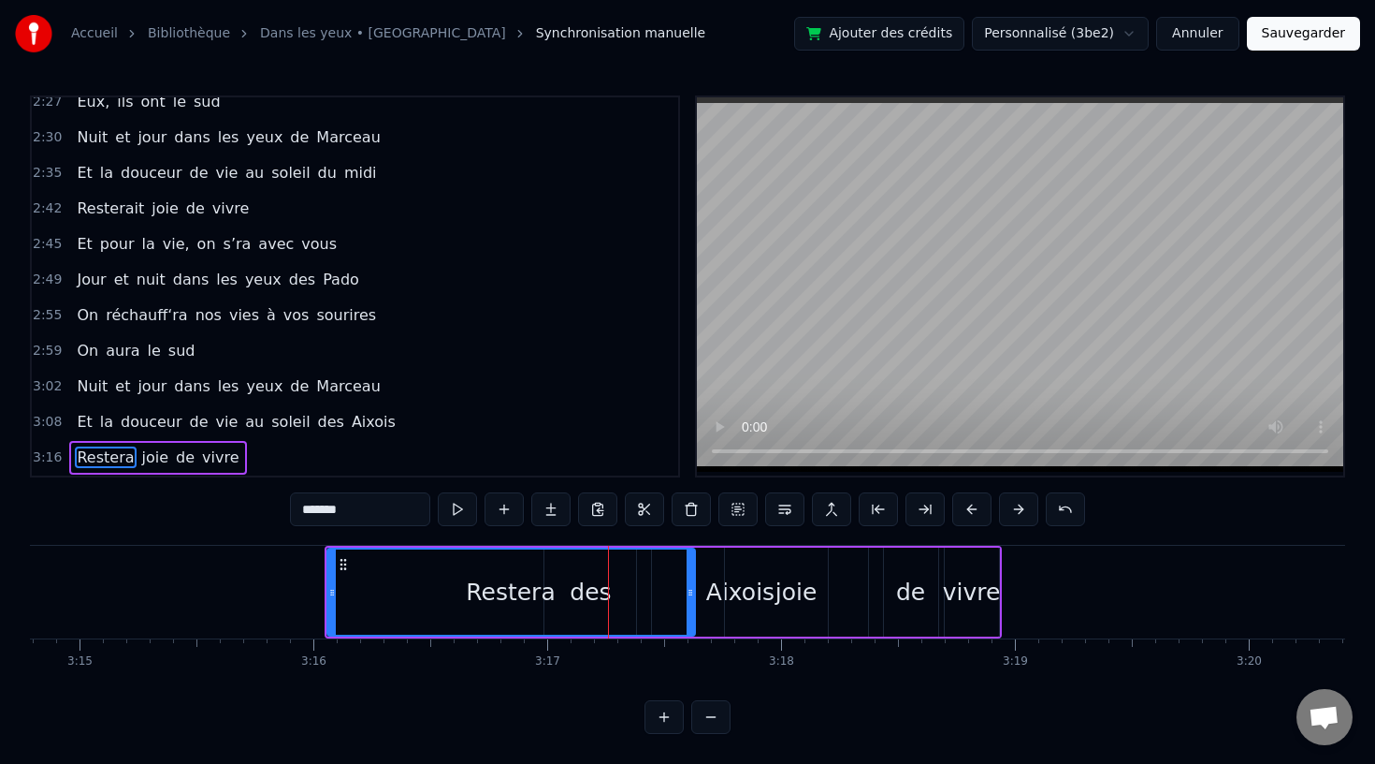
click at [589, 589] on div "Restera" at bounding box center [511, 591] width 366 height 85
click at [337, 560] on icon at bounding box center [343, 564] width 15 height 15
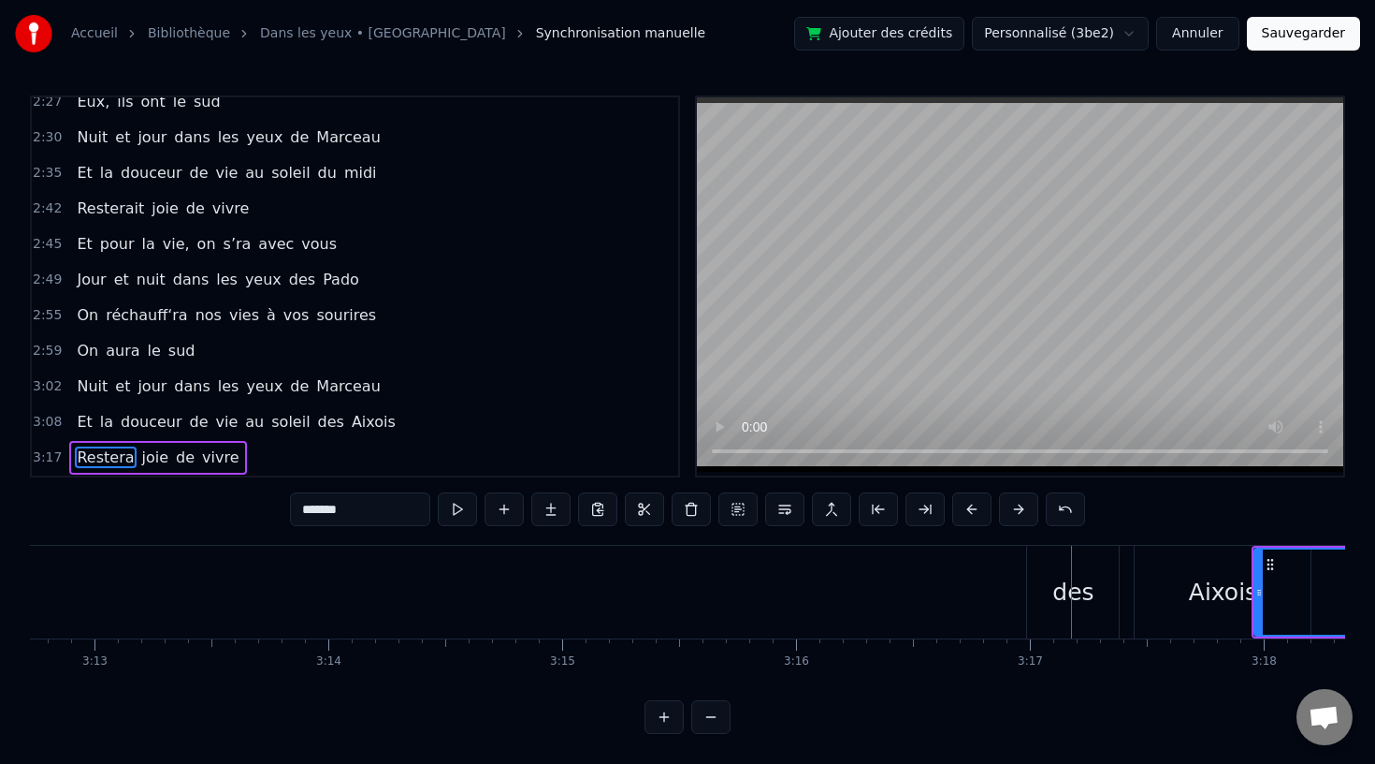
scroll to position [0, 45044]
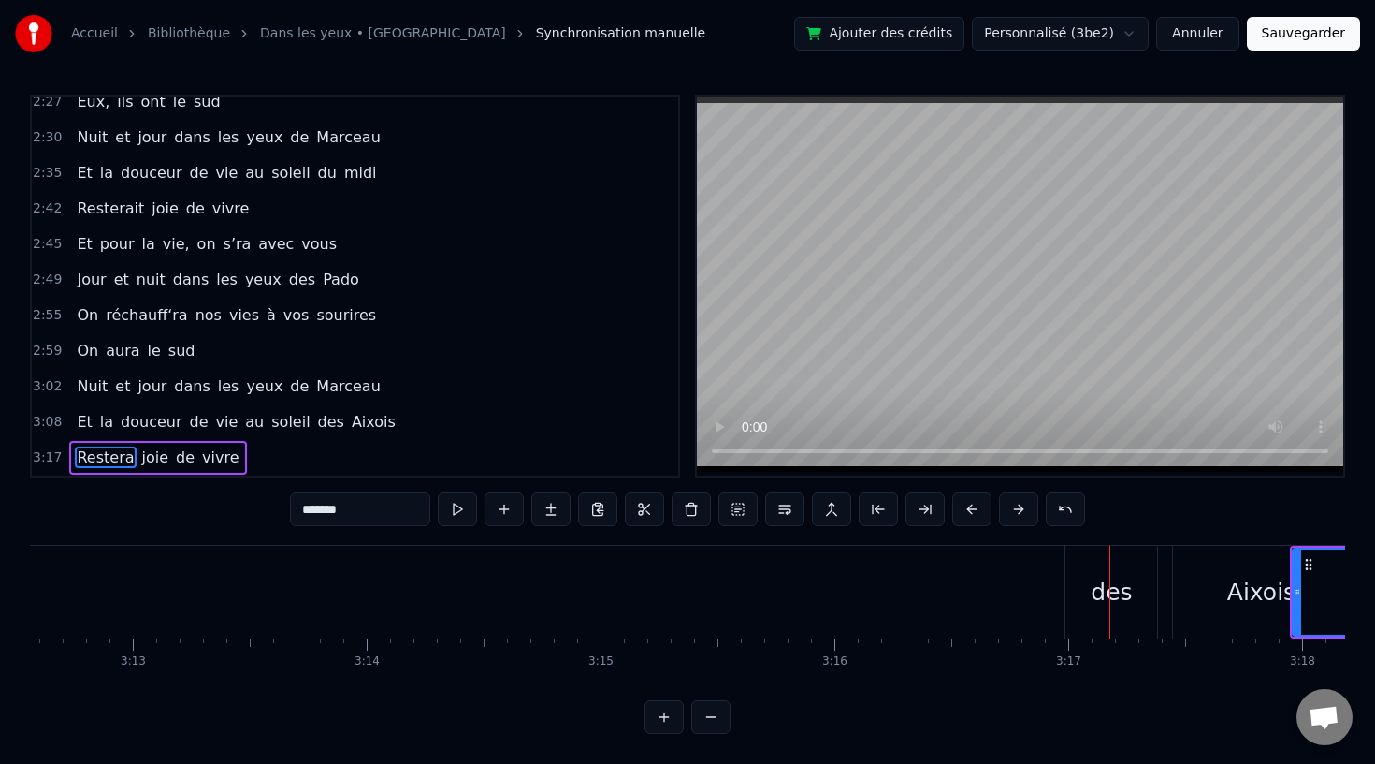
click at [1094, 596] on div "des" at bounding box center [1111, 593] width 41 height 36
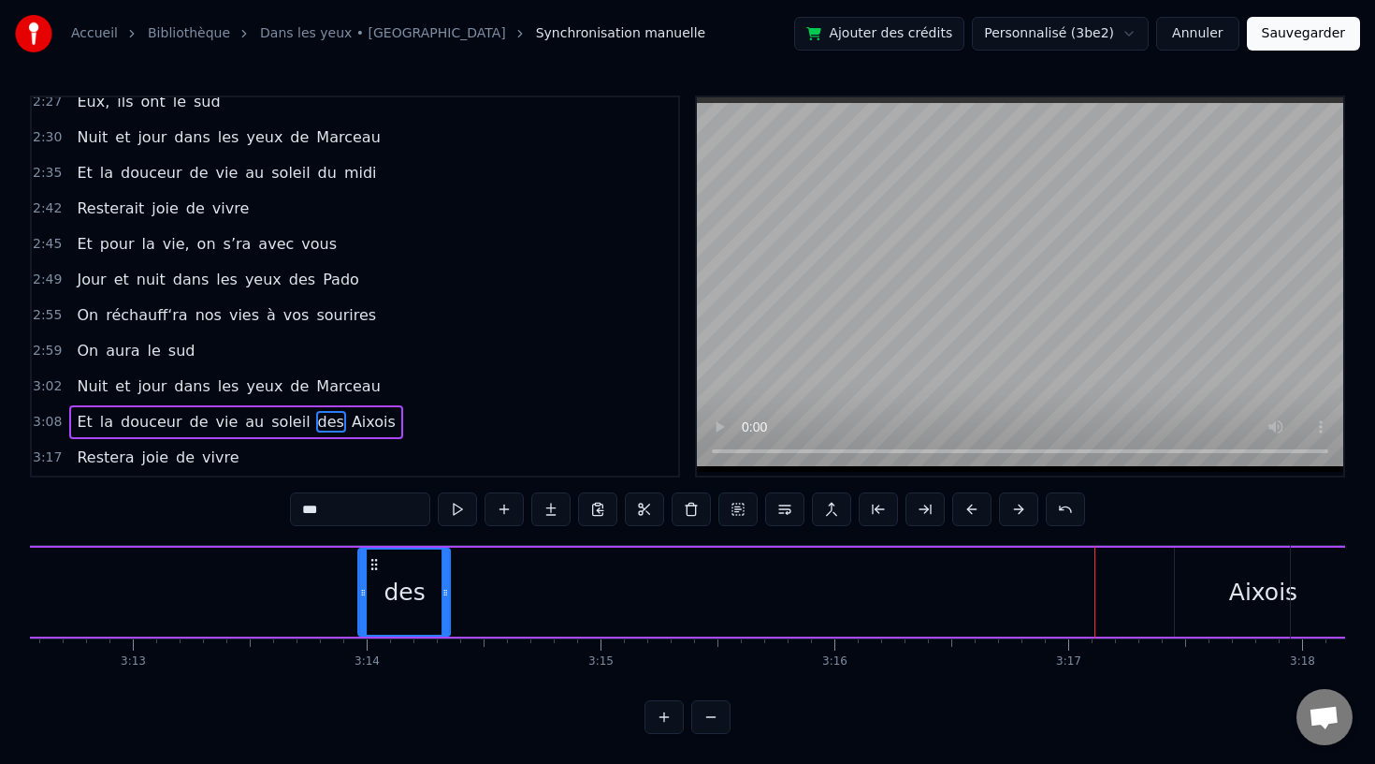
drag, startPoint x: 1083, startPoint y: 562, endPoint x: 362, endPoint y: 586, distance: 720.9
click at [362, 587] on div "des" at bounding box center [405, 591] width 90 height 85
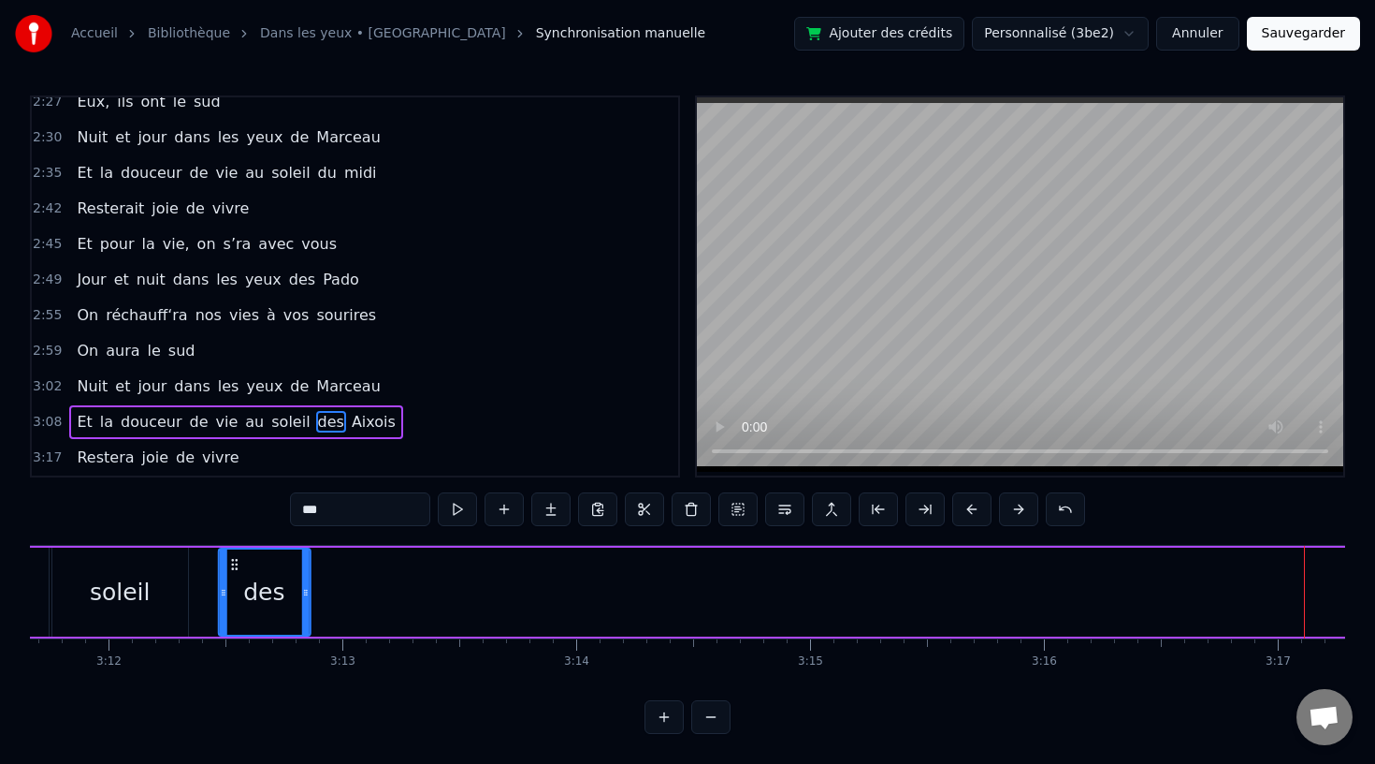
scroll to position [0, 44834]
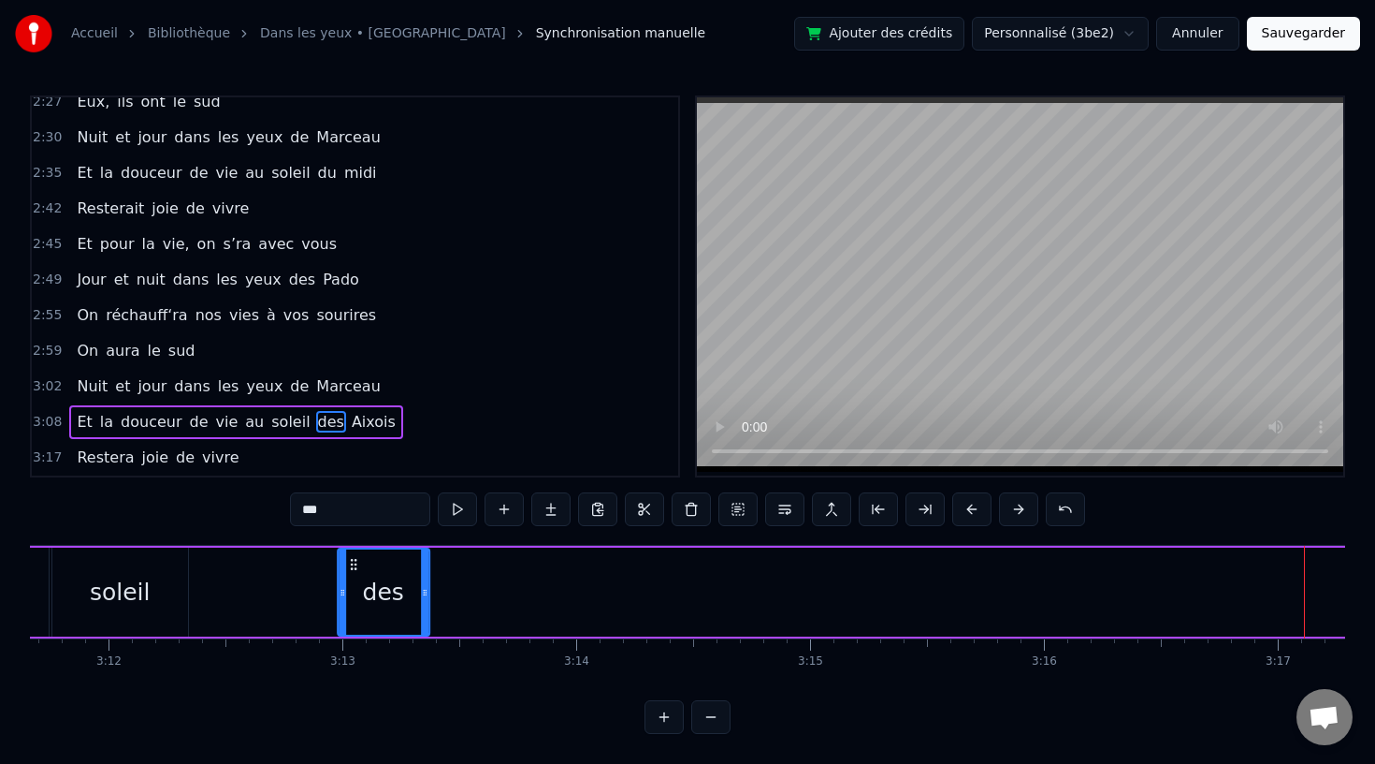
drag, startPoint x: 366, startPoint y: 563, endPoint x: 356, endPoint y: 587, distance: 25.6
click at [356, 587] on div "des" at bounding box center [384, 591] width 90 height 85
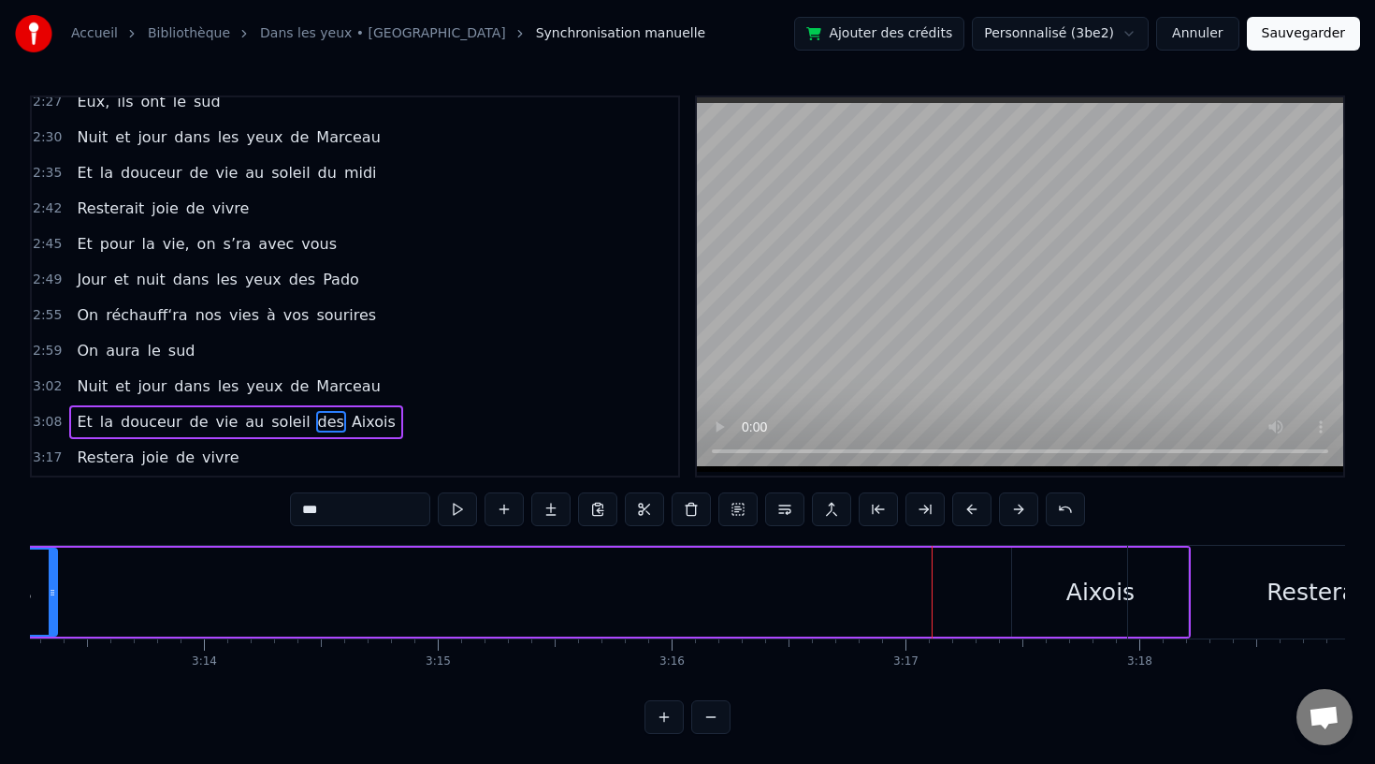
scroll to position [0, 45269]
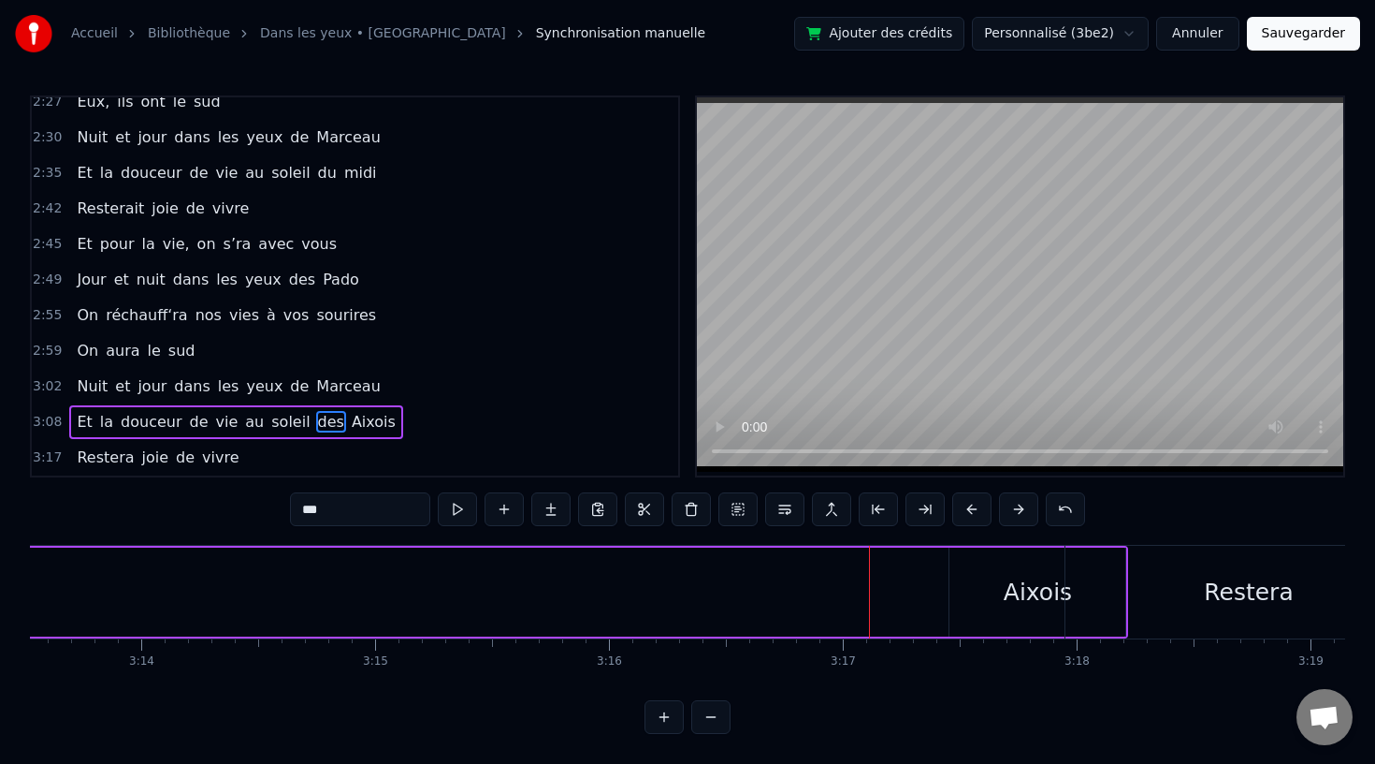
click at [1070, 574] on div "Restera" at bounding box center [1250, 592] width 368 height 93
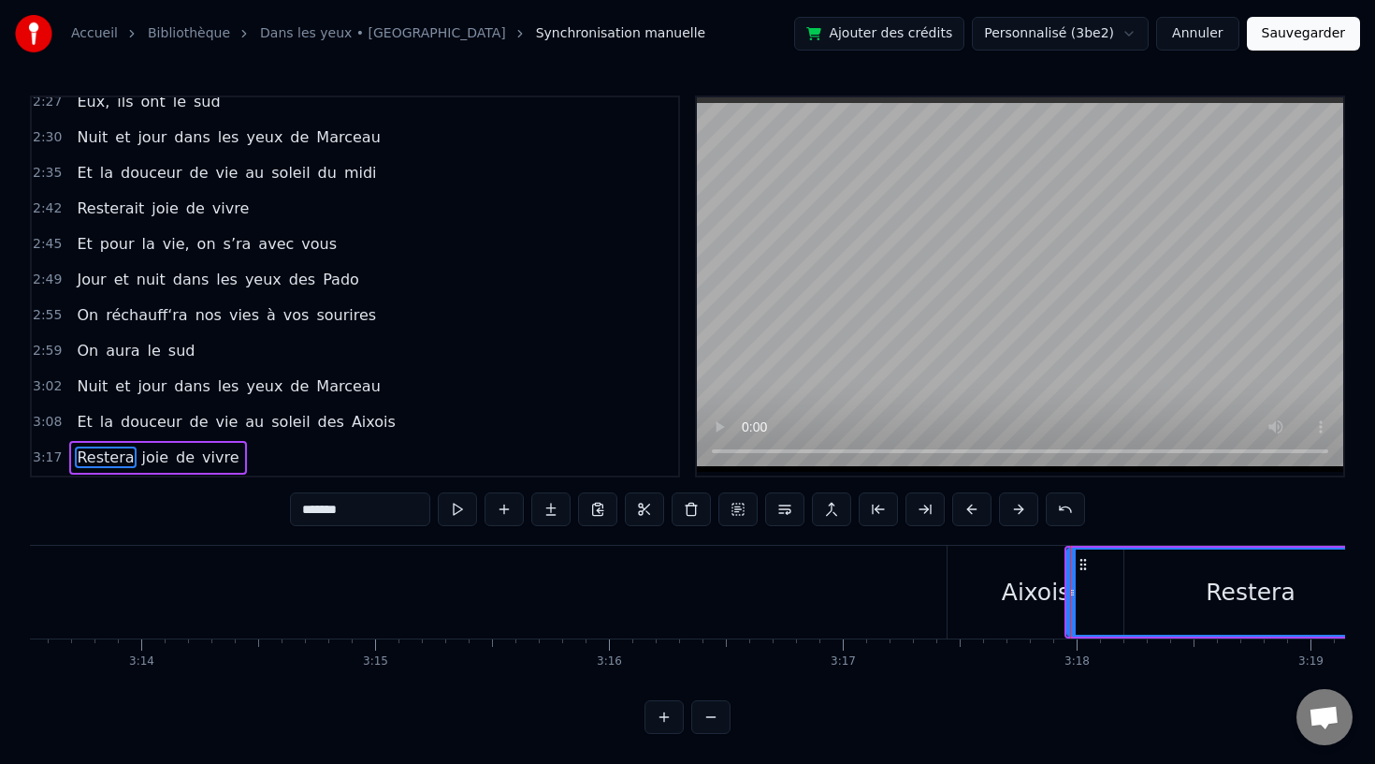
click at [1025, 588] on div "Aixois" at bounding box center [1036, 593] width 68 height 36
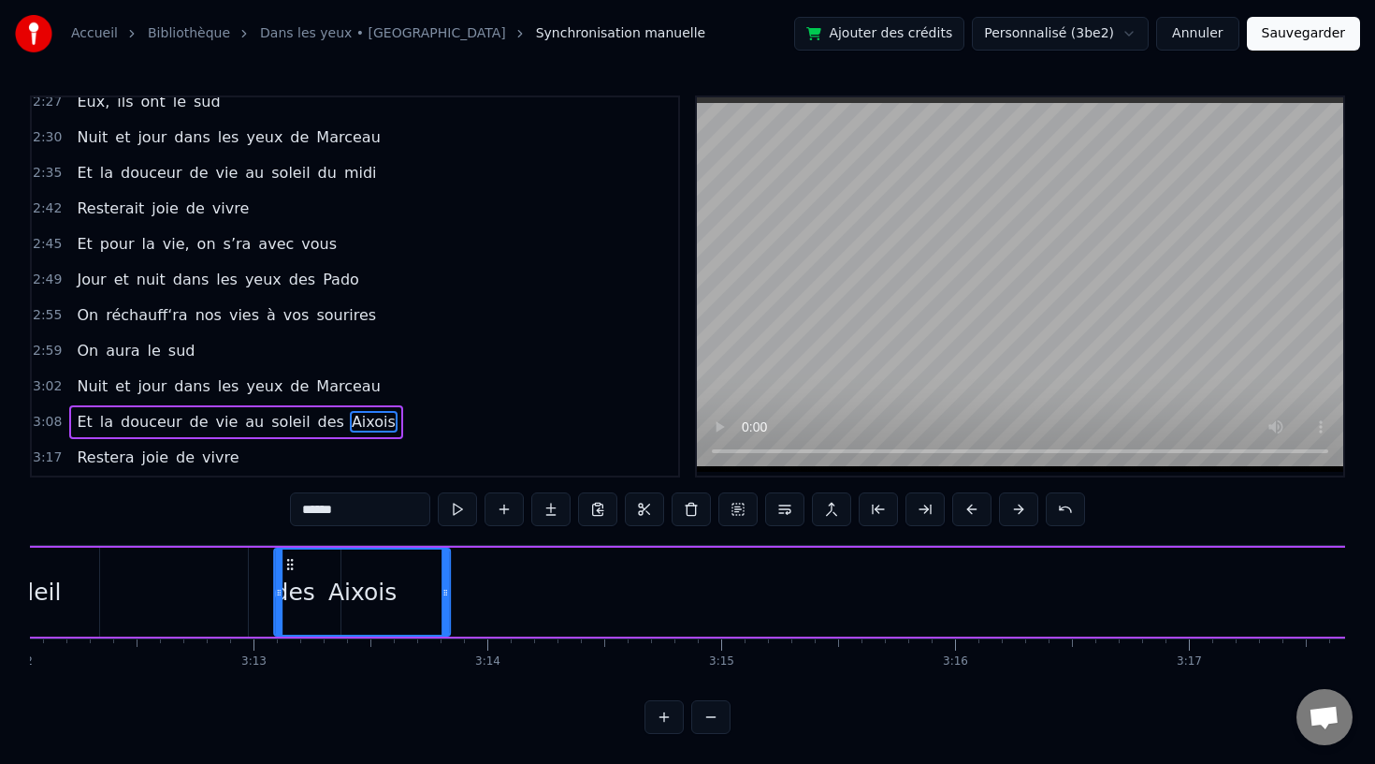
scroll to position [0, 44916]
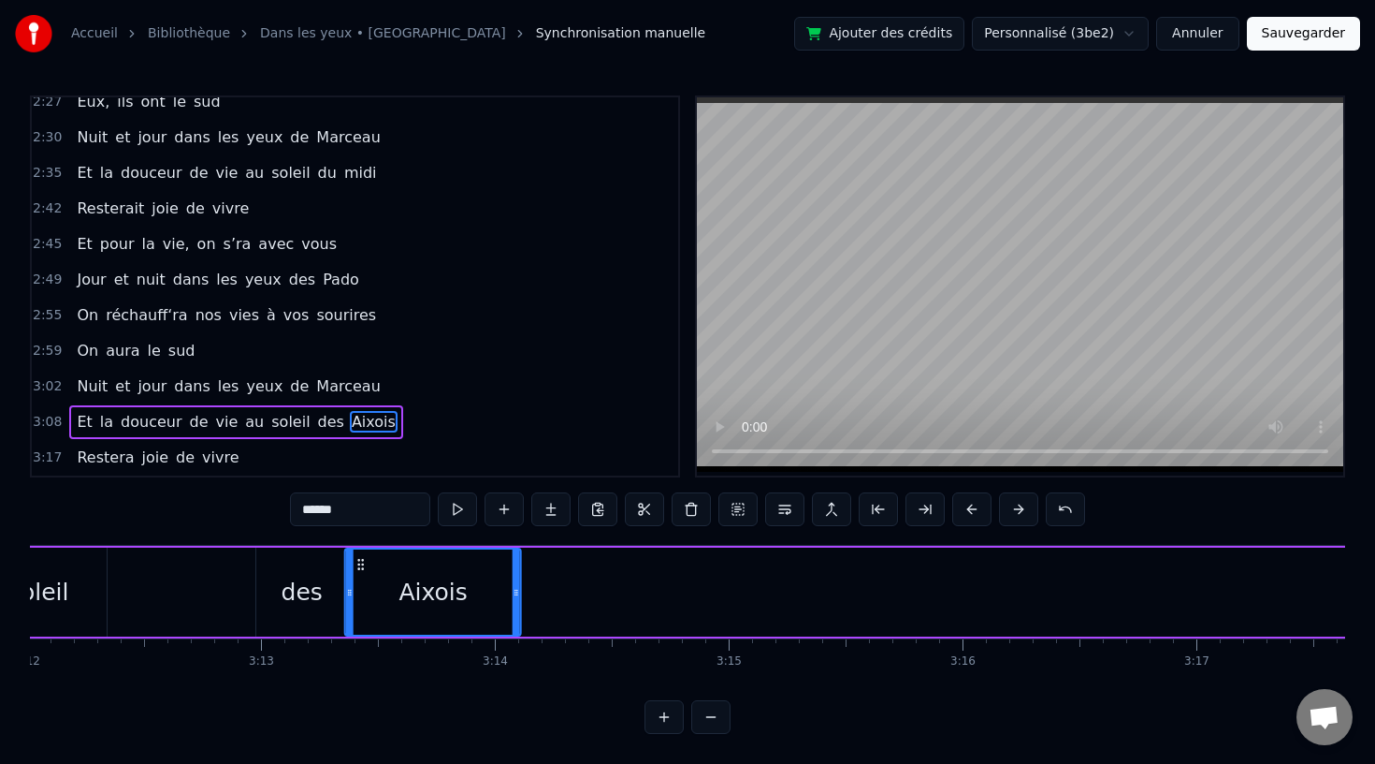
drag, startPoint x: 966, startPoint y: 565, endPoint x: 365, endPoint y: 596, distance: 601.5
click at [365, 596] on div "Aixois" at bounding box center [433, 591] width 174 height 85
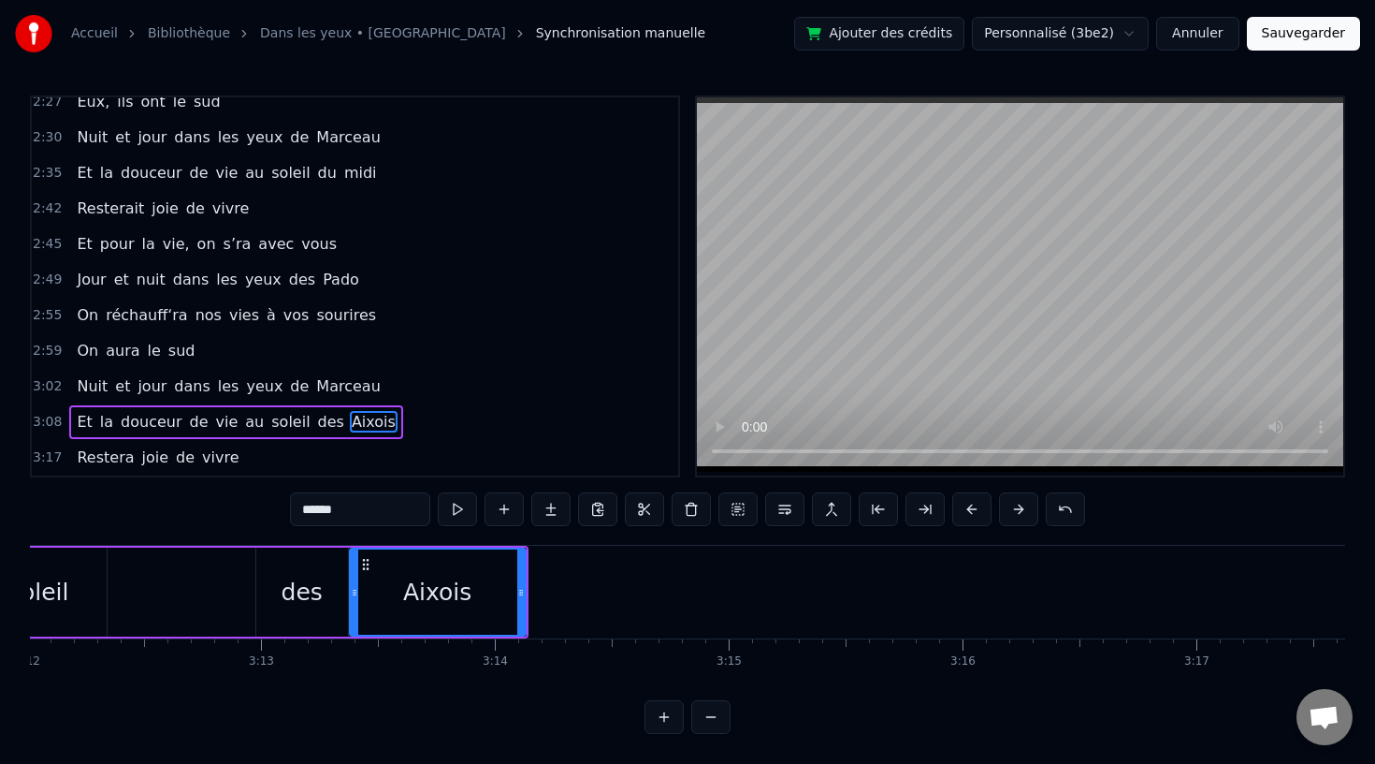
click at [317, 591] on div "des" at bounding box center [302, 593] width 41 height 36
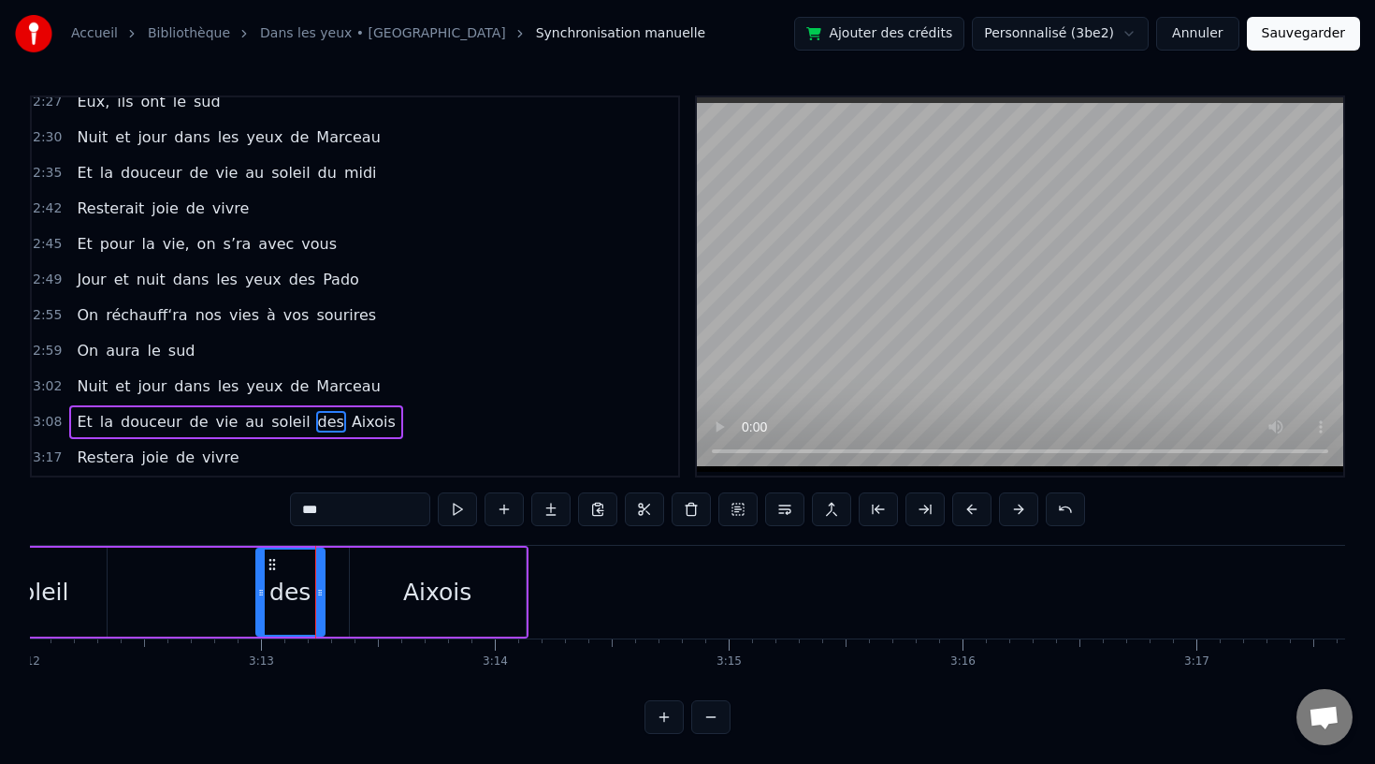
drag, startPoint x: 344, startPoint y: 590, endPoint x: 318, endPoint y: 592, distance: 26.3
click at [318, 592] on icon at bounding box center [319, 592] width 7 height 15
click at [458, 592] on div "Aixois" at bounding box center [437, 593] width 68 height 36
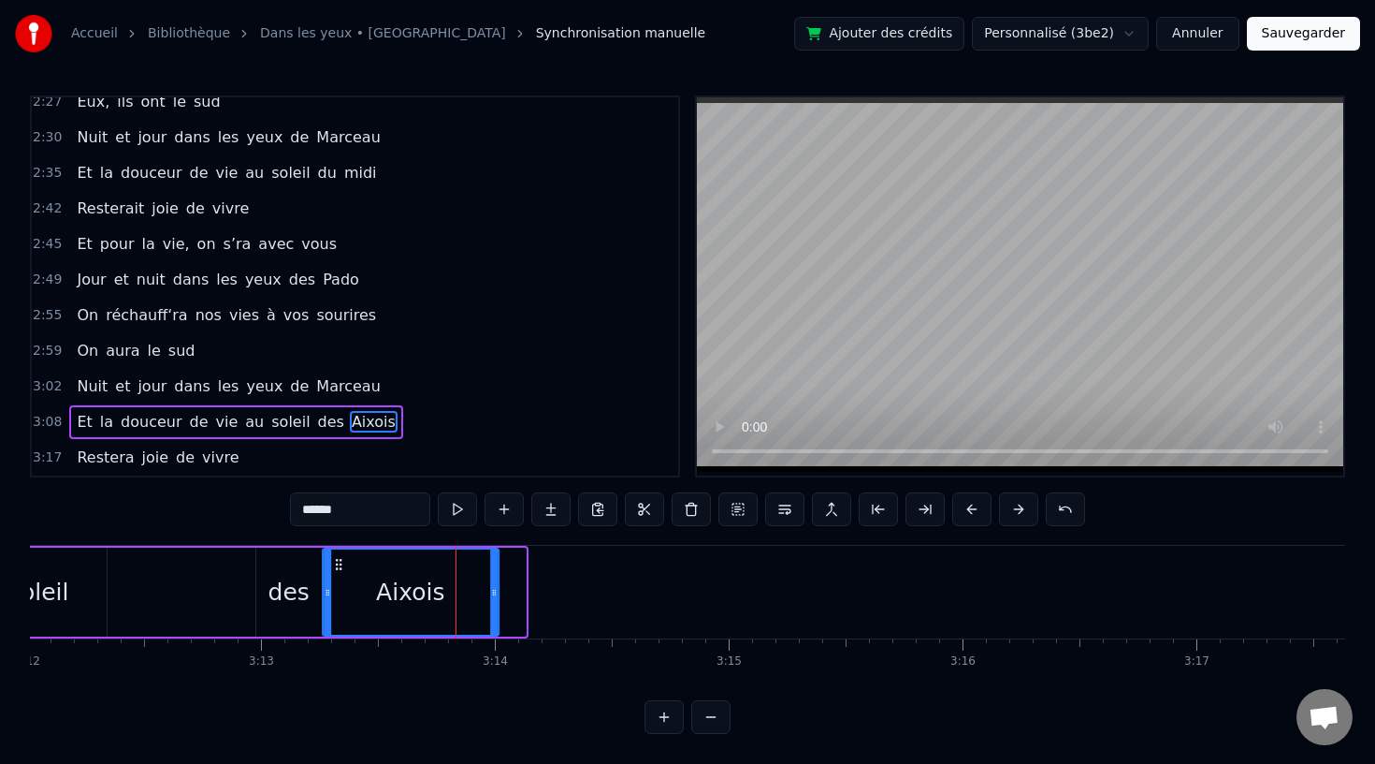
drag, startPoint x: 366, startPoint y: 564, endPoint x: 339, endPoint y: 566, distance: 27.2
click at [339, 566] on icon at bounding box center [338, 564] width 15 height 15
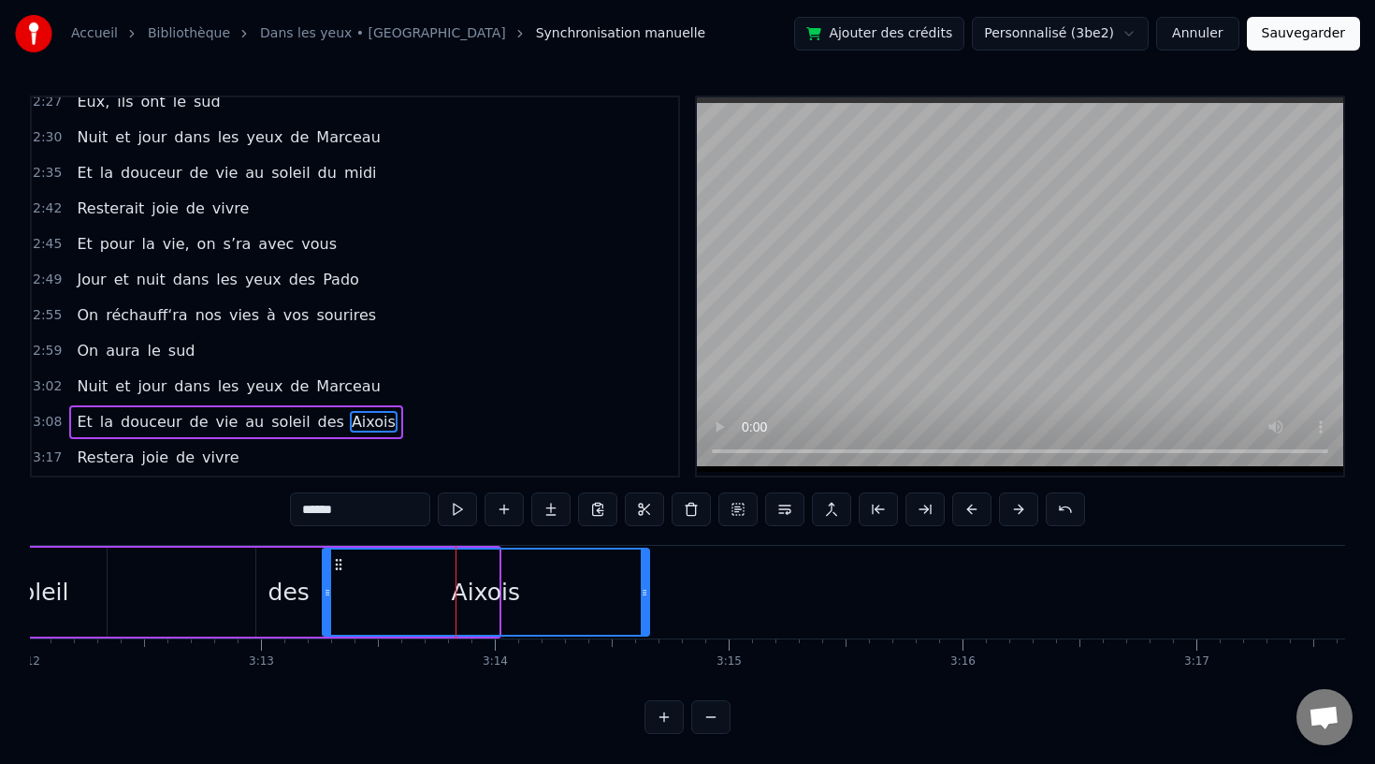
drag, startPoint x: 493, startPoint y: 589, endPoint x: 644, endPoint y: 601, distance: 151.1
click at [644, 601] on div at bounding box center [644, 591] width 7 height 85
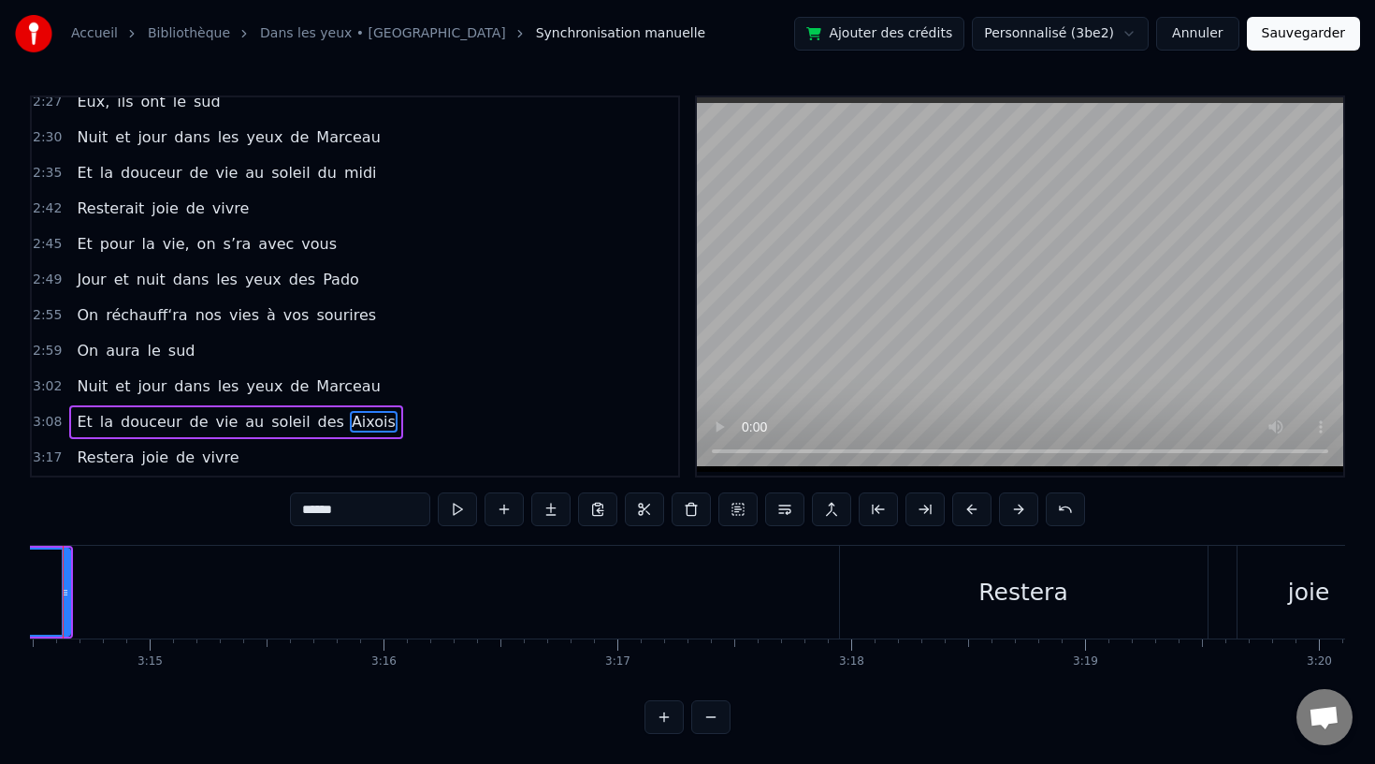
scroll to position [0, 45498]
click at [1002, 592] on div "Restera" at bounding box center [1020, 593] width 89 height 36
type input "*******"
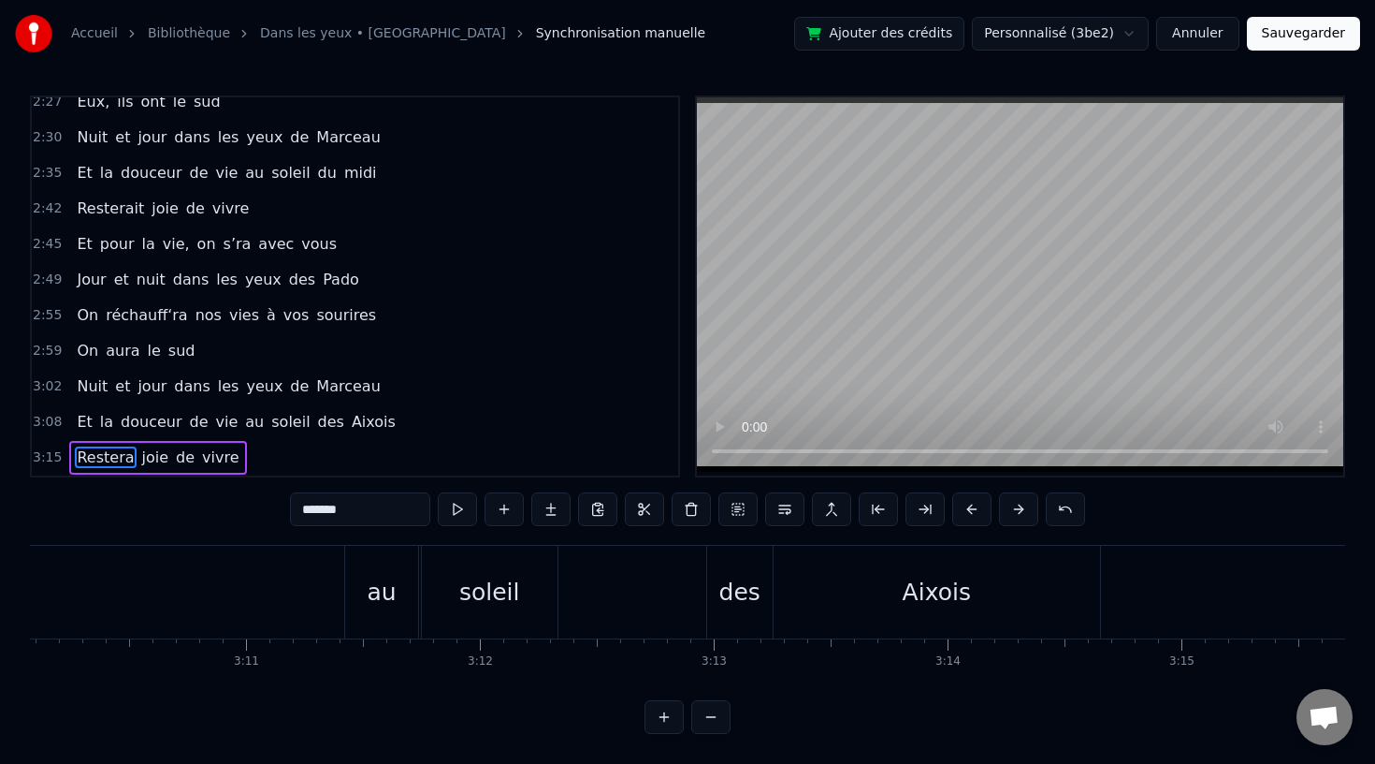
scroll to position [0, 44377]
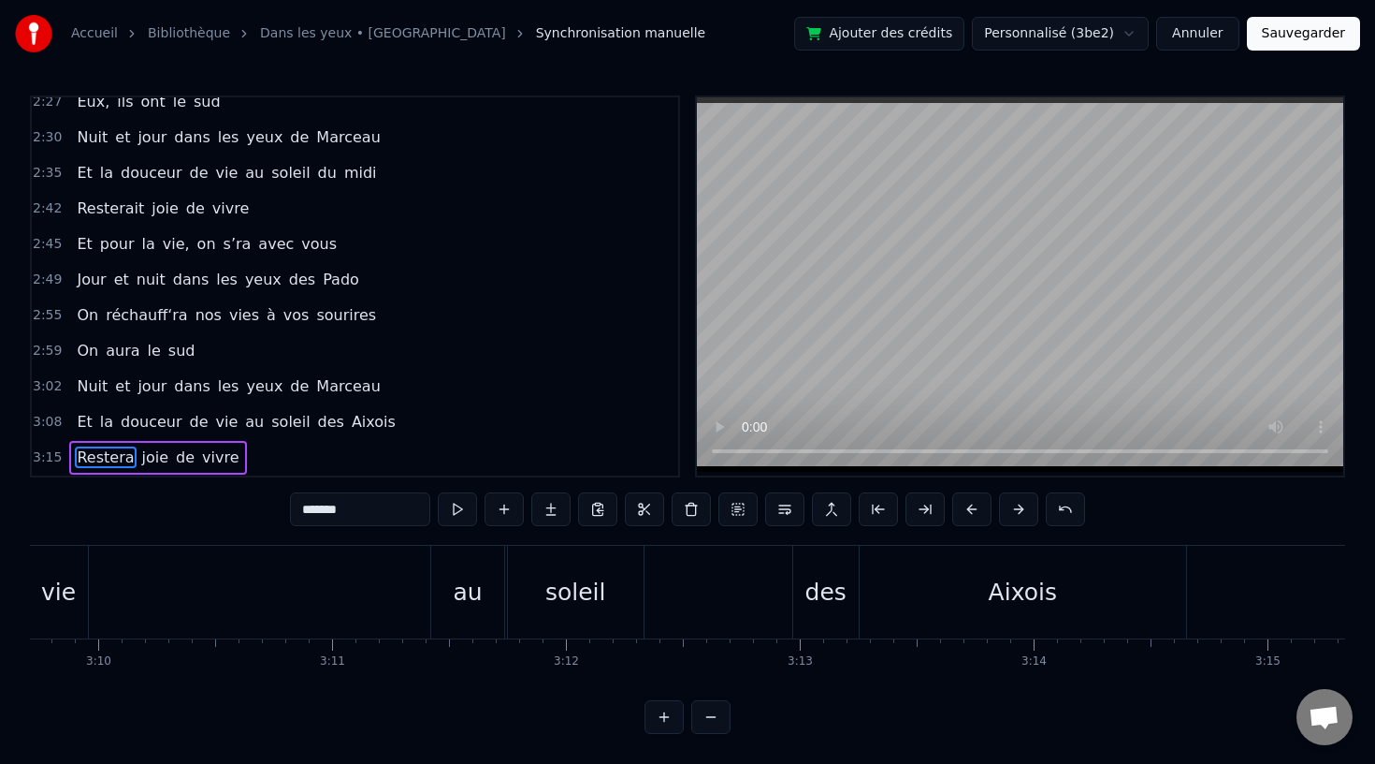
click at [256, 595] on div "Et la douceur de vie au soleil des Aixois" at bounding box center [436, 592] width 1507 height 93
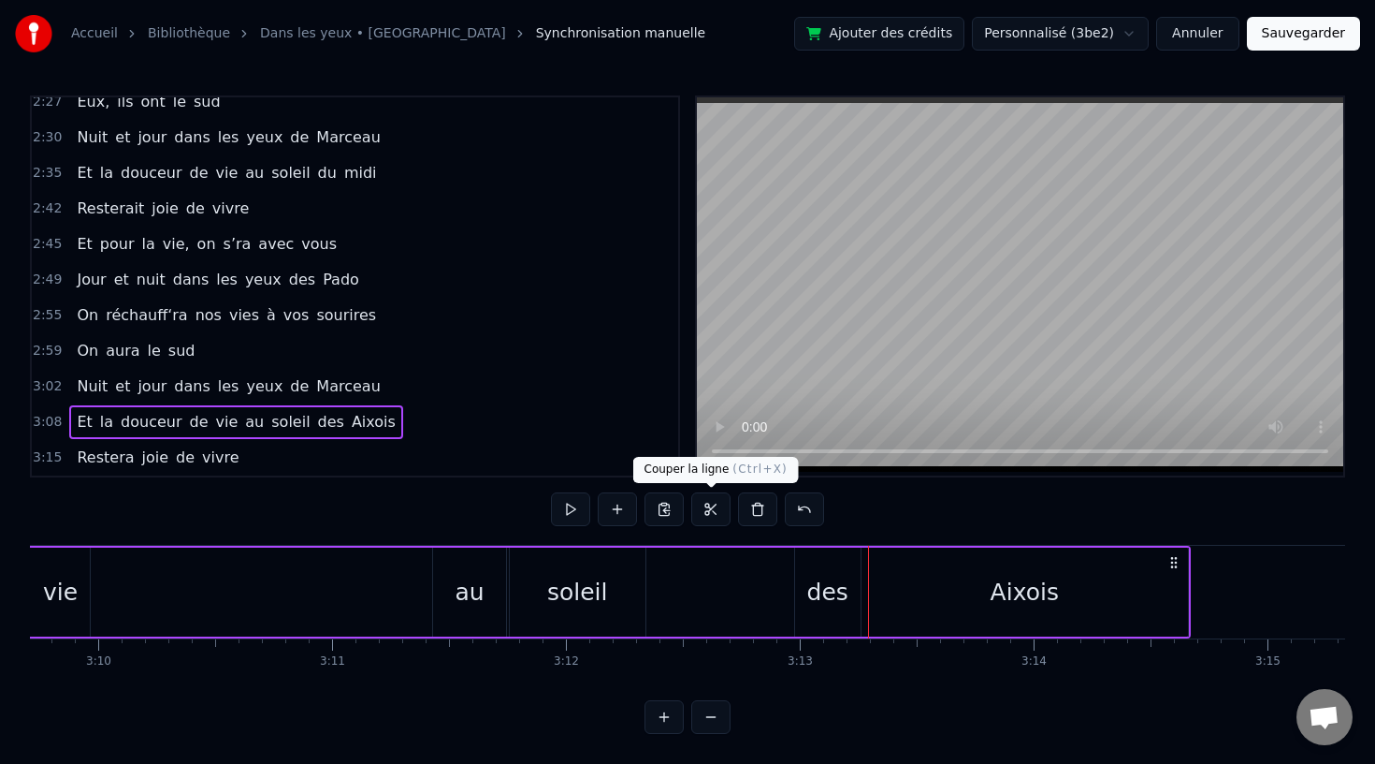
click at [811, 590] on div "des" at bounding box center [827, 593] width 41 height 36
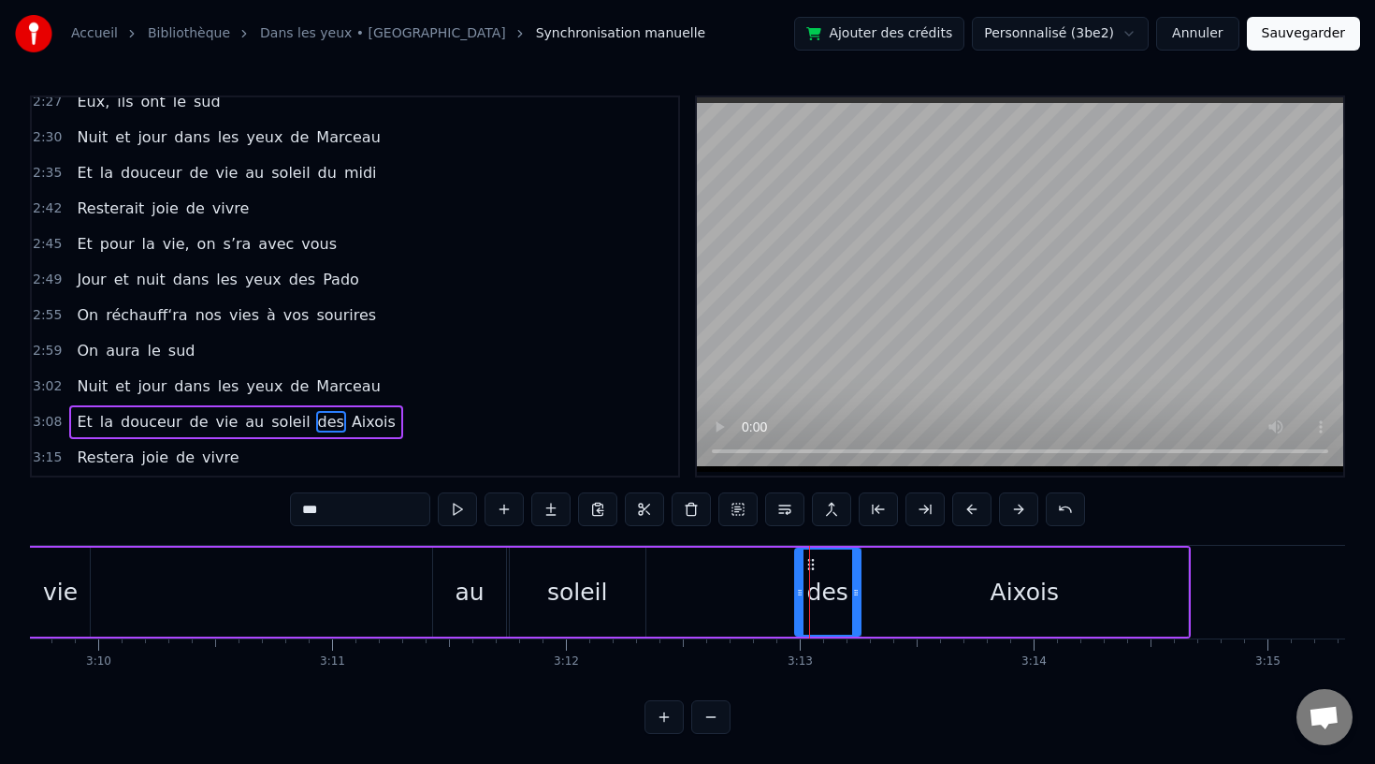
click at [815, 564] on icon at bounding box center [811, 564] width 15 height 15
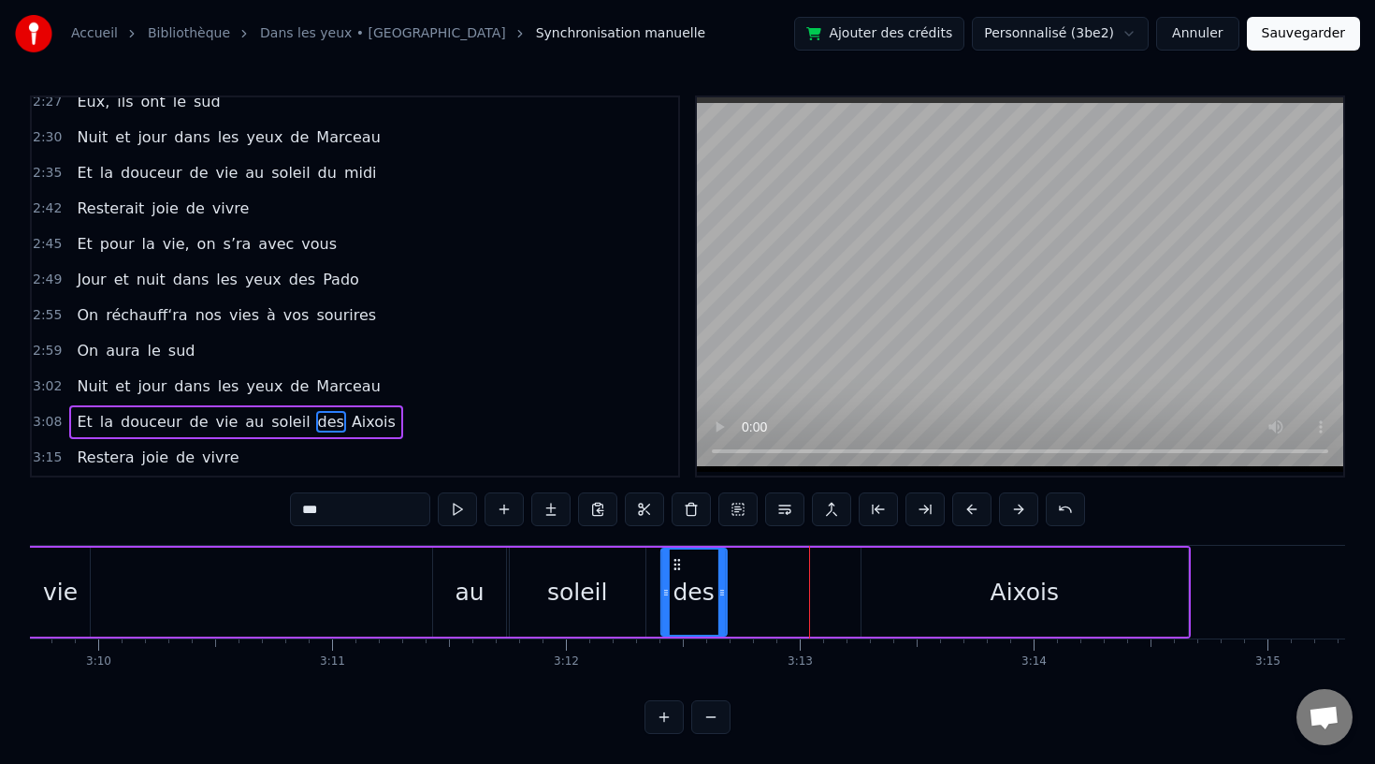
drag, startPoint x: 811, startPoint y: 564, endPoint x: 672, endPoint y: 565, distance: 139.4
click at [672, 565] on icon at bounding box center [677, 564] width 15 height 15
click at [950, 596] on div "Aixois" at bounding box center [1025, 591] width 327 height 89
type input "******"
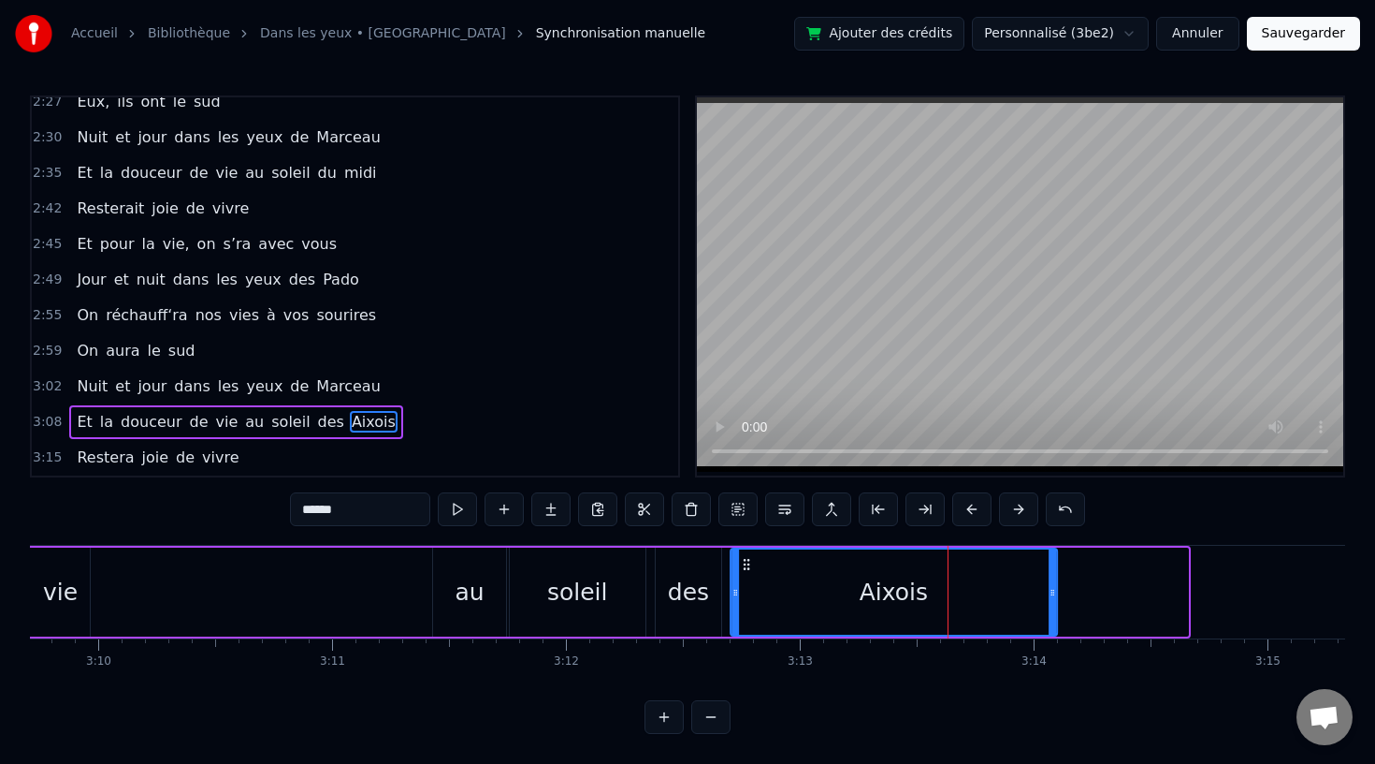
drag, startPoint x: 876, startPoint y: 563, endPoint x: 748, endPoint y: 563, distance: 128.2
click at [748, 564] on icon at bounding box center [746, 564] width 15 height 15
click at [345, 595] on div "Et la douceur de vie au soleil des Aixois" at bounding box center [372, 592] width 1378 height 93
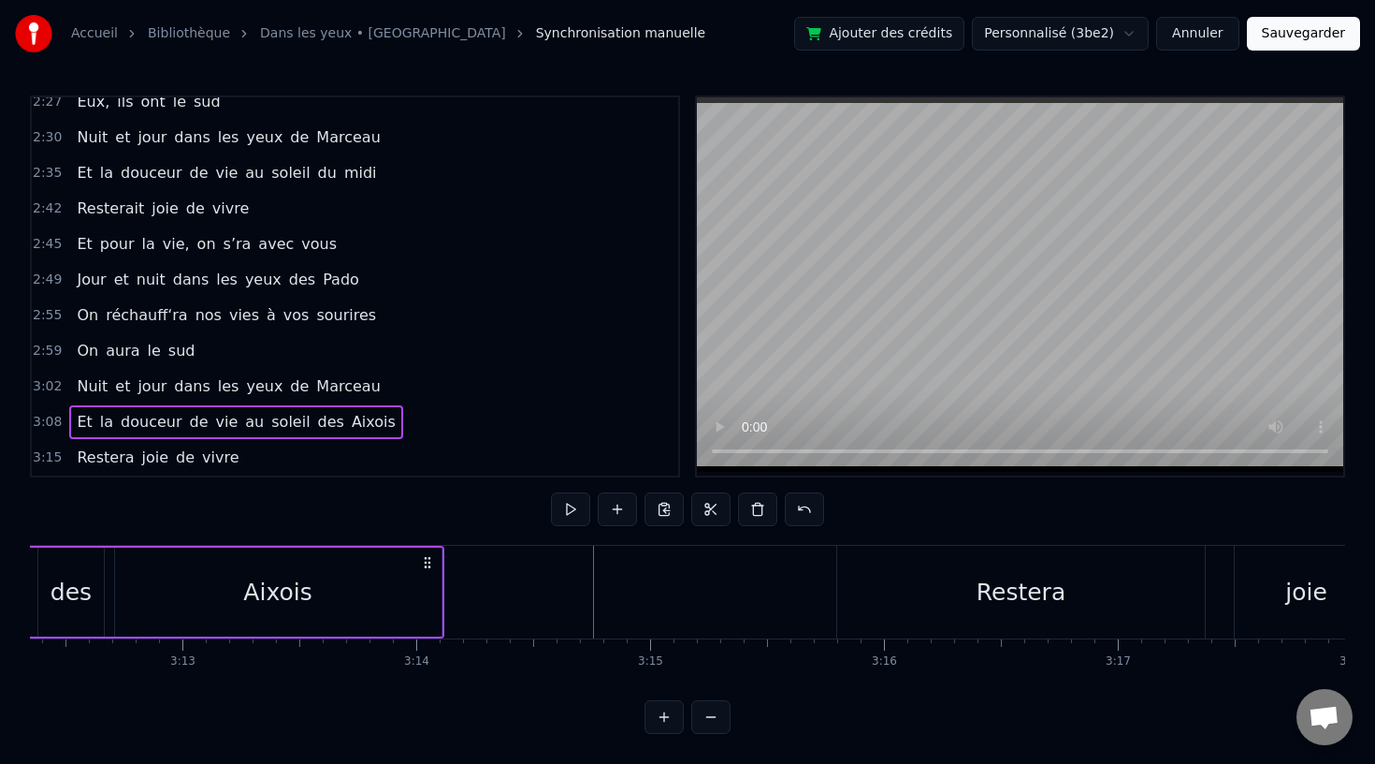
scroll to position [0, 44996]
click at [1030, 583] on div "Restera" at bounding box center [1019, 593] width 89 height 36
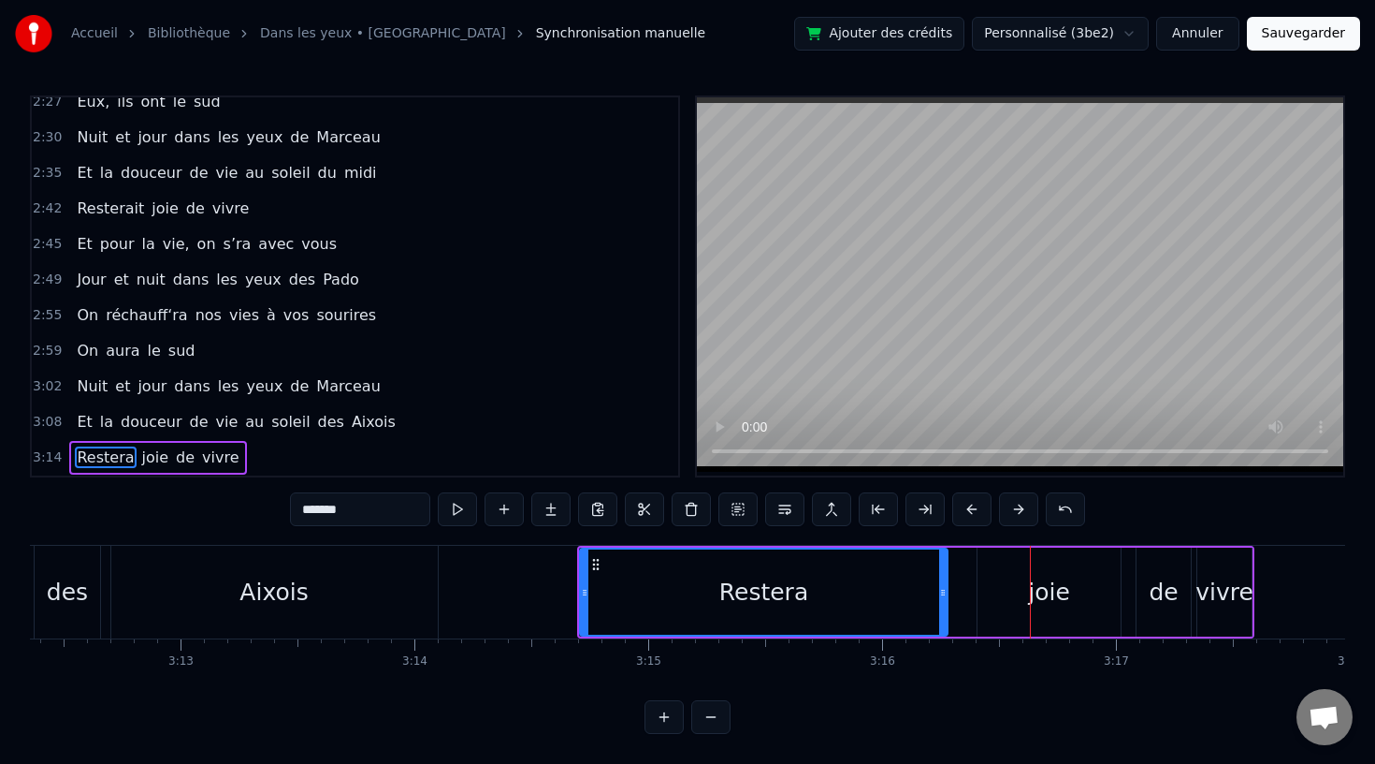
click at [882, 610] on div "Restera" at bounding box center [764, 591] width 366 height 85
click at [907, 689] on div "0:07 Dans leur maison de Vauvenargues 0:10 Les rues ont l'air d'avoir l'accent …" at bounding box center [688, 414] width 1316 height 638
click at [347, 601] on div "Aixois" at bounding box center [274, 592] width 327 height 93
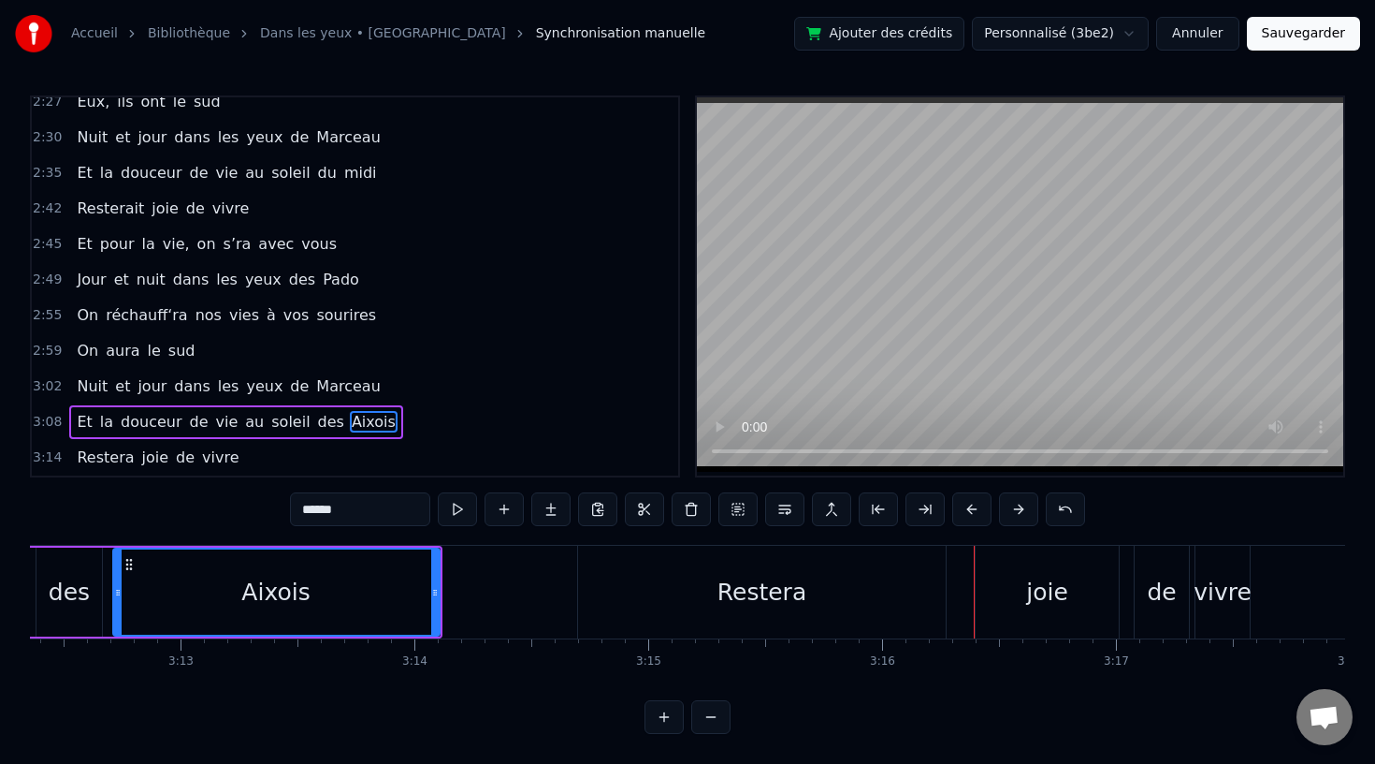
click at [865, 588] on div "Restera" at bounding box center [762, 592] width 368 height 93
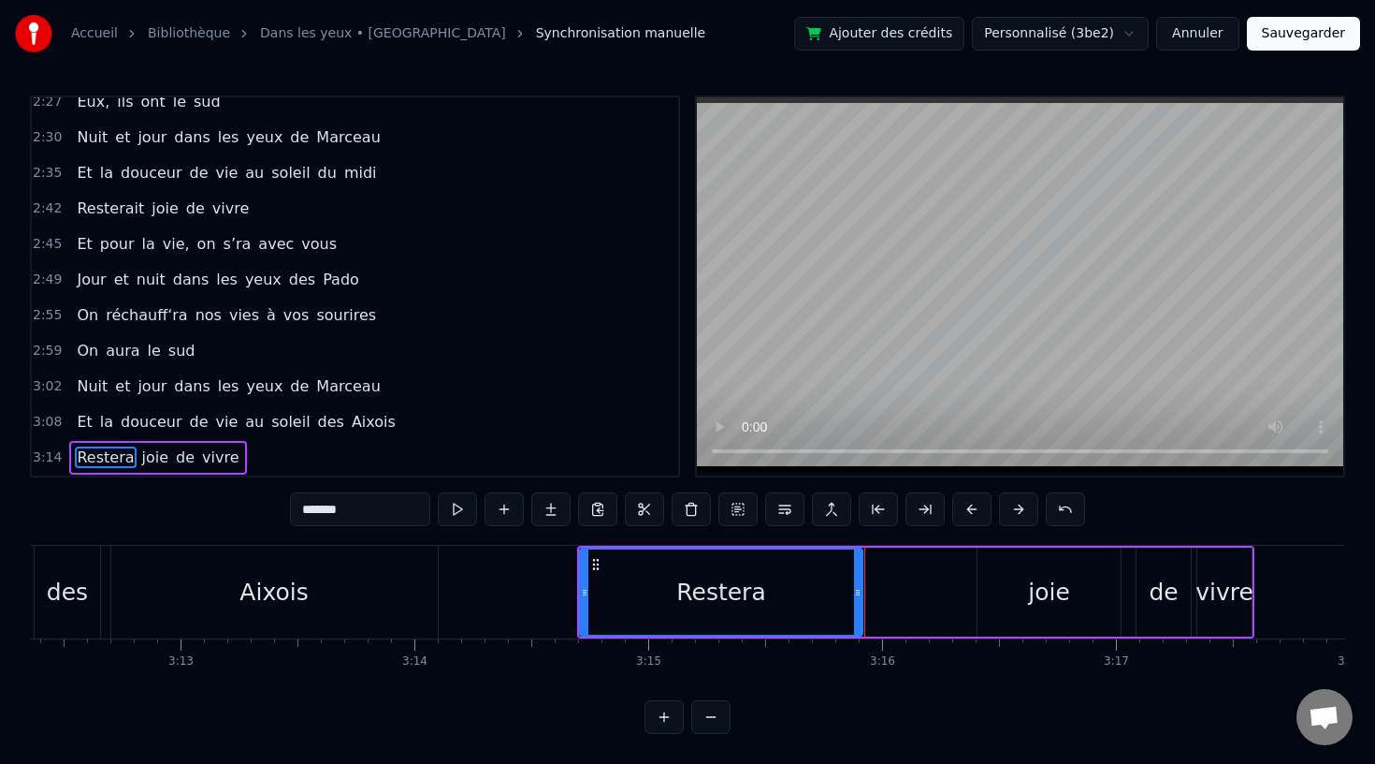
drag, startPoint x: 943, startPoint y: 591, endPoint x: 858, endPoint y: 592, distance: 85.2
click at [858, 592] on icon at bounding box center [857, 592] width 7 height 15
click at [1014, 592] on div "joie" at bounding box center [1049, 591] width 143 height 89
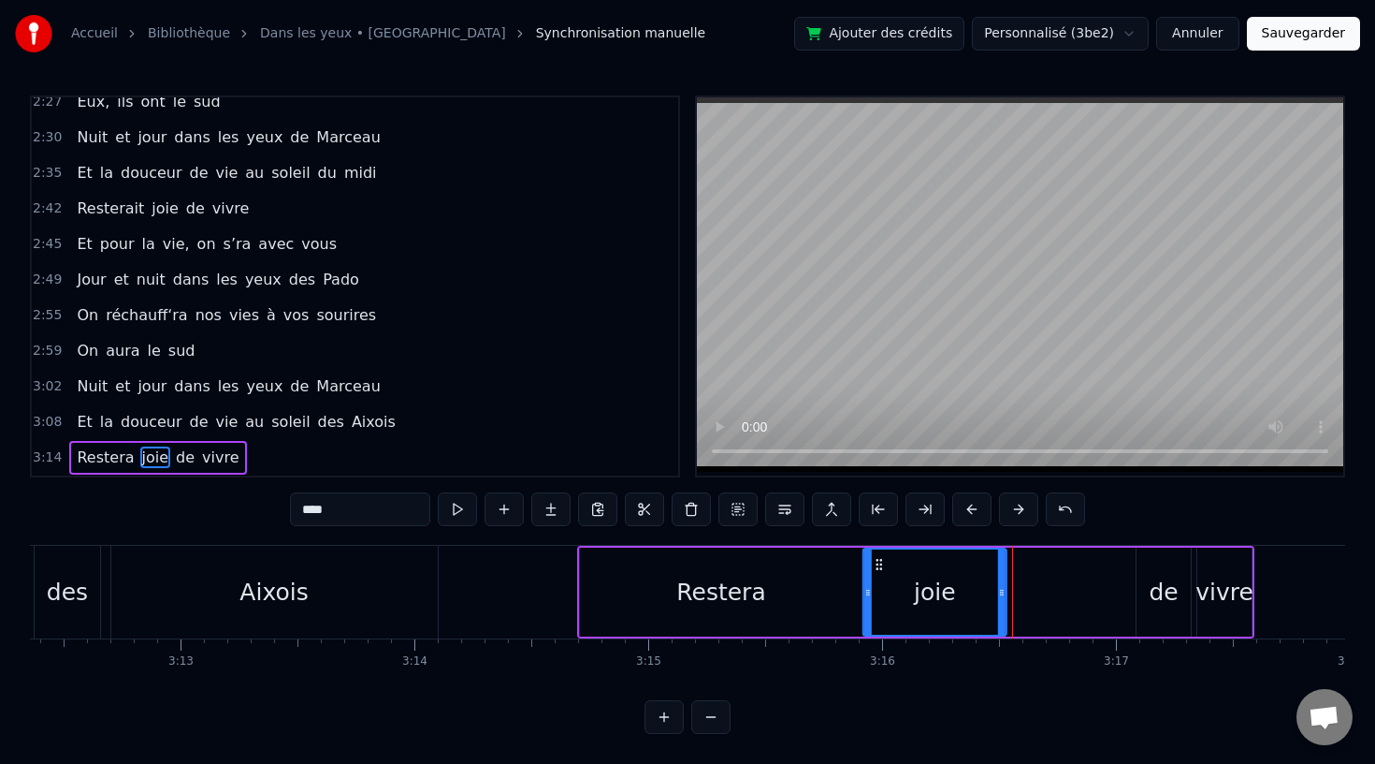
drag, startPoint x: 990, startPoint y: 561, endPoint x: 875, endPoint y: 569, distance: 115.3
click at [875, 569] on icon at bounding box center [879, 564] width 15 height 15
drag, startPoint x: 1001, startPoint y: 592, endPoint x: 1059, endPoint y: 596, distance: 58.1
click at [1059, 596] on icon at bounding box center [1055, 592] width 7 height 15
click at [1182, 596] on div "de" at bounding box center [1164, 591] width 54 height 89
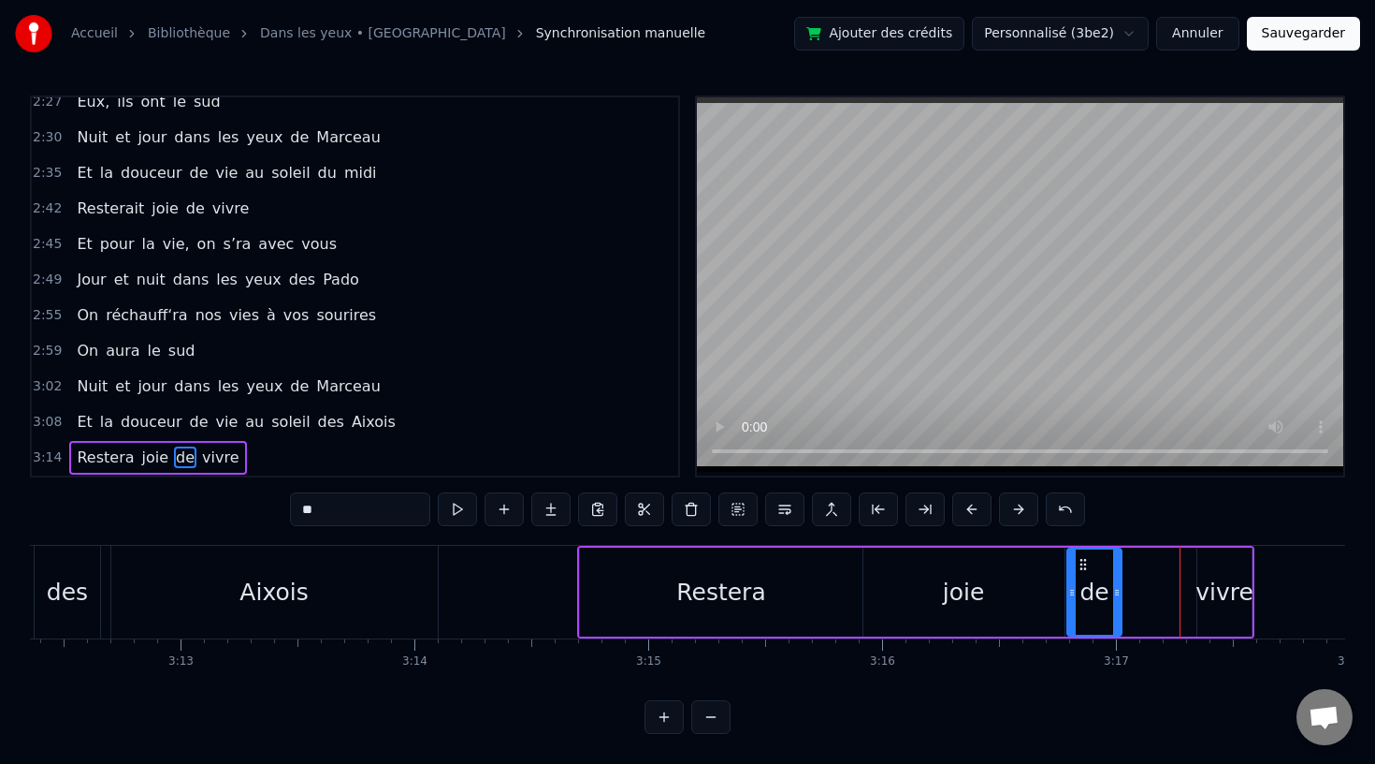
drag, startPoint x: 1154, startPoint y: 557, endPoint x: 1084, endPoint y: 562, distance: 69.5
click at [1084, 562] on icon at bounding box center [1083, 564] width 15 height 15
click at [1210, 579] on div "vivre" at bounding box center [1225, 593] width 58 height 36
type input "*****"
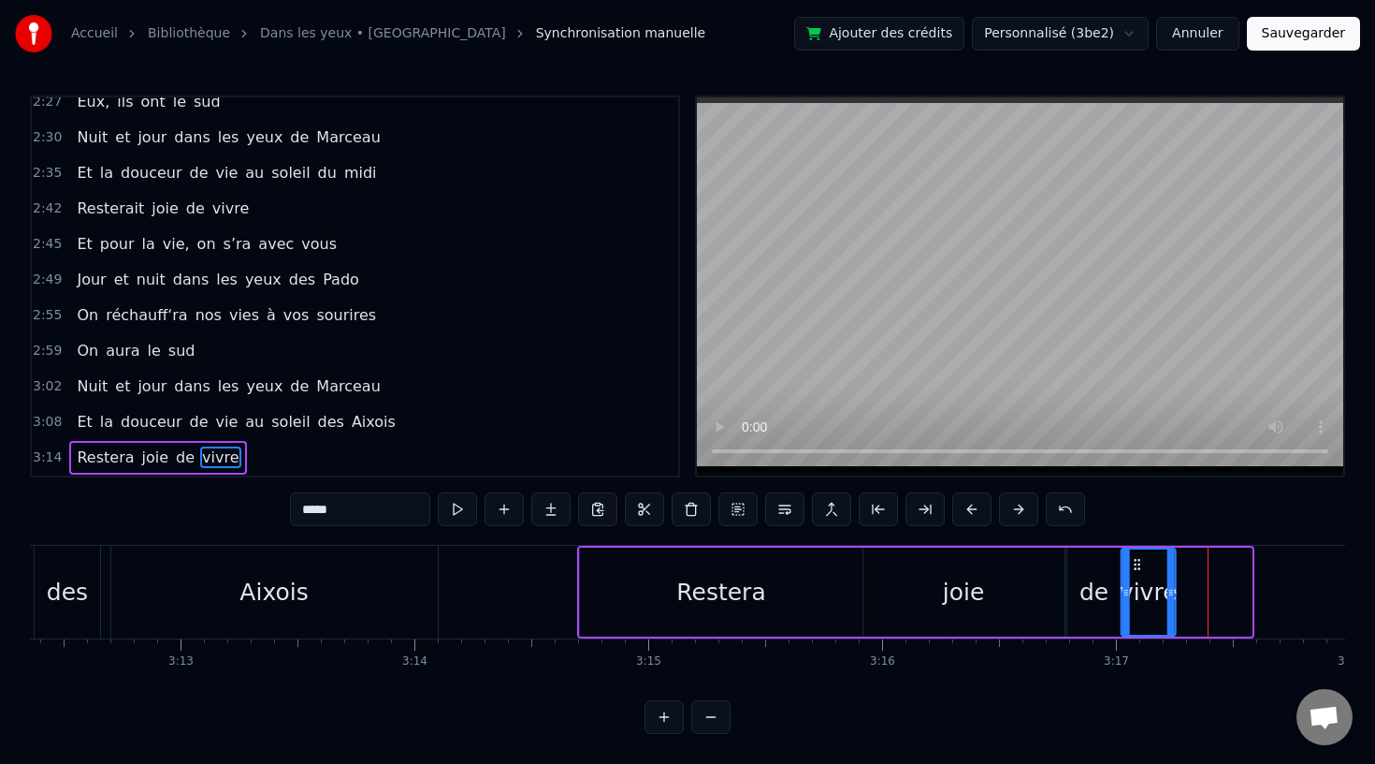
drag, startPoint x: 1214, startPoint y: 560, endPoint x: 1135, endPoint y: 563, distance: 78.6
click at [1135, 563] on icon at bounding box center [1137, 564] width 15 height 15
drag, startPoint x: 1170, startPoint y: 590, endPoint x: 1300, endPoint y: 598, distance: 130.3
click at [1300, 598] on icon at bounding box center [1299, 592] width 7 height 15
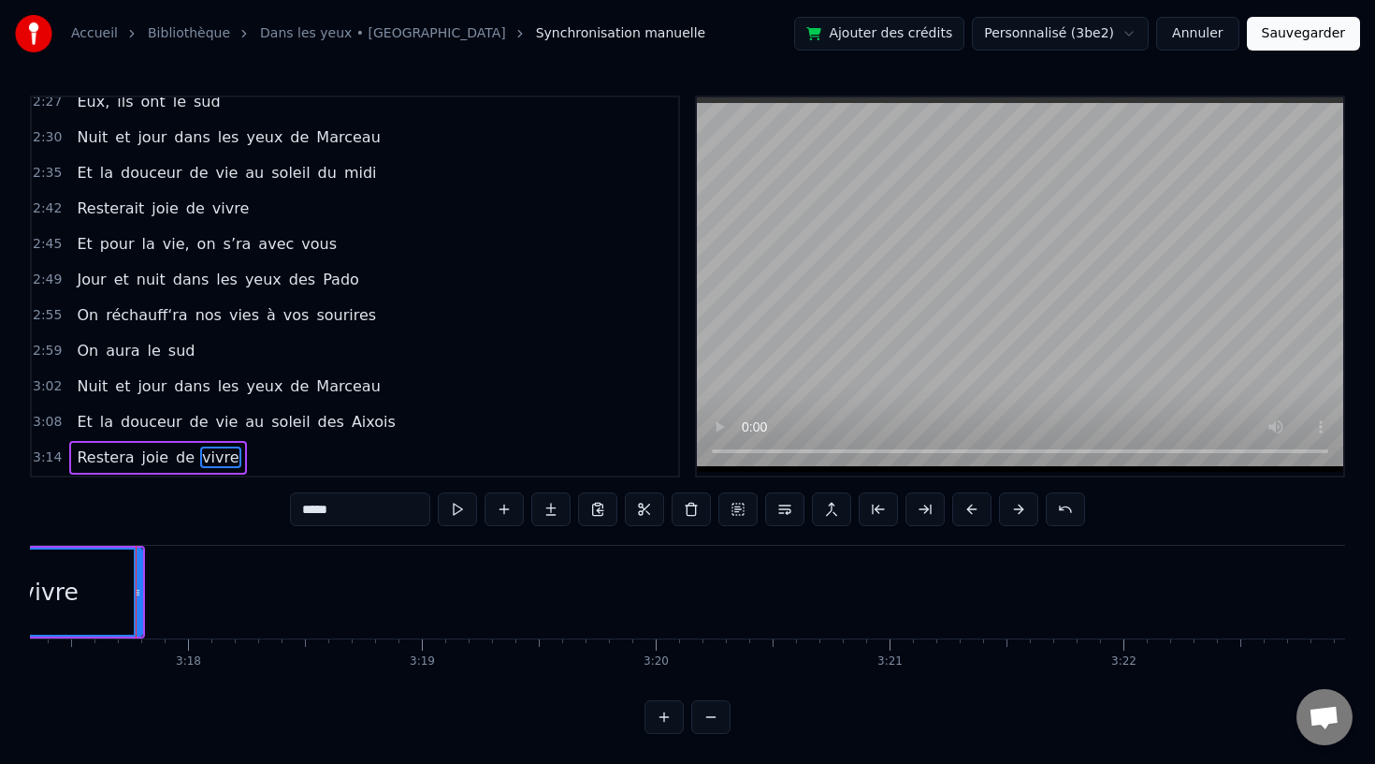
scroll to position [0, 46170]
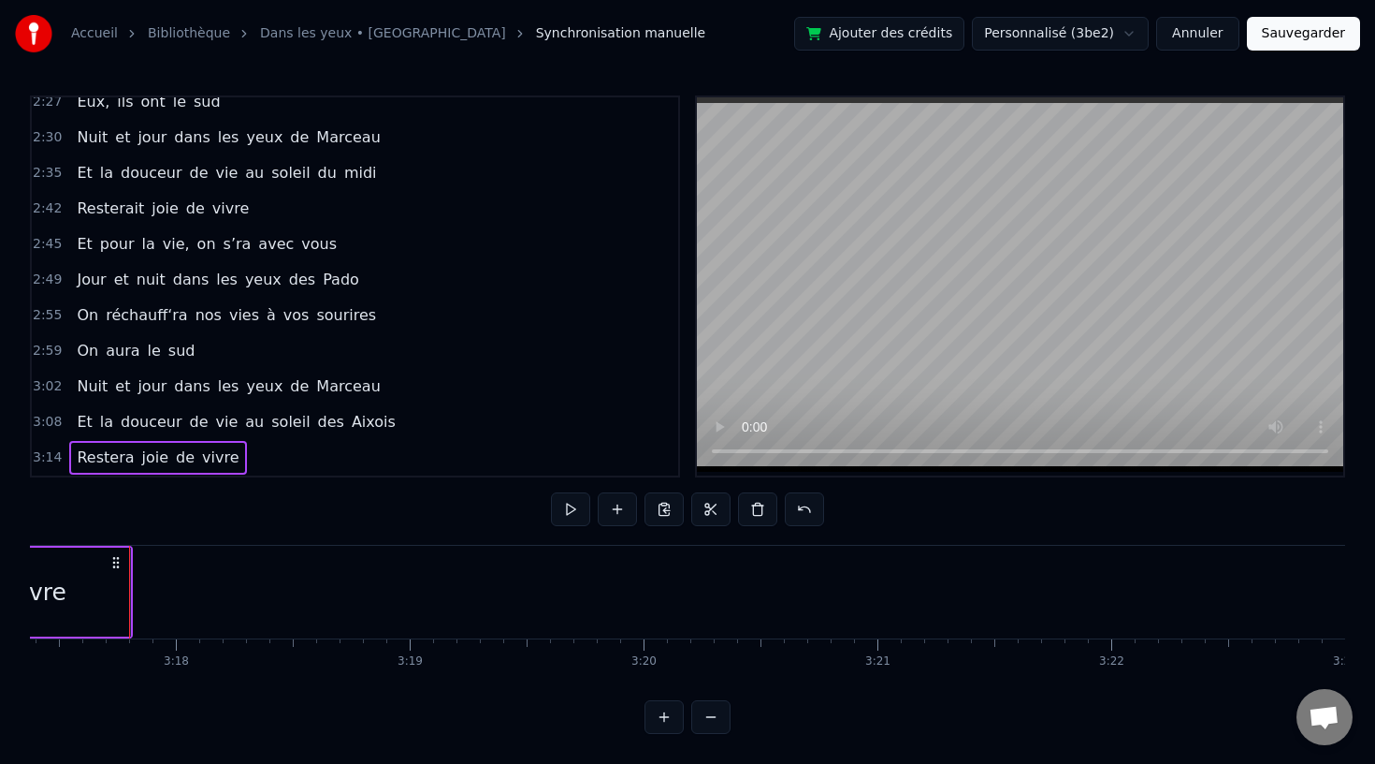
click at [110, 590] on div "vivre" at bounding box center [38, 591] width 184 height 89
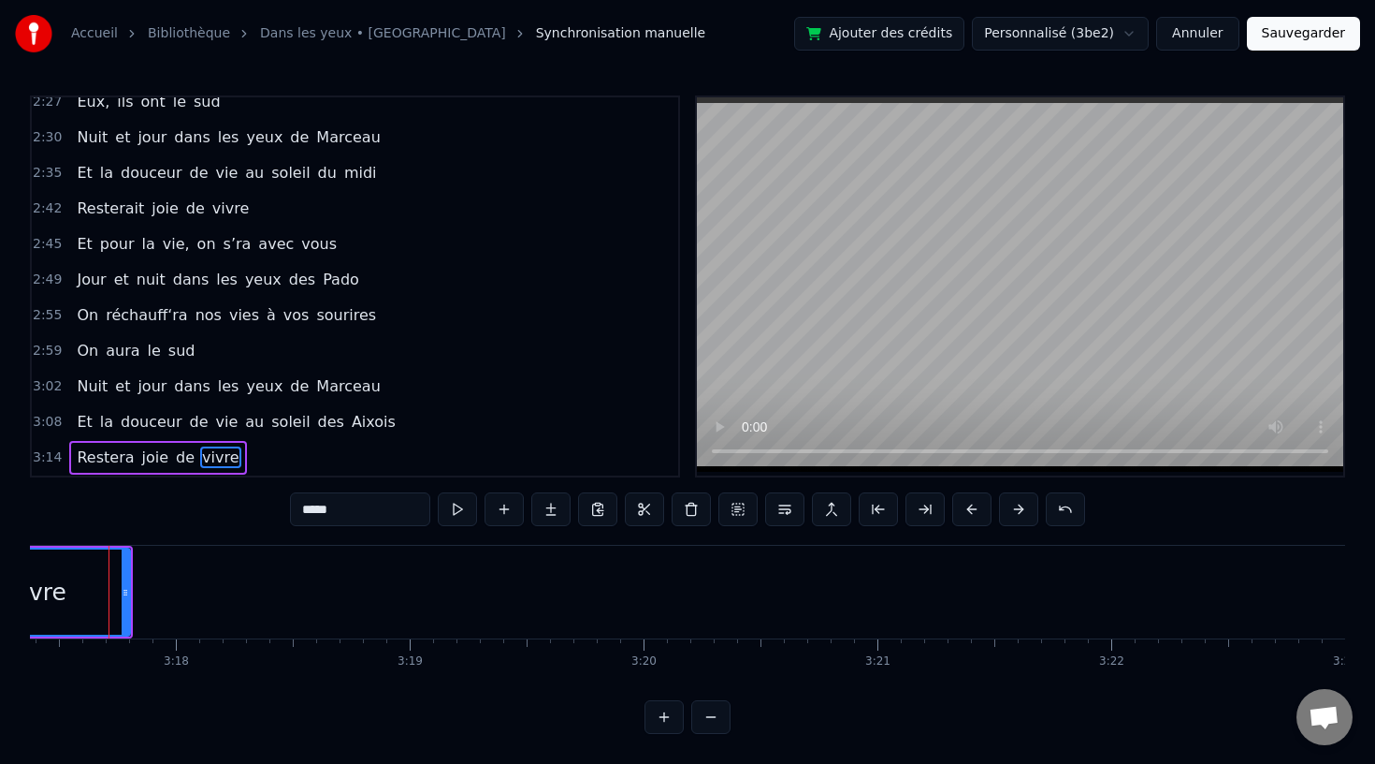
scroll to position [0, 46156]
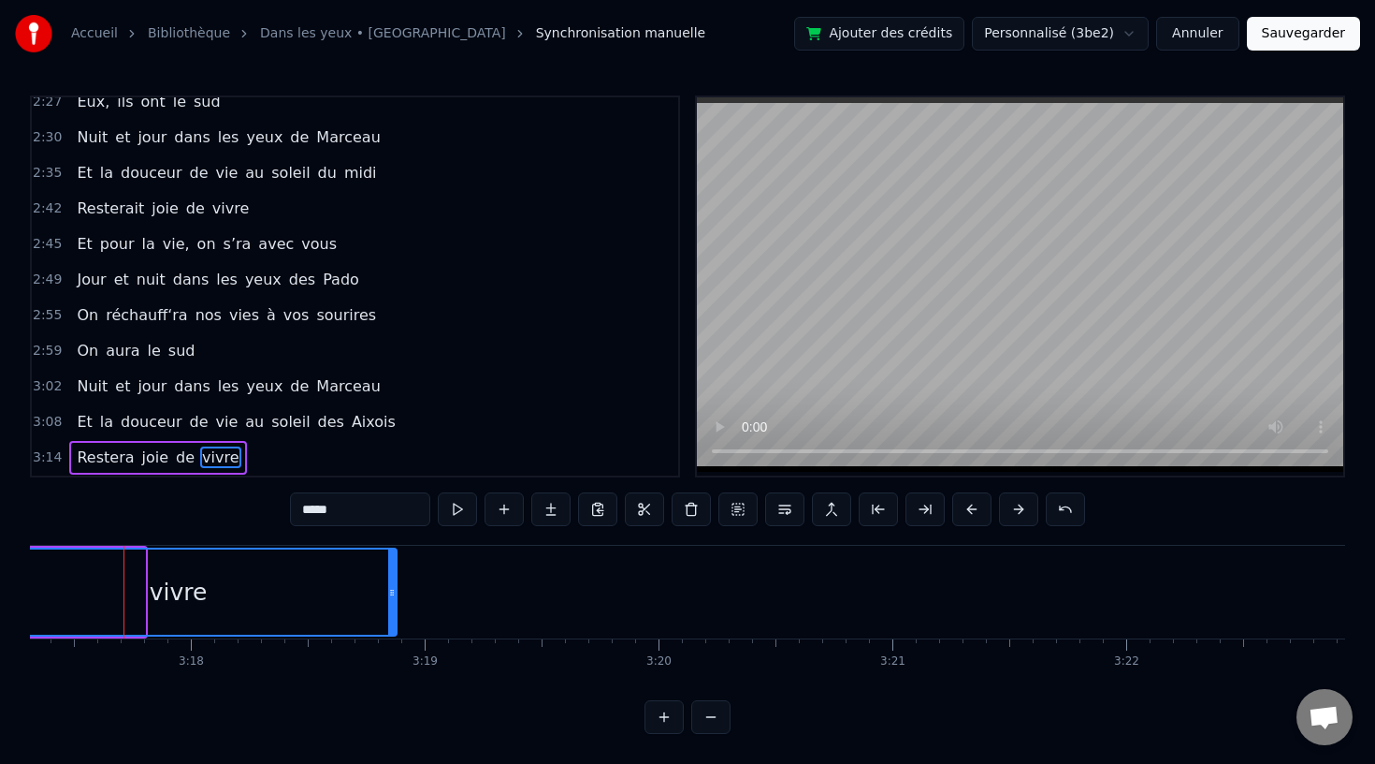
drag, startPoint x: 140, startPoint y: 593, endPoint x: 390, endPoint y: 599, distance: 249.9
click at [391, 599] on div at bounding box center [391, 591] width 7 height 85
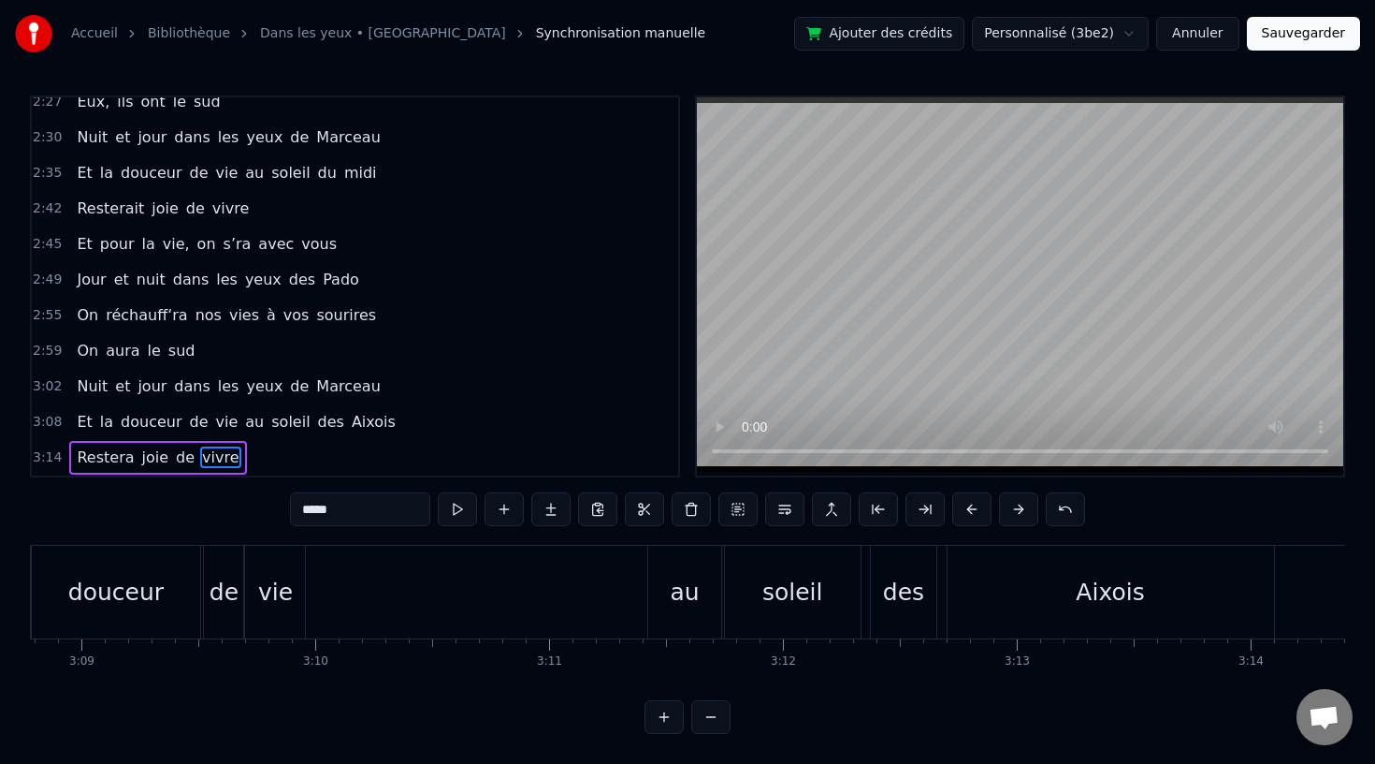
scroll to position [0, 44163]
click at [418, 601] on div "Et la douceur de vie au soleil des Aixois" at bounding box center [585, 592] width 1378 height 93
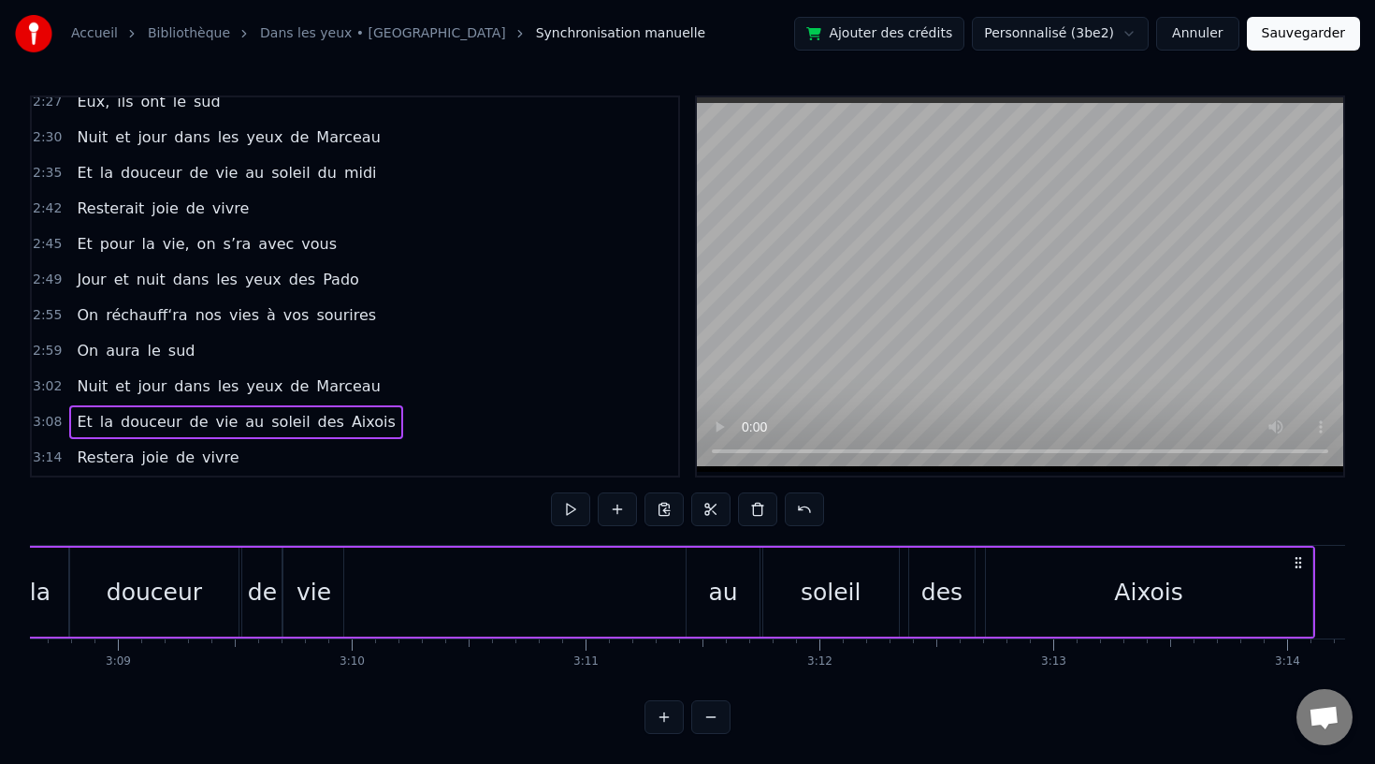
scroll to position [0, 44116]
click at [720, 589] on div "au" at bounding box center [731, 593] width 29 height 36
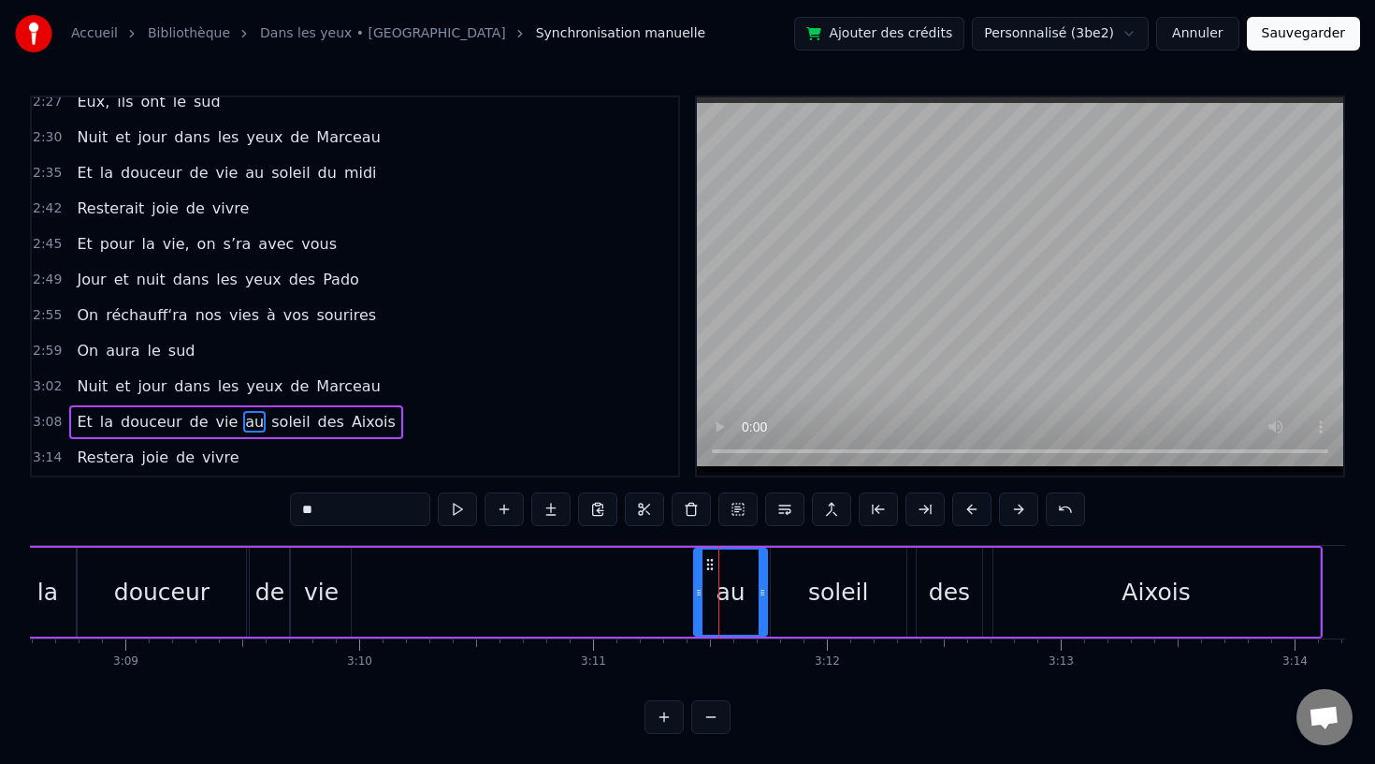
click at [313, 509] on input "**" at bounding box center [360, 509] width 140 height 34
type input "*"
type input "**"
click at [363, 591] on div "Et la douceur de vie Au soleil des Aixois" at bounding box center [633, 592] width 1378 height 93
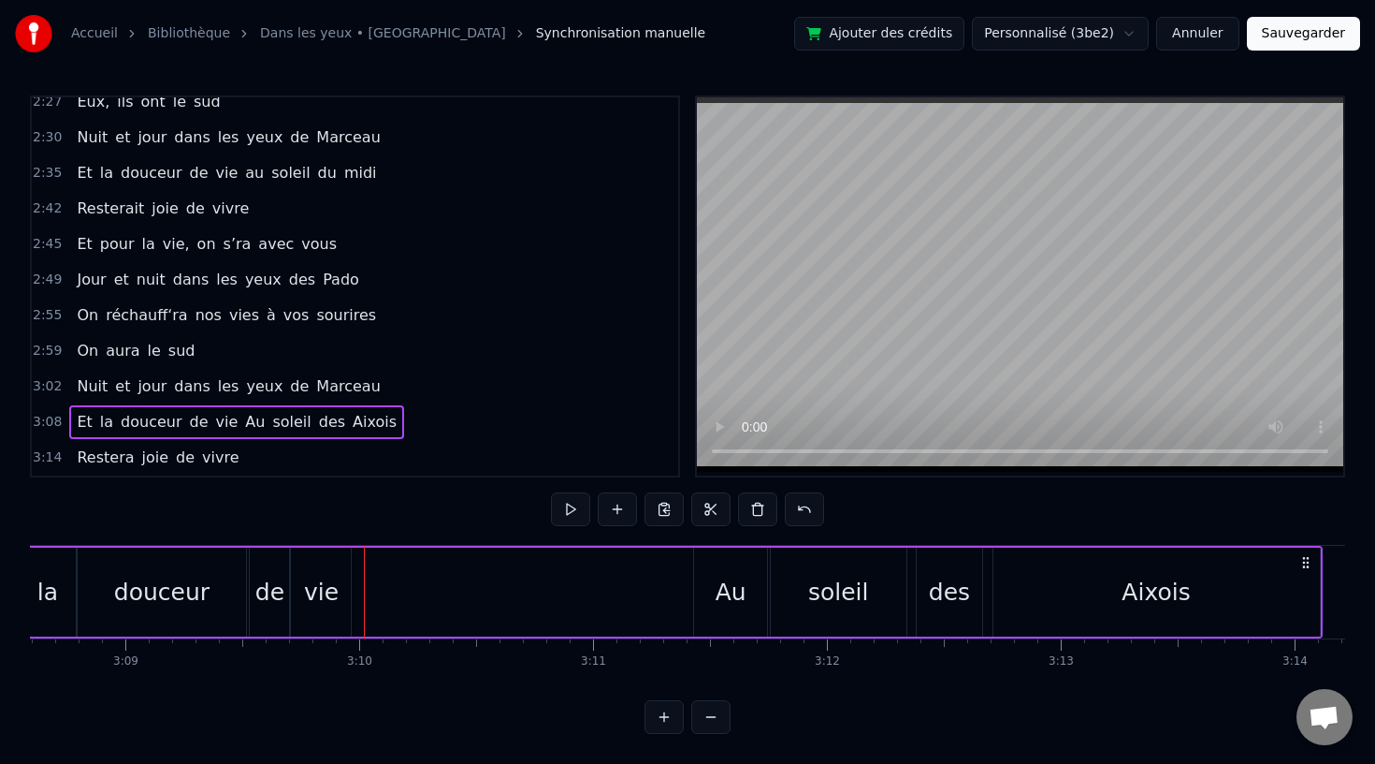
click at [305, 591] on div "vie" at bounding box center [321, 591] width 60 height 89
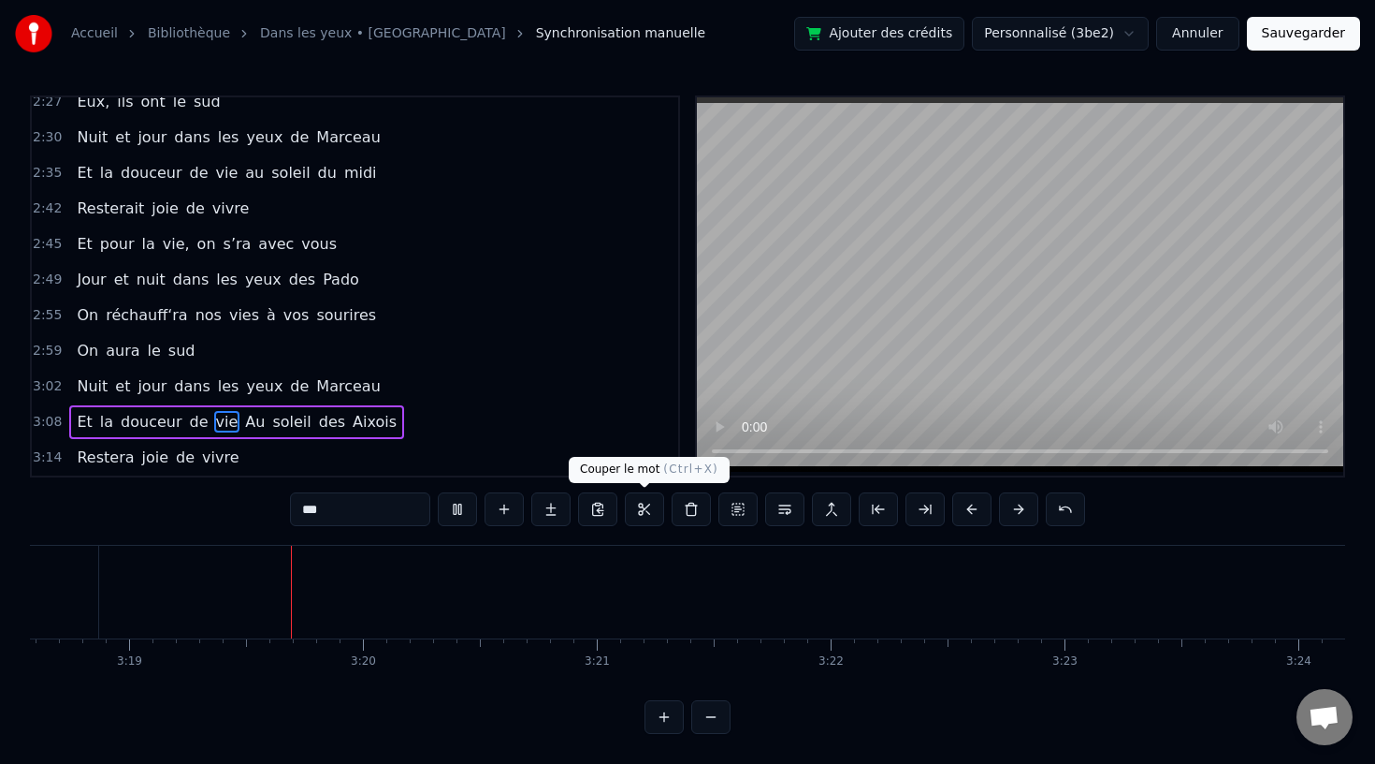
scroll to position [0, 46457]
click at [1302, 35] on button "Sauvegarder" at bounding box center [1303, 34] width 113 height 34
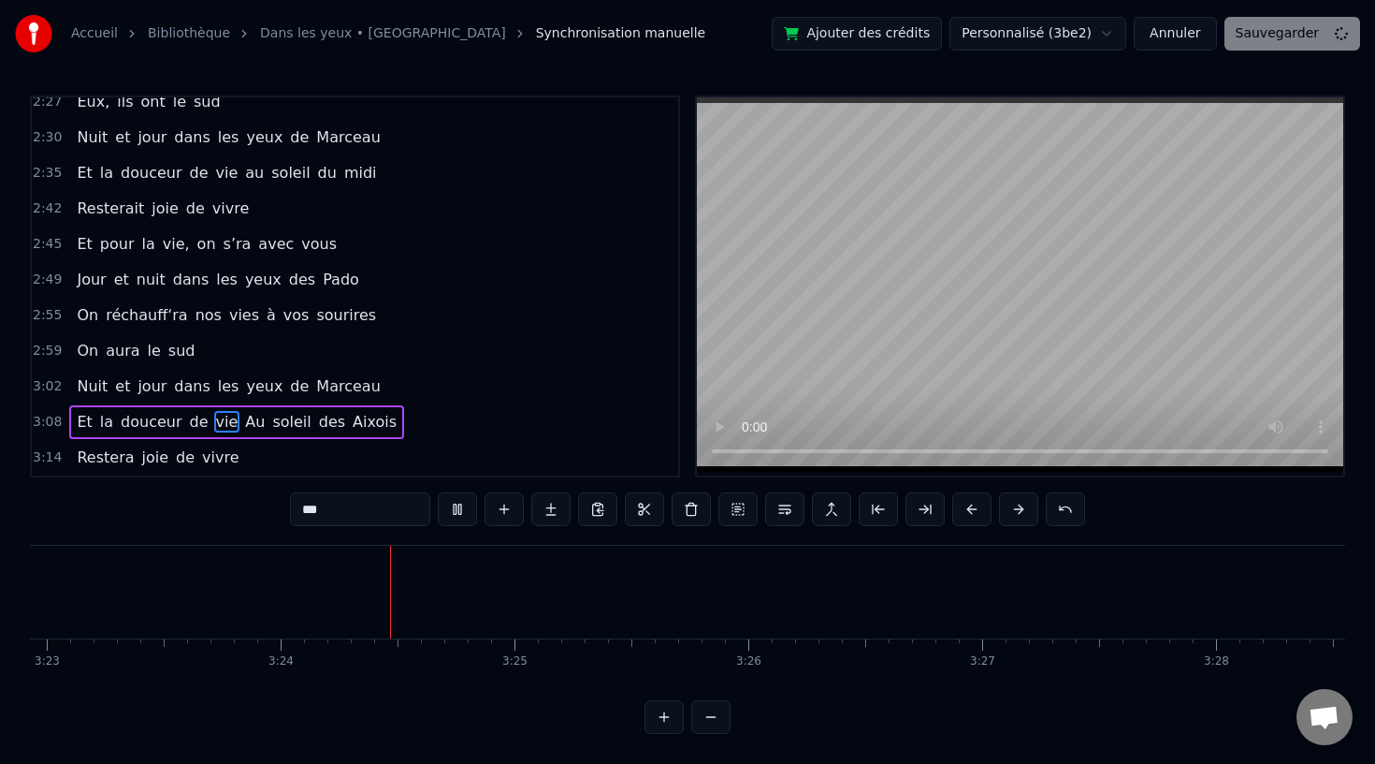
scroll to position [0, 47574]
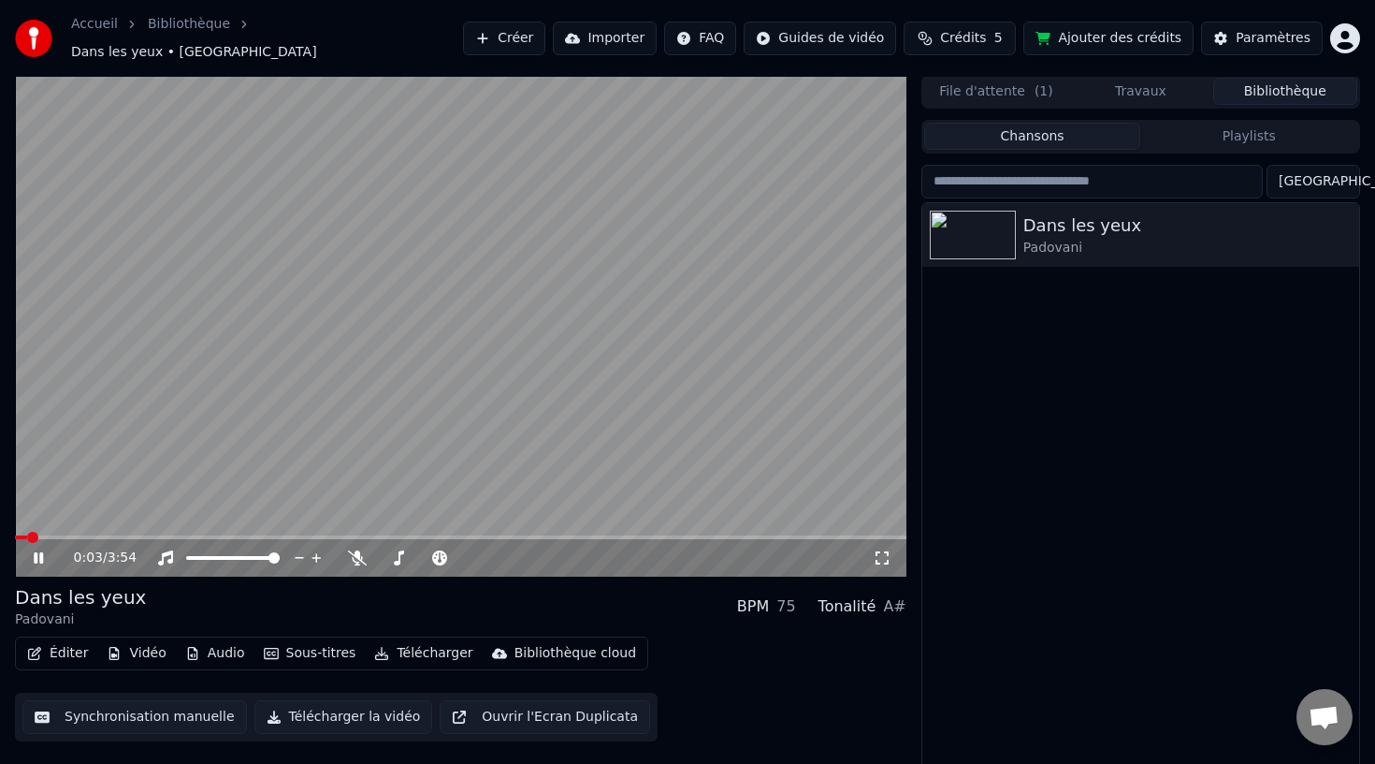
click at [36, 552] on icon at bounding box center [38, 557] width 9 height 11
